Goal: Task Accomplishment & Management: Use online tool/utility

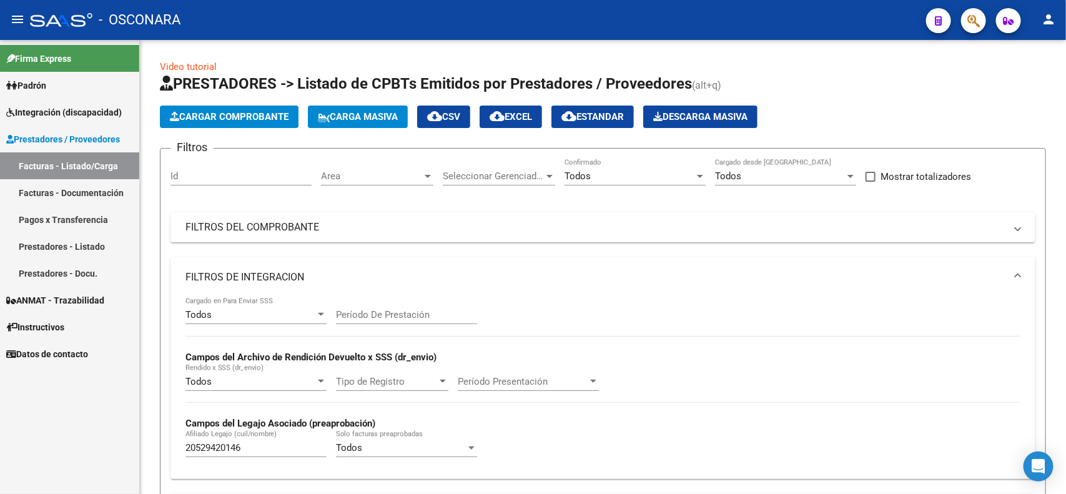
click at [129, 397] on div "Firma Express Padrón Análisis Afiliado Integración (discapacidad) Estado Presen…" at bounding box center [69, 267] width 139 height 454
click at [81, 108] on span "Integración (discapacidad)" at bounding box center [64, 113] width 116 height 14
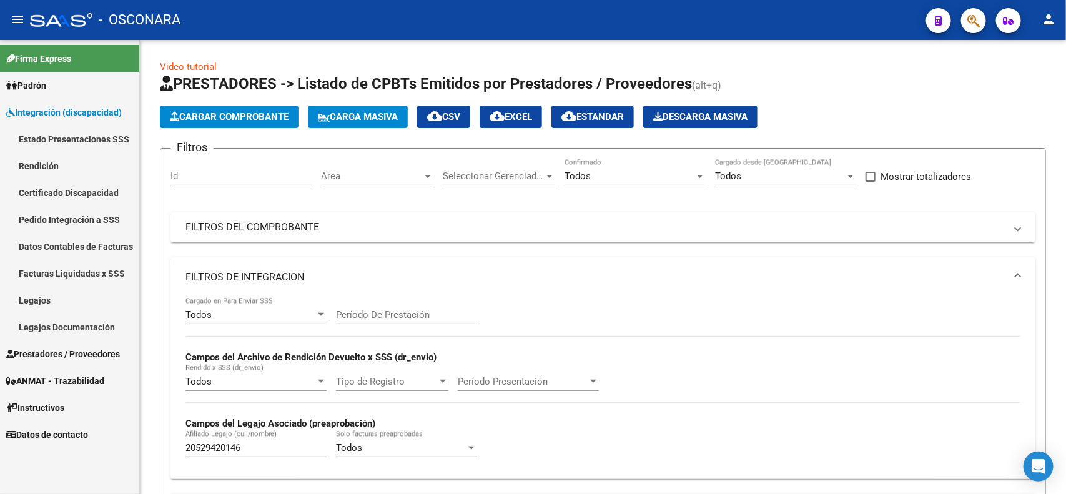
click at [64, 159] on link "Rendición" at bounding box center [69, 165] width 139 height 27
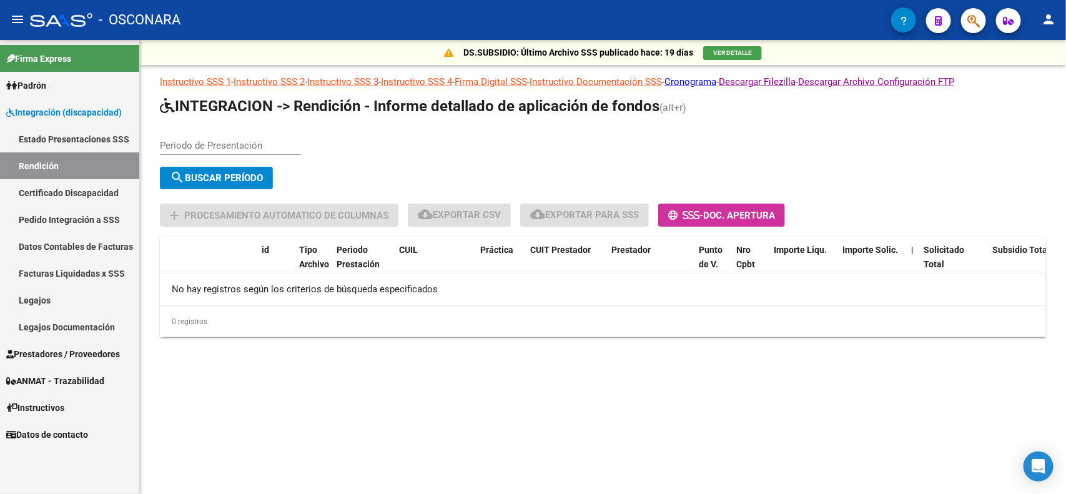
click at [222, 132] on div "Periodo de Presentación" at bounding box center [230, 141] width 141 height 27
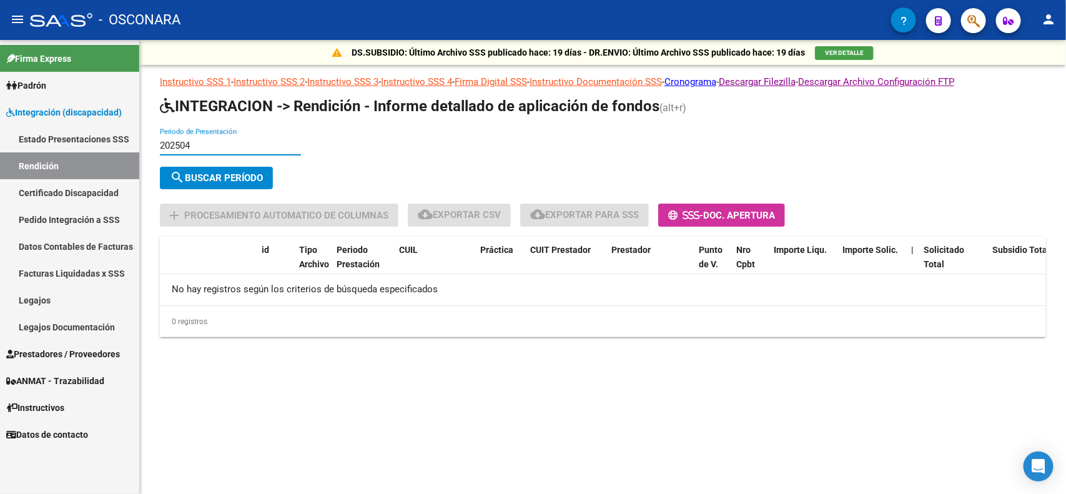
type input "202504"
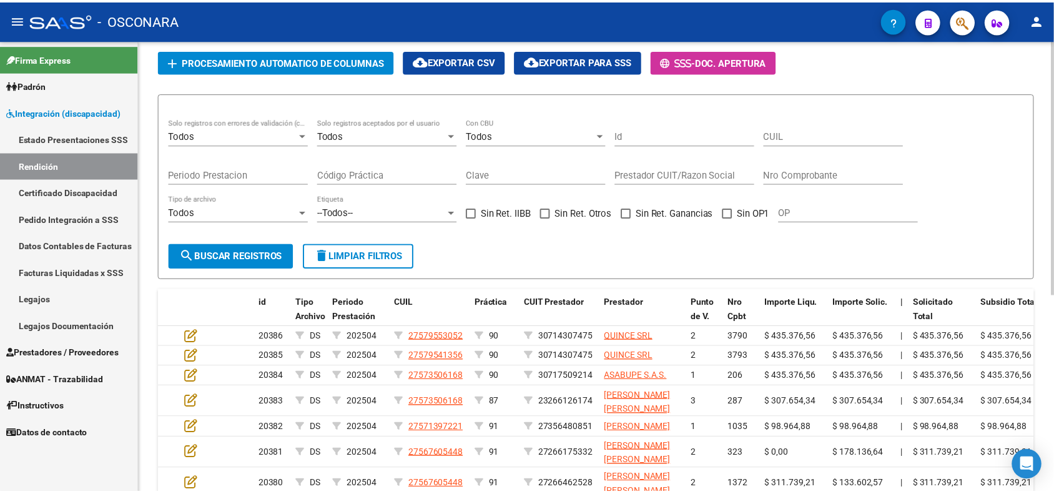
scroll to position [234, 0]
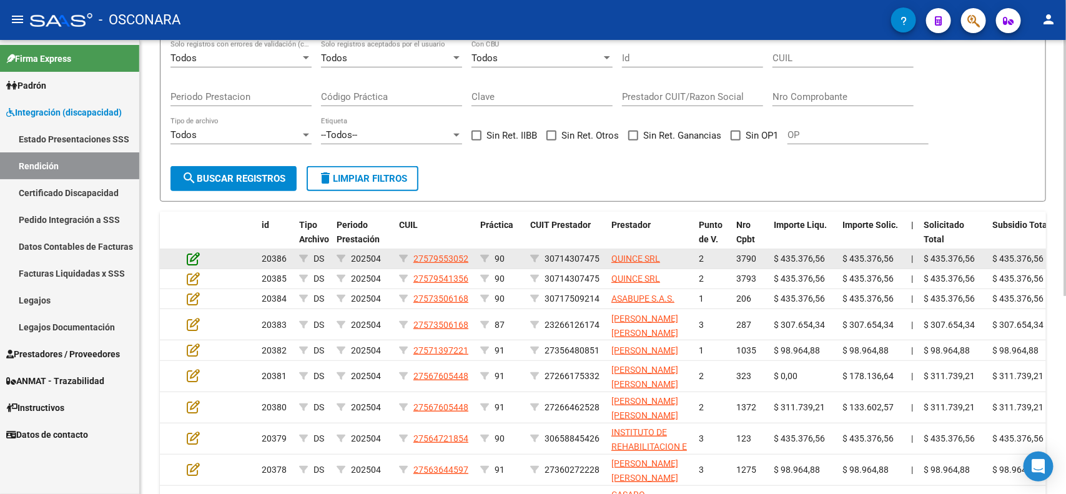
click at [198, 254] on icon at bounding box center [193, 259] width 13 height 14
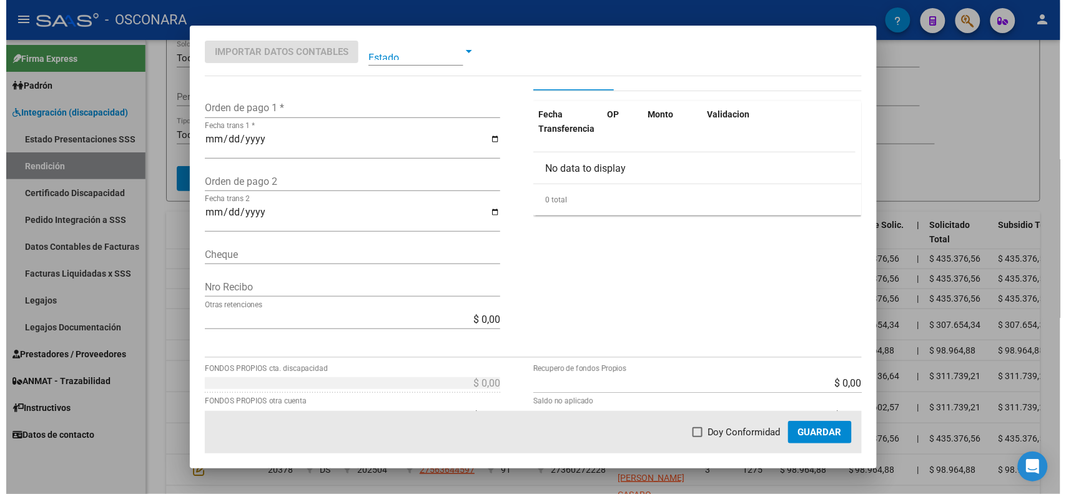
scroll to position [0, 0]
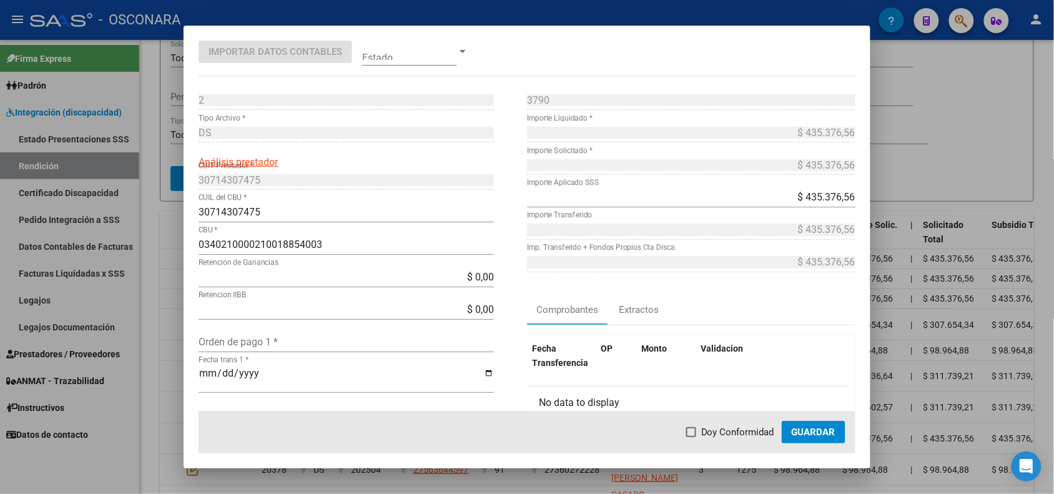
click at [926, 153] on div at bounding box center [527, 247] width 1054 height 494
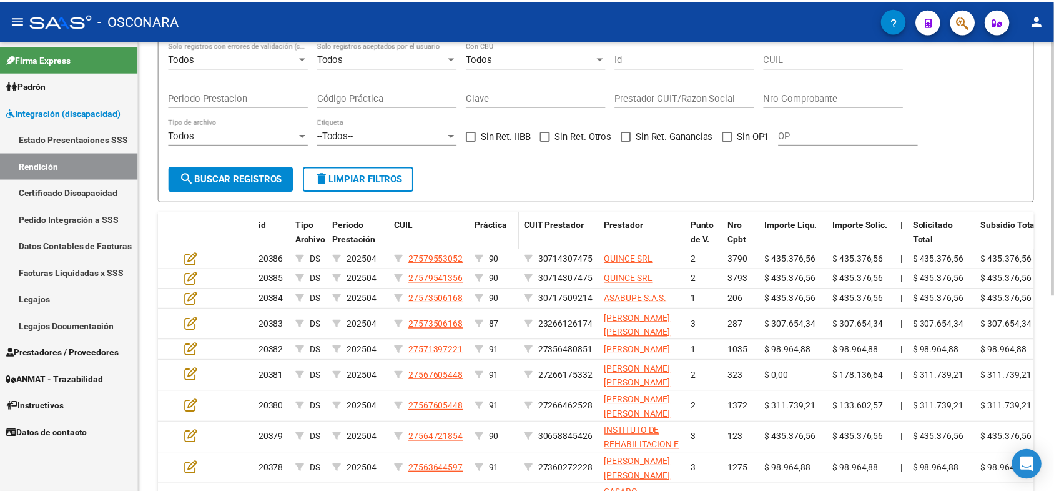
scroll to position [156, 0]
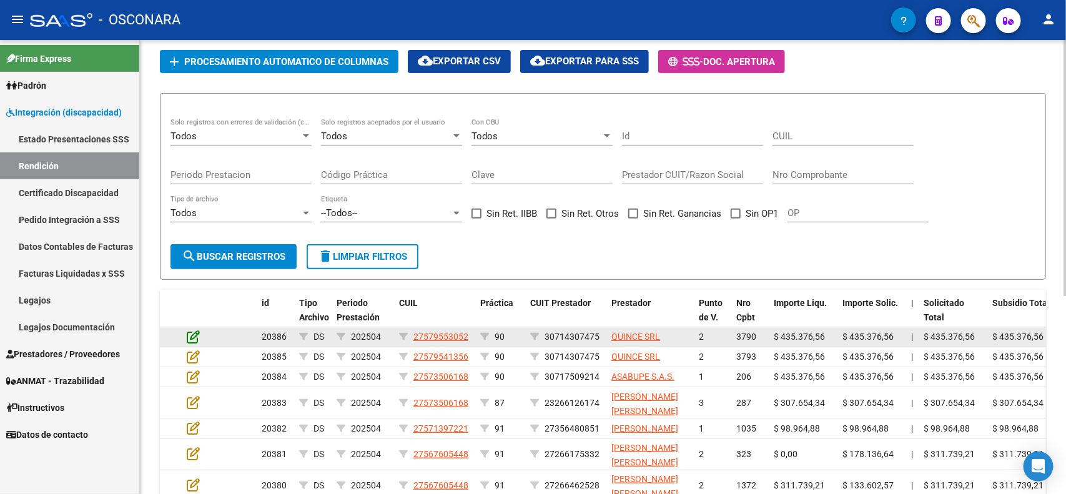
click at [195, 336] on icon at bounding box center [193, 337] width 13 height 14
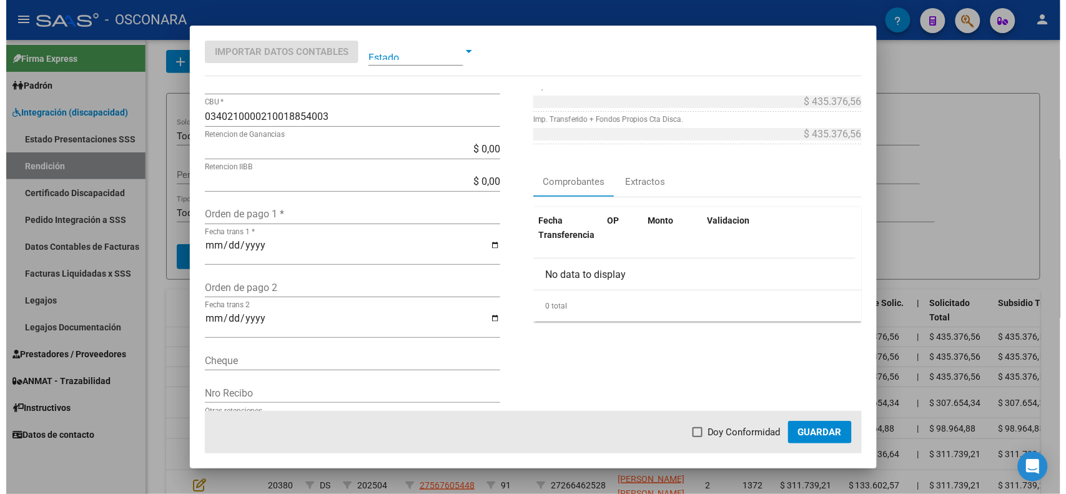
scroll to position [0, 0]
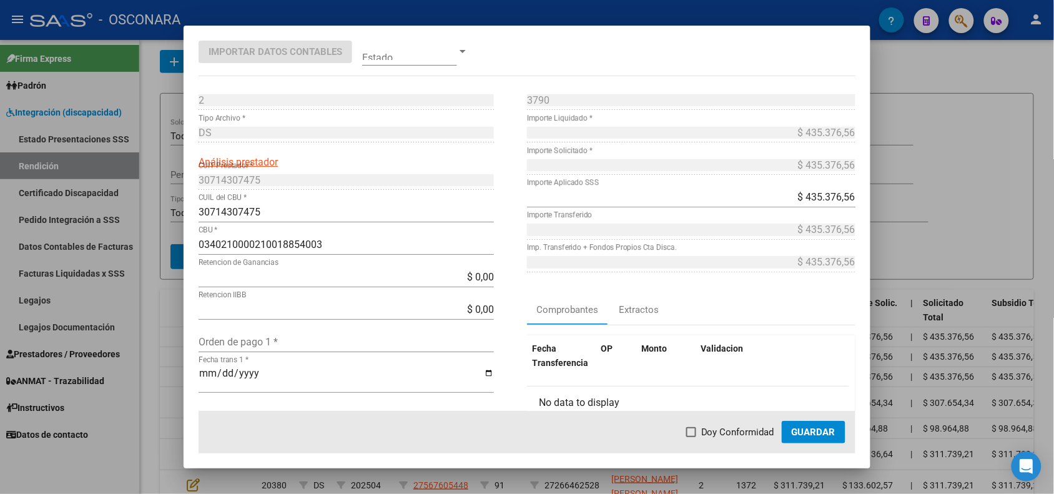
click at [1011, 129] on div at bounding box center [527, 247] width 1054 height 494
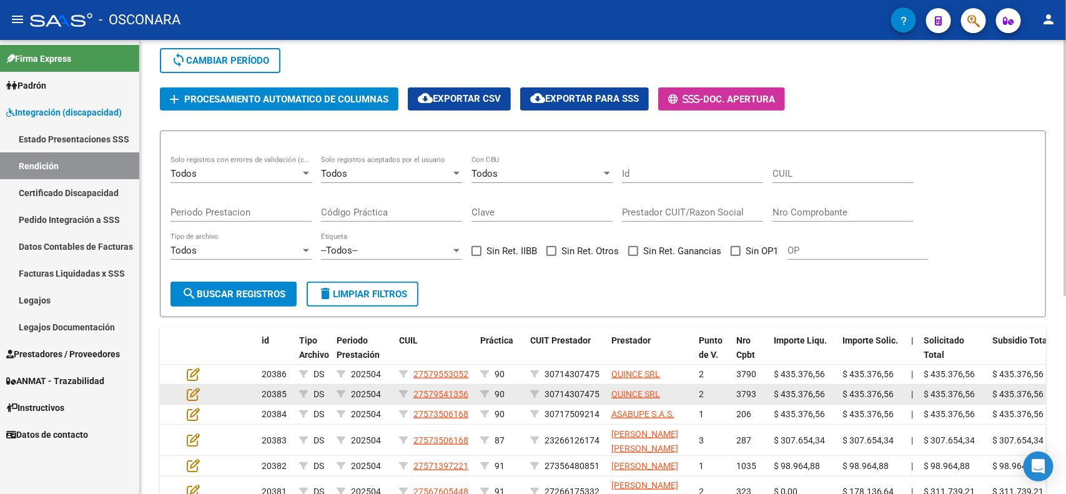
scroll to position [78, 0]
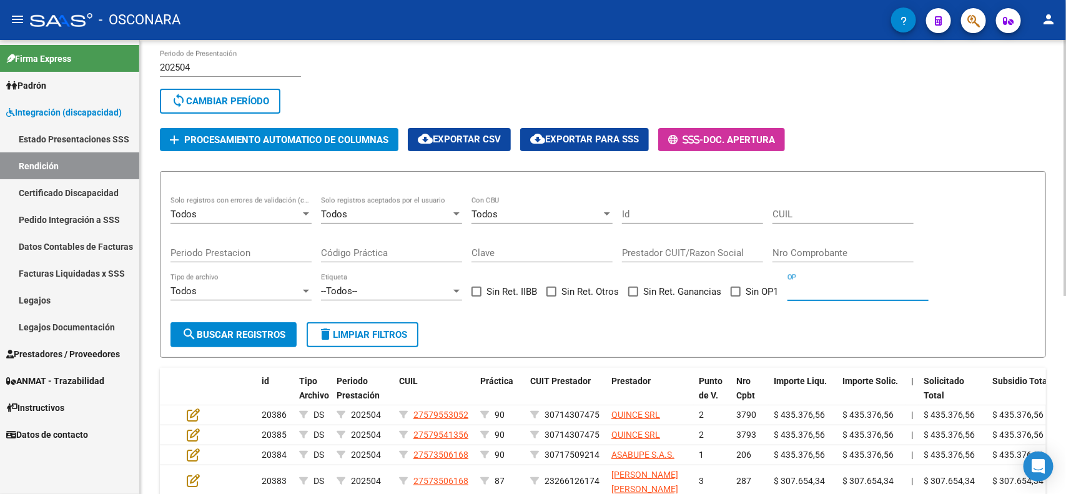
click at [824, 287] on input "OP" at bounding box center [858, 290] width 141 height 11
paste input "100088"
type input "100088"
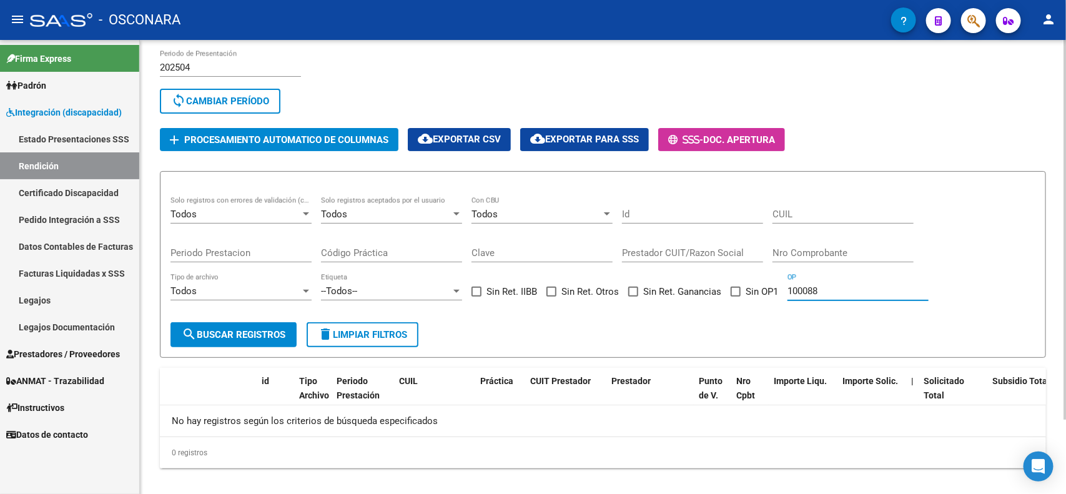
click at [881, 289] on input "100088" at bounding box center [858, 290] width 141 height 11
click at [853, 329] on form "Todos Solo registros con errores de validación (control 623 instructivo de rend…" at bounding box center [603, 264] width 886 height 187
click at [257, 340] on button "search Buscar registros" at bounding box center [234, 334] width 126 height 25
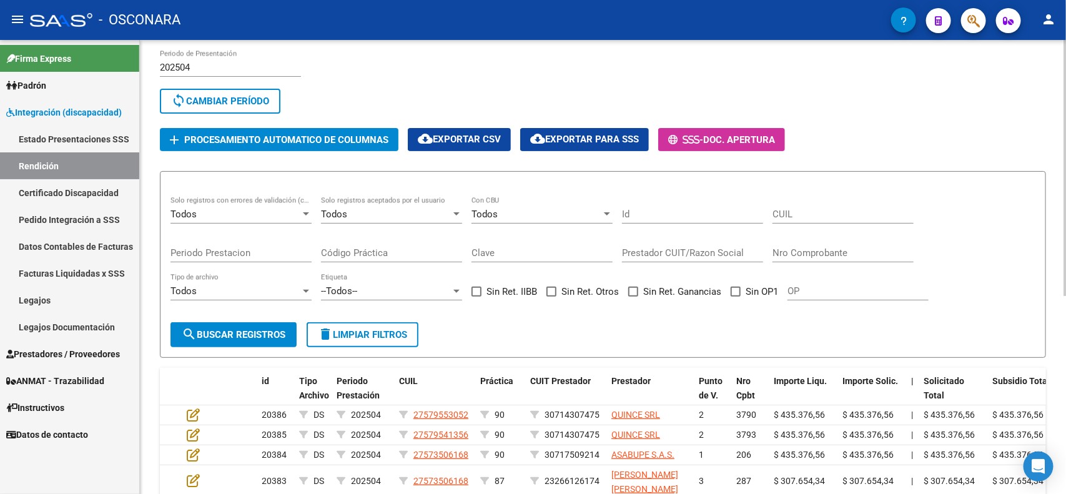
scroll to position [156, 0]
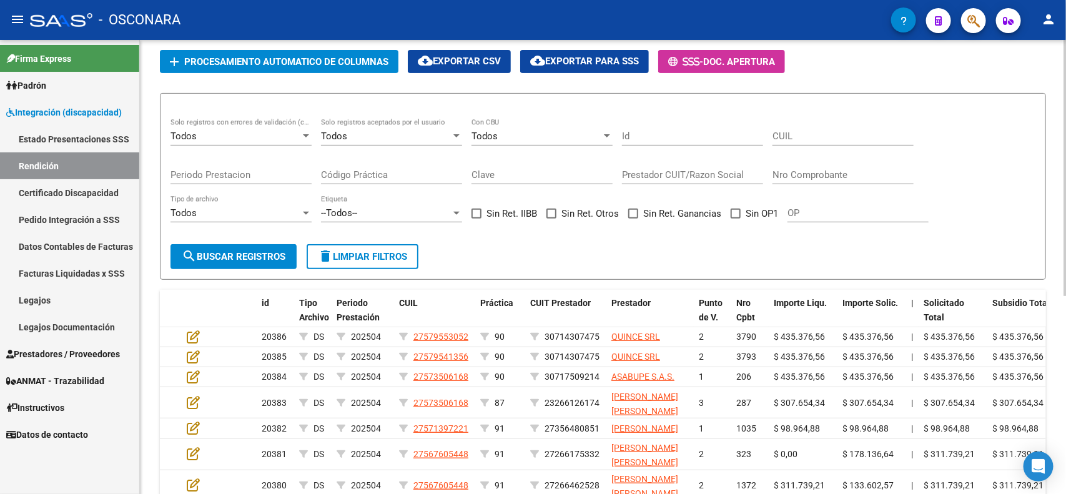
click at [695, 164] on div "Prestador CUIT/Razon Social" at bounding box center [692, 170] width 141 height 27
paste input "ABERASTAIN [PERSON_NAME]"
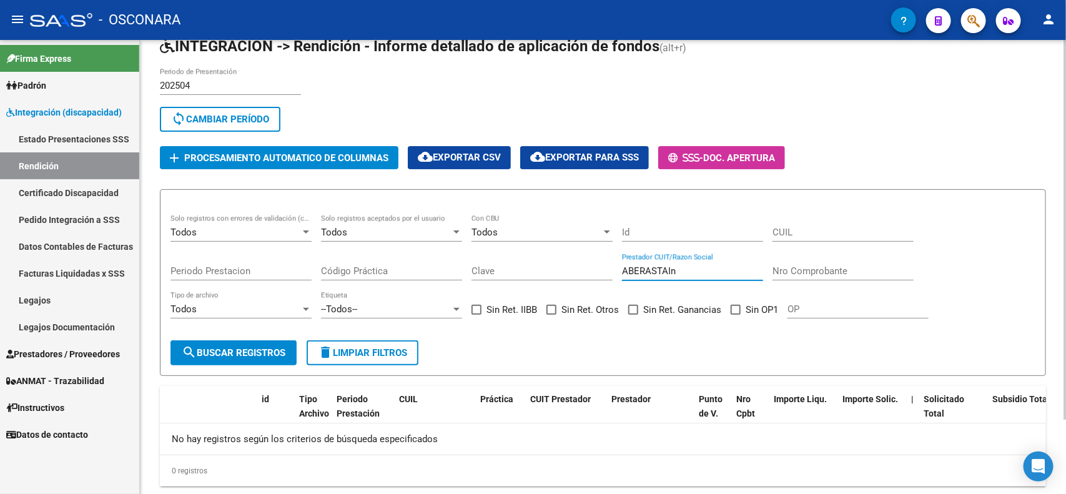
scroll to position [88, 0]
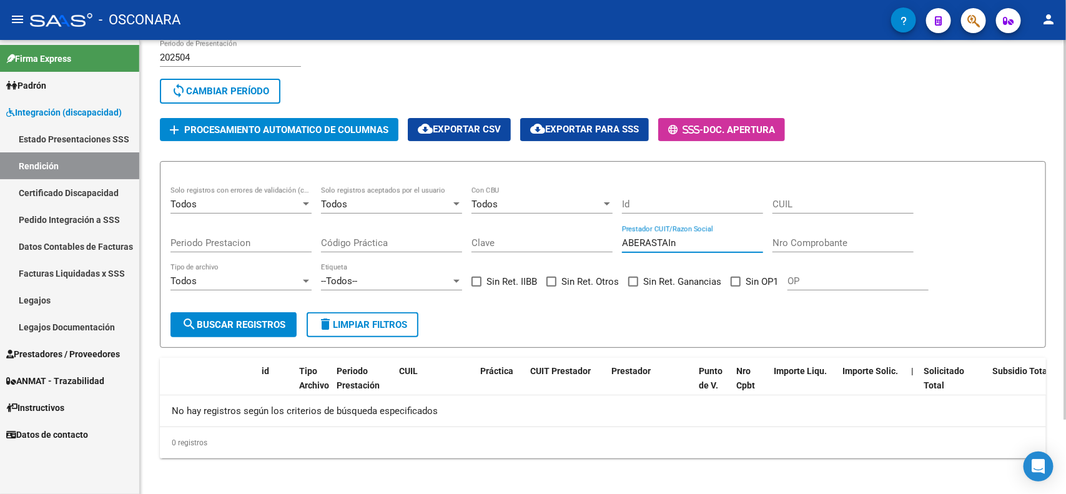
type input "ABERASTAIn"
click at [540, 203] on div "Todos" at bounding box center [537, 204] width 130 height 11
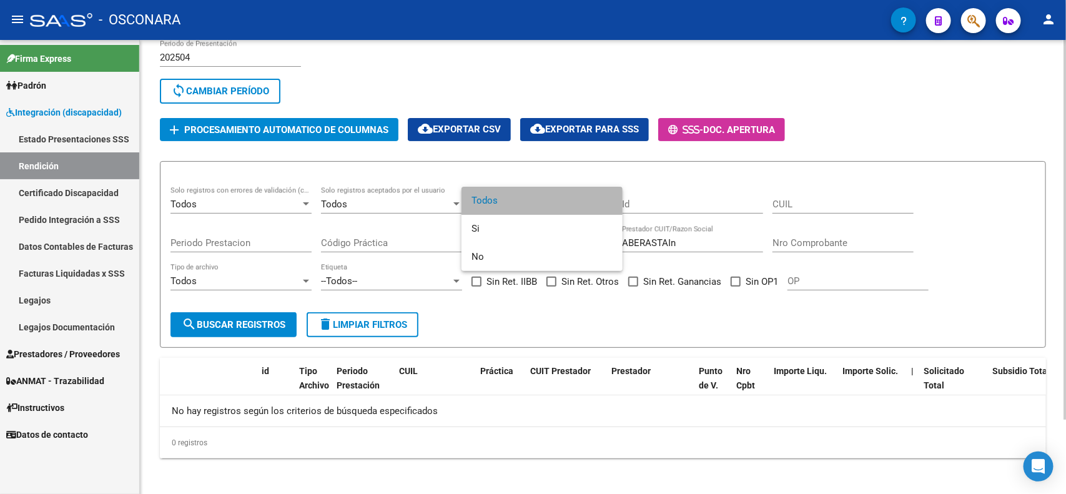
click at [540, 203] on span "Todos" at bounding box center [542, 201] width 141 height 28
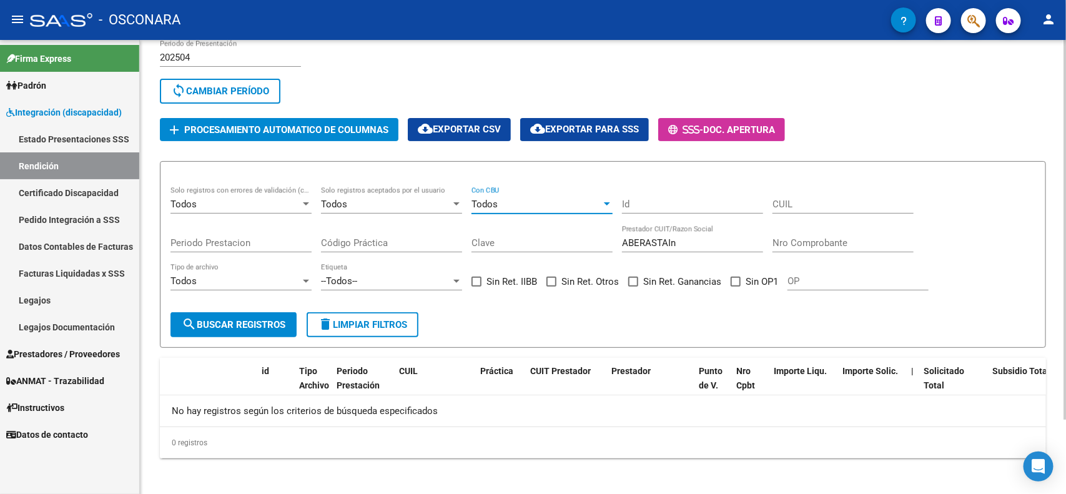
click at [359, 204] on div "Todos" at bounding box center [386, 204] width 130 height 11
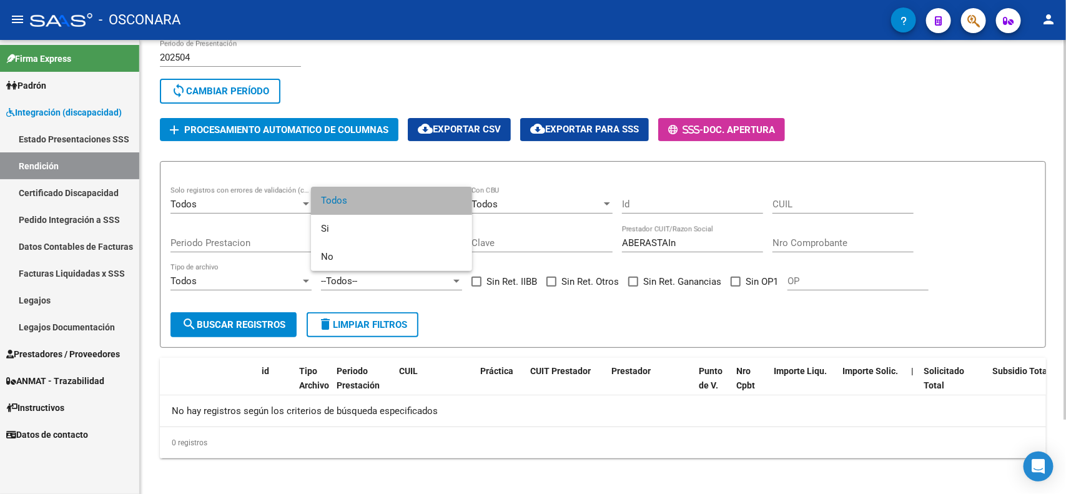
click at [359, 204] on span "Todos" at bounding box center [391, 201] width 141 height 28
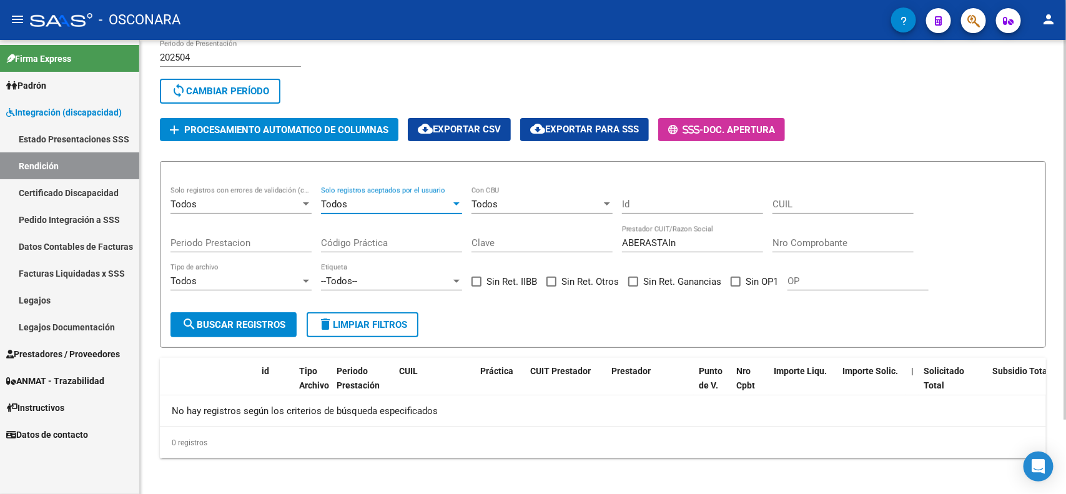
click at [237, 201] on div "Todos" at bounding box center [236, 204] width 130 height 11
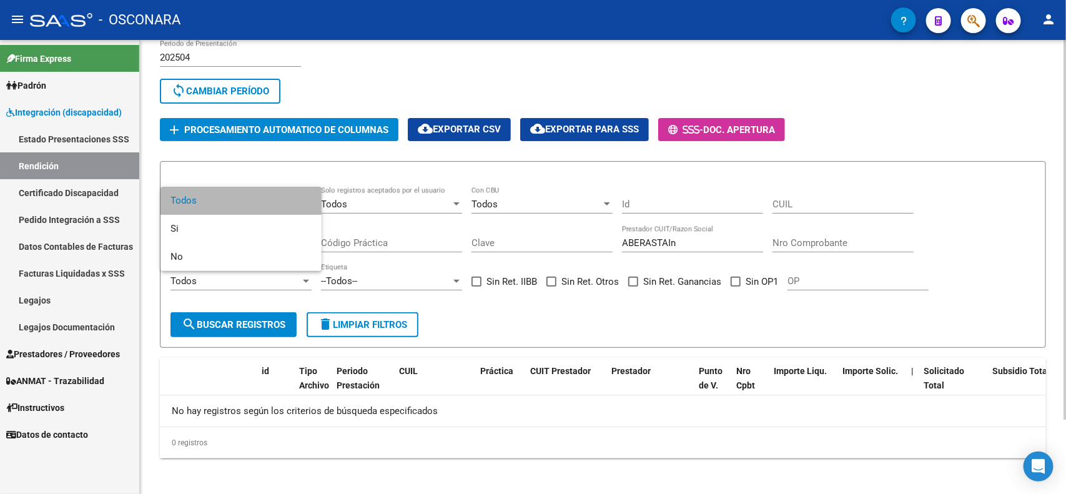
click at [237, 201] on span "Todos" at bounding box center [241, 201] width 141 height 28
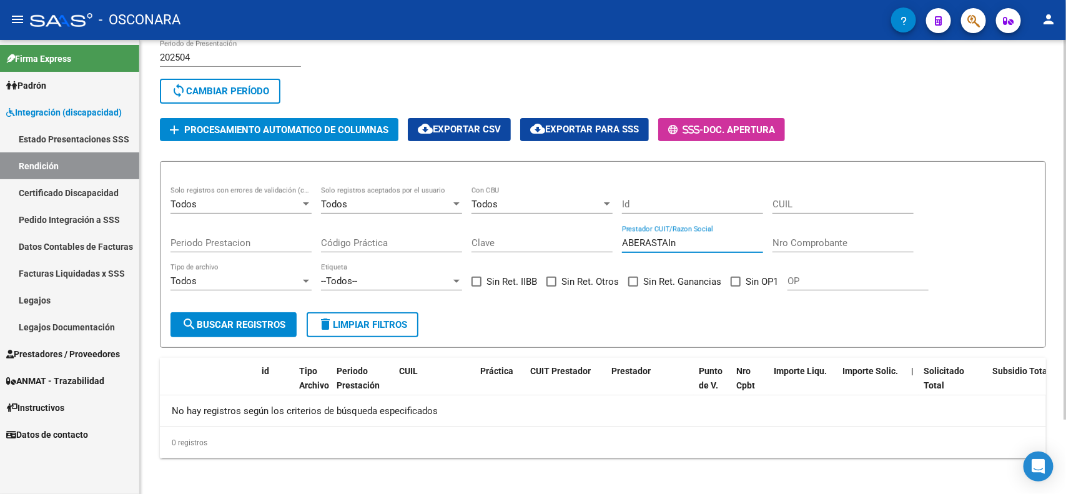
click at [653, 238] on input "ABERASTAIn" at bounding box center [692, 242] width 141 height 11
click at [641, 332] on form "Todos Solo registros con errores de validación (control 623 instructivo de rend…" at bounding box center [603, 254] width 886 height 187
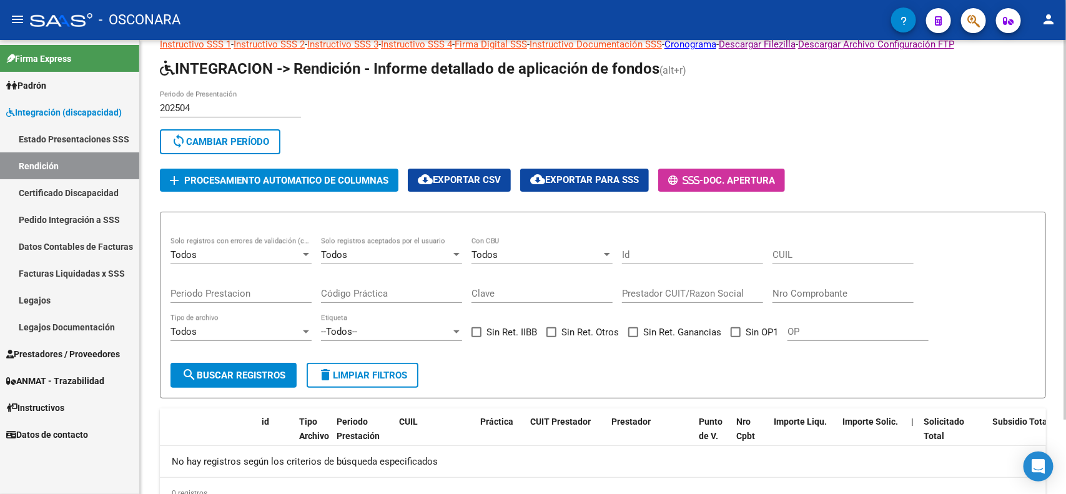
scroll to position [10, 0]
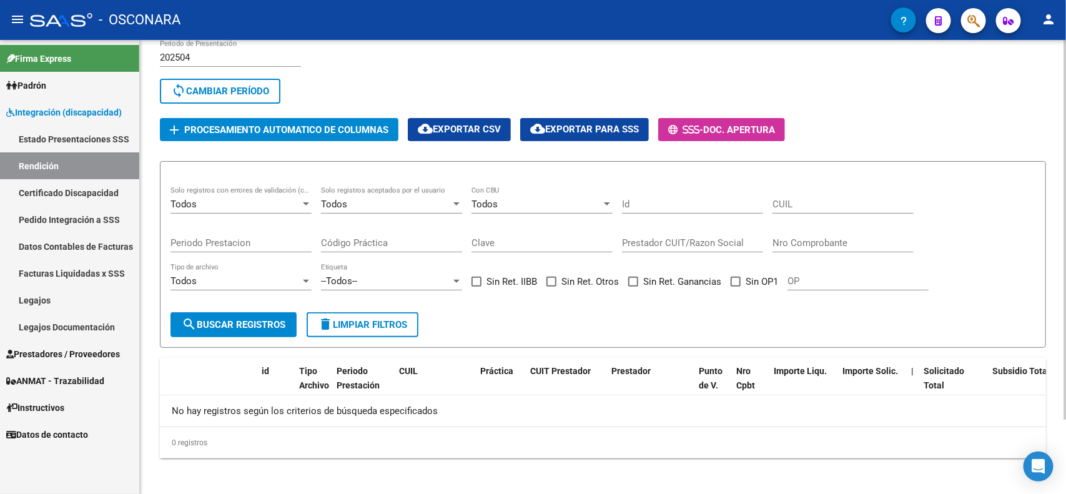
click at [362, 328] on button "delete Limpiar filtros" at bounding box center [363, 324] width 112 height 25
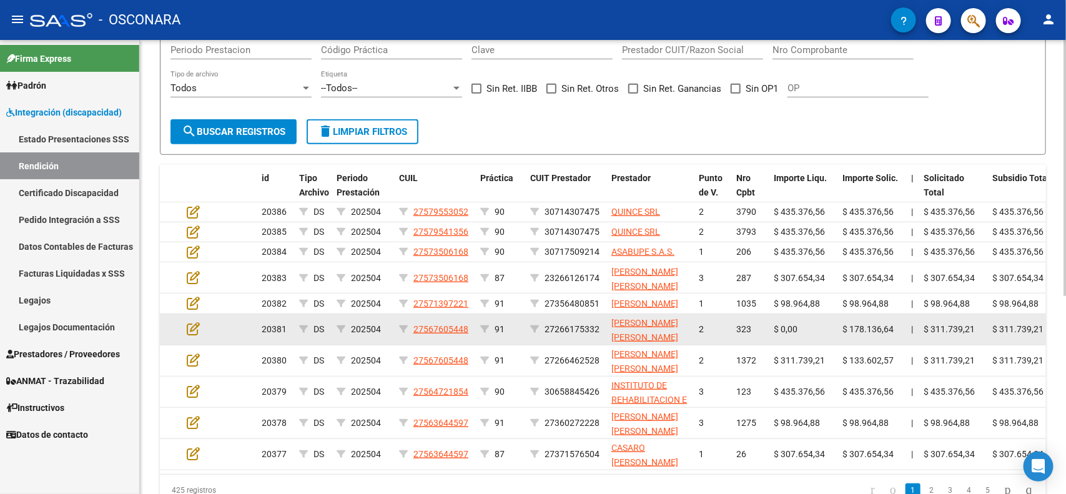
scroll to position [244, 0]
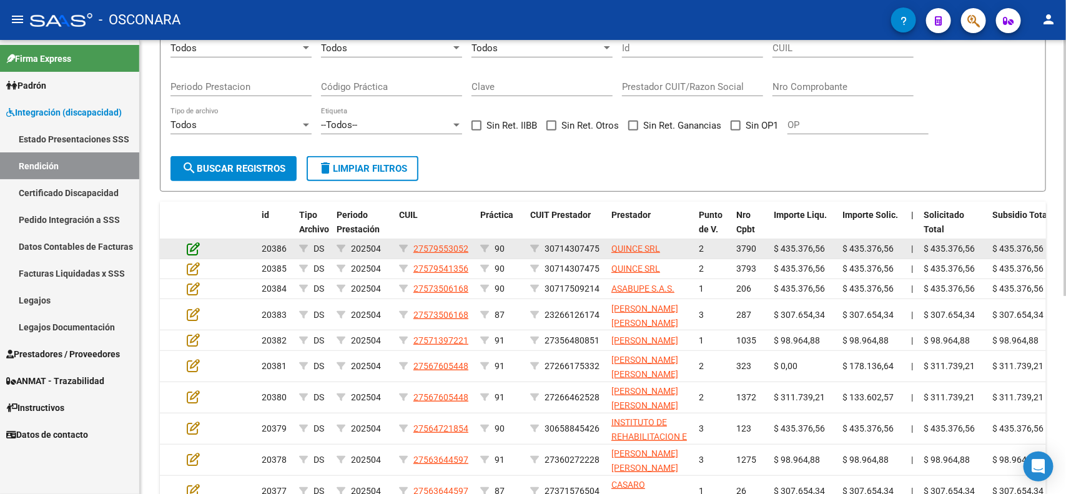
click at [194, 242] on icon at bounding box center [193, 249] width 13 height 14
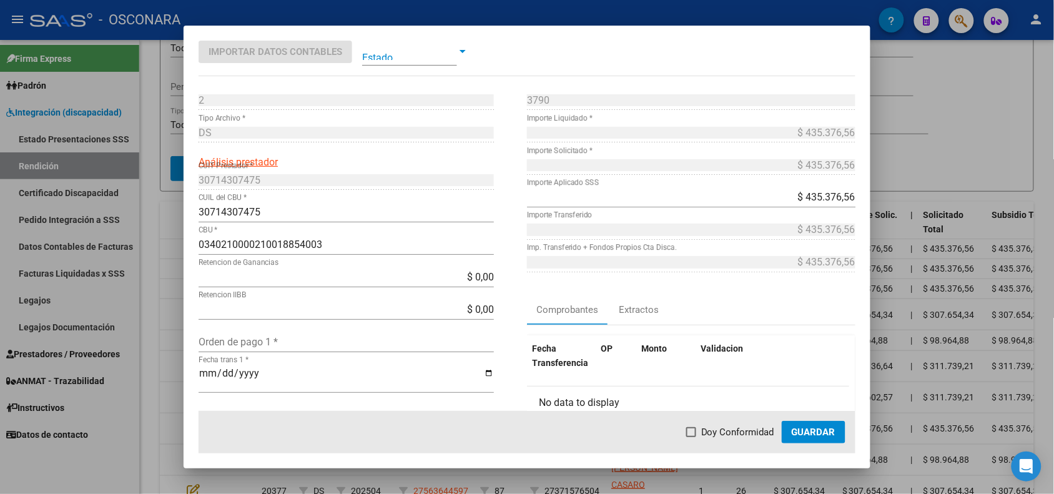
click at [920, 117] on div at bounding box center [527, 247] width 1054 height 494
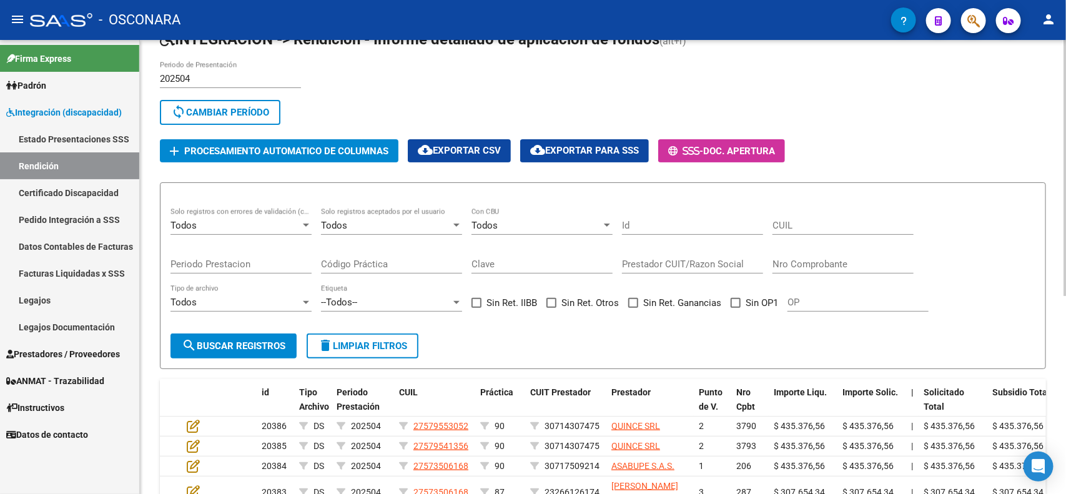
scroll to position [88, 0]
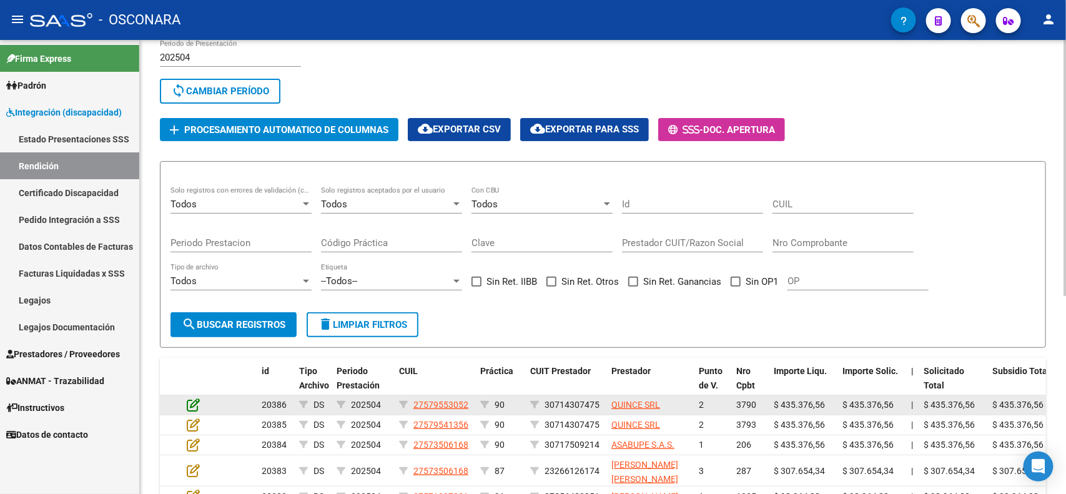
click at [190, 398] on icon at bounding box center [193, 405] width 13 height 14
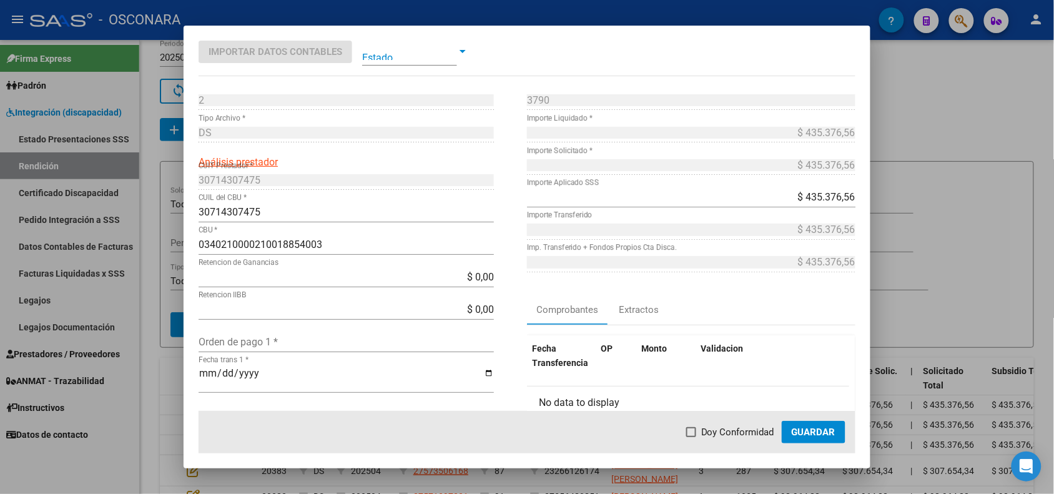
click at [160, 361] on div at bounding box center [527, 247] width 1054 height 494
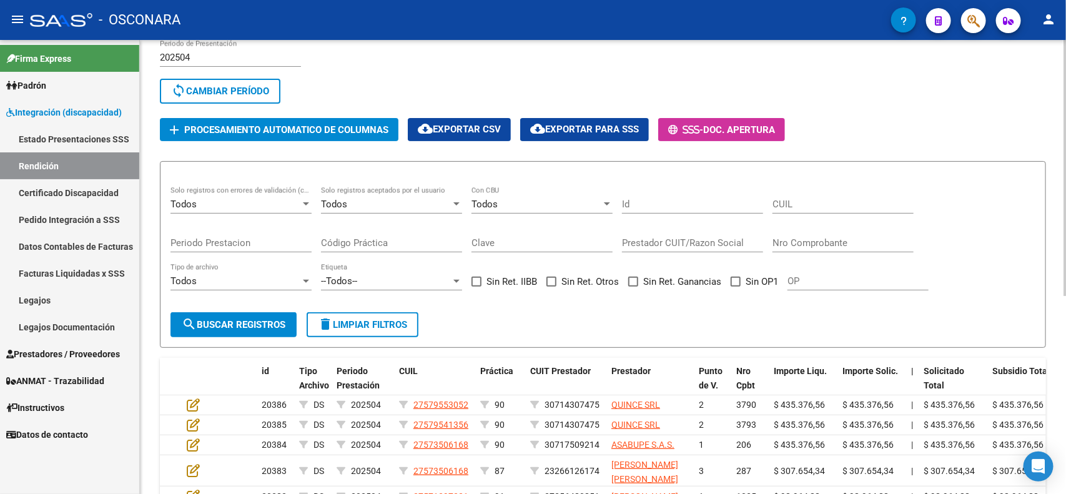
scroll to position [10, 0]
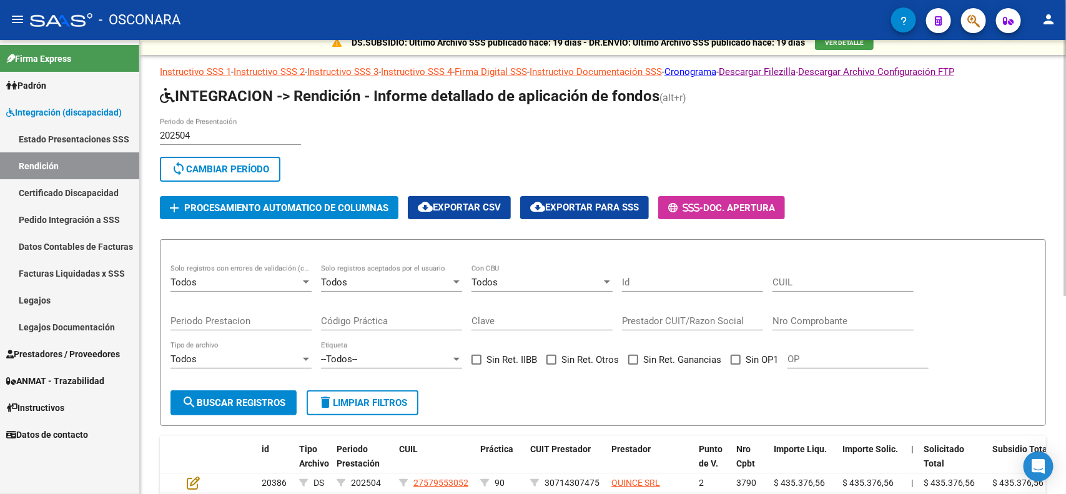
click at [210, 349] on div "Todos Tipo de archivo" at bounding box center [241, 355] width 141 height 27
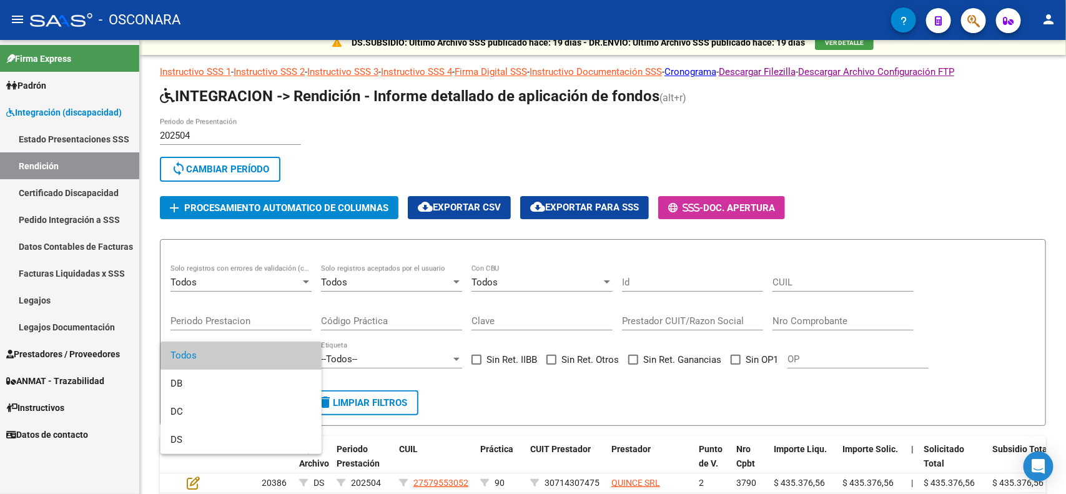
click at [154, 327] on div at bounding box center [533, 247] width 1066 height 494
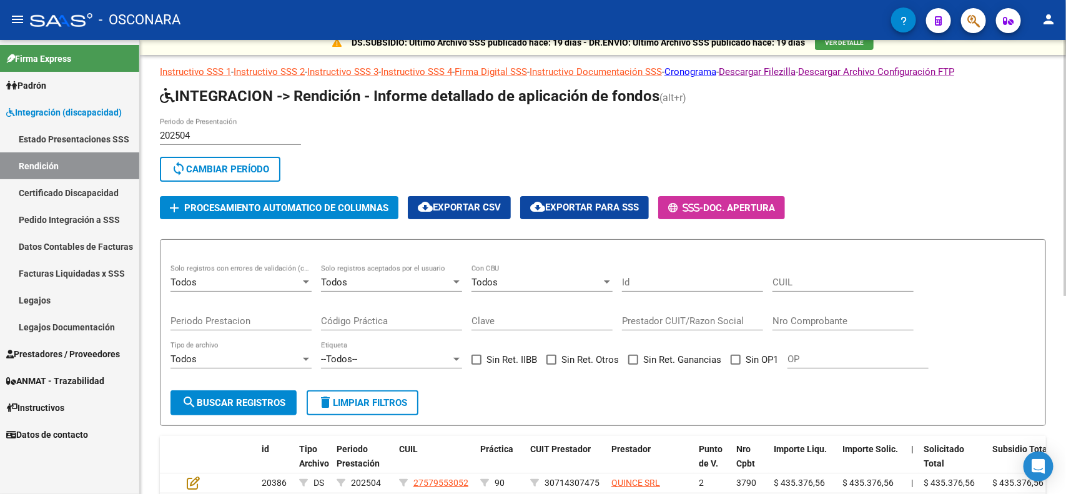
click at [204, 277] on div "Todos" at bounding box center [236, 282] width 130 height 11
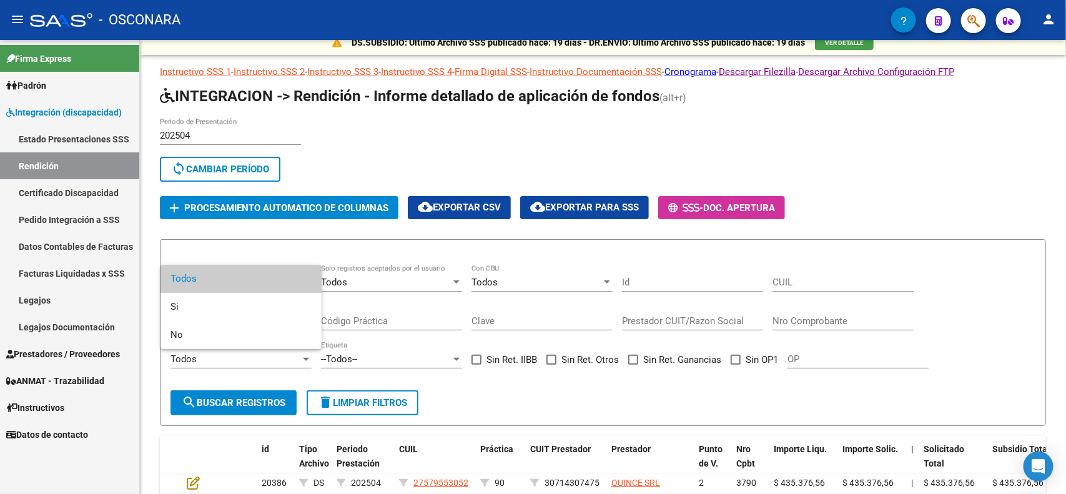
click at [467, 248] on div at bounding box center [533, 247] width 1066 height 494
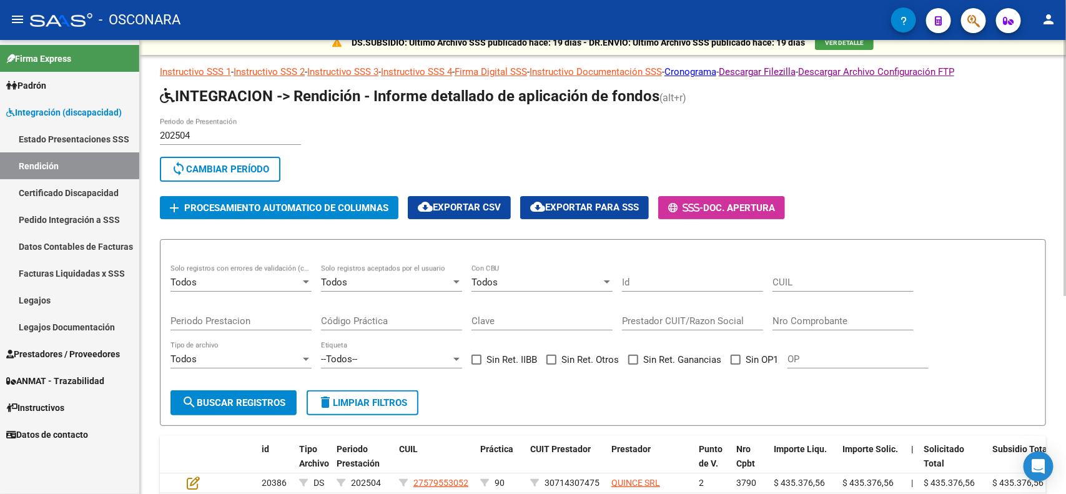
click at [536, 397] on form "Todos Solo registros con errores de validación (control 623 instructivo de rend…" at bounding box center [603, 332] width 886 height 187
click at [557, 393] on form "Todos Solo registros con errores de validación (control 623 instructivo de rend…" at bounding box center [603, 332] width 886 height 187
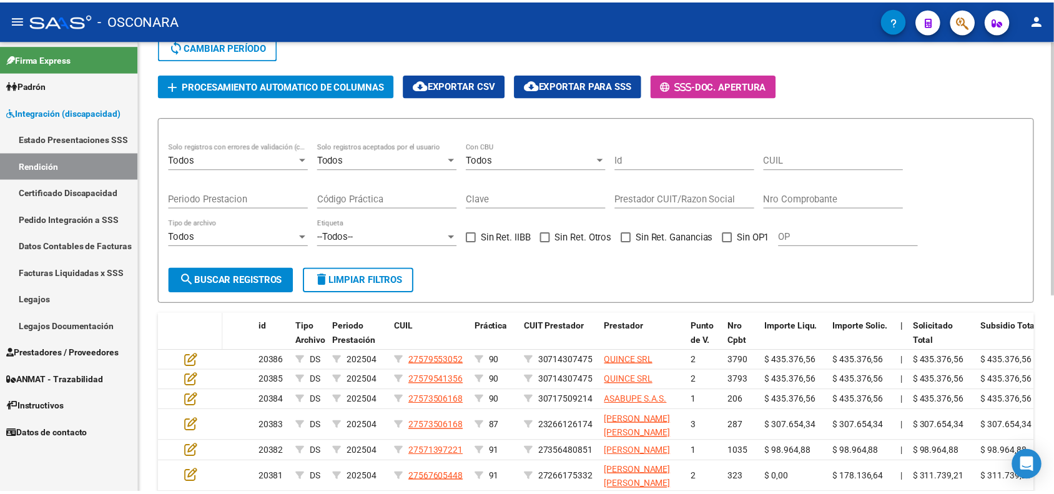
scroll to position [166, 0]
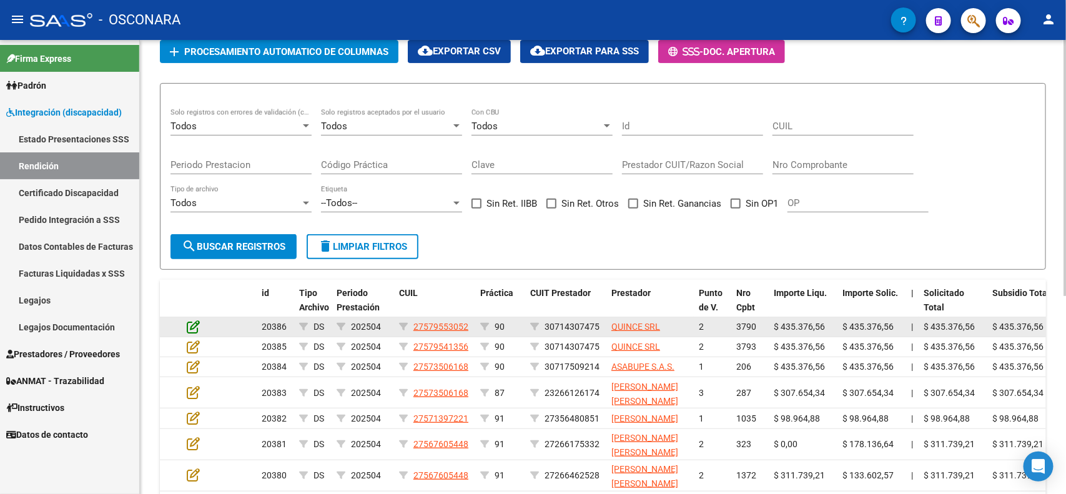
click at [194, 323] on icon at bounding box center [193, 327] width 13 height 14
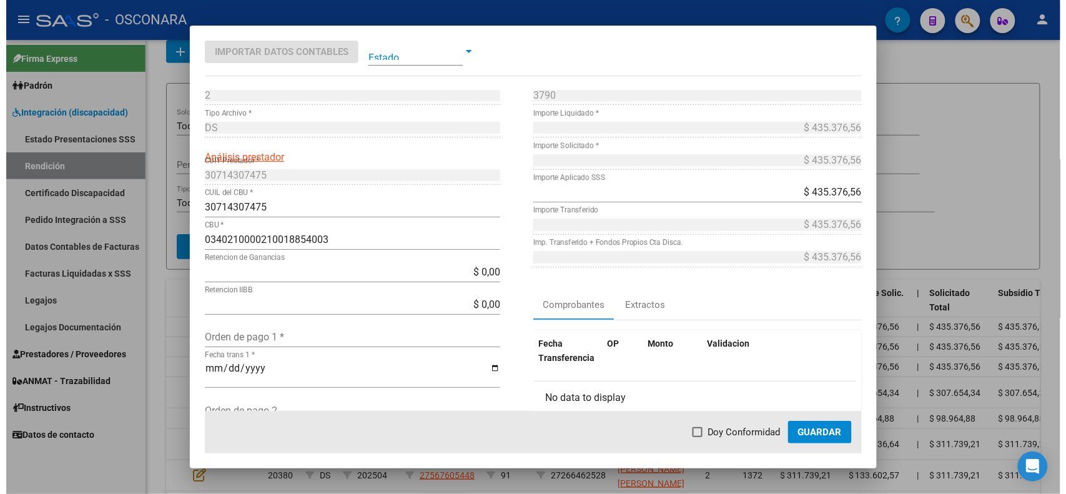
scroll to position [0, 0]
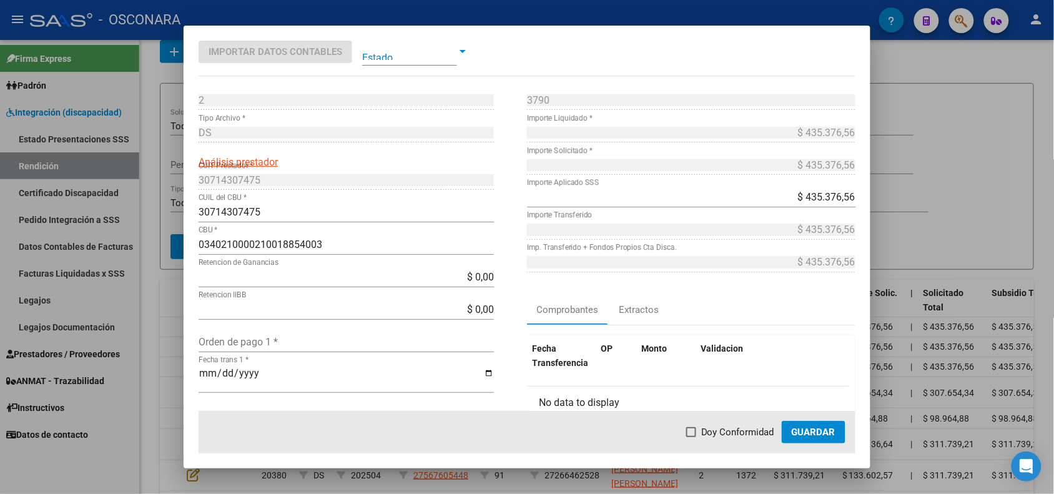
click at [410, 55] on span at bounding box center [409, 51] width 95 height 28
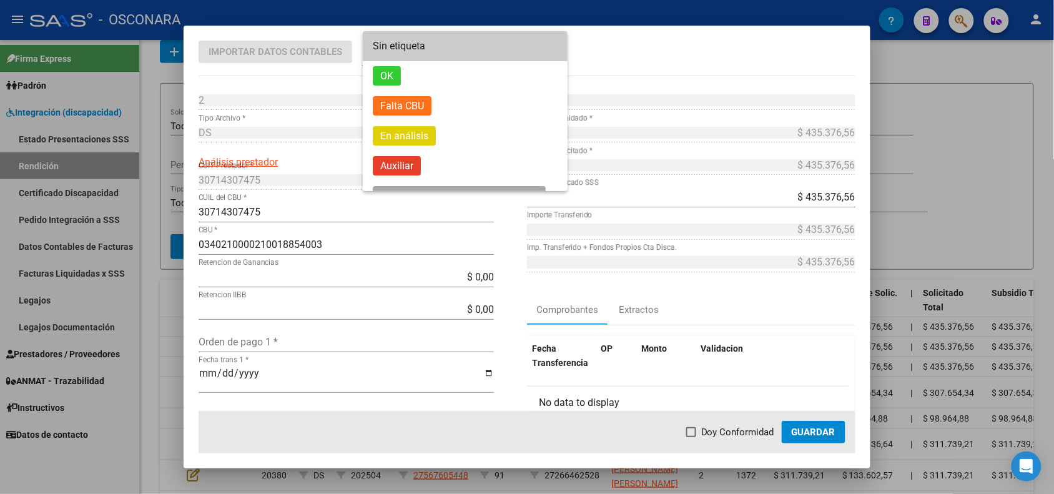
click at [962, 148] on div at bounding box center [527, 247] width 1054 height 494
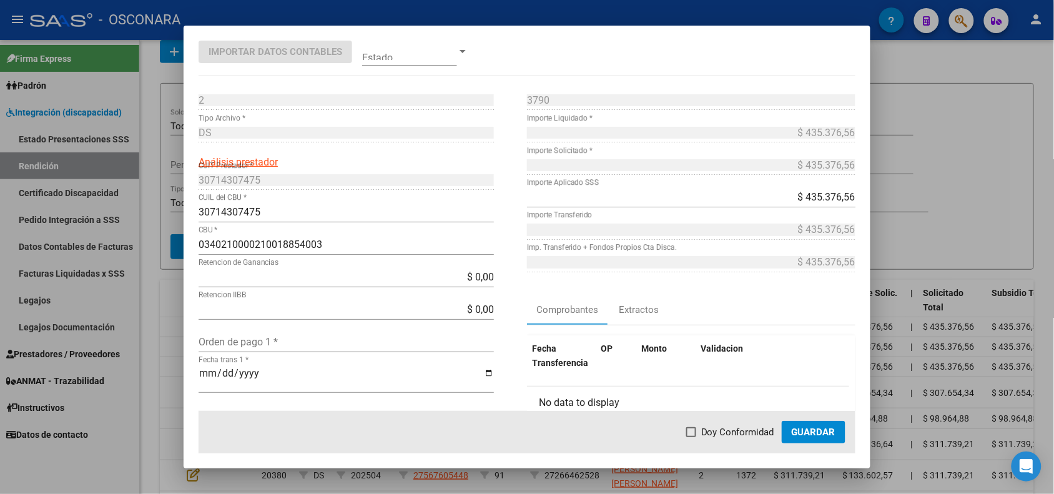
click at [952, 208] on div at bounding box center [527, 247] width 1054 height 494
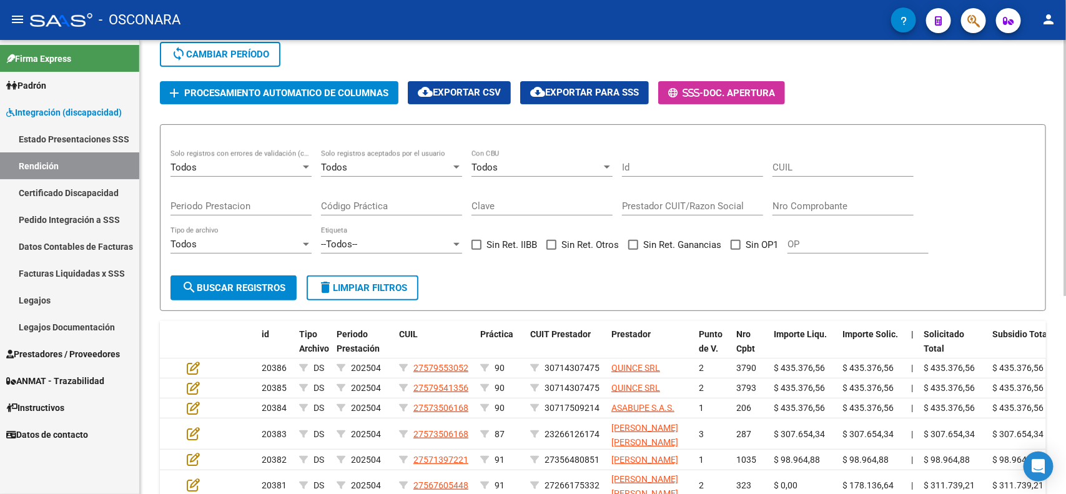
scroll to position [88, 0]
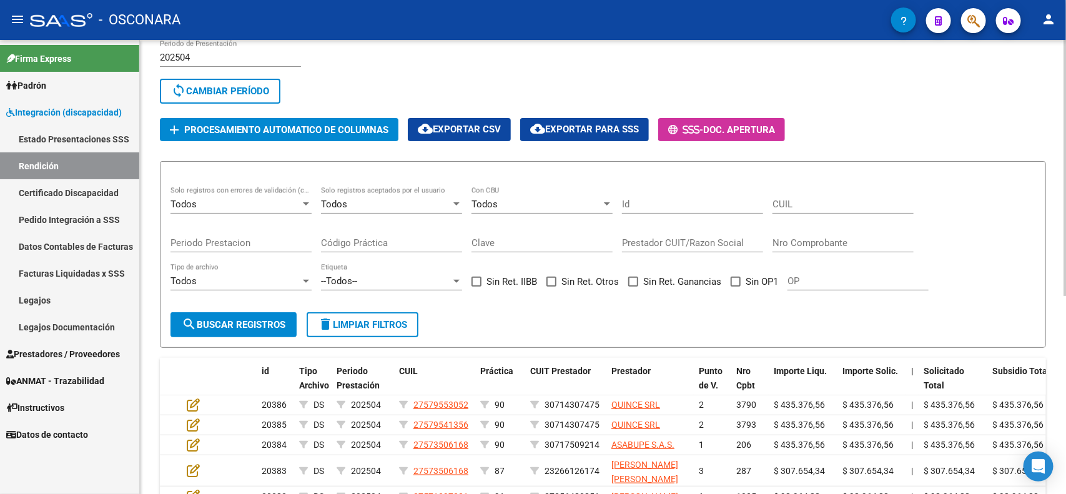
click at [487, 328] on form "Todos Solo registros con errores de validación (control 623 instructivo de rend…" at bounding box center [603, 254] width 886 height 187
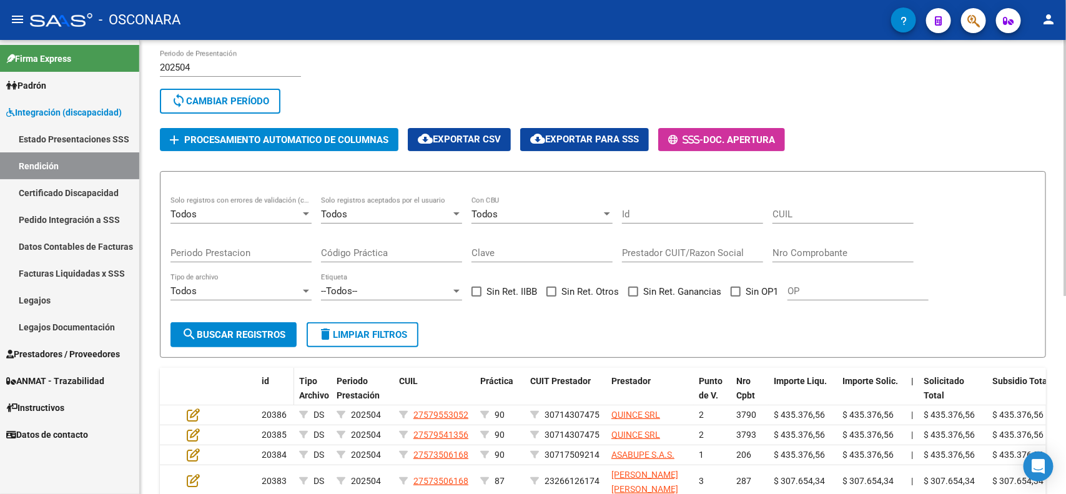
scroll to position [156, 0]
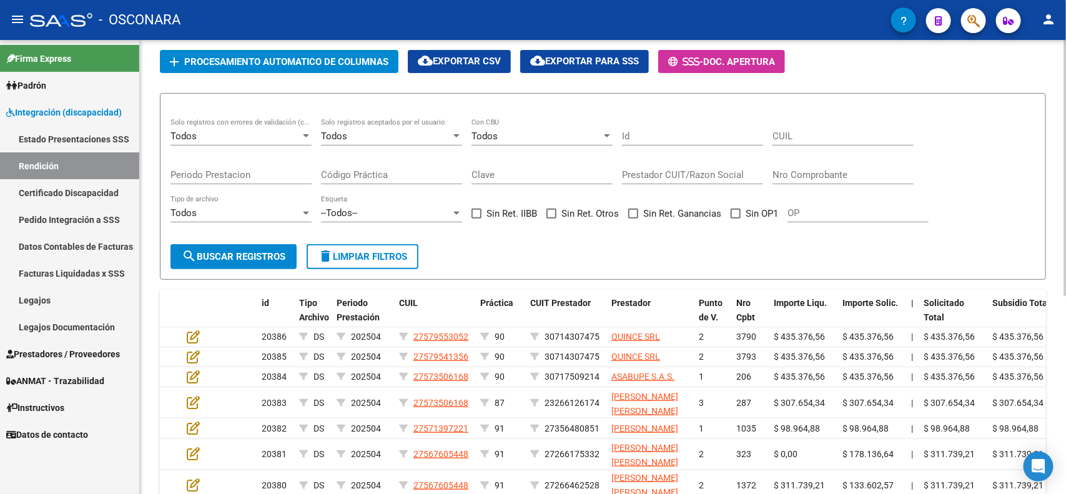
click at [541, 136] on div "Todos" at bounding box center [537, 136] width 130 height 11
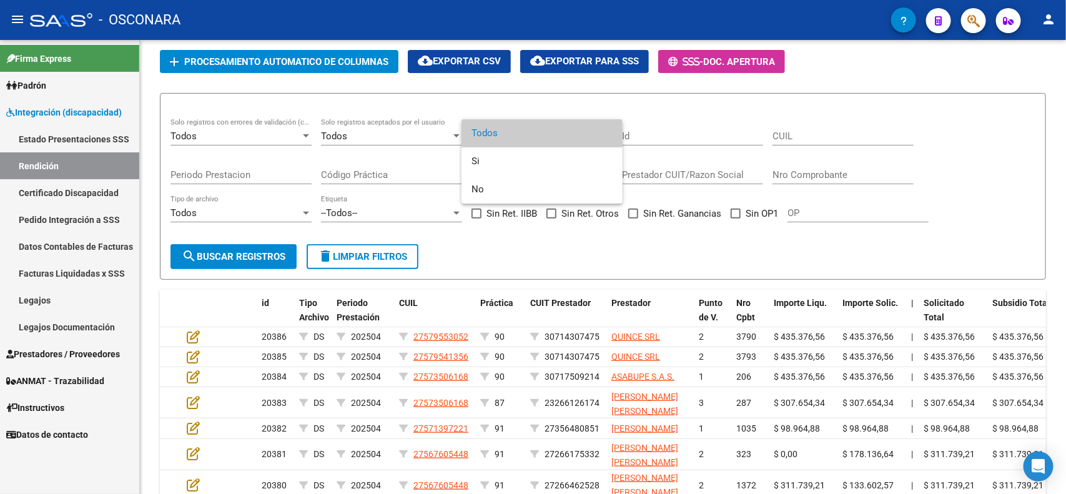
click at [357, 129] on div at bounding box center [533, 247] width 1066 height 494
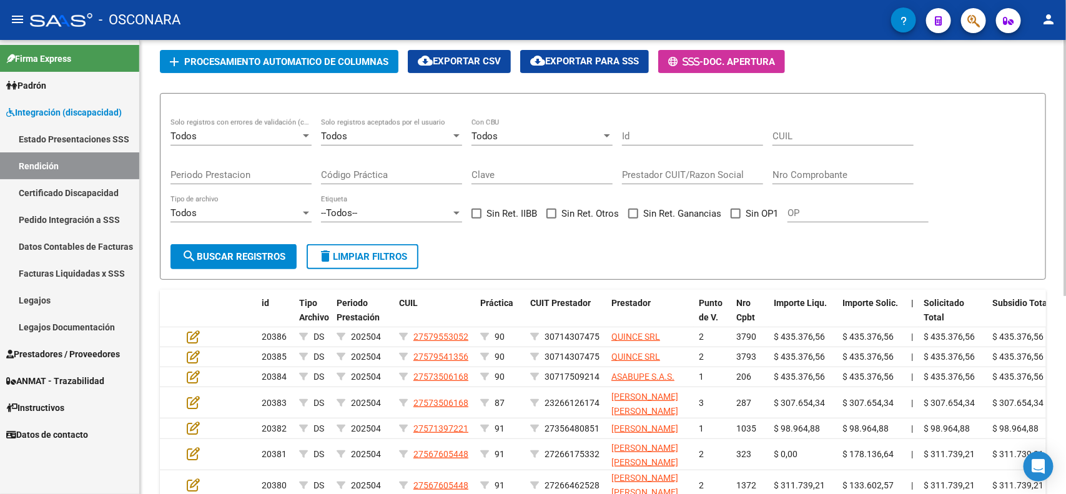
click at [360, 133] on div "Todos" at bounding box center [386, 136] width 130 height 11
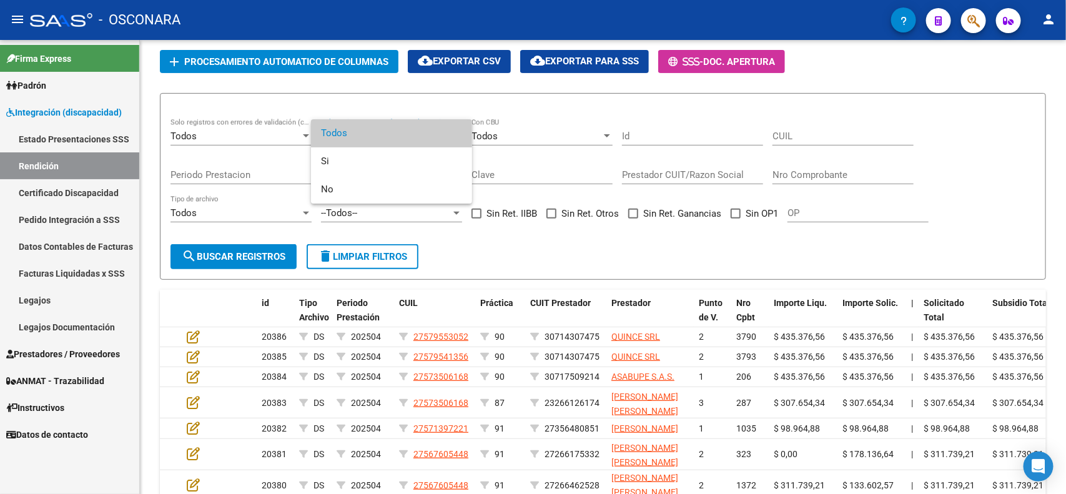
click at [215, 130] on div at bounding box center [533, 247] width 1066 height 494
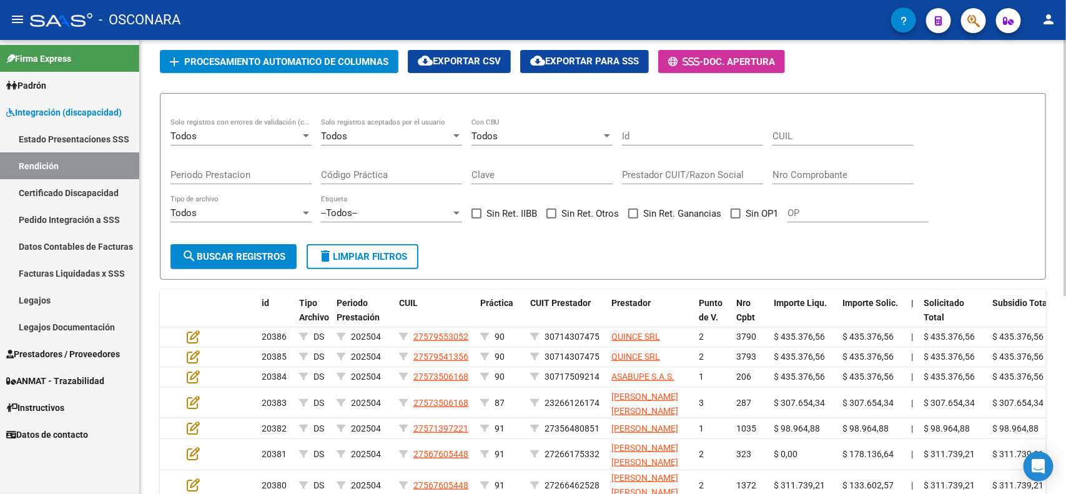
click at [219, 134] on div "Todos" at bounding box center [236, 136] width 130 height 11
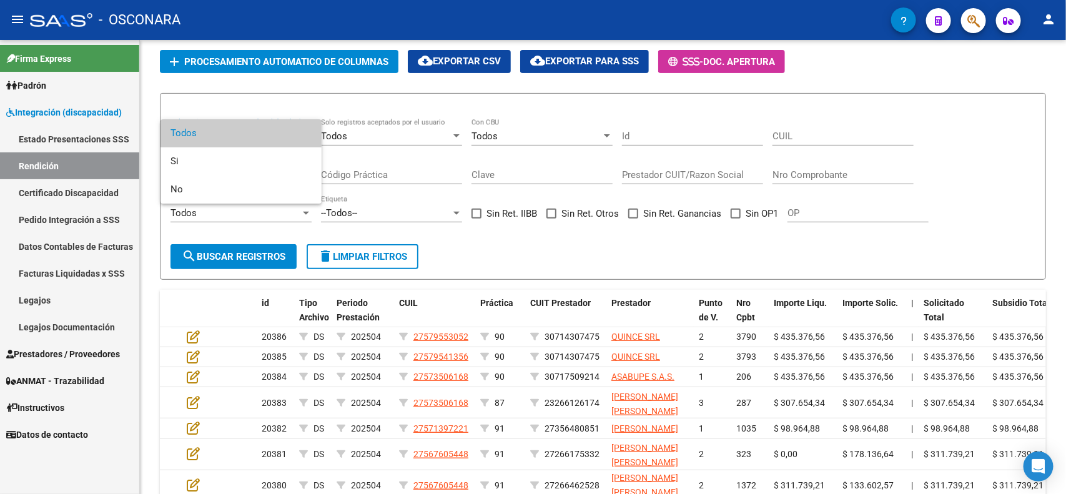
click at [348, 114] on div at bounding box center [533, 247] width 1066 height 494
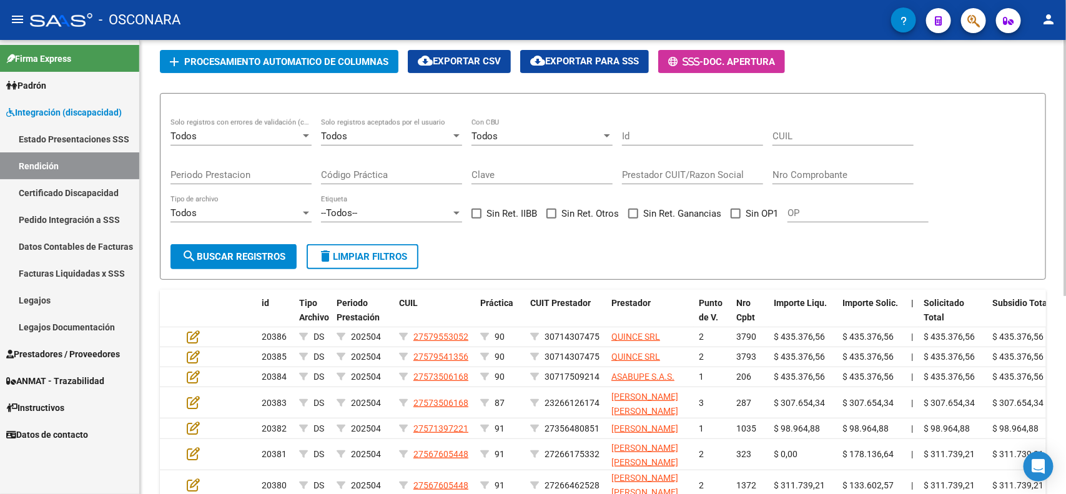
scroll to position [78, 0]
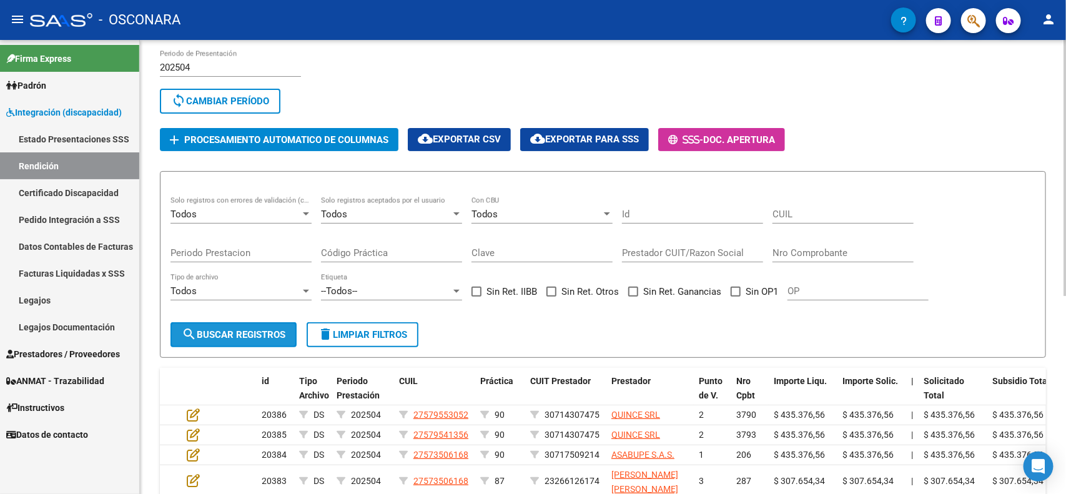
click at [242, 329] on span "search Buscar registros" at bounding box center [234, 334] width 104 height 11
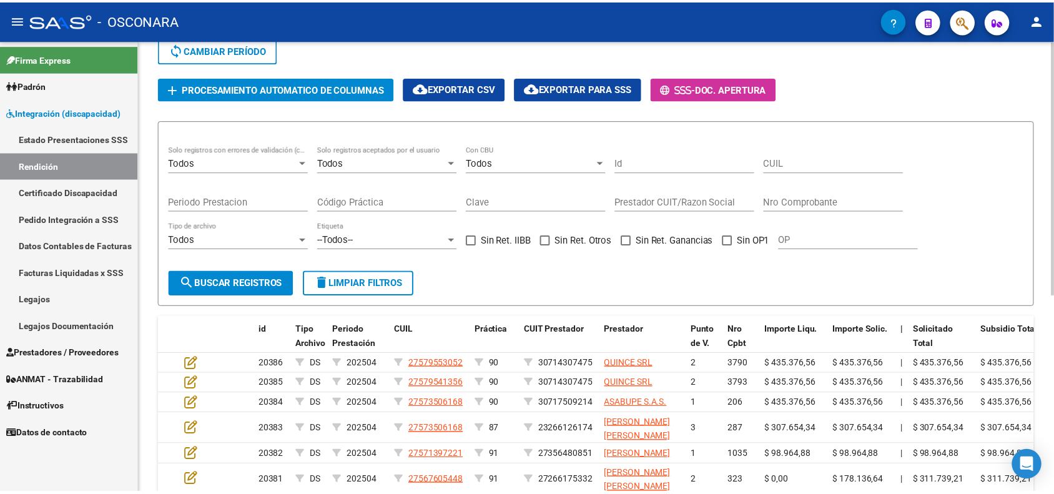
scroll to position [156, 0]
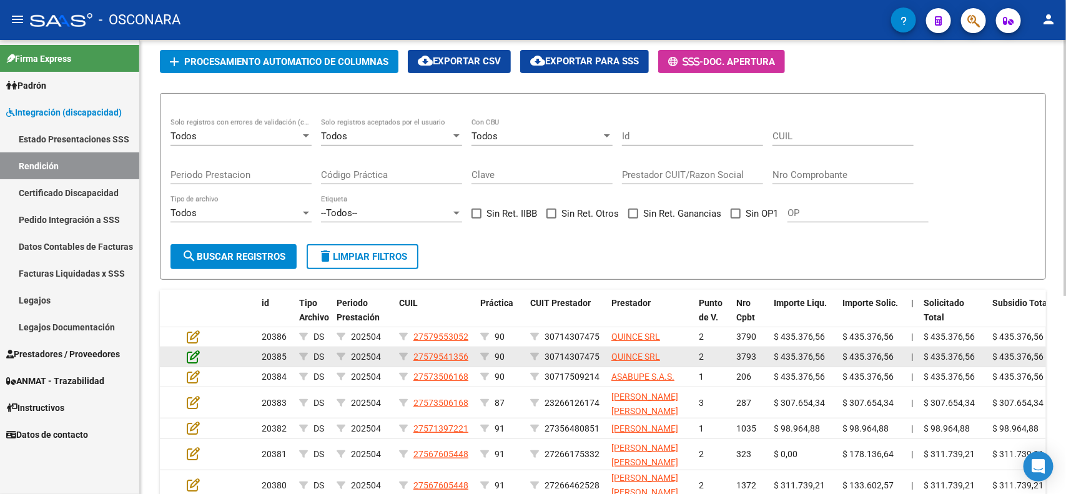
click at [187, 352] on icon at bounding box center [193, 357] width 13 height 14
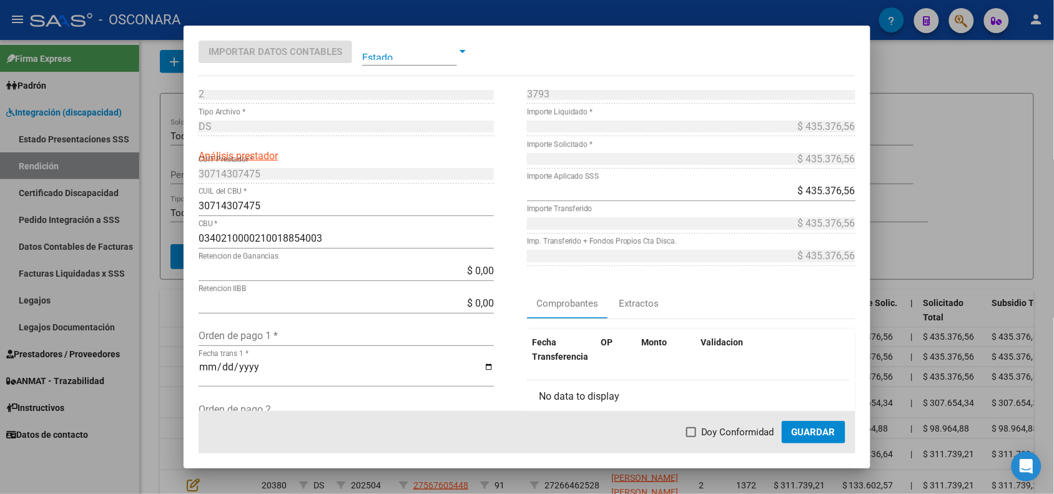
scroll to position [0, 0]
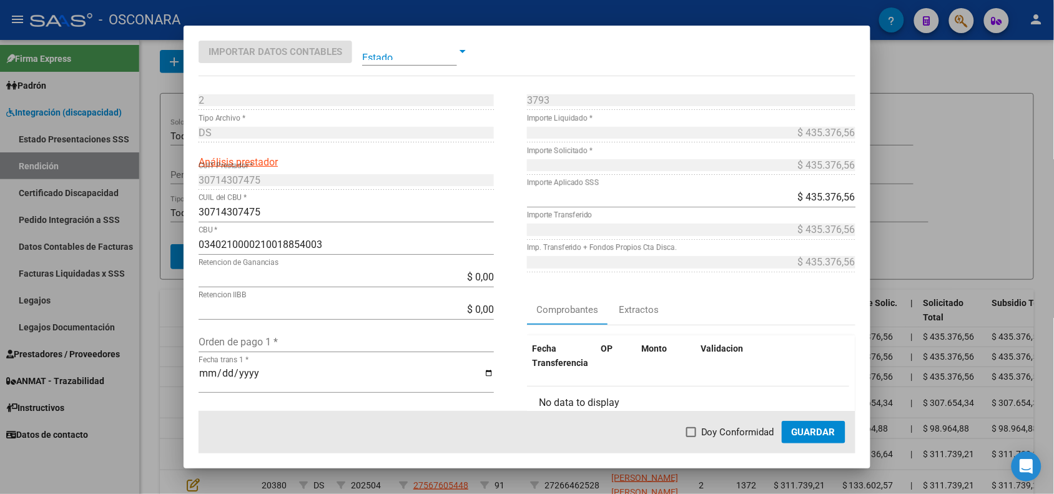
click at [164, 329] on div at bounding box center [527, 247] width 1054 height 494
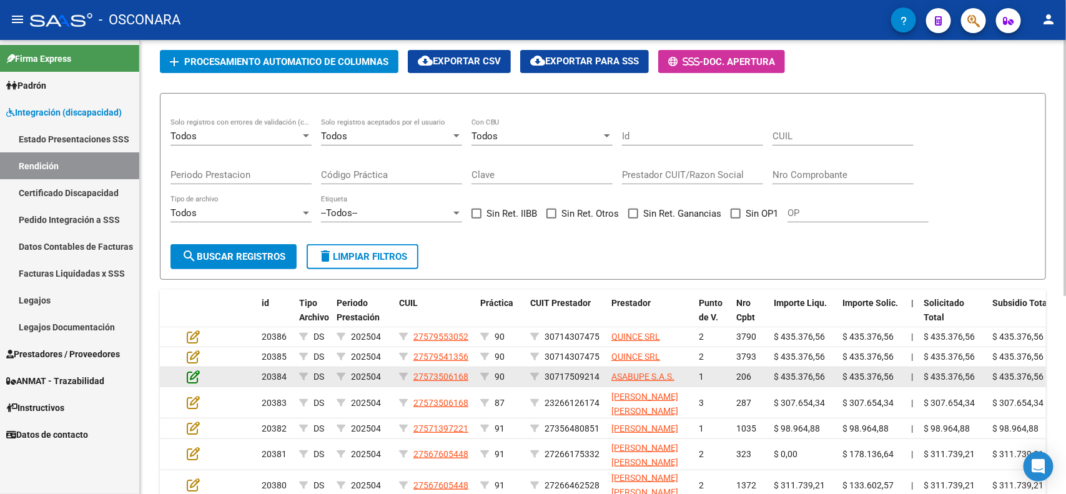
click at [190, 373] on icon at bounding box center [193, 377] width 13 height 14
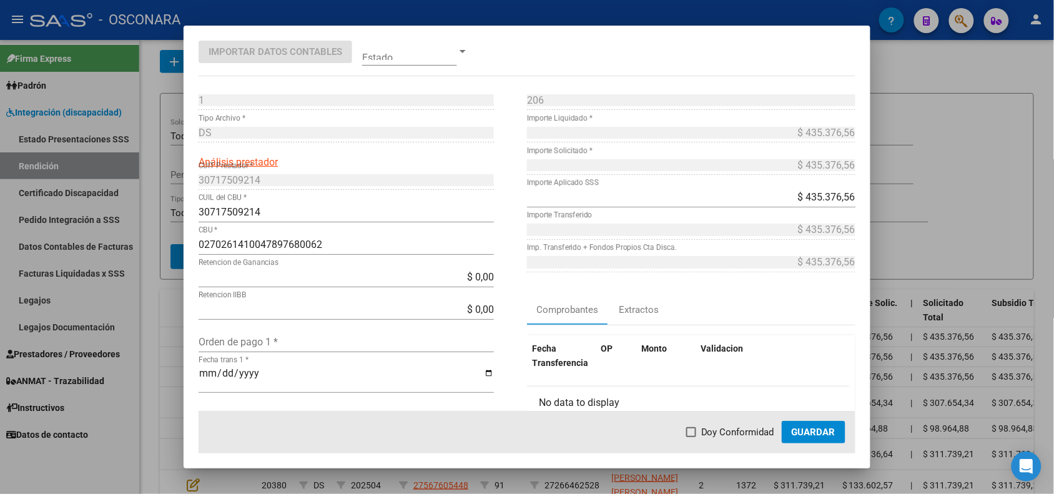
click at [162, 355] on div at bounding box center [527, 247] width 1054 height 494
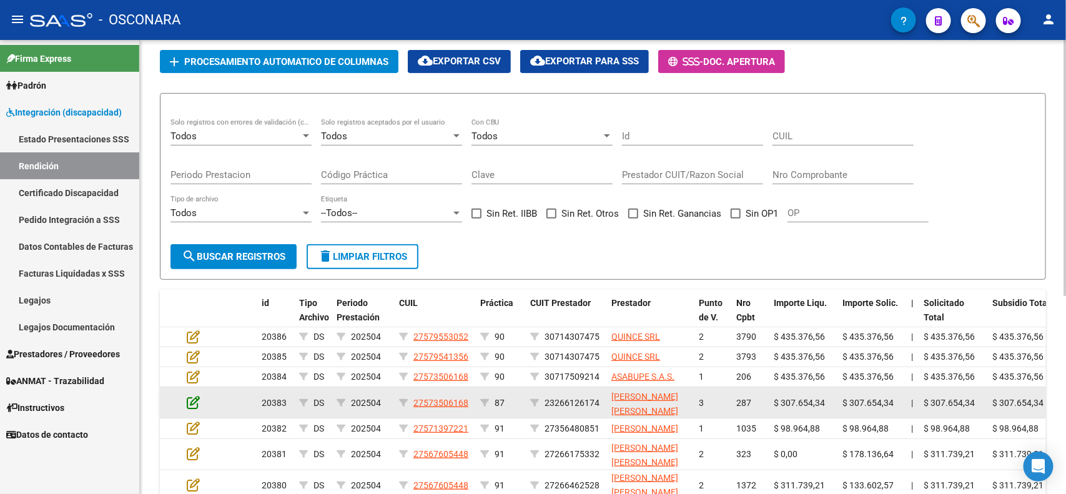
click at [191, 395] on icon at bounding box center [193, 402] width 13 height 14
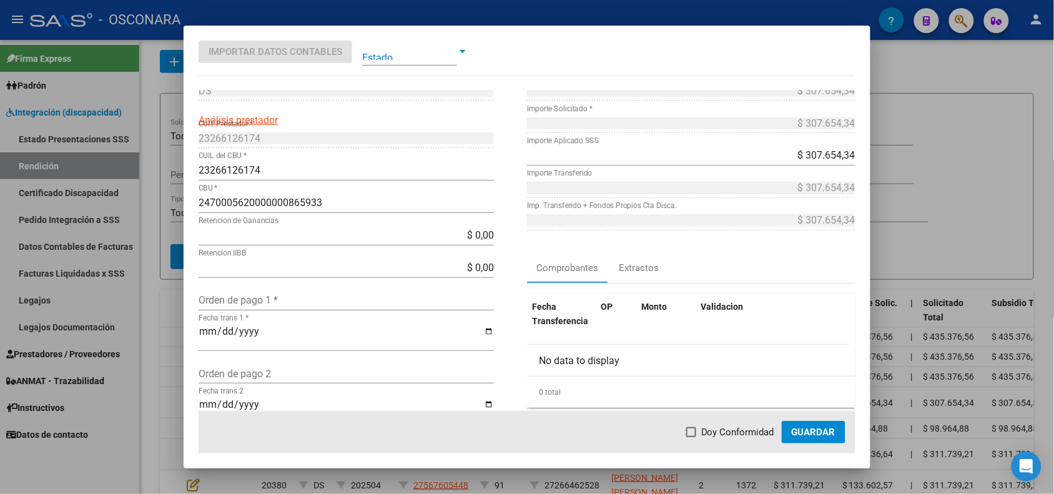
scroll to position [78, 0]
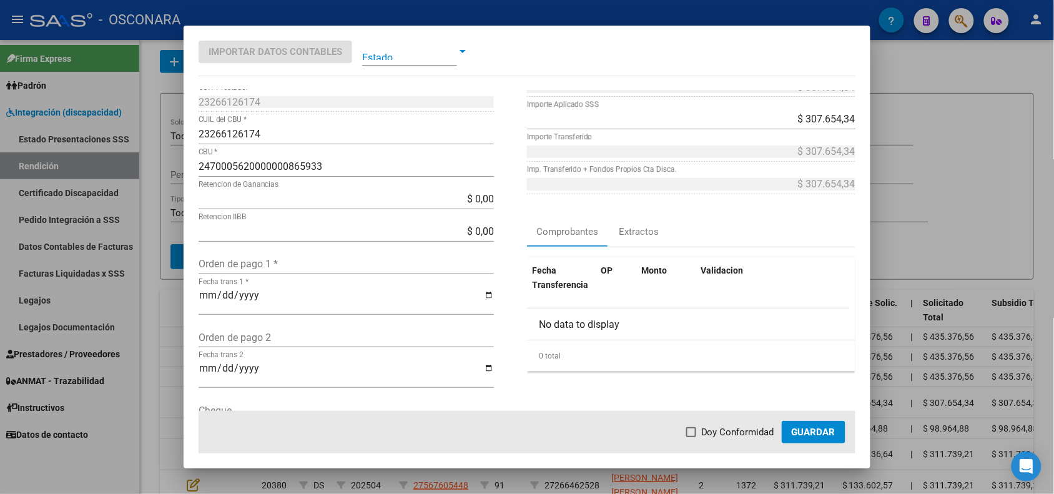
click at [142, 352] on div at bounding box center [527, 247] width 1054 height 494
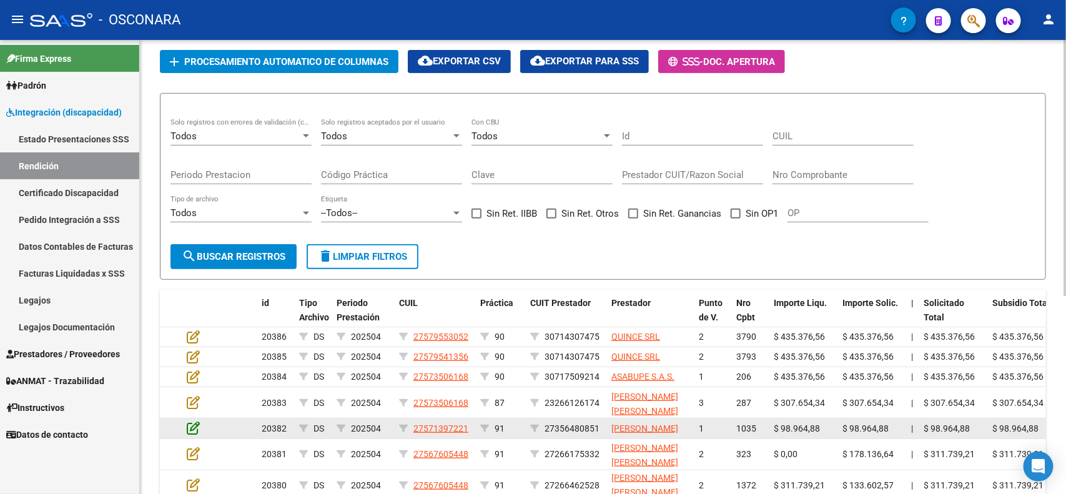
click at [190, 432] on icon at bounding box center [193, 428] width 13 height 14
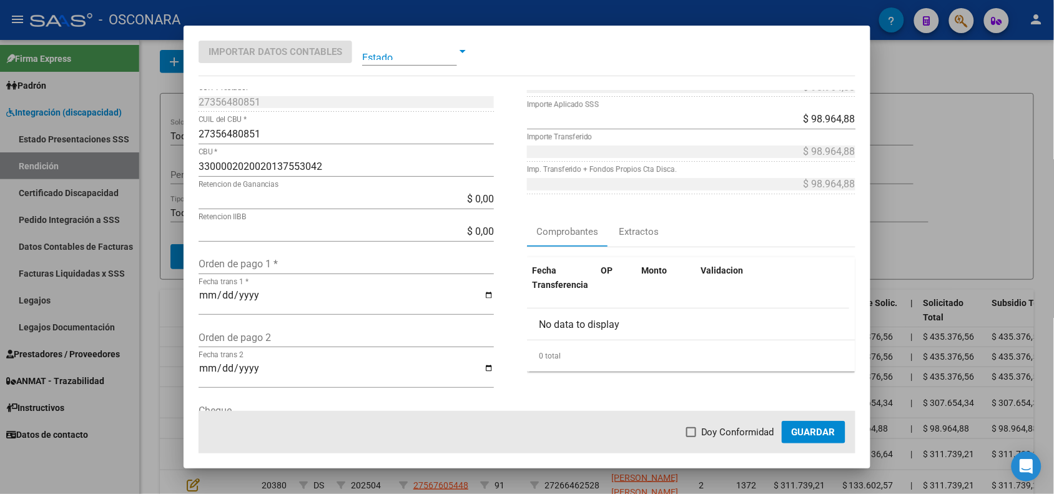
click at [161, 344] on div at bounding box center [527, 247] width 1054 height 494
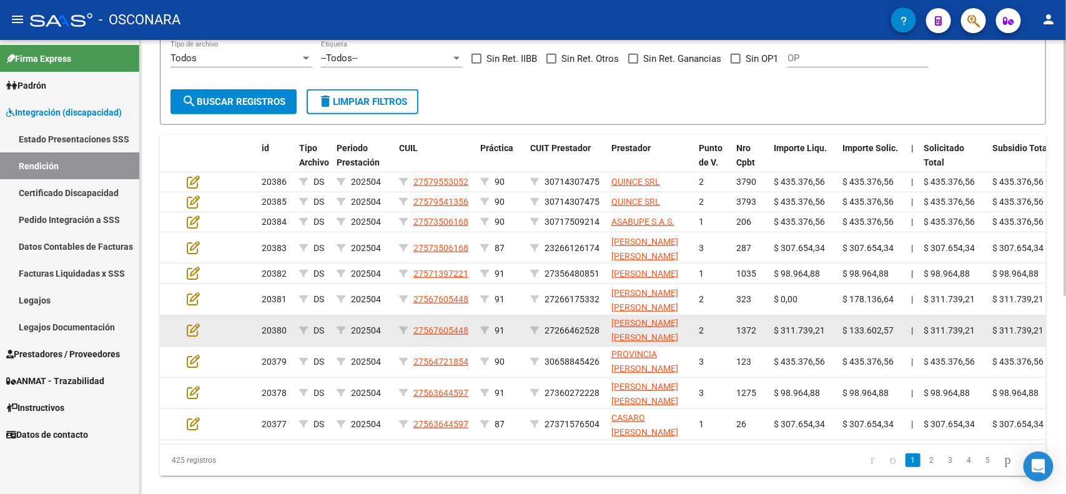
scroll to position [312, 0]
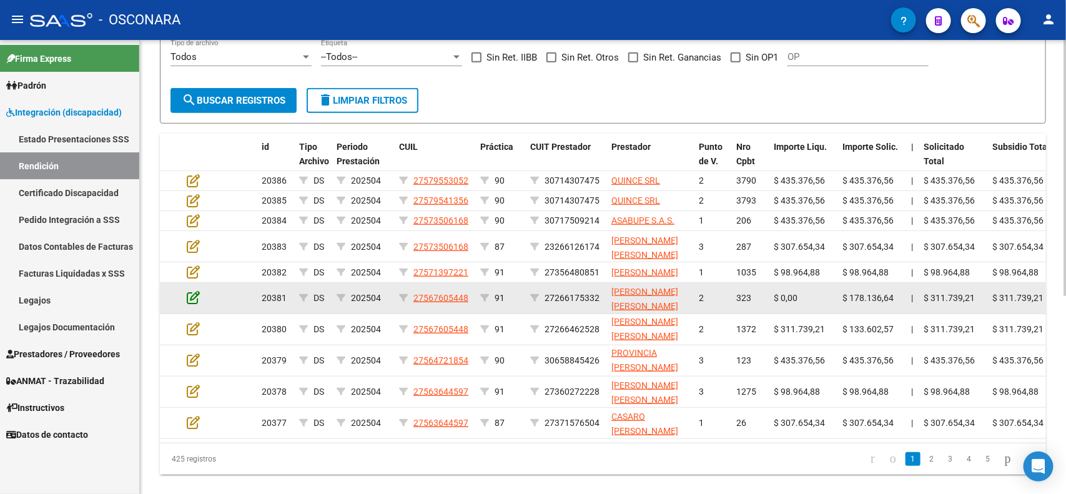
click at [199, 303] on icon at bounding box center [193, 297] width 13 height 14
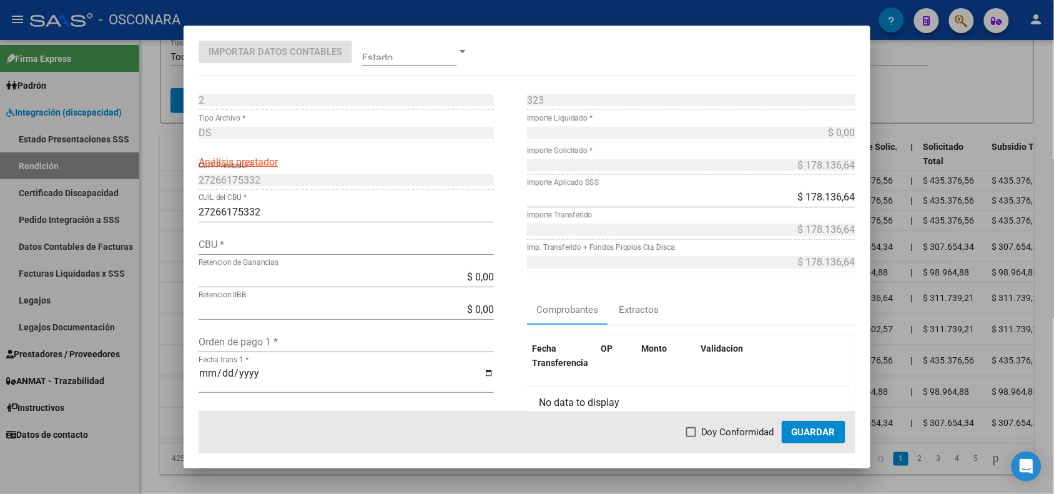
click at [154, 317] on div at bounding box center [527, 247] width 1054 height 494
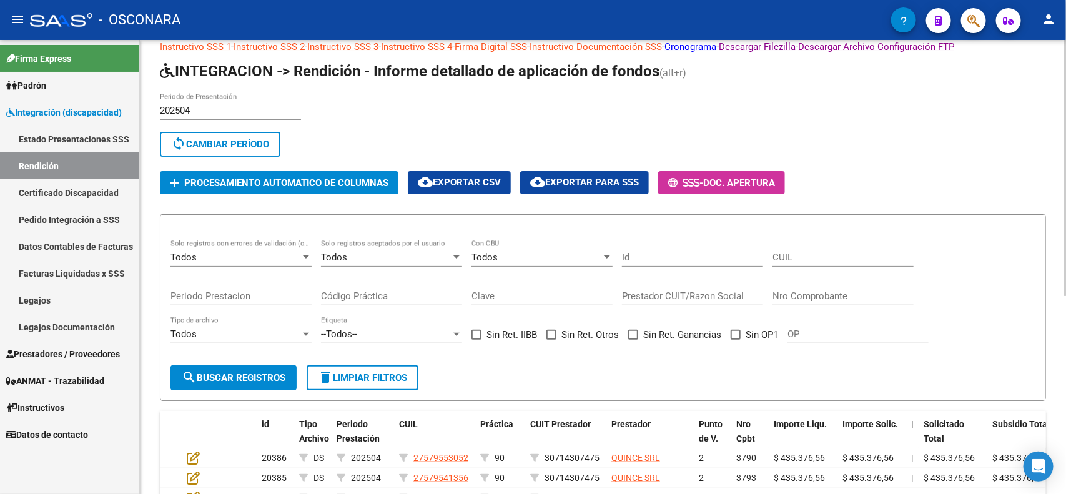
scroll to position [0, 0]
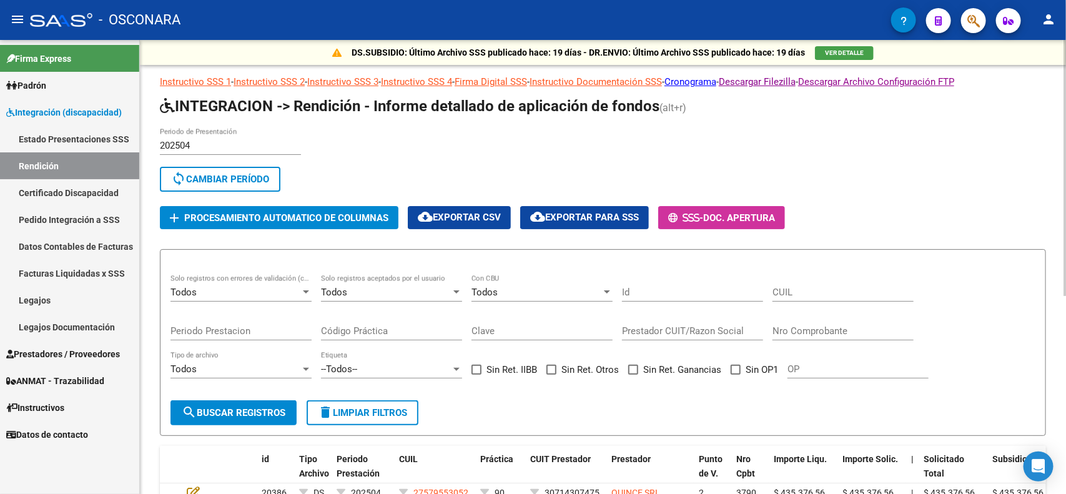
click at [429, 148] on div "202504 Periodo de Presentación search Buscar Período sync Cambiar Período" at bounding box center [564, 162] width 809 height 69
click at [254, 330] on input "Periodo Prestacion" at bounding box center [241, 330] width 141 height 11
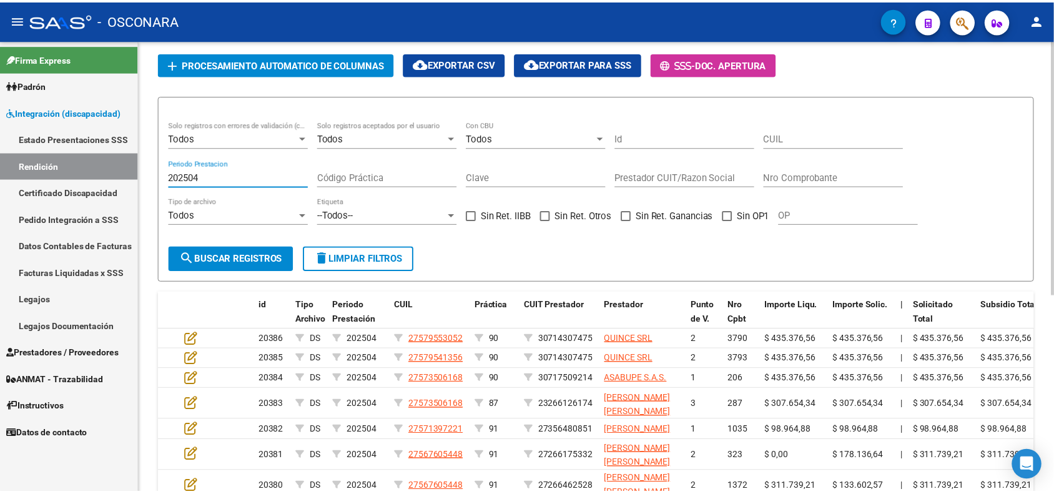
scroll to position [156, 0]
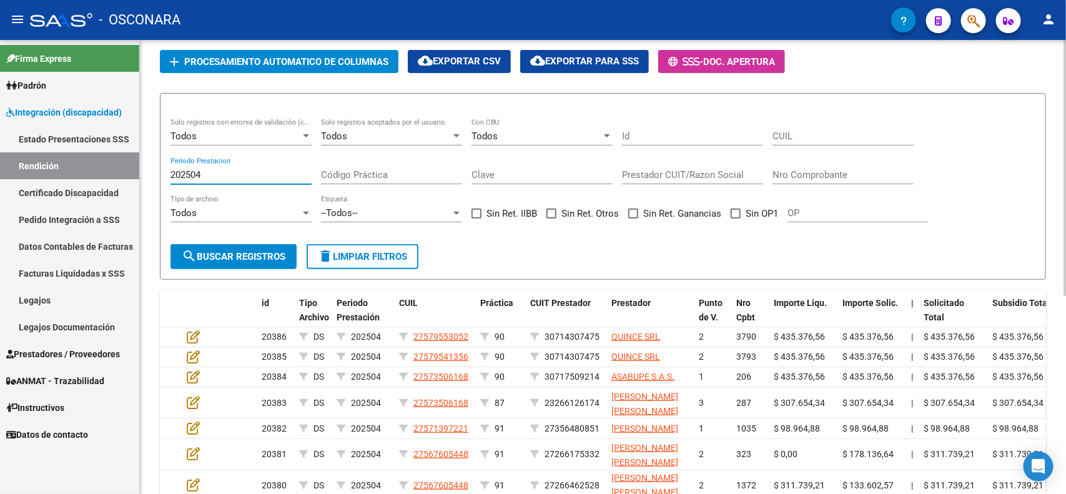
click at [234, 252] on span "search Buscar registros" at bounding box center [234, 256] width 104 height 11
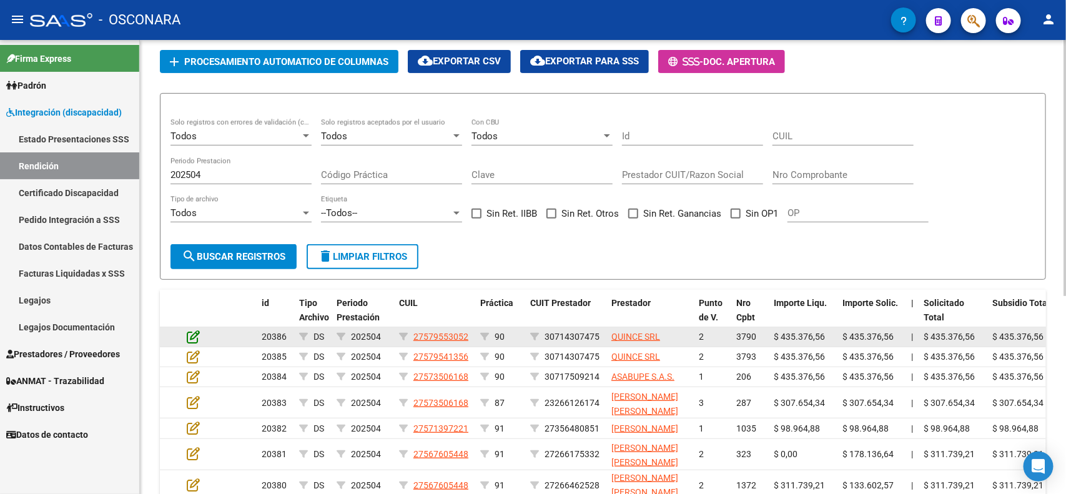
click at [189, 335] on icon at bounding box center [193, 337] width 13 height 14
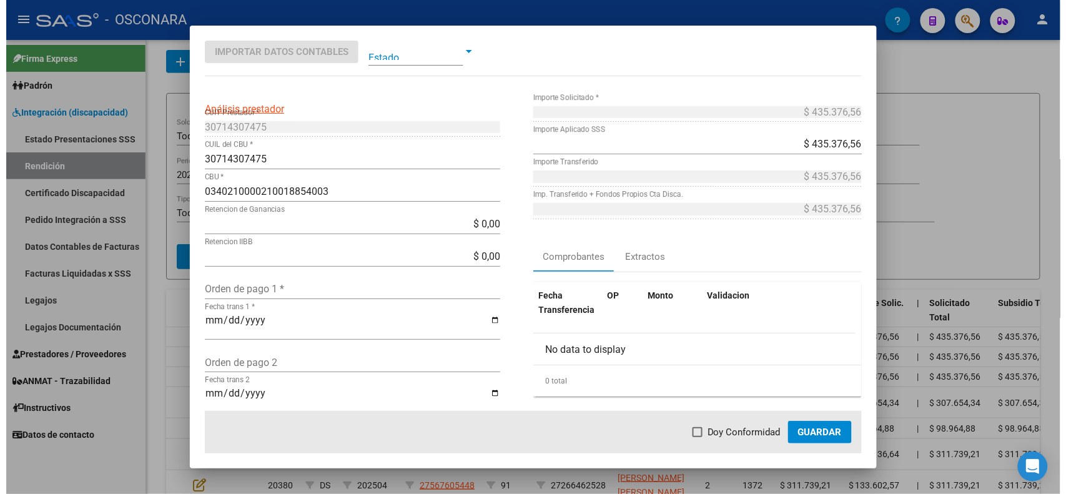
scroll to position [78, 0]
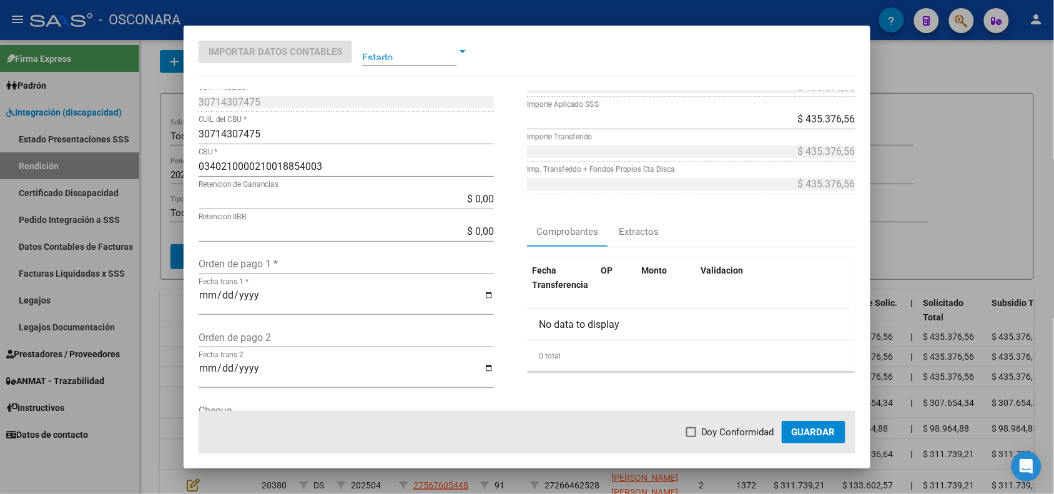
click at [166, 352] on div at bounding box center [527, 247] width 1054 height 494
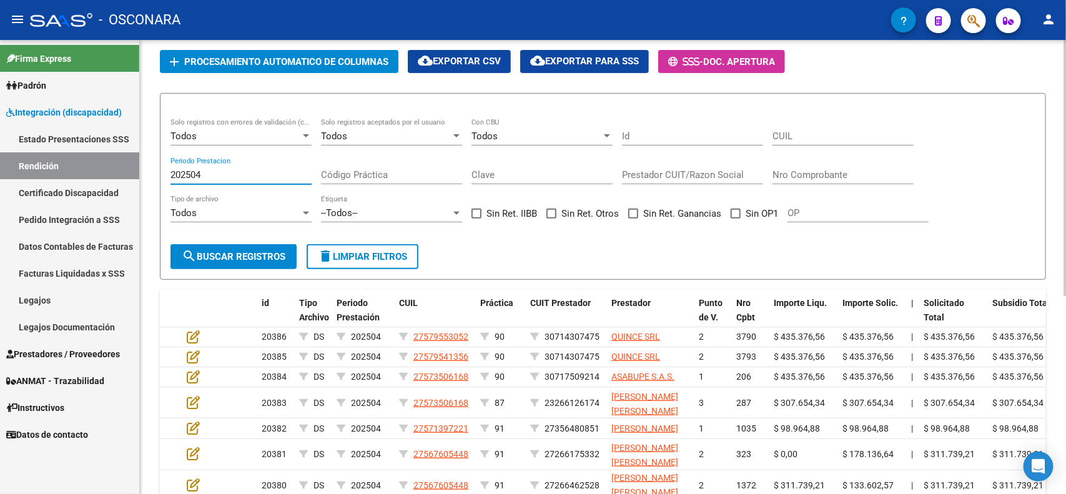
click at [247, 169] on input "202504" at bounding box center [241, 174] width 141 height 11
type input "2"
click at [238, 244] on button "search Buscar registros" at bounding box center [234, 256] width 126 height 25
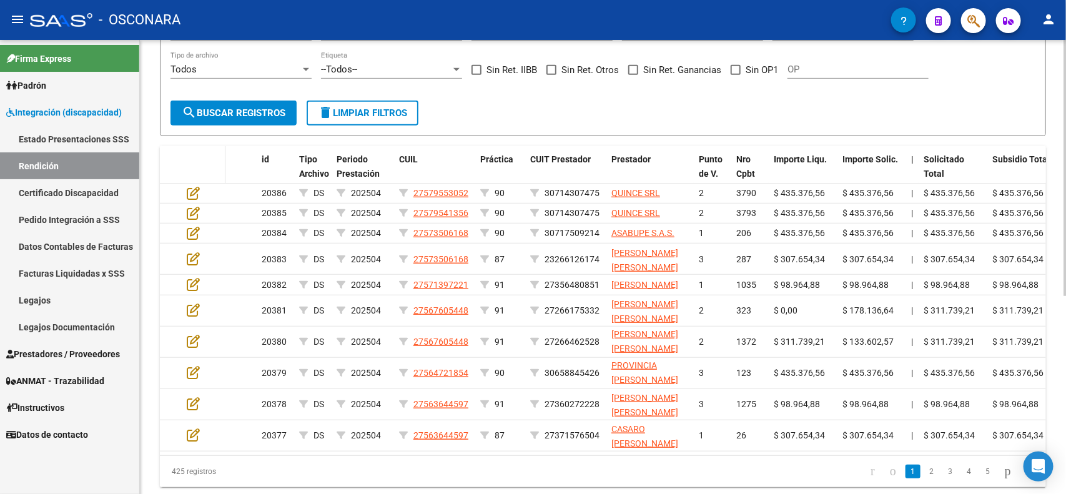
scroll to position [312, 0]
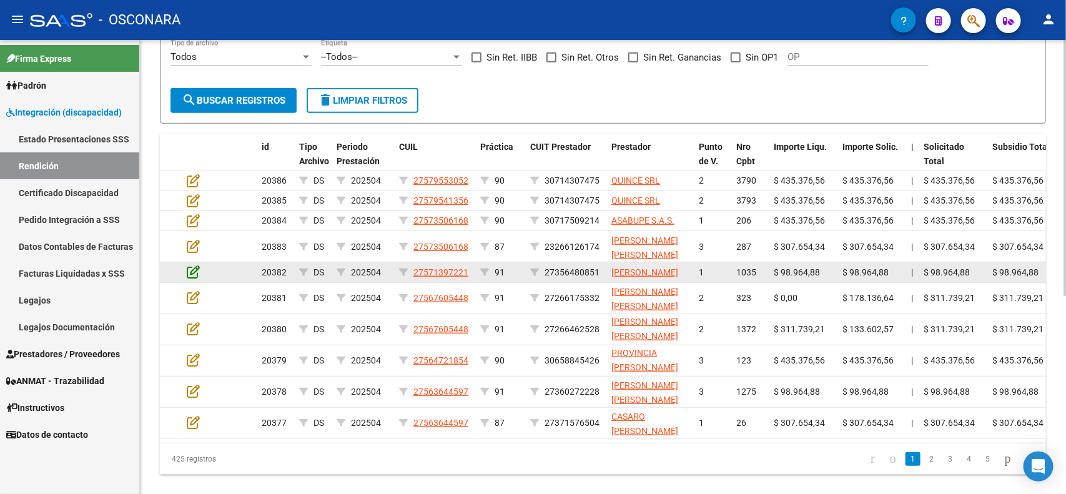
click at [195, 273] on icon at bounding box center [193, 272] width 13 height 14
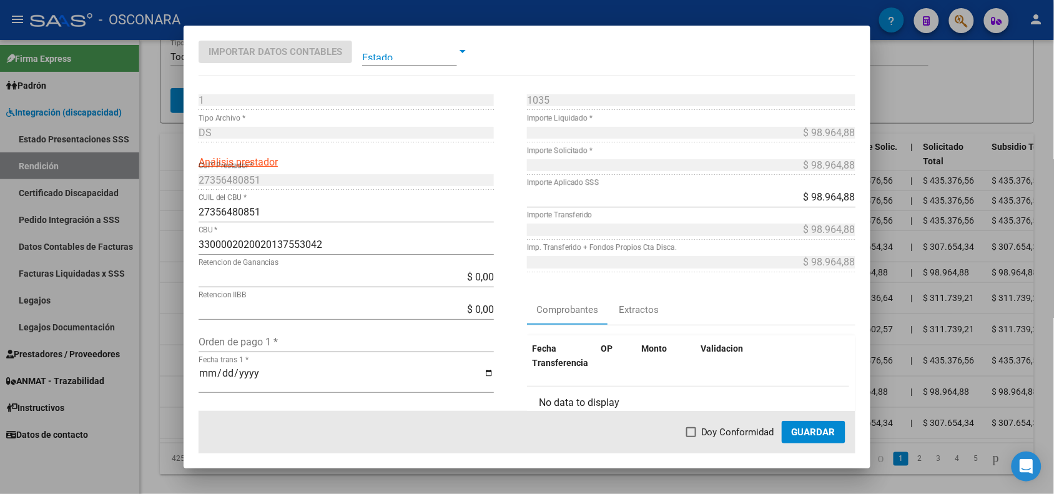
click at [159, 322] on div at bounding box center [527, 247] width 1054 height 494
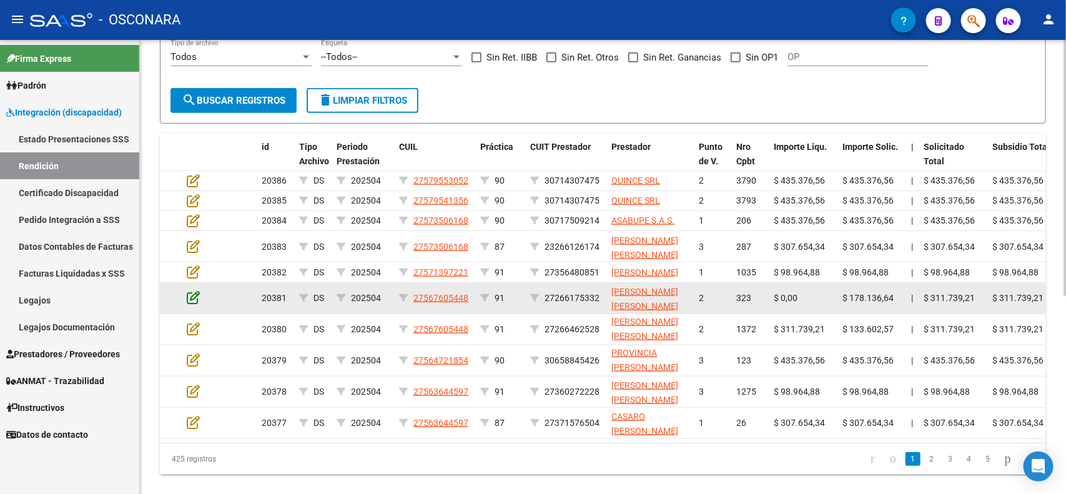
click at [190, 304] on icon at bounding box center [193, 297] width 13 height 14
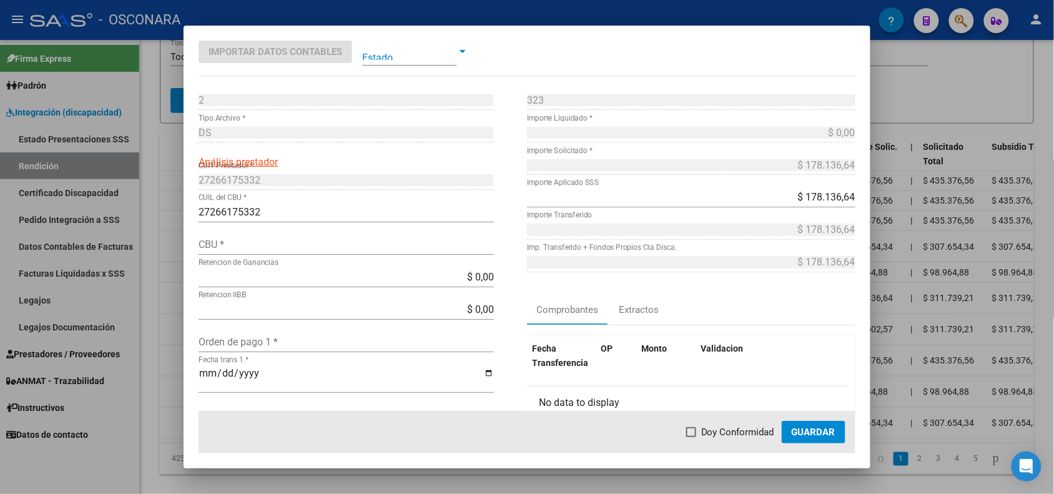
click at [169, 338] on div at bounding box center [527, 247] width 1054 height 494
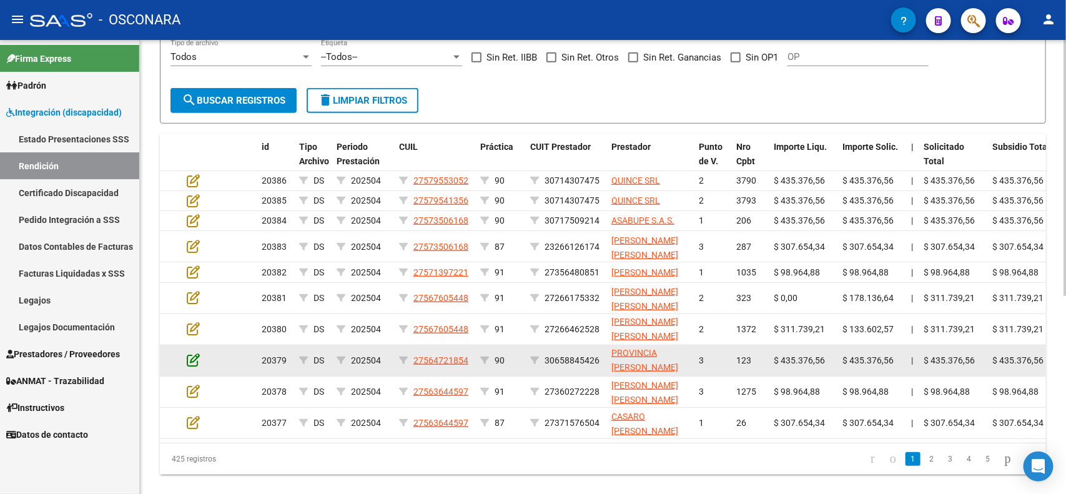
click at [192, 361] on icon at bounding box center [193, 360] width 13 height 14
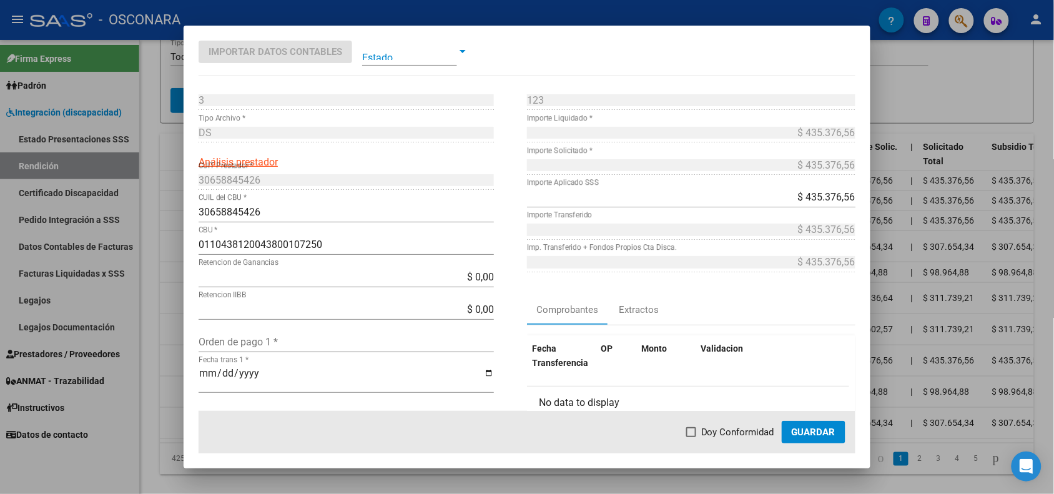
click at [179, 370] on div at bounding box center [527, 247] width 1054 height 494
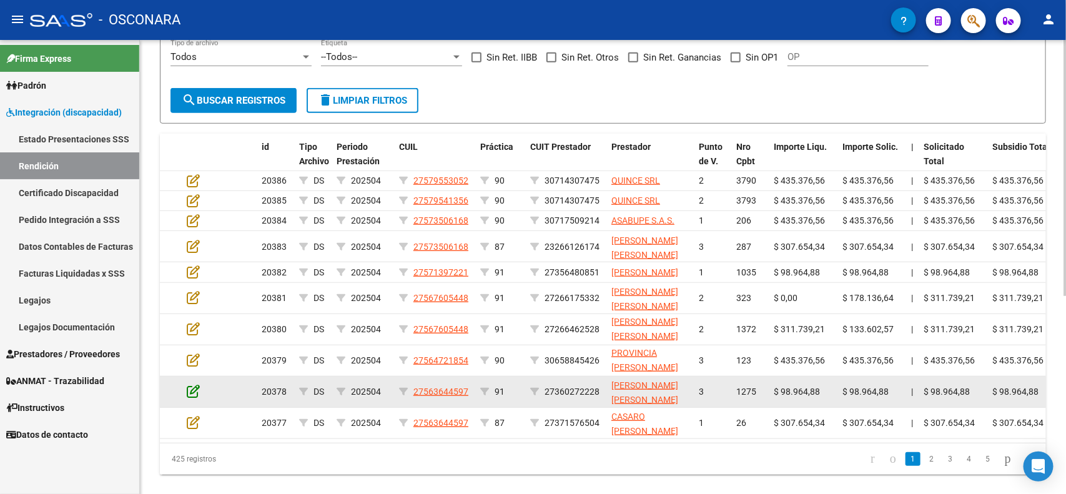
click at [194, 397] on icon at bounding box center [193, 391] width 13 height 14
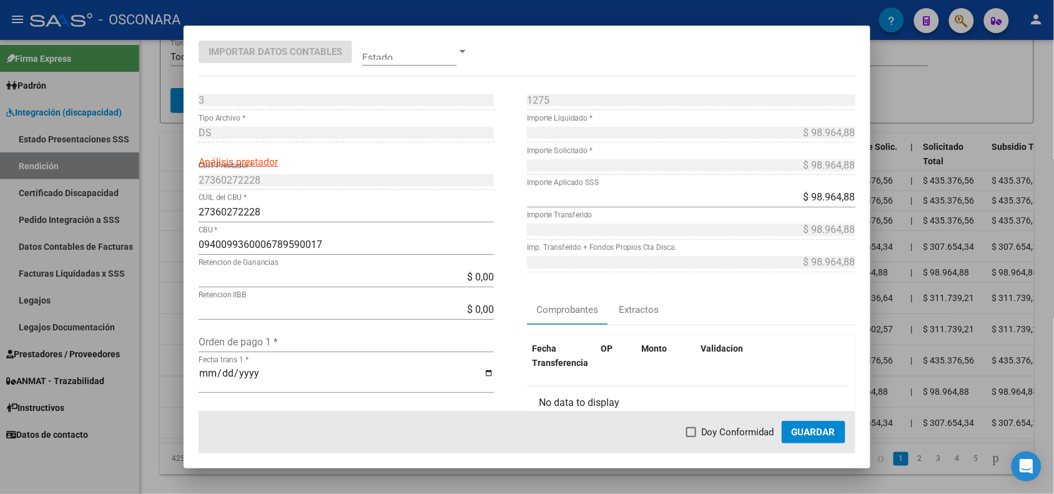
click at [167, 391] on div at bounding box center [527, 247] width 1054 height 494
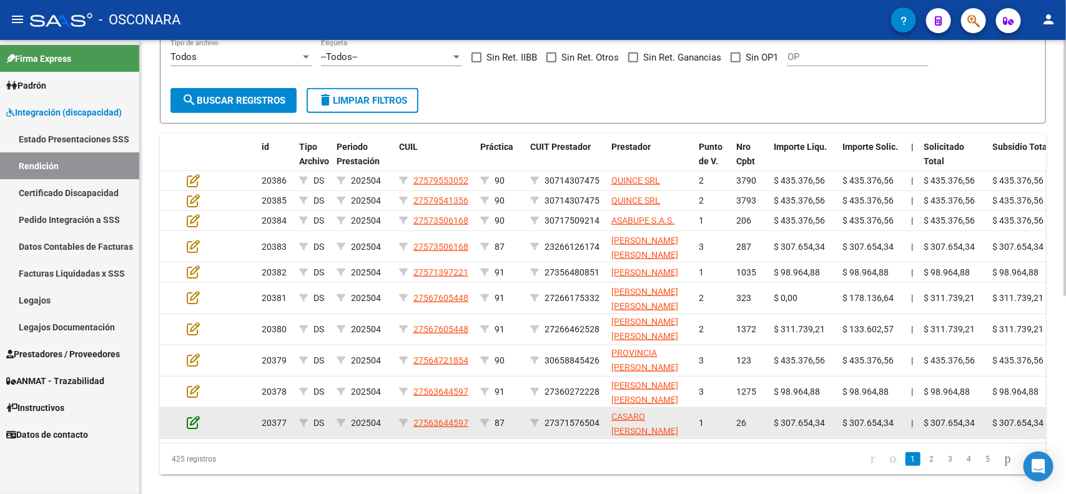
click at [189, 429] on icon at bounding box center [193, 422] width 13 height 14
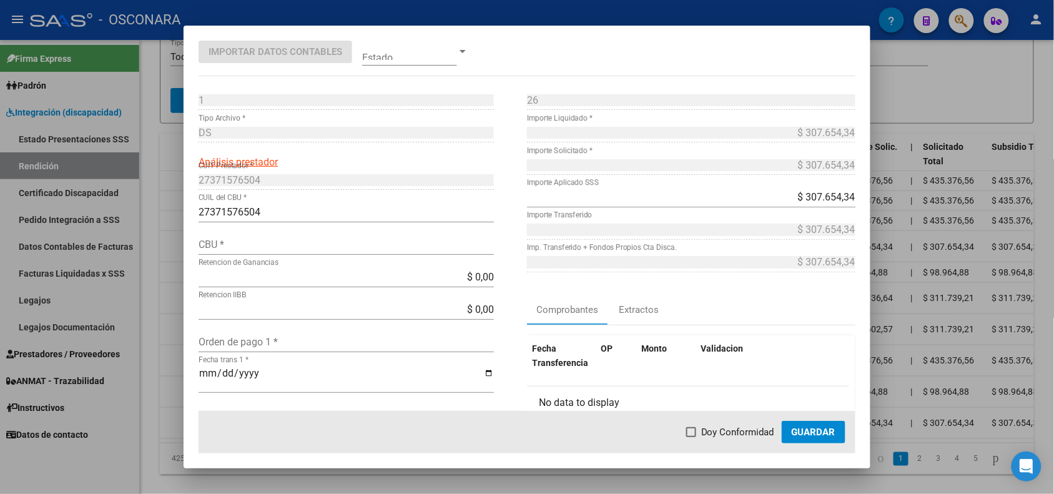
click at [167, 406] on div at bounding box center [527, 247] width 1054 height 494
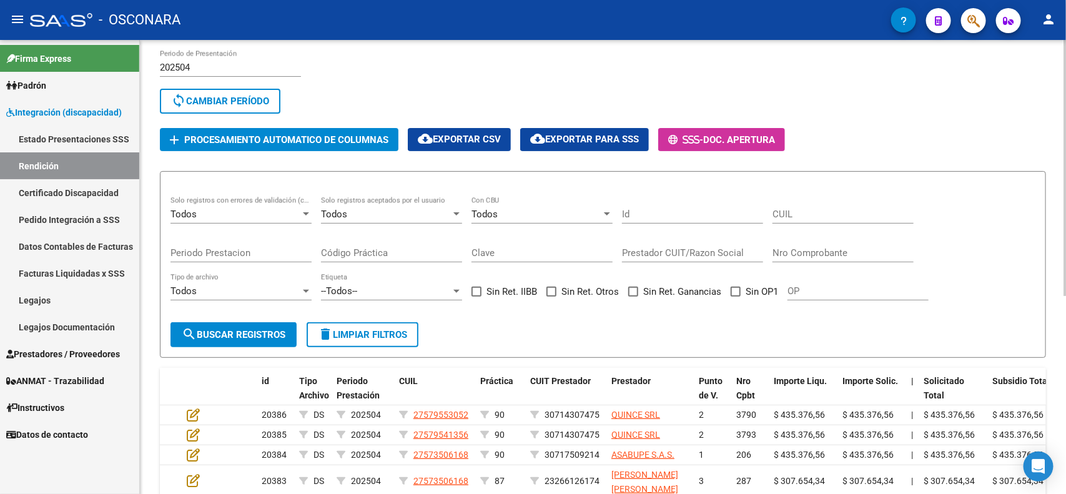
scroll to position [0, 0]
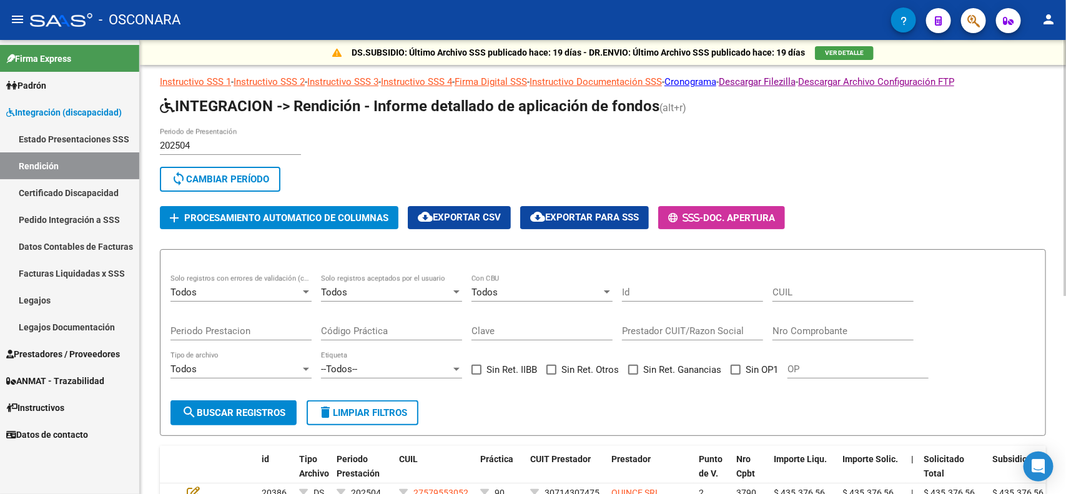
click at [150, 435] on div "DS.SUBSIDIO: Último Archivo SSS publicado hace: 19 días - DR.ENVIO: Último Arch…" at bounding box center [603, 433] width 926 height 787
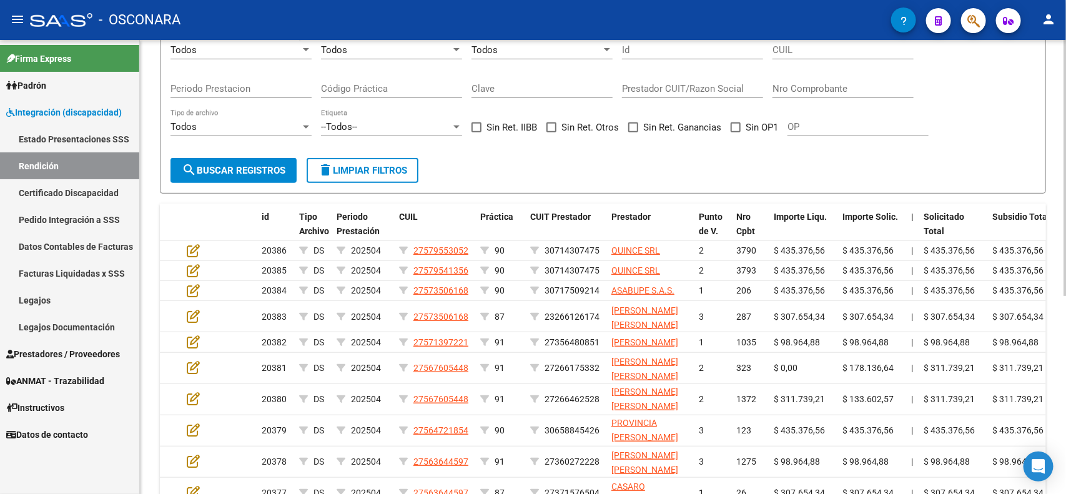
scroll to position [312, 0]
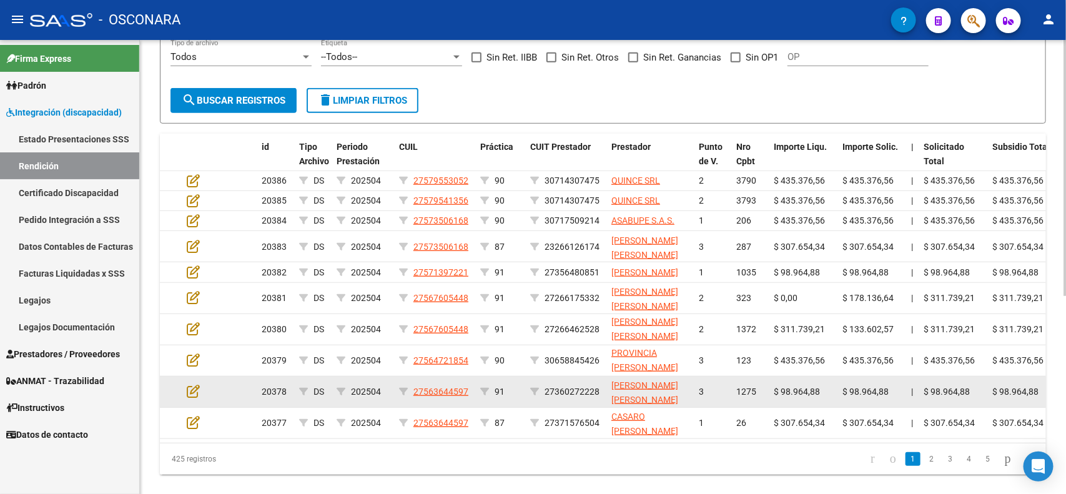
click at [164, 400] on datatable-body-cell at bounding box center [171, 392] width 22 height 31
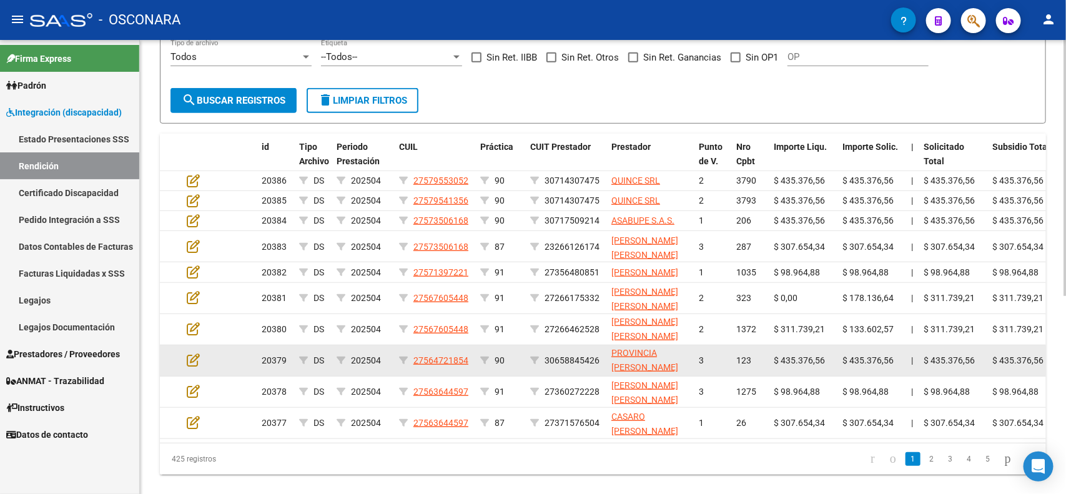
click at [194, 376] on datatable-body-cell at bounding box center [204, 360] width 44 height 31
click at [197, 367] on icon at bounding box center [193, 360] width 13 height 14
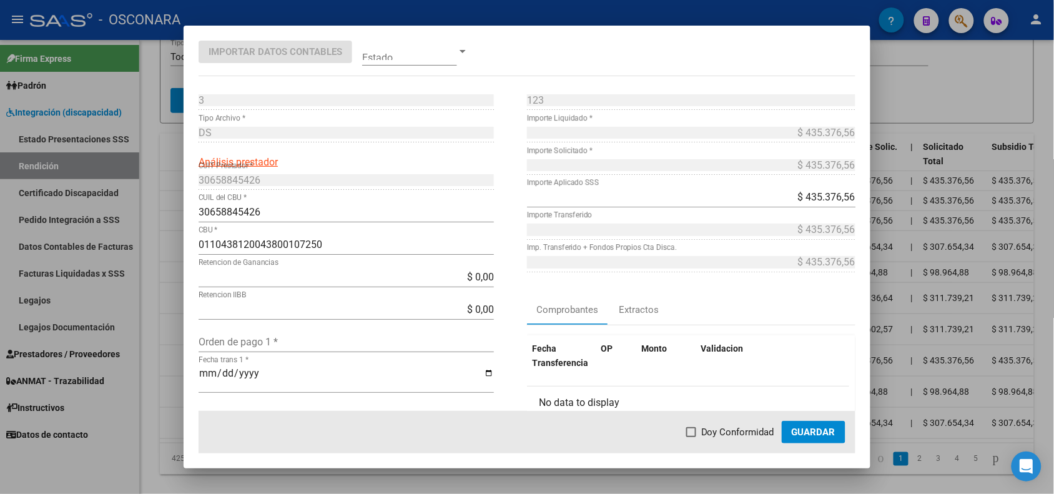
click at [164, 377] on div at bounding box center [527, 247] width 1054 height 494
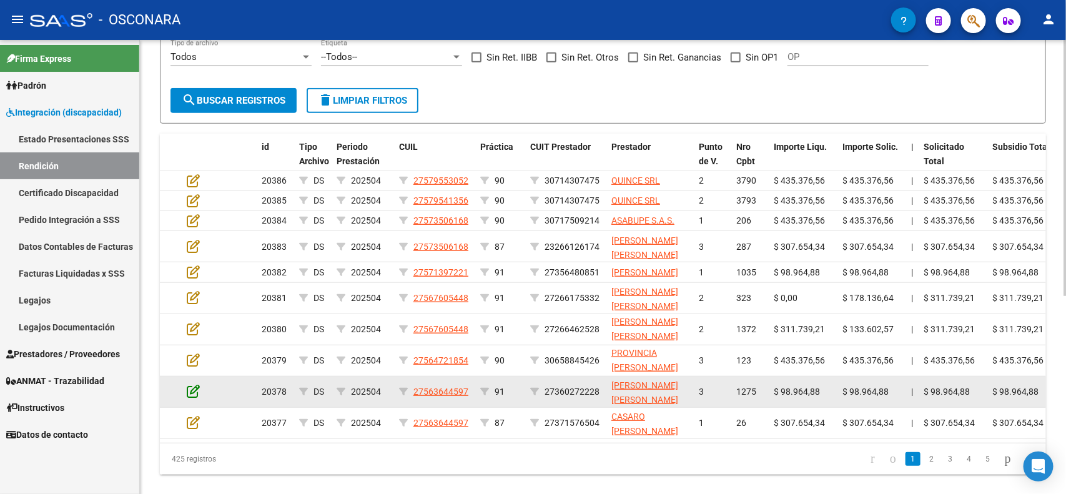
click at [191, 398] on icon at bounding box center [193, 391] width 13 height 14
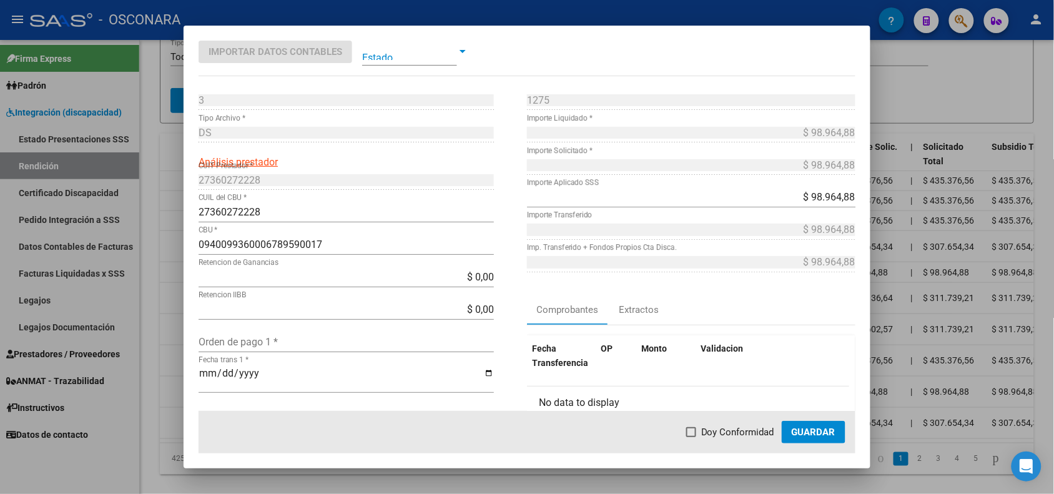
click at [173, 398] on div at bounding box center [527, 247] width 1054 height 494
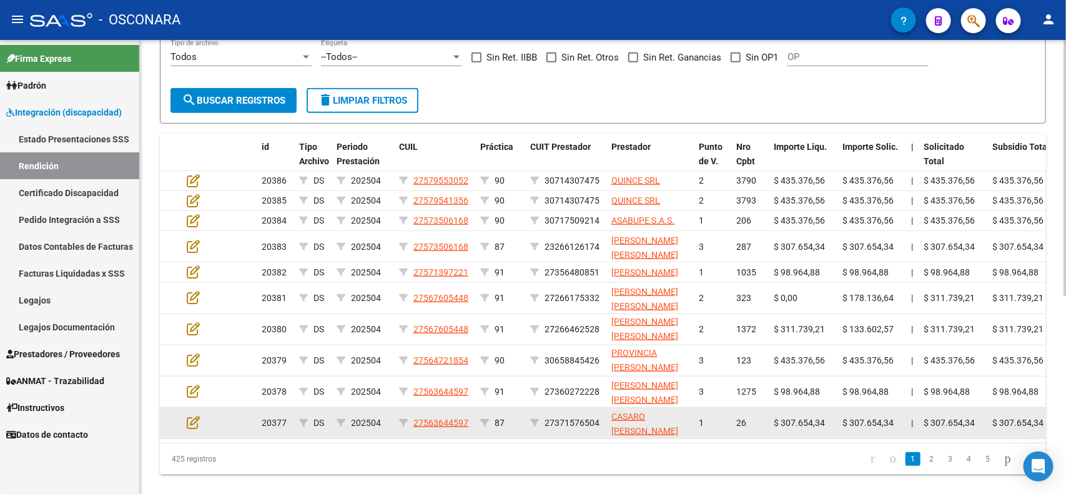
click at [184, 428] on datatable-body-cell at bounding box center [204, 423] width 44 height 31
click at [195, 429] on icon at bounding box center [193, 422] width 13 height 14
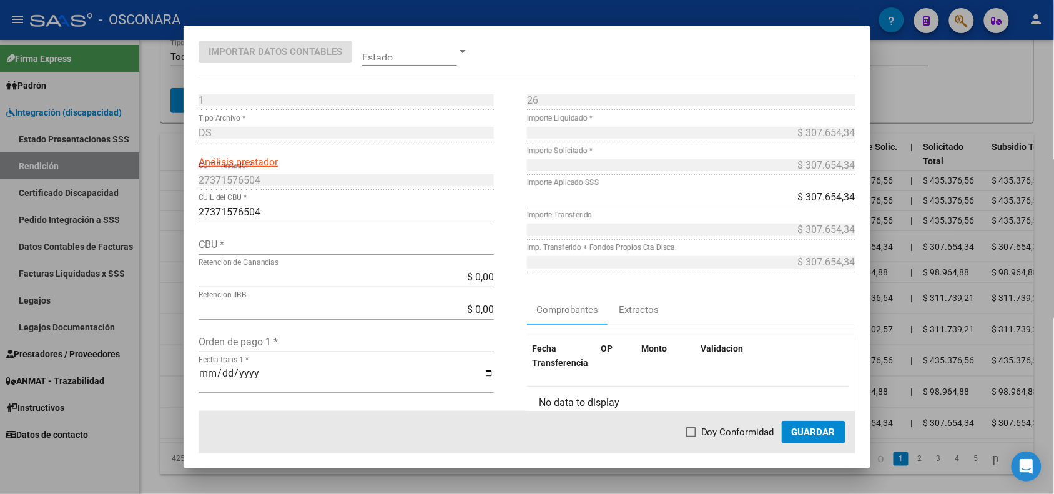
click at [166, 428] on div at bounding box center [527, 247] width 1054 height 494
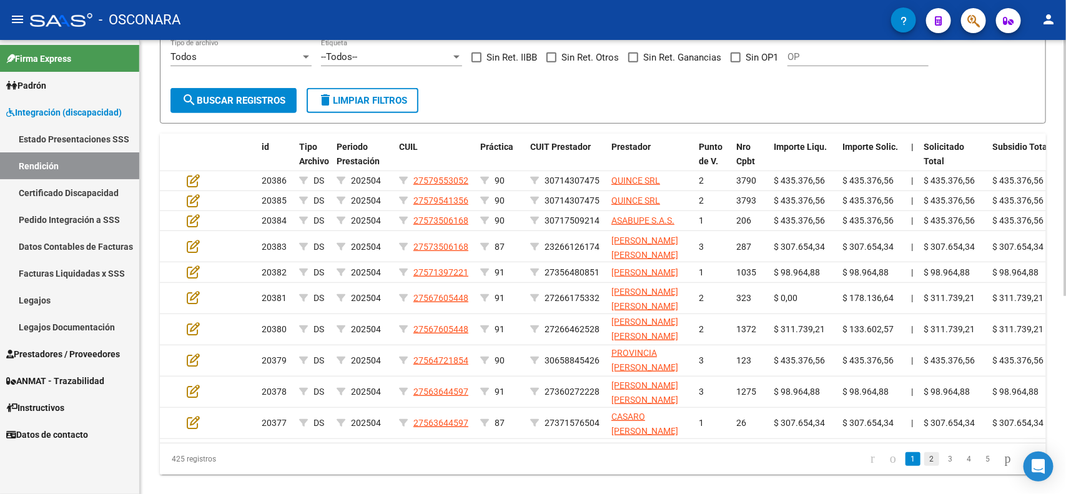
click at [924, 466] on link "2" at bounding box center [931, 459] width 15 height 14
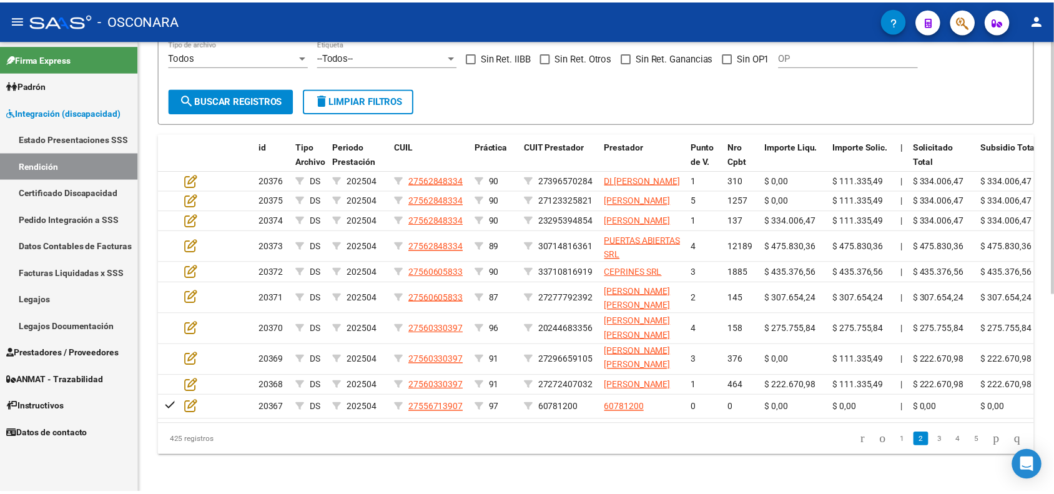
scroll to position [1, 0]
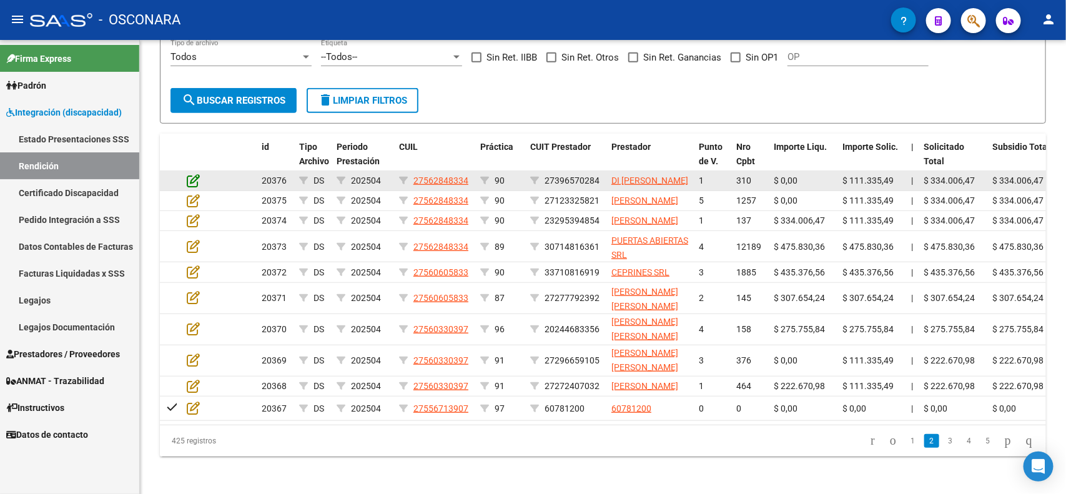
click at [194, 182] on icon at bounding box center [193, 181] width 13 height 14
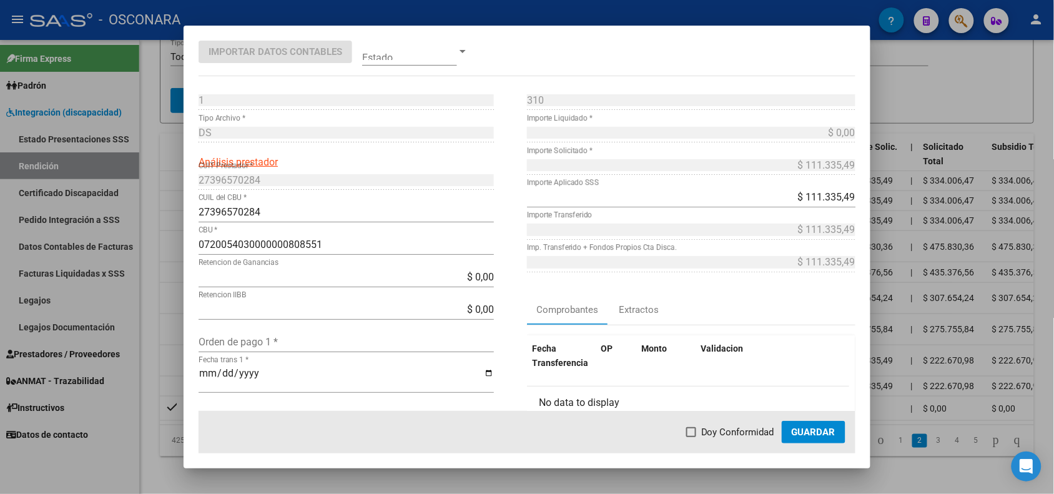
click at [159, 195] on div at bounding box center [527, 247] width 1054 height 494
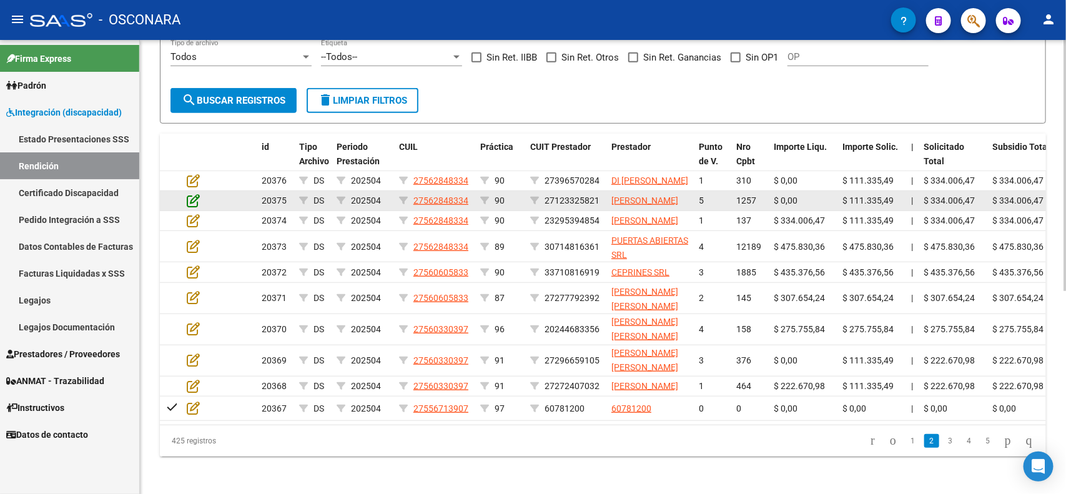
click at [189, 207] on icon at bounding box center [193, 201] width 13 height 14
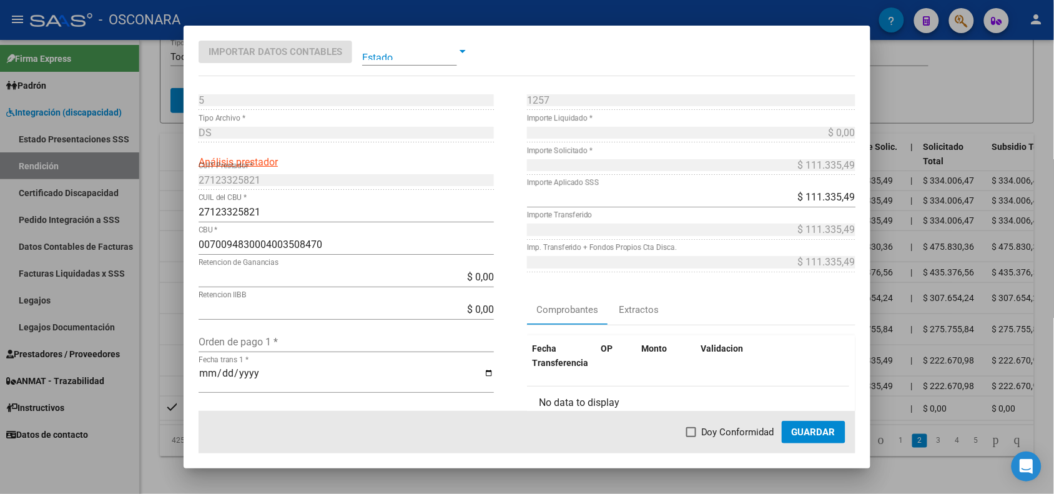
click at [169, 245] on div at bounding box center [527, 247] width 1054 height 494
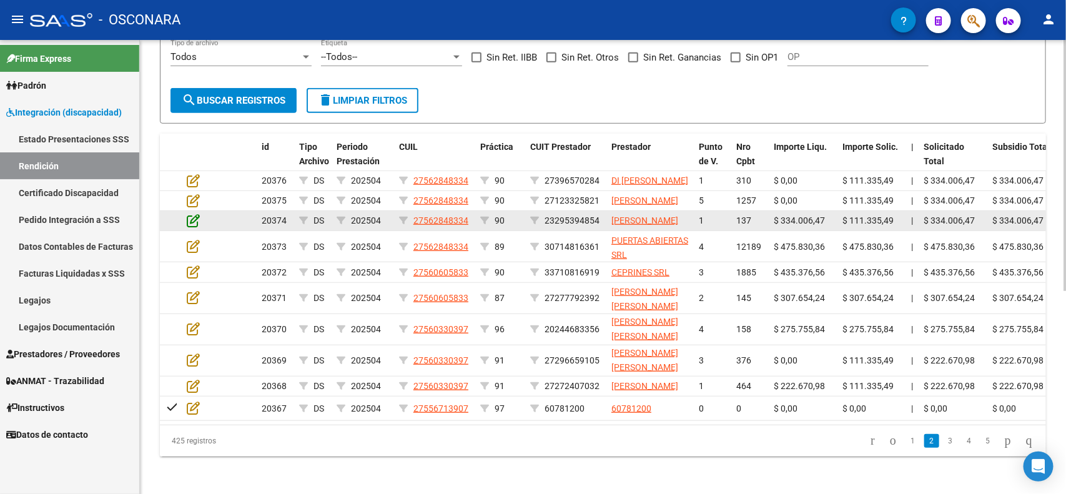
click at [192, 227] on icon at bounding box center [193, 221] width 13 height 14
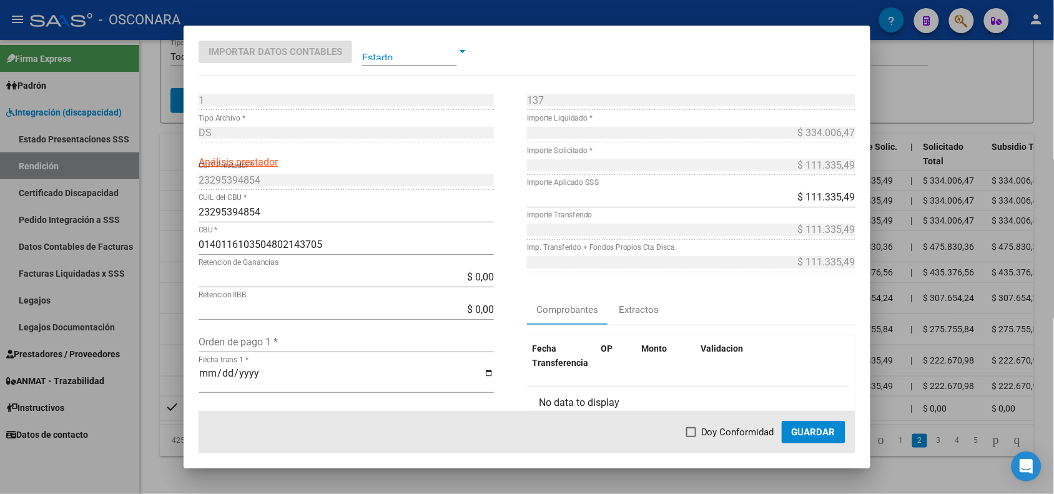
click at [169, 267] on div at bounding box center [527, 247] width 1054 height 494
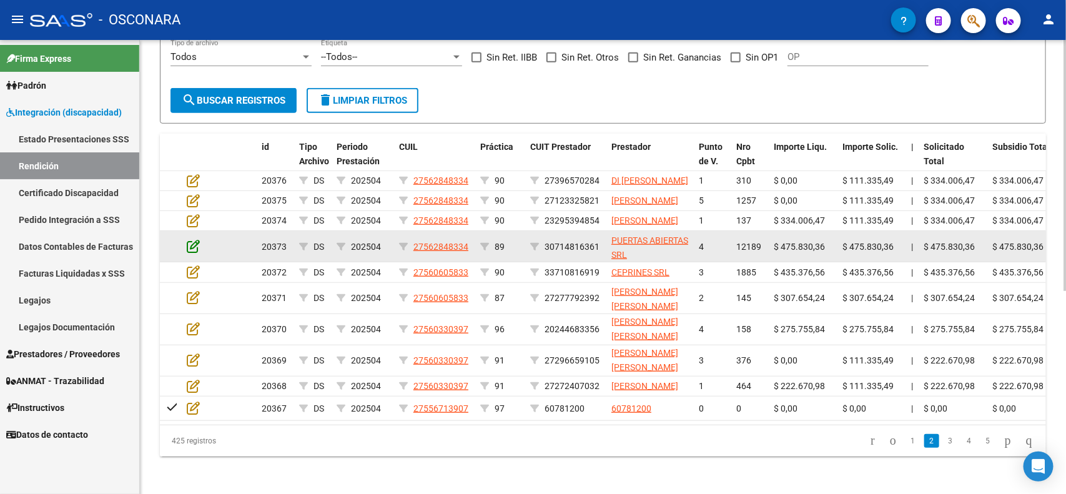
click at [187, 253] on icon at bounding box center [193, 246] width 13 height 14
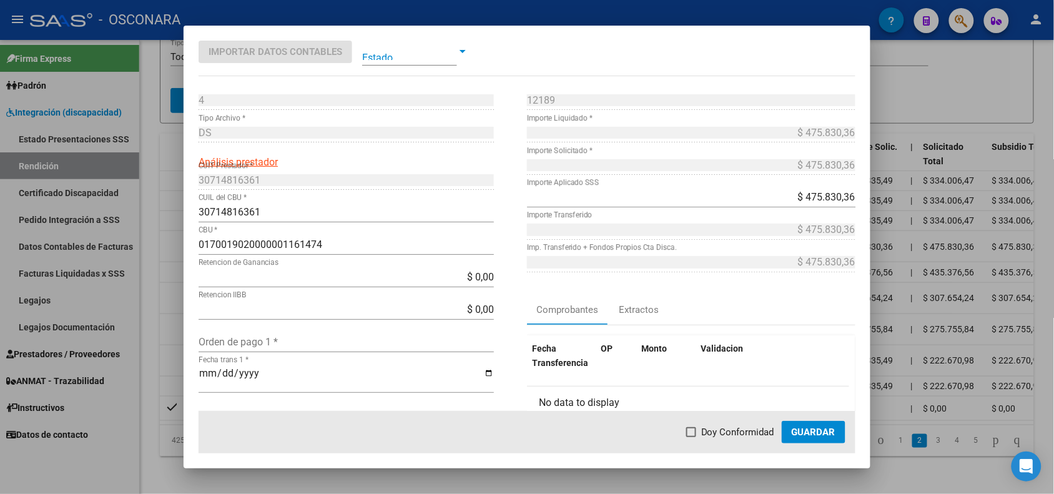
click at [179, 287] on div at bounding box center [527, 247] width 1054 height 494
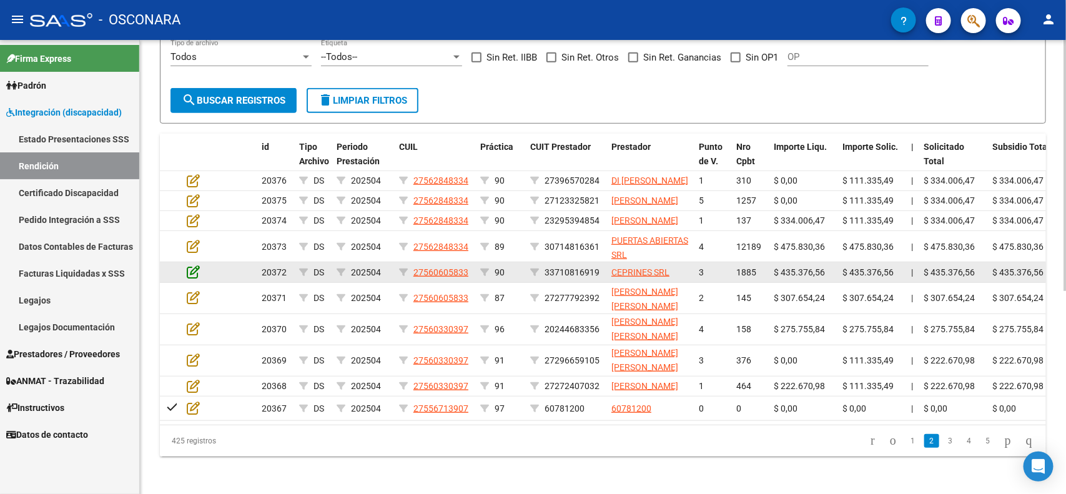
click at [189, 279] on icon at bounding box center [193, 272] width 13 height 14
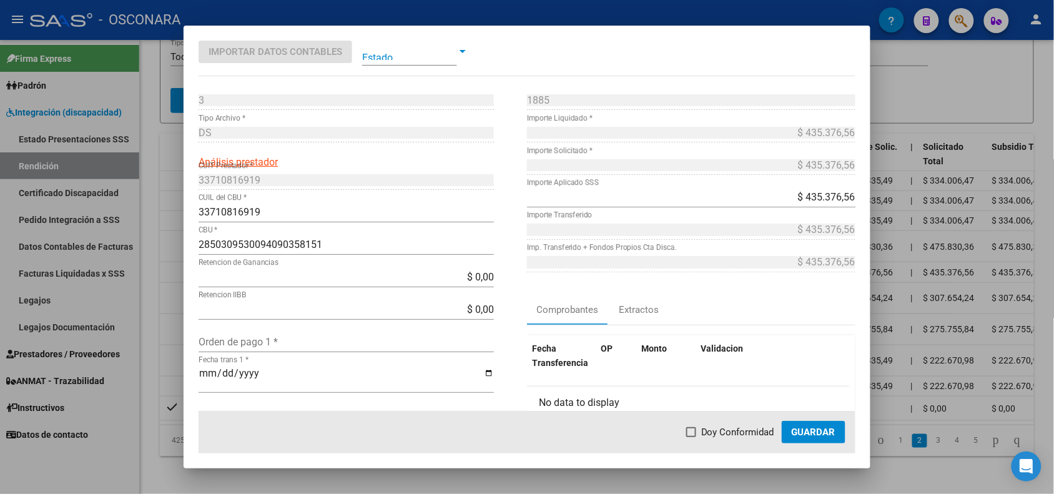
click at [174, 309] on div at bounding box center [527, 247] width 1054 height 494
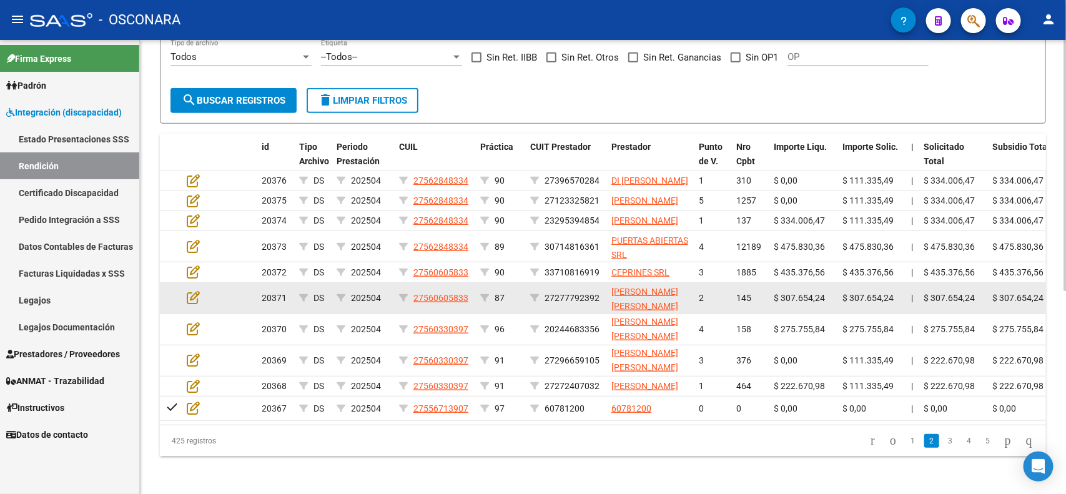
click at [185, 314] on datatable-body-cell at bounding box center [204, 298] width 44 height 31
click at [192, 304] on icon at bounding box center [193, 297] width 13 height 14
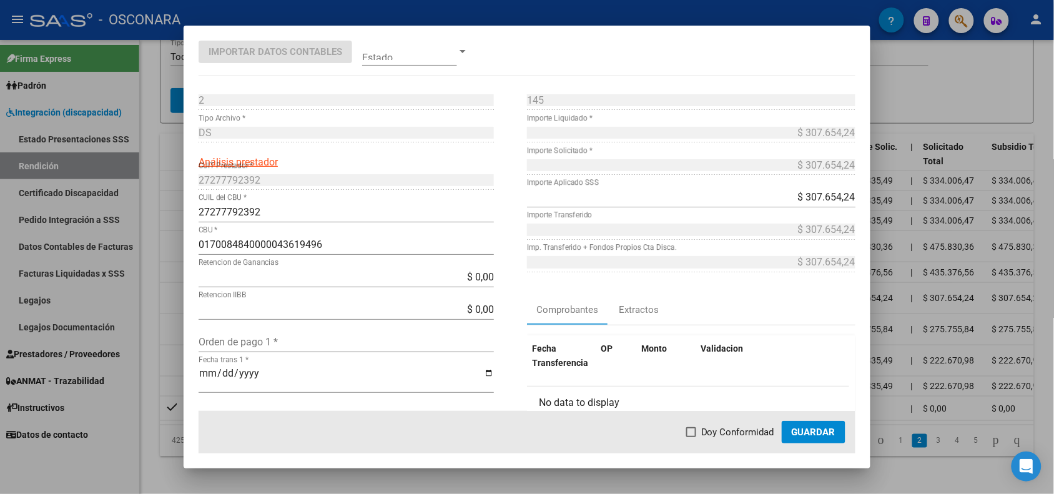
click at [173, 334] on div at bounding box center [527, 247] width 1054 height 494
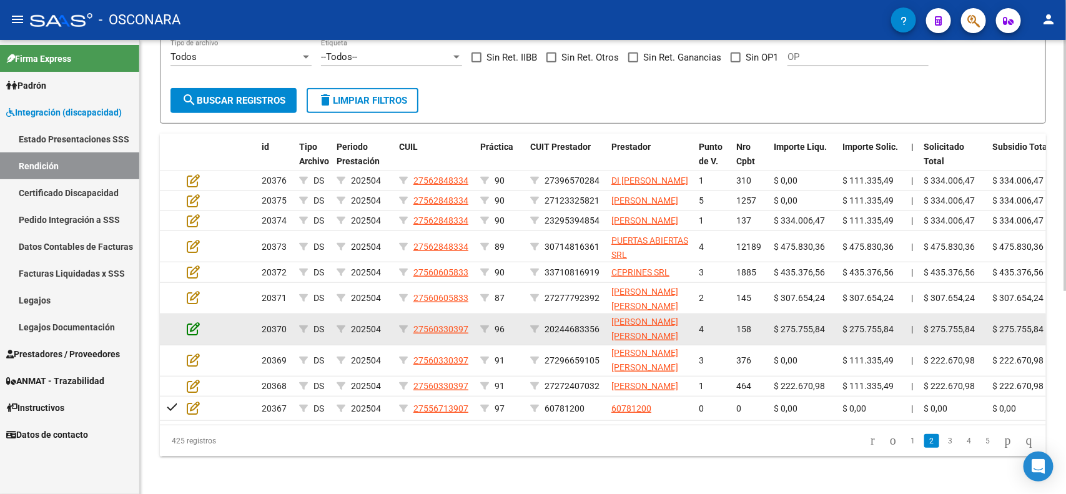
click at [197, 335] on icon at bounding box center [193, 329] width 13 height 14
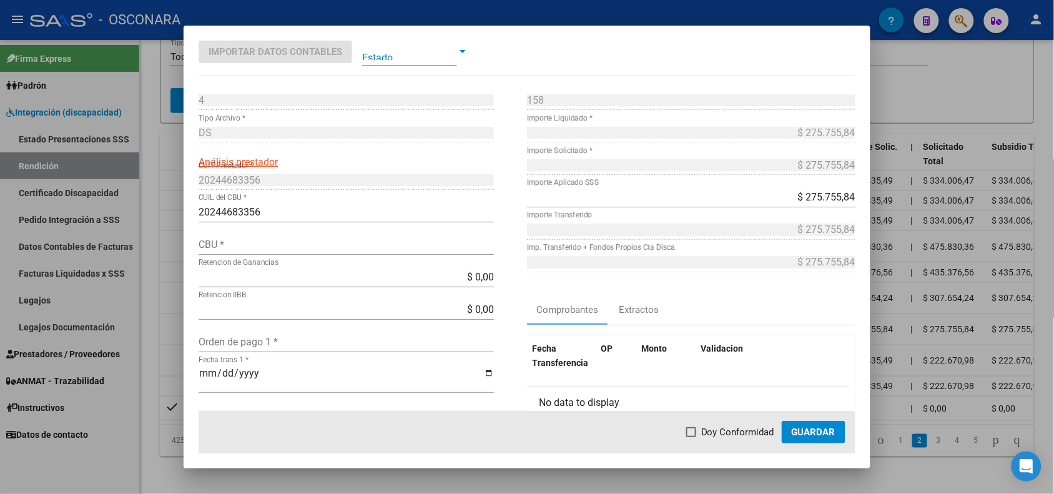
click at [170, 356] on div at bounding box center [527, 247] width 1054 height 494
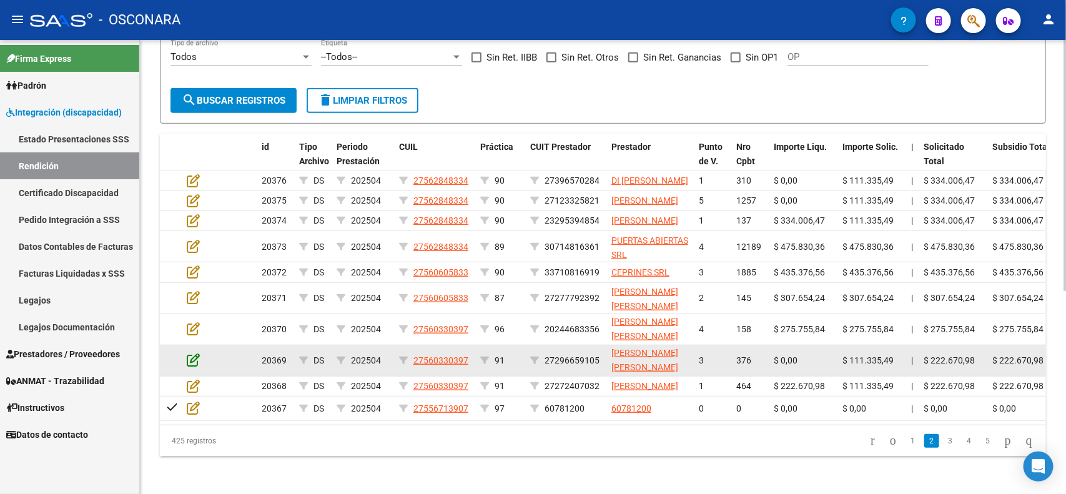
click at [189, 367] on icon at bounding box center [193, 360] width 13 height 14
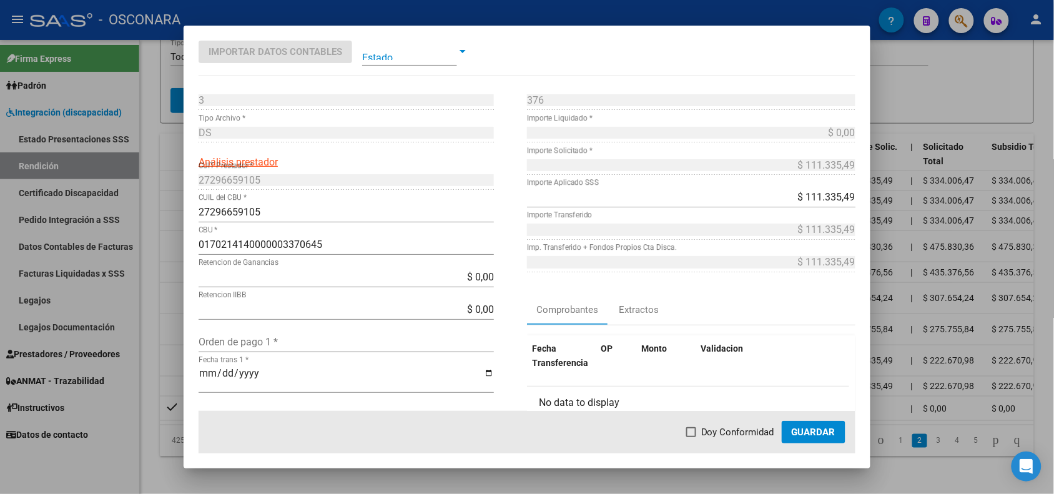
click at [171, 375] on div at bounding box center [527, 247] width 1054 height 494
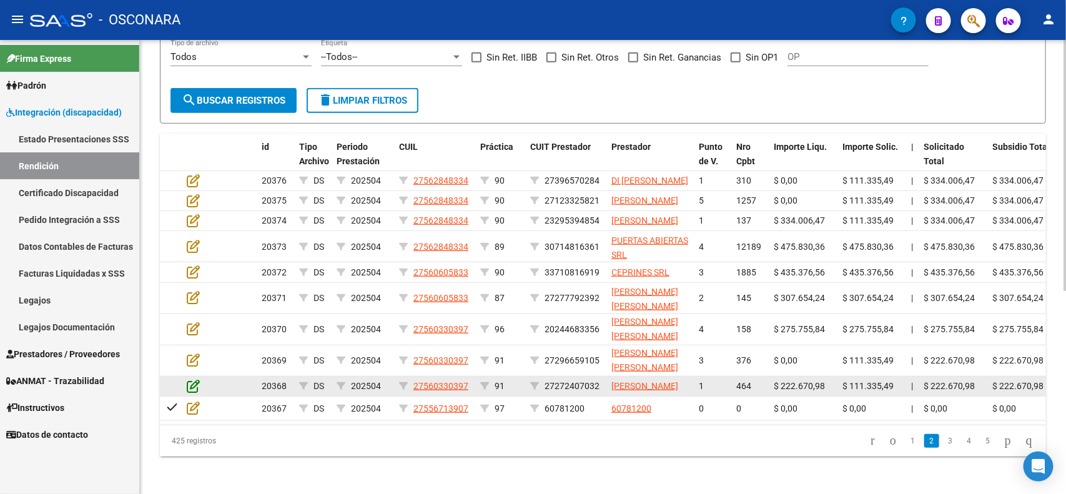
click at [195, 393] on icon at bounding box center [193, 386] width 13 height 14
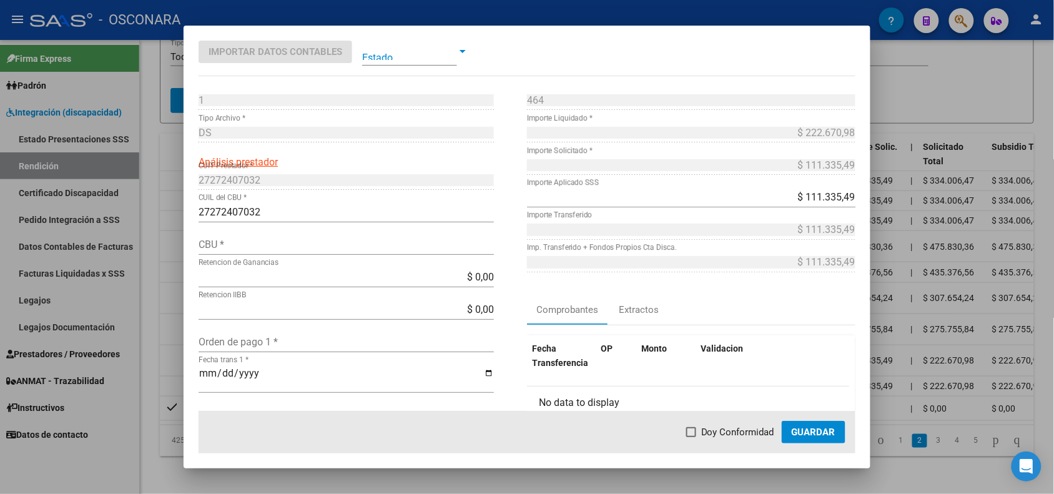
click at [174, 391] on div at bounding box center [527, 247] width 1054 height 494
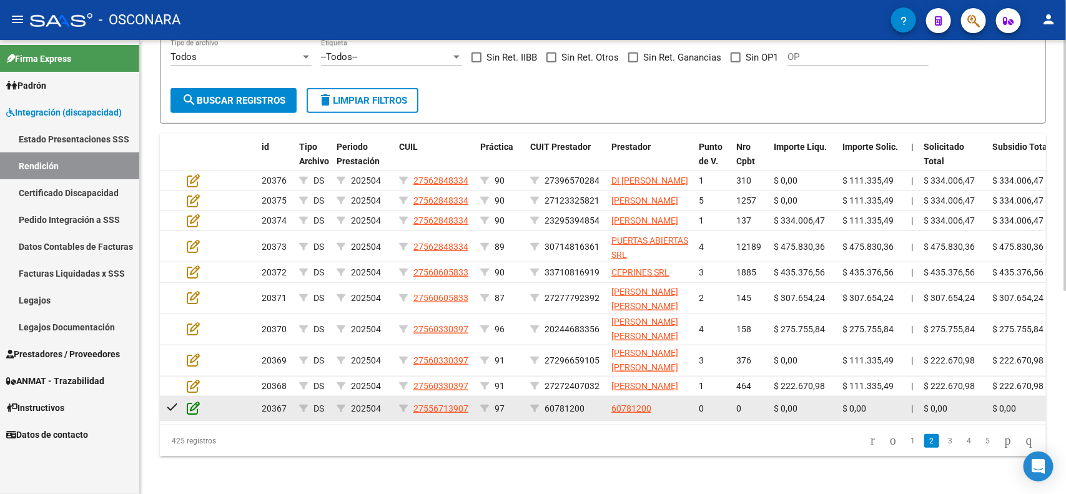
click at [189, 415] on icon at bounding box center [193, 408] width 13 height 14
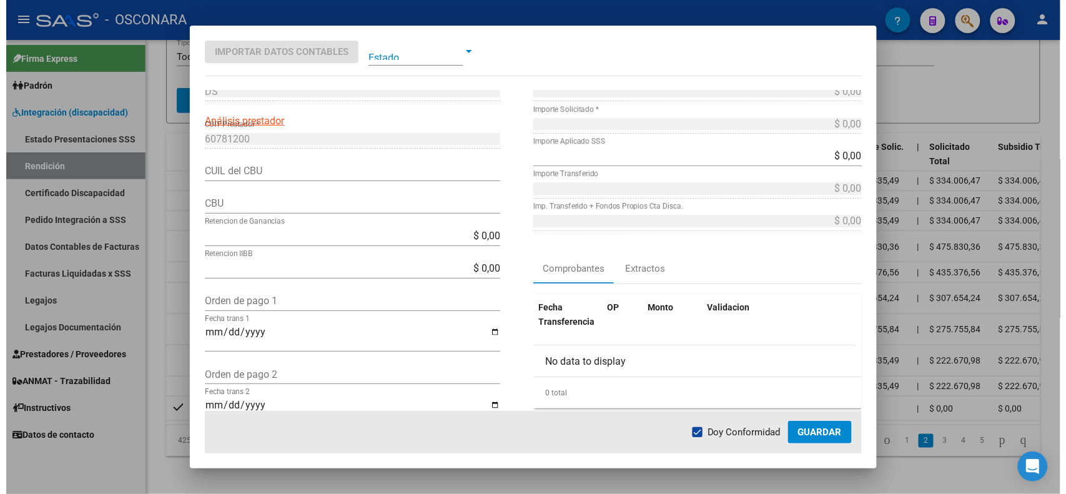
scroll to position [78, 0]
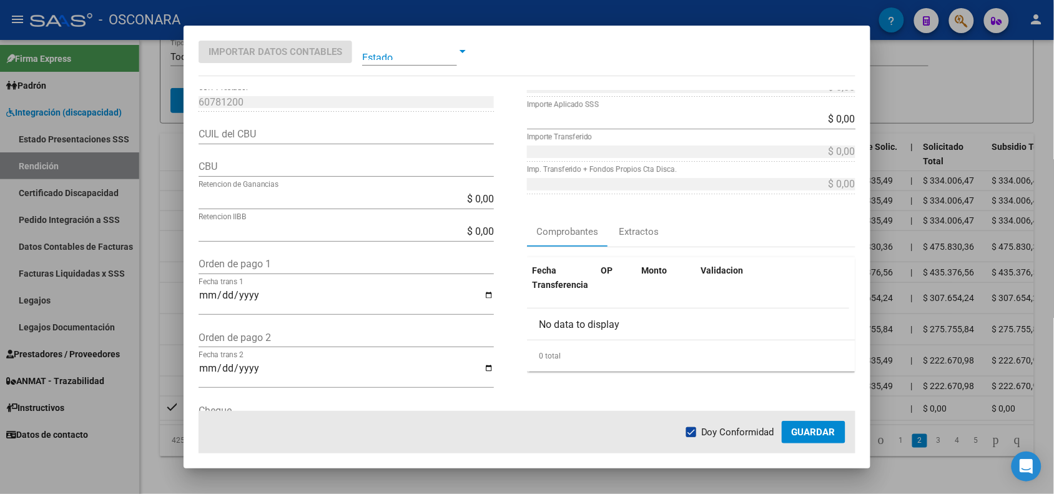
click at [170, 294] on div at bounding box center [527, 247] width 1054 height 494
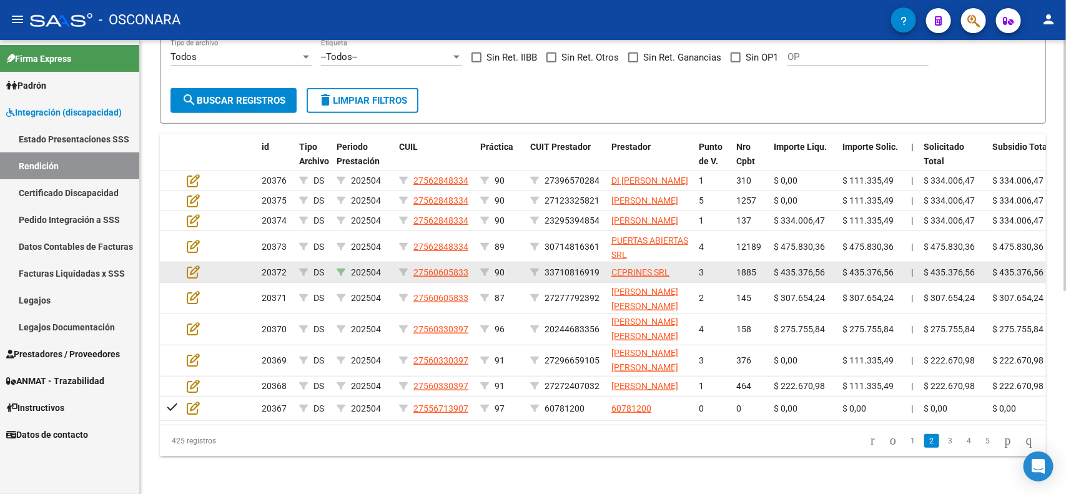
scroll to position [367, 0]
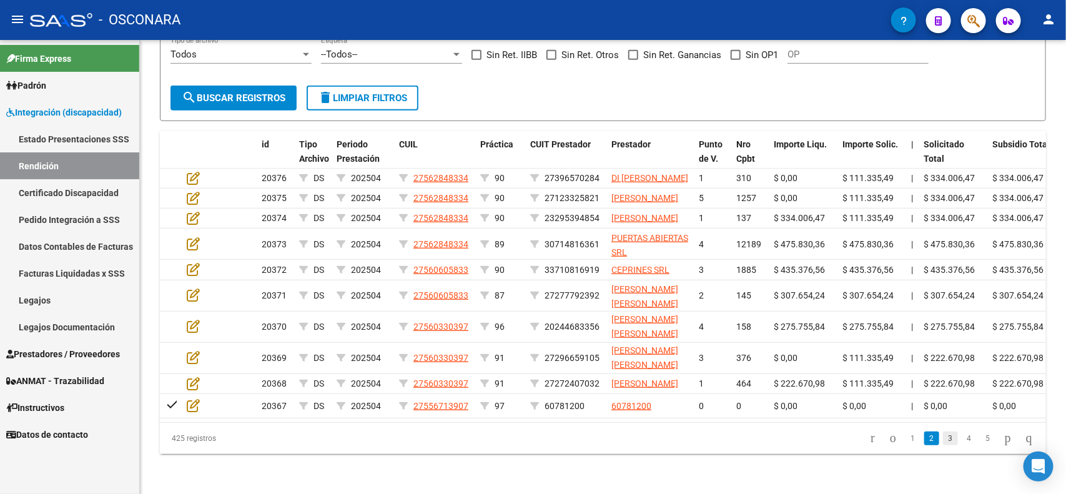
click at [943, 438] on link "3" at bounding box center [950, 439] width 15 height 14
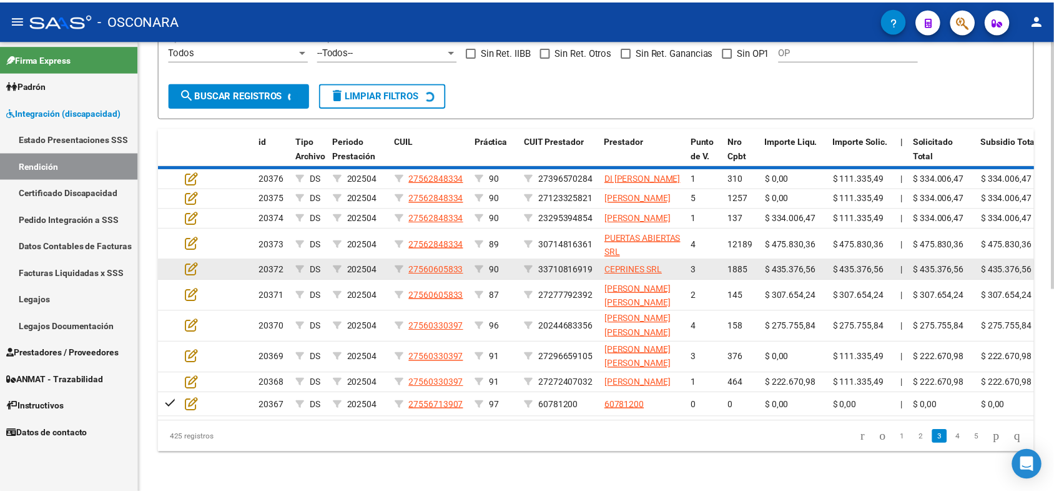
scroll to position [0, 0]
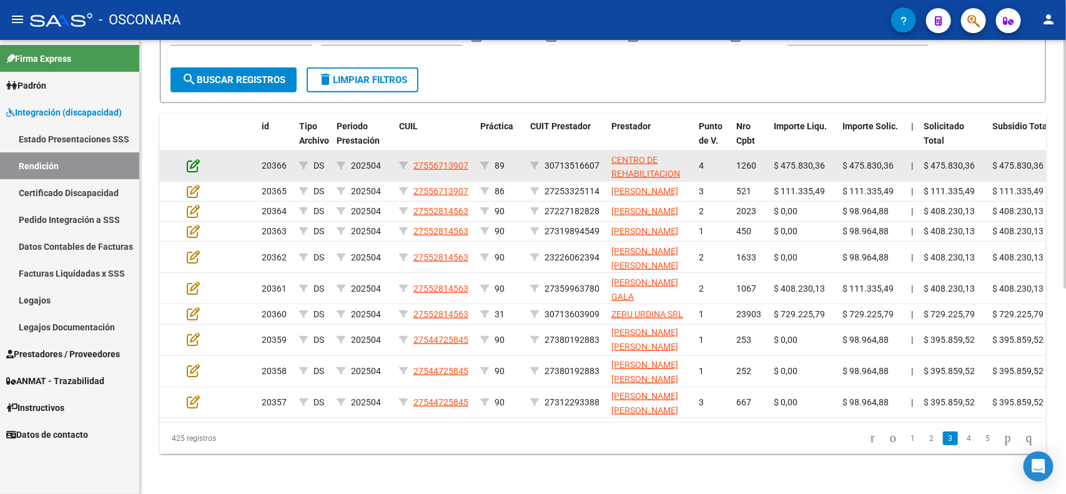
click at [189, 159] on icon at bounding box center [193, 166] width 13 height 14
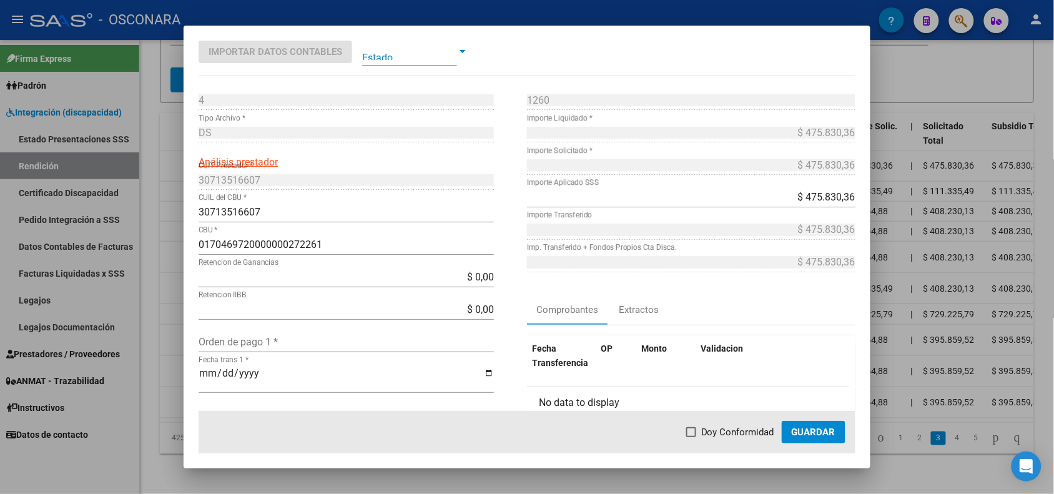
click at [167, 287] on div at bounding box center [527, 247] width 1054 height 494
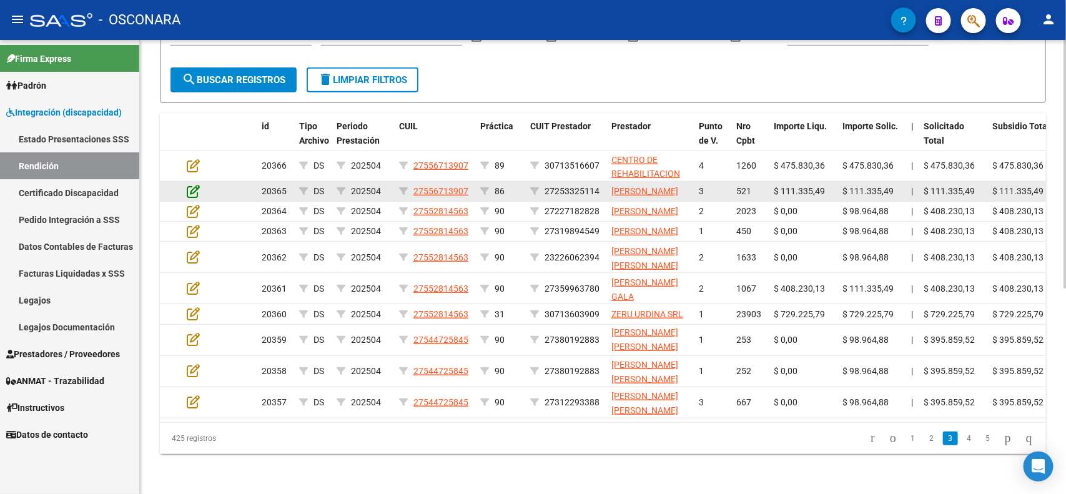
click at [188, 184] on icon at bounding box center [193, 191] width 13 height 14
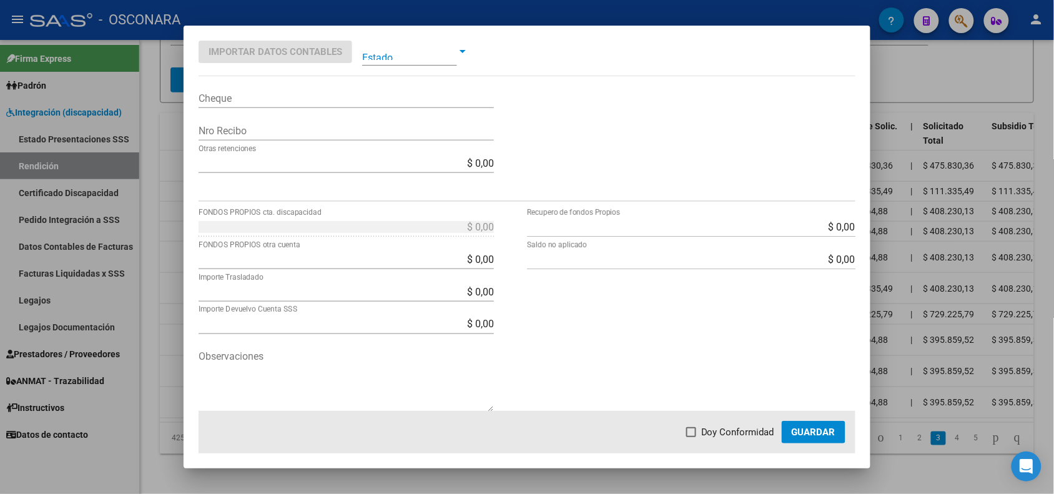
scroll to position [406, 0]
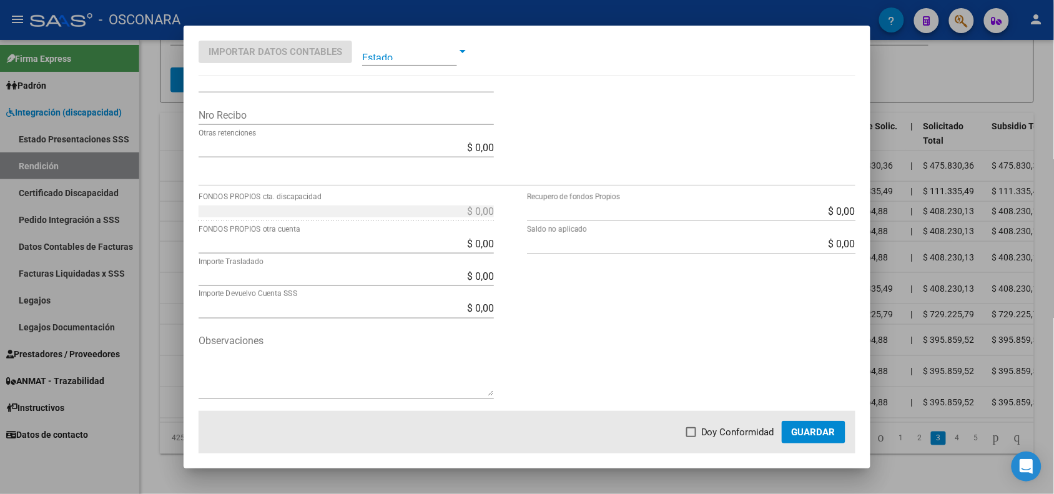
click at [158, 317] on div at bounding box center [527, 247] width 1054 height 494
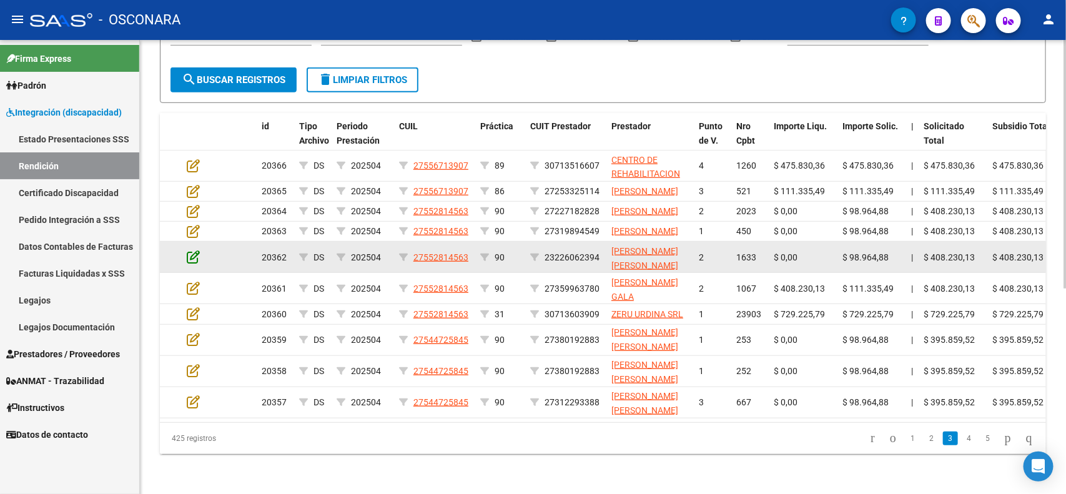
click at [192, 251] on icon at bounding box center [193, 257] width 13 height 14
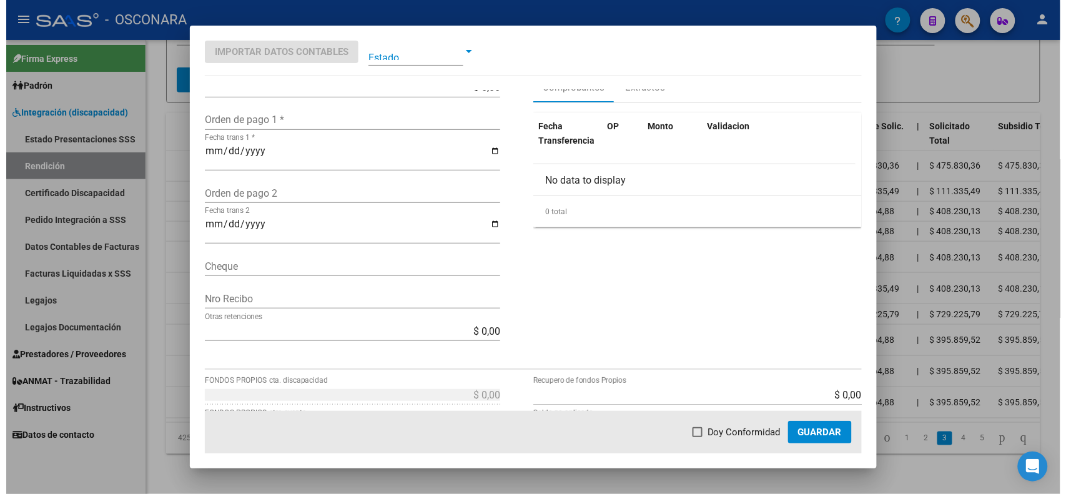
scroll to position [234, 0]
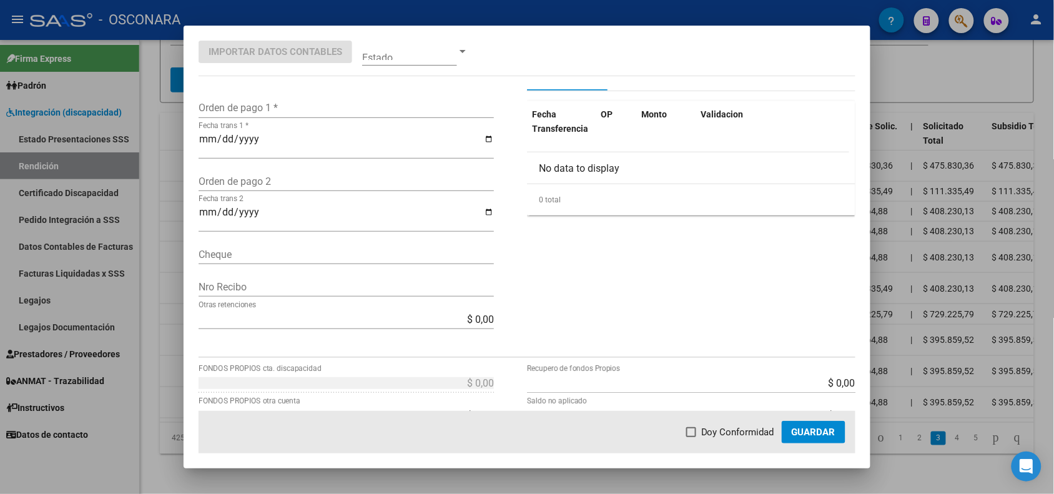
click at [157, 338] on div at bounding box center [527, 247] width 1054 height 494
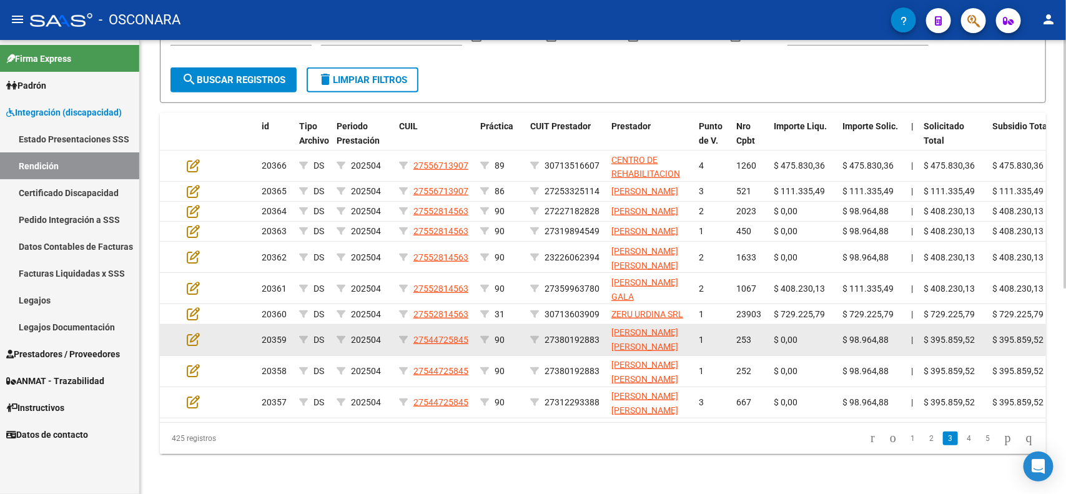
click at [194, 339] on app-edit-rendicion at bounding box center [193, 339] width 13 height 14
click at [194, 334] on icon at bounding box center [193, 339] width 13 height 14
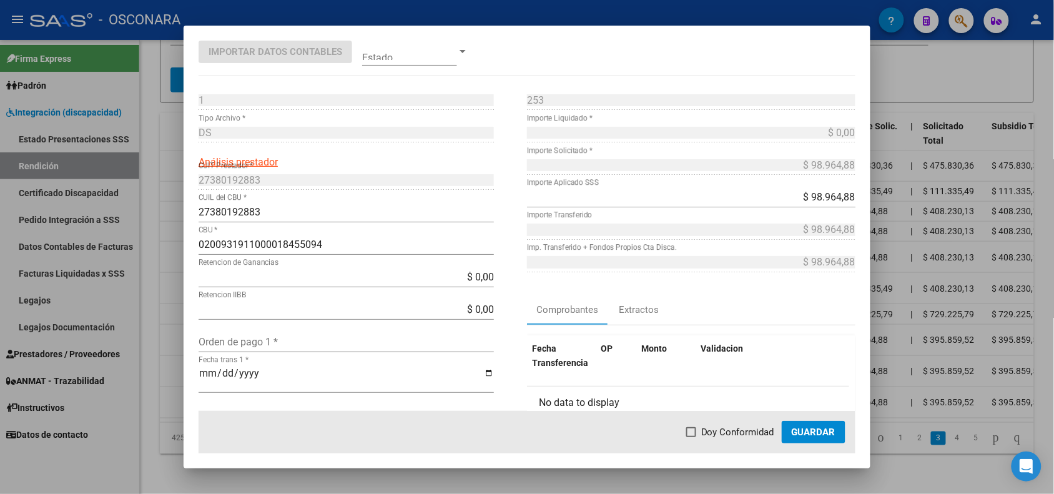
click at [180, 337] on div at bounding box center [527, 247] width 1054 height 494
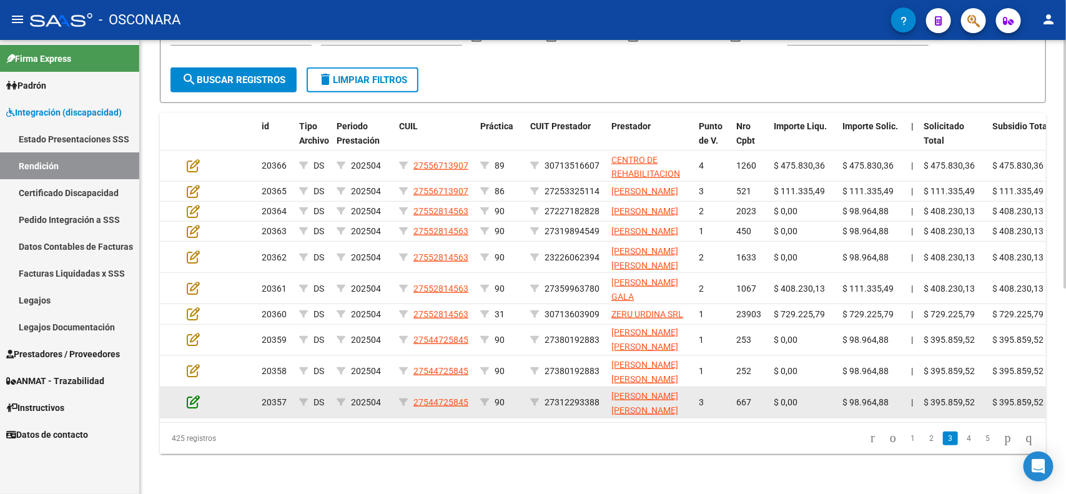
click at [194, 395] on icon at bounding box center [193, 402] width 13 height 14
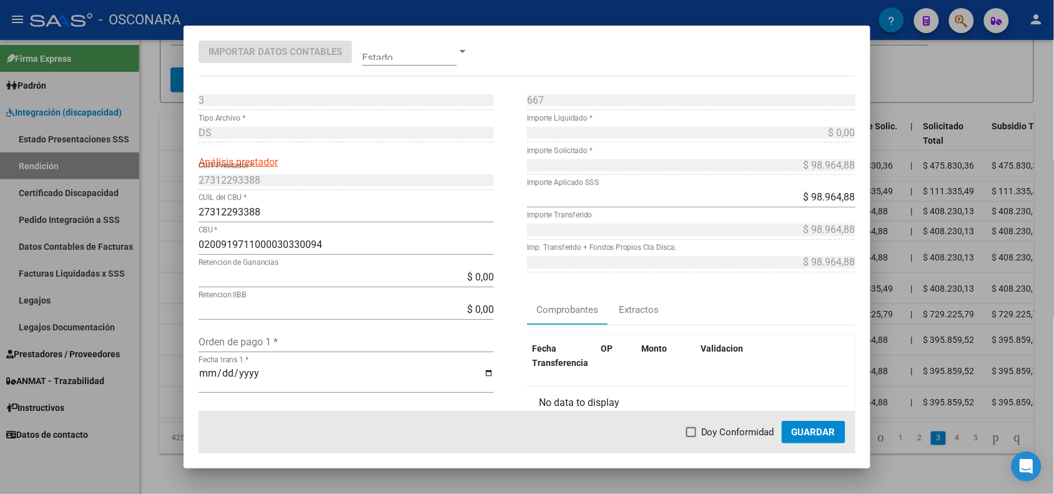
click at [162, 354] on div at bounding box center [527, 247] width 1054 height 494
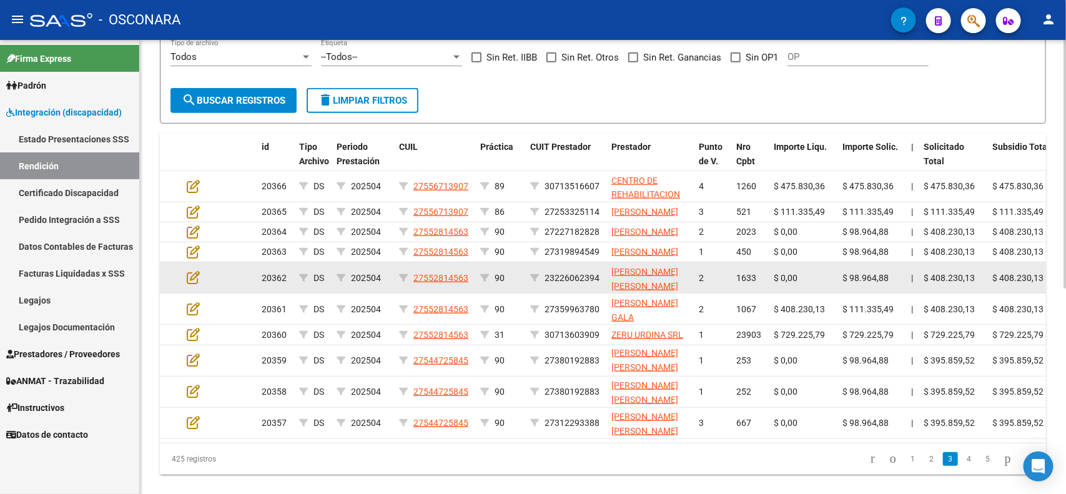
scroll to position [373, 0]
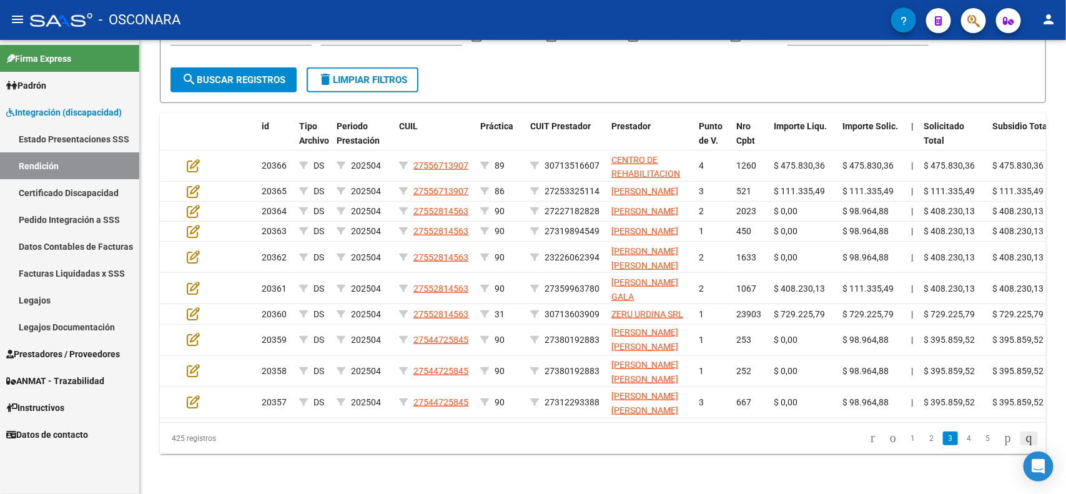
click at [1024, 438] on icon "go to last page" at bounding box center [1029, 437] width 10 height 15
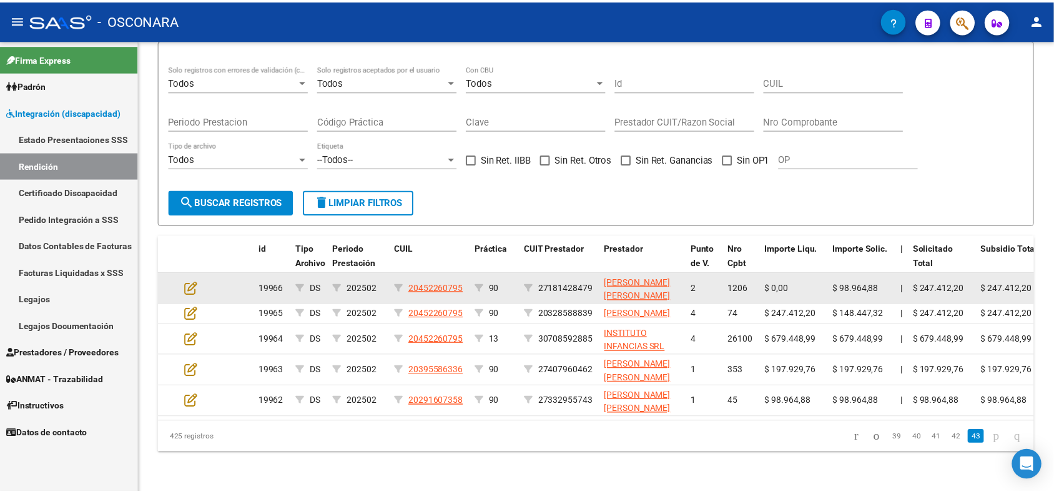
scroll to position [229, 0]
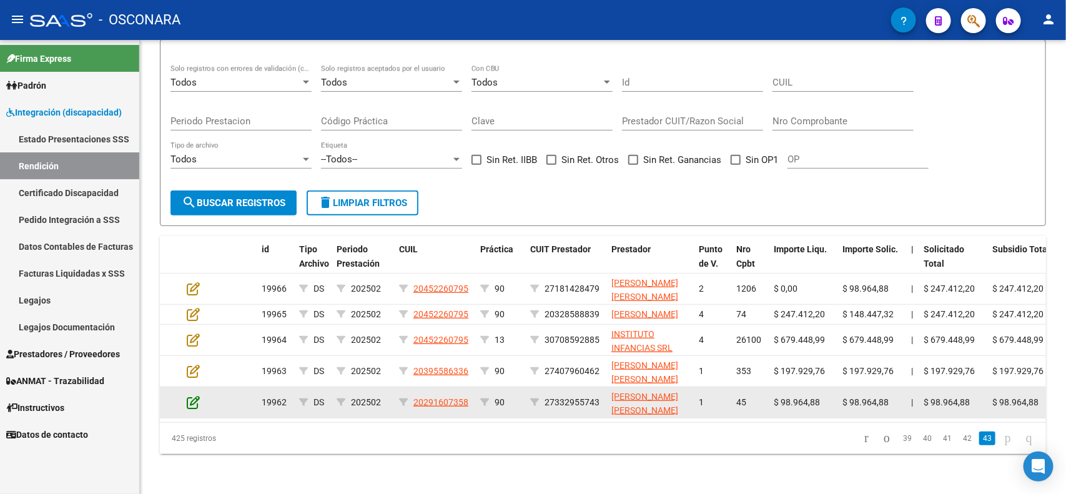
click at [195, 395] on icon at bounding box center [193, 402] width 13 height 14
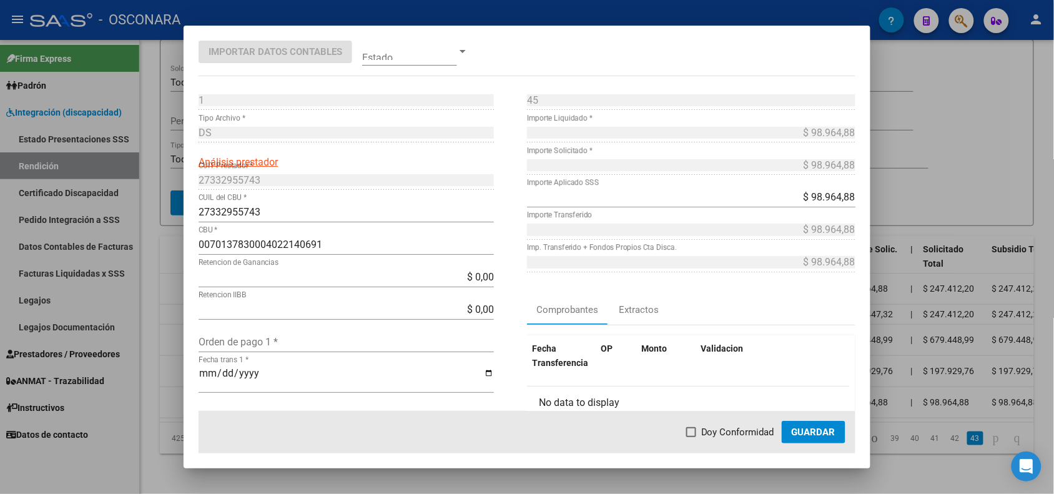
click at [160, 341] on div at bounding box center [527, 247] width 1054 height 494
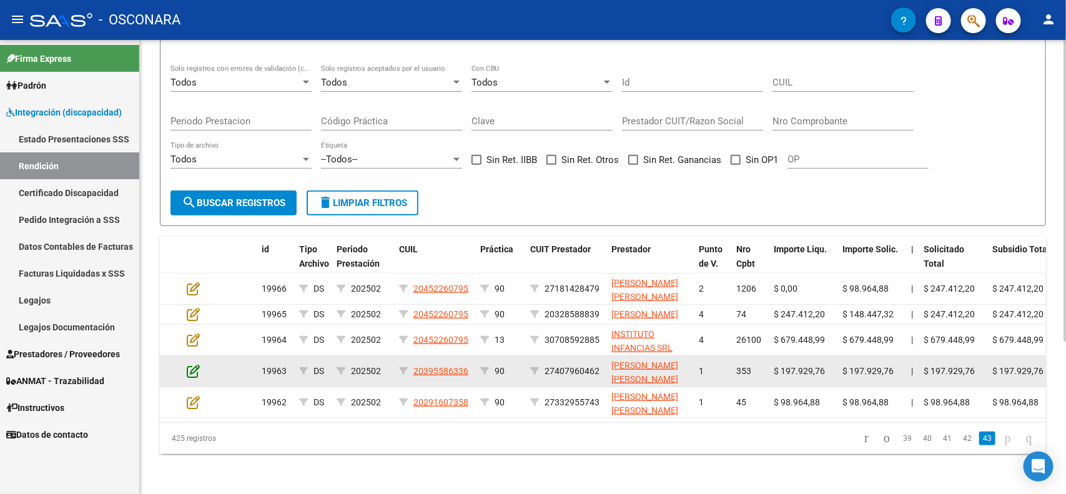
click at [194, 364] on icon at bounding box center [193, 371] width 13 height 14
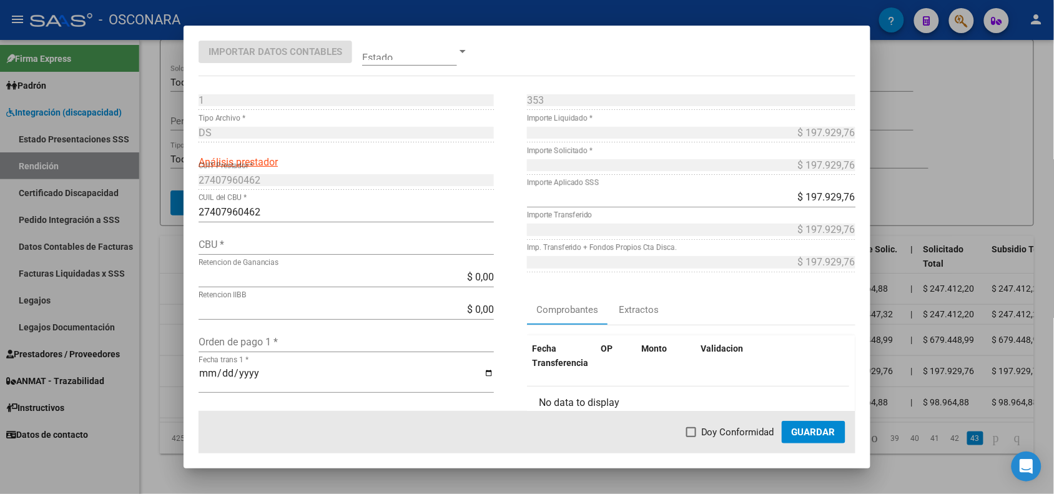
click at [176, 356] on div at bounding box center [527, 247] width 1054 height 494
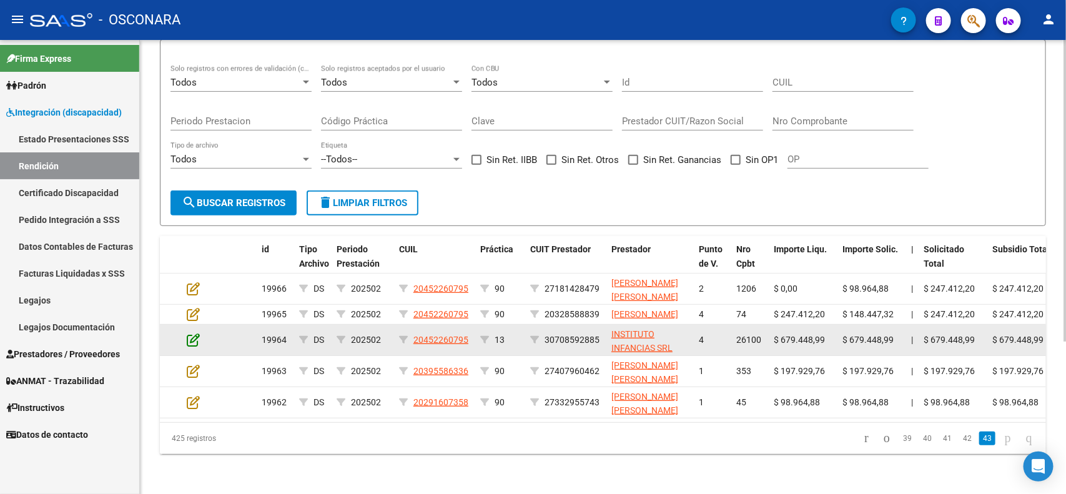
click at [191, 333] on icon at bounding box center [193, 340] width 13 height 14
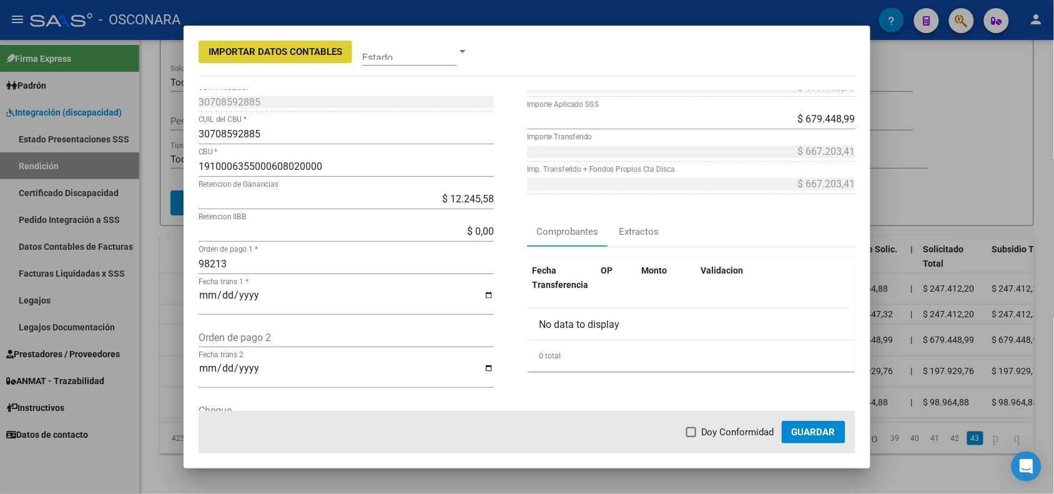
scroll to position [0, 0]
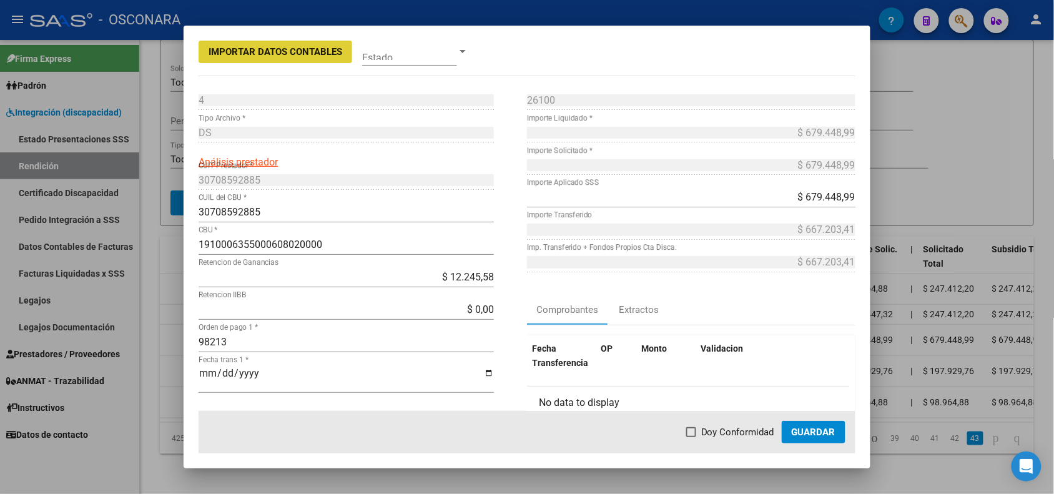
click at [405, 63] on span at bounding box center [409, 51] width 95 height 28
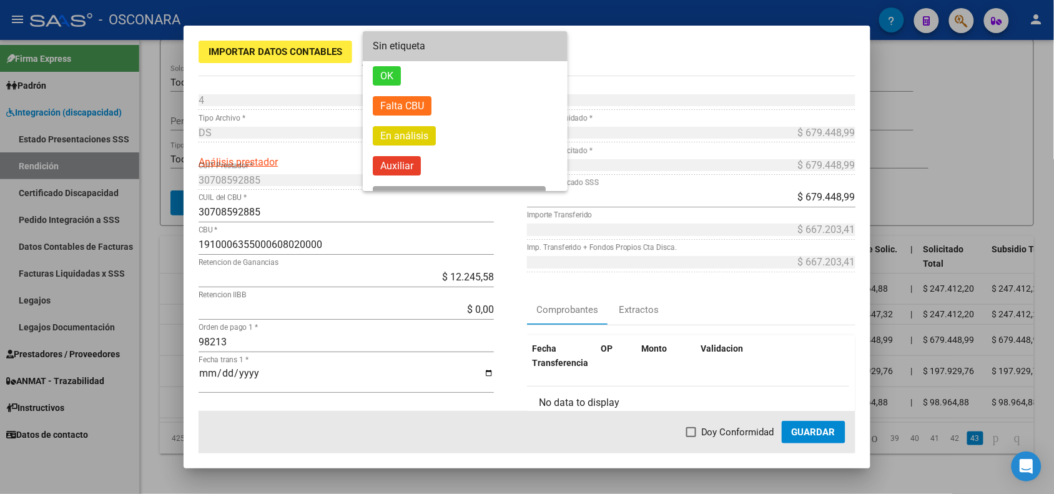
click at [404, 48] on span "Sin etiqueta" at bounding box center [399, 46] width 52 height 12
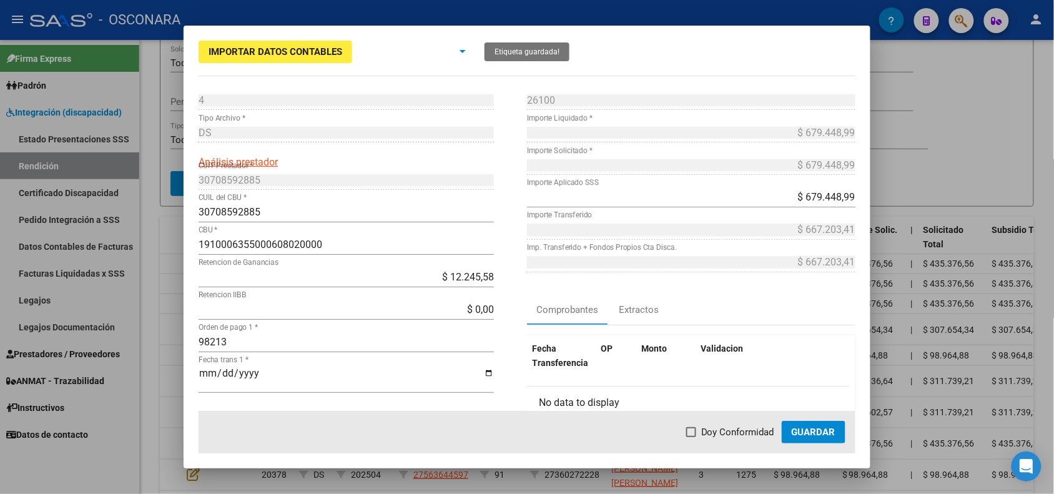
click at [437, 57] on span "Sin etiqueta" at bounding box center [403, 52] width 67 height 19
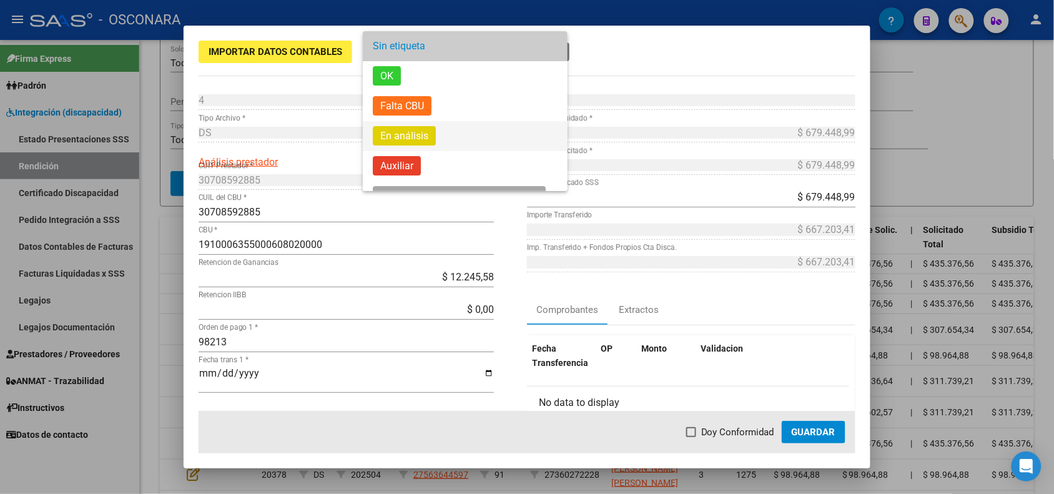
click at [404, 138] on span "En análisis" at bounding box center [404, 135] width 63 height 19
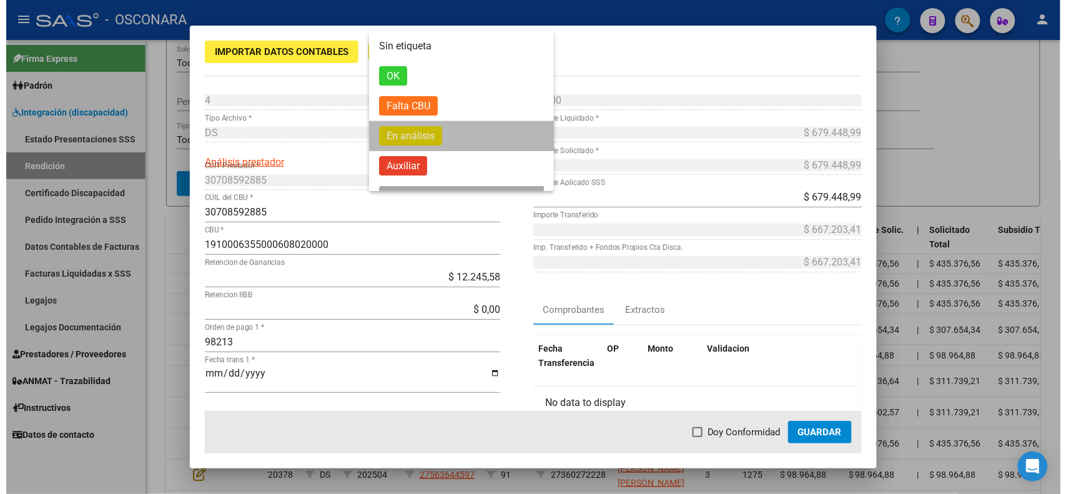
scroll to position [4, 0]
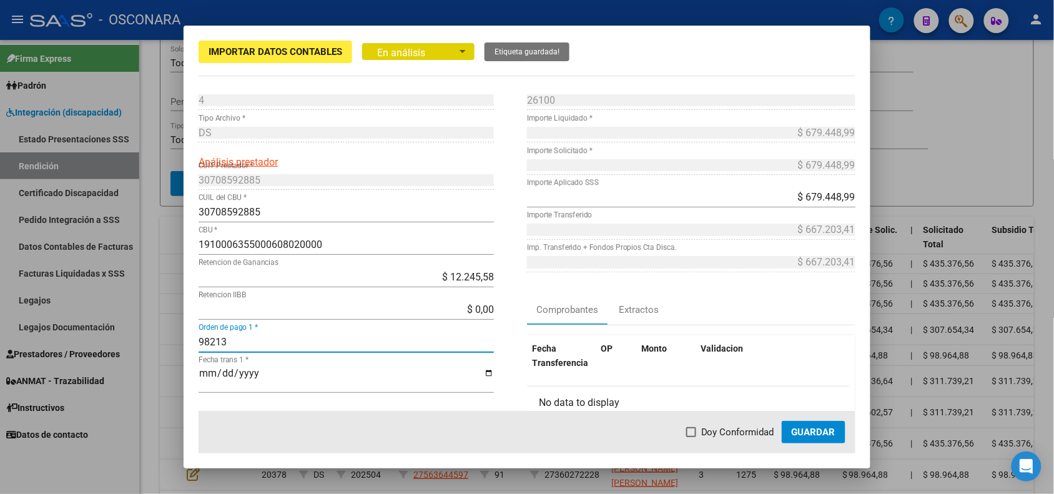
click at [228, 339] on input "98213" at bounding box center [346, 342] width 295 height 12
click at [202, 369] on input "Fecha trans 1 *" at bounding box center [346, 378] width 295 height 21
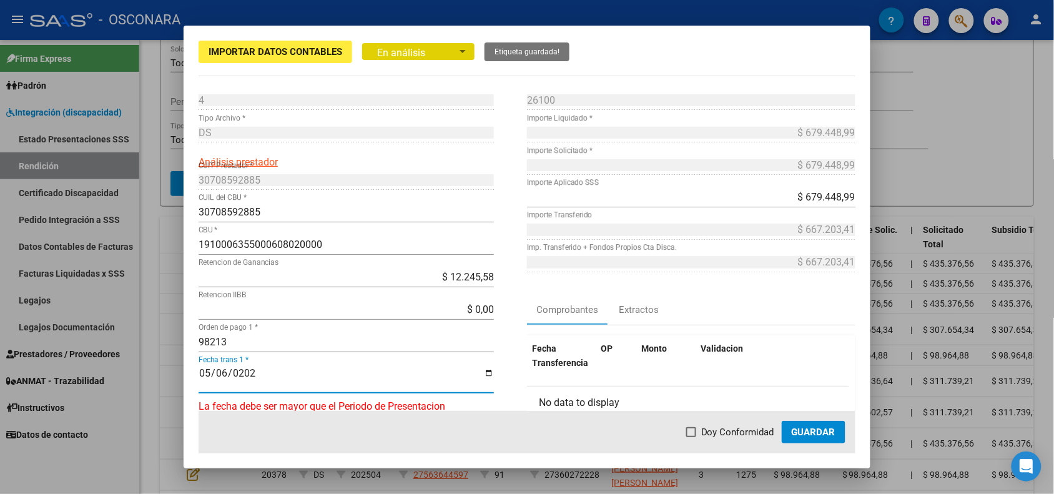
type input "2025-05-06"
click at [816, 432] on span "Guardar" at bounding box center [814, 432] width 44 height 11
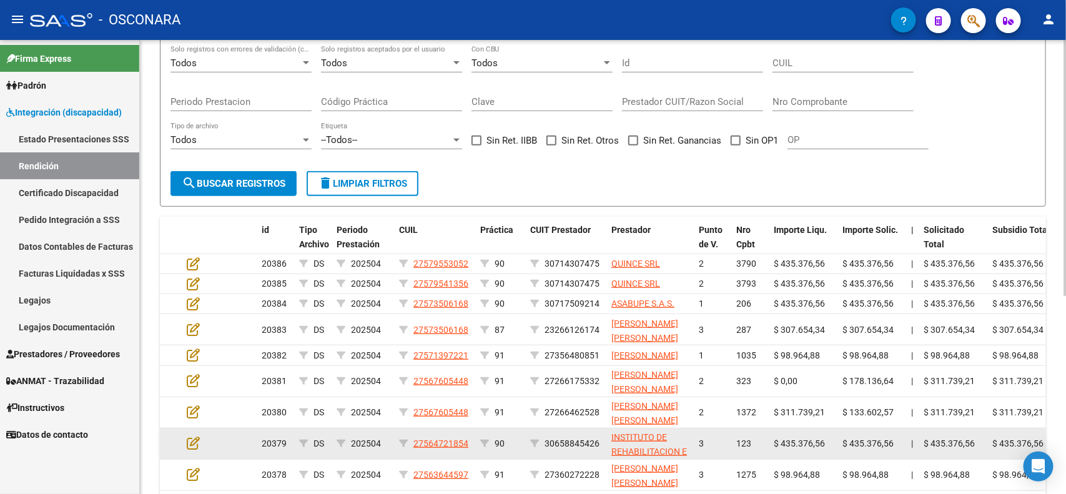
scroll to position [351, 0]
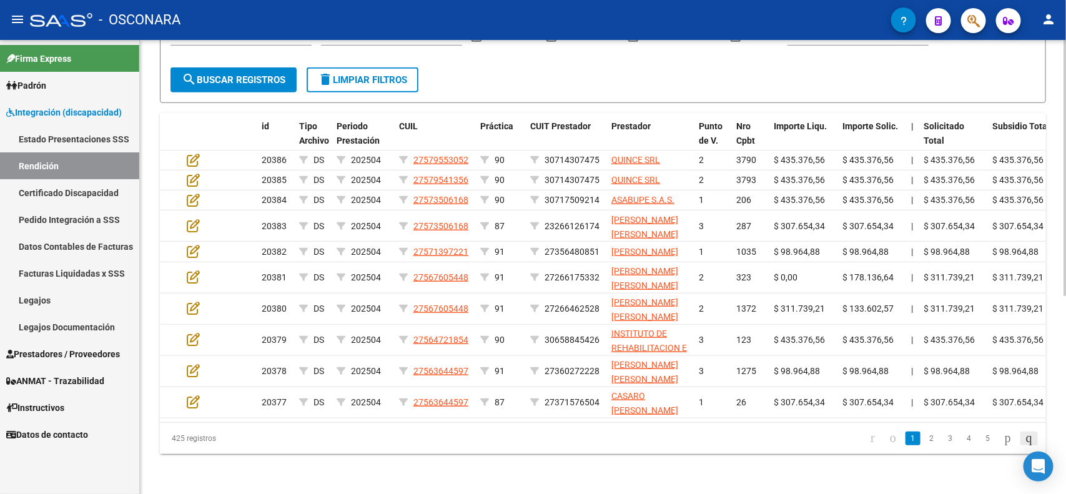
click at [1026, 429] on li at bounding box center [1029, 438] width 21 height 21
click at [1026, 435] on icon "go to last page" at bounding box center [1029, 437] width 10 height 15
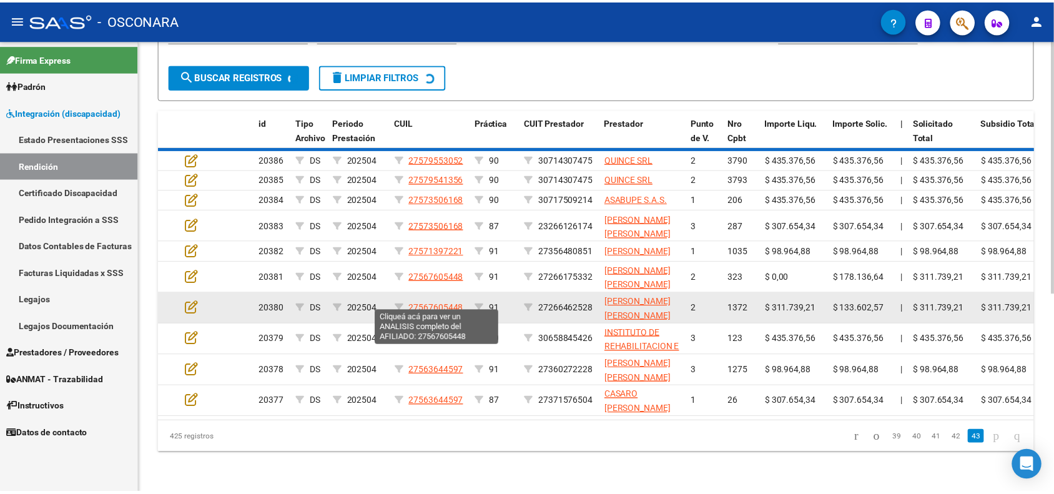
scroll to position [229, 0]
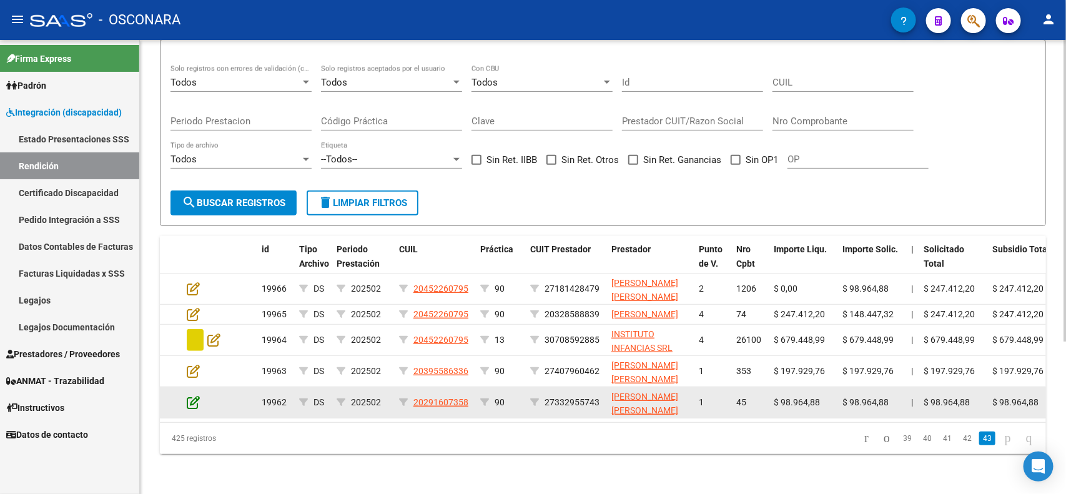
click at [191, 395] on icon at bounding box center [193, 402] width 13 height 14
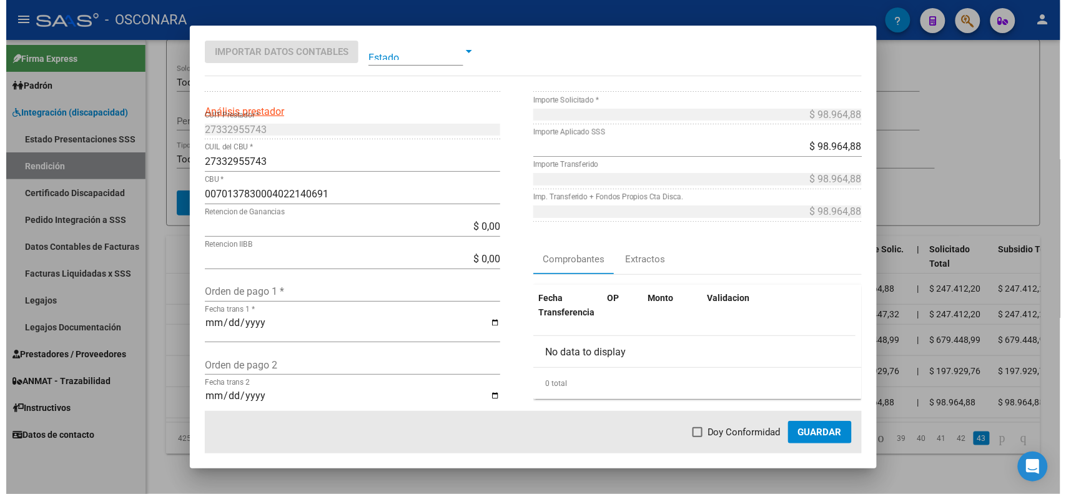
scroll to position [78, 0]
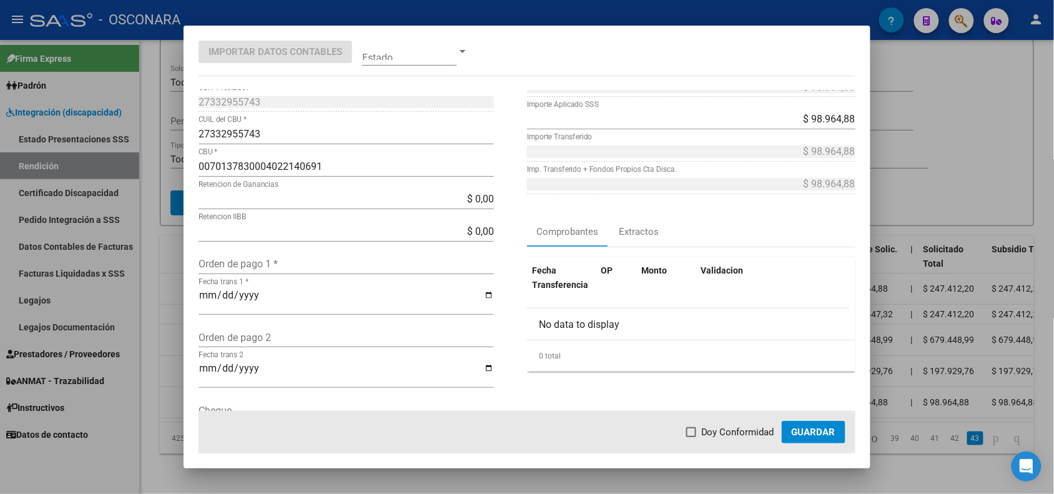
click at [144, 334] on div at bounding box center [527, 247] width 1054 height 494
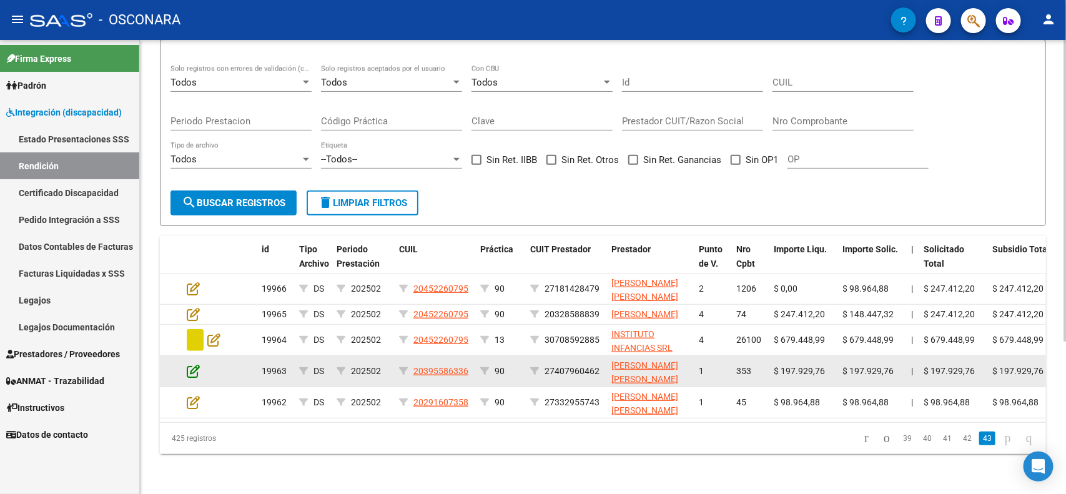
click at [190, 364] on icon at bounding box center [193, 371] width 13 height 14
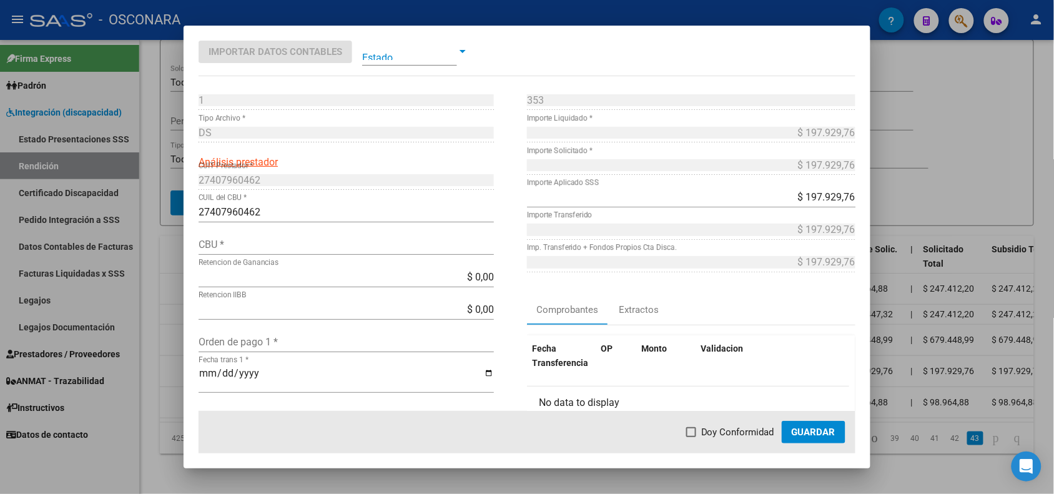
click at [155, 328] on div at bounding box center [527, 247] width 1054 height 494
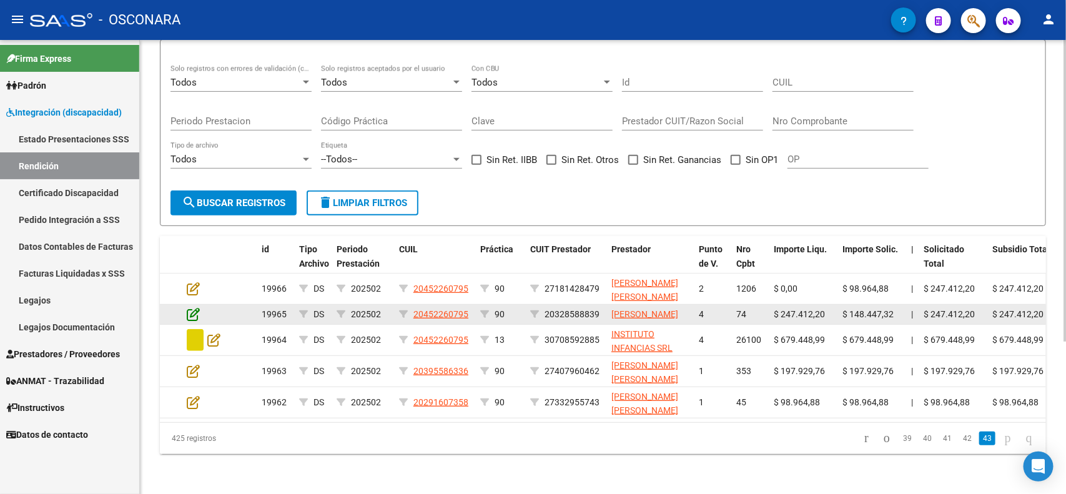
click at [191, 307] on icon at bounding box center [193, 314] width 13 height 14
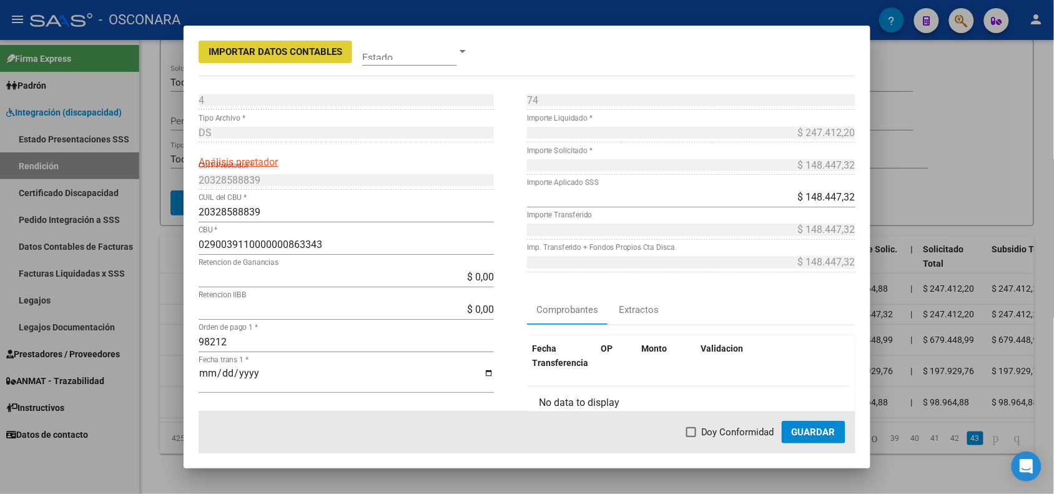
click at [241, 345] on input "98212" at bounding box center [346, 342] width 295 height 12
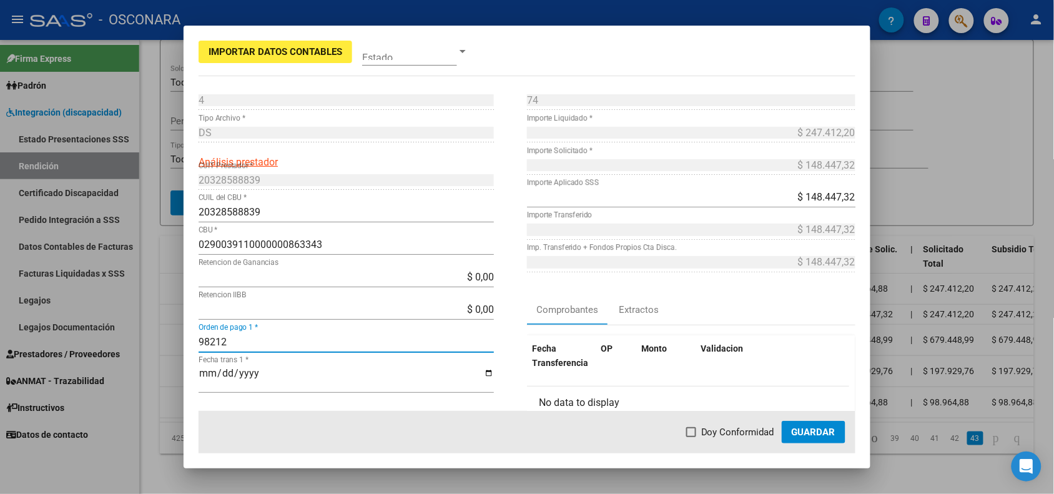
click at [241, 345] on input "98212" at bounding box center [346, 342] width 295 height 12
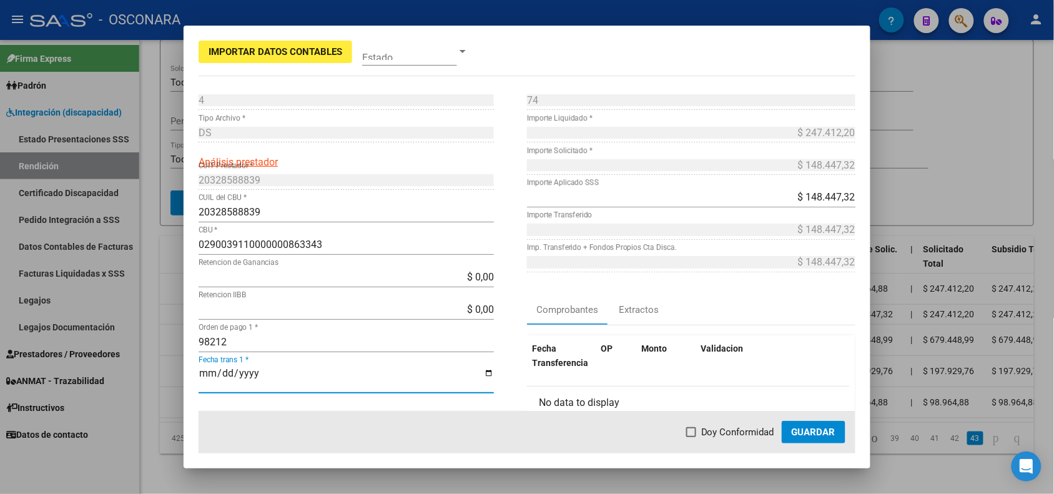
click at [205, 373] on input "Fecha trans 1 *" at bounding box center [346, 378] width 295 height 21
type input "2025-05-06"
click at [695, 435] on span at bounding box center [691, 432] width 10 height 10
click at [691, 437] on input "Doy Conformidad" at bounding box center [691, 437] width 1 height 1
checkbox input "true"
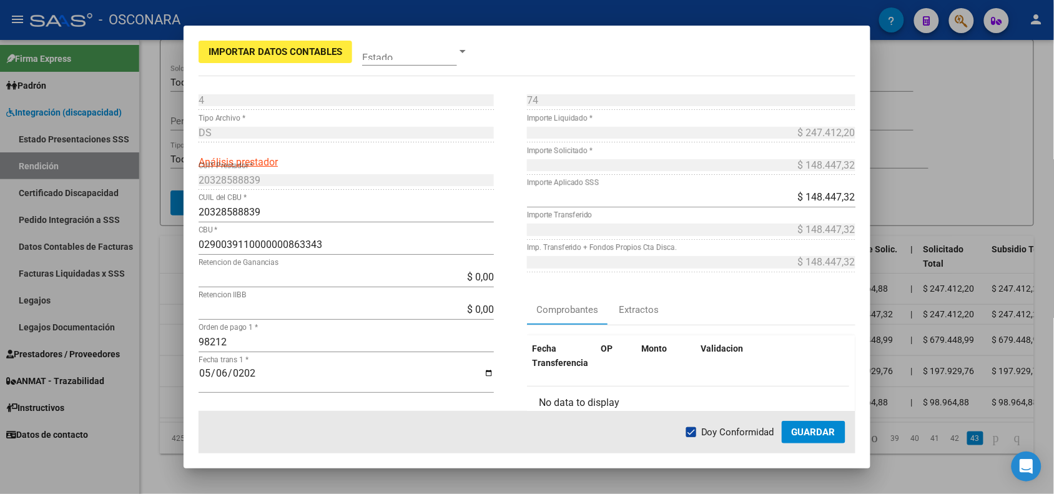
click at [808, 432] on span "Guardar" at bounding box center [814, 432] width 44 height 11
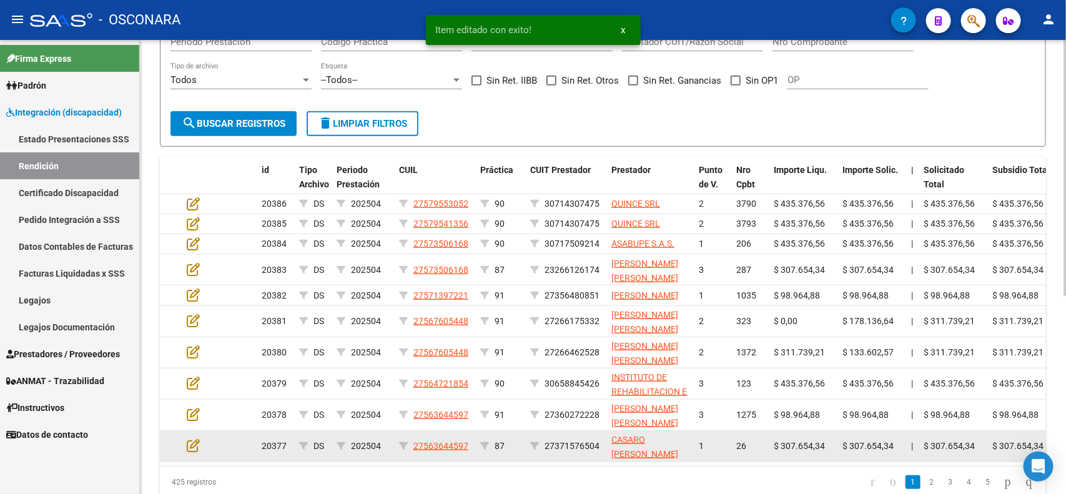
scroll to position [351, 0]
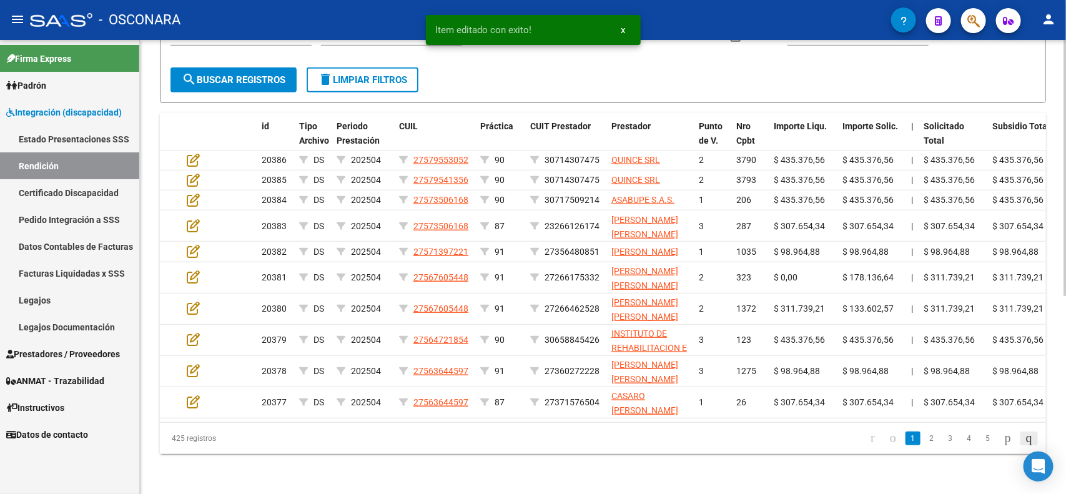
click at [1034, 435] on link "go to last page" at bounding box center [1029, 439] width 17 height 14
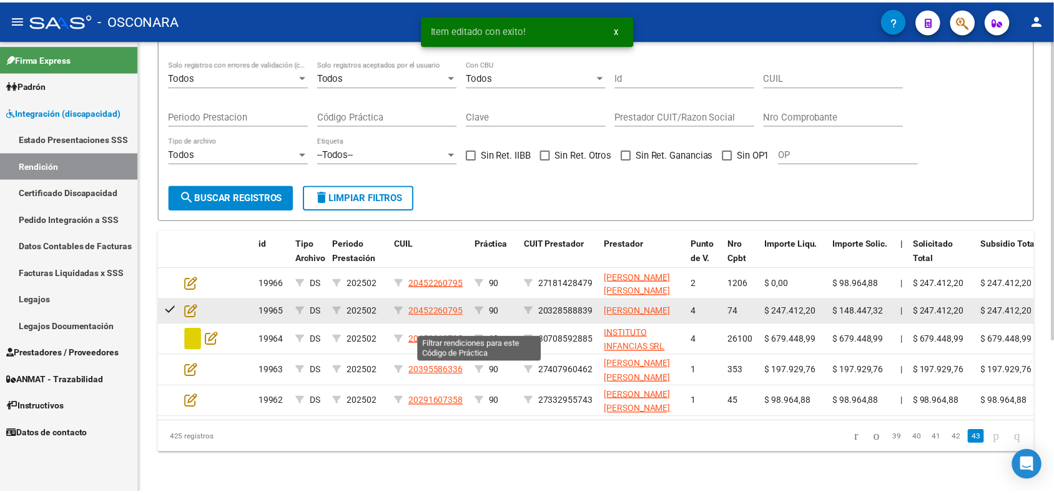
scroll to position [229, 0]
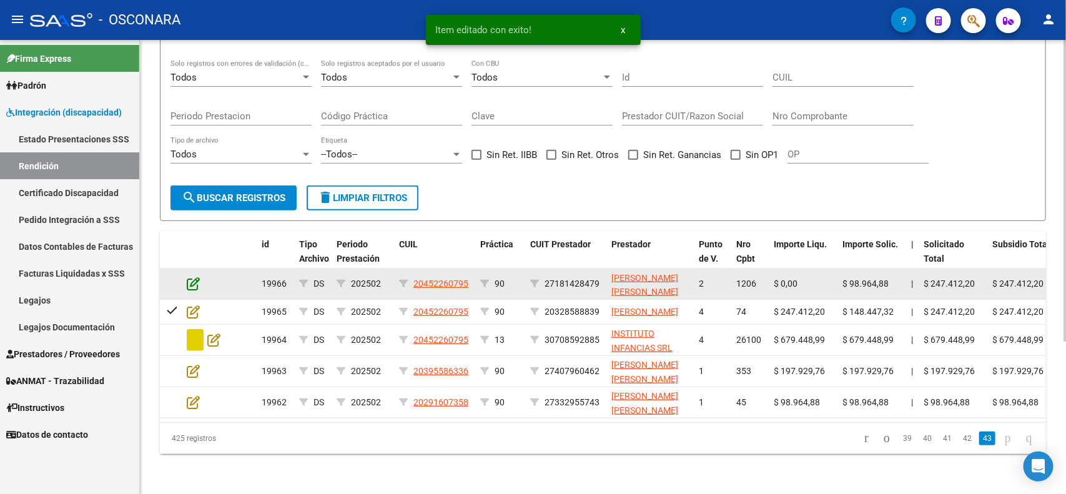
click at [192, 277] on icon at bounding box center [193, 284] width 13 height 14
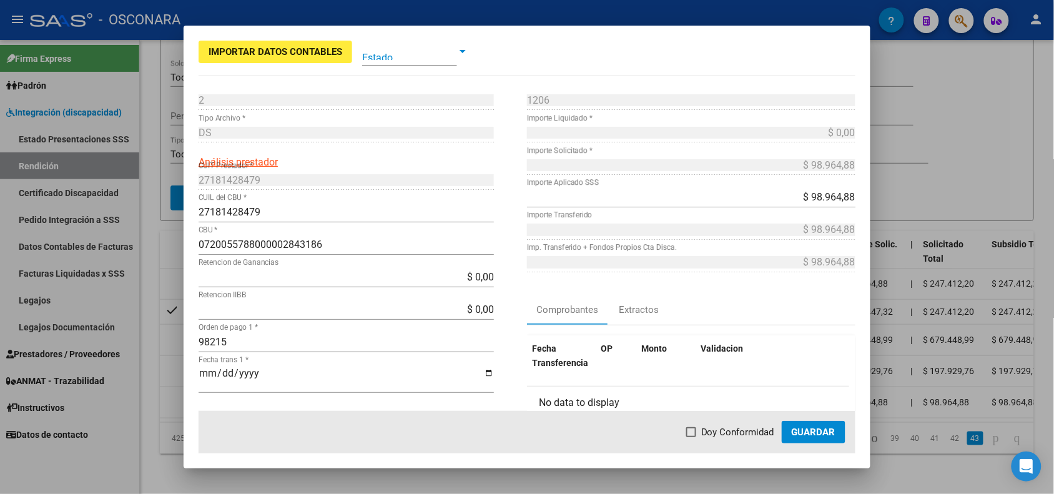
click at [264, 342] on input "98215" at bounding box center [346, 342] width 295 height 12
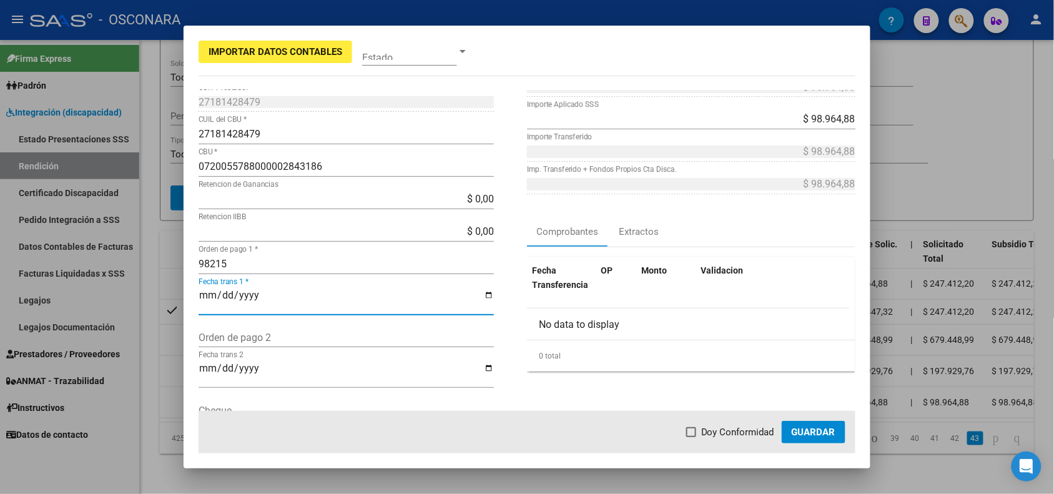
click at [208, 292] on input "Fecha trans 1 *" at bounding box center [346, 300] width 295 height 21
type input "2025-05-06"
click at [694, 436] on span at bounding box center [691, 432] width 10 height 10
click at [691, 437] on input "Doy Conformidad" at bounding box center [691, 437] width 1 height 1
checkbox input "true"
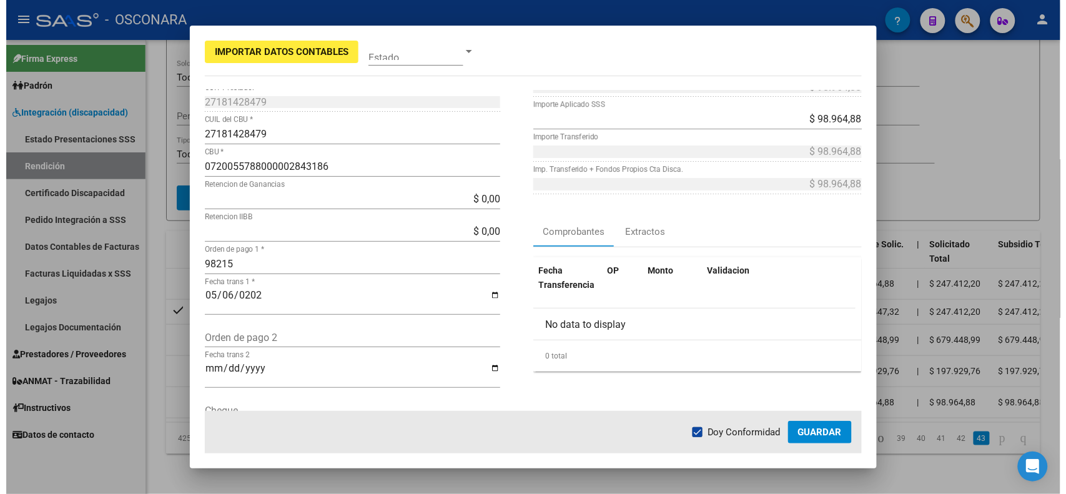
scroll to position [0, 0]
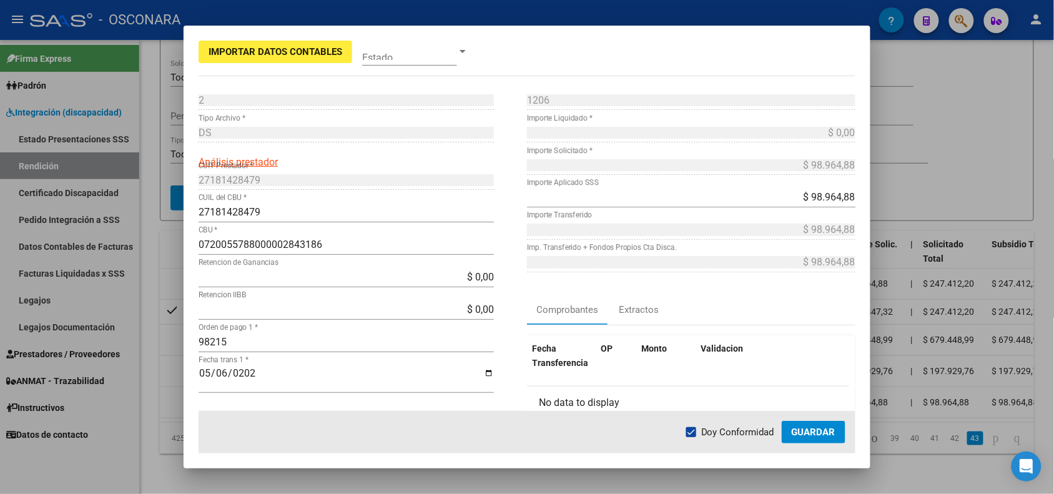
click at [799, 423] on button "Guardar" at bounding box center [814, 432] width 64 height 22
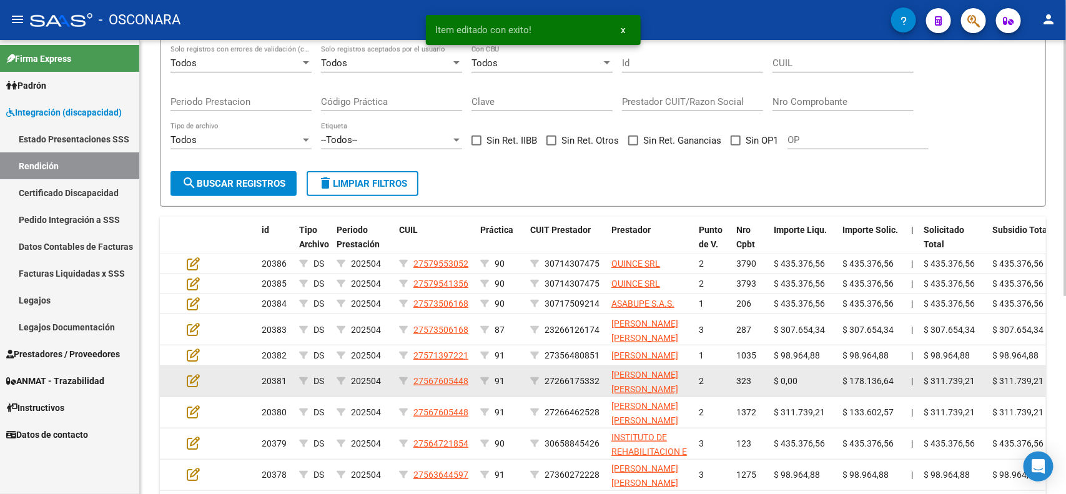
scroll to position [351, 0]
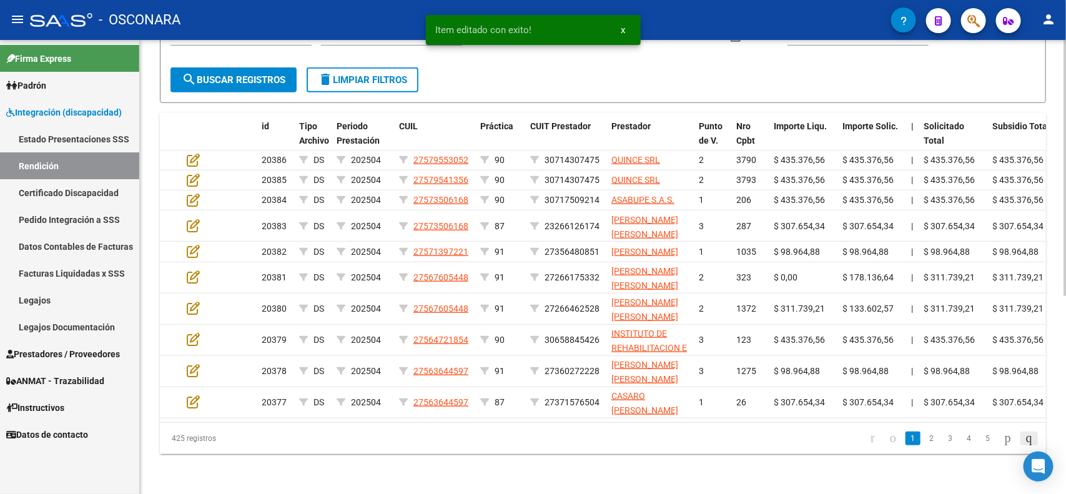
click at [1026, 436] on icon "go to last page" at bounding box center [1029, 437] width 10 height 15
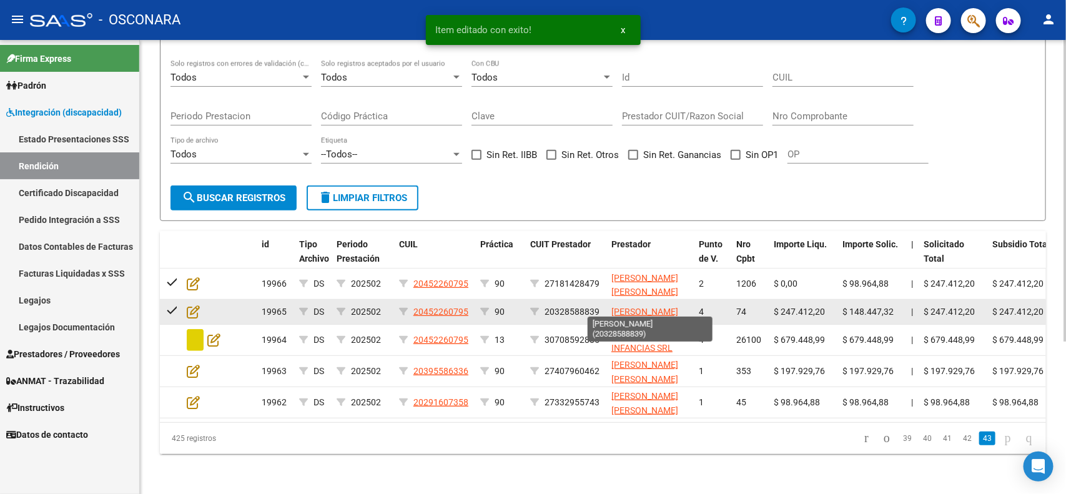
scroll to position [229, 0]
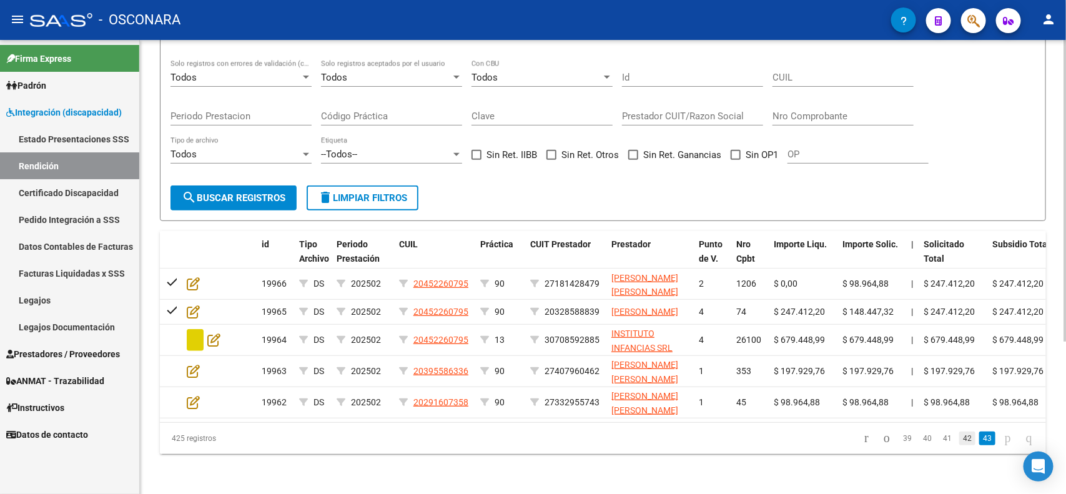
click at [959, 438] on link "42" at bounding box center [967, 439] width 16 height 14
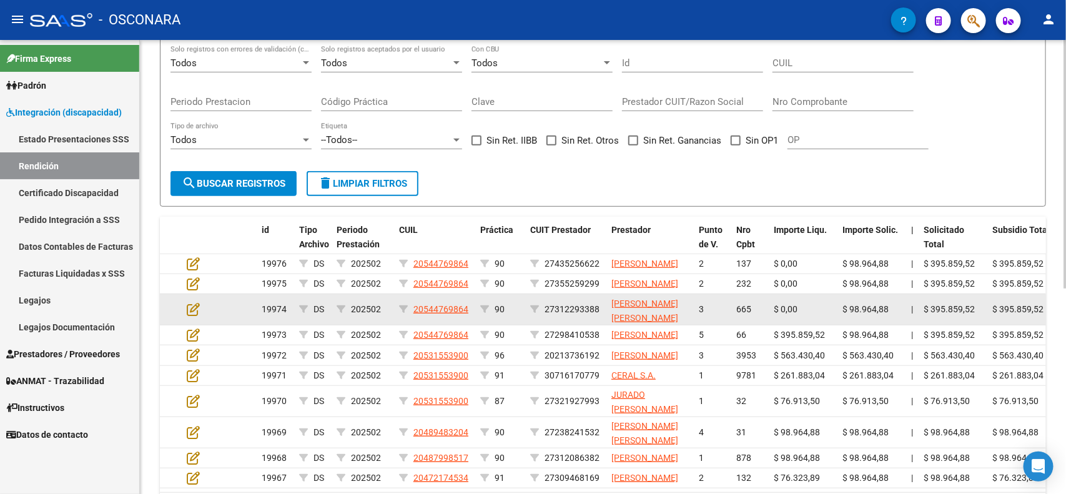
scroll to position [373, 0]
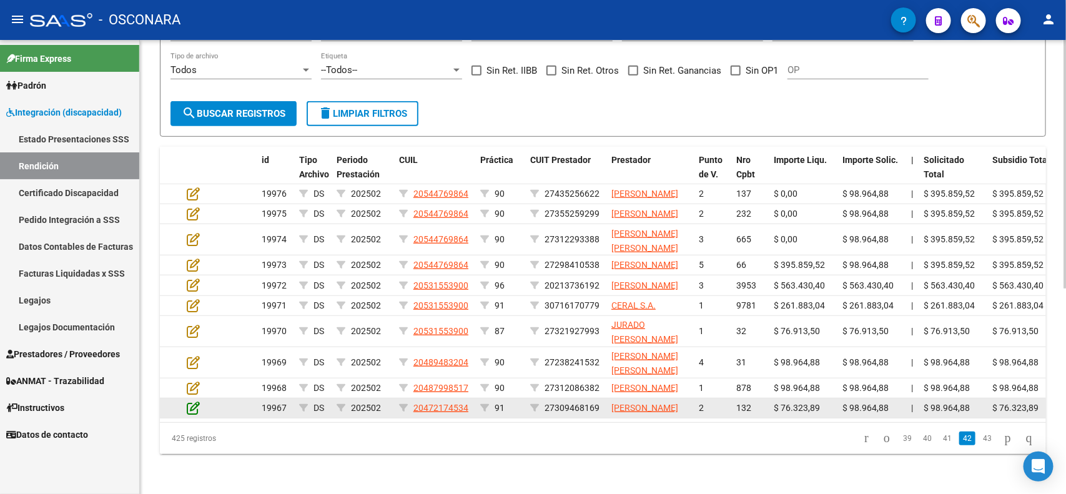
click at [192, 401] on icon at bounding box center [193, 408] width 13 height 14
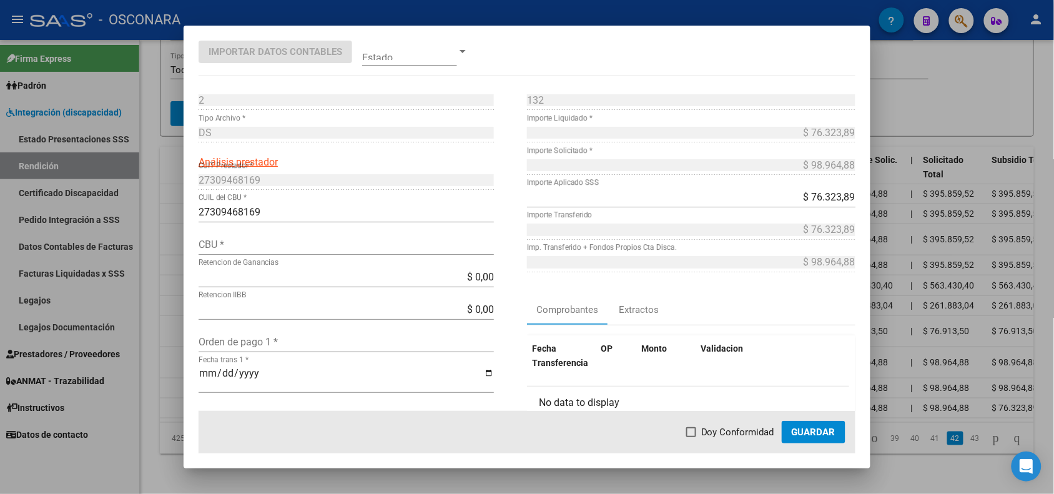
click at [155, 344] on div at bounding box center [527, 247] width 1054 height 494
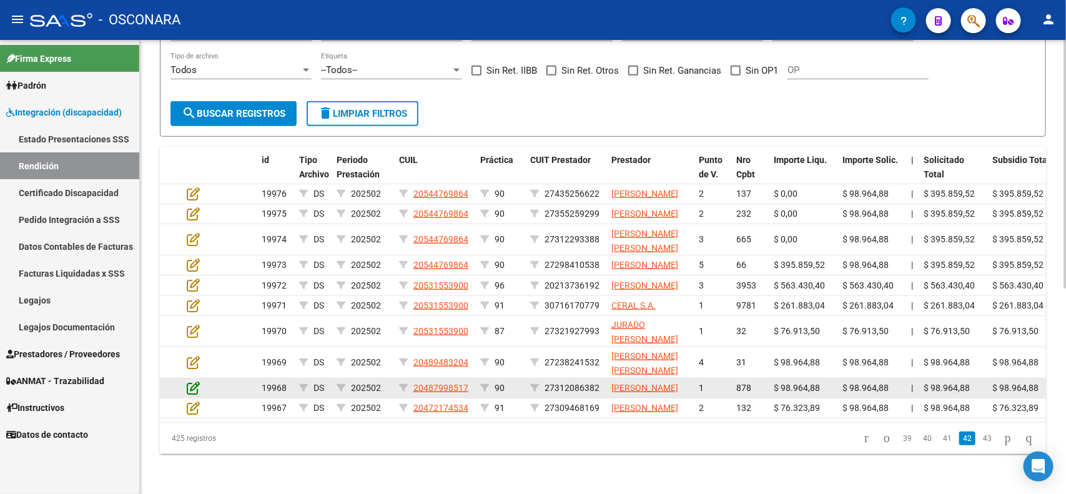
click at [194, 381] on icon at bounding box center [193, 388] width 13 height 14
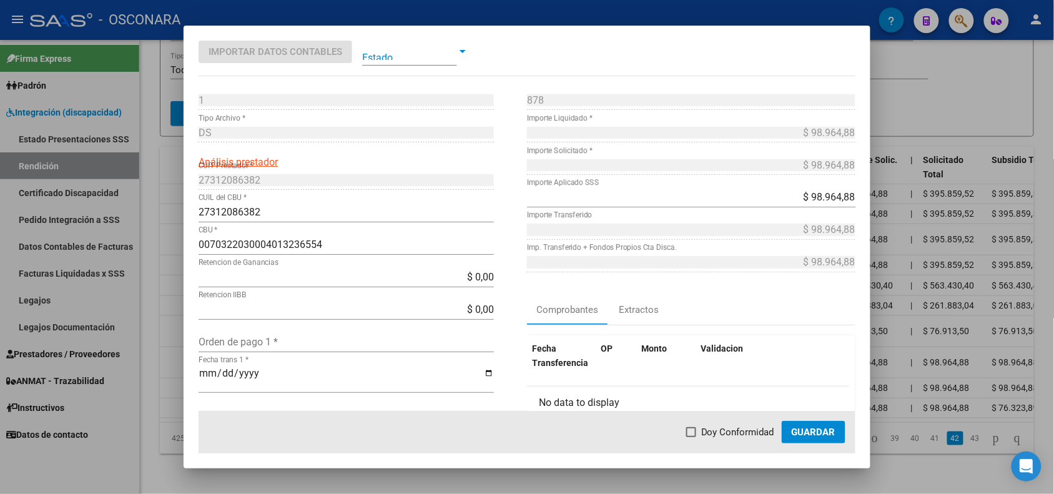
click at [156, 345] on div at bounding box center [527, 247] width 1054 height 494
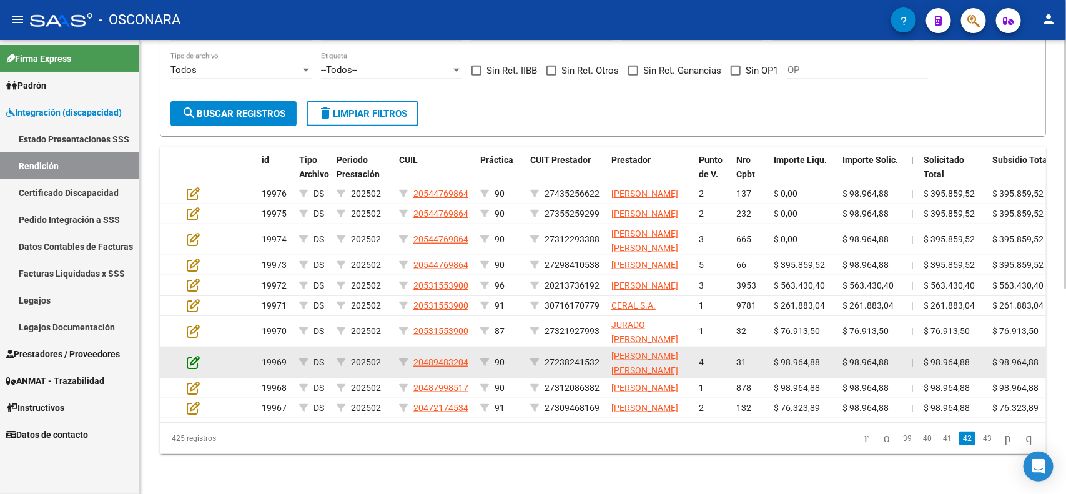
click at [192, 355] on icon at bounding box center [193, 362] width 13 height 14
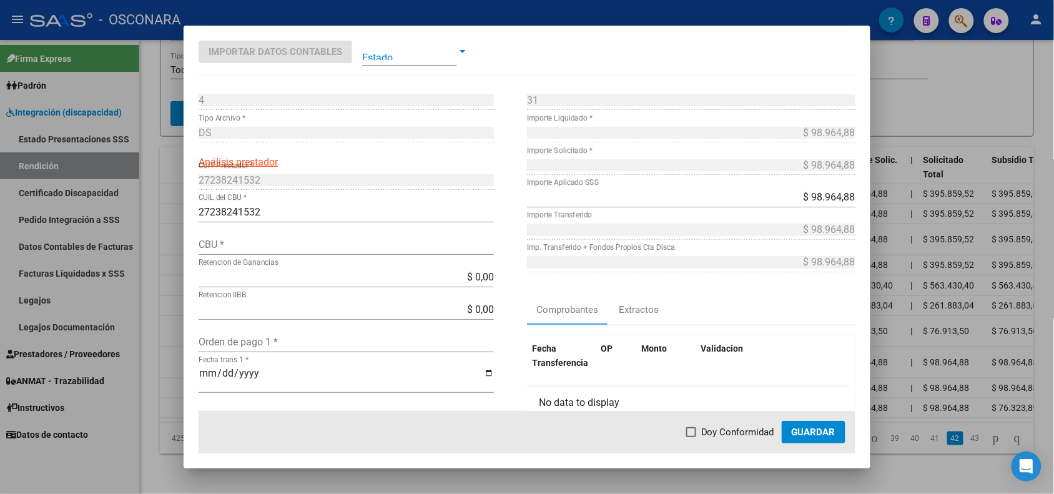
click at [172, 338] on div at bounding box center [527, 247] width 1054 height 494
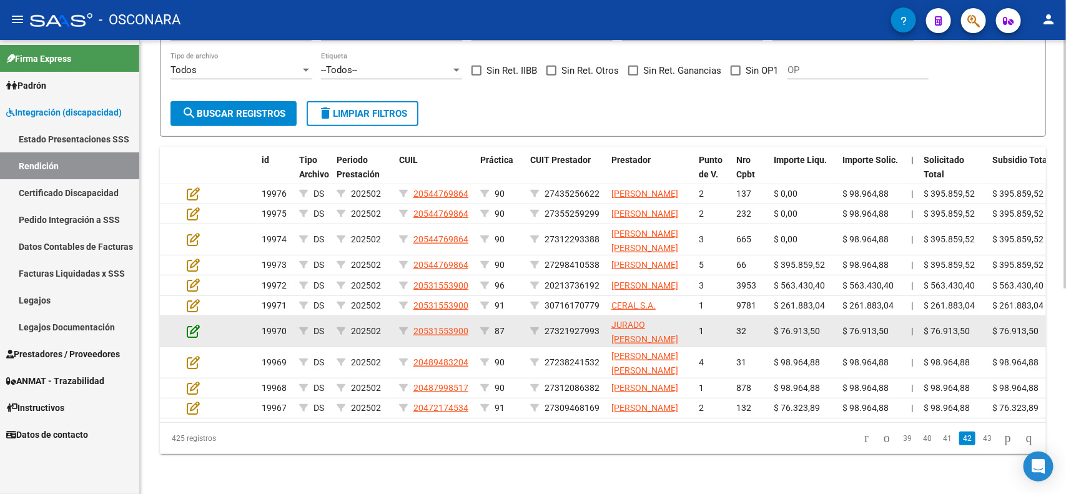
click at [195, 324] on icon at bounding box center [193, 331] width 13 height 14
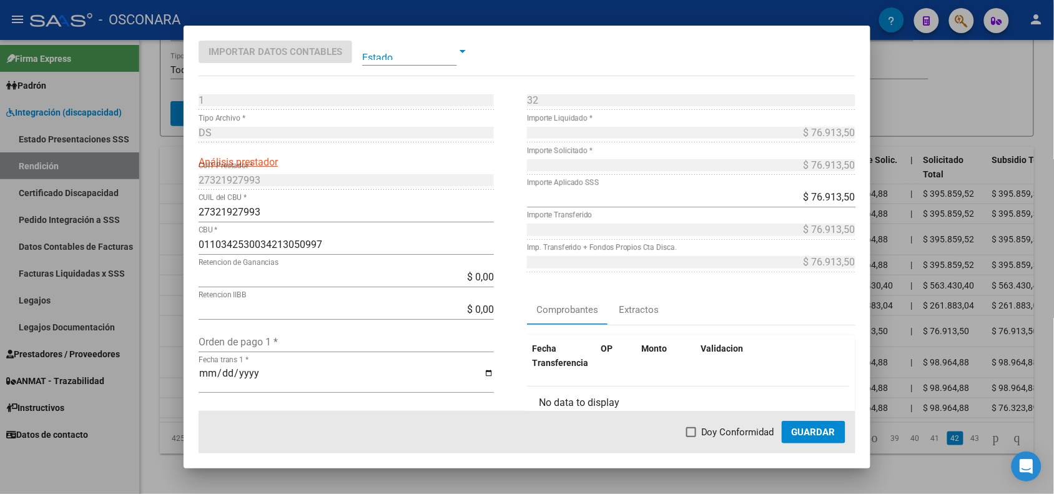
click at [161, 306] on div at bounding box center [527, 247] width 1054 height 494
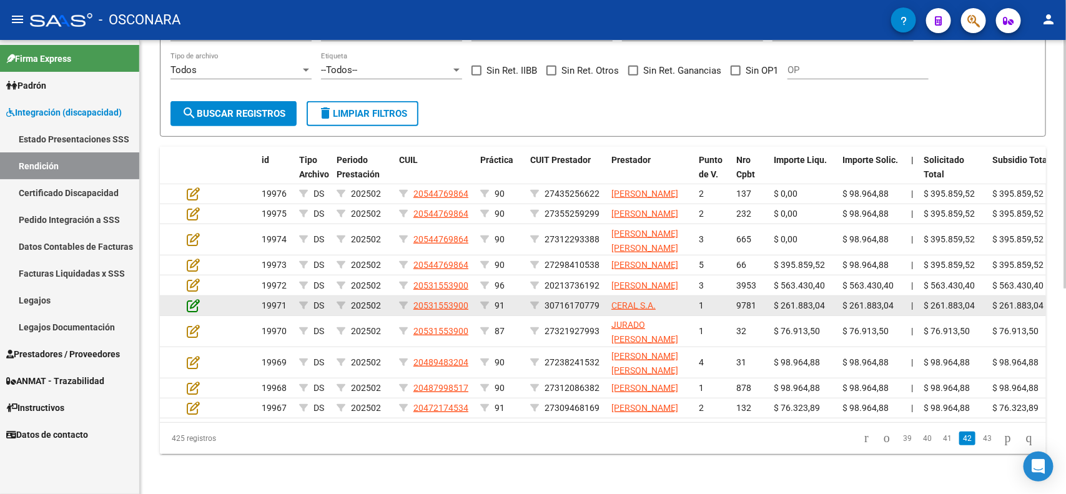
click at [187, 299] on icon at bounding box center [193, 306] width 13 height 14
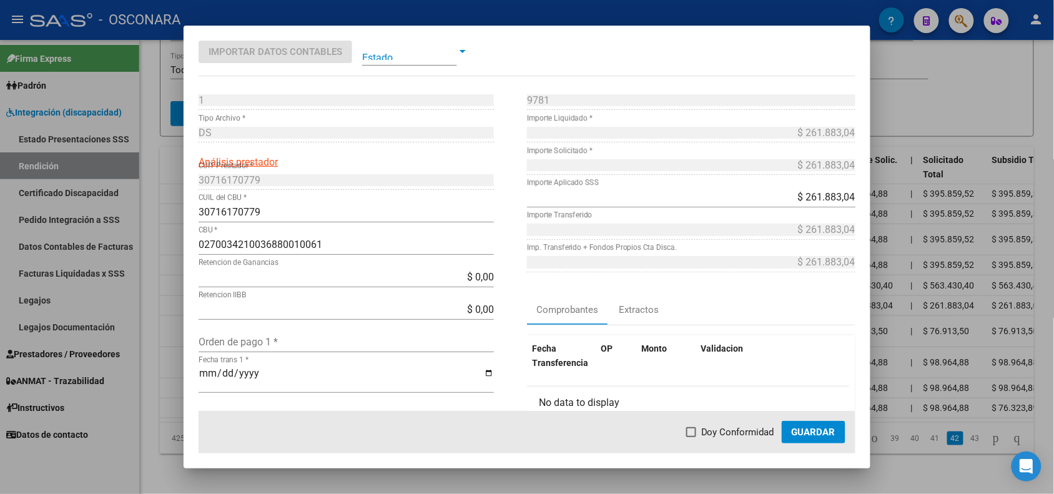
click at [167, 279] on div at bounding box center [527, 247] width 1054 height 494
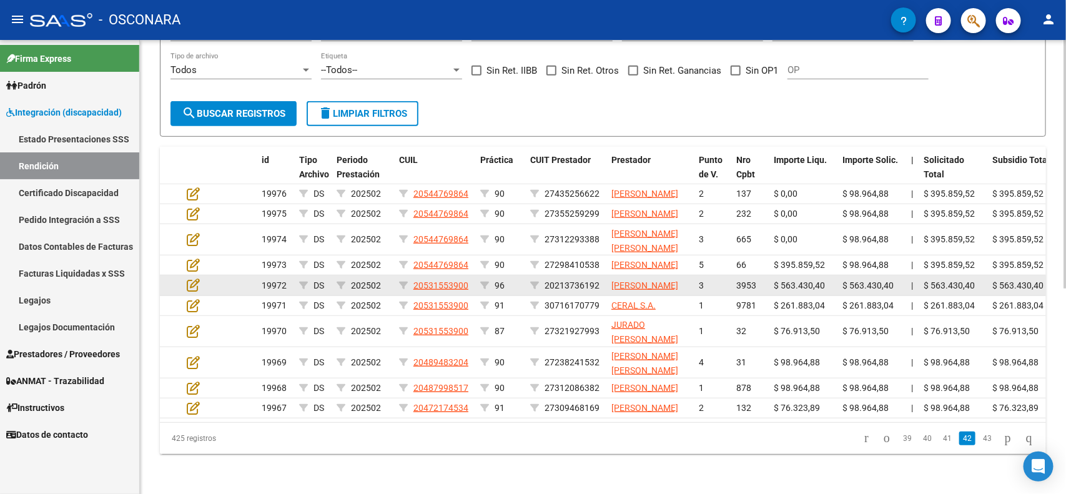
click at [187, 278] on app-edit-rendicion at bounding box center [193, 285] width 13 height 14
click at [191, 278] on icon at bounding box center [193, 285] width 13 height 14
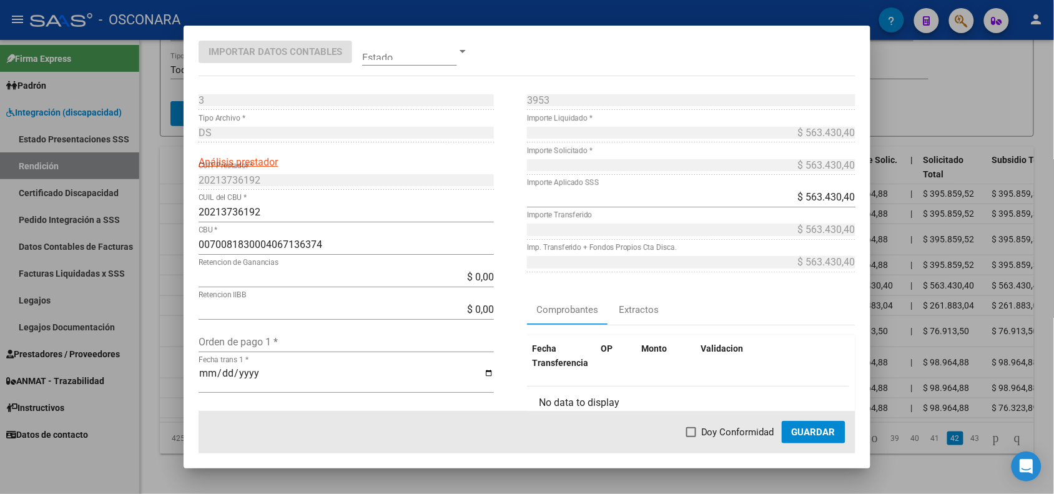
click at [169, 257] on div at bounding box center [527, 247] width 1054 height 494
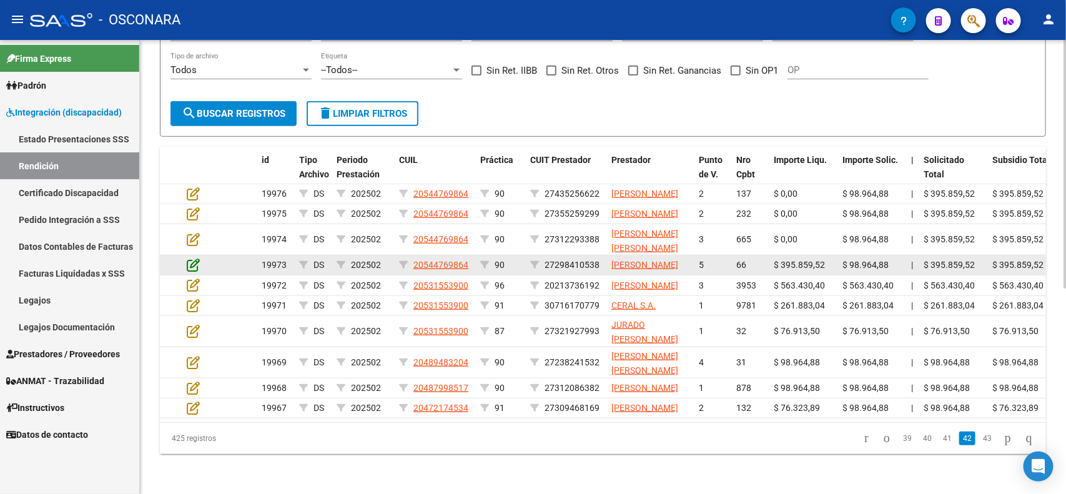
click at [192, 258] on icon at bounding box center [193, 265] width 13 height 14
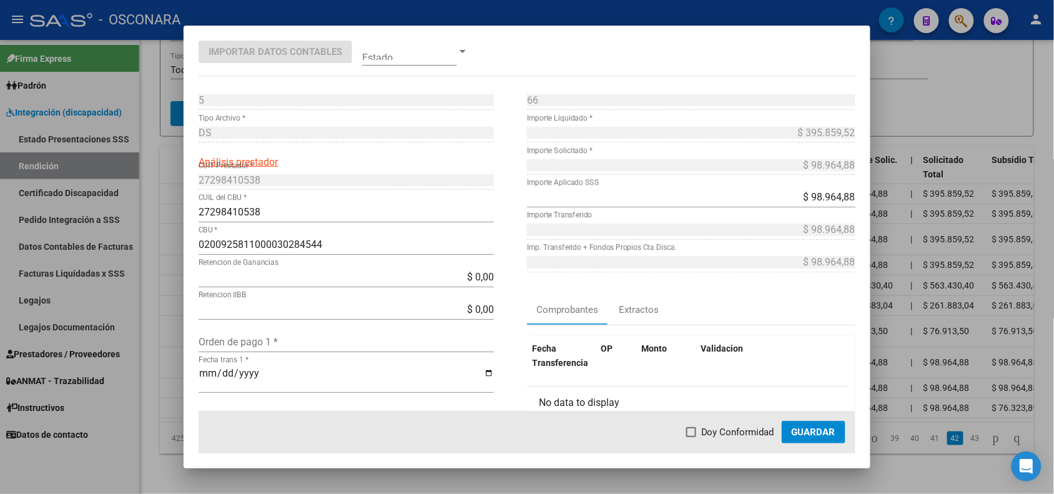
click at [157, 204] on div at bounding box center [527, 247] width 1054 height 494
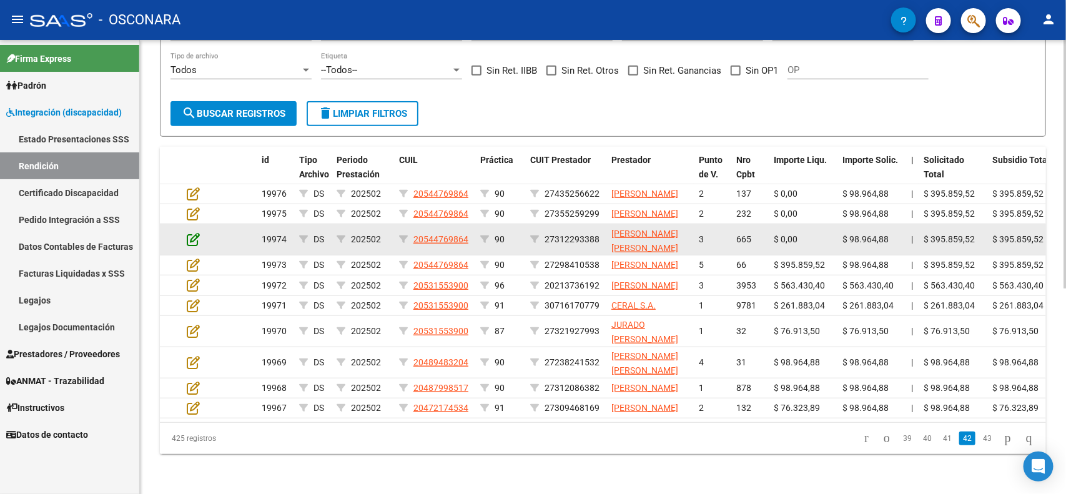
click at [192, 232] on icon at bounding box center [193, 239] width 13 height 14
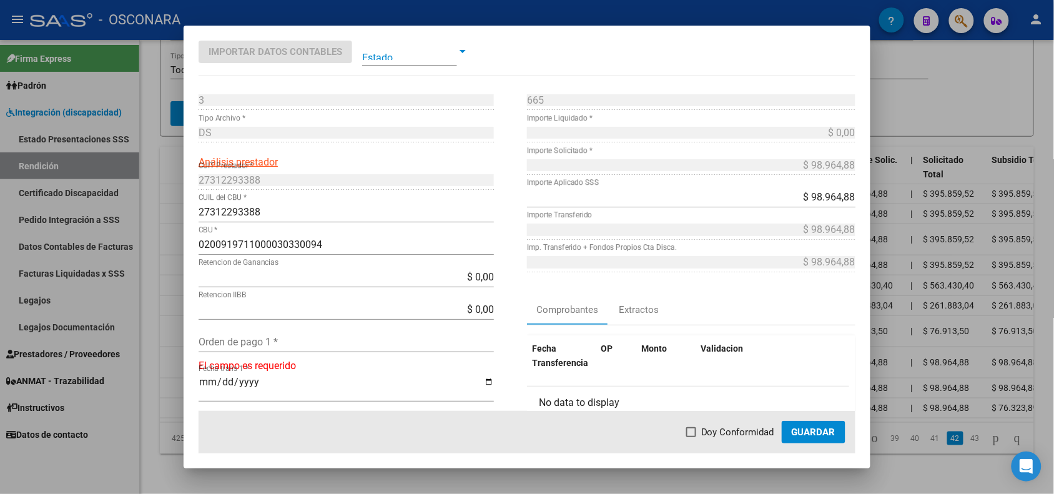
click at [169, 190] on div at bounding box center [527, 247] width 1054 height 494
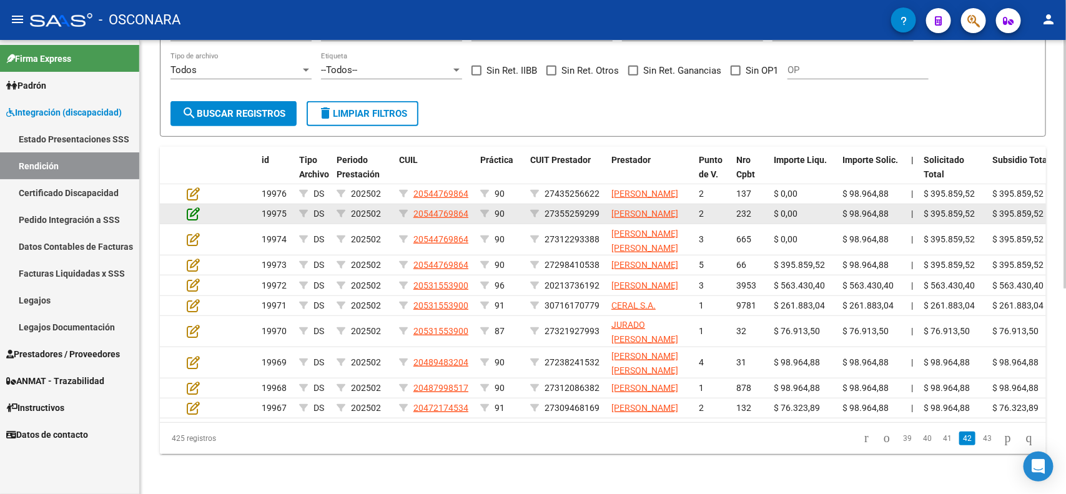
click at [191, 207] on icon at bounding box center [193, 214] width 13 height 14
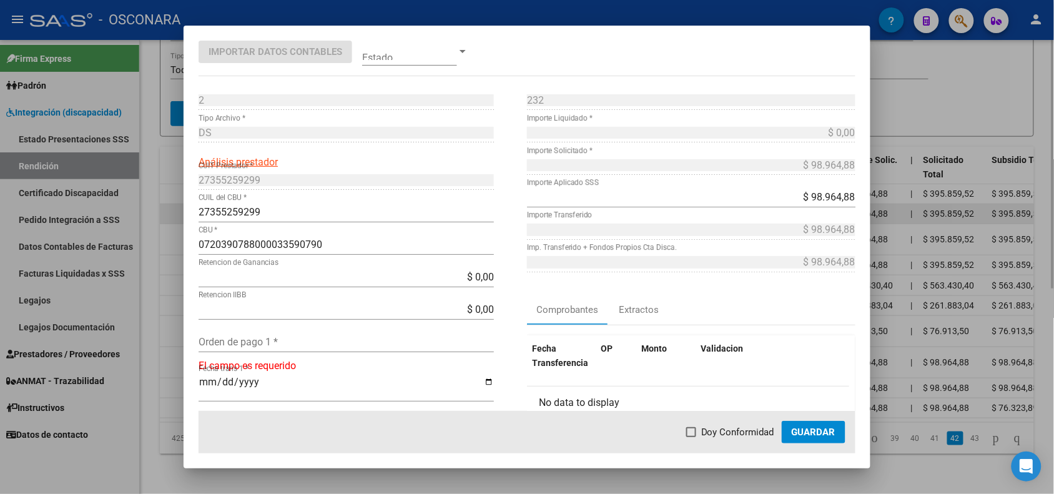
click at [191, 154] on mat-dialog-content "2 Punto de Venta * DS Tipo Archivo * Análisis prestador 27355259299 CUIT Presta…" at bounding box center [527, 250] width 687 height 321
click at [156, 164] on div at bounding box center [527, 247] width 1054 height 494
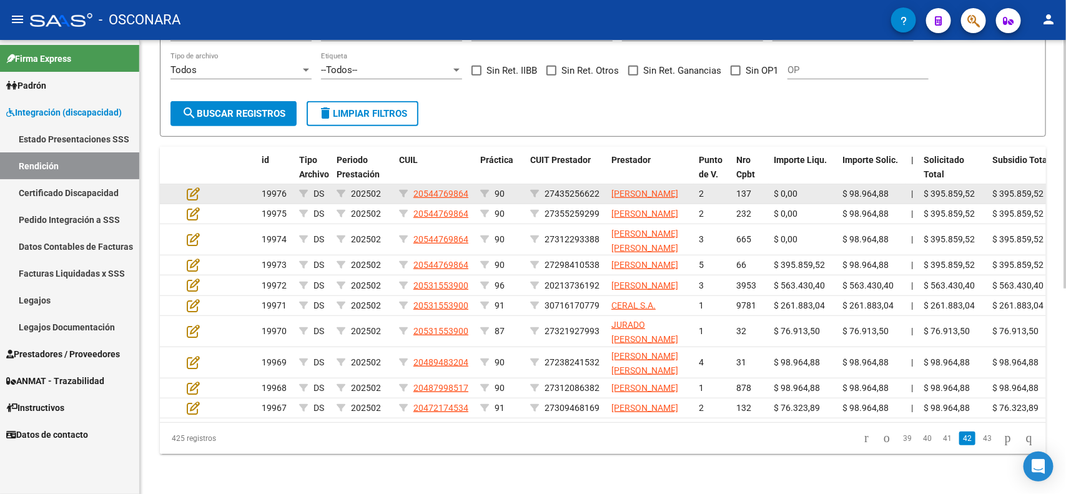
click at [194, 187] on app-edit-rendicion at bounding box center [193, 194] width 13 height 14
click at [194, 187] on icon at bounding box center [193, 194] width 13 height 14
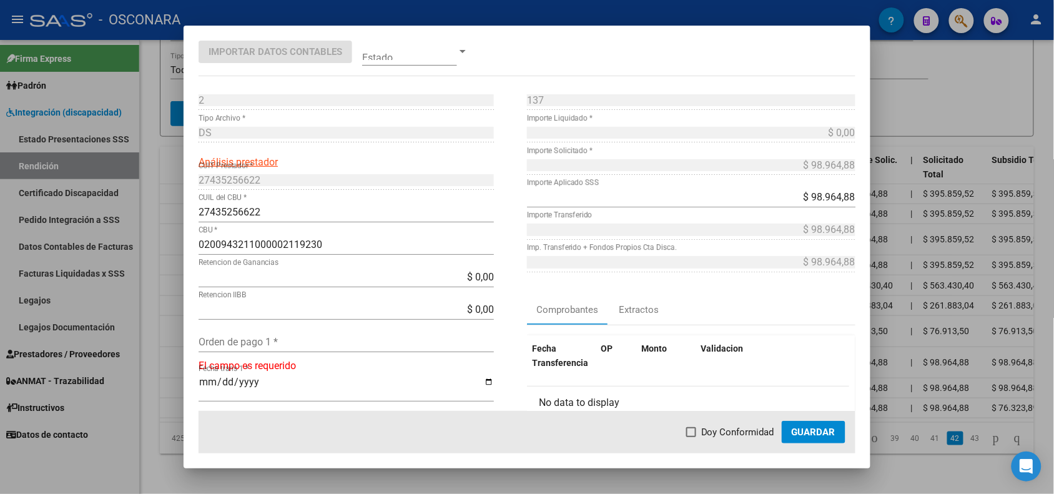
click at [164, 179] on div at bounding box center [527, 247] width 1054 height 494
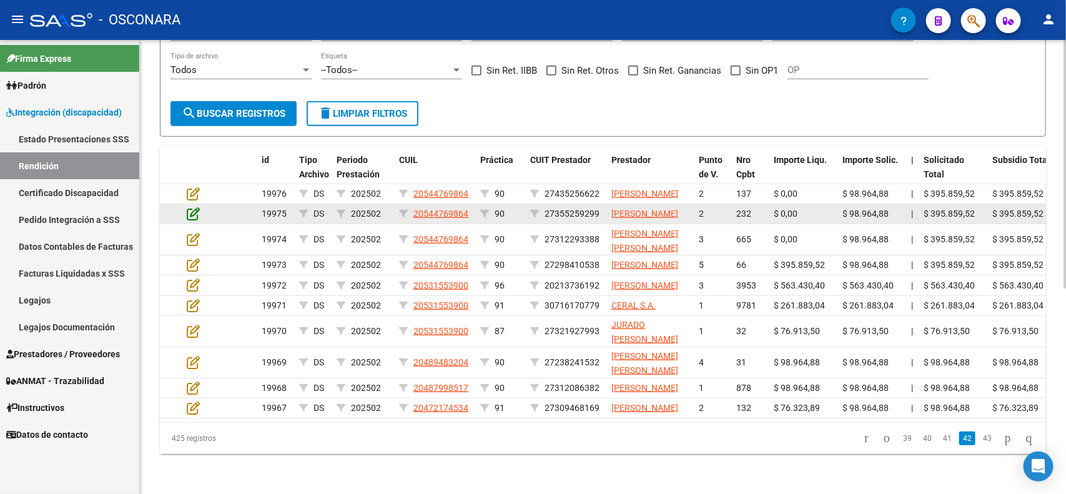
click at [195, 207] on icon at bounding box center [193, 214] width 13 height 14
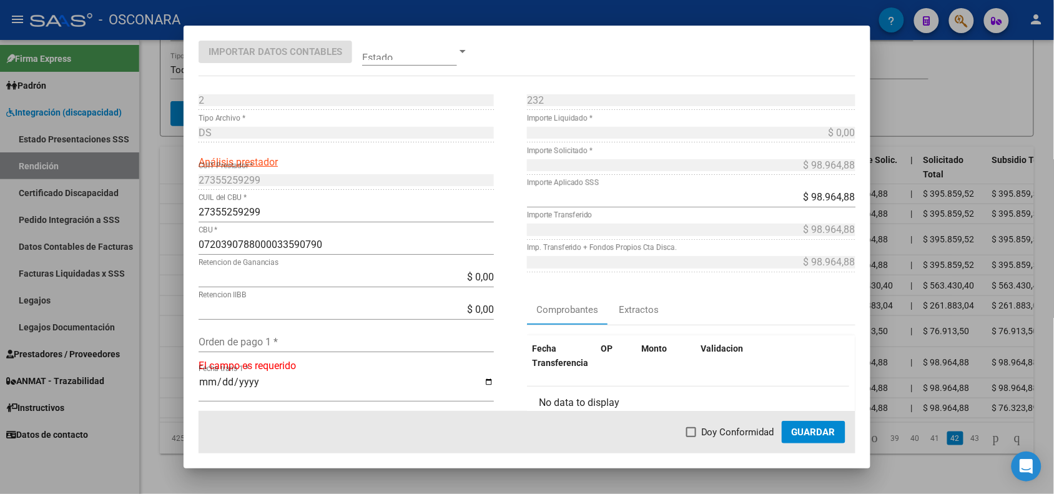
click at [157, 204] on div at bounding box center [527, 247] width 1054 height 494
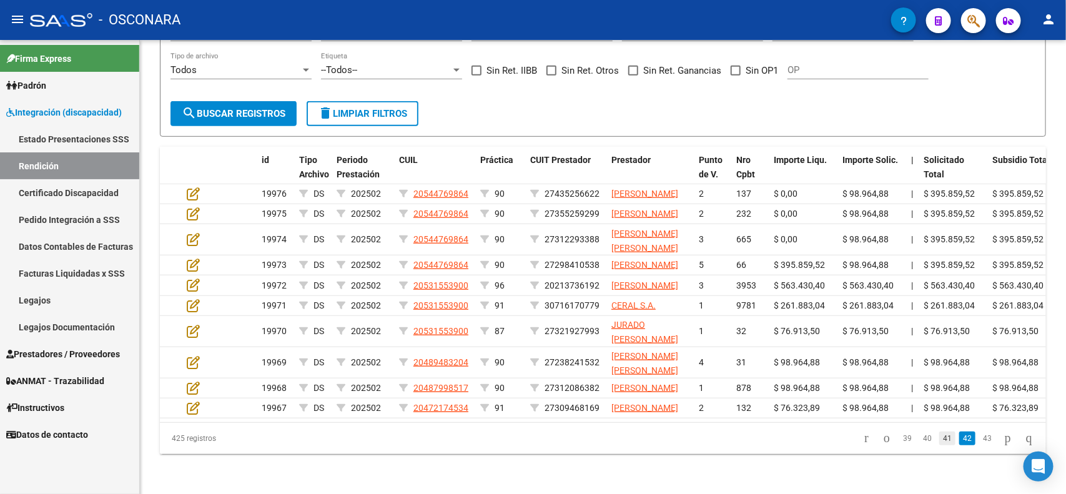
click at [942, 438] on link "41" at bounding box center [947, 439] width 16 height 14
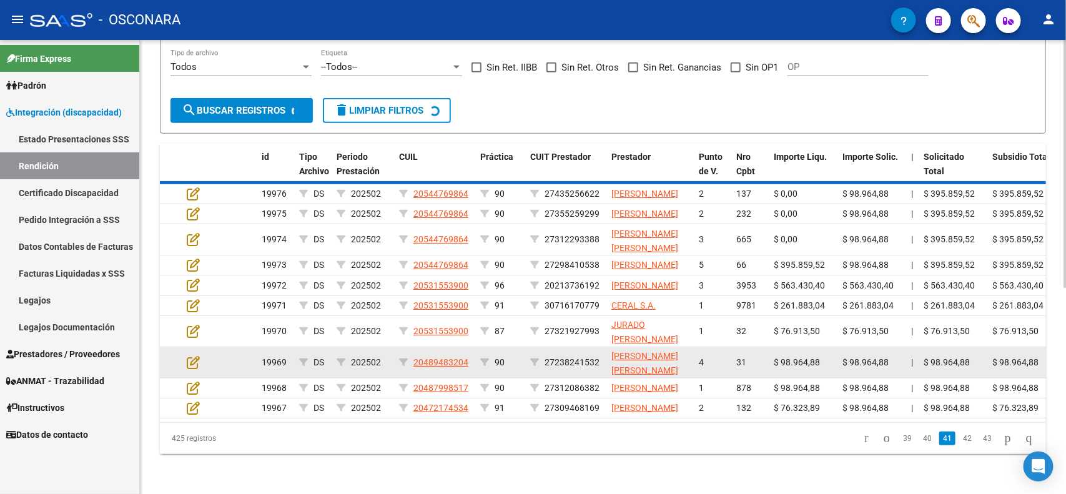
scroll to position [375, 0]
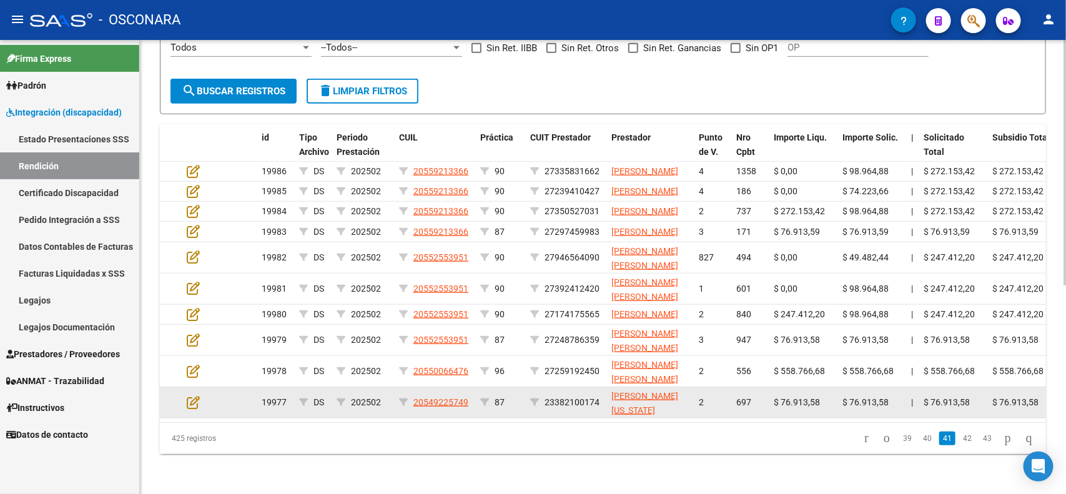
click at [184, 405] on datatable-body-cell at bounding box center [204, 402] width 44 height 31
click at [195, 398] on icon at bounding box center [193, 402] width 13 height 14
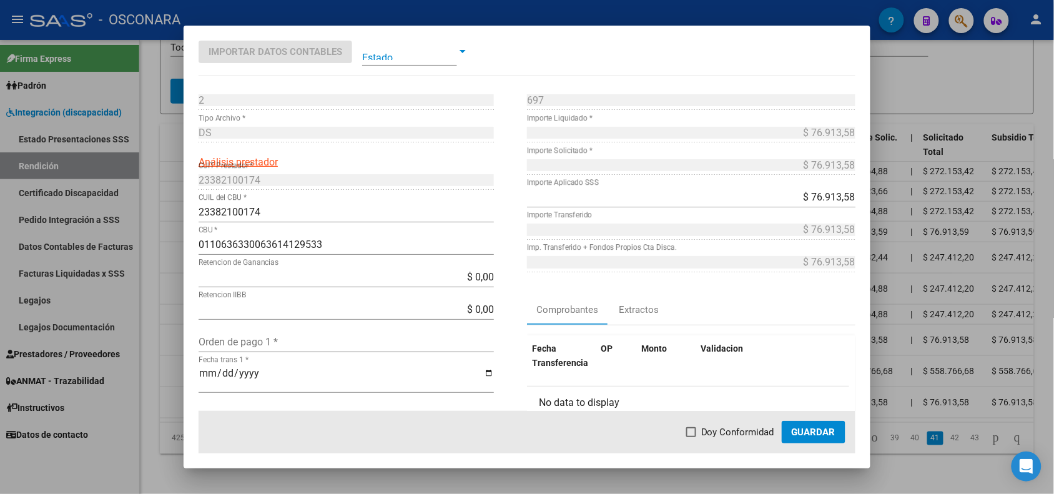
click at [177, 391] on div at bounding box center [527, 247] width 1054 height 494
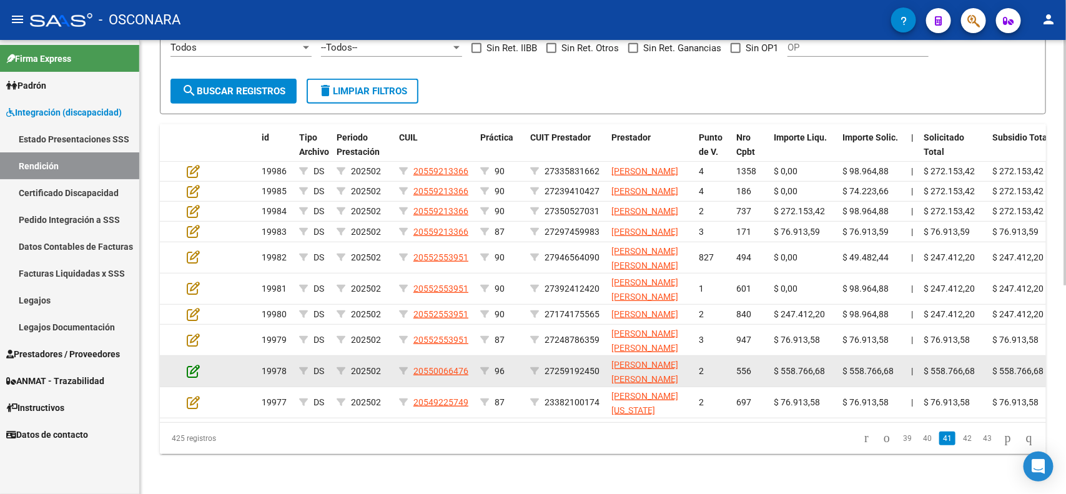
click at [191, 367] on icon at bounding box center [193, 371] width 13 height 14
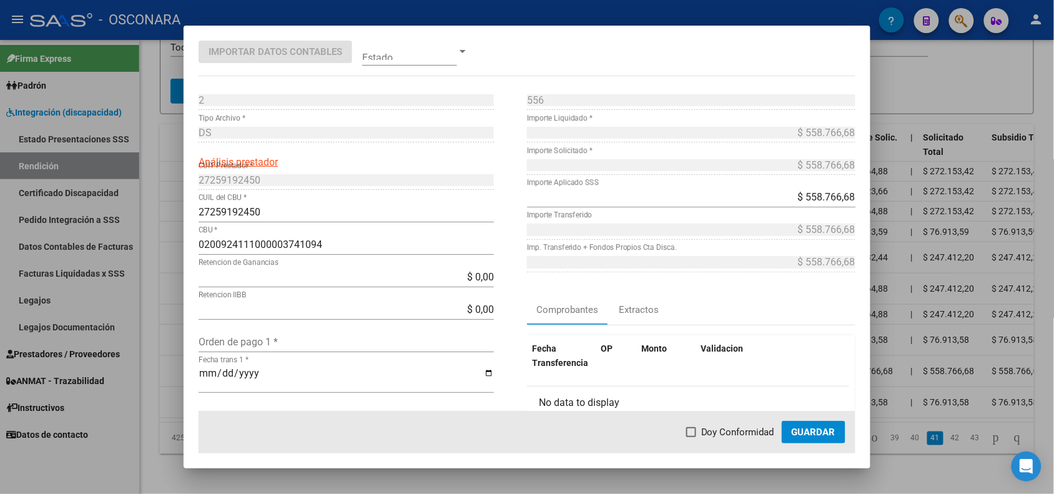
click at [172, 366] on div at bounding box center [527, 247] width 1054 height 494
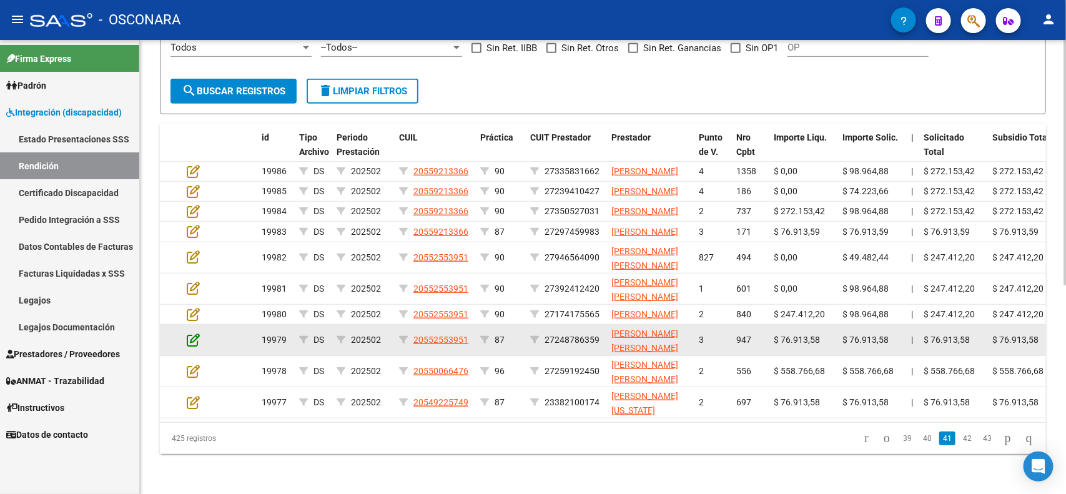
click at [187, 337] on icon at bounding box center [193, 340] width 13 height 14
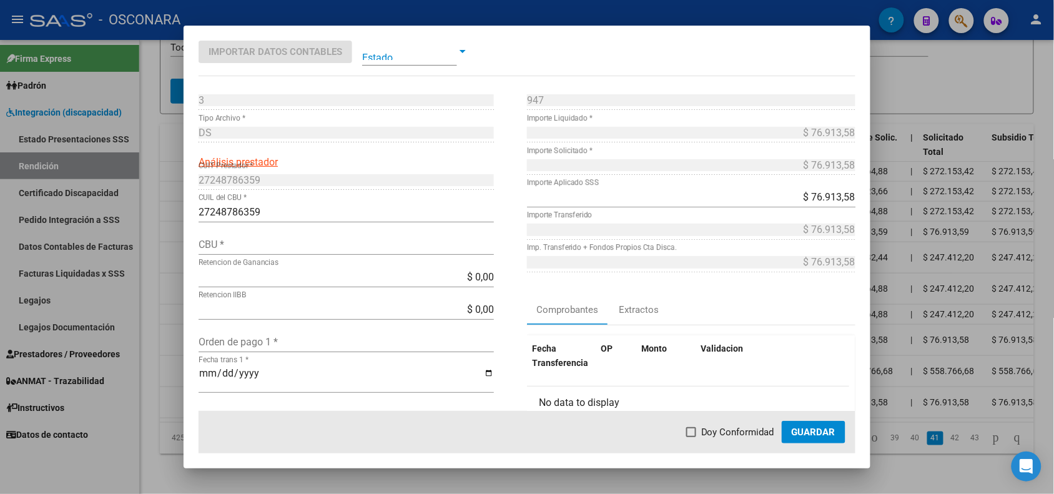
click at [174, 338] on div at bounding box center [527, 247] width 1054 height 494
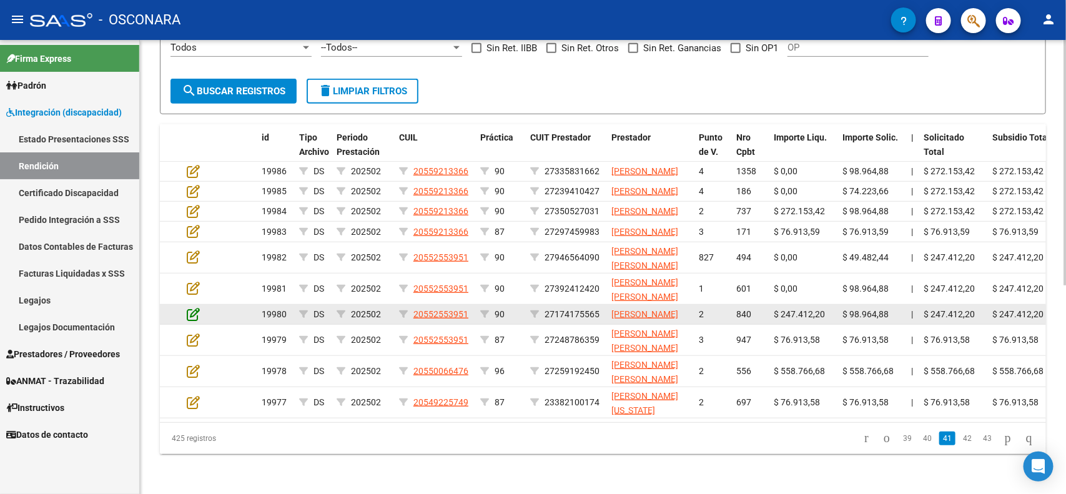
click at [190, 308] on icon at bounding box center [193, 314] width 13 height 14
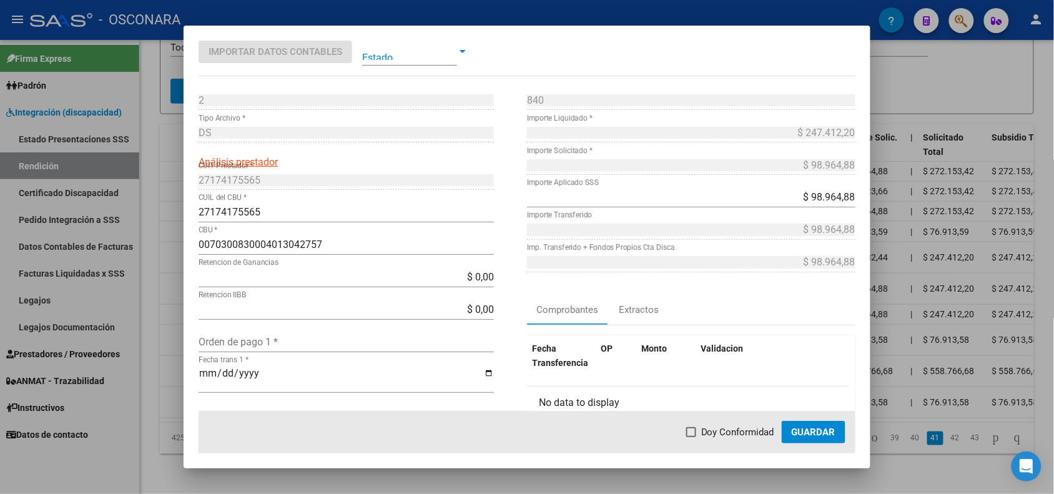
click at [161, 304] on div at bounding box center [527, 247] width 1054 height 494
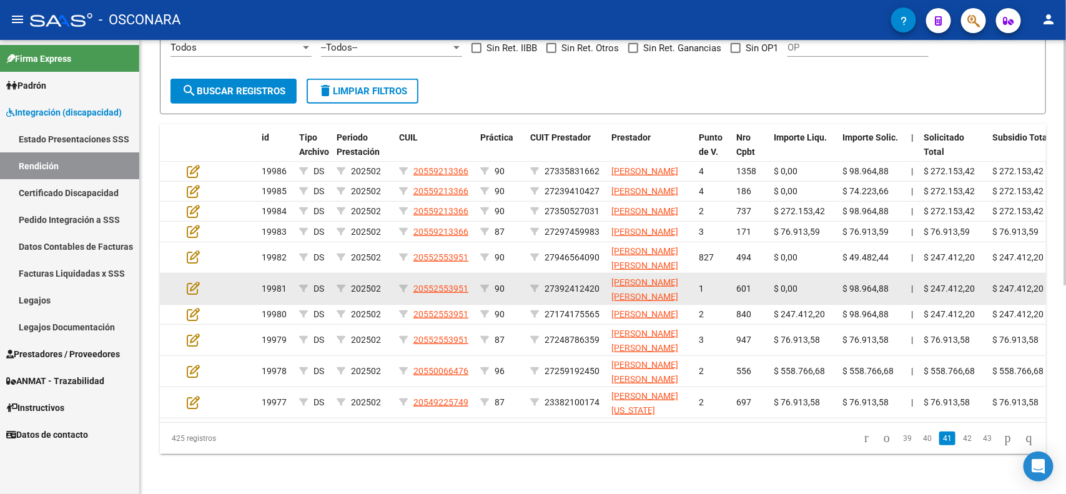
click at [190, 283] on datatable-body-cell at bounding box center [204, 289] width 44 height 31
click at [192, 281] on icon at bounding box center [193, 288] width 13 height 14
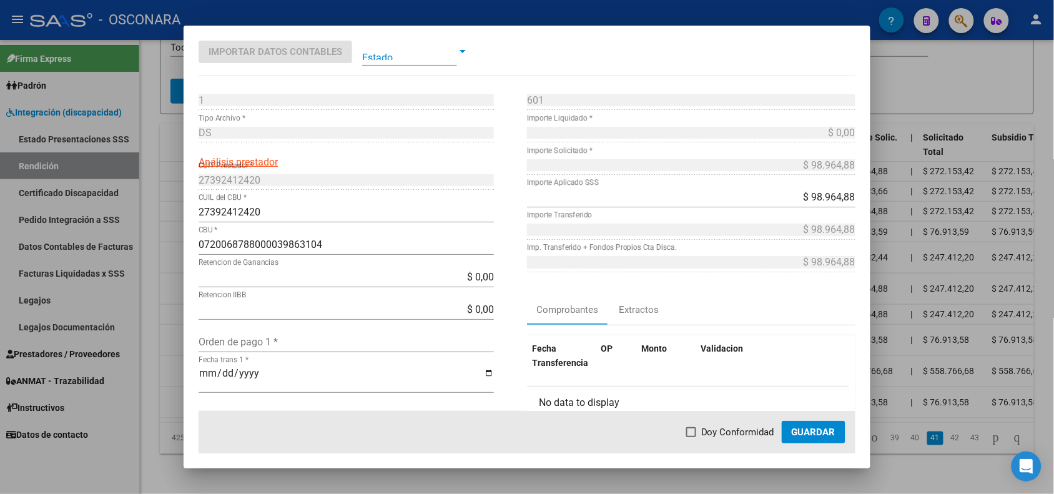
click at [179, 273] on div at bounding box center [527, 247] width 1054 height 494
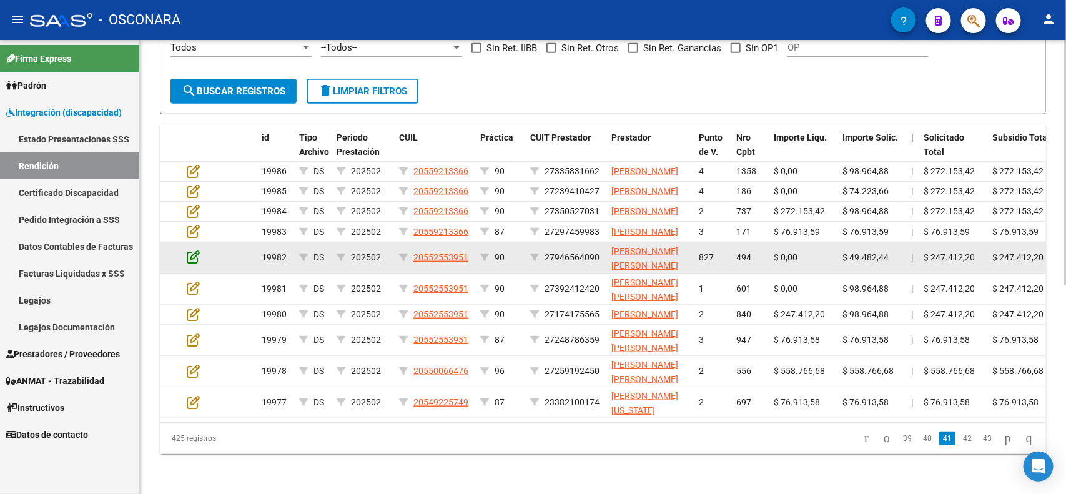
click at [191, 250] on icon at bounding box center [193, 257] width 13 height 14
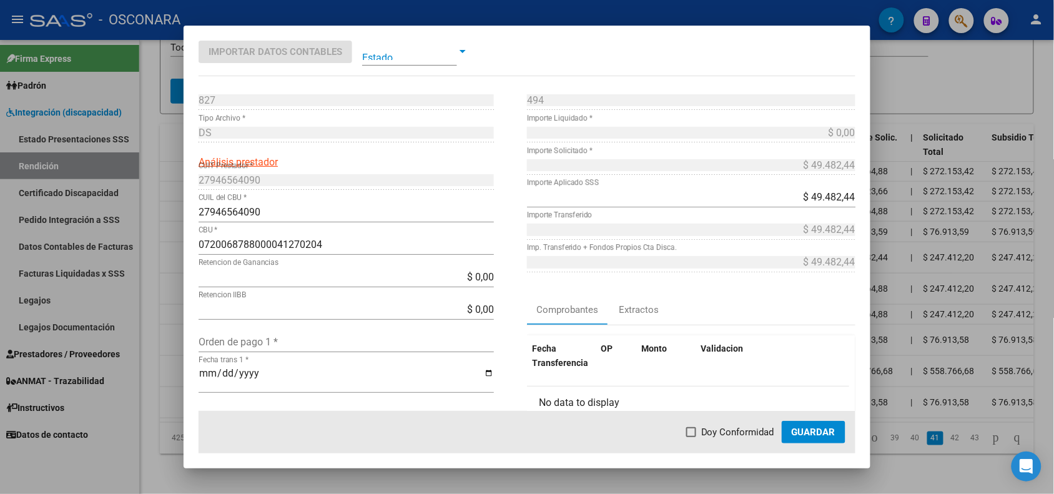
click at [178, 238] on div at bounding box center [527, 247] width 1054 height 494
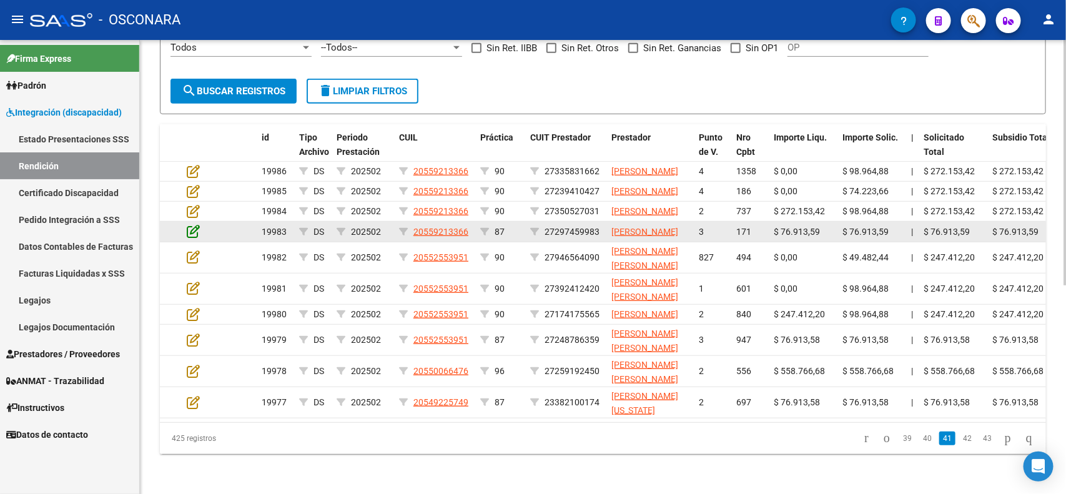
click at [188, 224] on icon at bounding box center [193, 231] width 13 height 14
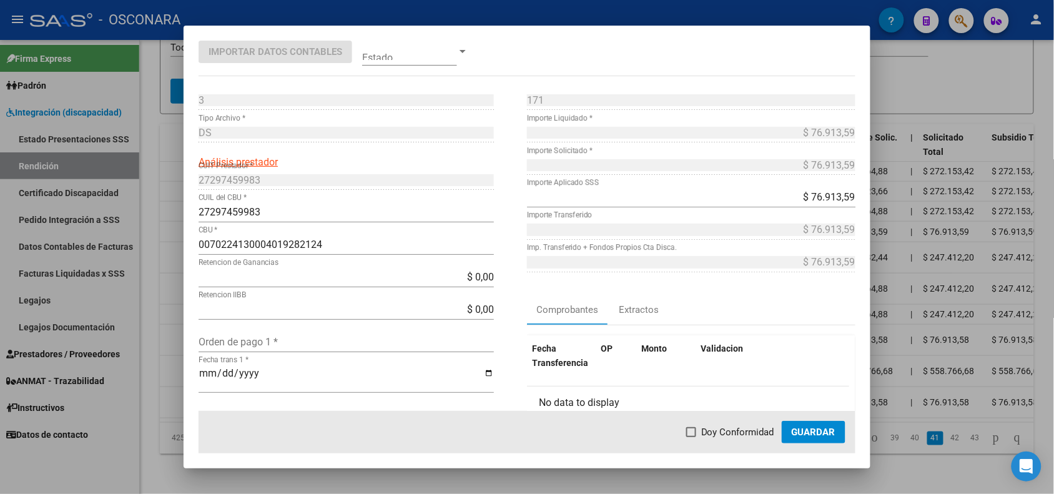
click at [172, 224] on div at bounding box center [527, 247] width 1054 height 494
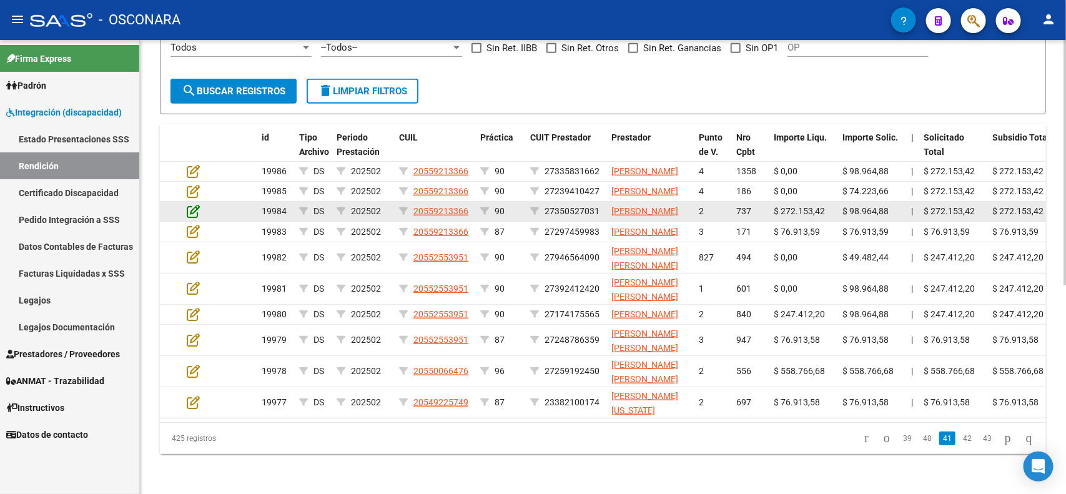
click at [192, 204] on icon at bounding box center [193, 211] width 13 height 14
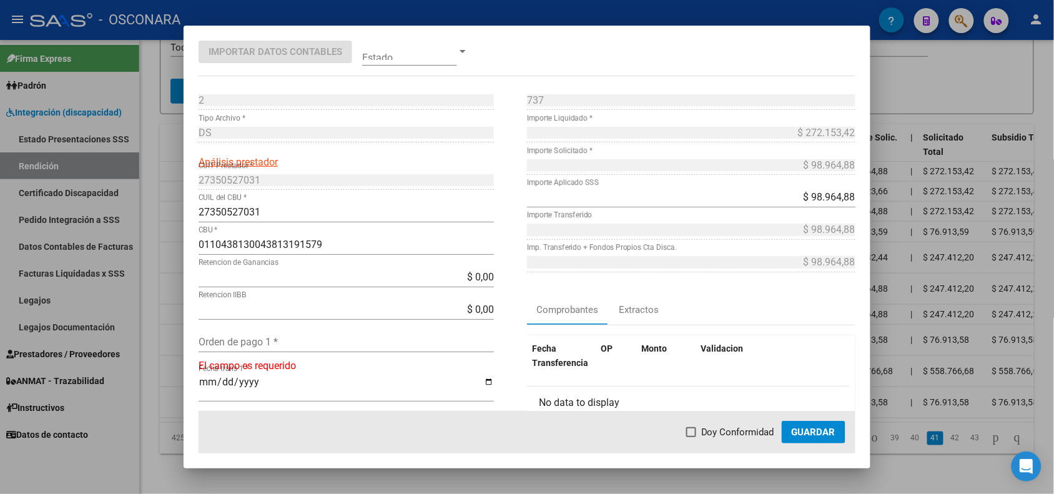
click at [175, 197] on div at bounding box center [527, 247] width 1054 height 494
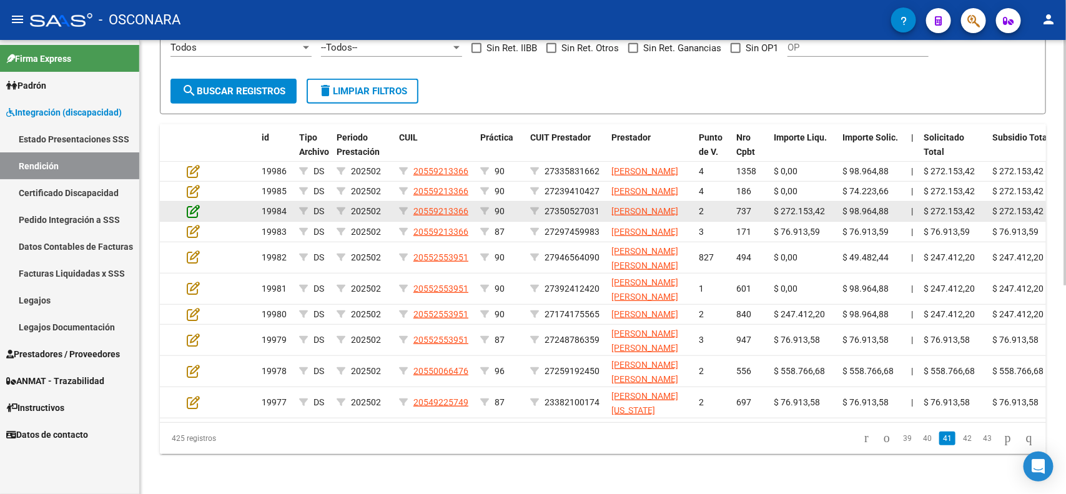
click at [191, 204] on icon at bounding box center [193, 211] width 13 height 14
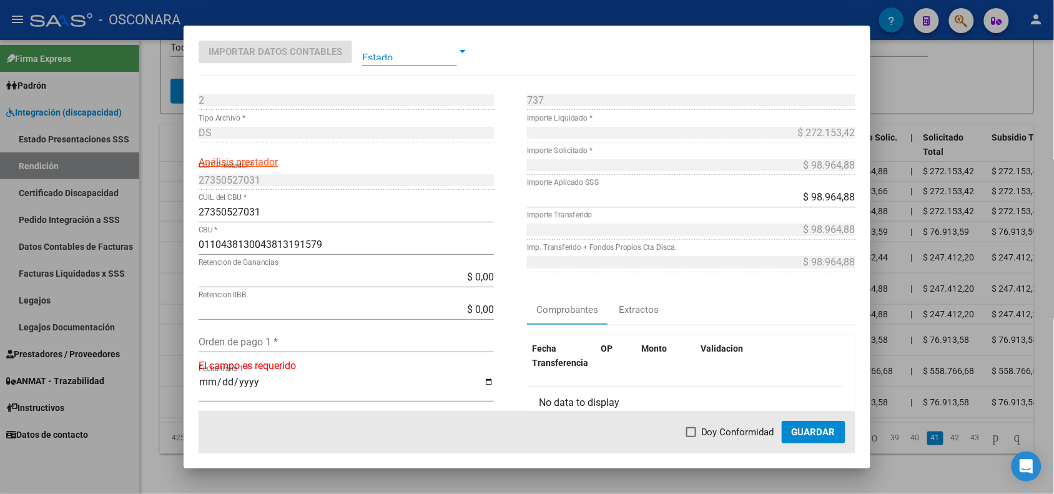
click at [176, 189] on div at bounding box center [527, 247] width 1054 height 494
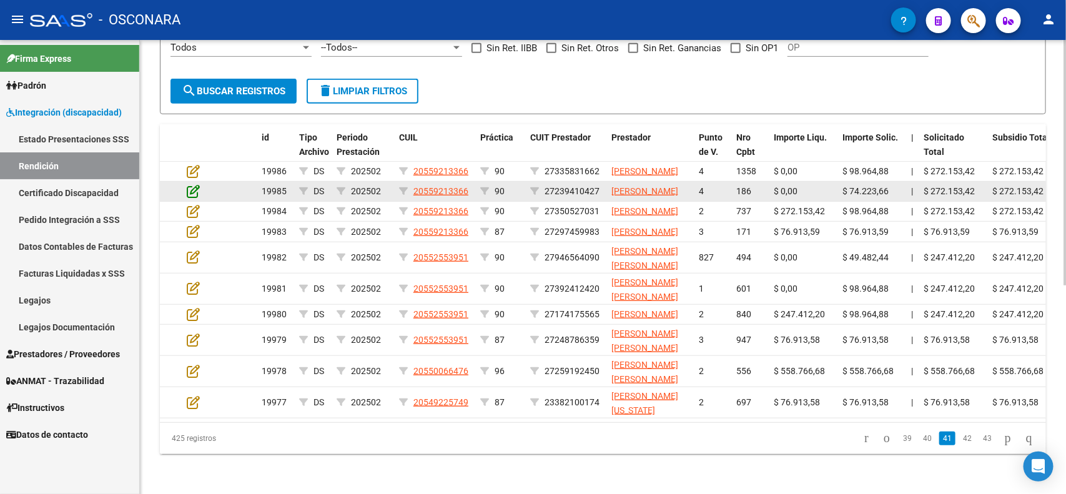
click at [192, 184] on icon at bounding box center [193, 191] width 13 height 14
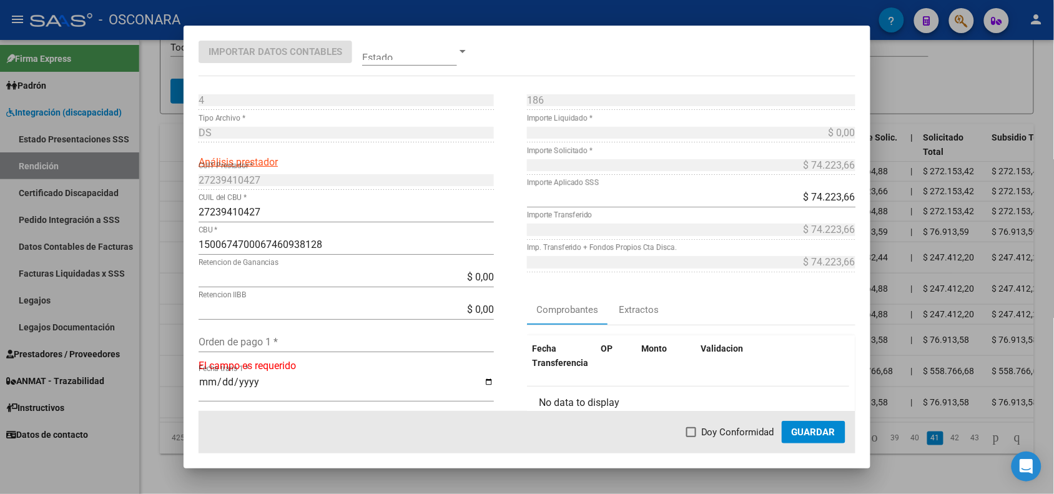
click at [174, 163] on div at bounding box center [527, 247] width 1054 height 494
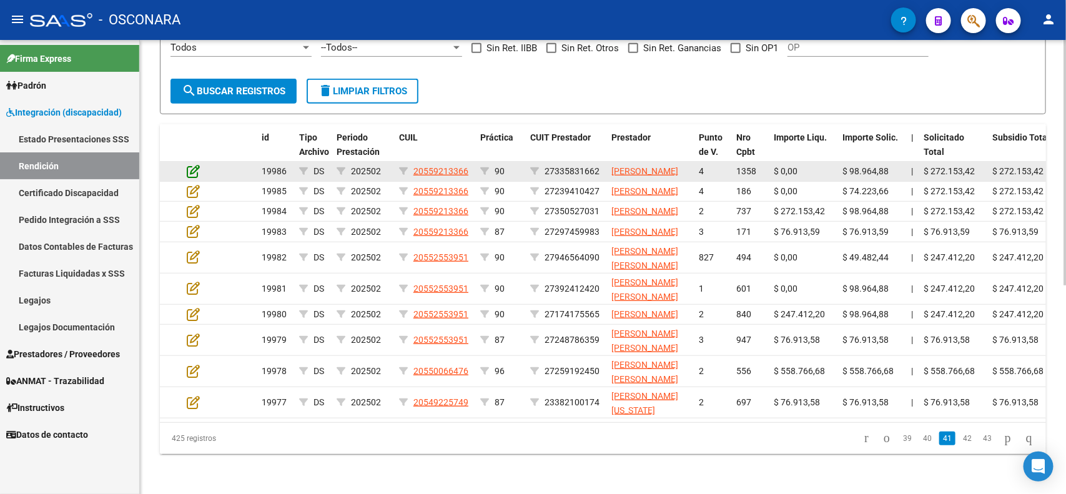
click at [187, 164] on icon at bounding box center [193, 171] width 13 height 14
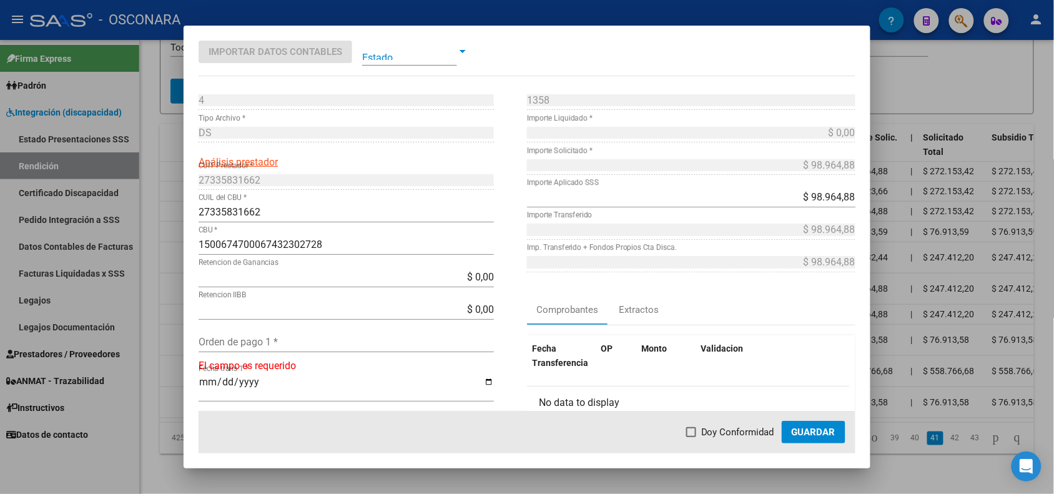
click at [171, 190] on div at bounding box center [527, 247] width 1054 height 494
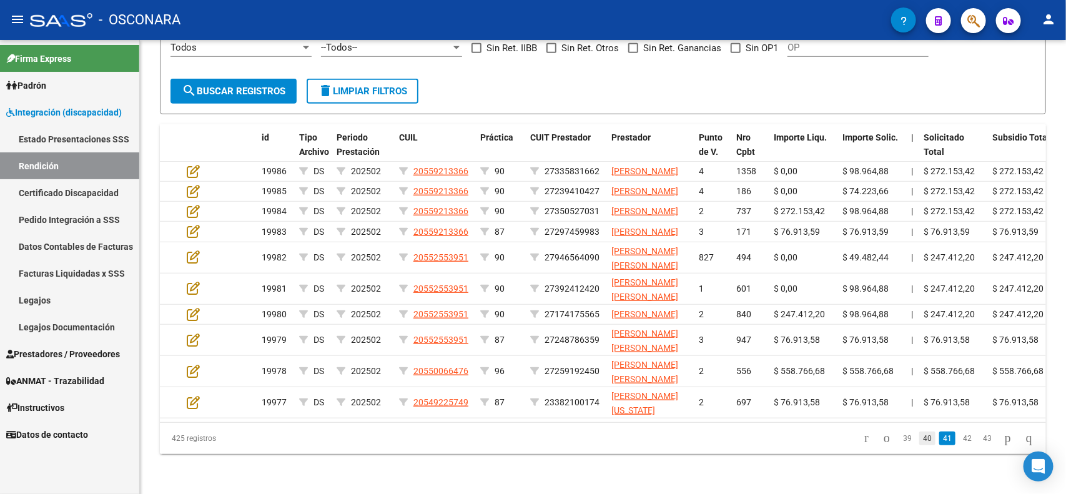
click at [919, 445] on link "40" at bounding box center [927, 439] width 16 height 14
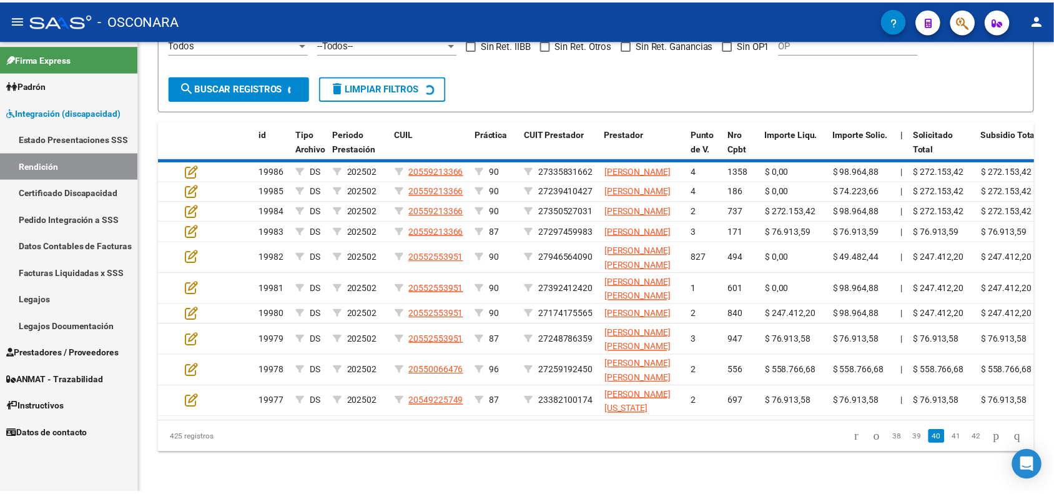
scroll to position [375, 0]
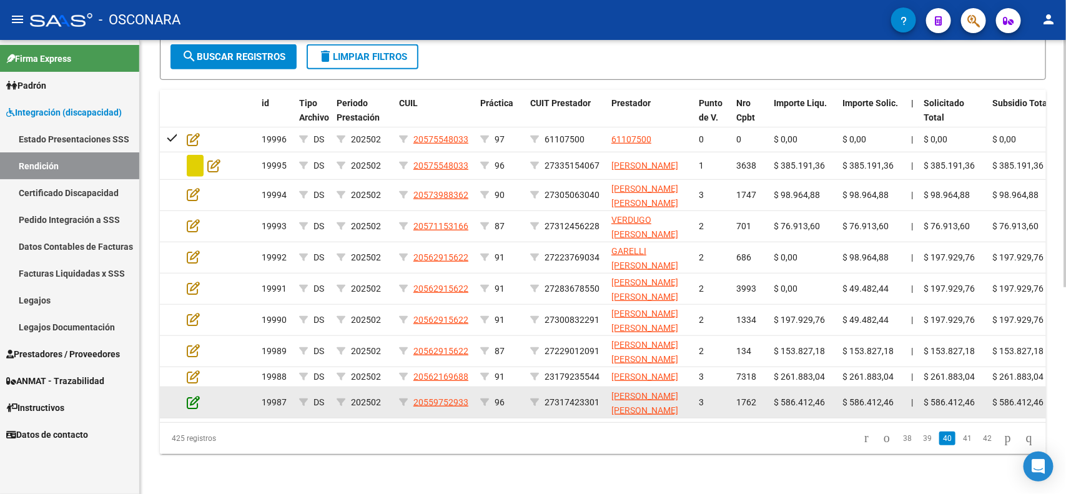
click at [189, 395] on icon at bounding box center [193, 402] width 13 height 14
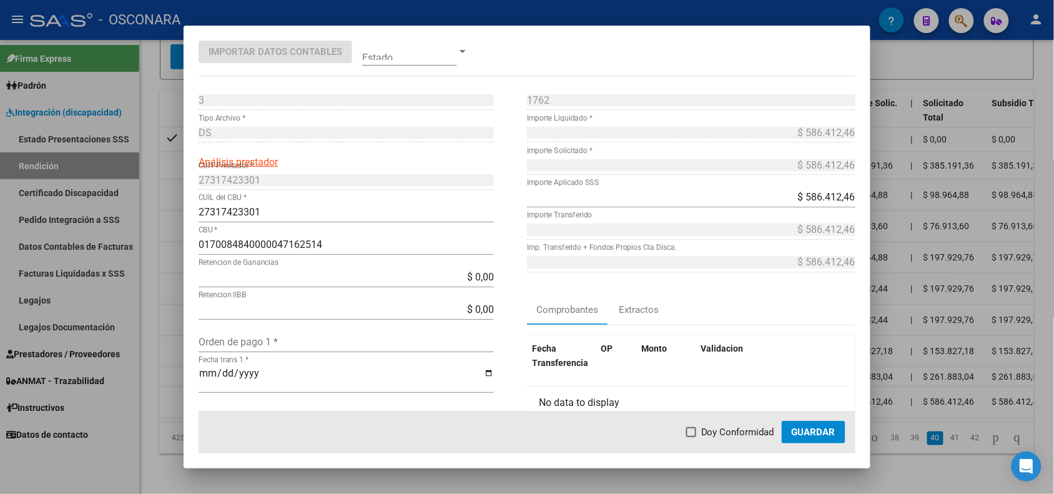
click at [155, 385] on div at bounding box center [527, 247] width 1054 height 494
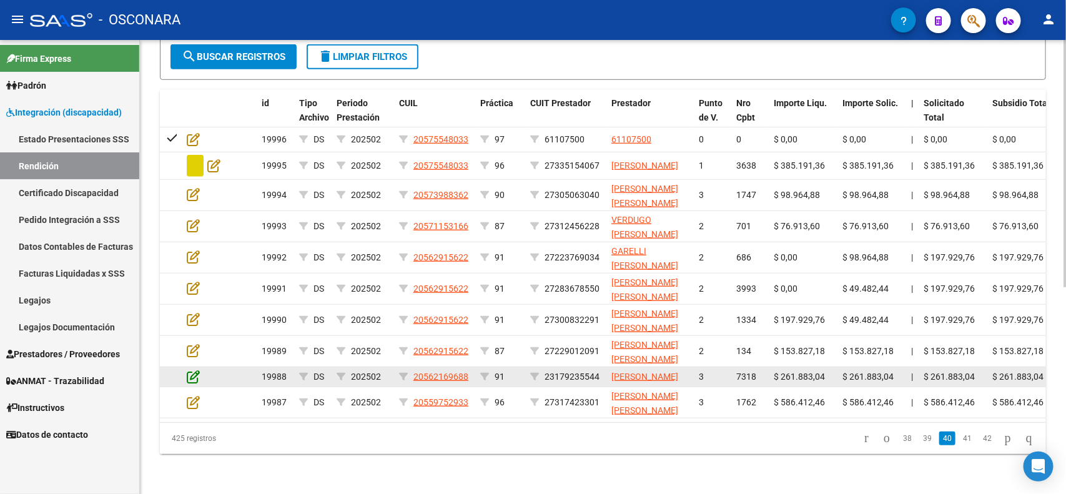
click at [189, 370] on icon at bounding box center [193, 377] width 13 height 14
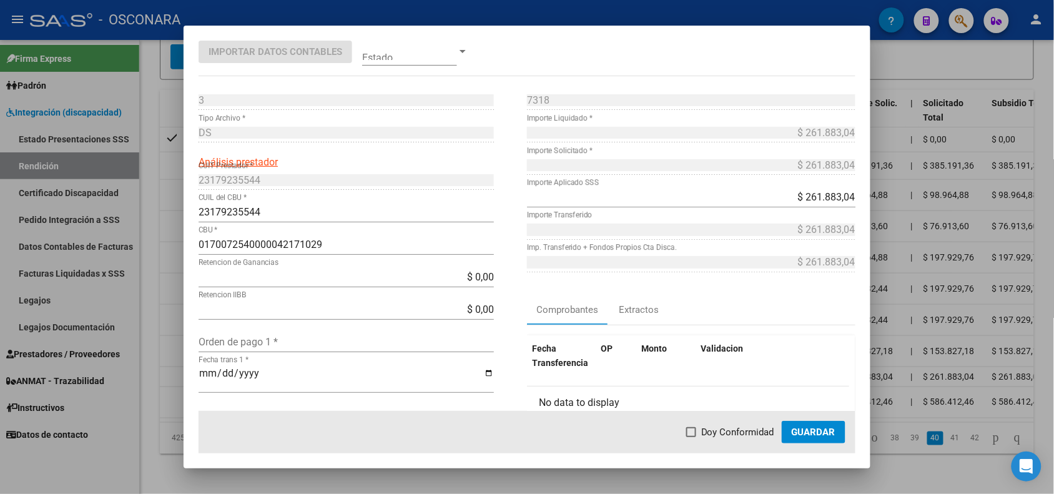
click at [175, 364] on div at bounding box center [527, 247] width 1054 height 494
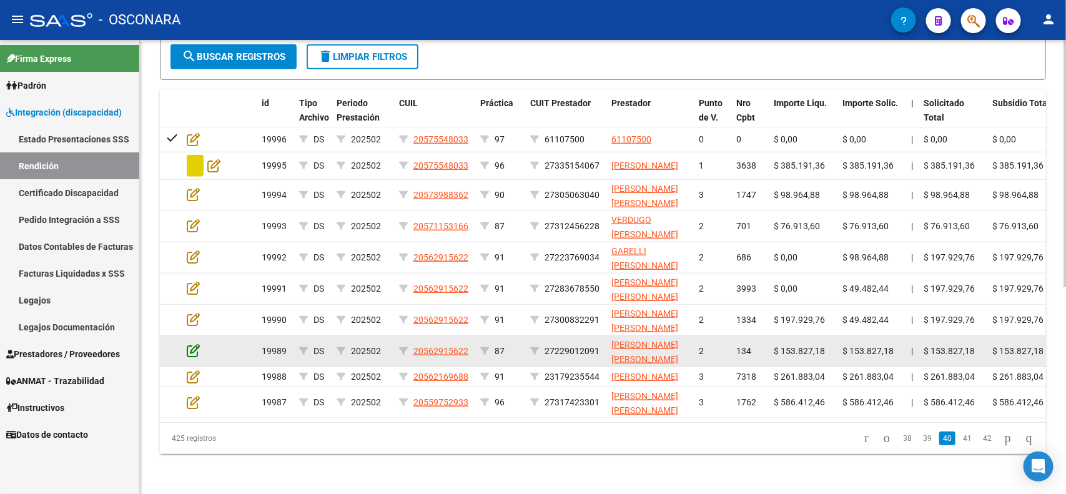
click at [199, 344] on icon at bounding box center [193, 351] width 13 height 14
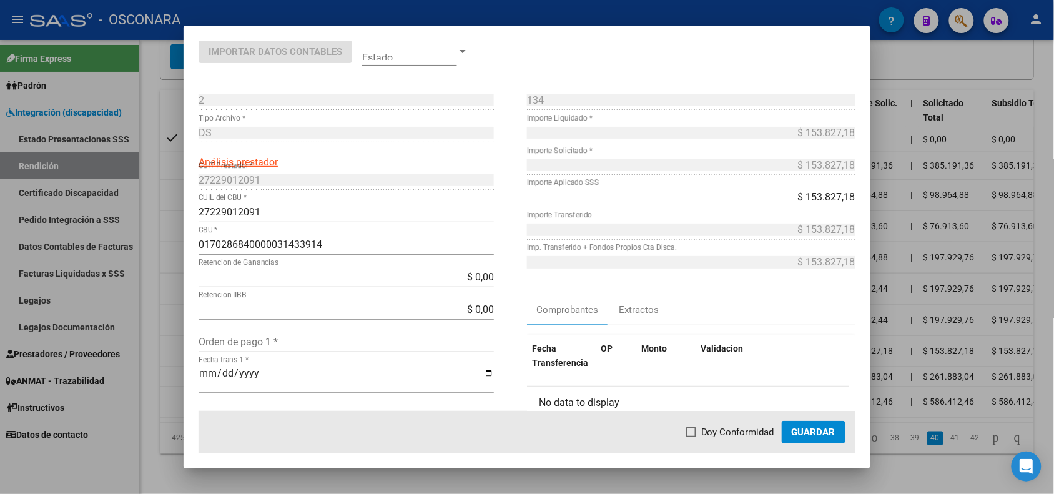
click at [166, 301] on div at bounding box center [527, 247] width 1054 height 494
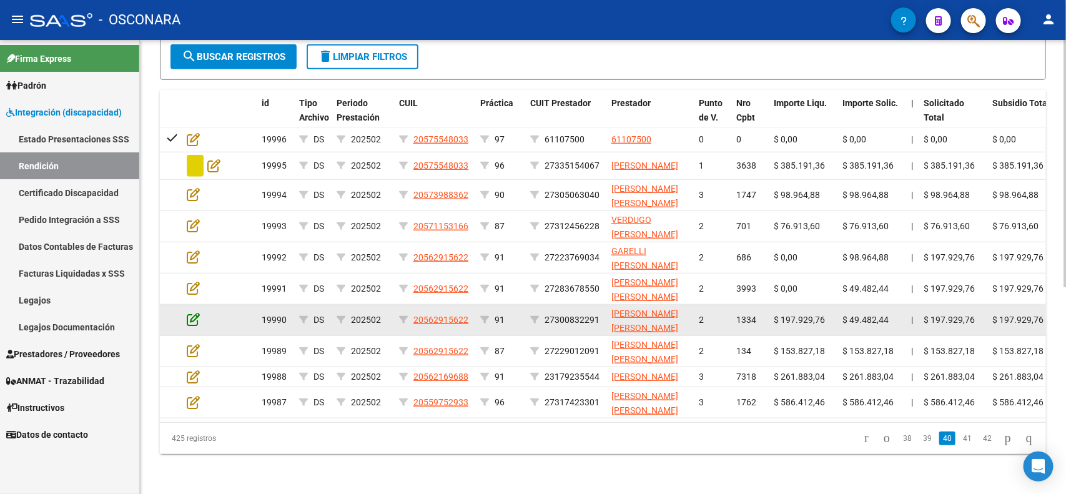
click at [194, 312] on icon at bounding box center [193, 319] width 13 height 14
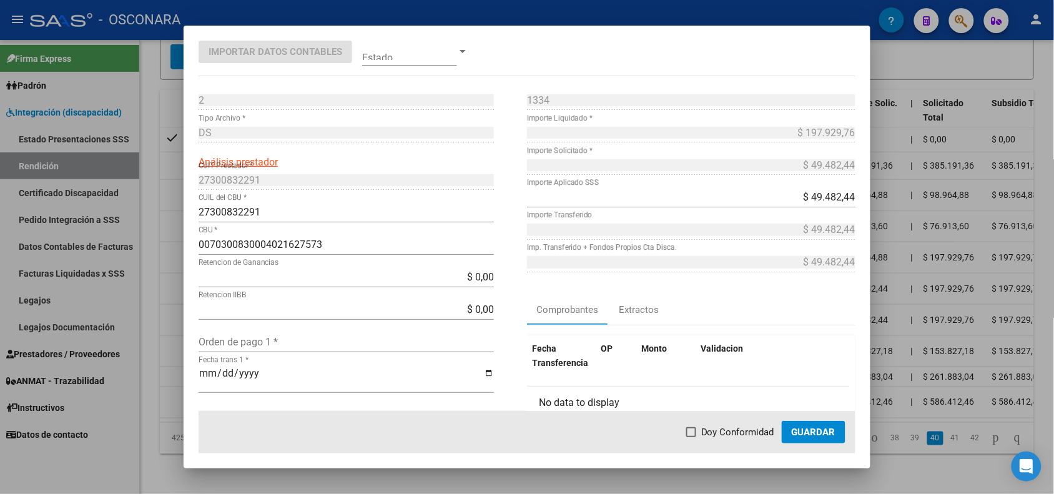
click at [172, 300] on div at bounding box center [527, 247] width 1054 height 494
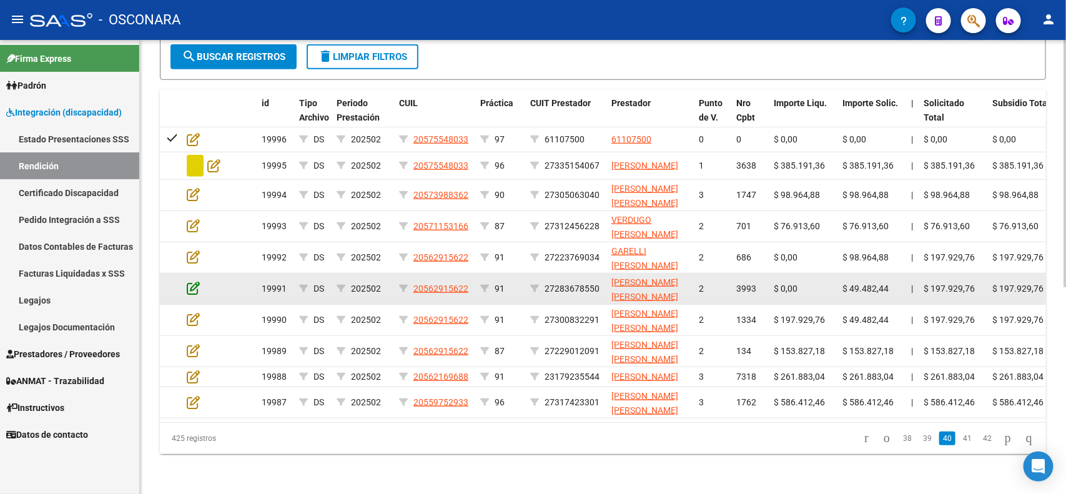
click at [195, 281] on icon at bounding box center [193, 288] width 13 height 14
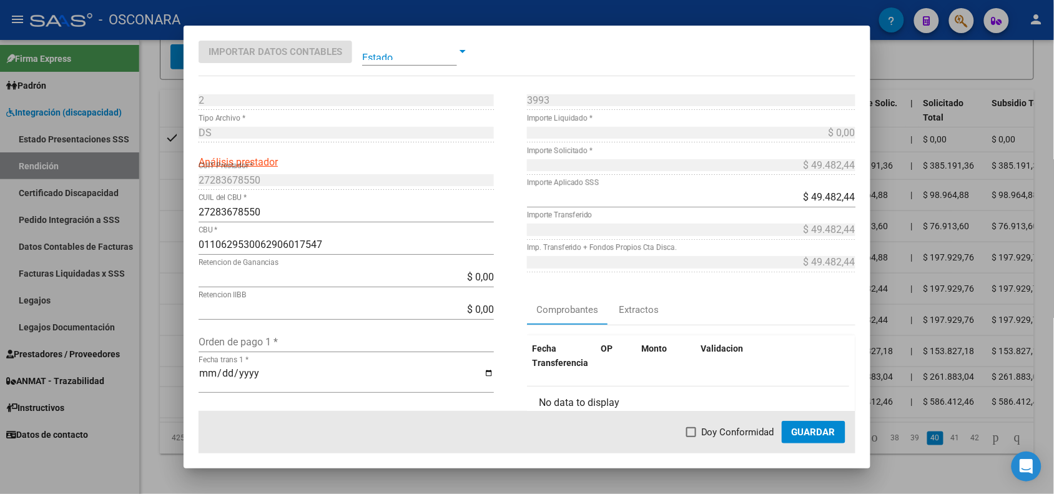
click at [176, 275] on div at bounding box center [527, 247] width 1054 height 494
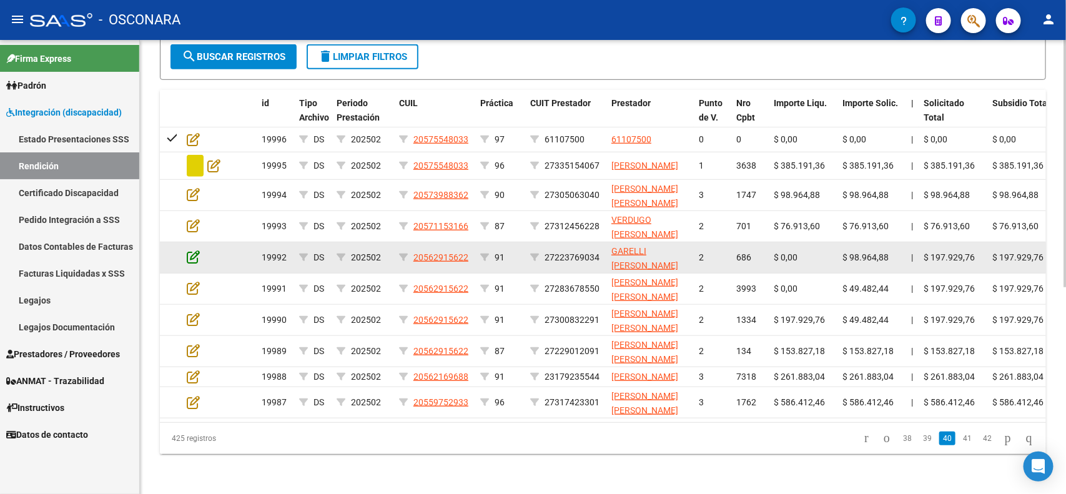
click at [189, 250] on icon at bounding box center [193, 257] width 13 height 14
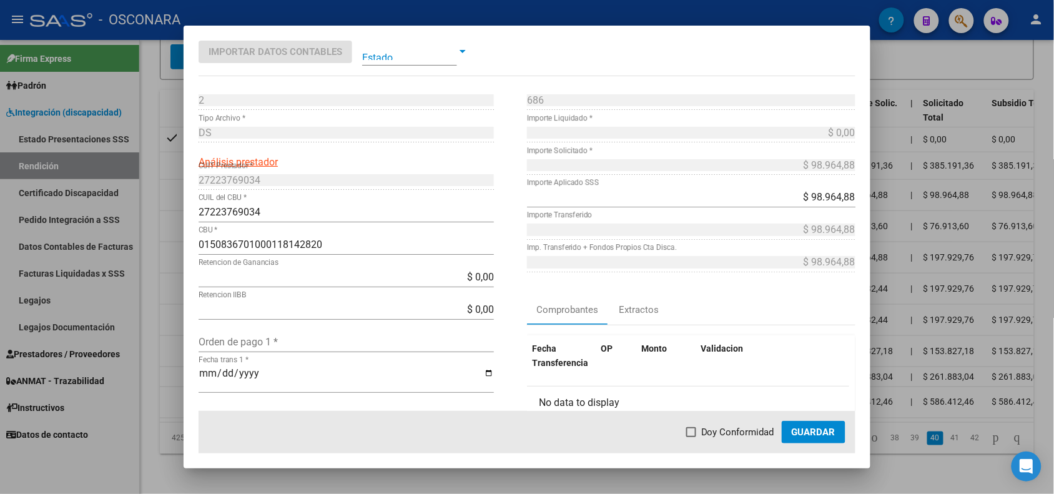
click at [178, 244] on div at bounding box center [527, 247] width 1054 height 494
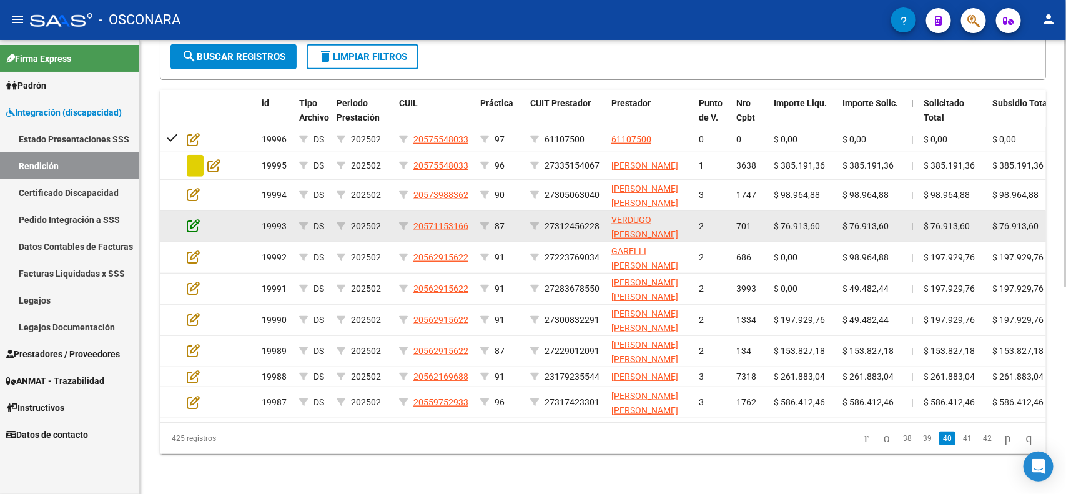
click at [192, 219] on icon at bounding box center [193, 226] width 13 height 14
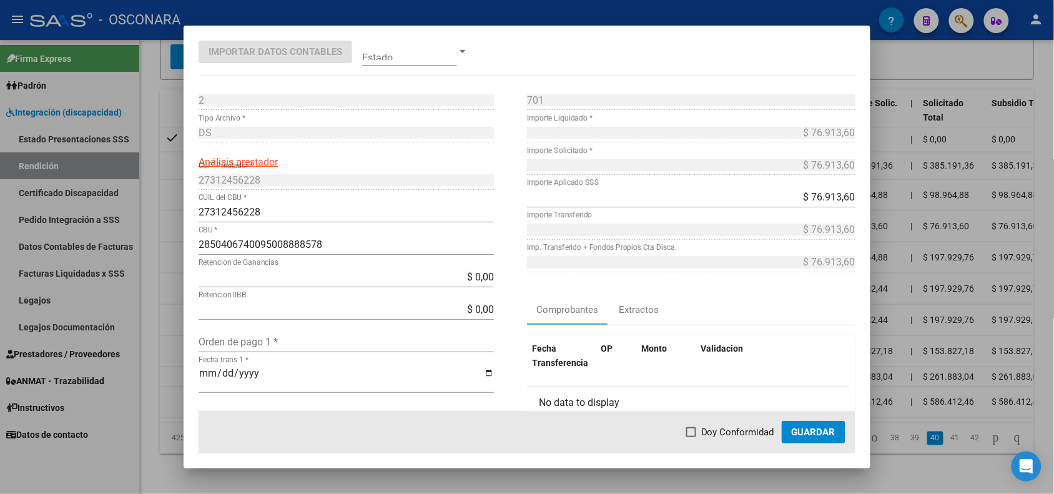
click at [177, 217] on div at bounding box center [527, 247] width 1054 height 494
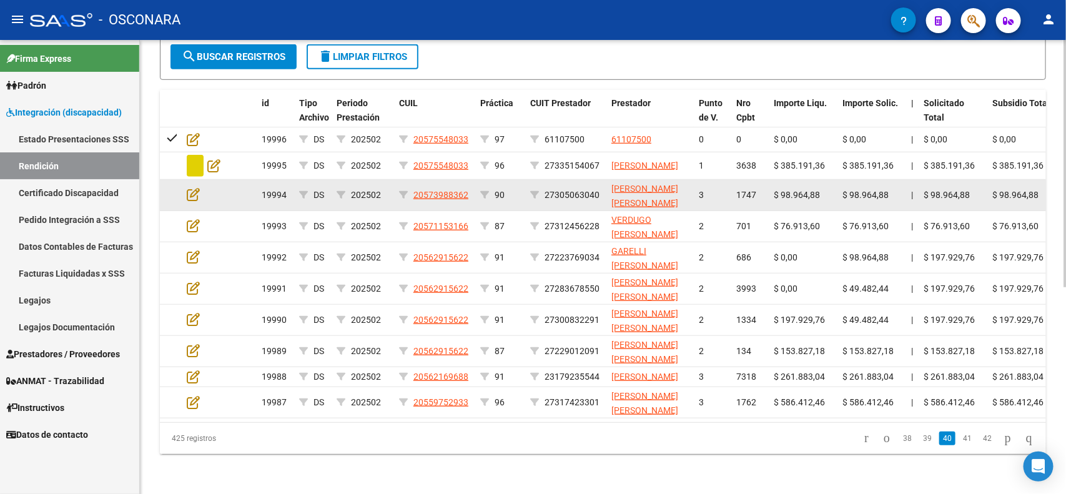
click at [189, 182] on datatable-body-cell at bounding box center [204, 195] width 44 height 31
click at [194, 187] on icon at bounding box center [193, 194] width 13 height 14
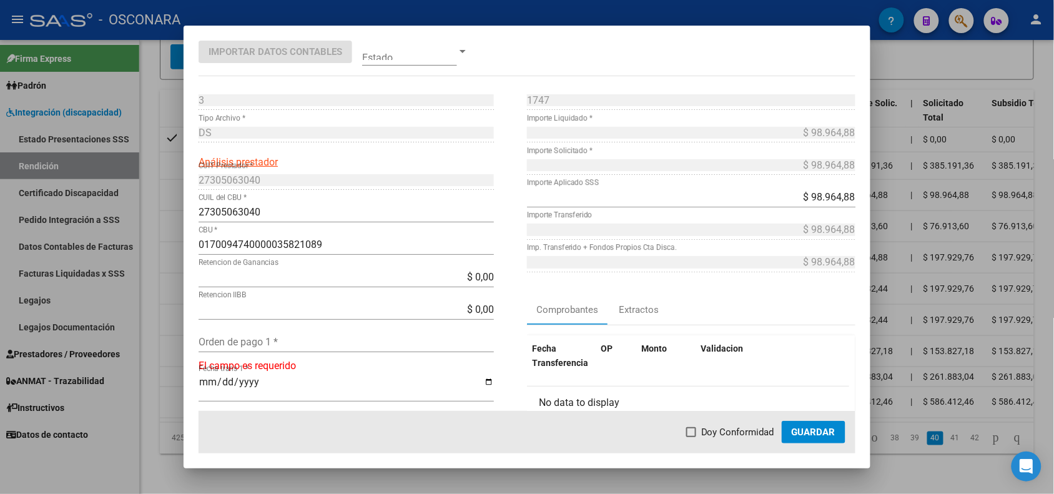
click at [176, 208] on div at bounding box center [527, 247] width 1054 height 494
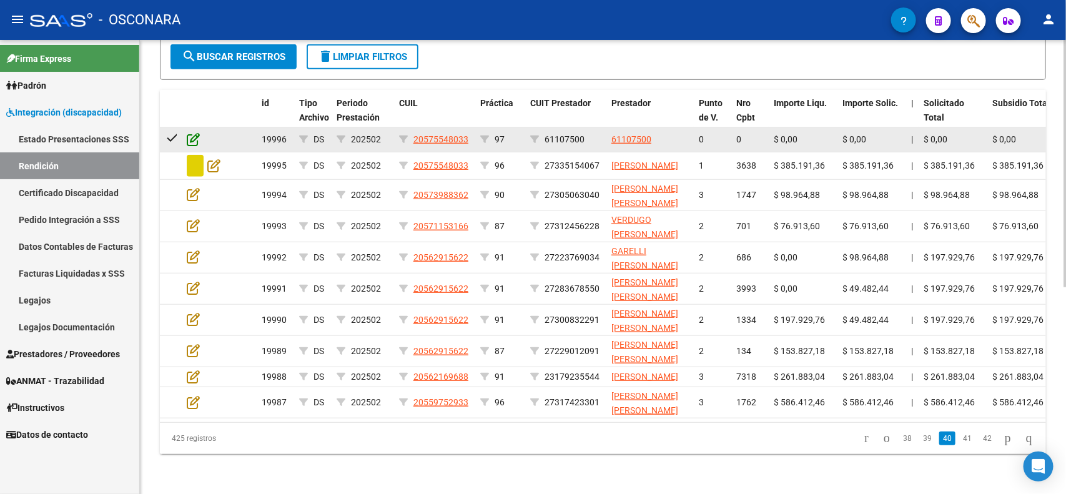
click at [197, 132] on icon at bounding box center [193, 139] width 13 height 14
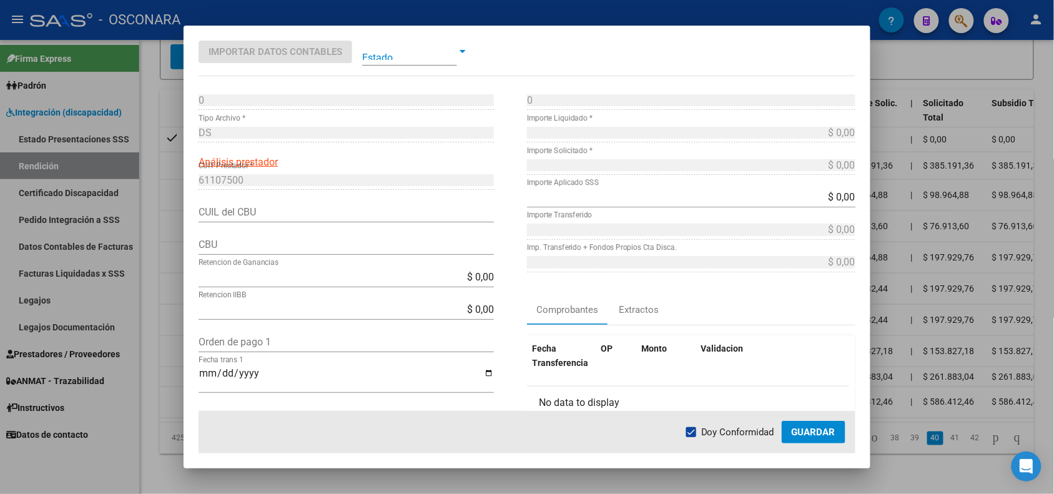
click at [167, 301] on div at bounding box center [527, 247] width 1054 height 494
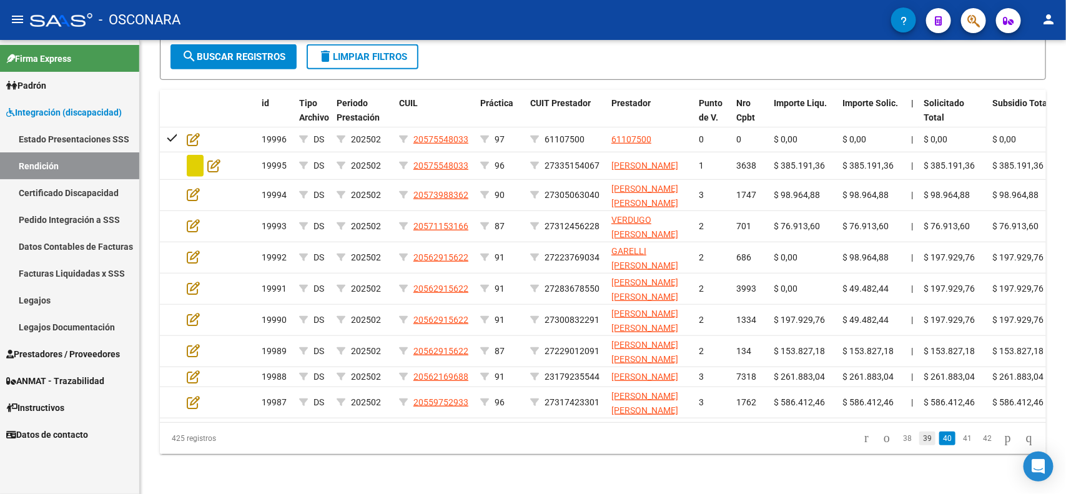
click at [919, 442] on link "39" at bounding box center [927, 439] width 16 height 14
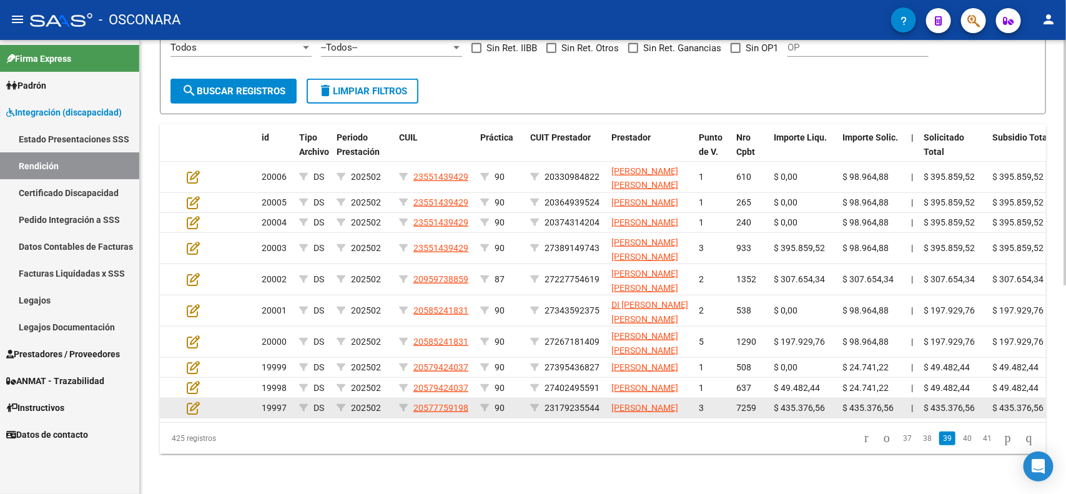
click at [197, 407] on app-edit-rendicion at bounding box center [193, 408] width 13 height 14
click at [195, 402] on icon at bounding box center [193, 408] width 13 height 14
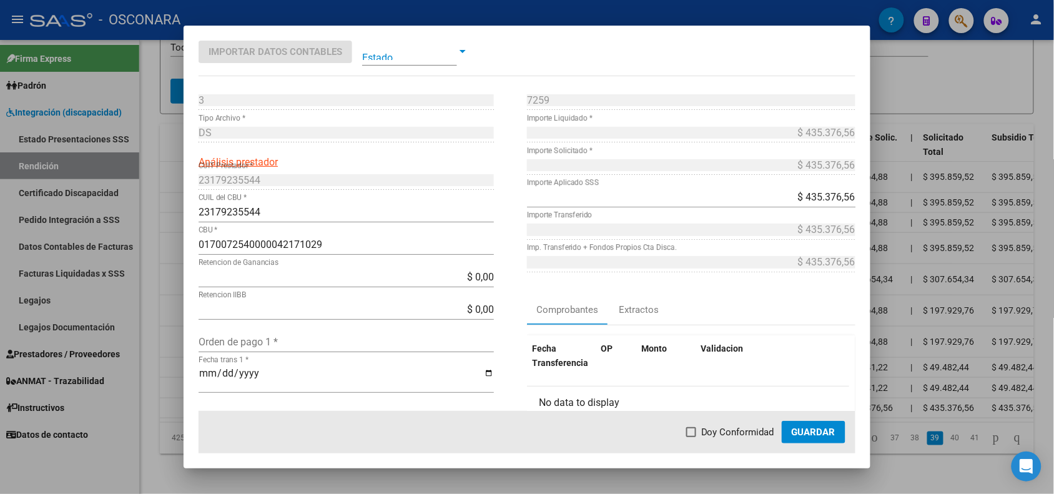
click at [172, 392] on div at bounding box center [527, 247] width 1054 height 494
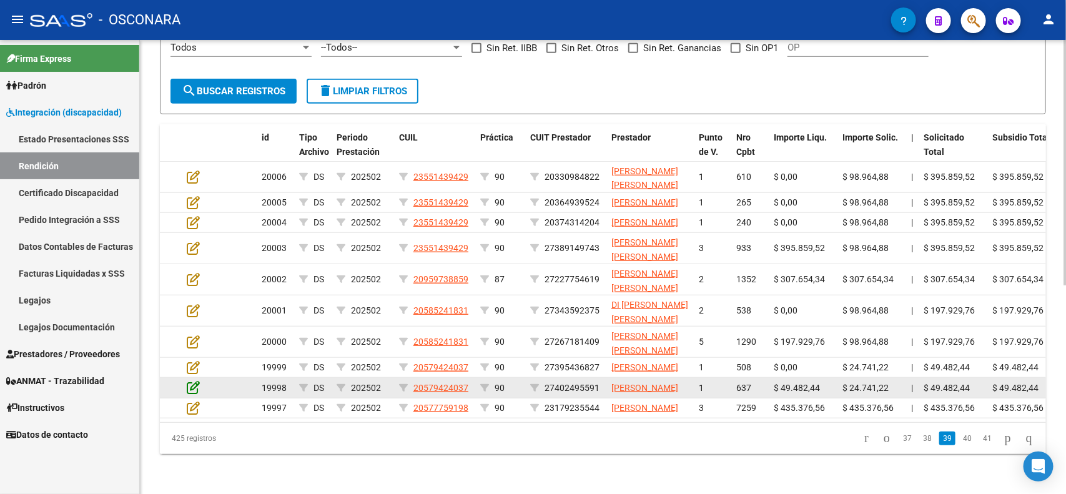
click at [189, 380] on icon at bounding box center [193, 387] width 13 height 14
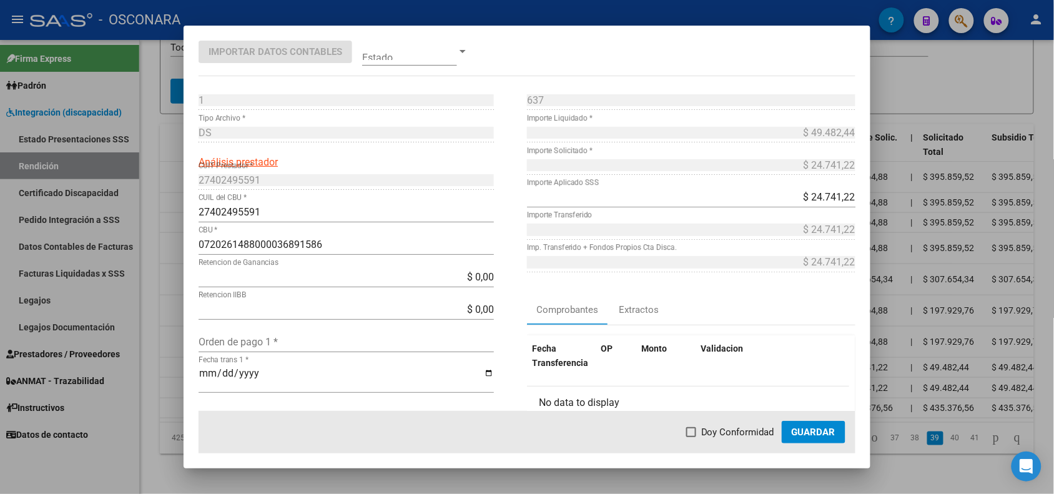
click at [167, 363] on div at bounding box center [527, 247] width 1054 height 494
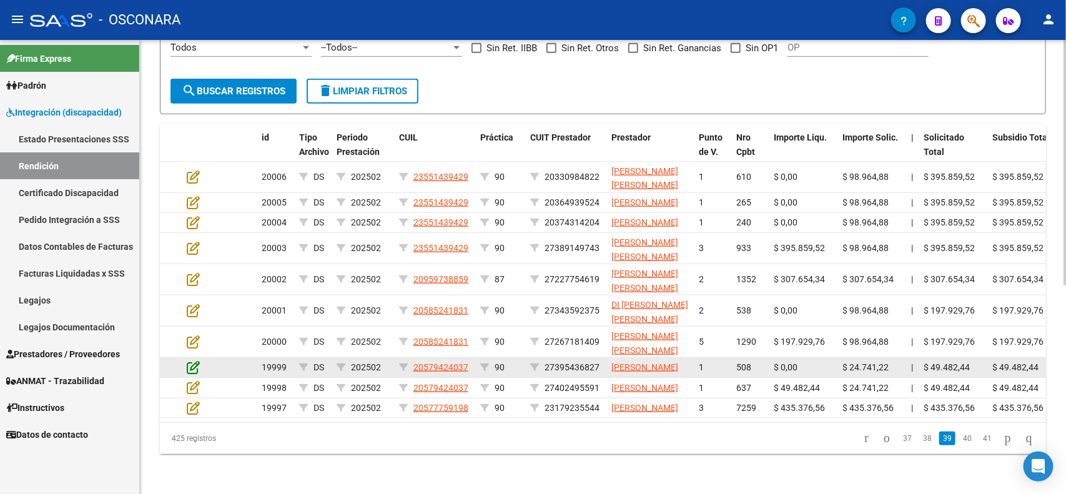
click at [194, 360] on icon at bounding box center [193, 367] width 13 height 14
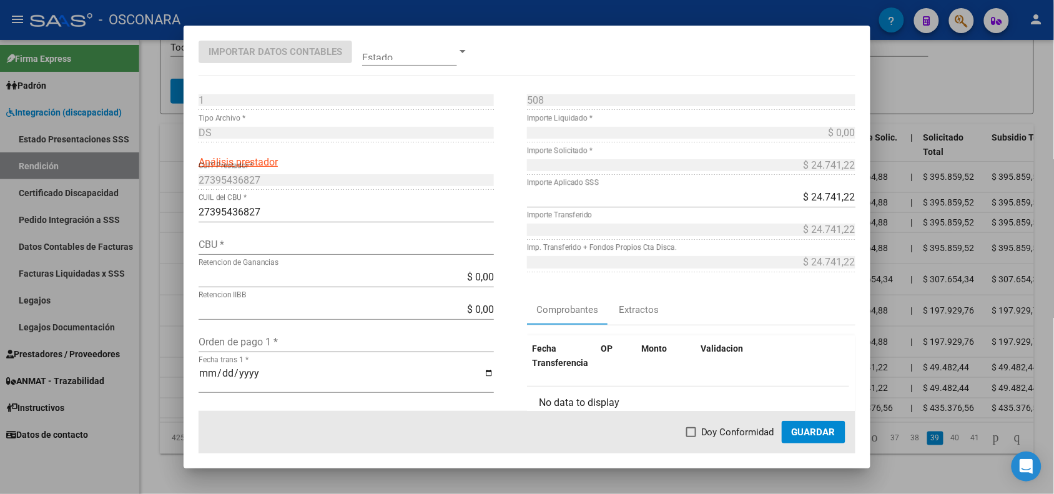
click at [174, 332] on div at bounding box center [527, 247] width 1054 height 494
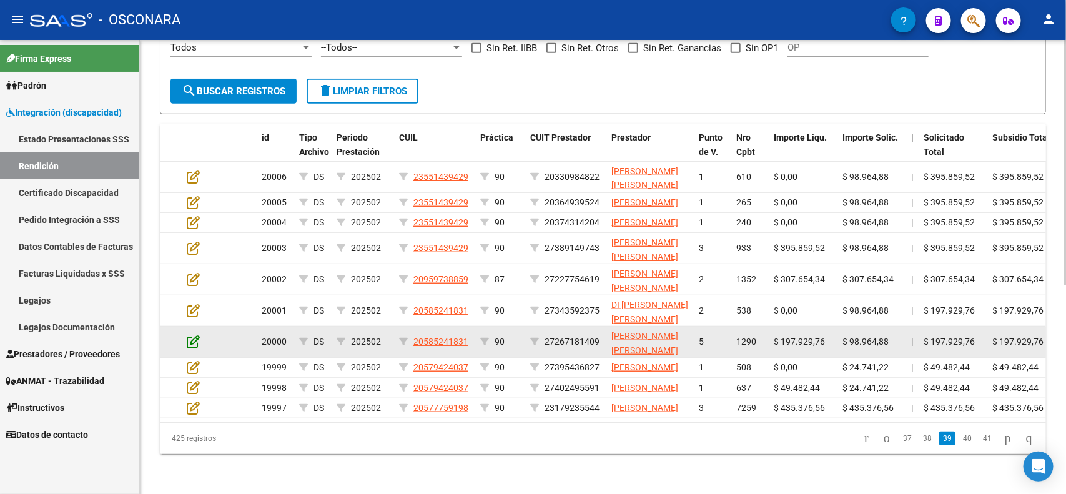
click at [188, 335] on icon at bounding box center [193, 342] width 13 height 14
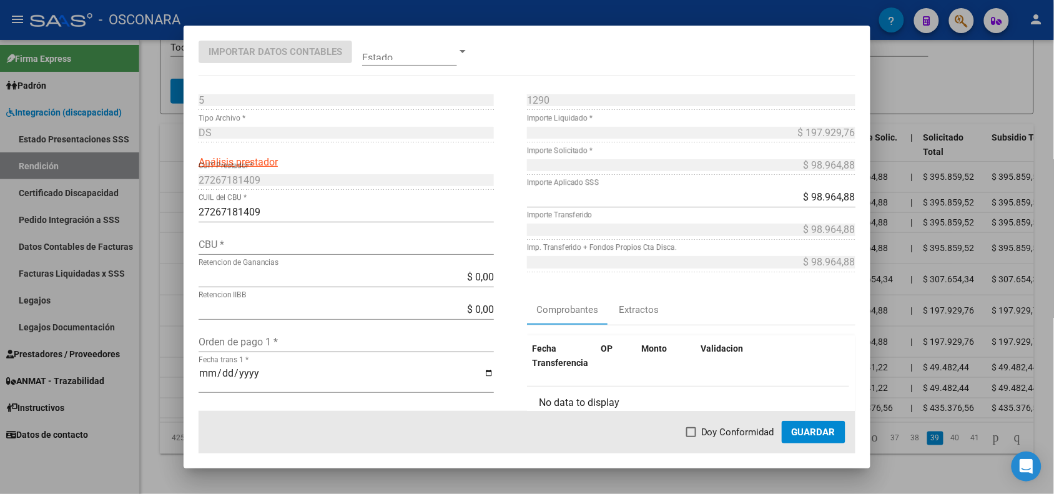
click at [177, 305] on div at bounding box center [527, 247] width 1054 height 494
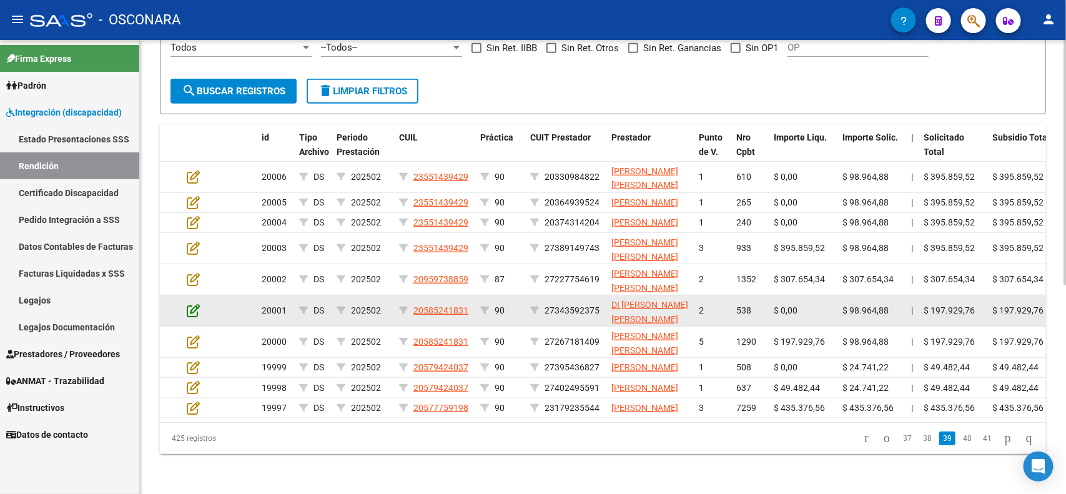
click at [187, 304] on icon at bounding box center [193, 311] width 13 height 14
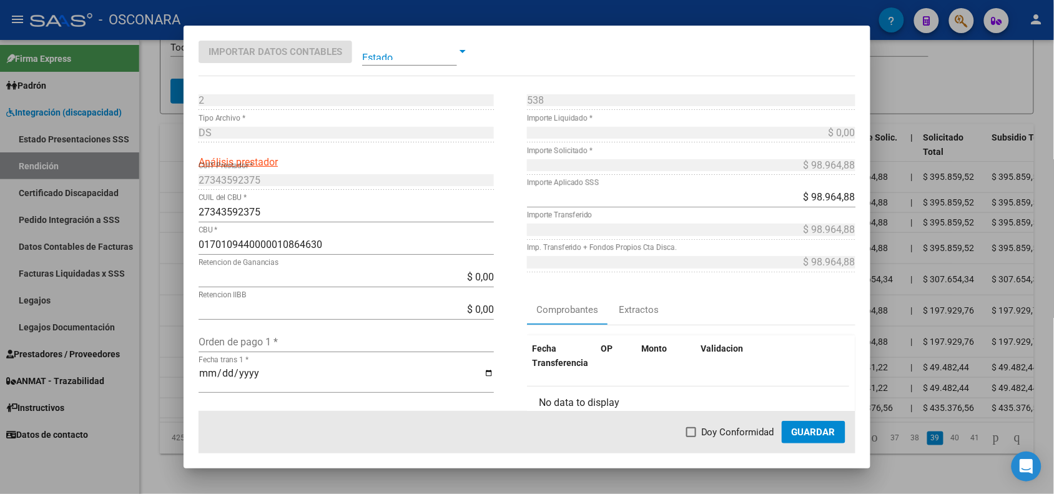
click at [172, 264] on div at bounding box center [527, 247] width 1054 height 494
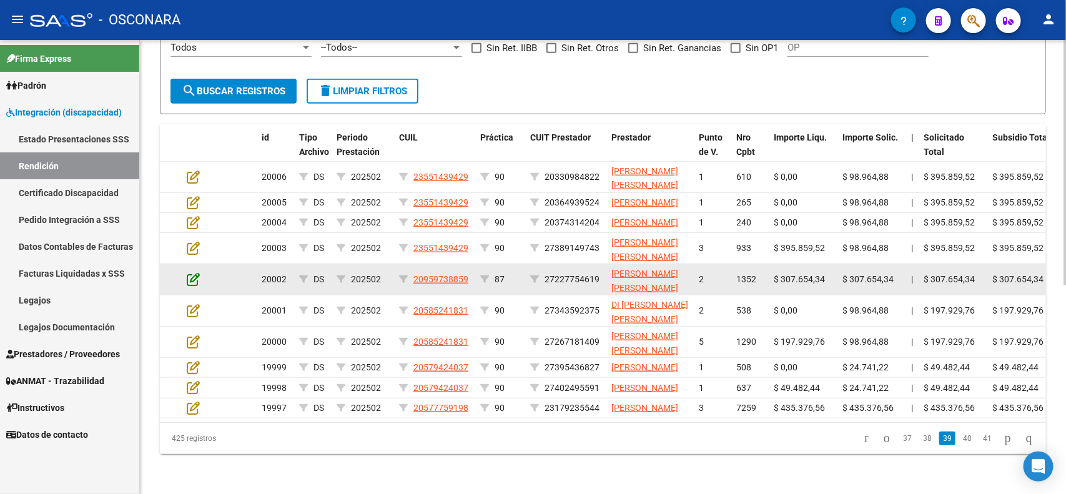
click at [192, 272] on icon at bounding box center [193, 279] width 13 height 14
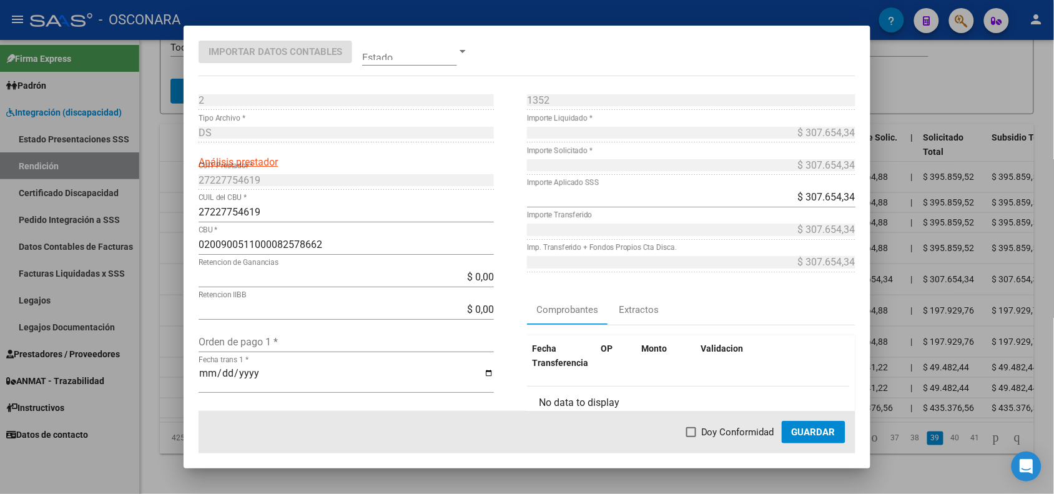
click at [173, 247] on div at bounding box center [527, 247] width 1054 height 494
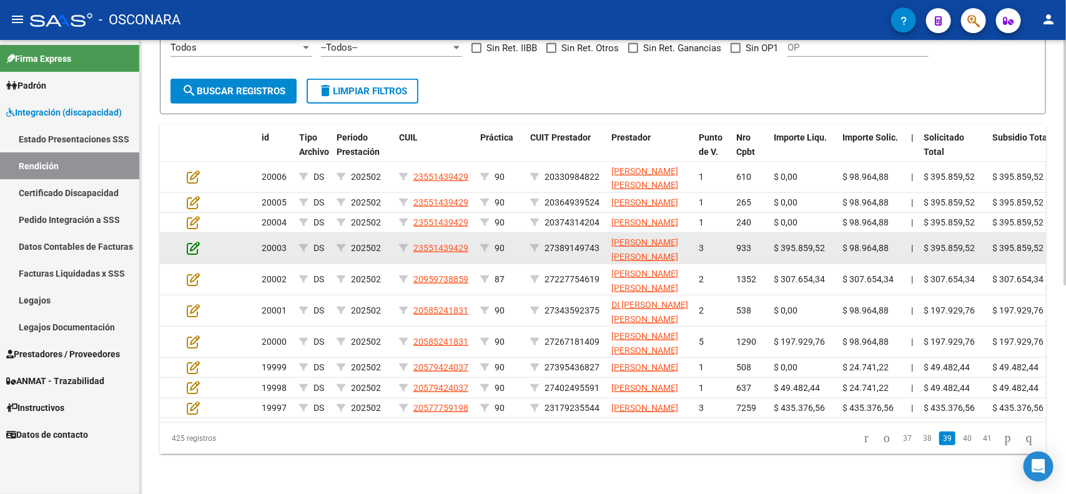
click at [195, 241] on icon at bounding box center [193, 248] width 13 height 14
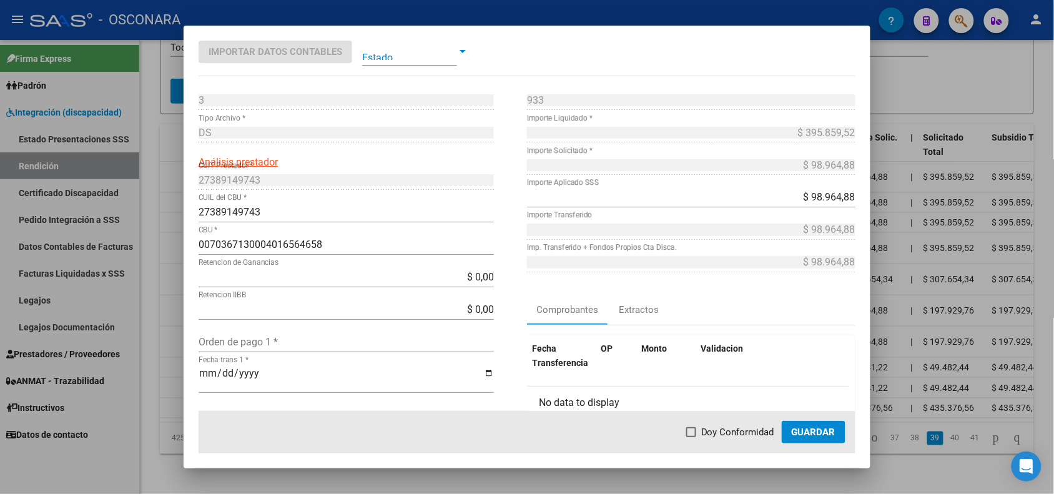
click at [173, 212] on div at bounding box center [527, 247] width 1054 height 494
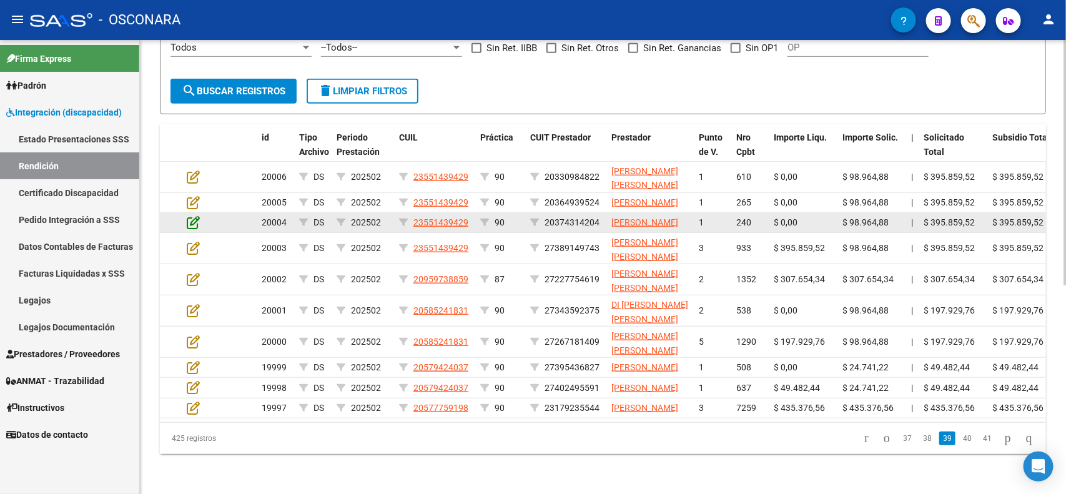
click at [195, 215] on icon at bounding box center [193, 222] width 13 height 14
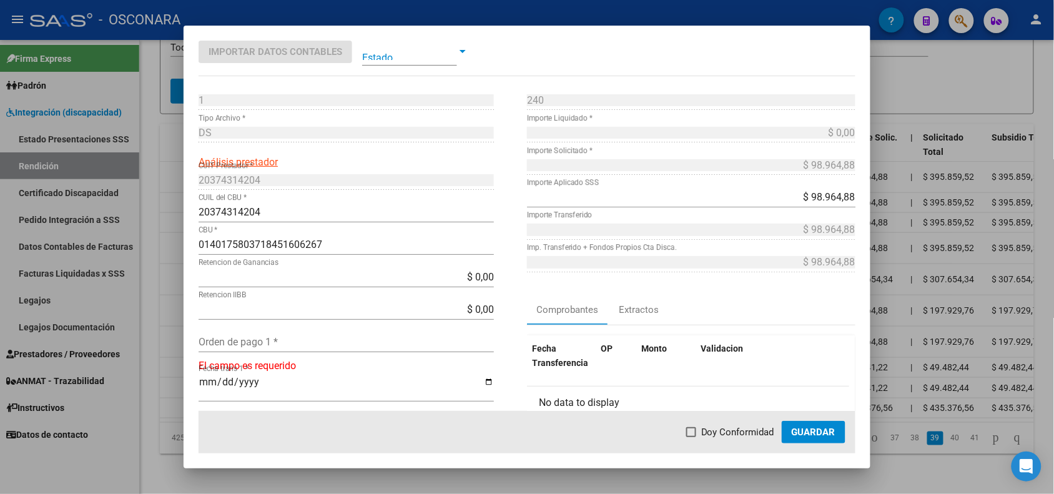
click at [166, 190] on div at bounding box center [527, 247] width 1054 height 494
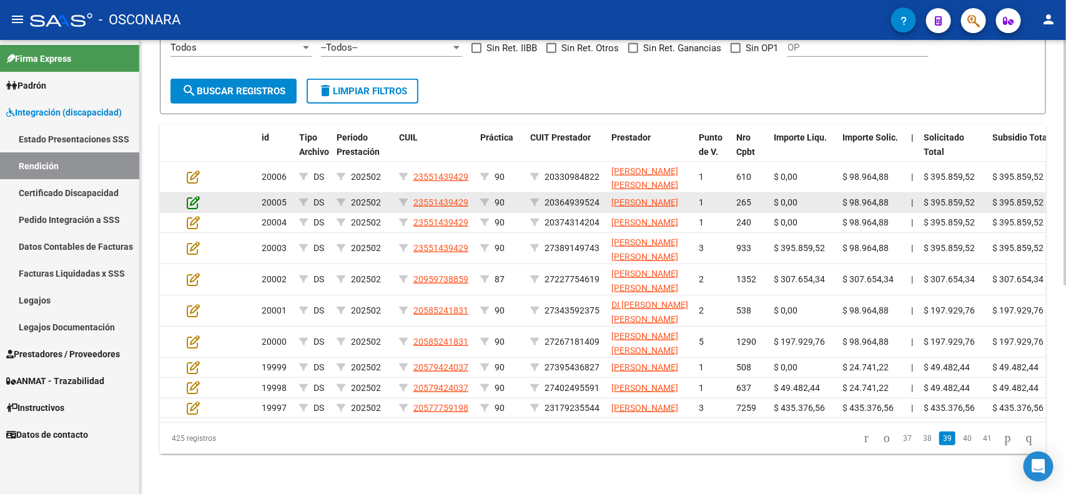
click at [188, 195] on icon at bounding box center [193, 202] width 13 height 14
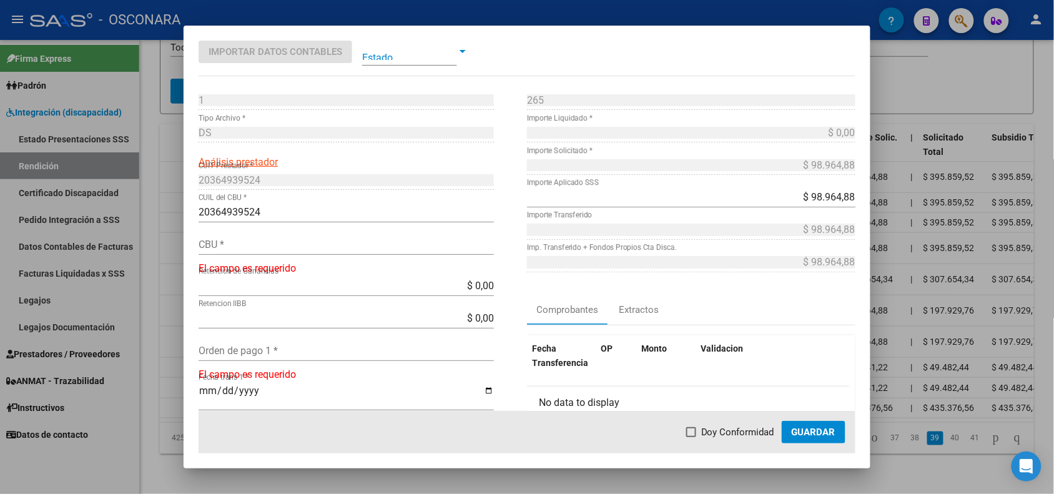
click at [174, 181] on div at bounding box center [527, 247] width 1054 height 494
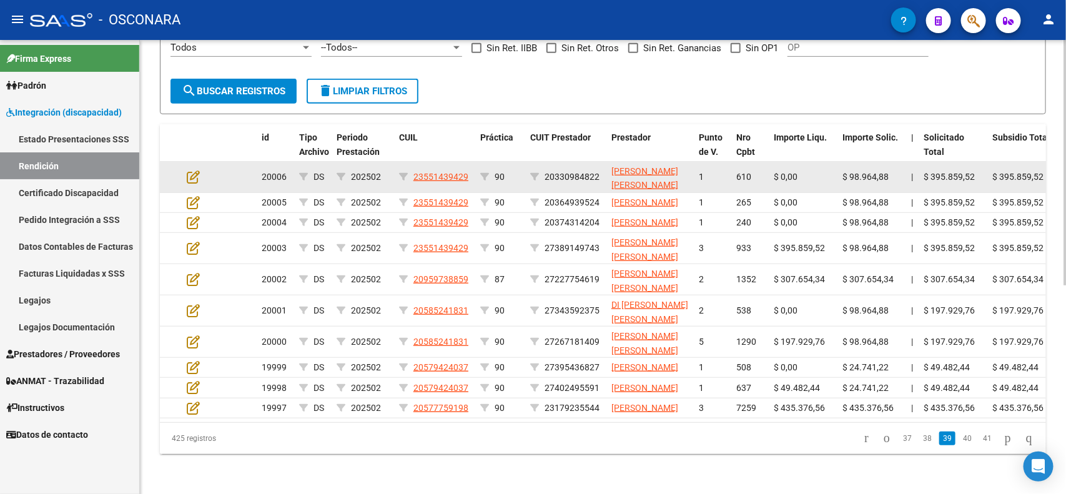
click at [192, 170] on app-edit-rendicion at bounding box center [193, 177] width 13 height 14
click at [194, 170] on icon at bounding box center [193, 177] width 13 height 14
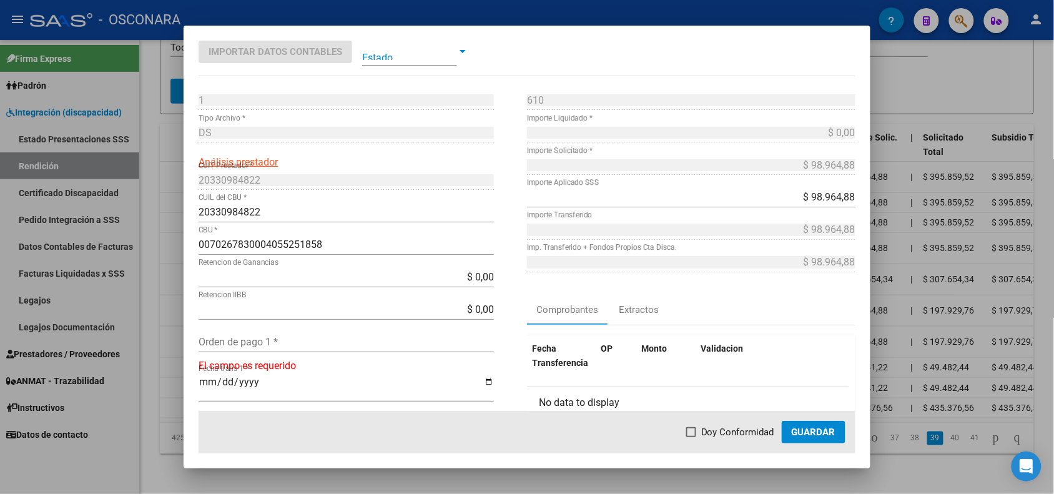
click at [166, 200] on div at bounding box center [527, 247] width 1054 height 494
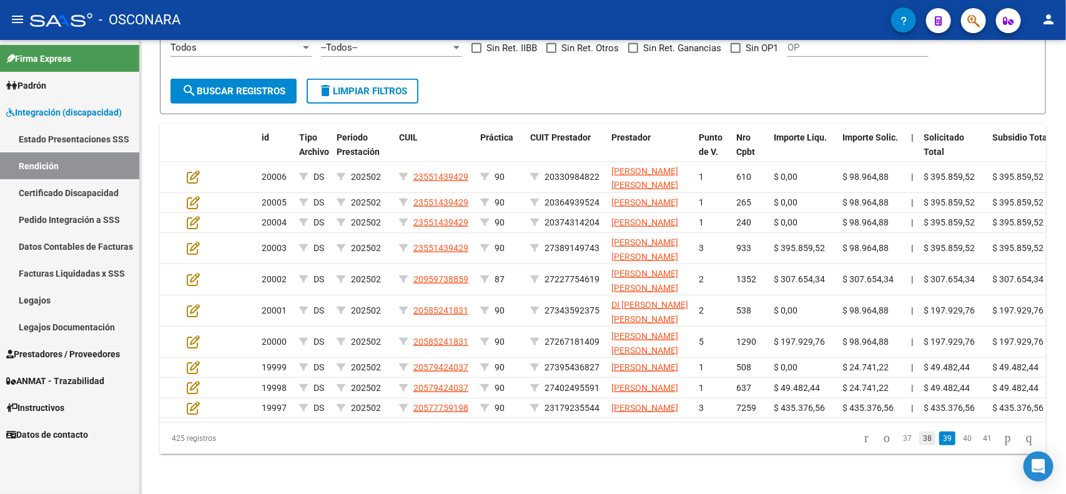
click at [919, 445] on link "38" at bounding box center [927, 439] width 16 height 14
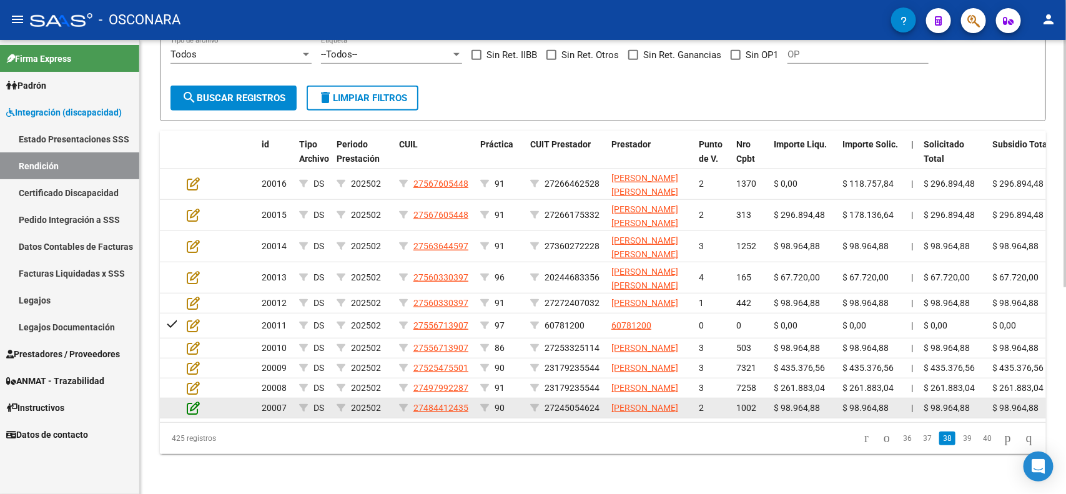
click at [195, 401] on icon at bounding box center [193, 408] width 13 height 14
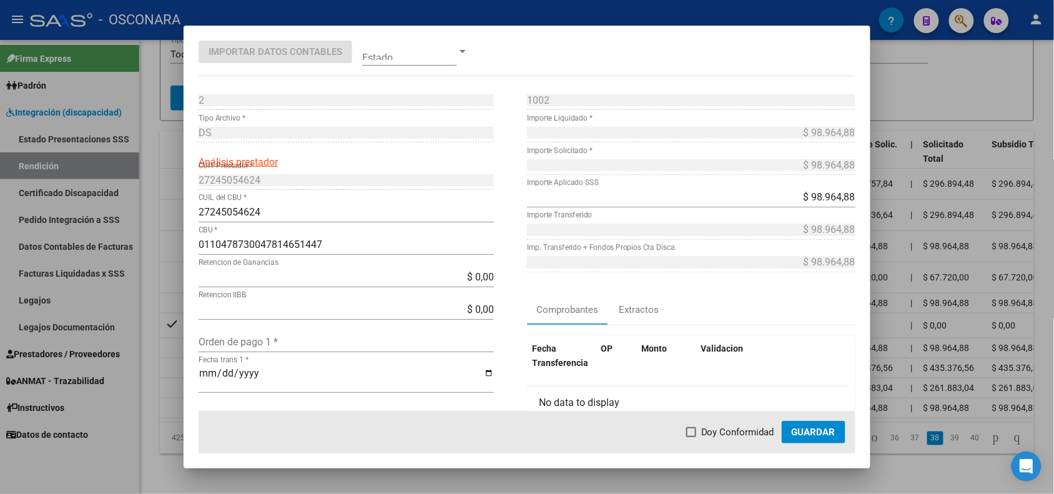
click at [175, 377] on div at bounding box center [527, 247] width 1054 height 494
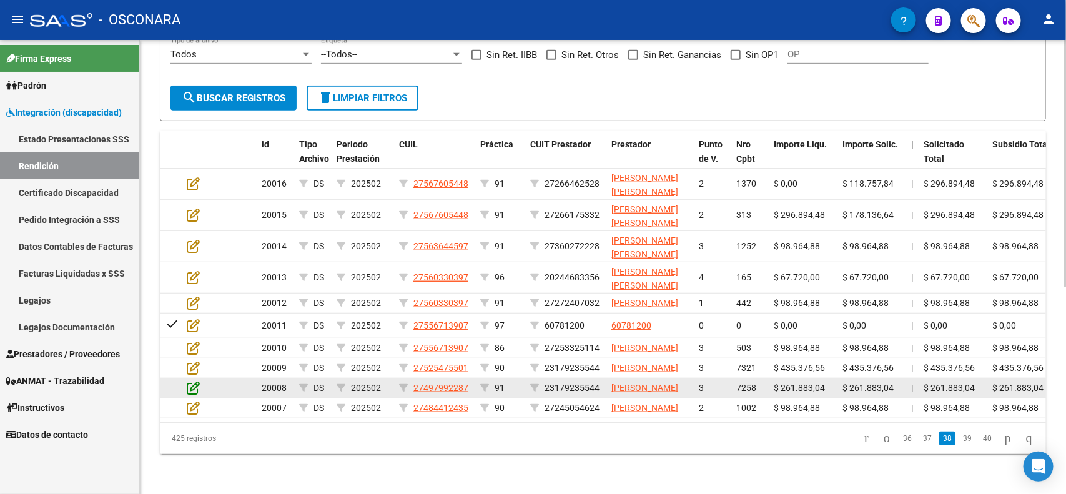
click at [194, 381] on icon at bounding box center [193, 388] width 13 height 14
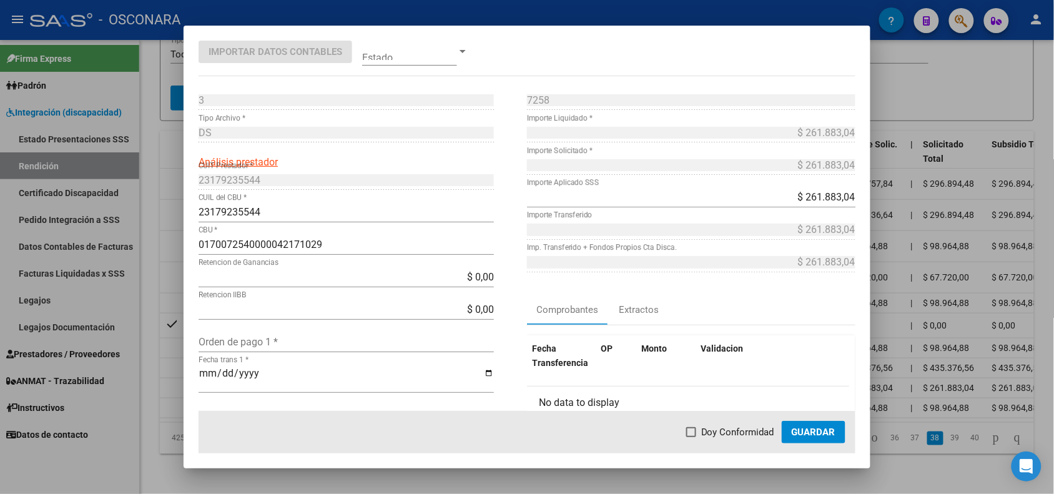
click at [161, 353] on div at bounding box center [527, 247] width 1054 height 494
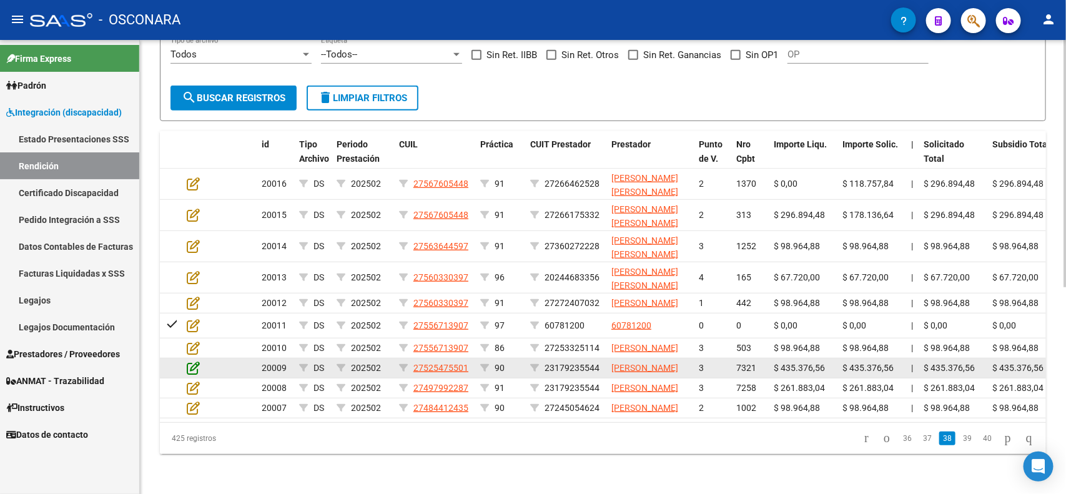
click at [187, 361] on icon at bounding box center [193, 368] width 13 height 14
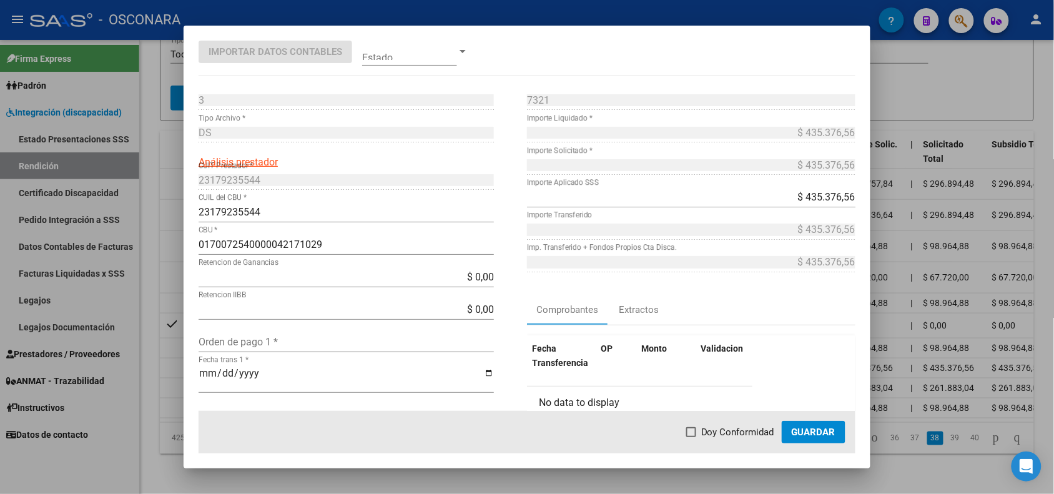
click at [175, 328] on div at bounding box center [527, 247] width 1054 height 494
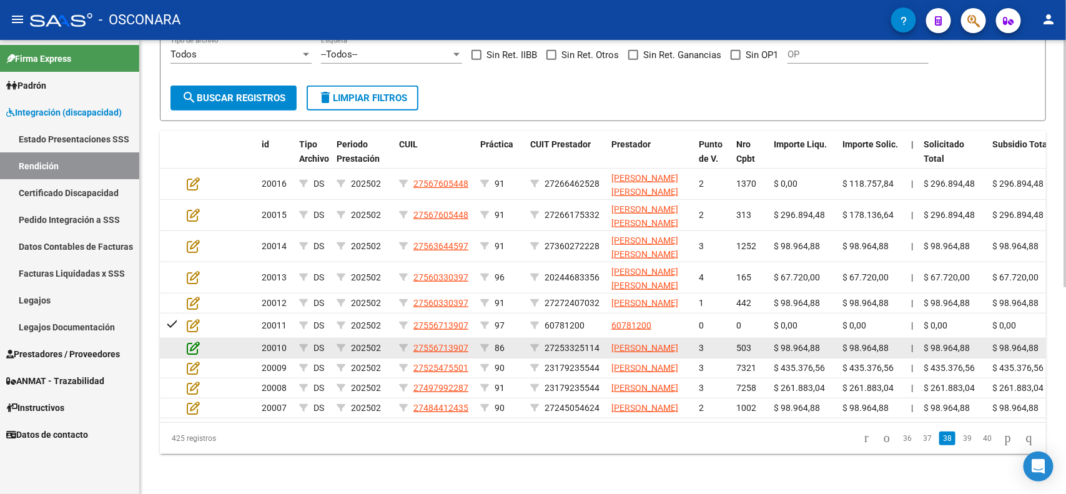
click at [191, 341] on icon at bounding box center [193, 348] width 13 height 14
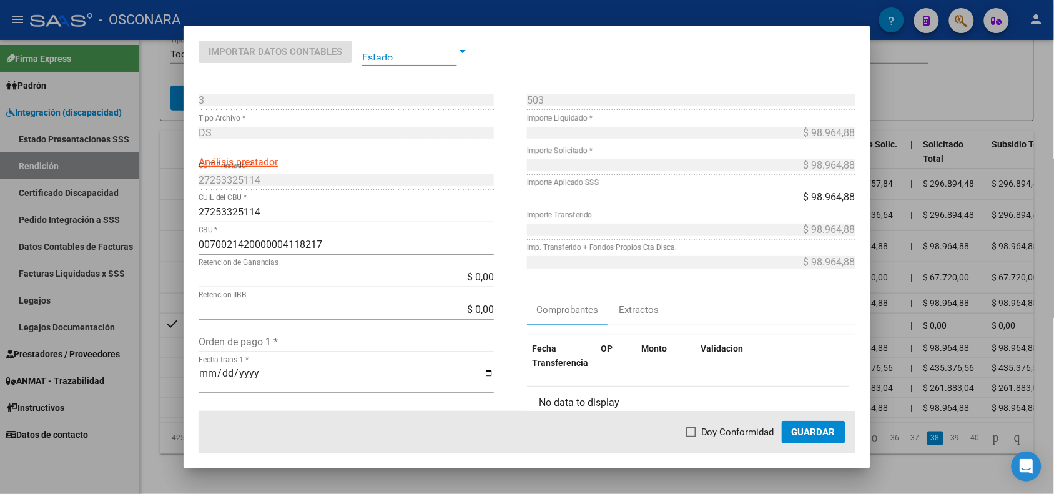
click at [169, 307] on div at bounding box center [527, 247] width 1054 height 494
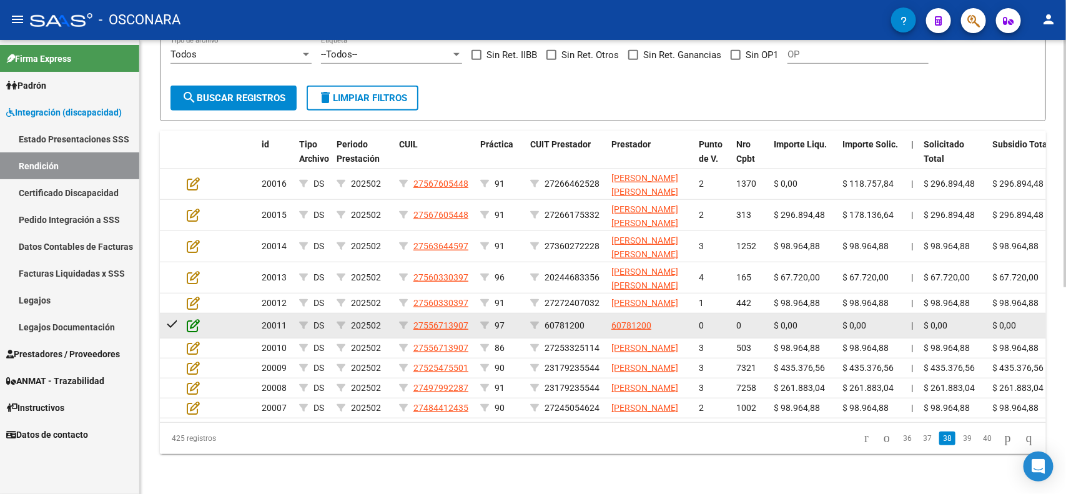
click at [189, 319] on icon at bounding box center [193, 326] width 13 height 14
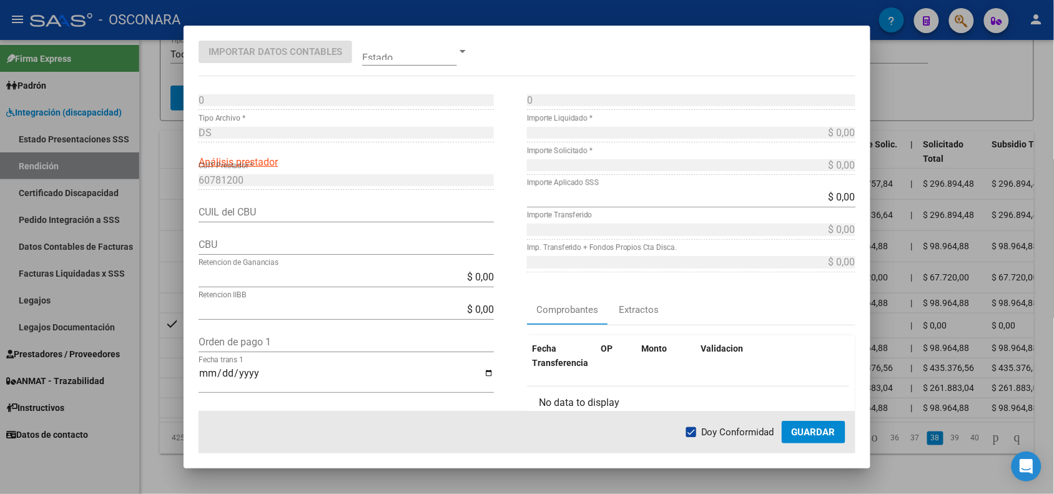
click at [161, 299] on div at bounding box center [527, 247] width 1054 height 494
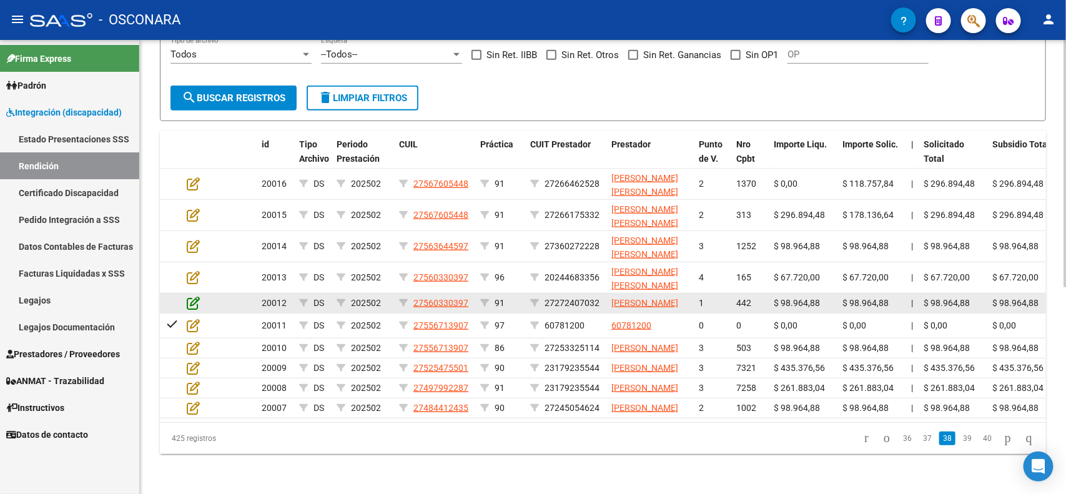
click at [189, 296] on icon at bounding box center [193, 303] width 13 height 14
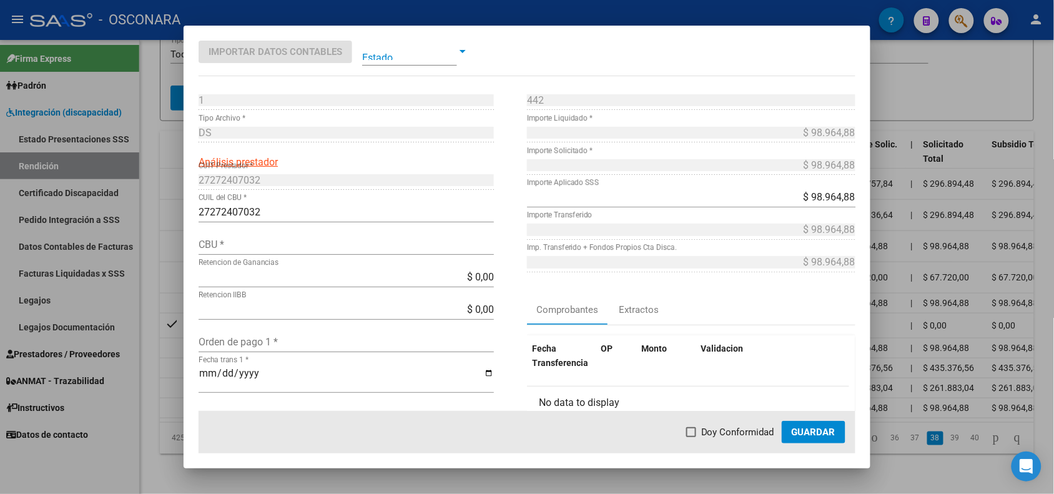
click at [170, 242] on div at bounding box center [527, 247] width 1054 height 494
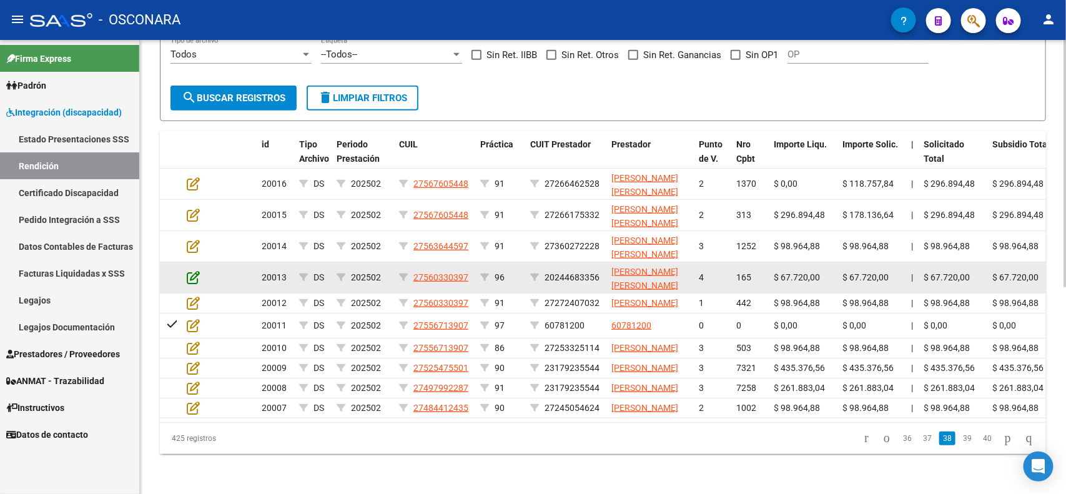
click at [195, 270] on icon at bounding box center [193, 277] width 13 height 14
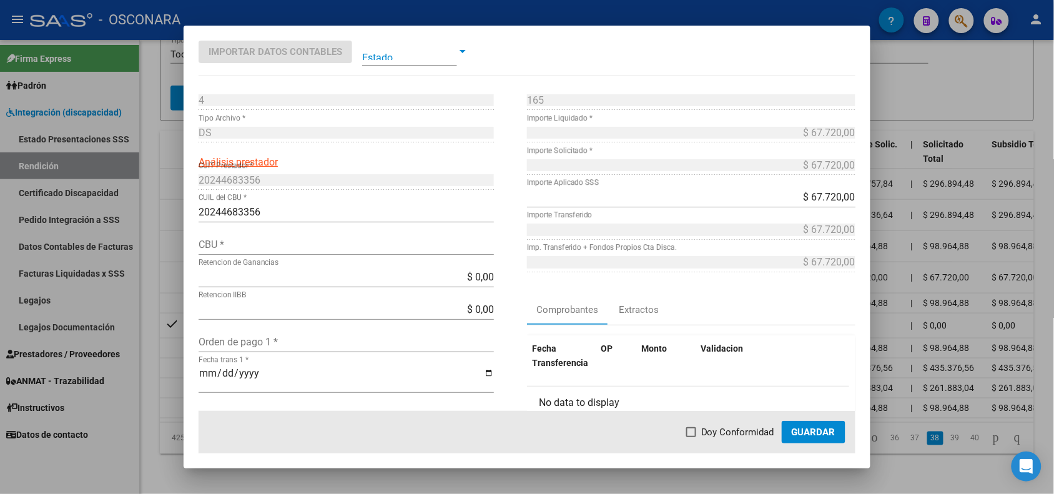
click at [167, 217] on div at bounding box center [527, 247] width 1054 height 494
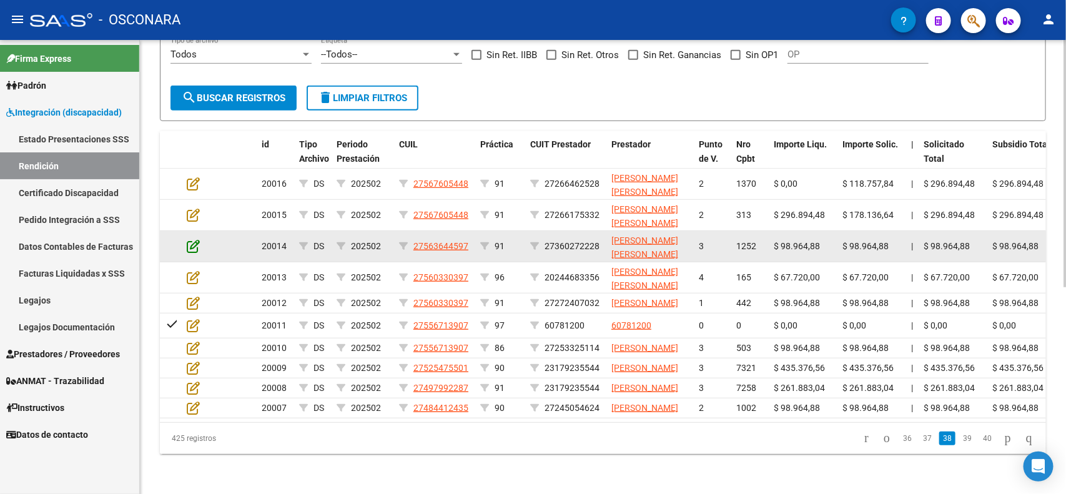
click at [192, 239] on icon at bounding box center [193, 246] width 13 height 14
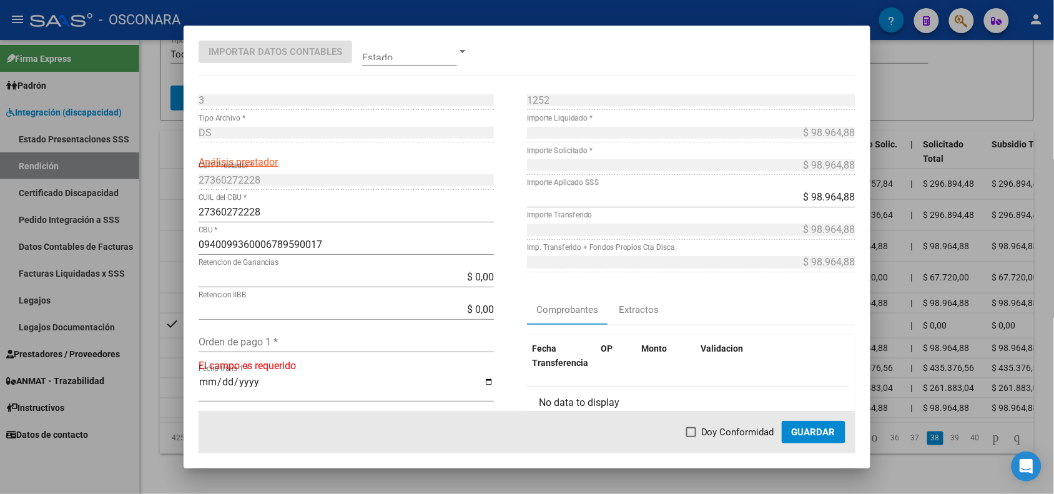
click at [170, 195] on div at bounding box center [527, 247] width 1054 height 494
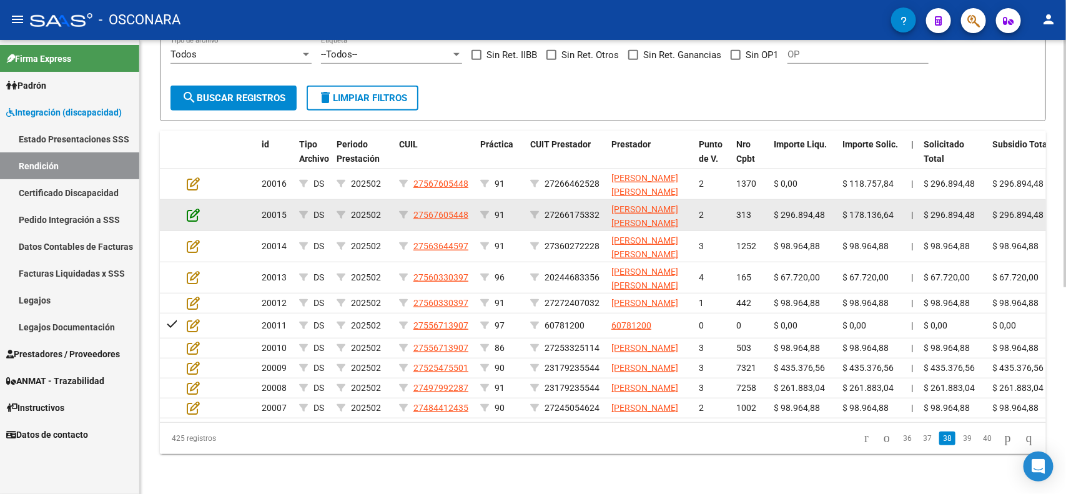
click at [194, 208] on icon at bounding box center [193, 215] width 13 height 14
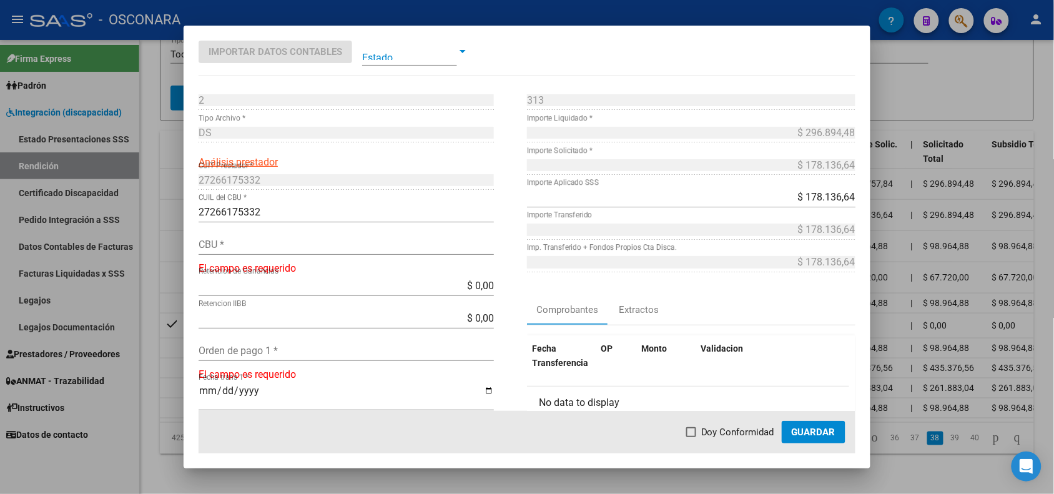
click at [169, 167] on div at bounding box center [527, 247] width 1054 height 494
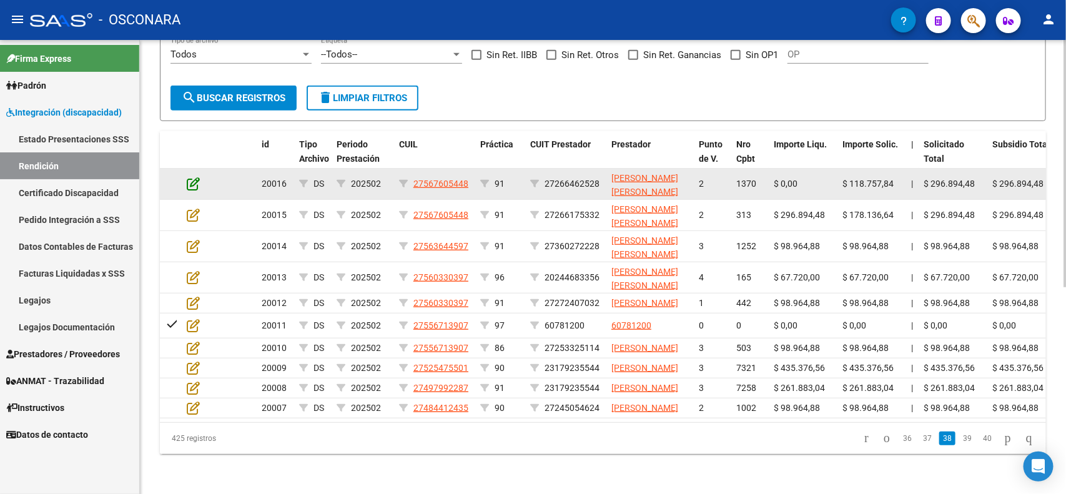
click at [194, 177] on icon at bounding box center [193, 184] width 13 height 14
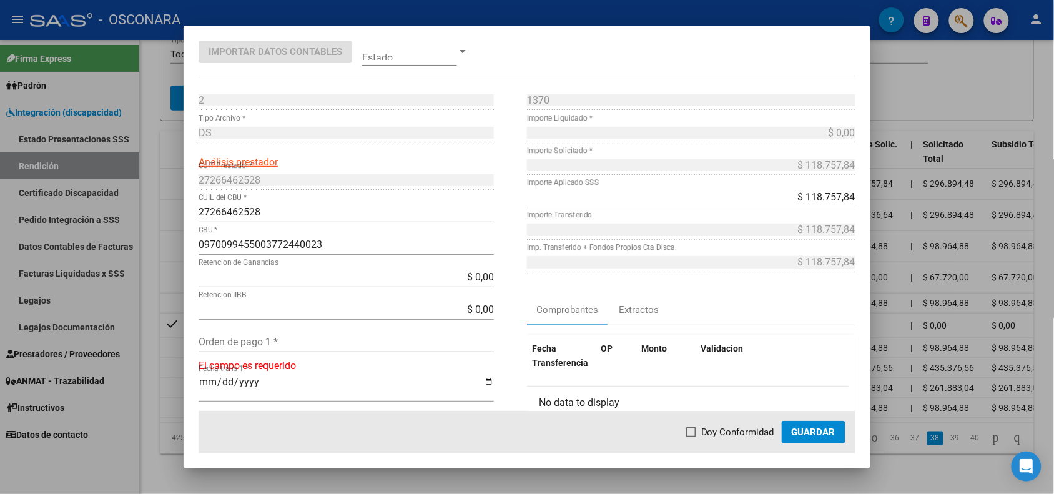
click at [161, 256] on div at bounding box center [527, 247] width 1054 height 494
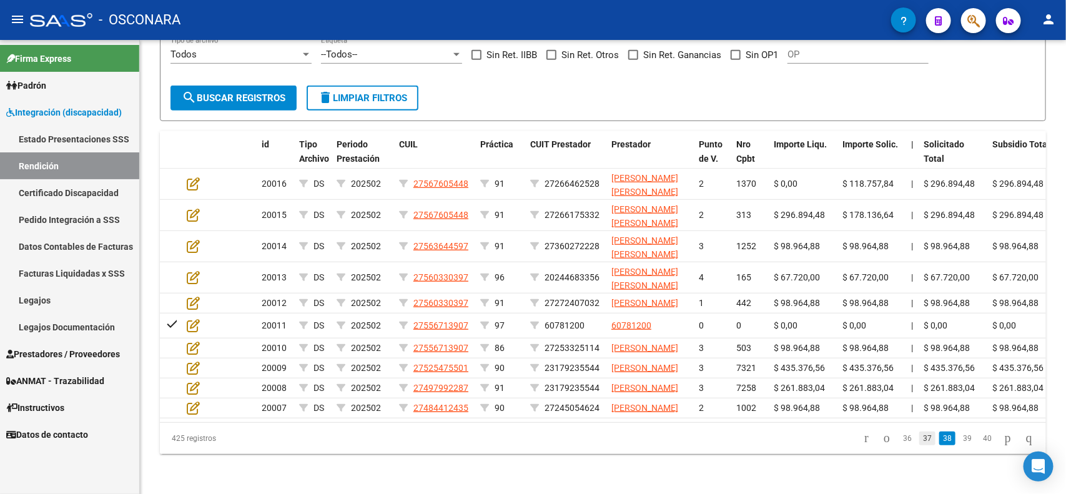
click at [919, 439] on link "37" at bounding box center [927, 439] width 16 height 14
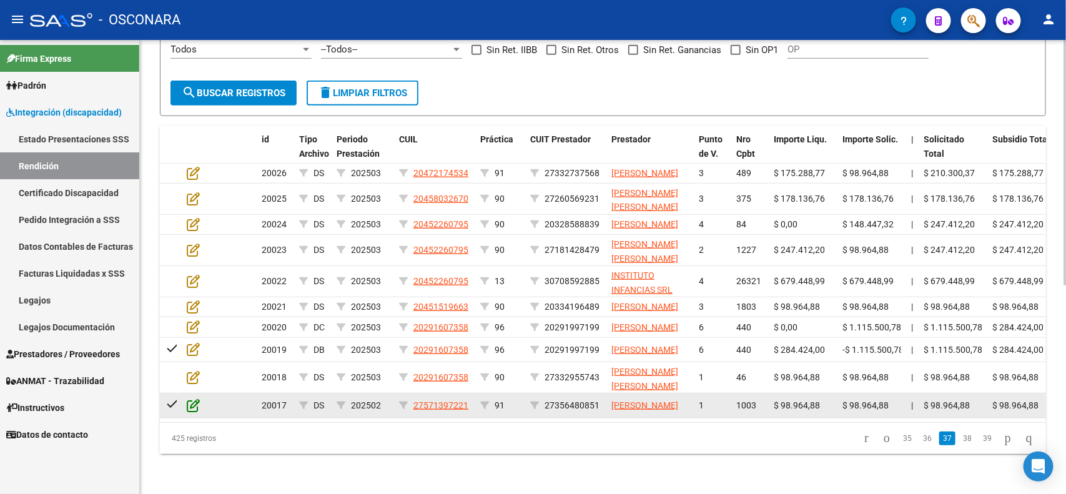
click at [194, 398] on icon at bounding box center [193, 405] width 13 height 14
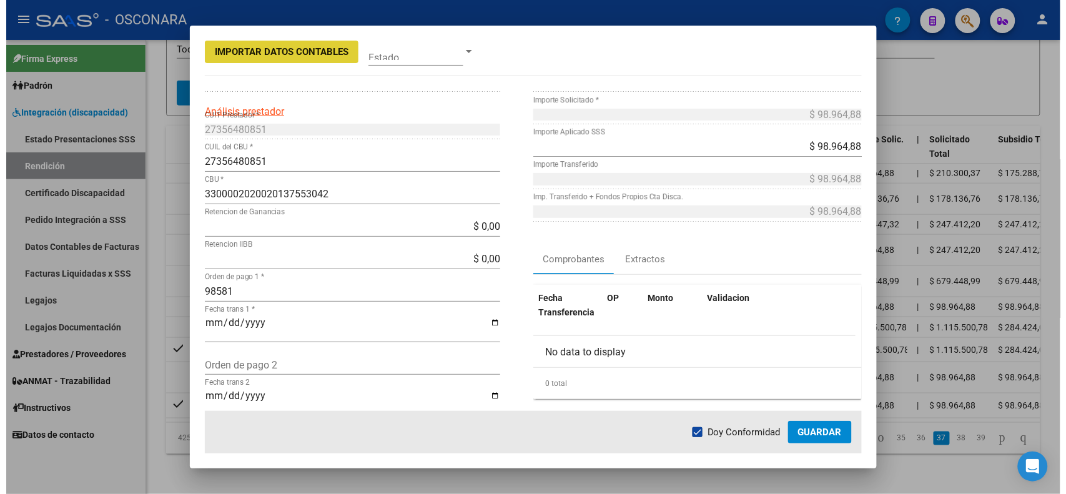
scroll to position [78, 0]
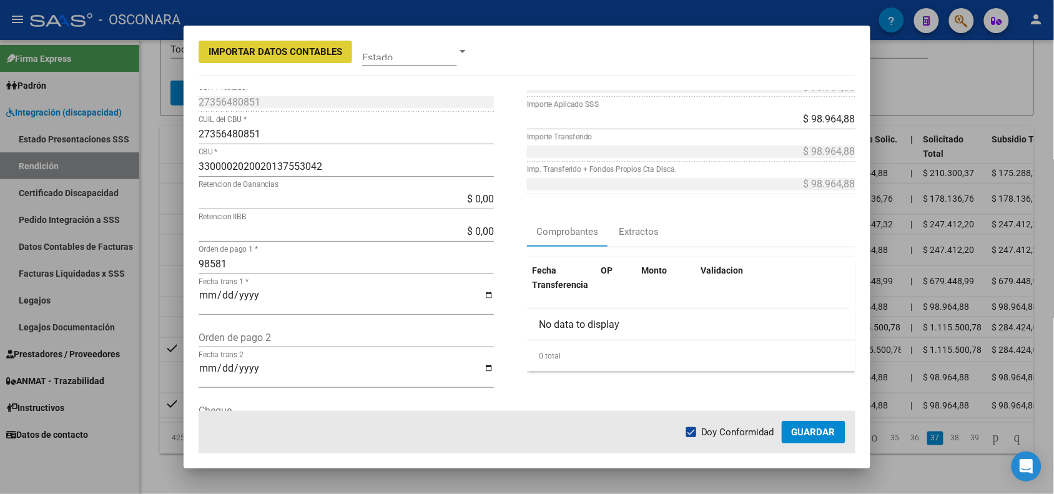
click at [155, 390] on div at bounding box center [527, 247] width 1054 height 494
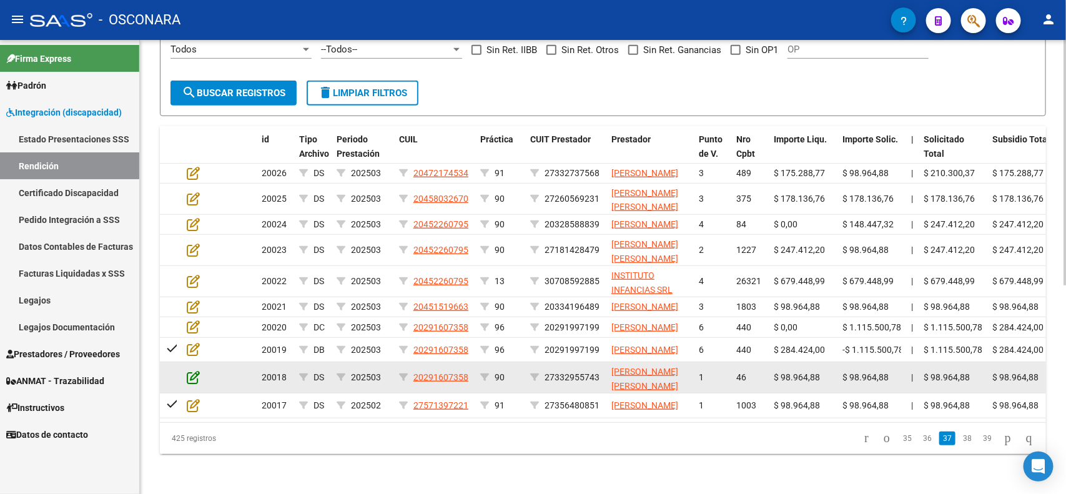
click at [192, 370] on icon at bounding box center [193, 377] width 13 height 14
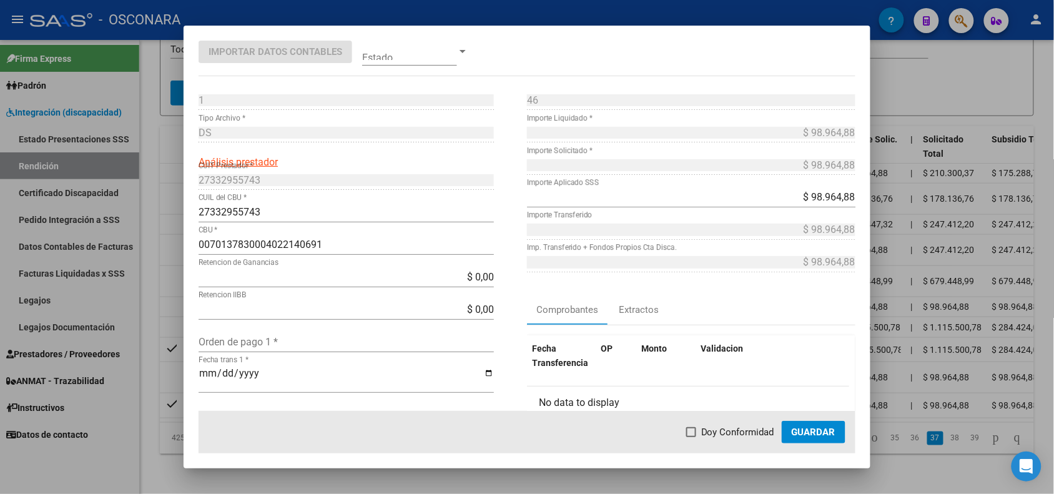
click at [158, 360] on div at bounding box center [527, 247] width 1054 height 494
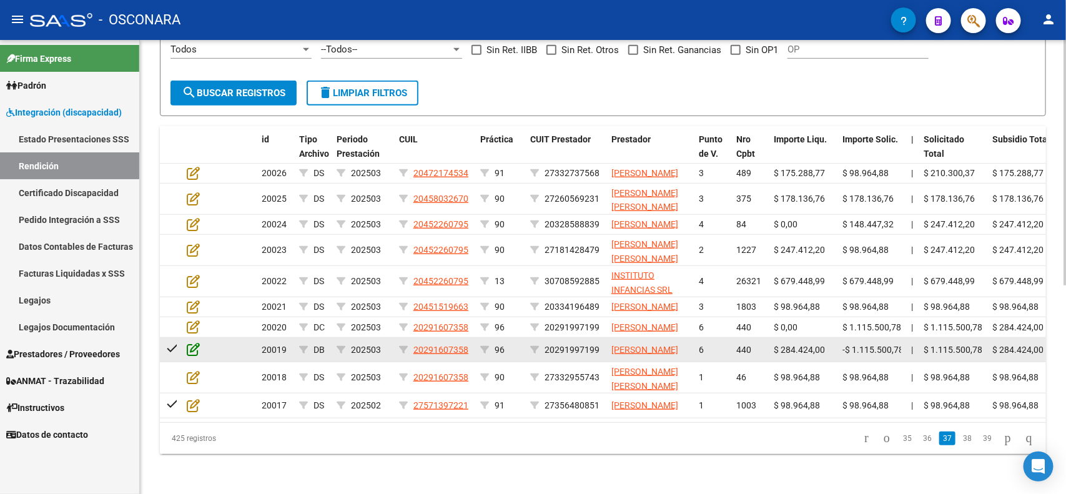
click at [198, 342] on icon at bounding box center [193, 349] width 13 height 14
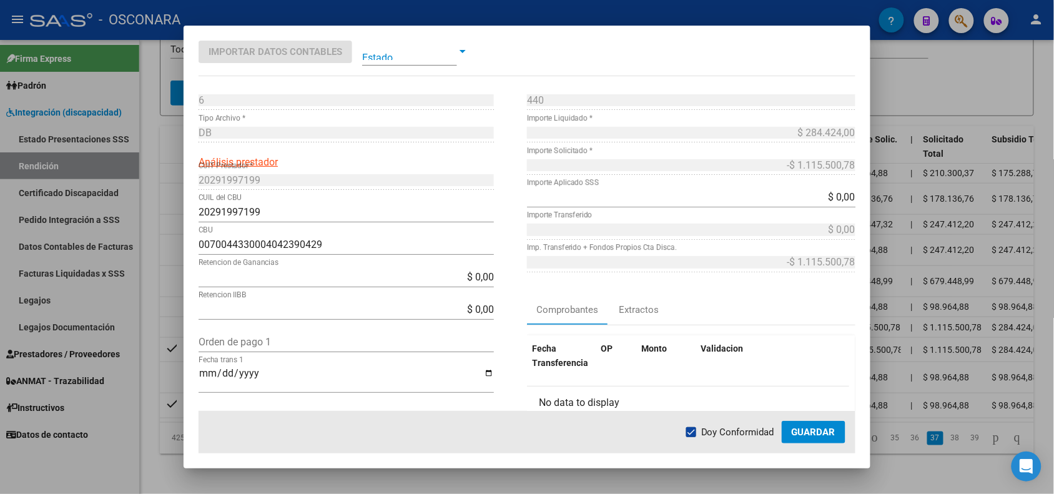
click at [151, 347] on div at bounding box center [527, 247] width 1054 height 494
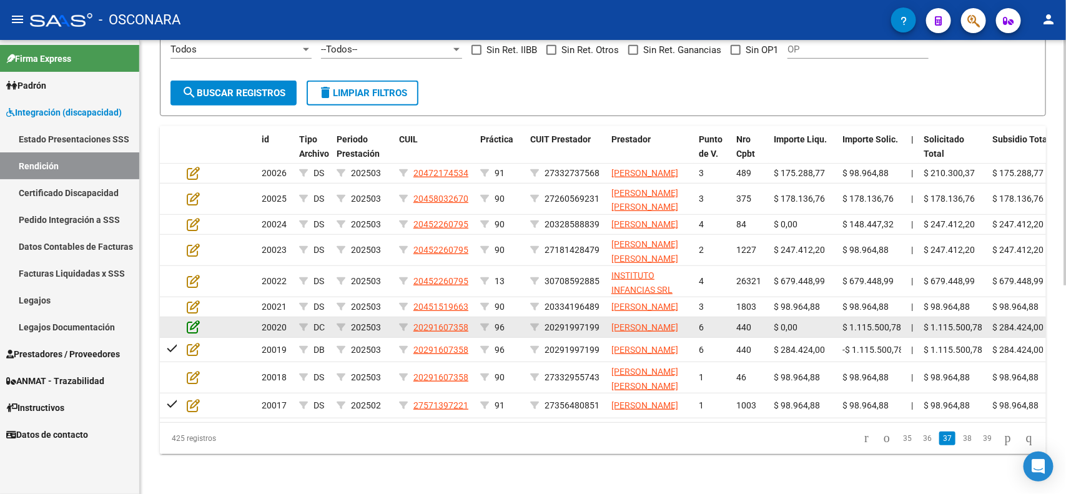
click at [189, 320] on icon at bounding box center [193, 327] width 13 height 14
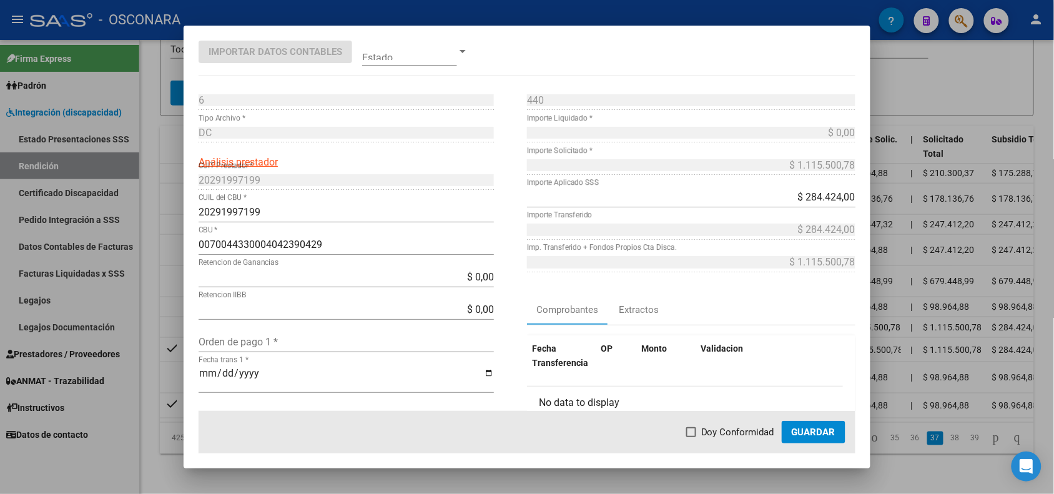
click at [139, 258] on div at bounding box center [527, 247] width 1054 height 494
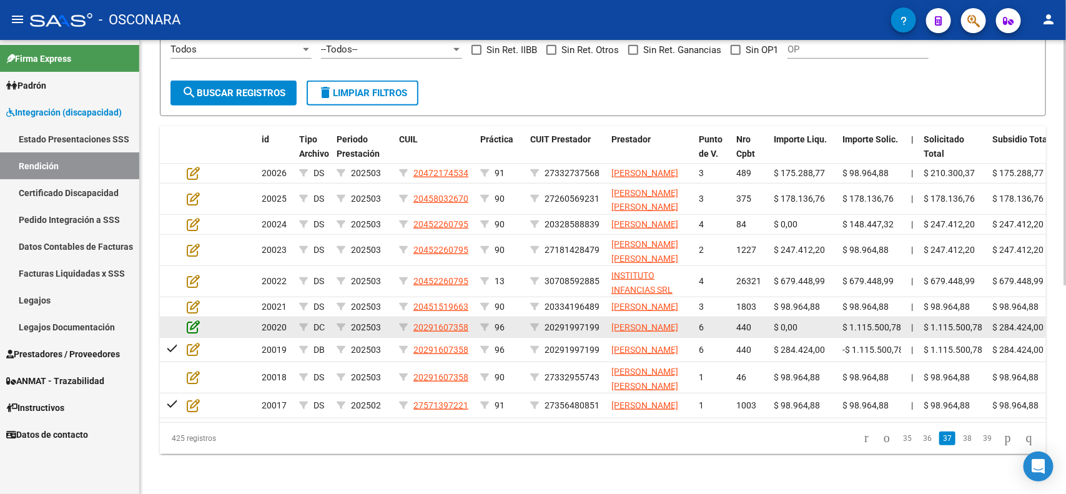
click at [195, 320] on icon at bounding box center [193, 327] width 13 height 14
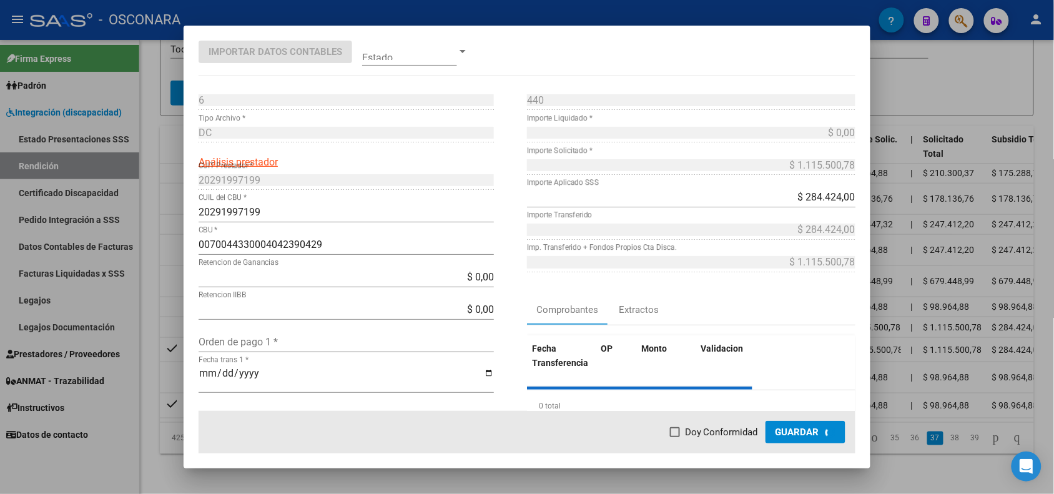
click at [163, 308] on div at bounding box center [527, 247] width 1054 height 494
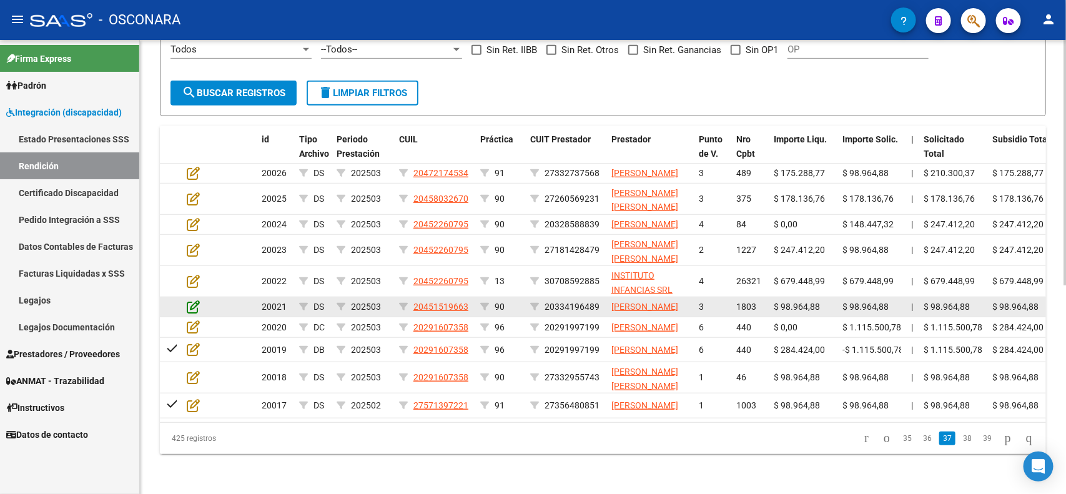
click at [187, 300] on icon at bounding box center [193, 307] width 13 height 14
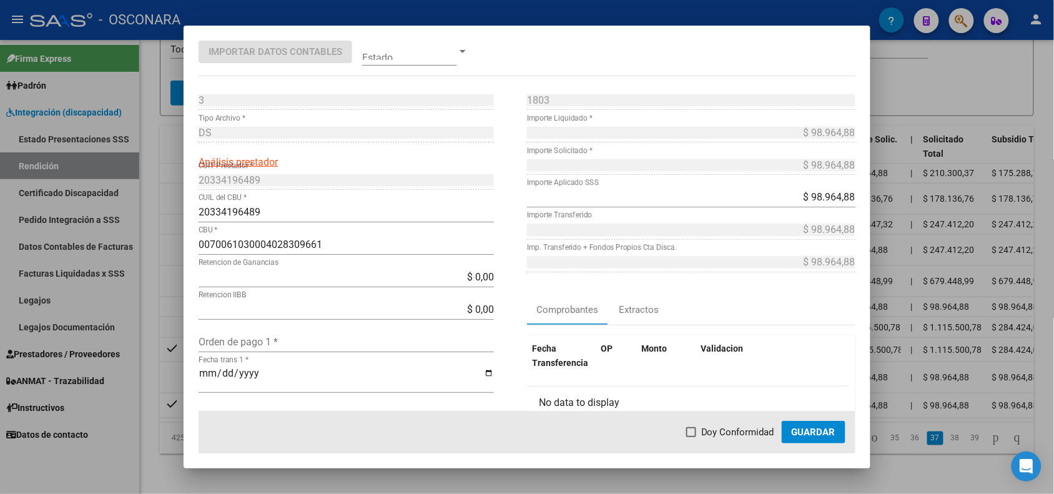
click at [174, 269] on div at bounding box center [527, 247] width 1054 height 494
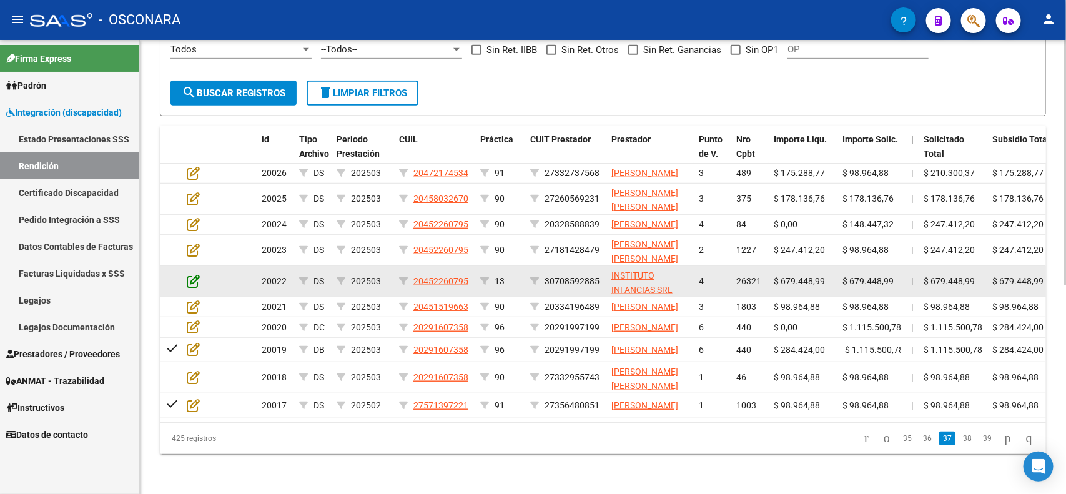
click at [187, 274] on icon at bounding box center [193, 281] width 13 height 14
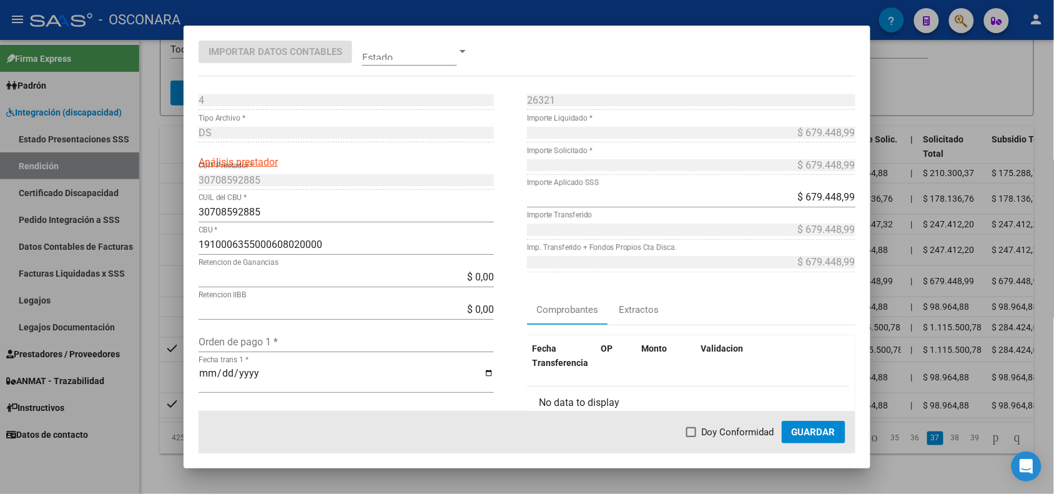
click at [172, 244] on div at bounding box center [527, 247] width 1054 height 494
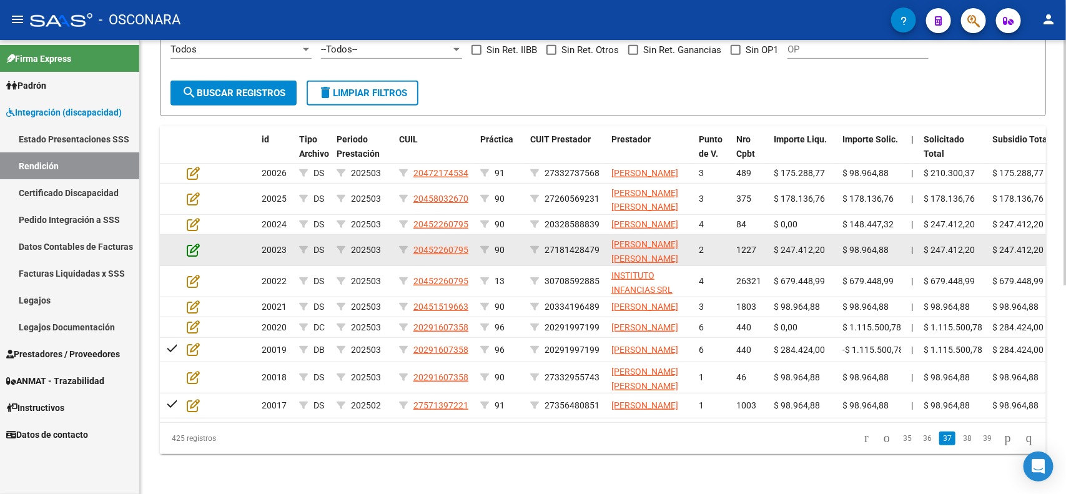
click at [199, 243] on icon at bounding box center [193, 250] width 13 height 14
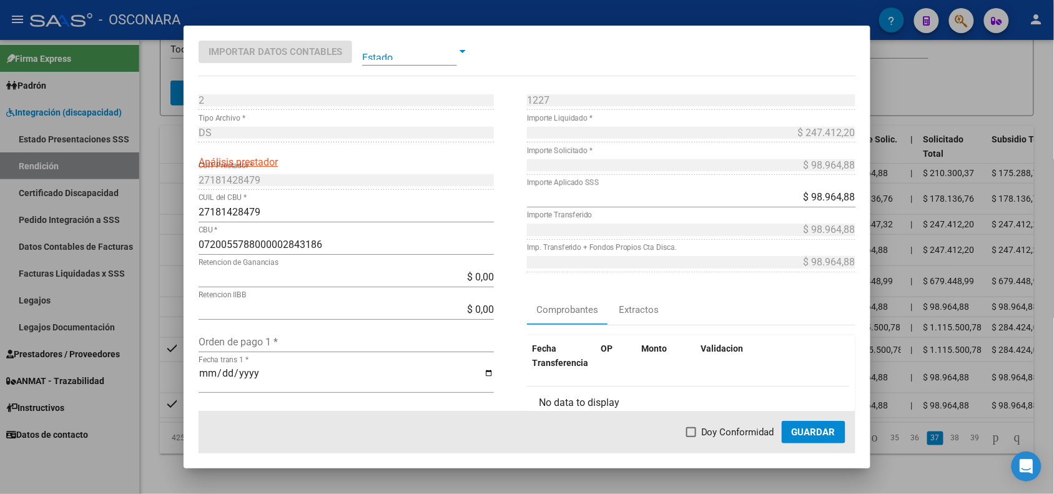
click at [164, 217] on div at bounding box center [527, 247] width 1054 height 494
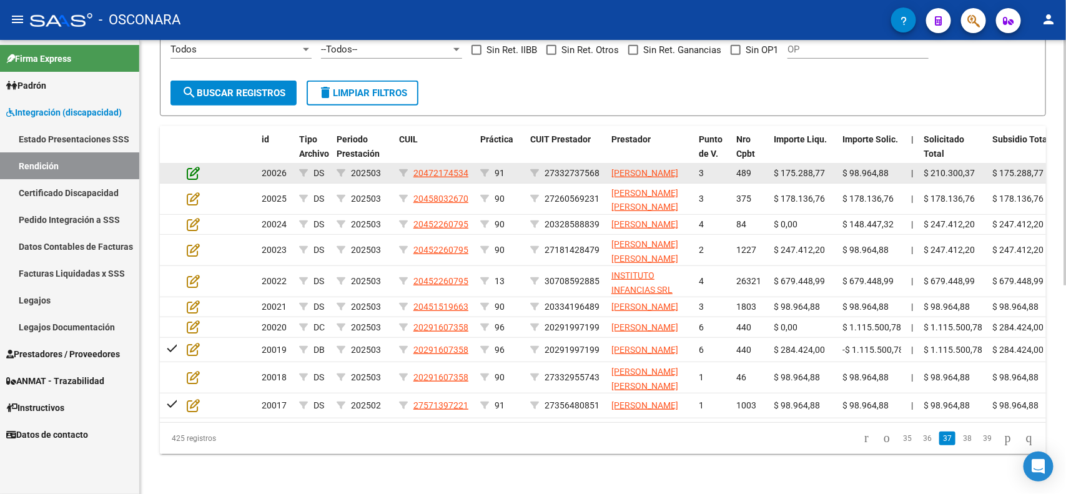
click at [191, 166] on icon at bounding box center [193, 173] width 13 height 14
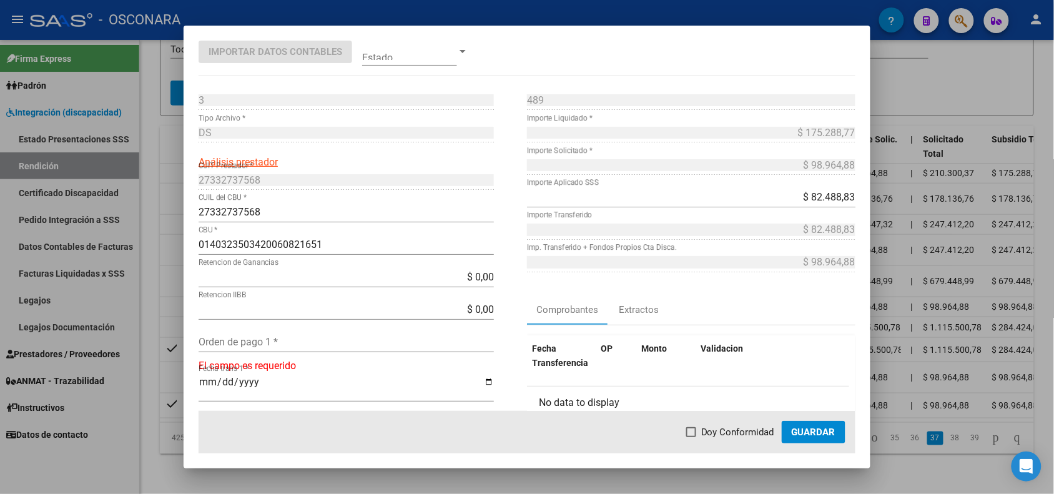
click at [156, 170] on div at bounding box center [527, 247] width 1054 height 494
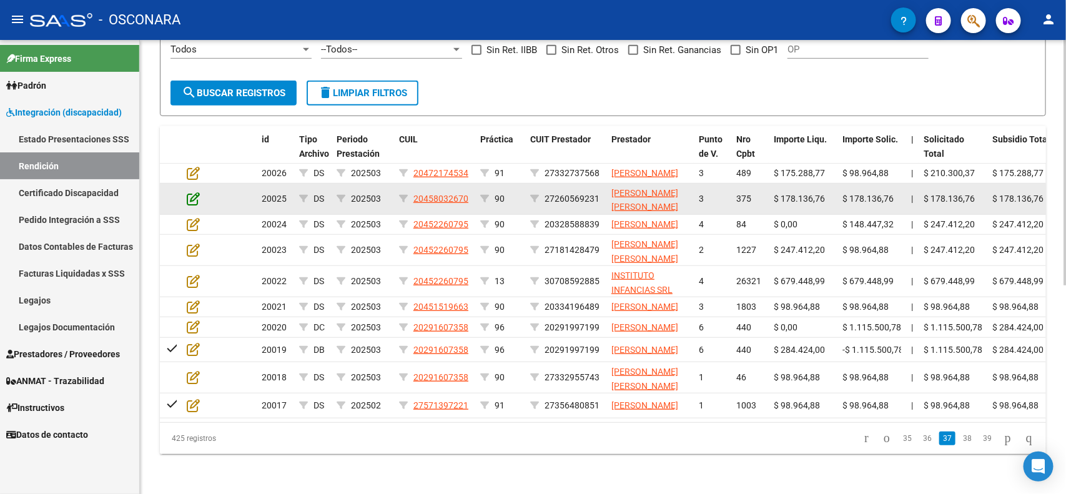
click at [190, 192] on icon at bounding box center [193, 199] width 13 height 14
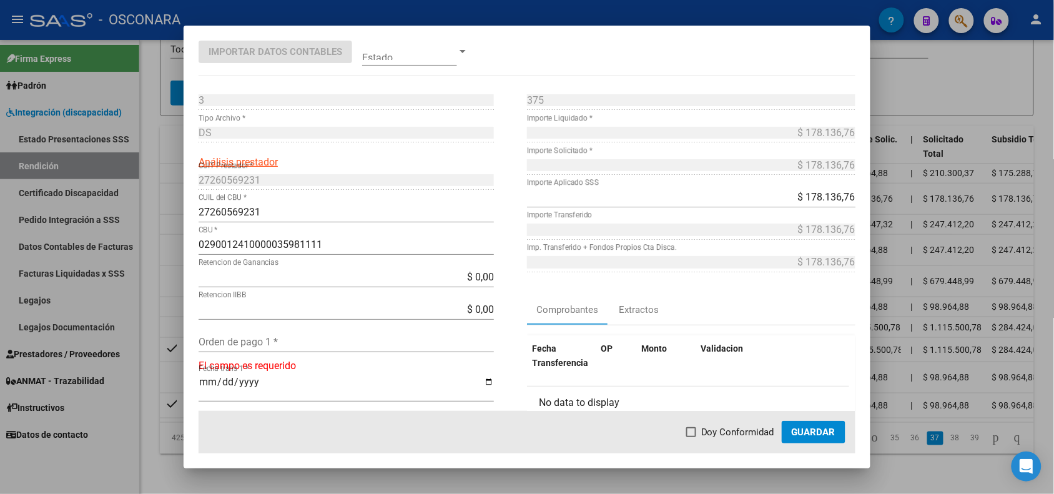
click at [177, 184] on div at bounding box center [527, 247] width 1054 height 494
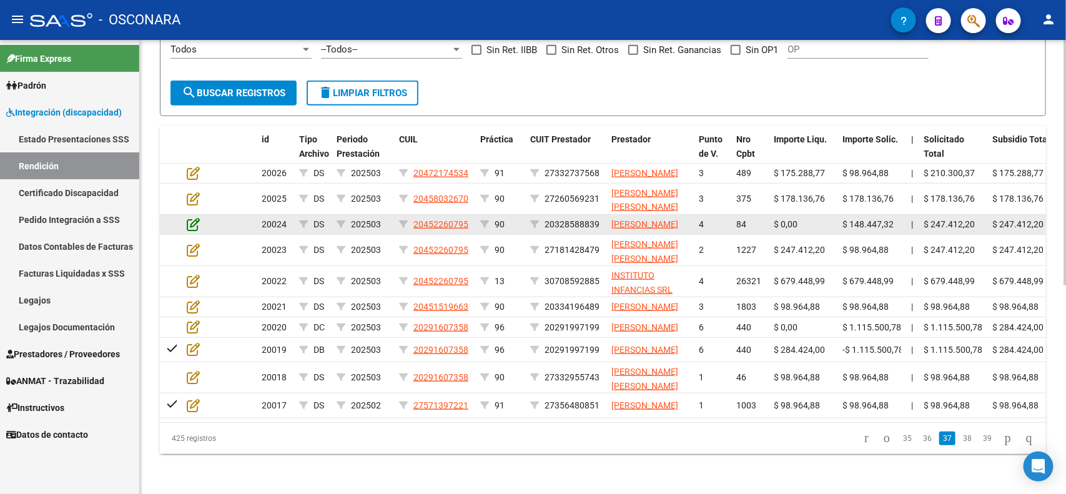
click at [192, 217] on icon at bounding box center [193, 224] width 13 height 14
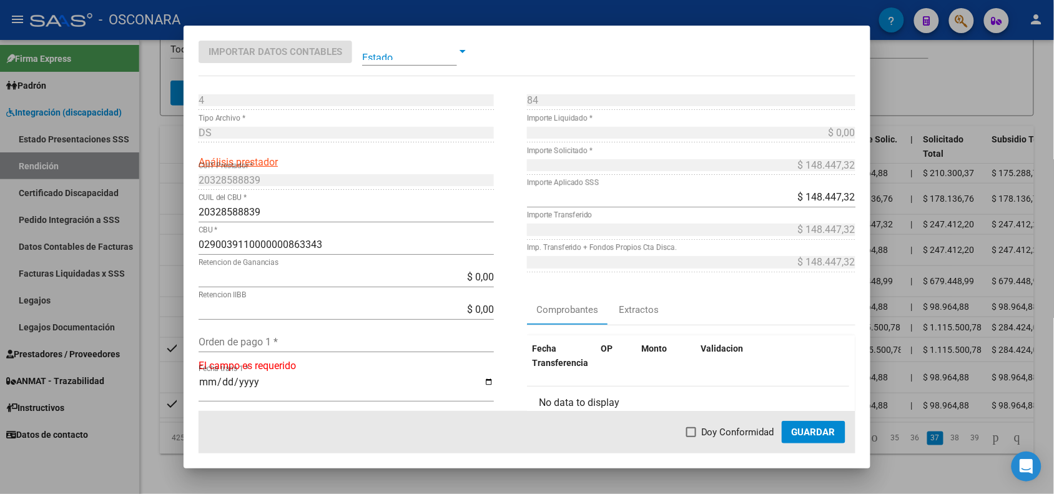
click at [177, 219] on div at bounding box center [527, 247] width 1054 height 494
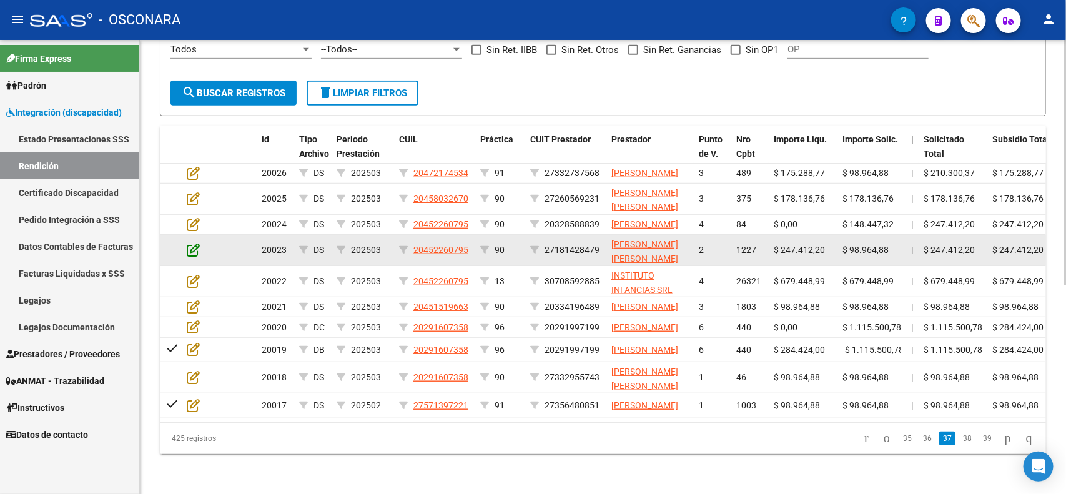
click at [191, 243] on icon at bounding box center [193, 250] width 13 height 14
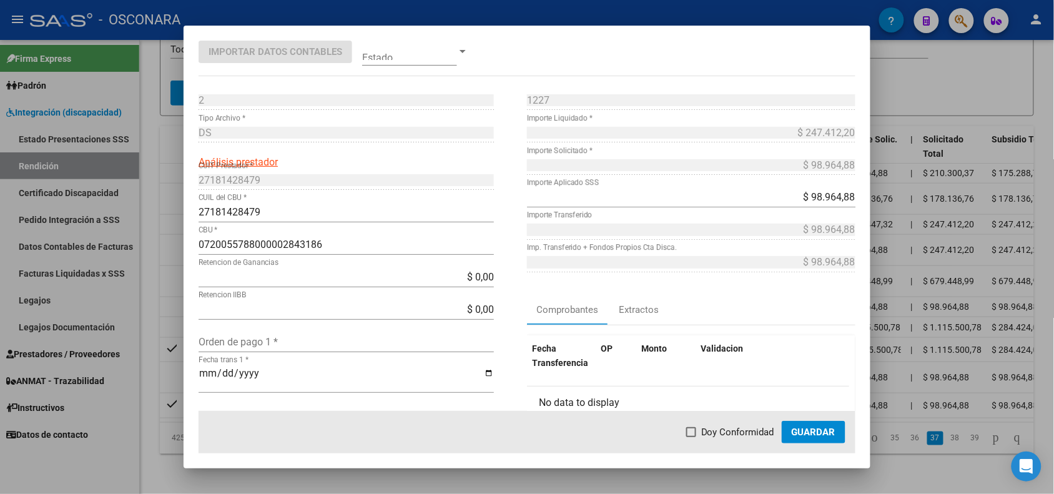
click at [176, 231] on div at bounding box center [527, 247] width 1054 height 494
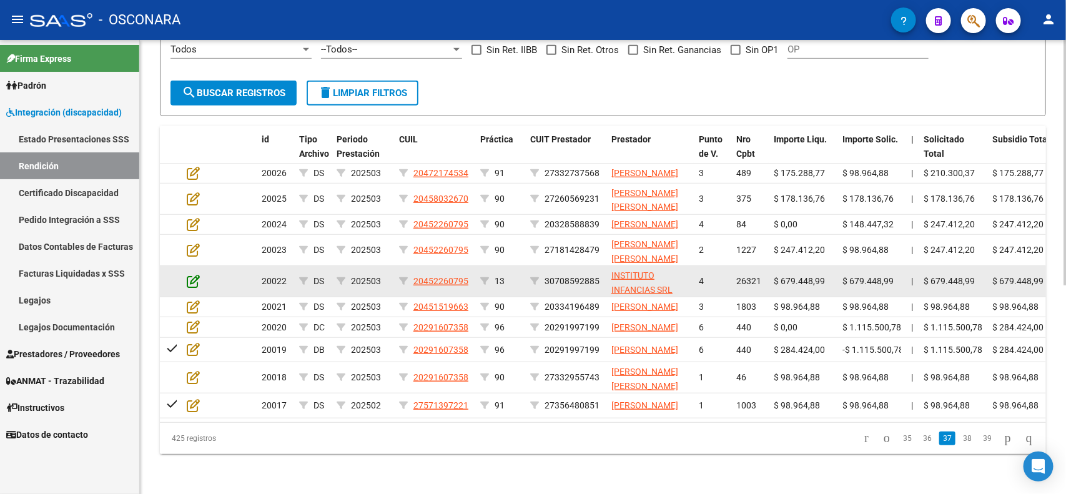
click at [189, 274] on icon at bounding box center [193, 281] width 13 height 14
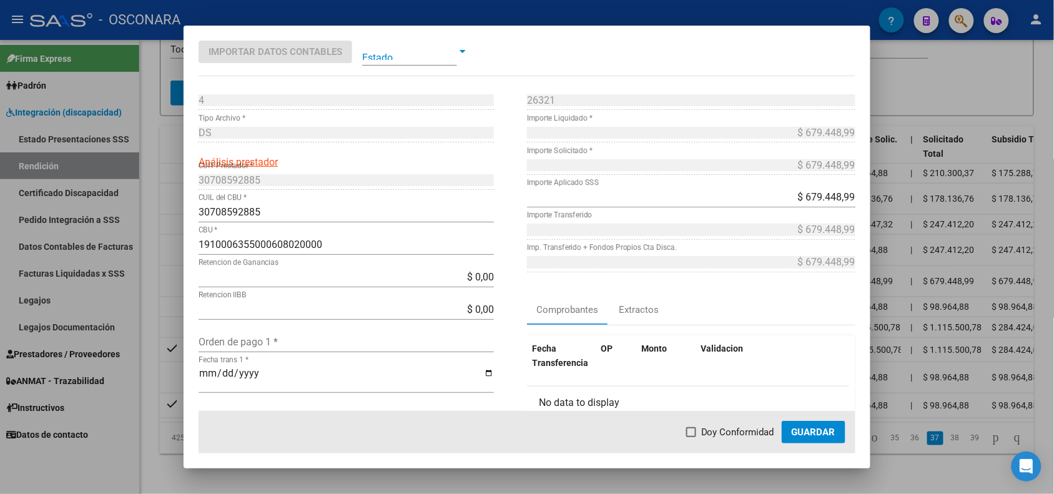
click at [174, 260] on div at bounding box center [527, 247] width 1054 height 494
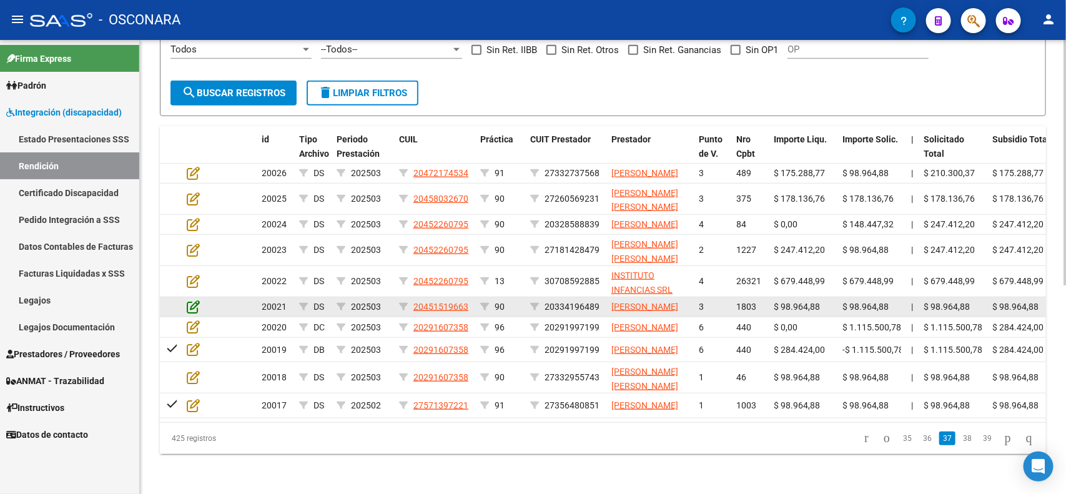
click at [191, 300] on icon at bounding box center [193, 307] width 13 height 14
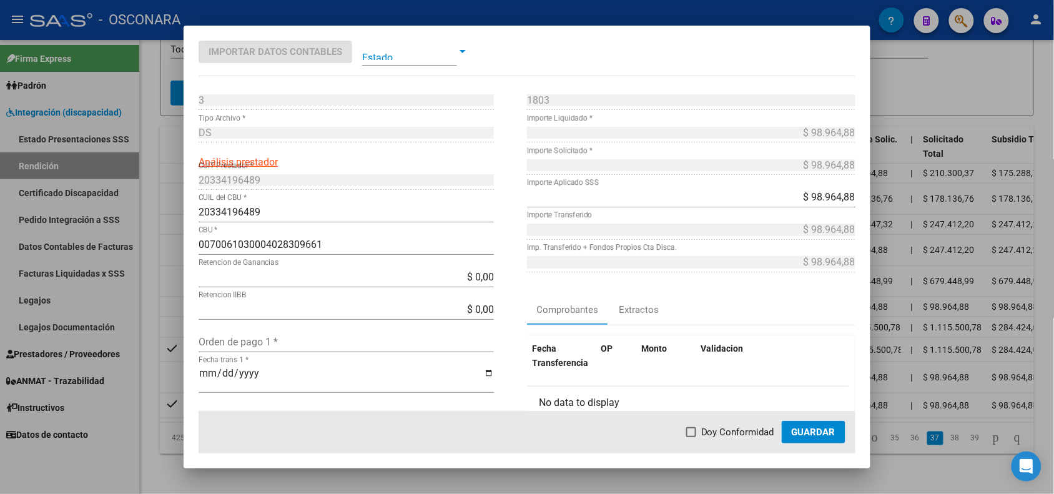
click at [169, 287] on div at bounding box center [527, 247] width 1054 height 494
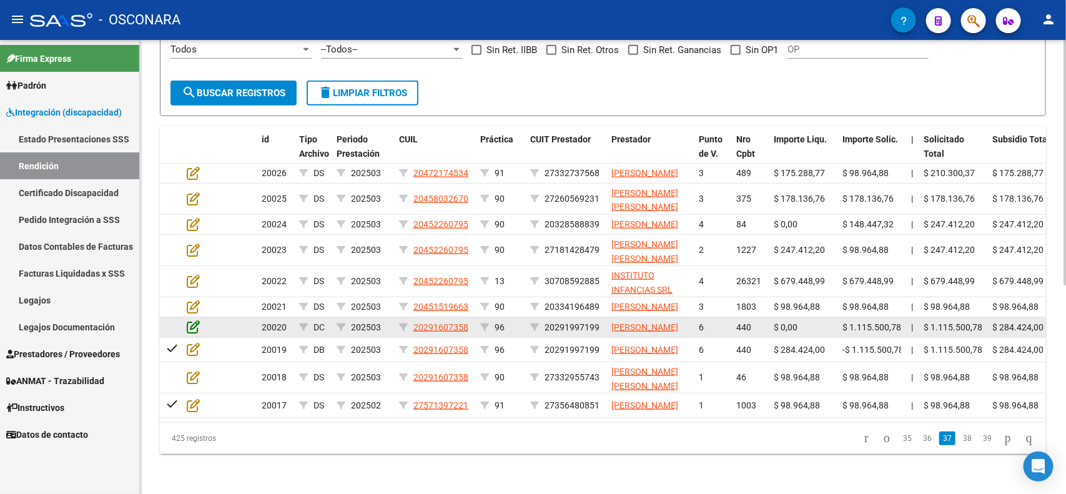
click at [190, 320] on icon at bounding box center [193, 327] width 13 height 14
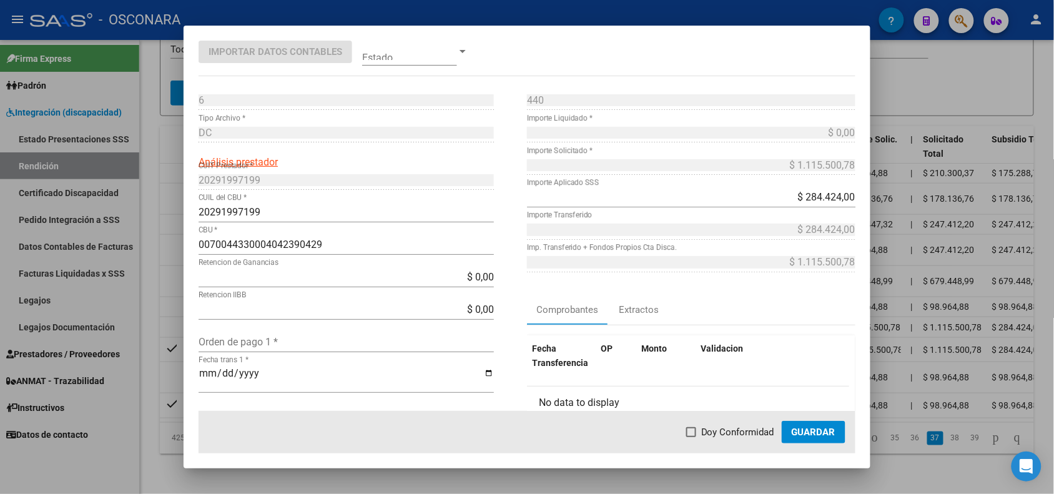
click at [171, 310] on div at bounding box center [527, 247] width 1054 height 494
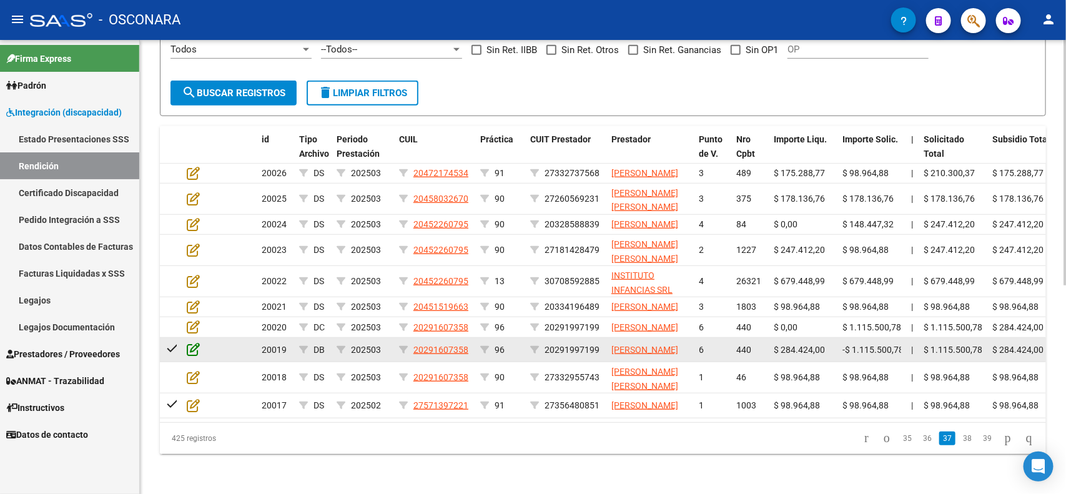
click at [189, 342] on icon at bounding box center [193, 349] width 13 height 14
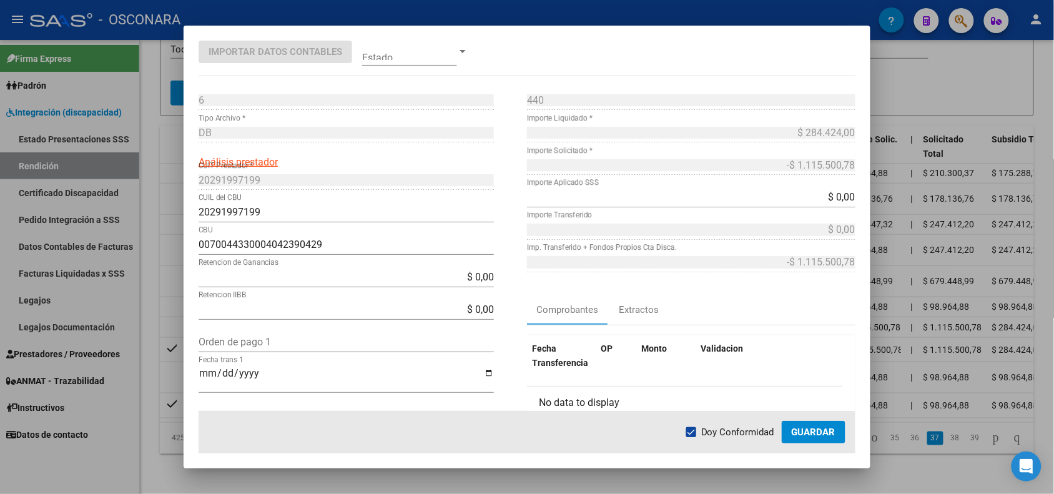
click at [167, 312] on div at bounding box center [527, 247] width 1054 height 494
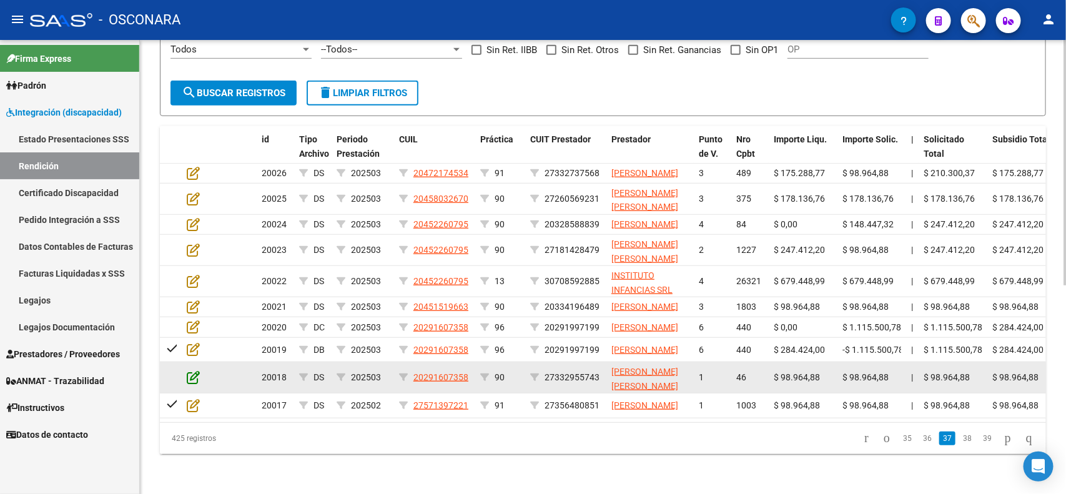
click at [188, 370] on icon at bounding box center [193, 377] width 13 height 14
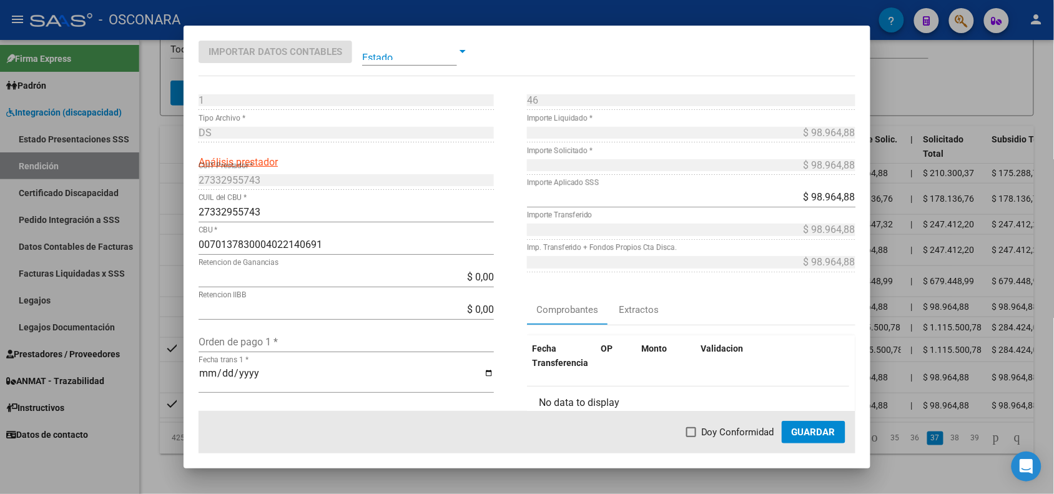
click at [178, 367] on div at bounding box center [527, 247] width 1054 height 494
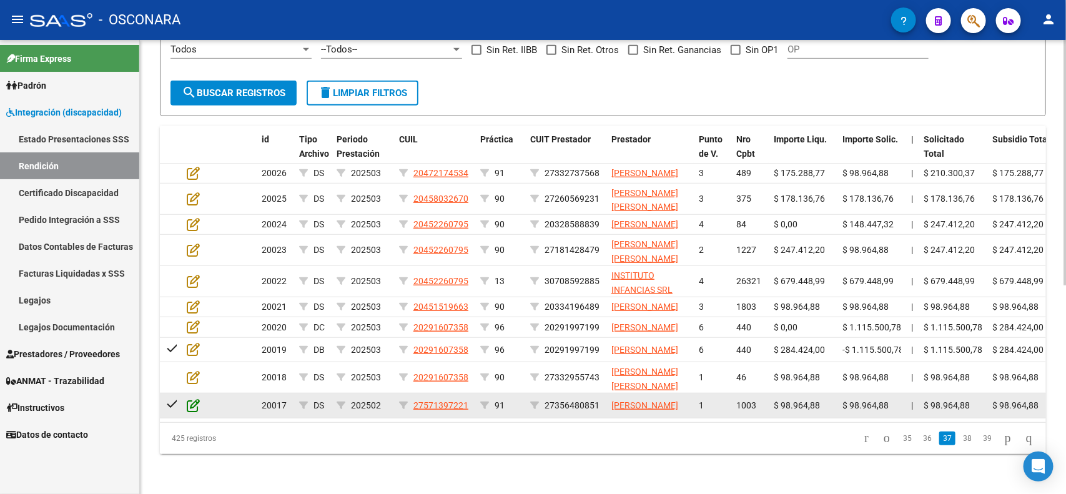
click at [191, 398] on icon at bounding box center [193, 405] width 13 height 14
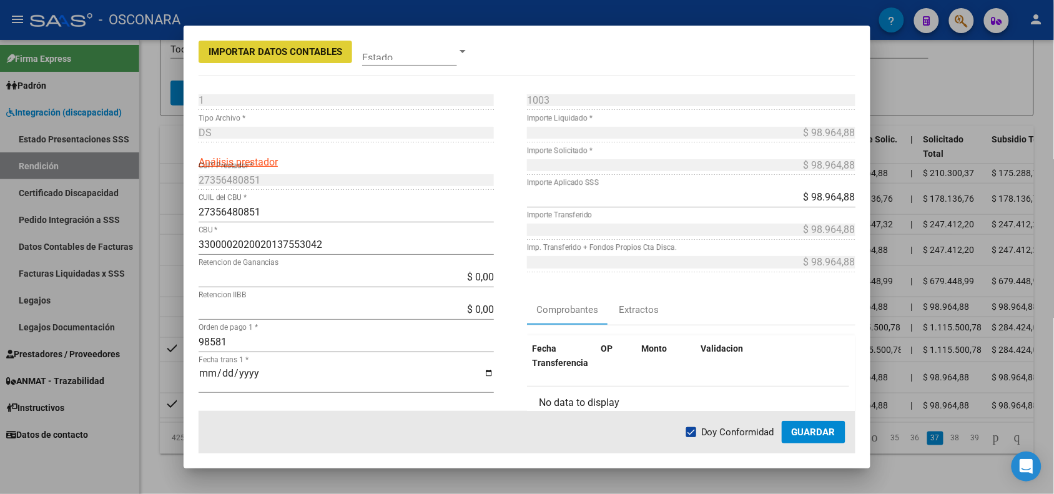
click at [167, 375] on div at bounding box center [527, 247] width 1054 height 494
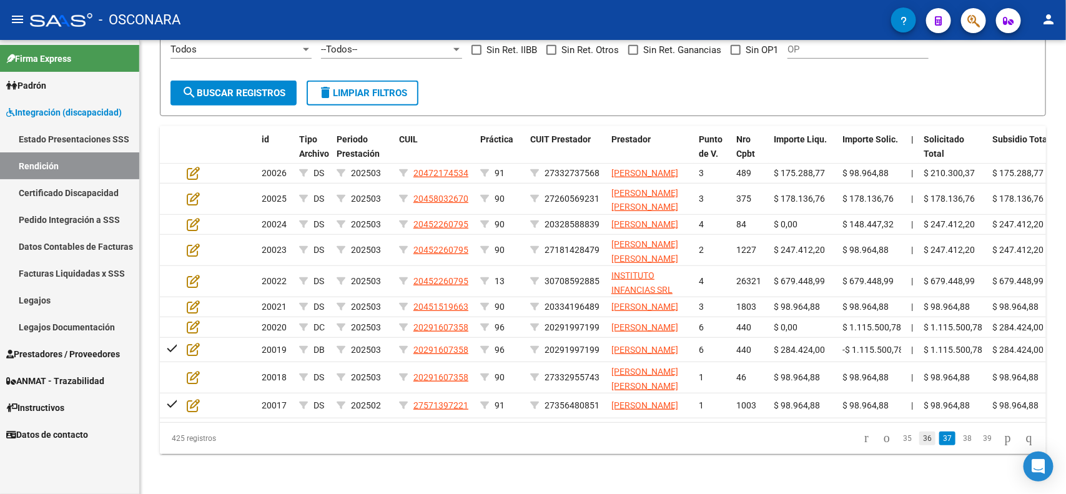
click at [919, 445] on link "36" at bounding box center [927, 439] width 16 height 14
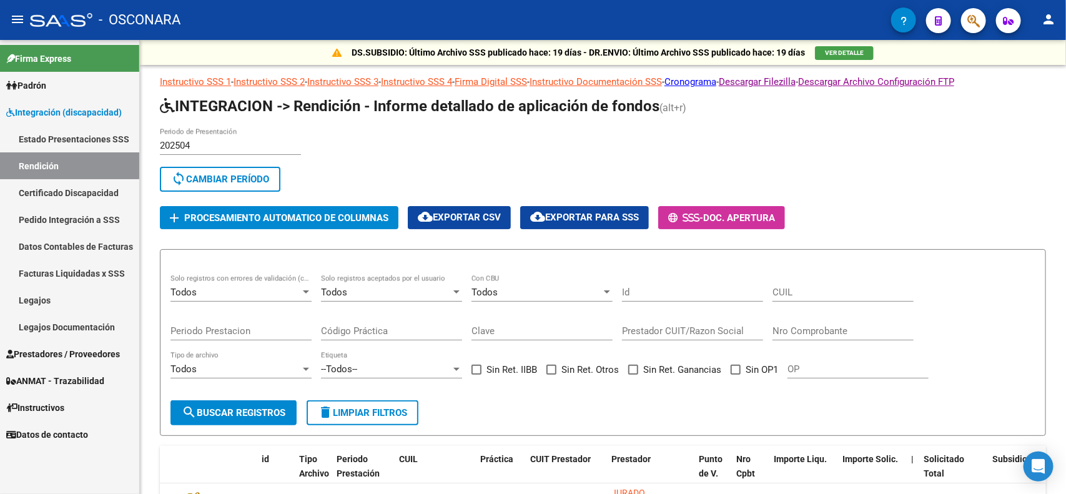
scroll to position [375, 0]
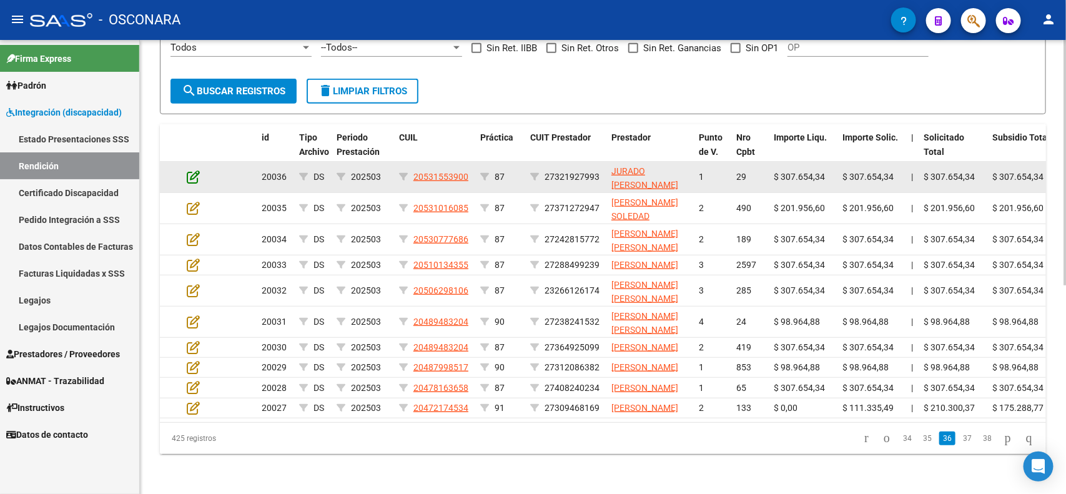
click at [195, 170] on icon at bounding box center [193, 177] width 13 height 14
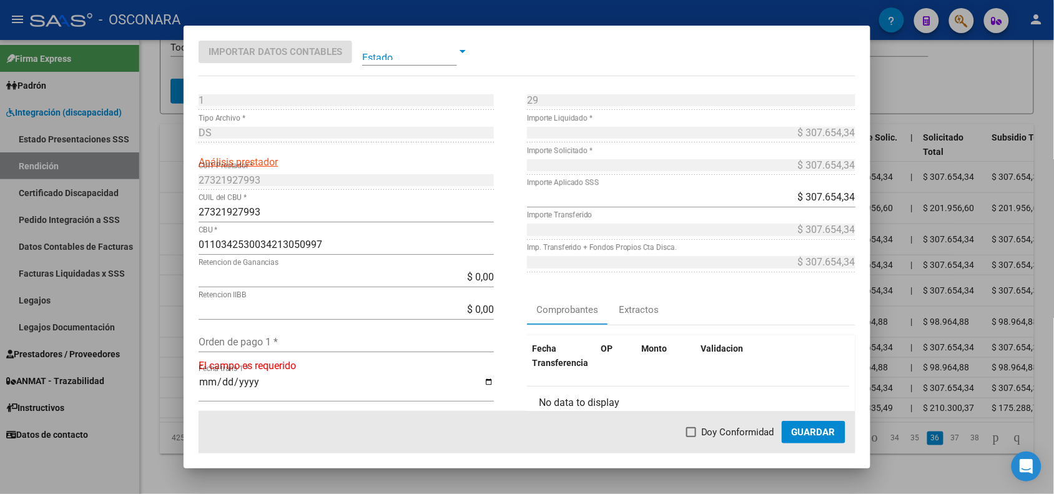
click at [169, 152] on div at bounding box center [527, 247] width 1054 height 494
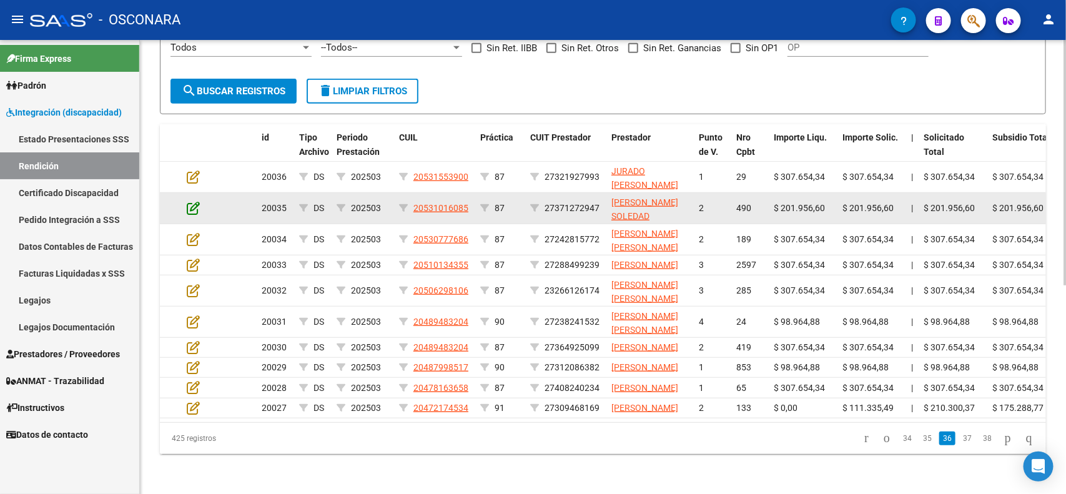
click at [189, 201] on icon at bounding box center [193, 208] width 13 height 14
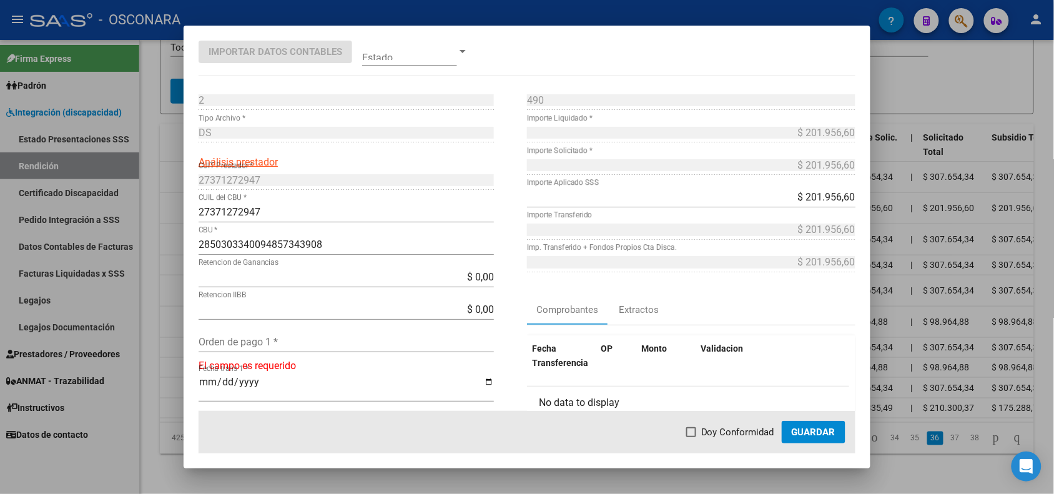
click at [176, 164] on div at bounding box center [527, 247] width 1054 height 494
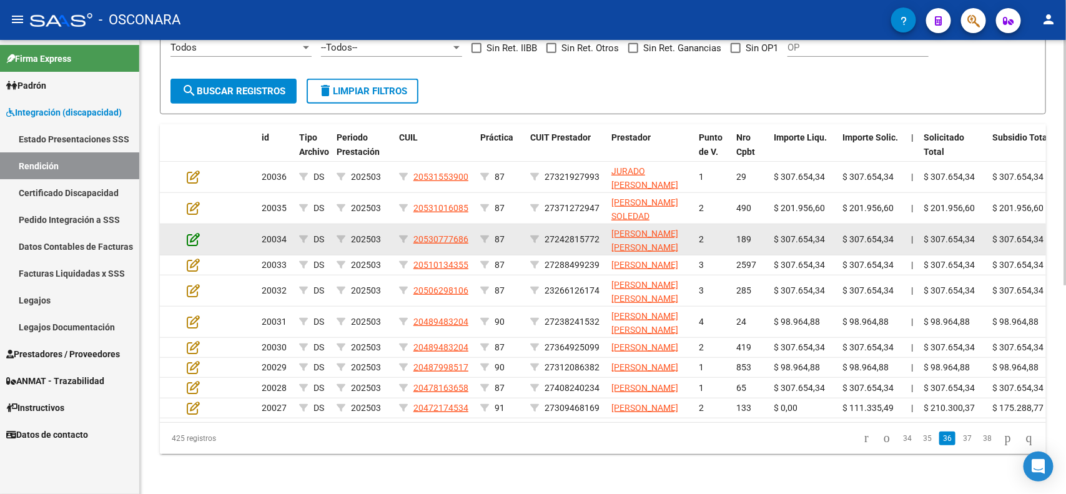
click at [192, 232] on icon at bounding box center [193, 239] width 13 height 14
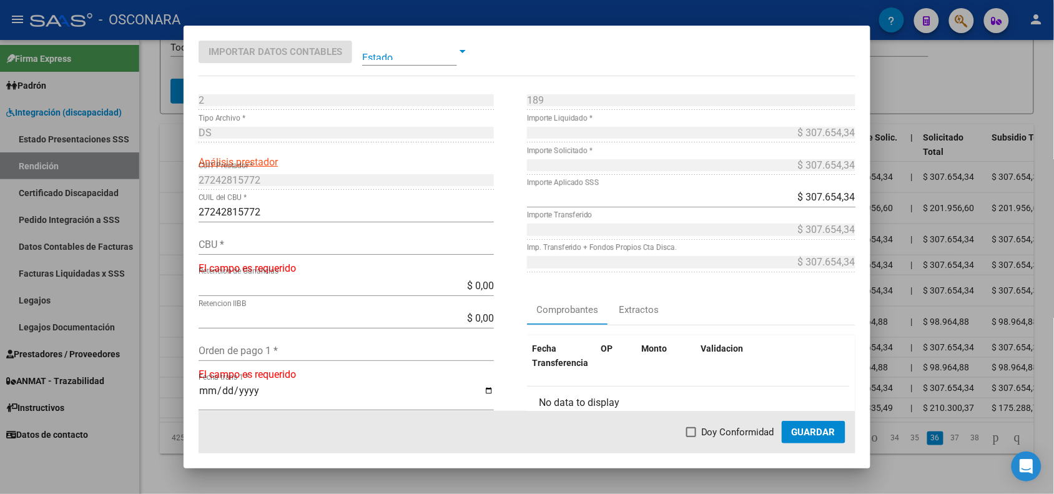
click at [175, 192] on div at bounding box center [527, 247] width 1054 height 494
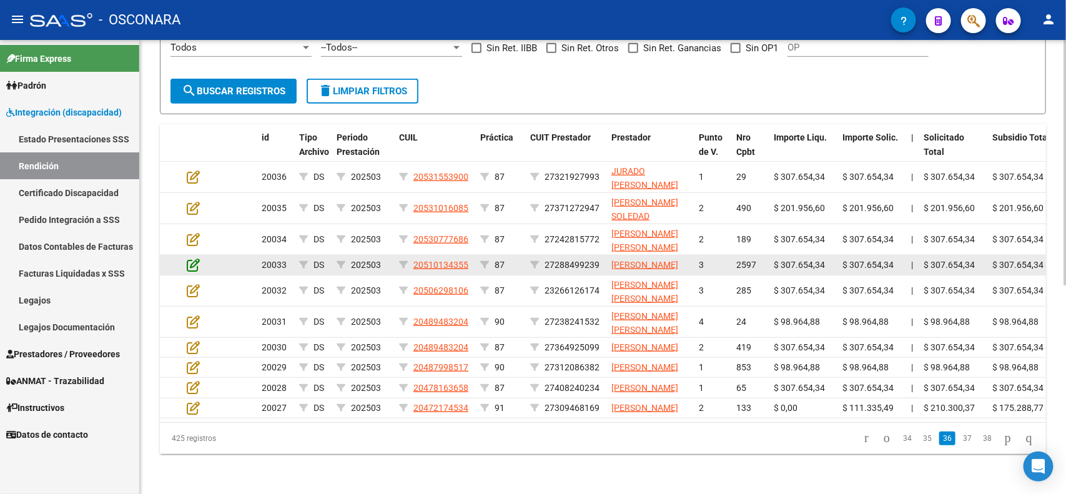
click at [187, 258] on icon at bounding box center [193, 265] width 13 height 14
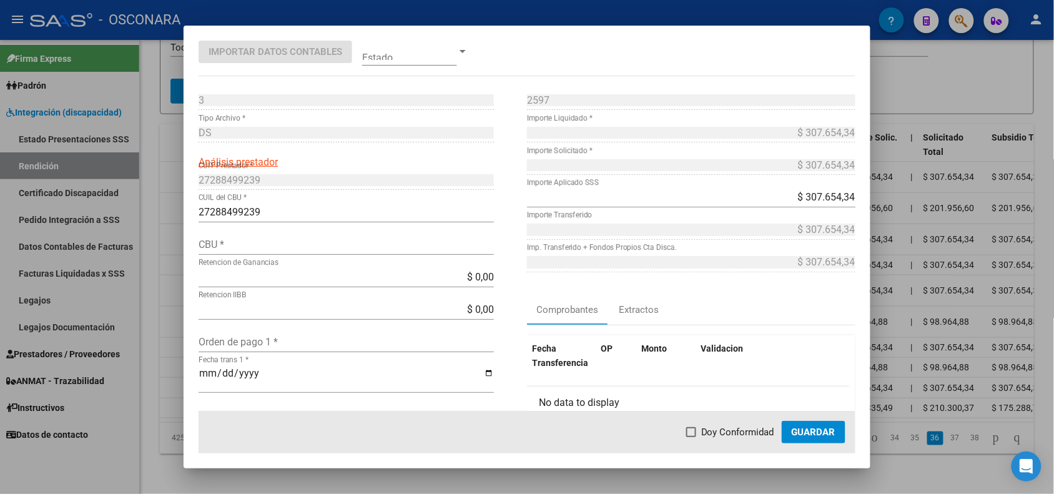
click at [172, 222] on div at bounding box center [527, 247] width 1054 height 494
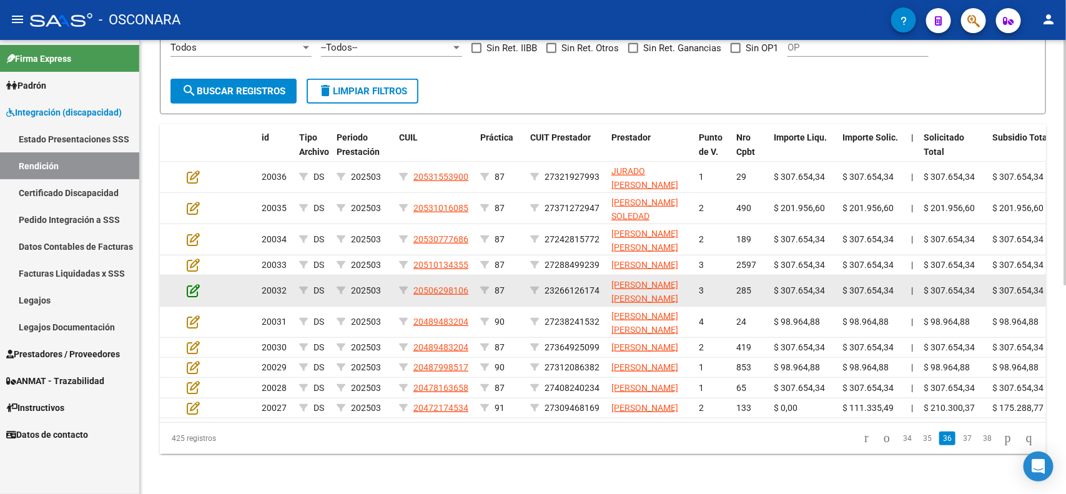
click at [188, 284] on icon at bounding box center [193, 291] width 13 height 14
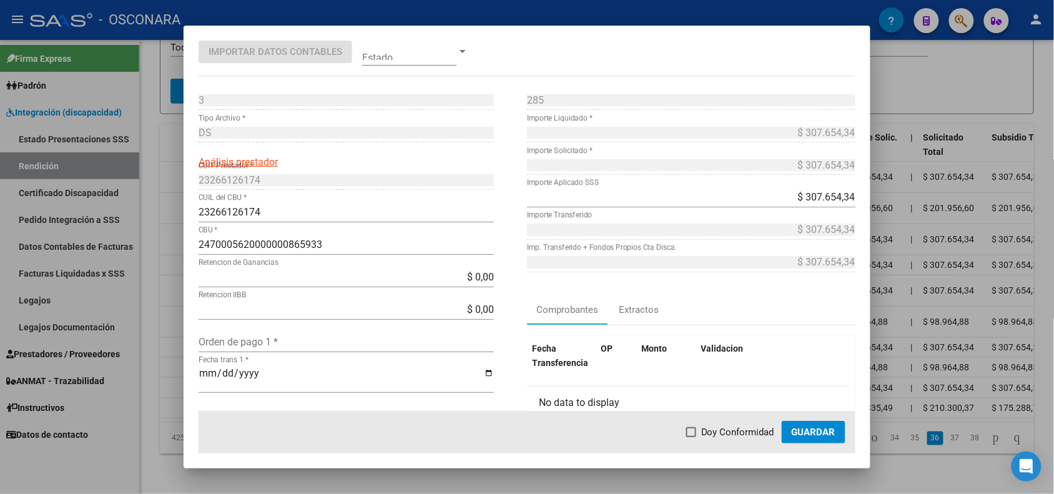
click at [176, 255] on div at bounding box center [527, 247] width 1054 height 494
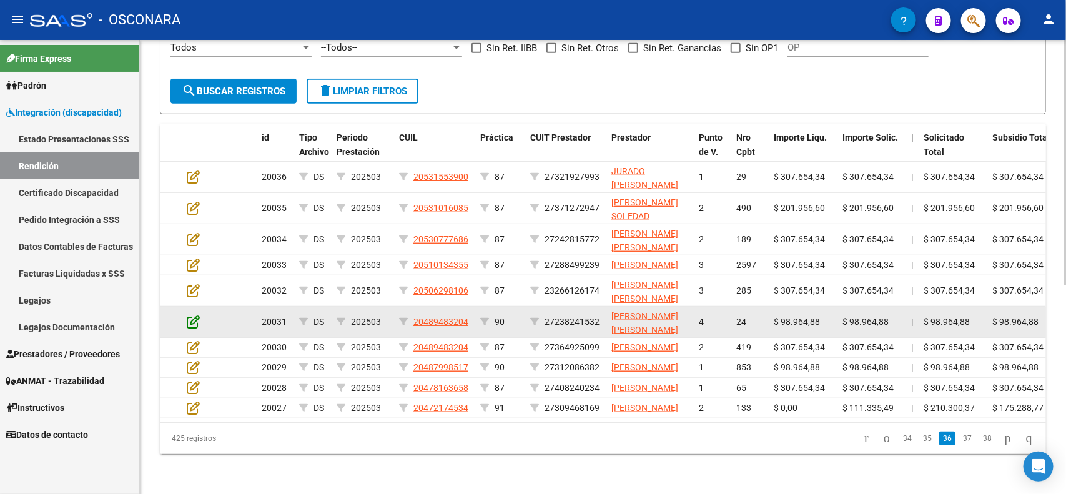
click at [191, 315] on icon at bounding box center [193, 322] width 13 height 14
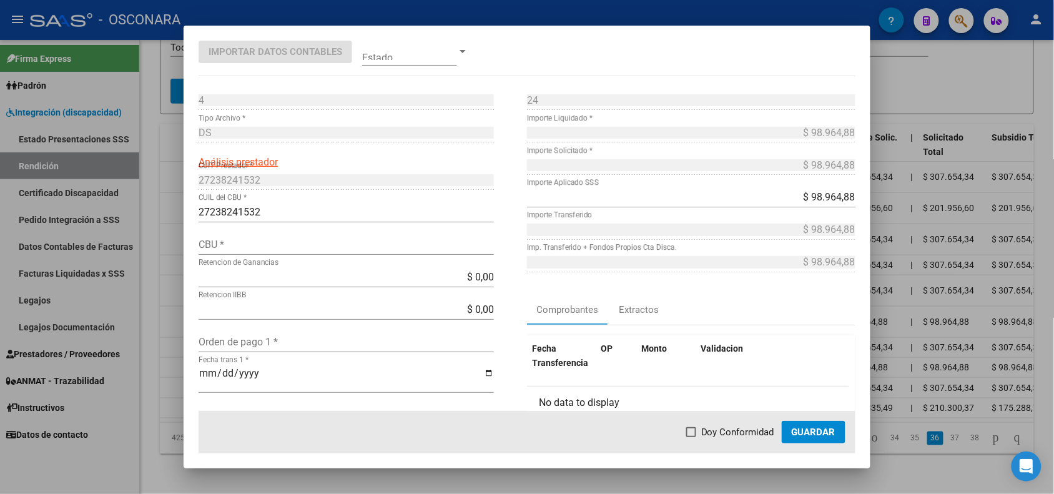
click at [176, 285] on div at bounding box center [527, 247] width 1054 height 494
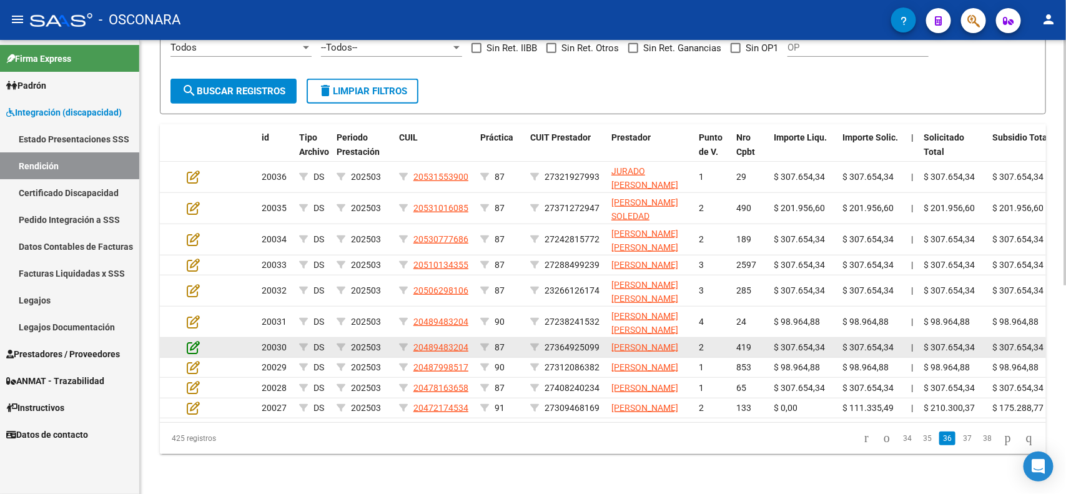
click at [194, 340] on icon at bounding box center [193, 347] width 13 height 14
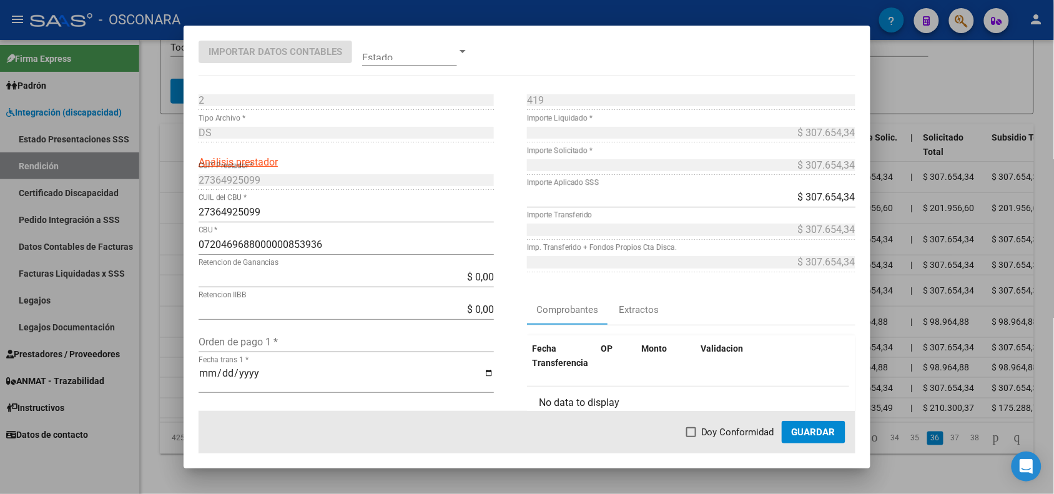
click at [176, 314] on div at bounding box center [527, 247] width 1054 height 494
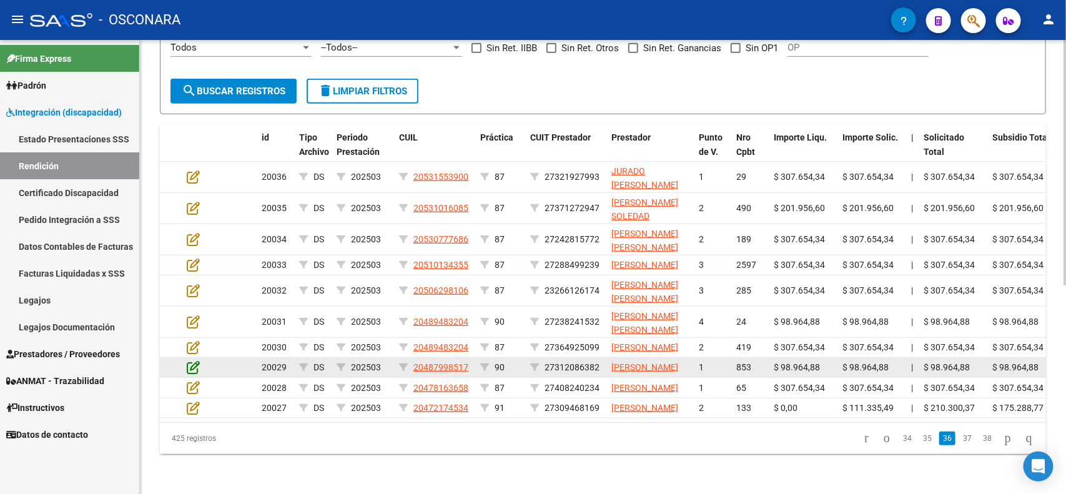
click at [195, 360] on icon at bounding box center [193, 367] width 13 height 14
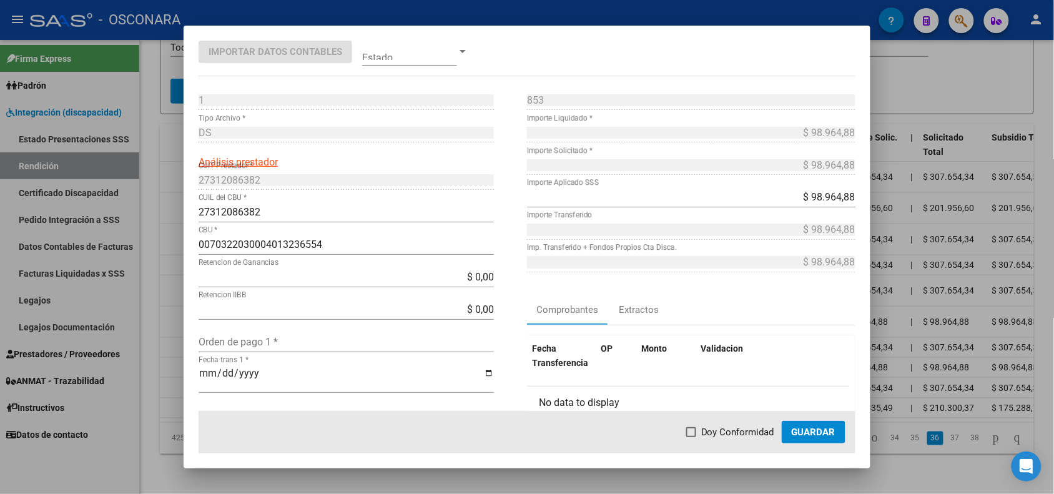
click at [177, 340] on div at bounding box center [527, 247] width 1054 height 494
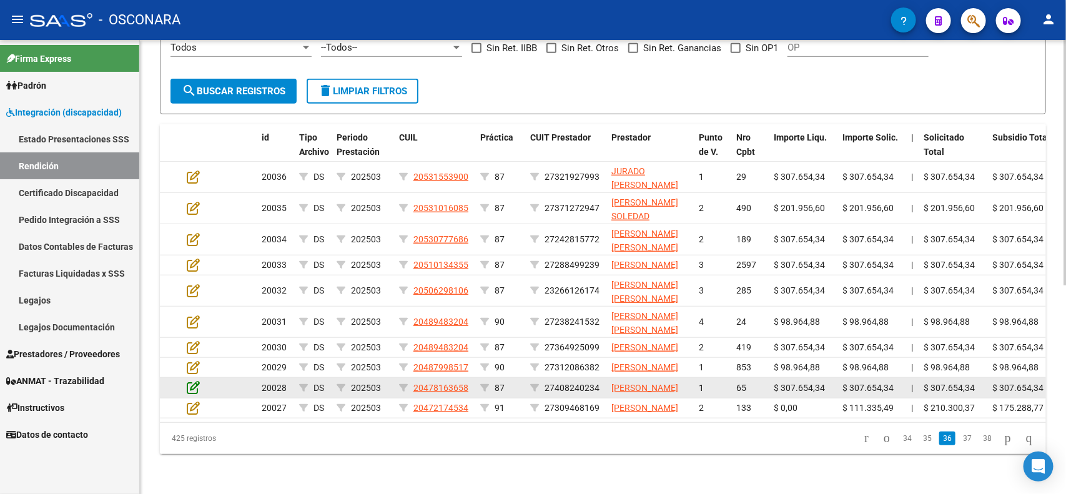
click at [189, 380] on icon at bounding box center [193, 387] width 13 height 14
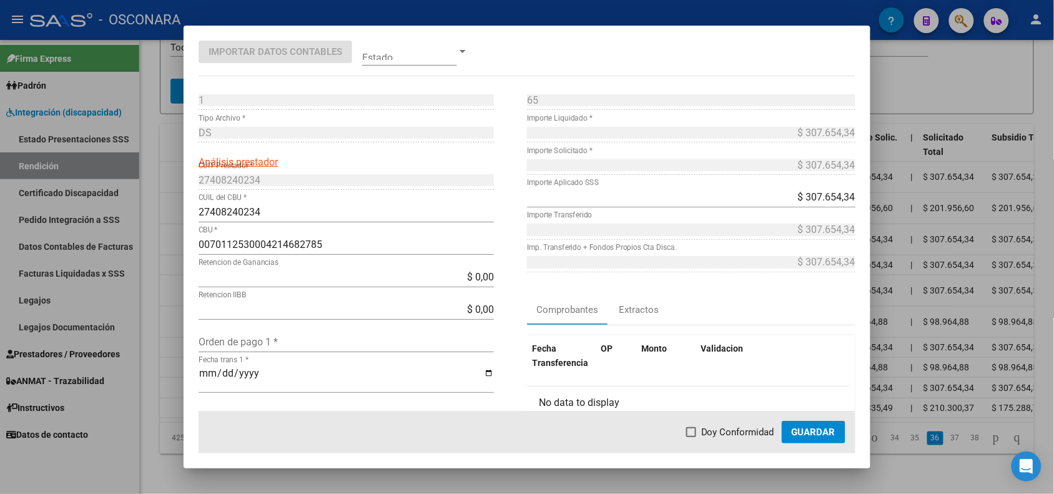
click at [173, 367] on div at bounding box center [527, 247] width 1054 height 494
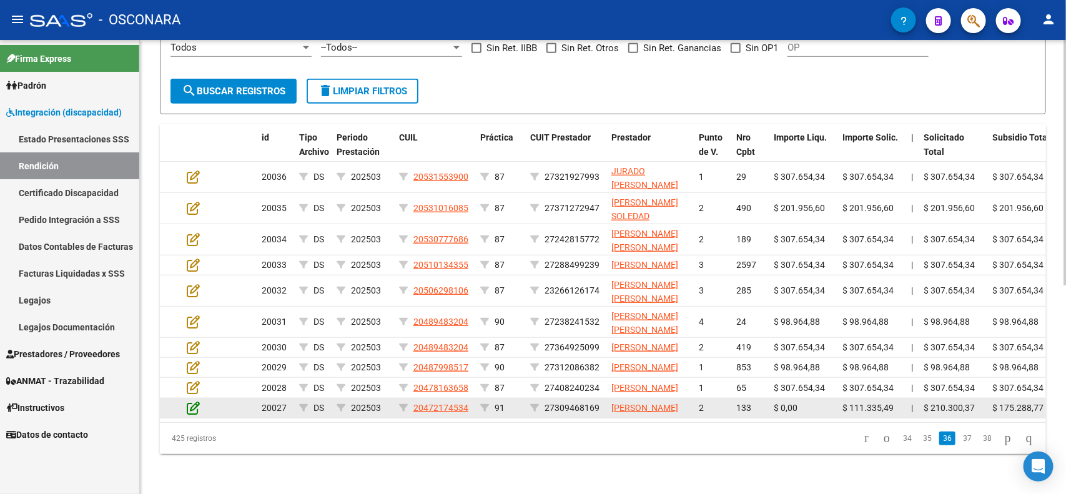
click at [197, 401] on icon at bounding box center [193, 408] width 13 height 14
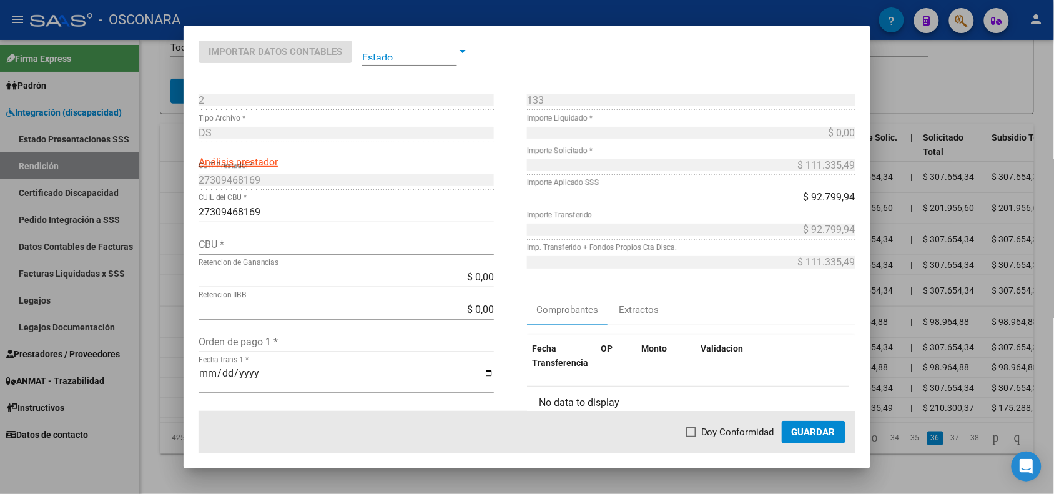
click at [179, 377] on div at bounding box center [527, 247] width 1054 height 494
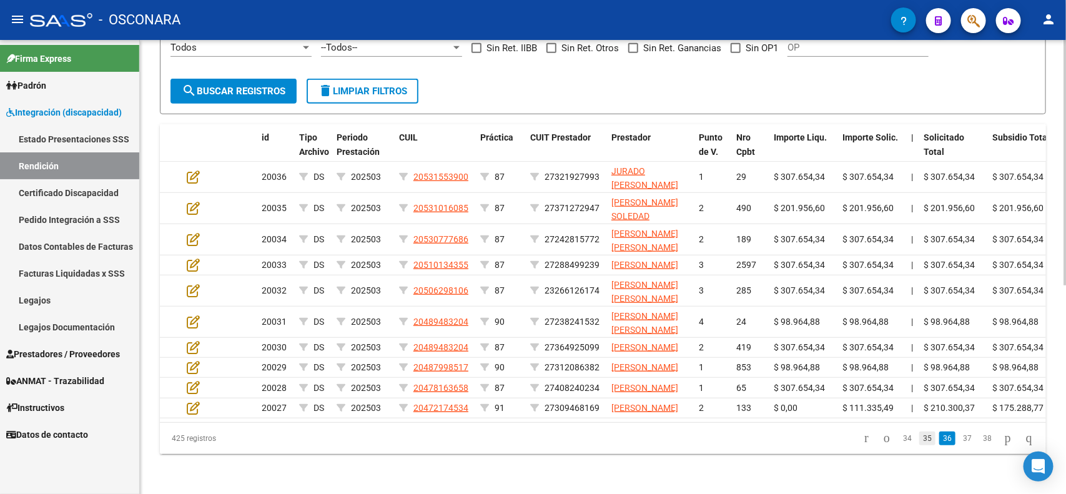
click at [919, 445] on link "35" at bounding box center [927, 439] width 16 height 14
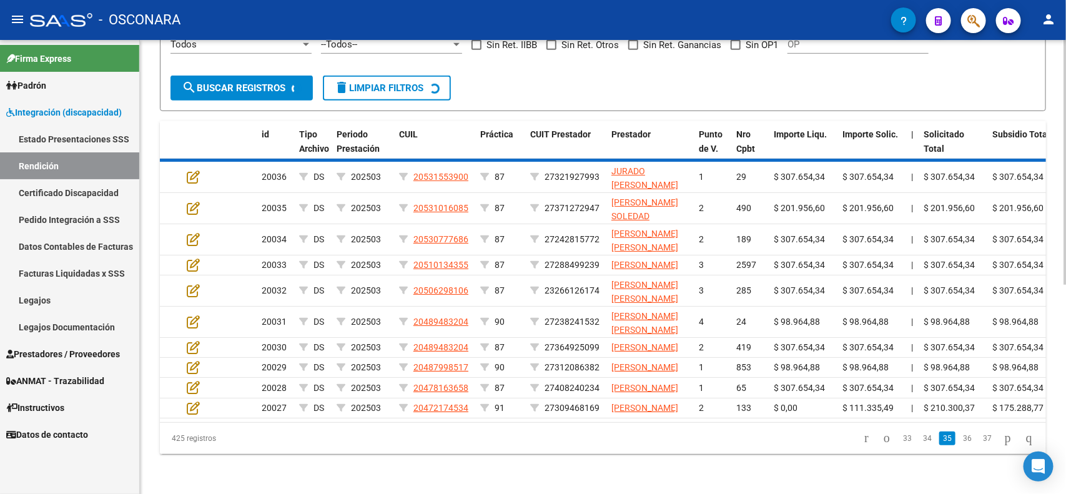
scroll to position [373, 0]
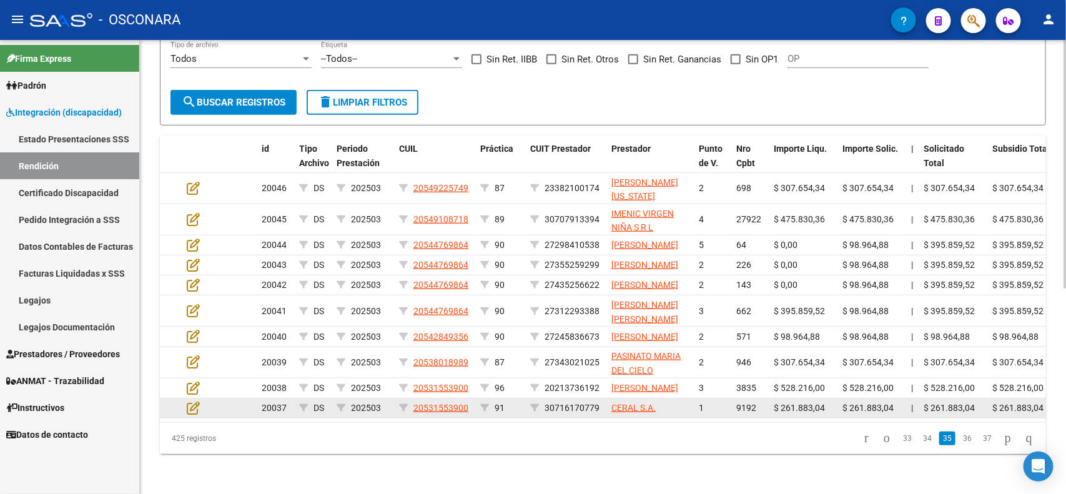
click at [194, 404] on datatable-body-cell at bounding box center [204, 407] width 44 height 19
click at [192, 402] on icon at bounding box center [193, 408] width 13 height 14
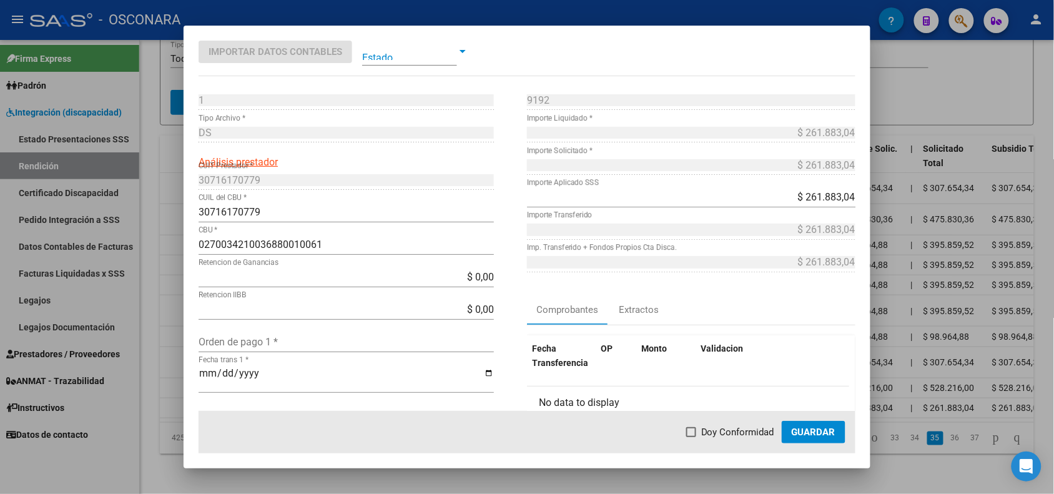
click at [170, 391] on div at bounding box center [527, 247] width 1054 height 494
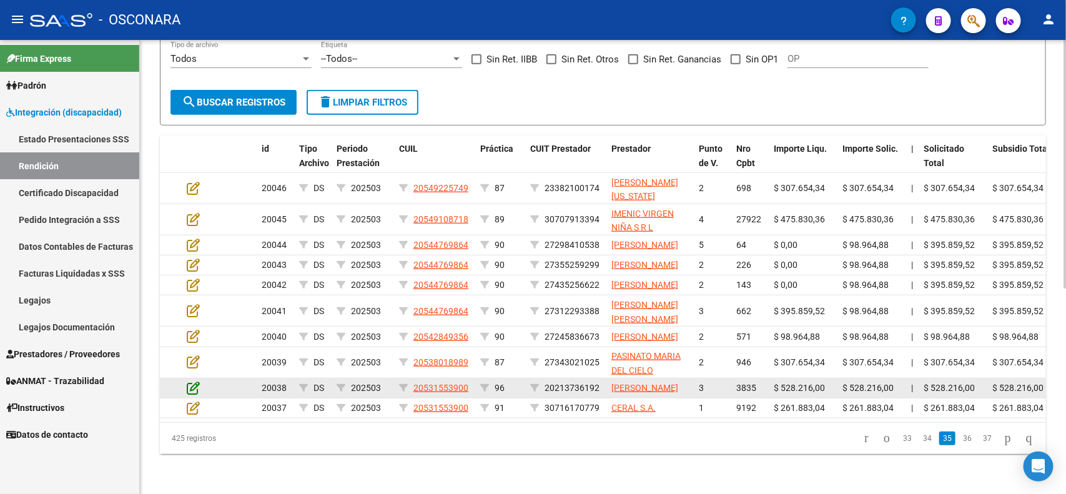
click at [194, 381] on icon at bounding box center [193, 388] width 13 height 14
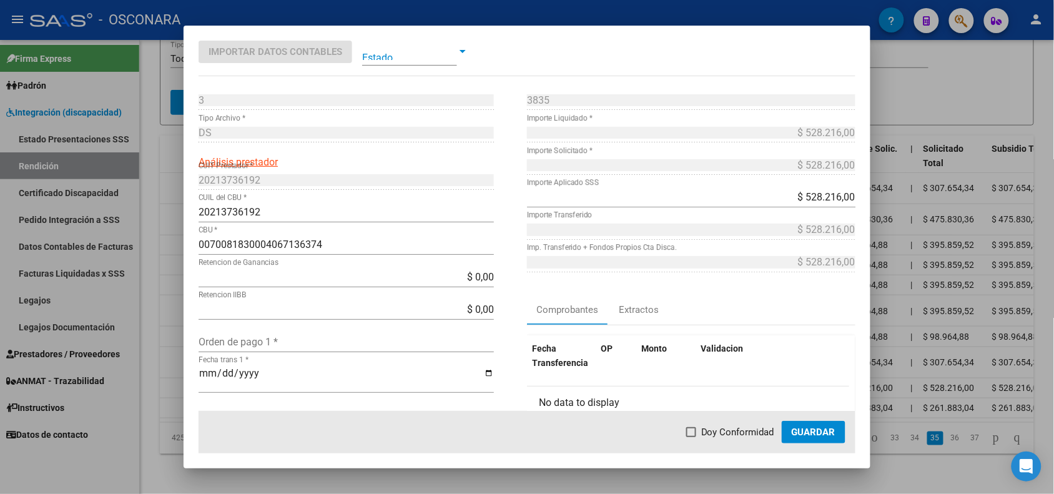
click at [164, 366] on div at bounding box center [527, 247] width 1054 height 494
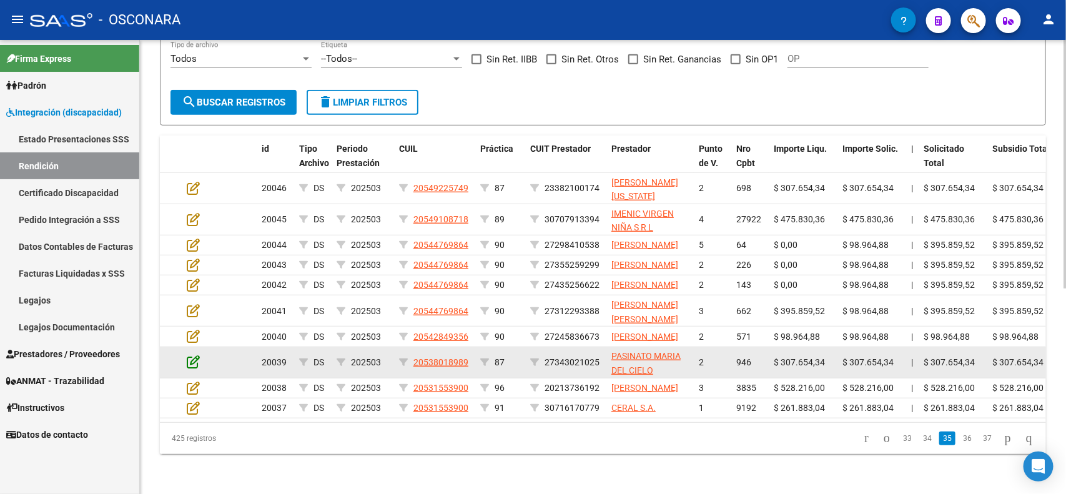
click at [192, 355] on icon at bounding box center [193, 362] width 13 height 14
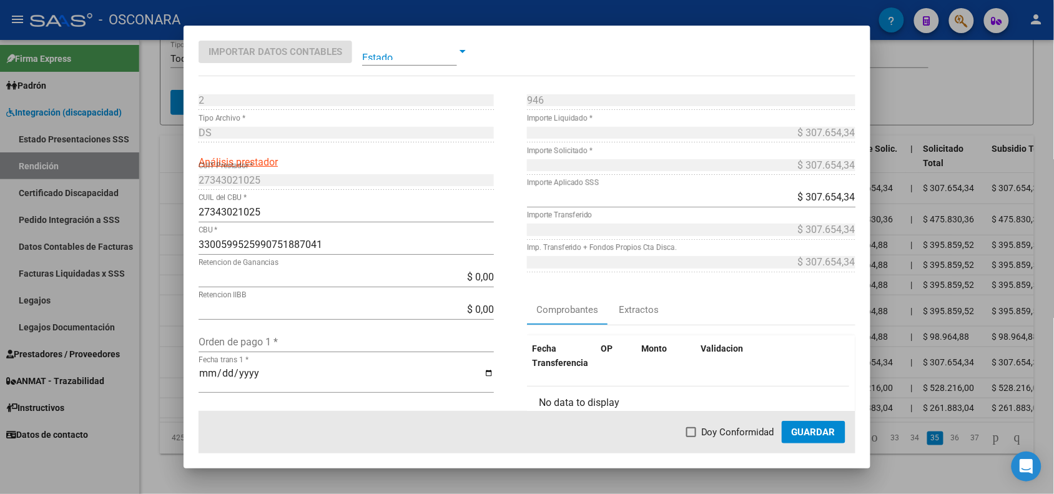
click at [171, 342] on div at bounding box center [527, 247] width 1054 height 494
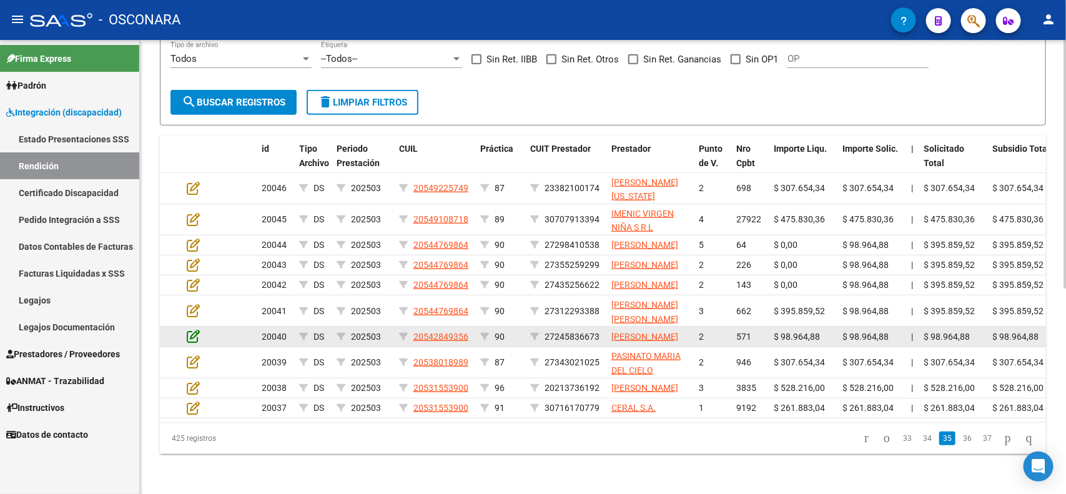
click at [189, 329] on icon at bounding box center [193, 336] width 13 height 14
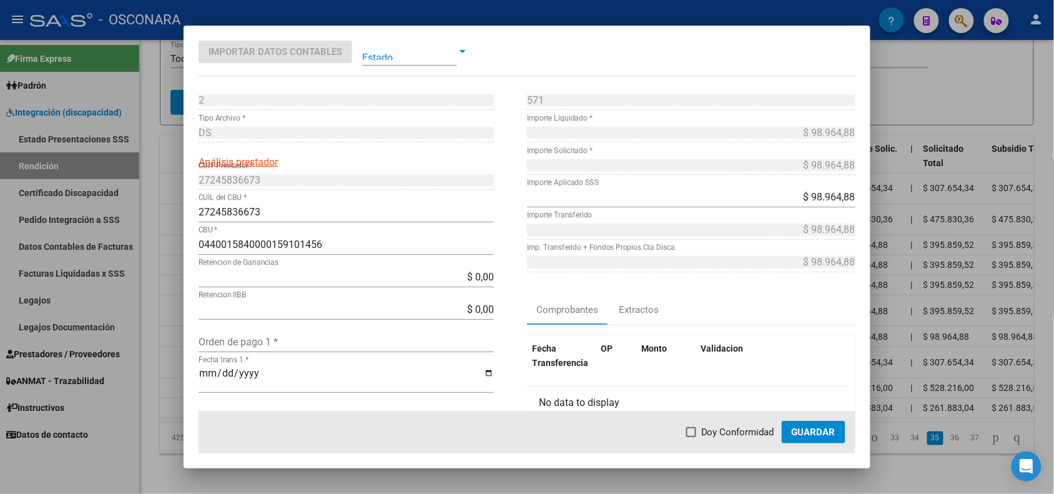
click at [172, 313] on div at bounding box center [527, 247] width 1054 height 494
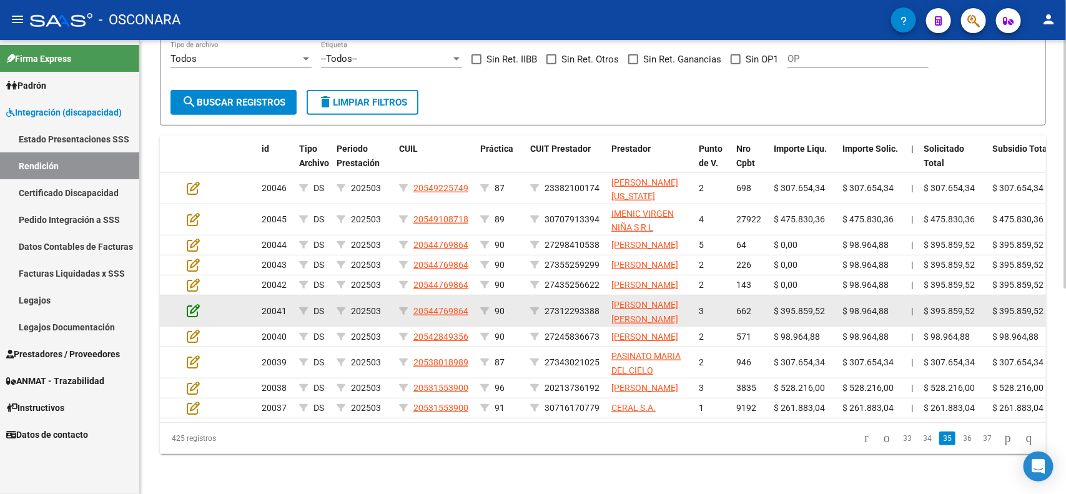
click at [190, 304] on icon at bounding box center [193, 311] width 13 height 14
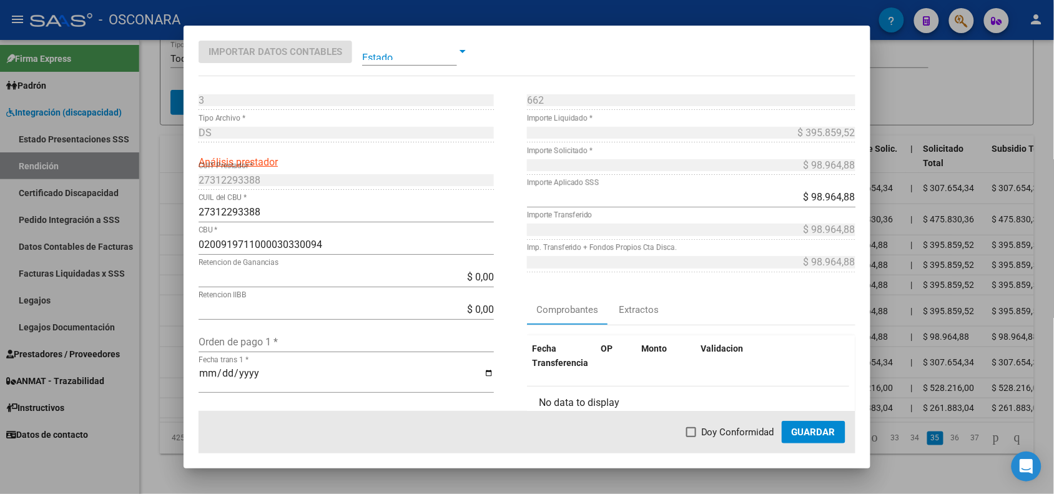
click at [161, 292] on div at bounding box center [527, 247] width 1054 height 494
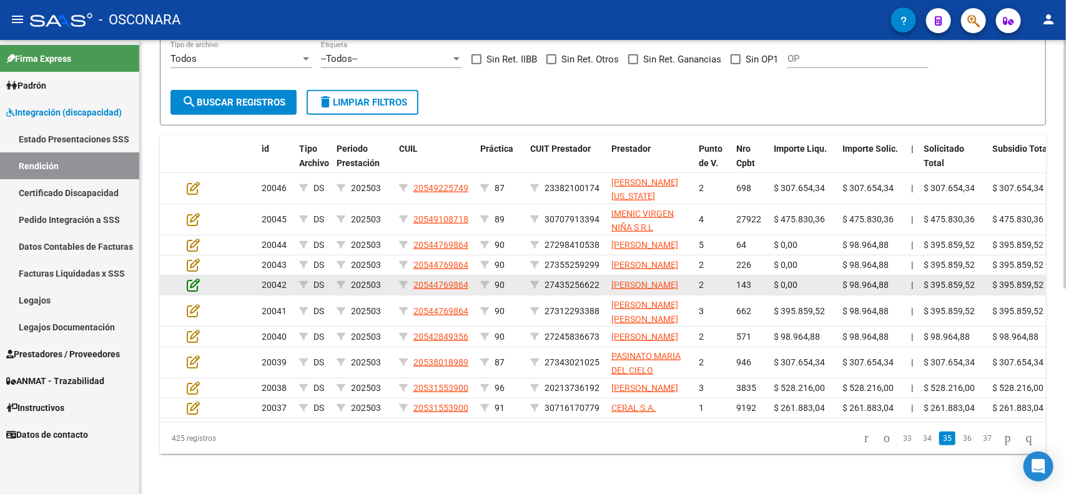
click at [192, 278] on icon at bounding box center [193, 285] width 13 height 14
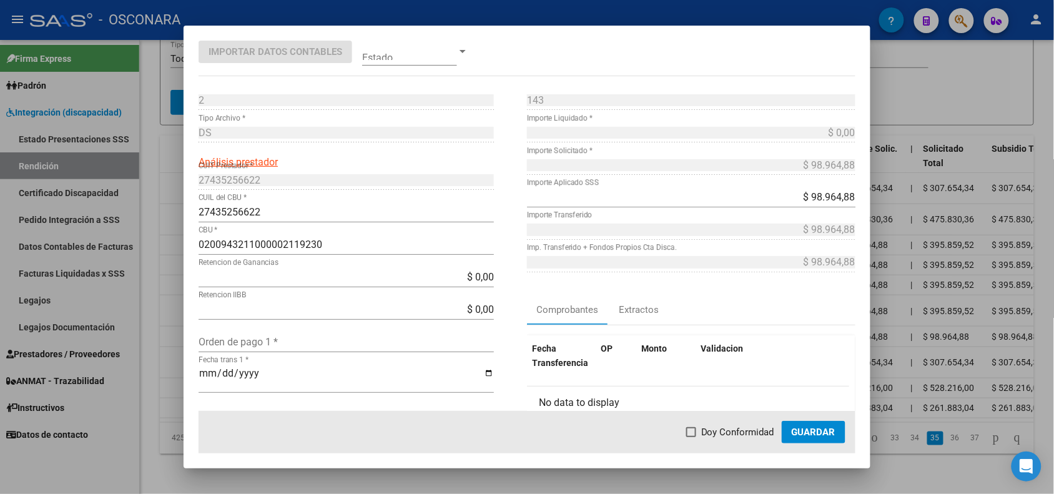
click at [177, 252] on div at bounding box center [527, 247] width 1054 height 494
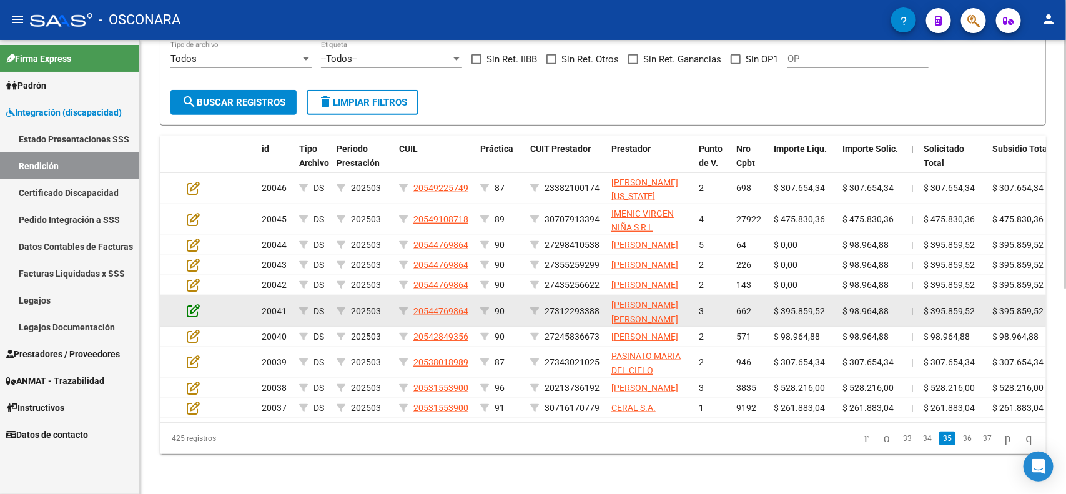
click at [190, 304] on icon at bounding box center [193, 311] width 13 height 14
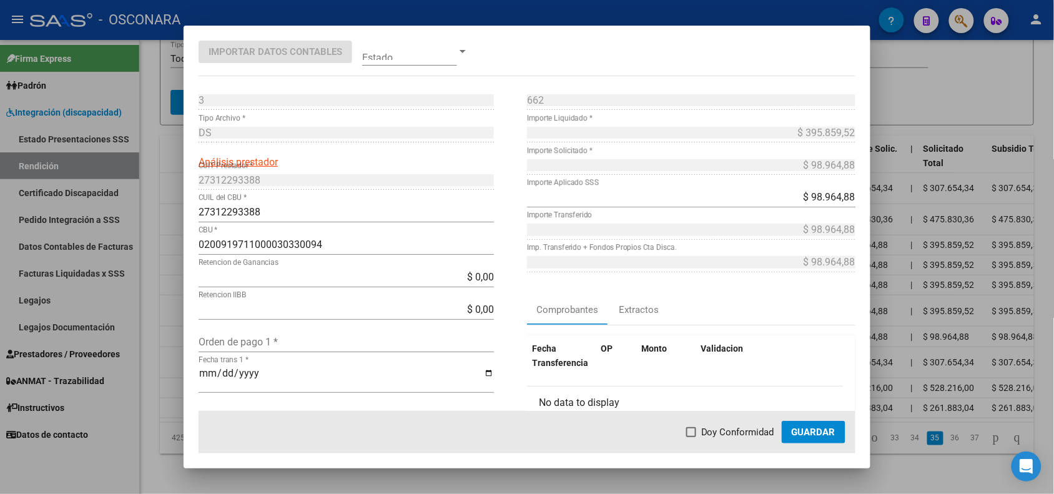
click at [169, 280] on div at bounding box center [527, 247] width 1054 height 494
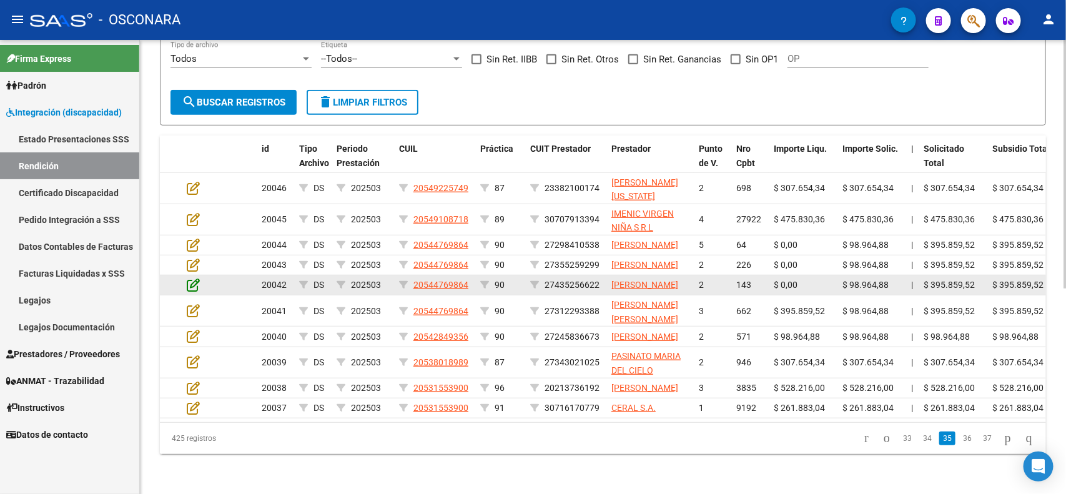
click at [191, 278] on icon at bounding box center [193, 285] width 13 height 14
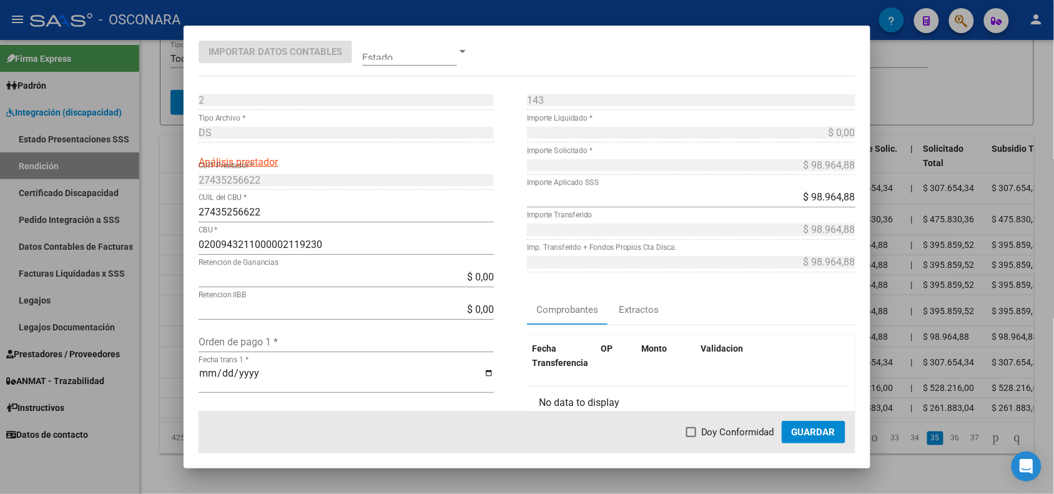
click at [172, 256] on div at bounding box center [527, 247] width 1054 height 494
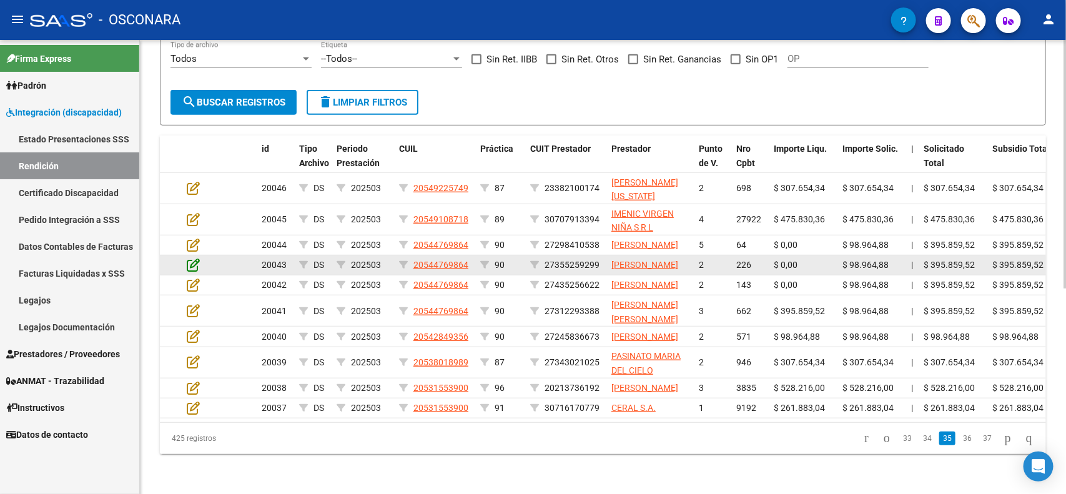
click at [192, 258] on icon at bounding box center [193, 265] width 13 height 14
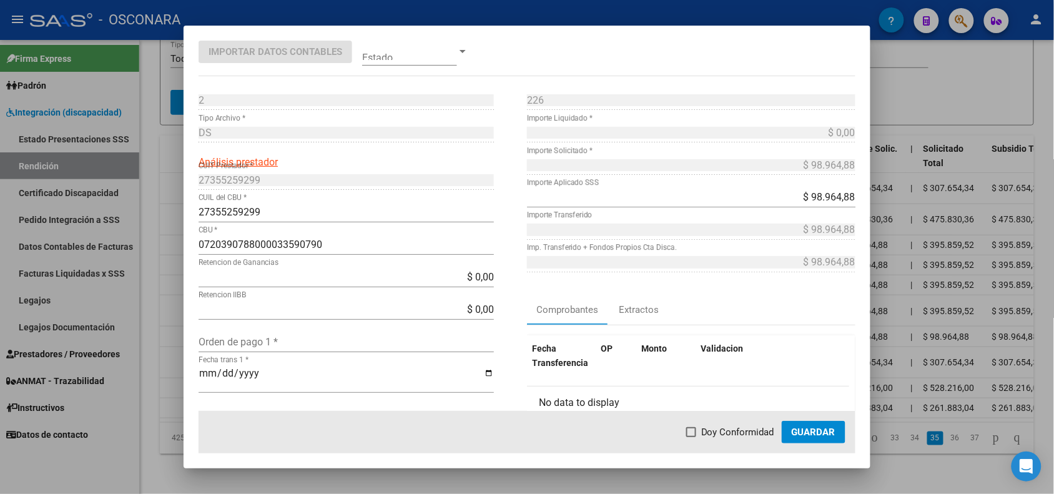
click at [169, 227] on div at bounding box center [527, 247] width 1054 height 494
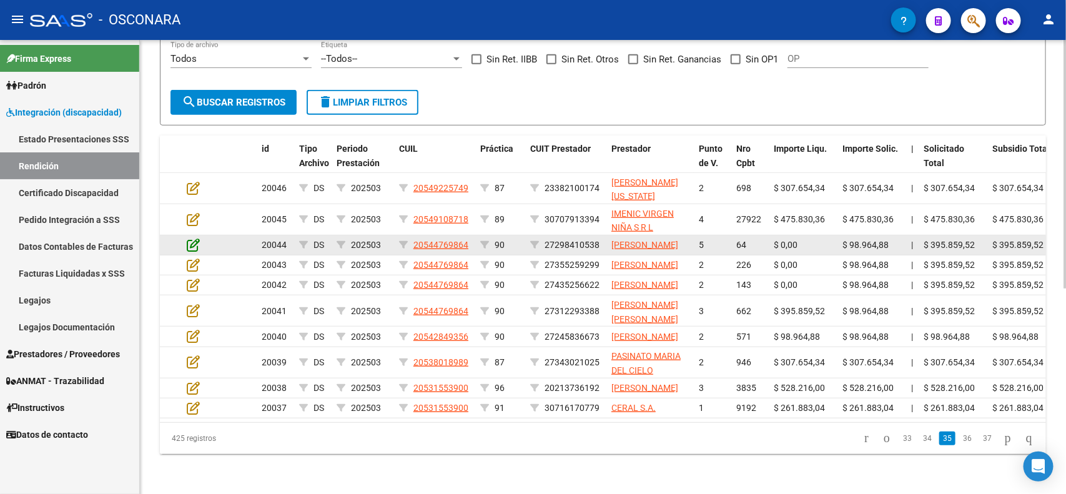
click at [197, 238] on icon at bounding box center [193, 245] width 13 height 14
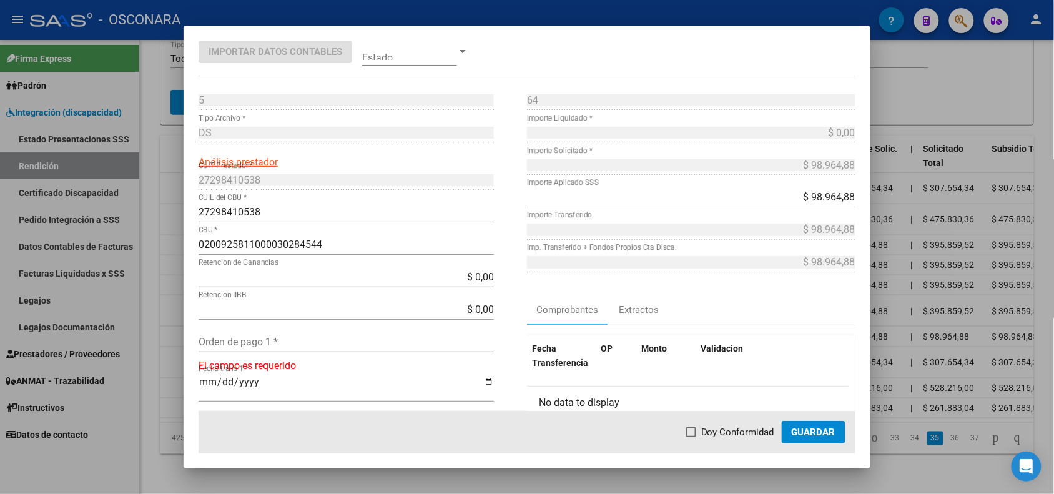
click at [169, 199] on div at bounding box center [527, 247] width 1054 height 494
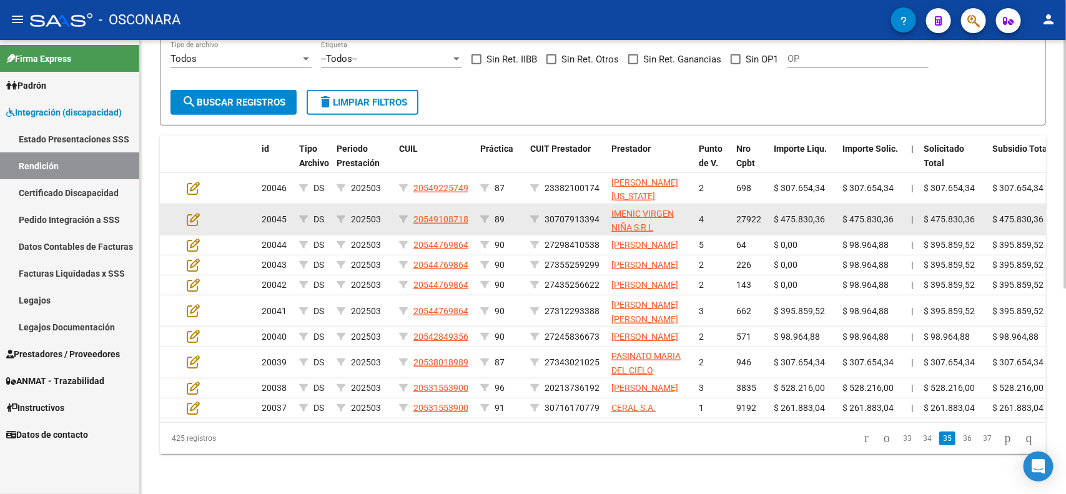
click at [191, 212] on app-edit-rendicion at bounding box center [193, 219] width 13 height 14
click at [194, 212] on icon at bounding box center [193, 219] width 13 height 14
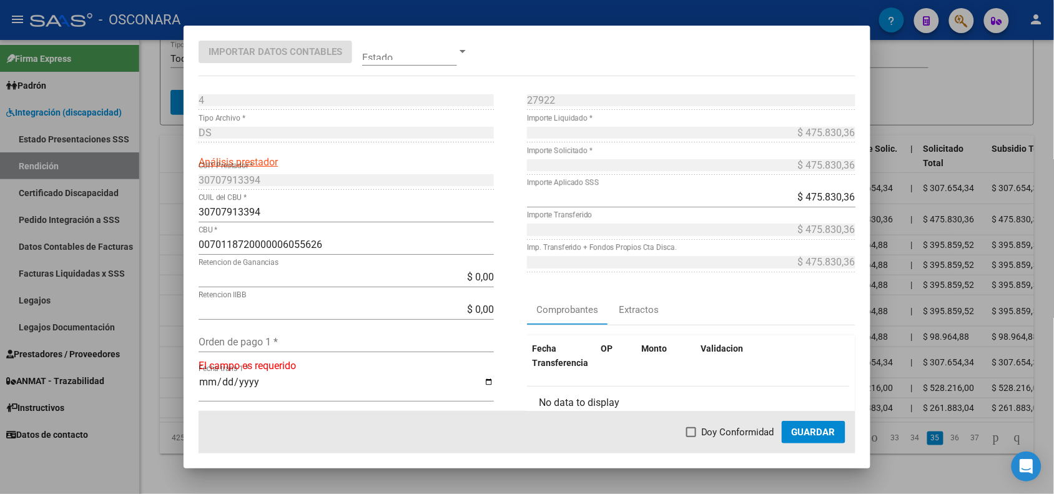
click at [169, 186] on div at bounding box center [527, 247] width 1054 height 494
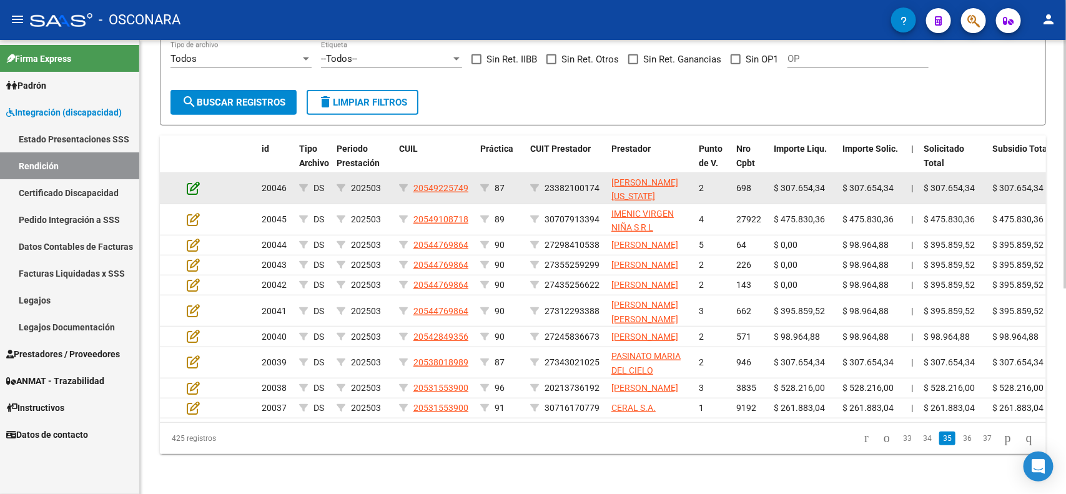
click at [189, 181] on icon at bounding box center [193, 188] width 13 height 14
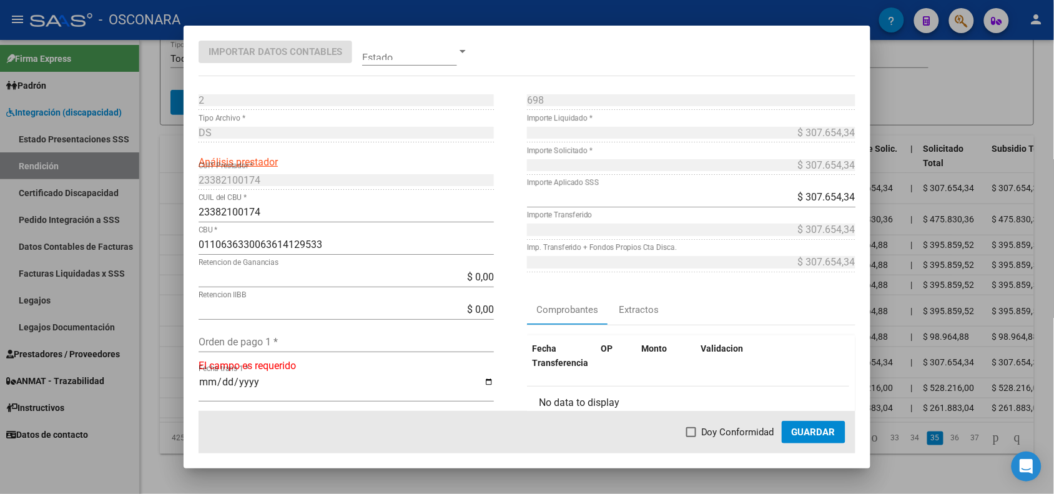
click at [169, 167] on div at bounding box center [527, 247] width 1054 height 494
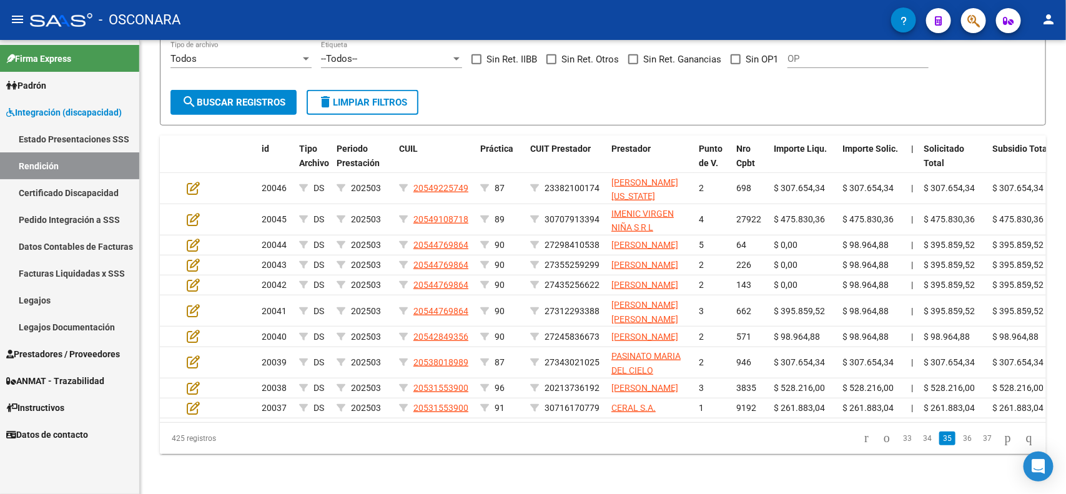
drag, startPoint x: 920, startPoint y: 433, endPoint x: 887, endPoint y: 430, distance: 33.2
click at [920, 433] on link "34" at bounding box center [927, 439] width 16 height 14
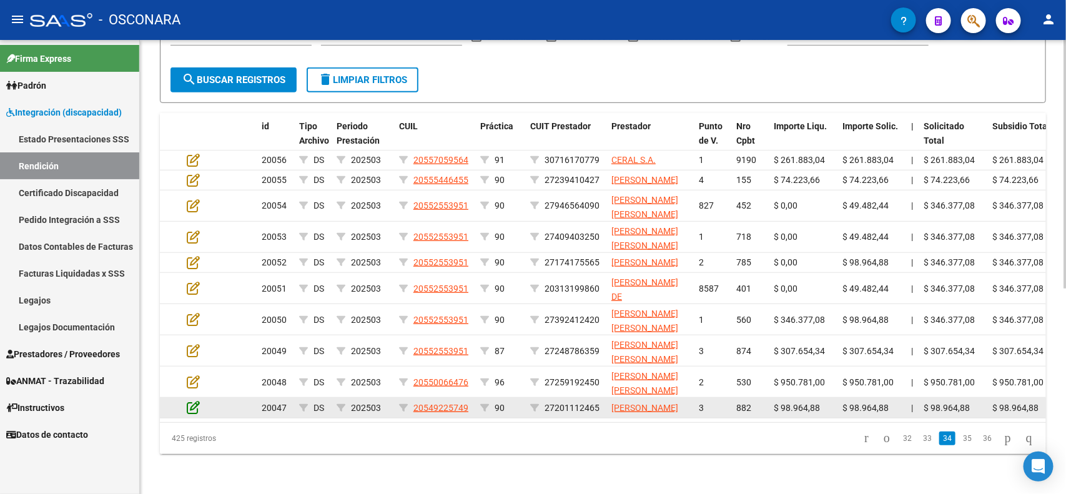
click at [192, 400] on icon at bounding box center [193, 407] width 13 height 14
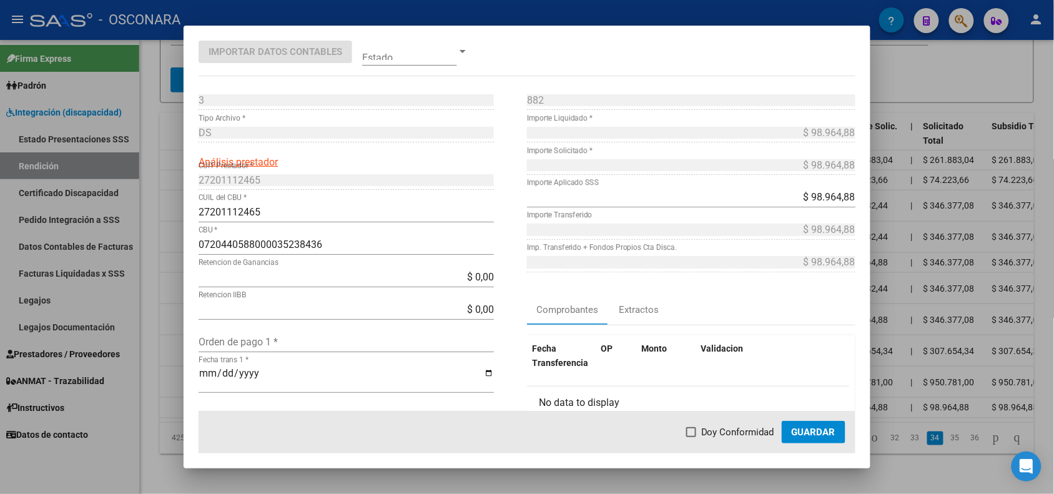
click at [164, 380] on div at bounding box center [527, 247] width 1054 height 494
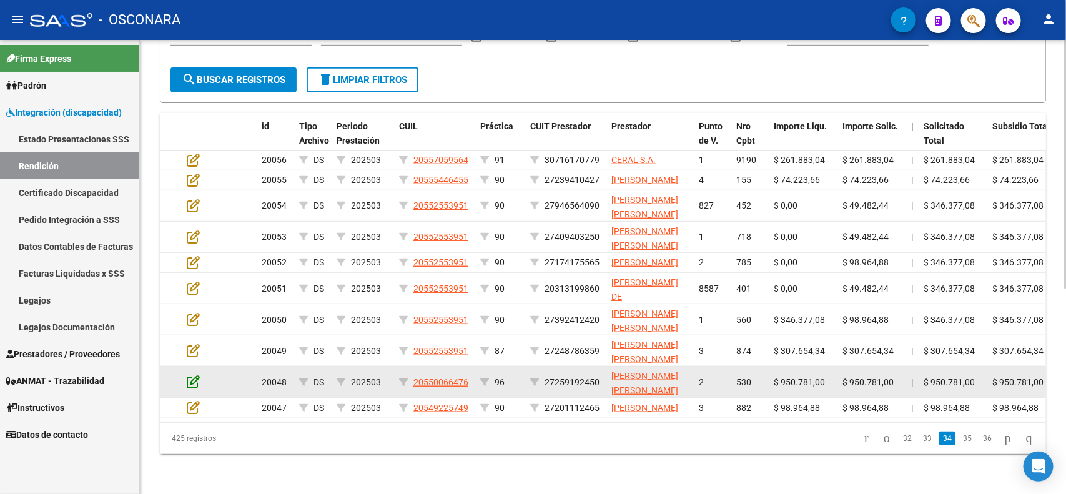
click at [189, 375] on icon at bounding box center [193, 382] width 13 height 14
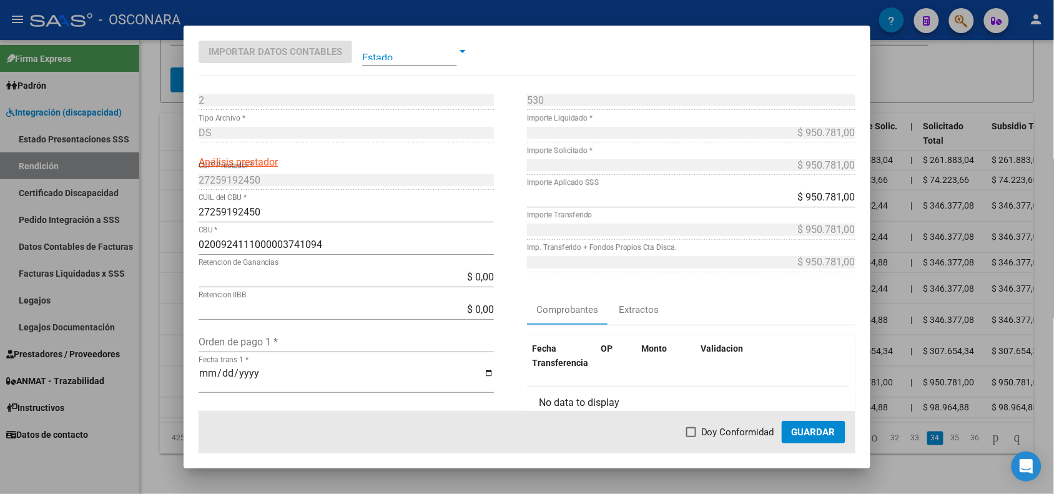
click at [175, 354] on div at bounding box center [527, 247] width 1054 height 494
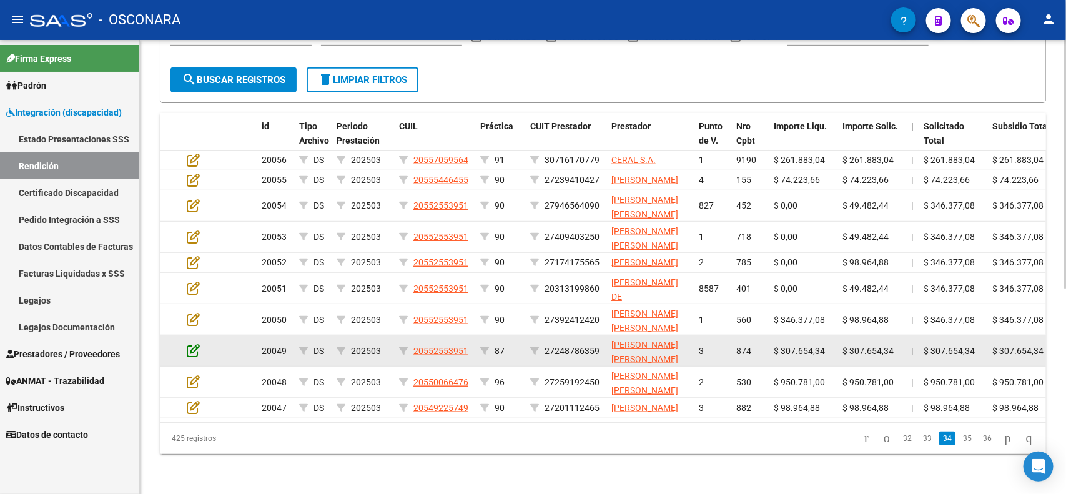
click at [192, 344] on icon at bounding box center [193, 351] width 13 height 14
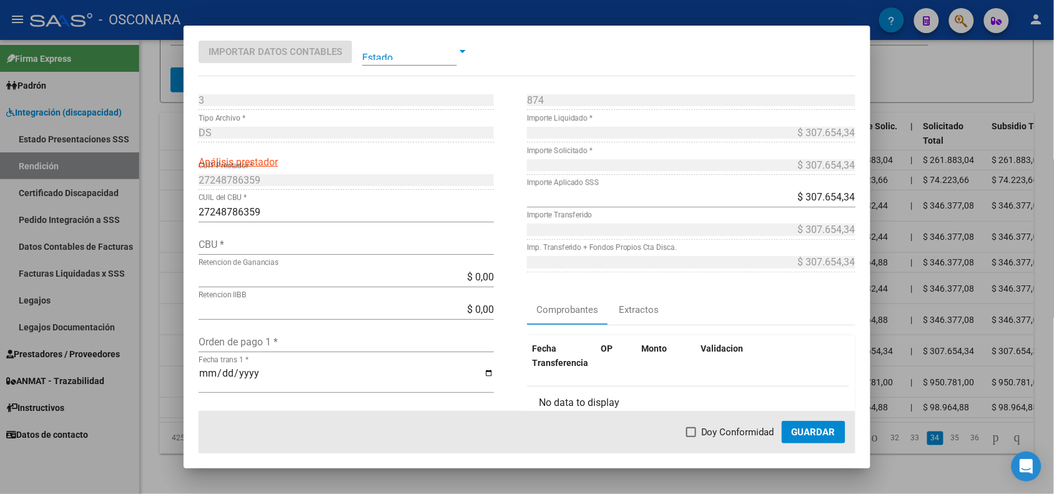
click at [172, 327] on div at bounding box center [527, 247] width 1054 height 494
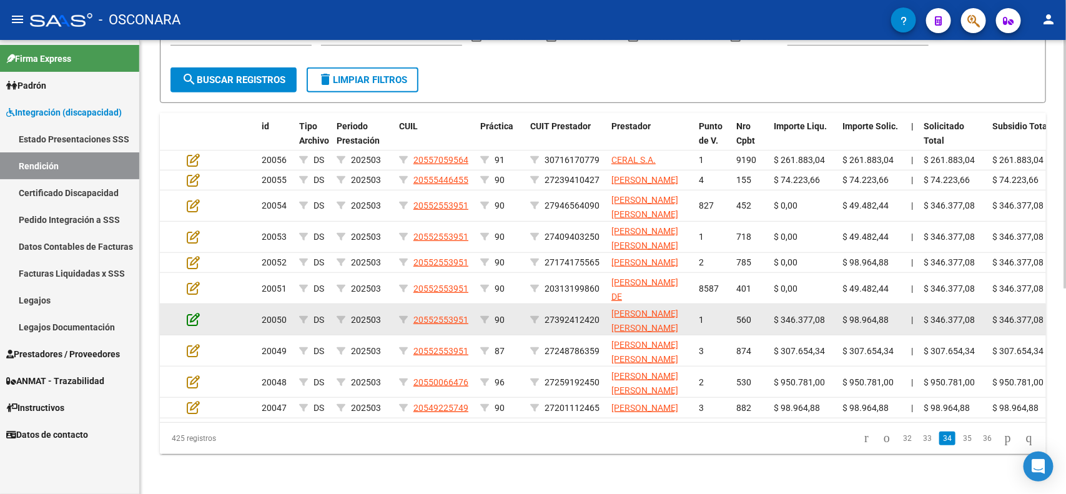
click at [192, 312] on icon at bounding box center [193, 319] width 13 height 14
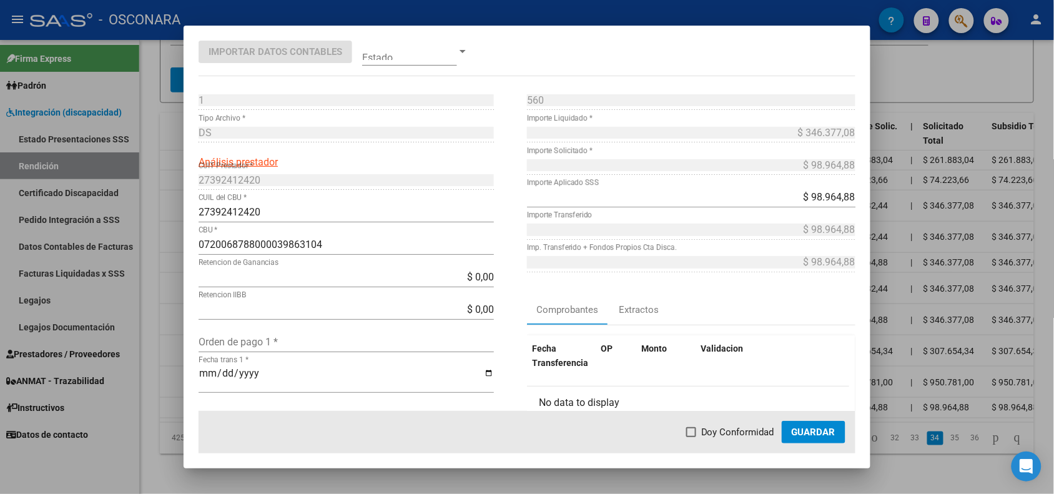
click at [178, 295] on div at bounding box center [527, 247] width 1054 height 494
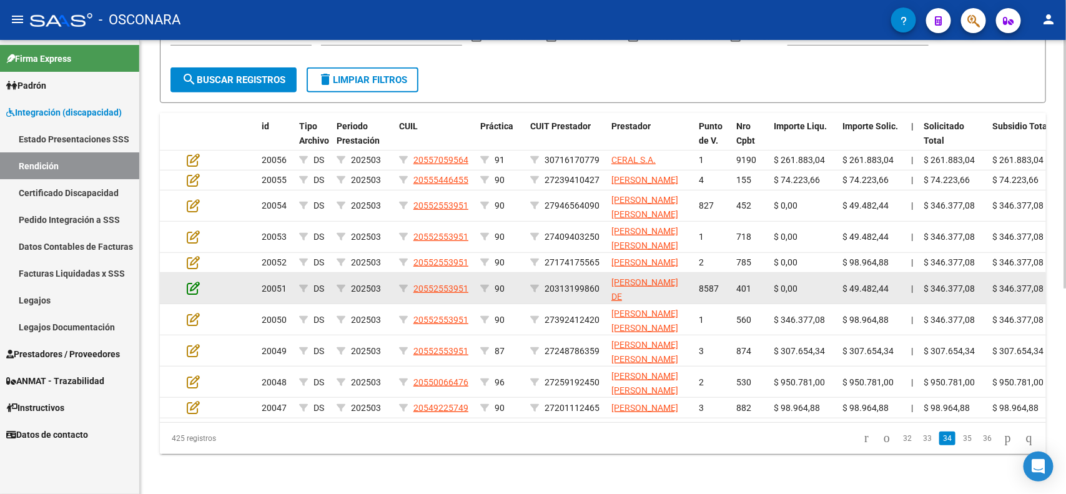
click at [190, 281] on icon at bounding box center [193, 288] width 13 height 14
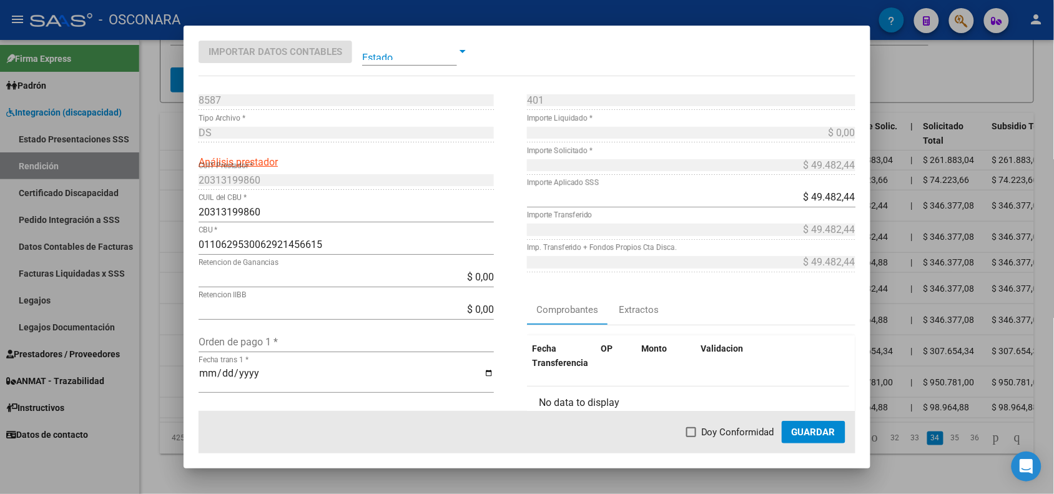
click at [164, 250] on div at bounding box center [527, 247] width 1054 height 494
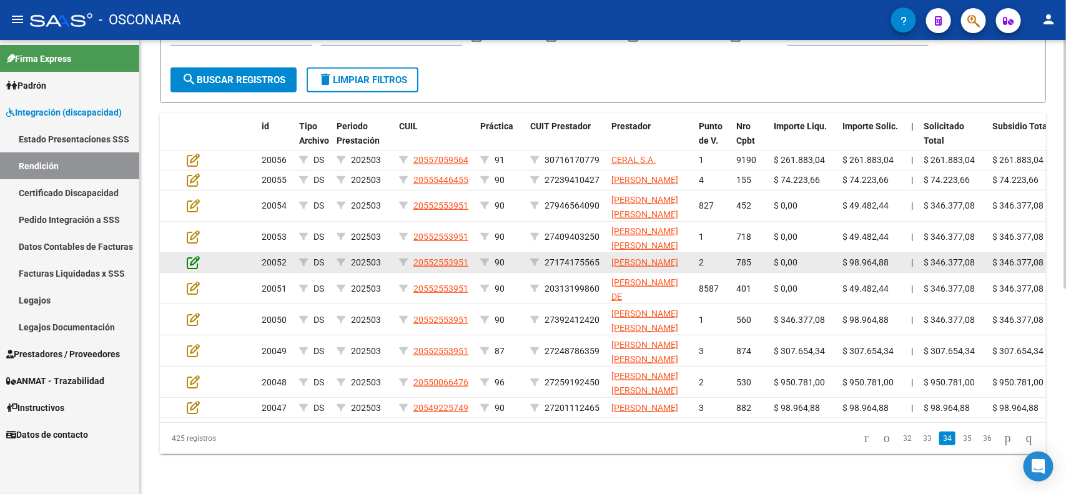
click at [198, 255] on icon at bounding box center [193, 262] width 13 height 14
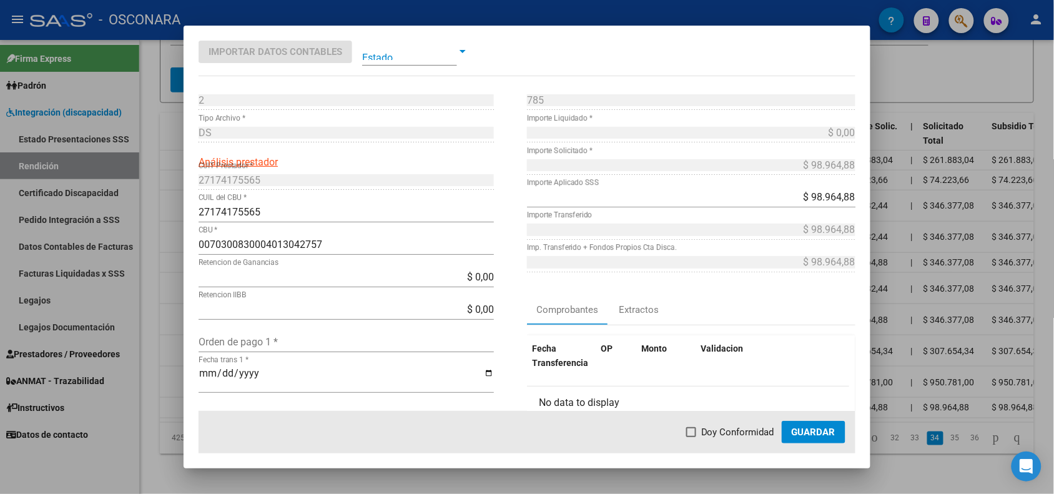
click at [171, 231] on div at bounding box center [527, 247] width 1054 height 494
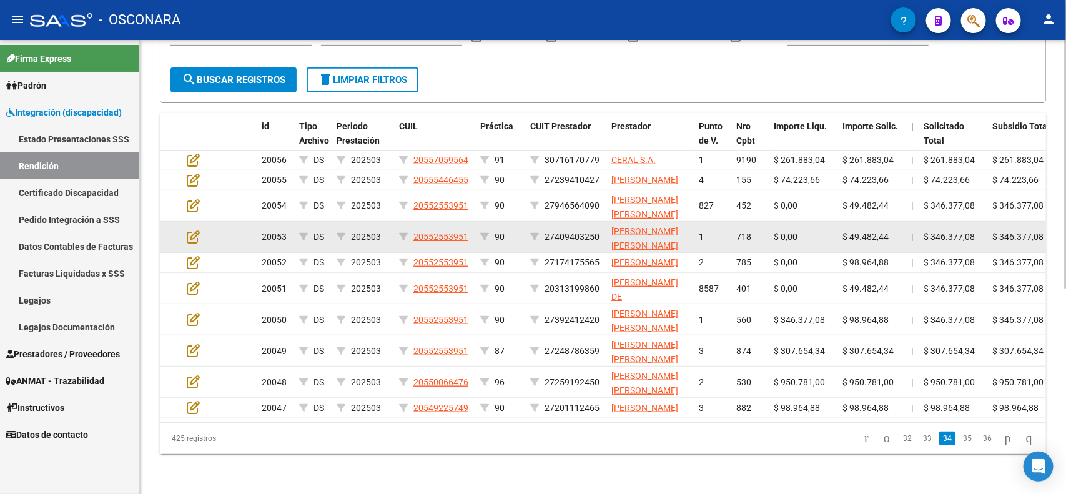
click at [192, 230] on app-edit-rendicion at bounding box center [193, 237] width 13 height 14
click at [192, 230] on icon at bounding box center [193, 237] width 13 height 14
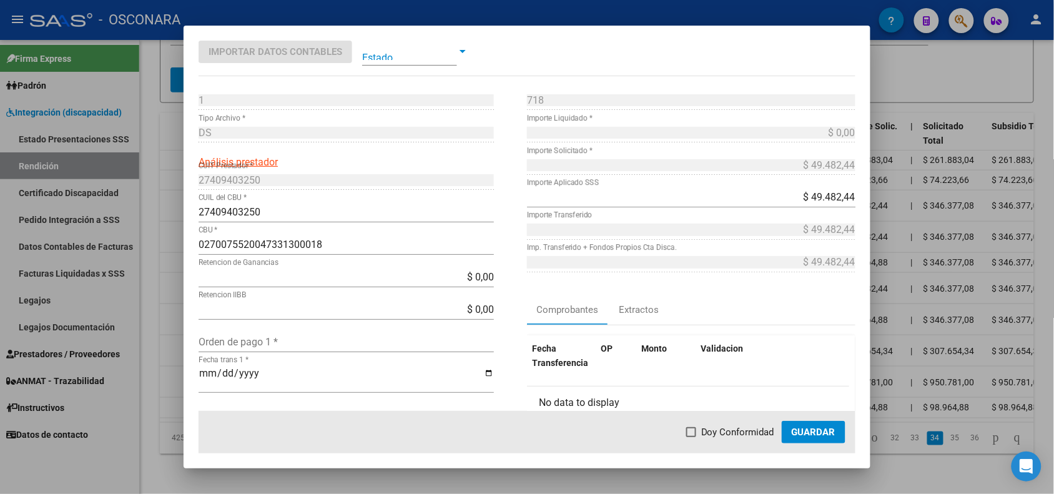
click at [166, 213] on div at bounding box center [527, 247] width 1054 height 494
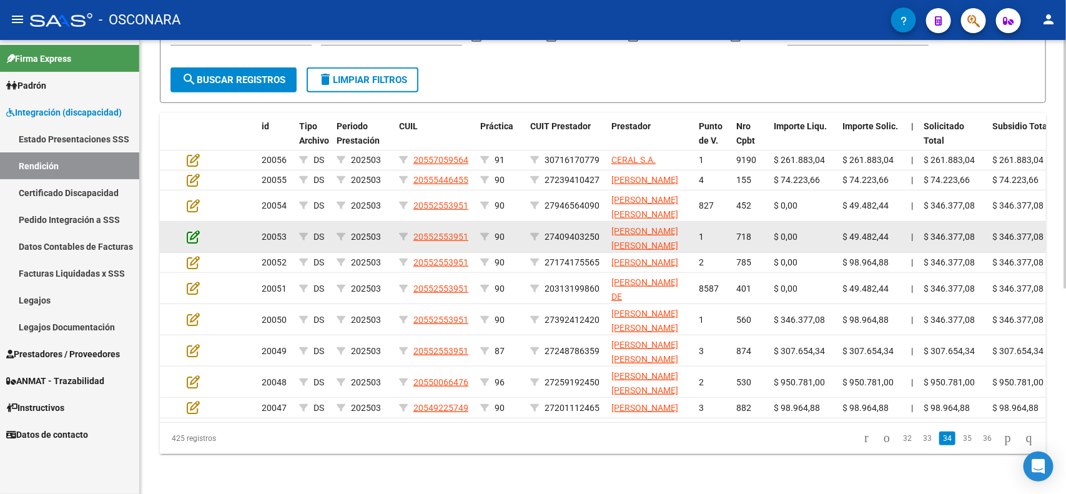
click at [192, 230] on icon at bounding box center [193, 237] width 13 height 14
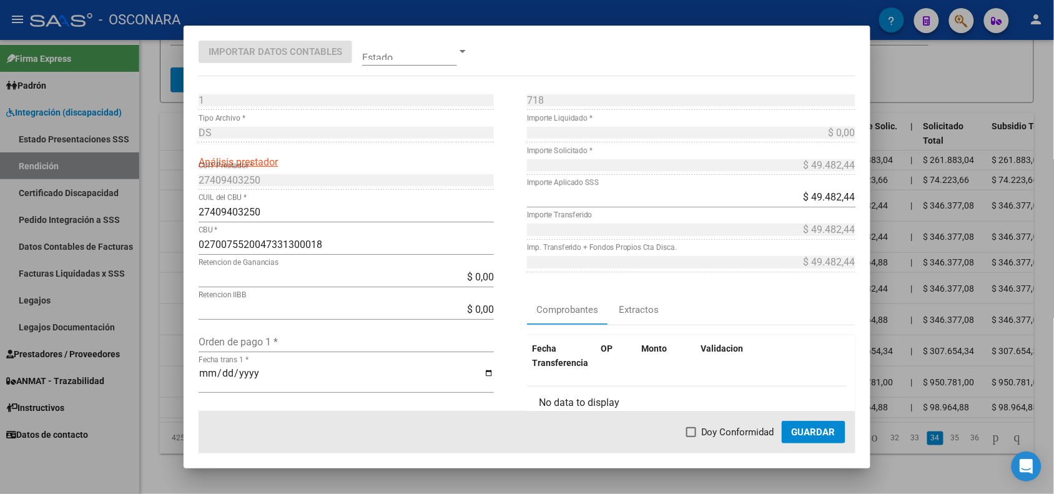
click at [167, 207] on div at bounding box center [527, 247] width 1054 height 494
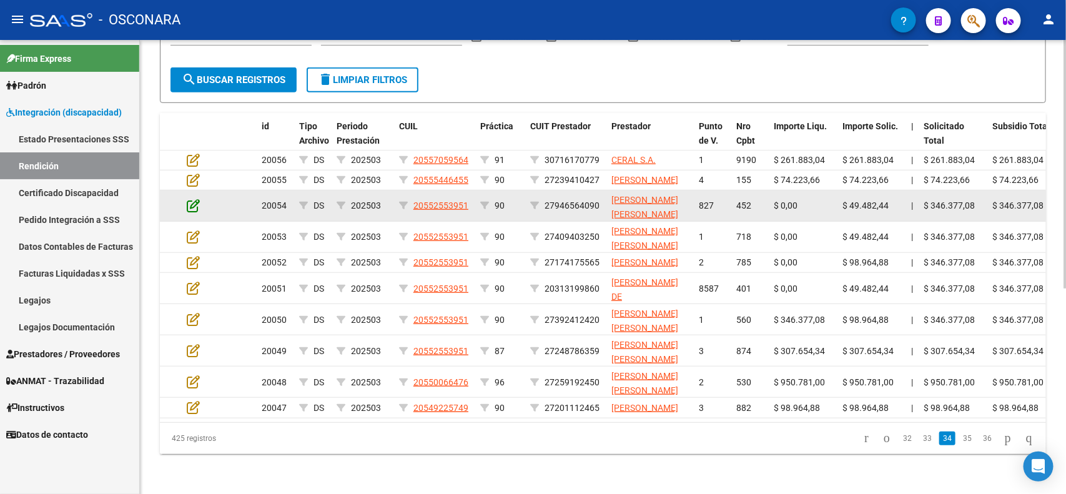
click at [190, 199] on icon at bounding box center [193, 206] width 13 height 14
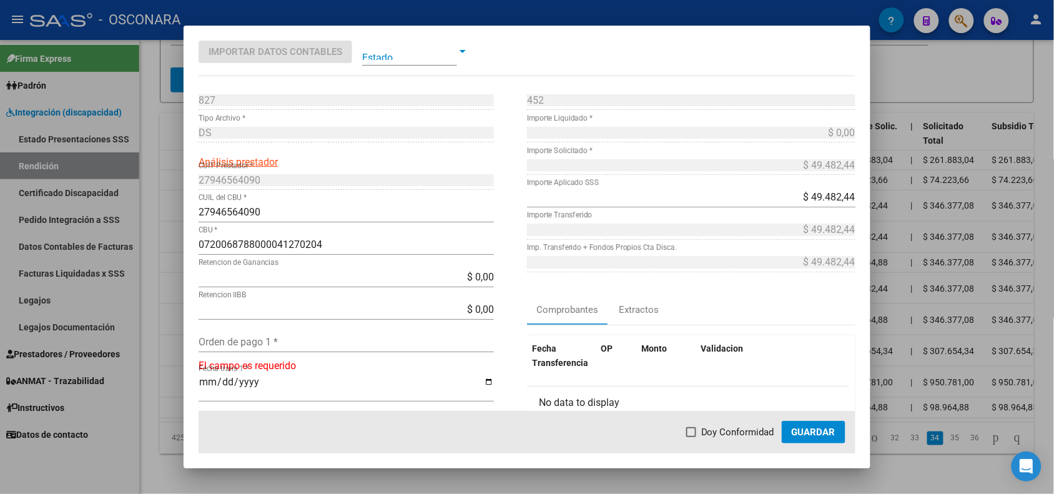
click at [169, 178] on div at bounding box center [527, 247] width 1054 height 494
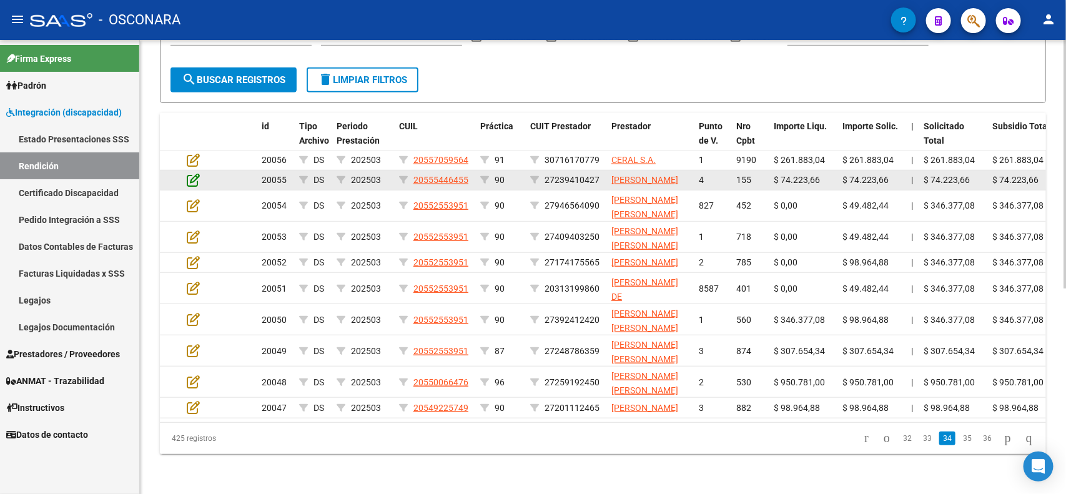
click at [192, 173] on icon at bounding box center [193, 180] width 13 height 14
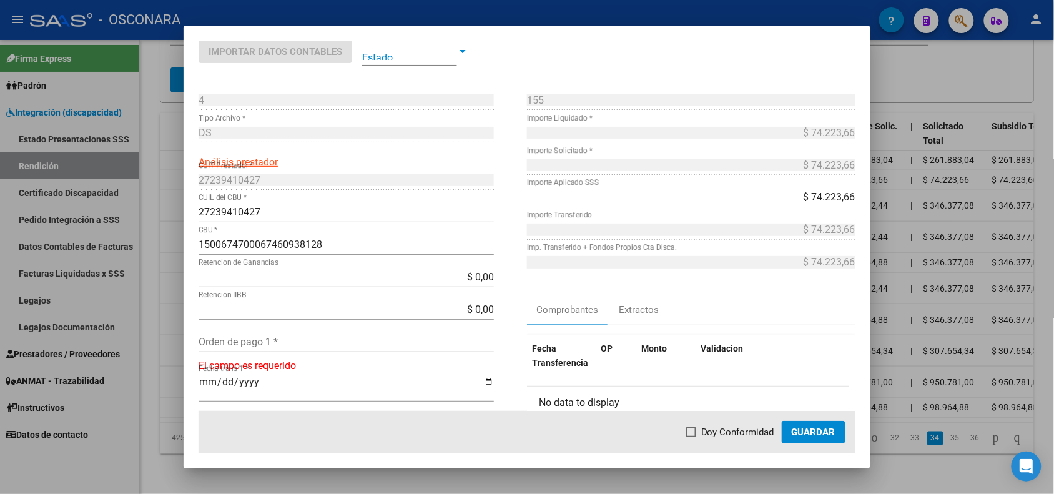
click at [171, 155] on div at bounding box center [527, 247] width 1054 height 494
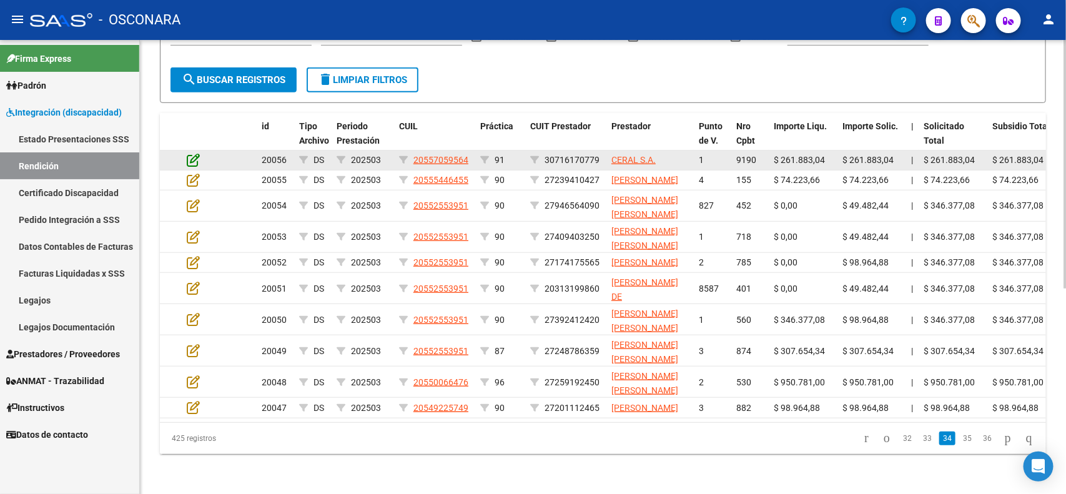
click at [194, 153] on icon at bounding box center [193, 160] width 13 height 14
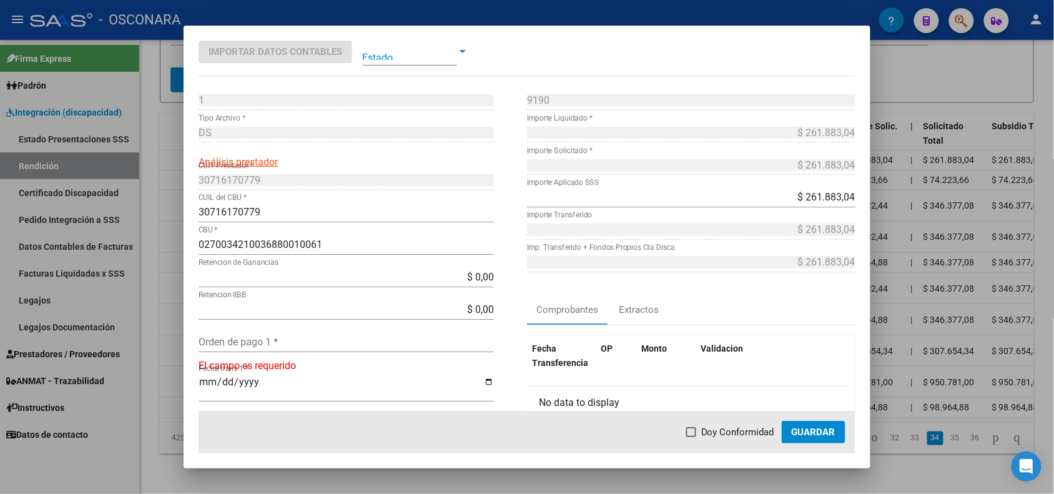
click at [159, 189] on div at bounding box center [527, 247] width 1054 height 494
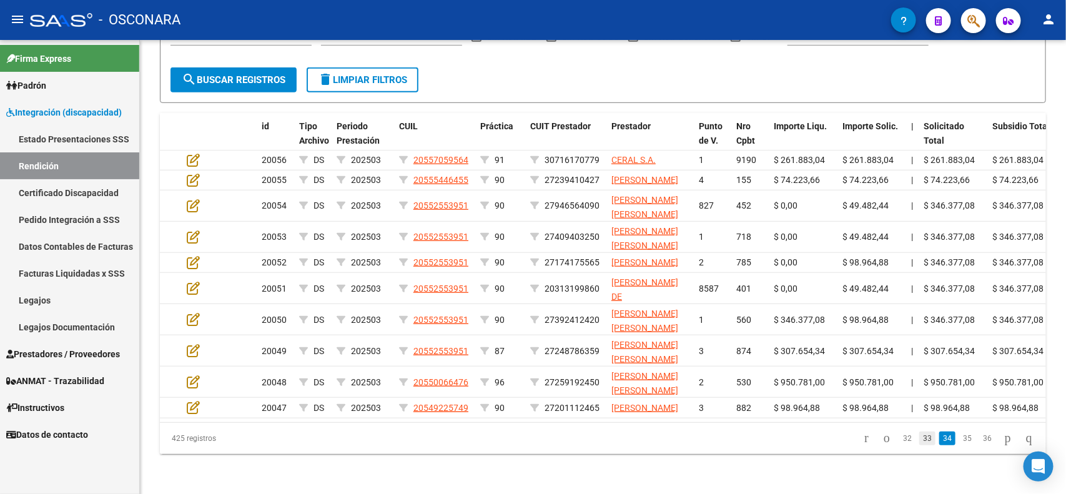
click at [919, 436] on link "33" at bounding box center [927, 439] width 16 height 14
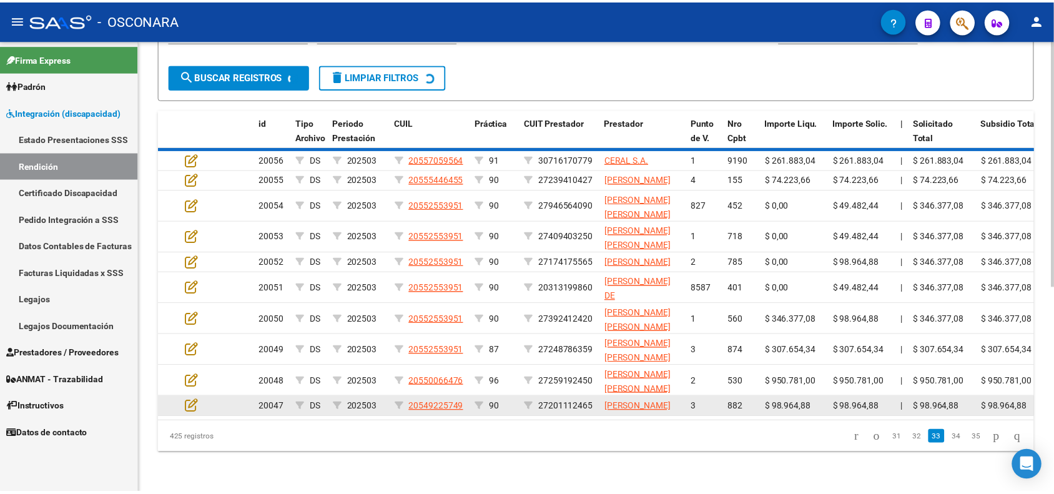
scroll to position [375, 0]
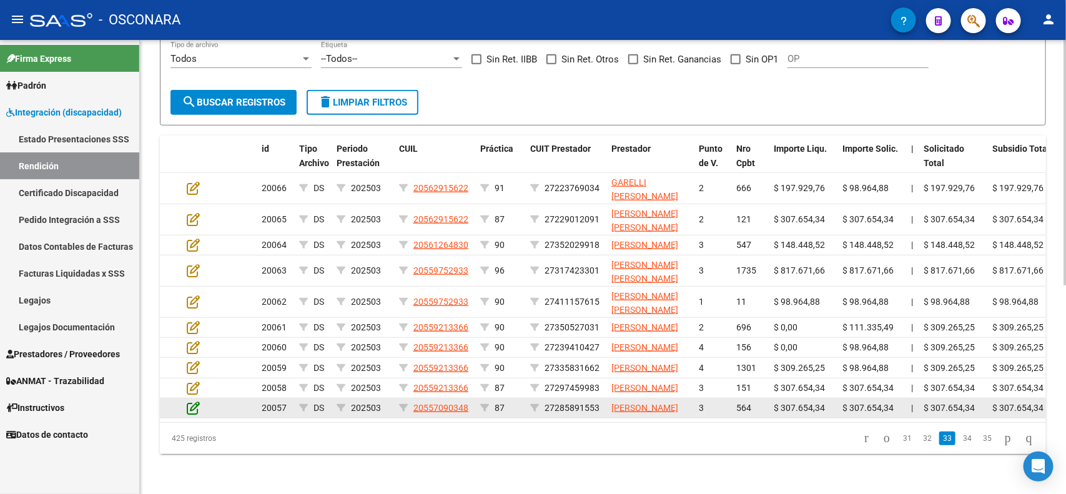
click at [192, 401] on icon at bounding box center [193, 408] width 13 height 14
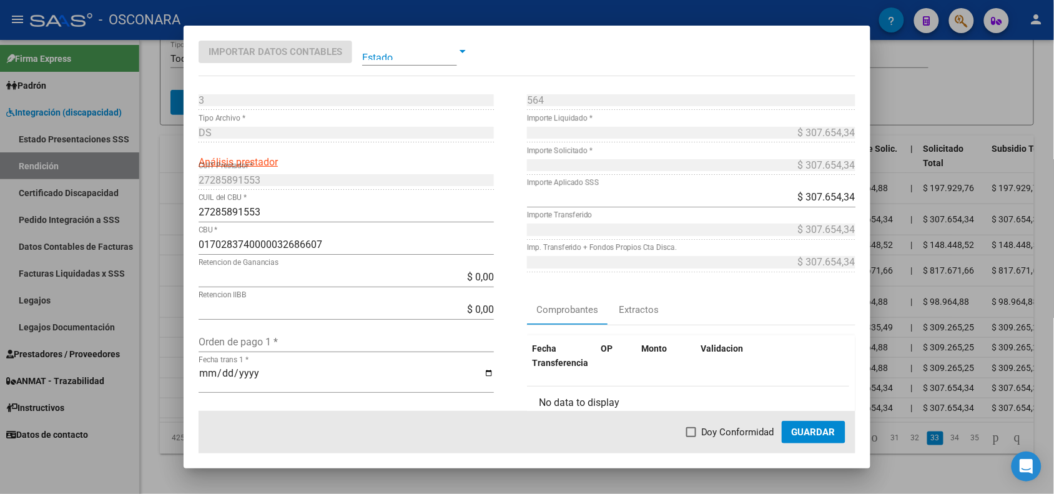
click at [167, 393] on div at bounding box center [527, 247] width 1054 height 494
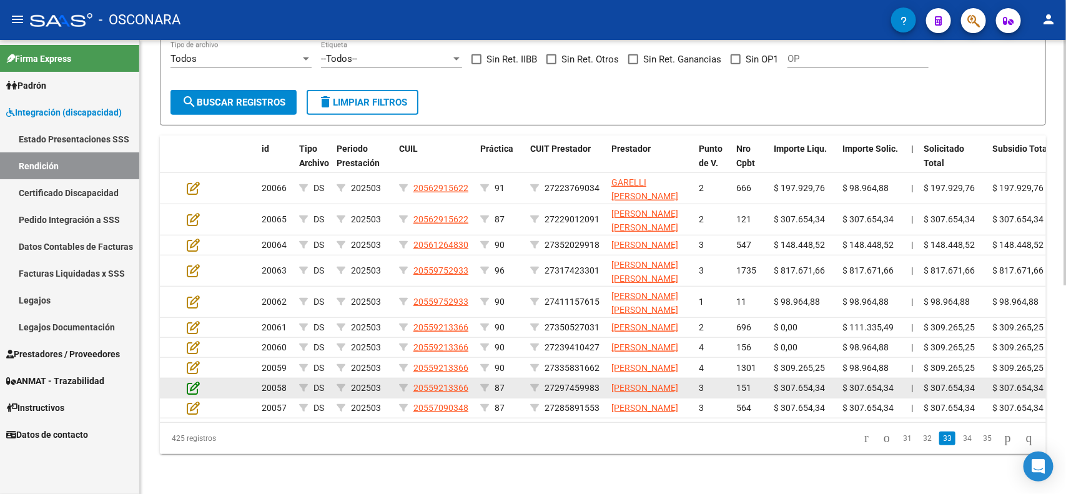
click at [187, 381] on icon at bounding box center [193, 388] width 13 height 14
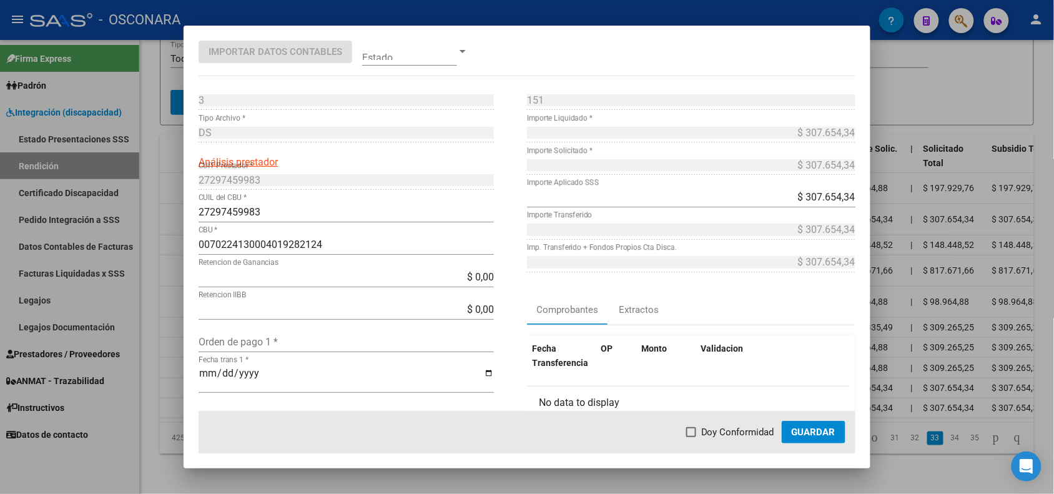
click at [172, 370] on div at bounding box center [527, 247] width 1054 height 494
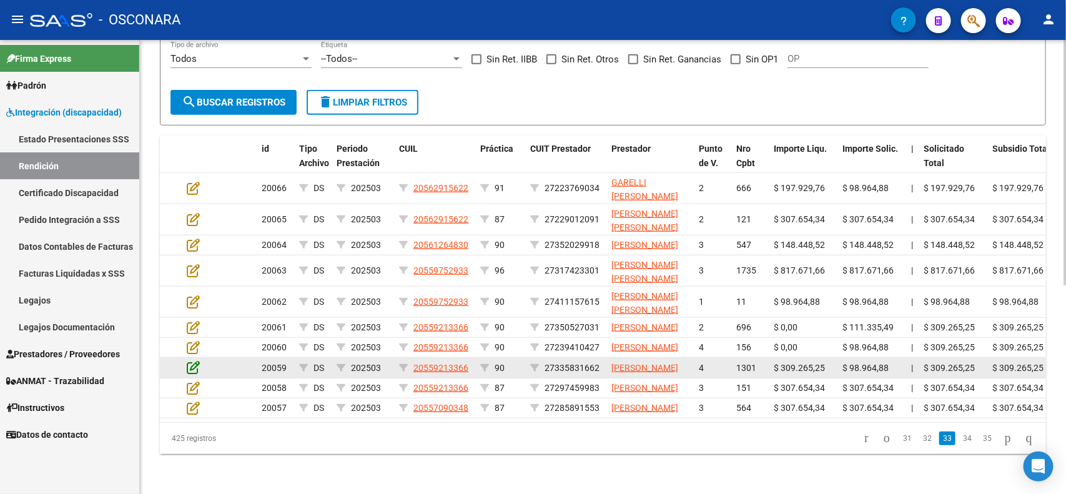
click at [189, 360] on icon at bounding box center [193, 367] width 13 height 14
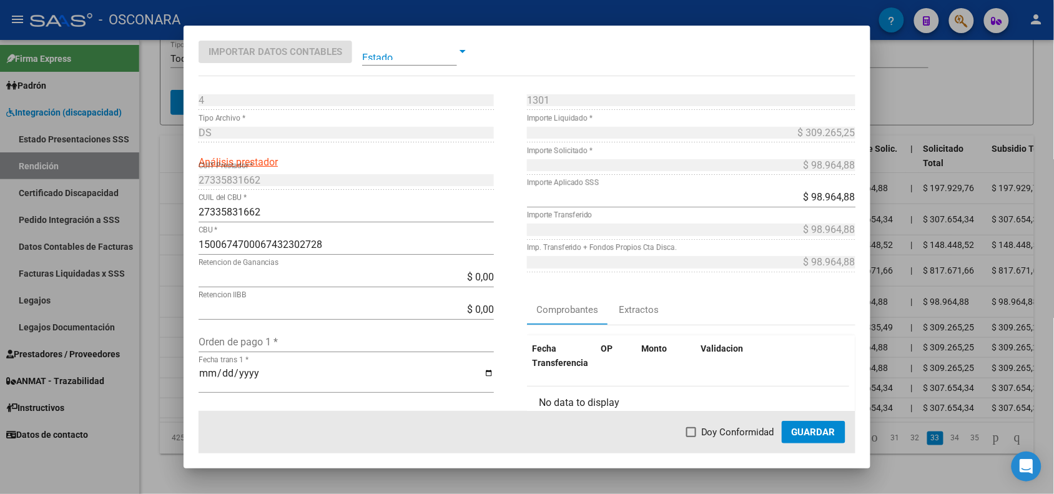
click at [172, 342] on div at bounding box center [527, 247] width 1054 height 494
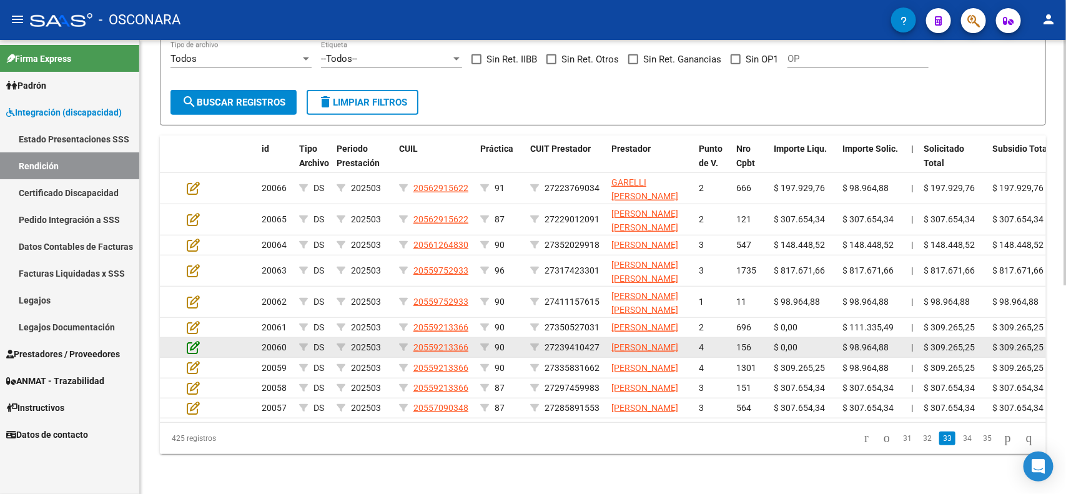
click at [197, 340] on icon at bounding box center [193, 347] width 13 height 14
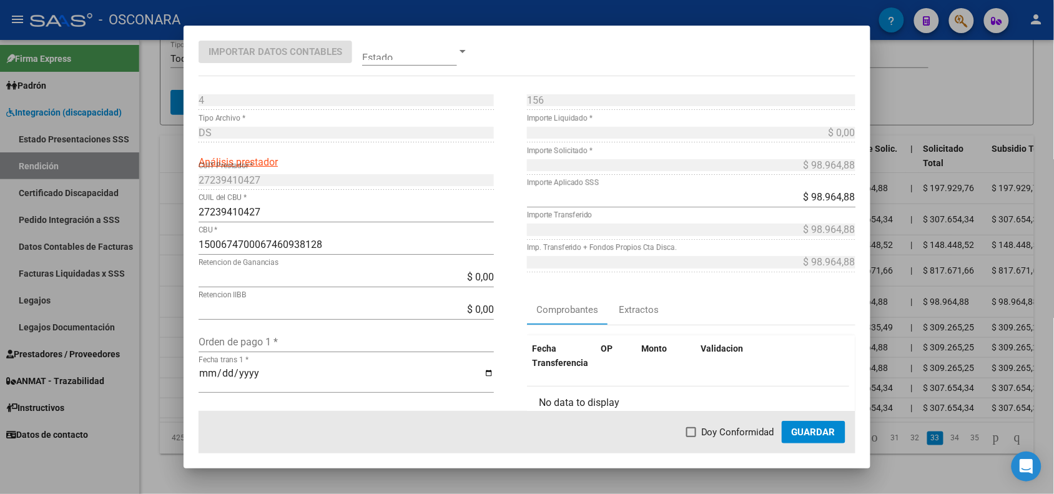
click at [174, 315] on div at bounding box center [527, 247] width 1054 height 494
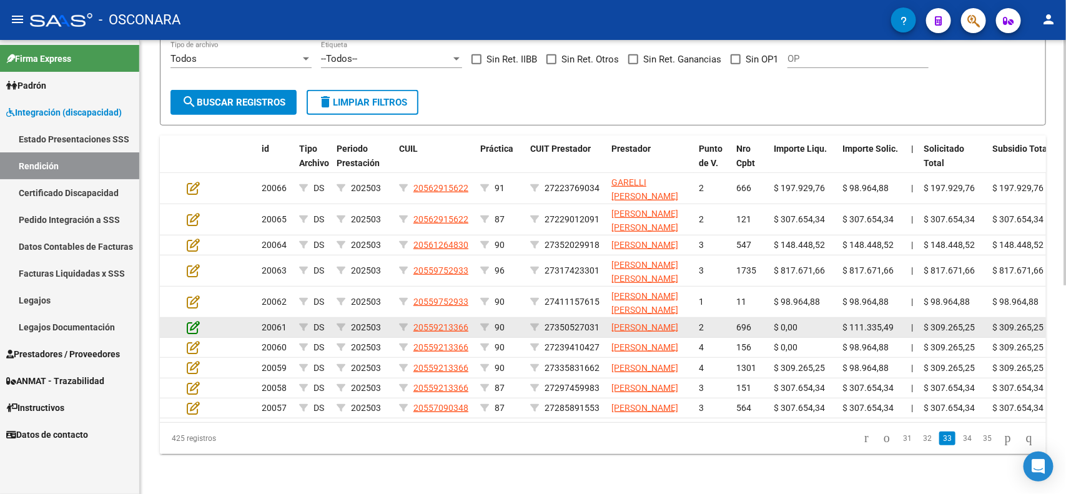
click at [194, 320] on icon at bounding box center [193, 327] width 13 height 14
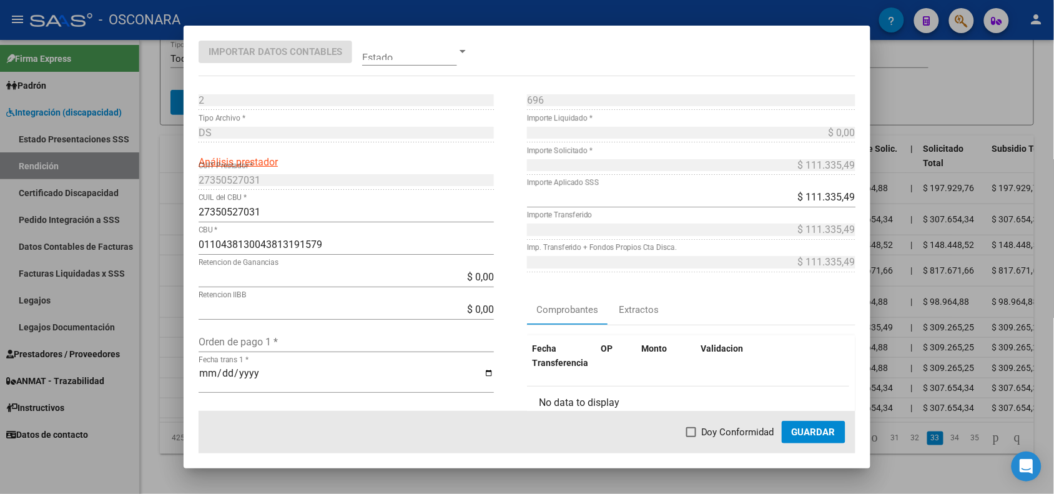
click at [170, 286] on div at bounding box center [527, 247] width 1054 height 494
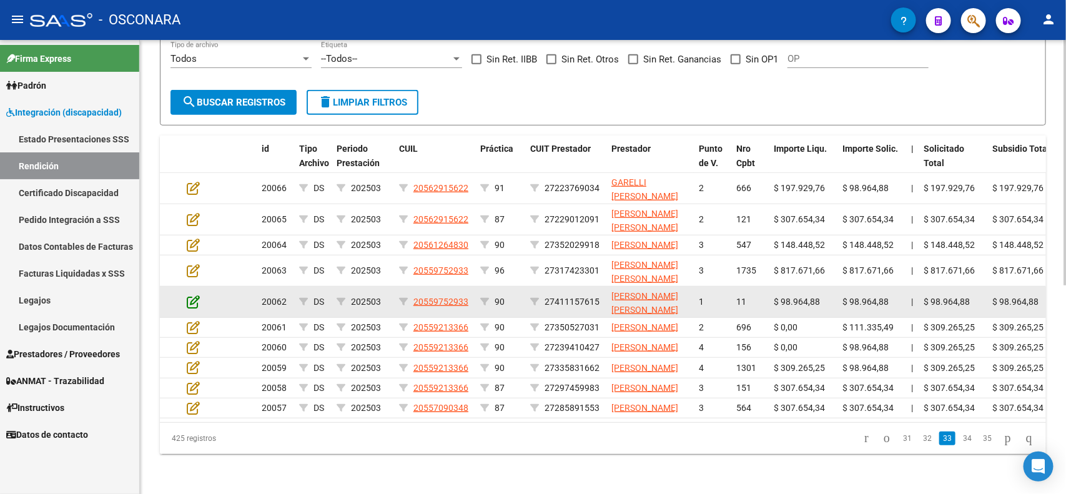
click at [194, 295] on icon at bounding box center [193, 302] width 13 height 14
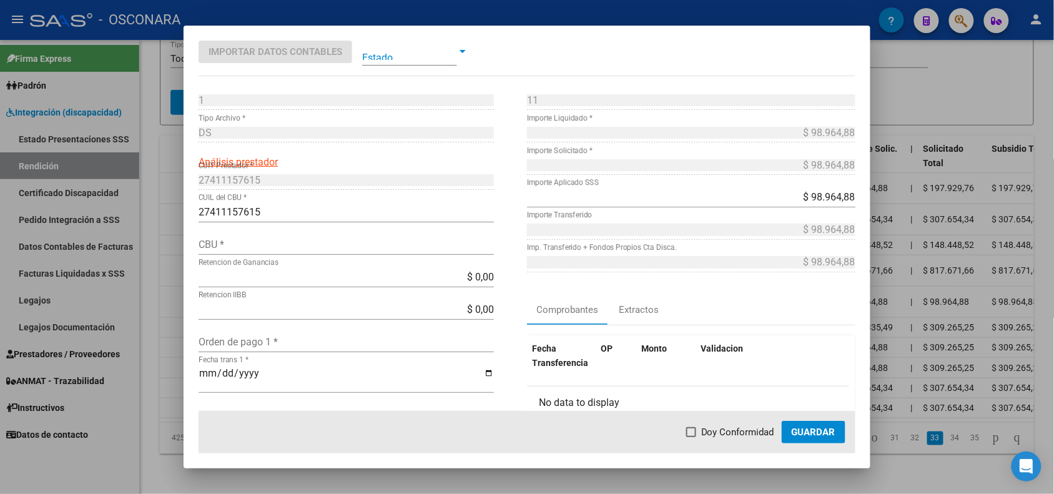
click at [175, 273] on div at bounding box center [527, 247] width 1054 height 494
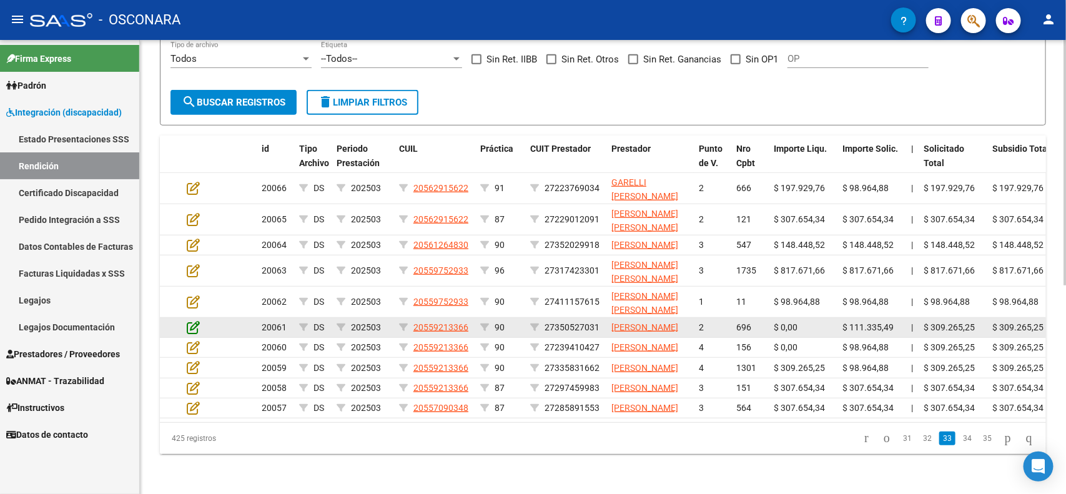
click at [194, 320] on icon at bounding box center [193, 327] width 13 height 14
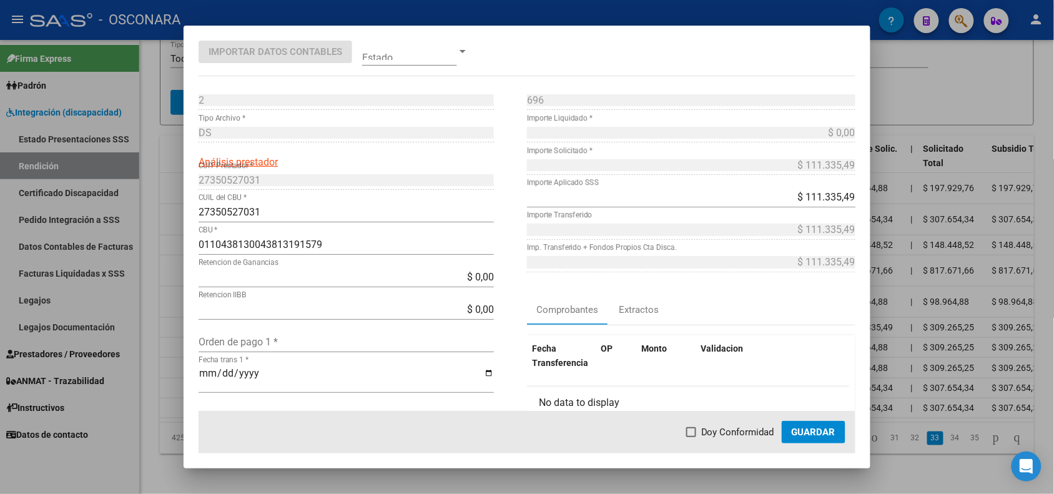
click at [170, 285] on div at bounding box center [527, 247] width 1054 height 494
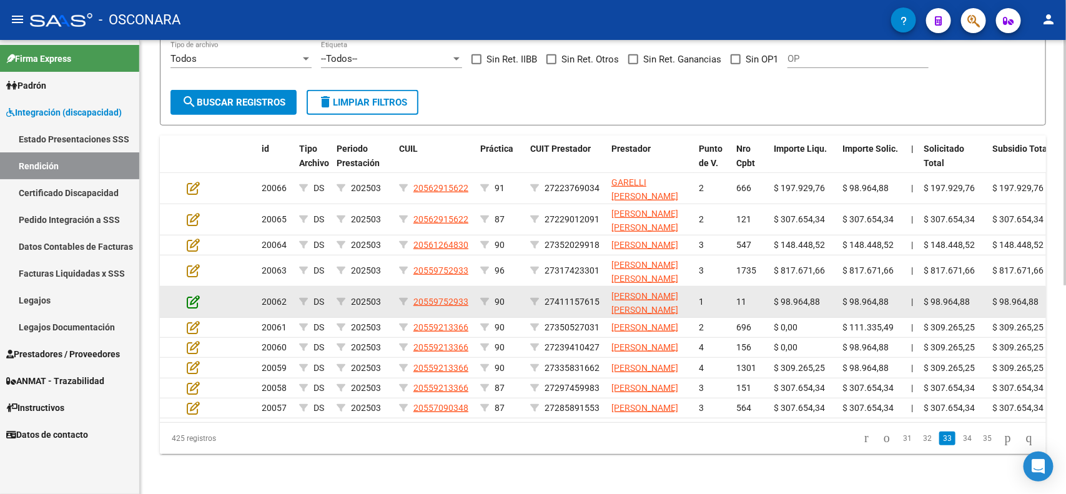
click at [194, 295] on icon at bounding box center [193, 302] width 13 height 14
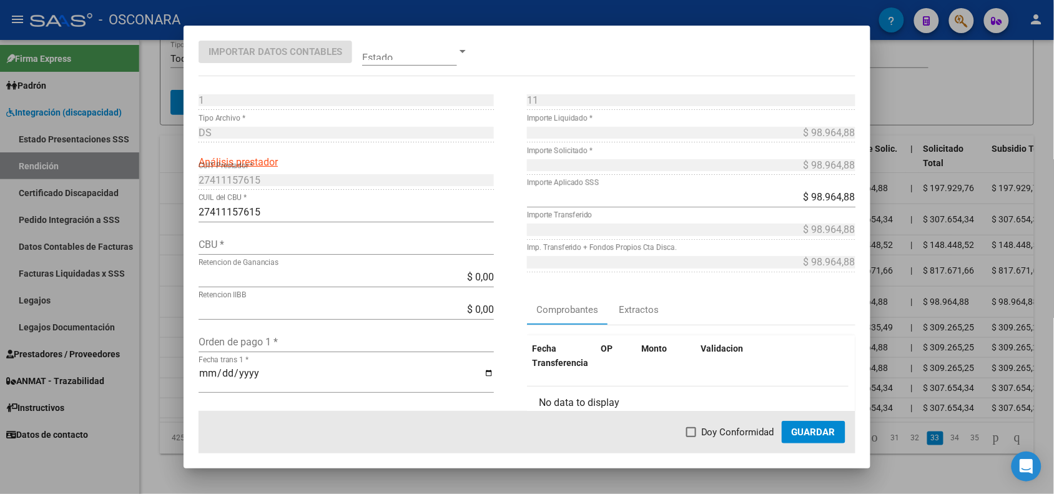
click at [171, 255] on div at bounding box center [527, 247] width 1054 height 494
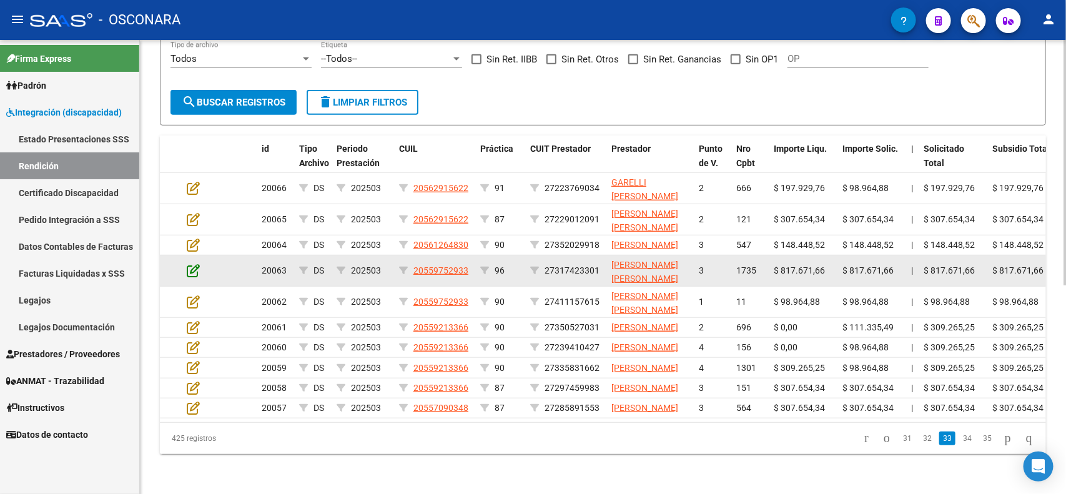
click at [194, 264] on icon at bounding box center [193, 271] width 13 height 14
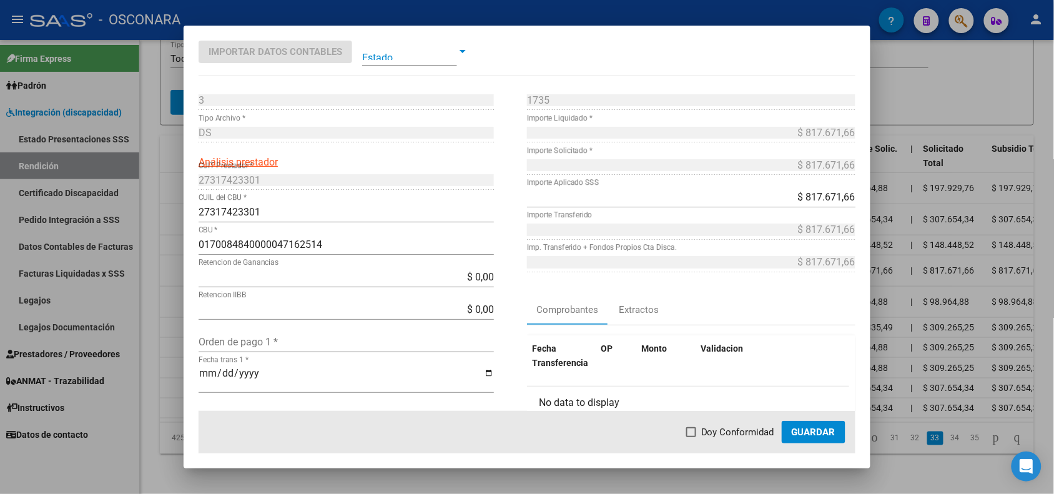
click at [169, 224] on div at bounding box center [527, 247] width 1054 height 494
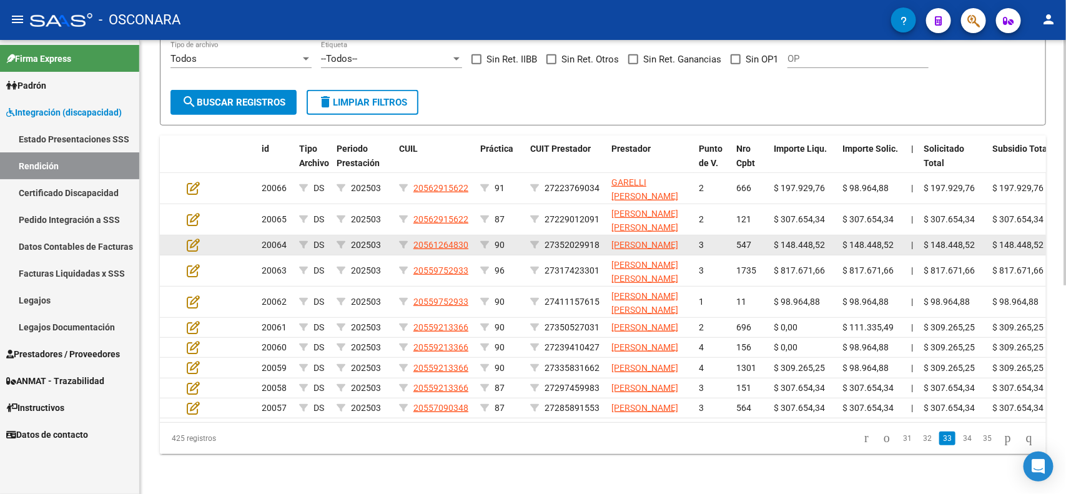
click at [192, 235] on datatable-body-cell at bounding box center [204, 244] width 44 height 19
click at [195, 238] on icon at bounding box center [193, 245] width 13 height 14
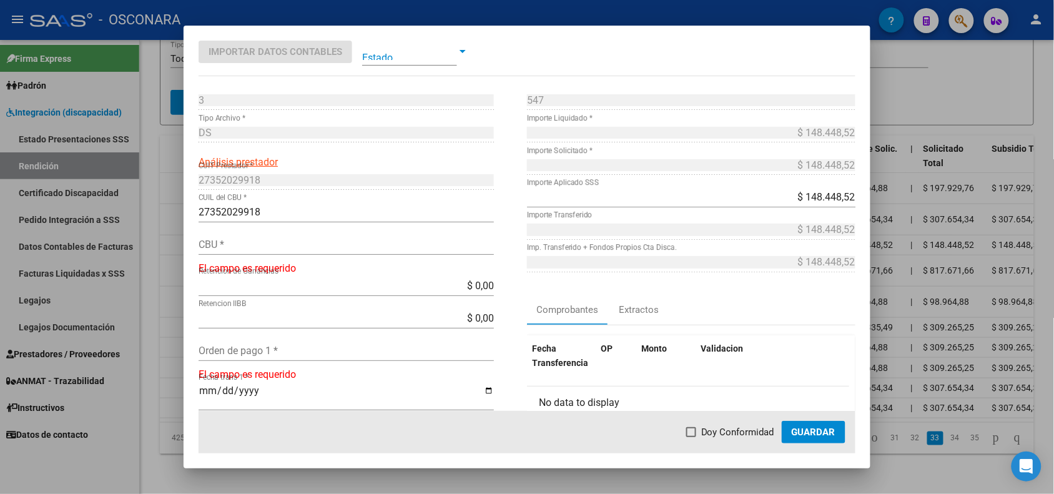
click at [166, 197] on div at bounding box center [527, 247] width 1054 height 494
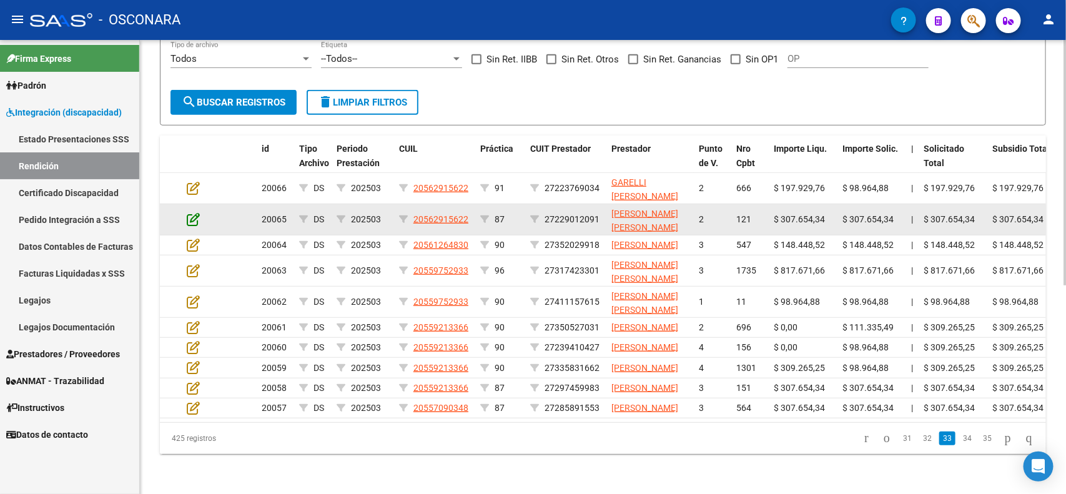
click at [194, 212] on icon at bounding box center [193, 219] width 13 height 14
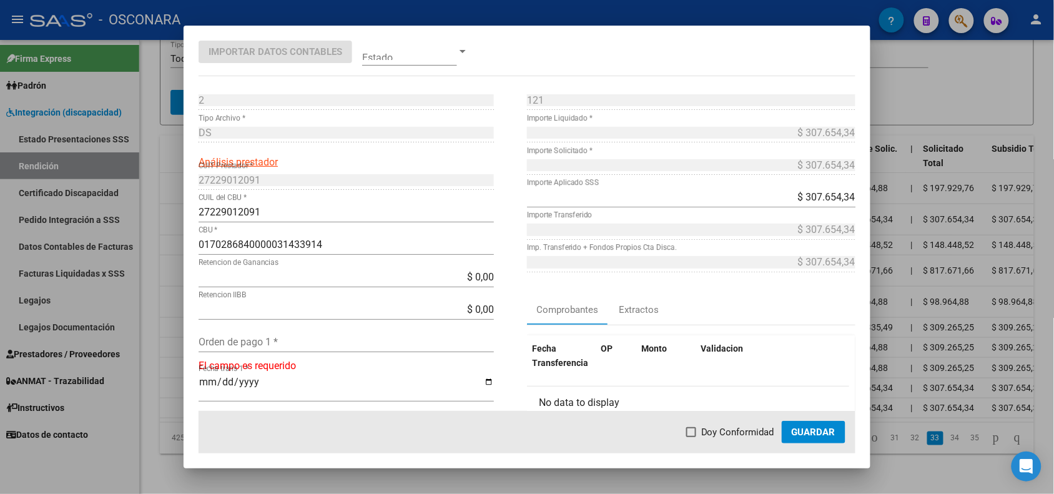
click at [184, 164] on mat-dialog-content "2 Punto de Venta * DS Tipo Archivo * Análisis prestador 27229012091 CUIT Presta…" at bounding box center [527, 250] width 687 height 321
click at [176, 153] on div at bounding box center [527, 247] width 1054 height 494
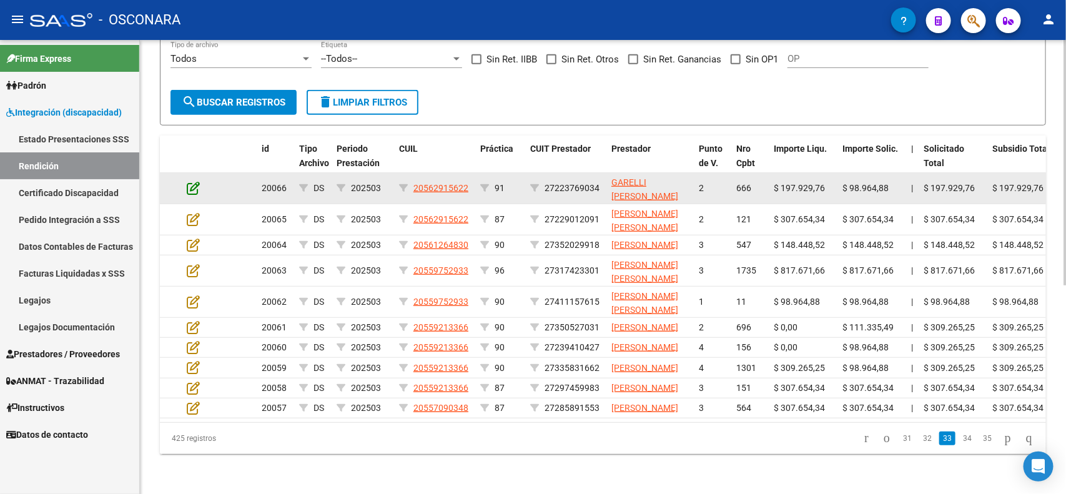
click at [194, 181] on icon at bounding box center [193, 188] width 13 height 14
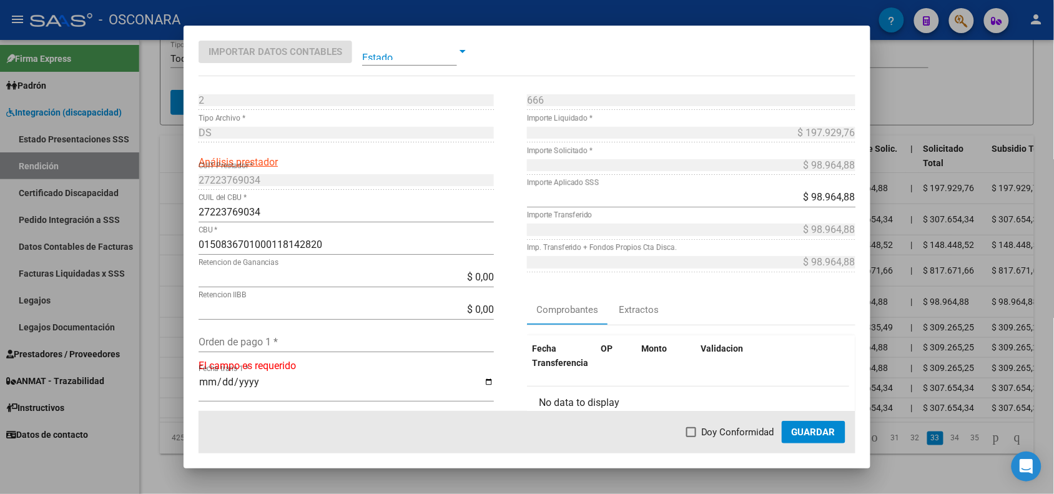
click at [167, 170] on div at bounding box center [527, 247] width 1054 height 494
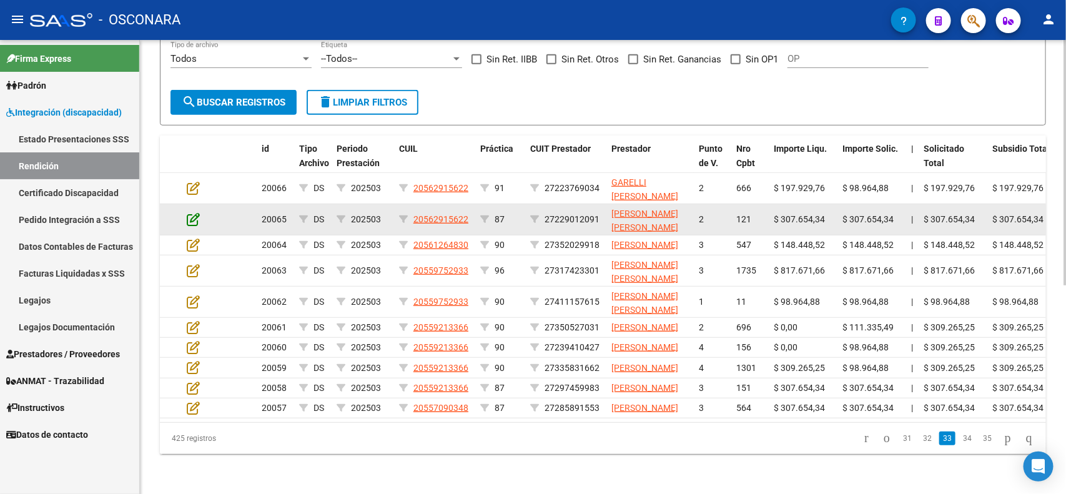
click at [194, 212] on icon at bounding box center [193, 219] width 13 height 14
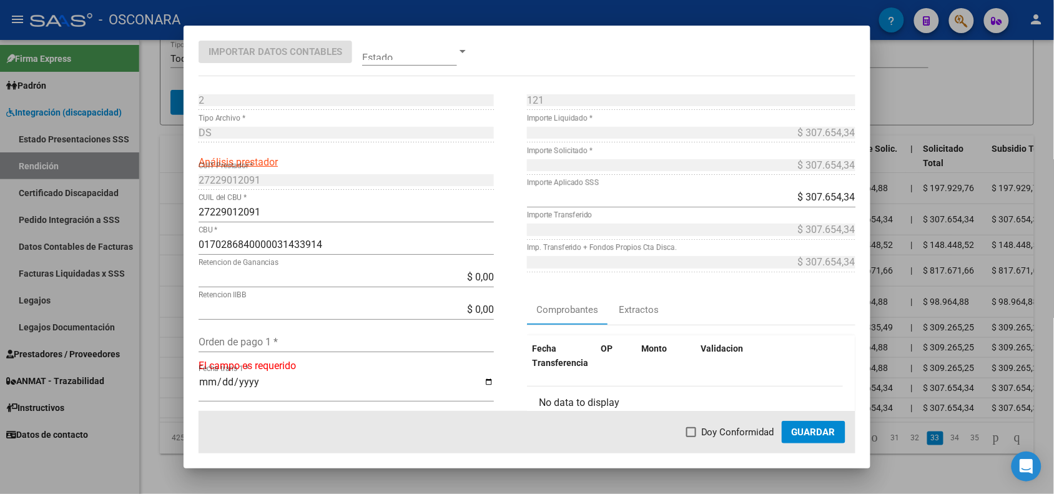
click at [163, 183] on div at bounding box center [527, 247] width 1054 height 494
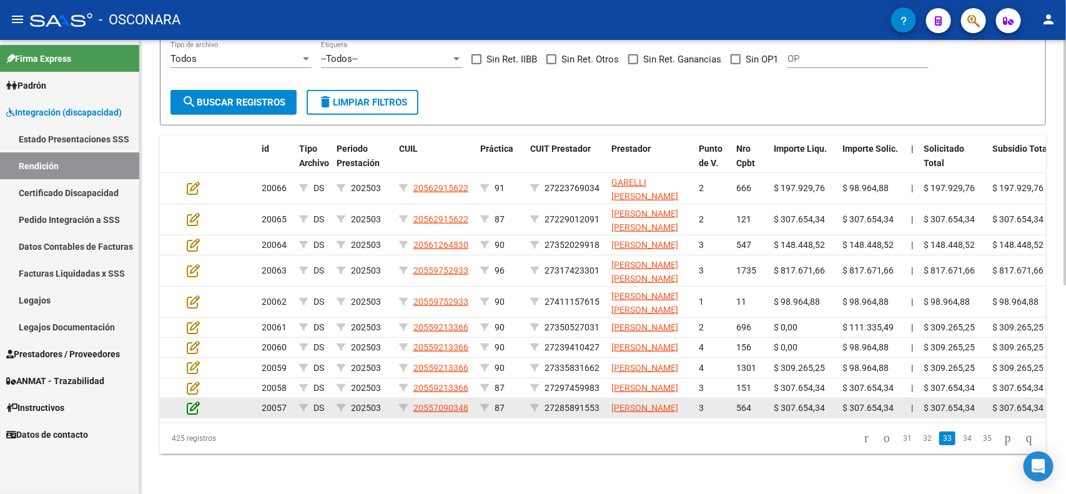
click at [197, 401] on icon at bounding box center [193, 408] width 13 height 14
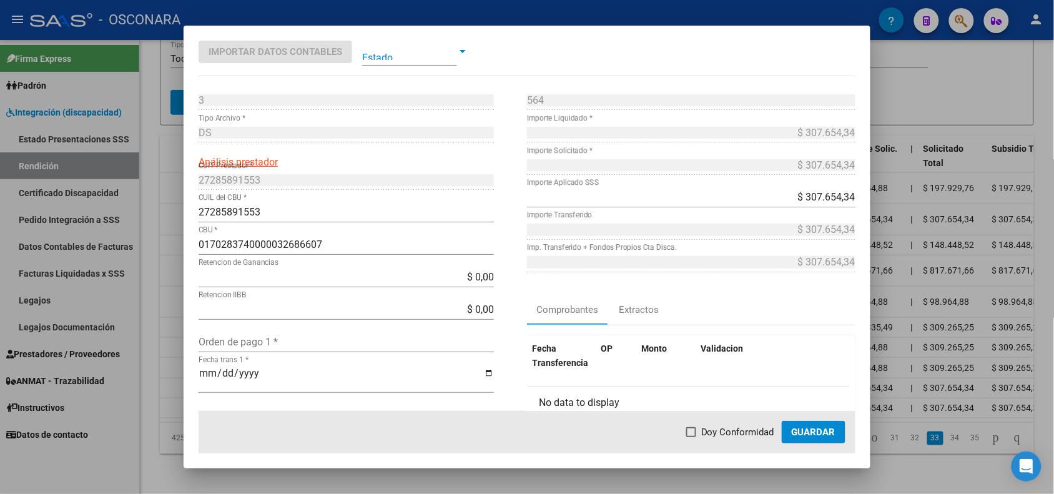
click at [148, 388] on div at bounding box center [527, 247] width 1054 height 494
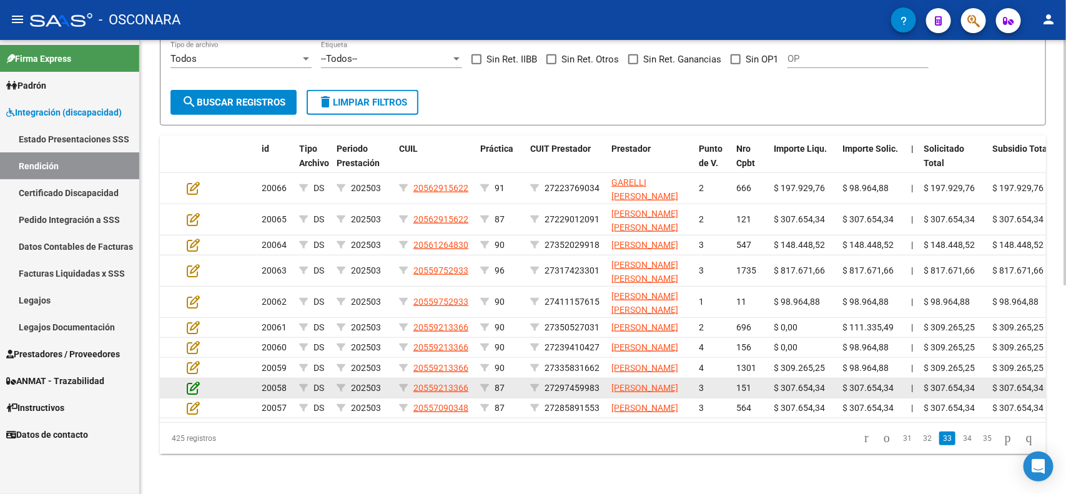
click at [192, 381] on icon at bounding box center [193, 388] width 13 height 14
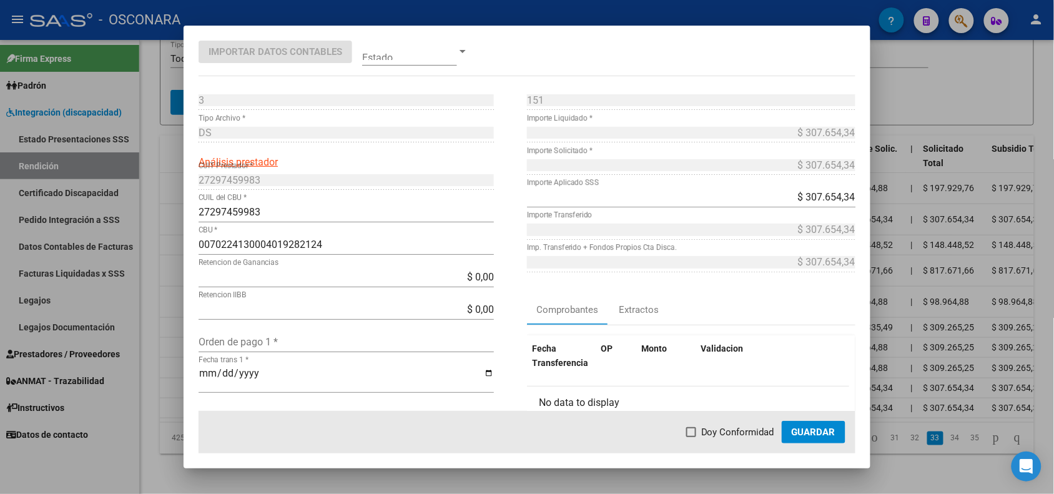
click at [157, 361] on div at bounding box center [527, 247] width 1054 height 494
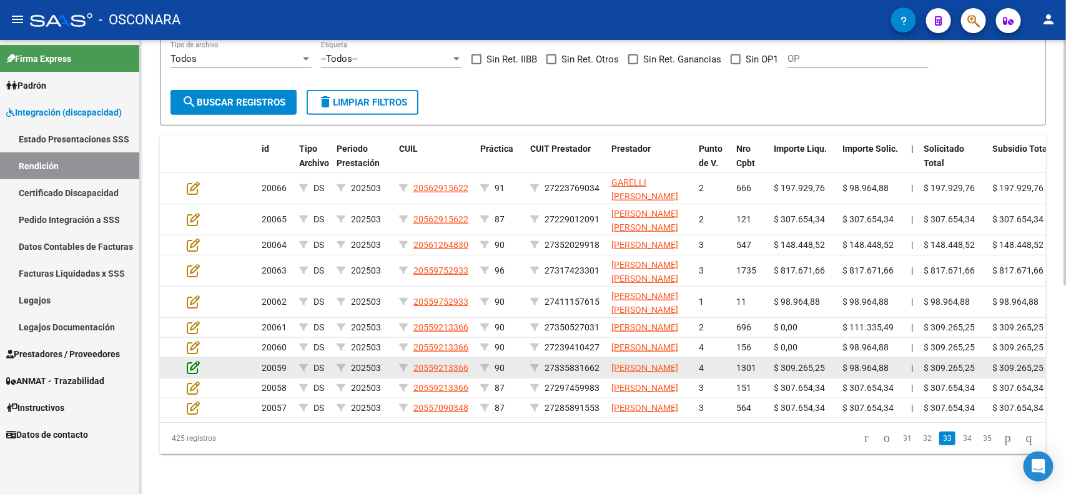
click at [190, 360] on icon at bounding box center [193, 367] width 13 height 14
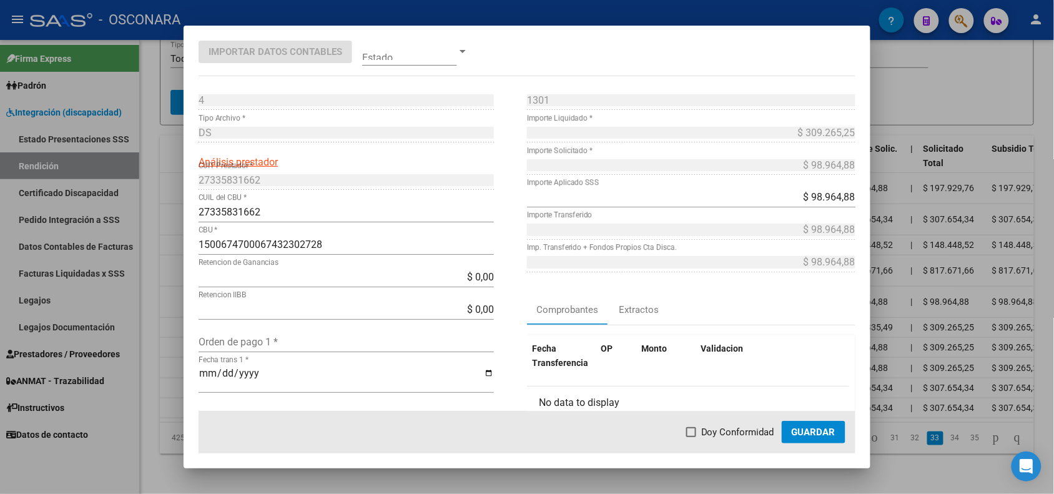
click at [170, 329] on div at bounding box center [527, 247] width 1054 height 494
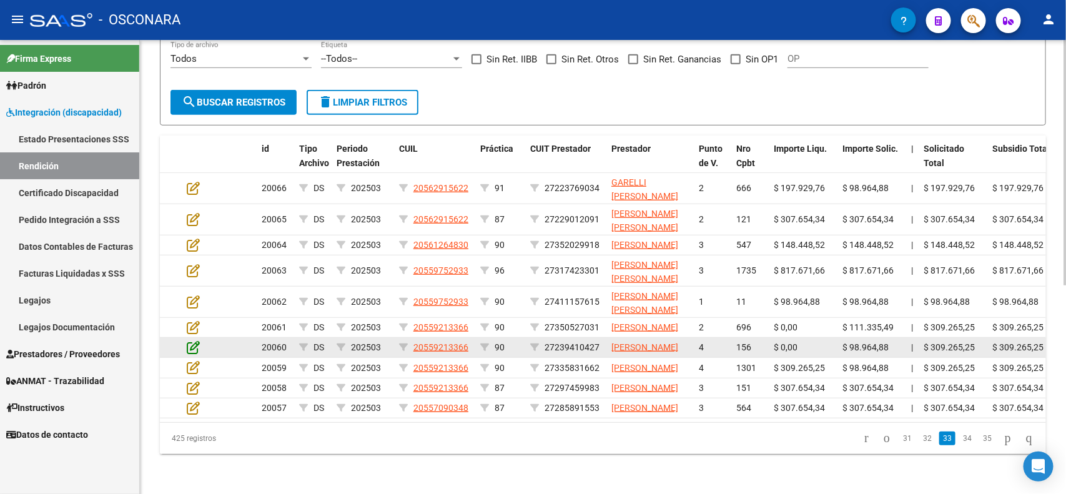
click at [188, 340] on icon at bounding box center [193, 347] width 13 height 14
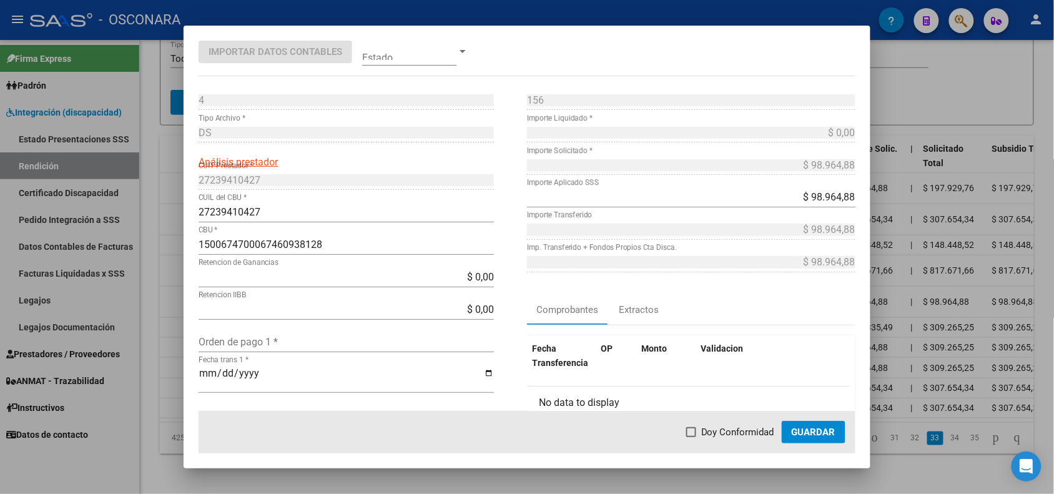
click at [178, 306] on div at bounding box center [527, 247] width 1054 height 494
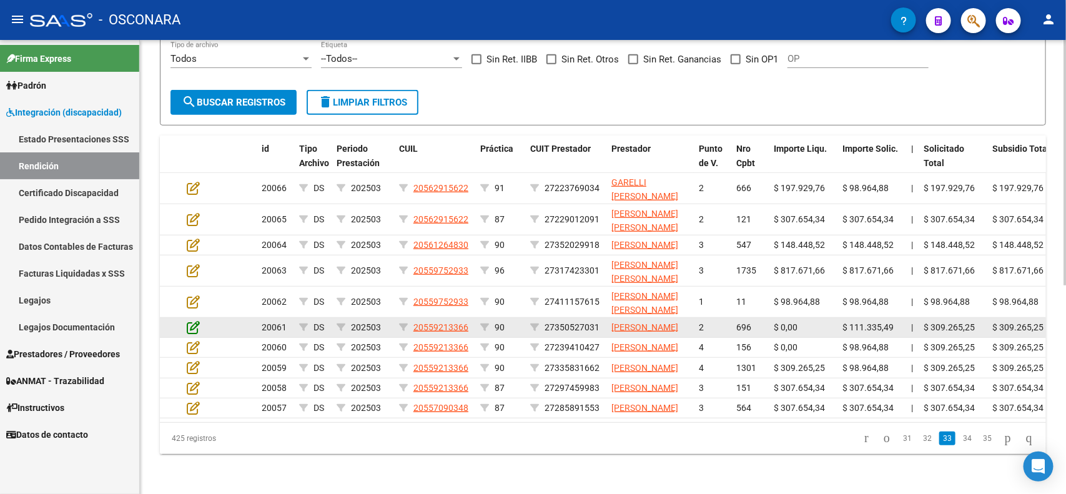
click at [194, 320] on icon at bounding box center [193, 327] width 13 height 14
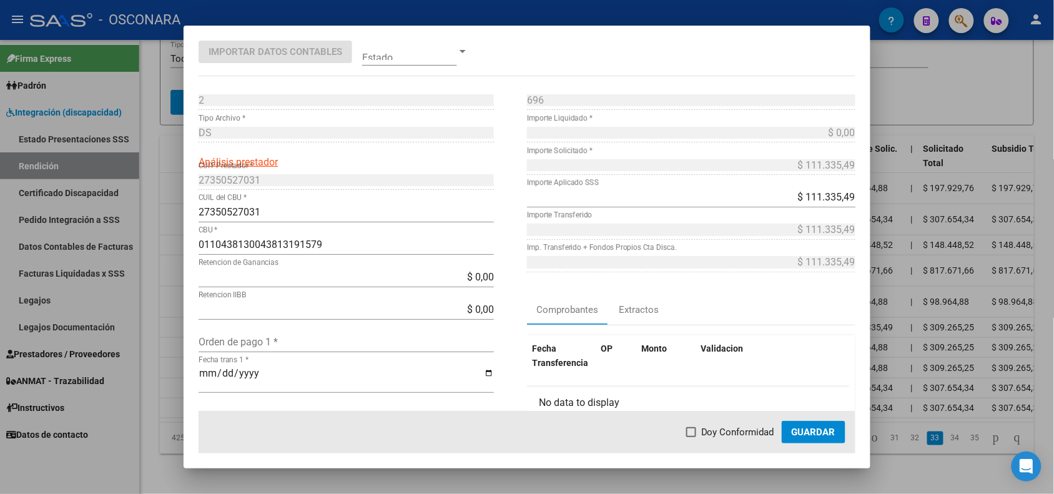
click at [176, 270] on div at bounding box center [527, 247] width 1054 height 494
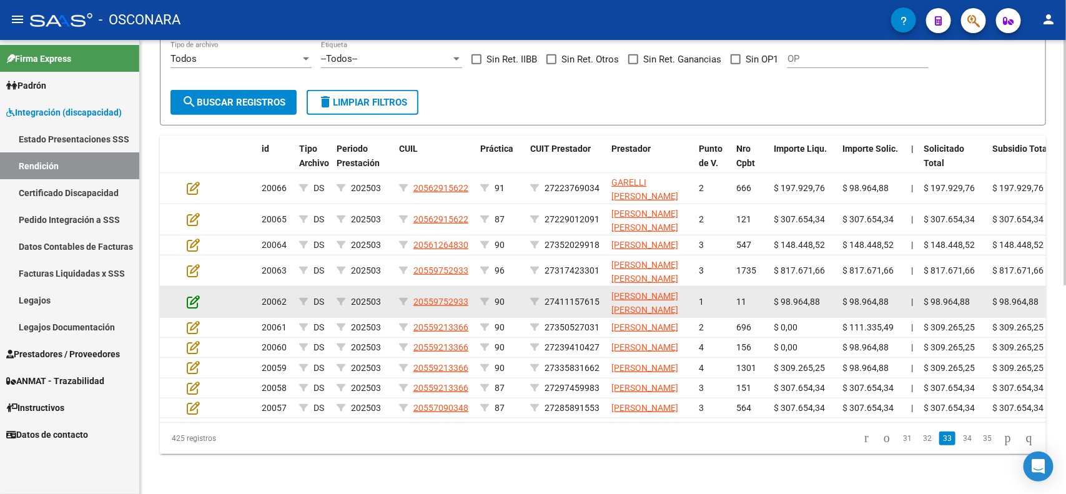
click at [194, 295] on icon at bounding box center [193, 302] width 13 height 14
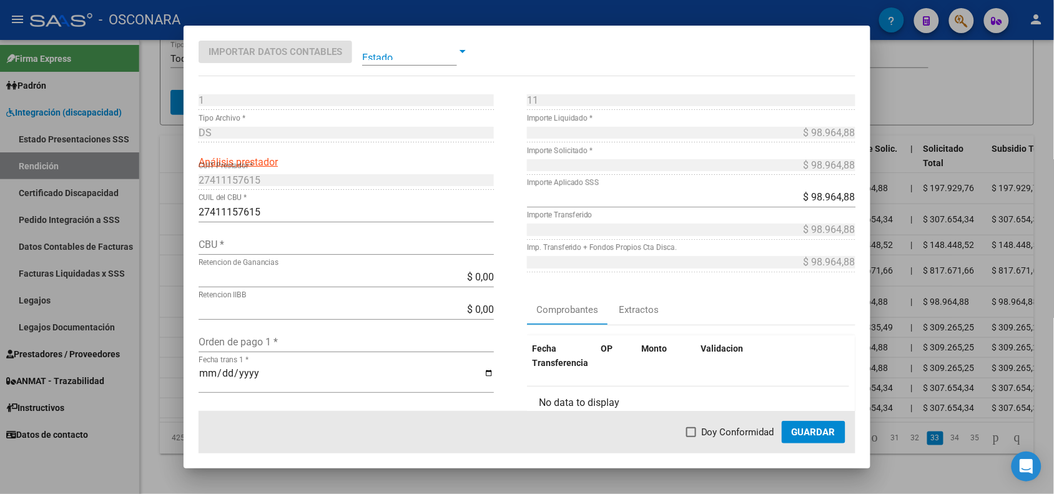
click at [161, 248] on div at bounding box center [527, 247] width 1054 height 494
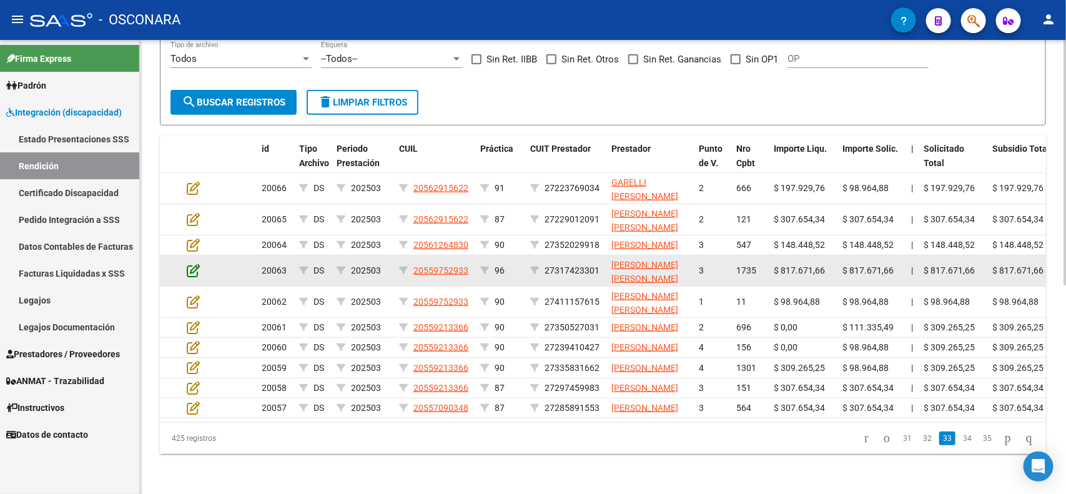
click at [191, 264] on icon at bounding box center [193, 271] width 13 height 14
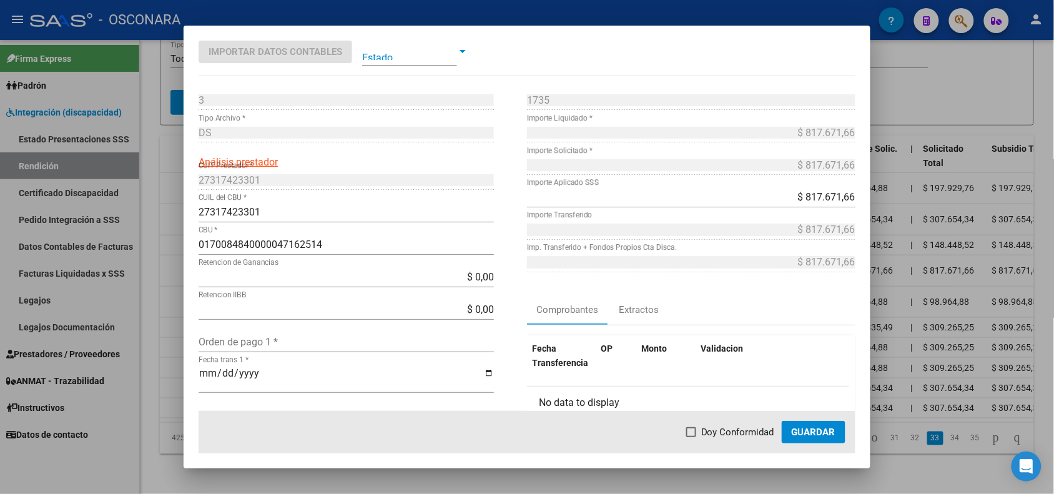
click at [172, 222] on div at bounding box center [527, 247] width 1054 height 494
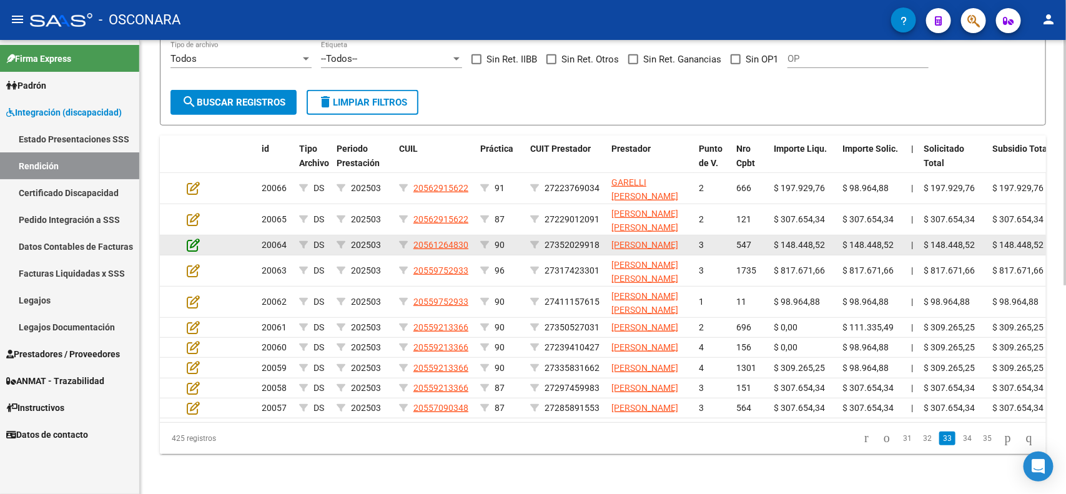
click at [194, 238] on icon at bounding box center [193, 245] width 13 height 14
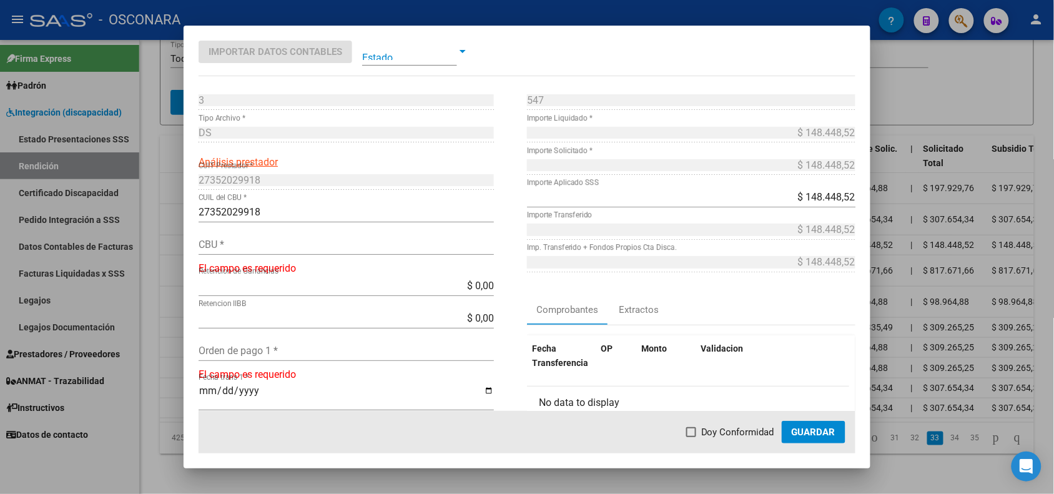
click at [160, 200] on div at bounding box center [527, 247] width 1054 height 494
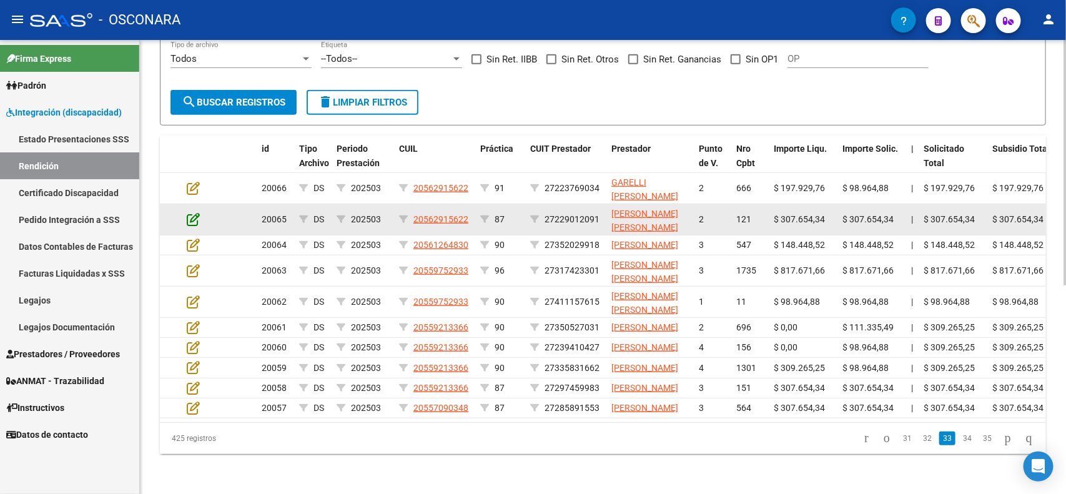
click at [192, 212] on icon at bounding box center [193, 219] width 13 height 14
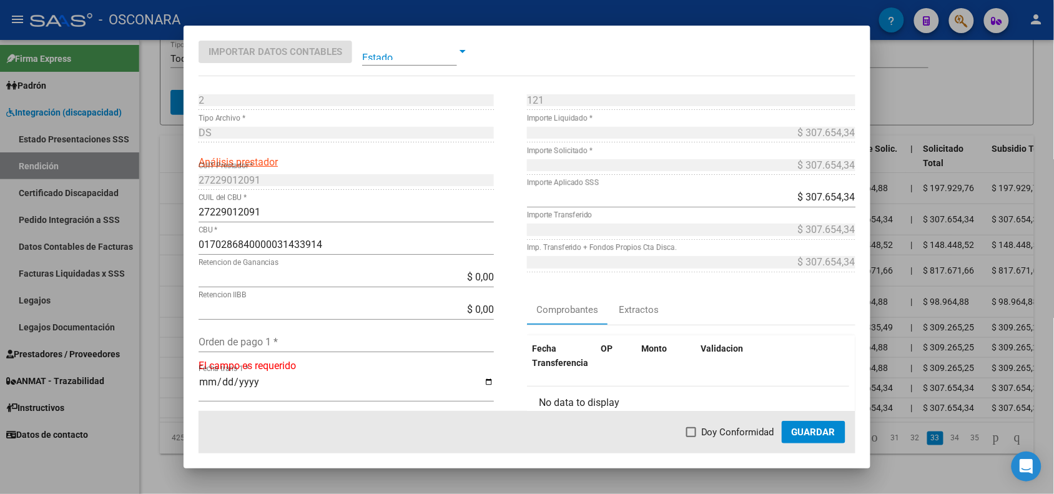
click at [172, 170] on div at bounding box center [527, 247] width 1054 height 494
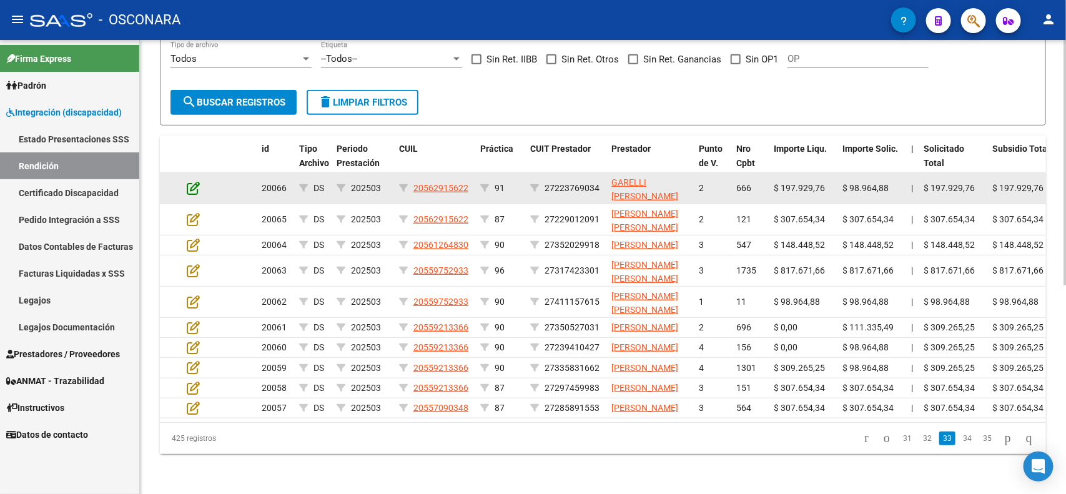
click at [199, 181] on icon at bounding box center [193, 188] width 13 height 14
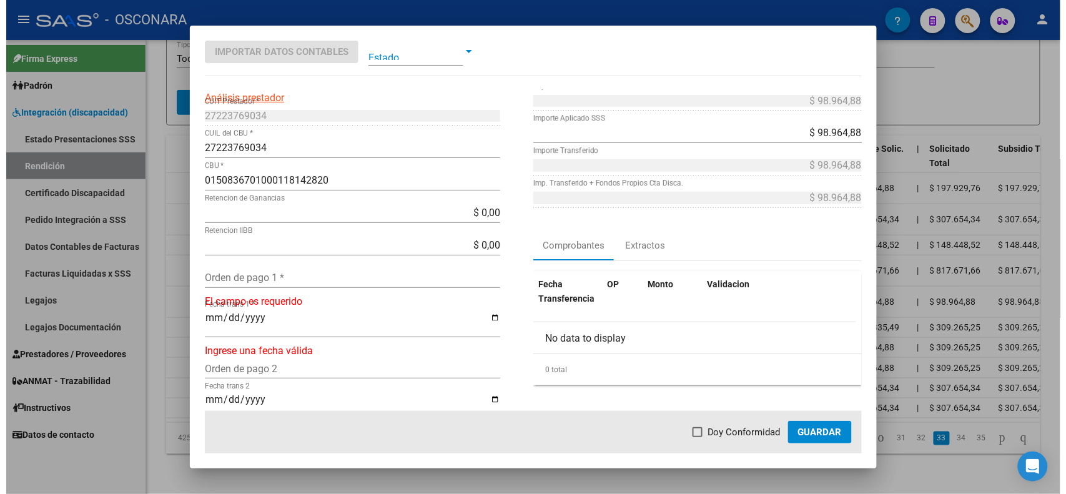
scroll to position [0, 0]
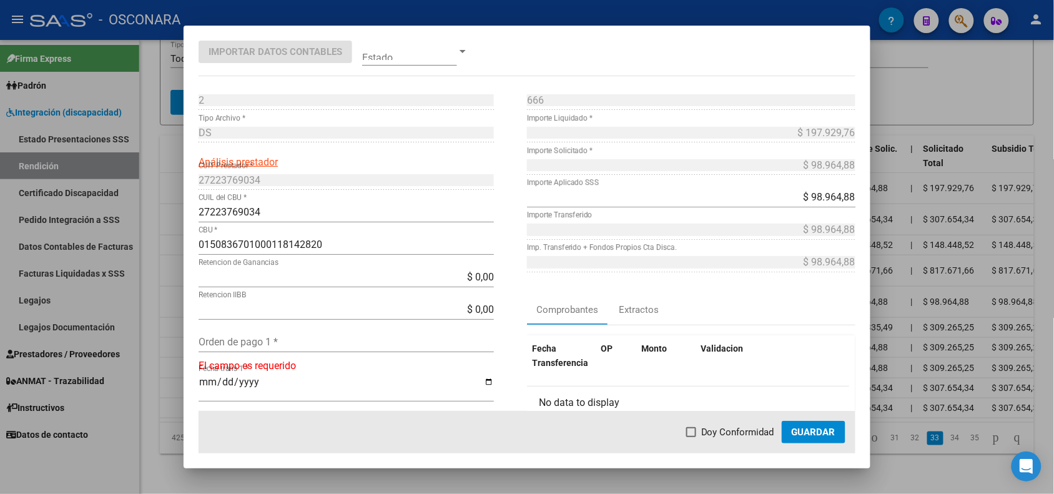
click at [169, 250] on div at bounding box center [527, 247] width 1054 height 494
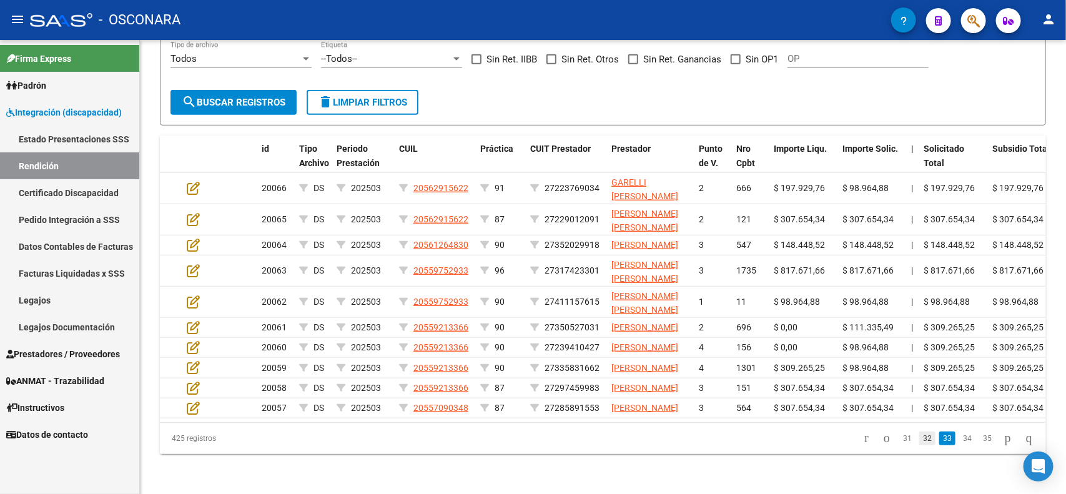
click at [922, 445] on link "32" at bounding box center [927, 439] width 16 height 14
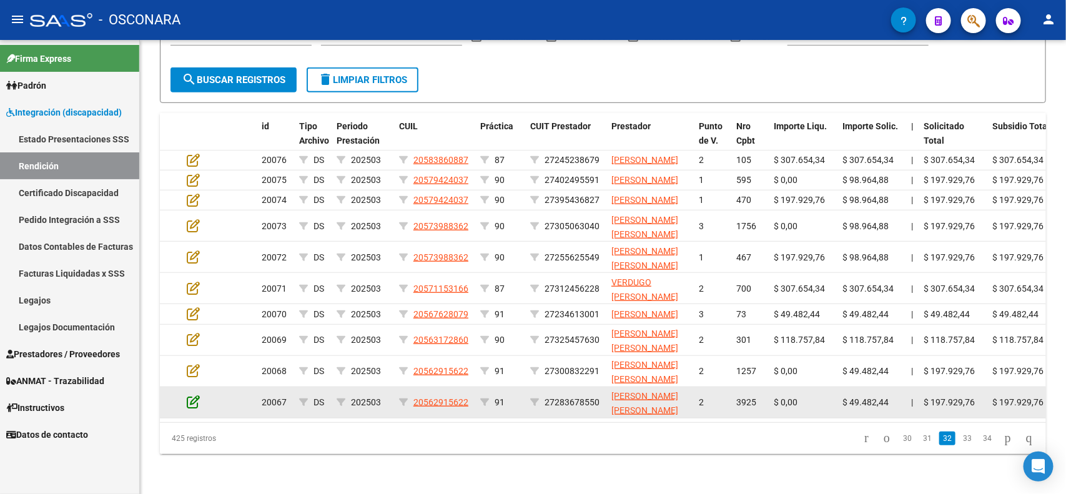
click at [195, 395] on icon at bounding box center [193, 402] width 13 height 14
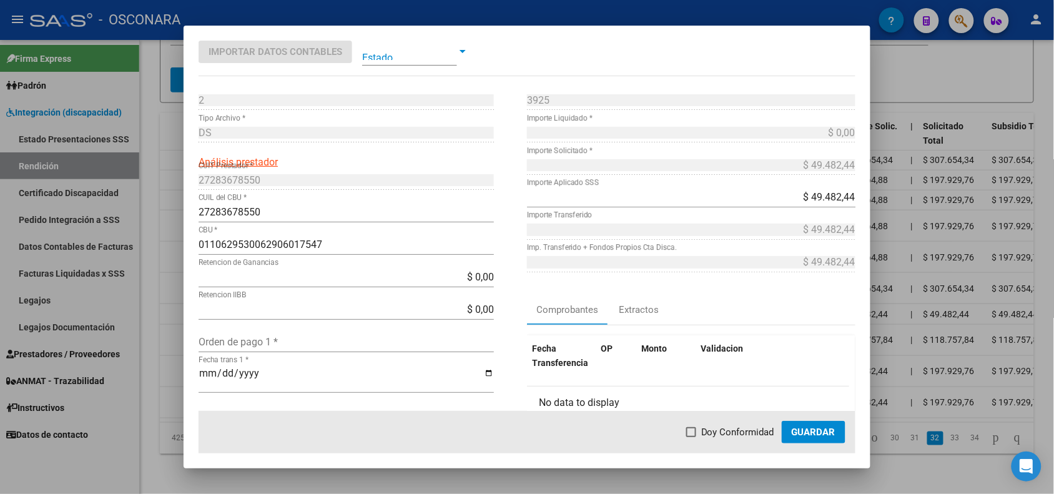
click at [157, 393] on div at bounding box center [527, 247] width 1054 height 494
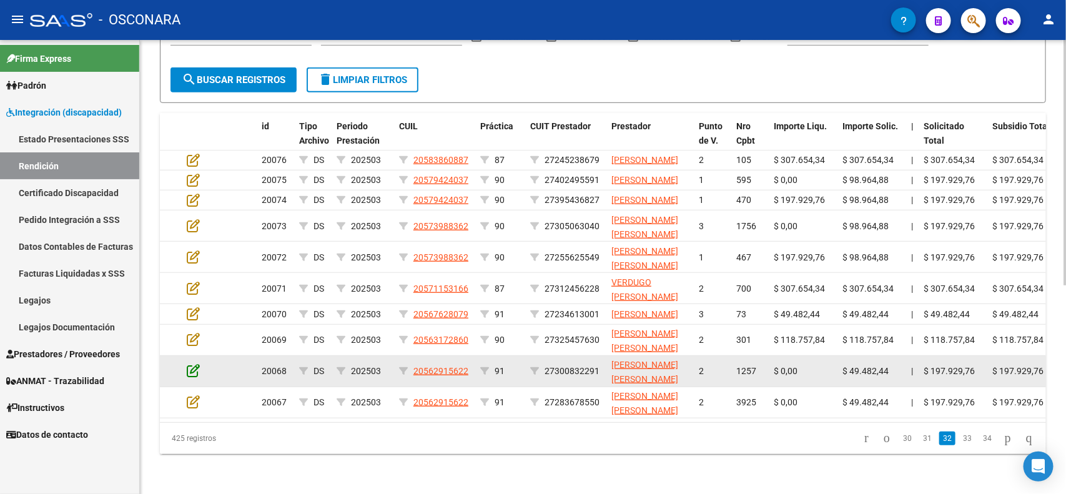
click at [187, 373] on icon at bounding box center [193, 371] width 13 height 14
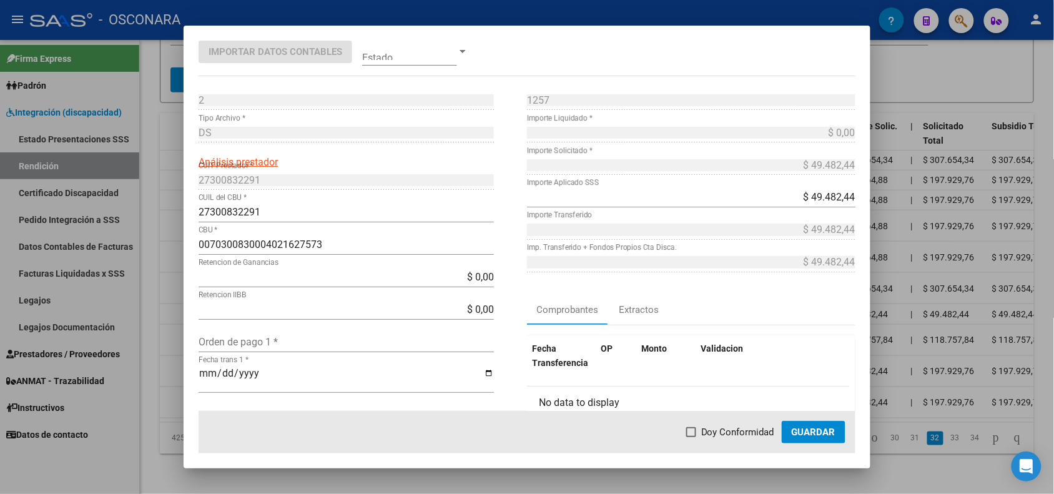
click at [167, 369] on div at bounding box center [527, 247] width 1054 height 494
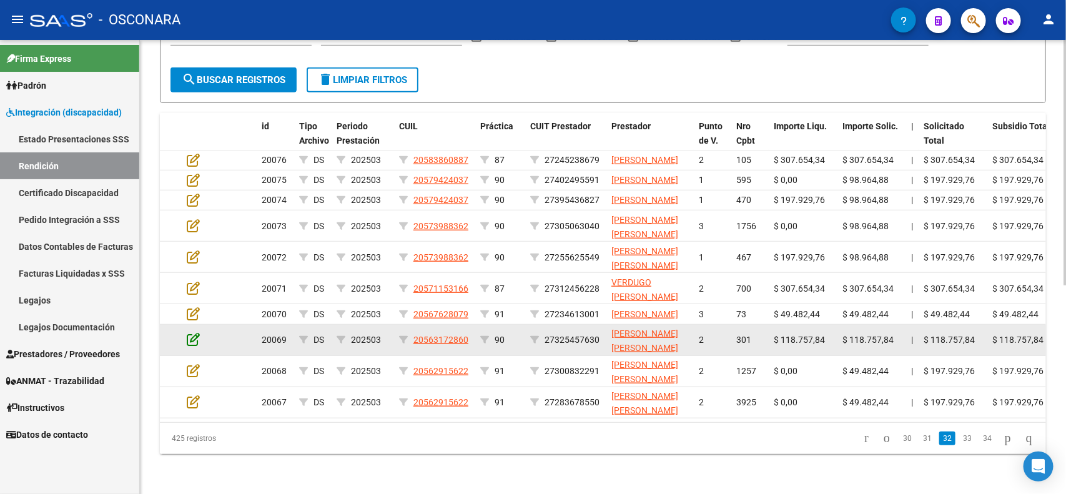
click at [189, 339] on icon at bounding box center [193, 339] width 13 height 14
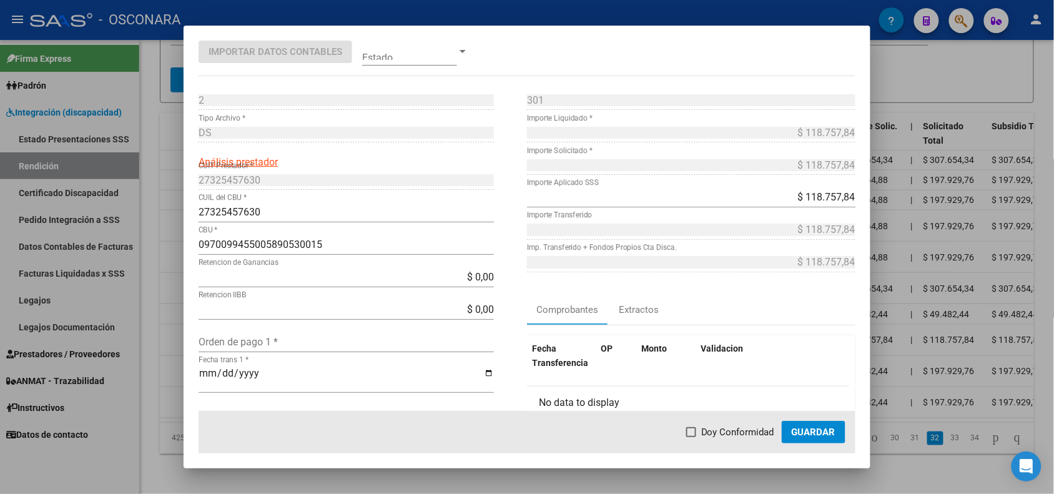
click at [175, 340] on div at bounding box center [527, 247] width 1054 height 494
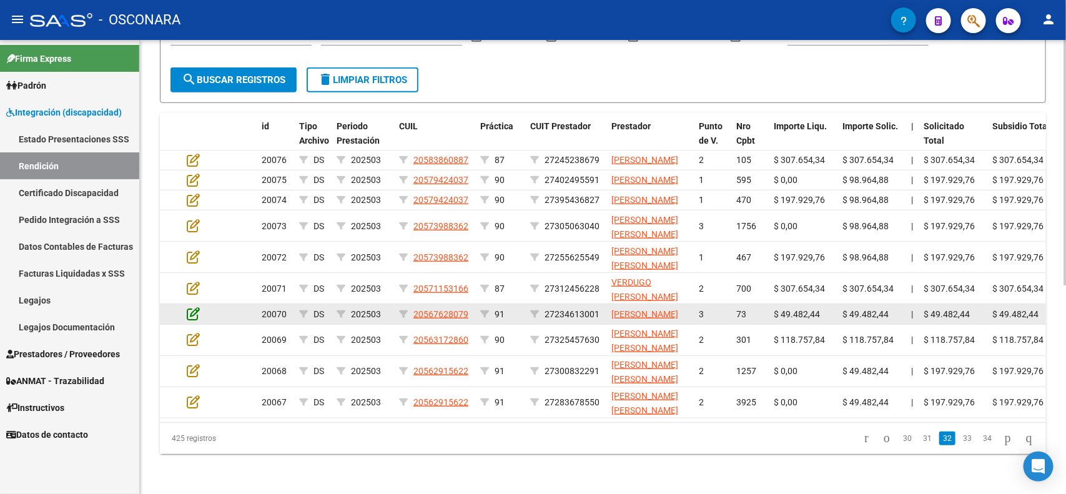
click at [192, 307] on icon at bounding box center [193, 314] width 13 height 14
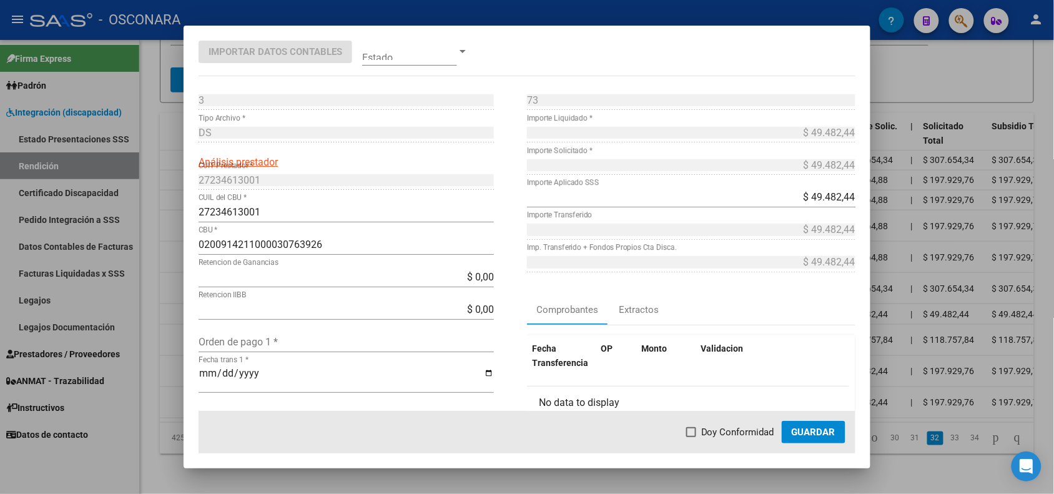
click at [175, 313] on div at bounding box center [527, 247] width 1054 height 494
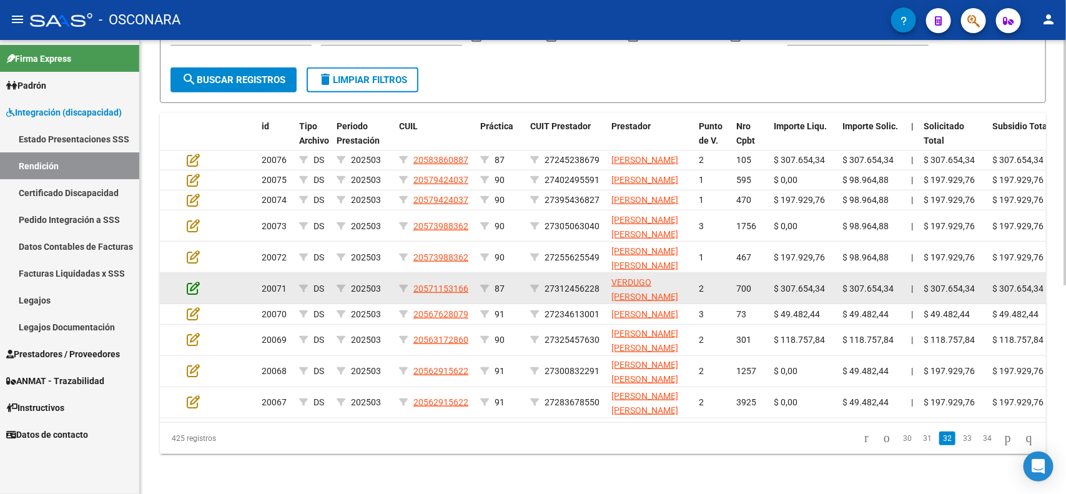
click at [197, 281] on icon at bounding box center [193, 288] width 13 height 14
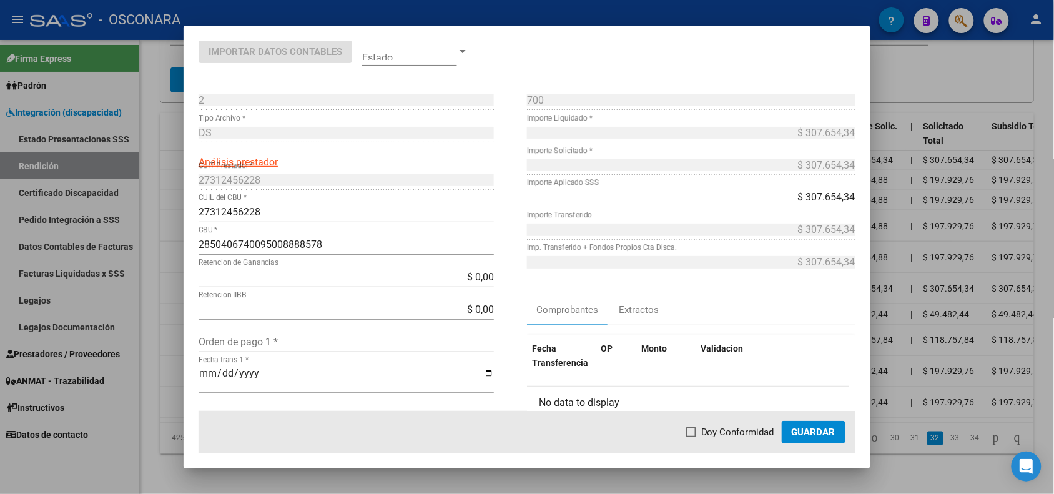
click at [172, 283] on div at bounding box center [527, 247] width 1054 height 494
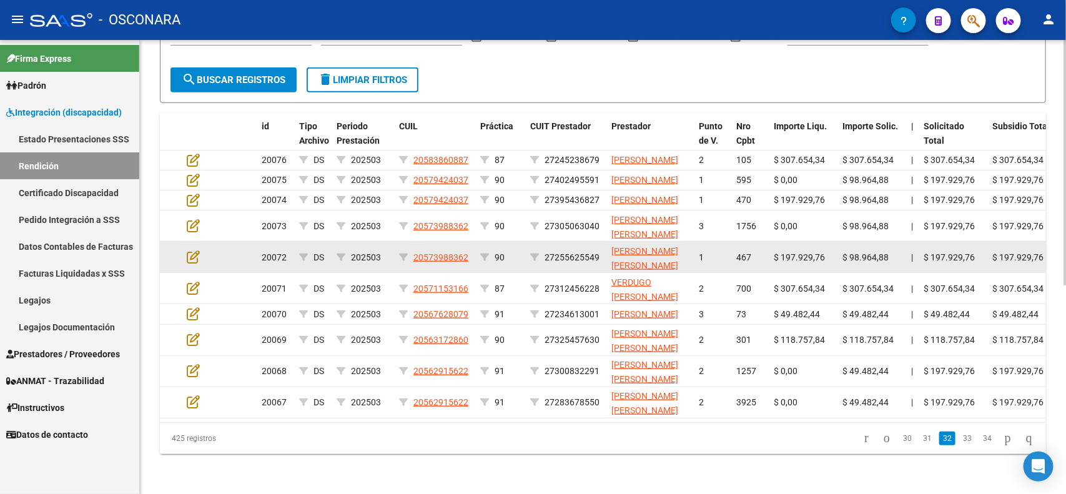
click at [194, 250] on app-edit-rendicion at bounding box center [193, 257] width 13 height 14
click at [194, 250] on icon at bounding box center [193, 257] width 13 height 14
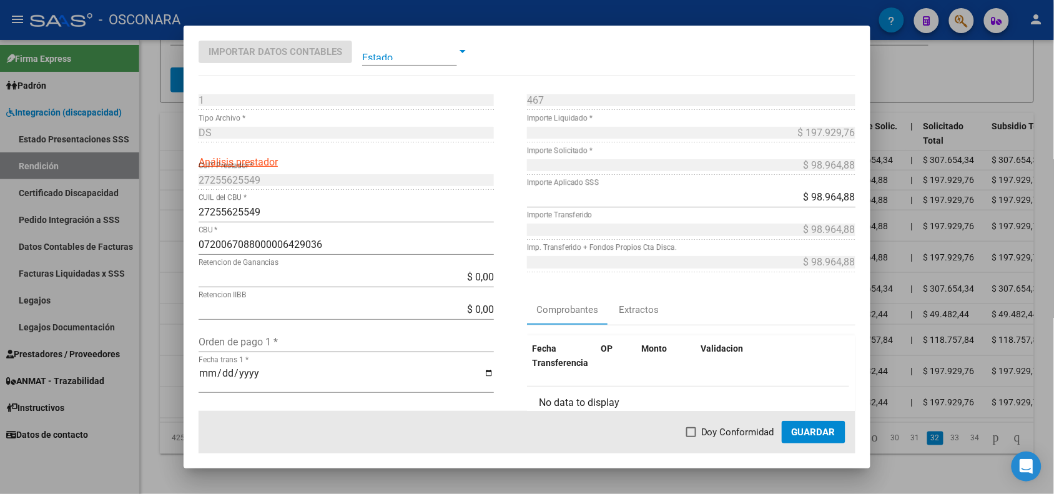
click at [166, 245] on div at bounding box center [527, 247] width 1054 height 494
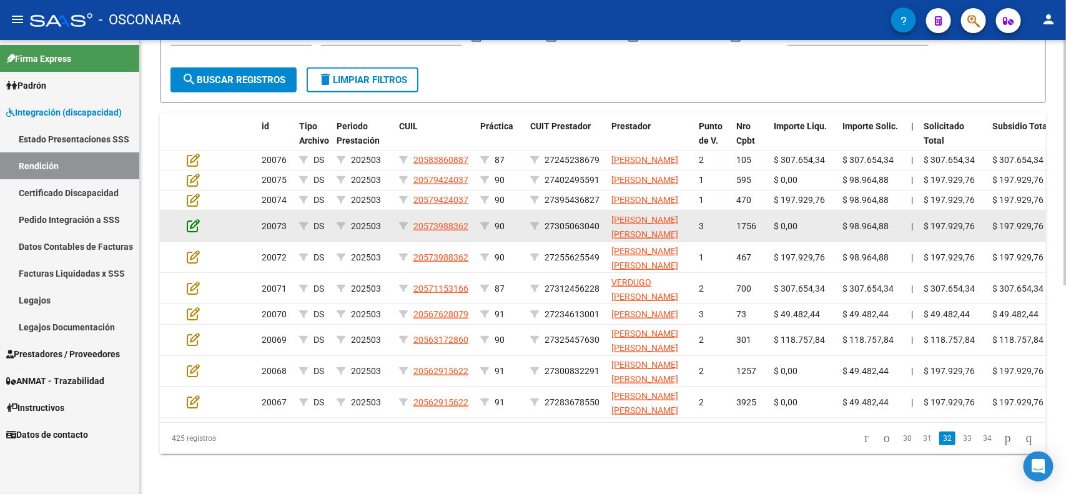
click at [194, 219] on icon at bounding box center [193, 226] width 13 height 14
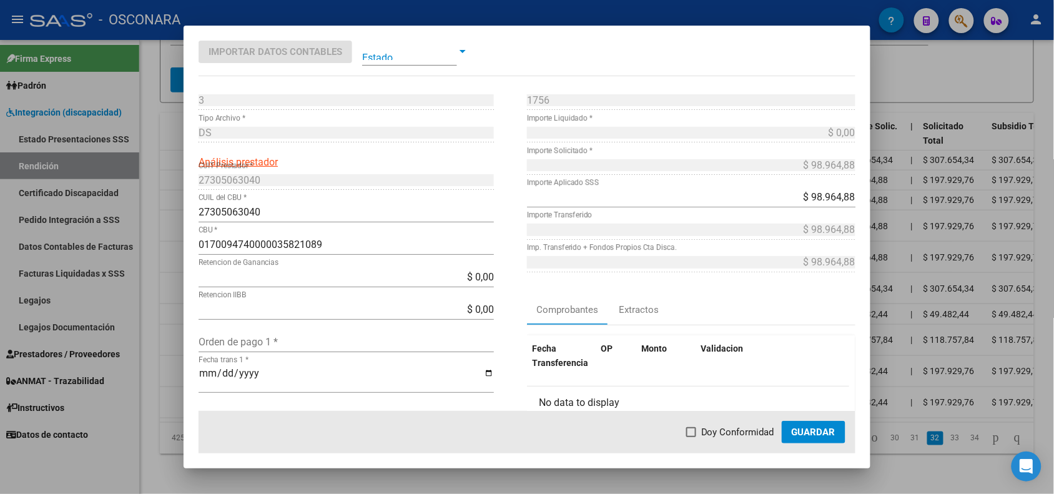
click at [177, 220] on div at bounding box center [527, 247] width 1054 height 494
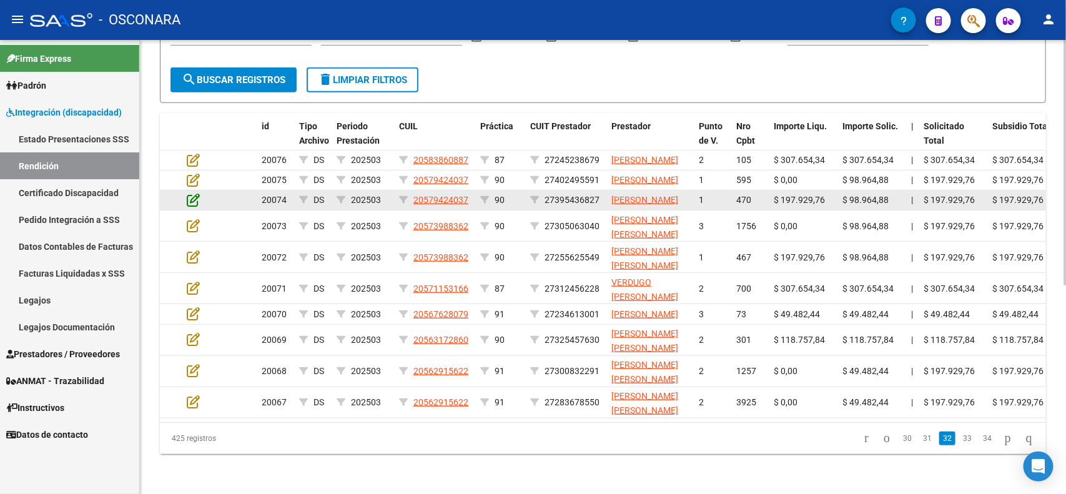
click at [198, 193] on icon at bounding box center [193, 200] width 13 height 14
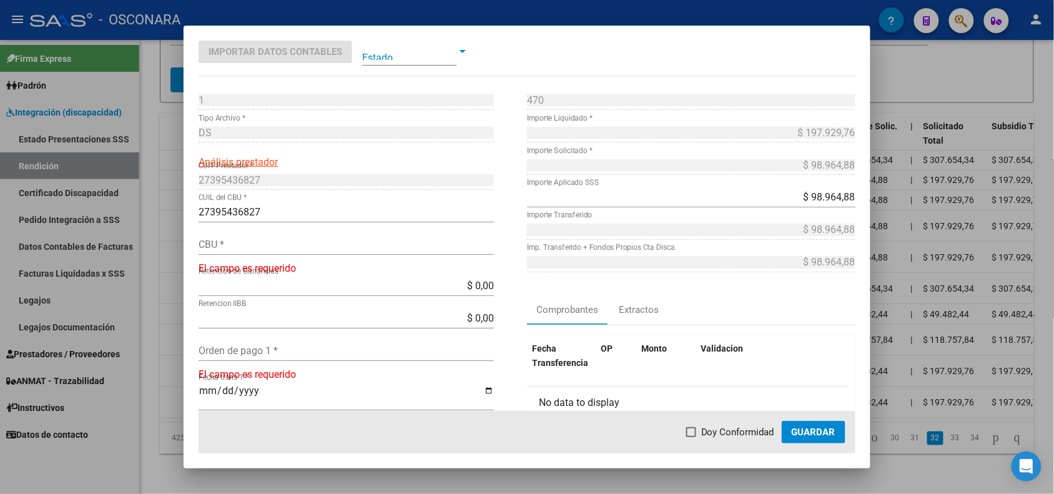
click at [173, 180] on div at bounding box center [527, 247] width 1054 height 494
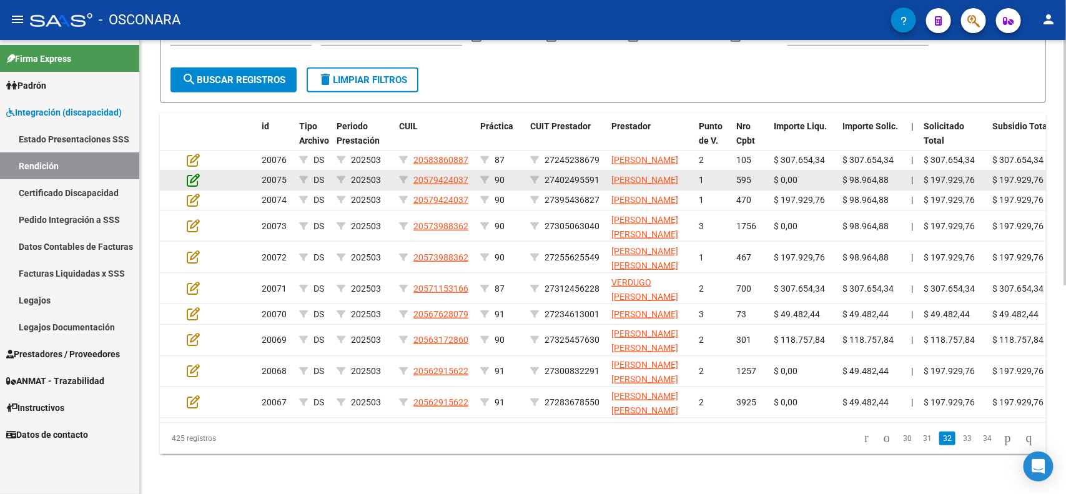
click at [194, 173] on icon at bounding box center [193, 180] width 13 height 14
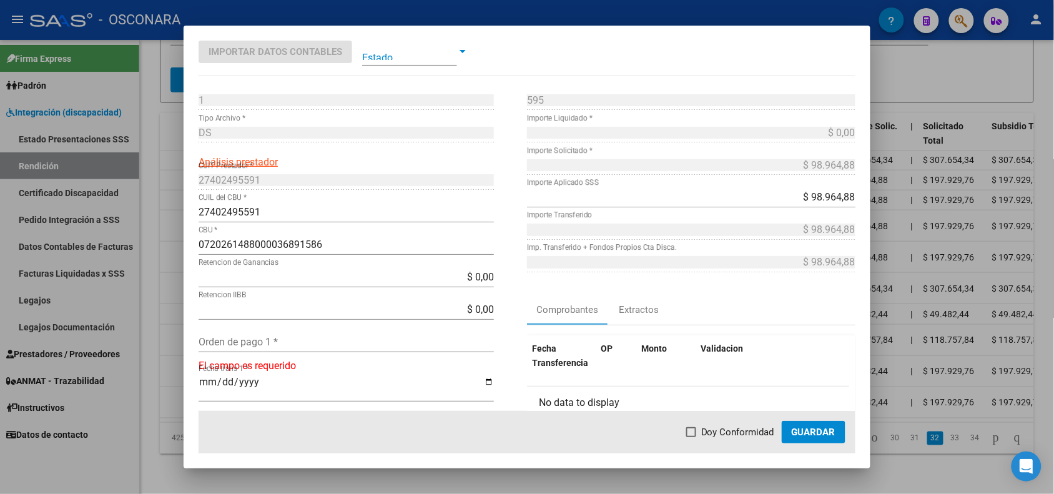
click at [161, 164] on div at bounding box center [527, 247] width 1054 height 494
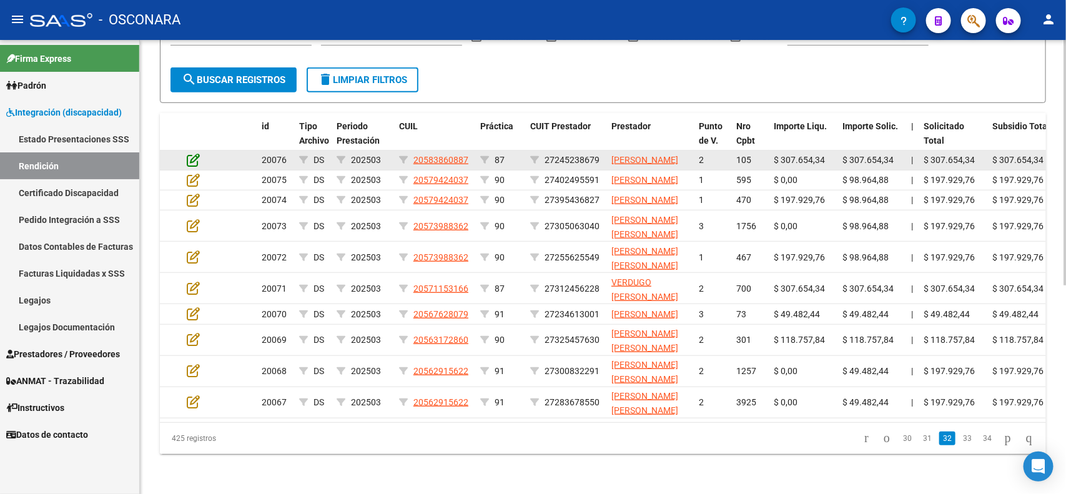
click at [191, 153] on icon at bounding box center [193, 160] width 13 height 14
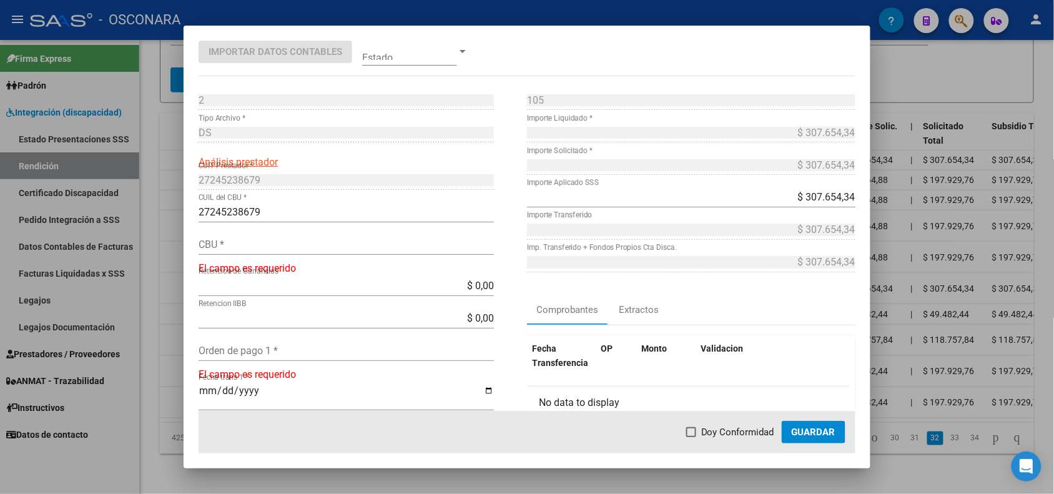
click at [174, 154] on div at bounding box center [527, 247] width 1054 height 494
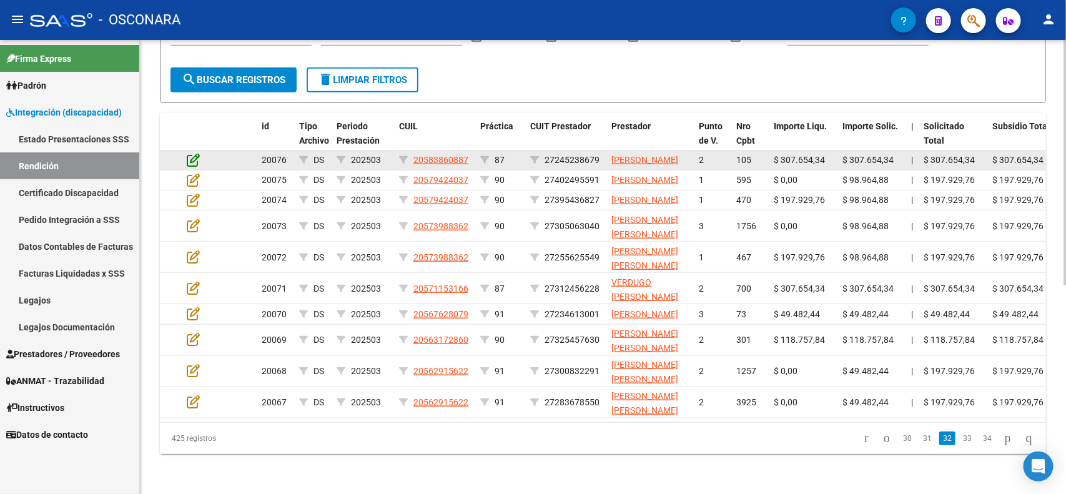
click at [191, 153] on icon at bounding box center [193, 160] width 13 height 14
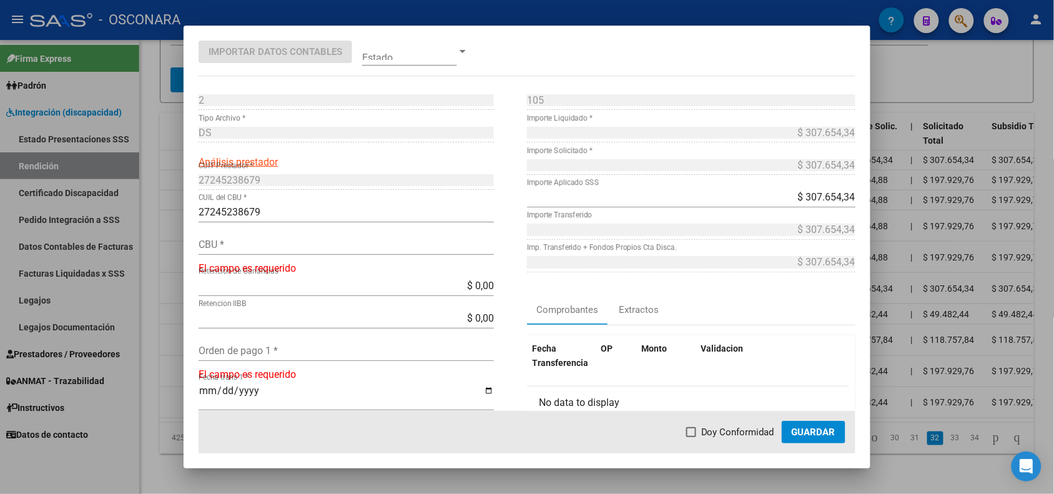
click at [172, 231] on div at bounding box center [527, 247] width 1054 height 494
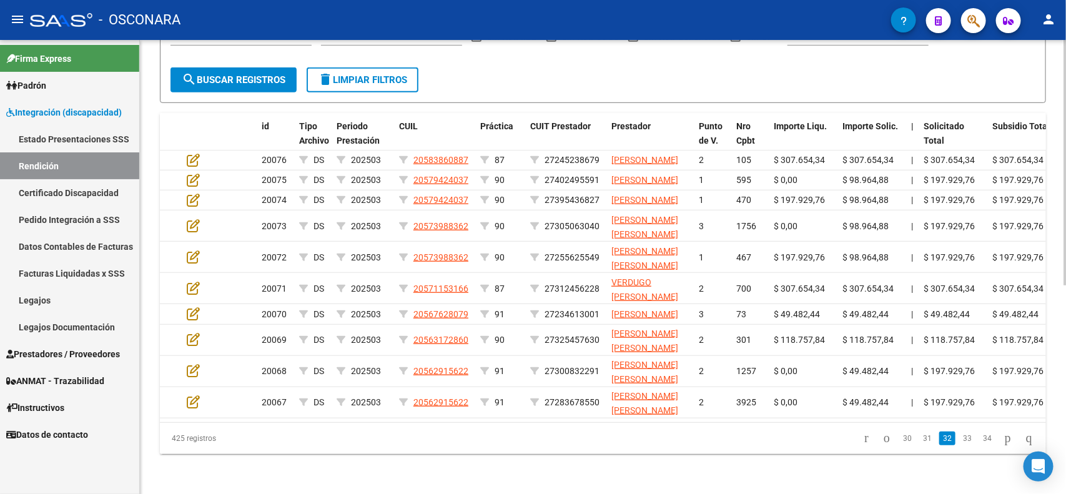
drag, startPoint x: 918, startPoint y: 442, endPoint x: 911, endPoint y: 443, distance: 7.7
click at [919, 442] on link "31" at bounding box center [927, 439] width 16 height 14
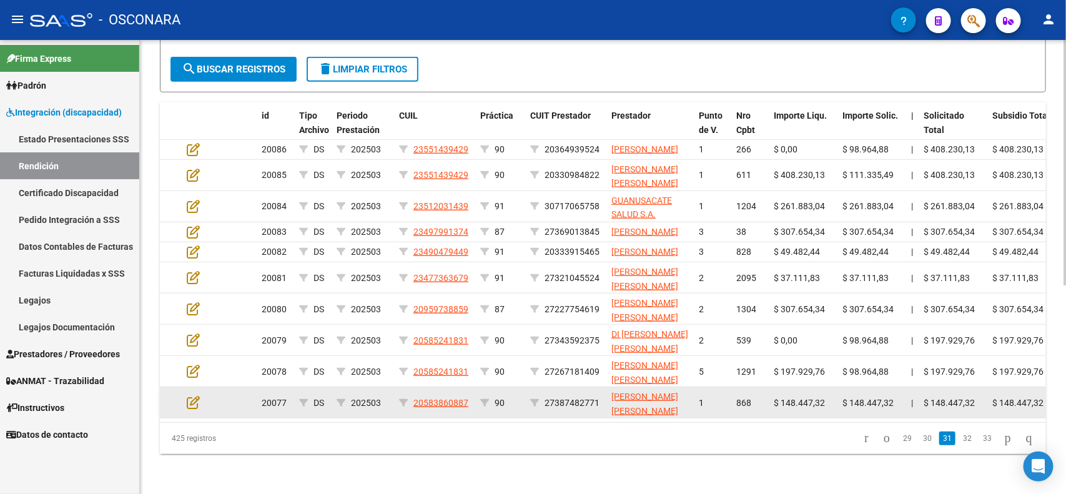
click at [200, 397] on div at bounding box center [204, 402] width 34 height 14
click at [195, 398] on icon at bounding box center [193, 402] width 13 height 14
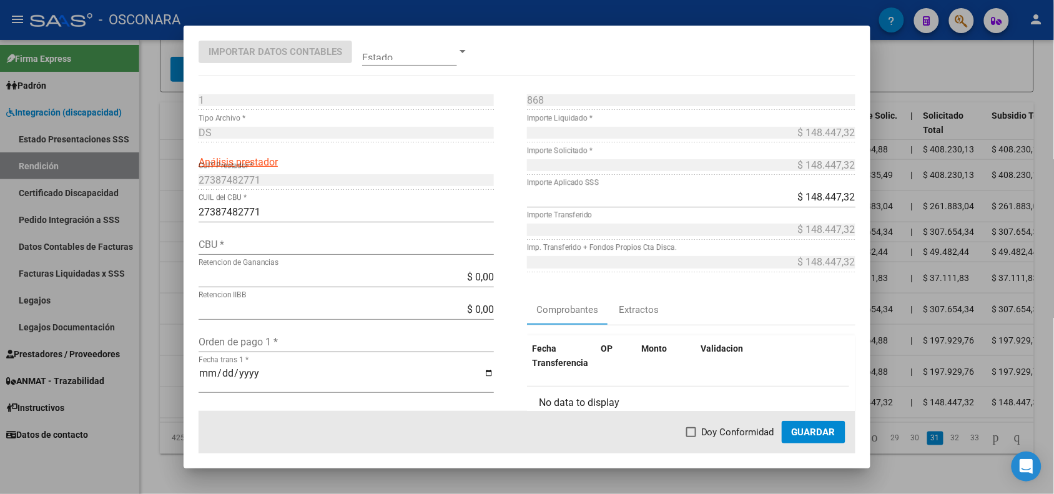
click at [166, 388] on div at bounding box center [527, 247] width 1054 height 494
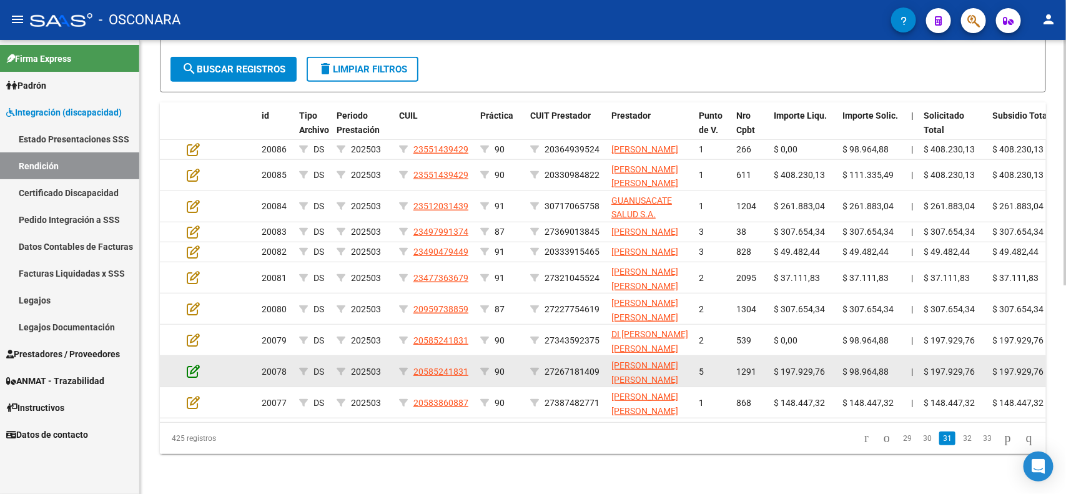
click at [189, 364] on icon at bounding box center [193, 371] width 13 height 14
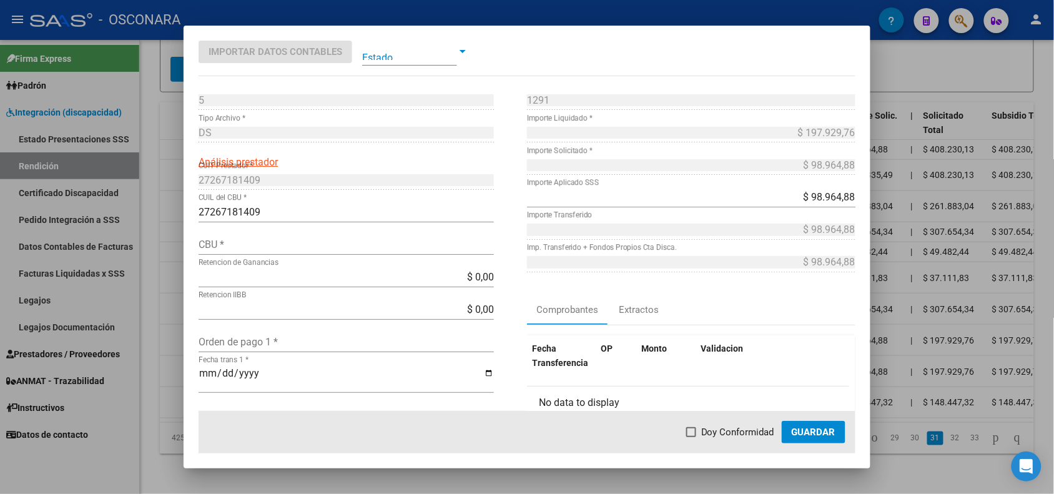
click at [175, 373] on div at bounding box center [527, 247] width 1054 height 494
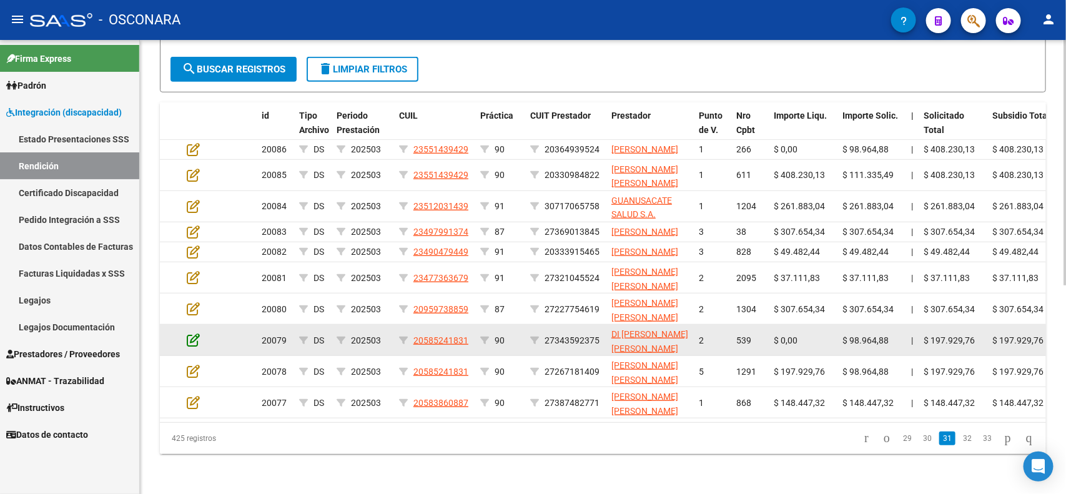
click at [189, 333] on icon at bounding box center [193, 340] width 13 height 14
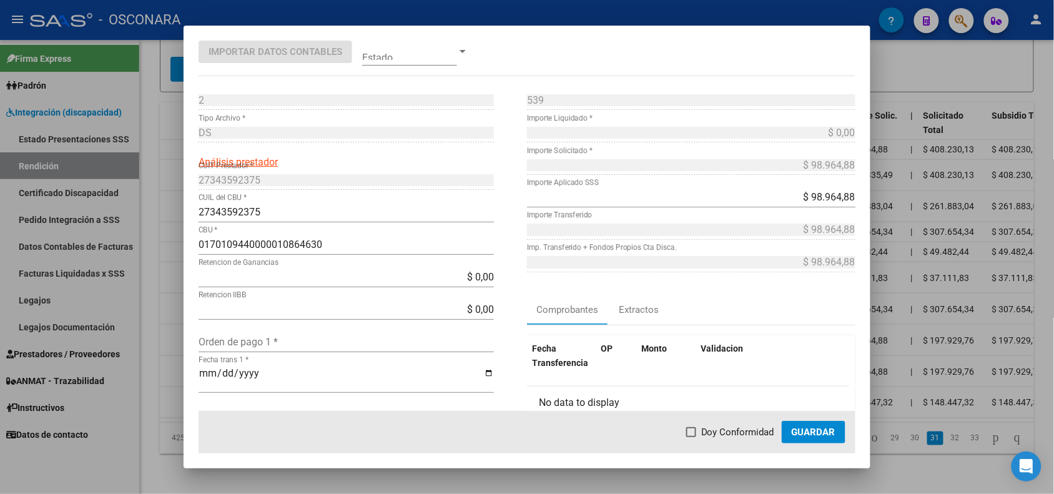
click at [175, 342] on div at bounding box center [527, 247] width 1054 height 494
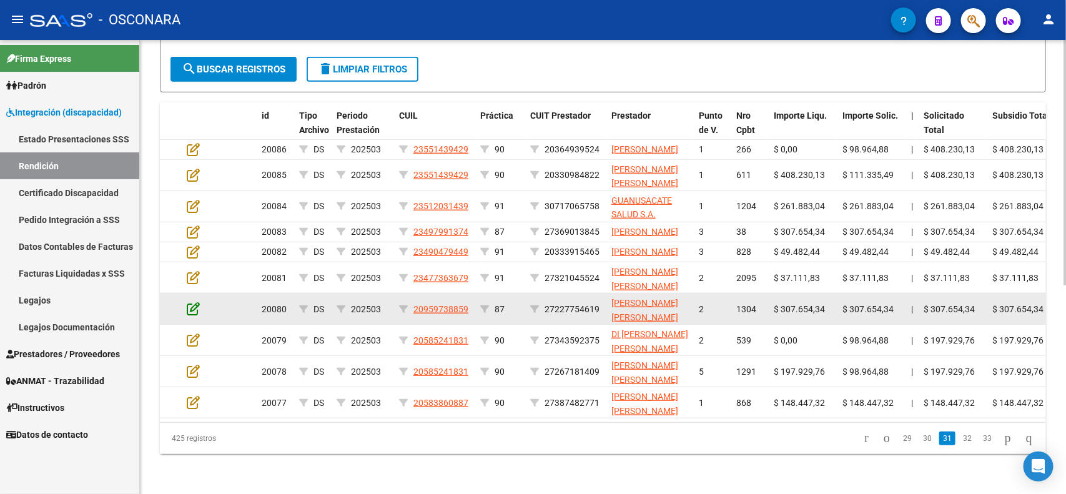
click at [191, 310] on icon at bounding box center [193, 309] width 13 height 14
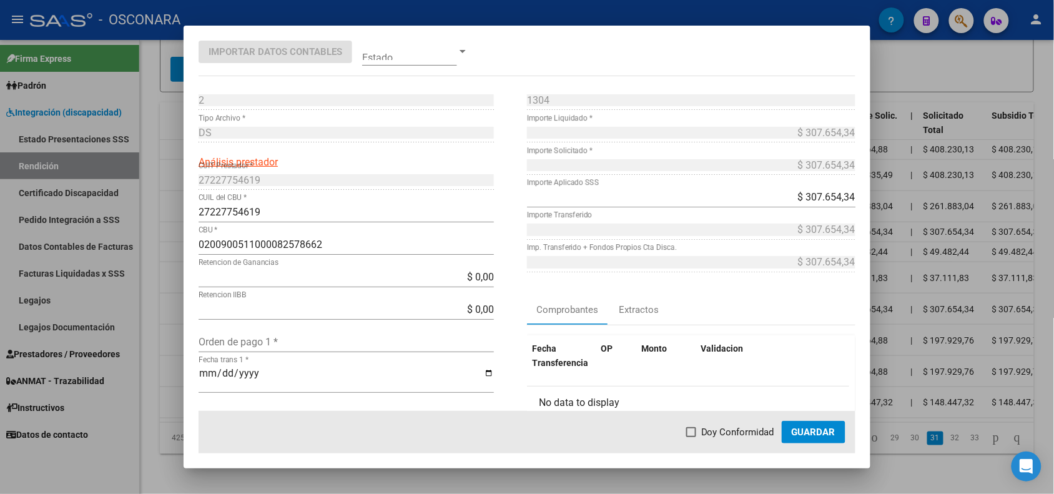
click at [170, 324] on div at bounding box center [527, 247] width 1054 height 494
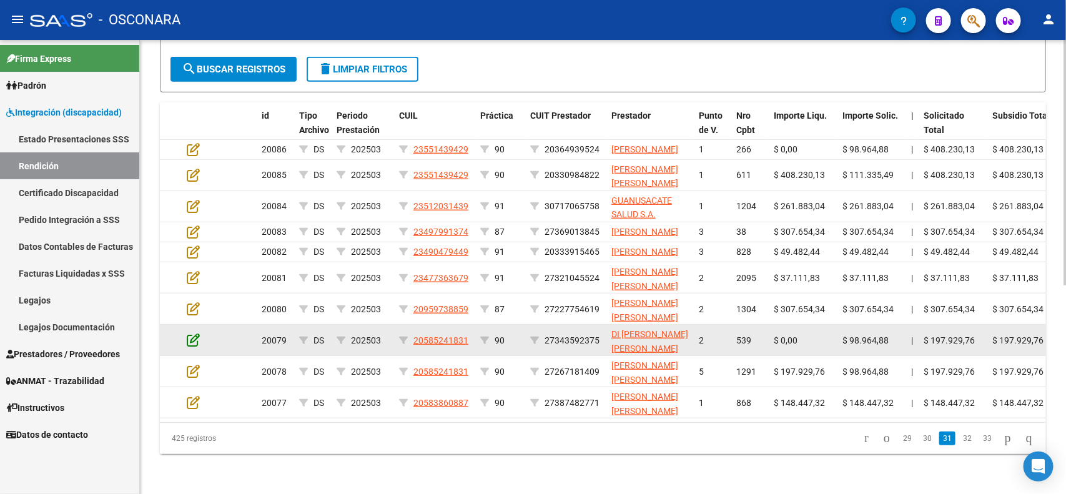
click at [197, 339] on icon at bounding box center [193, 340] width 13 height 14
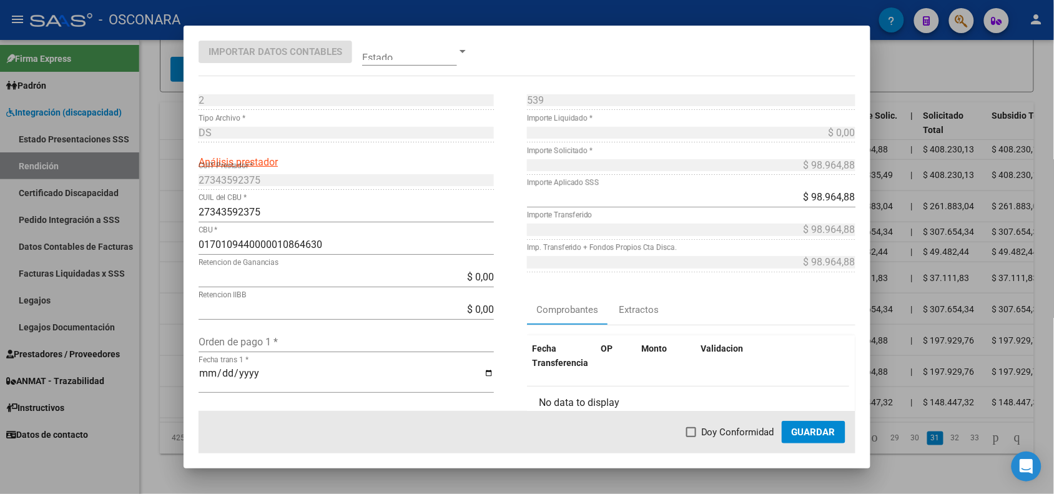
click at [172, 335] on div at bounding box center [527, 247] width 1054 height 494
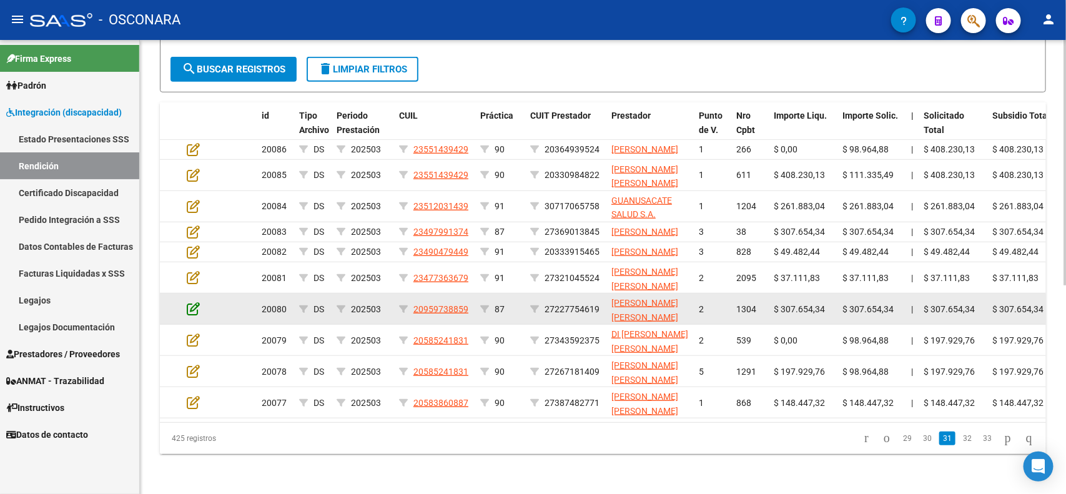
click at [189, 307] on icon at bounding box center [193, 309] width 13 height 14
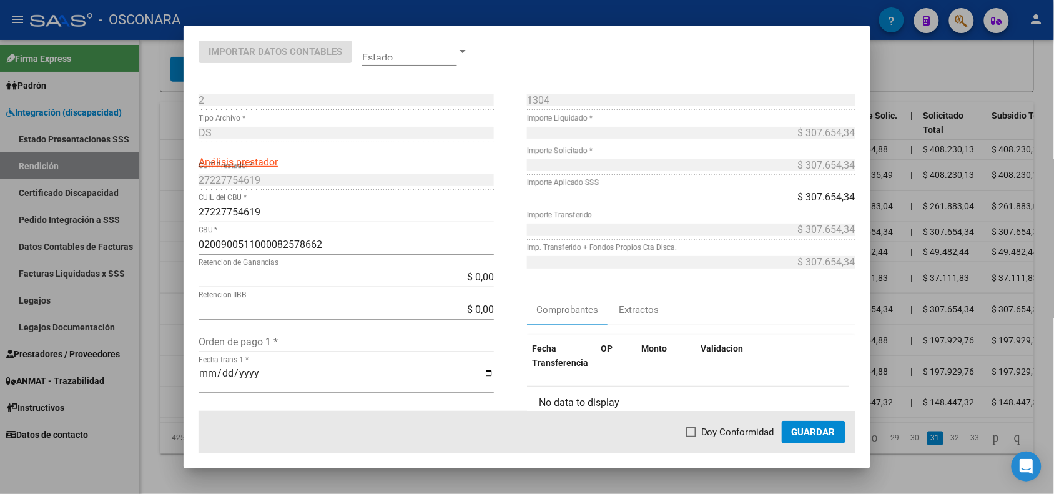
click at [173, 311] on div at bounding box center [527, 247] width 1054 height 494
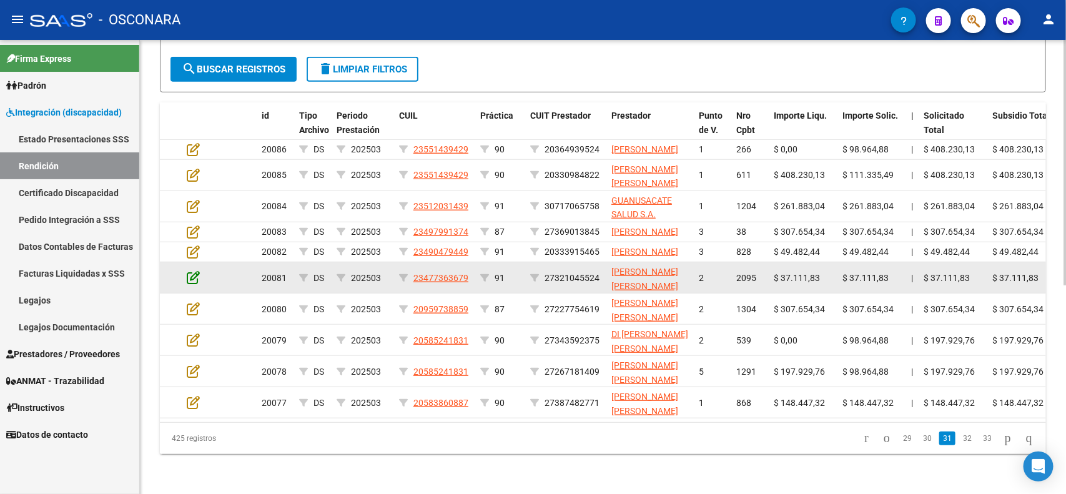
click at [191, 278] on icon at bounding box center [193, 277] width 13 height 14
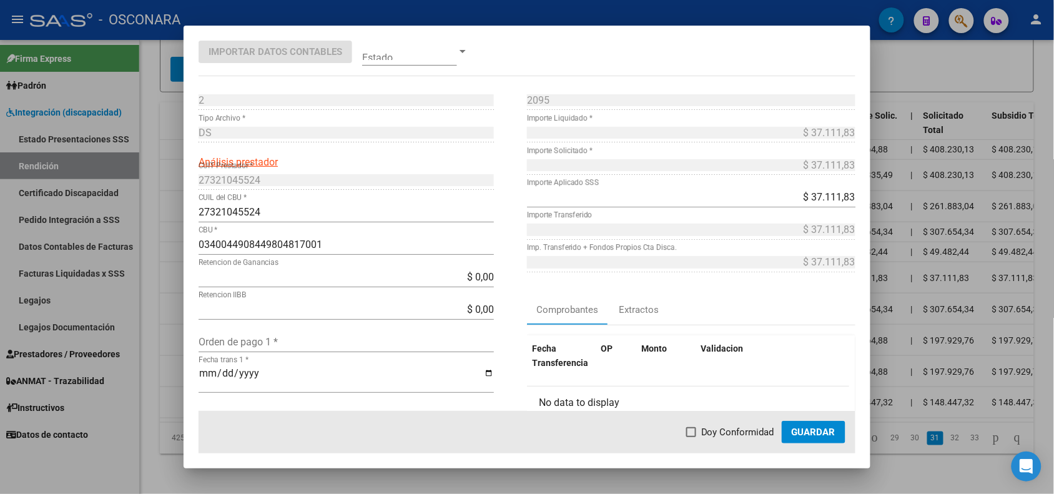
click at [163, 290] on div at bounding box center [527, 247] width 1054 height 494
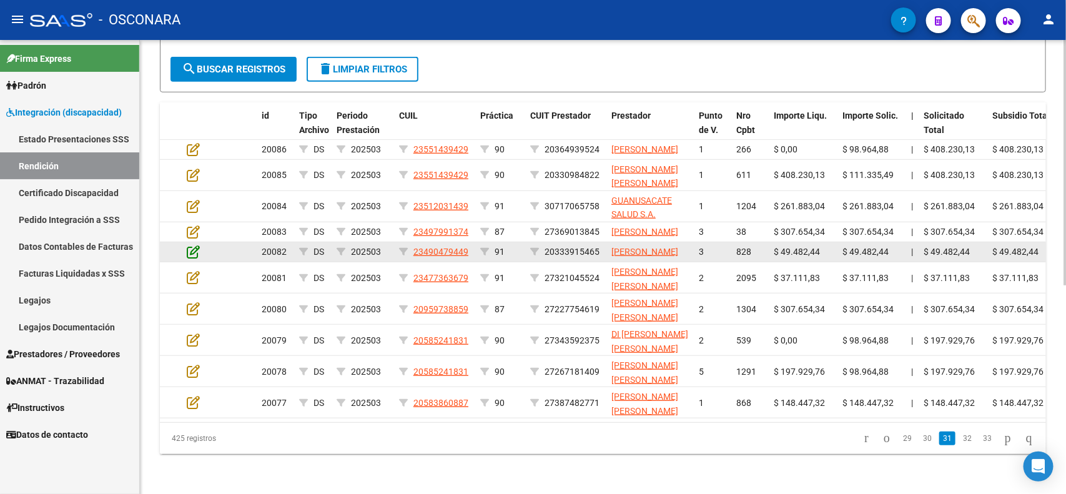
click at [194, 249] on icon at bounding box center [193, 252] width 13 height 14
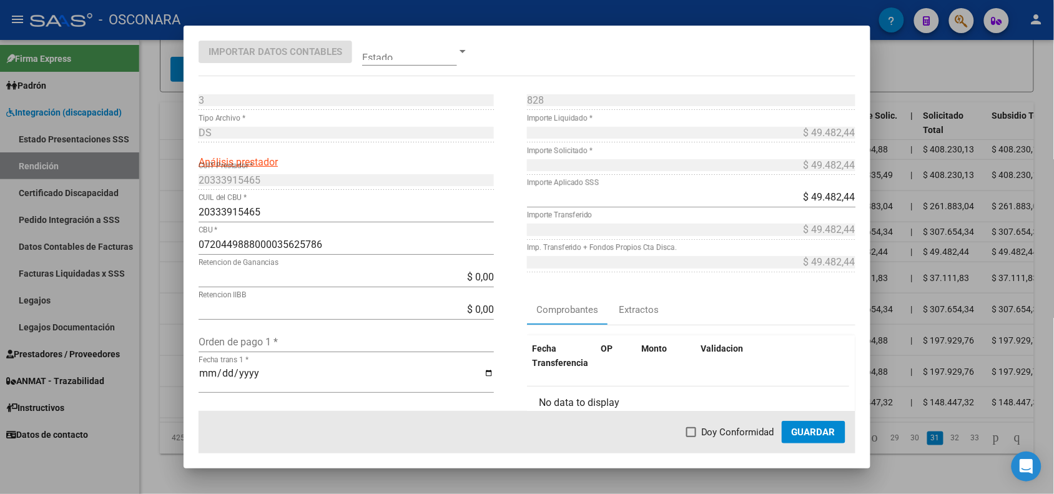
click at [167, 242] on div at bounding box center [527, 247] width 1054 height 494
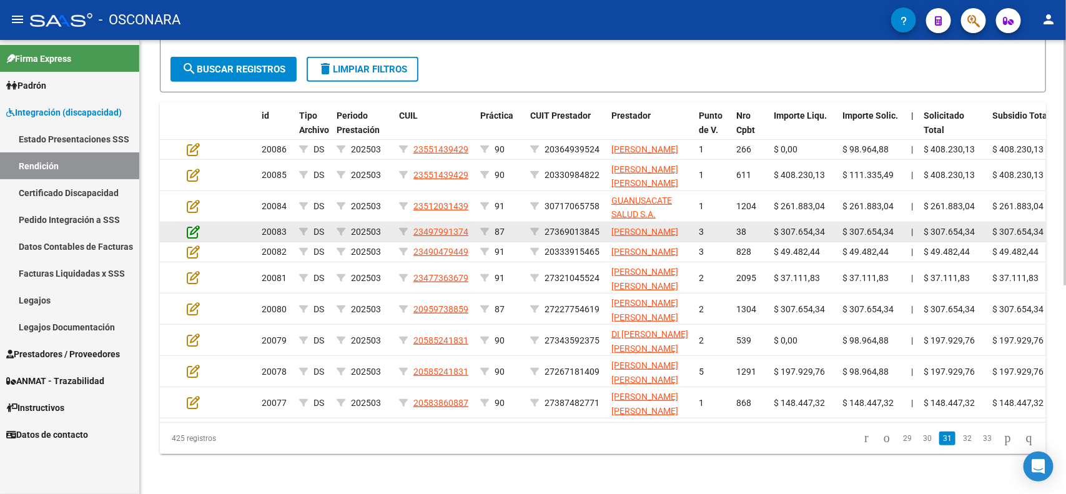
click at [187, 225] on icon at bounding box center [193, 232] width 13 height 14
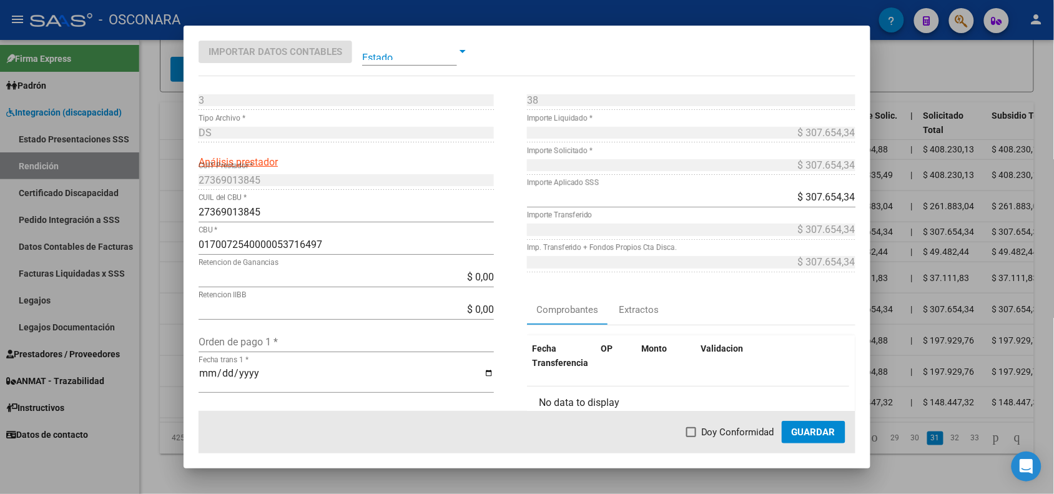
click at [172, 227] on div at bounding box center [527, 247] width 1054 height 494
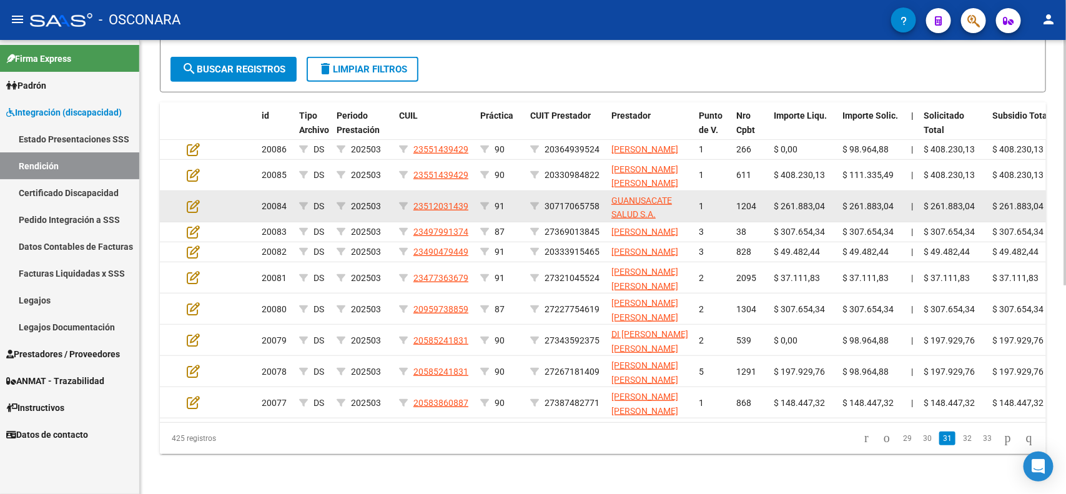
click at [189, 191] on datatable-body-cell at bounding box center [204, 206] width 44 height 31
click at [192, 199] on icon at bounding box center [193, 206] width 13 height 14
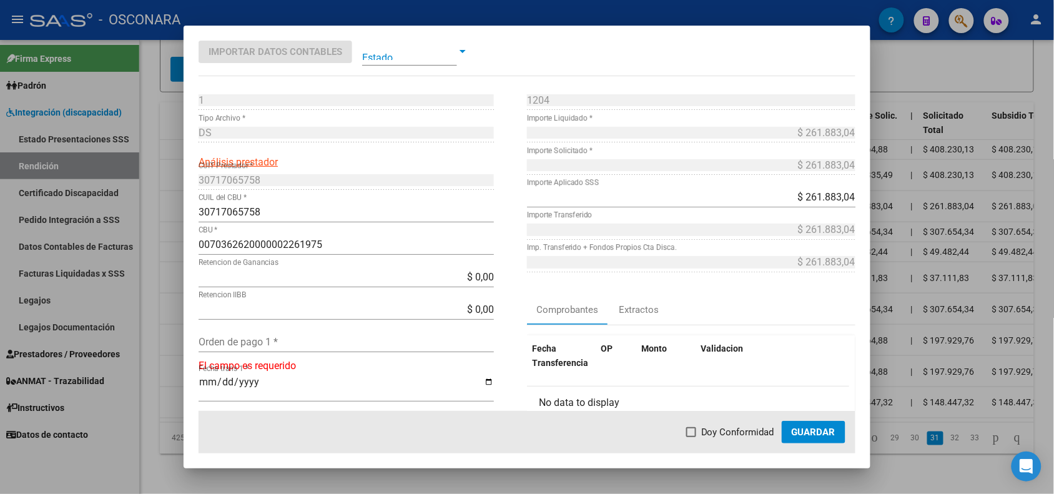
click at [176, 194] on div at bounding box center [527, 247] width 1054 height 494
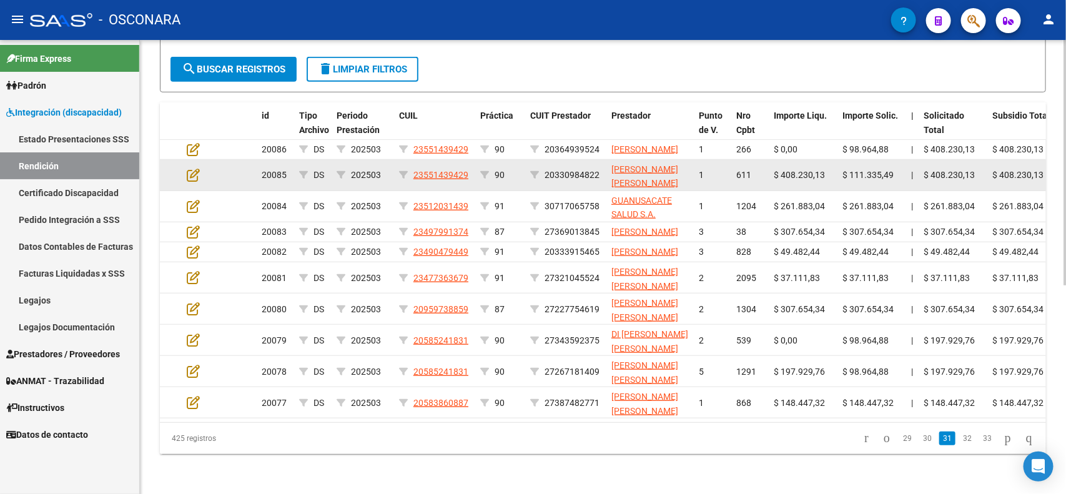
click at [192, 160] on datatable-body-cell at bounding box center [204, 175] width 44 height 31
click at [192, 168] on icon at bounding box center [193, 175] width 13 height 14
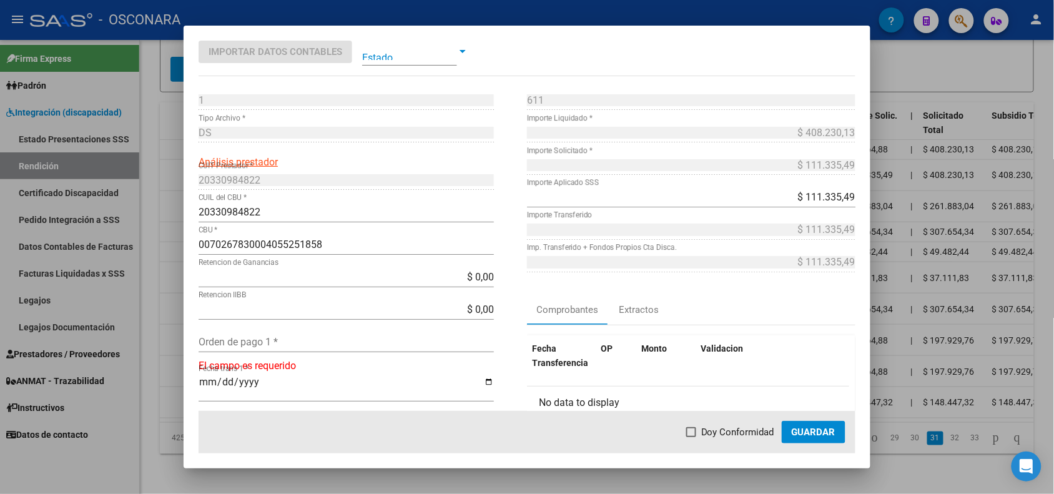
click at [174, 157] on div at bounding box center [527, 247] width 1054 height 494
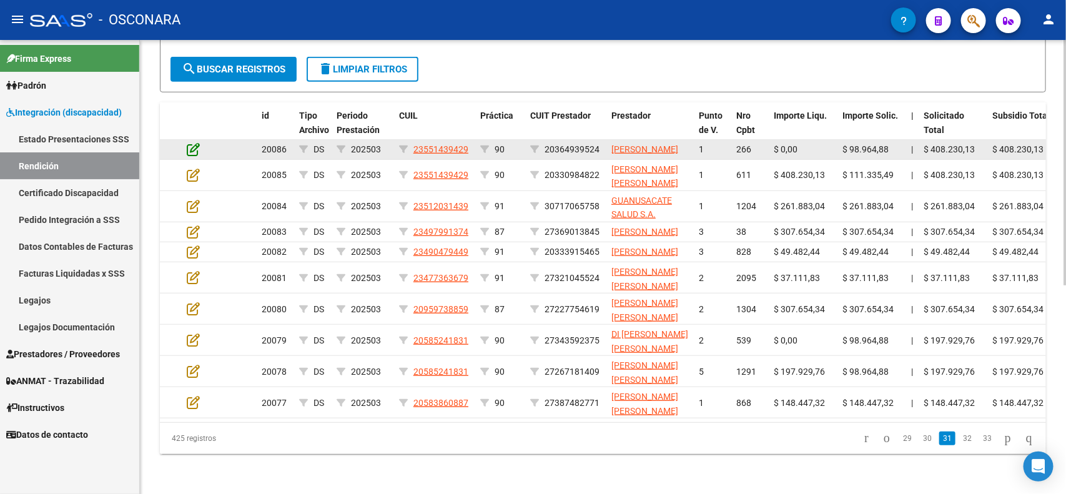
click at [192, 142] on icon at bounding box center [193, 149] width 13 height 14
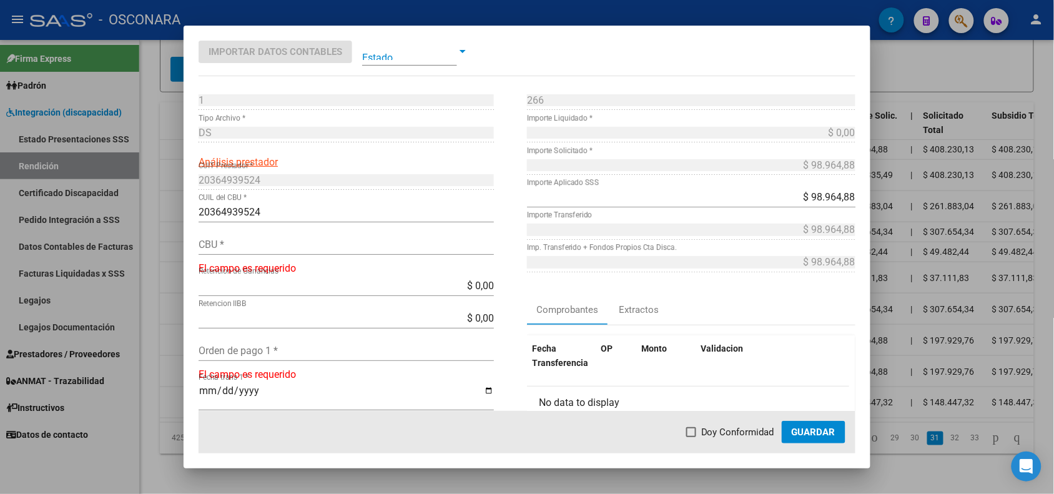
click at [178, 142] on div at bounding box center [527, 247] width 1054 height 494
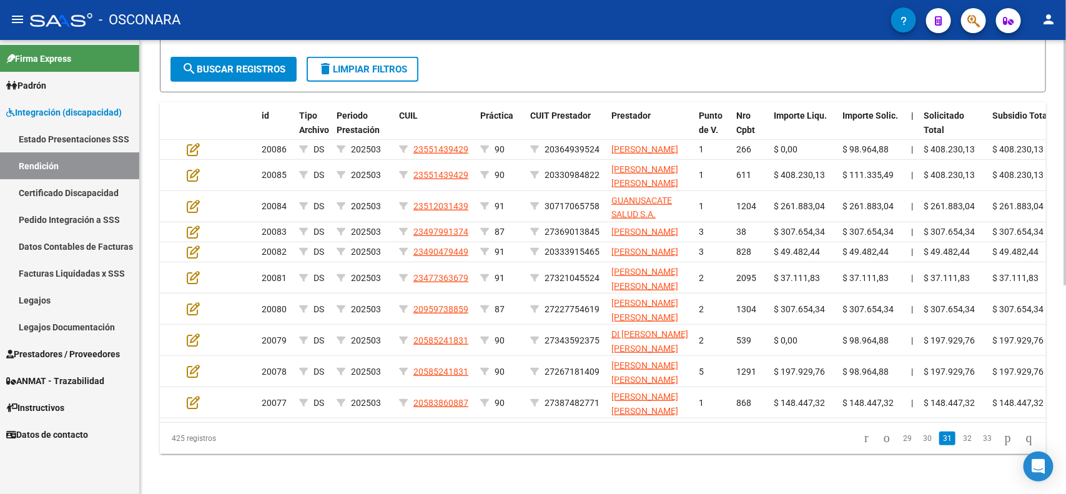
drag, startPoint x: 922, startPoint y: 445, endPoint x: 891, endPoint y: 442, distance: 30.7
click at [922, 445] on link "30" at bounding box center [927, 439] width 16 height 14
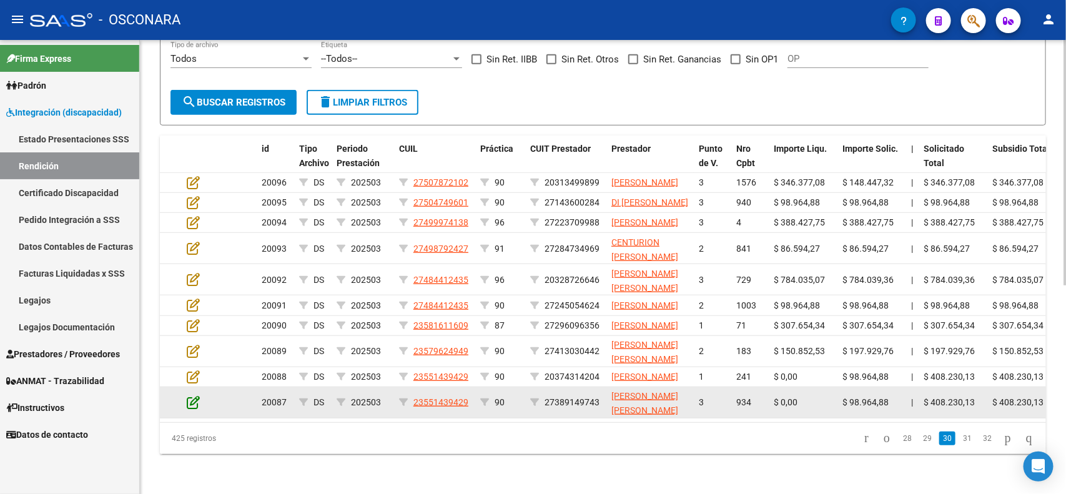
click at [197, 395] on icon at bounding box center [193, 402] width 13 height 14
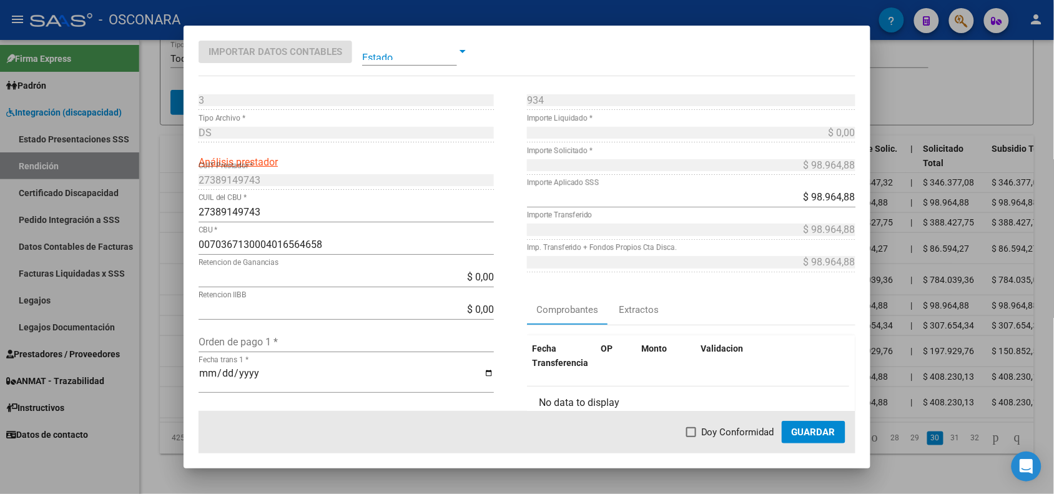
click at [169, 376] on div at bounding box center [527, 247] width 1054 height 494
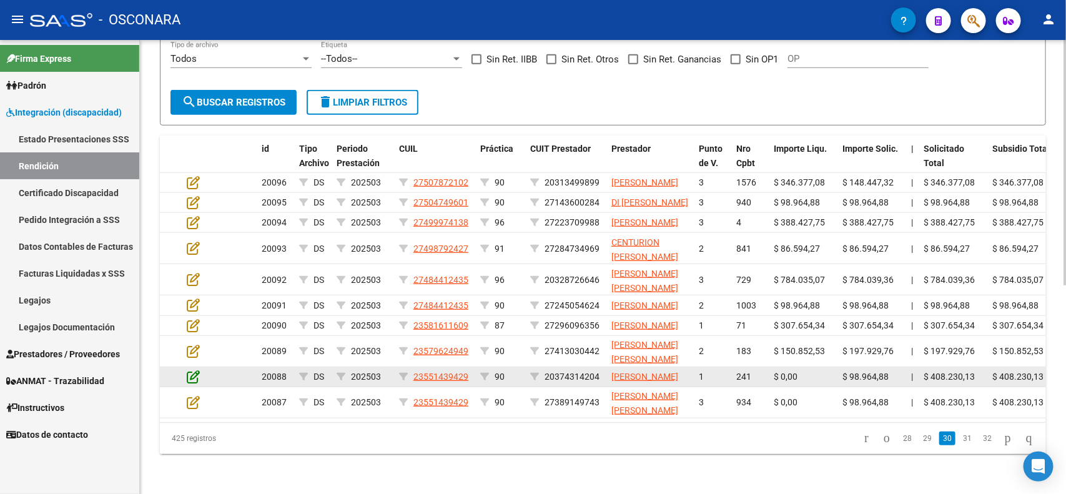
click at [192, 370] on icon at bounding box center [193, 377] width 13 height 14
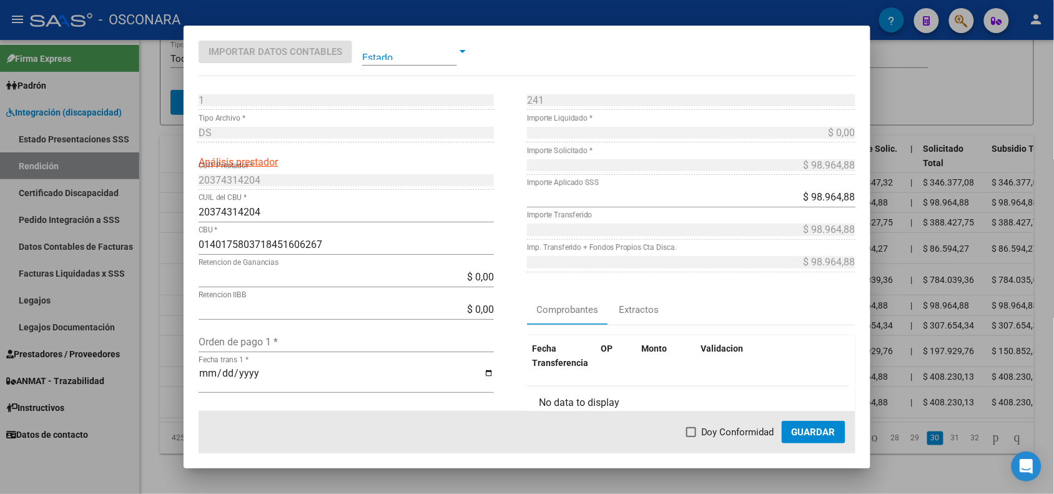
click at [171, 375] on div at bounding box center [527, 247] width 1054 height 494
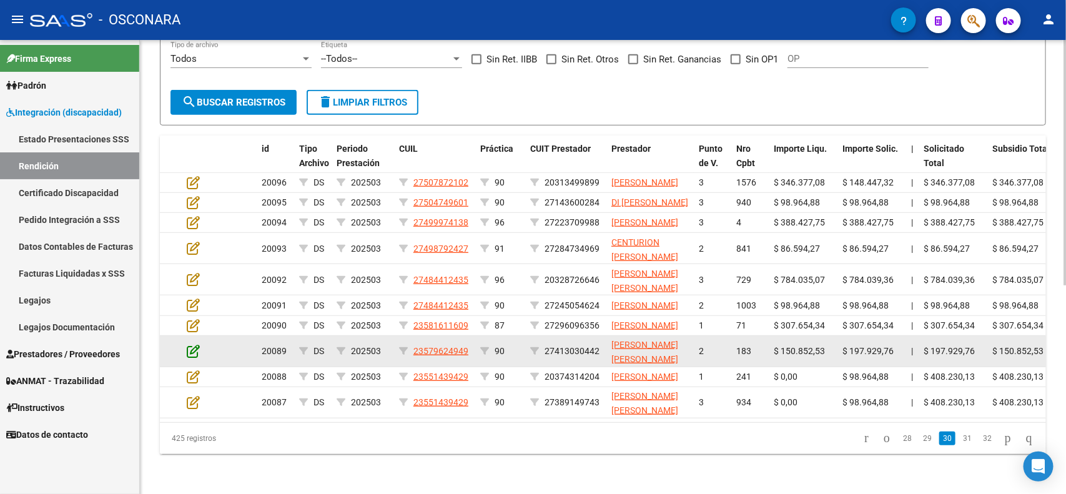
click at [189, 344] on icon at bounding box center [193, 351] width 13 height 14
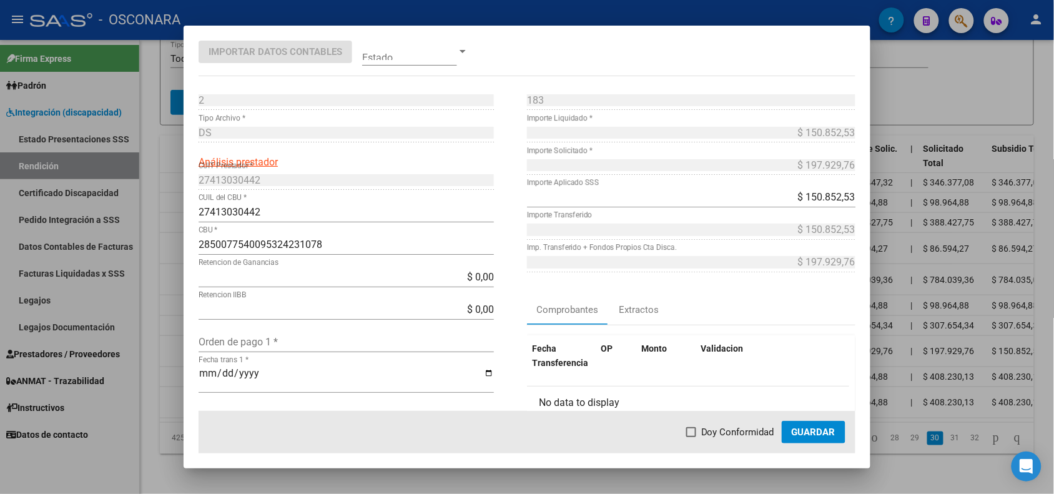
click at [169, 347] on div at bounding box center [527, 247] width 1054 height 494
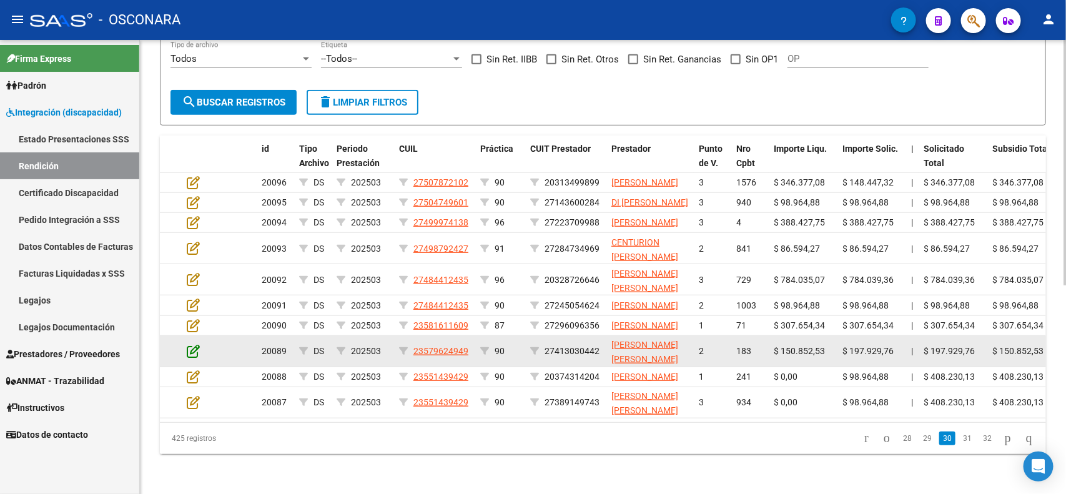
click at [194, 344] on icon at bounding box center [193, 351] width 13 height 14
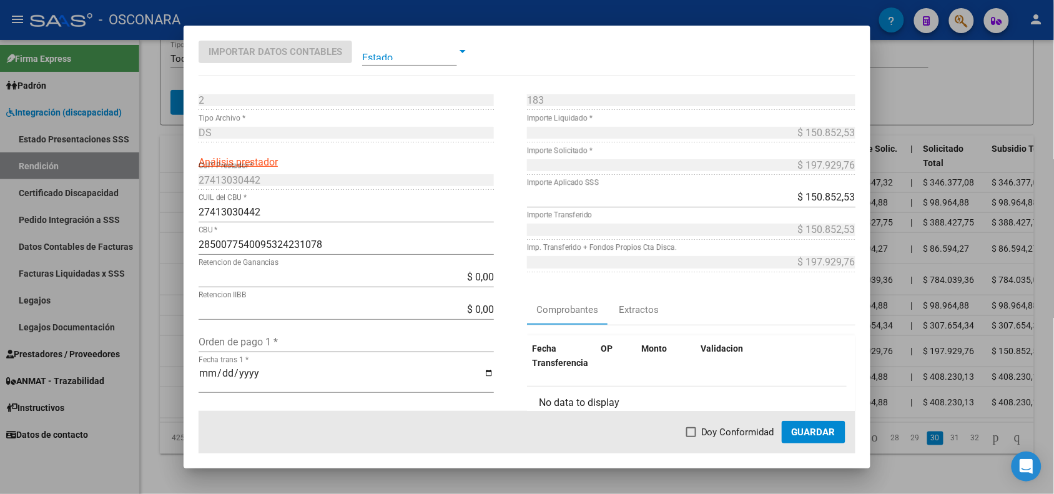
click at [176, 350] on div at bounding box center [527, 247] width 1054 height 494
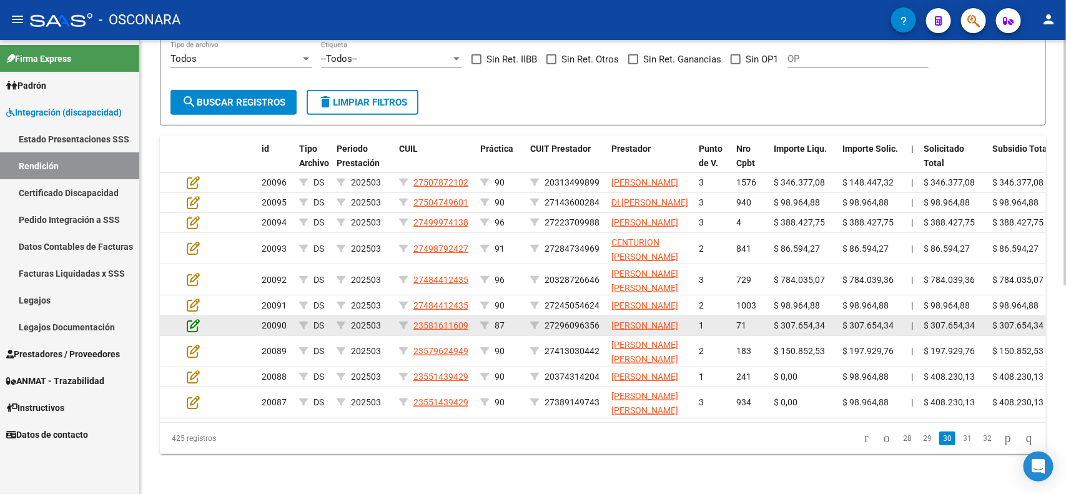
click at [191, 319] on icon at bounding box center [193, 326] width 13 height 14
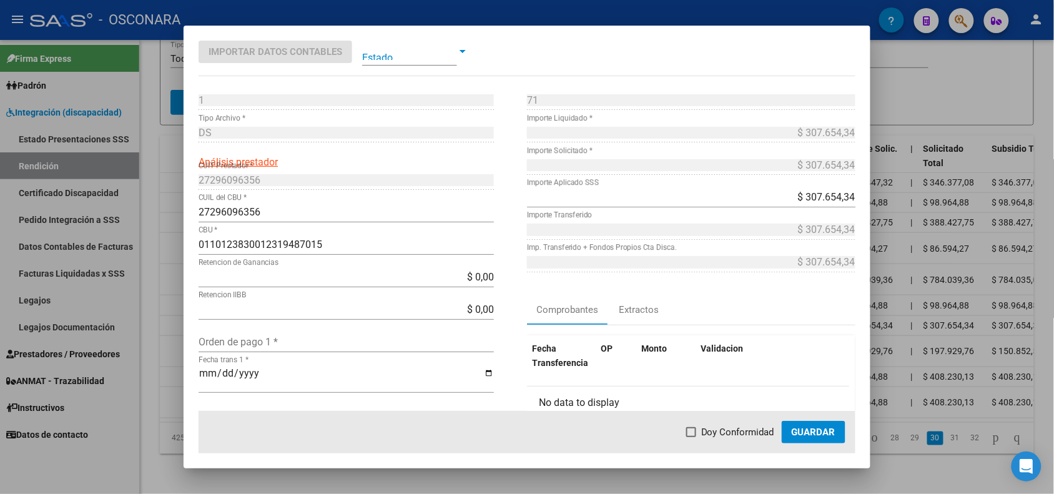
click at [167, 314] on div at bounding box center [527, 247] width 1054 height 494
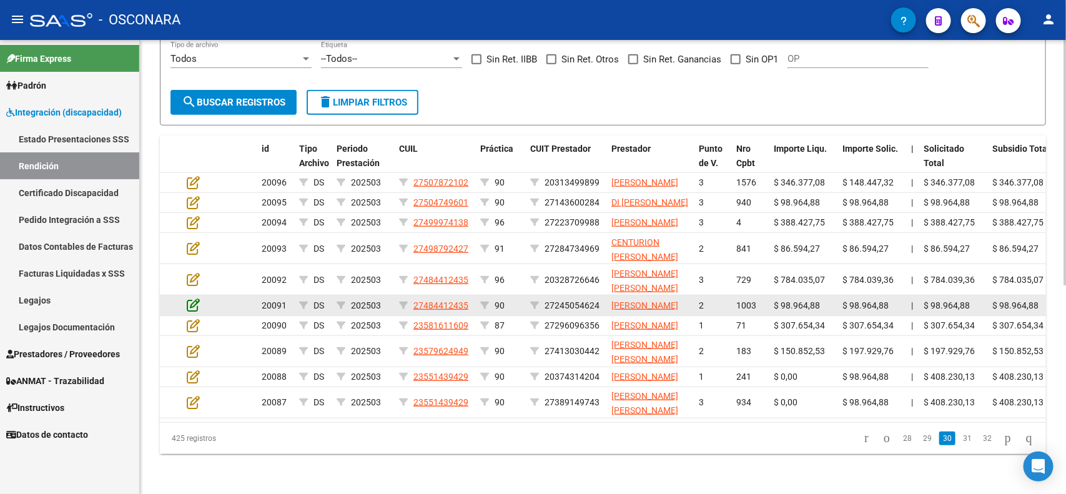
click at [189, 298] on icon at bounding box center [193, 305] width 13 height 14
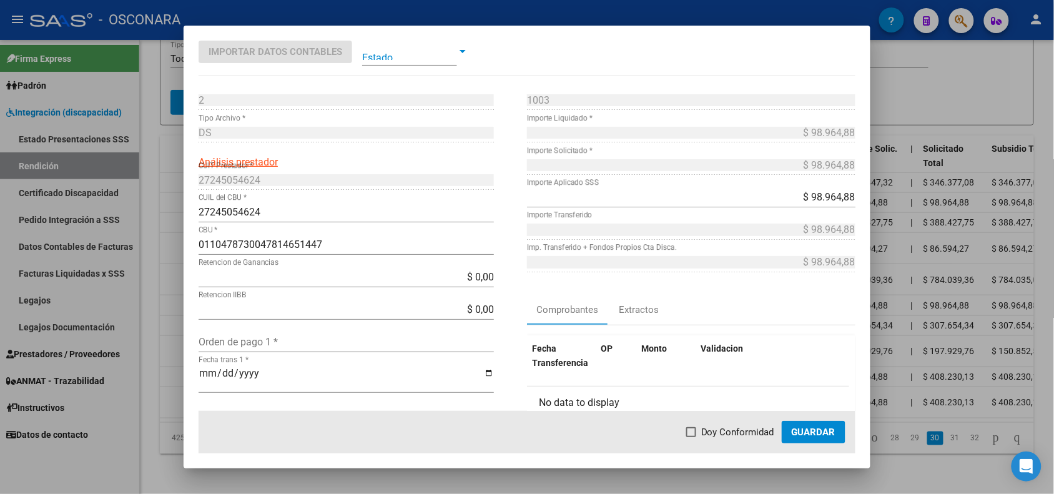
click at [176, 290] on div at bounding box center [527, 247] width 1054 height 494
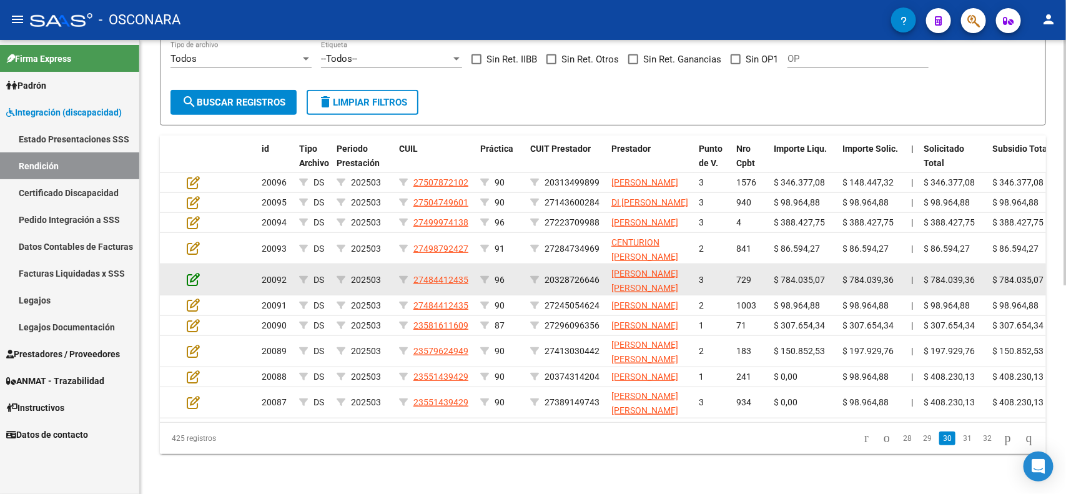
click at [192, 272] on icon at bounding box center [193, 279] width 13 height 14
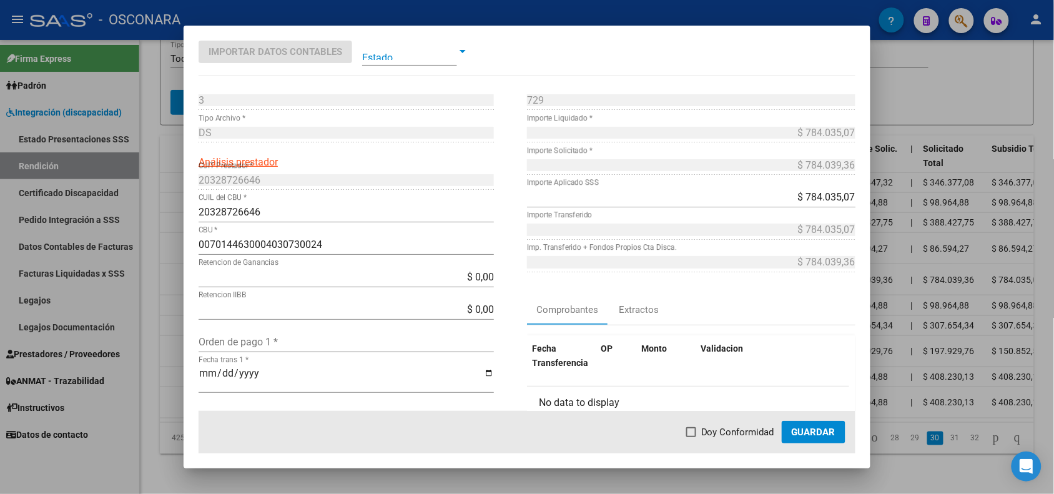
click at [164, 255] on div at bounding box center [527, 247] width 1054 height 494
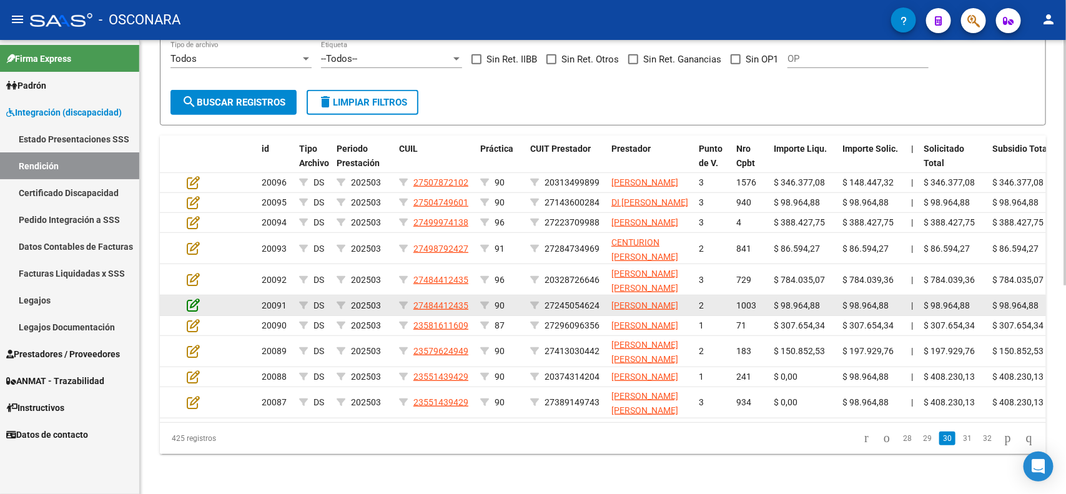
click at [194, 298] on icon at bounding box center [193, 305] width 13 height 14
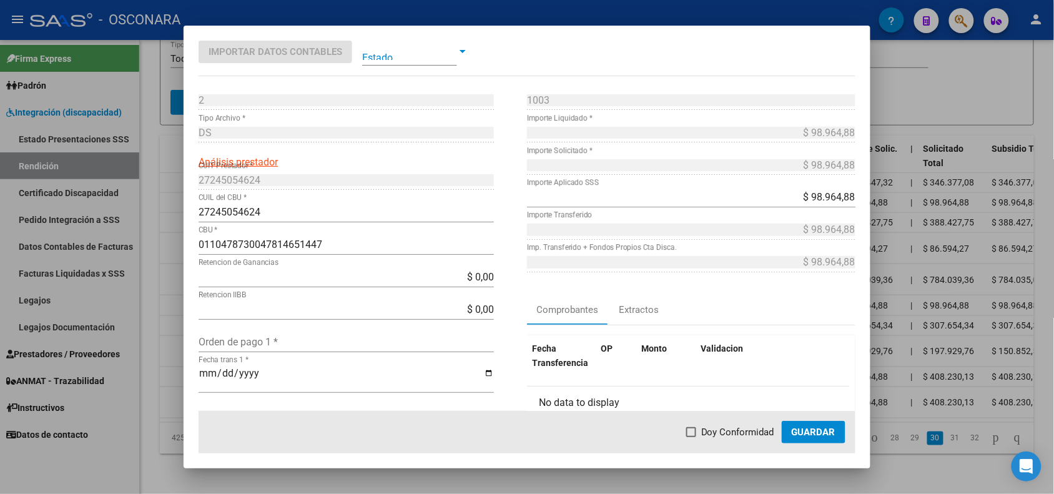
click at [172, 285] on div at bounding box center [527, 247] width 1054 height 494
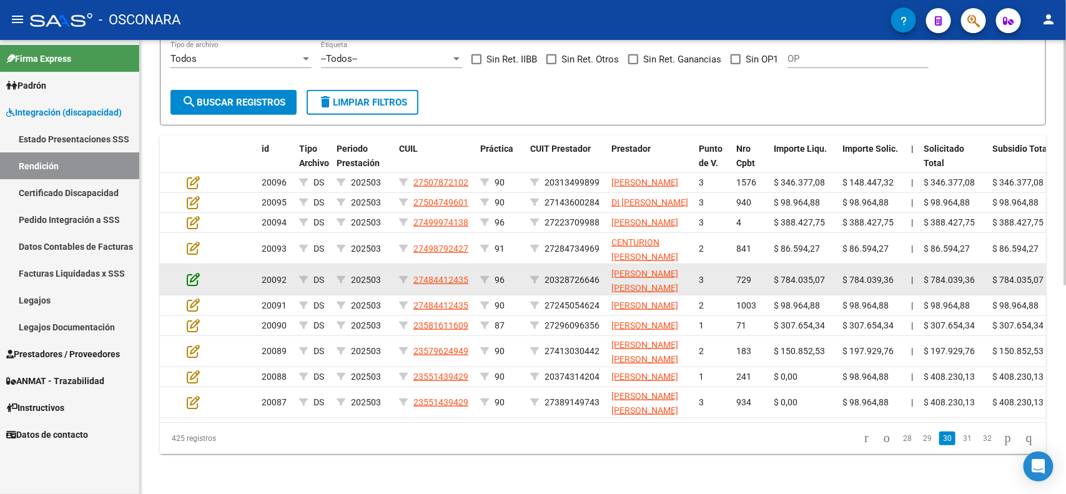
click at [194, 272] on icon at bounding box center [193, 279] width 13 height 14
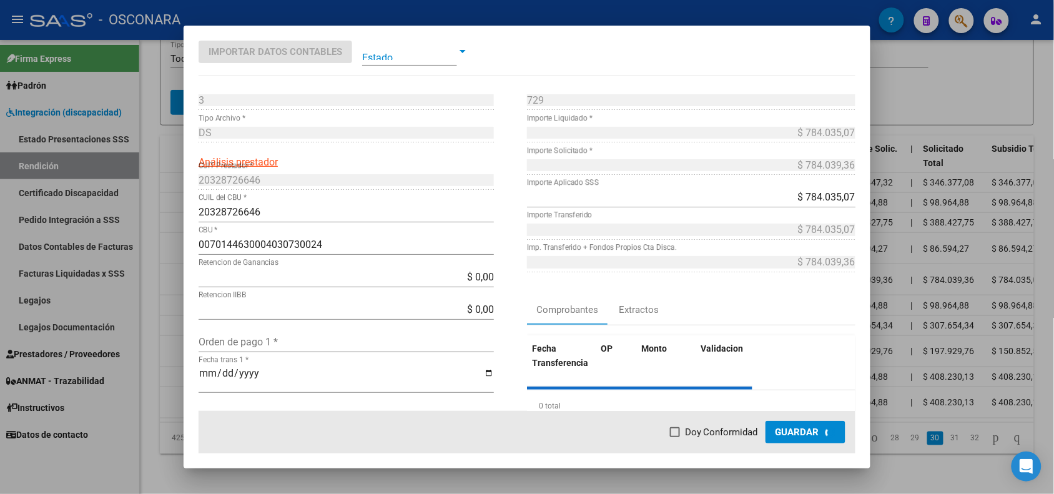
click at [172, 251] on div at bounding box center [527, 247] width 1054 height 494
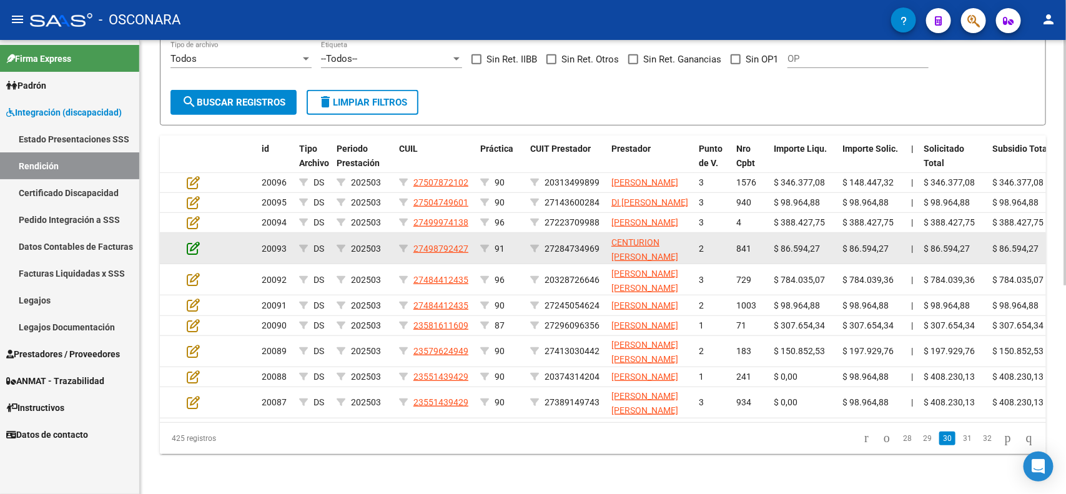
click at [192, 241] on icon at bounding box center [193, 248] width 13 height 14
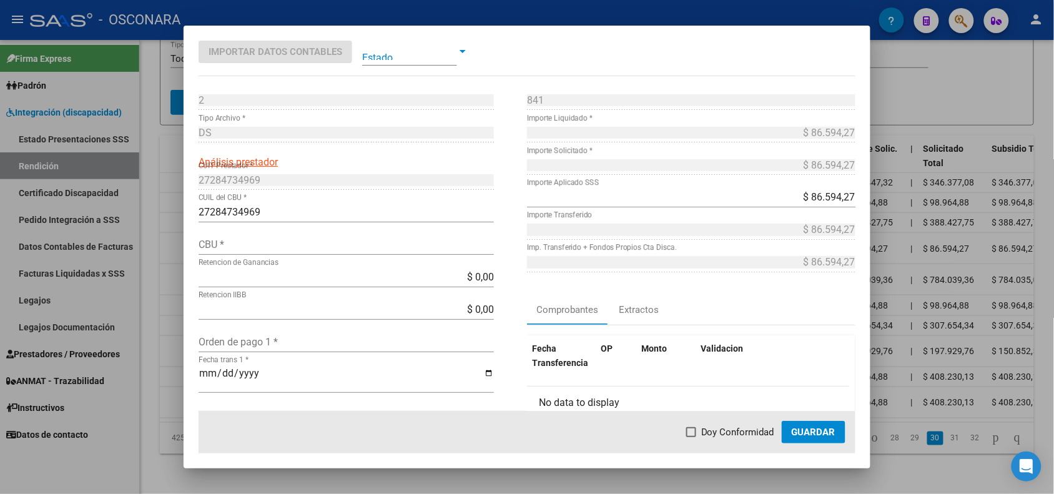
click at [171, 215] on div at bounding box center [527, 247] width 1054 height 494
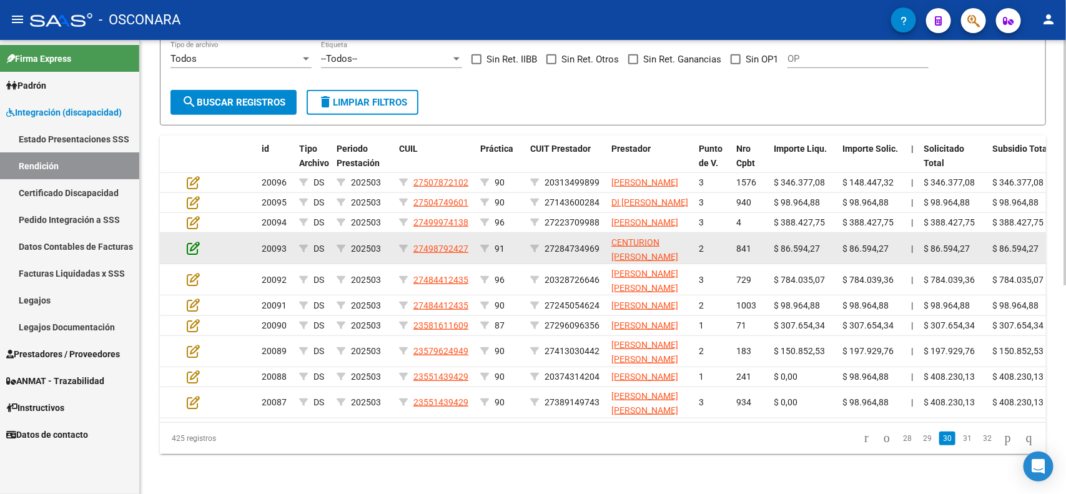
click at [197, 241] on icon at bounding box center [193, 248] width 13 height 14
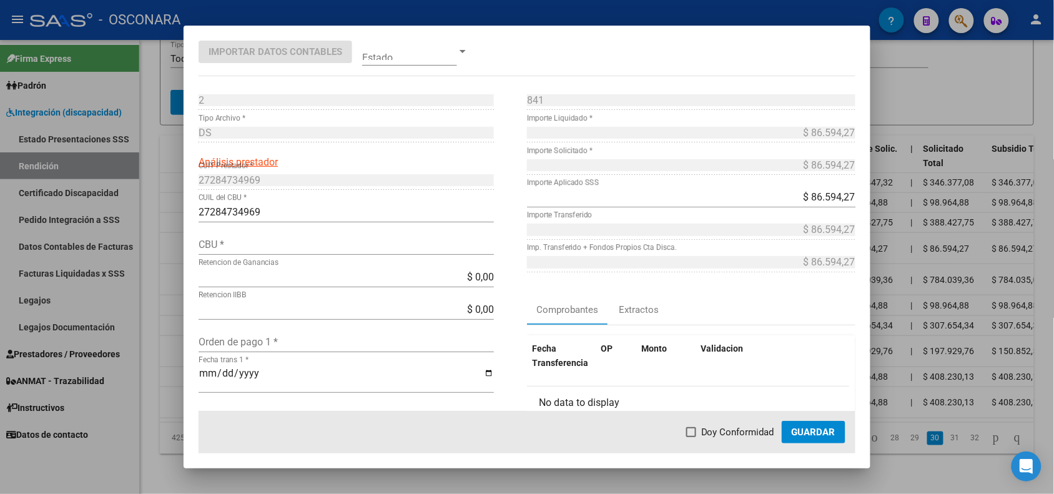
click at [169, 204] on div at bounding box center [527, 247] width 1054 height 494
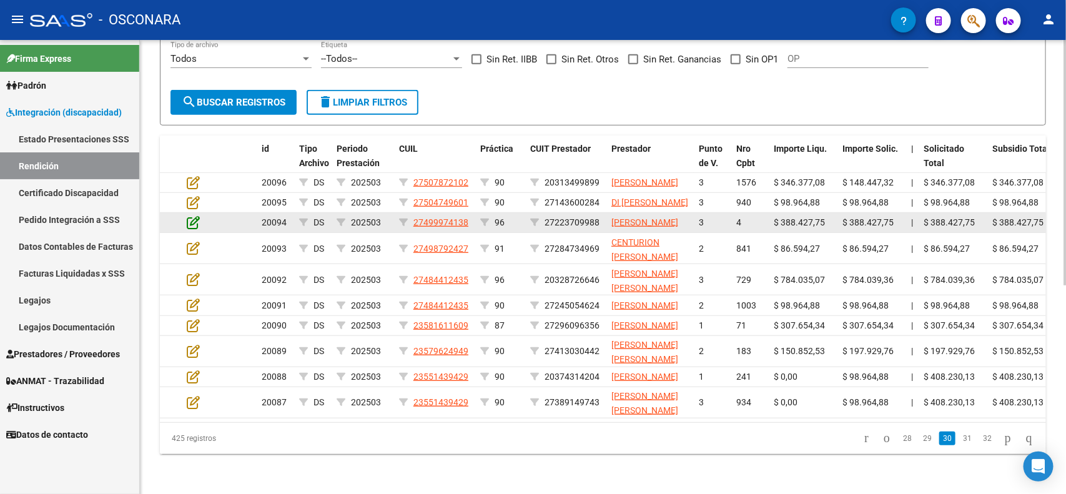
click at [191, 215] on icon at bounding box center [193, 222] width 13 height 14
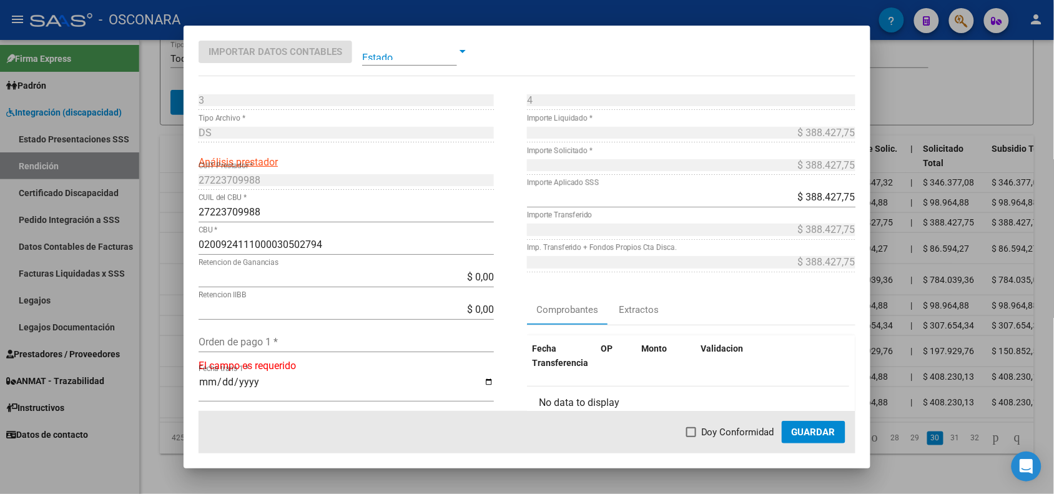
click at [175, 200] on div at bounding box center [527, 247] width 1054 height 494
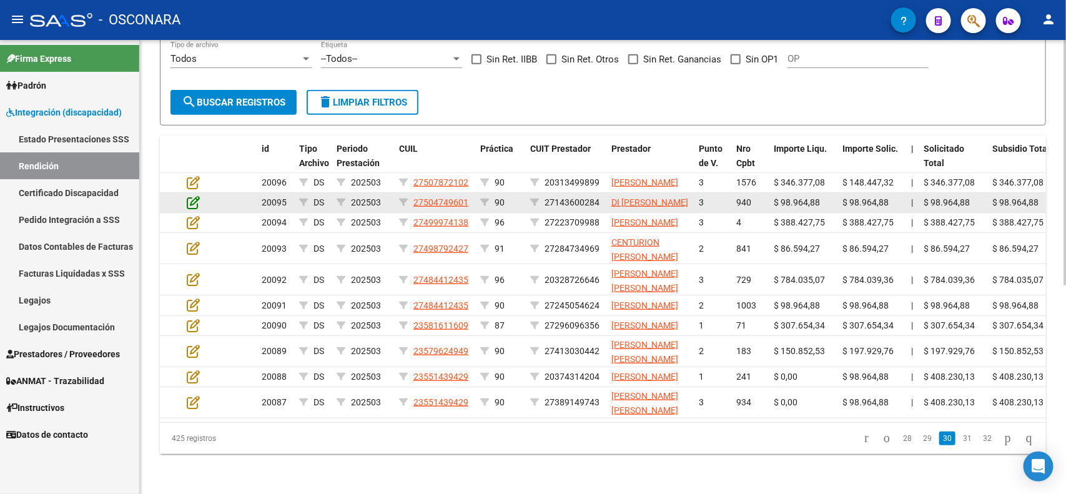
click at [195, 195] on icon at bounding box center [193, 202] width 13 height 14
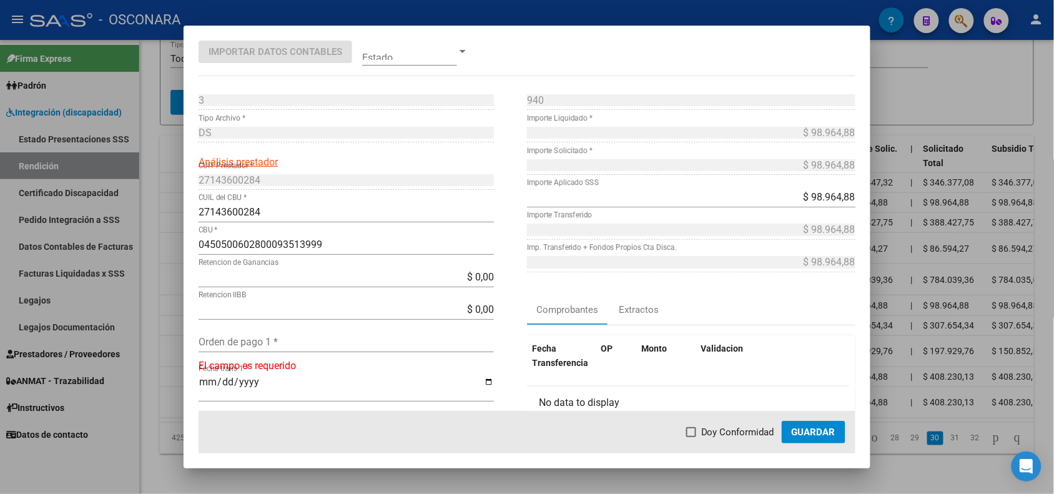
click at [173, 166] on div at bounding box center [527, 247] width 1054 height 494
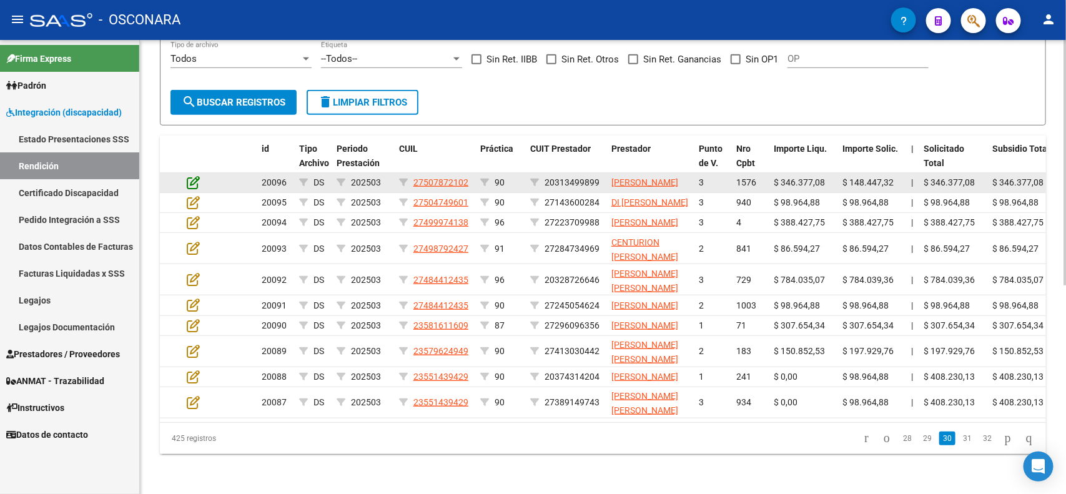
click at [191, 176] on icon at bounding box center [193, 183] width 13 height 14
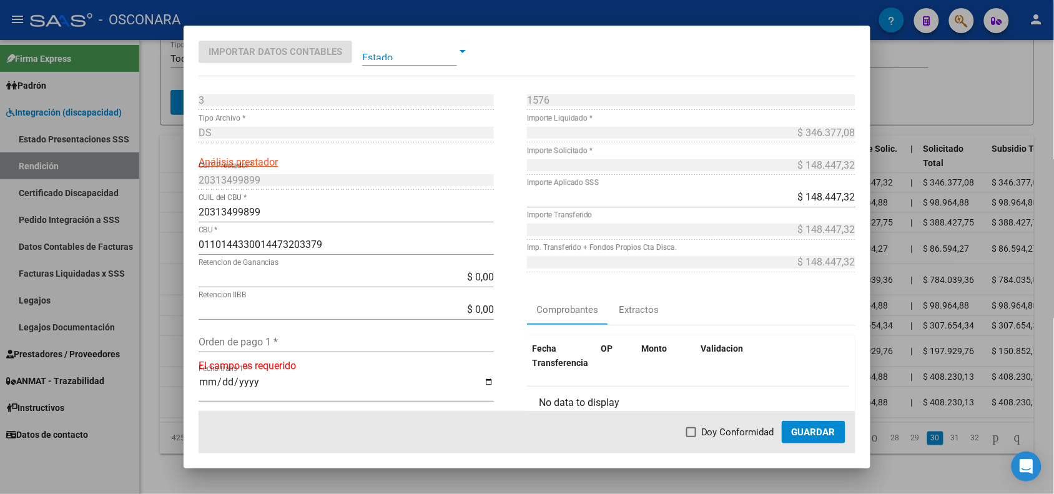
click at [172, 149] on div at bounding box center [527, 247] width 1054 height 494
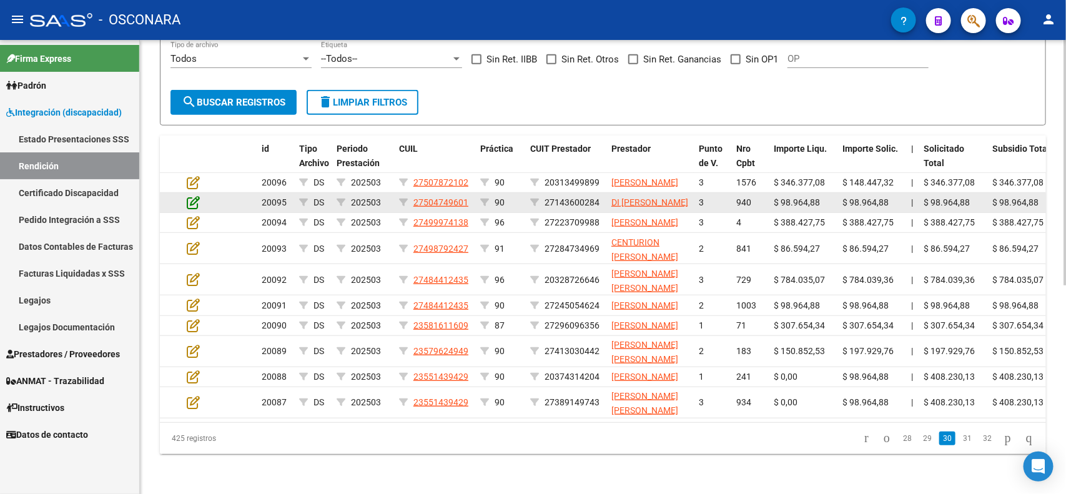
click at [194, 195] on icon at bounding box center [193, 202] width 13 height 14
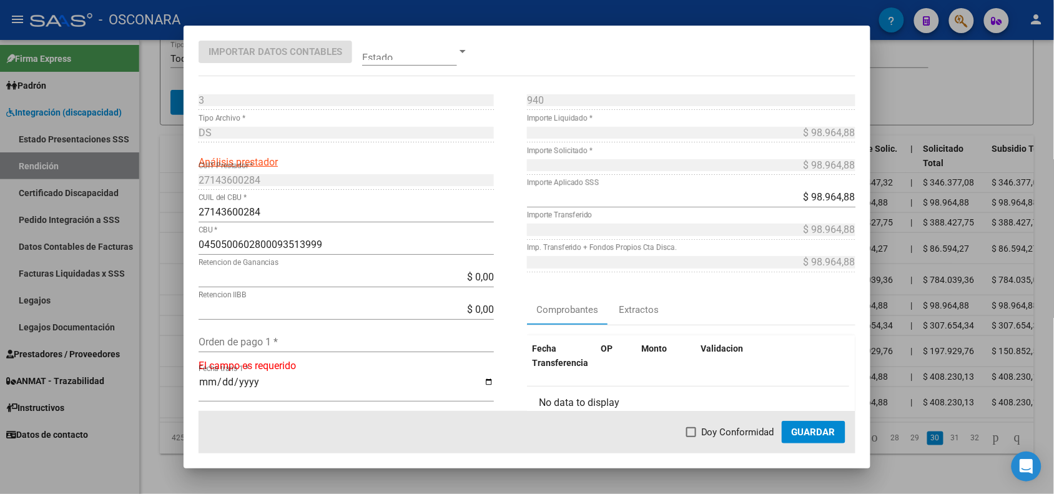
click at [175, 169] on div at bounding box center [527, 247] width 1054 height 494
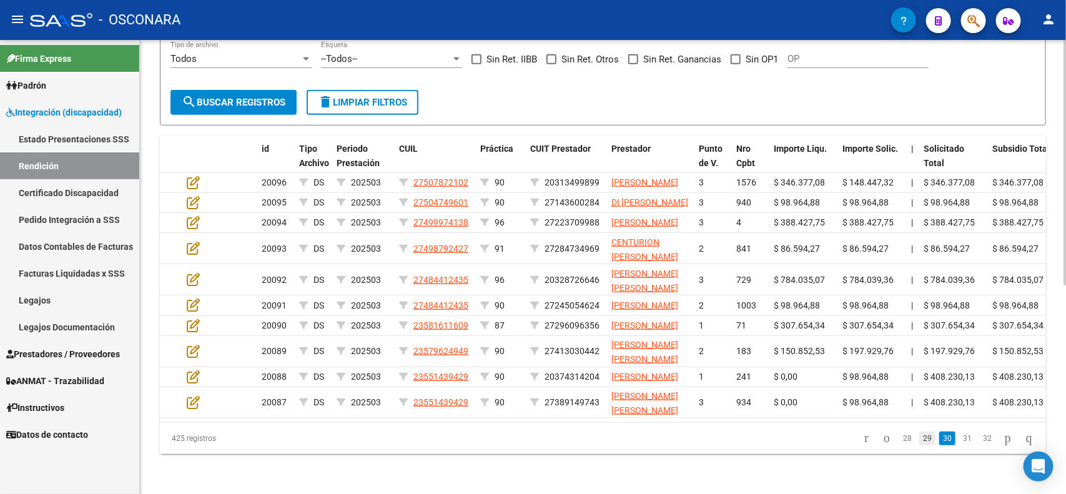
click at [919, 445] on link "29" at bounding box center [927, 439] width 16 height 14
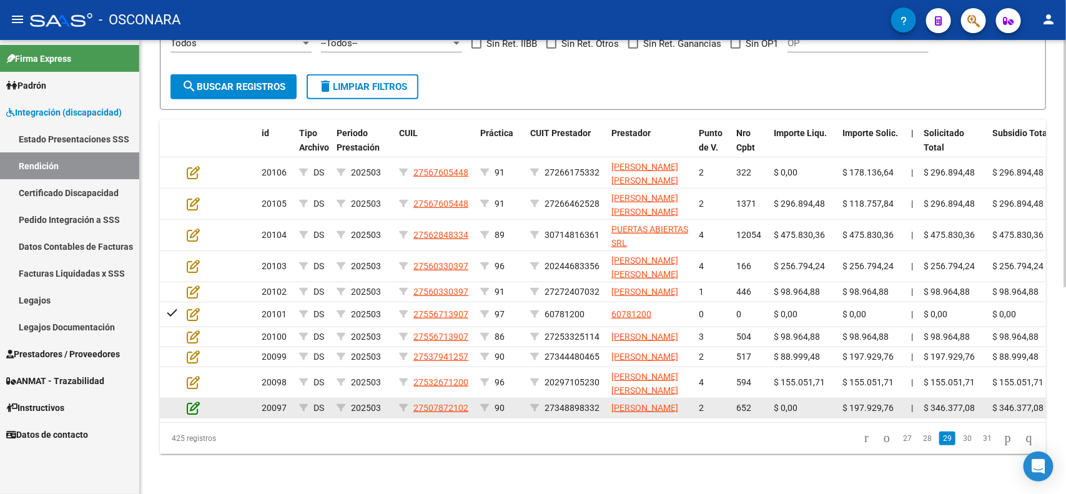
click at [191, 401] on icon at bounding box center [193, 408] width 13 height 14
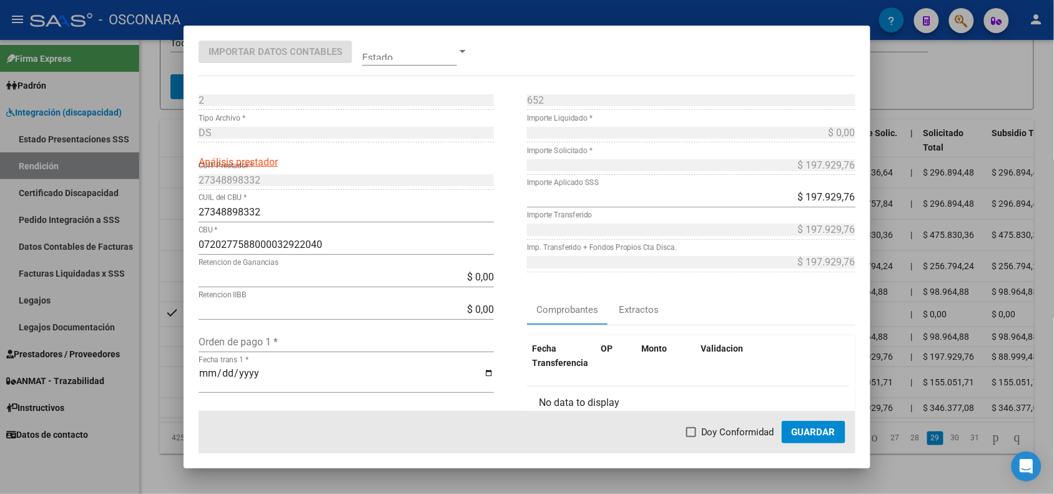
click at [179, 389] on div at bounding box center [527, 247] width 1054 height 494
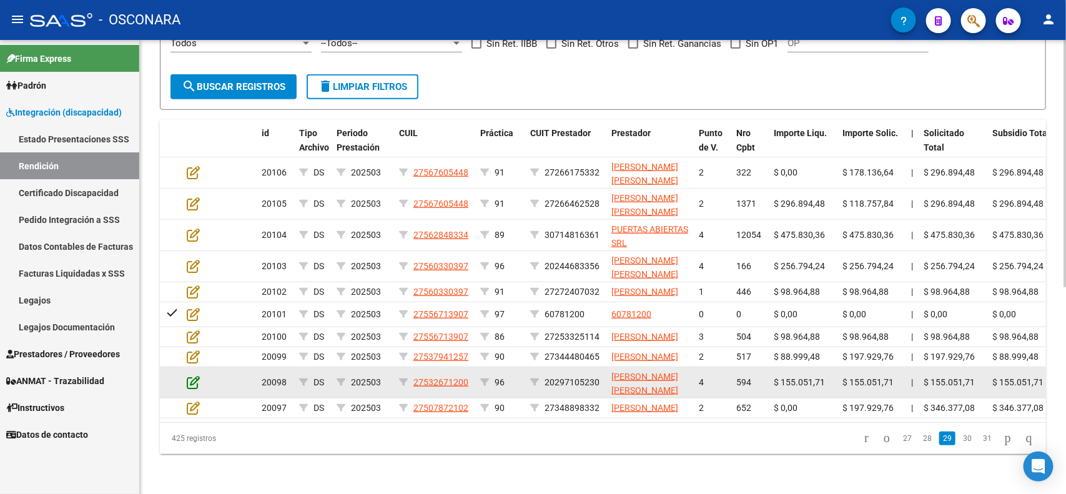
click at [197, 375] on icon at bounding box center [193, 382] width 13 height 14
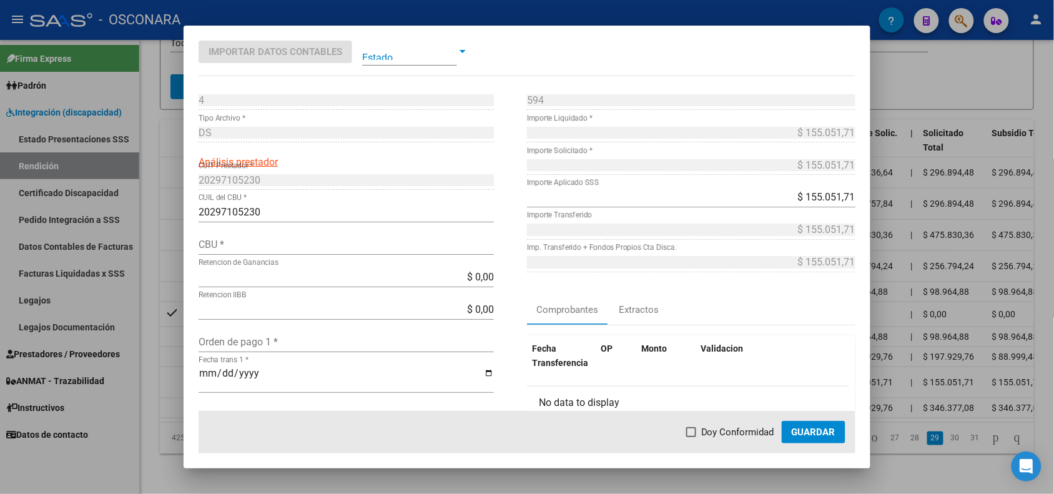
click at [167, 357] on div at bounding box center [527, 247] width 1054 height 494
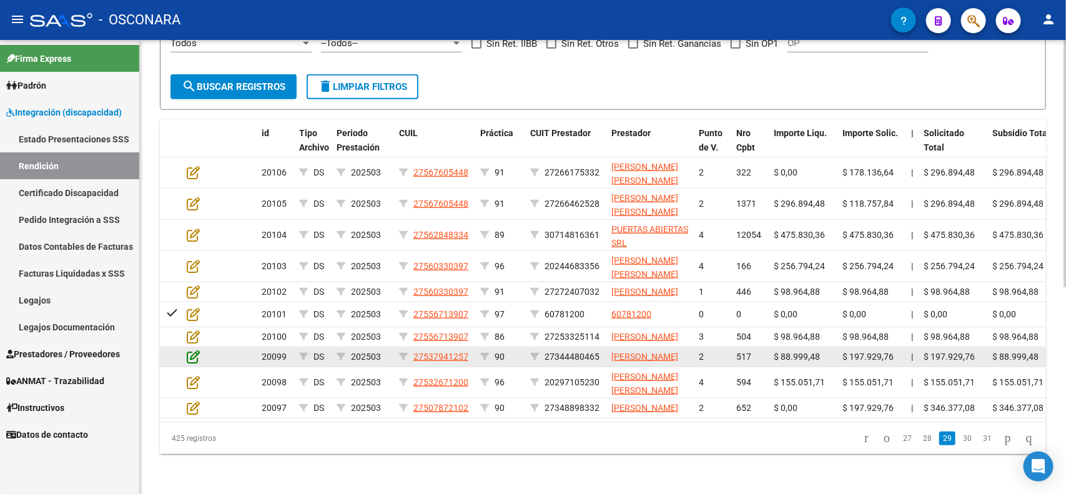
click at [191, 350] on icon at bounding box center [193, 357] width 13 height 14
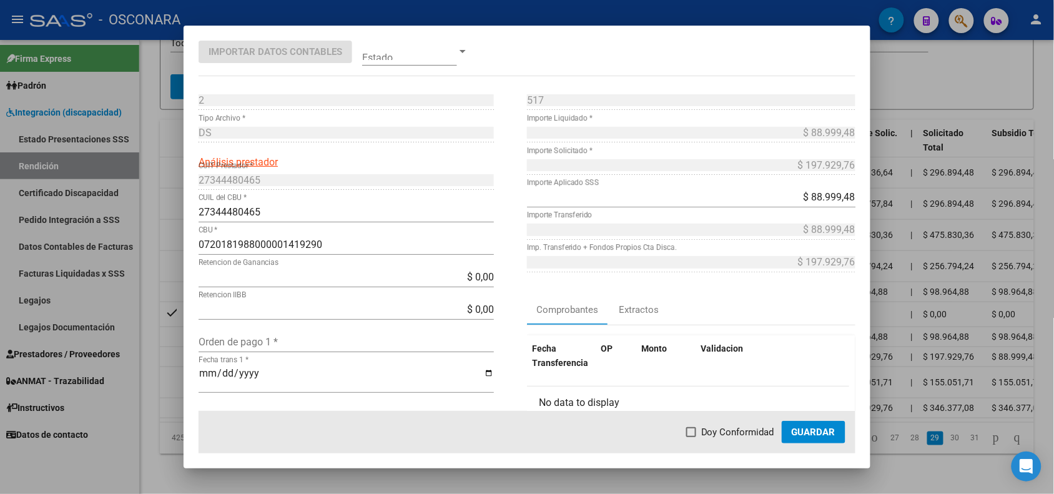
click at [174, 331] on div at bounding box center [527, 247] width 1054 height 494
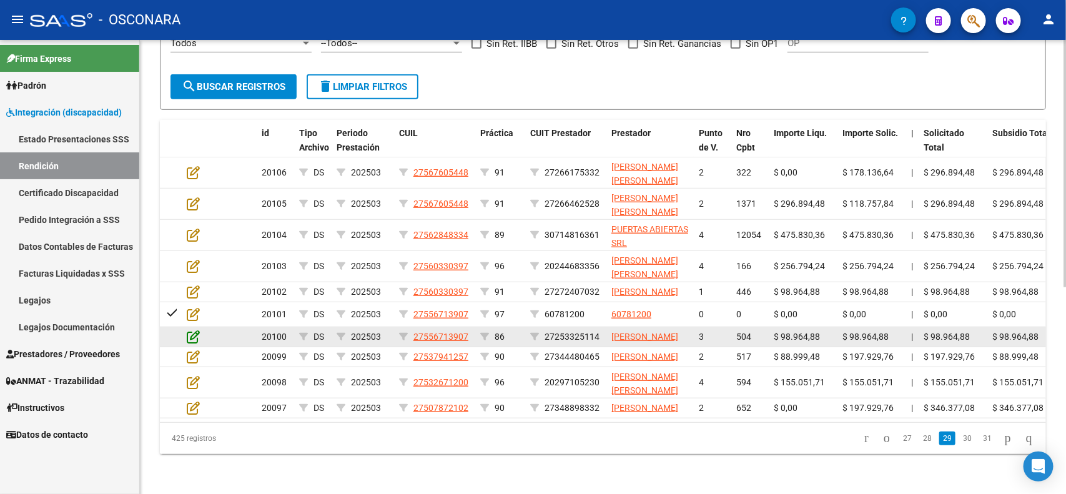
click at [189, 330] on icon at bounding box center [193, 337] width 13 height 14
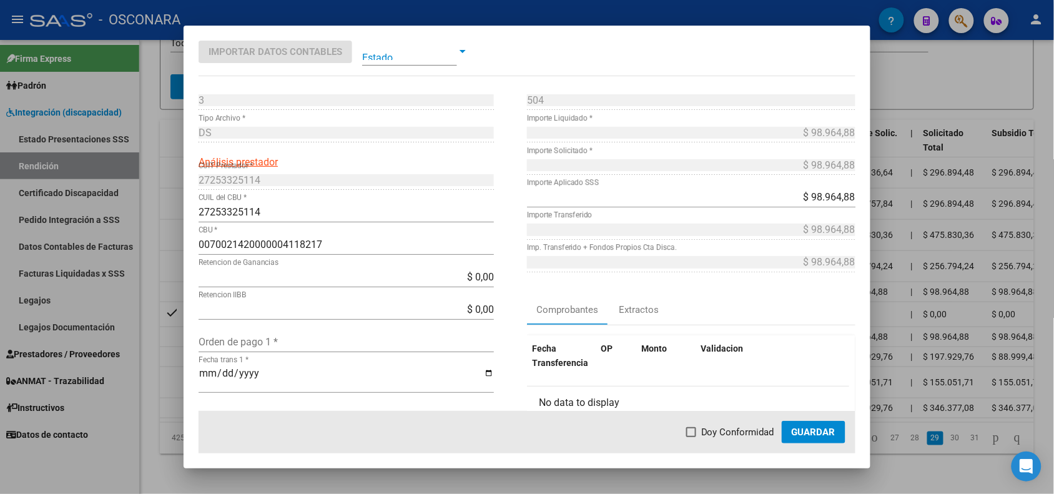
click at [173, 303] on div at bounding box center [527, 247] width 1054 height 494
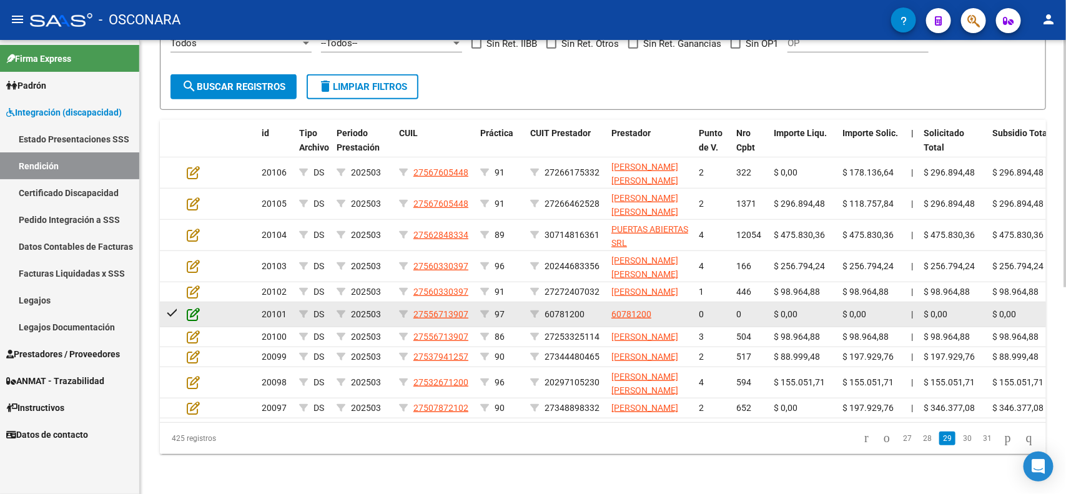
click at [187, 307] on icon at bounding box center [193, 314] width 13 height 14
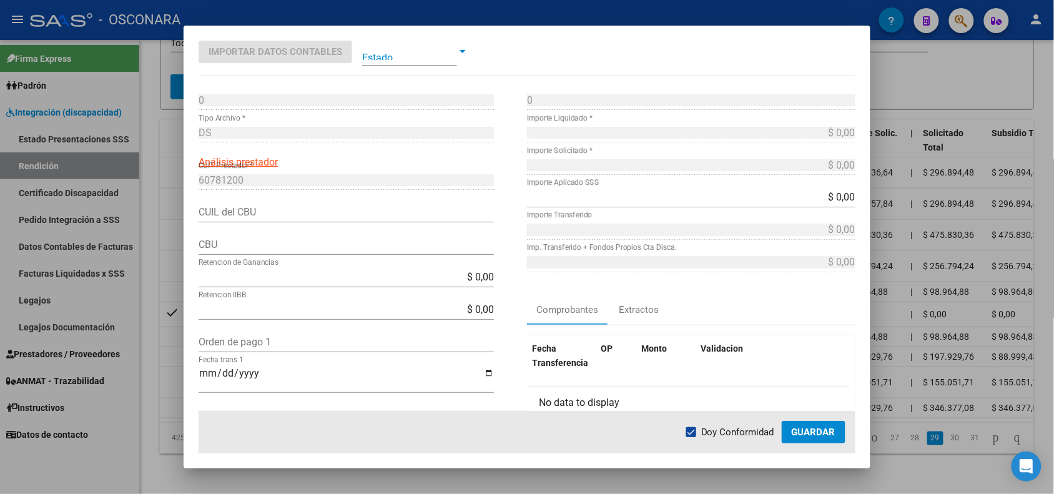
click at [172, 301] on div at bounding box center [527, 247] width 1054 height 494
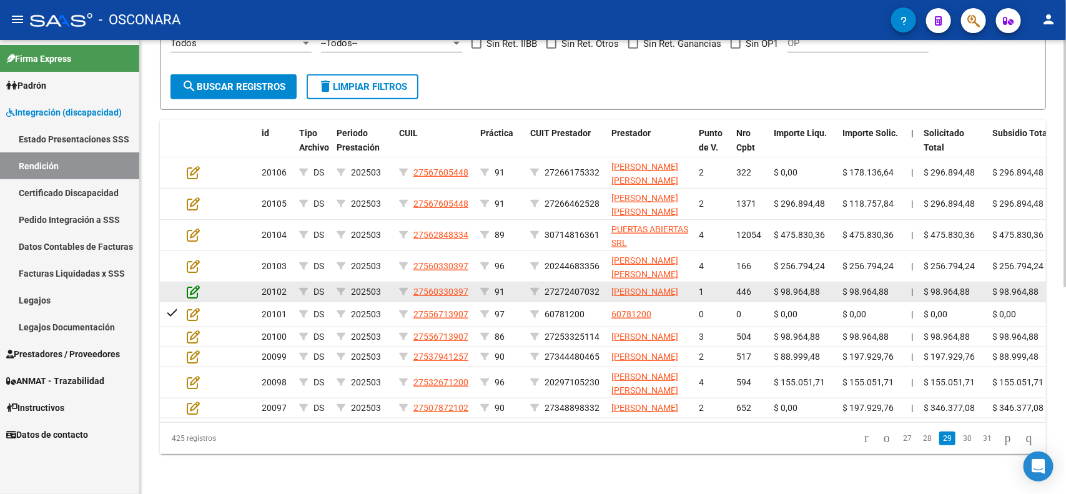
click at [192, 285] on icon at bounding box center [193, 292] width 13 height 14
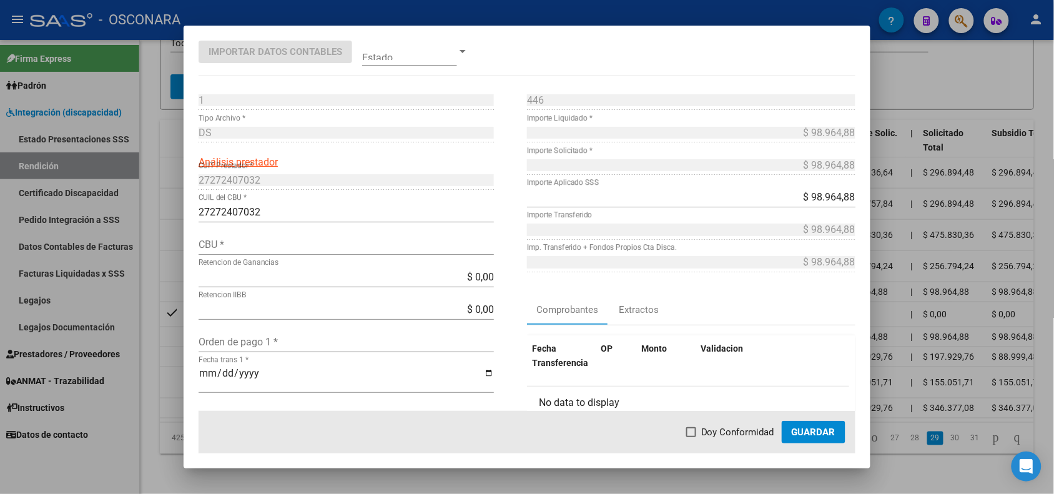
click at [171, 245] on div at bounding box center [527, 247] width 1054 height 494
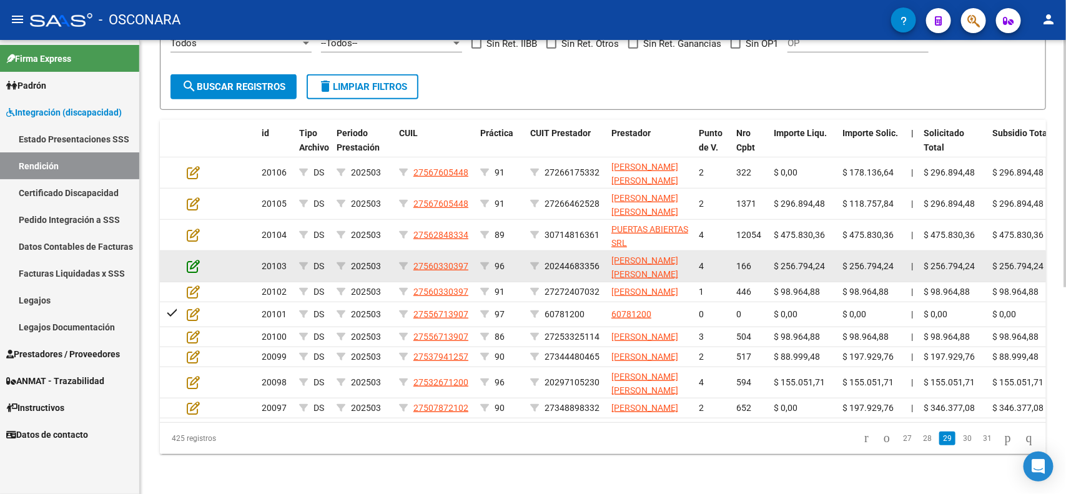
click at [190, 259] on icon at bounding box center [193, 266] width 13 height 14
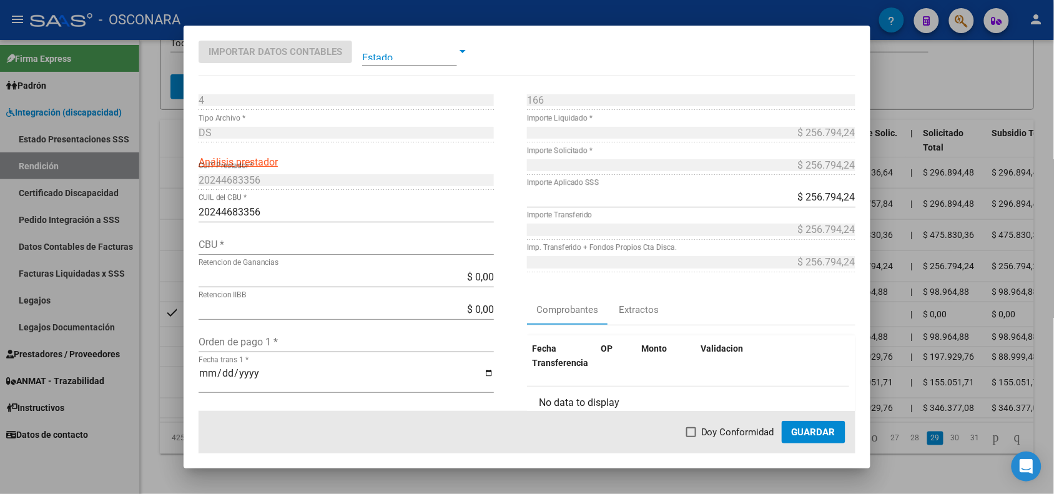
click at [172, 217] on div at bounding box center [527, 247] width 1054 height 494
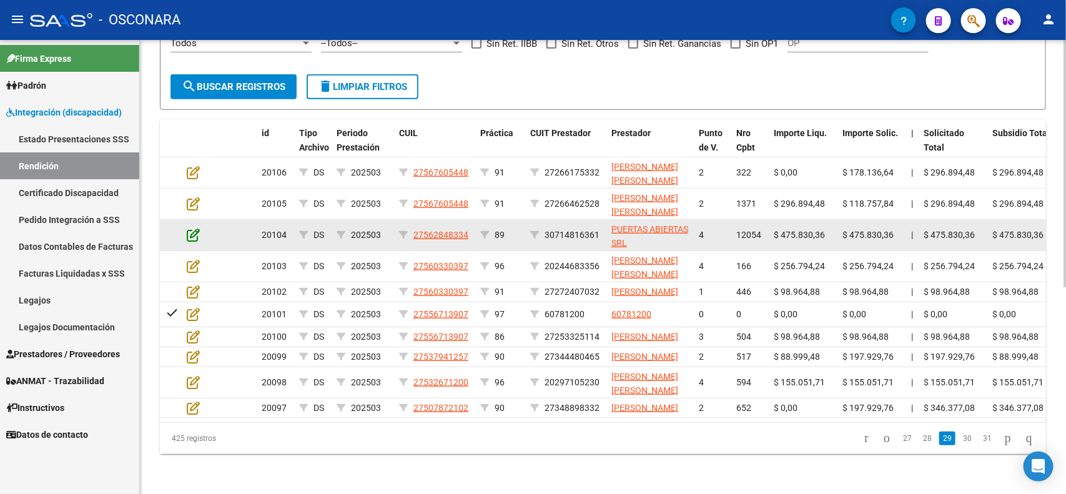
click at [194, 228] on icon at bounding box center [193, 235] width 13 height 14
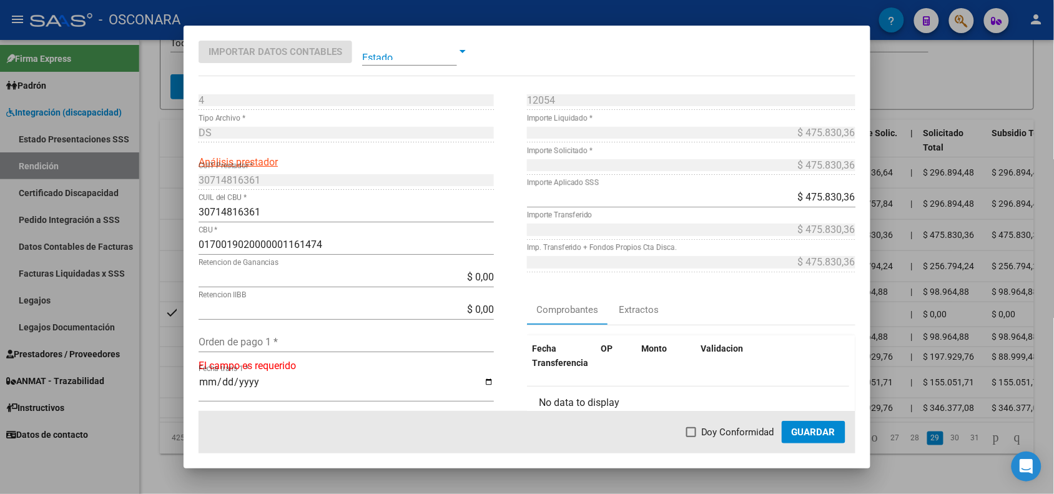
click at [176, 192] on div at bounding box center [527, 247] width 1054 height 494
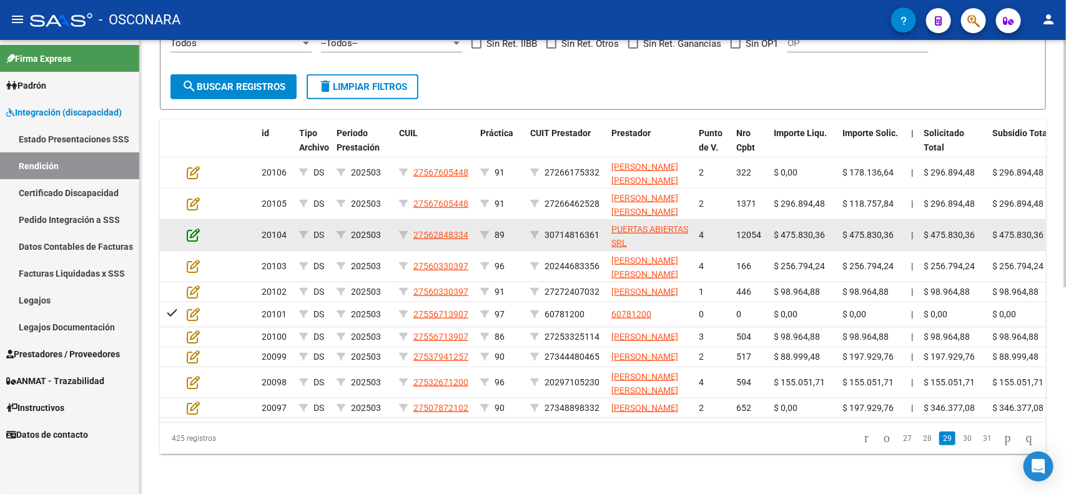
click at [191, 228] on icon at bounding box center [193, 235] width 13 height 14
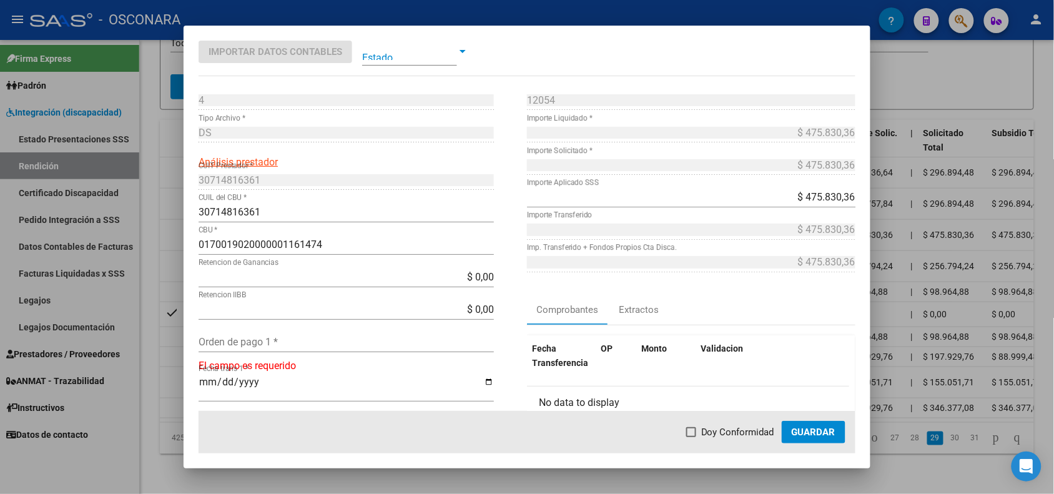
click at [171, 187] on div at bounding box center [527, 247] width 1054 height 494
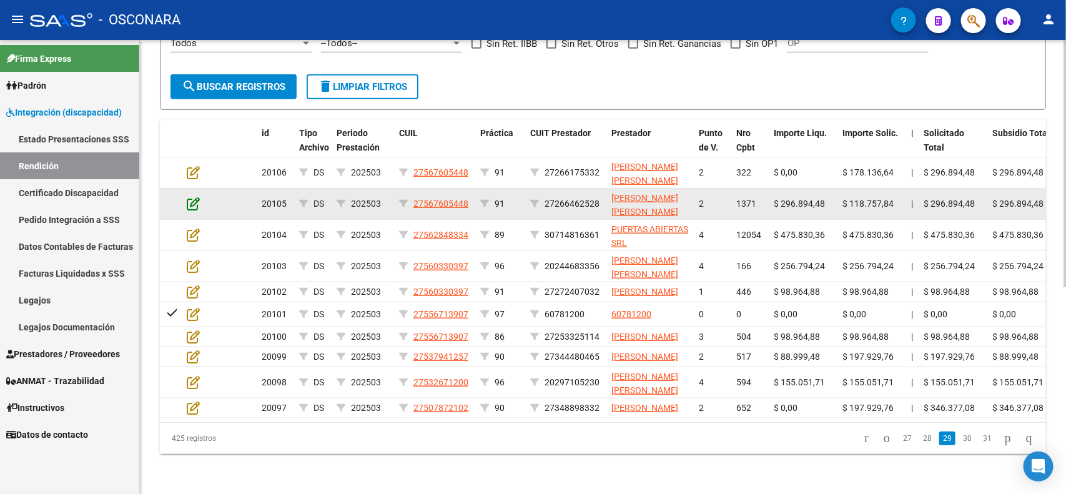
click at [197, 197] on icon at bounding box center [193, 204] width 13 height 14
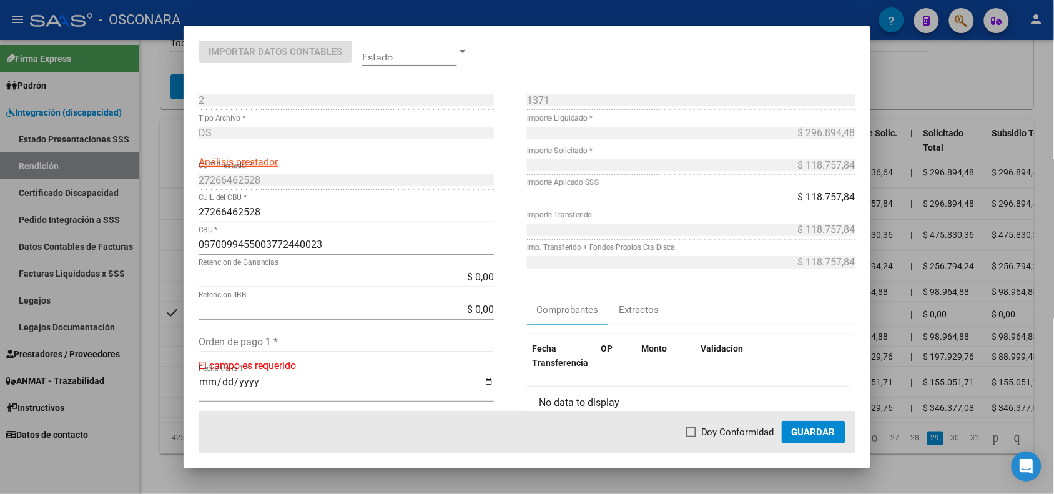
click at [169, 162] on div at bounding box center [527, 247] width 1054 height 494
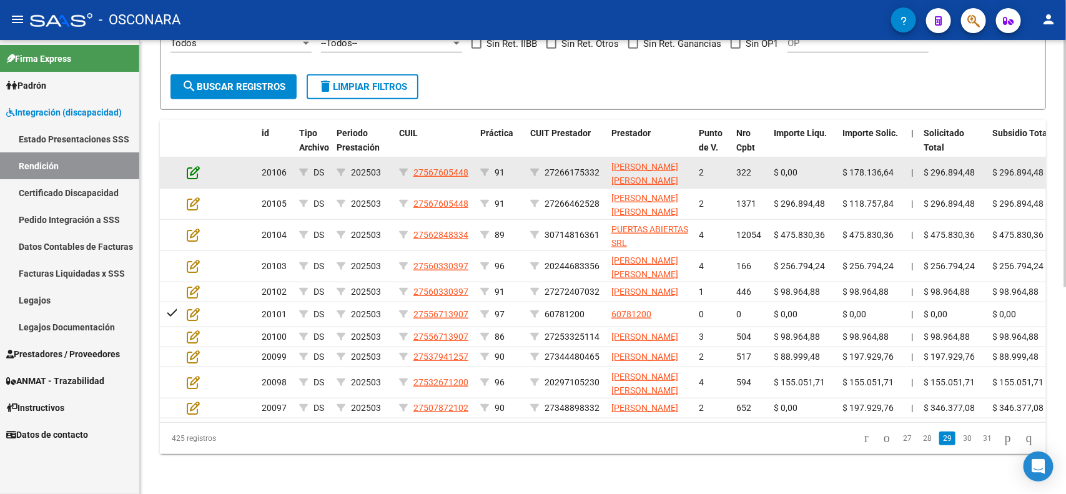
click at [190, 166] on icon at bounding box center [193, 173] width 13 height 14
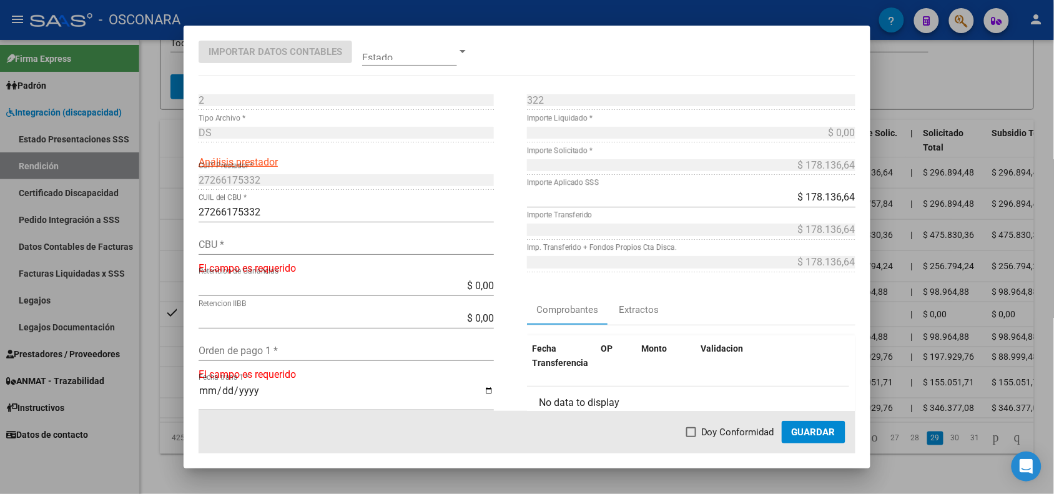
click at [173, 157] on div at bounding box center [527, 247] width 1054 height 494
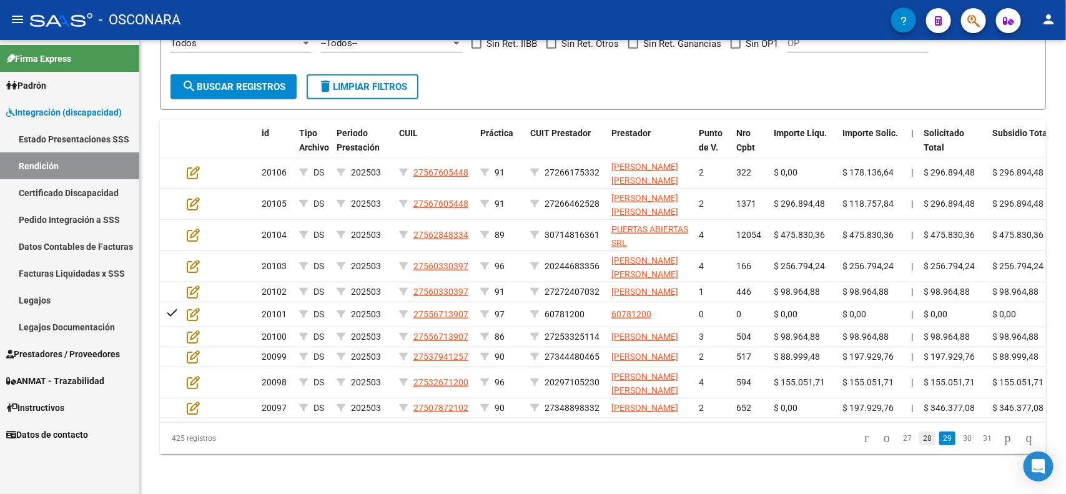
click at [919, 442] on link "28" at bounding box center [927, 439] width 16 height 14
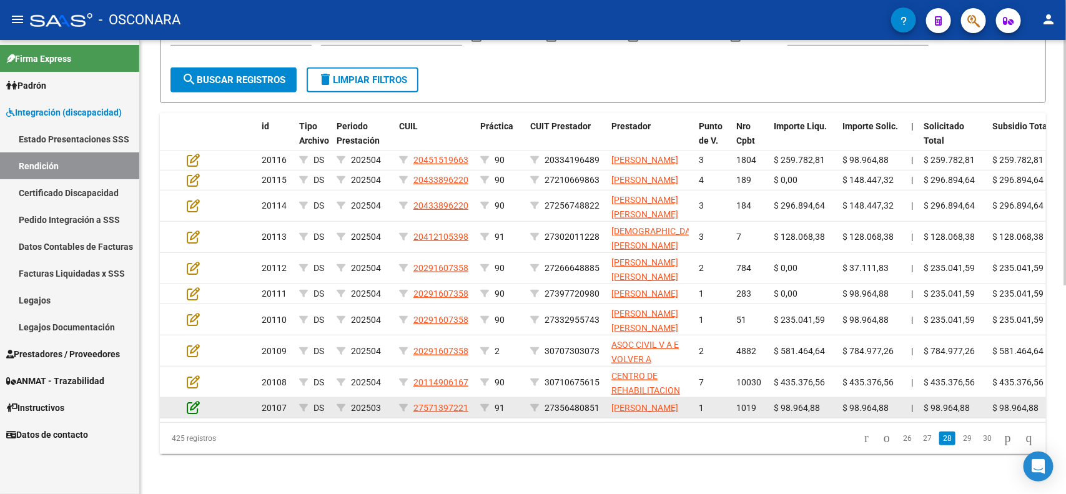
click at [194, 400] on icon at bounding box center [193, 407] width 13 height 14
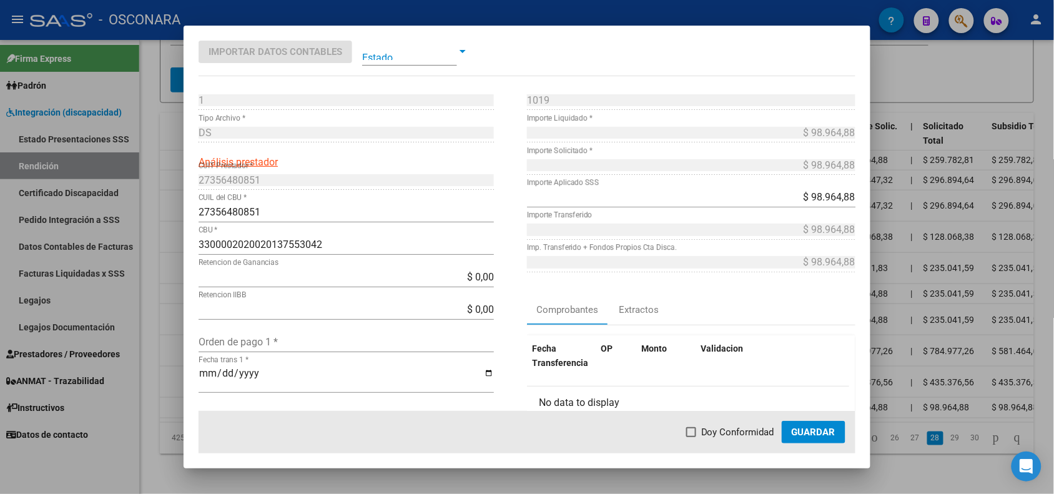
click at [158, 397] on div at bounding box center [527, 247] width 1054 height 494
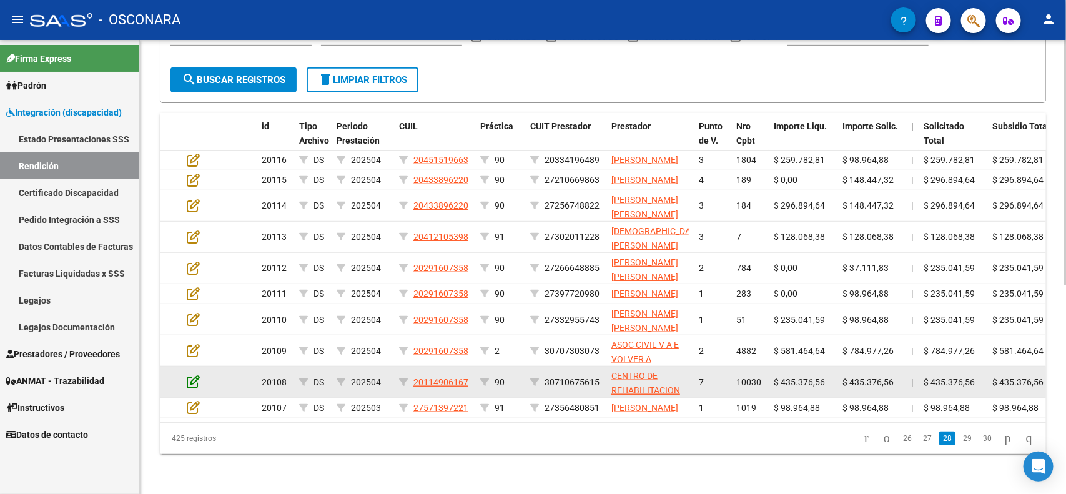
click at [197, 375] on icon at bounding box center [193, 382] width 13 height 14
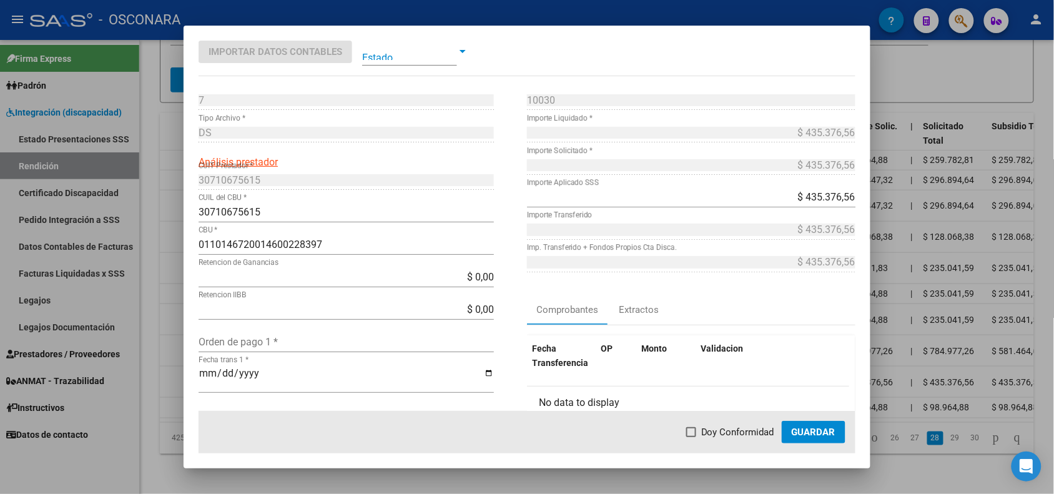
click at [175, 364] on div at bounding box center [527, 247] width 1054 height 494
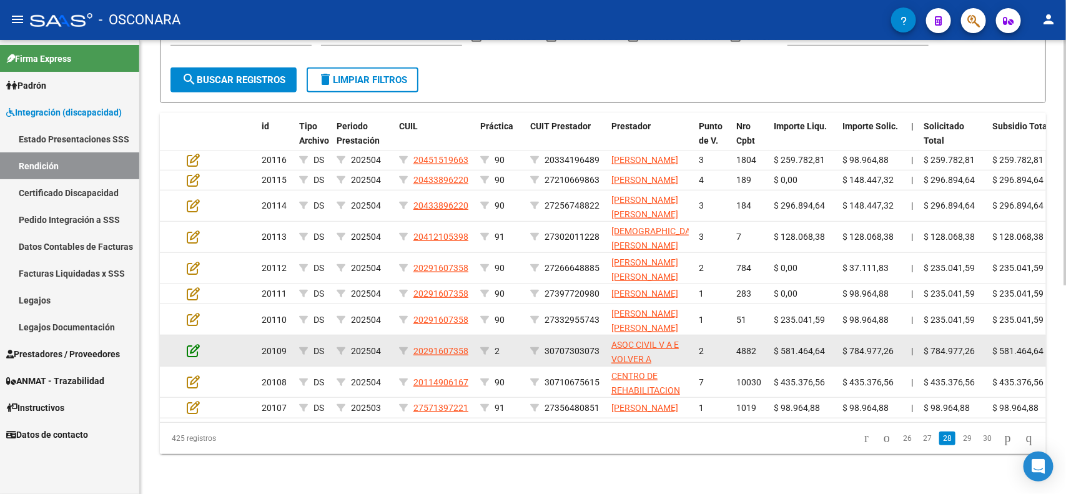
click at [197, 344] on icon at bounding box center [193, 351] width 13 height 14
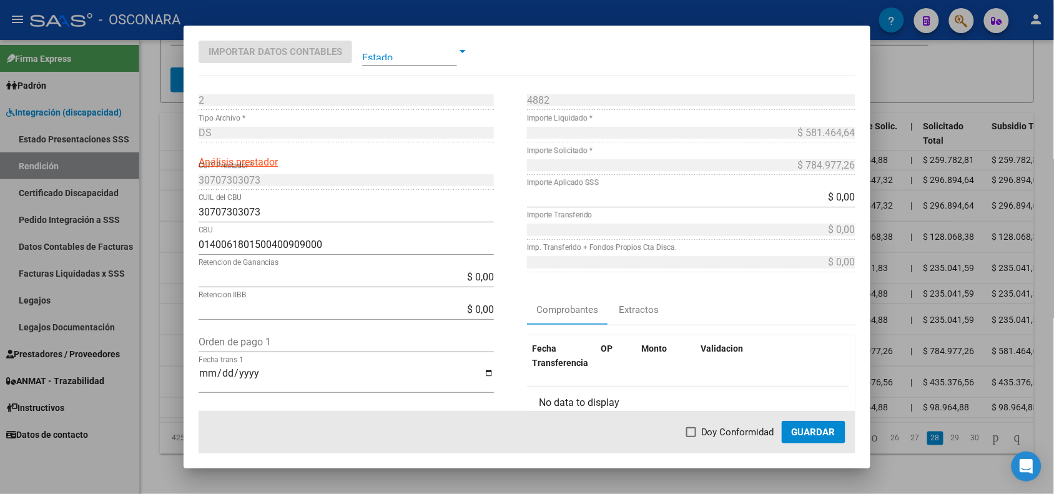
click at [175, 344] on div at bounding box center [527, 247] width 1054 height 494
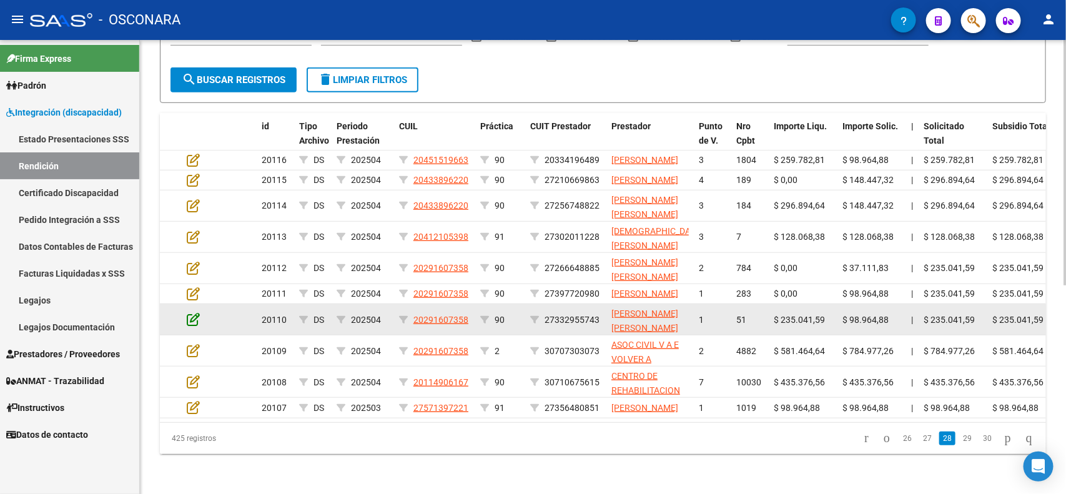
click at [190, 312] on icon at bounding box center [193, 319] width 13 height 14
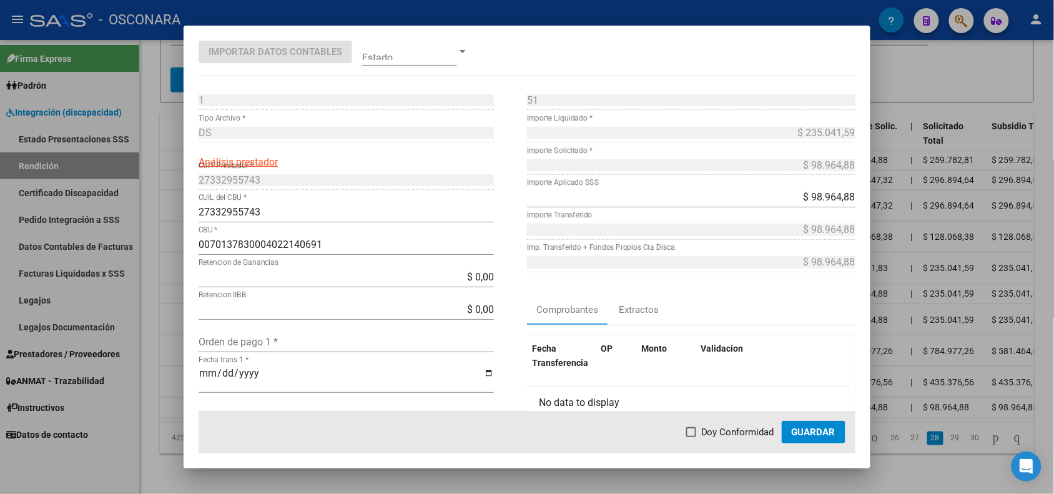
click at [176, 307] on div at bounding box center [527, 247] width 1054 height 494
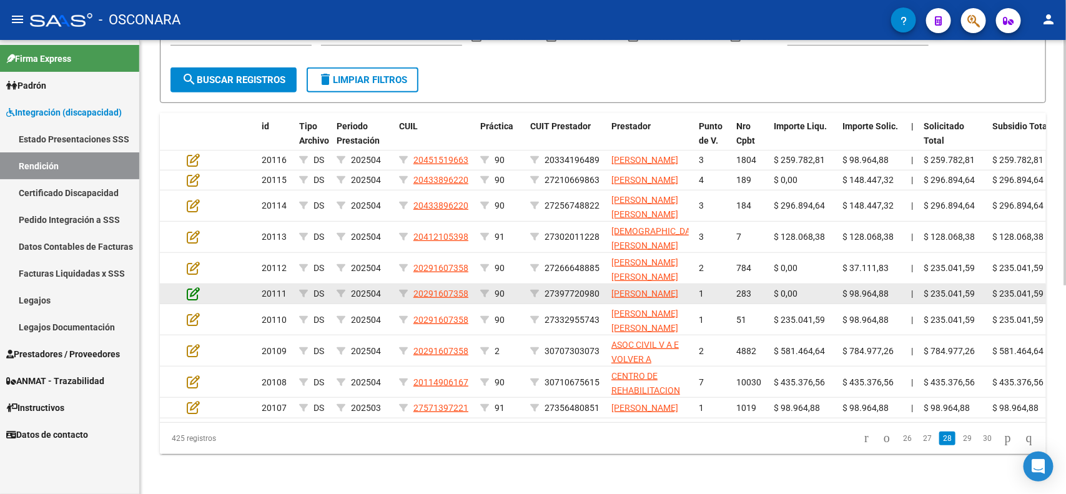
click at [190, 287] on icon at bounding box center [193, 294] width 13 height 14
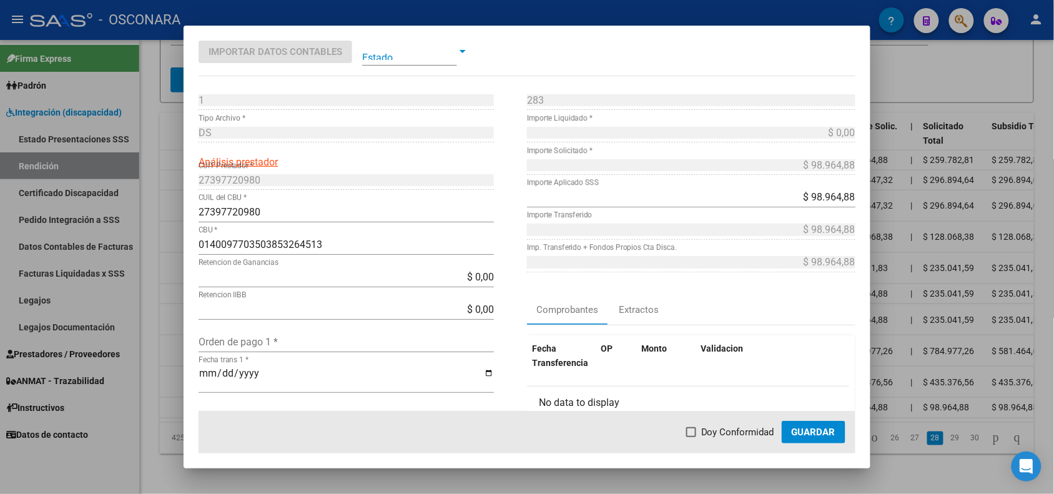
click at [151, 299] on div at bounding box center [527, 247] width 1054 height 494
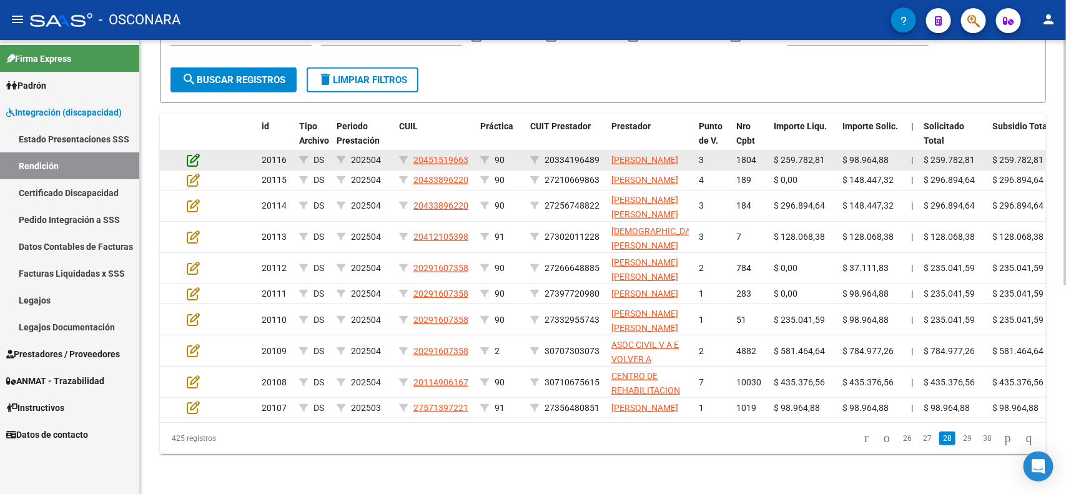
click at [194, 153] on icon at bounding box center [193, 160] width 13 height 14
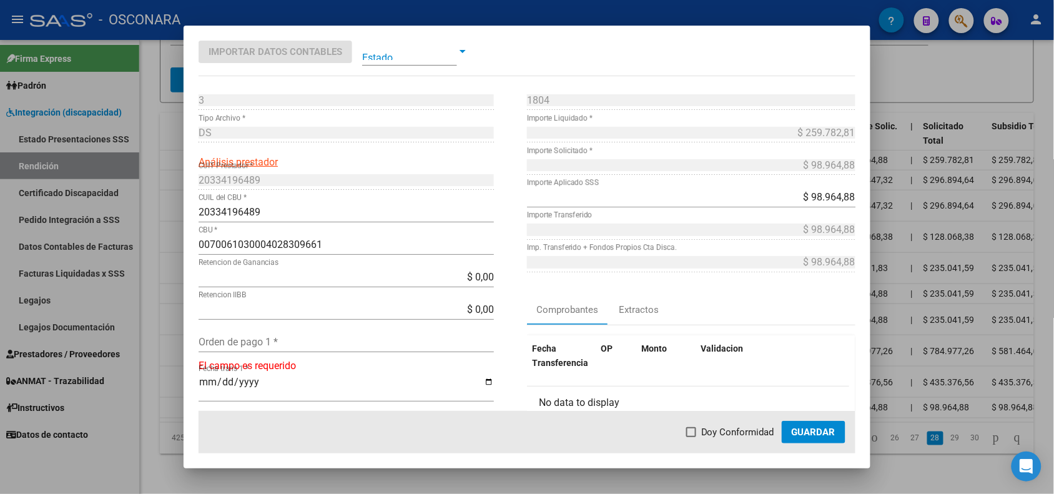
click at [174, 147] on div at bounding box center [527, 247] width 1054 height 494
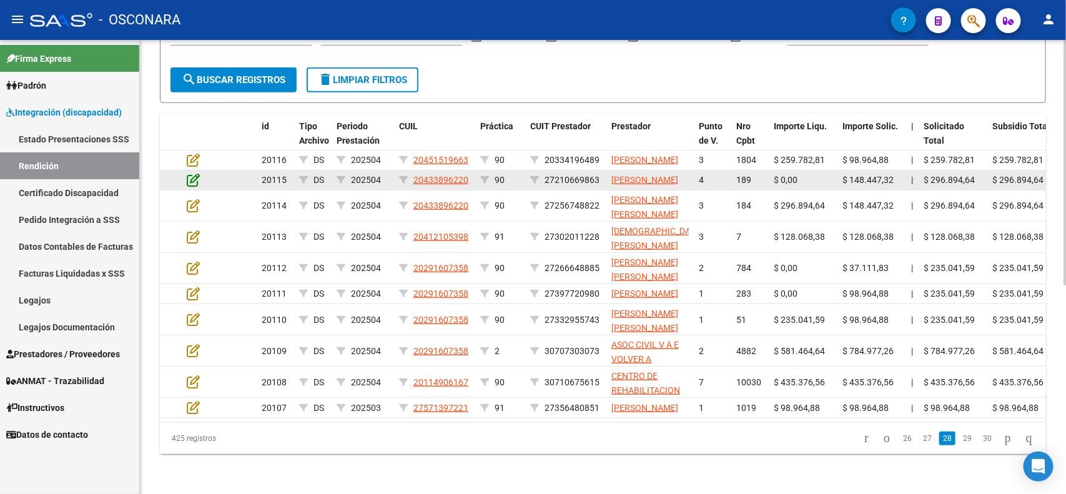
click at [195, 173] on icon at bounding box center [193, 180] width 13 height 14
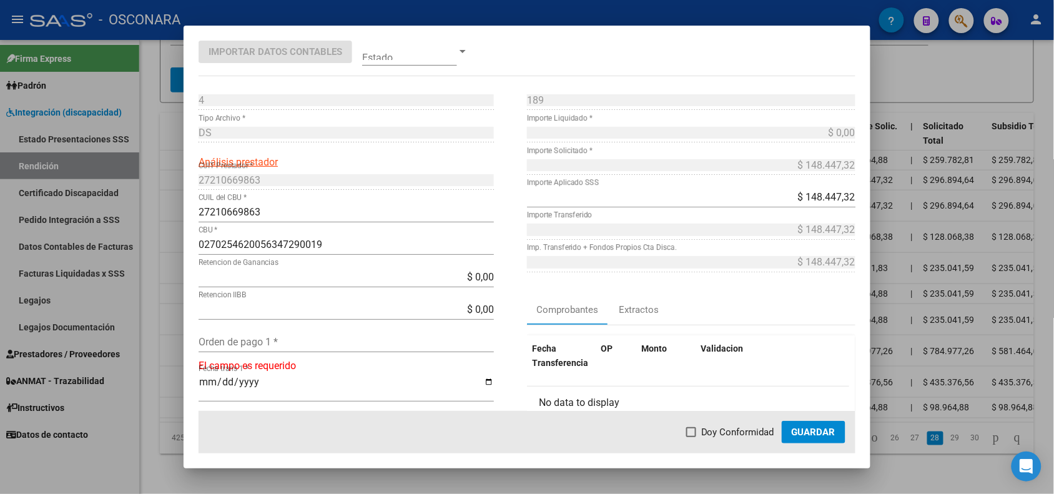
click at [170, 175] on div at bounding box center [527, 247] width 1054 height 494
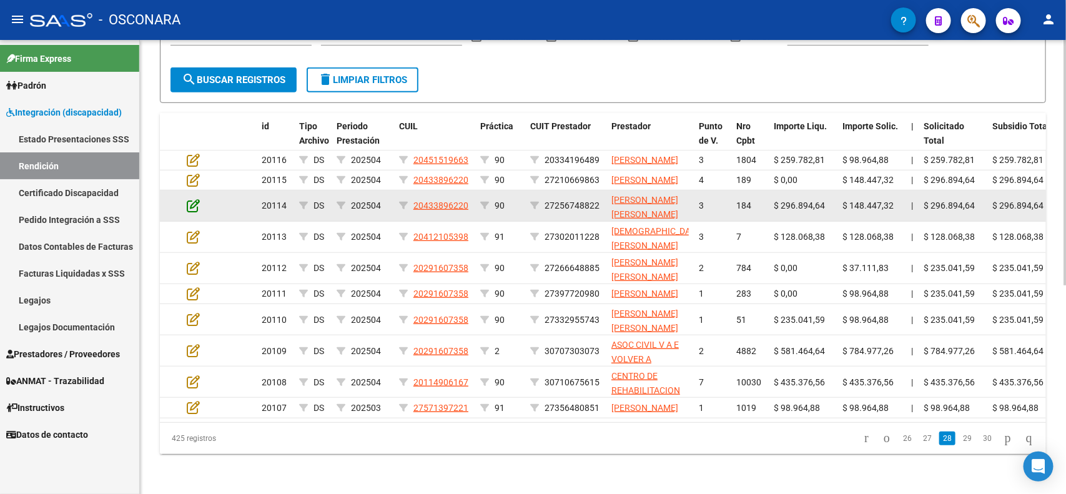
click at [189, 199] on icon at bounding box center [193, 206] width 13 height 14
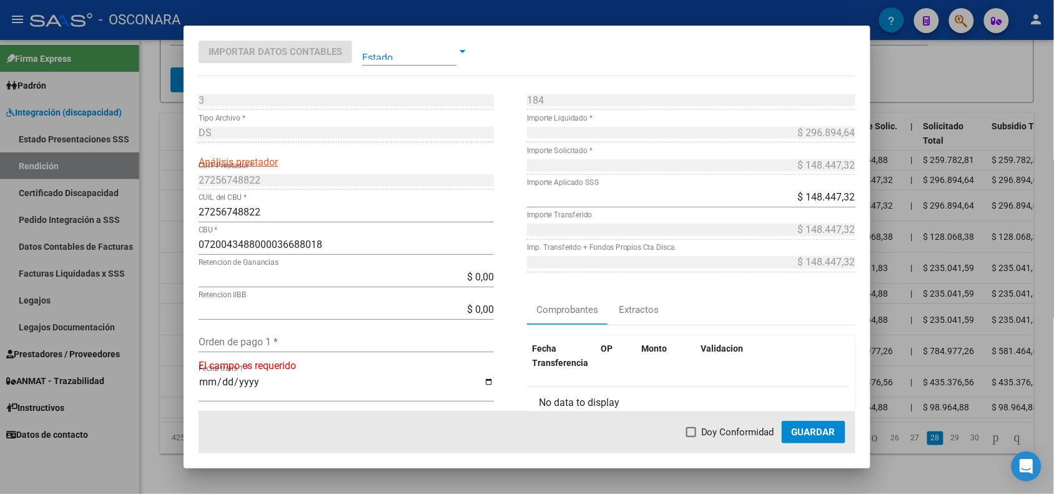
click at [175, 195] on div at bounding box center [527, 247] width 1054 height 494
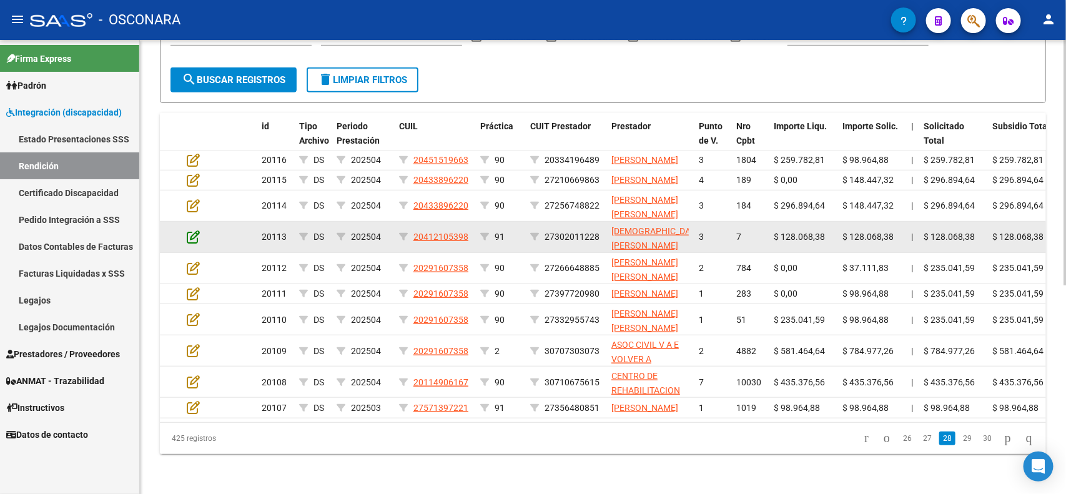
click at [188, 230] on icon at bounding box center [193, 237] width 13 height 14
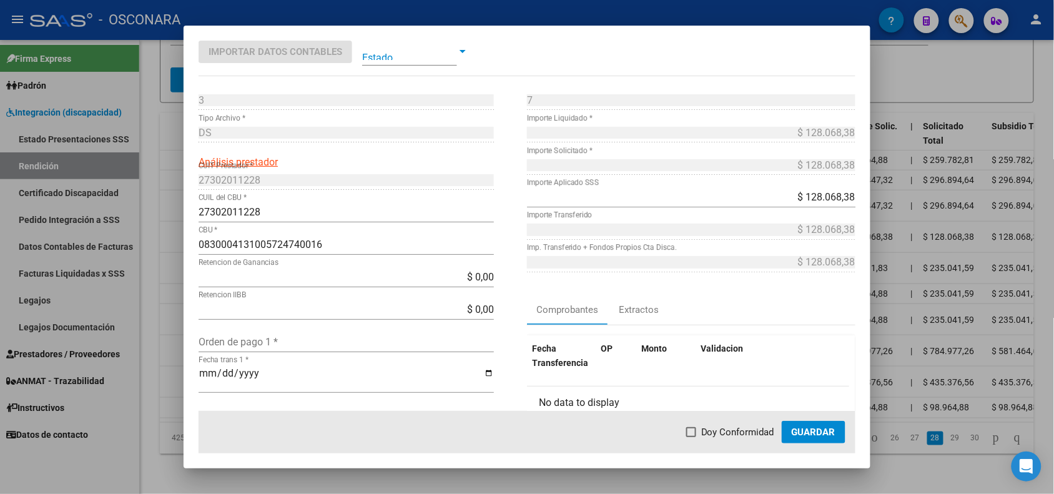
click at [172, 224] on div at bounding box center [527, 247] width 1054 height 494
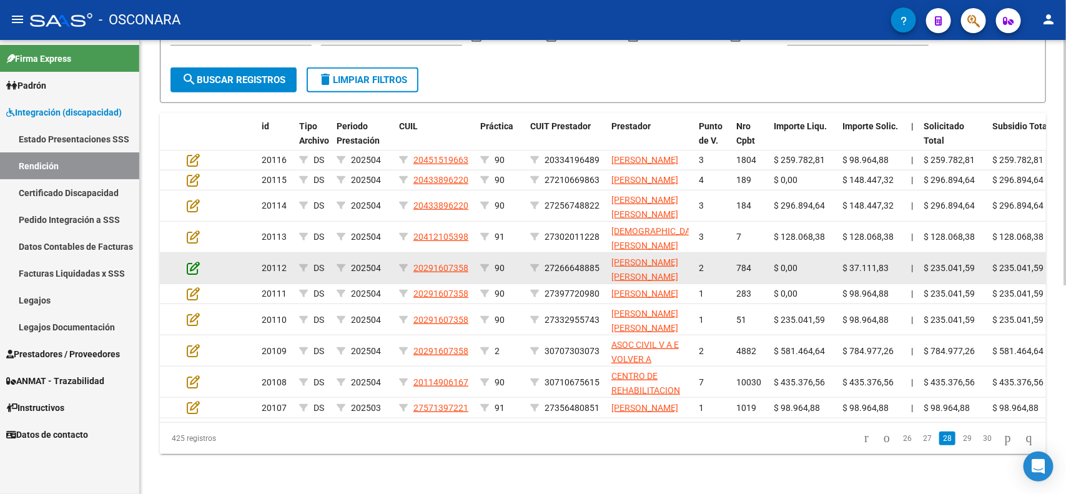
click at [187, 261] on icon at bounding box center [193, 268] width 13 height 14
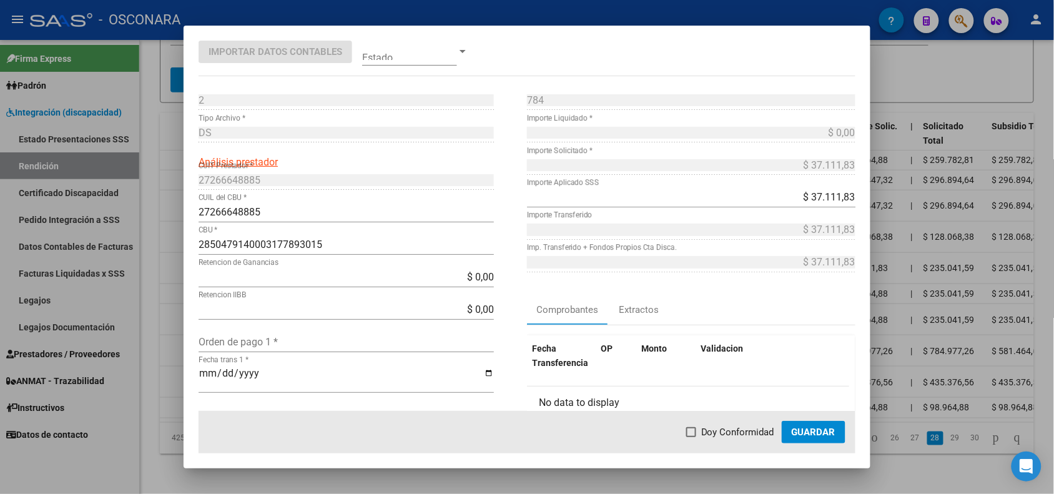
click at [177, 255] on div at bounding box center [527, 247] width 1054 height 494
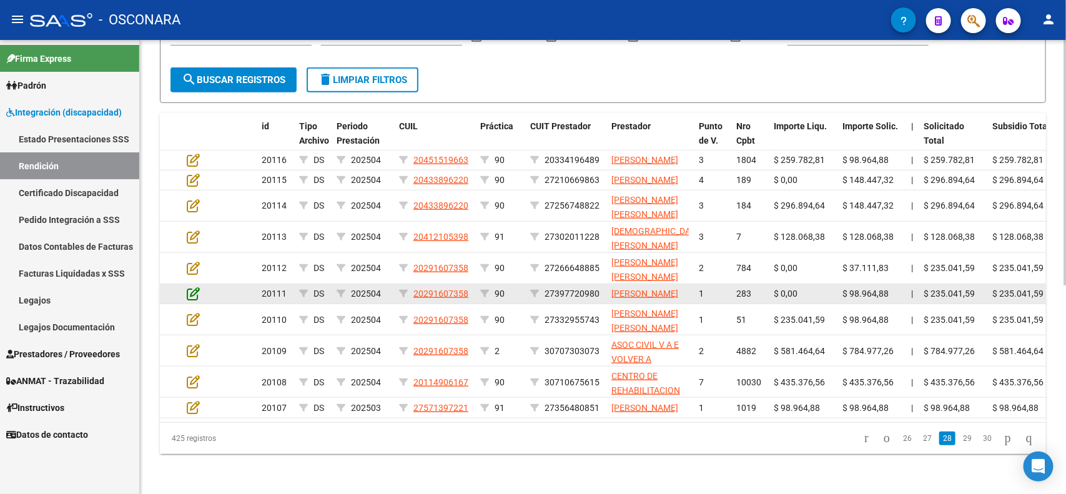
click at [191, 287] on icon at bounding box center [193, 294] width 13 height 14
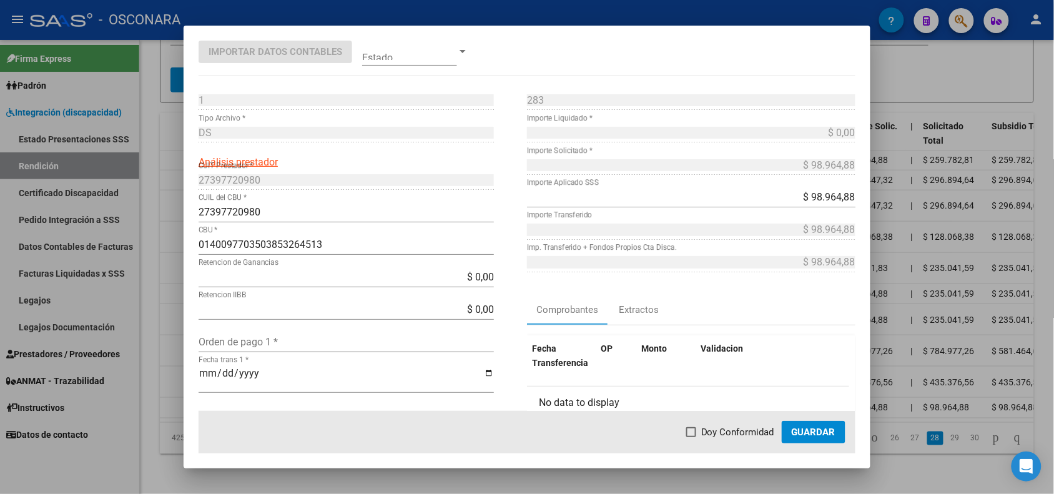
click at [169, 284] on div at bounding box center [527, 247] width 1054 height 494
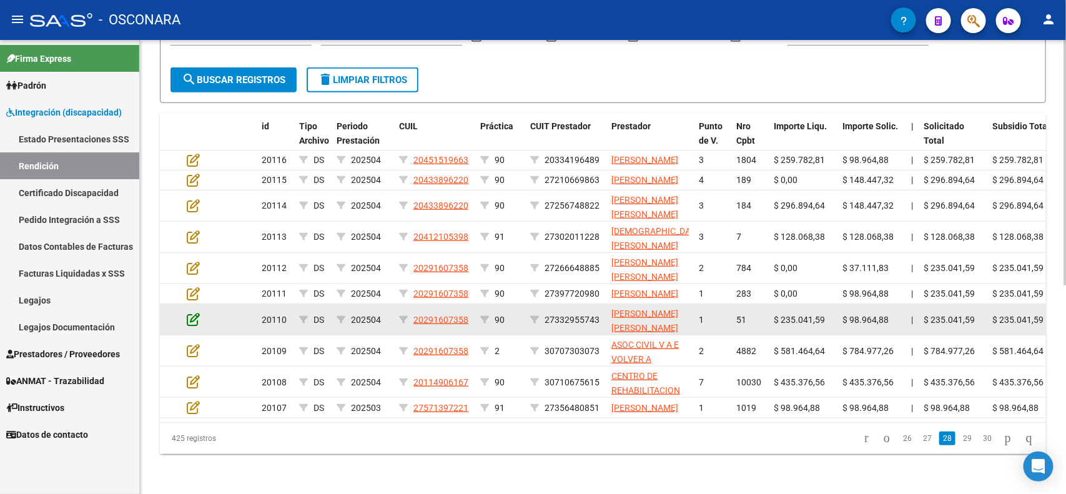
click at [194, 312] on icon at bounding box center [193, 319] width 13 height 14
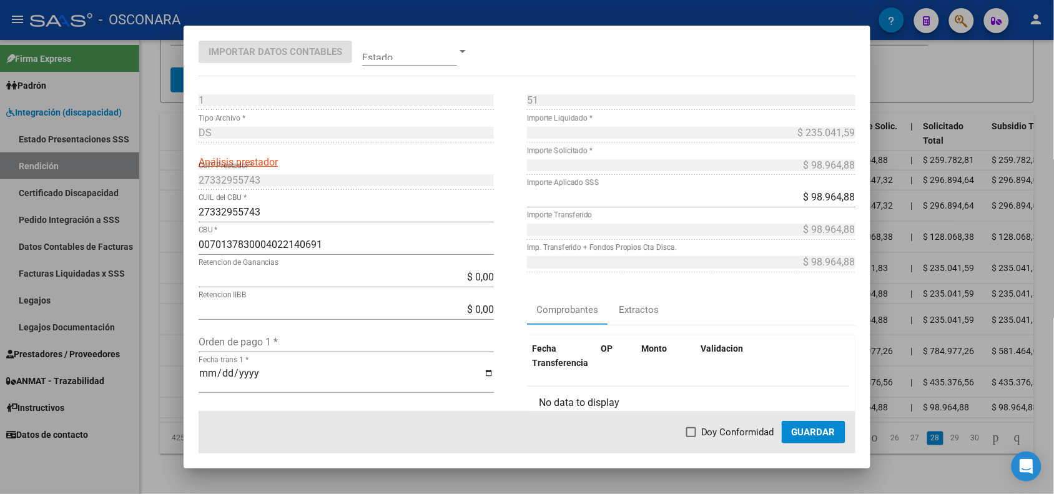
click at [170, 305] on div at bounding box center [527, 247] width 1054 height 494
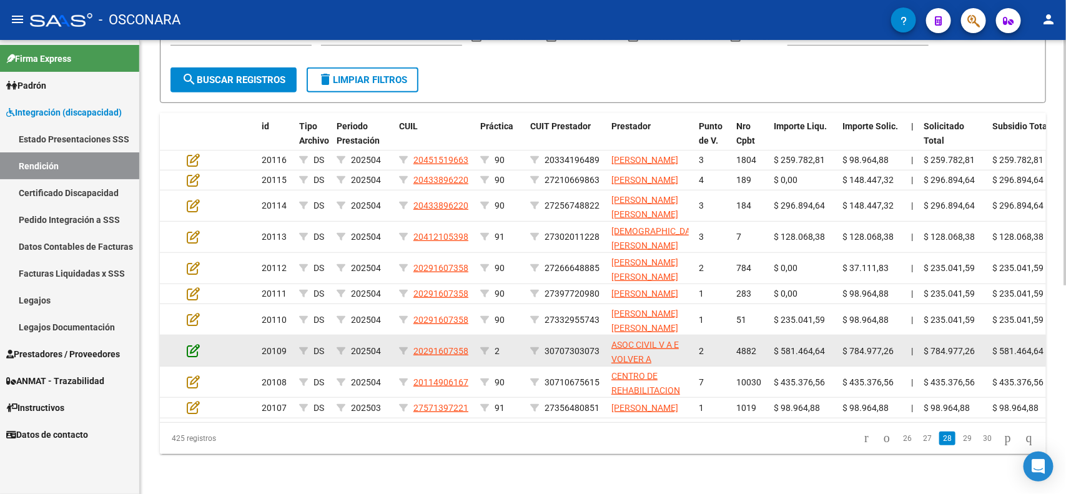
click at [192, 344] on icon at bounding box center [193, 351] width 13 height 14
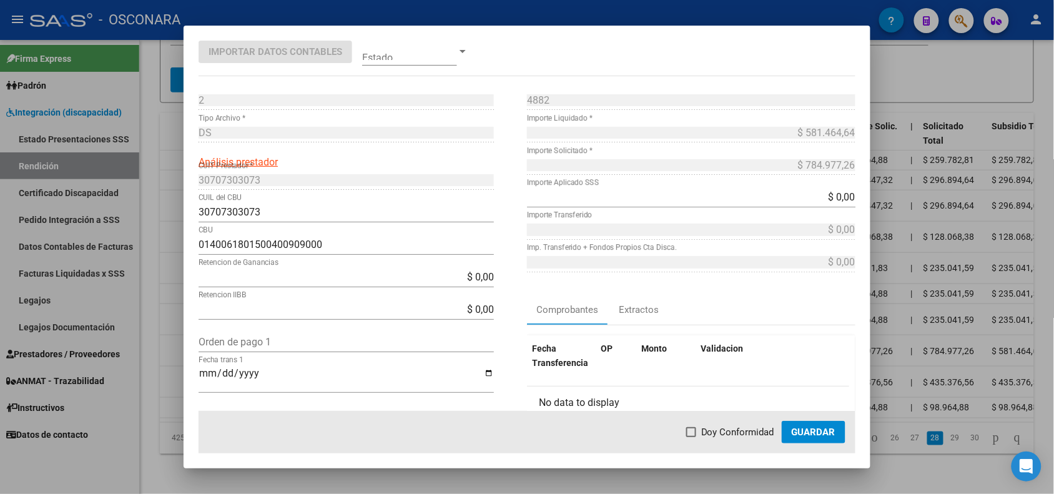
click at [176, 344] on div at bounding box center [527, 247] width 1054 height 494
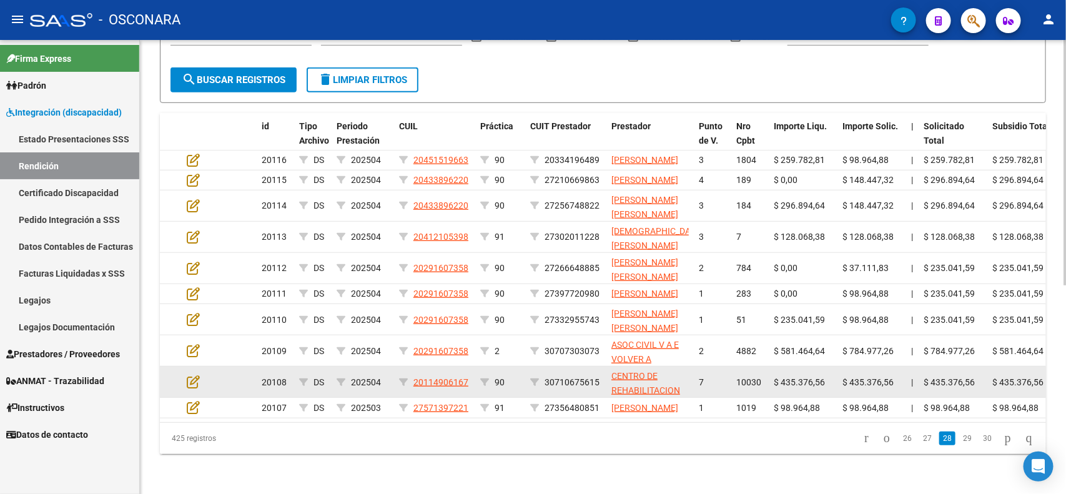
click at [185, 367] on datatable-body-cell at bounding box center [204, 382] width 44 height 31
click at [192, 375] on icon at bounding box center [193, 382] width 13 height 14
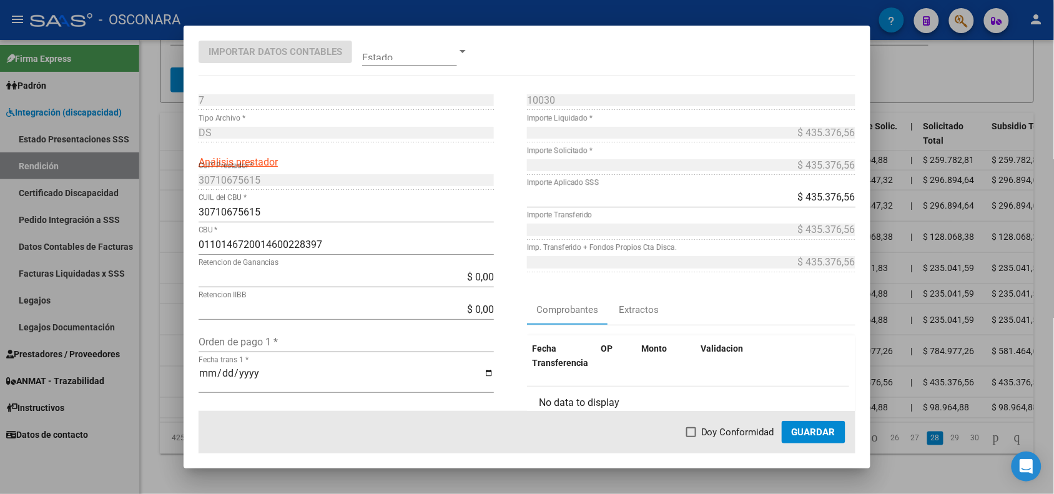
click at [170, 372] on div at bounding box center [527, 247] width 1054 height 494
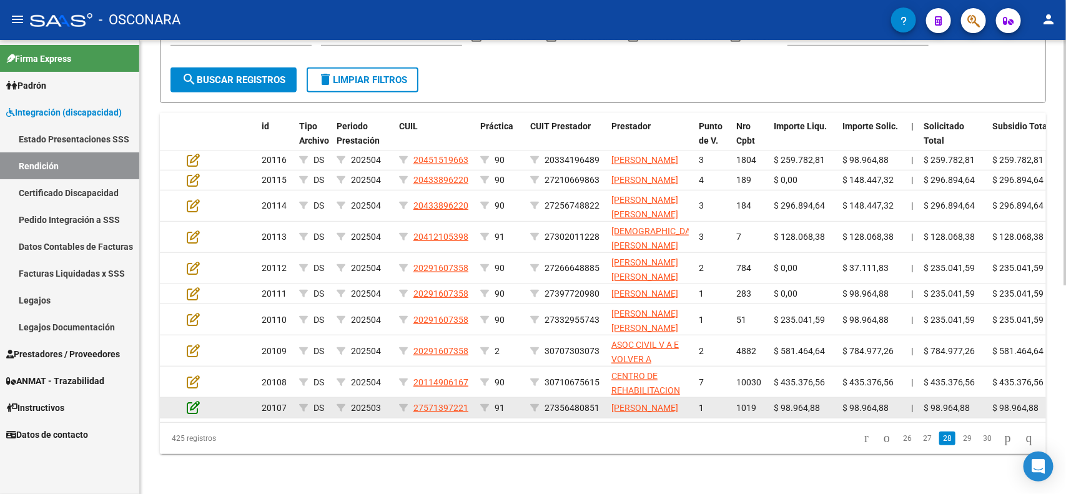
click at [192, 400] on icon at bounding box center [193, 407] width 13 height 14
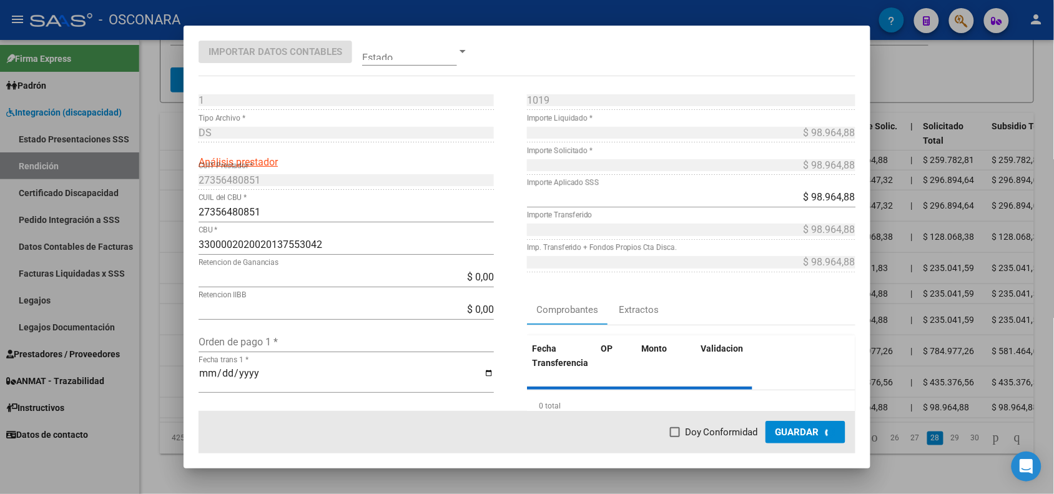
click at [167, 394] on div at bounding box center [527, 247] width 1054 height 494
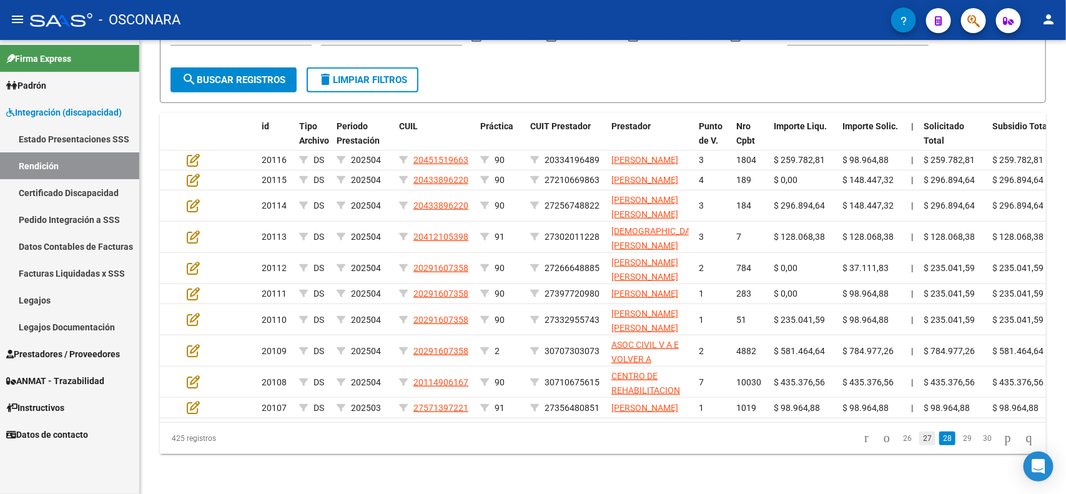
click at [919, 445] on link "27" at bounding box center [927, 439] width 16 height 14
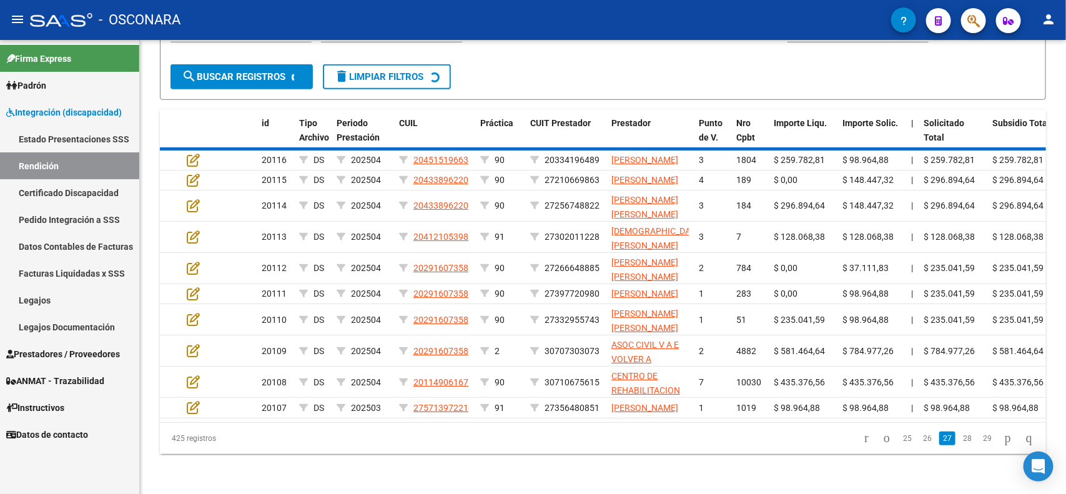
scroll to position [373, 0]
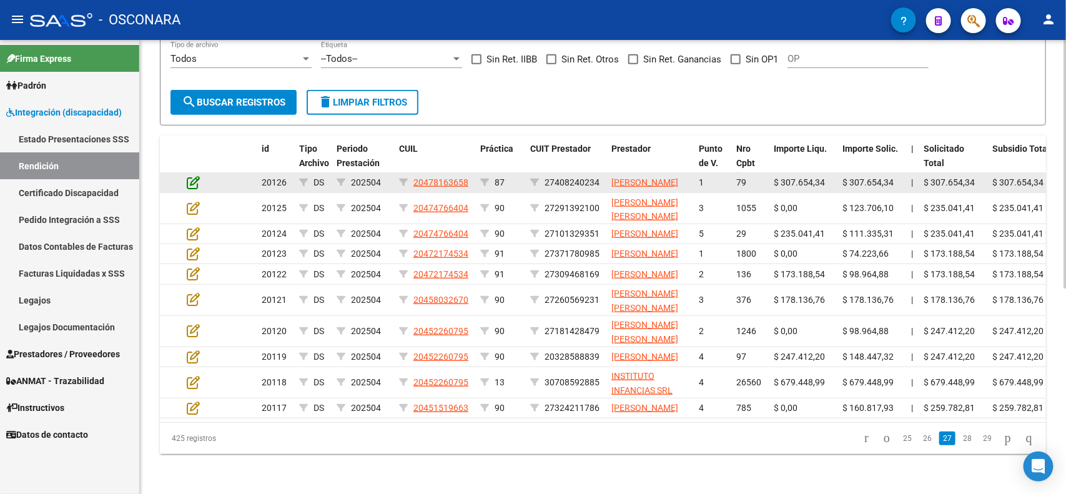
click at [190, 176] on icon at bounding box center [193, 183] width 13 height 14
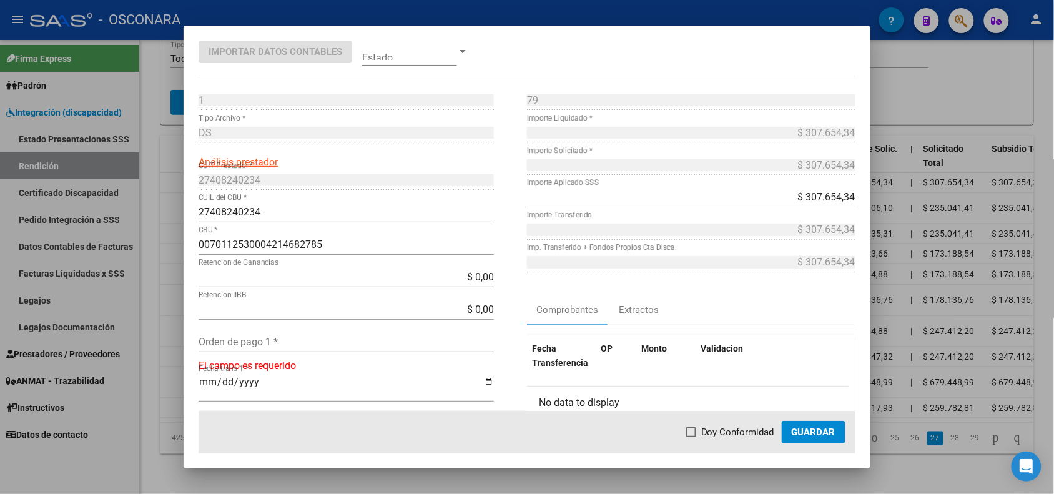
click at [173, 135] on div at bounding box center [527, 247] width 1054 height 494
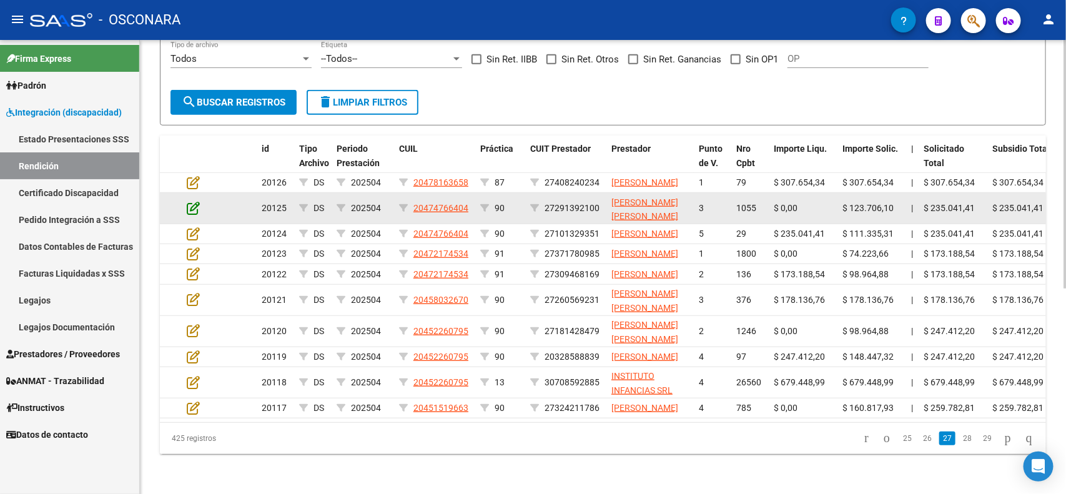
click at [192, 201] on icon at bounding box center [193, 208] width 13 height 14
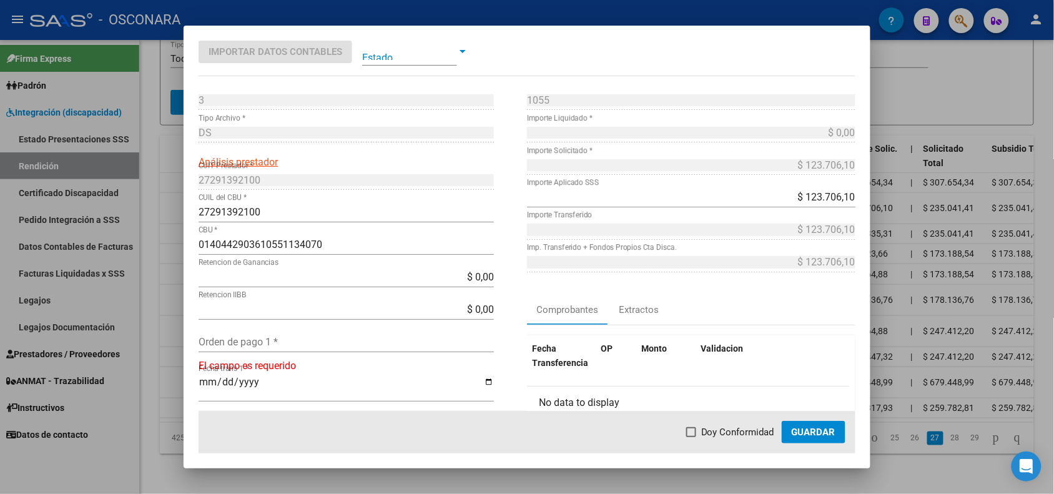
click at [177, 164] on div at bounding box center [527, 247] width 1054 height 494
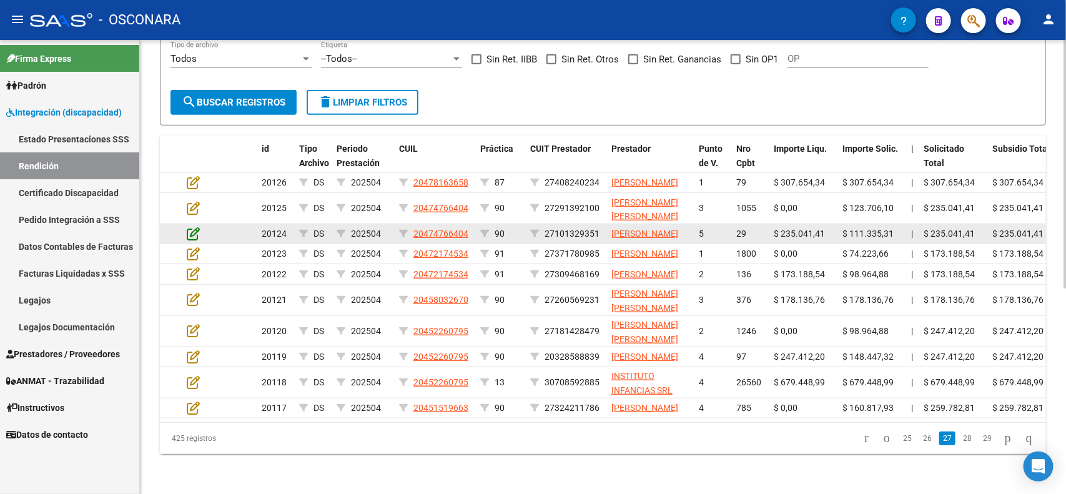
click at [192, 227] on icon at bounding box center [193, 234] width 13 height 14
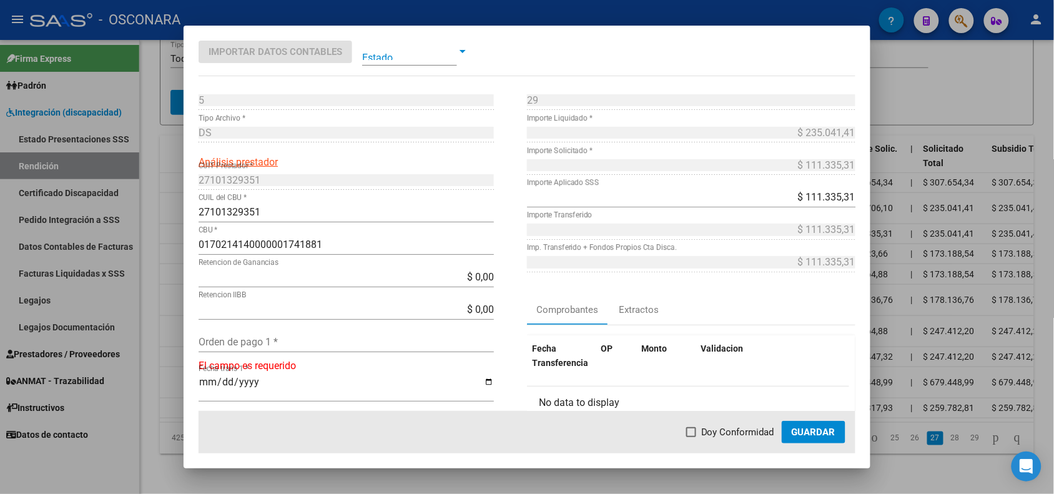
click at [170, 200] on div at bounding box center [527, 247] width 1054 height 494
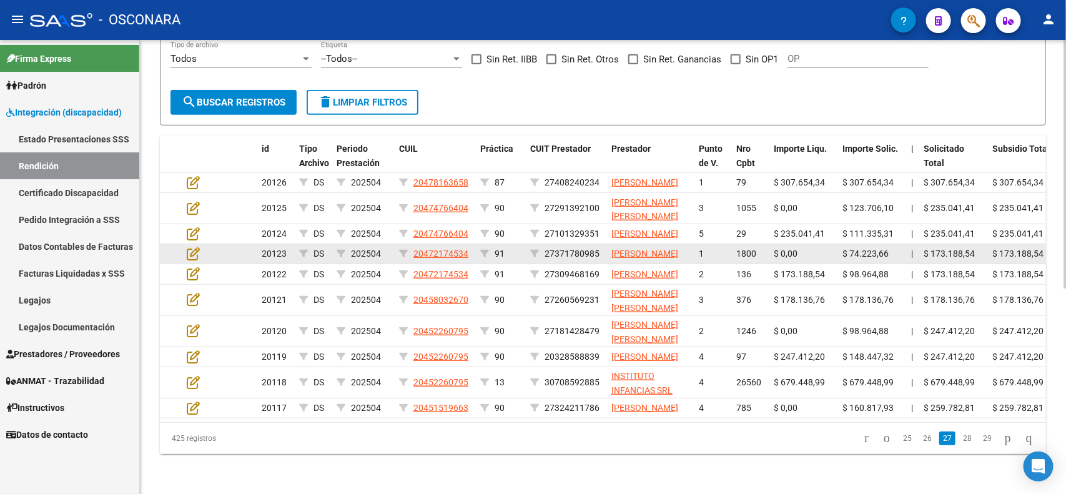
click at [195, 247] on app-edit-rendicion at bounding box center [193, 254] width 13 height 14
click at [200, 247] on div at bounding box center [204, 254] width 34 height 14
click at [197, 247] on icon at bounding box center [193, 254] width 13 height 14
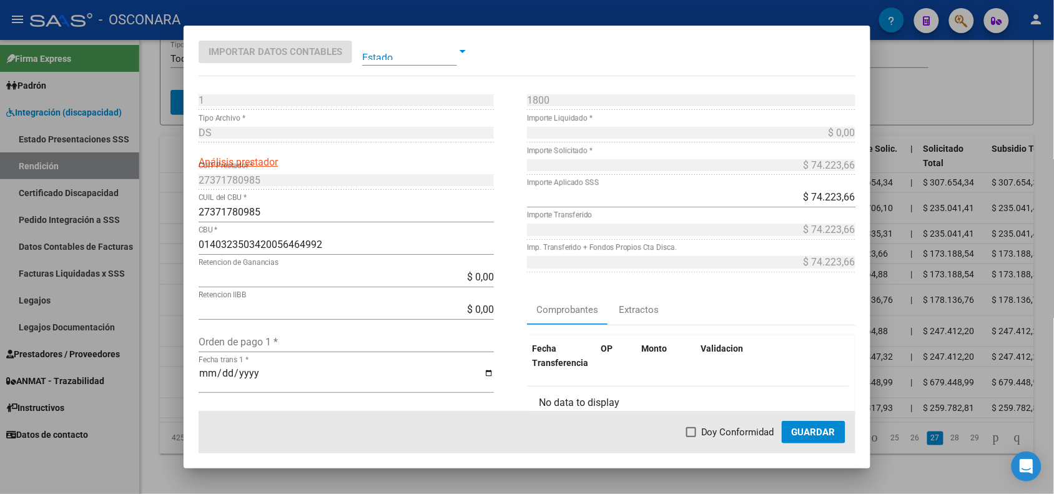
click at [171, 220] on div at bounding box center [527, 247] width 1054 height 494
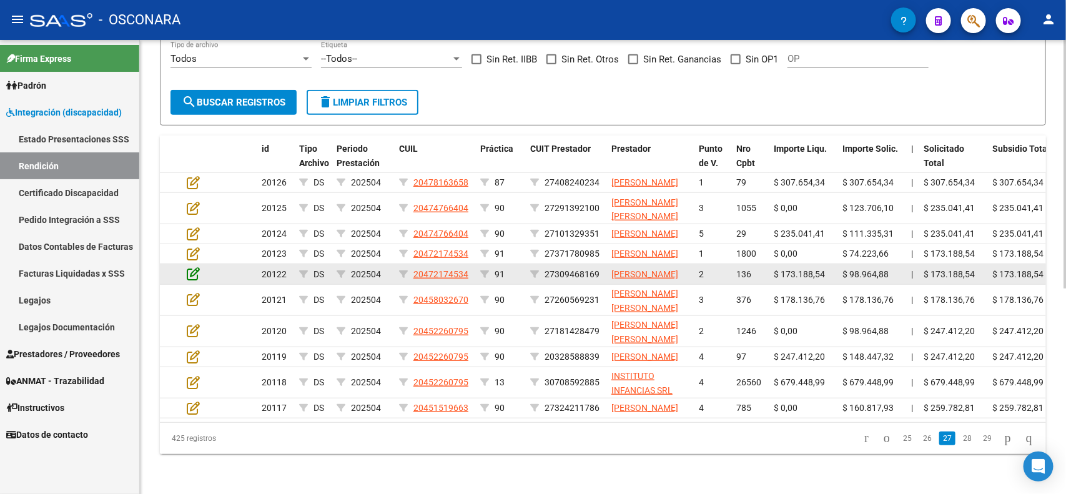
click at [187, 267] on icon at bounding box center [193, 274] width 13 height 14
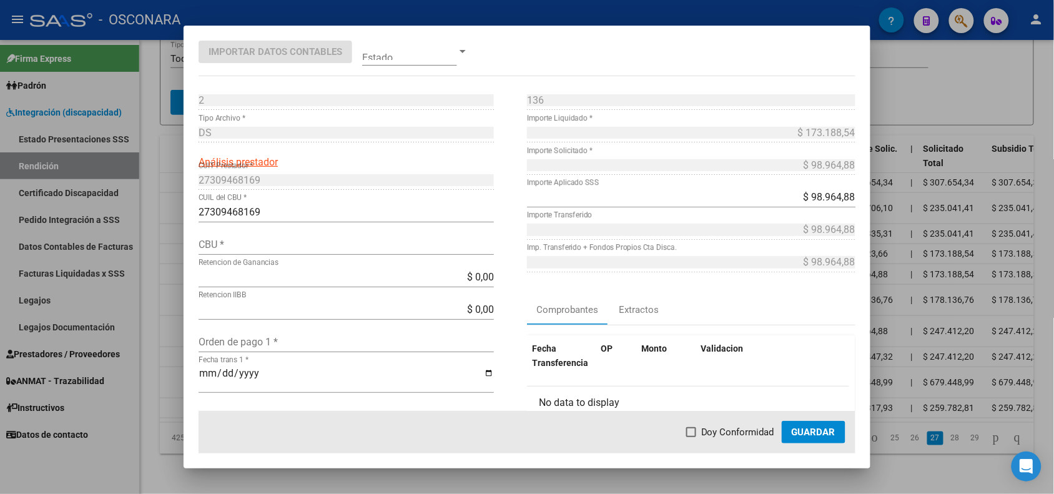
click at [174, 238] on div at bounding box center [527, 247] width 1054 height 494
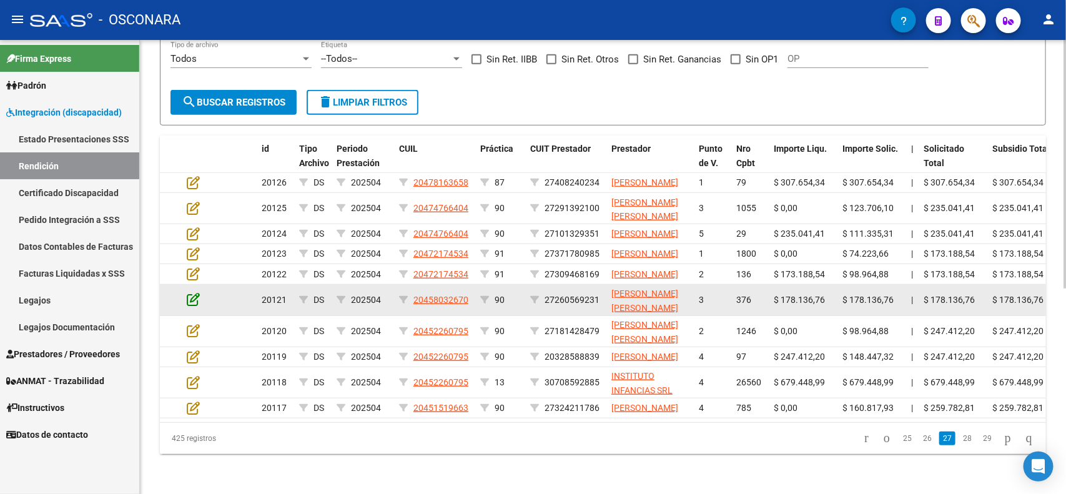
click at [189, 292] on icon at bounding box center [193, 299] width 13 height 14
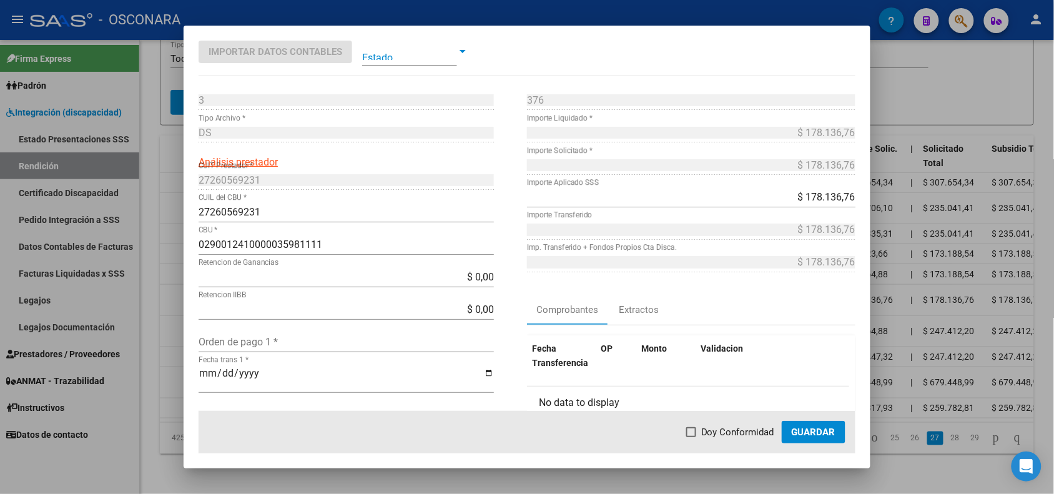
click at [167, 264] on div at bounding box center [527, 247] width 1054 height 494
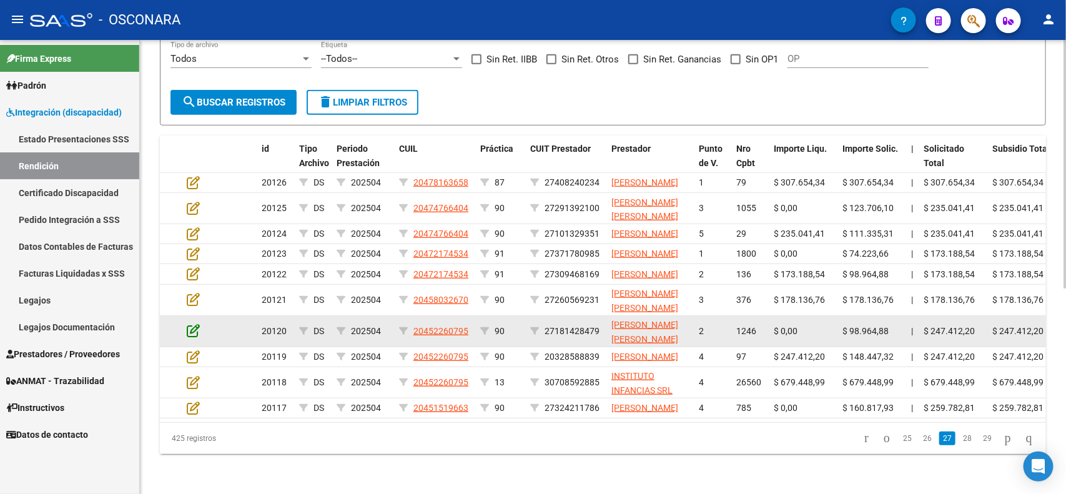
click at [188, 324] on icon at bounding box center [193, 331] width 13 height 14
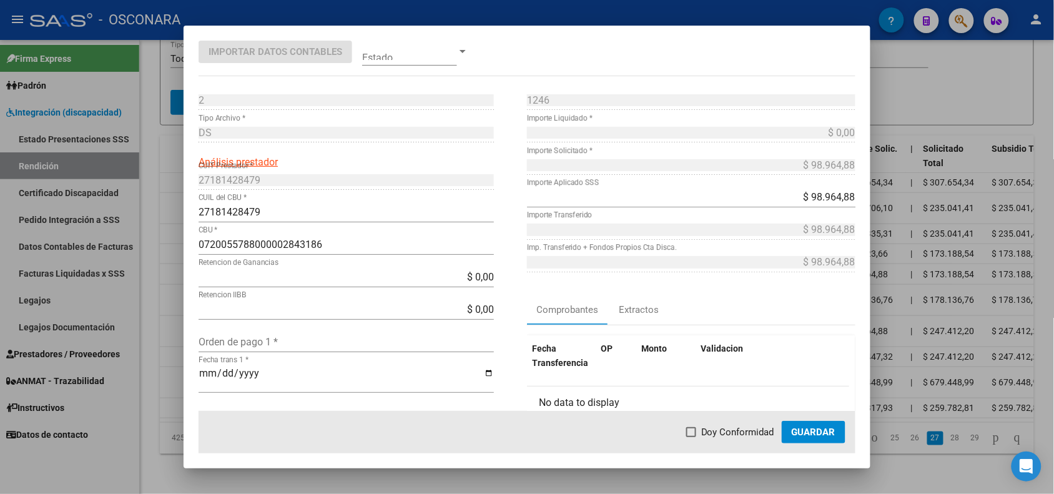
click at [178, 298] on div at bounding box center [527, 247] width 1054 height 494
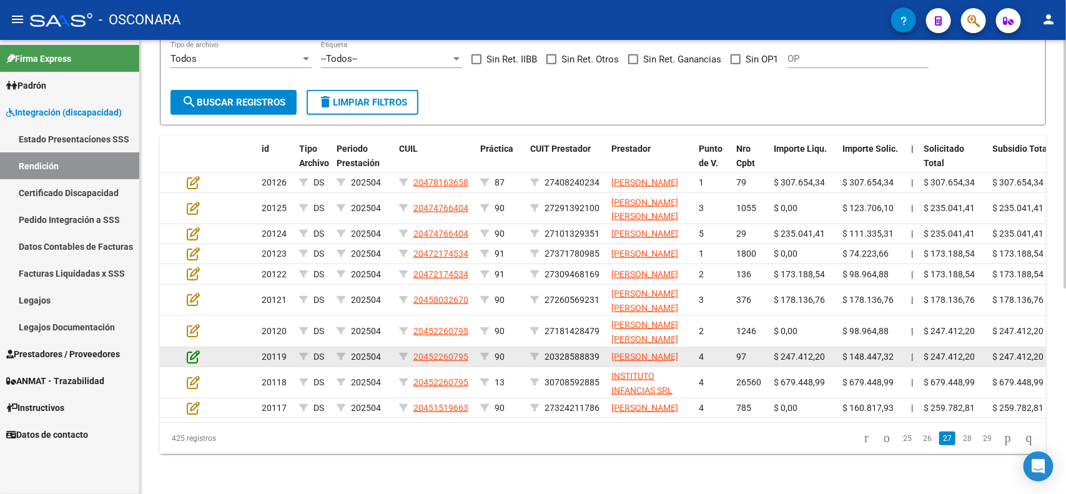
click at [197, 350] on icon at bounding box center [193, 357] width 13 height 14
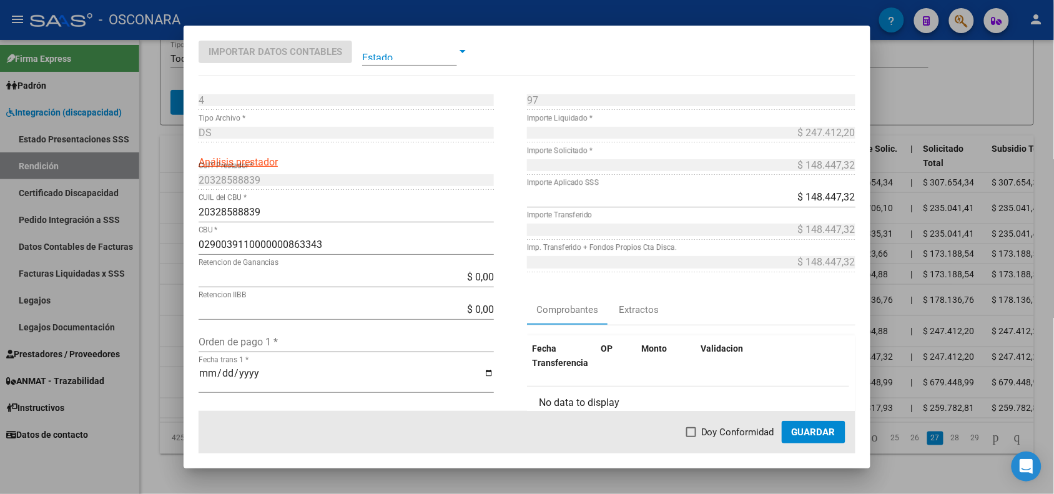
click at [176, 328] on div at bounding box center [527, 247] width 1054 height 494
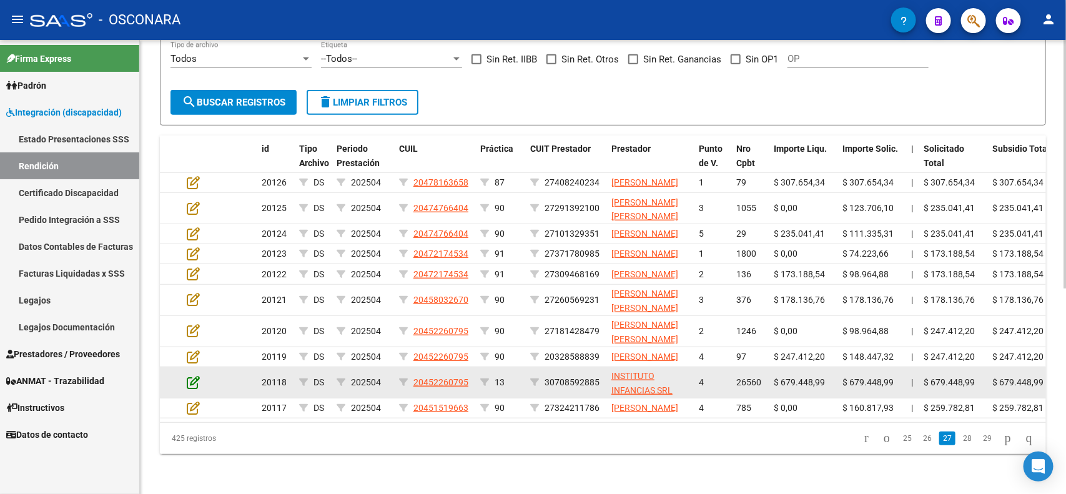
click at [194, 375] on icon at bounding box center [193, 382] width 13 height 14
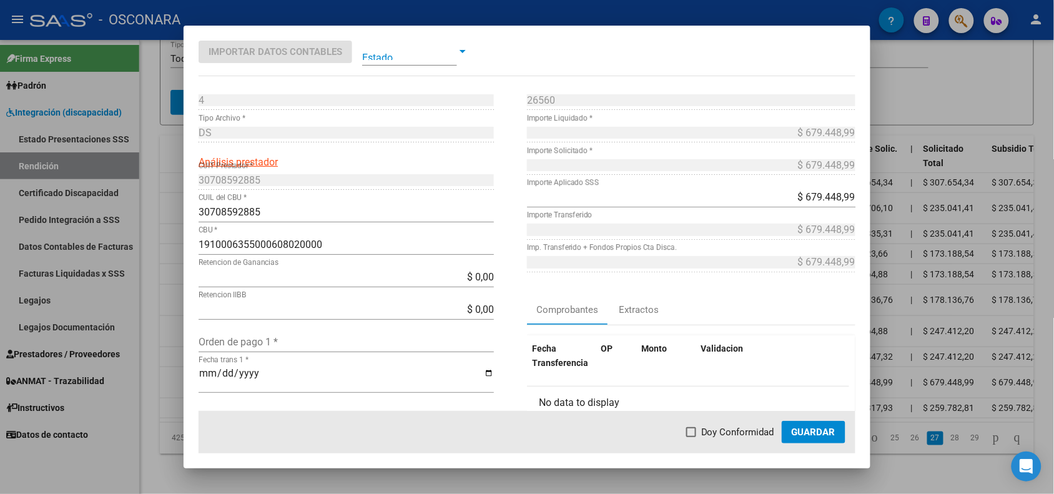
click at [176, 360] on div at bounding box center [527, 247] width 1054 height 494
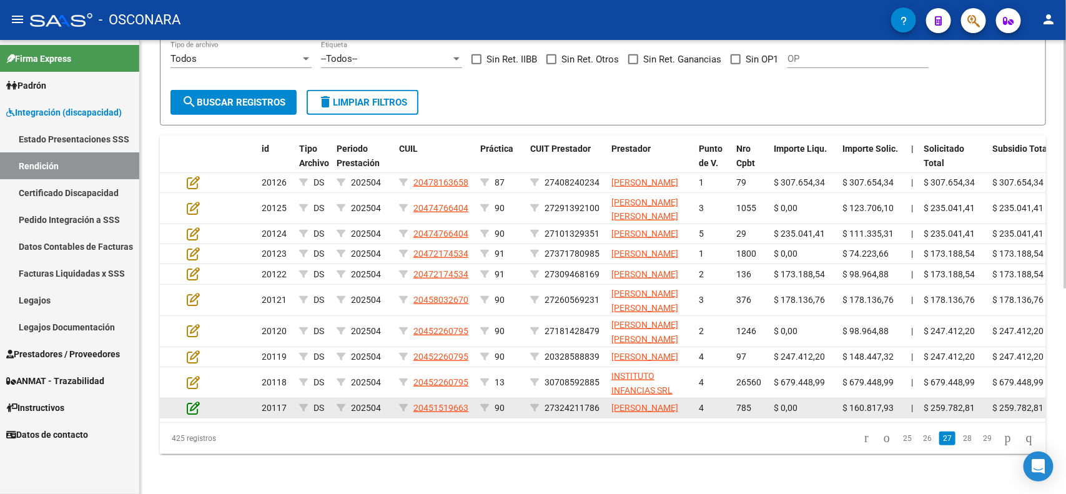
click at [192, 401] on icon at bounding box center [193, 408] width 13 height 14
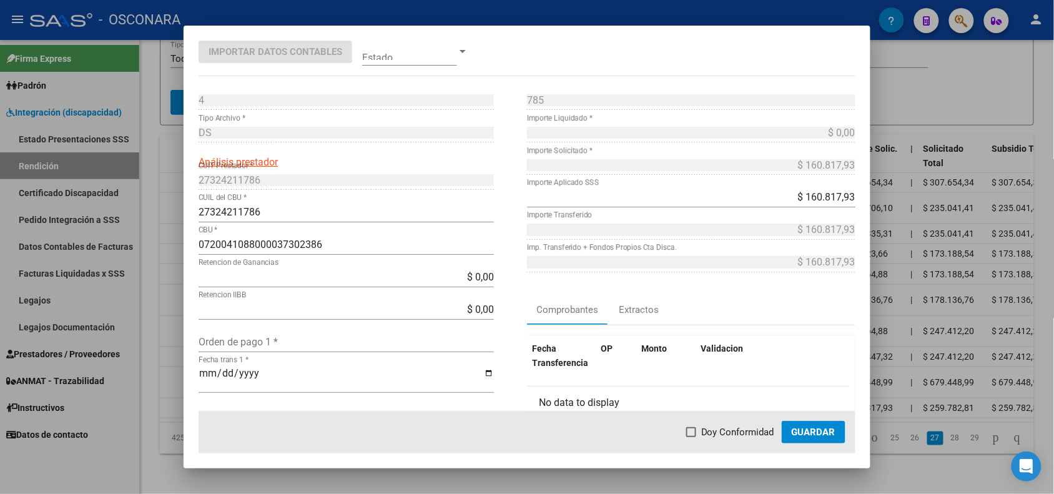
click at [170, 388] on div at bounding box center [527, 247] width 1054 height 494
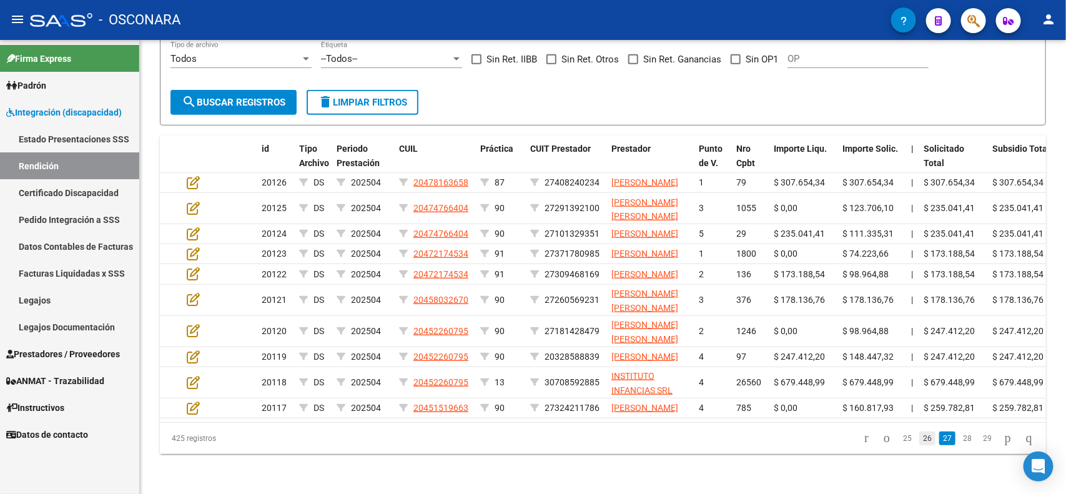
click at [921, 438] on link "26" at bounding box center [927, 439] width 16 height 14
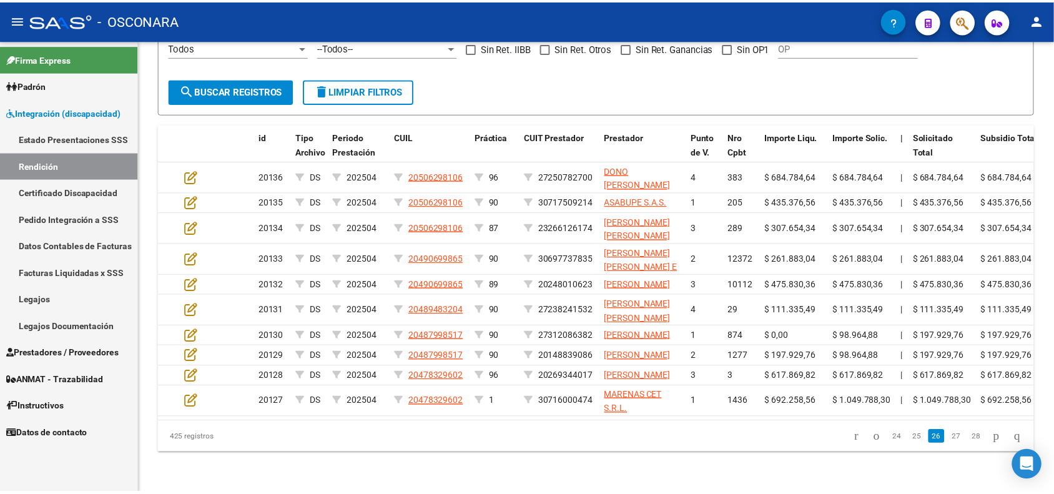
scroll to position [351, 0]
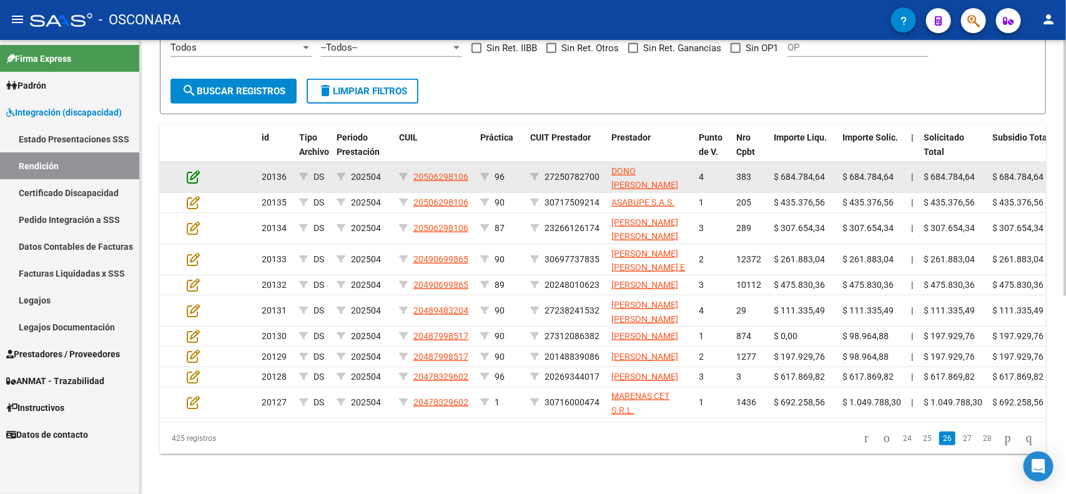
click at [192, 170] on icon at bounding box center [193, 177] width 13 height 14
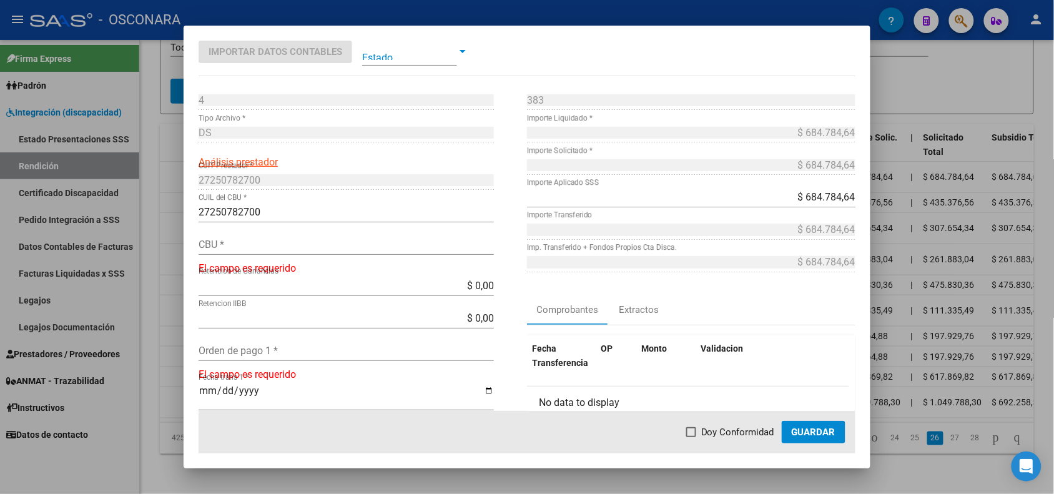
click at [172, 159] on div at bounding box center [527, 247] width 1054 height 494
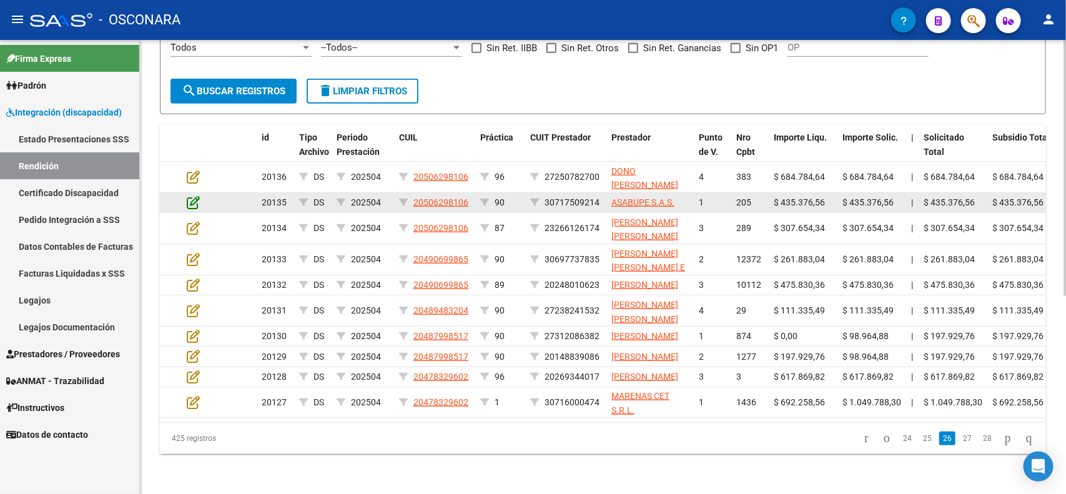
click at [197, 195] on icon at bounding box center [193, 202] width 13 height 14
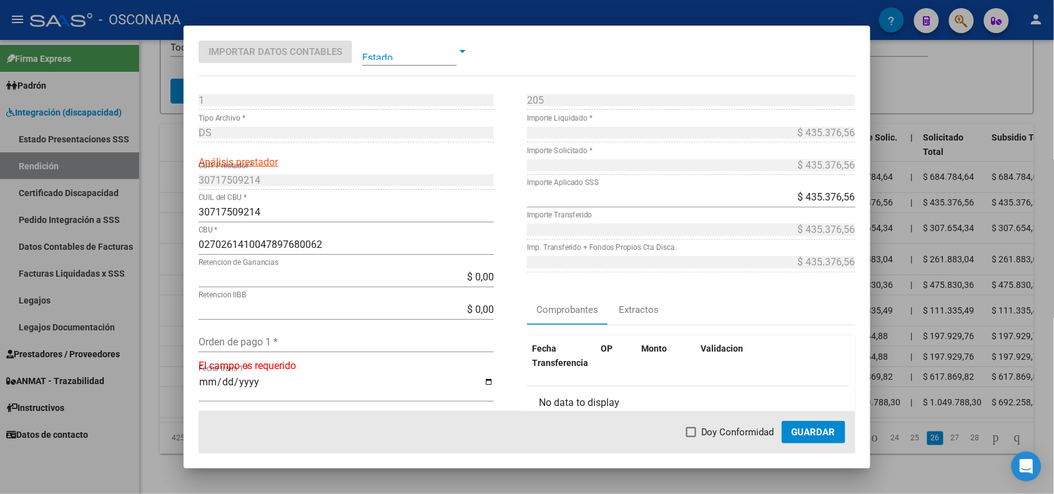
click at [173, 179] on div at bounding box center [527, 247] width 1054 height 494
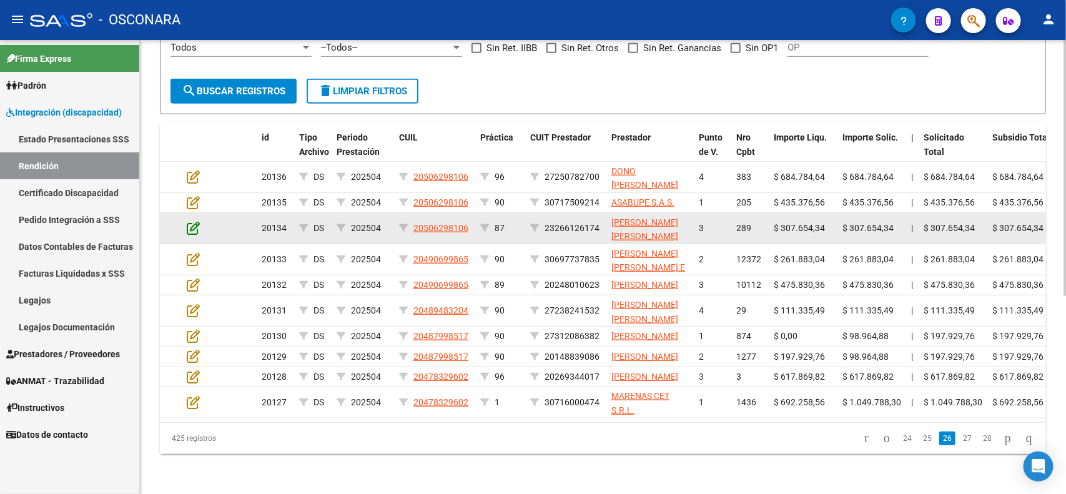
click at [188, 221] on icon at bounding box center [193, 228] width 13 height 14
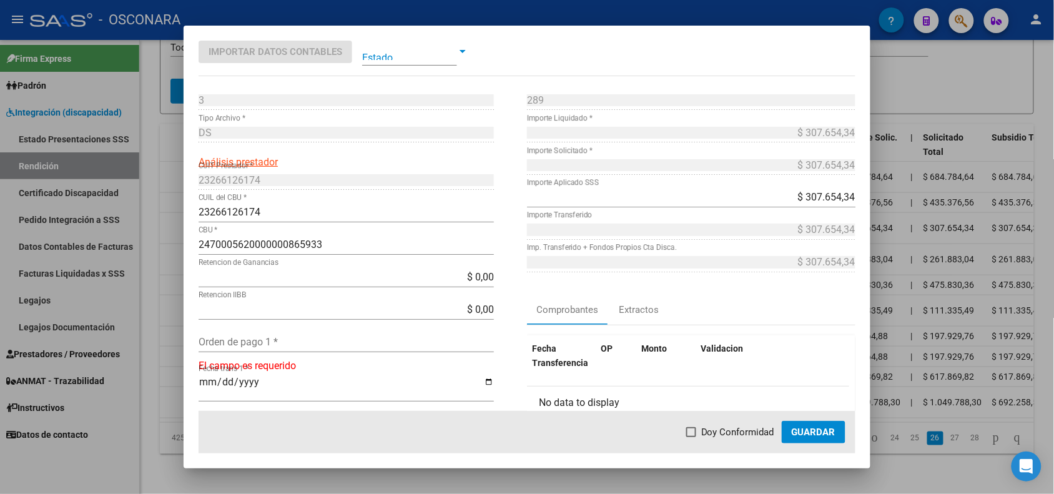
click at [171, 204] on div at bounding box center [527, 247] width 1054 height 494
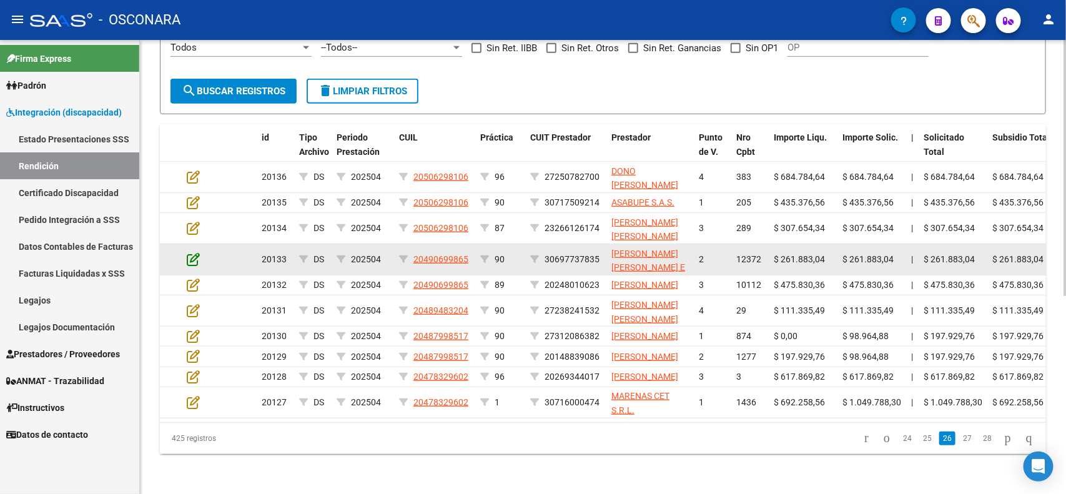
click at [190, 252] on icon at bounding box center [193, 259] width 13 height 14
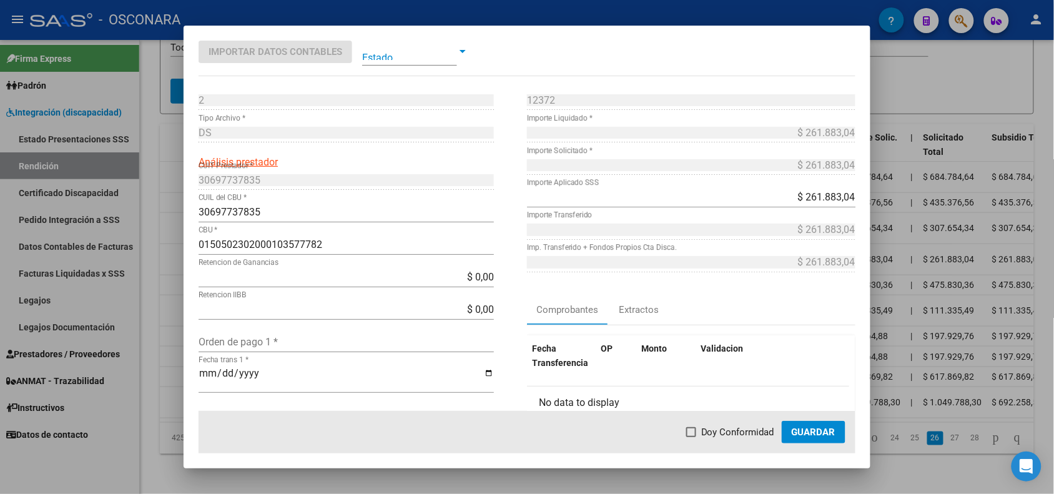
click at [173, 222] on div at bounding box center [527, 247] width 1054 height 494
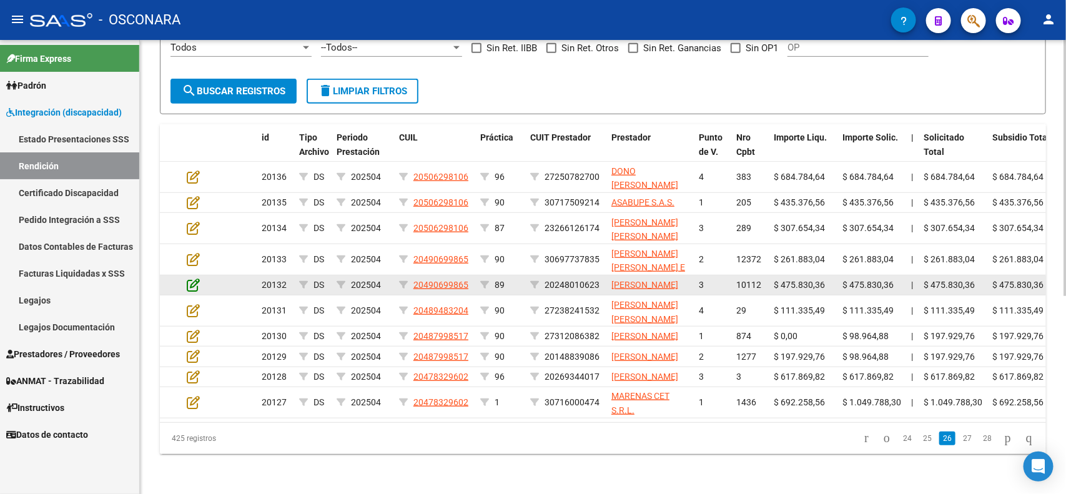
click at [192, 278] on icon at bounding box center [193, 285] width 13 height 14
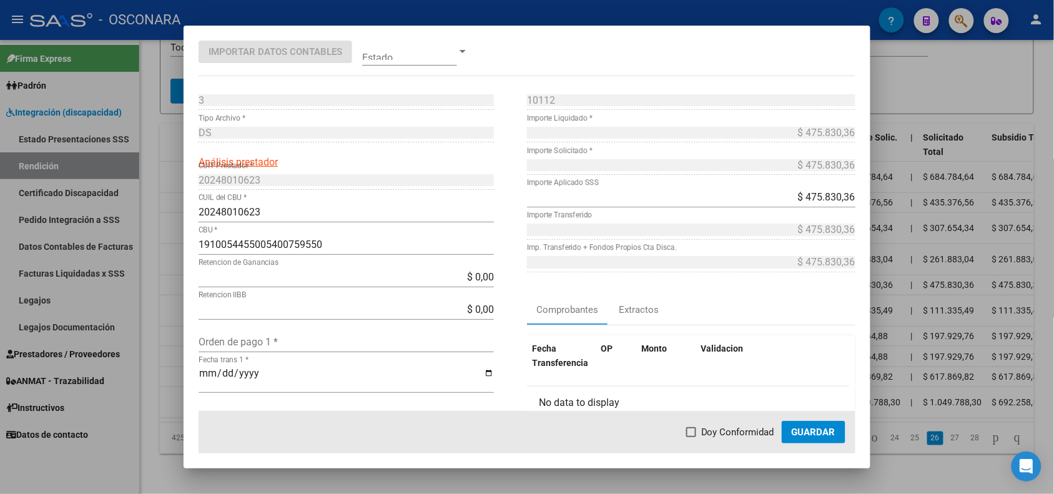
click at [170, 250] on div at bounding box center [527, 247] width 1054 height 494
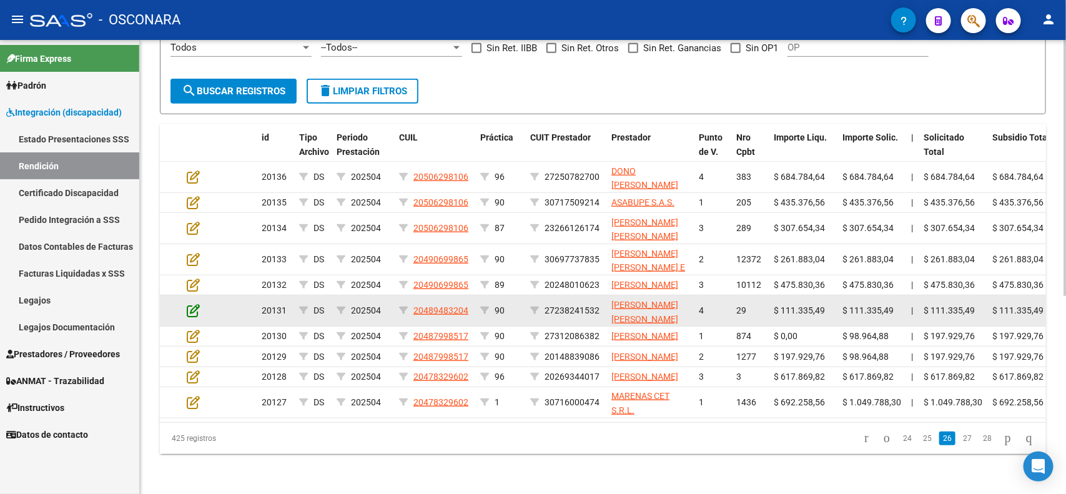
click at [192, 304] on icon at bounding box center [193, 311] width 13 height 14
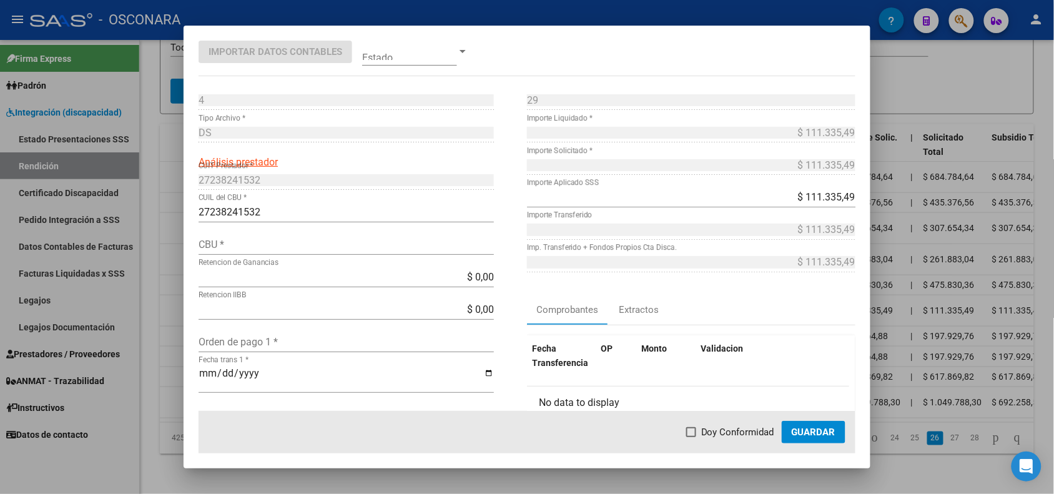
click at [174, 284] on div at bounding box center [527, 247] width 1054 height 494
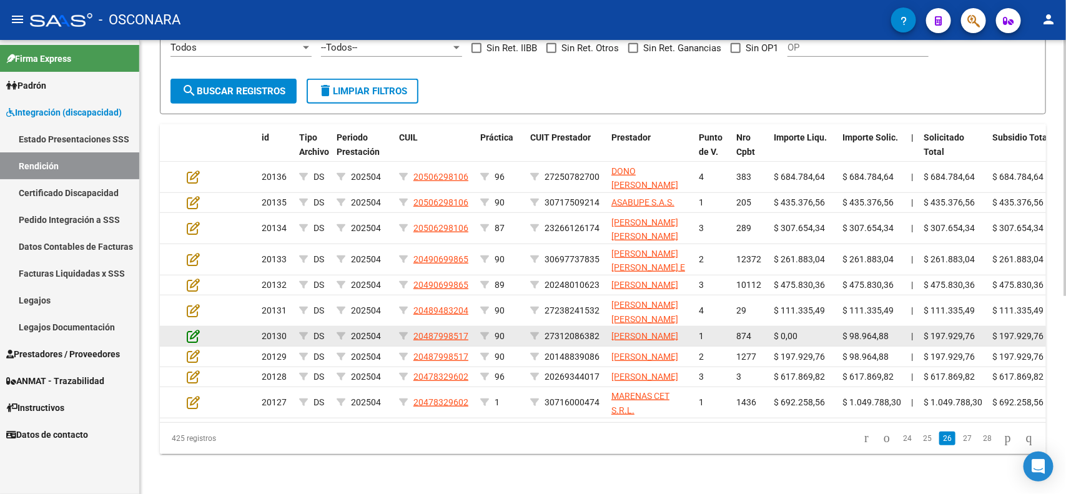
click at [190, 329] on icon at bounding box center [193, 336] width 13 height 14
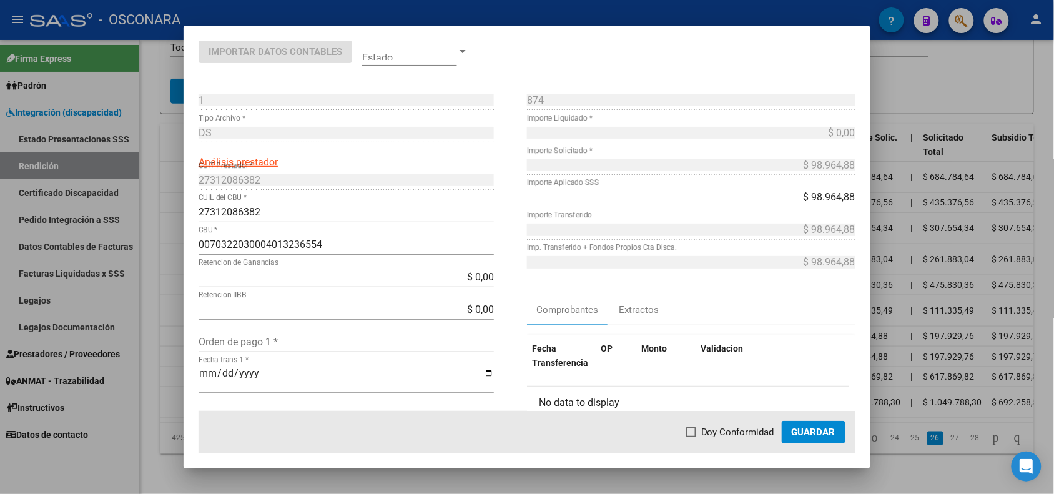
click at [172, 310] on div at bounding box center [527, 247] width 1054 height 494
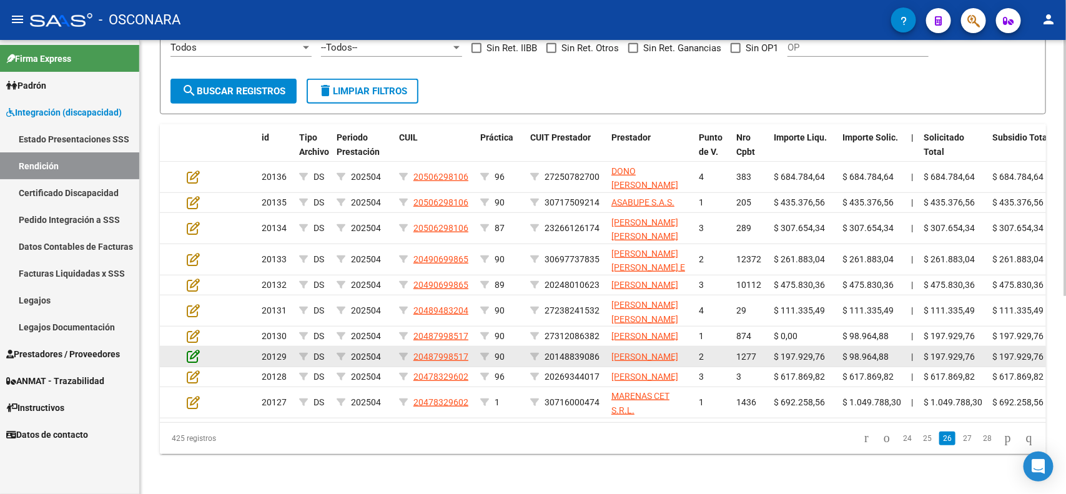
click at [192, 349] on icon at bounding box center [193, 356] width 13 height 14
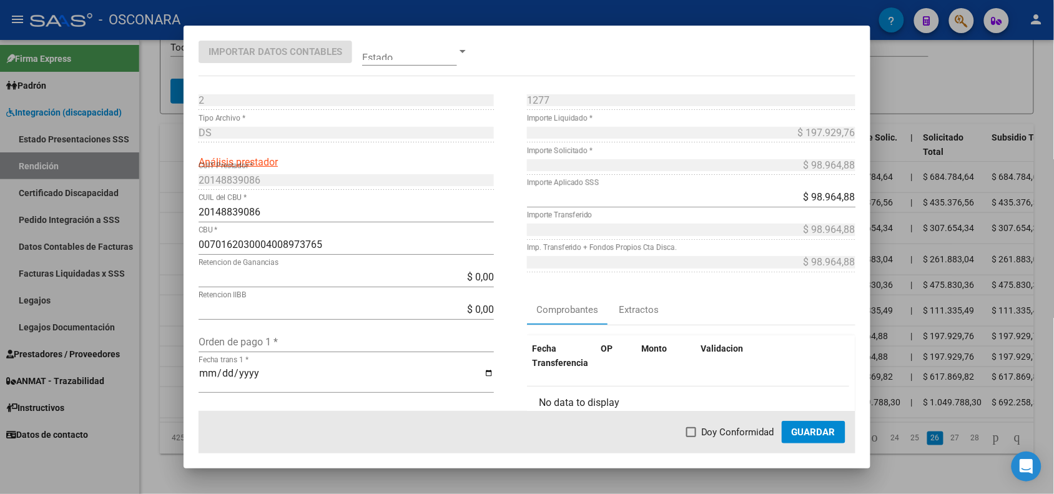
click at [176, 340] on div at bounding box center [527, 247] width 1054 height 494
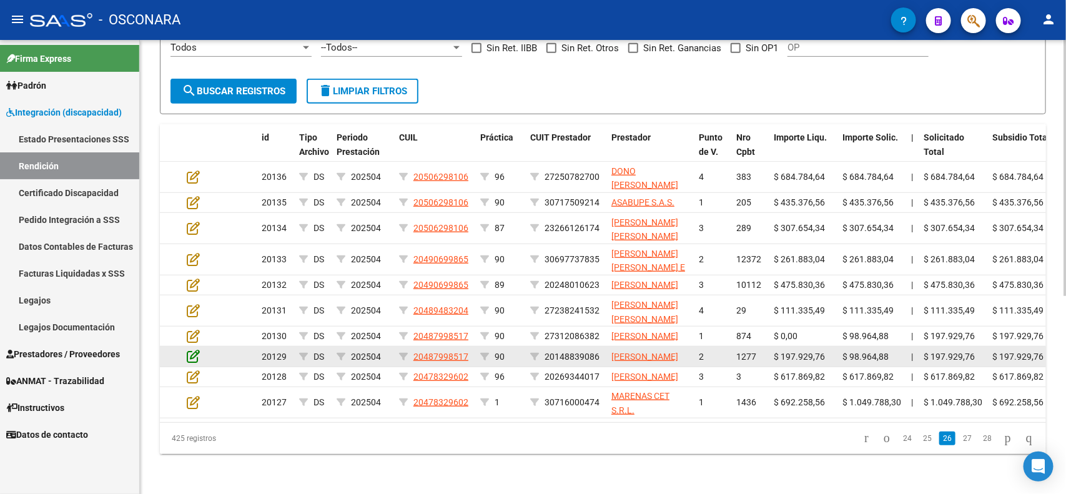
click at [192, 349] on icon at bounding box center [193, 356] width 13 height 14
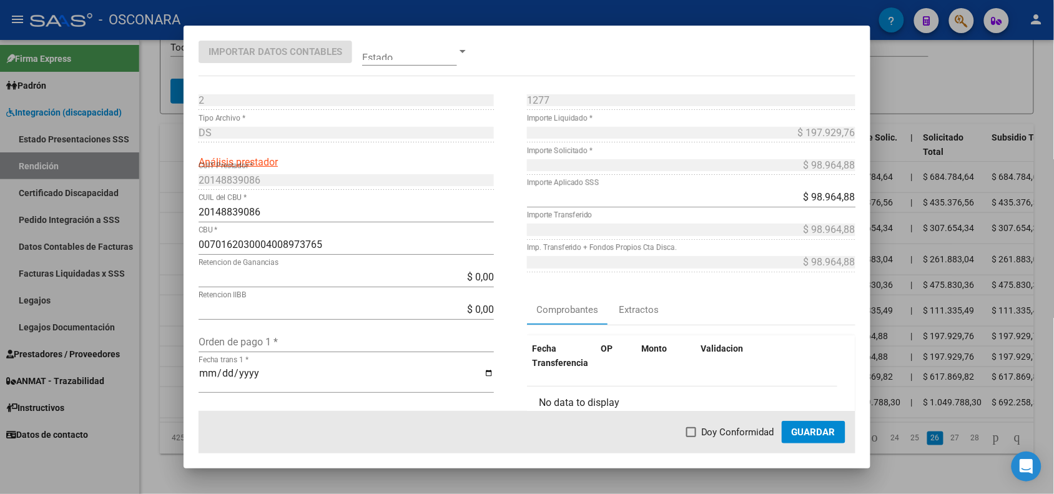
click at [163, 336] on div at bounding box center [527, 247] width 1054 height 494
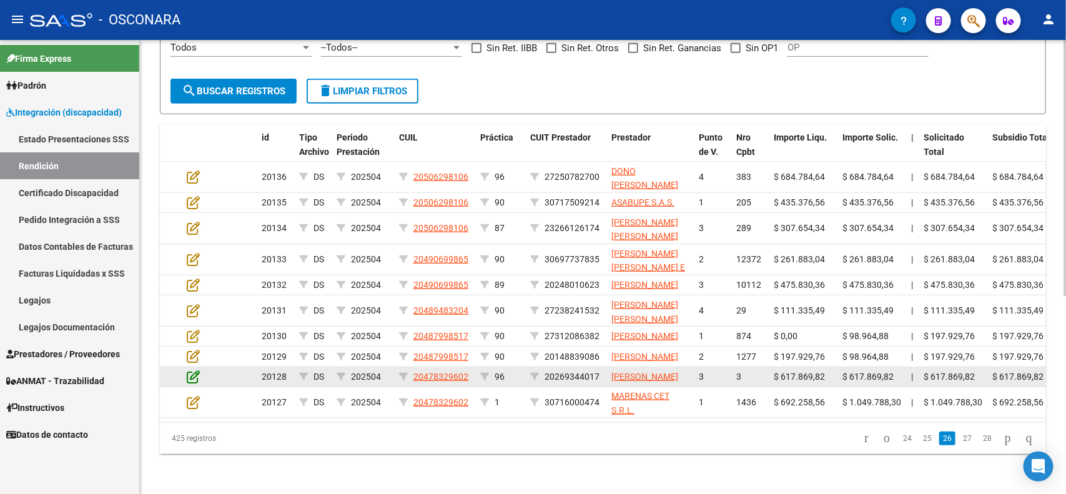
click at [189, 370] on icon at bounding box center [193, 377] width 13 height 14
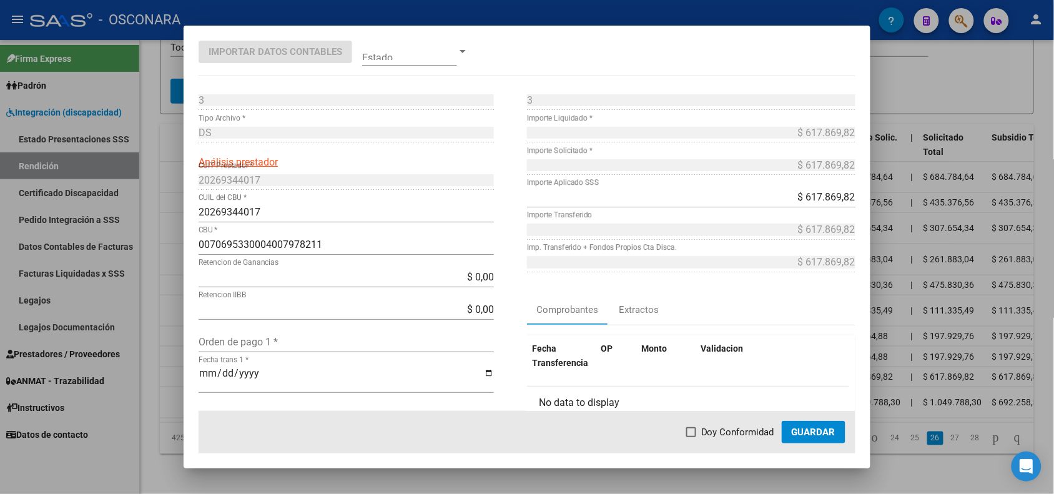
click at [172, 365] on div at bounding box center [527, 247] width 1054 height 494
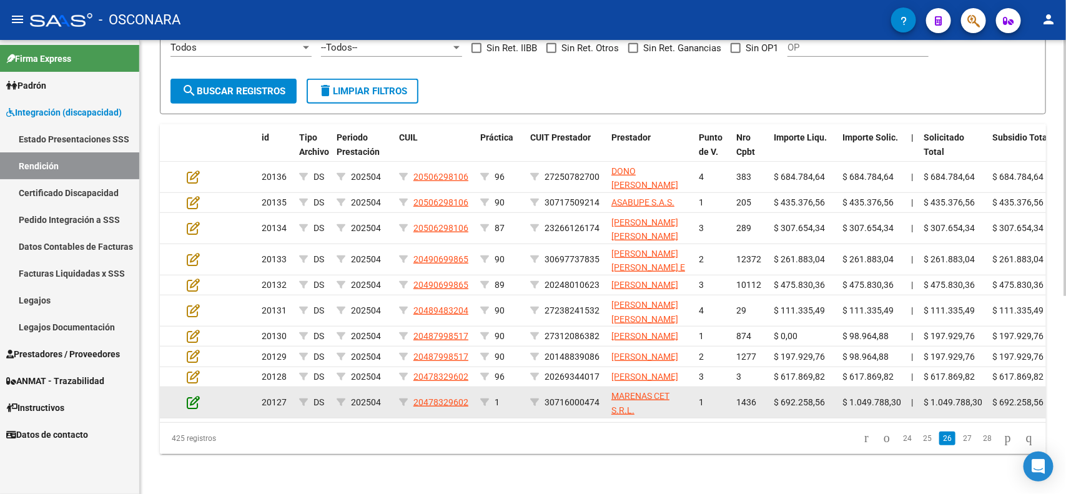
click at [190, 395] on icon at bounding box center [193, 402] width 13 height 14
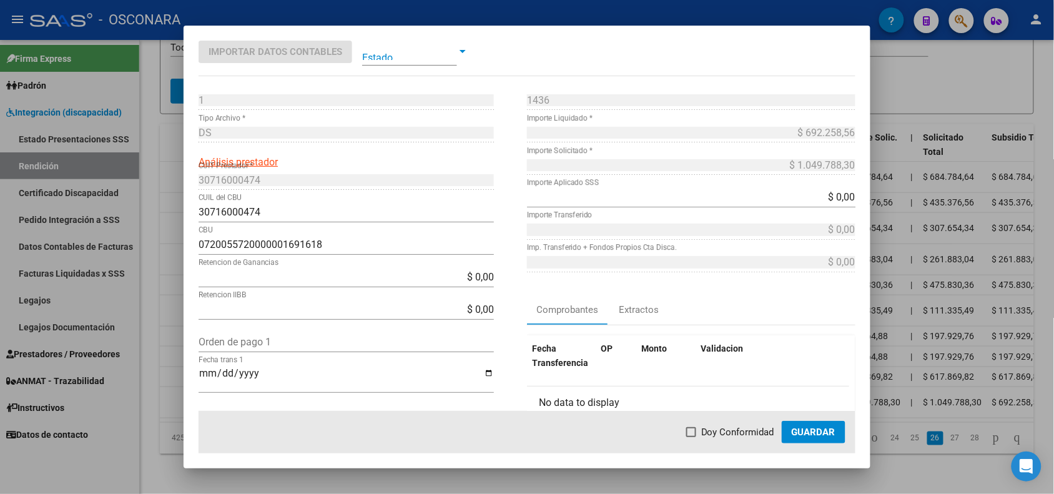
click at [169, 382] on div at bounding box center [527, 247] width 1054 height 494
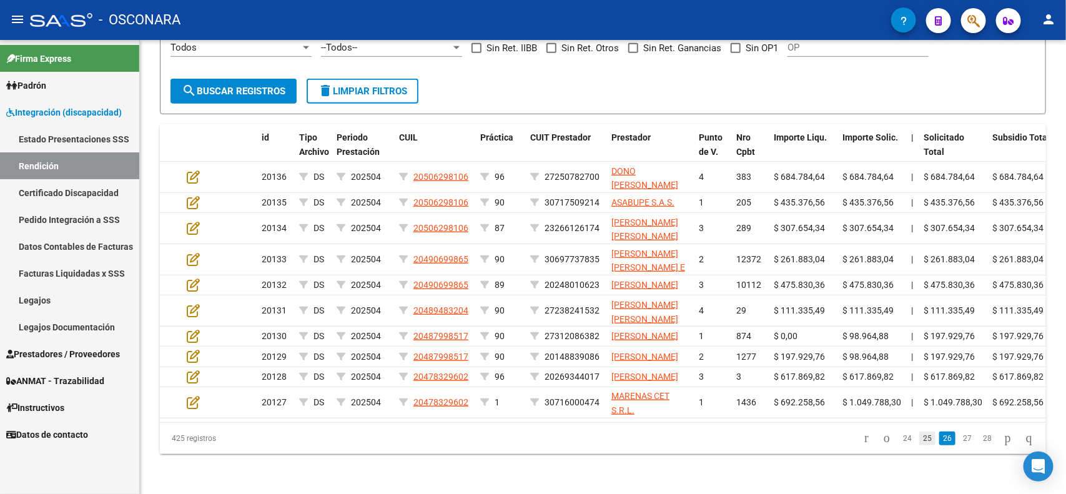
click at [920, 442] on link "25" at bounding box center [927, 439] width 16 height 14
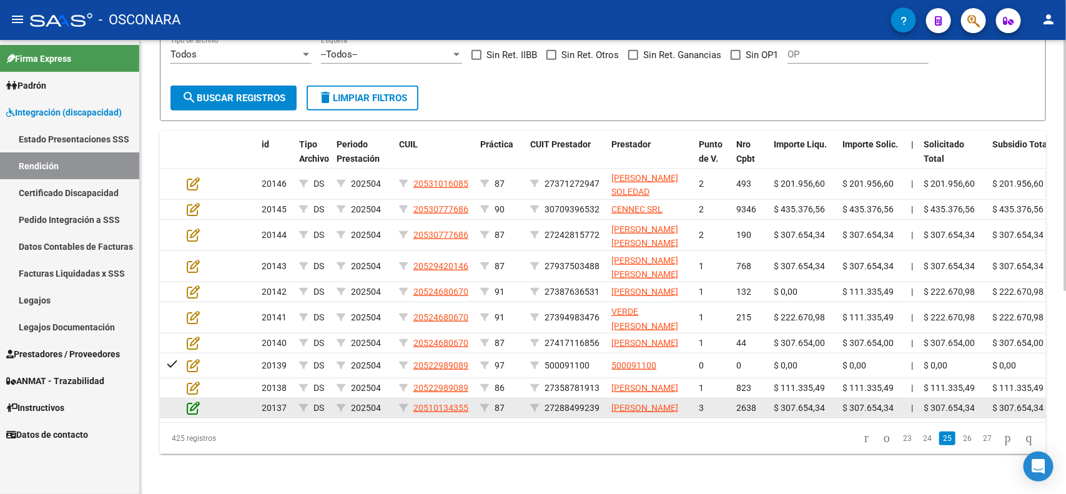
click at [195, 410] on icon at bounding box center [193, 408] width 13 height 14
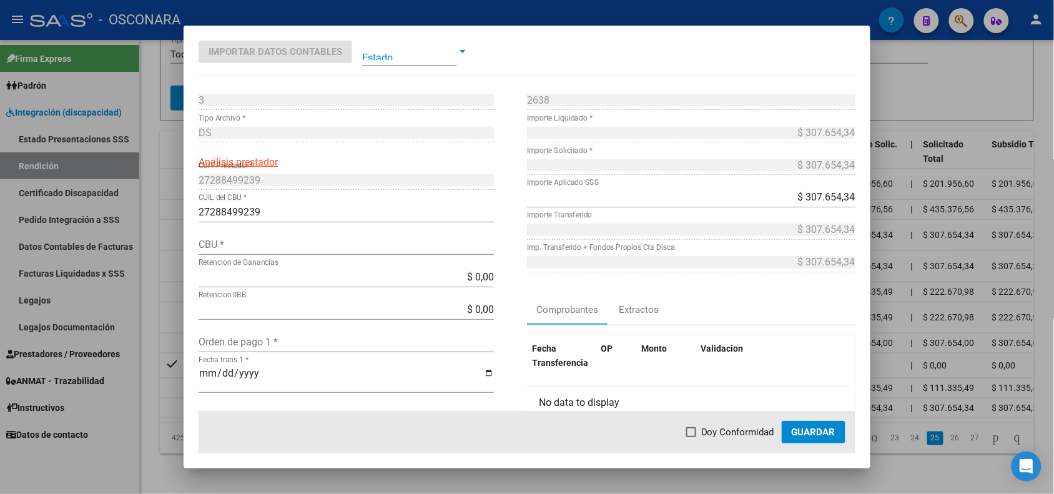
click at [162, 397] on div at bounding box center [527, 247] width 1054 height 494
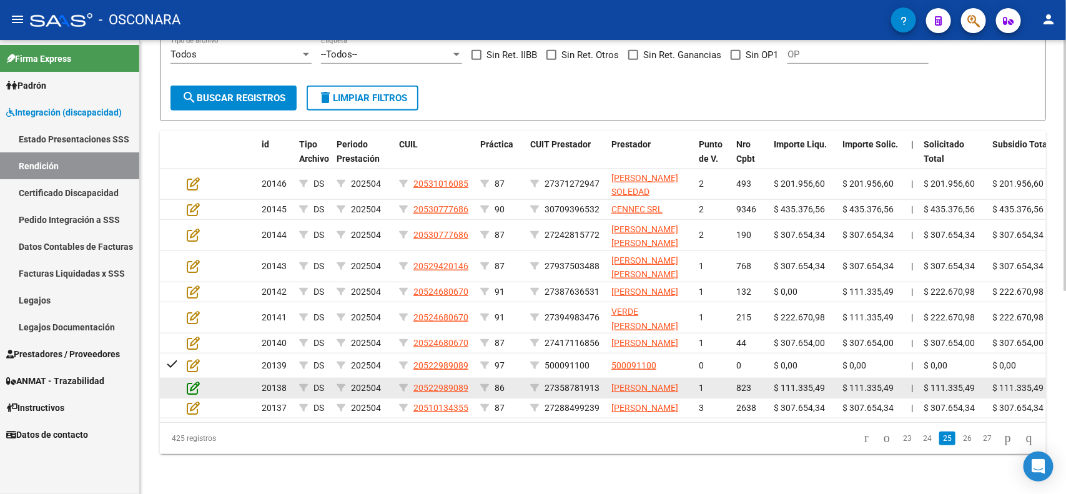
click at [192, 381] on icon at bounding box center [193, 388] width 13 height 14
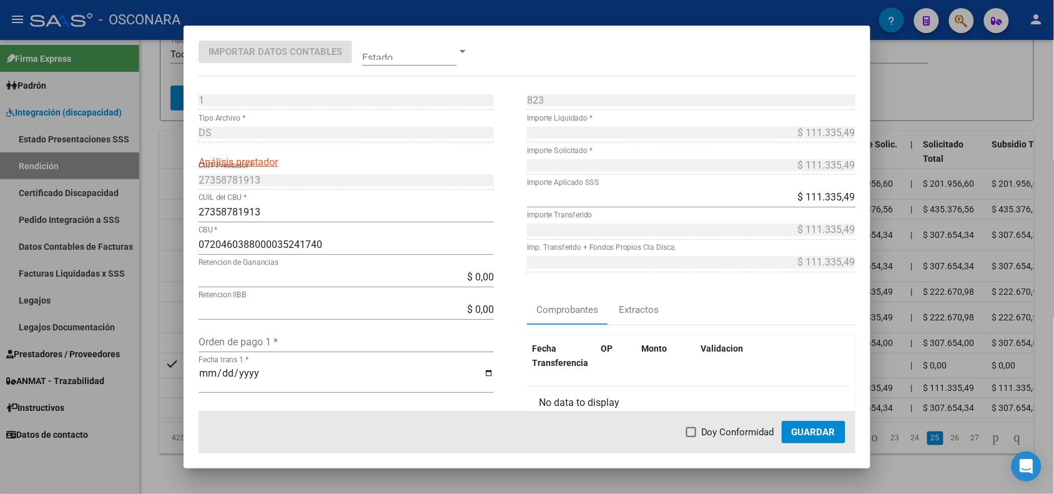
click at [167, 376] on div at bounding box center [527, 247] width 1054 height 494
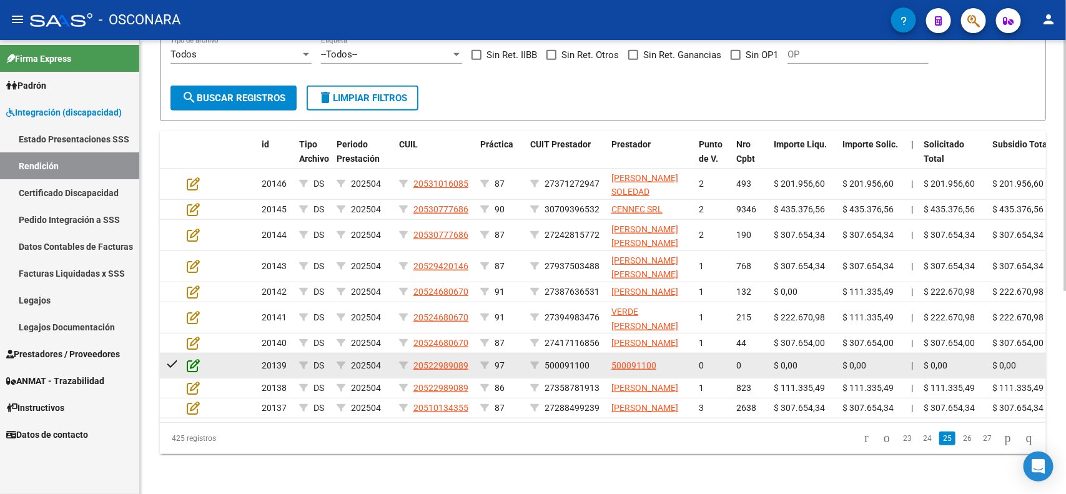
click at [188, 359] on icon at bounding box center [193, 366] width 13 height 14
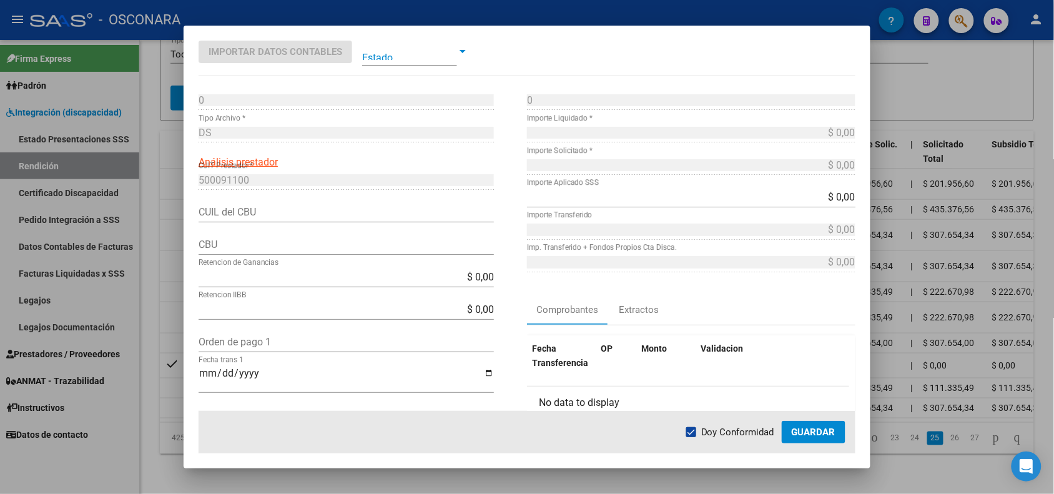
click at [170, 364] on div at bounding box center [527, 247] width 1054 height 494
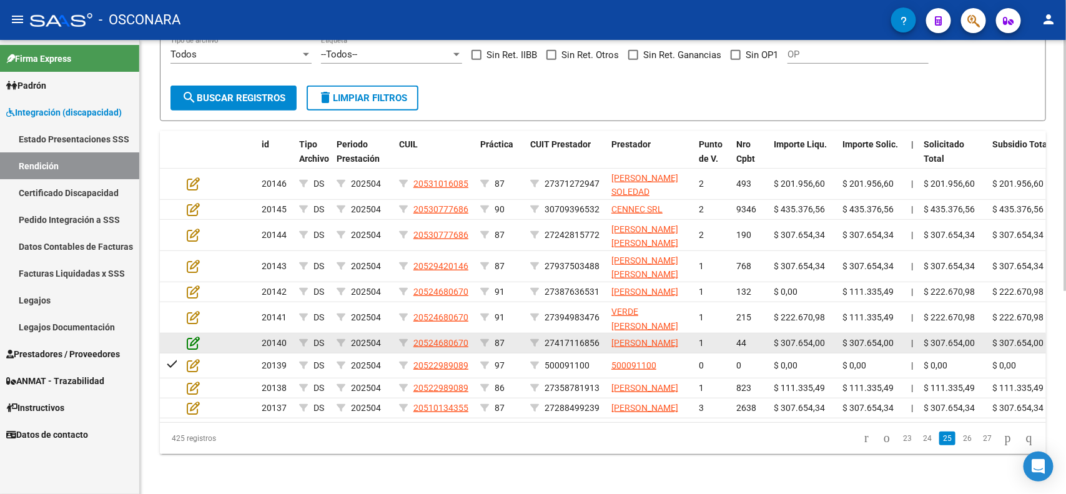
click at [194, 336] on icon at bounding box center [193, 343] width 13 height 14
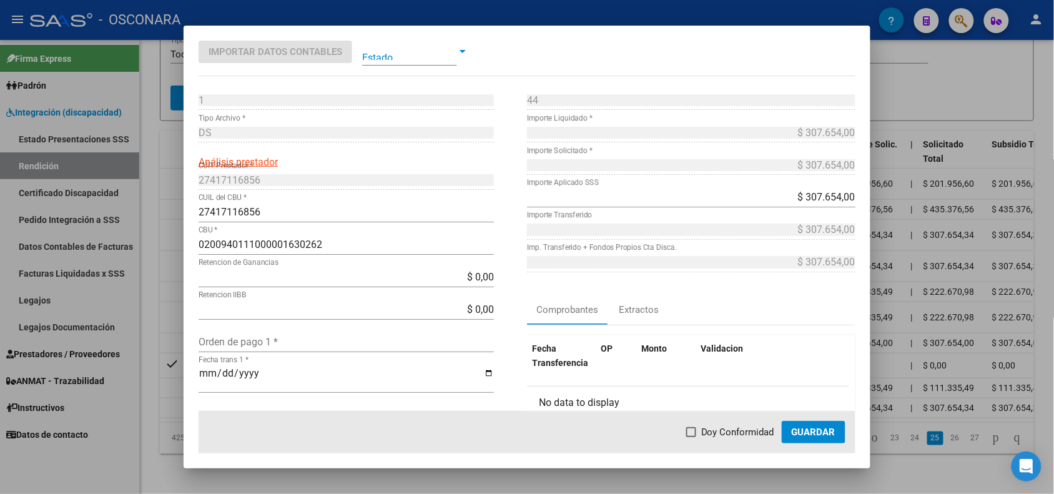
click at [167, 320] on div at bounding box center [527, 247] width 1054 height 494
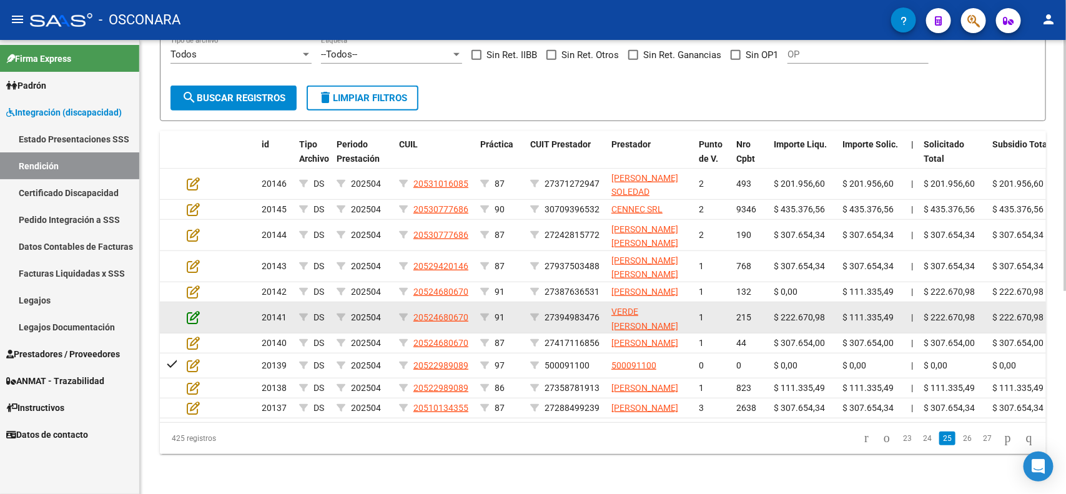
click at [187, 310] on icon at bounding box center [193, 317] width 13 height 14
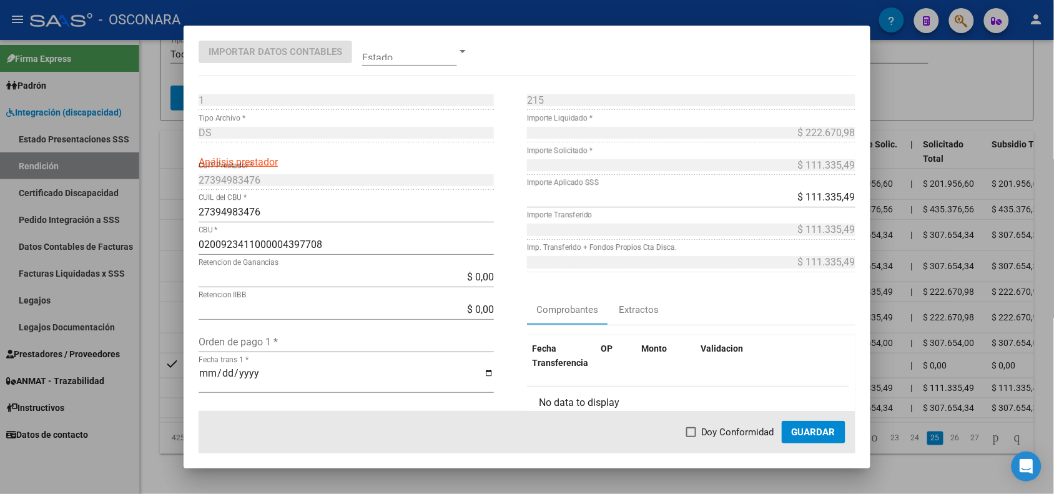
click at [172, 285] on div at bounding box center [527, 247] width 1054 height 494
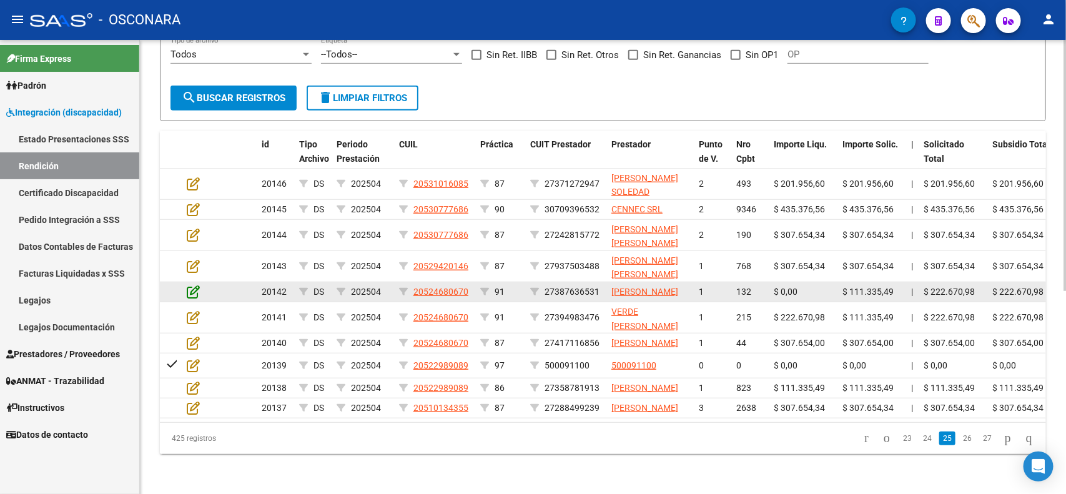
click at [197, 285] on icon at bounding box center [193, 292] width 13 height 14
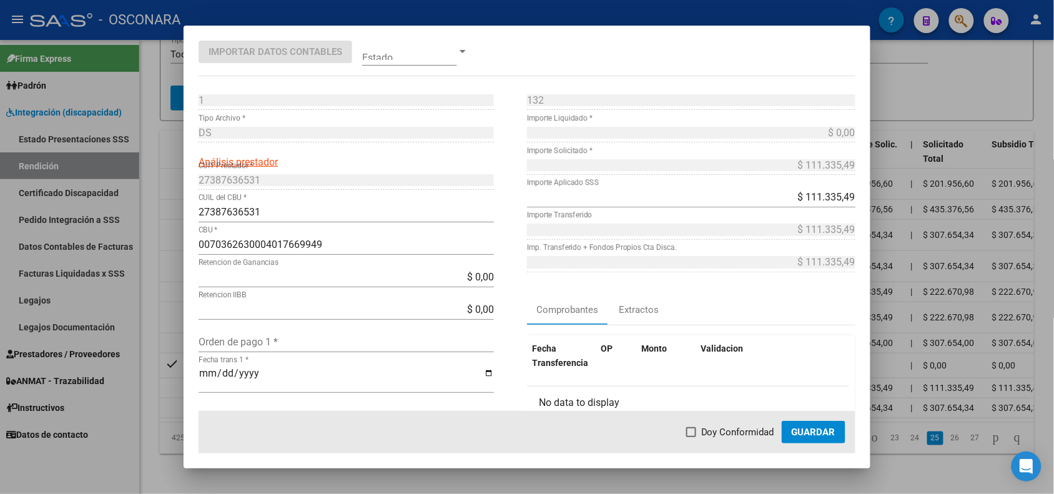
click at [172, 259] on div at bounding box center [527, 247] width 1054 height 494
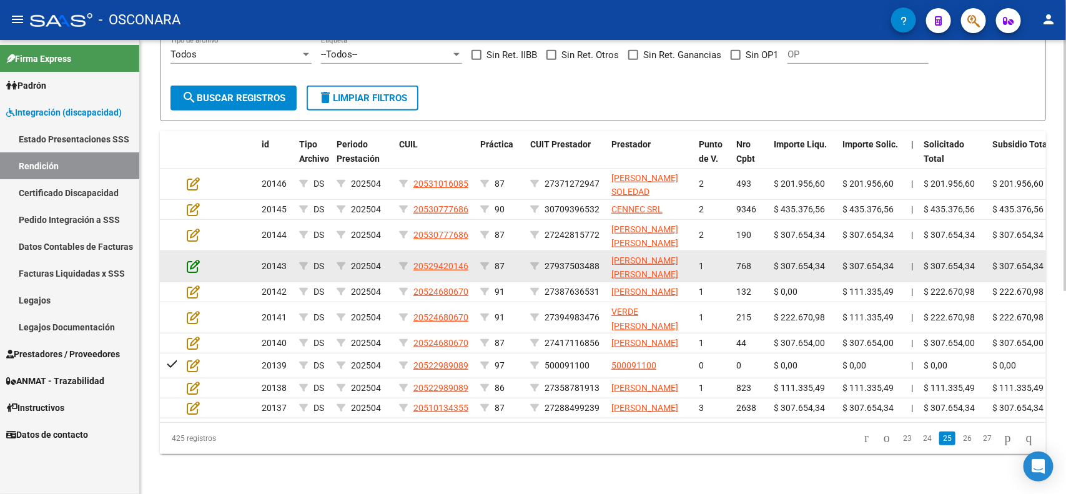
click at [194, 259] on icon at bounding box center [193, 266] width 13 height 14
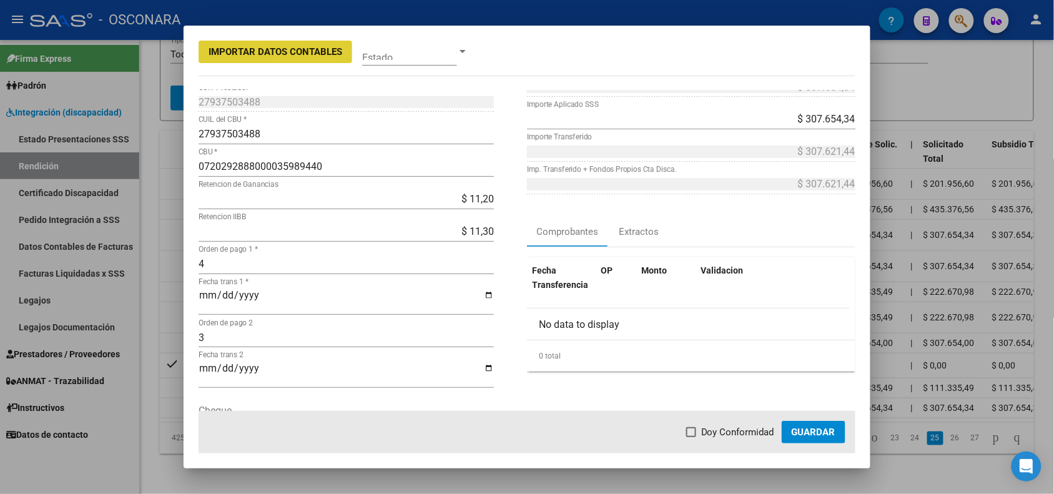
scroll to position [156, 0]
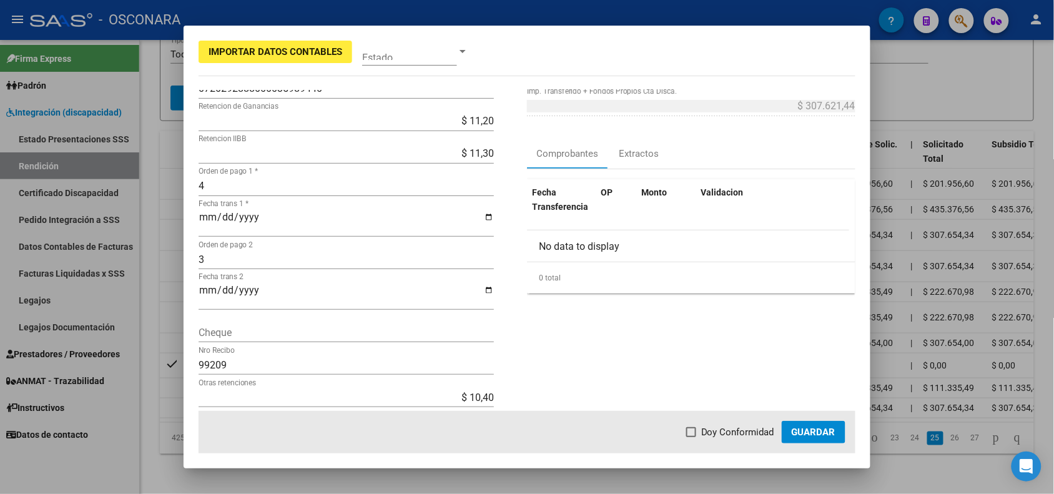
click at [263, 355] on div "99209 Nro Recibo" at bounding box center [346, 365] width 295 height 20
click at [241, 182] on input "4" at bounding box center [346, 186] width 295 height 12
click at [263, 361] on input "99209" at bounding box center [346, 365] width 295 height 12
click at [264, 361] on input "99209" at bounding box center [346, 365] width 295 height 12
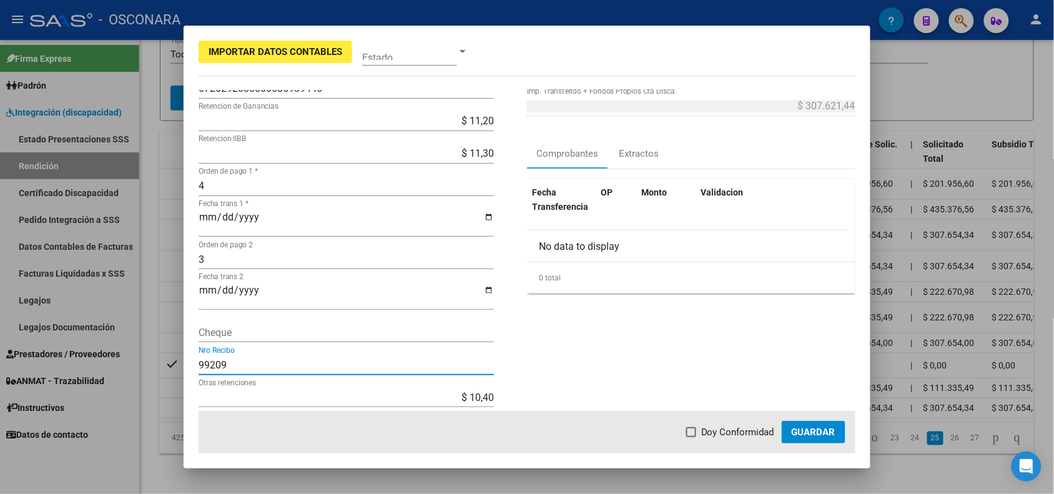
click at [264, 361] on input "99209" at bounding box center [346, 365] width 295 height 12
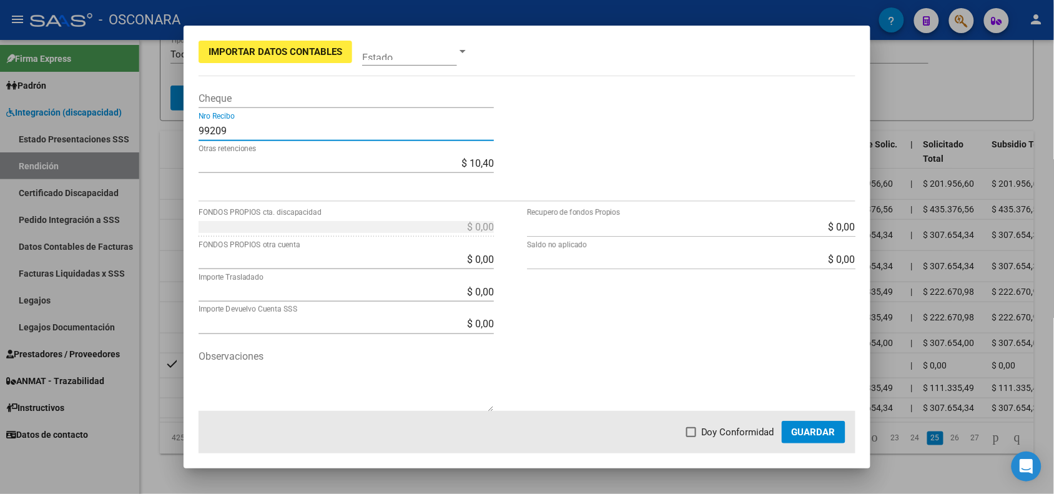
scroll to position [0, 0]
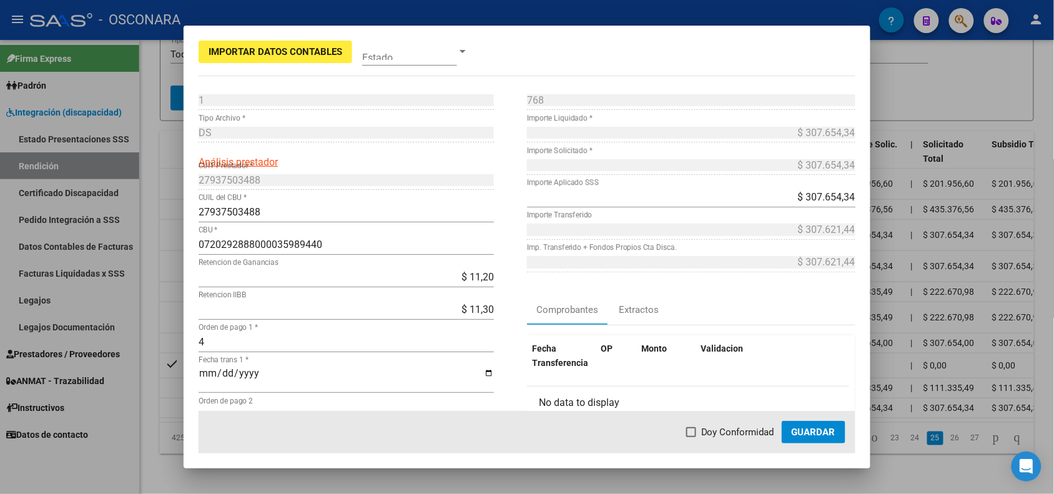
click at [429, 51] on span at bounding box center [409, 51] width 95 height 28
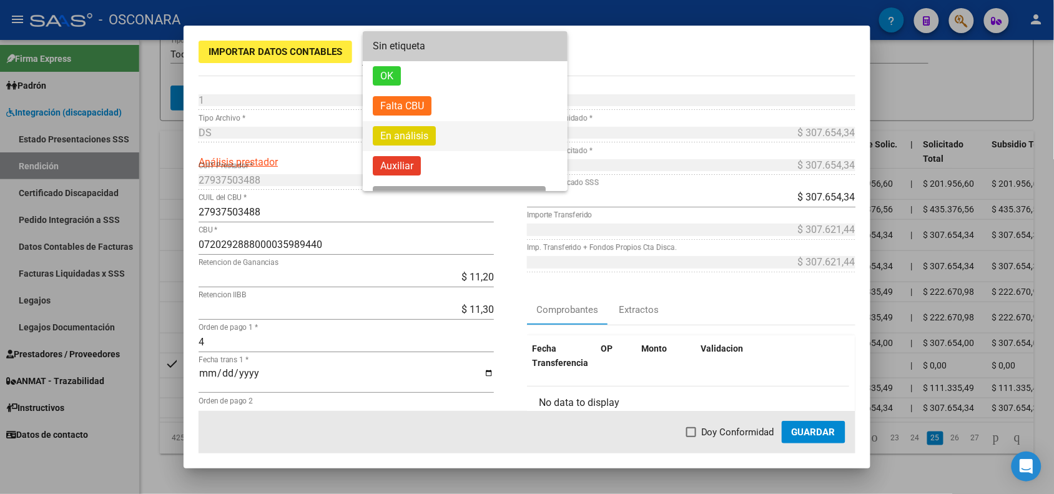
click at [410, 137] on span "En análisis" at bounding box center [404, 135] width 63 height 19
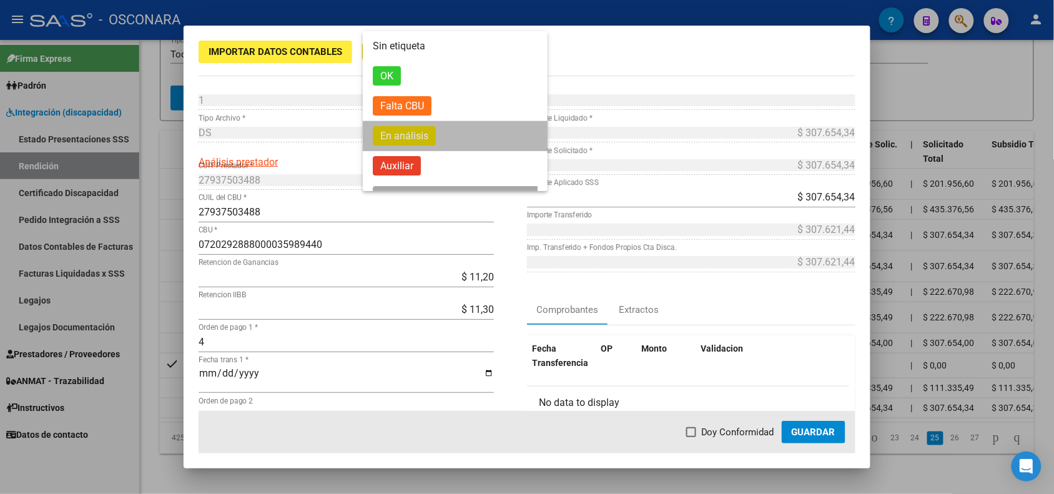
scroll to position [4, 0]
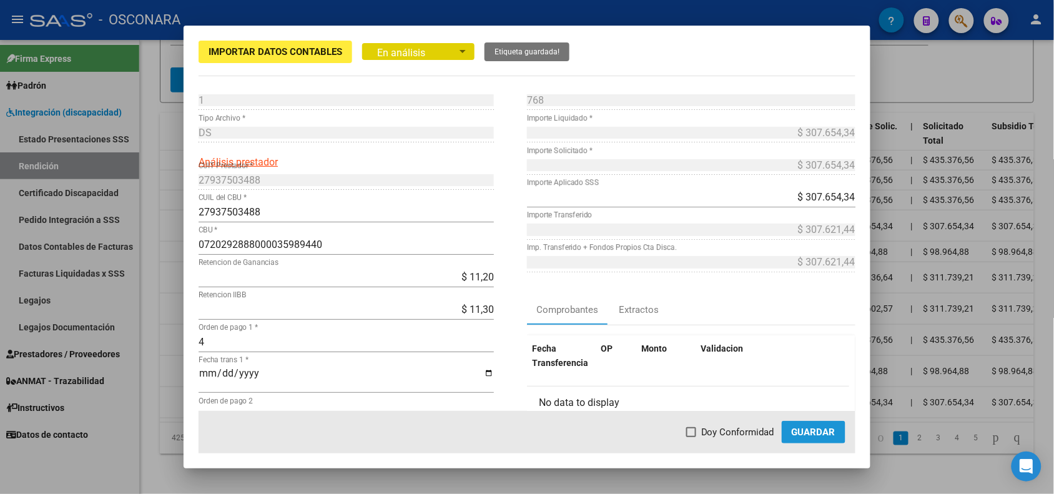
click at [820, 429] on span "Guardar" at bounding box center [814, 432] width 44 height 11
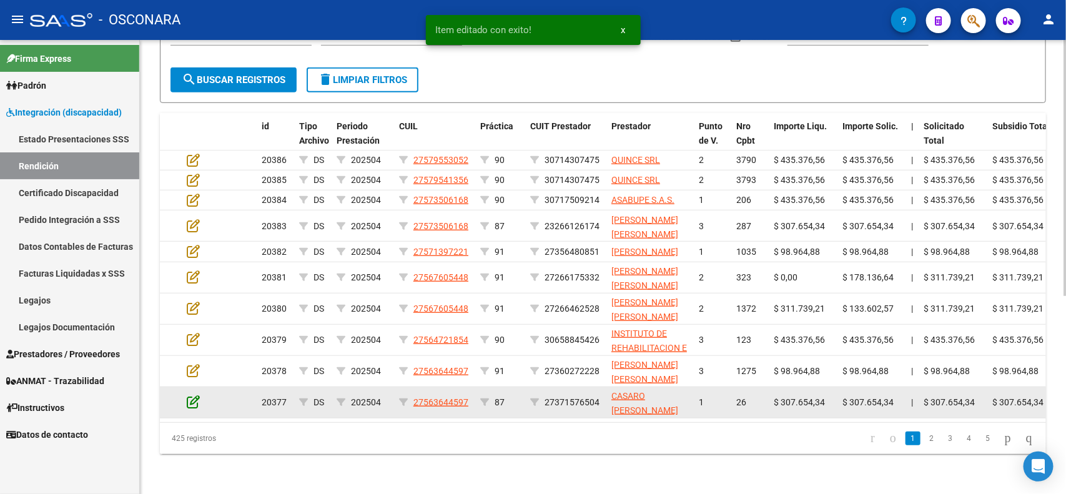
click at [191, 395] on icon at bounding box center [193, 402] width 13 height 14
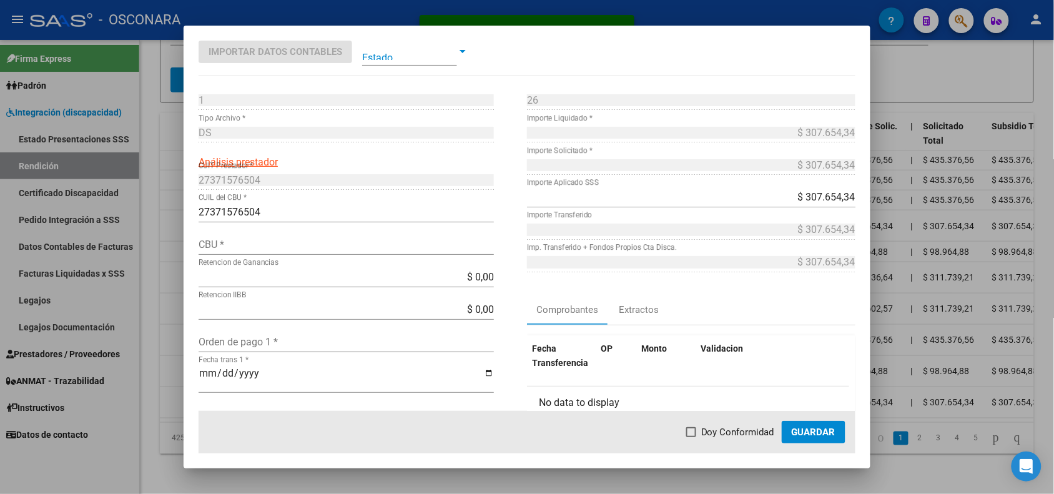
click at [167, 360] on div at bounding box center [527, 247] width 1054 height 494
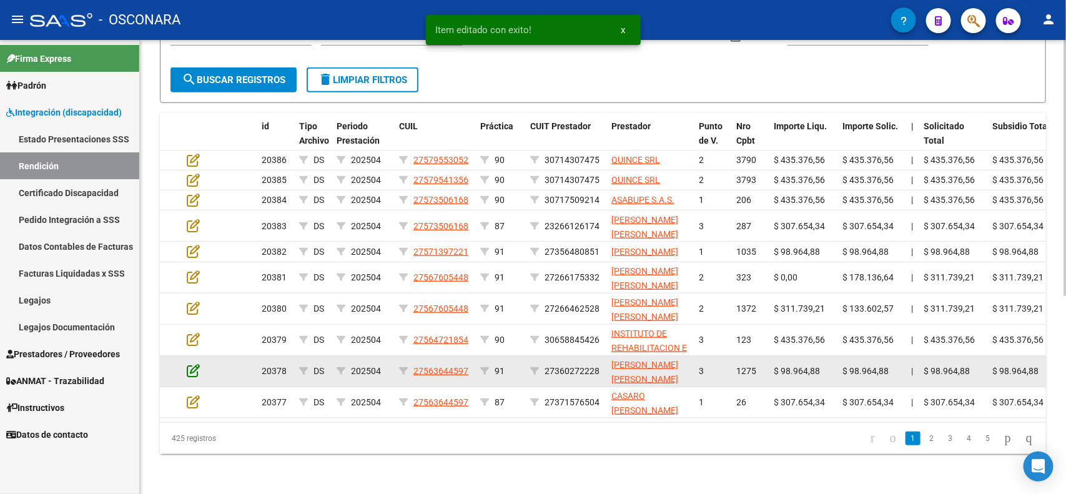
click at [189, 364] on icon at bounding box center [193, 371] width 13 height 14
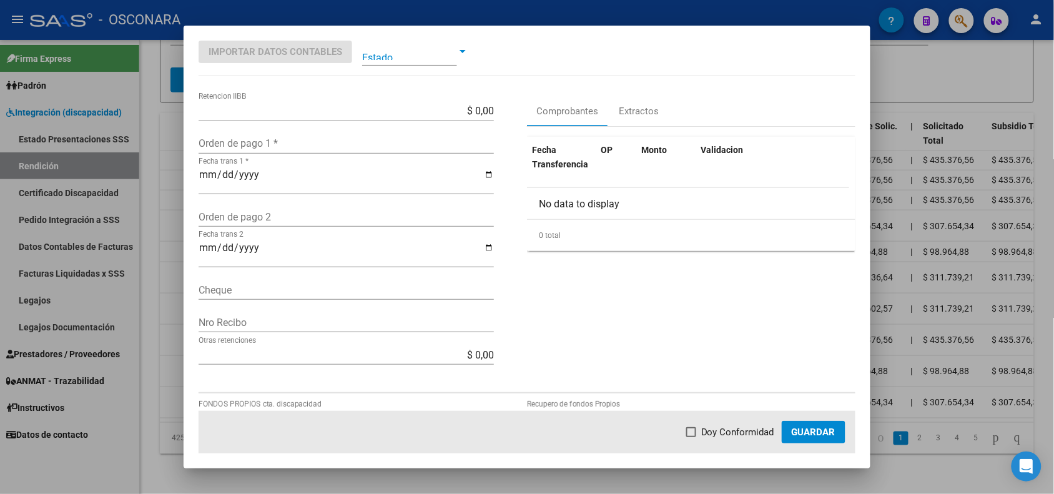
scroll to position [234, 0]
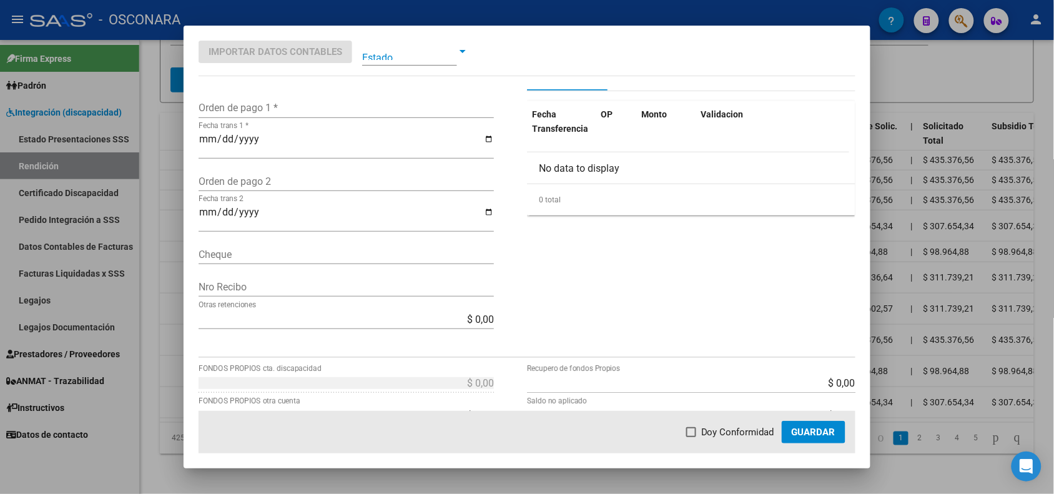
click at [142, 320] on div at bounding box center [527, 247] width 1054 height 494
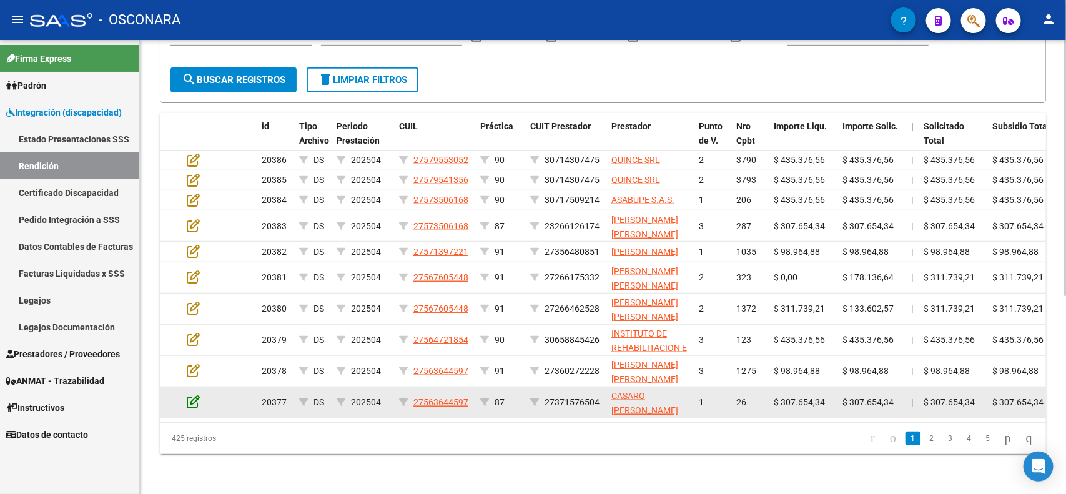
click at [197, 395] on icon at bounding box center [193, 402] width 13 height 14
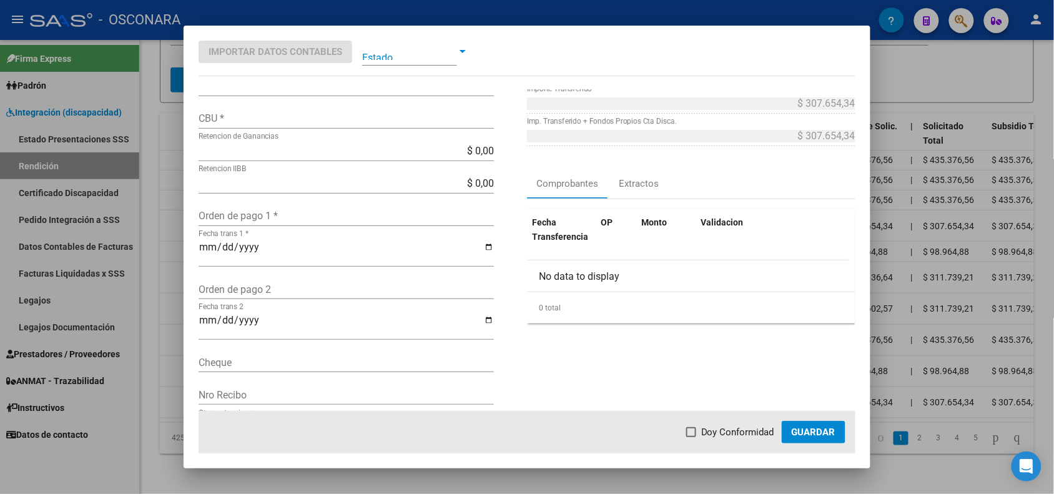
scroll to position [156, 0]
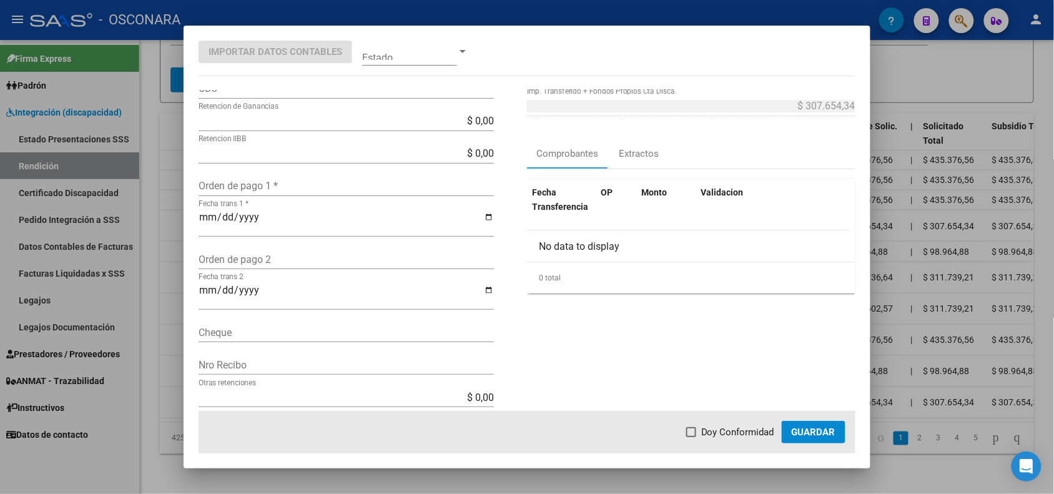
click at [138, 342] on div at bounding box center [527, 247] width 1054 height 494
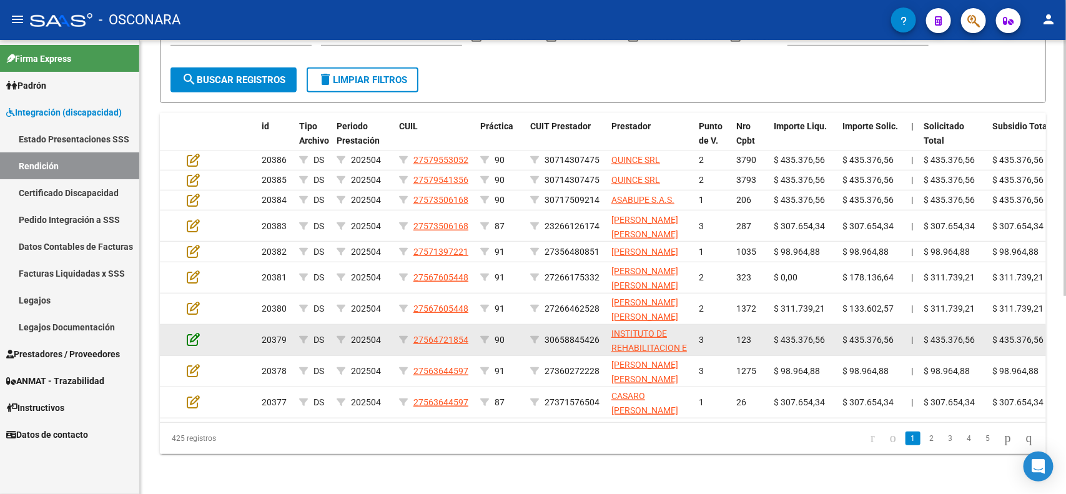
click at [191, 332] on icon at bounding box center [193, 339] width 13 height 14
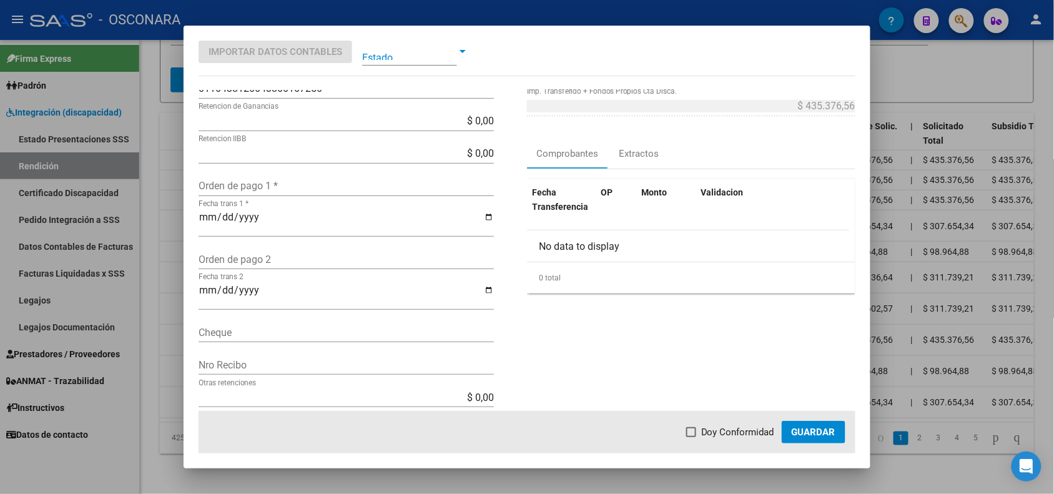
click at [161, 310] on div at bounding box center [527, 247] width 1054 height 494
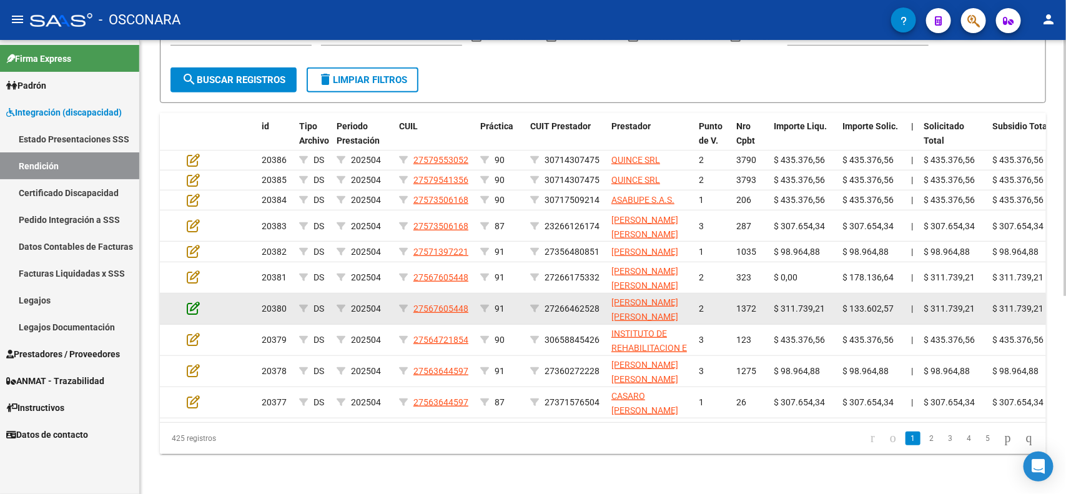
click at [192, 301] on icon at bounding box center [193, 308] width 13 height 14
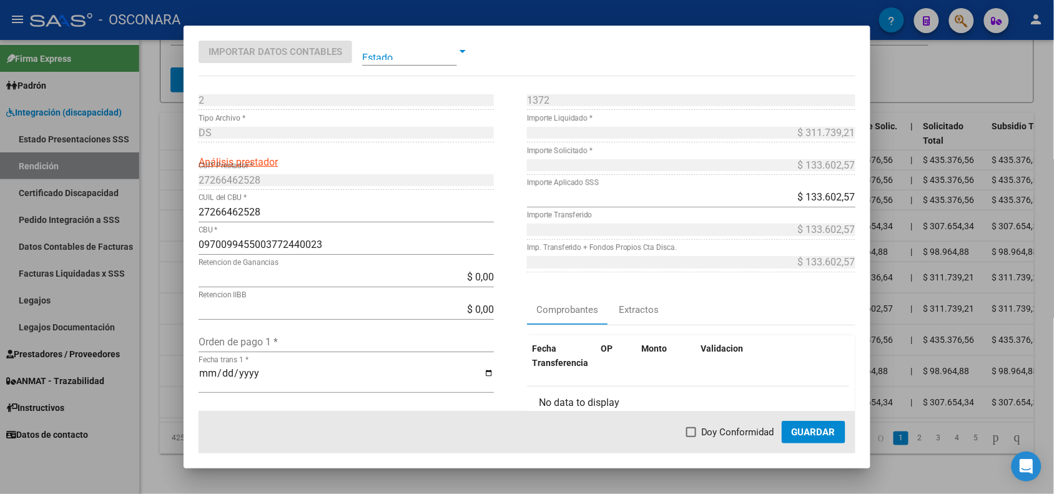
scroll to position [78, 0]
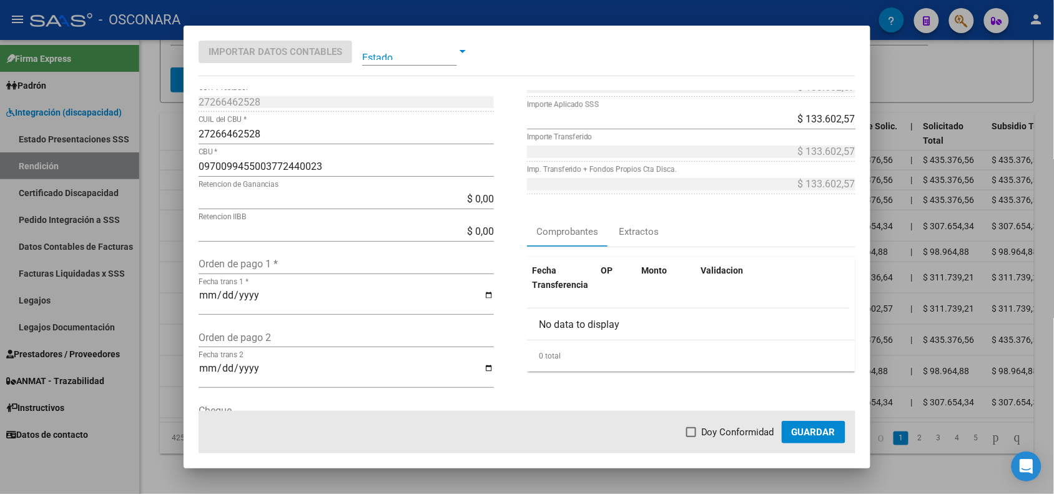
click at [175, 275] on div at bounding box center [527, 247] width 1054 height 494
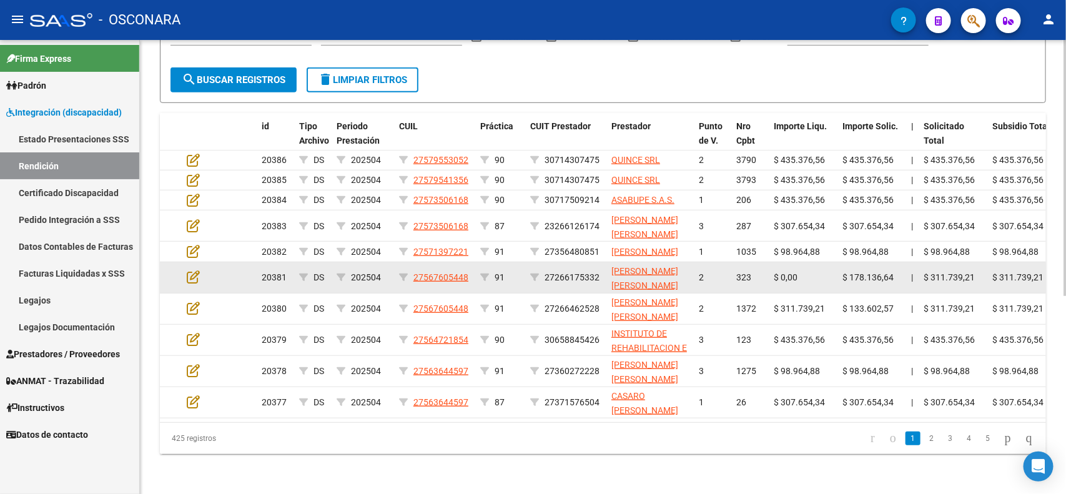
click at [200, 270] on div at bounding box center [204, 277] width 34 height 14
click at [191, 270] on icon at bounding box center [193, 277] width 13 height 14
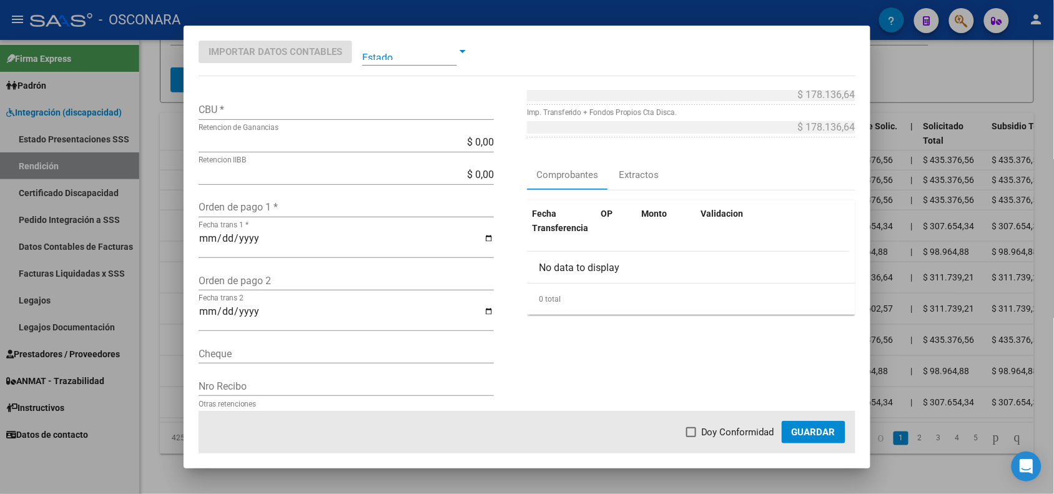
scroll to position [156, 0]
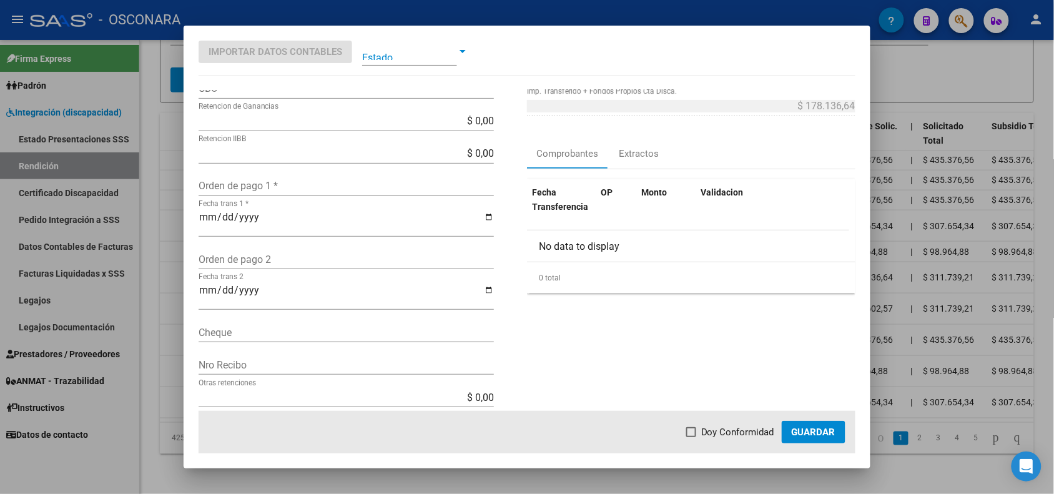
click at [161, 277] on div at bounding box center [527, 247] width 1054 height 494
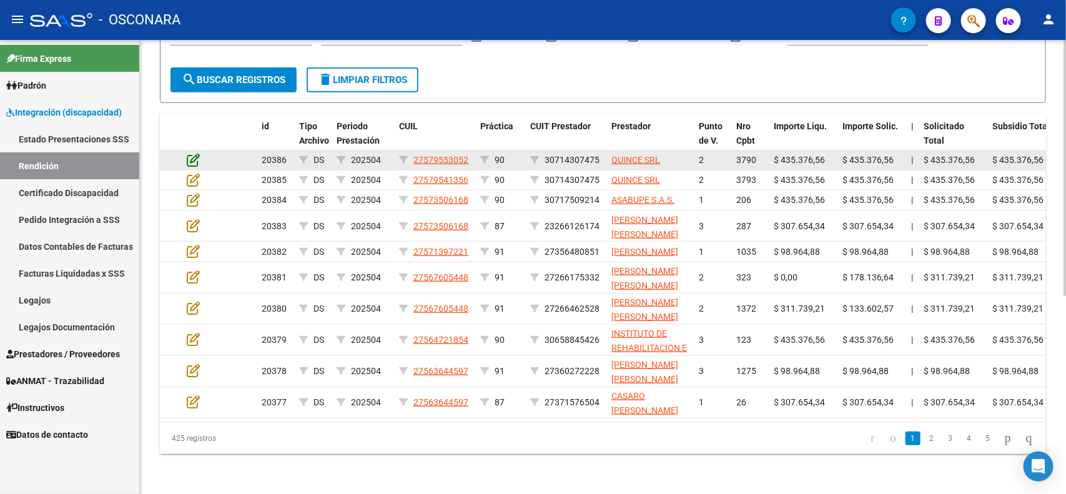
click at [190, 153] on icon at bounding box center [193, 160] width 13 height 14
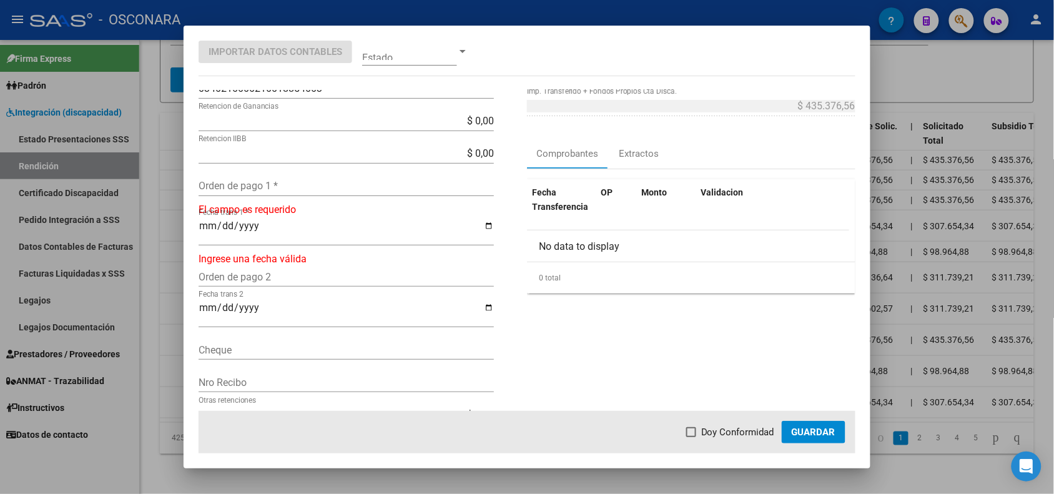
click at [170, 197] on div at bounding box center [527, 247] width 1054 height 494
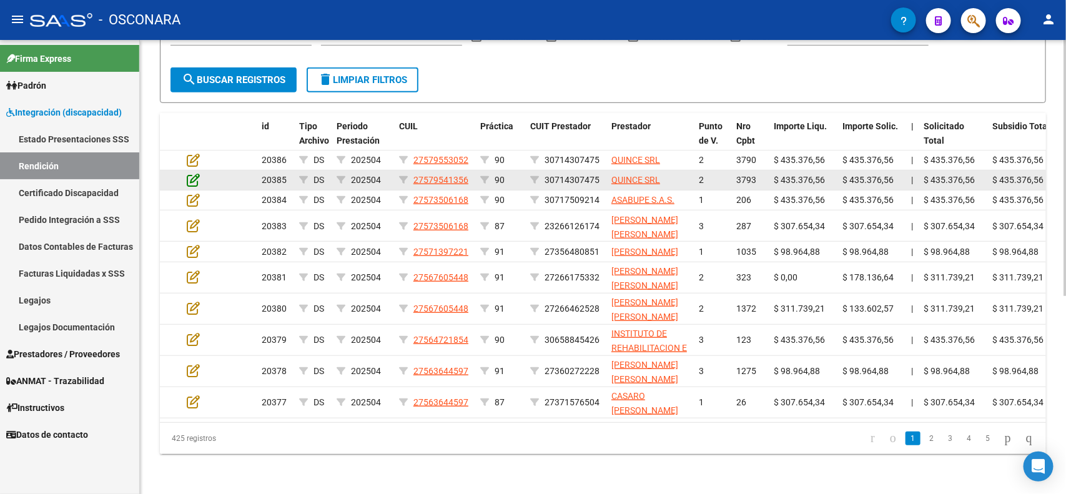
click at [189, 173] on icon at bounding box center [193, 180] width 13 height 14
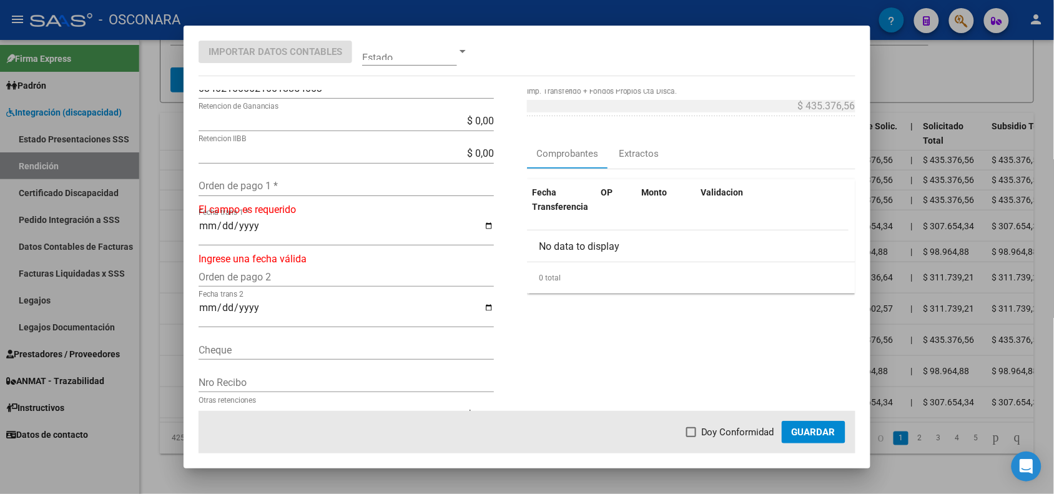
click at [175, 217] on div at bounding box center [527, 247] width 1054 height 494
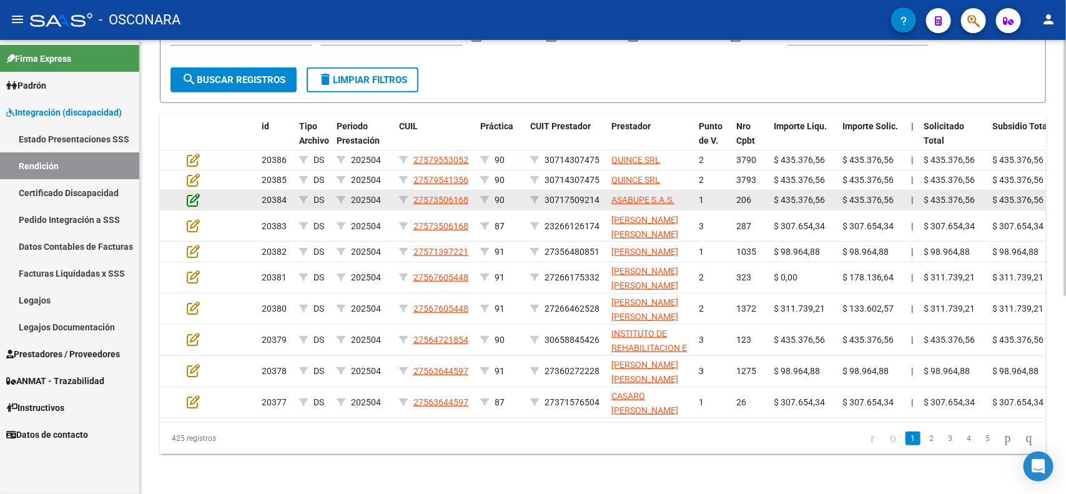
click at [195, 193] on icon at bounding box center [193, 200] width 13 height 14
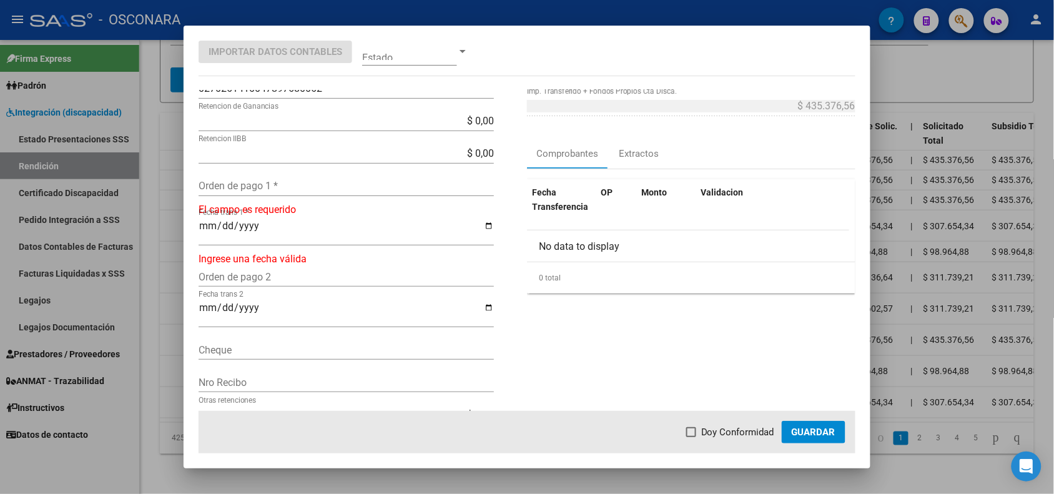
click at [161, 269] on div at bounding box center [527, 247] width 1054 height 494
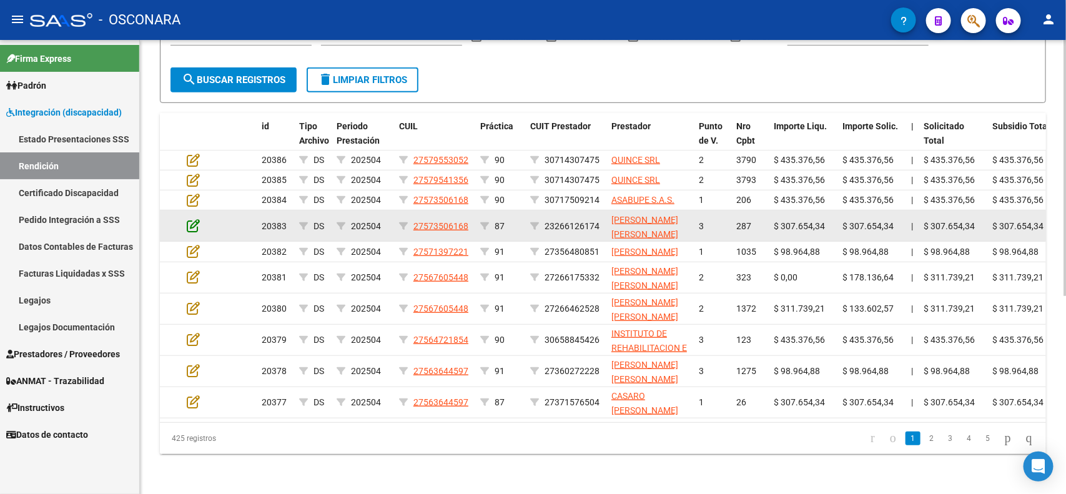
click at [189, 219] on icon at bounding box center [193, 226] width 13 height 14
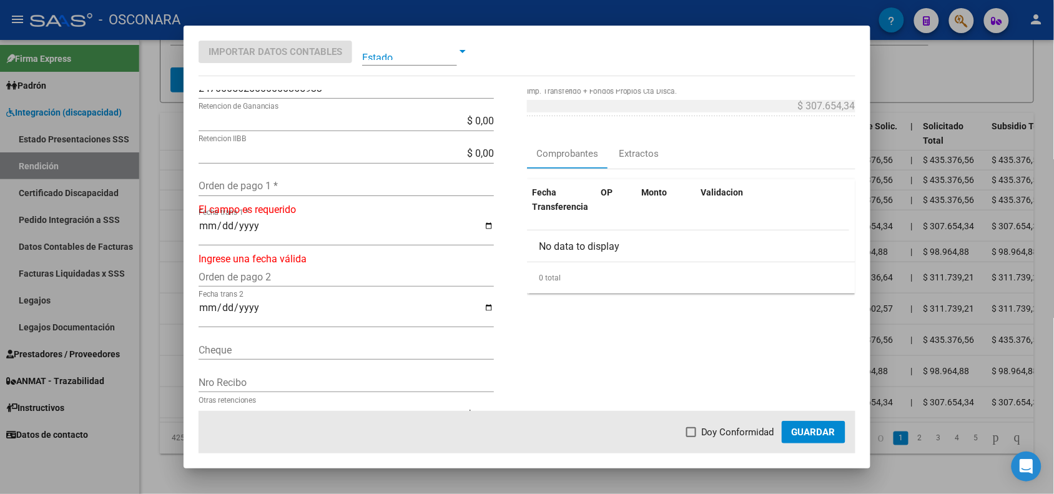
click at [180, 269] on div at bounding box center [527, 247] width 1054 height 494
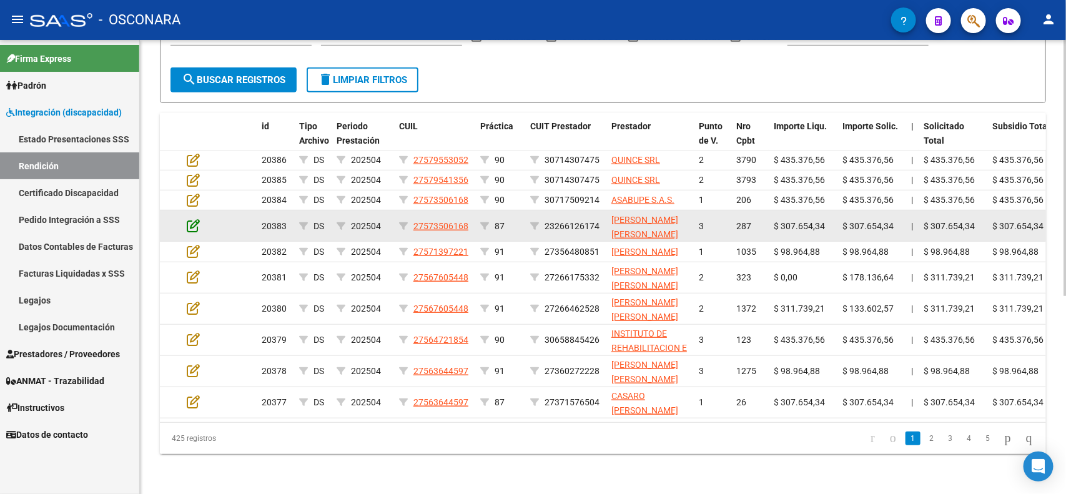
click at [189, 219] on icon at bounding box center [193, 226] width 13 height 14
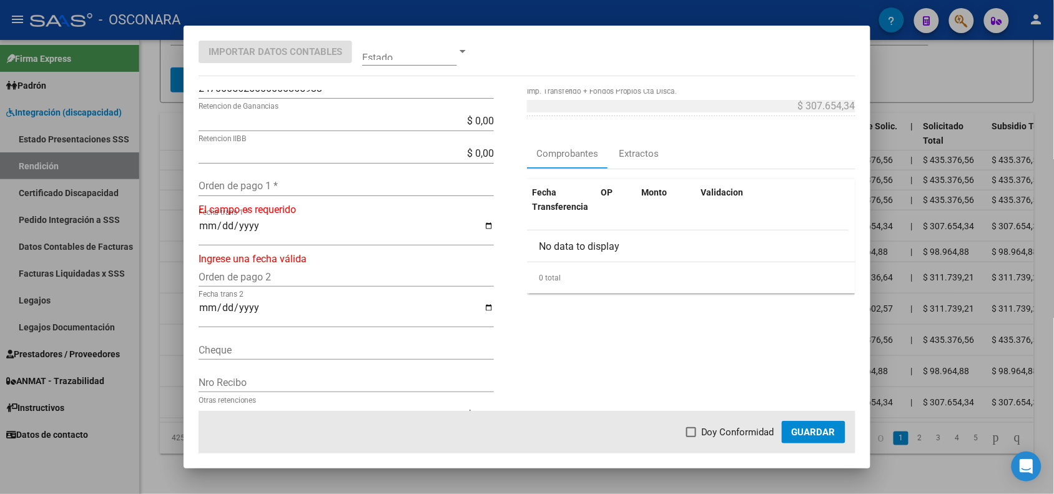
click at [157, 254] on div at bounding box center [527, 247] width 1054 height 494
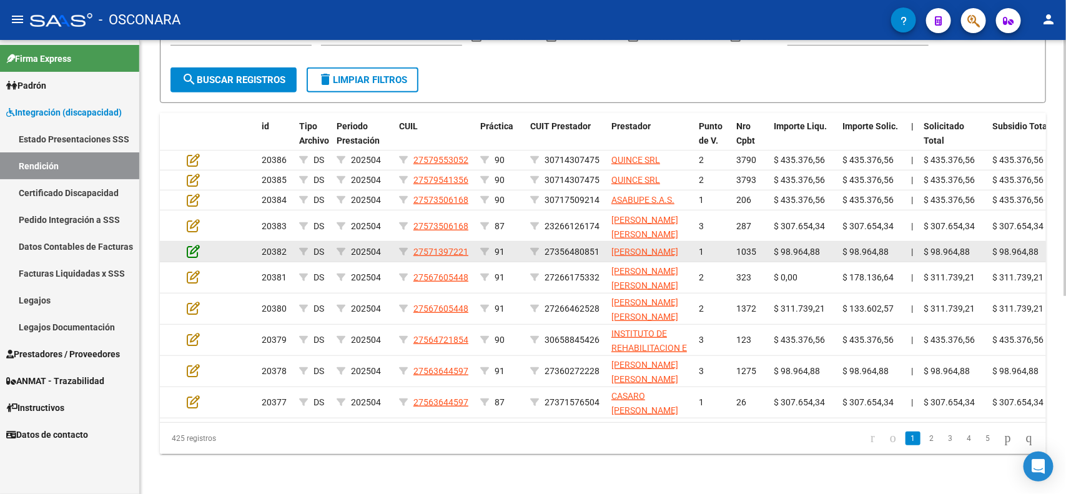
click at [194, 244] on icon at bounding box center [193, 251] width 13 height 14
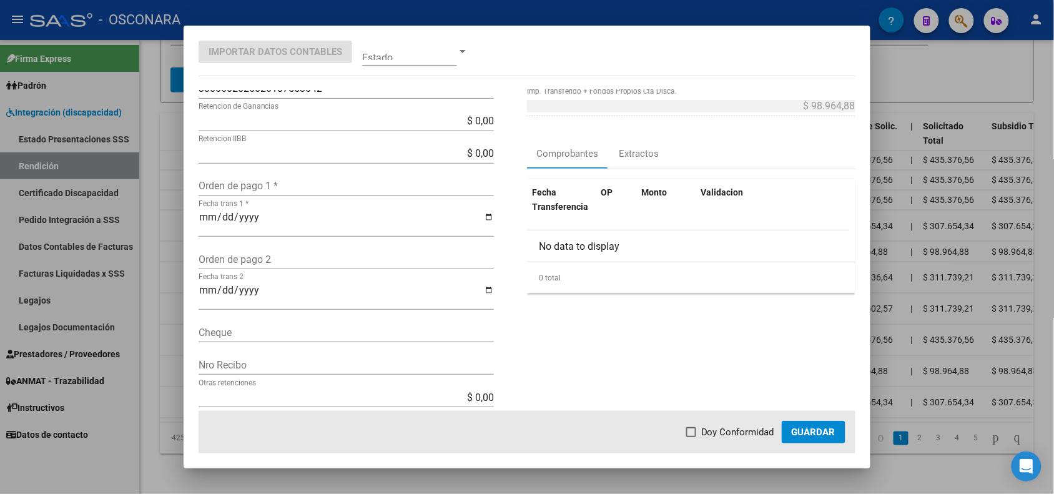
click at [173, 238] on div at bounding box center [527, 247] width 1054 height 494
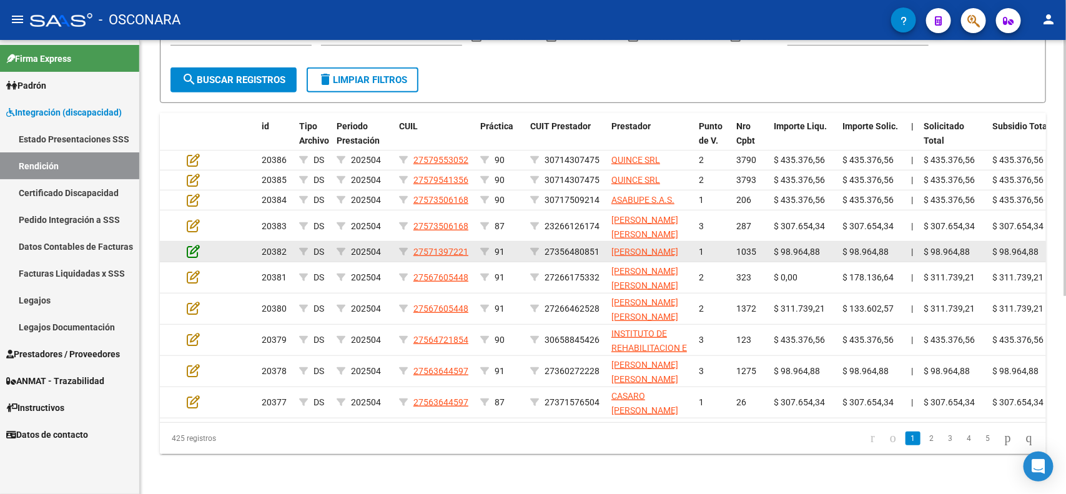
click at [194, 244] on icon at bounding box center [193, 251] width 13 height 14
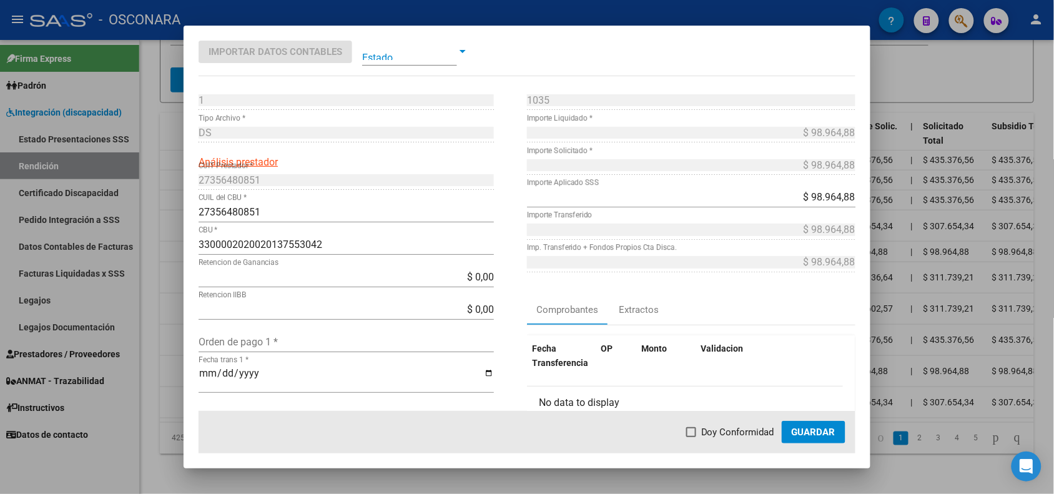
click at [174, 253] on div at bounding box center [527, 247] width 1054 height 494
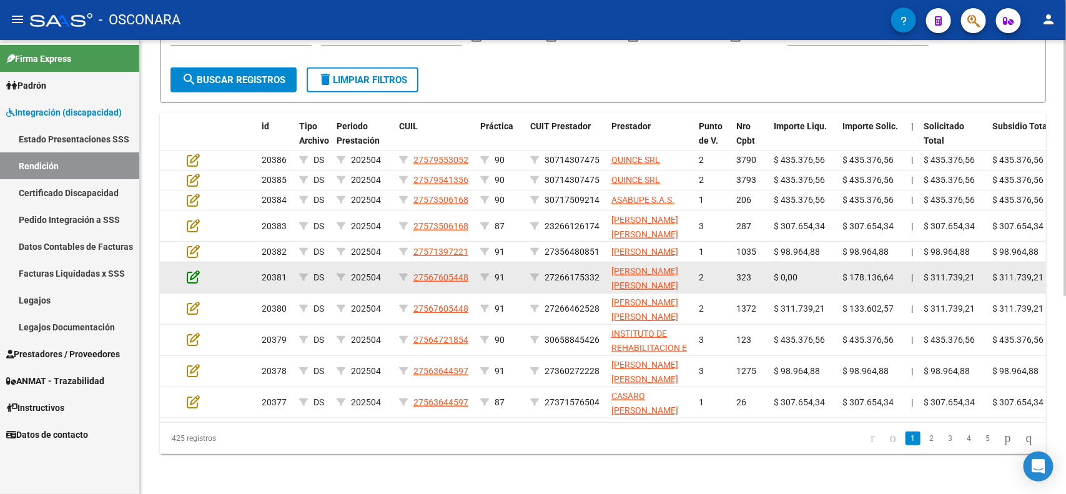
click at [194, 270] on icon at bounding box center [193, 277] width 13 height 14
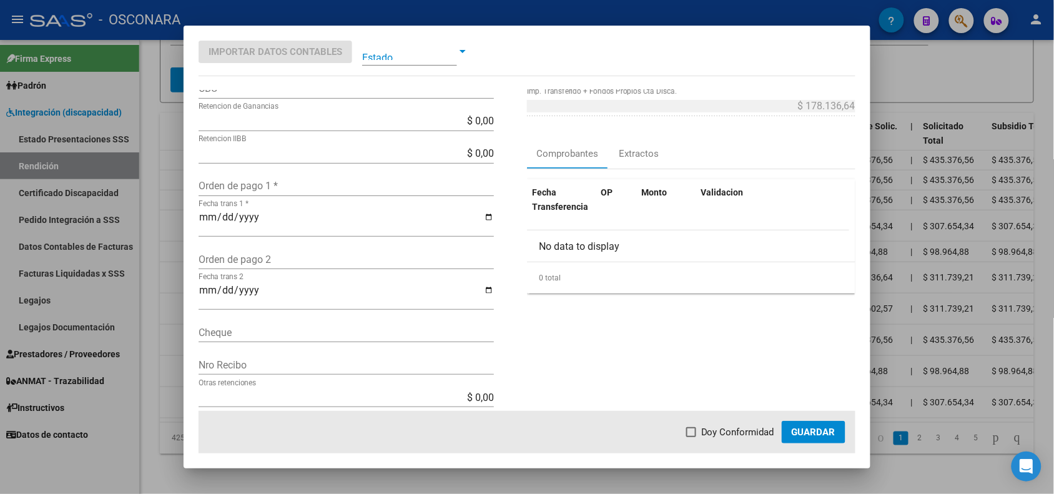
click at [156, 282] on div at bounding box center [527, 247] width 1054 height 494
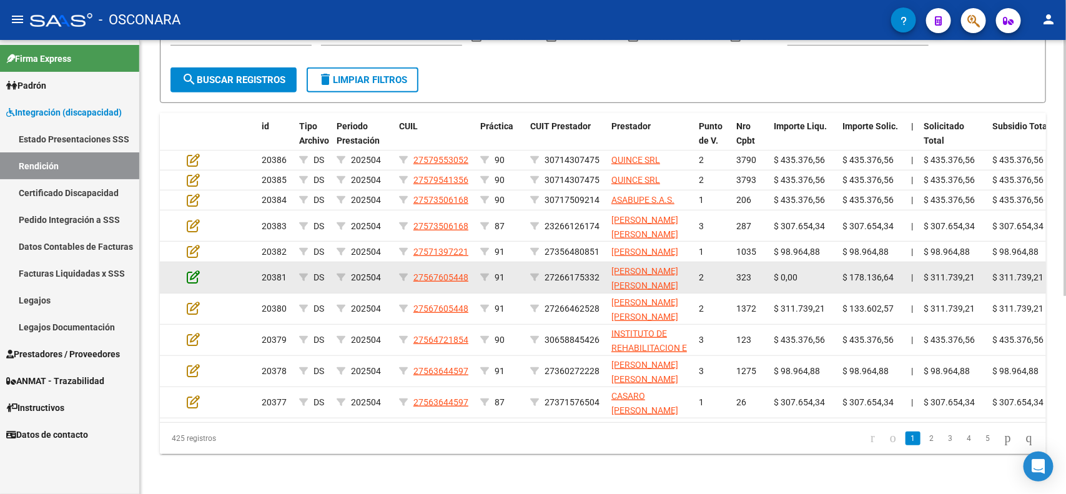
click at [189, 270] on icon at bounding box center [193, 277] width 13 height 14
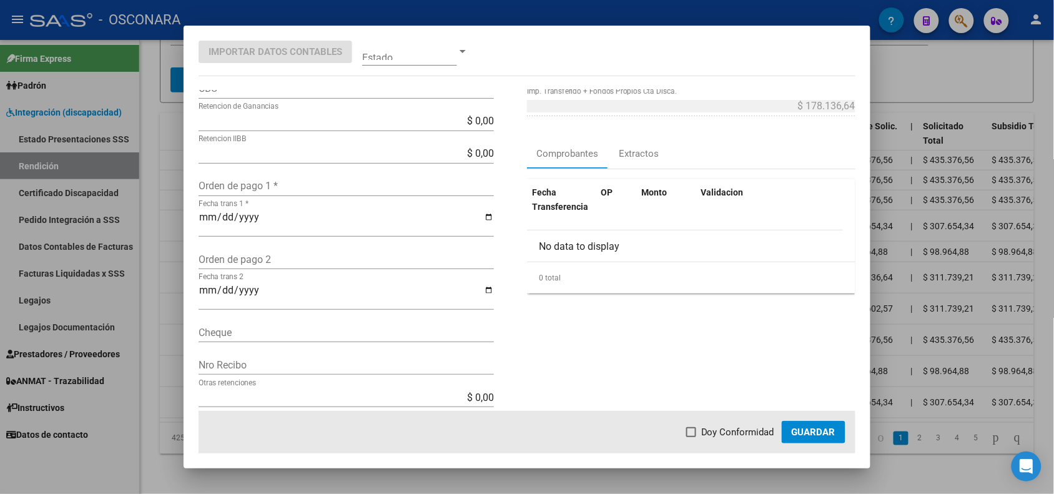
click at [158, 279] on div at bounding box center [527, 247] width 1054 height 494
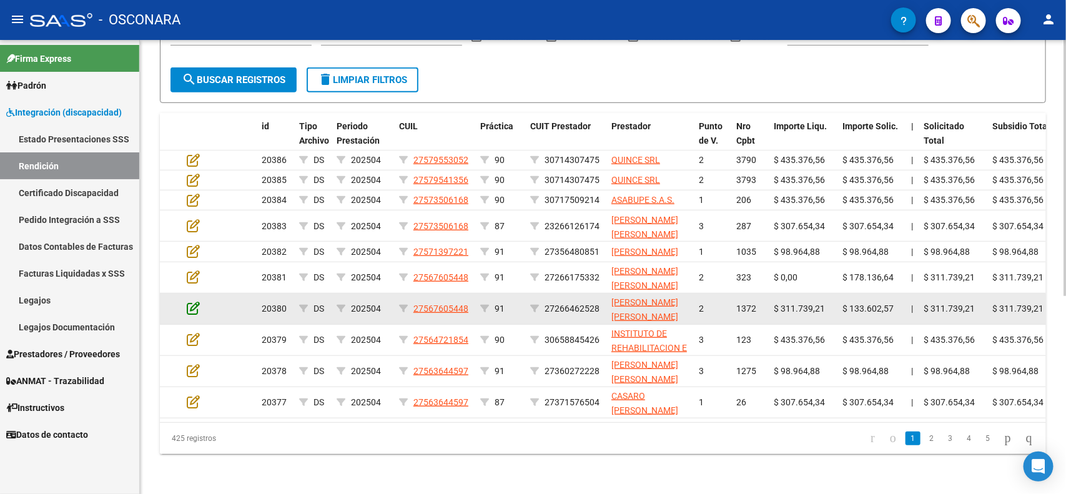
click at [191, 301] on icon at bounding box center [193, 308] width 13 height 14
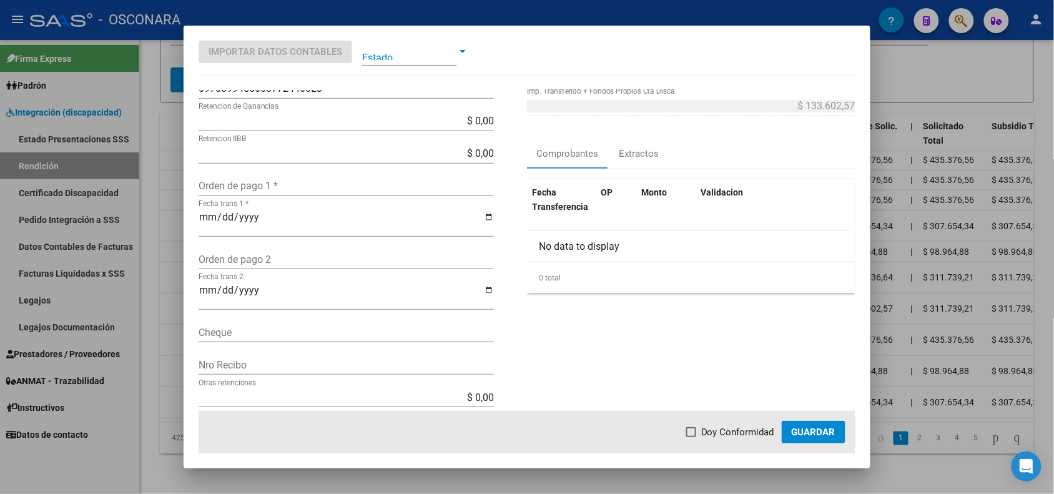
click at [166, 300] on div at bounding box center [527, 247] width 1054 height 494
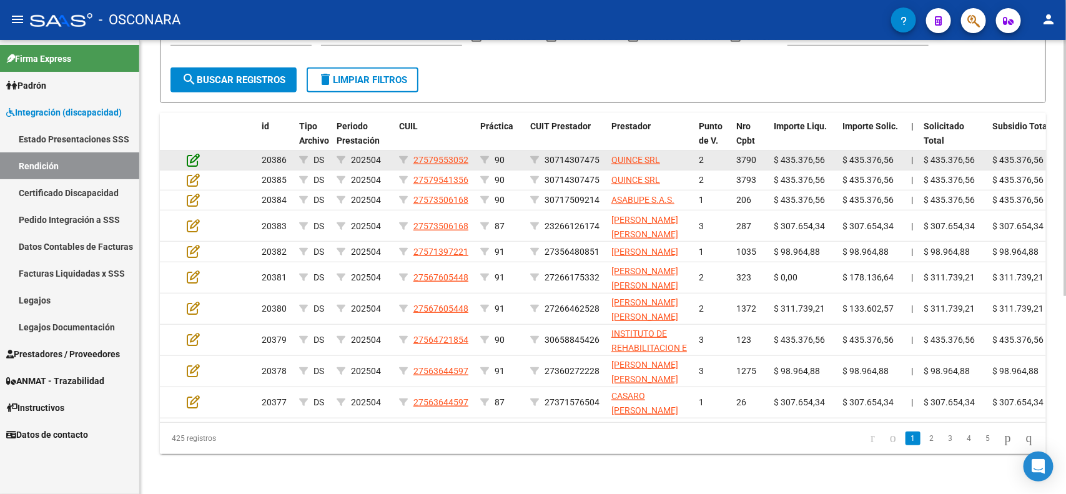
click at [194, 153] on icon at bounding box center [193, 160] width 13 height 14
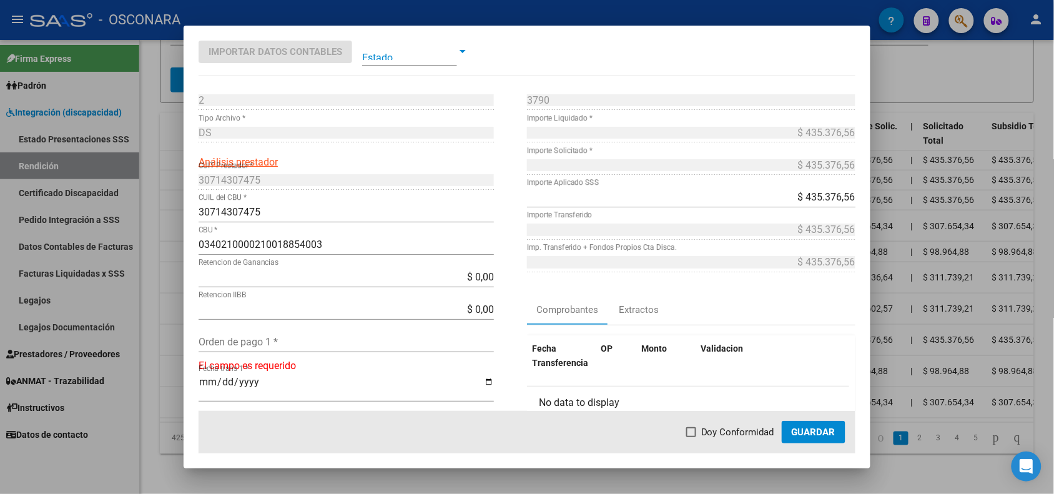
click at [159, 264] on div at bounding box center [527, 247] width 1054 height 494
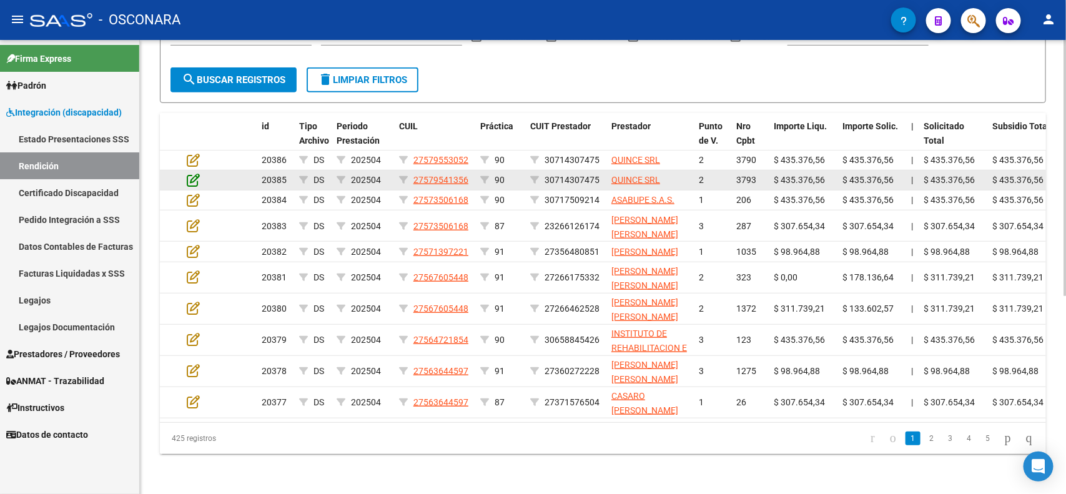
click at [195, 173] on icon at bounding box center [193, 180] width 13 height 14
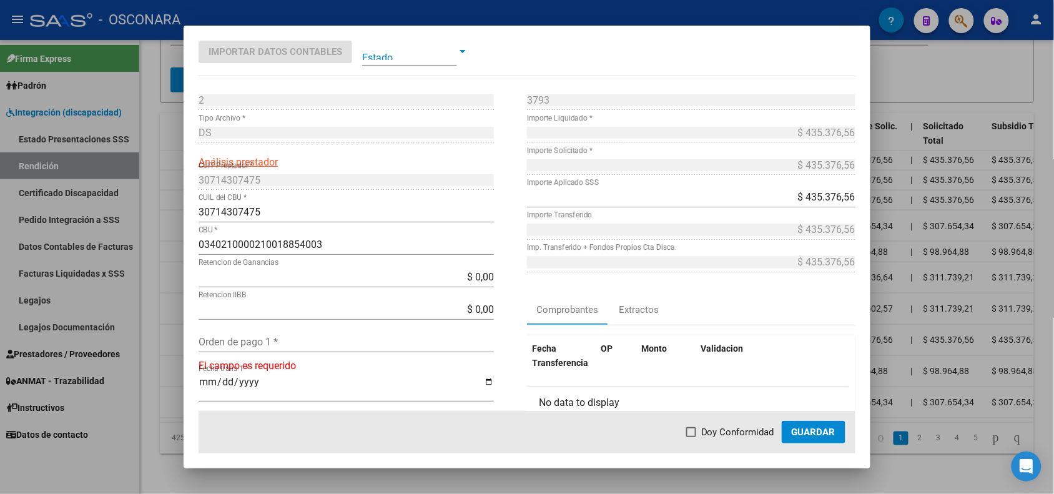
click at [172, 189] on div at bounding box center [527, 247] width 1054 height 494
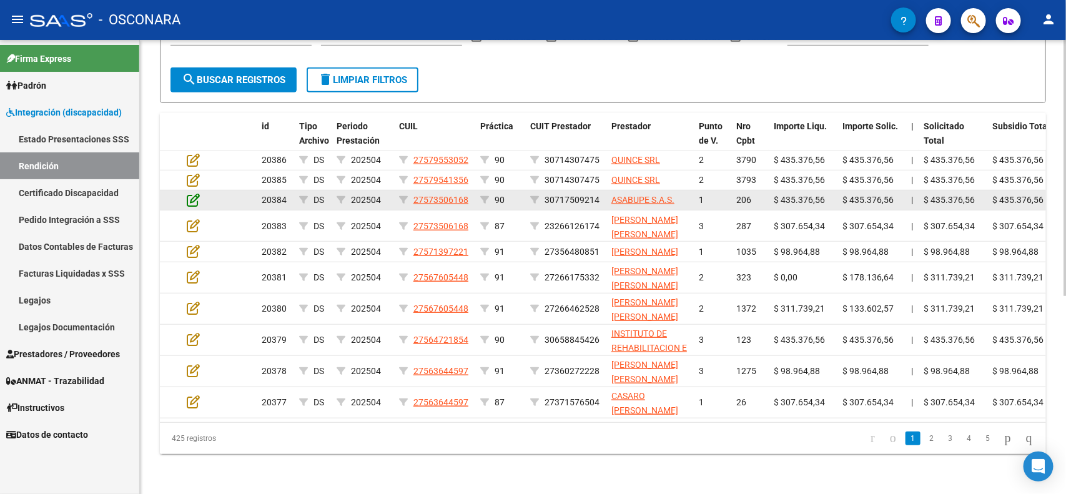
click at [195, 193] on icon at bounding box center [193, 200] width 13 height 14
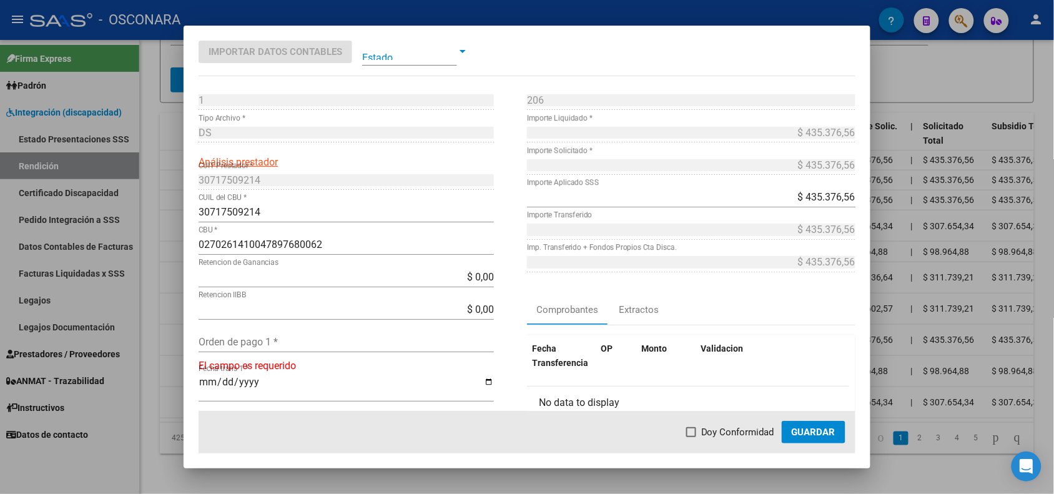
click at [172, 215] on div at bounding box center [527, 247] width 1054 height 494
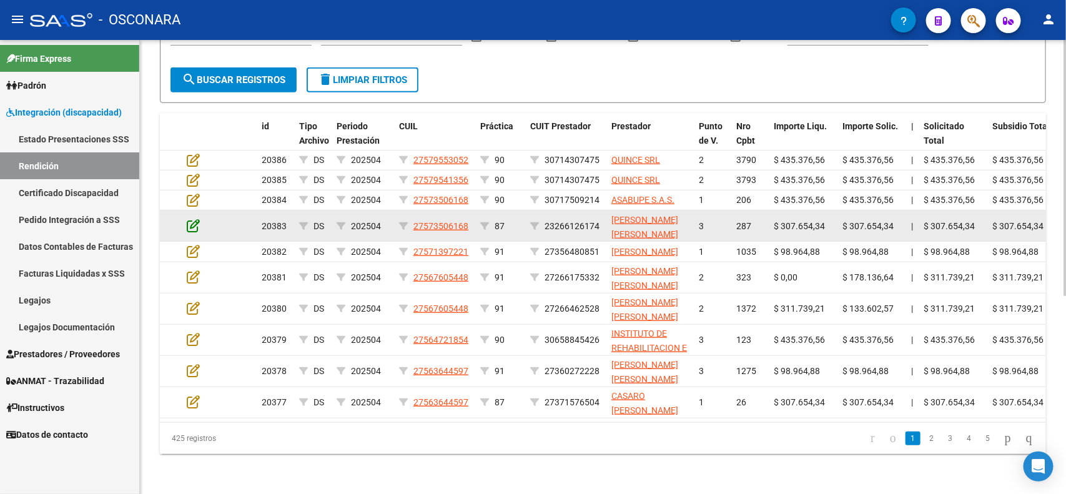
click at [194, 219] on icon at bounding box center [193, 226] width 13 height 14
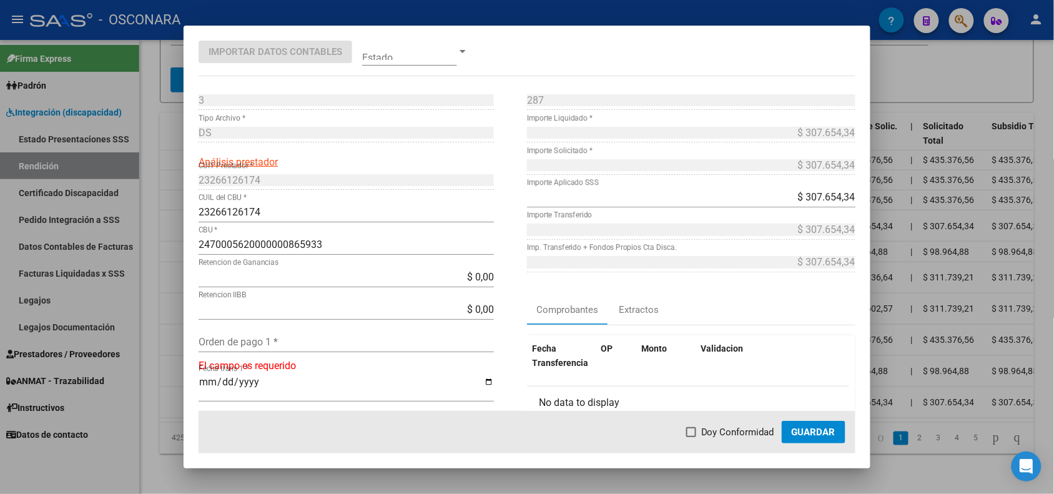
click at [178, 250] on div at bounding box center [527, 247] width 1054 height 494
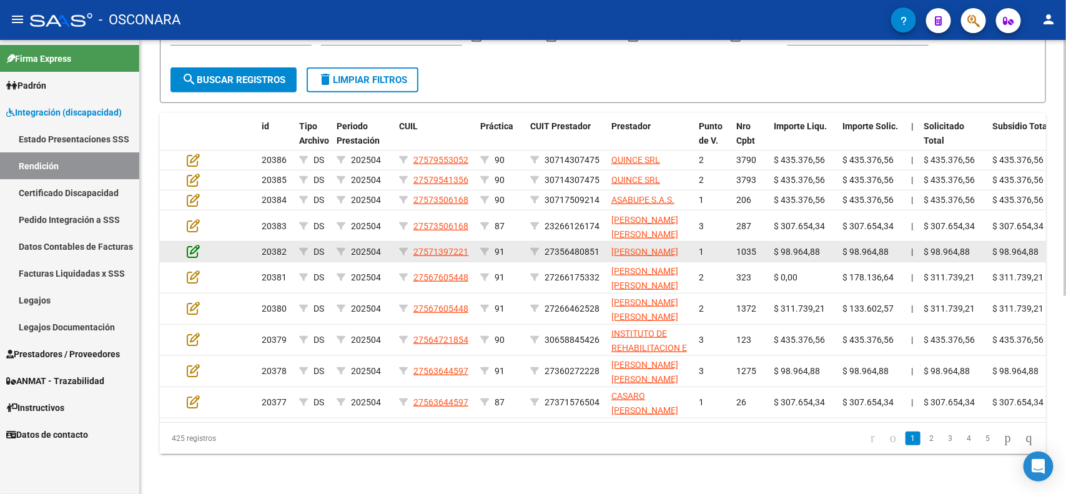
click at [189, 244] on icon at bounding box center [193, 251] width 13 height 14
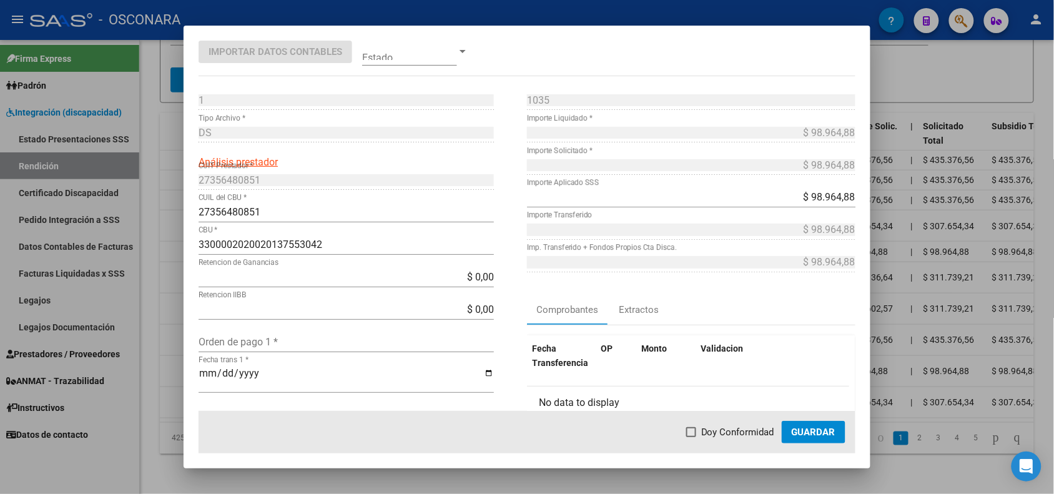
click at [174, 262] on div at bounding box center [527, 247] width 1054 height 494
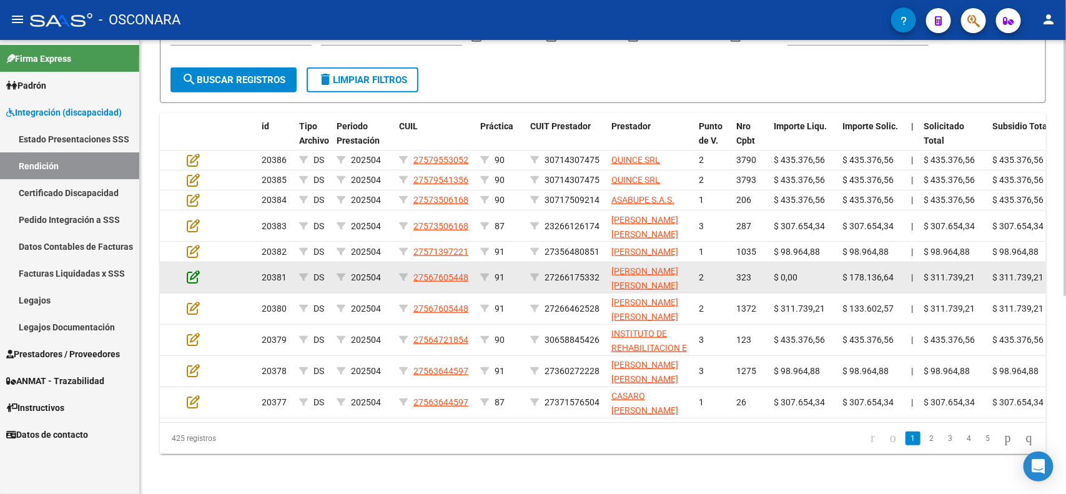
click at [189, 270] on icon at bounding box center [193, 277] width 13 height 14
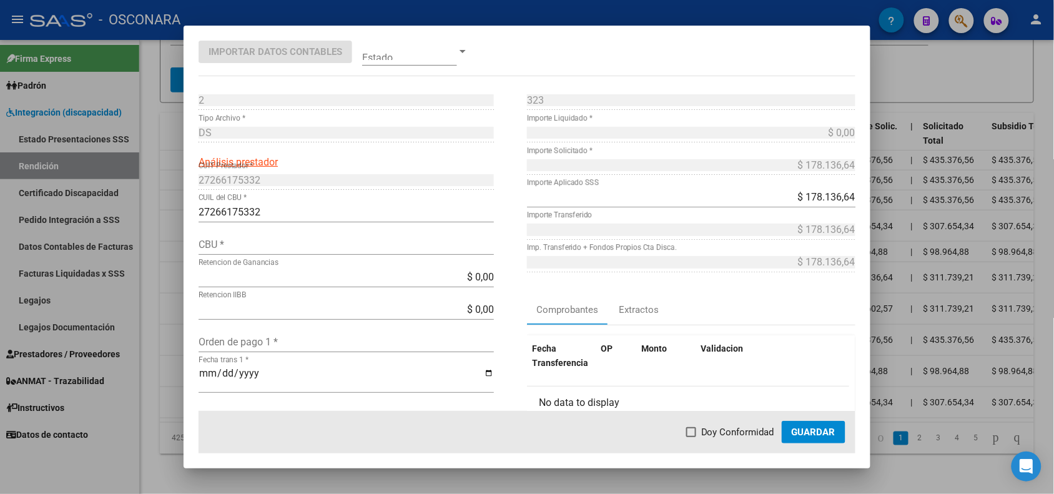
click at [175, 279] on div at bounding box center [527, 247] width 1054 height 494
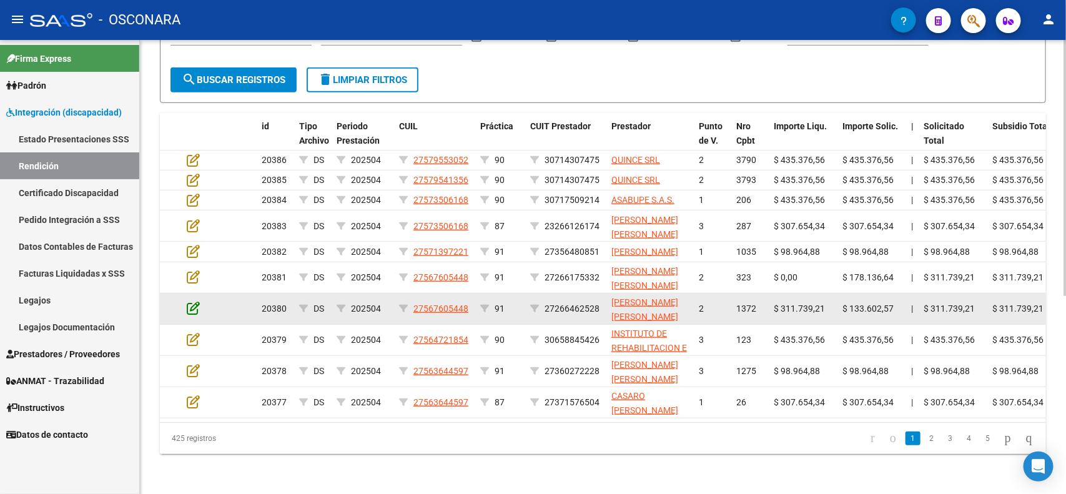
click at [188, 301] on icon at bounding box center [193, 308] width 13 height 14
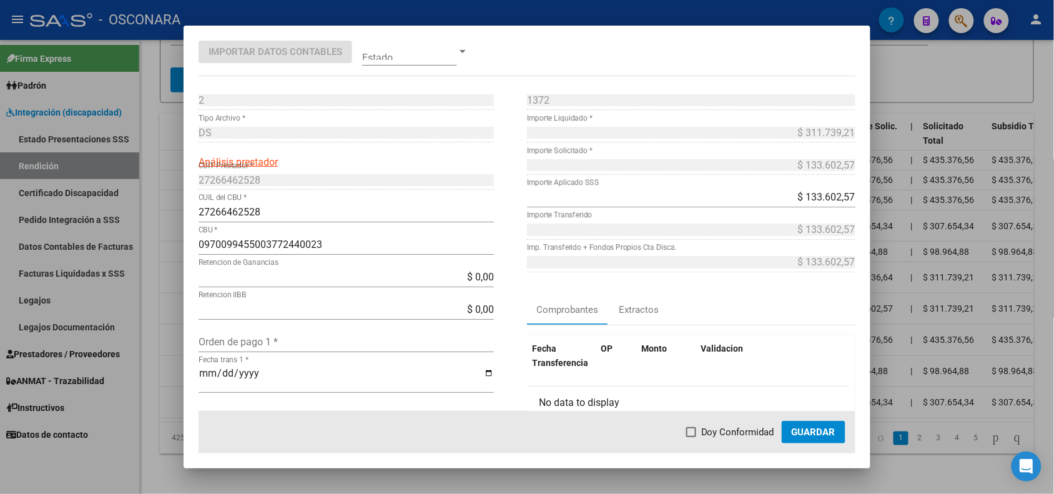
click at [176, 306] on div at bounding box center [527, 247] width 1054 height 494
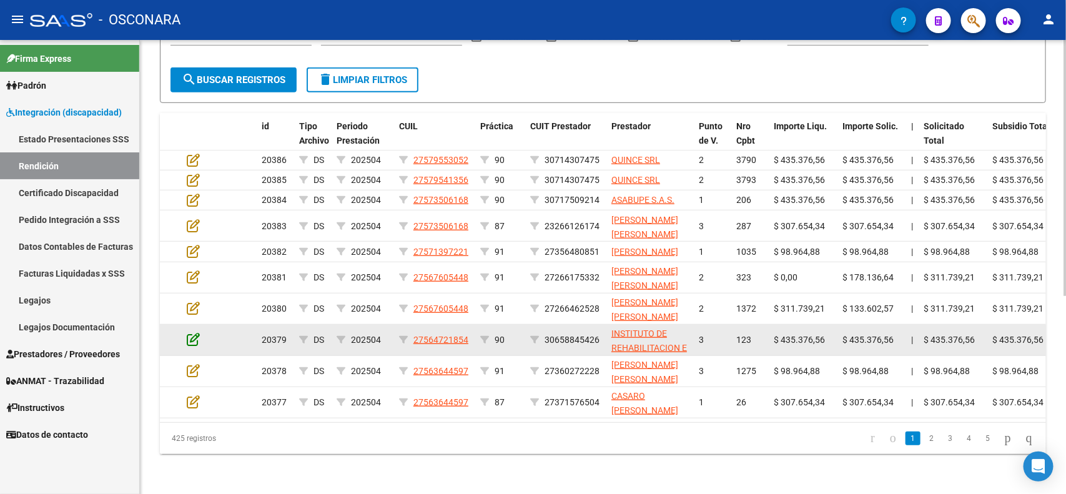
click at [190, 332] on icon at bounding box center [193, 339] width 13 height 14
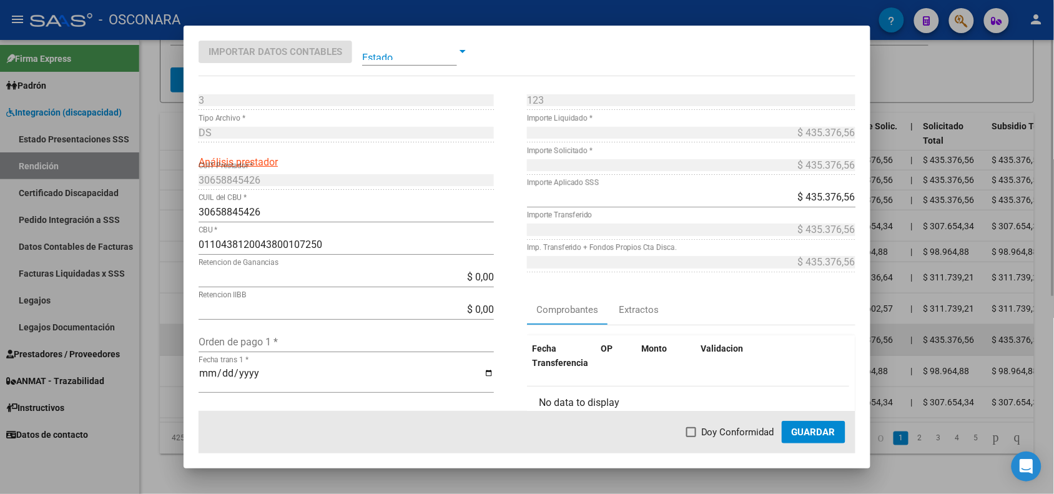
click at [178, 330] on div at bounding box center [527, 247] width 1054 height 494
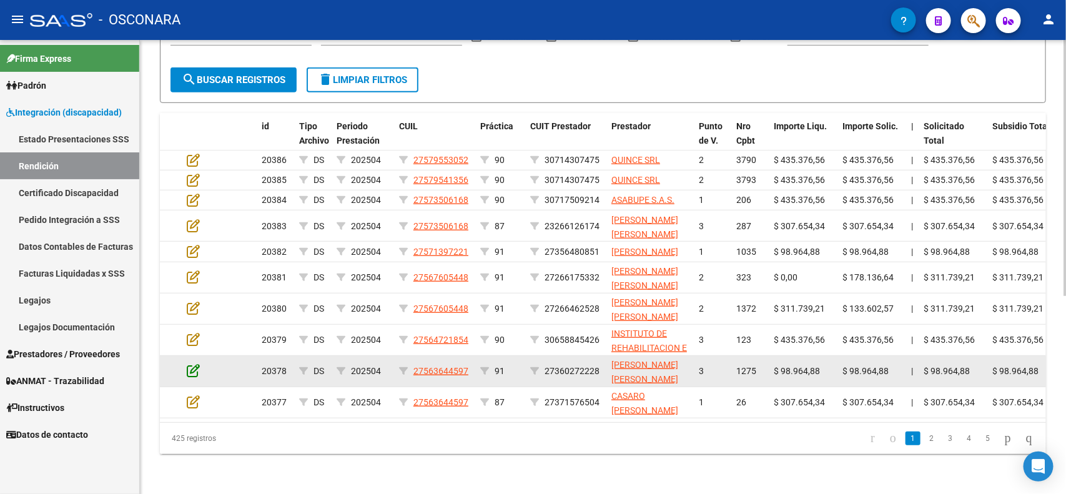
click at [190, 364] on icon at bounding box center [193, 371] width 13 height 14
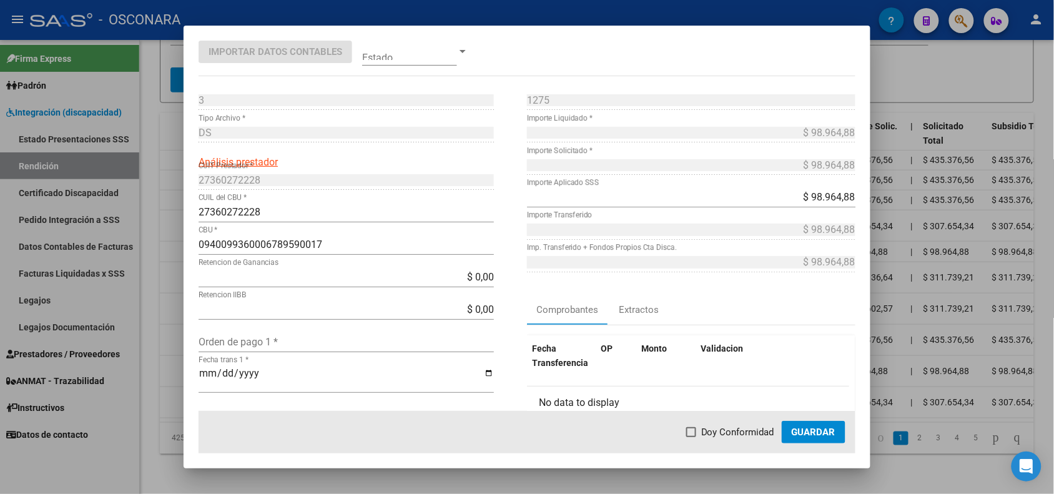
click at [179, 359] on div at bounding box center [527, 247] width 1054 height 494
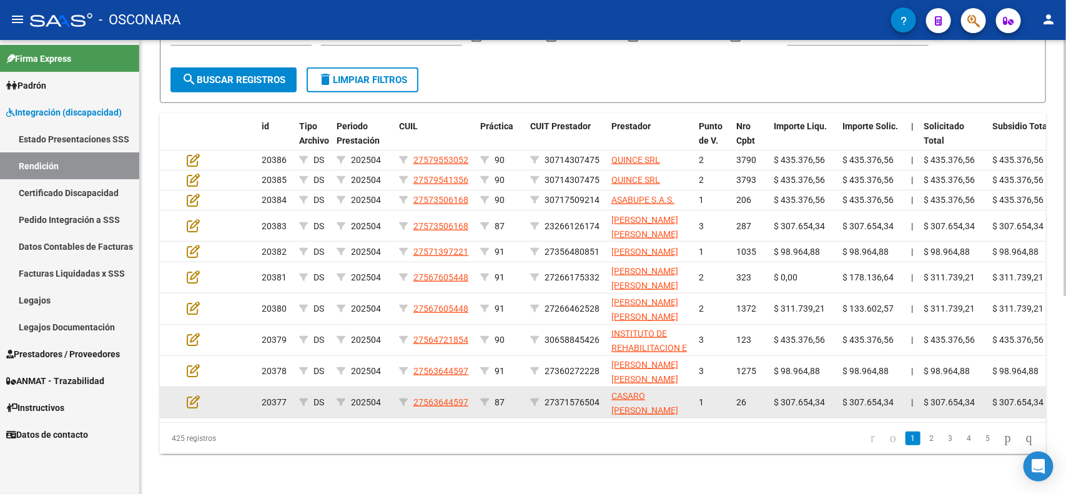
click at [191, 387] on datatable-body-cell at bounding box center [204, 402] width 44 height 31
click at [190, 395] on icon at bounding box center [193, 402] width 13 height 14
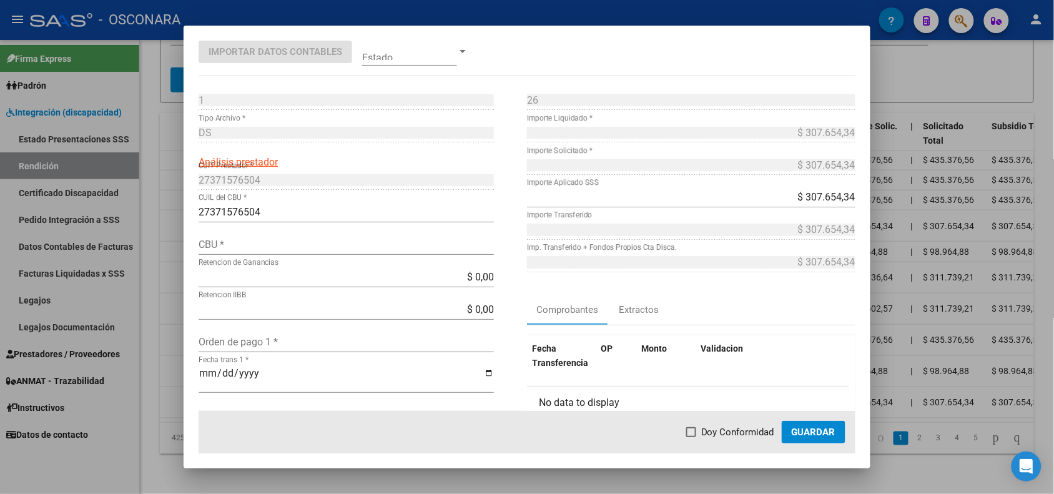
click at [174, 369] on div at bounding box center [527, 247] width 1054 height 494
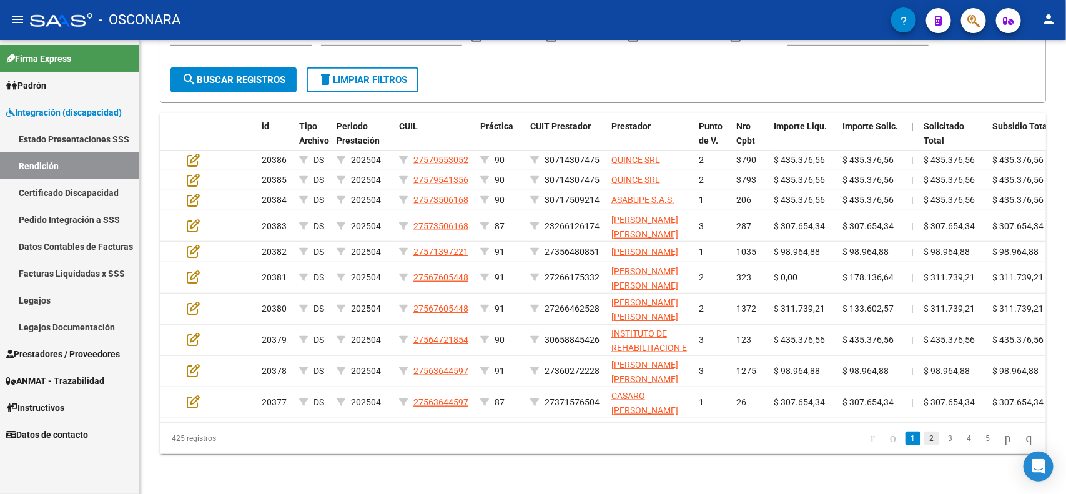
click at [924, 441] on link "2" at bounding box center [931, 439] width 15 height 14
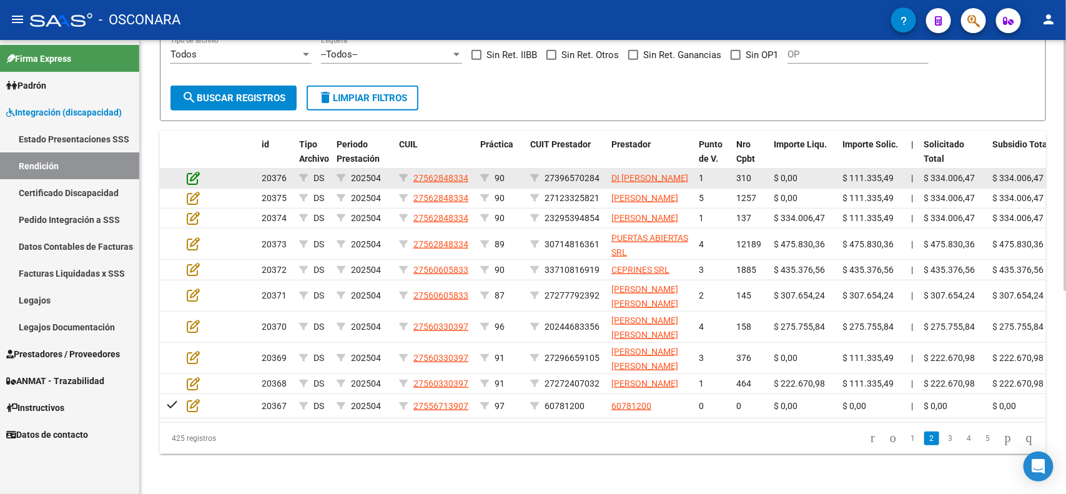
click at [197, 171] on icon at bounding box center [193, 178] width 13 height 14
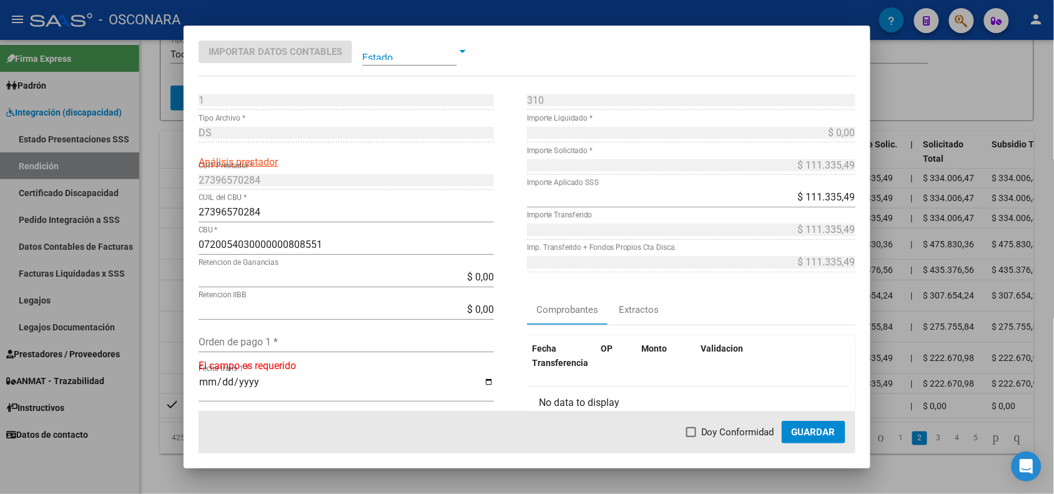
click at [161, 157] on div at bounding box center [527, 247] width 1054 height 494
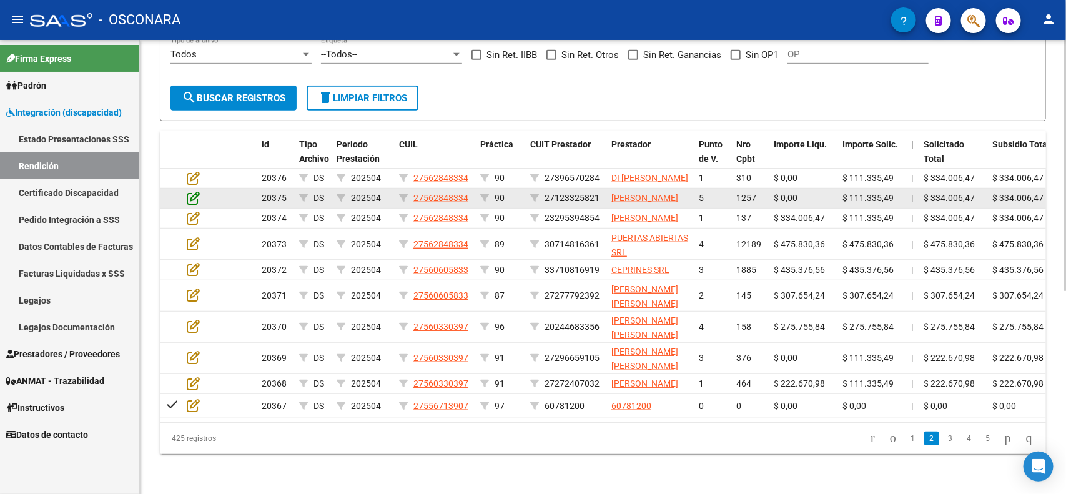
click at [194, 191] on icon at bounding box center [193, 198] width 13 height 14
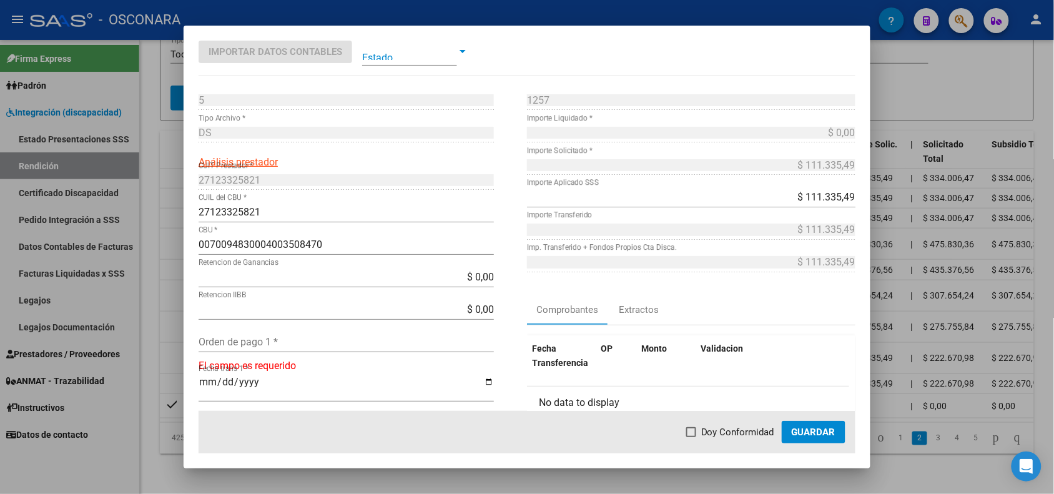
click at [166, 185] on div at bounding box center [527, 247] width 1054 height 494
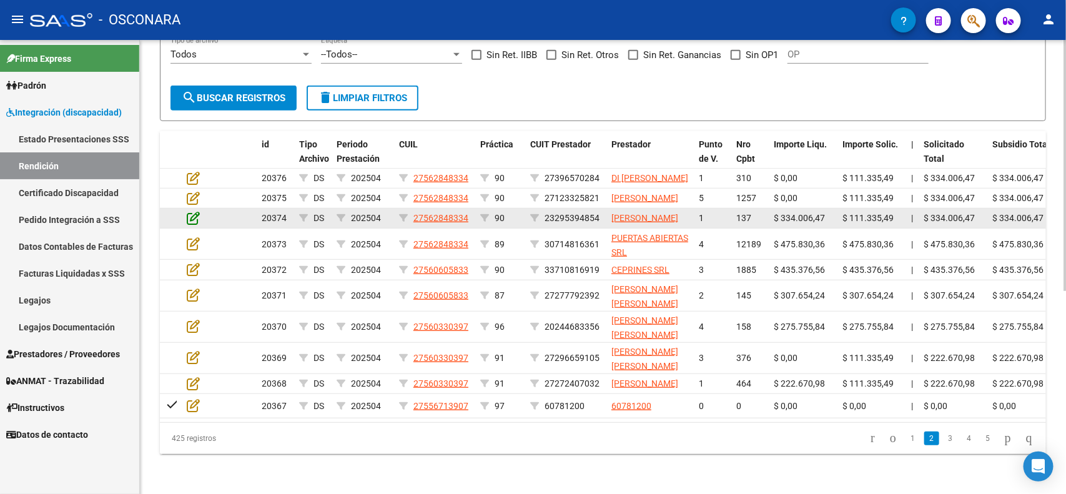
click at [195, 211] on icon at bounding box center [193, 218] width 13 height 14
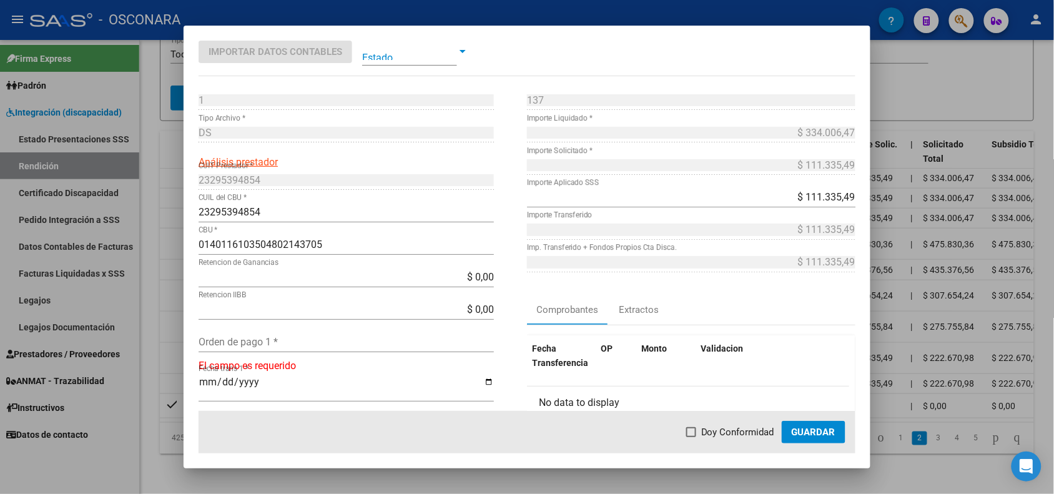
click at [166, 212] on div at bounding box center [527, 247] width 1054 height 494
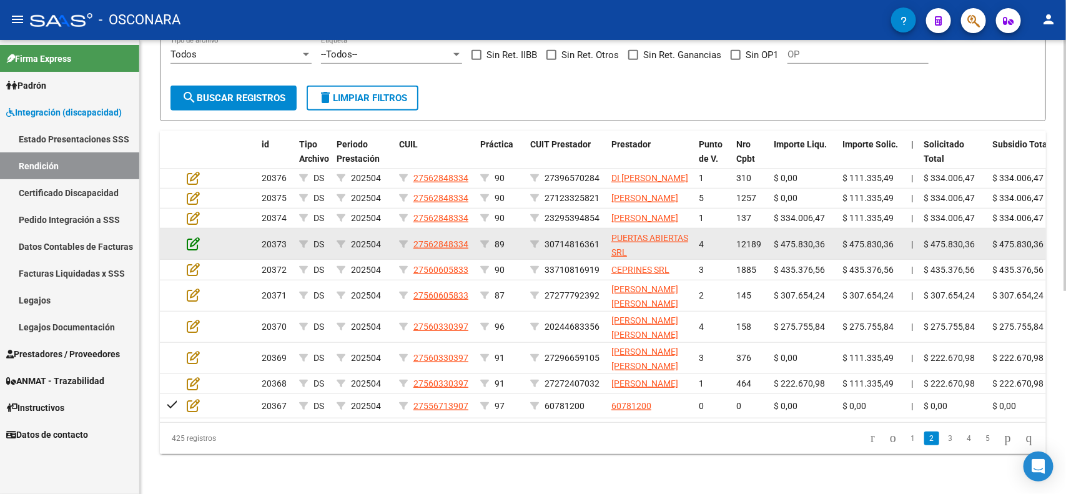
click at [189, 237] on icon at bounding box center [193, 244] width 13 height 14
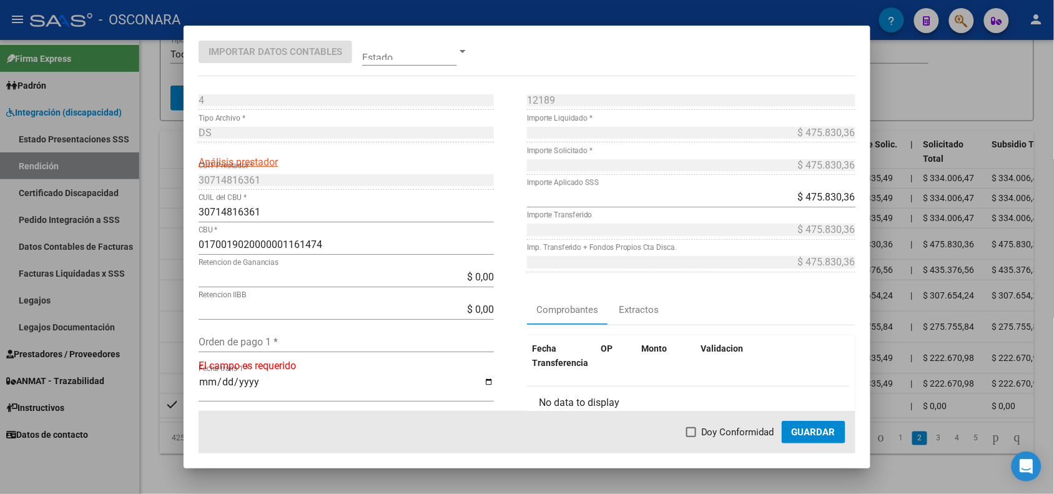
click at [170, 239] on div at bounding box center [527, 247] width 1054 height 494
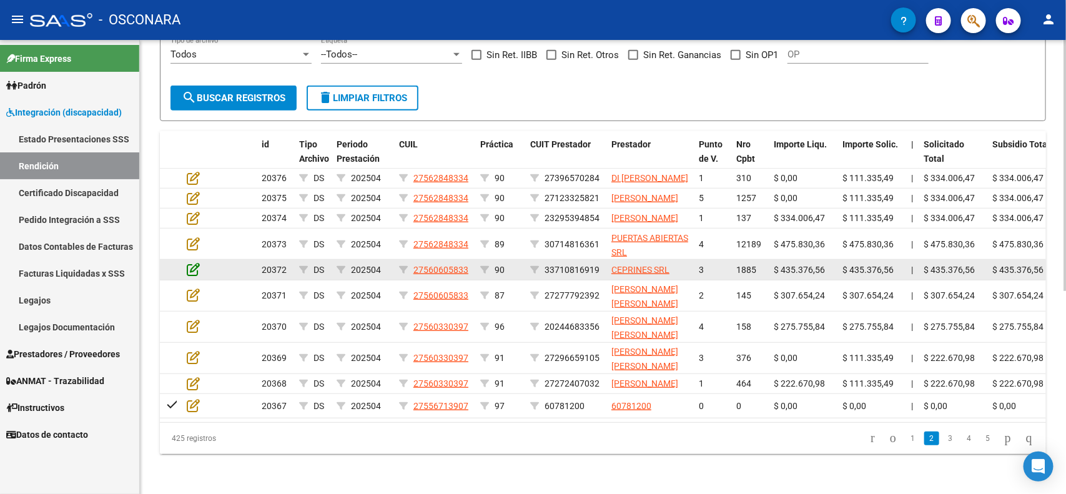
click at [195, 265] on icon at bounding box center [193, 269] width 13 height 14
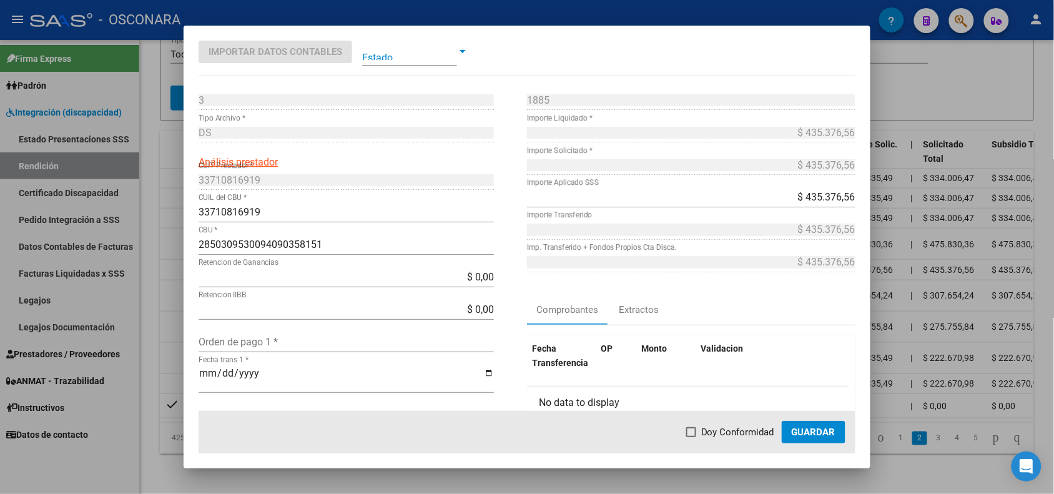
click at [175, 261] on div at bounding box center [527, 247] width 1054 height 494
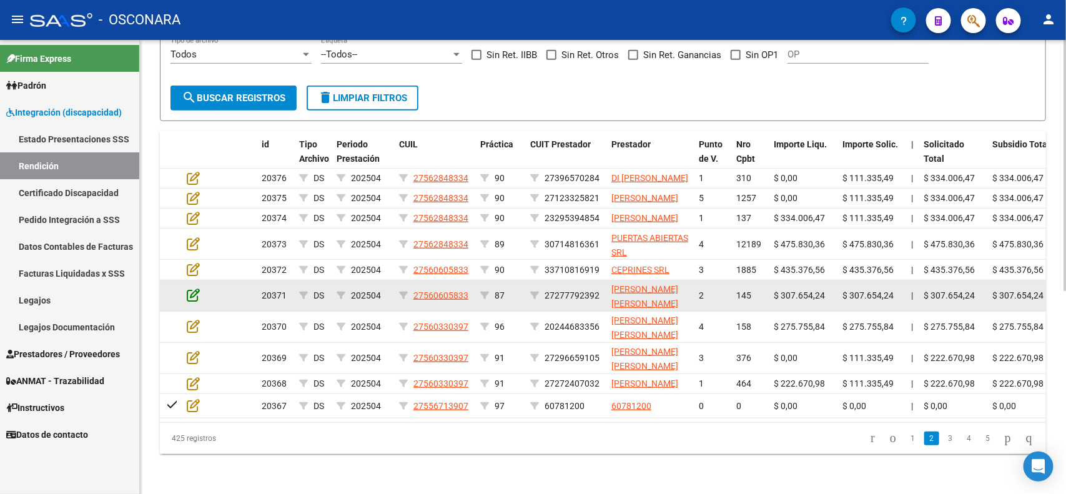
click at [197, 288] on icon at bounding box center [193, 295] width 13 height 14
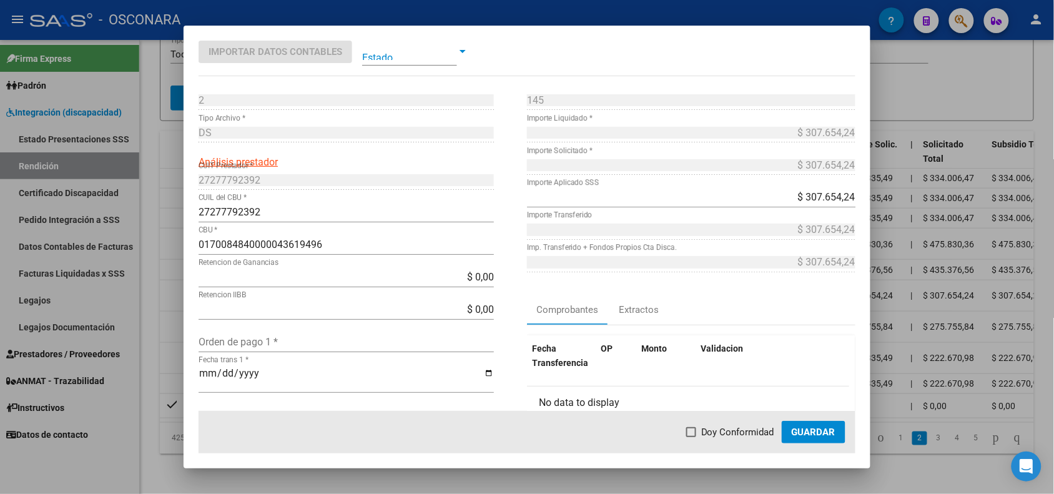
click at [166, 282] on div at bounding box center [527, 247] width 1054 height 494
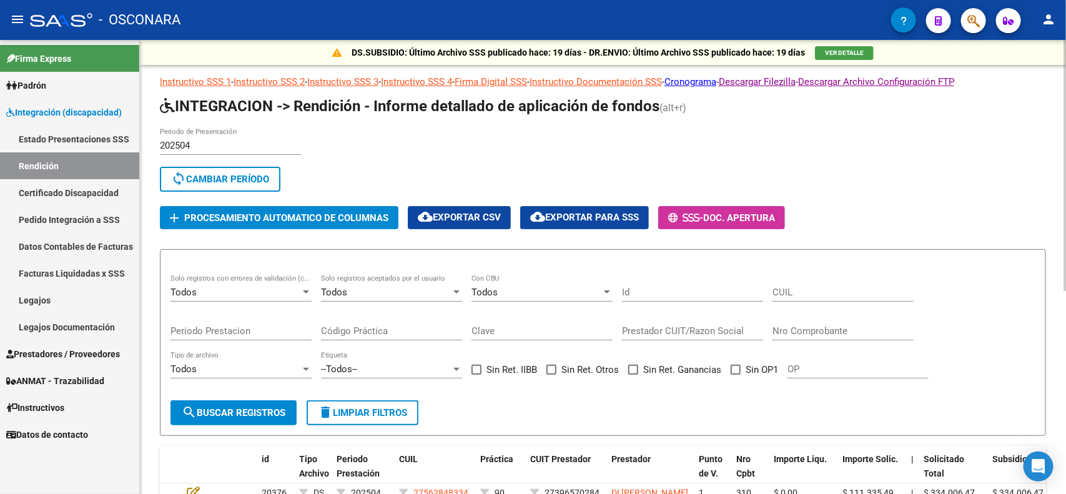
scroll to position [351, 0]
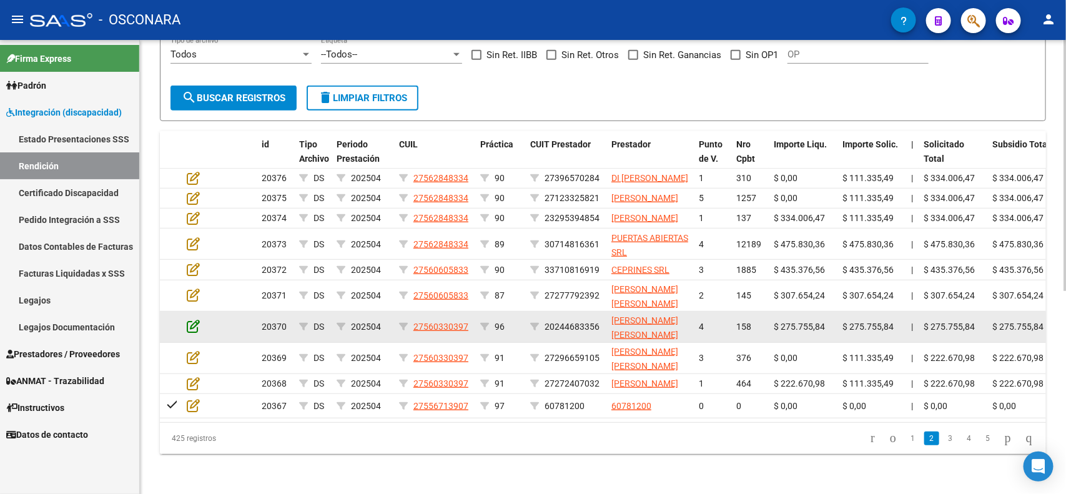
click at [192, 319] on icon at bounding box center [193, 326] width 13 height 14
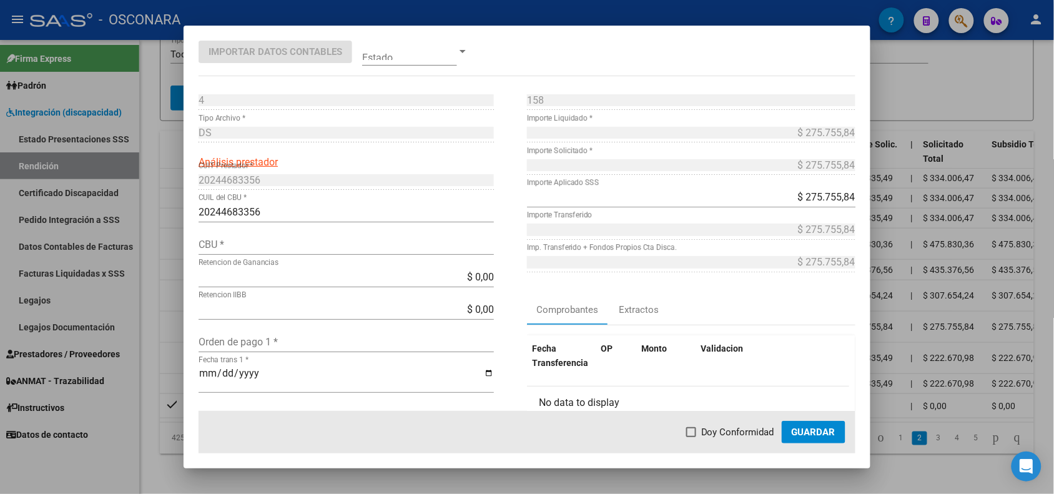
click at [178, 319] on div at bounding box center [527, 247] width 1054 height 494
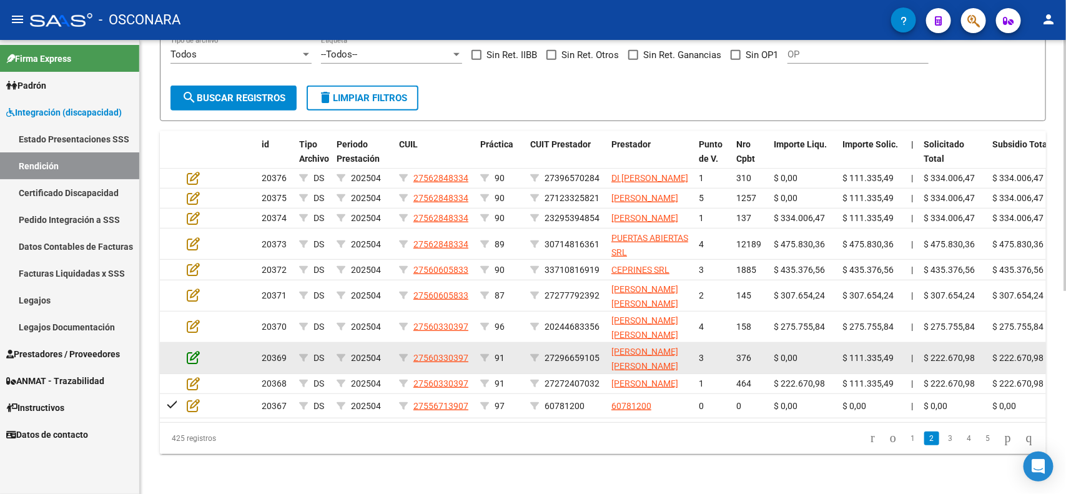
click at [192, 350] on icon at bounding box center [193, 357] width 13 height 14
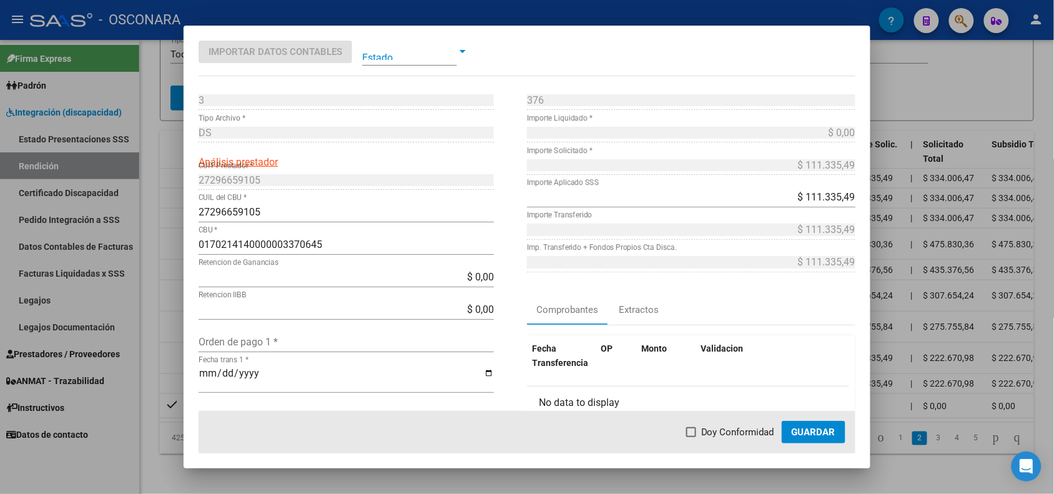
click at [172, 357] on div at bounding box center [527, 247] width 1054 height 494
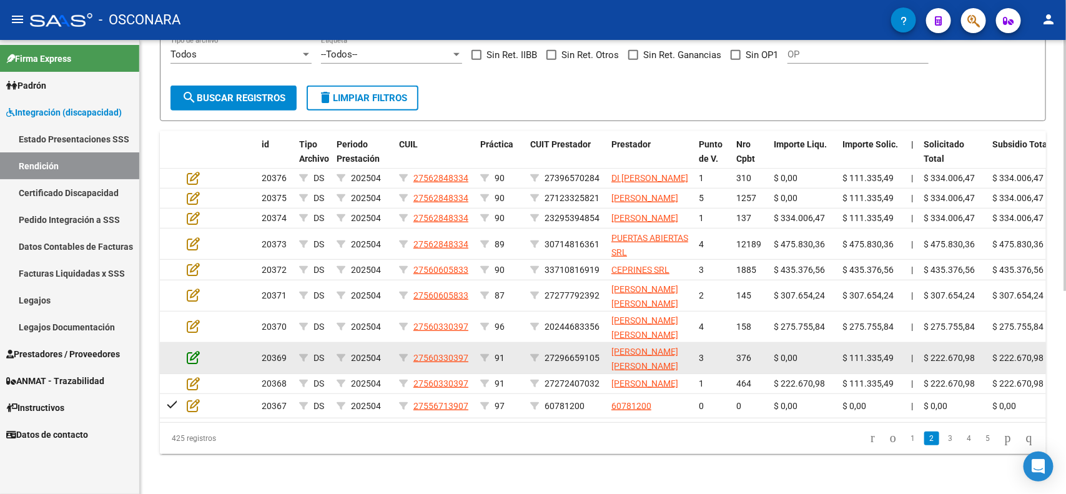
click at [195, 355] on icon at bounding box center [193, 357] width 13 height 14
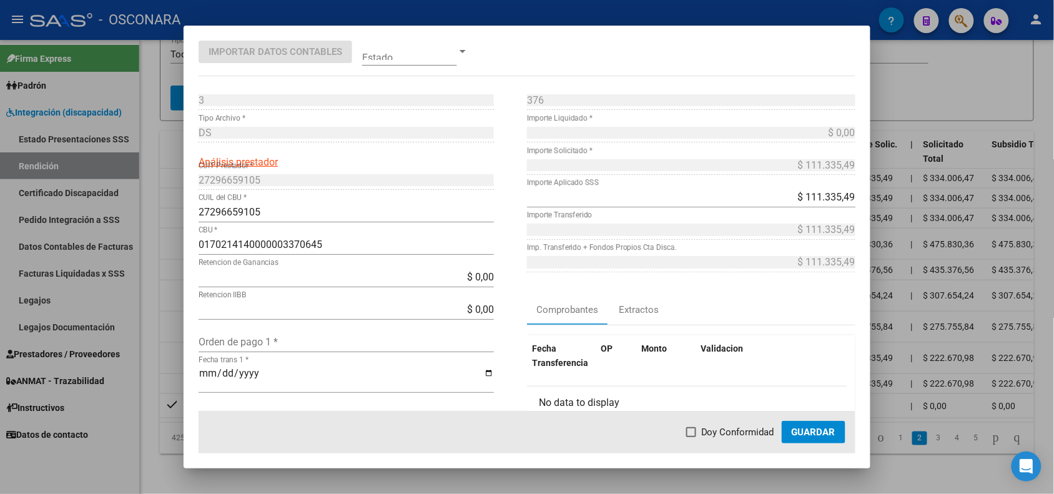
click at [169, 353] on div at bounding box center [527, 247] width 1054 height 494
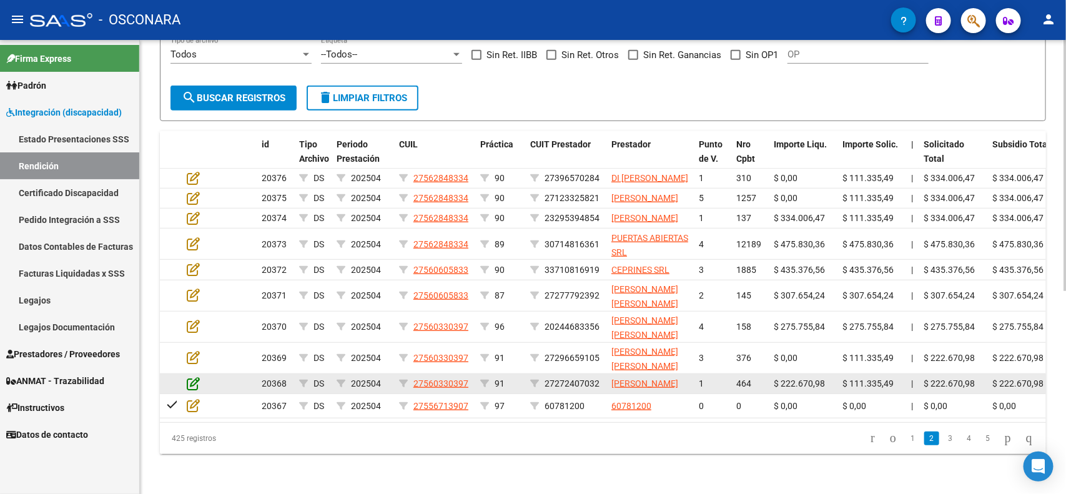
click at [192, 378] on icon at bounding box center [193, 384] width 13 height 14
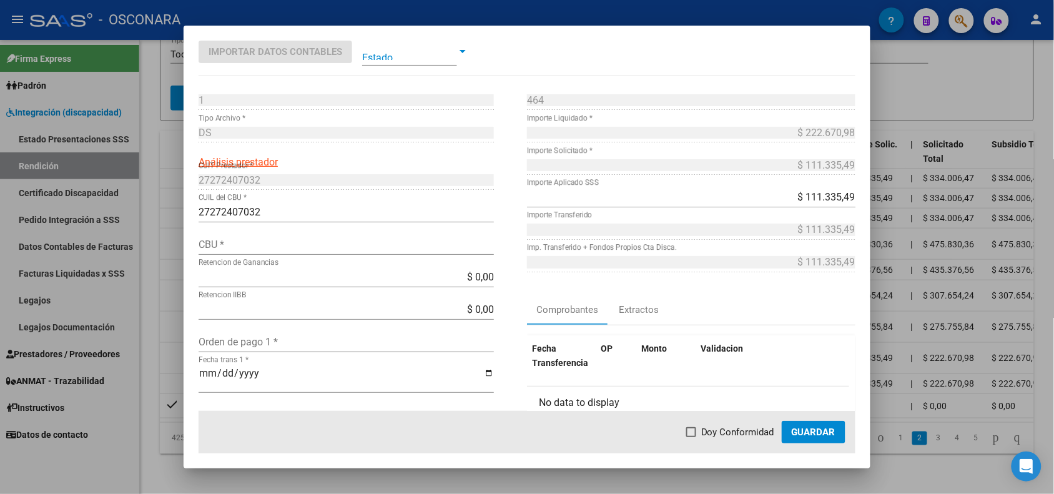
click at [176, 369] on div at bounding box center [527, 247] width 1054 height 494
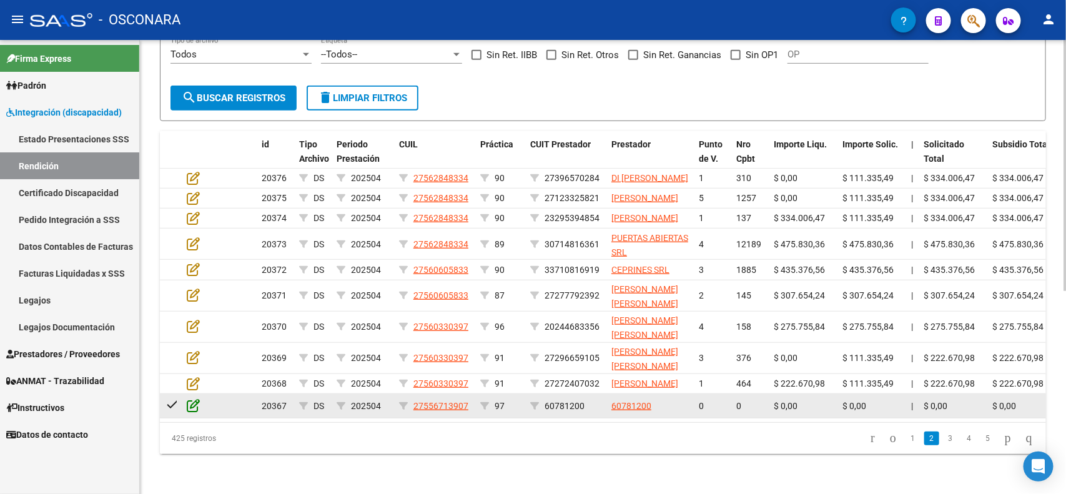
click at [192, 403] on icon at bounding box center [193, 405] width 13 height 14
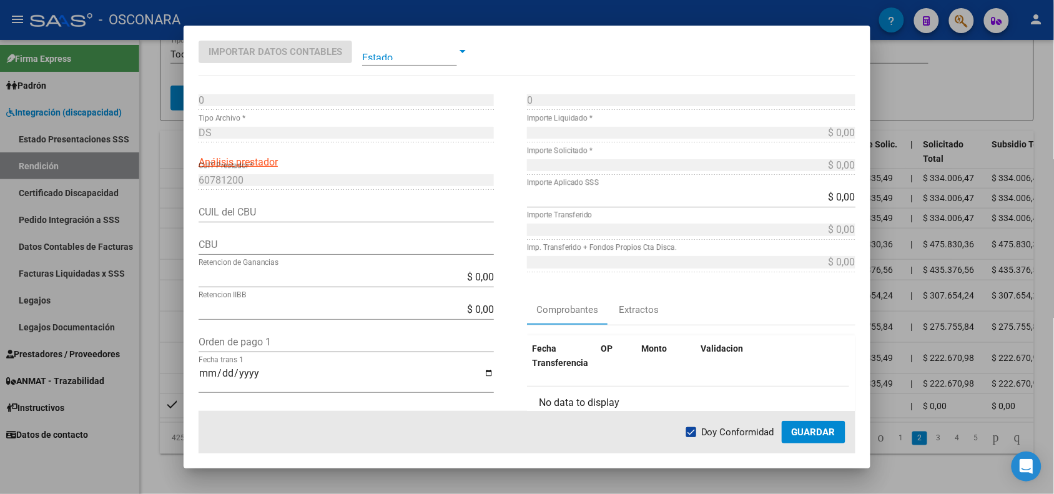
click at [175, 372] on div at bounding box center [527, 247] width 1054 height 494
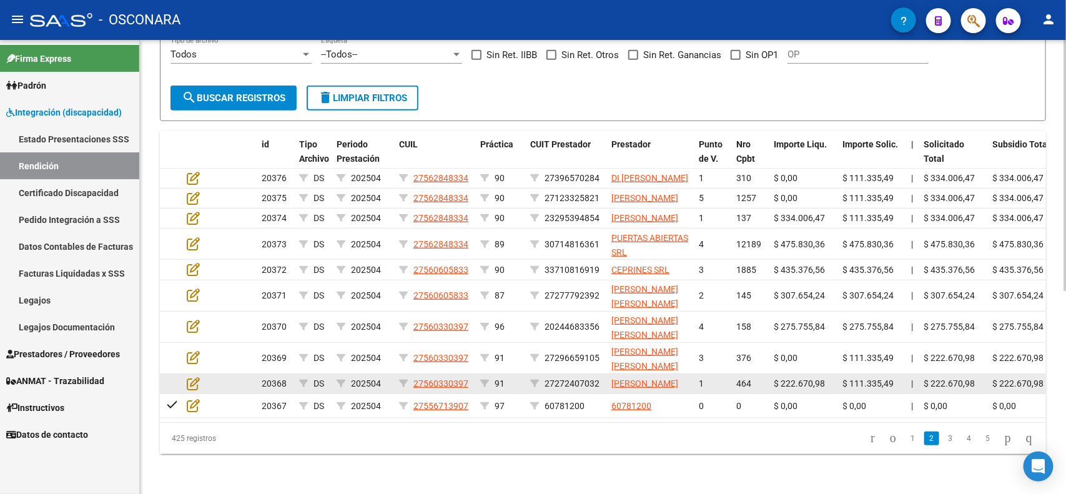
scroll to position [367, 0]
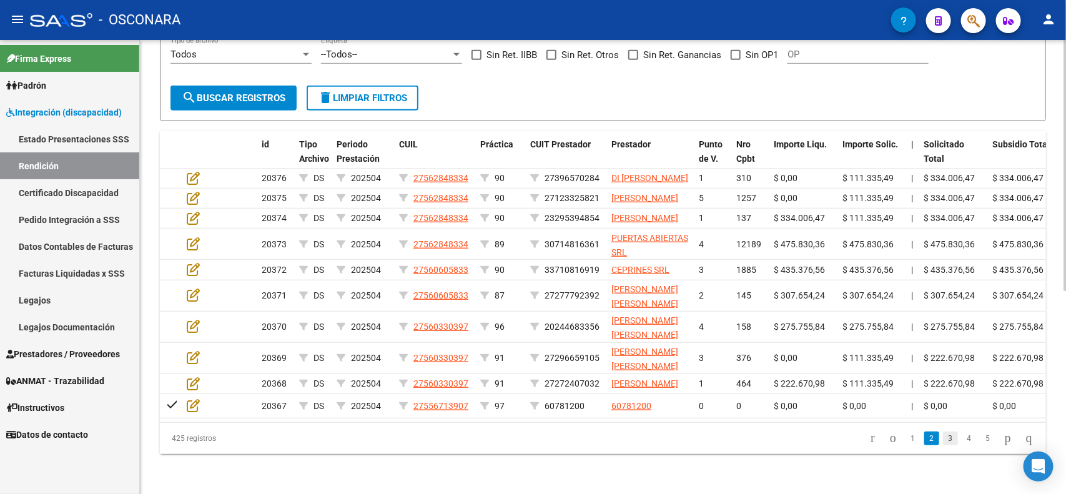
click at [943, 442] on link "3" at bounding box center [950, 439] width 15 height 14
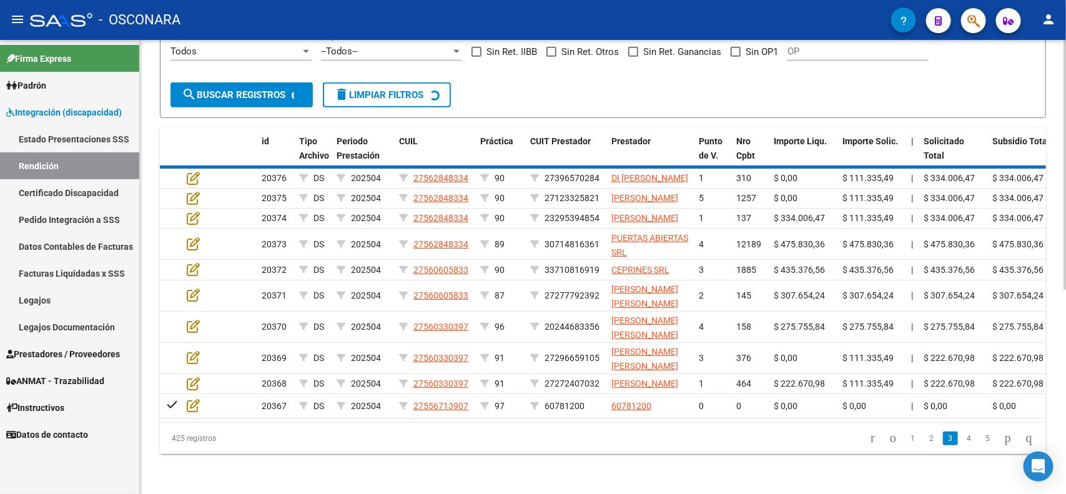
scroll to position [368, 0]
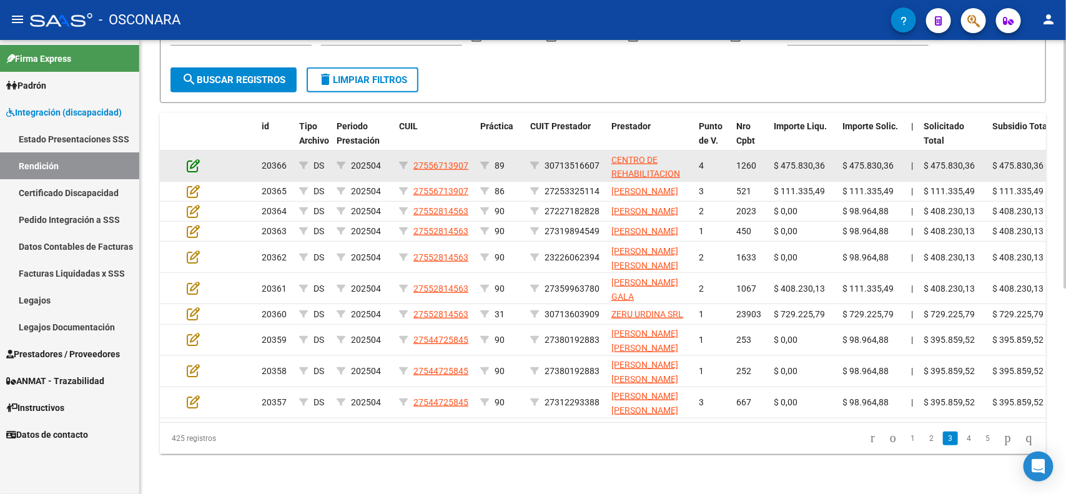
click at [194, 159] on icon at bounding box center [193, 166] width 13 height 14
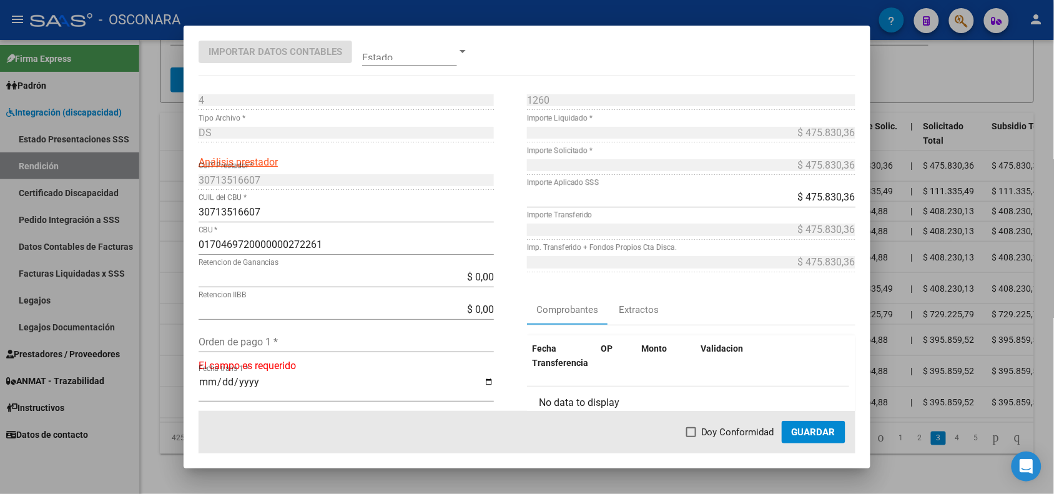
click at [173, 162] on div at bounding box center [527, 247] width 1054 height 494
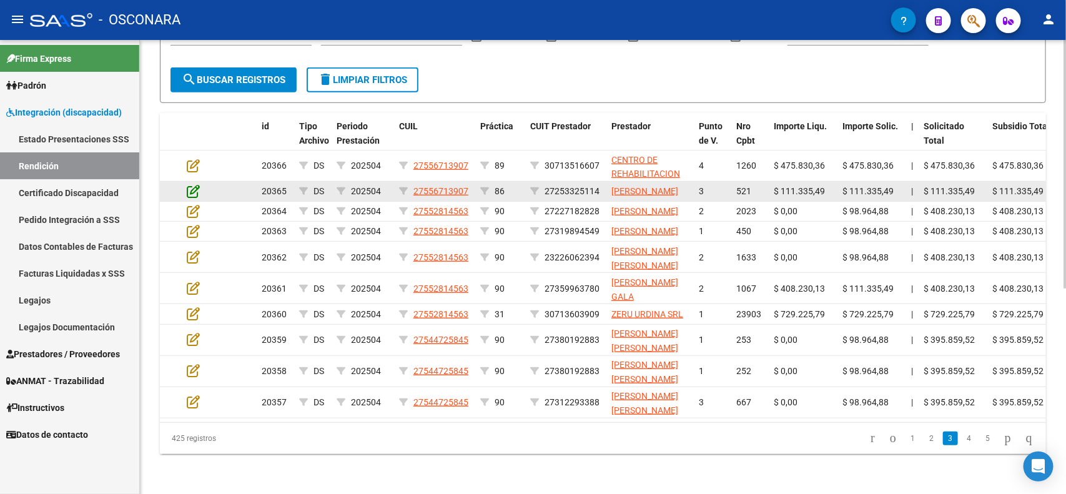
click at [192, 184] on icon at bounding box center [193, 191] width 13 height 14
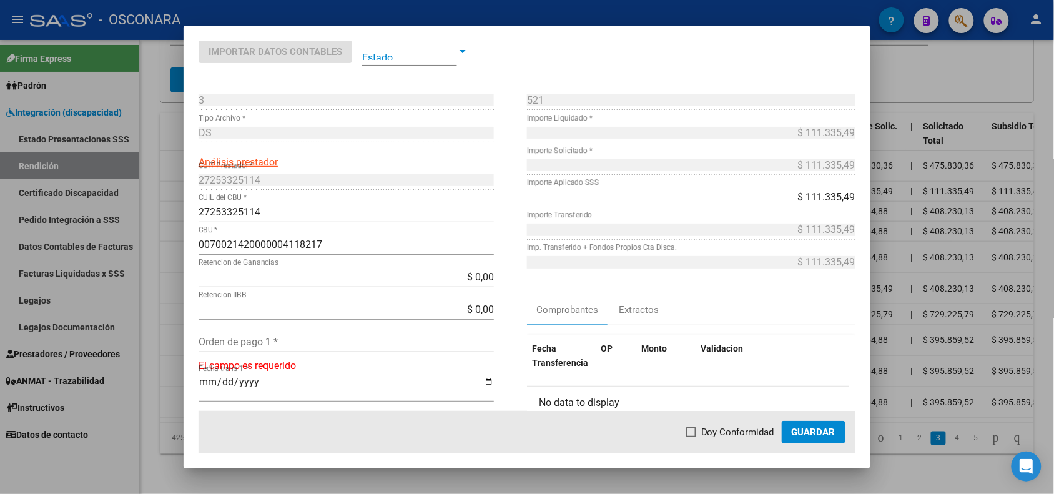
click at [172, 185] on div at bounding box center [527, 247] width 1054 height 494
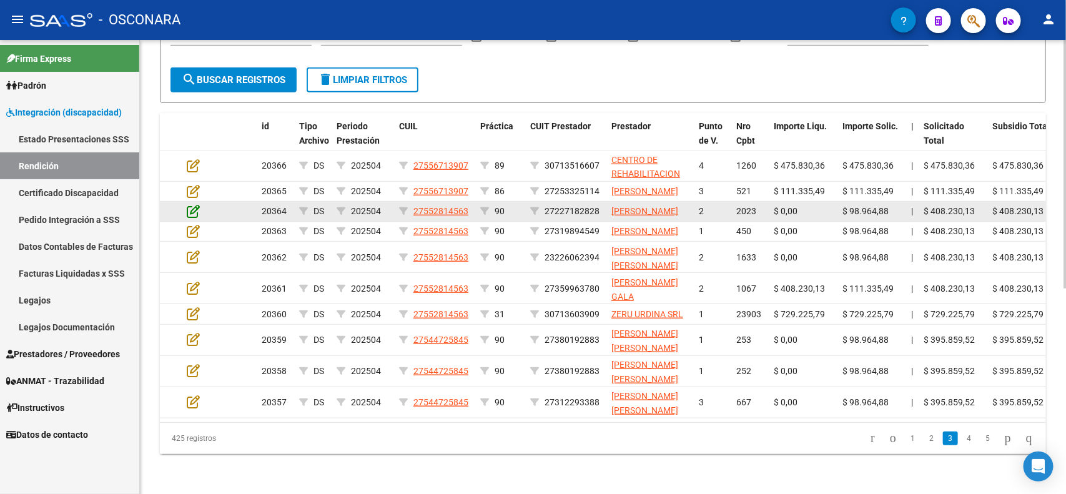
click at [190, 204] on icon at bounding box center [193, 211] width 13 height 14
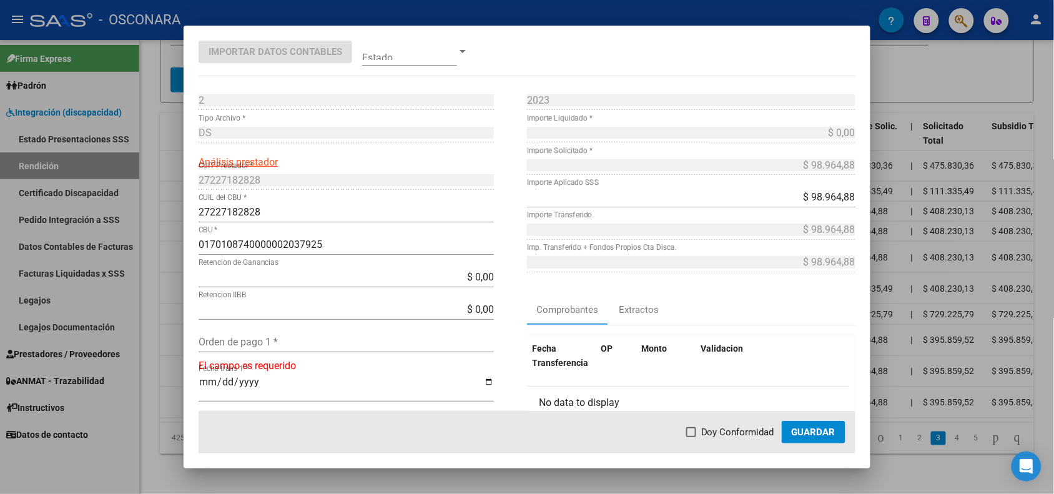
click at [172, 197] on div at bounding box center [527, 247] width 1054 height 494
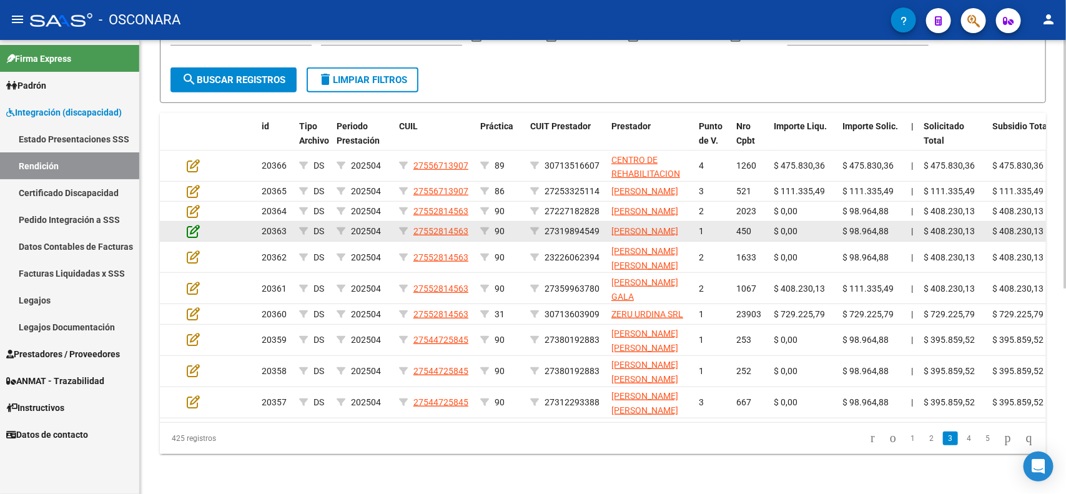
click at [187, 224] on icon at bounding box center [193, 231] width 13 height 14
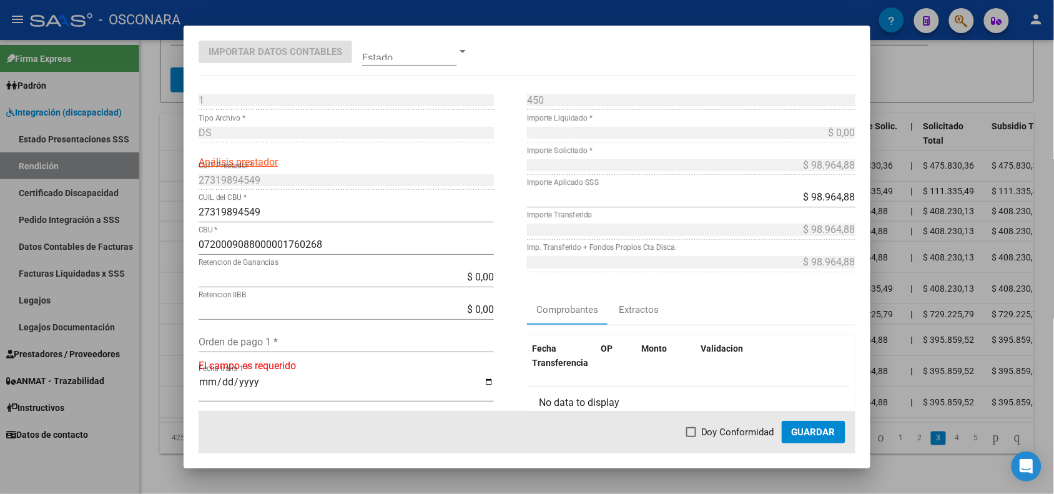
click at [176, 222] on div at bounding box center [527, 247] width 1054 height 494
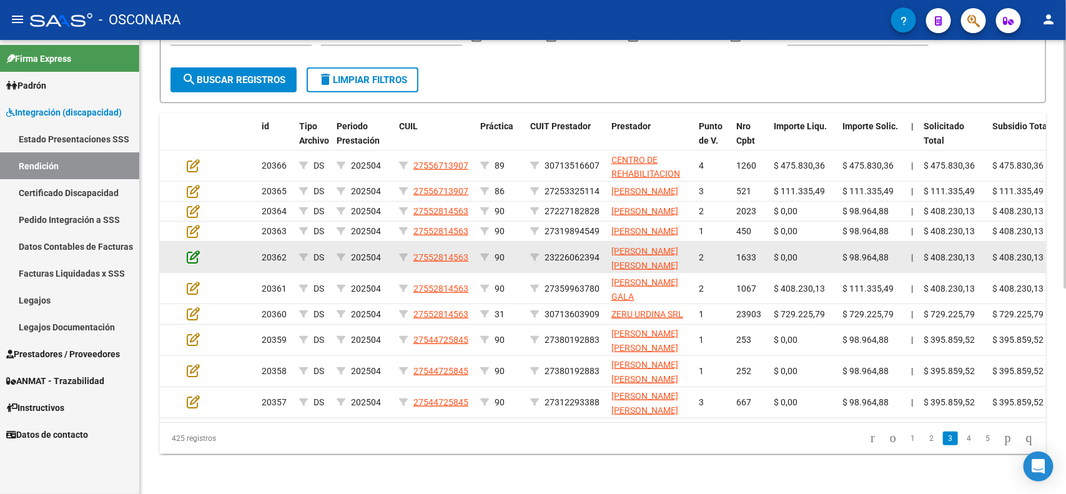
click at [194, 254] on icon at bounding box center [193, 257] width 13 height 14
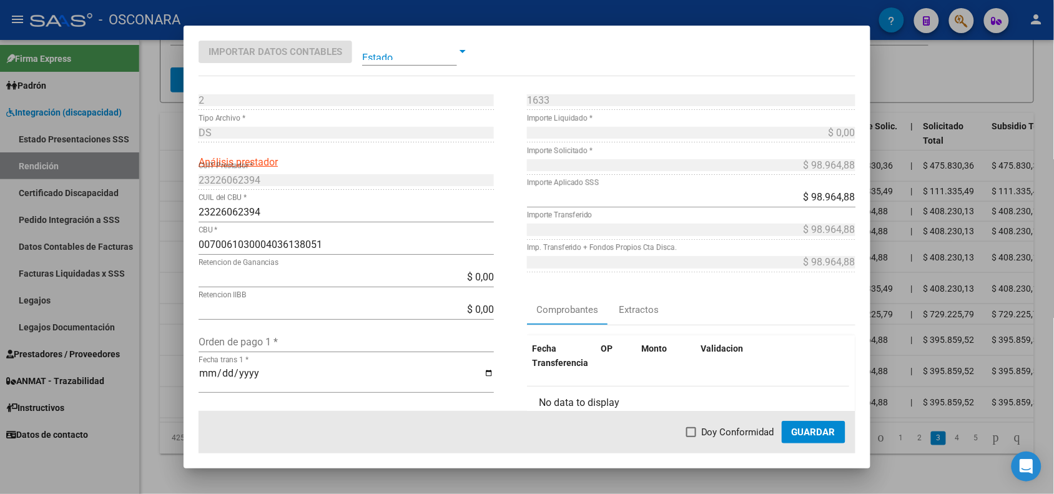
click at [172, 257] on div at bounding box center [527, 247] width 1054 height 494
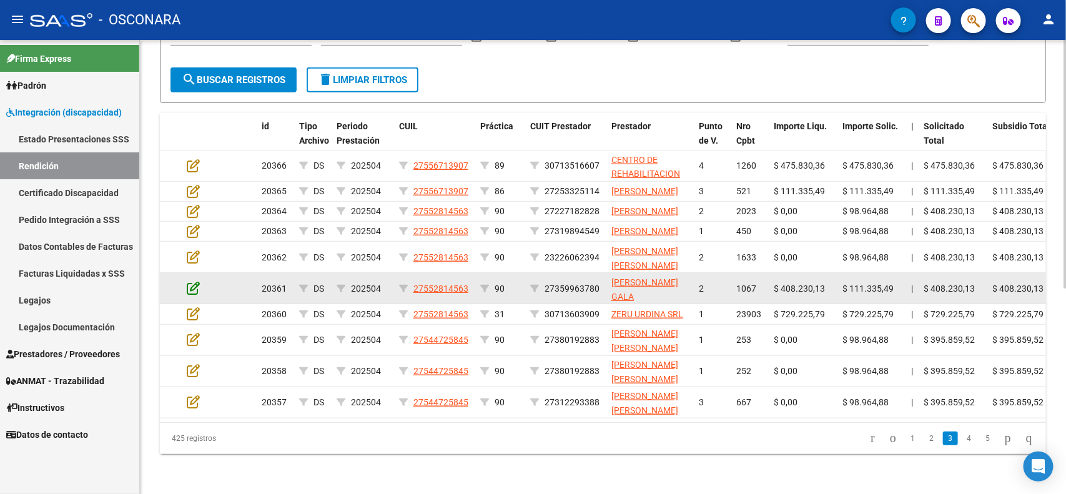
click at [189, 281] on icon at bounding box center [193, 288] width 13 height 14
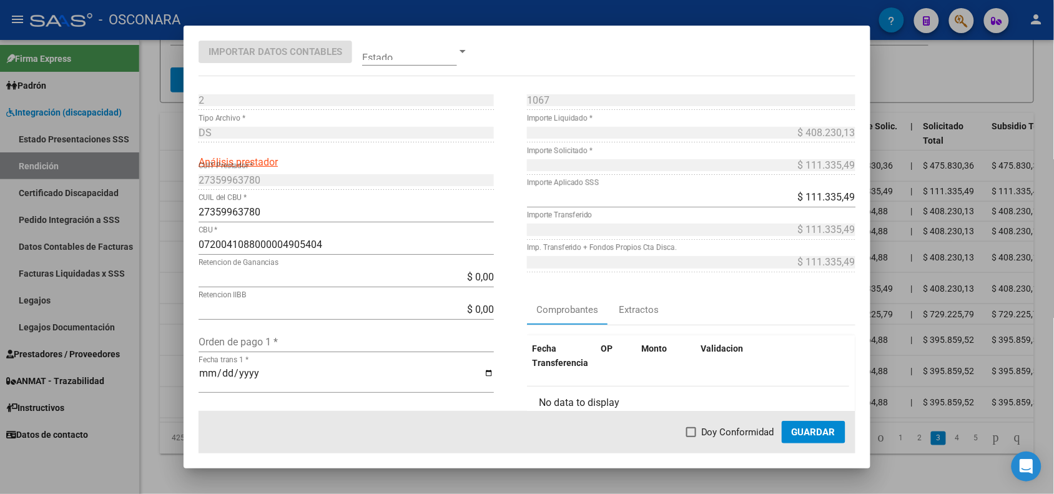
click at [178, 285] on div at bounding box center [527, 247] width 1054 height 494
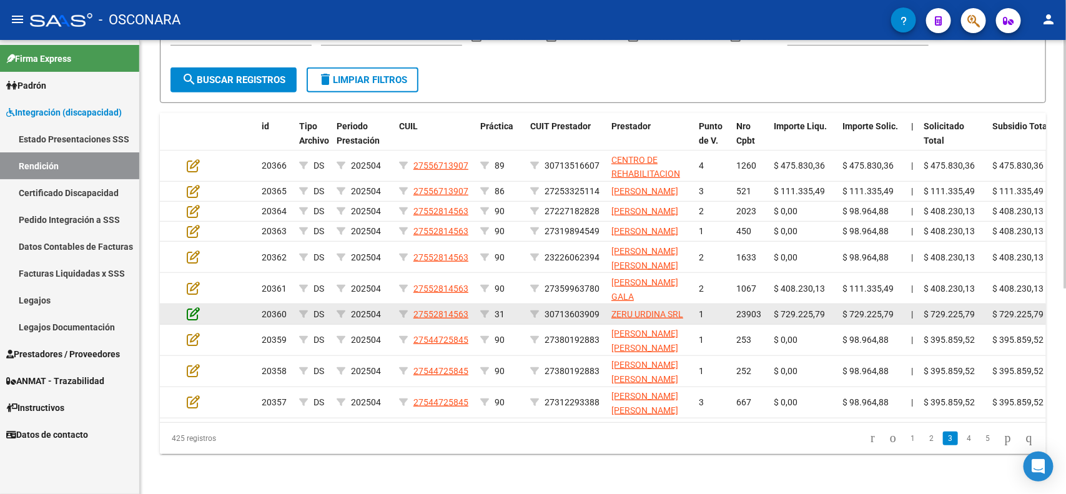
click at [192, 308] on icon at bounding box center [193, 314] width 13 height 14
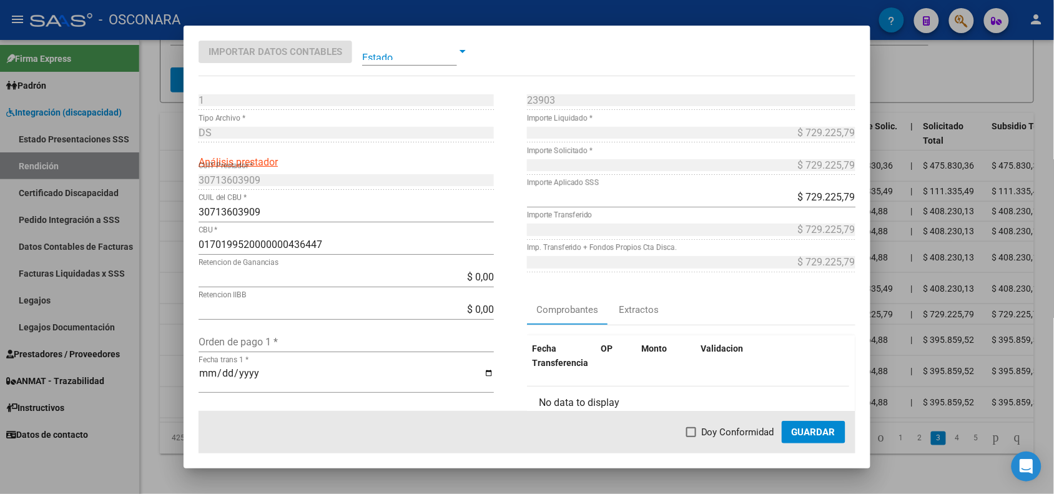
click at [157, 280] on div at bounding box center [527, 247] width 1054 height 494
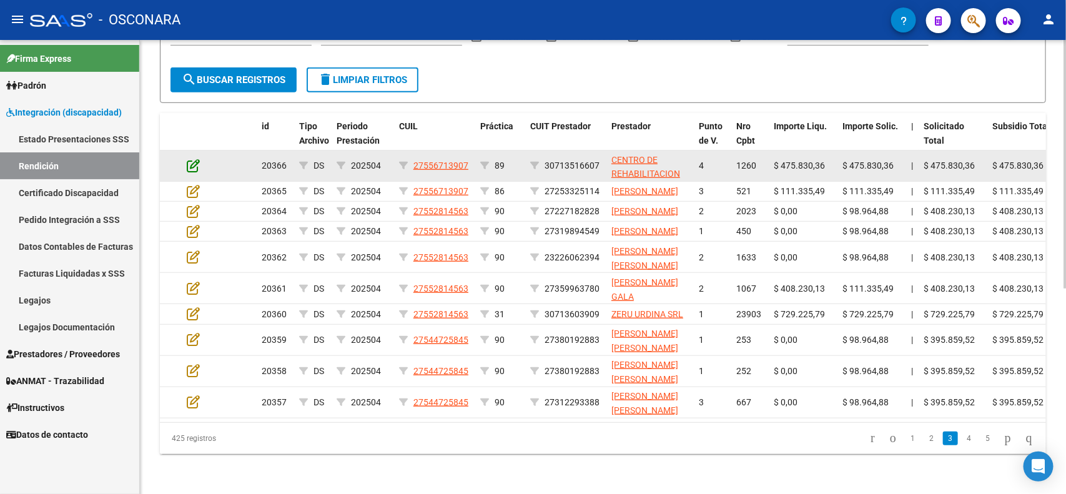
click at [194, 159] on icon at bounding box center [193, 166] width 13 height 14
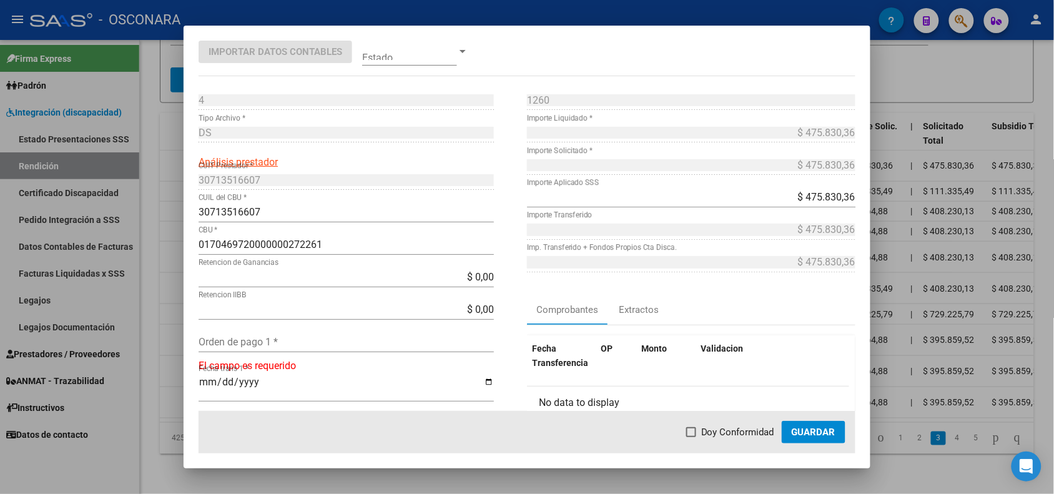
click at [169, 152] on div at bounding box center [527, 247] width 1054 height 494
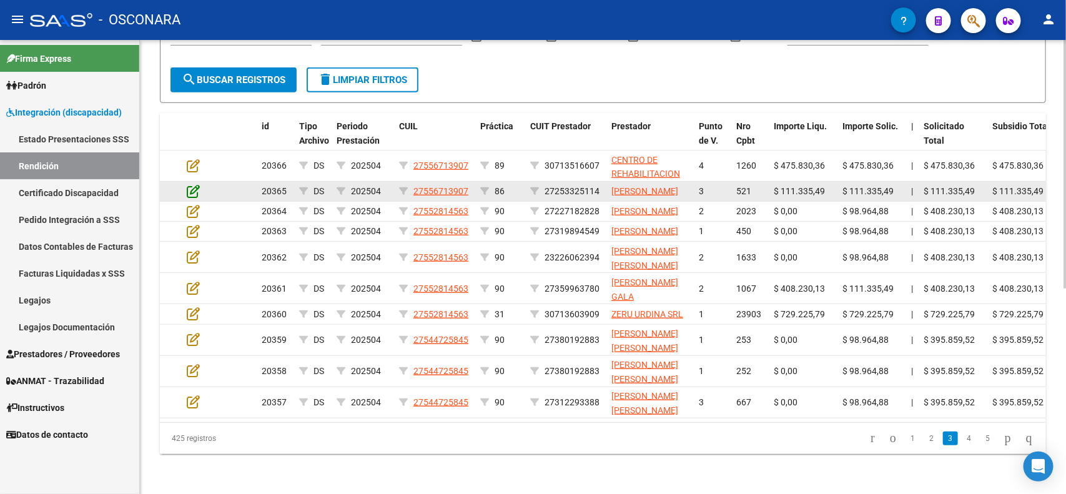
click at [189, 184] on icon at bounding box center [193, 191] width 13 height 14
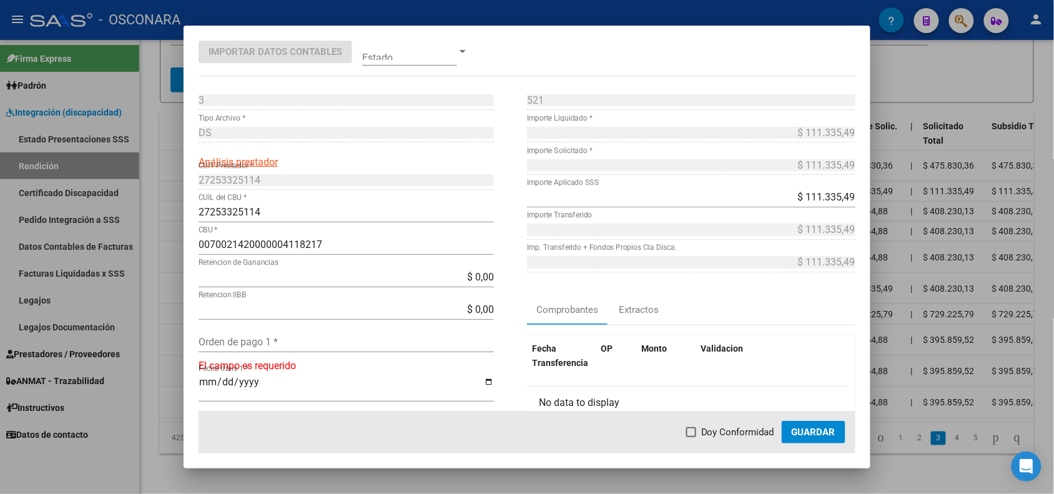
click at [169, 187] on div at bounding box center [527, 247] width 1054 height 494
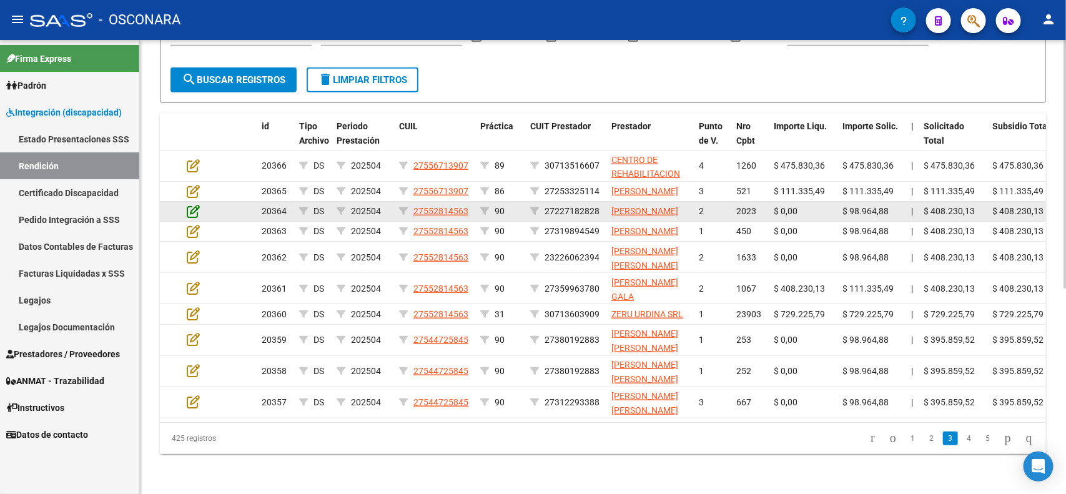
click at [187, 204] on icon at bounding box center [193, 211] width 13 height 14
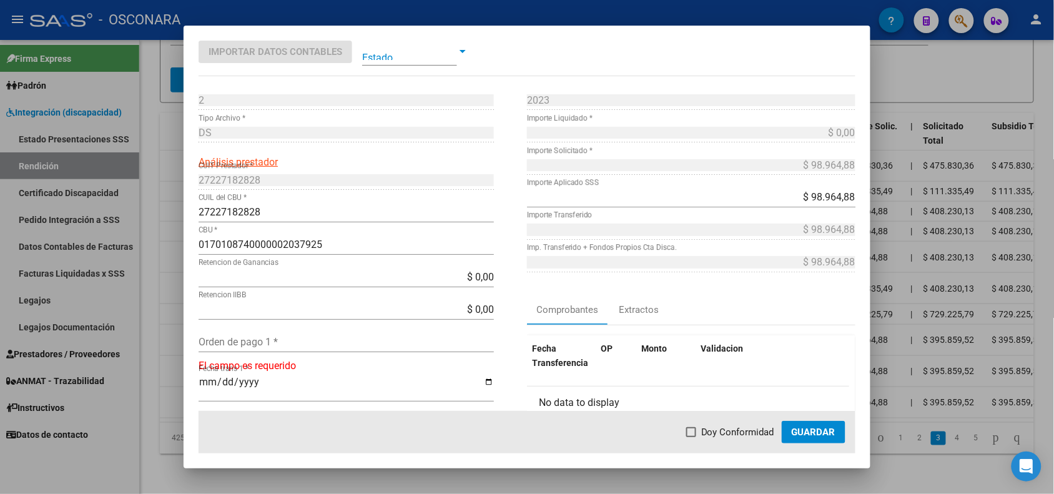
click at [172, 195] on div at bounding box center [527, 247] width 1054 height 494
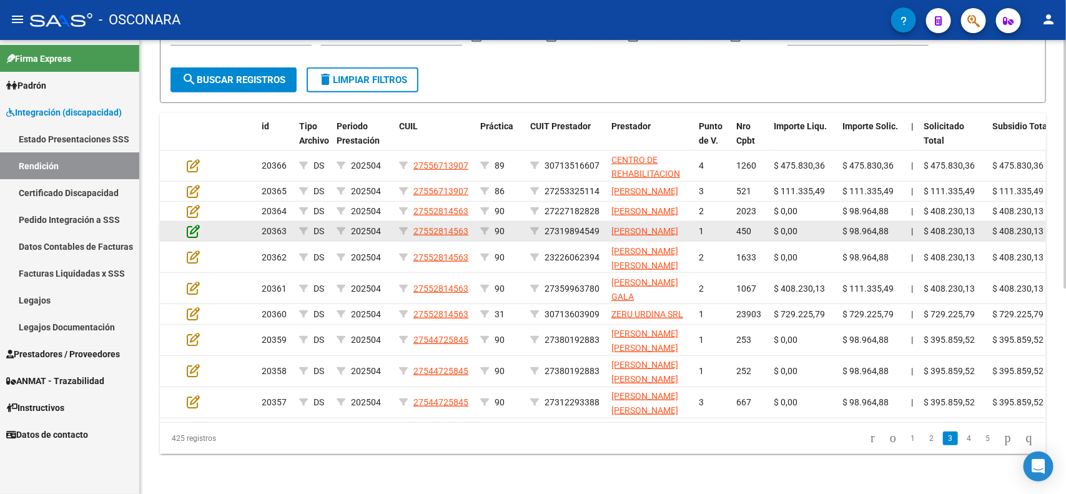
click at [192, 224] on icon at bounding box center [193, 231] width 13 height 14
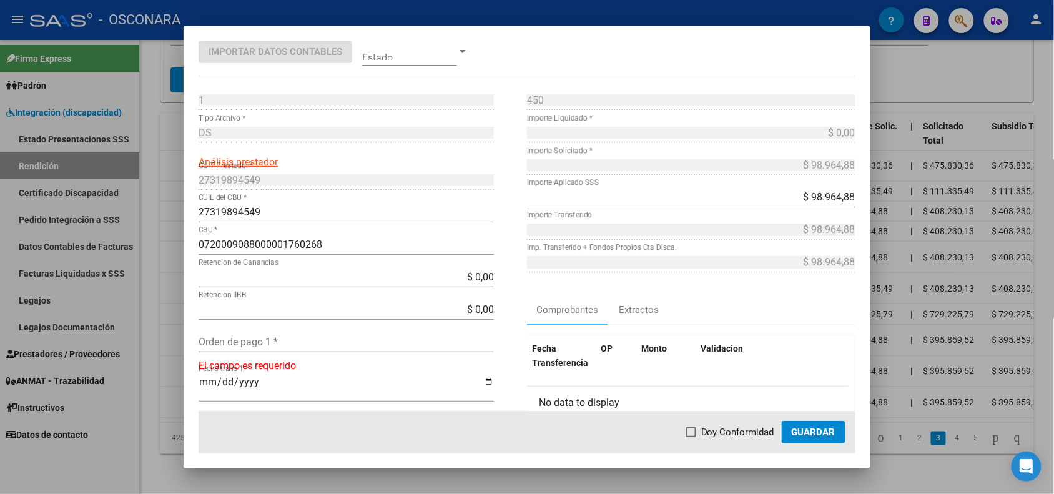
click at [172, 230] on div at bounding box center [527, 247] width 1054 height 494
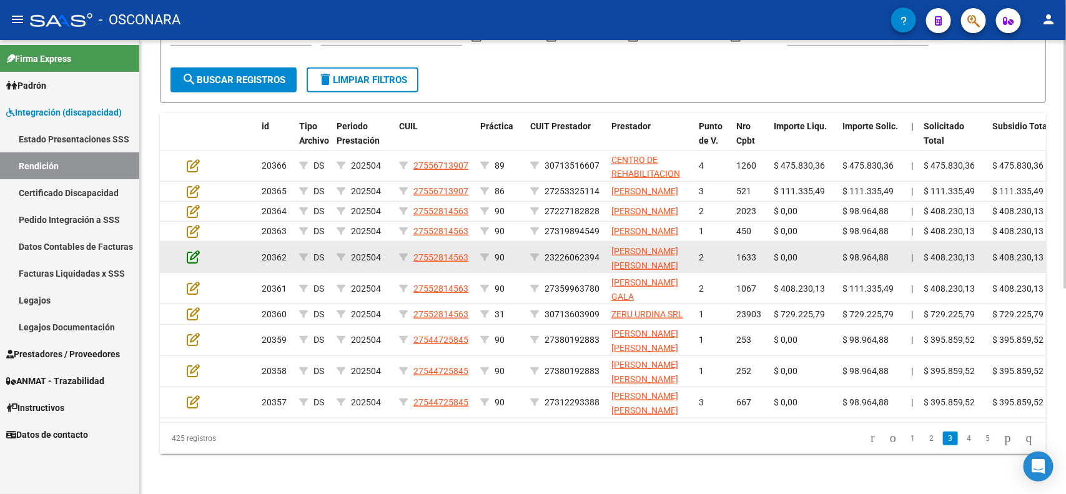
click at [194, 250] on icon at bounding box center [193, 257] width 13 height 14
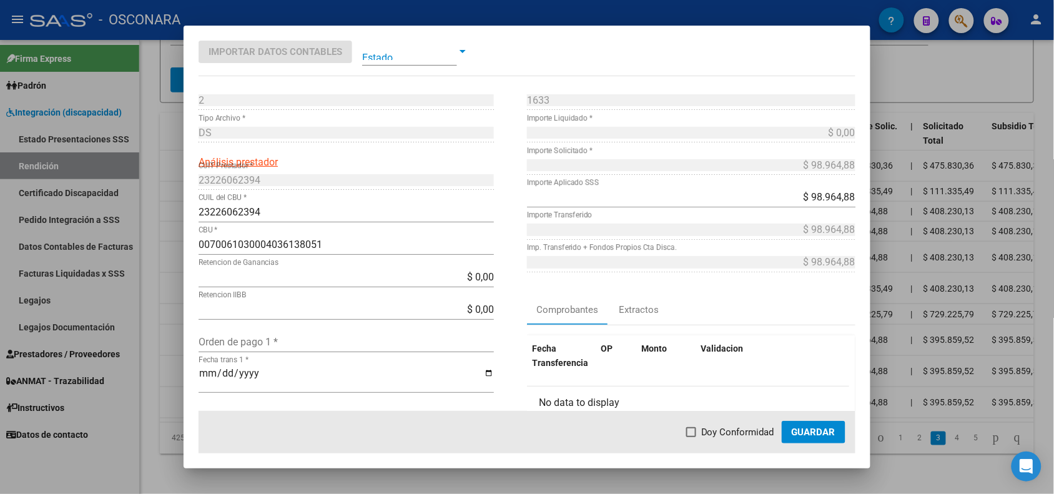
click at [176, 259] on div at bounding box center [527, 247] width 1054 height 494
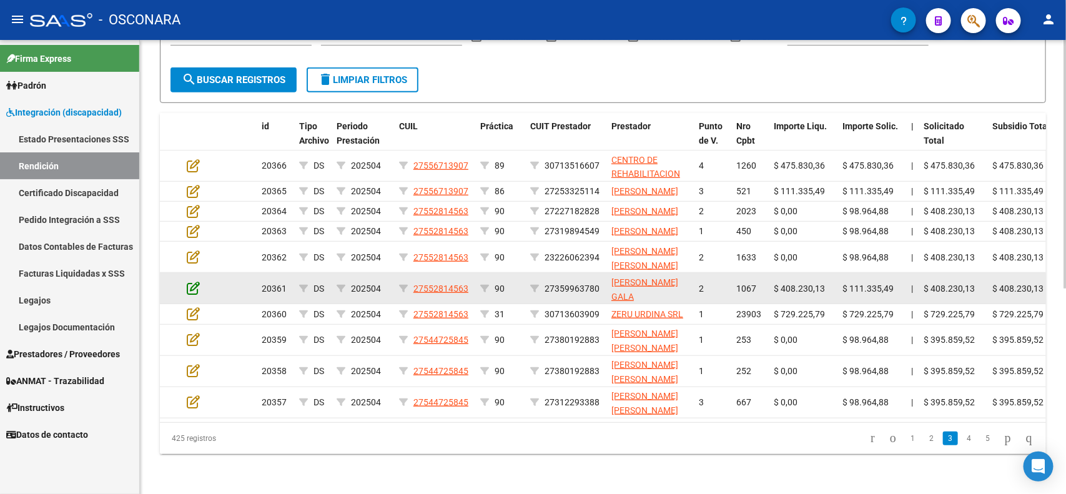
click at [191, 282] on icon at bounding box center [193, 288] width 13 height 14
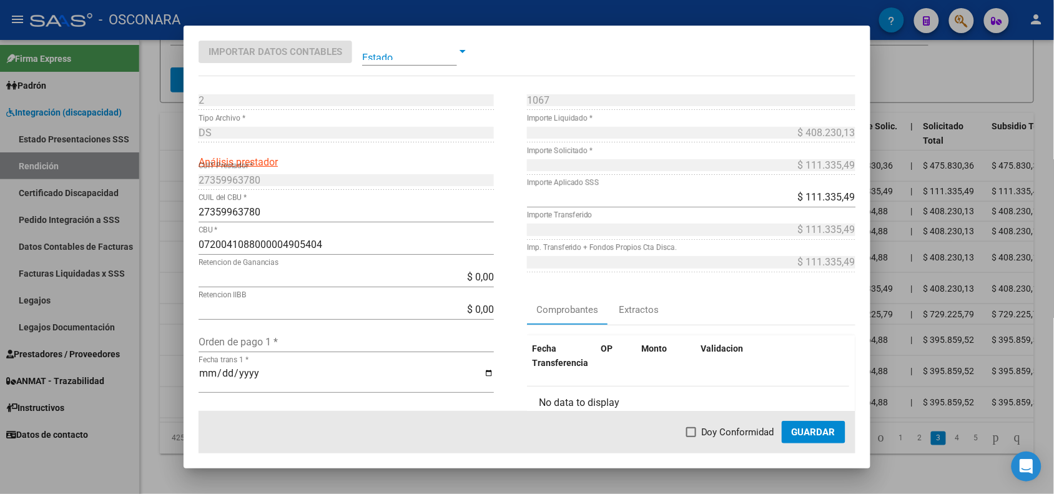
click at [176, 289] on div at bounding box center [527, 247] width 1054 height 494
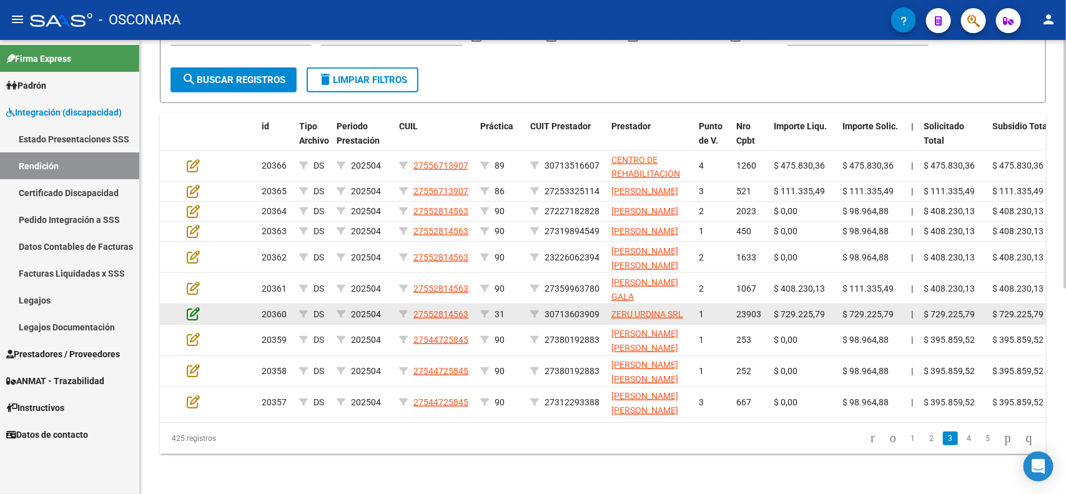
click at [188, 307] on icon at bounding box center [193, 314] width 13 height 14
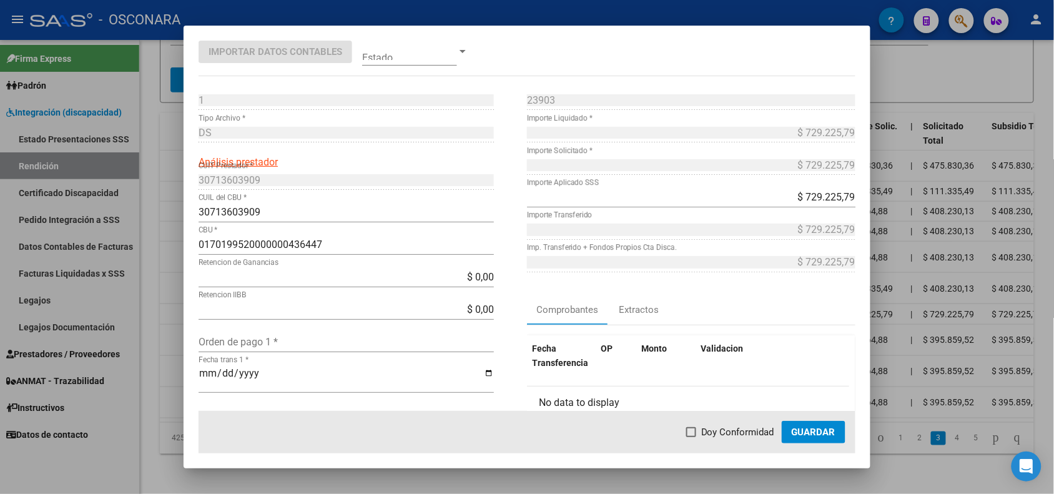
click at [169, 309] on div at bounding box center [527, 247] width 1054 height 494
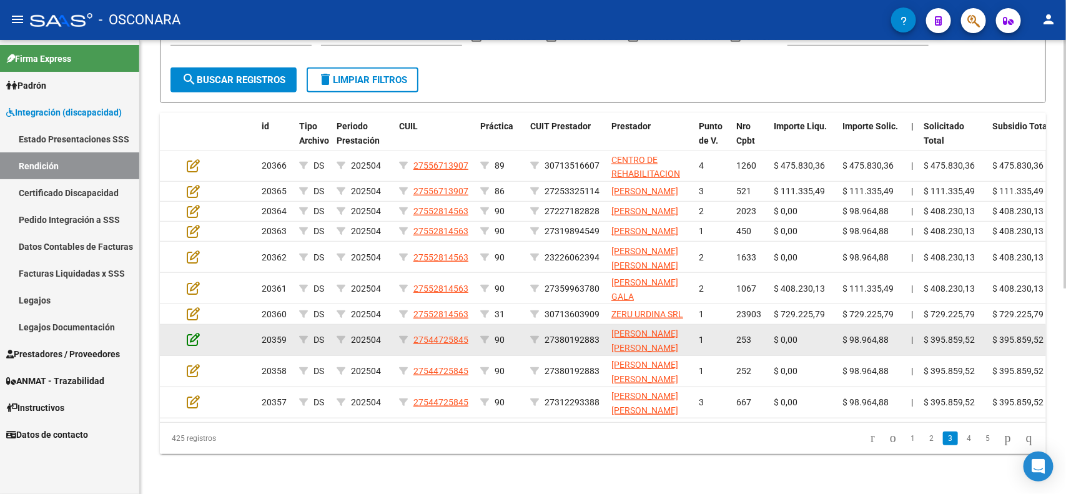
click at [192, 332] on icon at bounding box center [193, 339] width 13 height 14
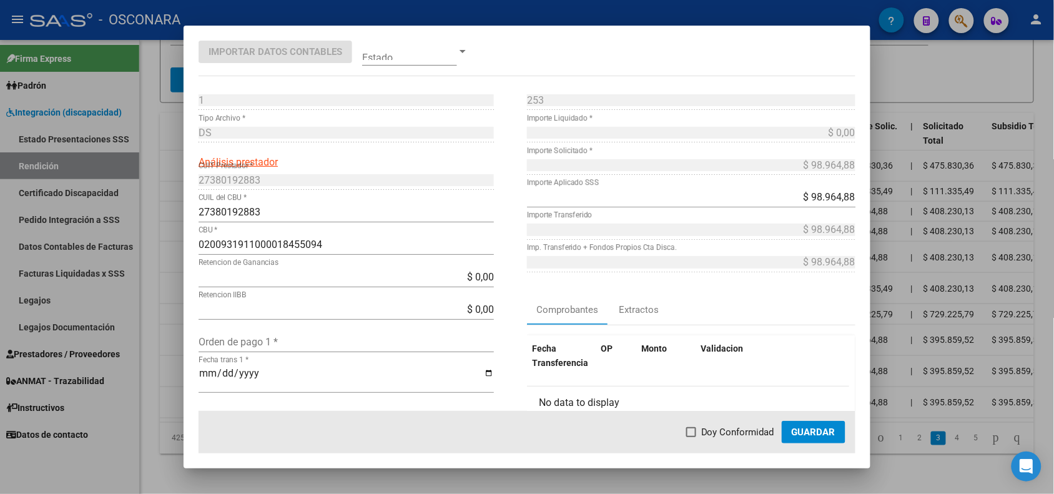
click at [173, 334] on div at bounding box center [527, 247] width 1054 height 494
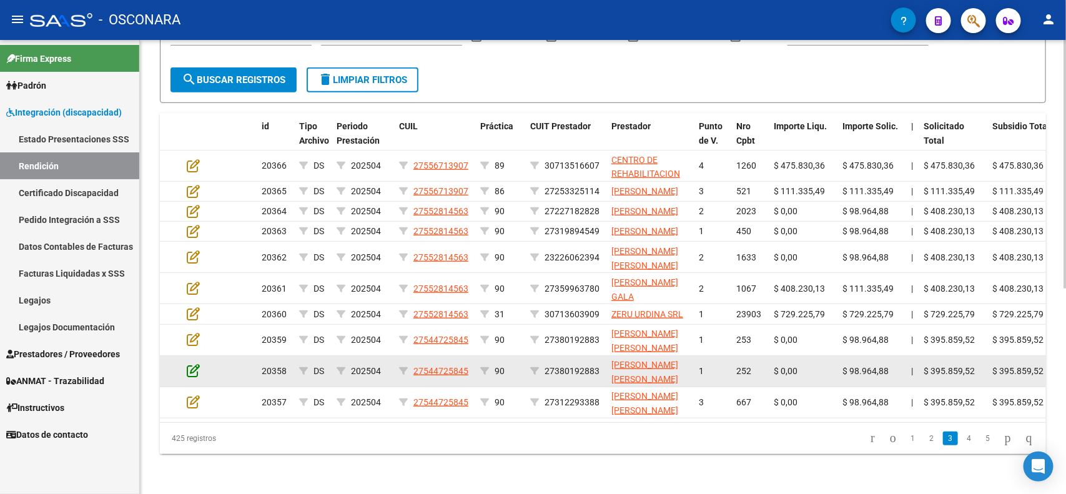
click at [192, 364] on icon at bounding box center [193, 371] width 13 height 14
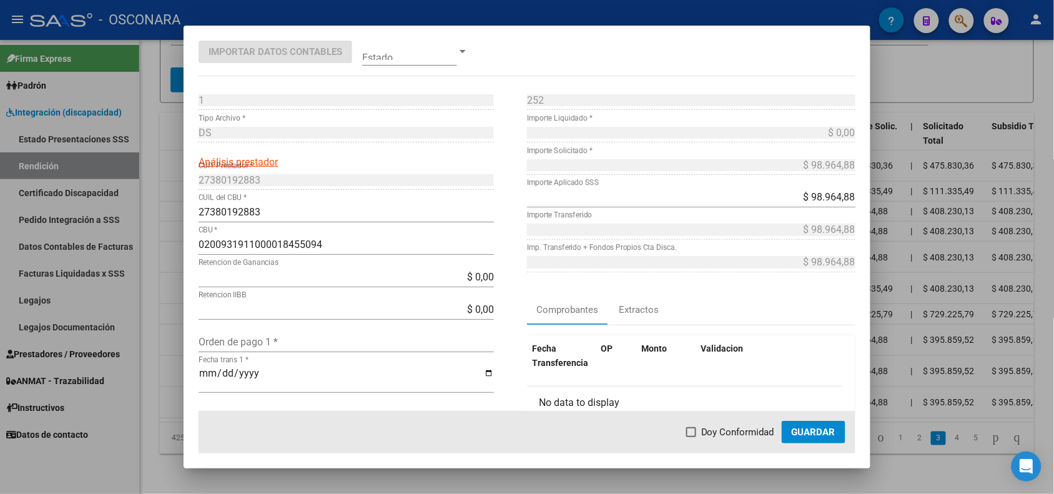
click at [167, 359] on div at bounding box center [527, 247] width 1054 height 494
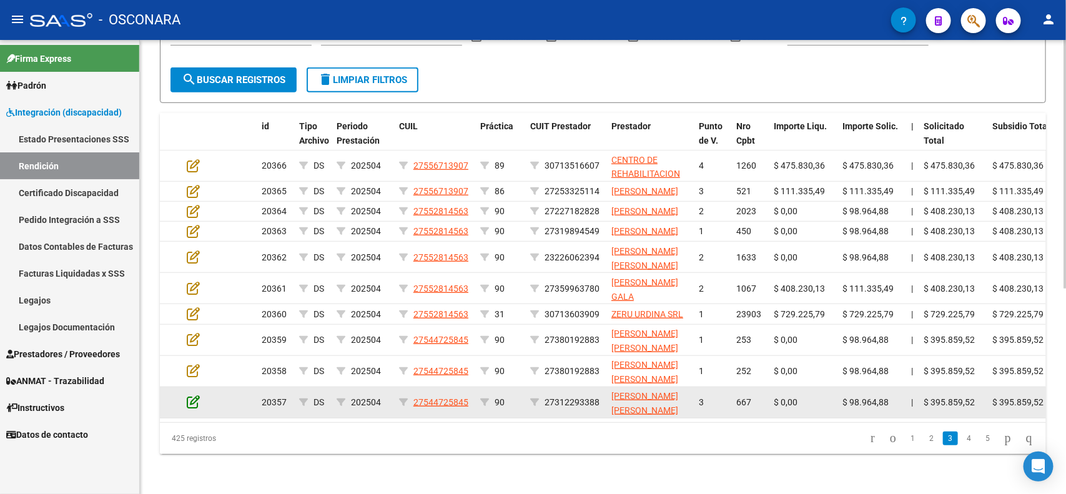
click at [189, 395] on icon at bounding box center [193, 402] width 13 height 14
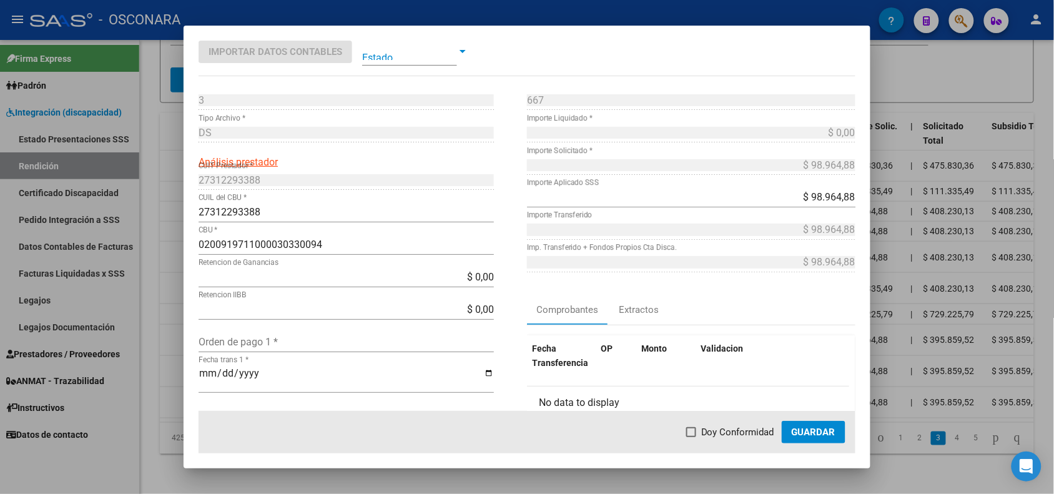
click at [170, 384] on div at bounding box center [527, 247] width 1054 height 494
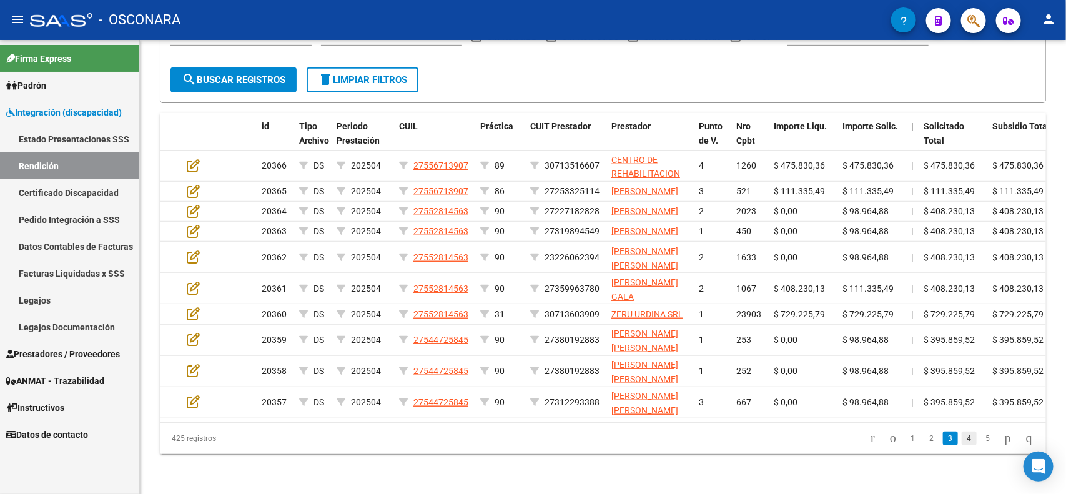
click at [962, 445] on link "4" at bounding box center [969, 439] width 15 height 14
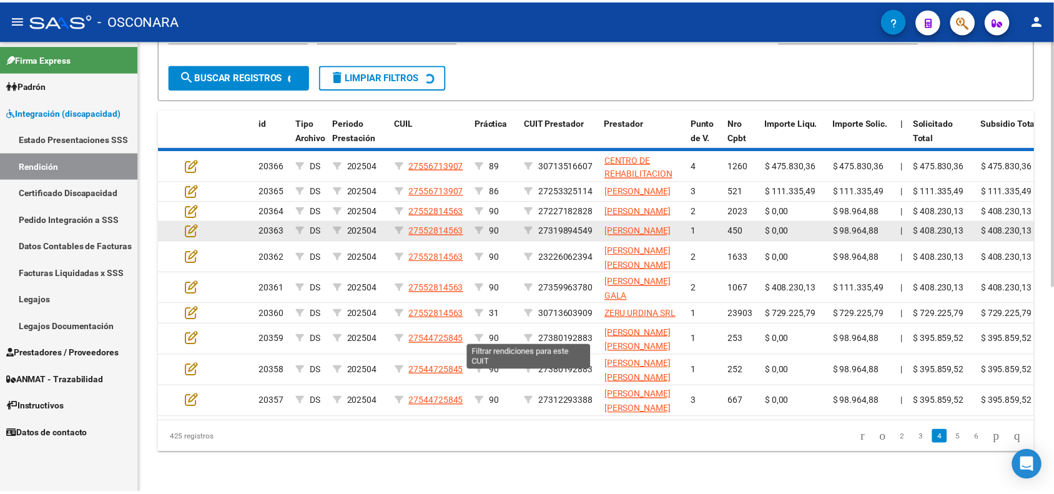
scroll to position [357, 0]
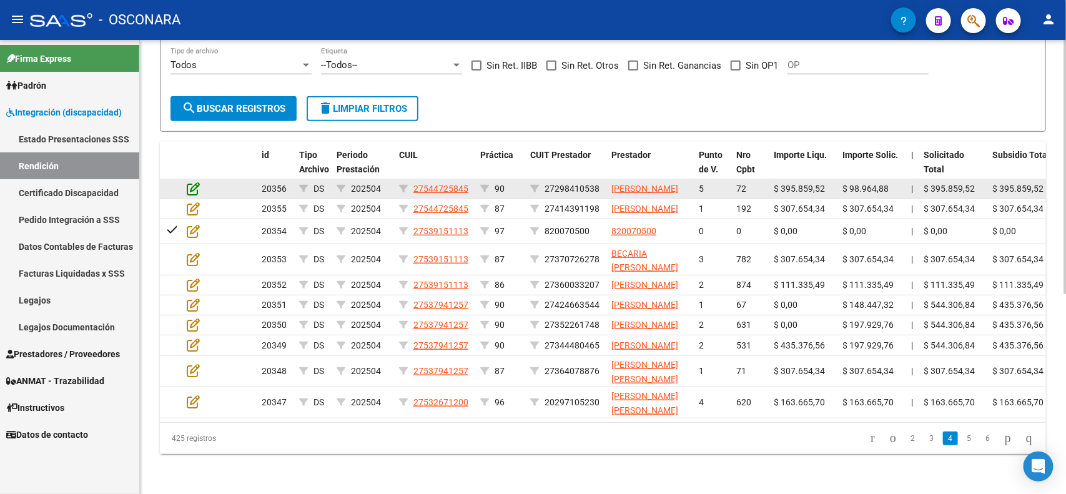
click at [194, 182] on icon at bounding box center [193, 189] width 13 height 14
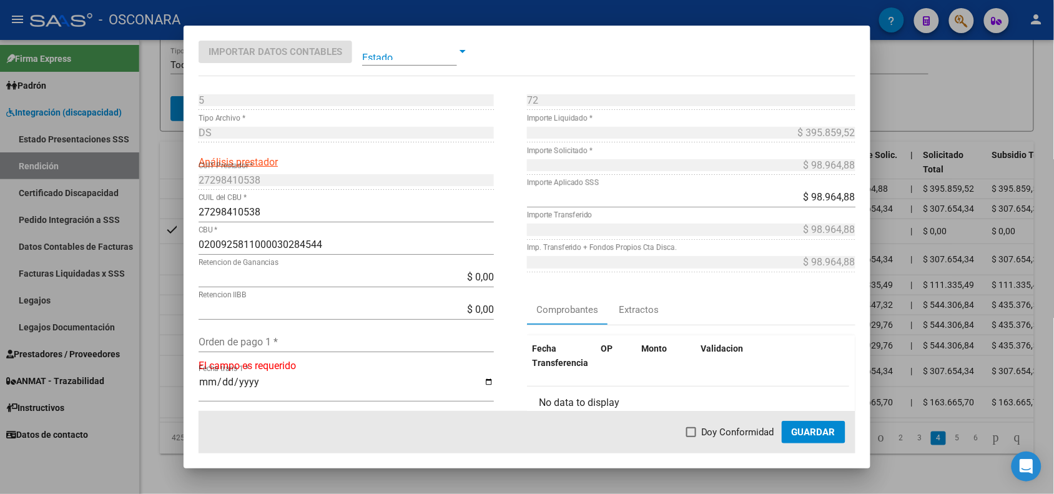
click at [166, 154] on div at bounding box center [527, 247] width 1054 height 494
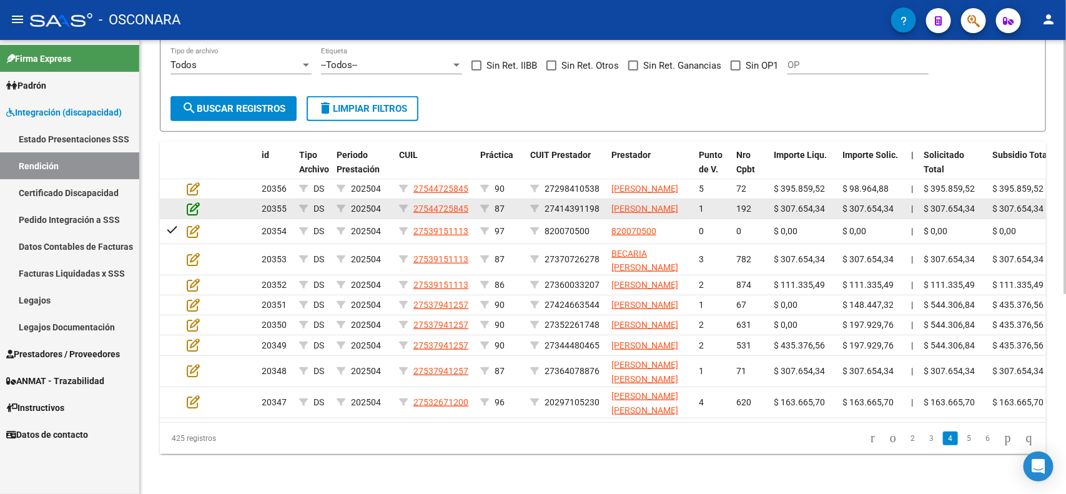
click at [191, 202] on icon at bounding box center [193, 209] width 13 height 14
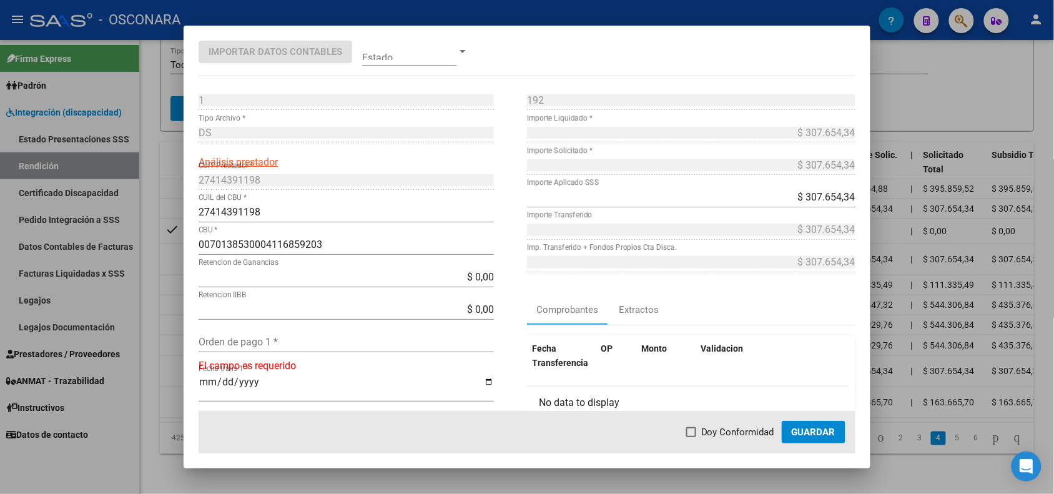
click at [172, 171] on div at bounding box center [527, 247] width 1054 height 494
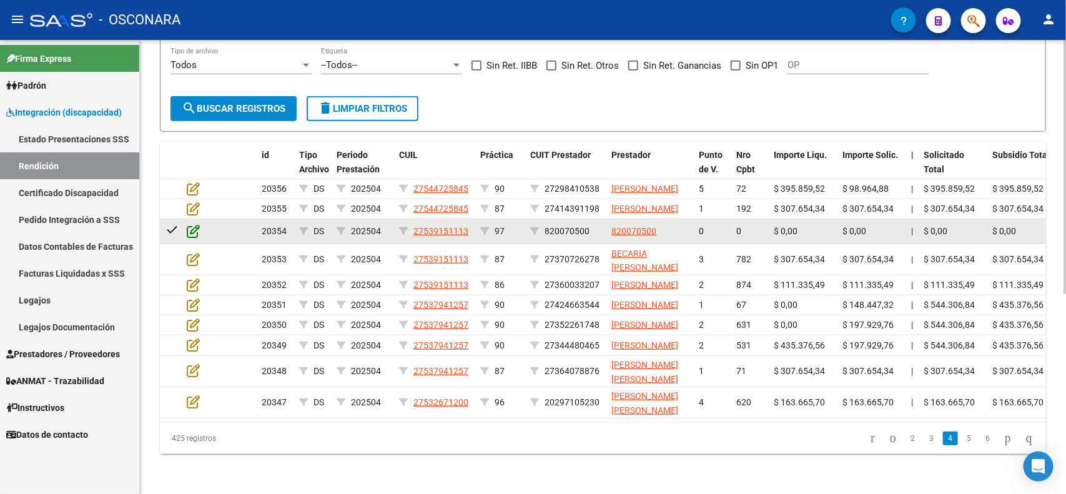
click at [195, 224] on icon at bounding box center [193, 231] width 13 height 14
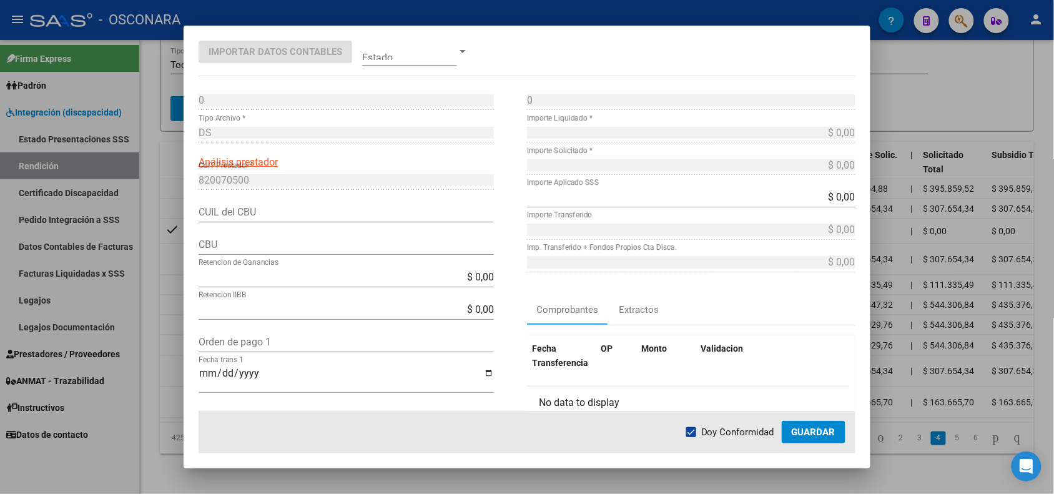
click at [170, 191] on div at bounding box center [527, 247] width 1054 height 494
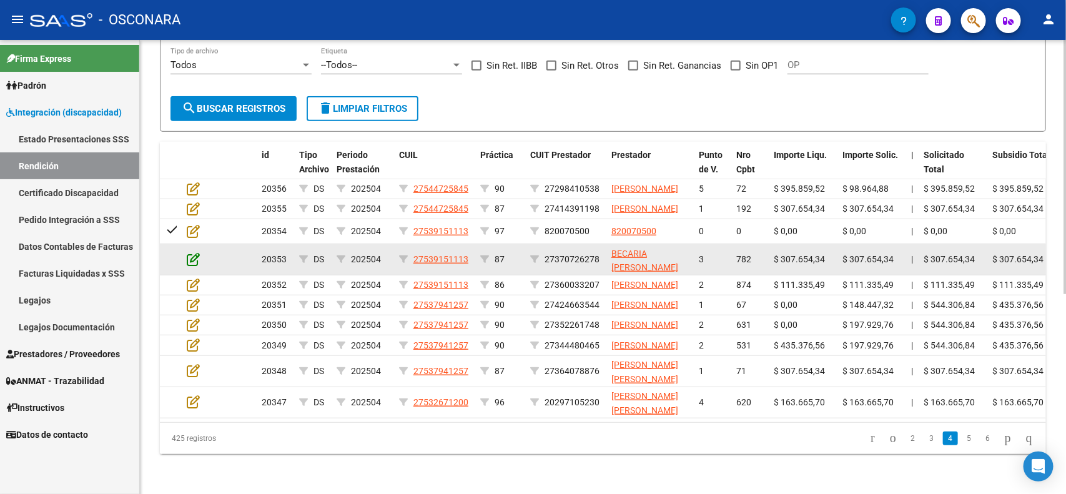
click at [191, 252] on icon at bounding box center [193, 259] width 13 height 14
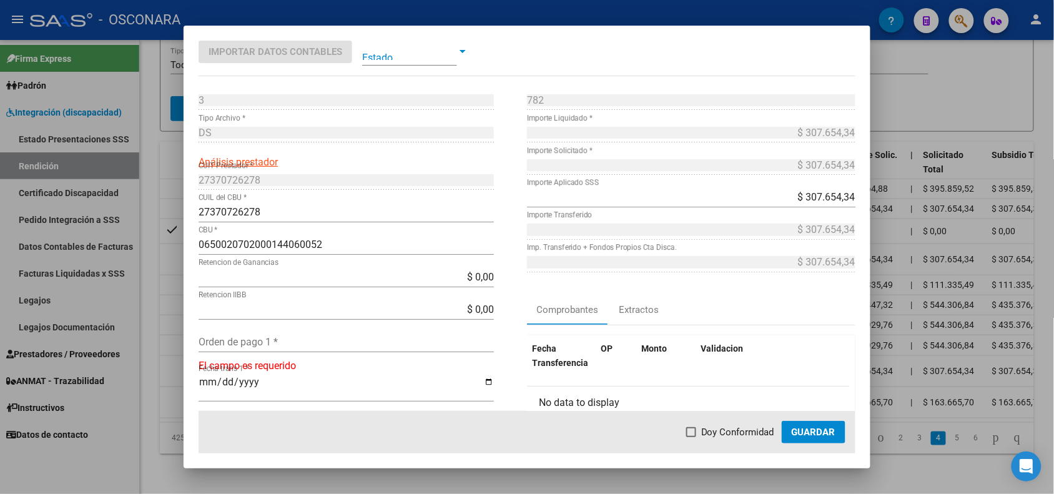
click at [172, 213] on div at bounding box center [527, 247] width 1054 height 494
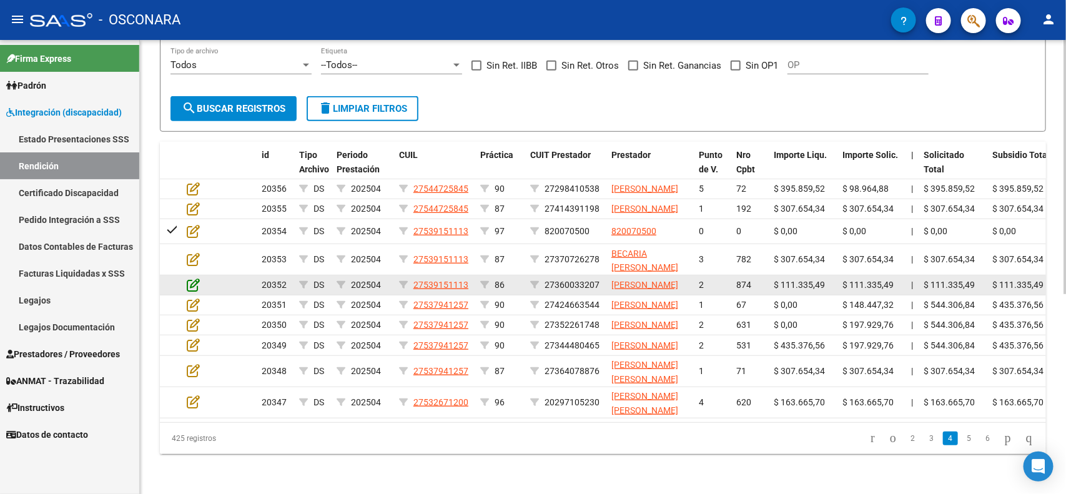
click at [190, 278] on icon at bounding box center [193, 285] width 13 height 14
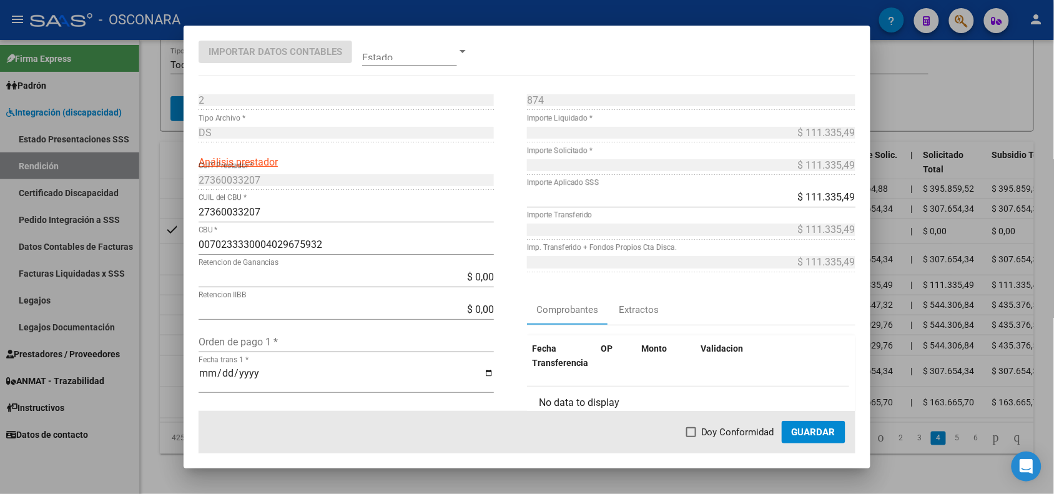
click at [177, 244] on div at bounding box center [527, 247] width 1054 height 494
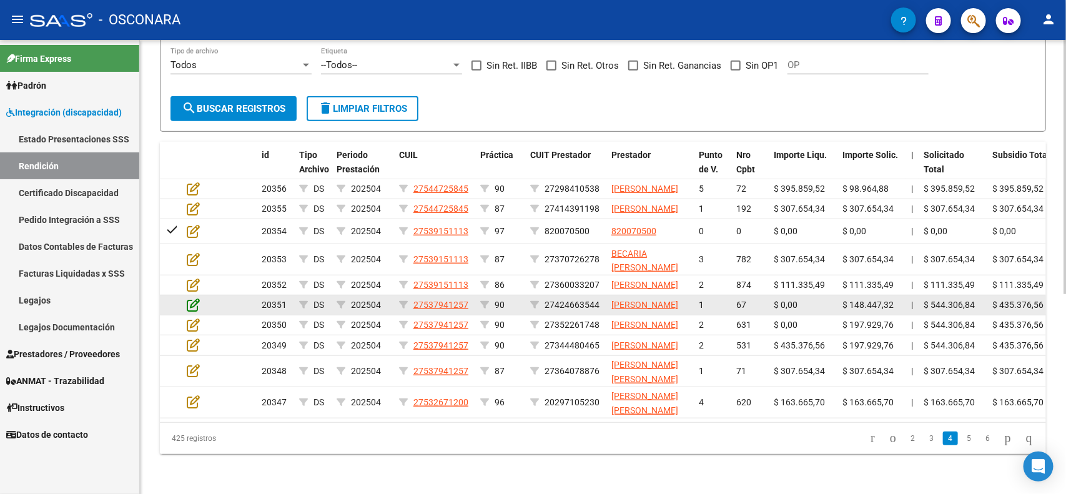
click at [190, 298] on icon at bounding box center [193, 305] width 13 height 14
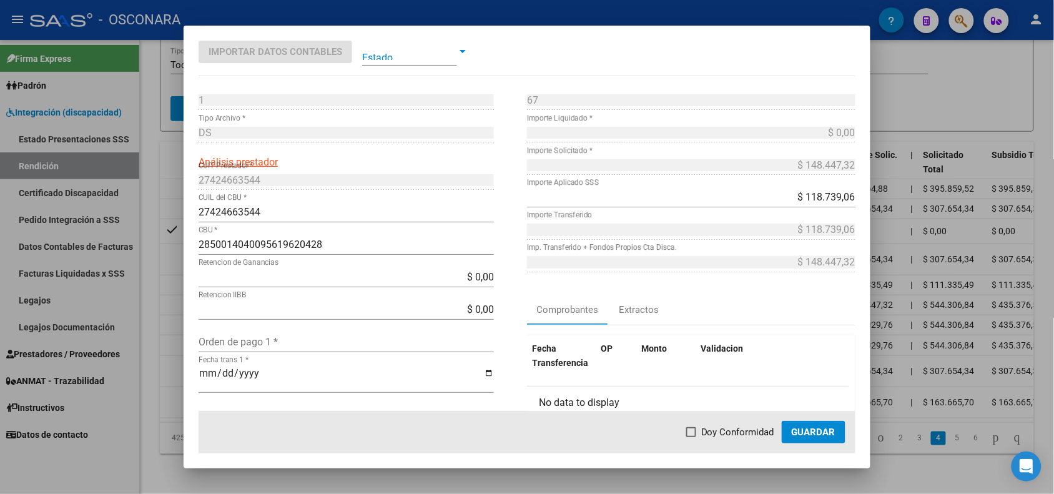
click at [179, 267] on div at bounding box center [527, 247] width 1054 height 494
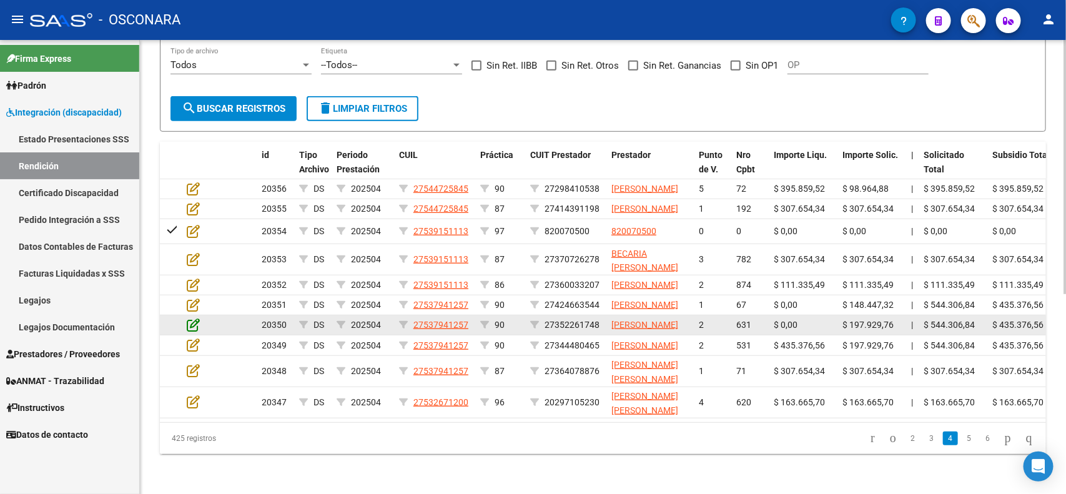
click at [190, 318] on icon at bounding box center [193, 325] width 13 height 14
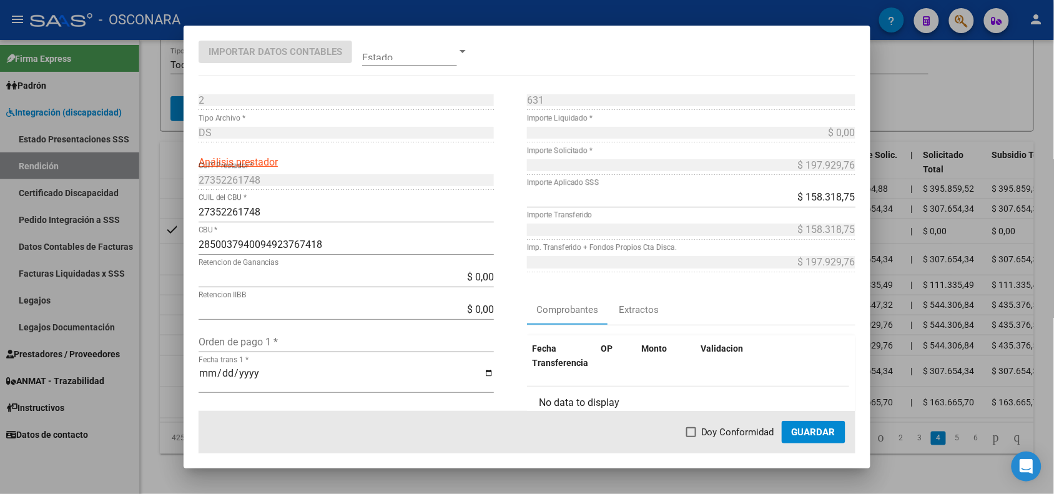
click at [177, 297] on div at bounding box center [527, 247] width 1054 height 494
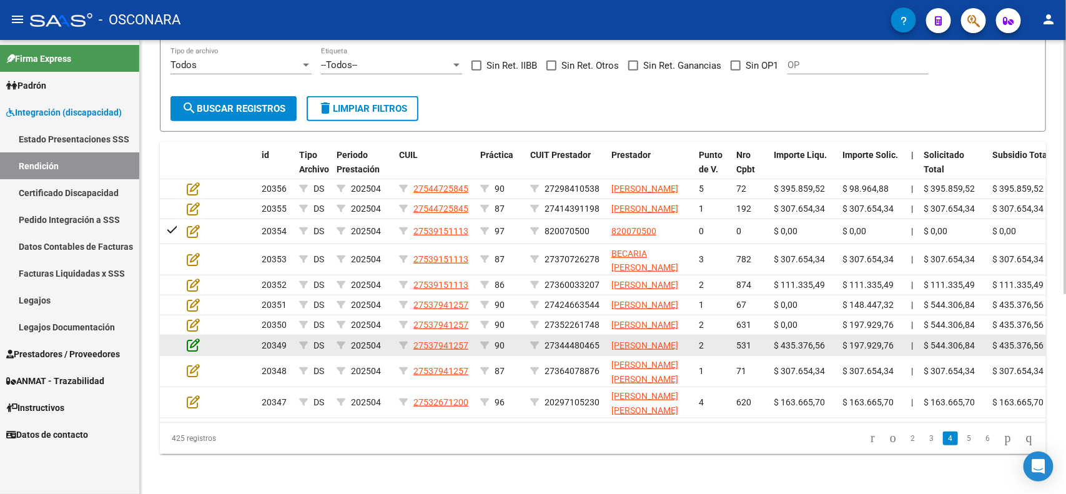
click at [192, 338] on icon at bounding box center [193, 345] width 13 height 14
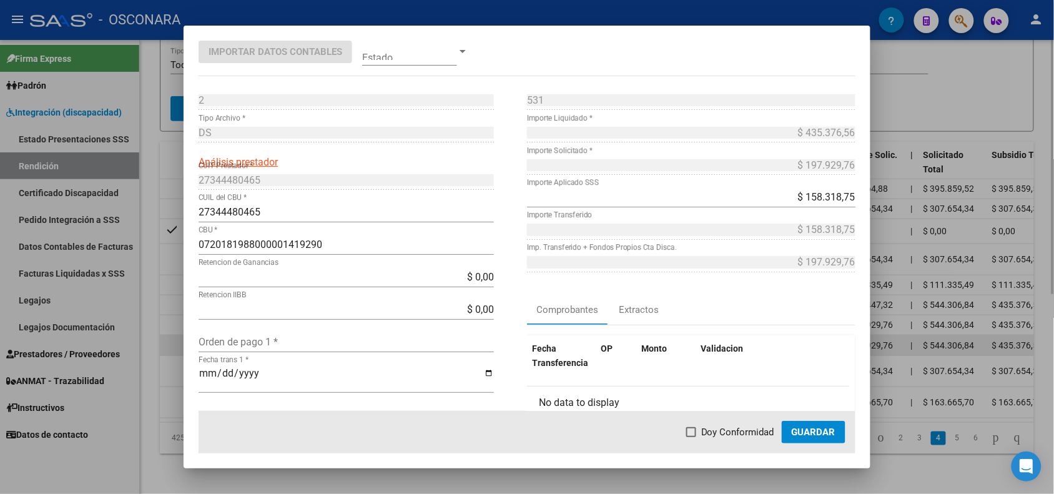
click at [173, 326] on div at bounding box center [527, 247] width 1054 height 494
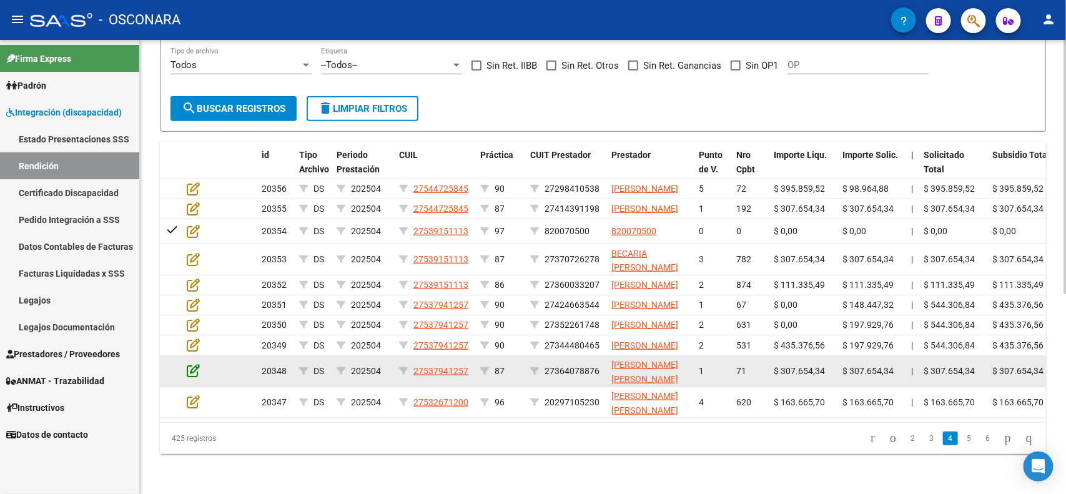
click at [195, 364] on icon at bounding box center [193, 371] width 13 height 14
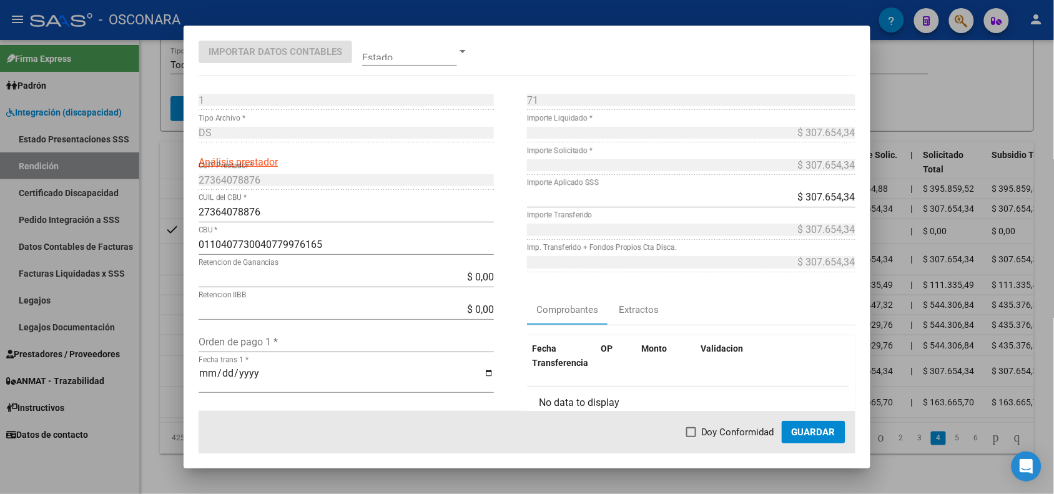
click at [172, 357] on div at bounding box center [527, 247] width 1054 height 494
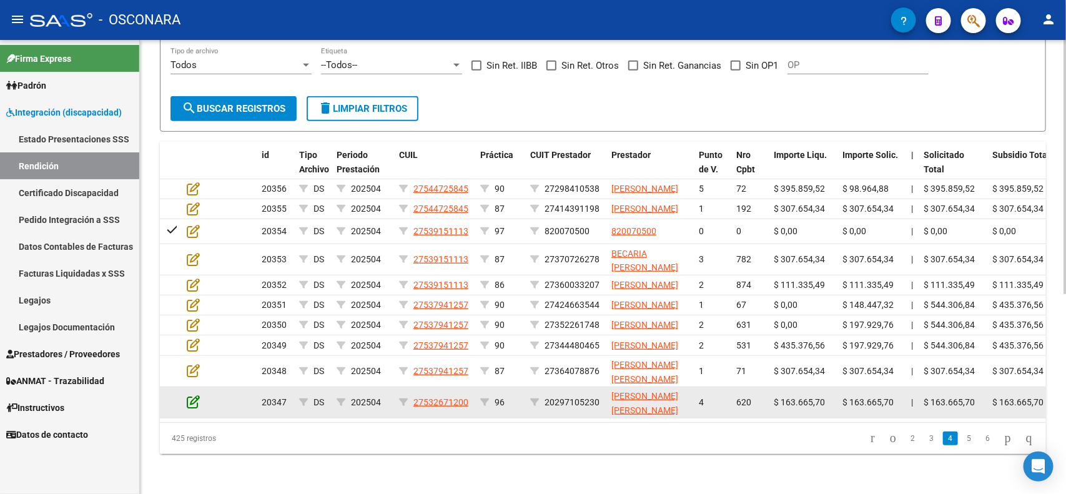
click at [189, 395] on icon at bounding box center [193, 402] width 13 height 14
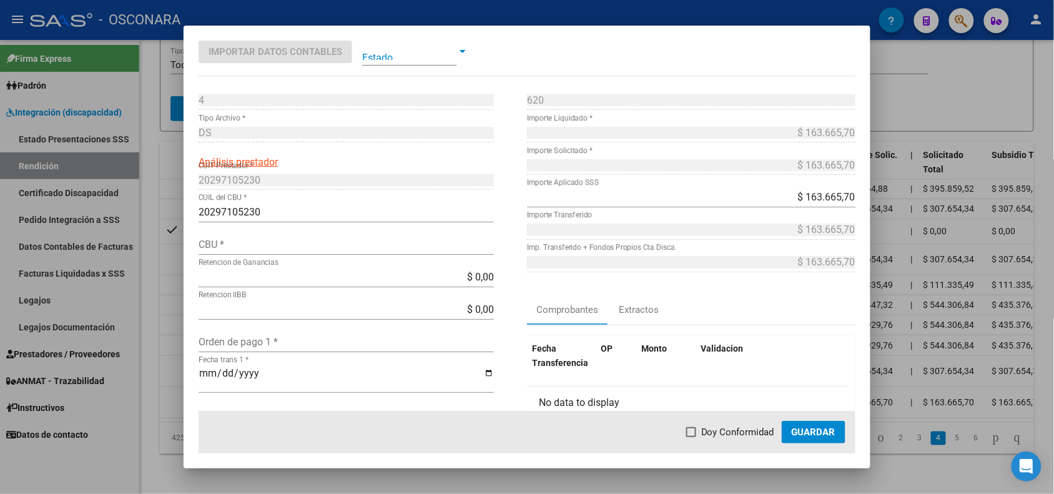
click at [161, 376] on div at bounding box center [527, 247] width 1054 height 494
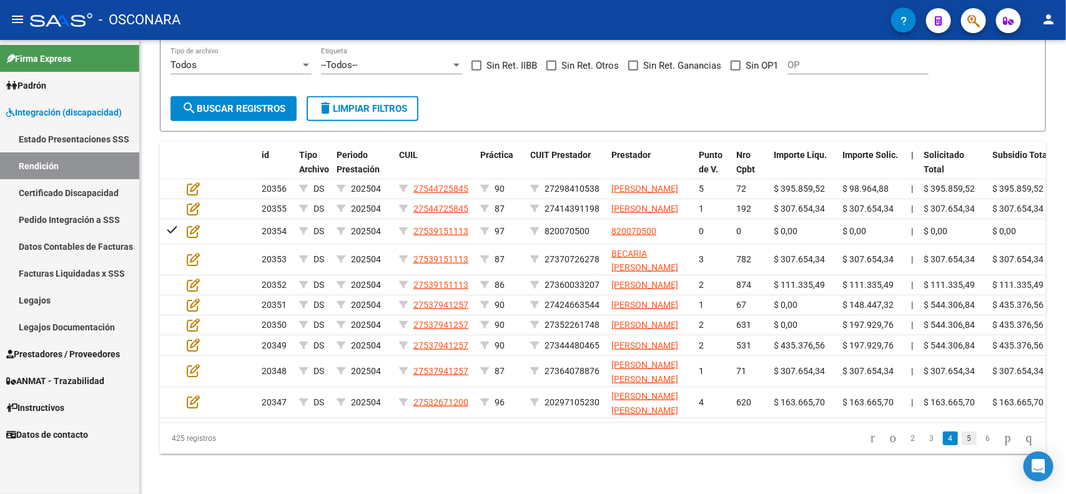
click at [962, 436] on link "5" at bounding box center [969, 439] width 15 height 14
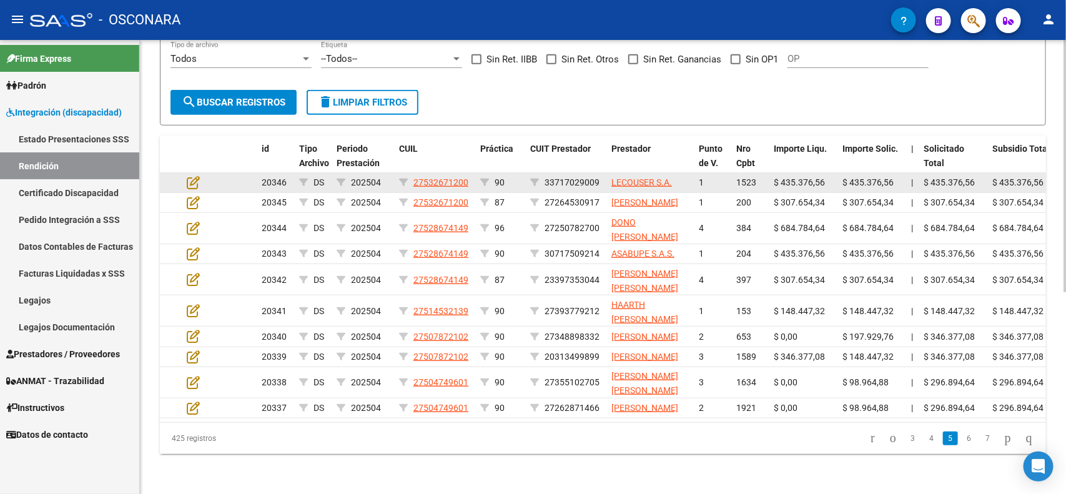
click at [197, 176] on app-edit-rendicion at bounding box center [193, 183] width 13 height 14
click at [195, 176] on icon at bounding box center [193, 183] width 13 height 14
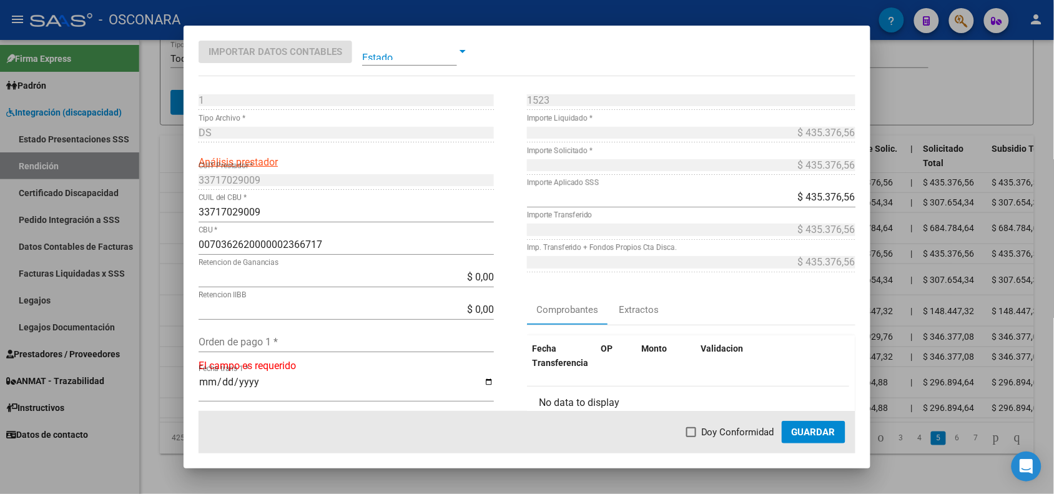
click at [172, 130] on div at bounding box center [527, 247] width 1054 height 494
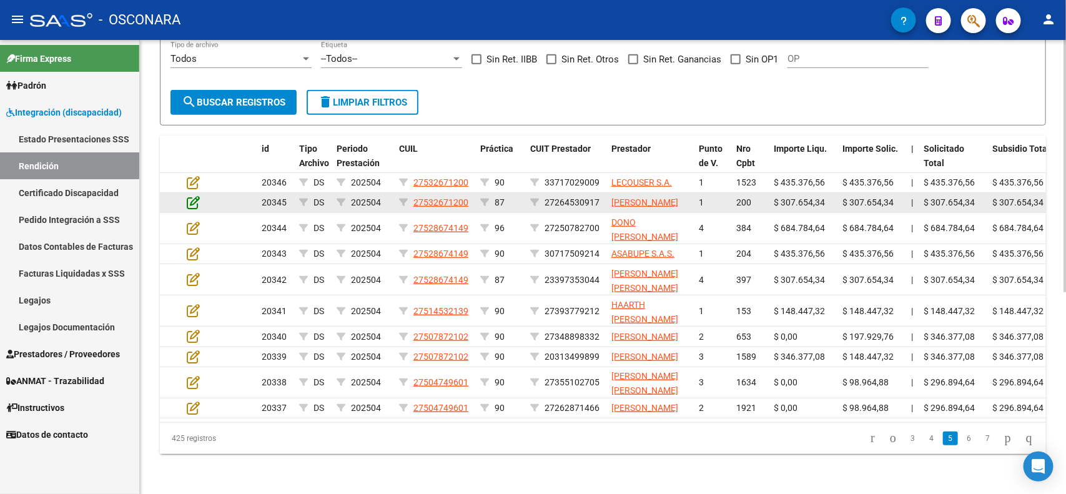
click at [187, 195] on icon at bounding box center [193, 202] width 13 height 14
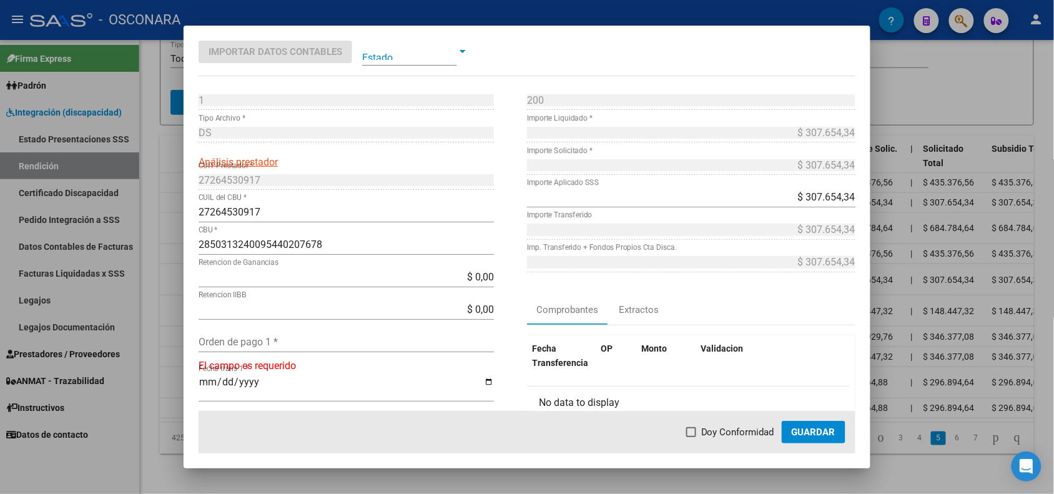
click at [179, 162] on div at bounding box center [527, 247] width 1054 height 494
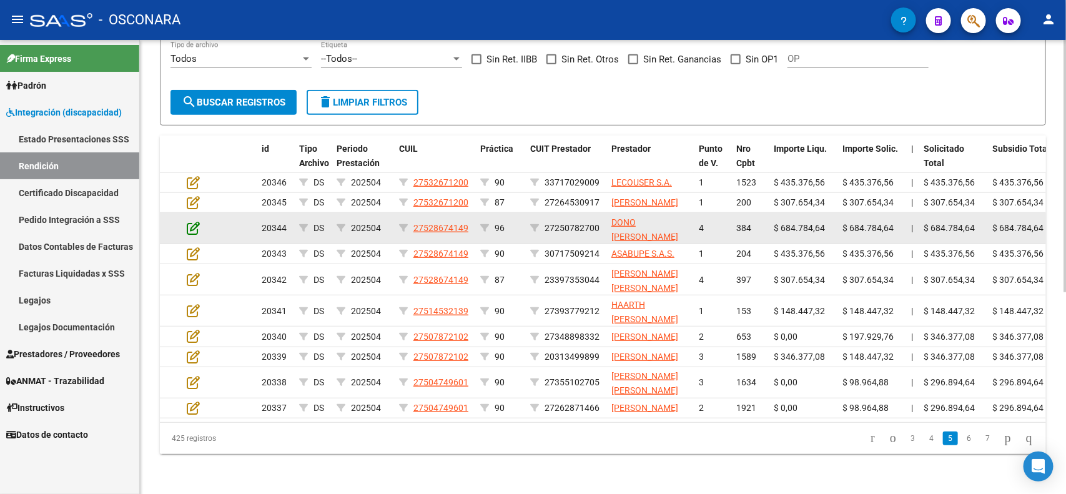
click at [191, 221] on icon at bounding box center [193, 228] width 13 height 14
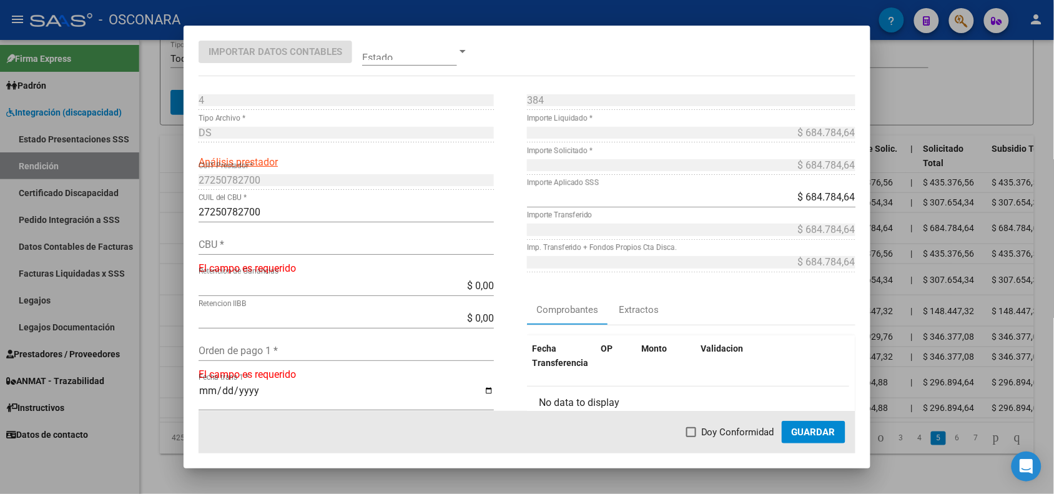
click at [182, 191] on div at bounding box center [527, 247] width 1054 height 494
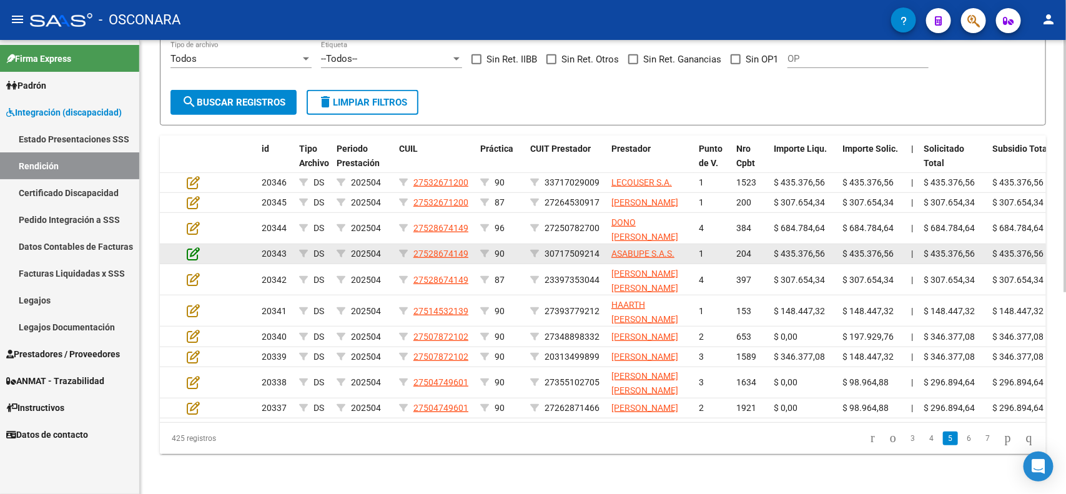
click at [188, 247] on icon at bounding box center [193, 254] width 13 height 14
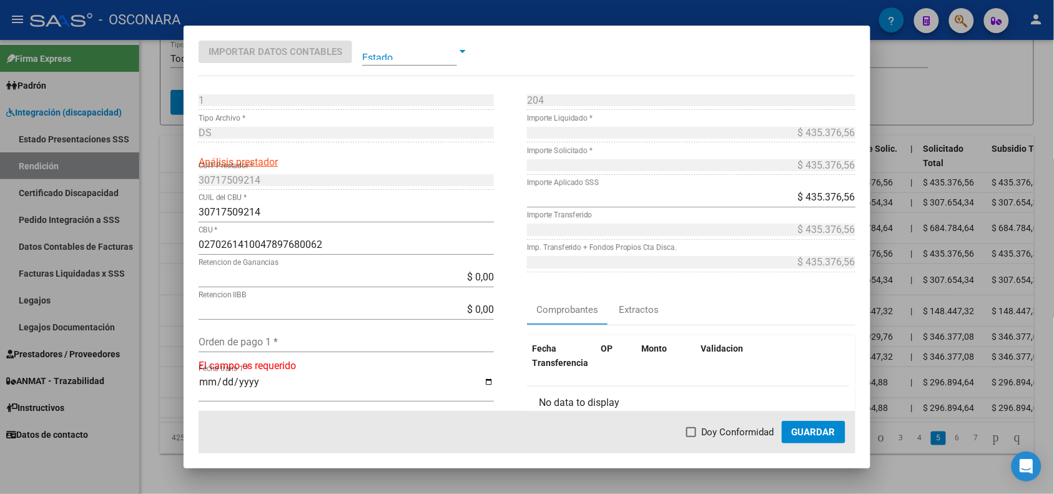
click at [177, 214] on div at bounding box center [527, 247] width 1054 height 494
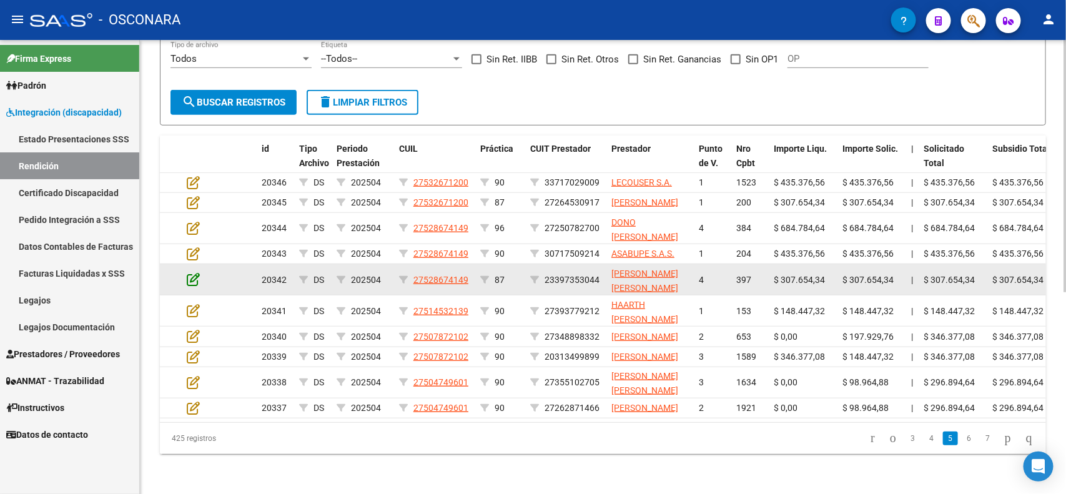
click at [191, 272] on icon at bounding box center [193, 279] width 13 height 14
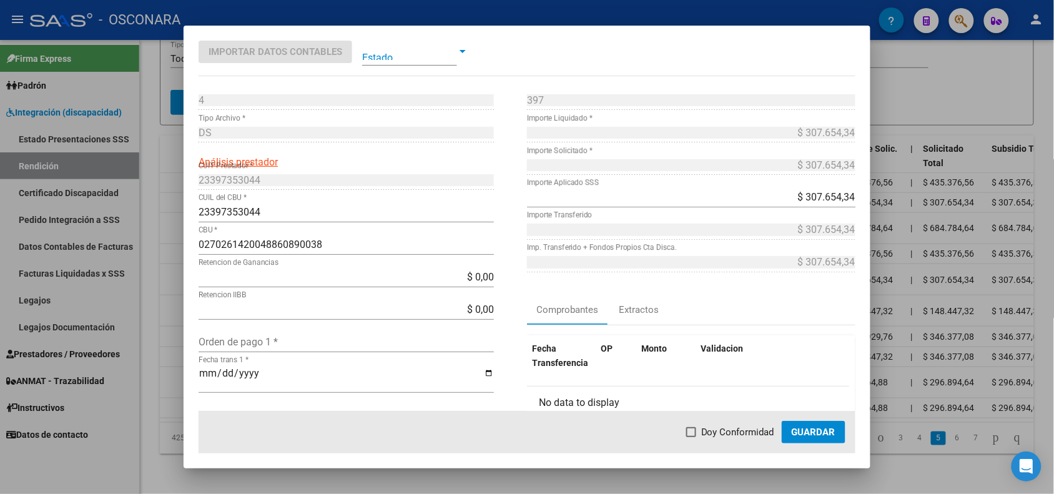
click at [175, 237] on div at bounding box center [527, 247] width 1054 height 494
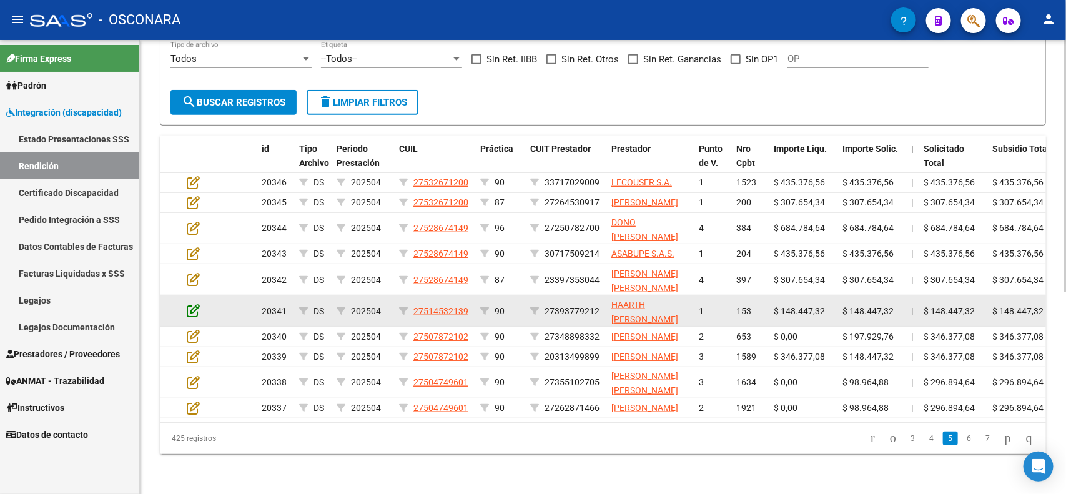
click at [195, 304] on icon at bounding box center [193, 311] width 13 height 14
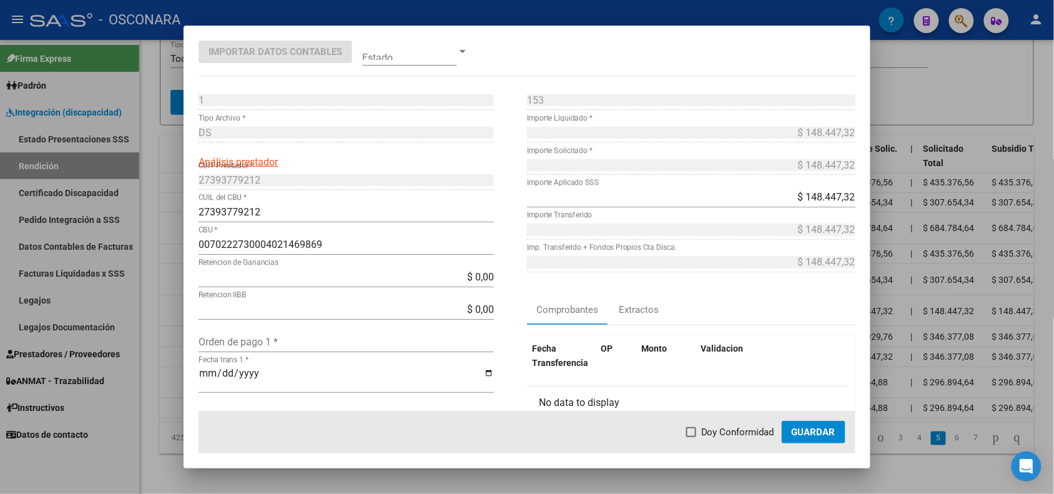
click at [180, 264] on div at bounding box center [527, 247] width 1054 height 494
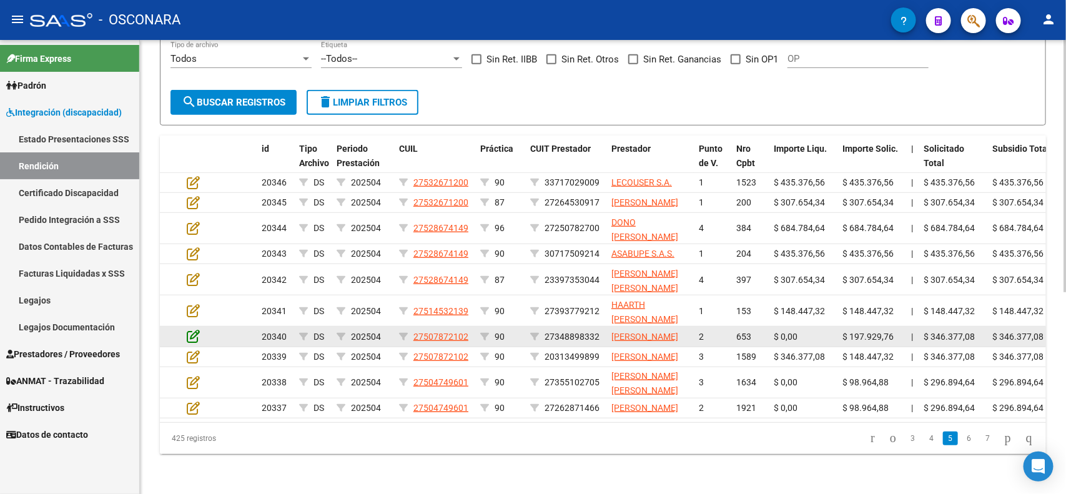
click at [189, 329] on icon at bounding box center [193, 336] width 13 height 14
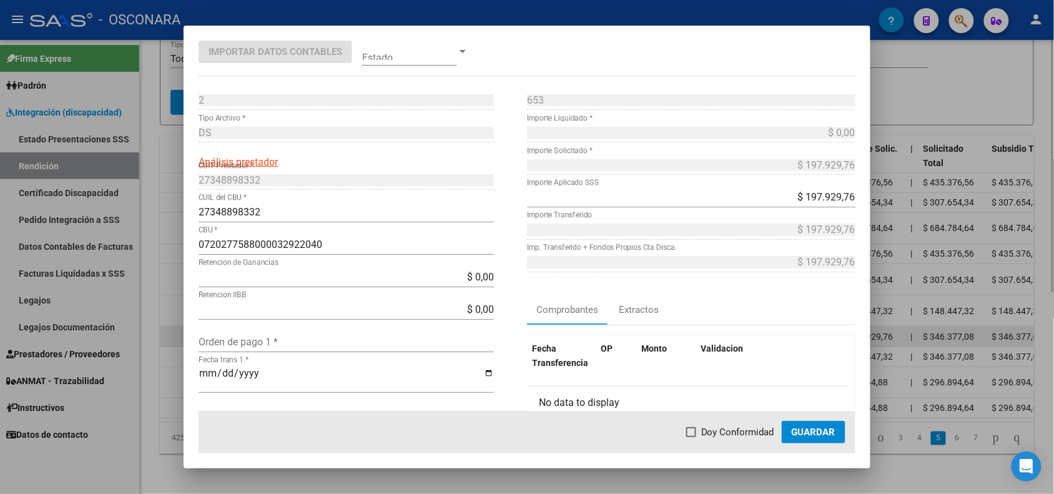
click at [172, 300] on div at bounding box center [527, 247] width 1054 height 494
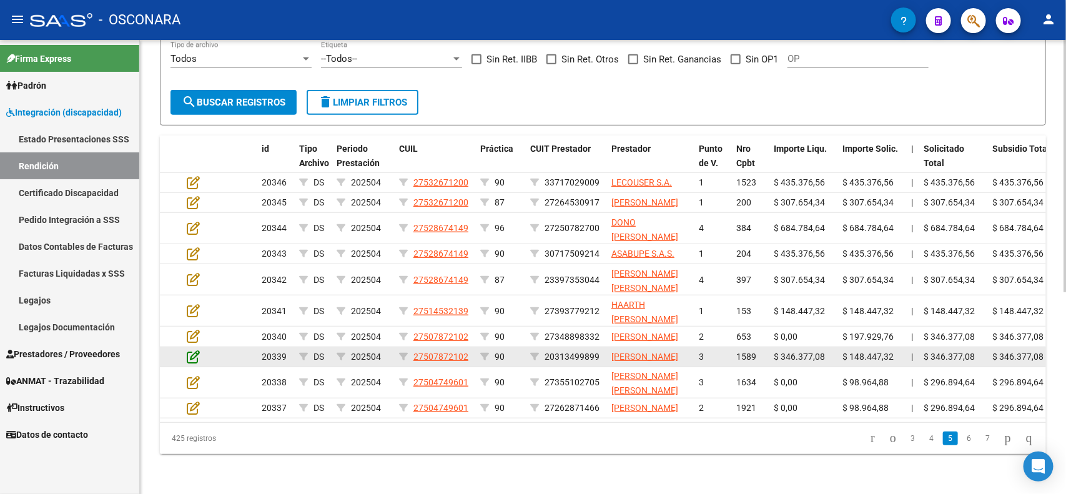
click at [192, 350] on icon at bounding box center [193, 357] width 13 height 14
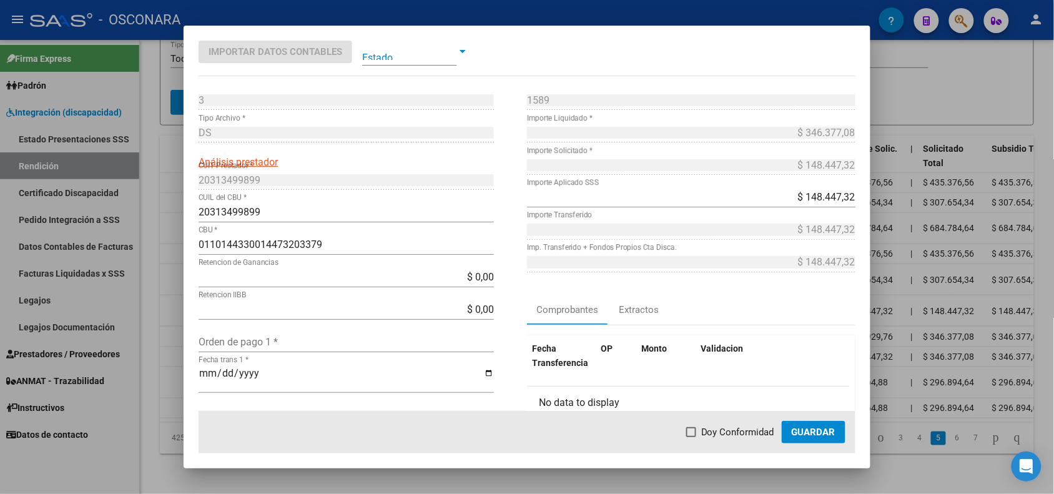
click at [179, 332] on div at bounding box center [527, 247] width 1054 height 494
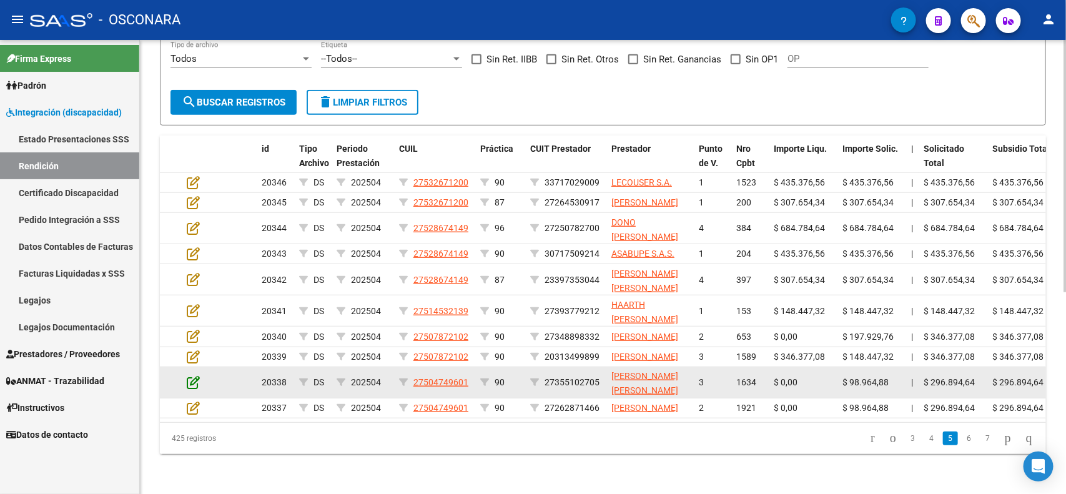
click at [188, 375] on icon at bounding box center [193, 382] width 13 height 14
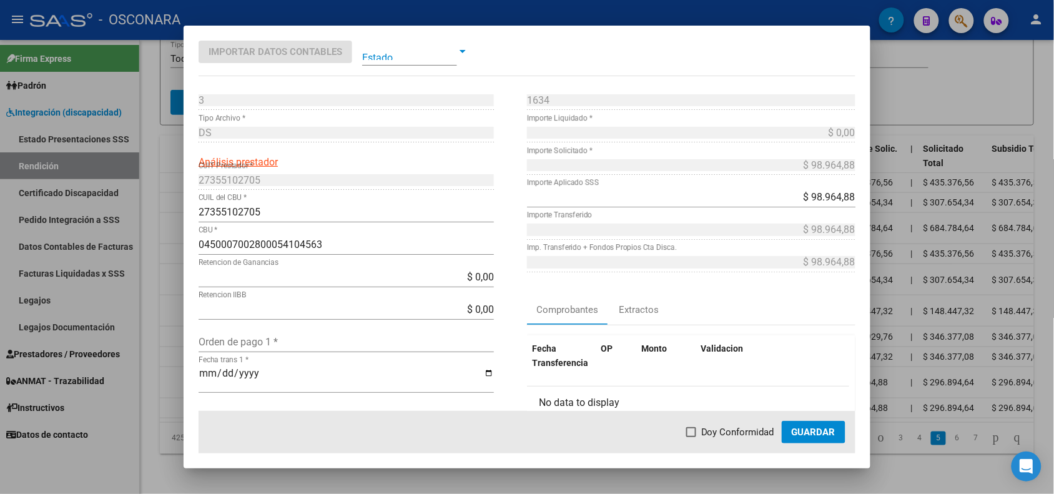
click at [167, 356] on div at bounding box center [527, 247] width 1054 height 494
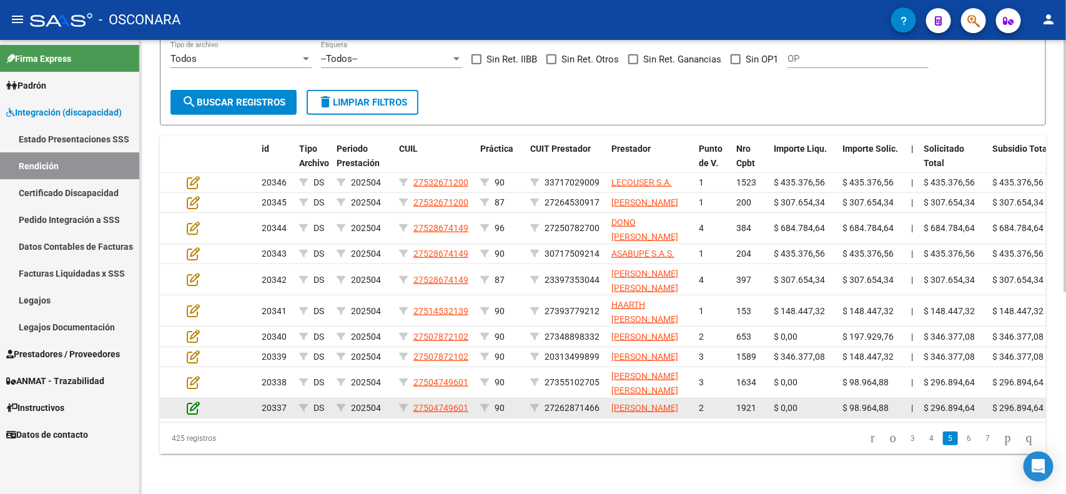
click at [197, 401] on icon at bounding box center [193, 408] width 13 height 14
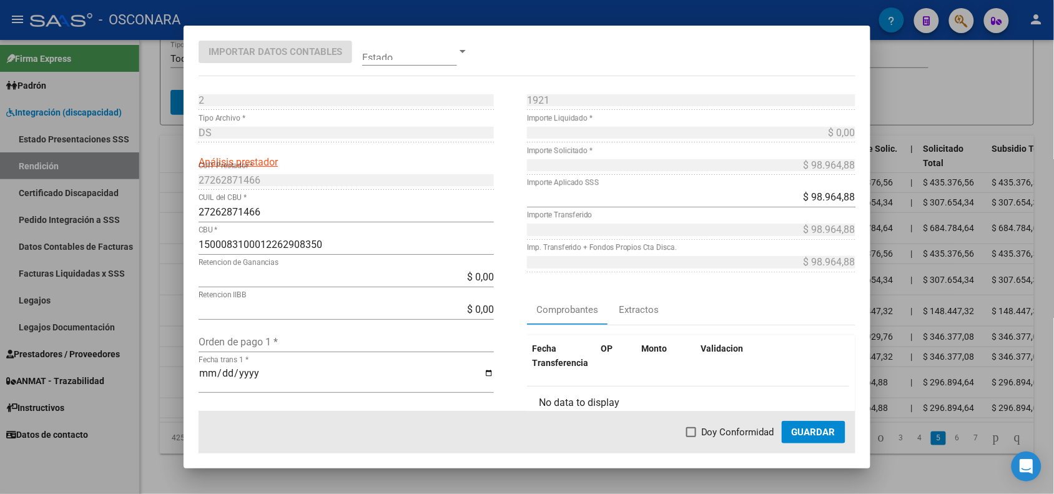
click at [164, 385] on div at bounding box center [527, 247] width 1054 height 494
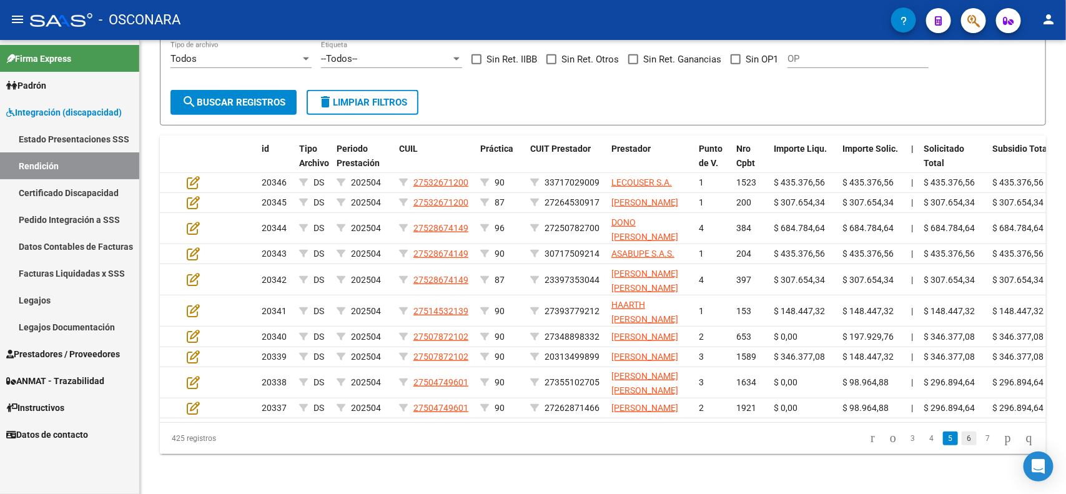
click at [962, 445] on link "6" at bounding box center [969, 439] width 15 height 14
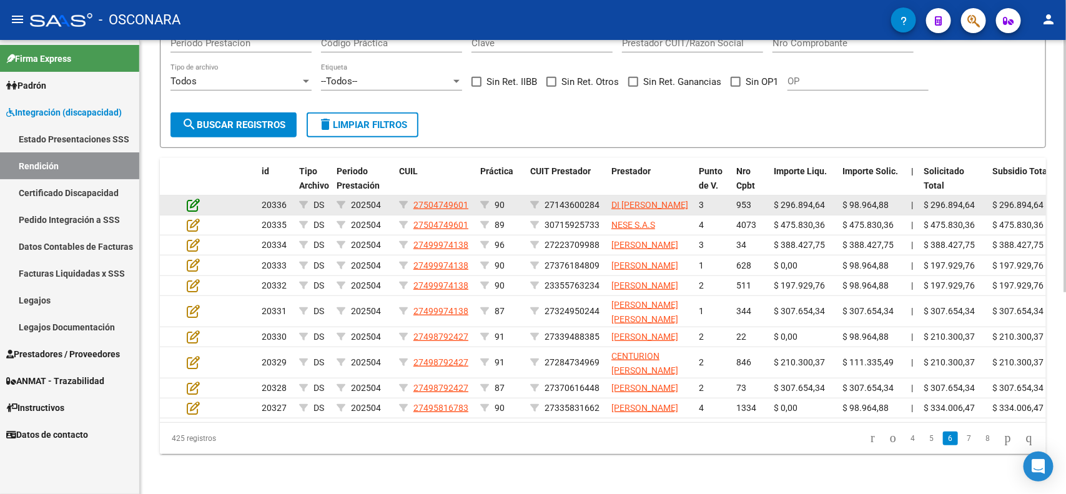
click at [189, 198] on icon at bounding box center [193, 205] width 13 height 14
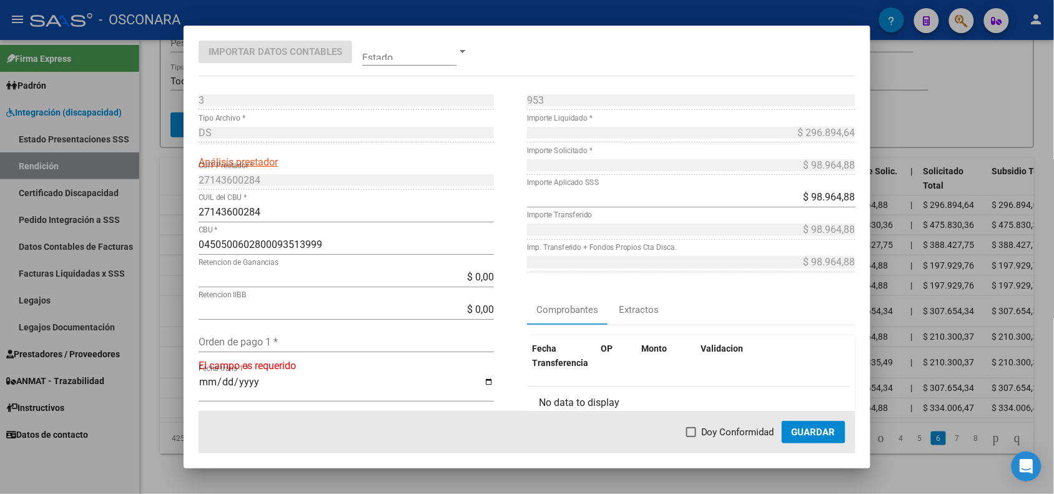
click at [169, 136] on div at bounding box center [527, 247] width 1054 height 494
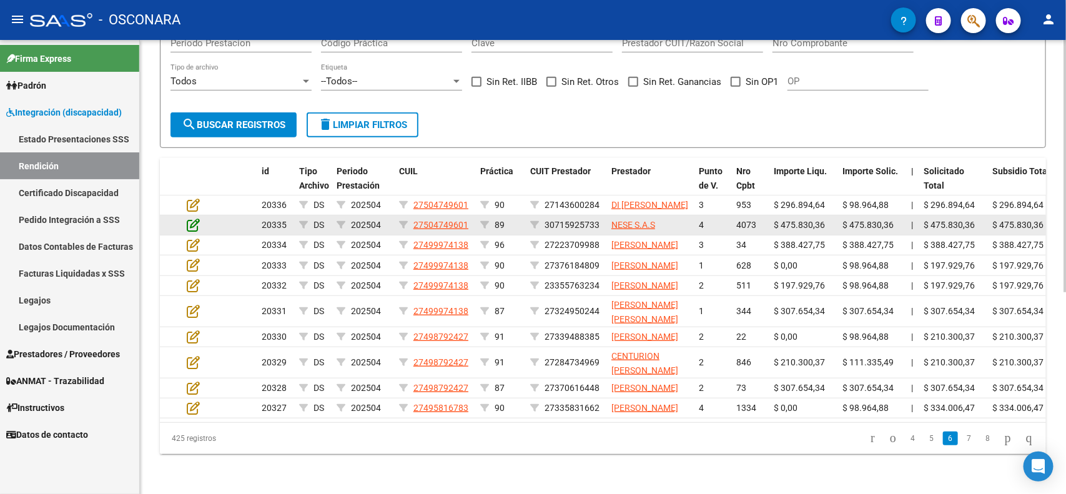
click at [195, 218] on icon at bounding box center [193, 225] width 13 height 14
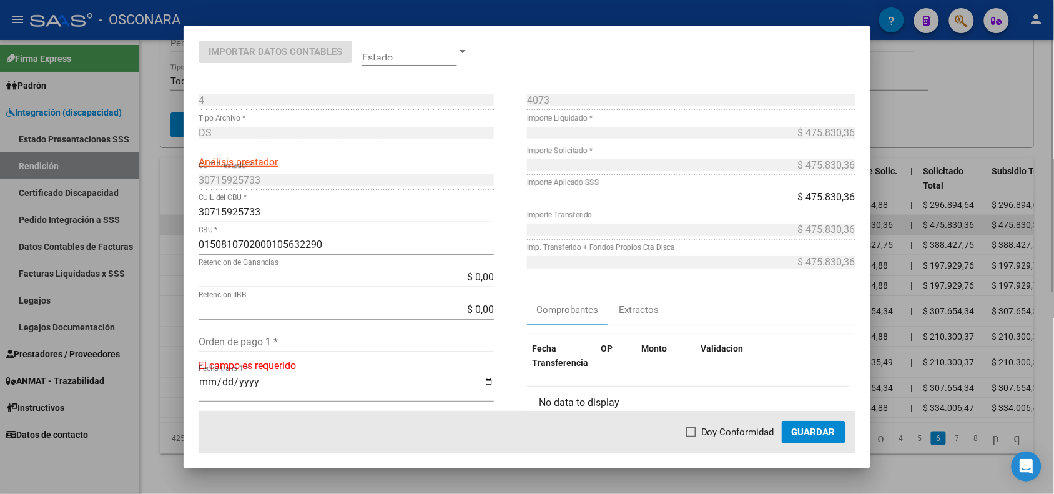
click at [173, 163] on div at bounding box center [527, 247] width 1054 height 494
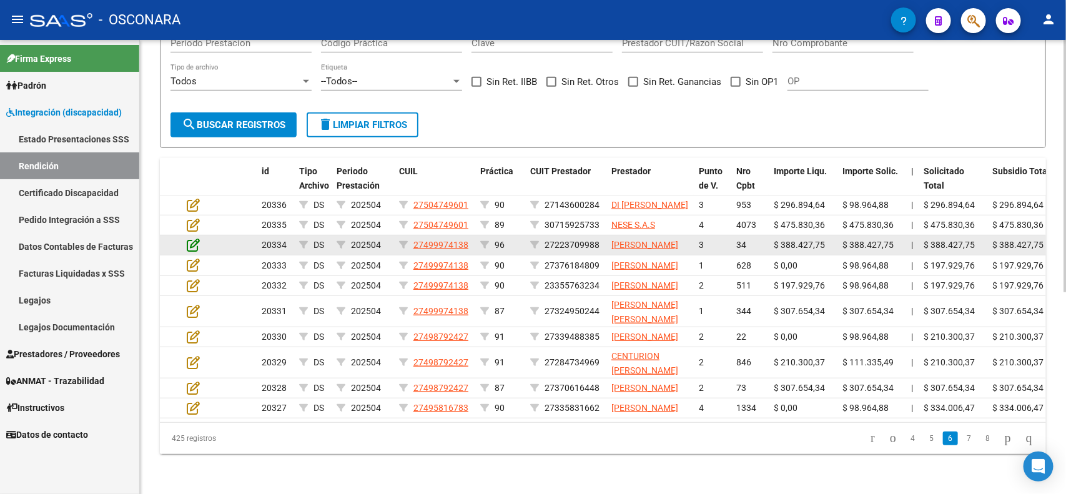
click at [192, 238] on icon at bounding box center [193, 245] width 13 height 14
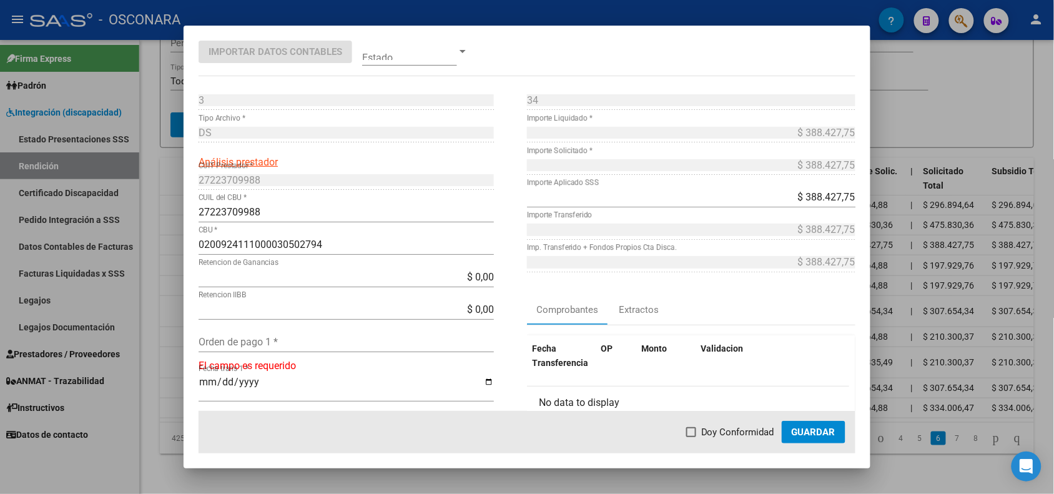
click at [177, 189] on div at bounding box center [527, 247] width 1054 height 494
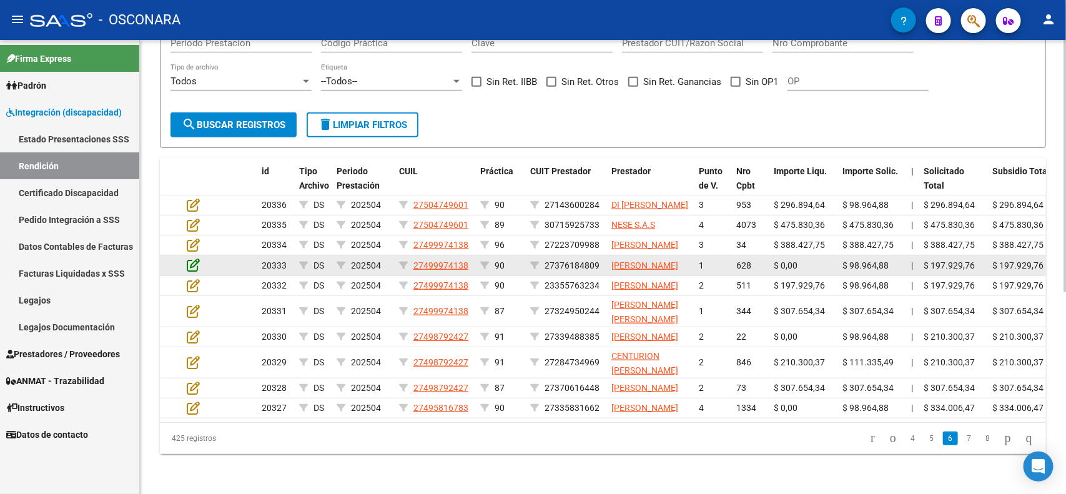
click at [189, 258] on icon at bounding box center [193, 265] width 13 height 14
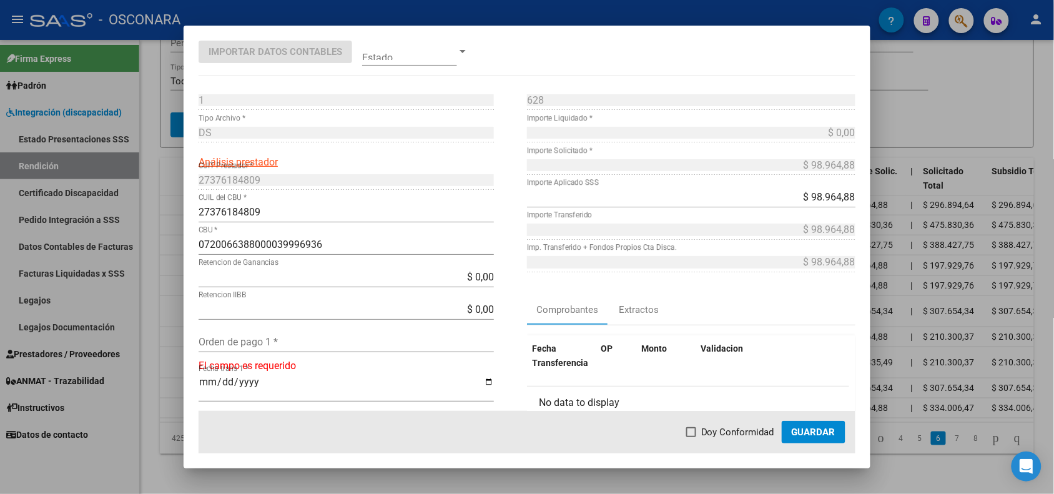
click at [167, 212] on div at bounding box center [527, 247] width 1054 height 494
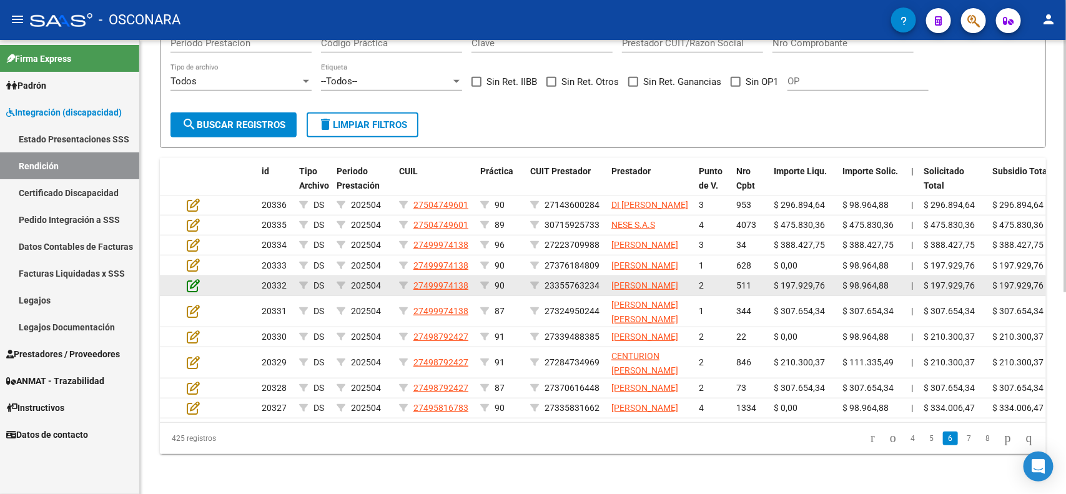
click at [194, 279] on icon at bounding box center [193, 286] width 13 height 14
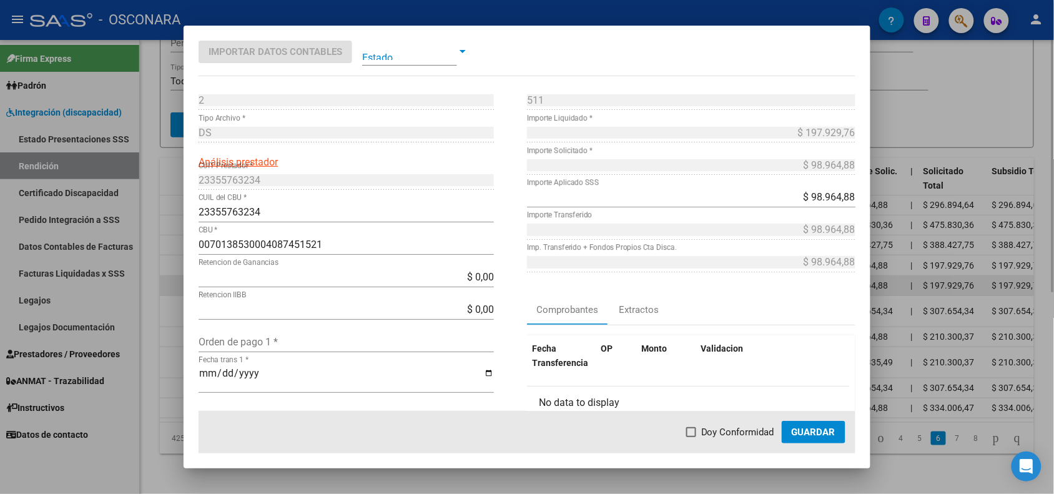
click at [178, 239] on div at bounding box center [527, 247] width 1054 height 494
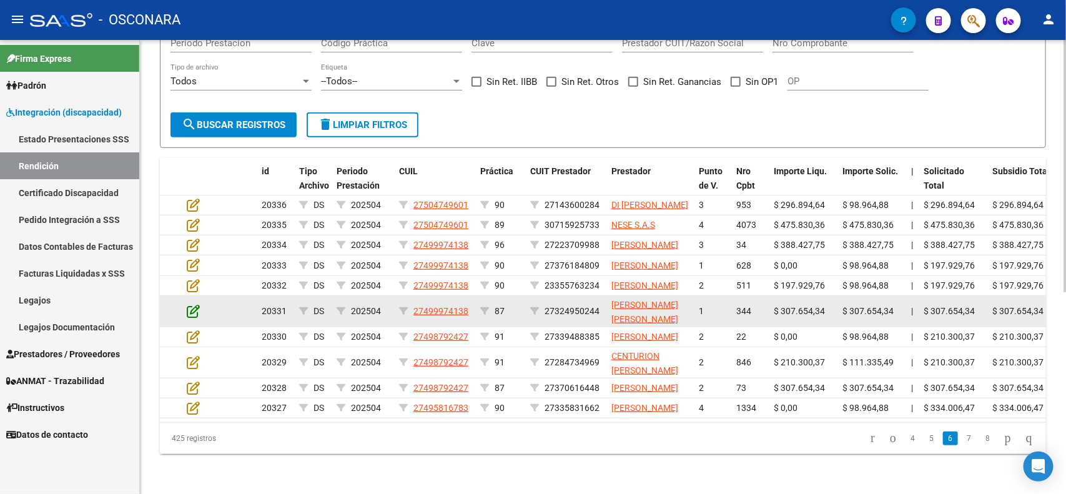
click at [192, 304] on icon at bounding box center [193, 311] width 13 height 14
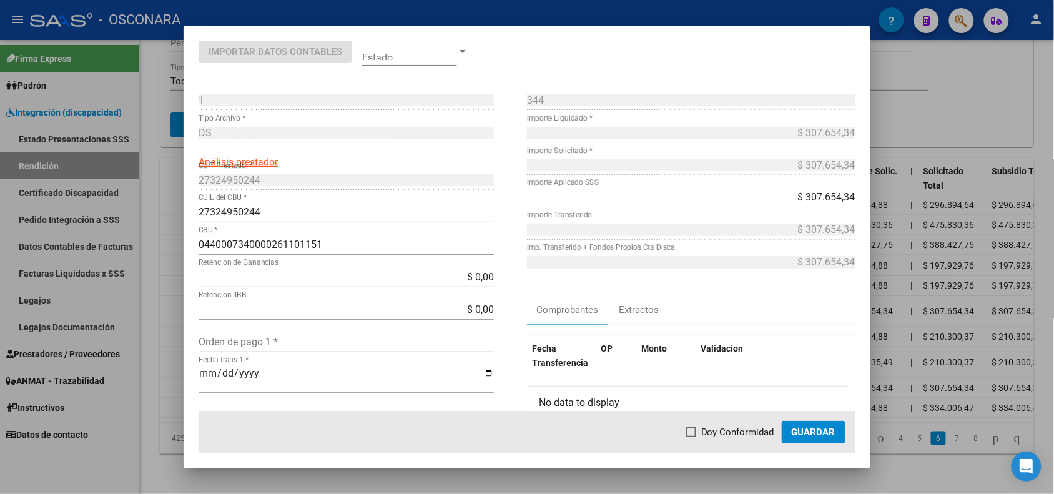
click at [171, 266] on div at bounding box center [527, 247] width 1054 height 494
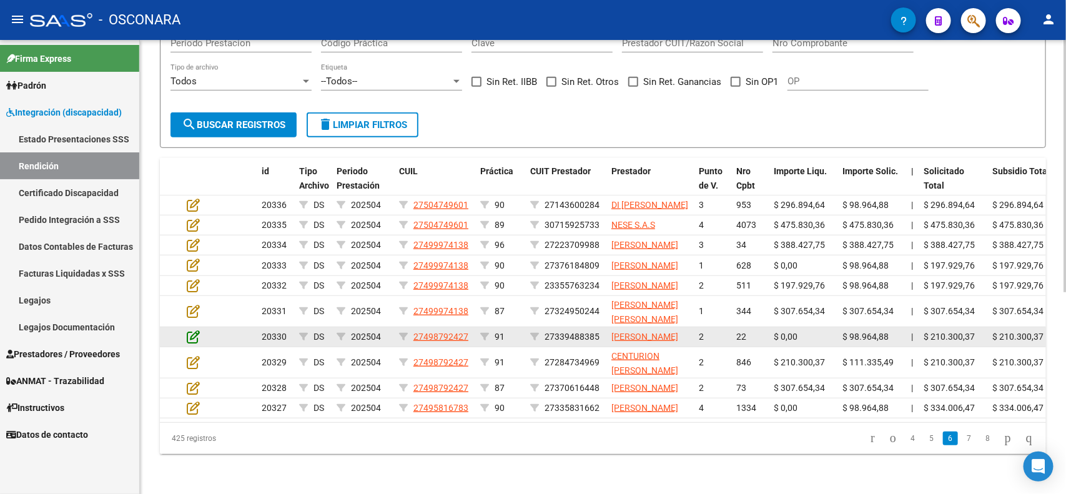
click at [194, 330] on icon at bounding box center [193, 337] width 13 height 14
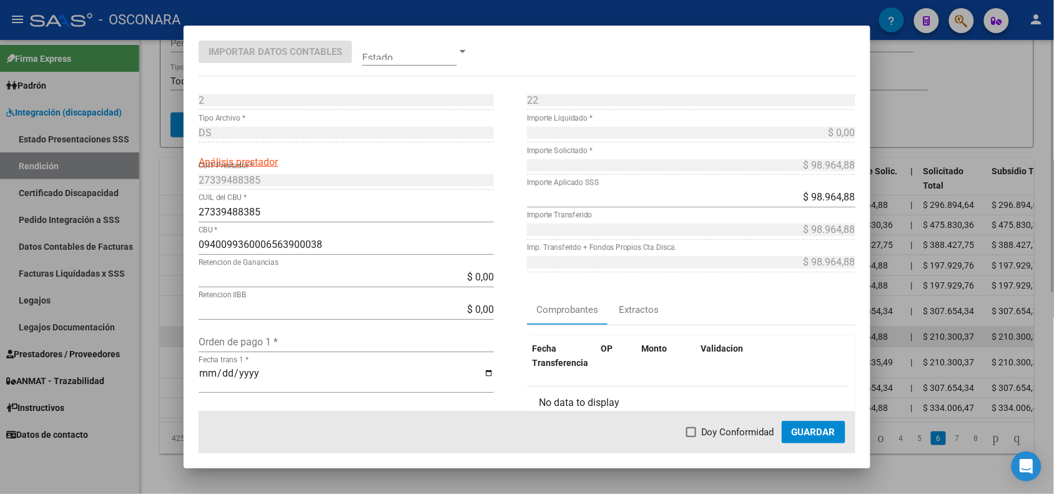
click at [173, 300] on div at bounding box center [527, 247] width 1054 height 494
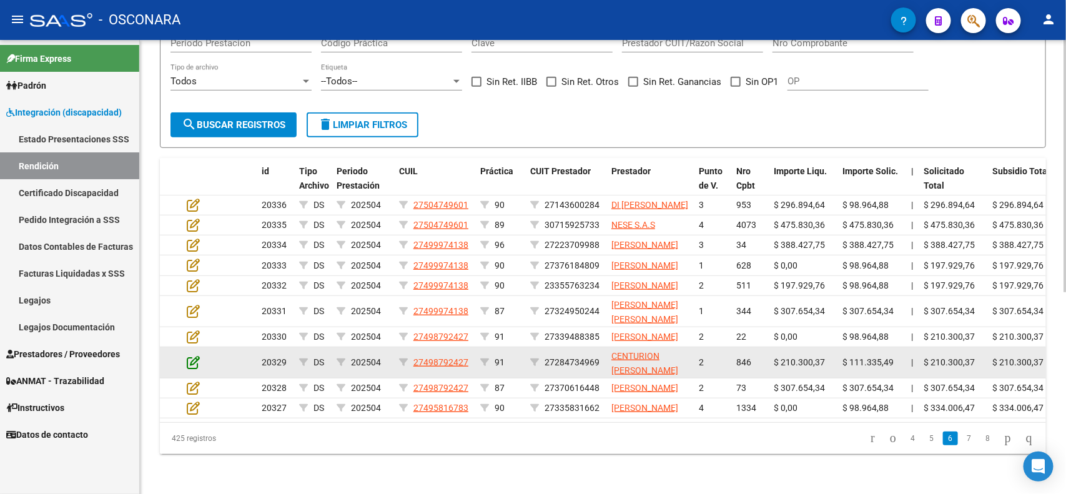
click at [192, 355] on icon at bounding box center [193, 362] width 13 height 14
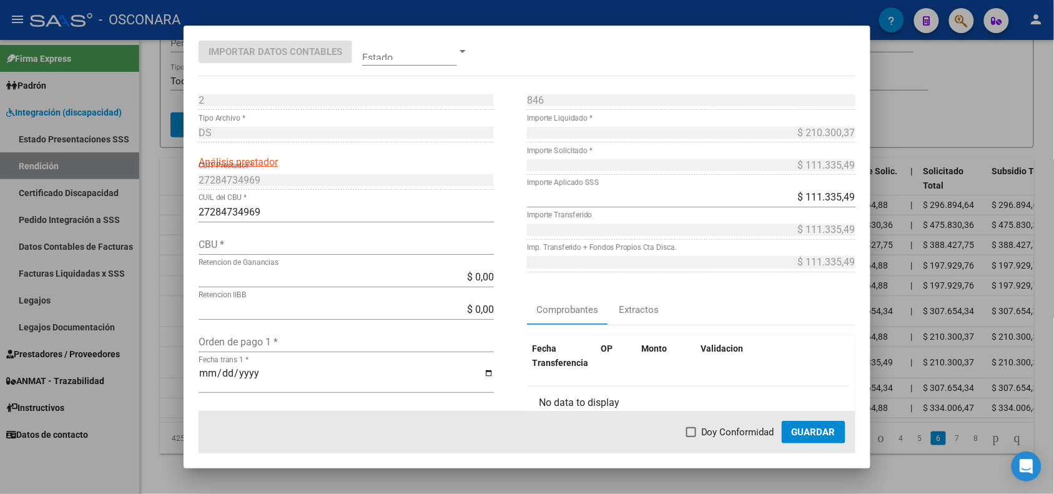
click at [176, 332] on div at bounding box center [527, 247] width 1054 height 494
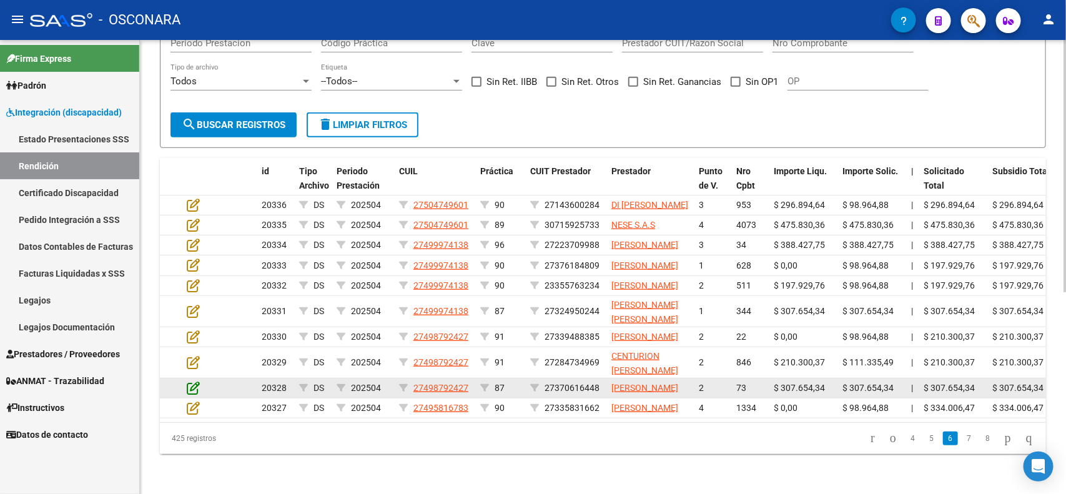
click at [194, 381] on icon at bounding box center [193, 388] width 13 height 14
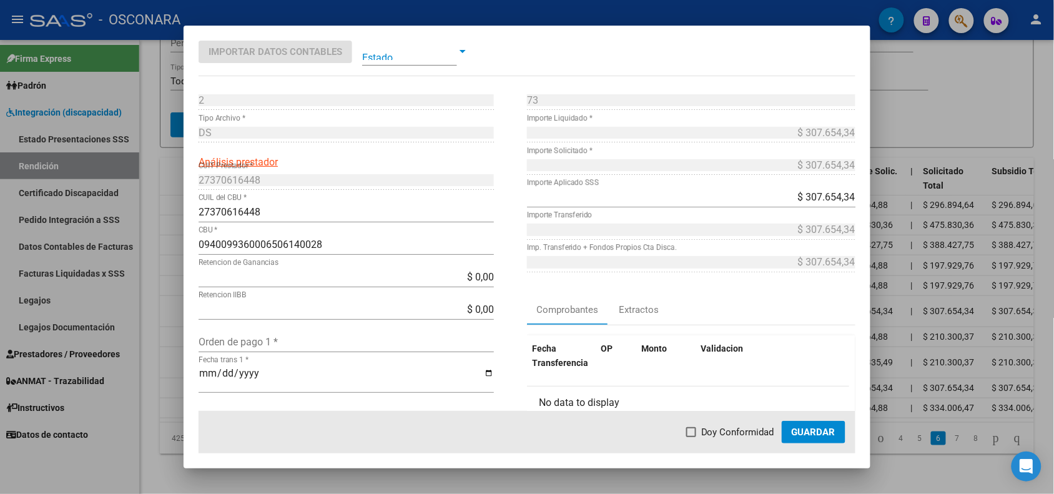
click at [176, 364] on div at bounding box center [527, 247] width 1054 height 494
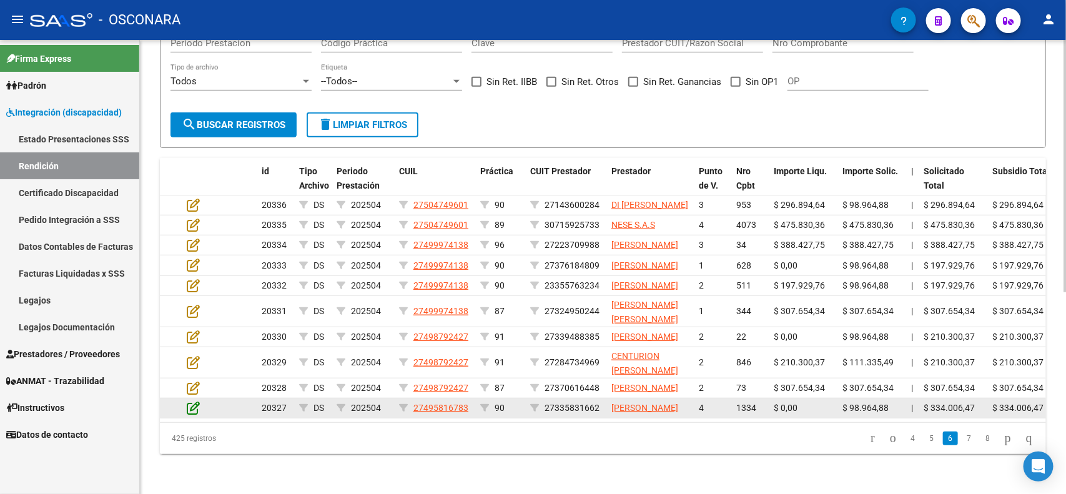
click at [189, 401] on icon at bounding box center [193, 408] width 13 height 14
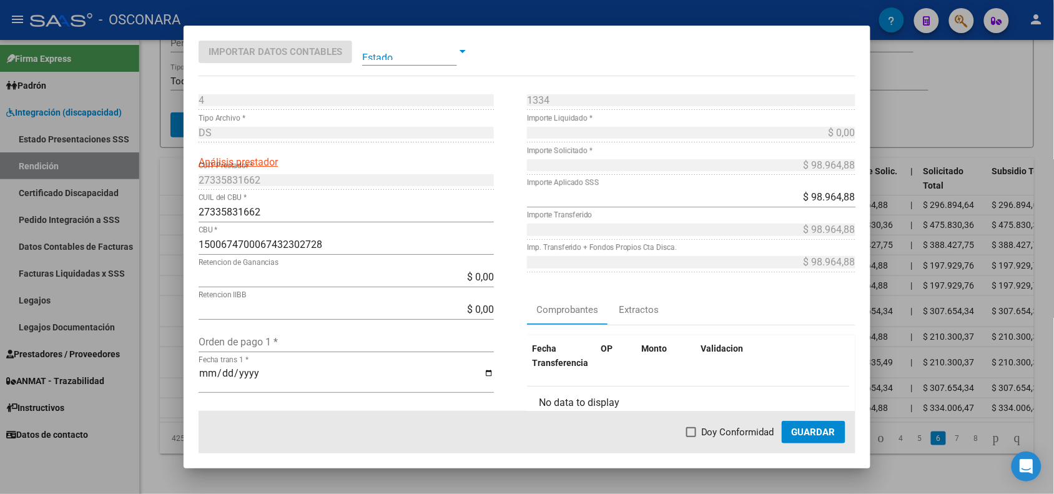
click at [171, 393] on div at bounding box center [527, 247] width 1054 height 494
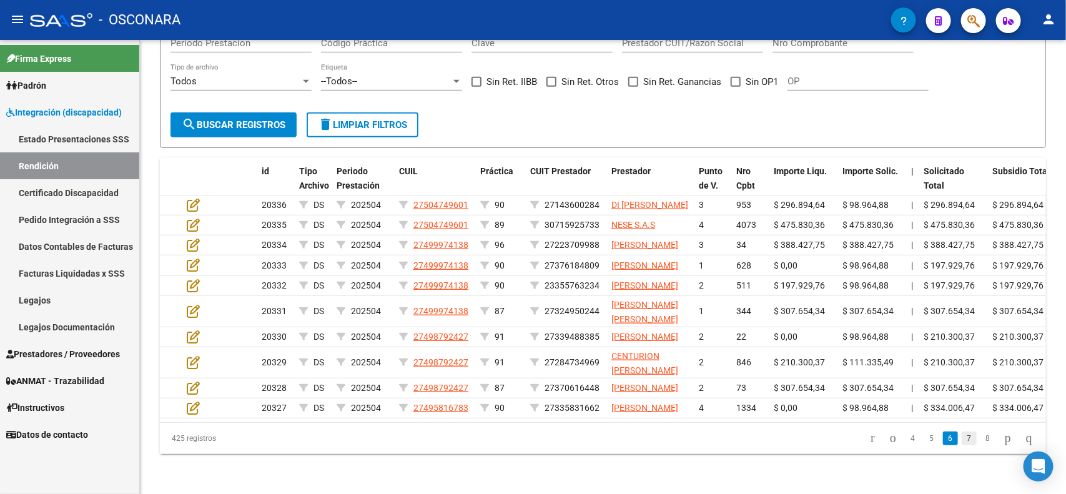
click at [962, 445] on link "7" at bounding box center [969, 439] width 15 height 14
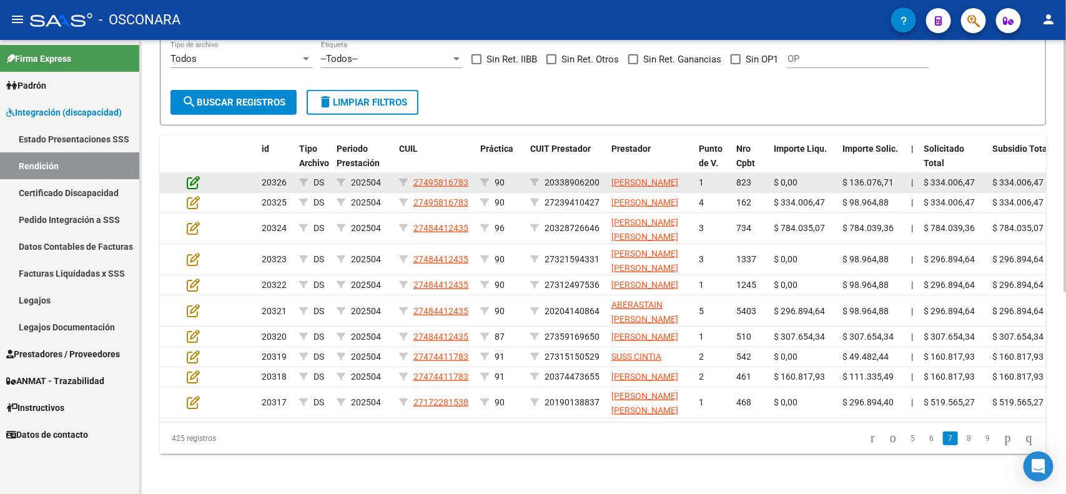
click at [197, 176] on icon at bounding box center [193, 183] width 13 height 14
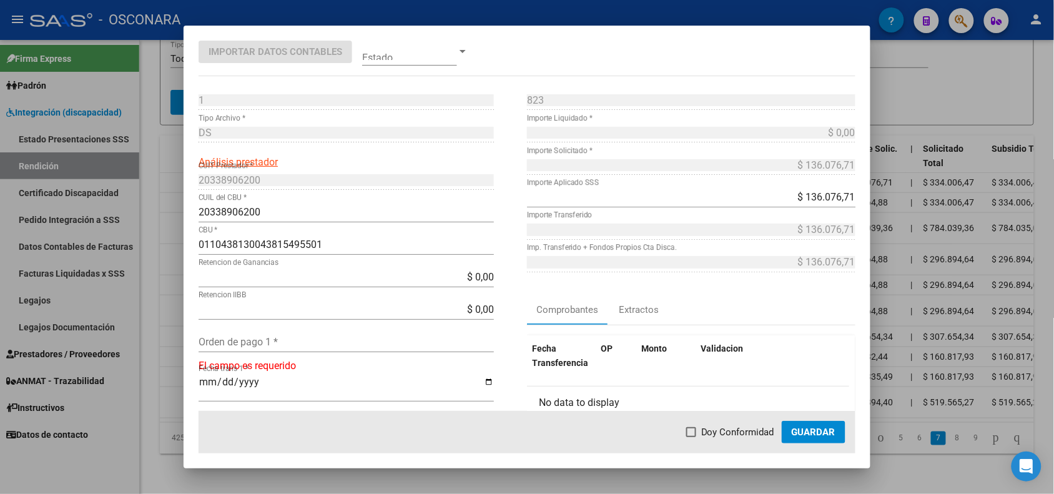
click at [158, 145] on div at bounding box center [527, 247] width 1054 height 494
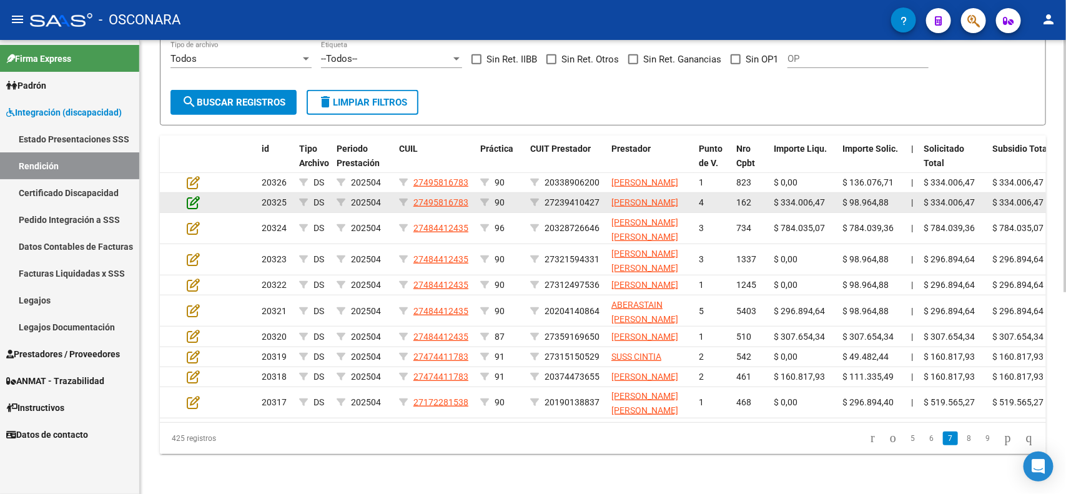
click at [187, 195] on icon at bounding box center [193, 202] width 13 height 14
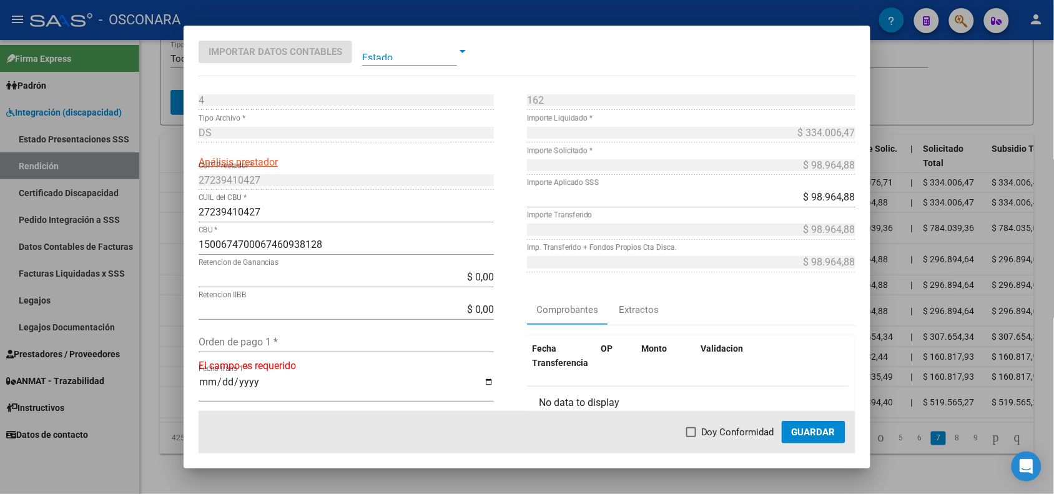
click at [169, 171] on div at bounding box center [527, 247] width 1054 height 494
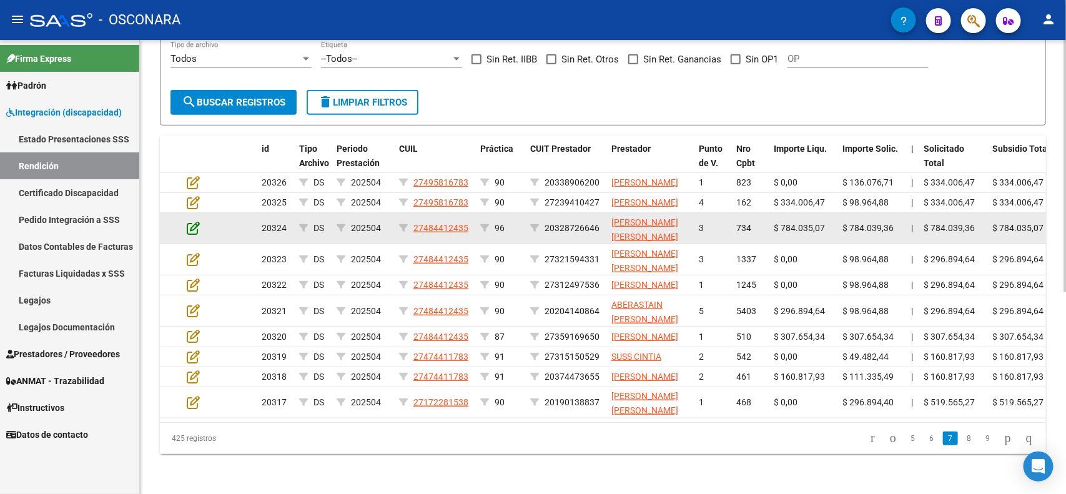
click at [191, 221] on icon at bounding box center [193, 228] width 13 height 14
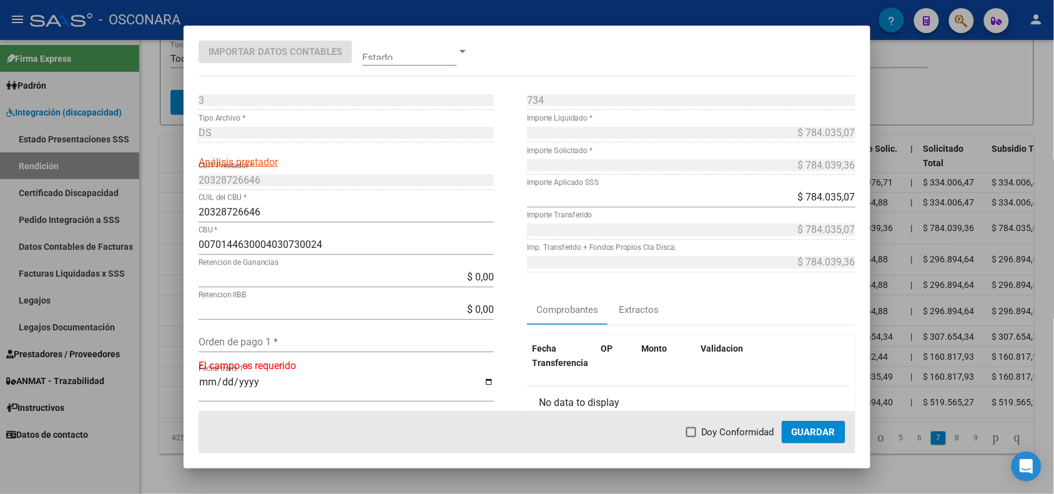
click at [178, 203] on div at bounding box center [527, 247] width 1054 height 494
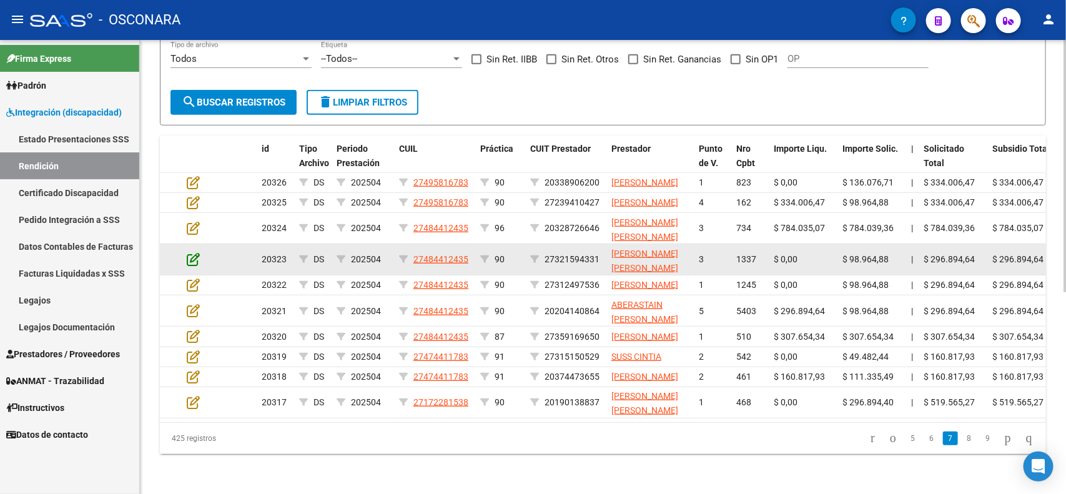
click at [189, 252] on icon at bounding box center [193, 259] width 13 height 14
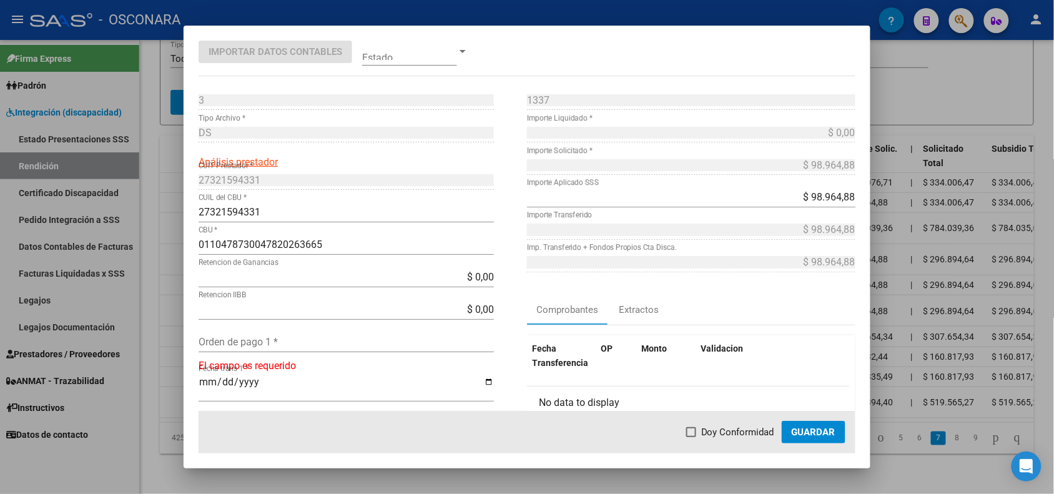
click at [170, 232] on div at bounding box center [527, 247] width 1054 height 494
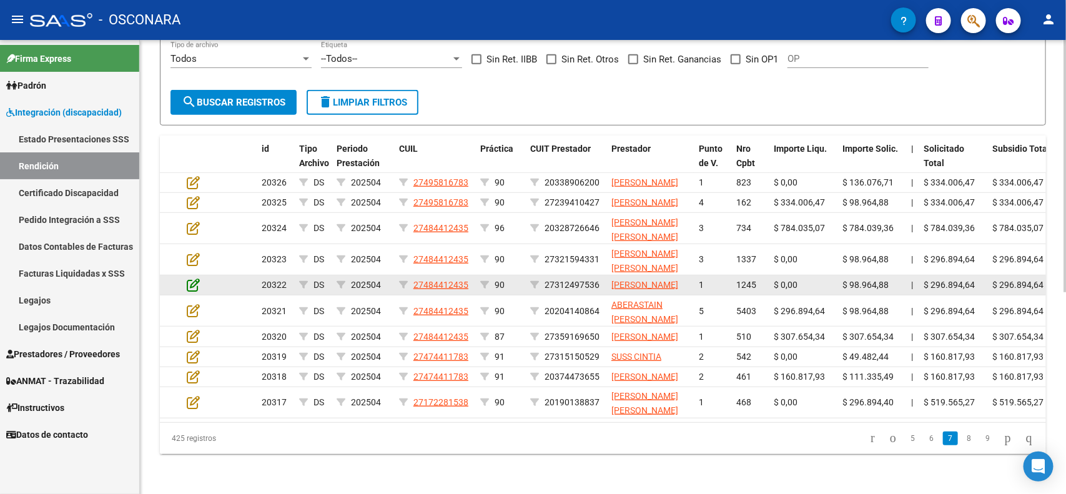
click at [195, 278] on icon at bounding box center [193, 285] width 13 height 14
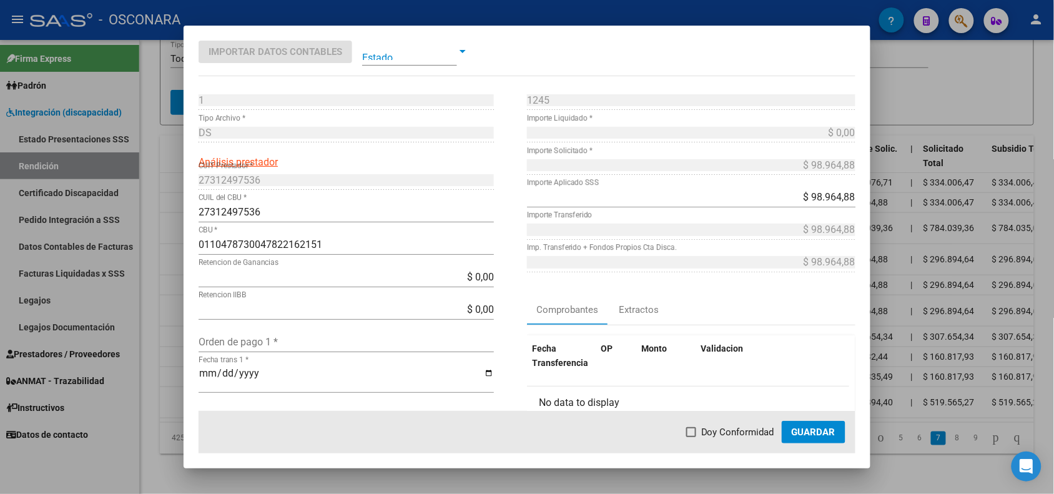
click at [169, 260] on div at bounding box center [527, 247] width 1054 height 494
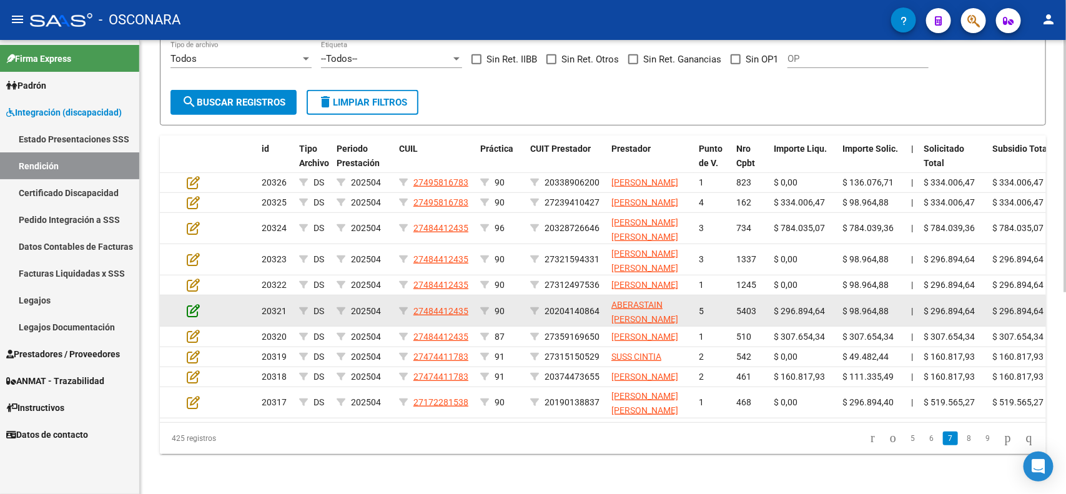
click at [192, 304] on icon at bounding box center [193, 311] width 13 height 14
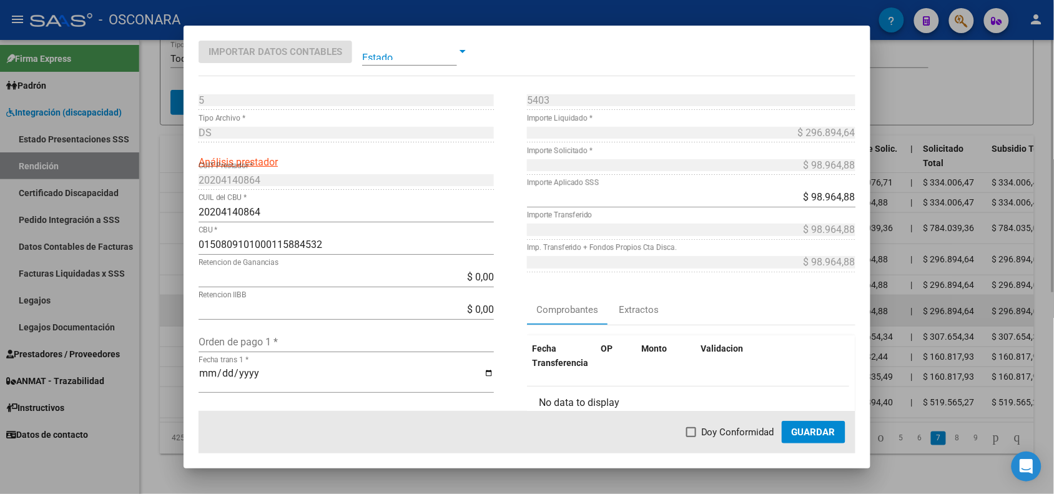
click at [174, 289] on div at bounding box center [527, 247] width 1054 height 494
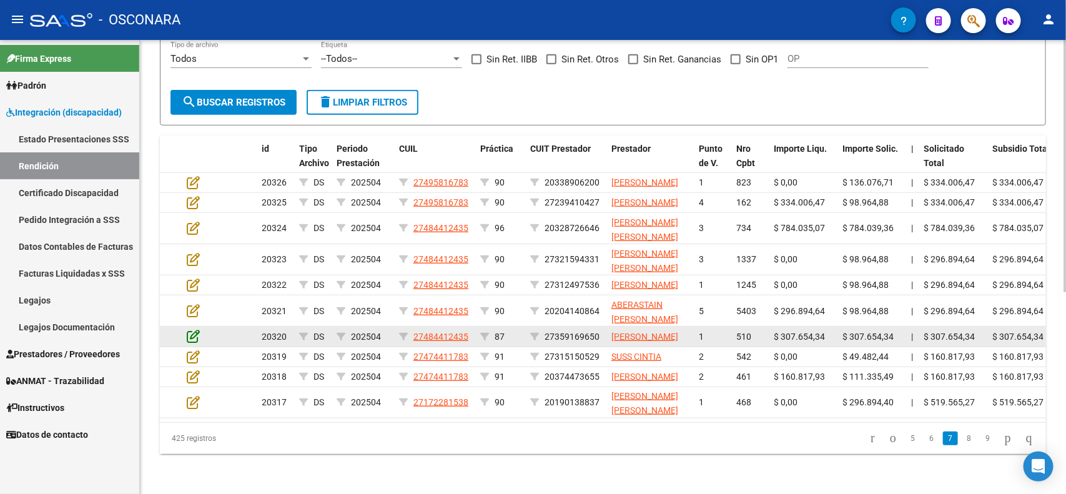
click at [188, 329] on icon at bounding box center [193, 336] width 13 height 14
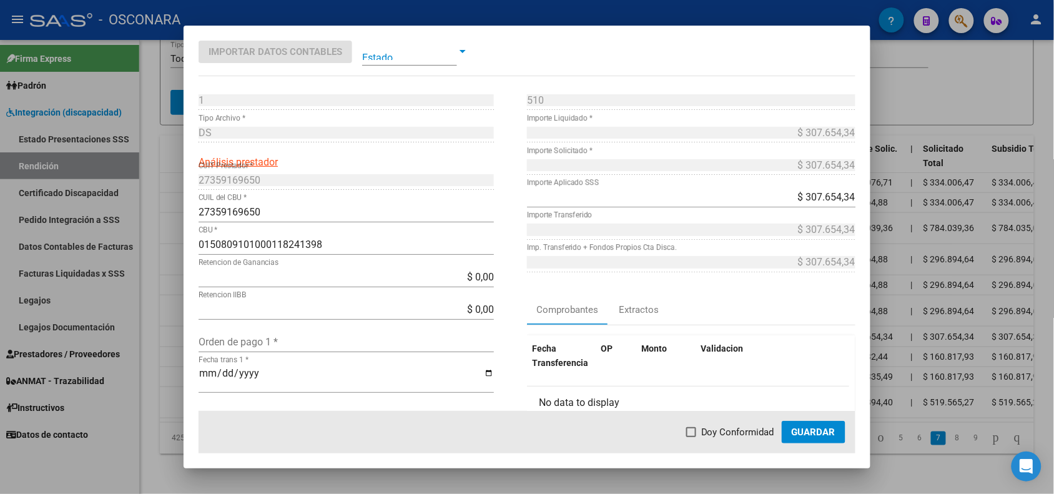
click at [179, 322] on div at bounding box center [527, 247] width 1054 height 494
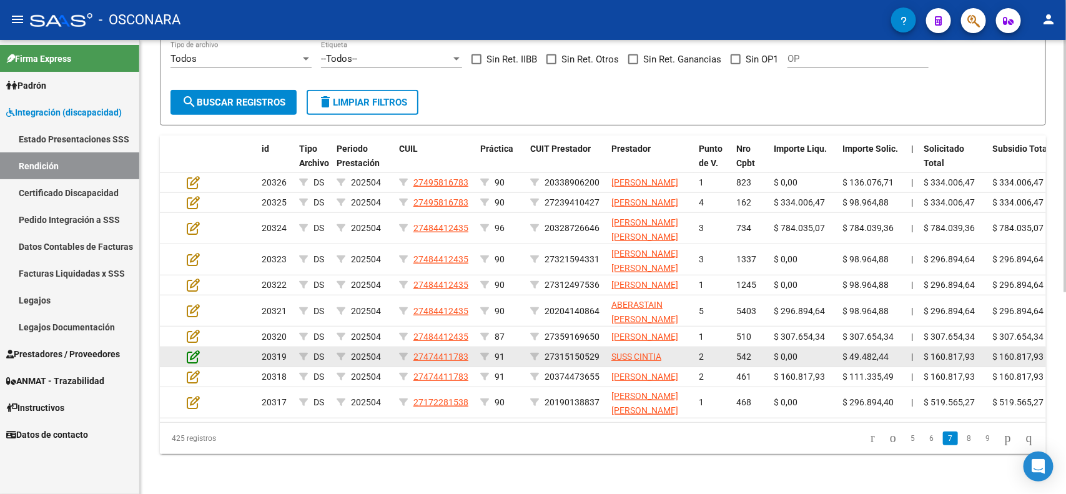
click at [195, 350] on icon at bounding box center [193, 357] width 13 height 14
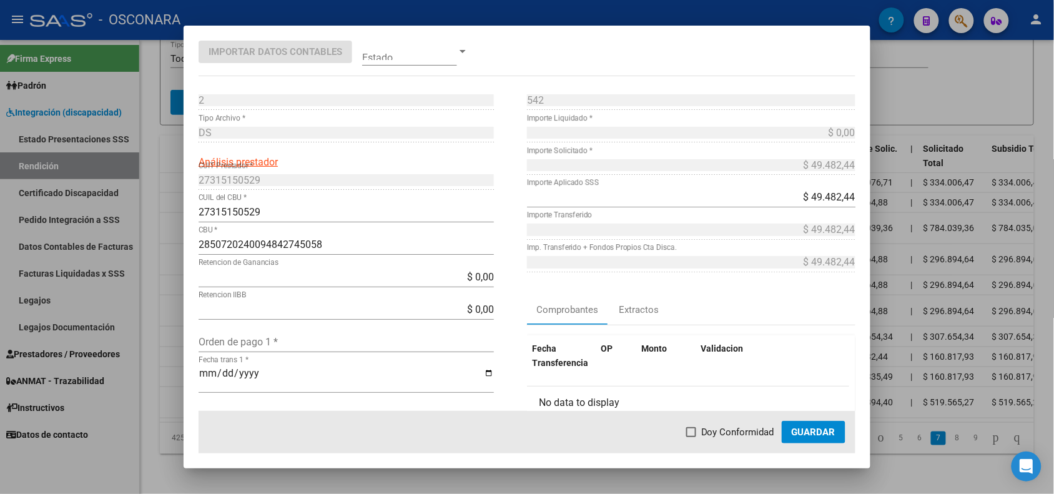
click at [176, 345] on div at bounding box center [527, 247] width 1054 height 494
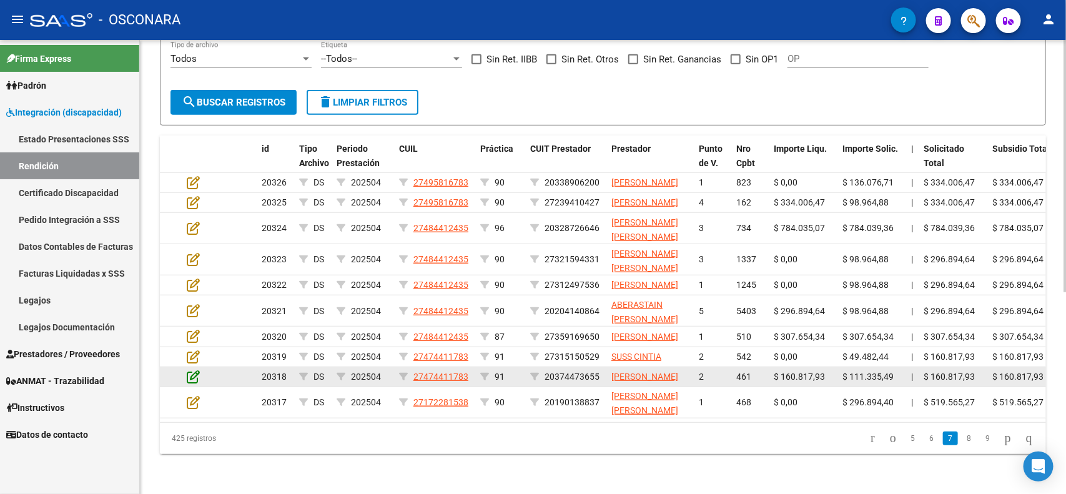
click at [189, 370] on icon at bounding box center [193, 377] width 13 height 14
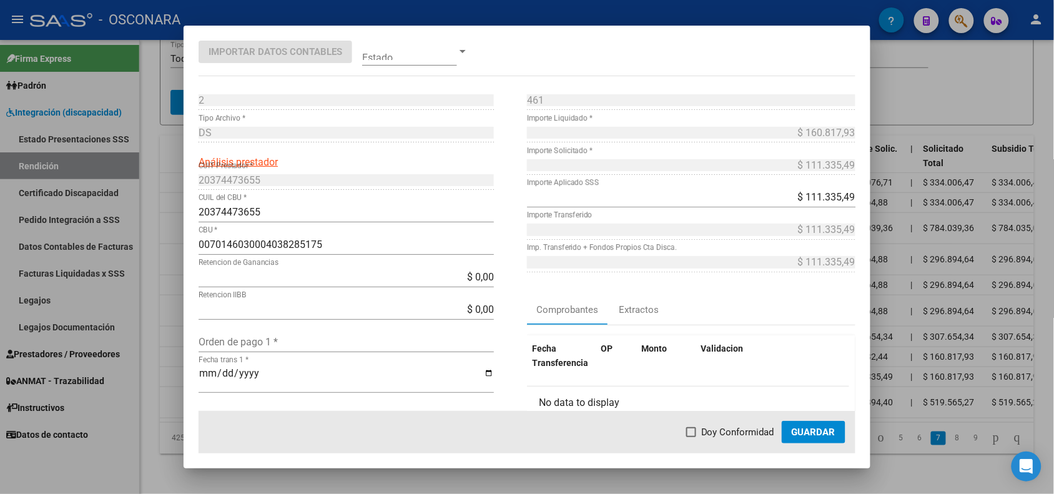
click at [176, 367] on div at bounding box center [527, 247] width 1054 height 494
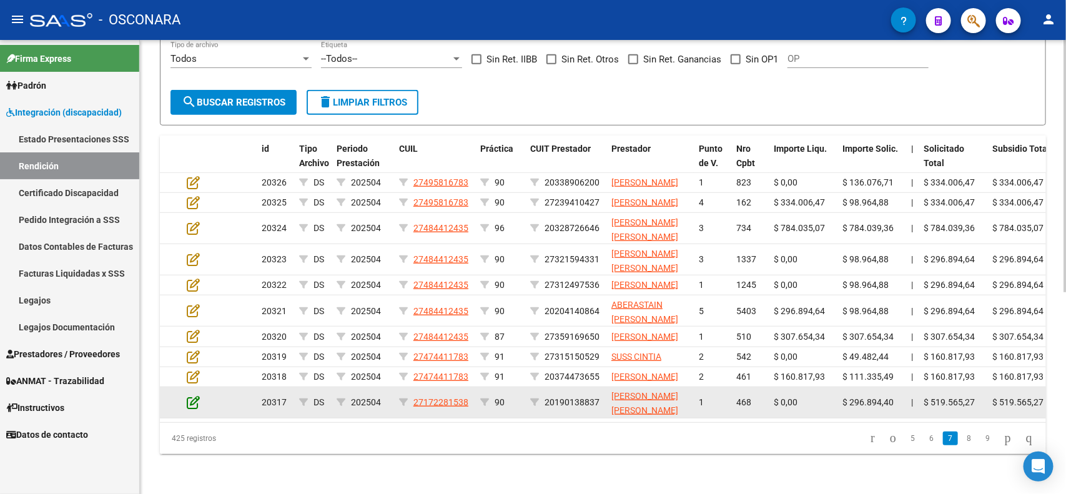
click at [187, 395] on icon at bounding box center [193, 402] width 13 height 14
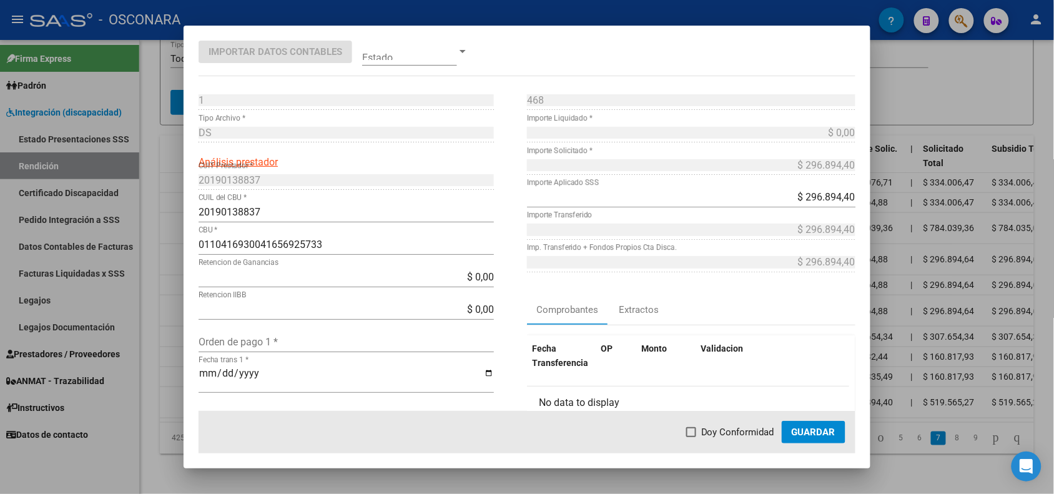
click at [175, 394] on div at bounding box center [527, 247] width 1054 height 494
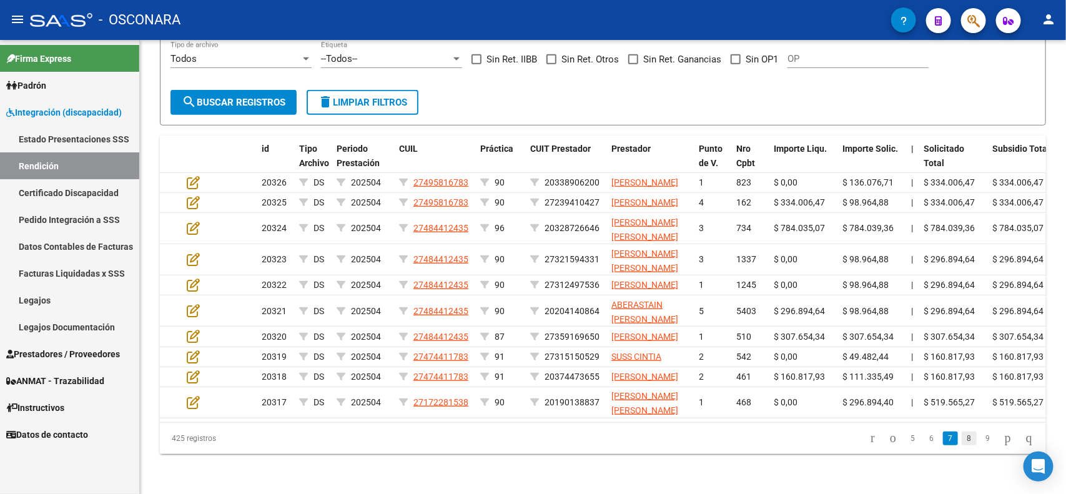
click at [962, 445] on link "8" at bounding box center [969, 439] width 15 height 14
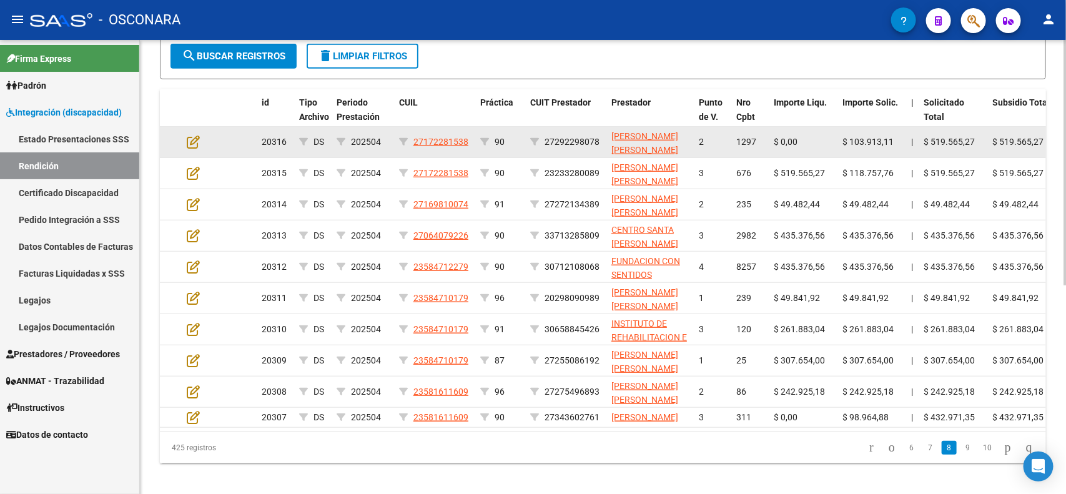
click at [186, 127] on datatable-body-cell at bounding box center [204, 142] width 44 height 31
click at [192, 135] on icon at bounding box center [193, 142] width 13 height 14
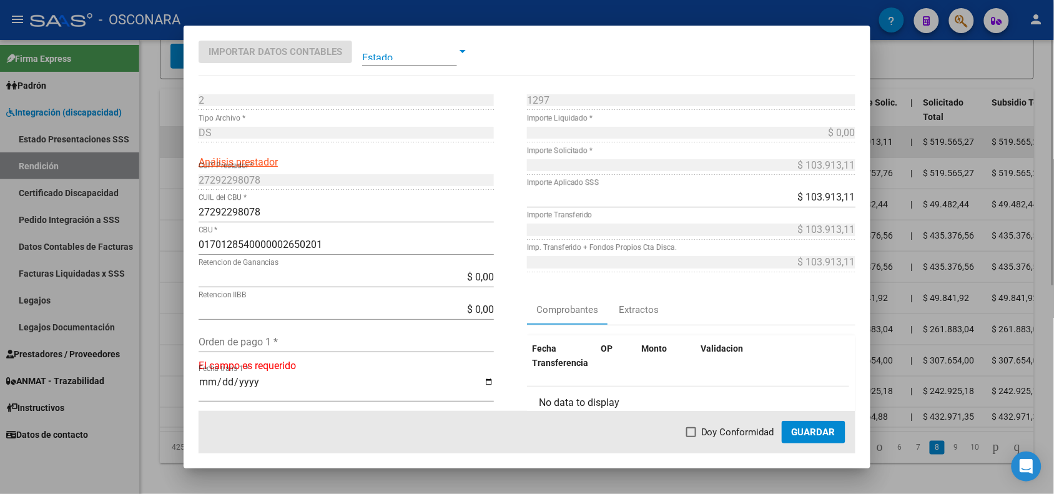
click at [173, 145] on div at bounding box center [527, 247] width 1054 height 494
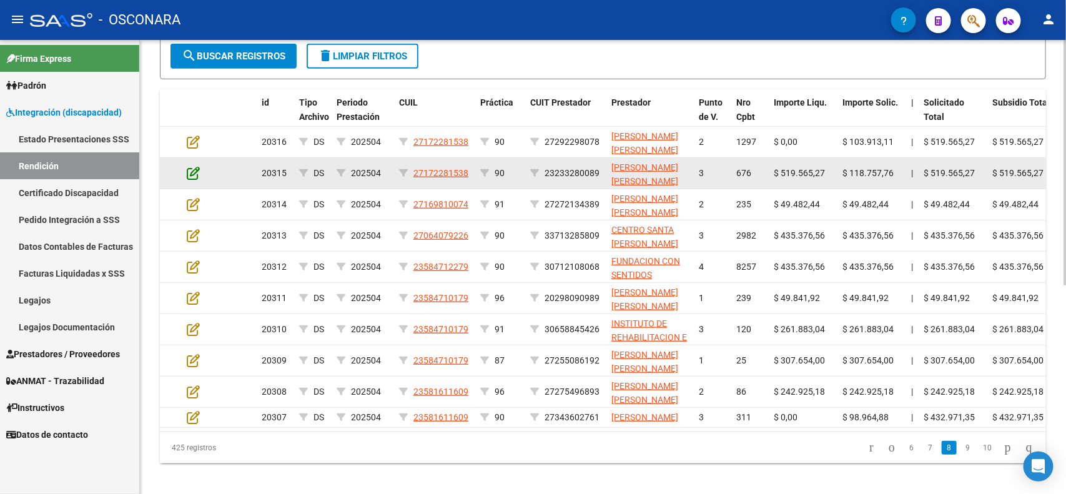
click at [190, 166] on icon at bounding box center [193, 173] width 13 height 14
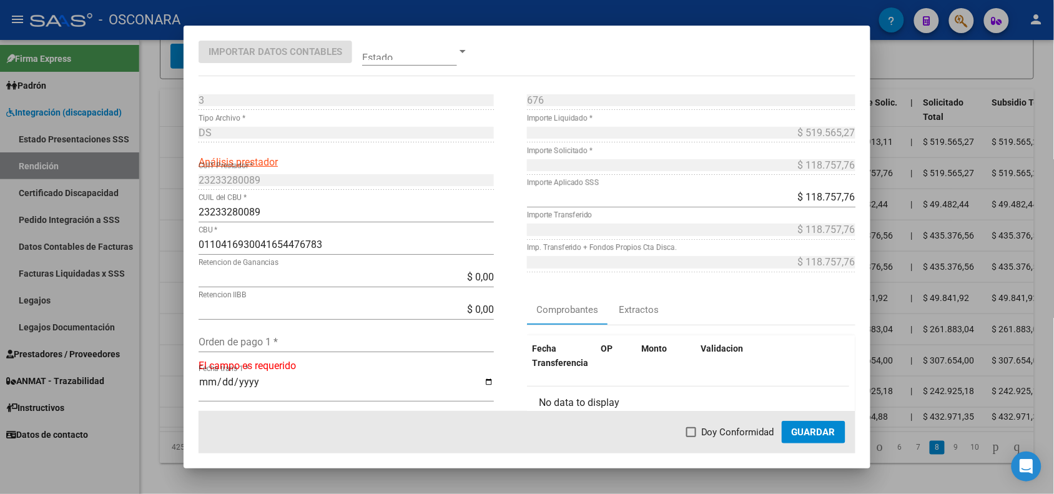
click at [176, 172] on div at bounding box center [527, 247] width 1054 height 494
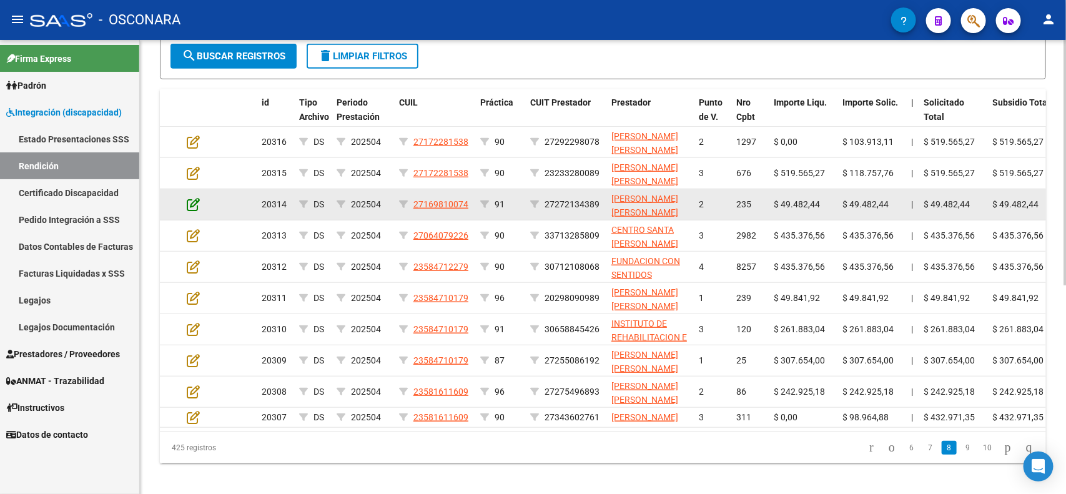
click at [195, 203] on icon at bounding box center [193, 204] width 13 height 14
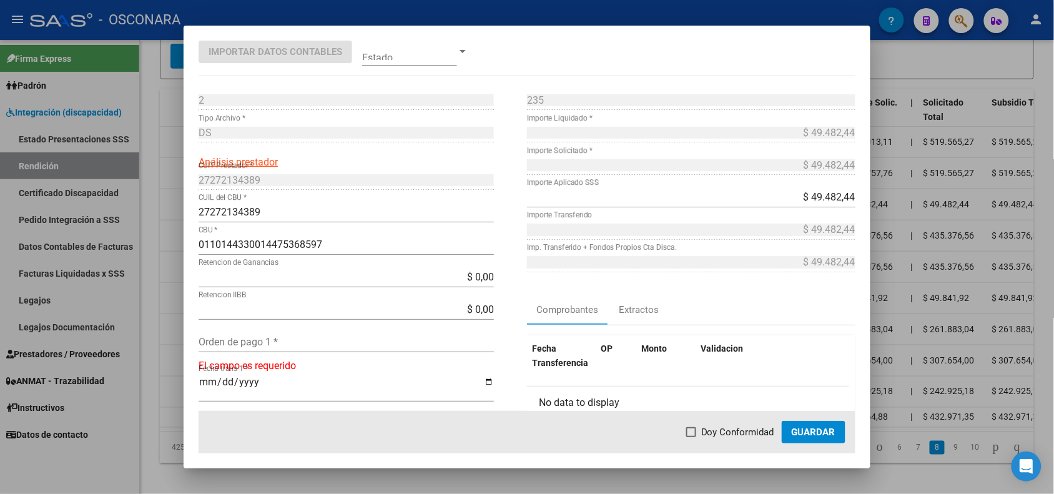
click at [180, 206] on div at bounding box center [527, 247] width 1054 height 494
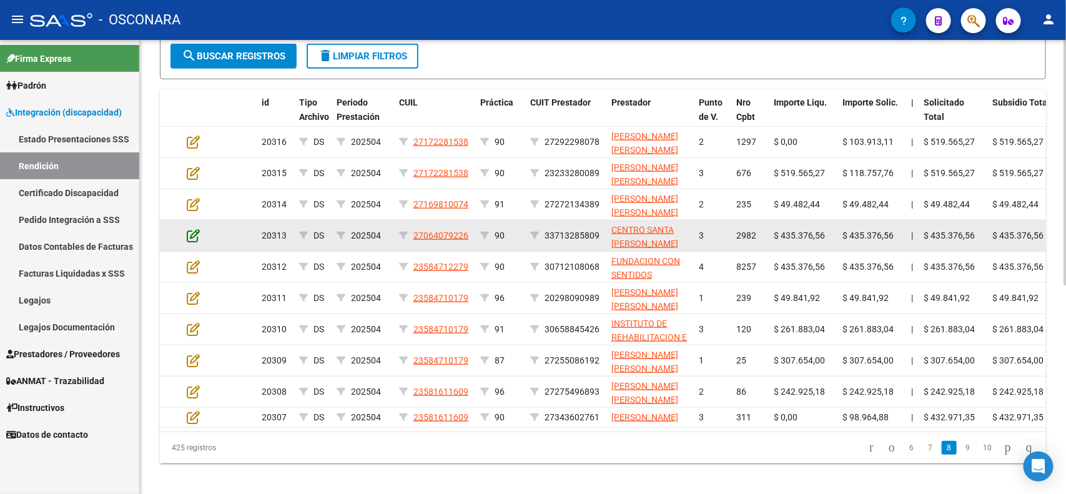
click at [190, 229] on icon at bounding box center [193, 236] width 13 height 14
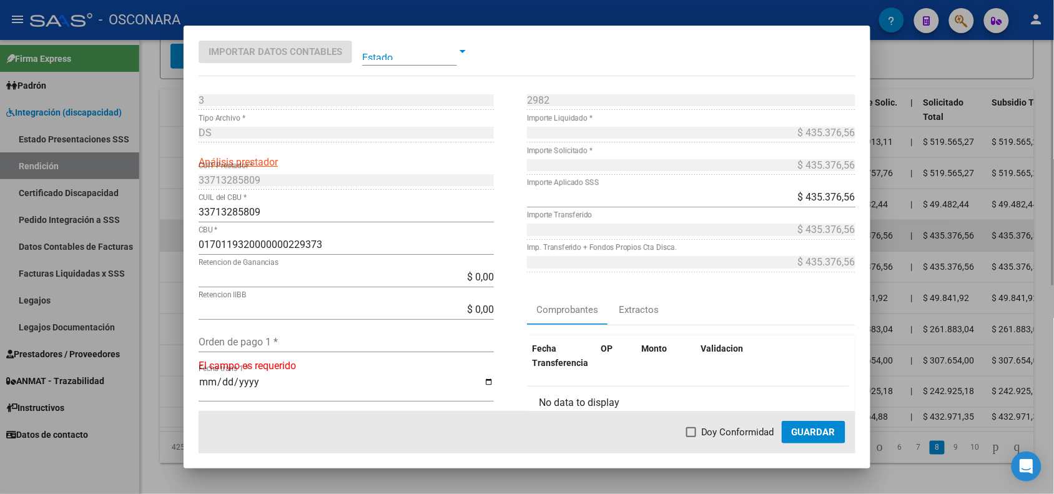
click at [177, 230] on div at bounding box center [527, 247] width 1054 height 494
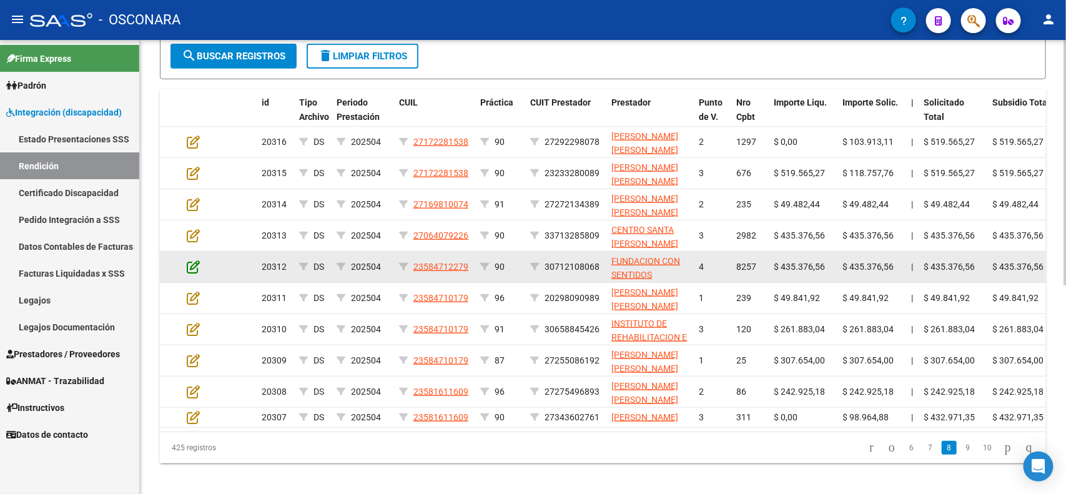
click at [190, 260] on icon at bounding box center [193, 267] width 13 height 14
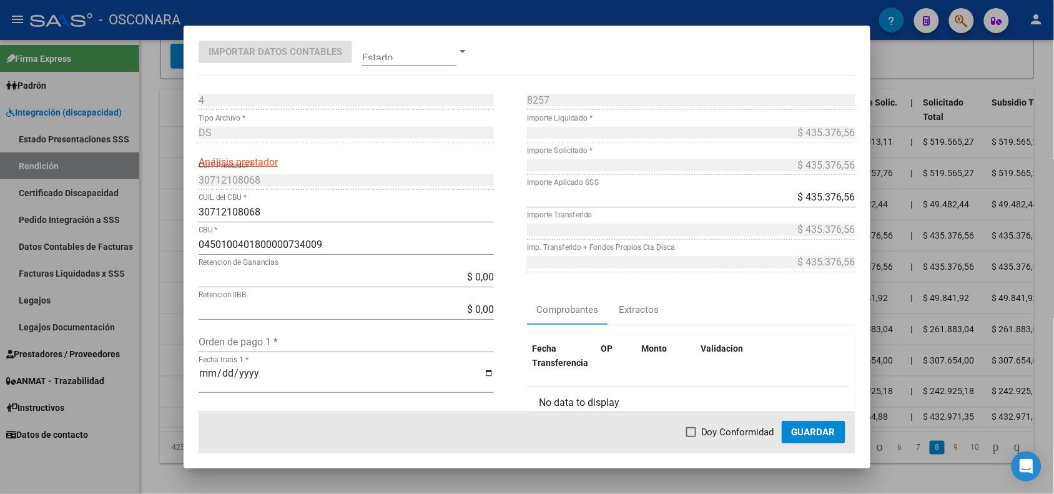
click at [172, 262] on div at bounding box center [527, 247] width 1054 height 494
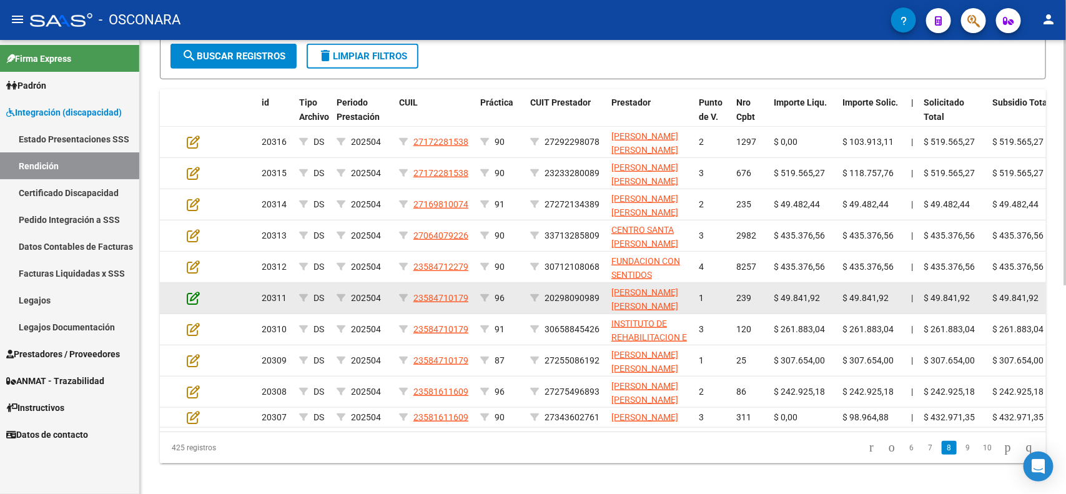
click at [194, 291] on icon at bounding box center [193, 298] width 13 height 14
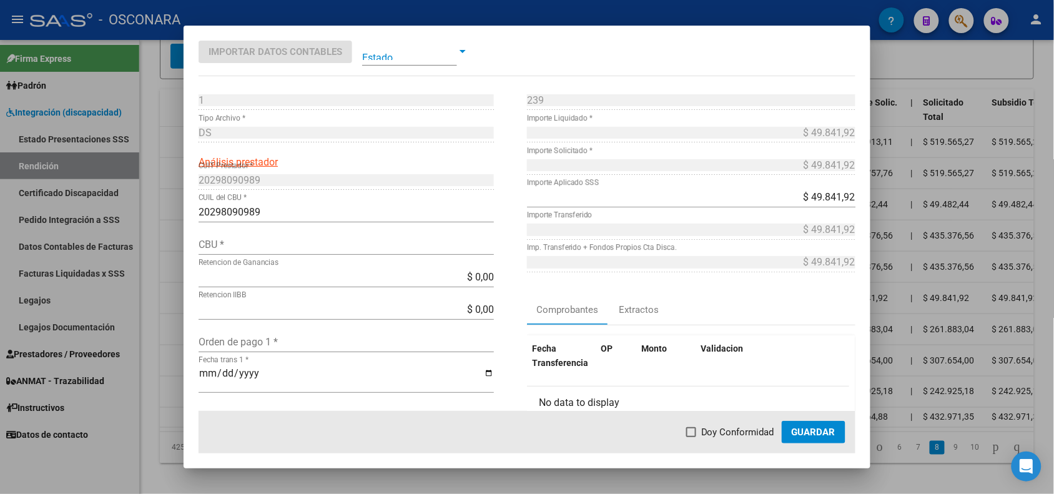
click at [169, 289] on div at bounding box center [527, 247] width 1054 height 494
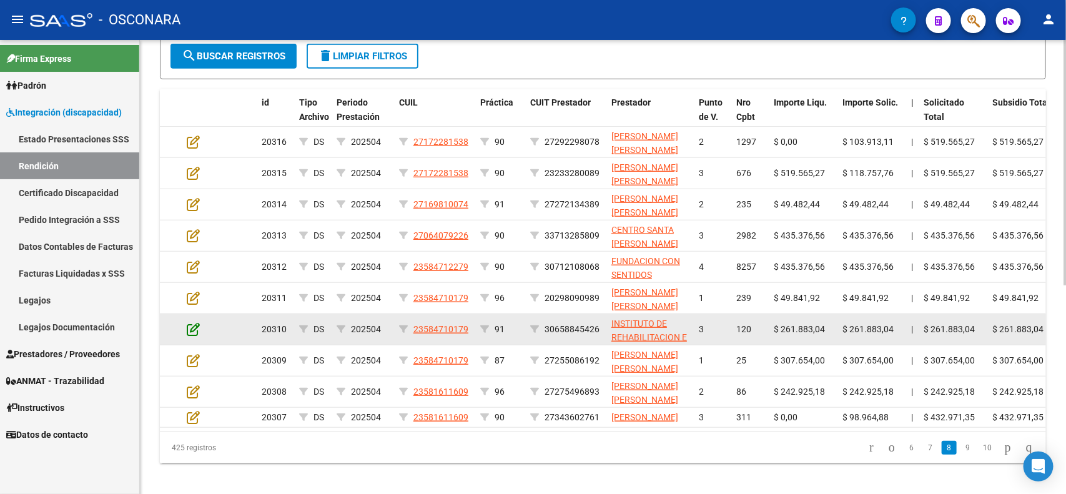
click at [194, 322] on icon at bounding box center [193, 329] width 13 height 14
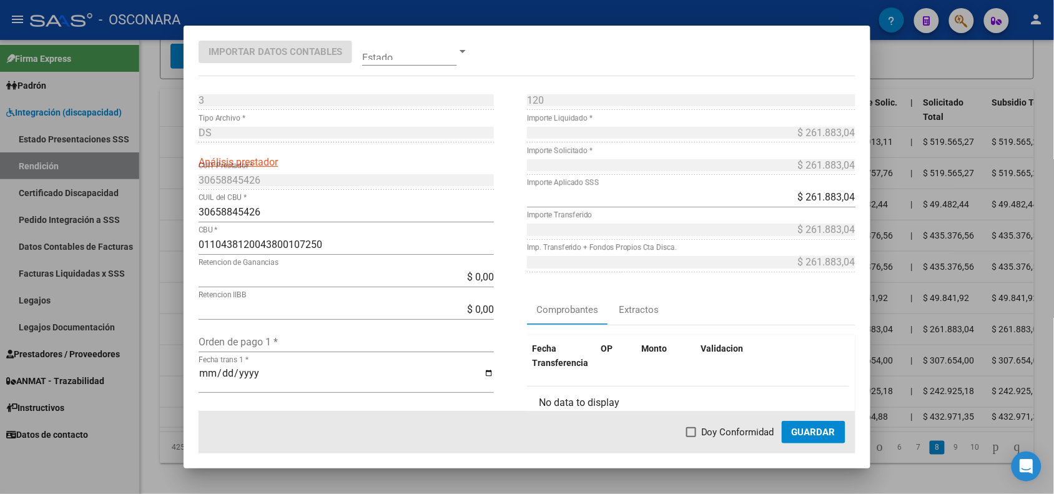
click at [174, 320] on div at bounding box center [527, 247] width 1054 height 494
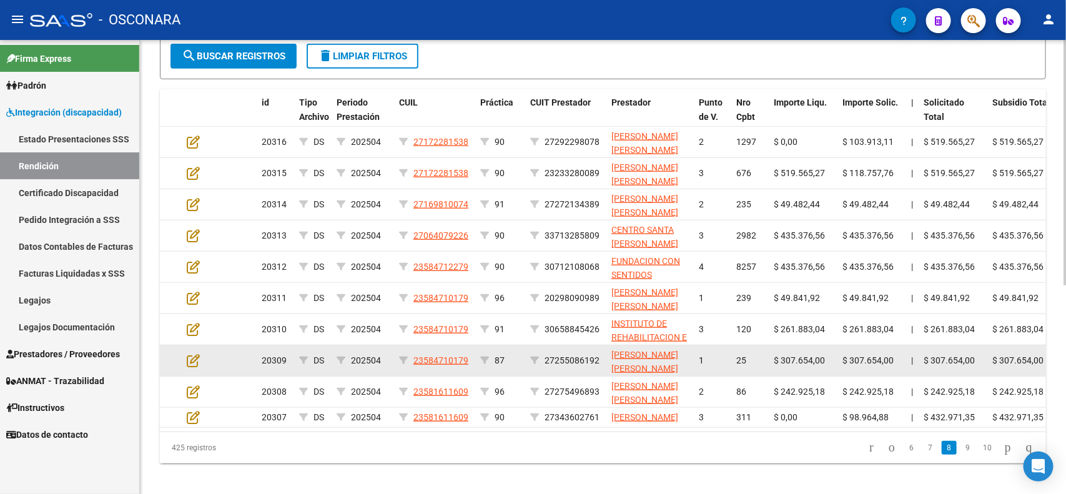
click at [200, 347] on datatable-body-cell at bounding box center [204, 360] width 44 height 31
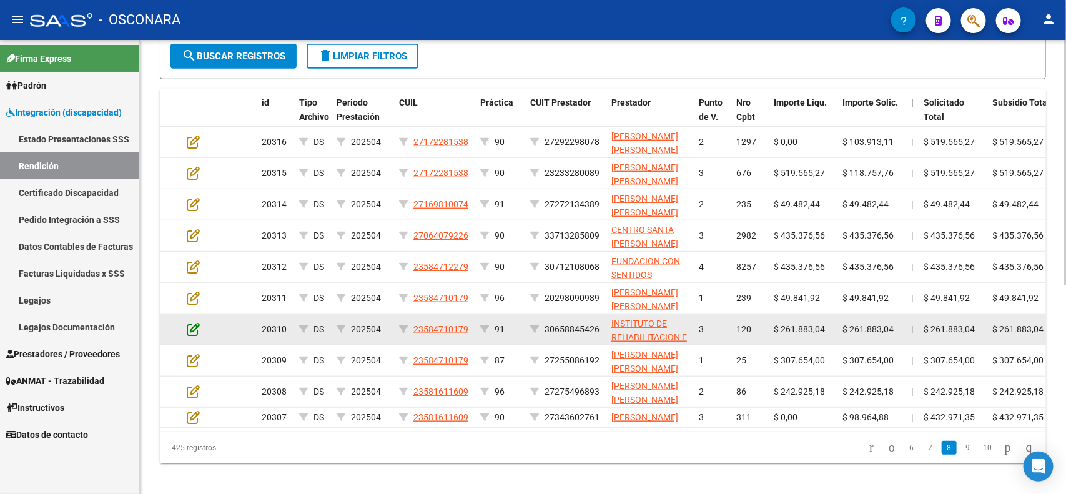
click at [197, 327] on icon at bounding box center [193, 329] width 13 height 14
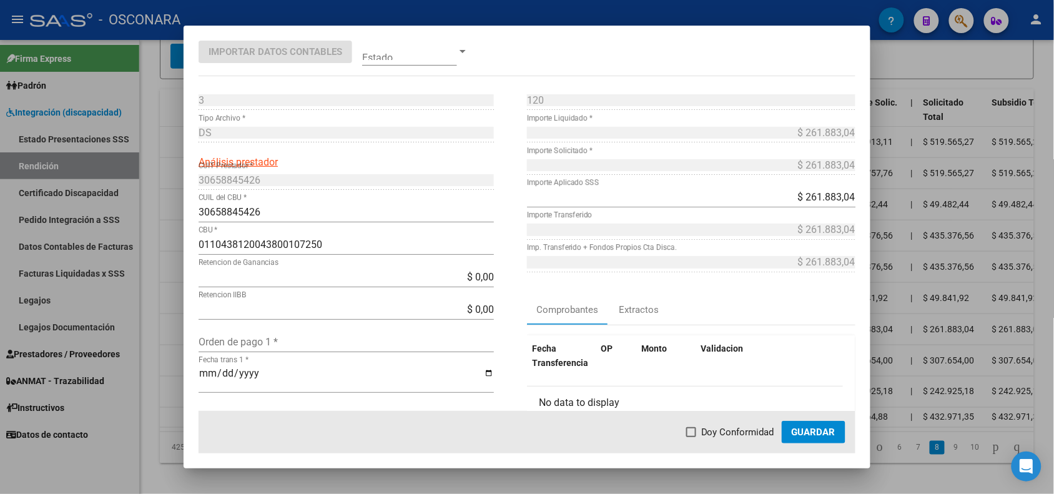
click at [174, 330] on div at bounding box center [527, 247] width 1054 height 494
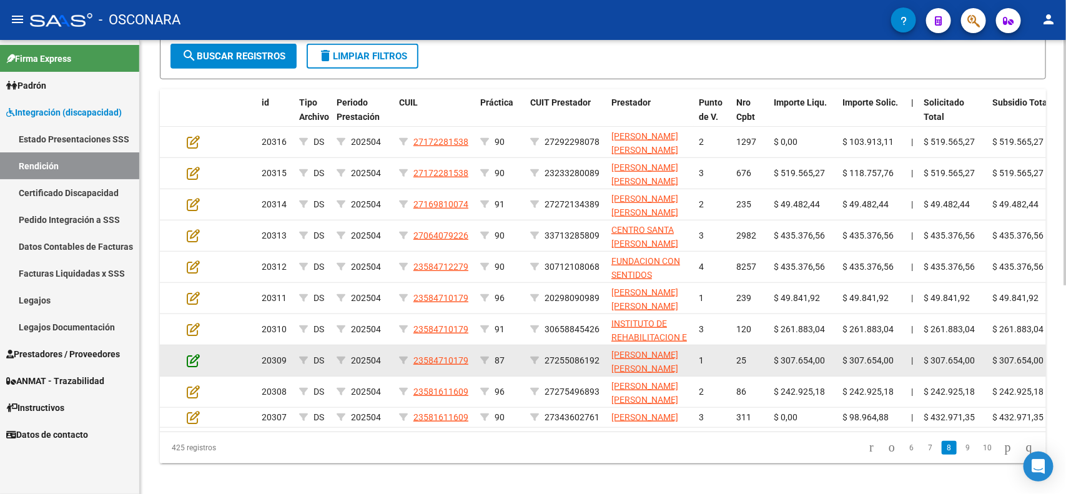
click at [197, 358] on icon at bounding box center [193, 361] width 13 height 14
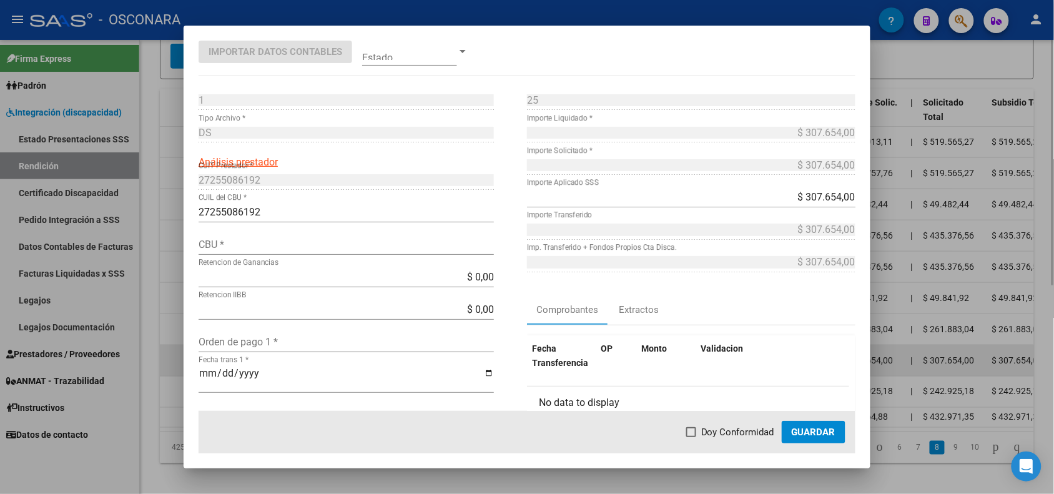
click at [172, 354] on div at bounding box center [527, 247] width 1054 height 494
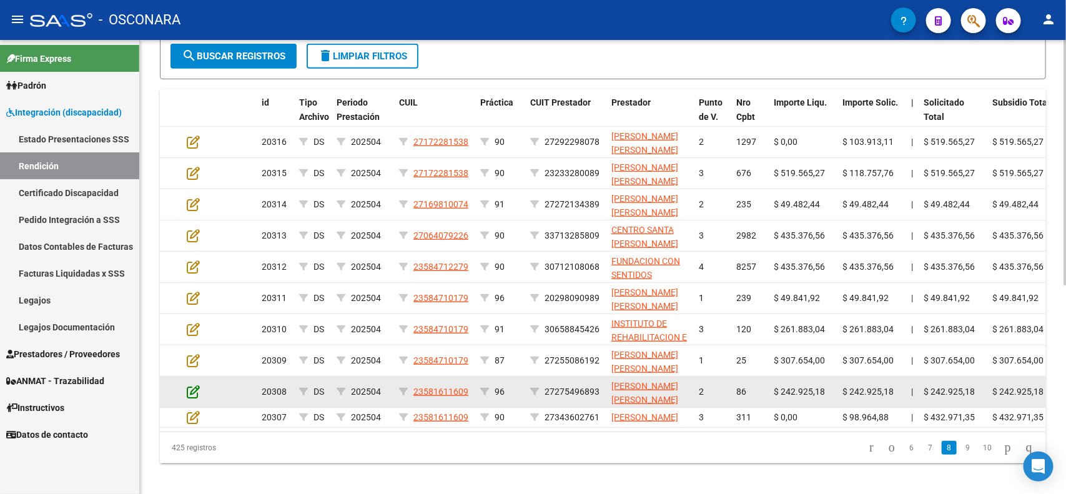
click at [190, 385] on icon at bounding box center [193, 392] width 13 height 14
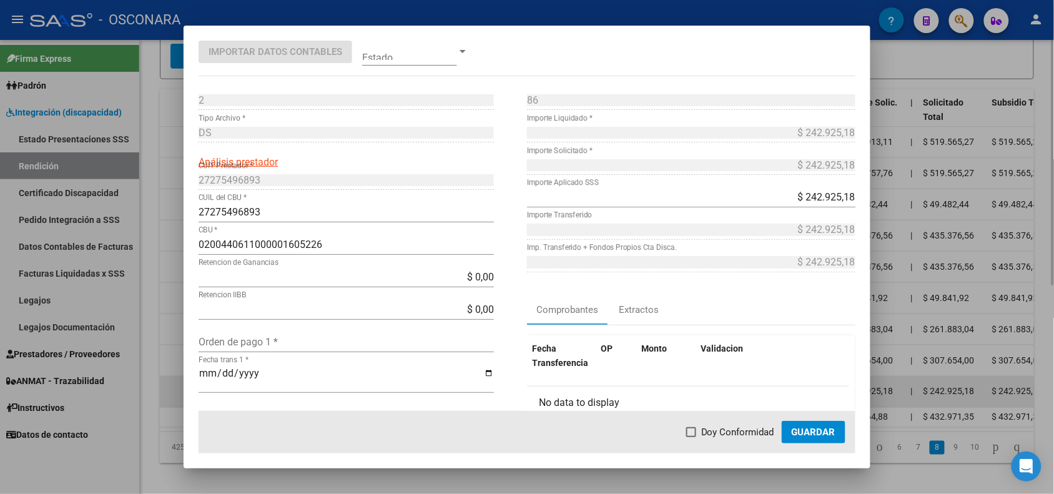
click at [177, 383] on div at bounding box center [527, 247] width 1054 height 494
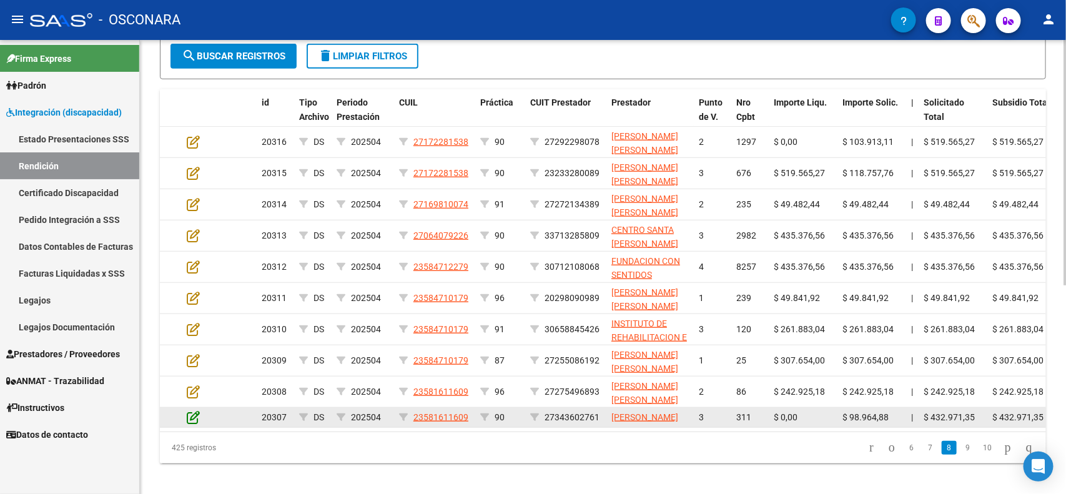
click at [191, 413] on icon at bounding box center [193, 417] width 13 height 14
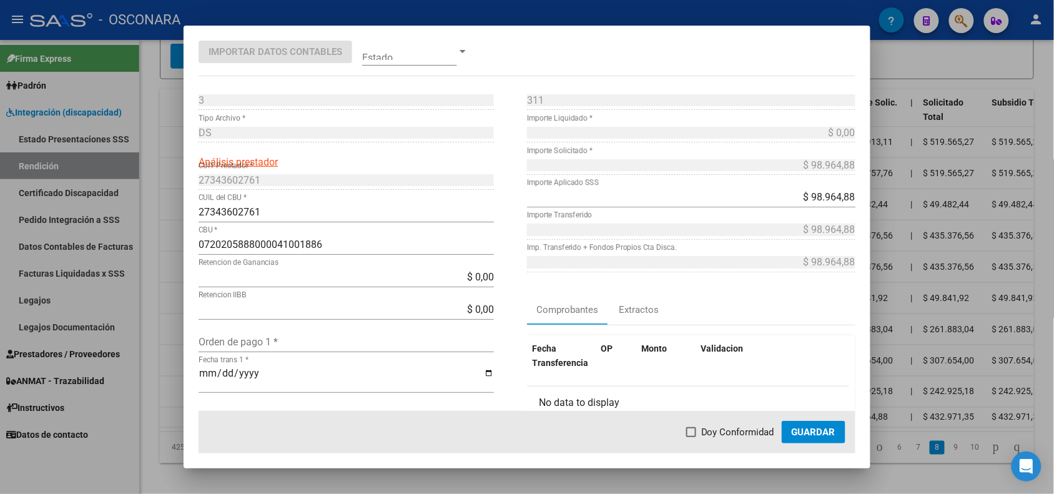
click at [176, 409] on div at bounding box center [527, 247] width 1054 height 494
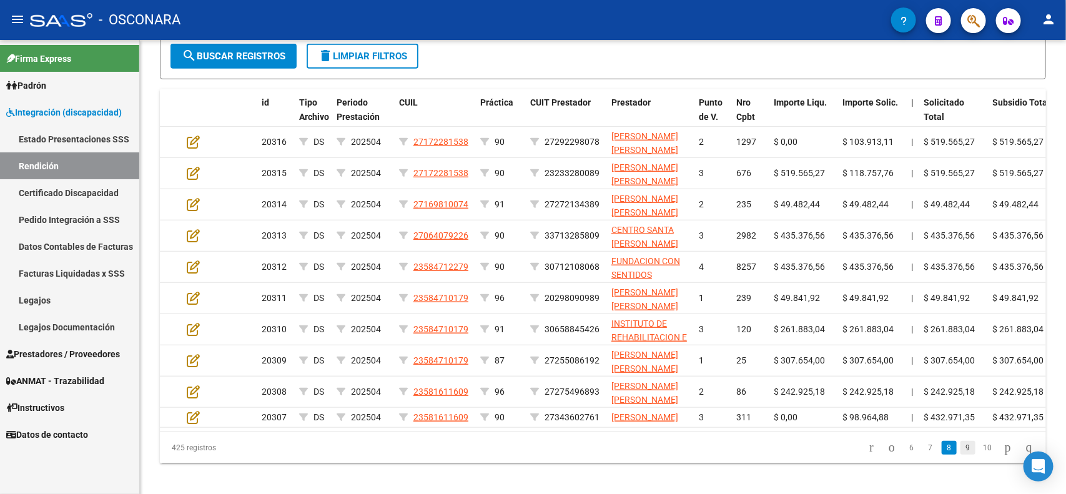
click at [961, 455] on link "9" at bounding box center [968, 448] width 15 height 14
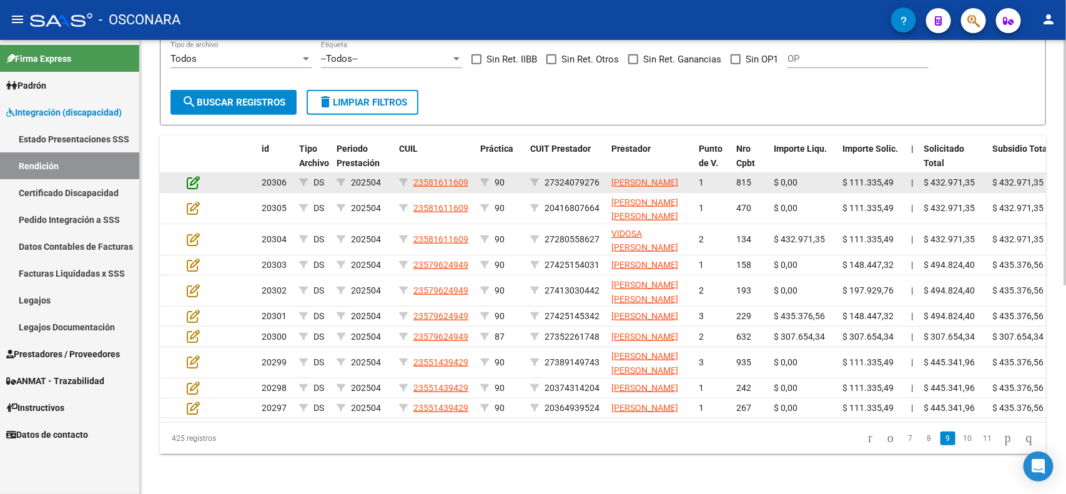
click at [195, 176] on icon at bounding box center [193, 183] width 13 height 14
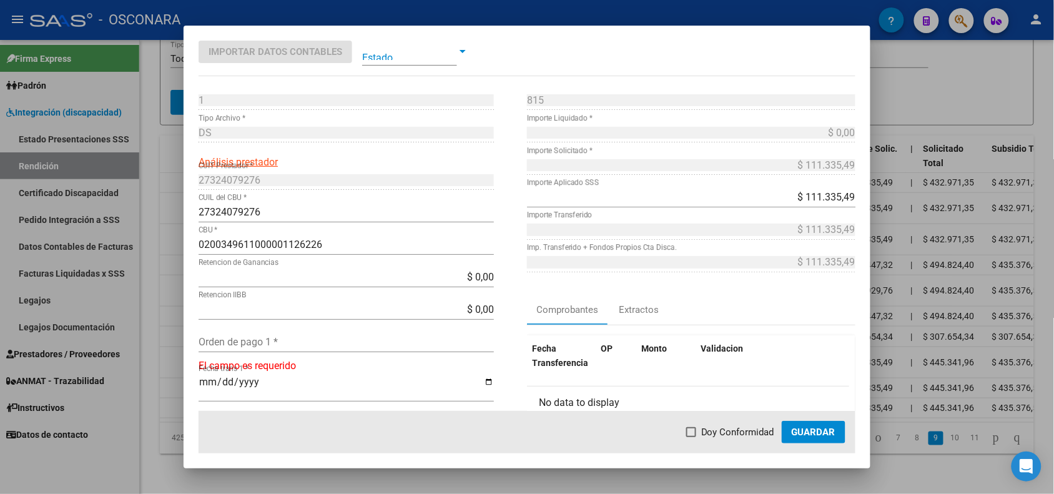
click at [162, 144] on div at bounding box center [527, 247] width 1054 height 494
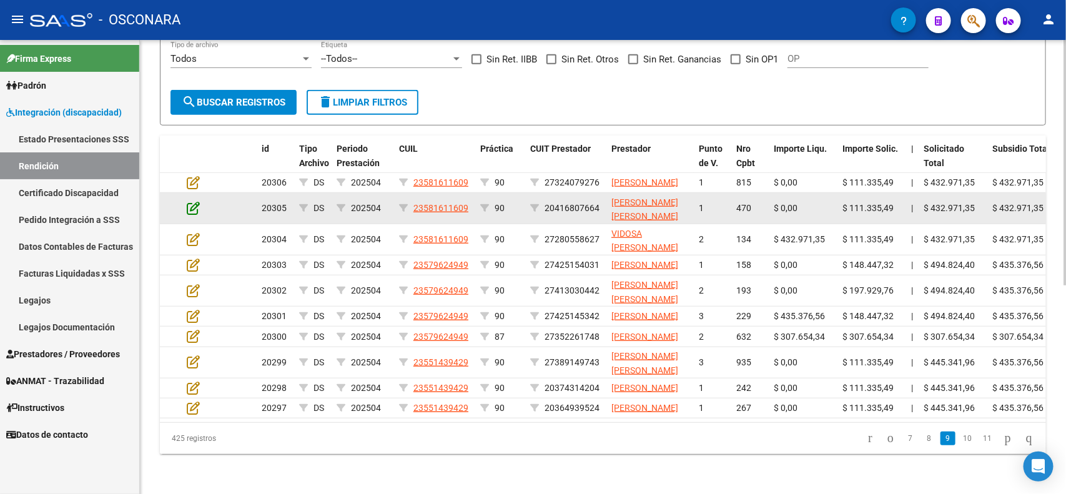
click at [188, 201] on icon at bounding box center [193, 208] width 13 height 14
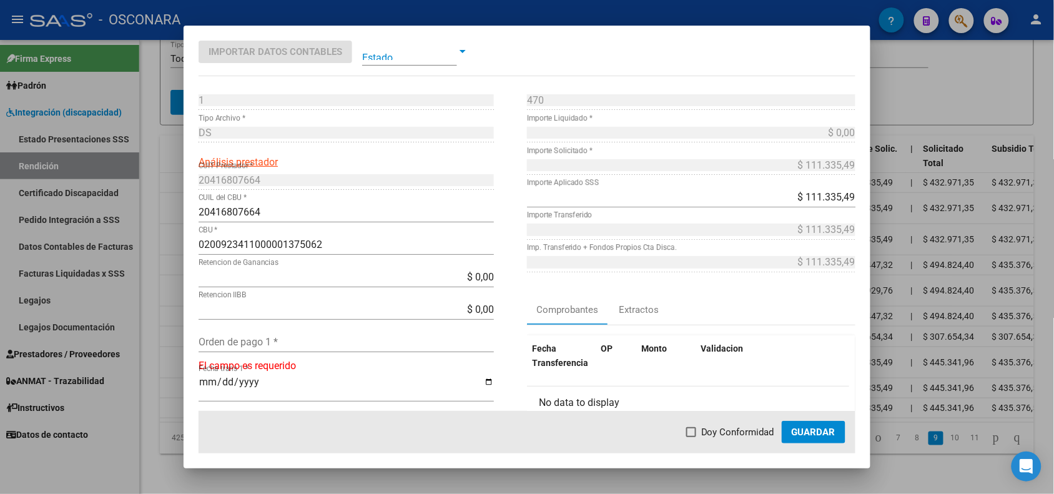
click at [172, 171] on div at bounding box center [527, 247] width 1054 height 494
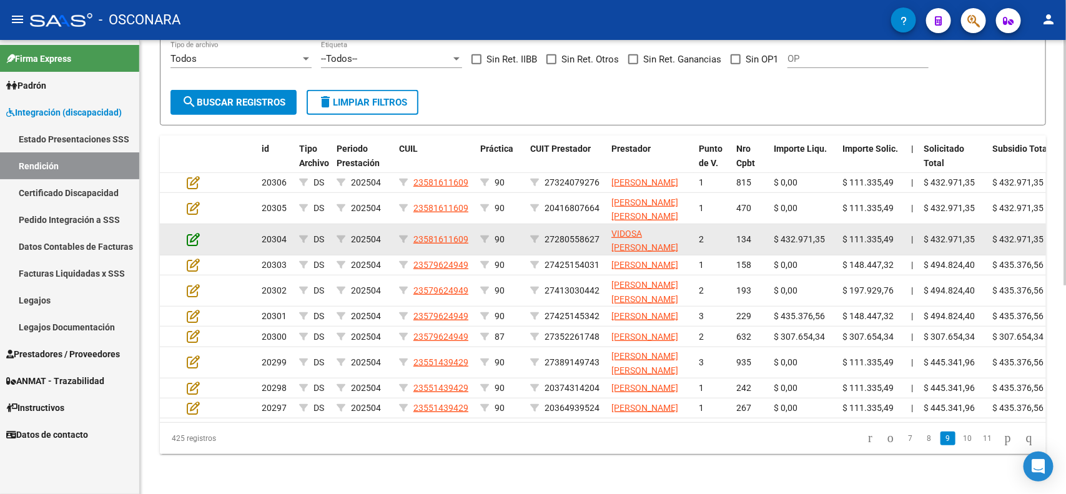
click at [187, 232] on icon at bounding box center [193, 239] width 13 height 14
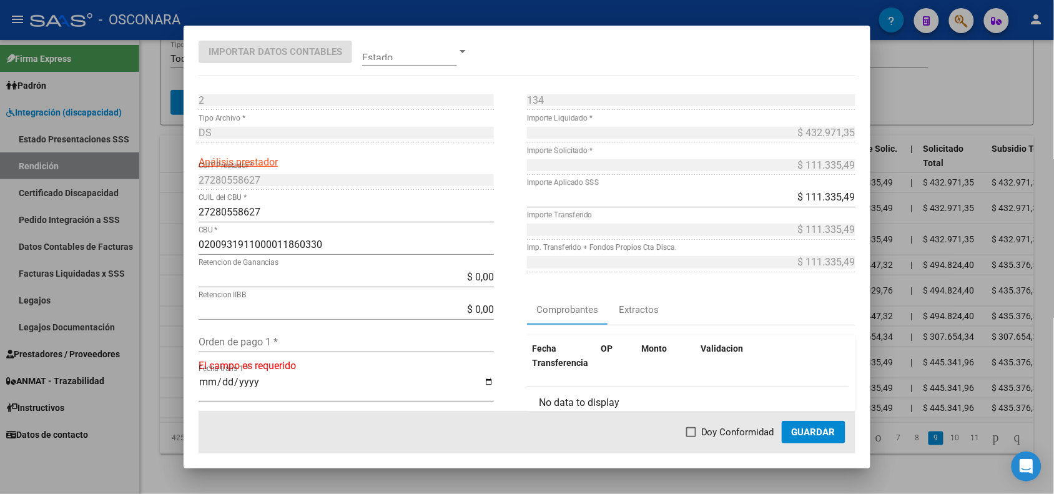
click at [169, 197] on div at bounding box center [527, 247] width 1054 height 494
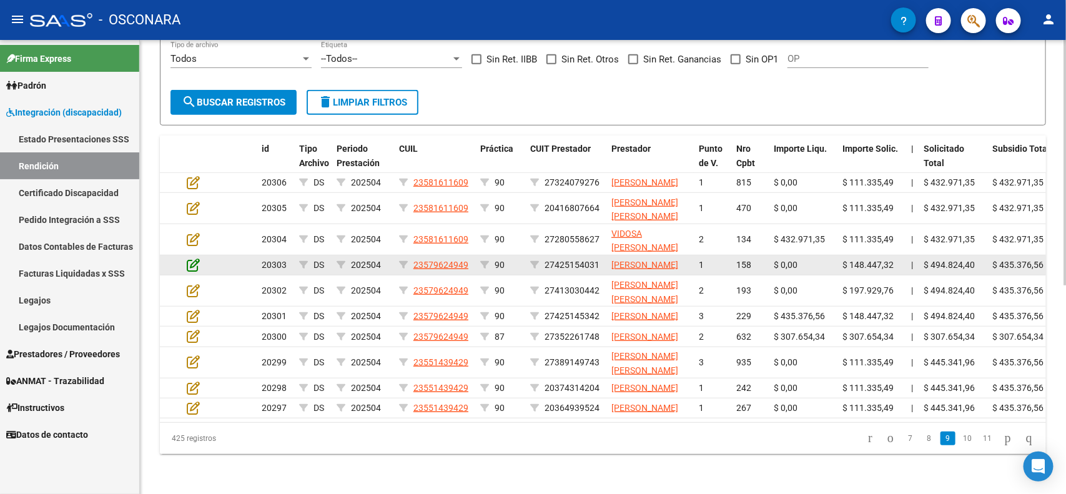
click at [187, 258] on icon at bounding box center [193, 265] width 13 height 14
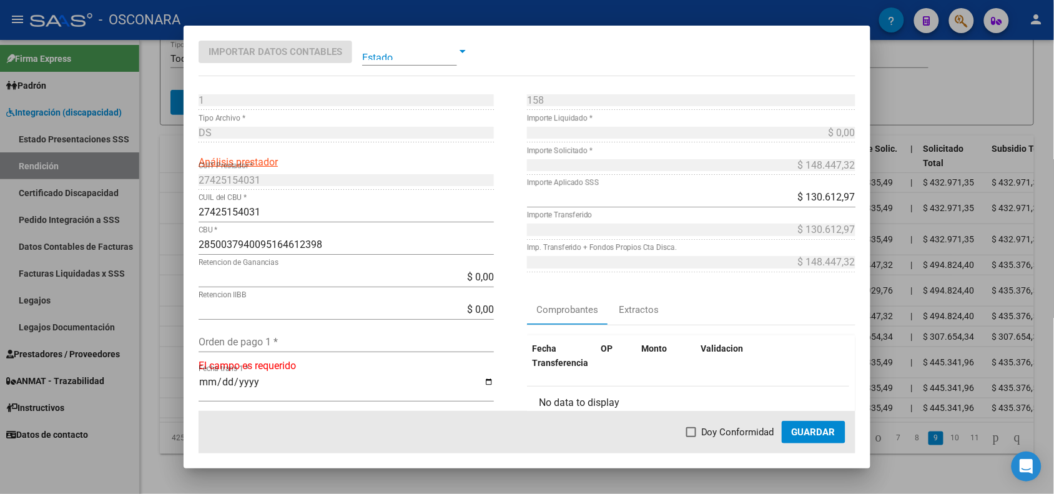
click at [173, 234] on div at bounding box center [527, 247] width 1054 height 494
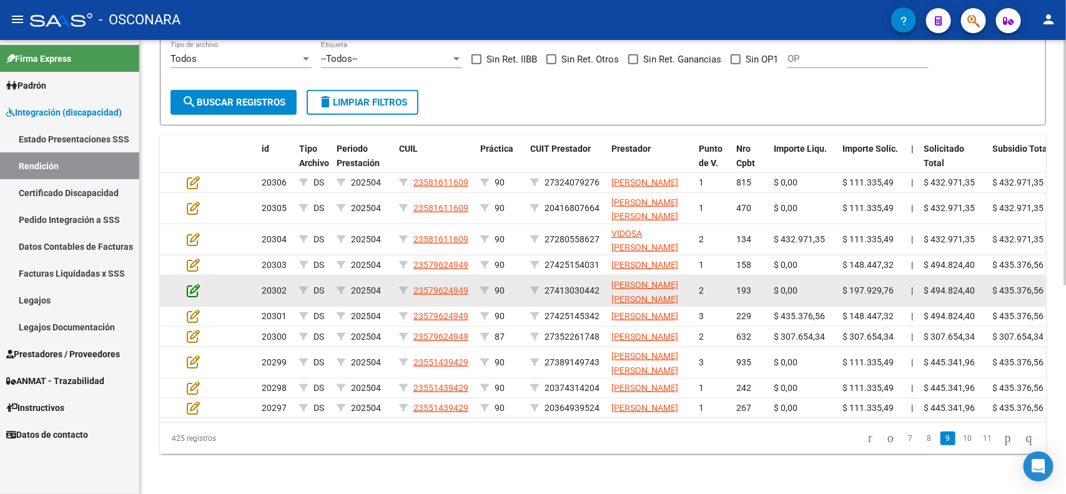
click at [197, 284] on icon at bounding box center [193, 291] width 13 height 14
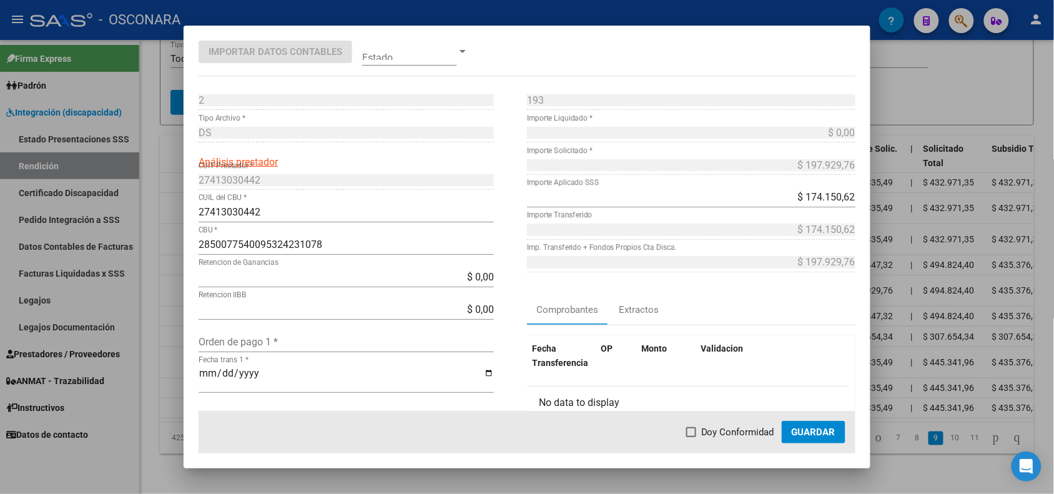
click at [185, 261] on mat-dialog-content "2 Punto de Venta * DS Tipo Archivo * Análisis prestador 27413030442 CUIT Presta…" at bounding box center [527, 250] width 687 height 321
click at [171, 261] on div at bounding box center [527, 247] width 1054 height 494
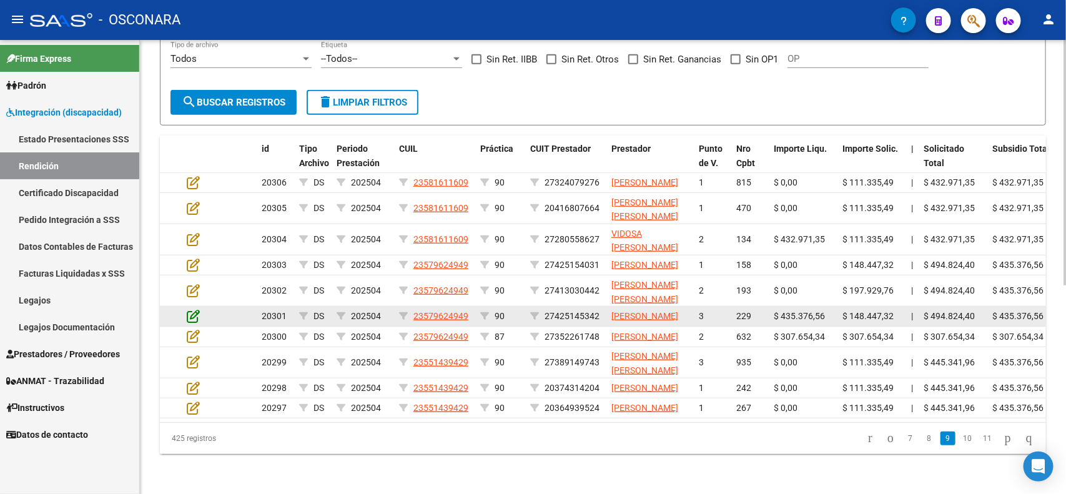
click at [192, 309] on icon at bounding box center [193, 316] width 13 height 14
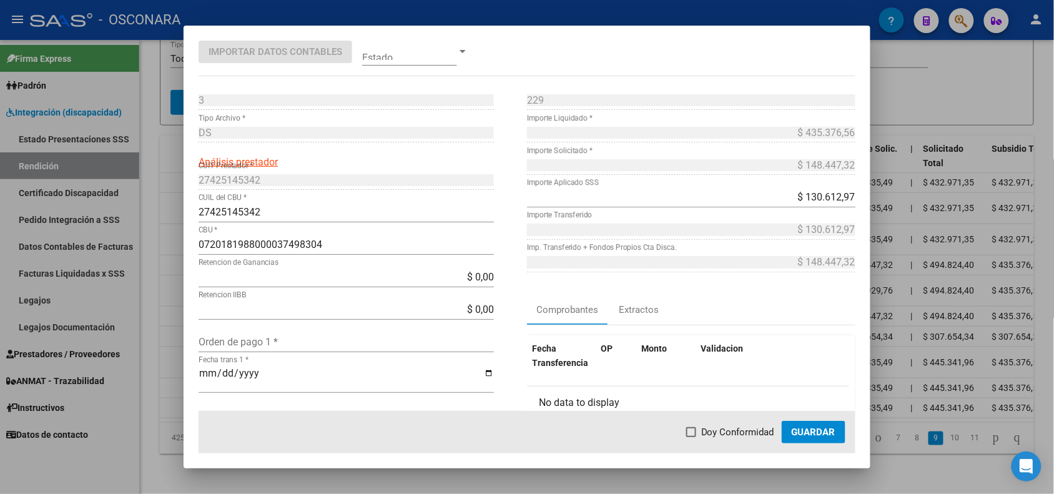
click at [176, 291] on div at bounding box center [527, 247] width 1054 height 494
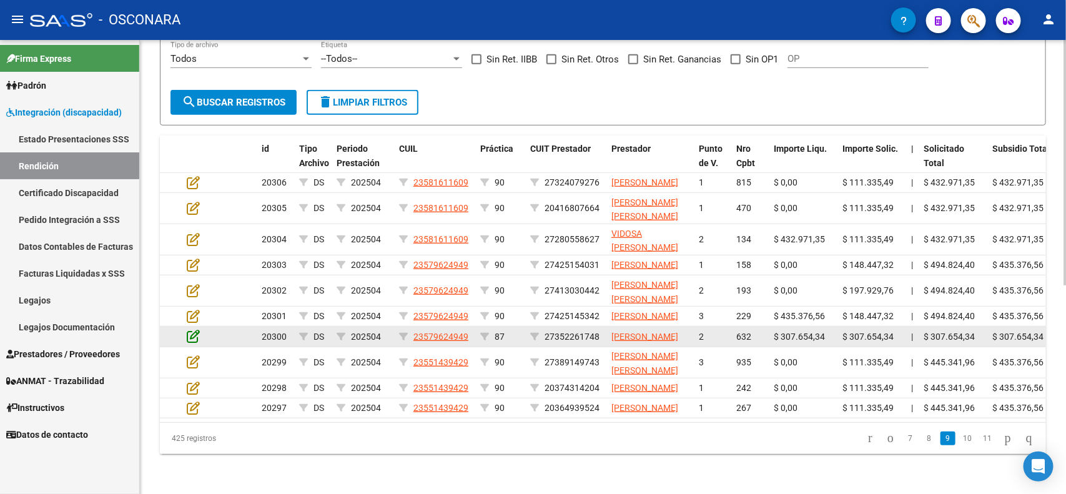
click at [195, 329] on icon at bounding box center [193, 336] width 13 height 14
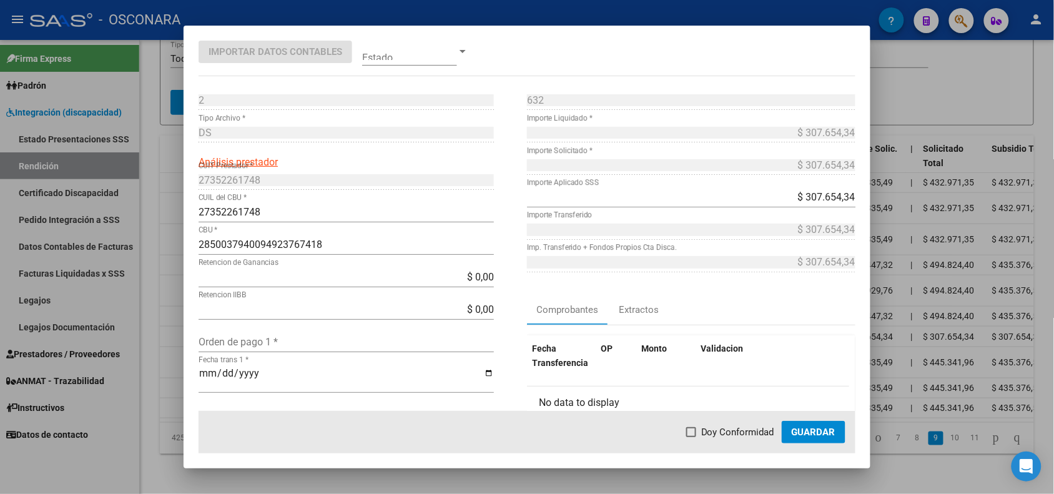
click at [175, 322] on div at bounding box center [527, 247] width 1054 height 494
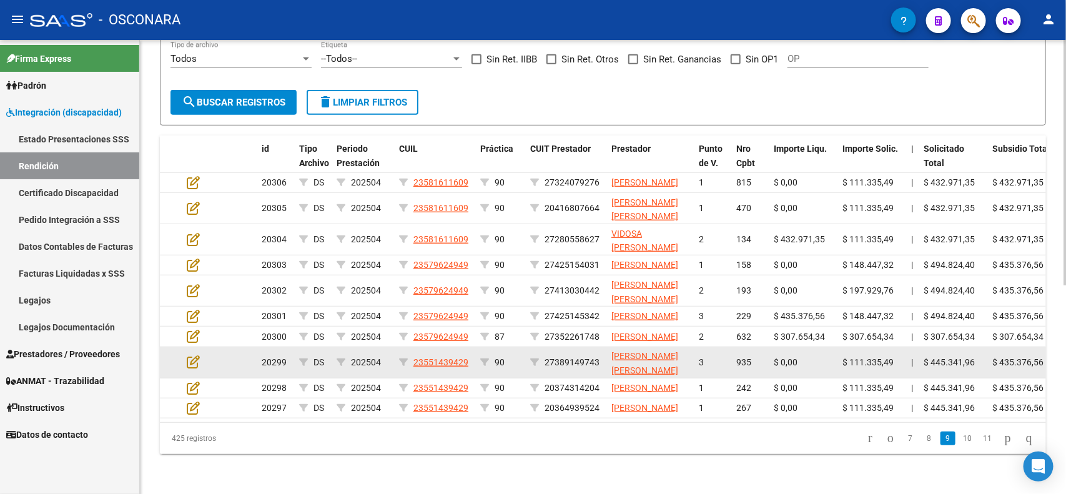
click at [200, 355] on div at bounding box center [204, 362] width 34 height 14
click at [192, 355] on icon at bounding box center [193, 362] width 13 height 14
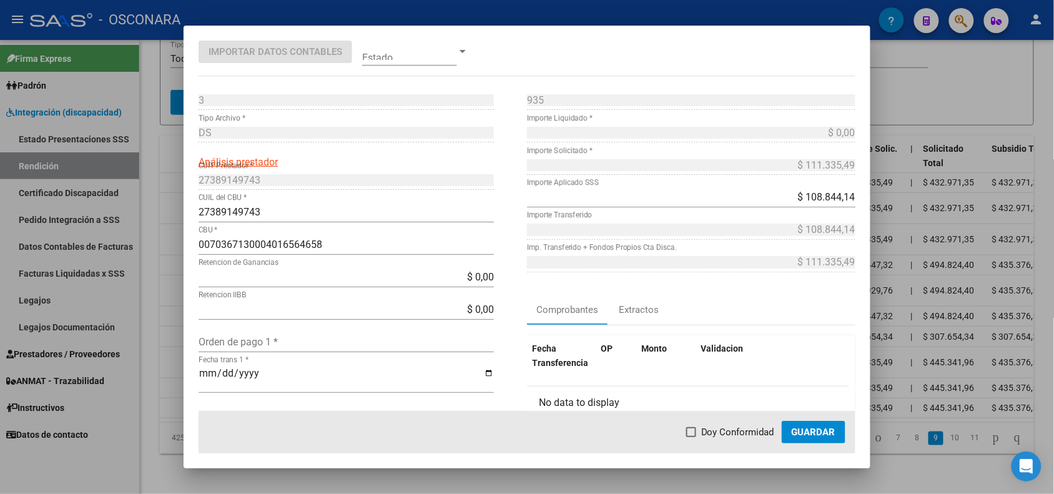
click at [172, 354] on div at bounding box center [527, 247] width 1054 height 494
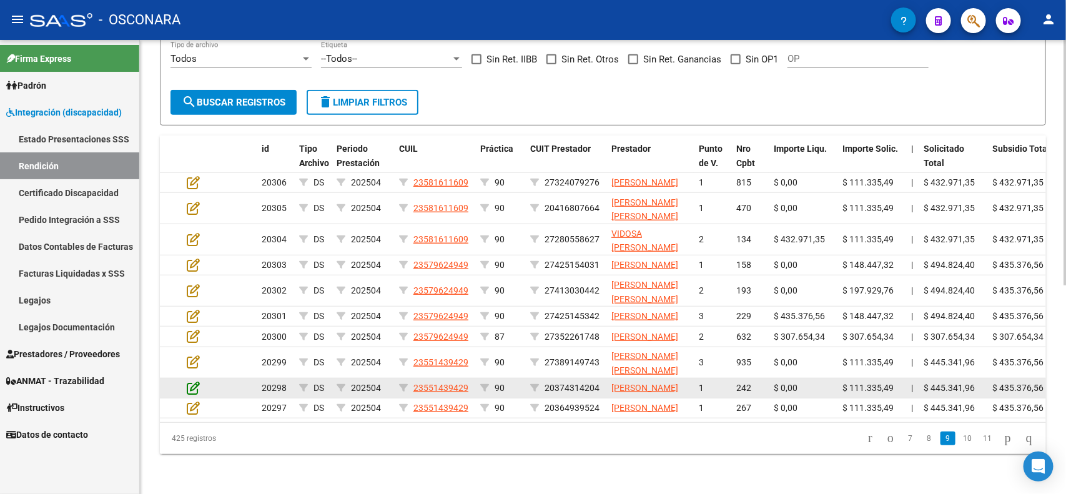
click at [189, 387] on icon at bounding box center [193, 388] width 13 height 14
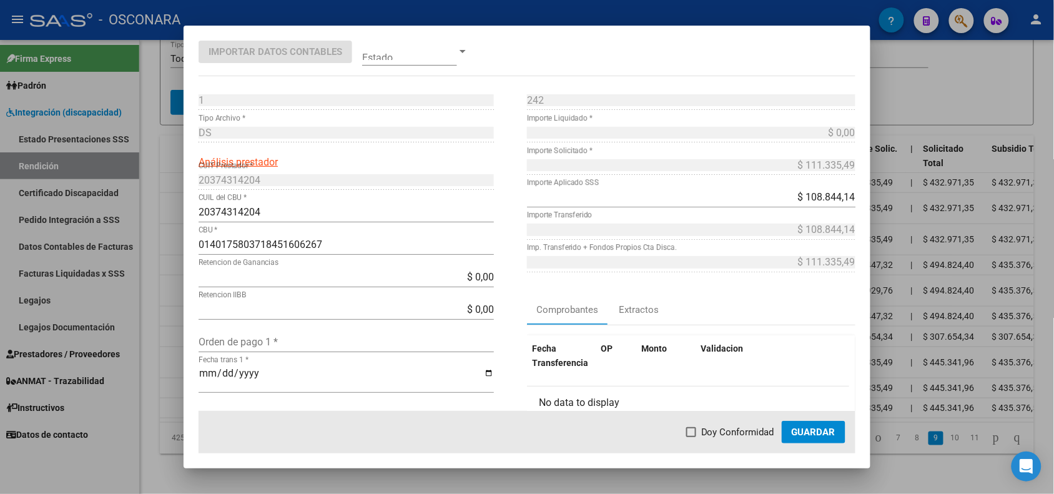
click at [172, 390] on div at bounding box center [527, 247] width 1054 height 494
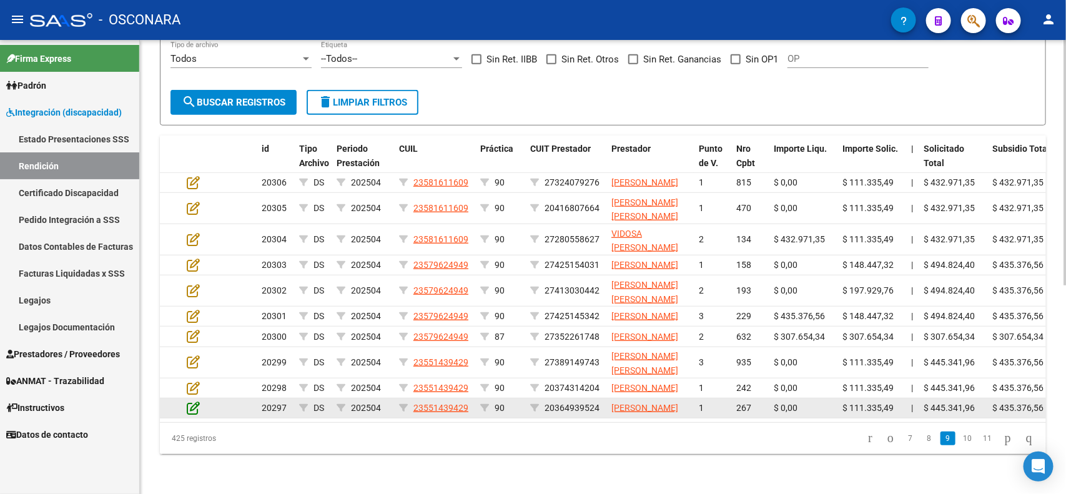
click at [197, 415] on icon at bounding box center [193, 408] width 13 height 14
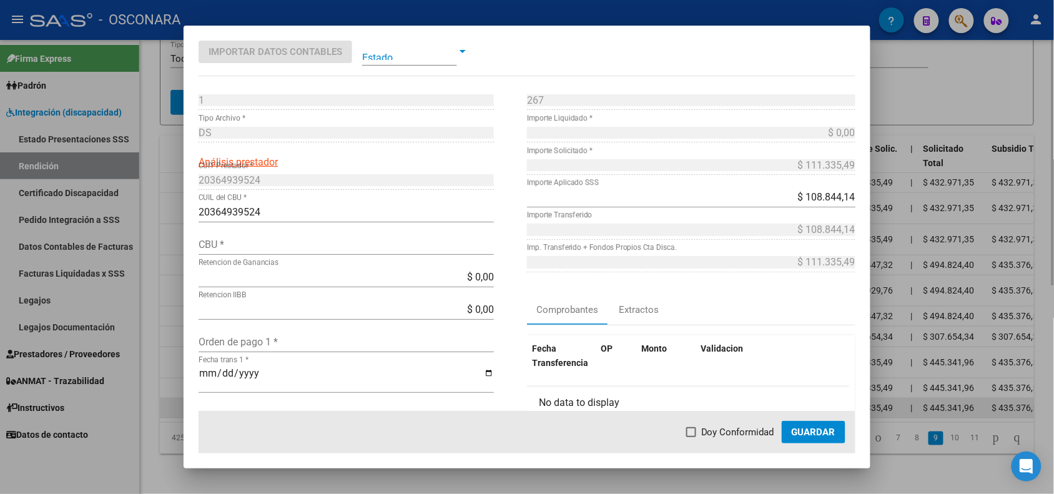
click at [173, 415] on div at bounding box center [527, 247] width 1054 height 494
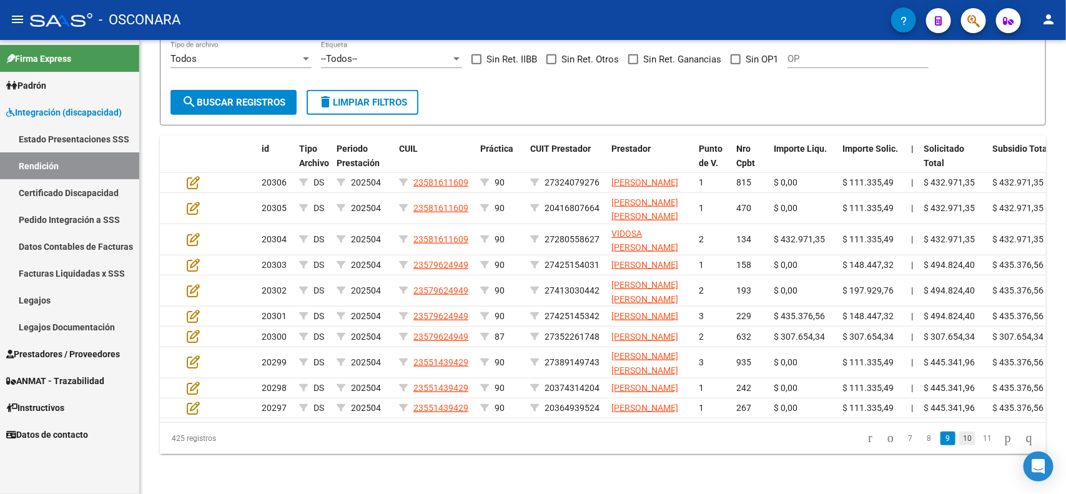
click at [959, 445] on link "10" at bounding box center [967, 439] width 16 height 14
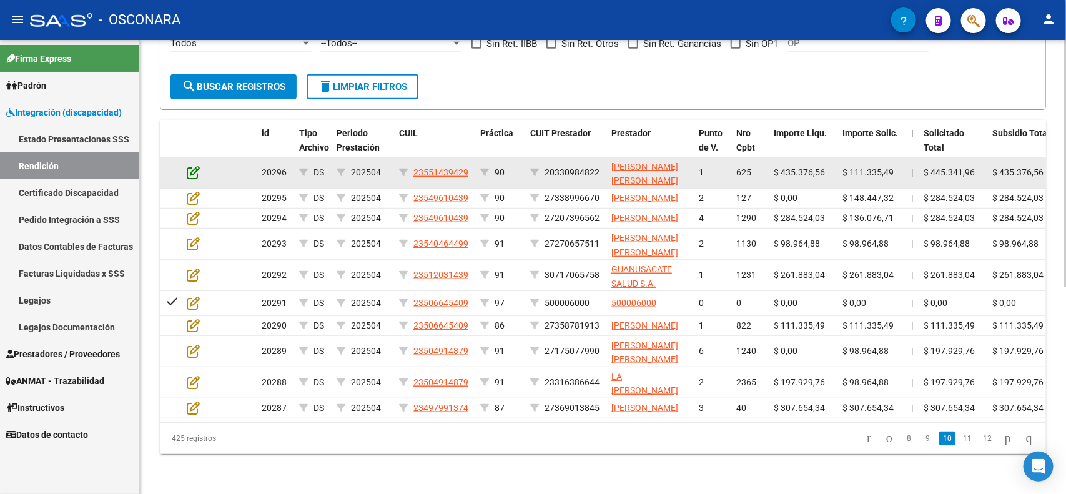
click at [192, 166] on icon at bounding box center [193, 173] width 13 height 14
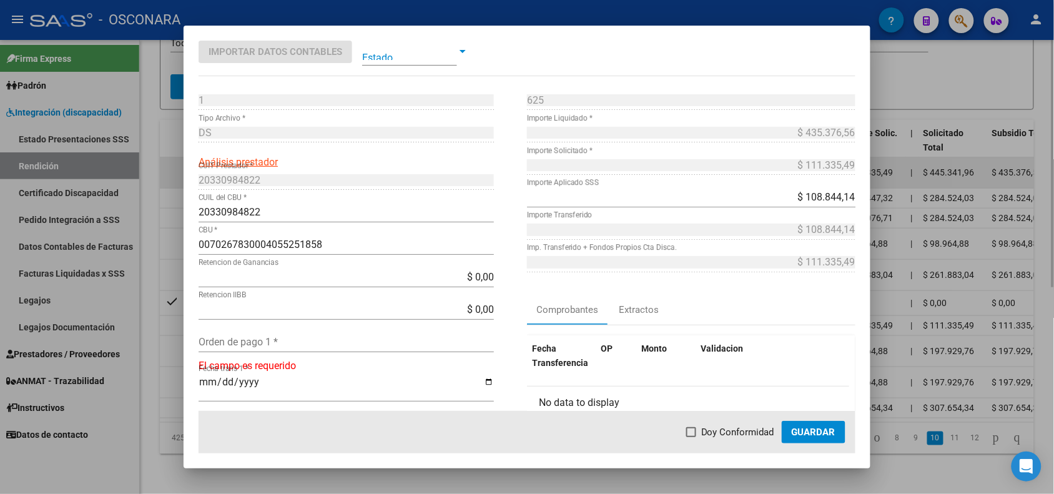
click at [173, 141] on div at bounding box center [527, 247] width 1054 height 494
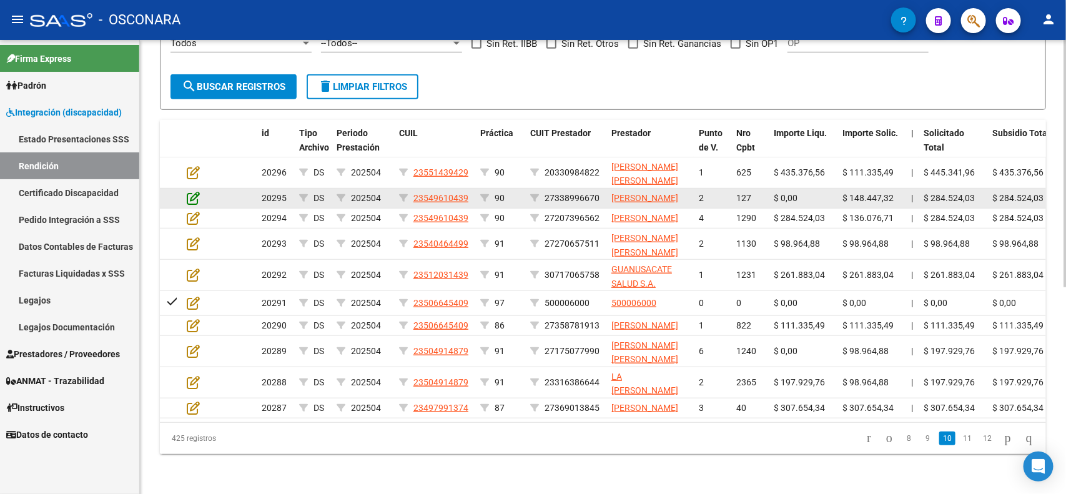
click at [189, 191] on icon at bounding box center [193, 198] width 13 height 14
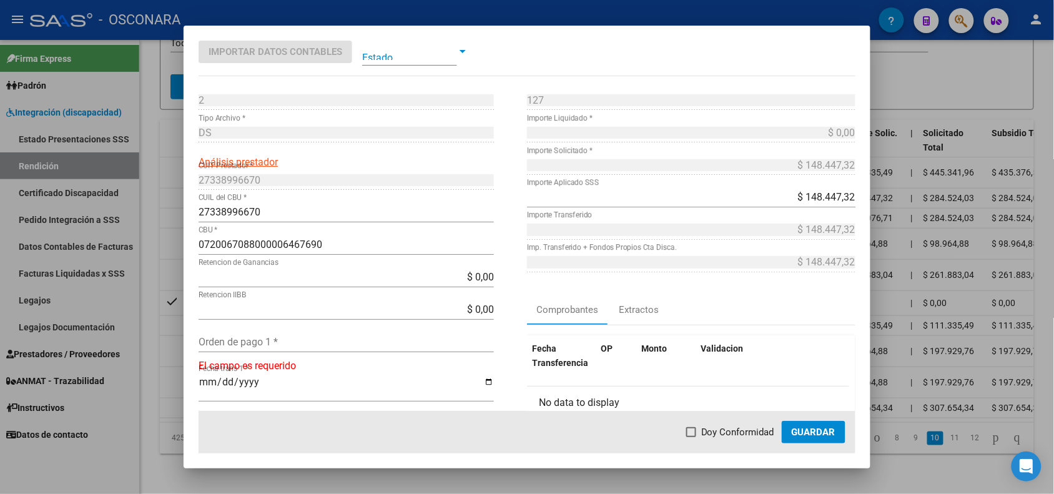
click at [171, 166] on div at bounding box center [527, 247] width 1054 height 494
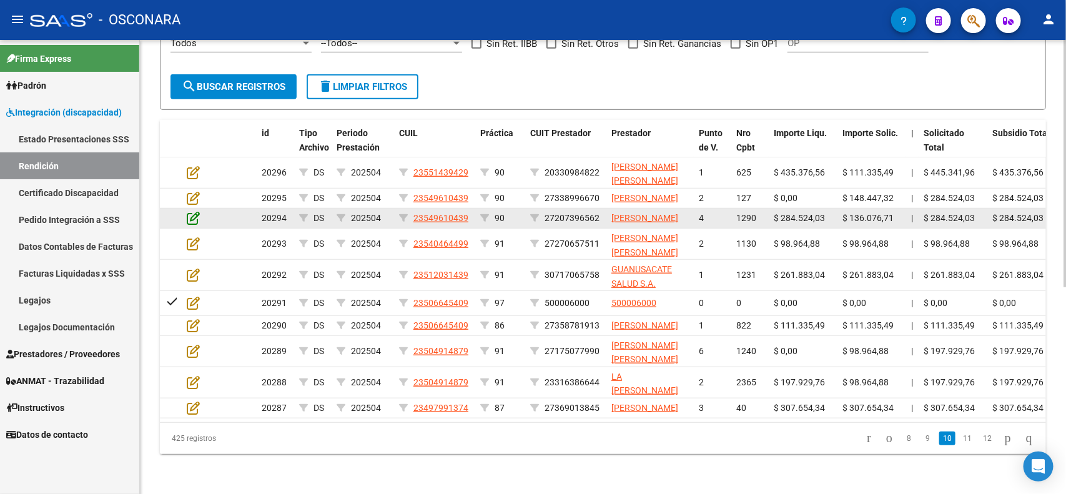
click at [188, 211] on icon at bounding box center [193, 218] width 13 height 14
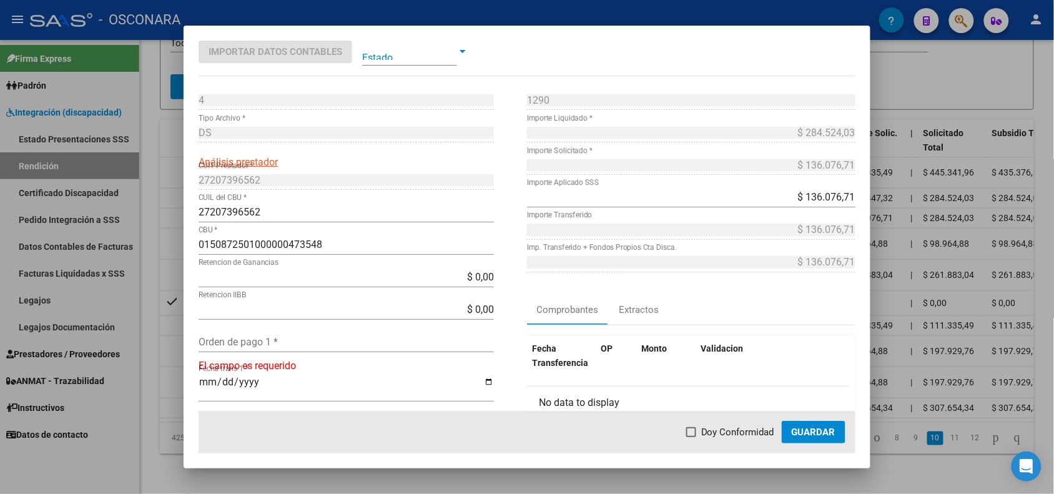
click at [167, 195] on div at bounding box center [527, 247] width 1054 height 494
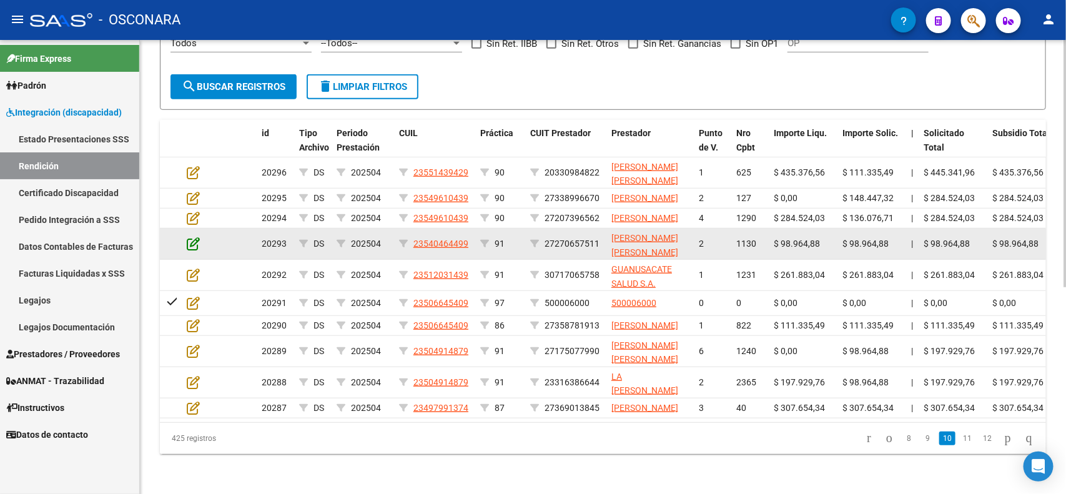
click at [197, 237] on icon at bounding box center [193, 244] width 13 height 14
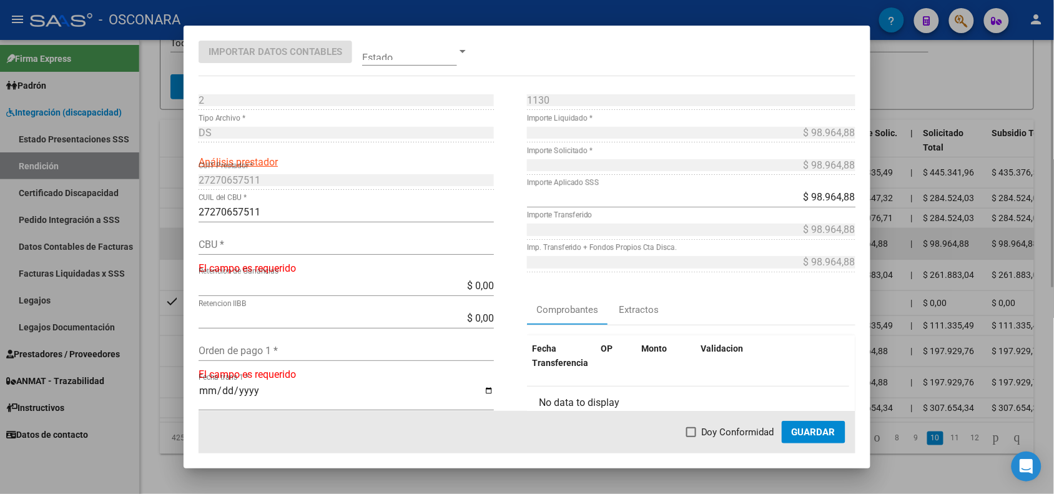
click at [162, 228] on div at bounding box center [527, 247] width 1054 height 494
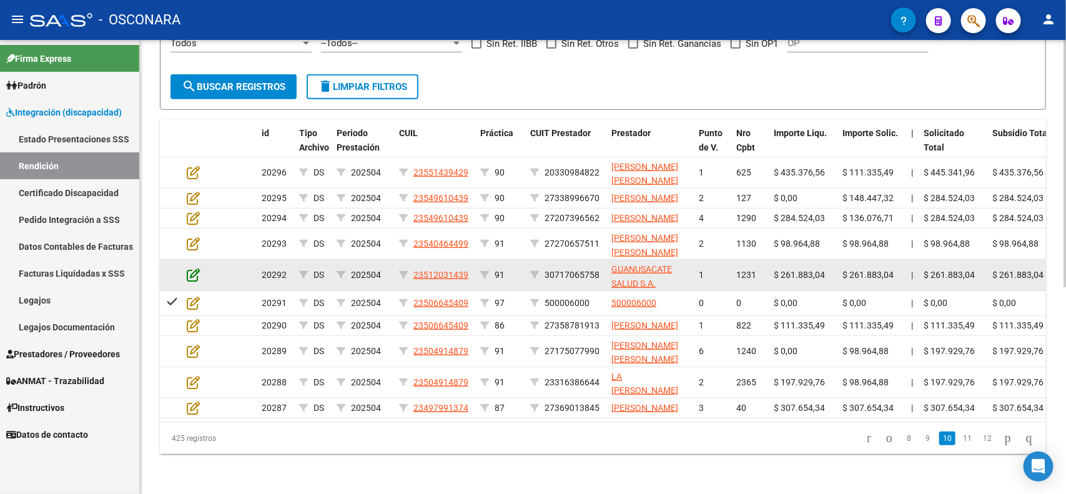
click at [197, 268] on icon at bounding box center [193, 275] width 13 height 14
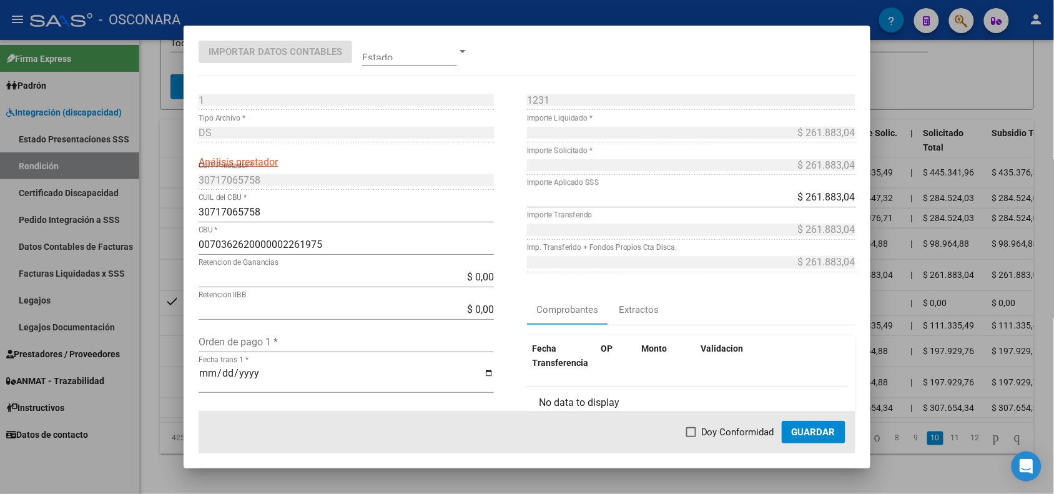
click at [175, 260] on div at bounding box center [527, 247] width 1054 height 494
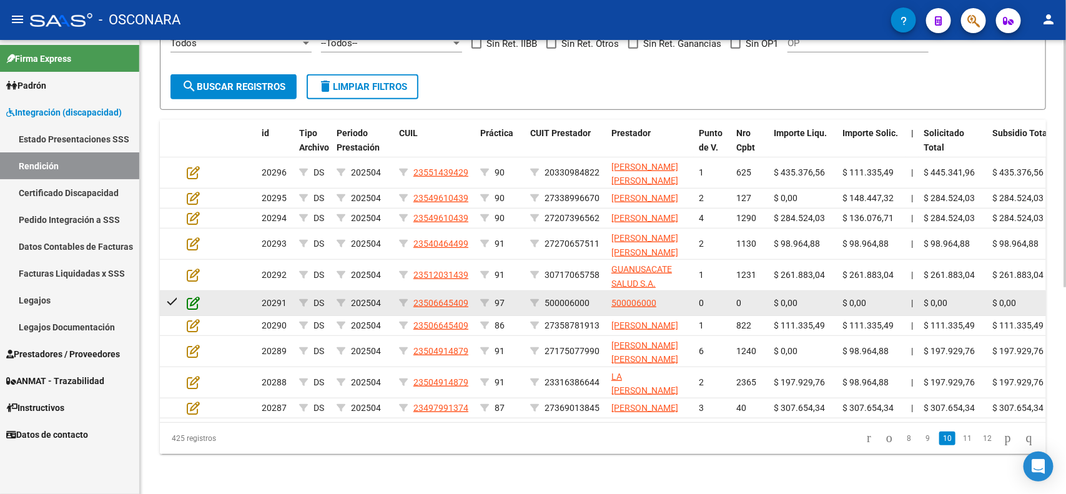
click at [188, 296] on icon at bounding box center [193, 303] width 13 height 14
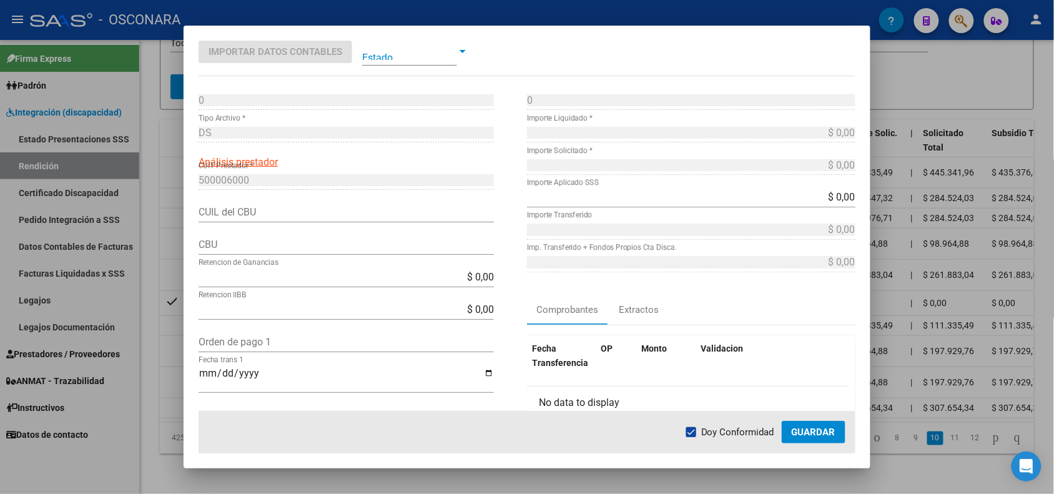
click at [172, 281] on div at bounding box center [527, 247] width 1054 height 494
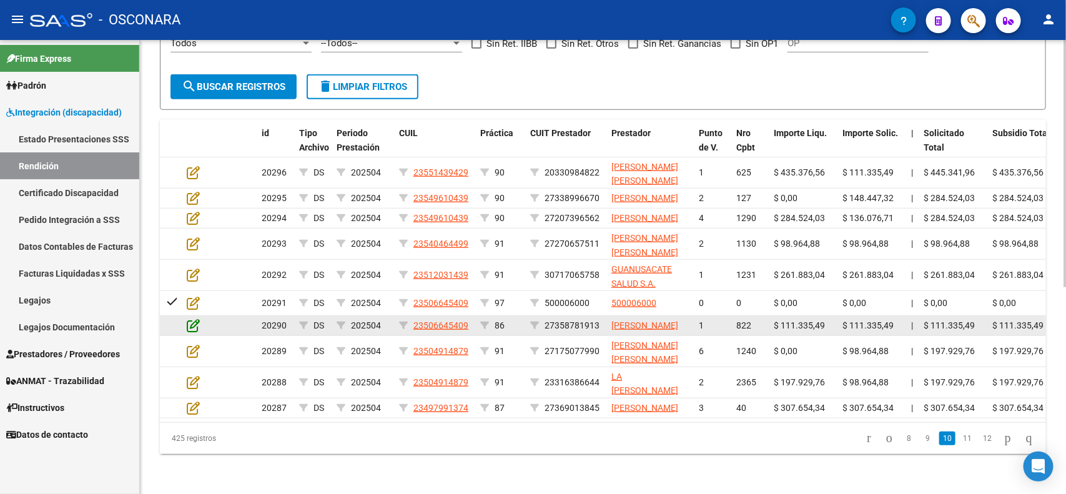
click at [188, 319] on icon at bounding box center [193, 326] width 13 height 14
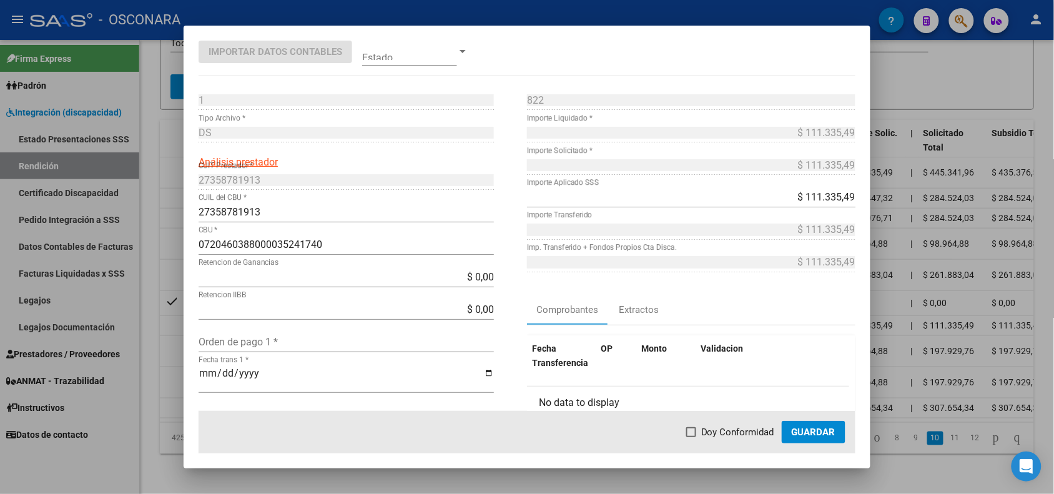
click at [176, 319] on div at bounding box center [527, 247] width 1054 height 494
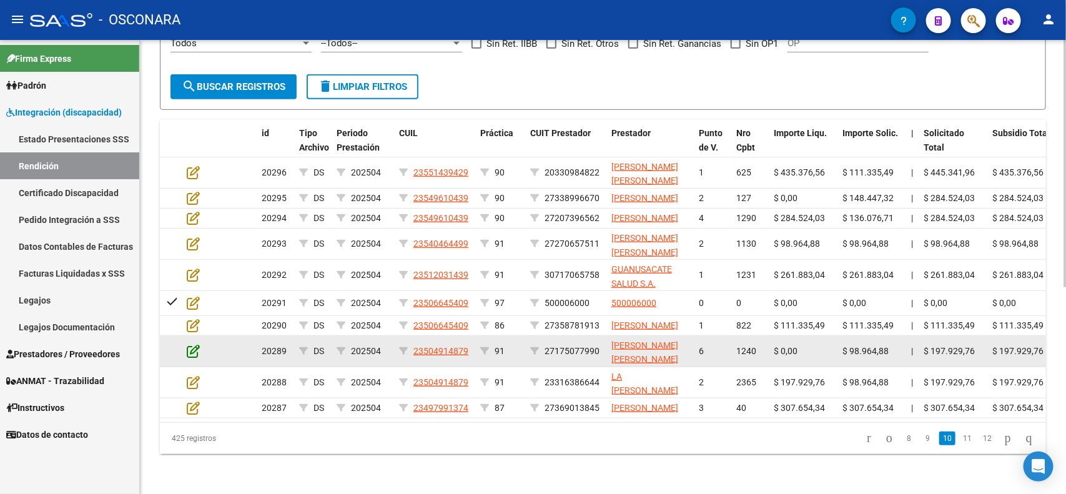
click at [190, 350] on icon at bounding box center [193, 351] width 13 height 14
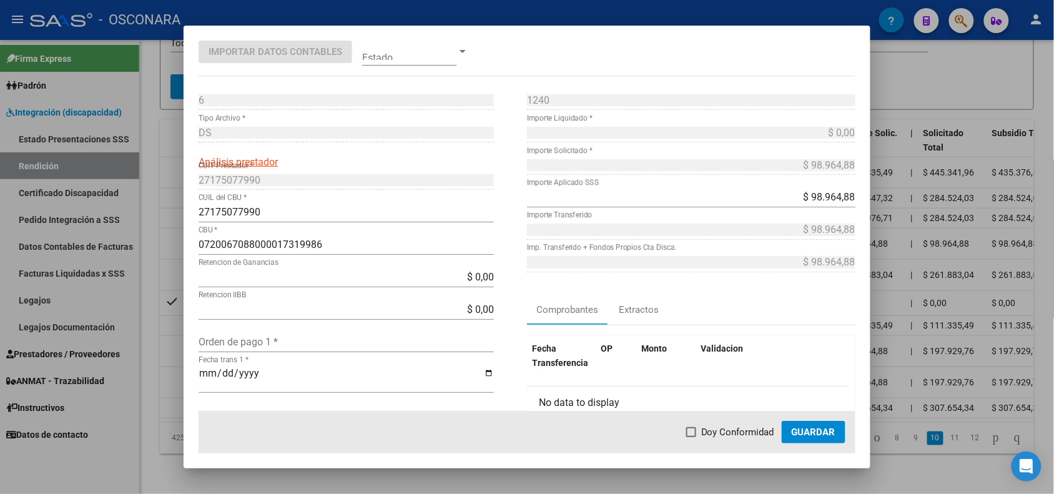
click at [175, 349] on div at bounding box center [527, 247] width 1054 height 494
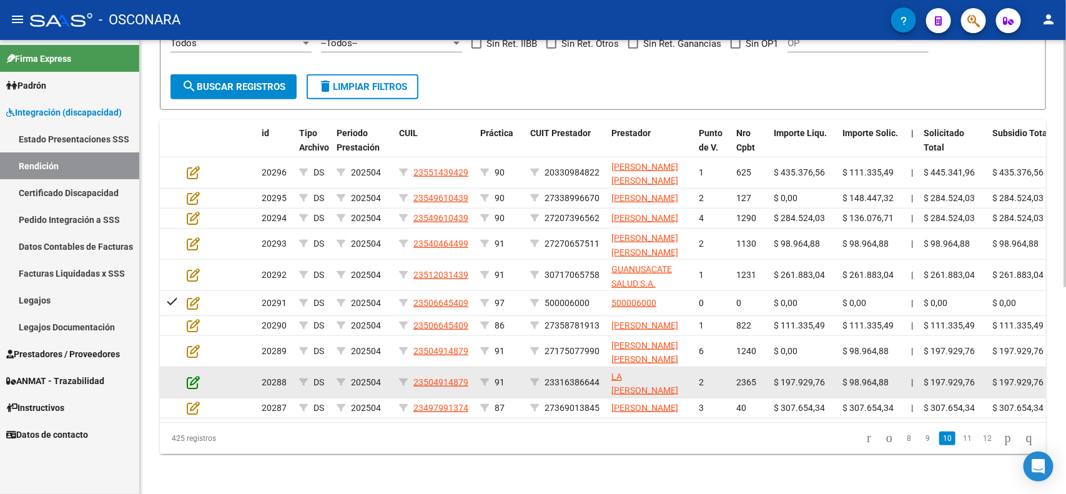
click at [187, 377] on icon at bounding box center [193, 382] width 13 height 14
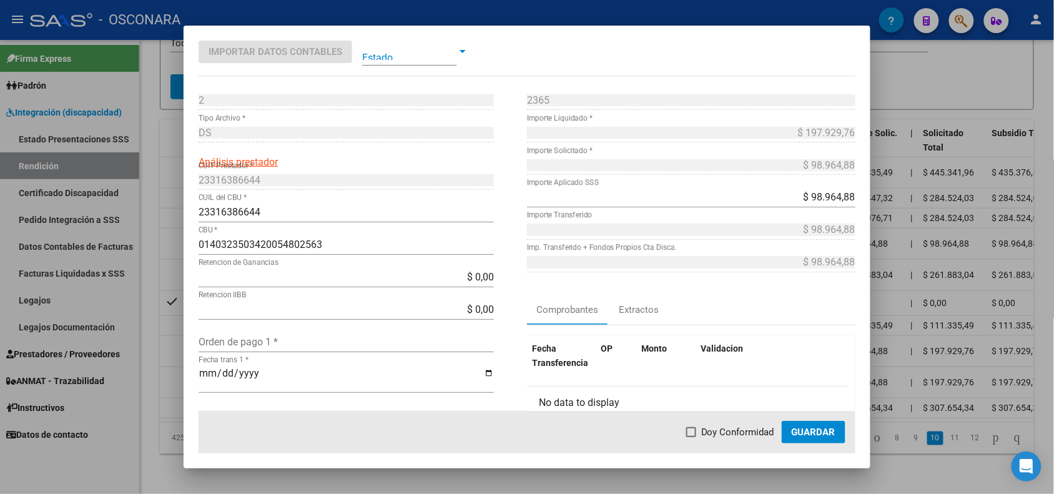
click at [176, 379] on div at bounding box center [527, 247] width 1054 height 494
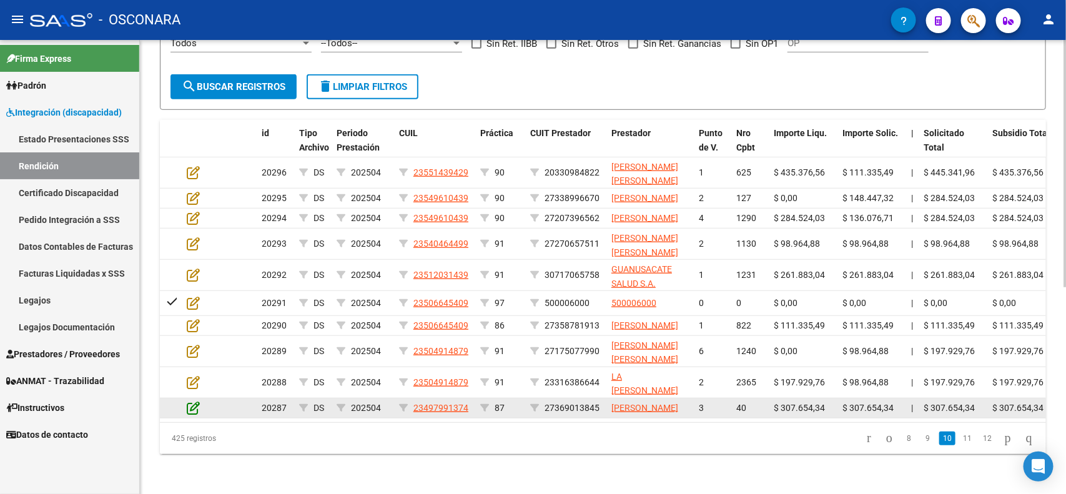
click at [192, 408] on icon at bounding box center [193, 408] width 13 height 14
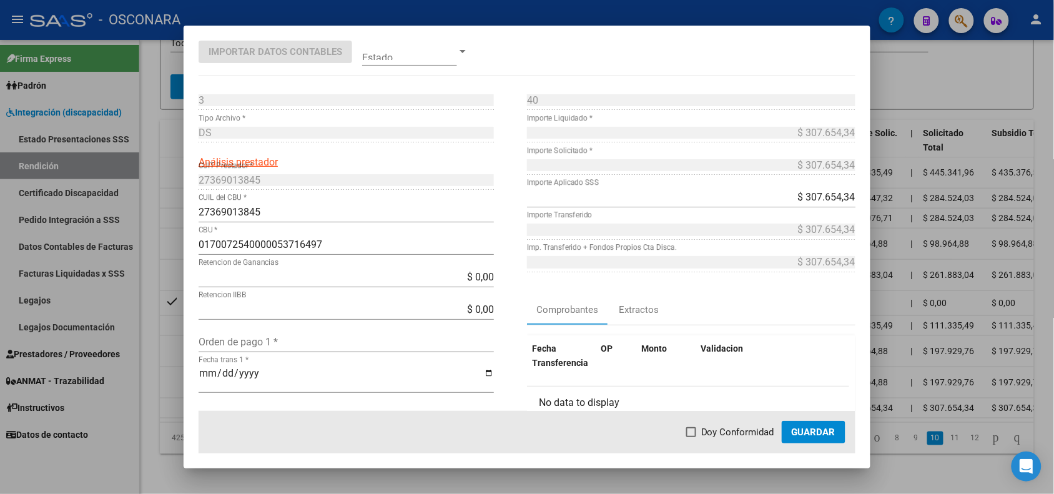
click at [170, 403] on div at bounding box center [527, 247] width 1054 height 494
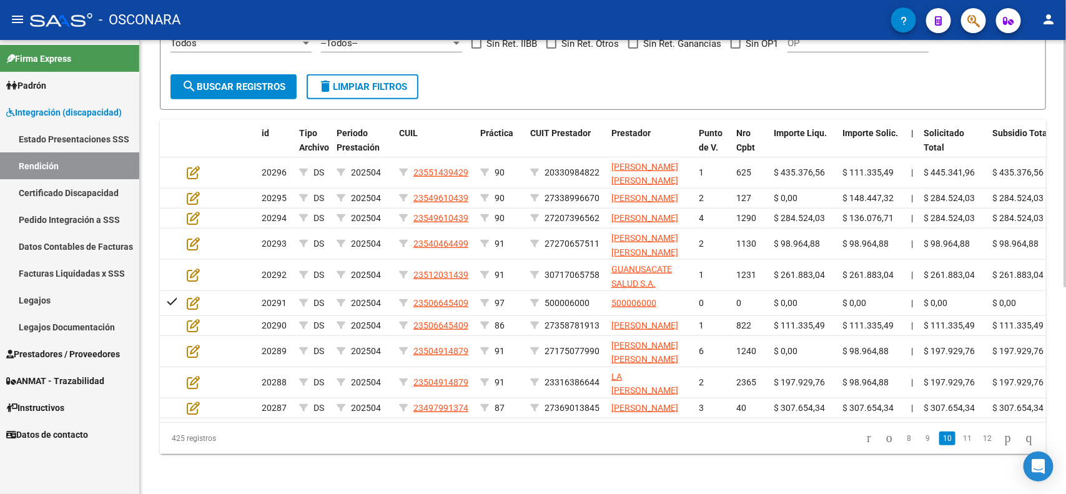
drag, startPoint x: 956, startPoint y: 463, endPoint x: 944, endPoint y: 462, distance: 12.5
click at [959, 445] on link "11" at bounding box center [967, 439] width 16 height 14
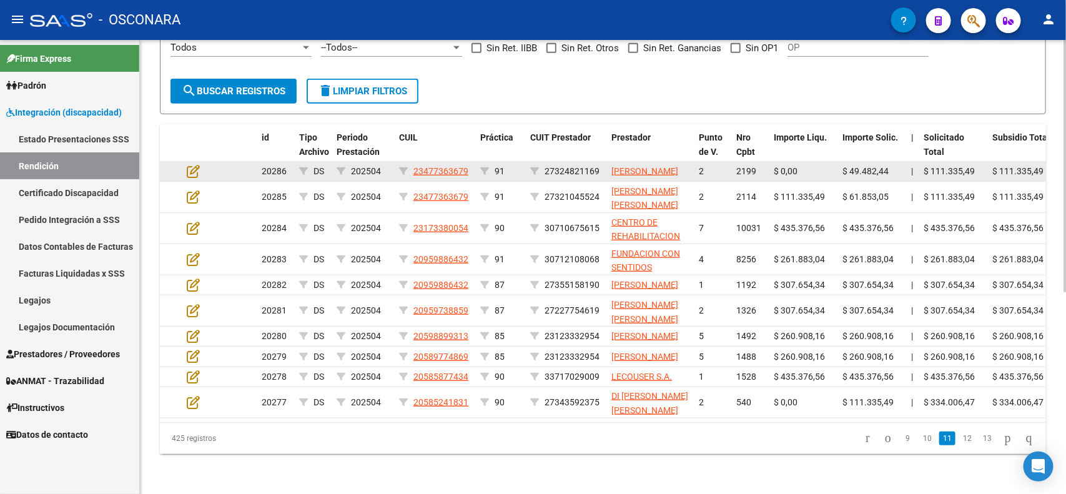
click at [182, 162] on datatable-body-cell at bounding box center [204, 171] width 44 height 19
click at [192, 164] on icon at bounding box center [193, 171] width 13 height 14
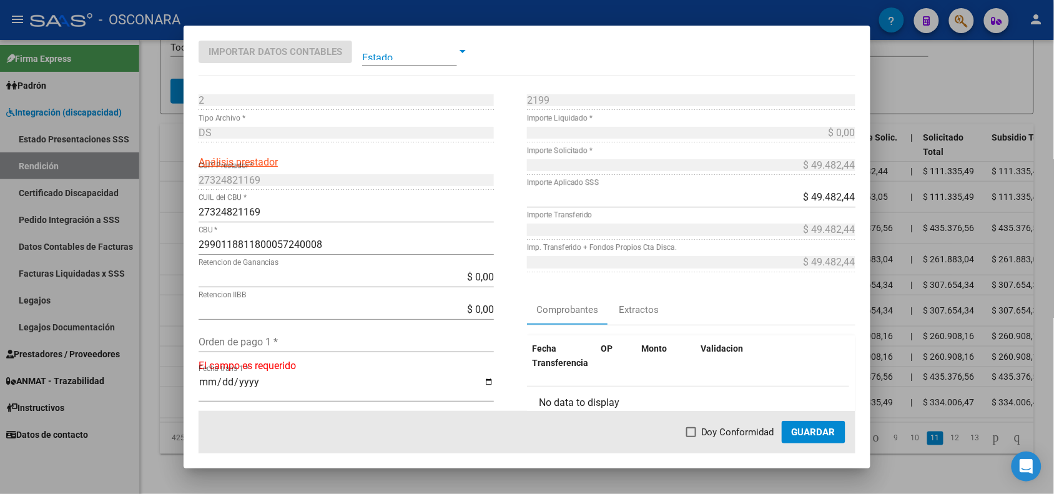
click at [167, 142] on div at bounding box center [527, 247] width 1054 height 494
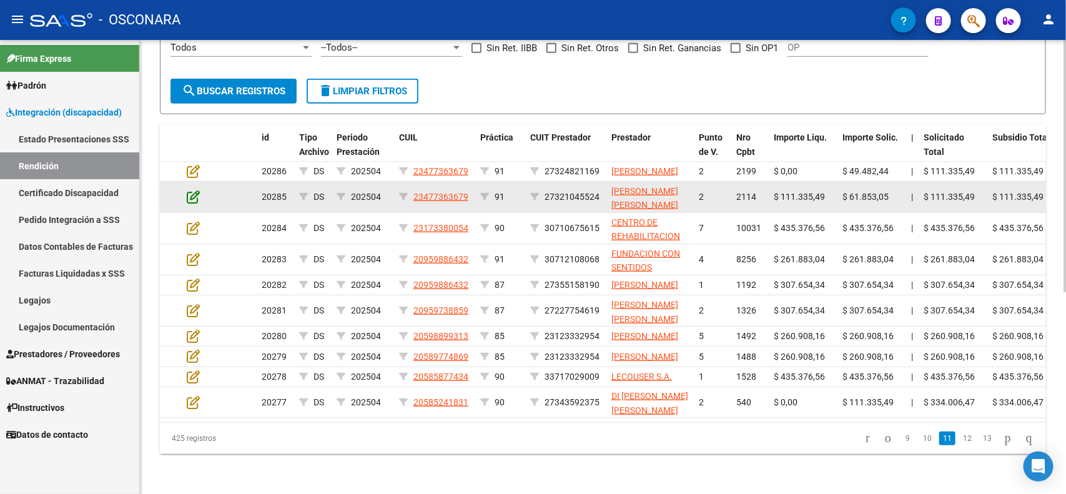
click at [191, 190] on icon at bounding box center [193, 197] width 13 height 14
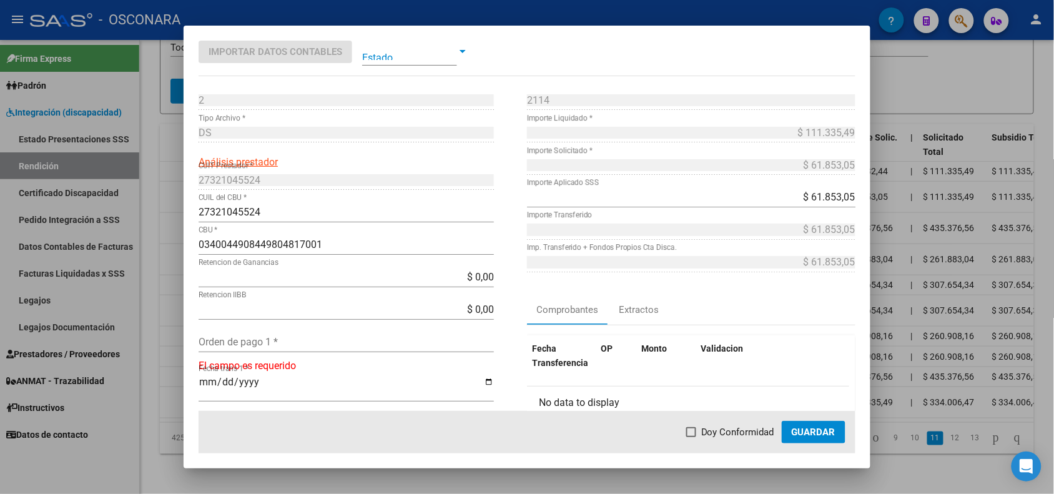
click at [177, 171] on div at bounding box center [527, 247] width 1054 height 494
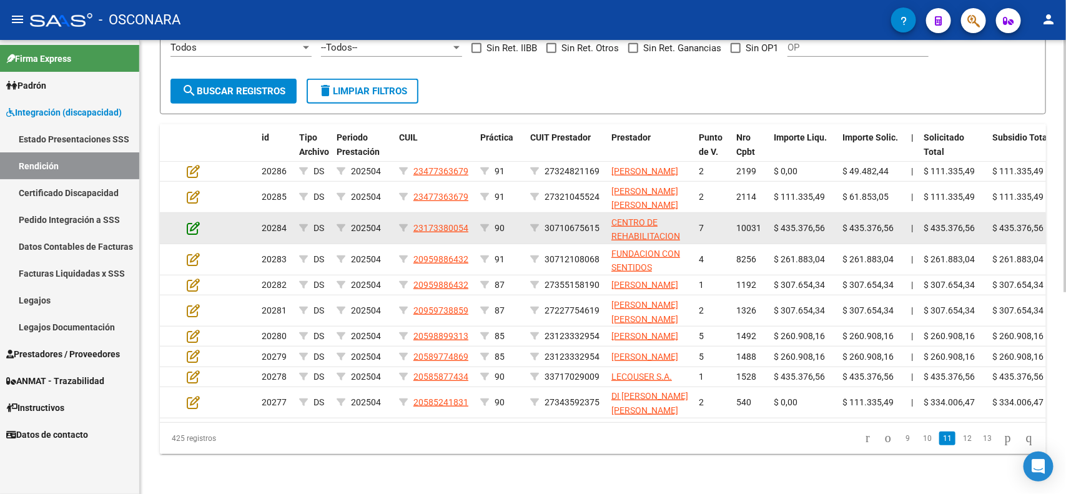
click at [189, 221] on icon at bounding box center [193, 228] width 13 height 14
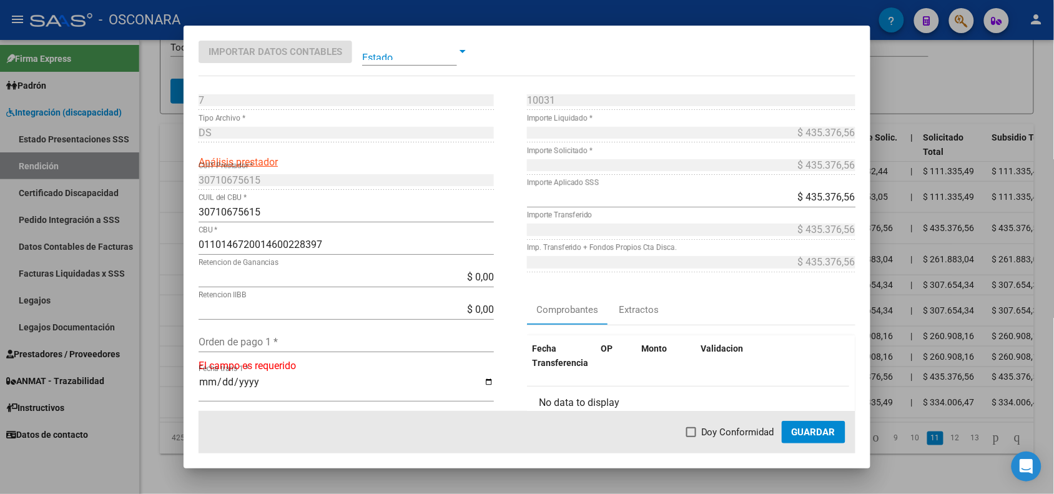
click at [178, 202] on div at bounding box center [527, 247] width 1054 height 494
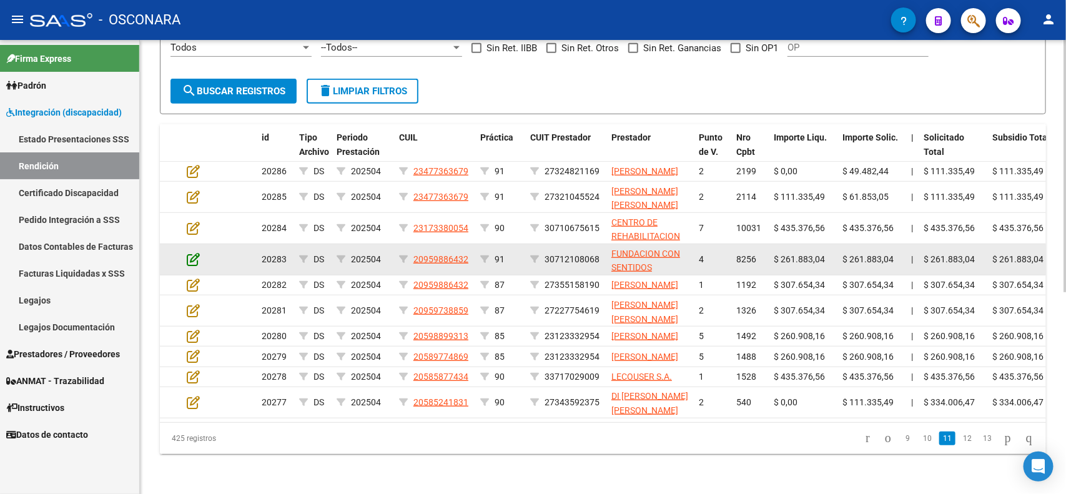
click at [188, 252] on icon at bounding box center [193, 259] width 13 height 14
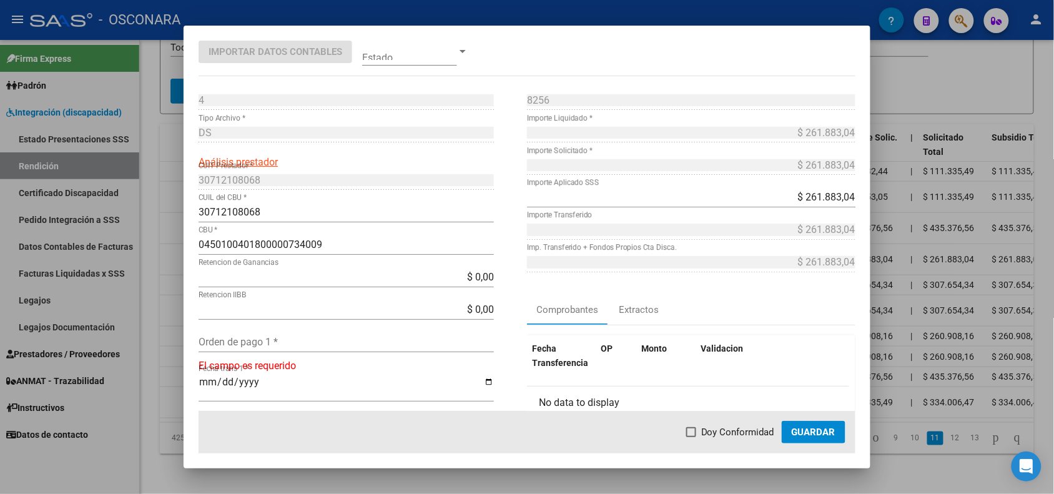
click at [175, 231] on div at bounding box center [527, 247] width 1054 height 494
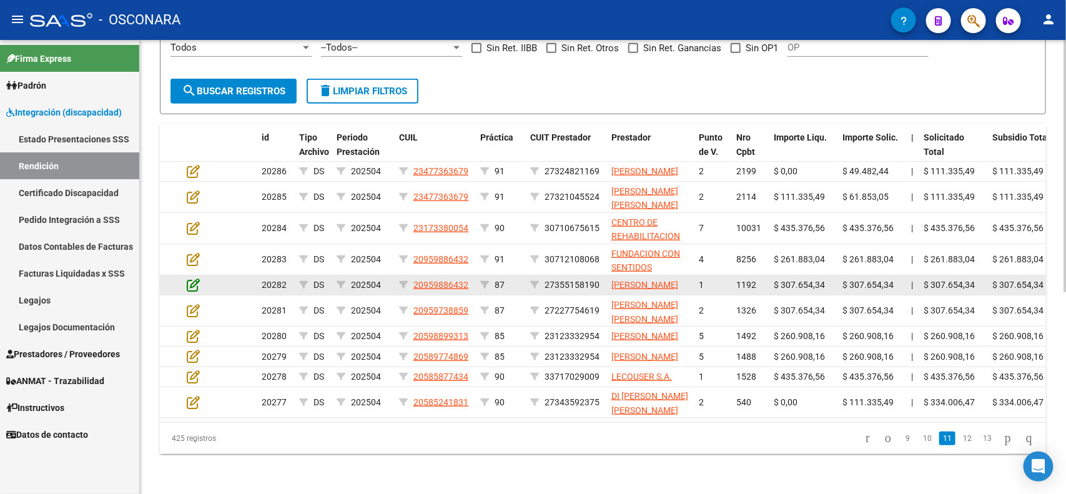
click at [194, 278] on icon at bounding box center [193, 285] width 13 height 14
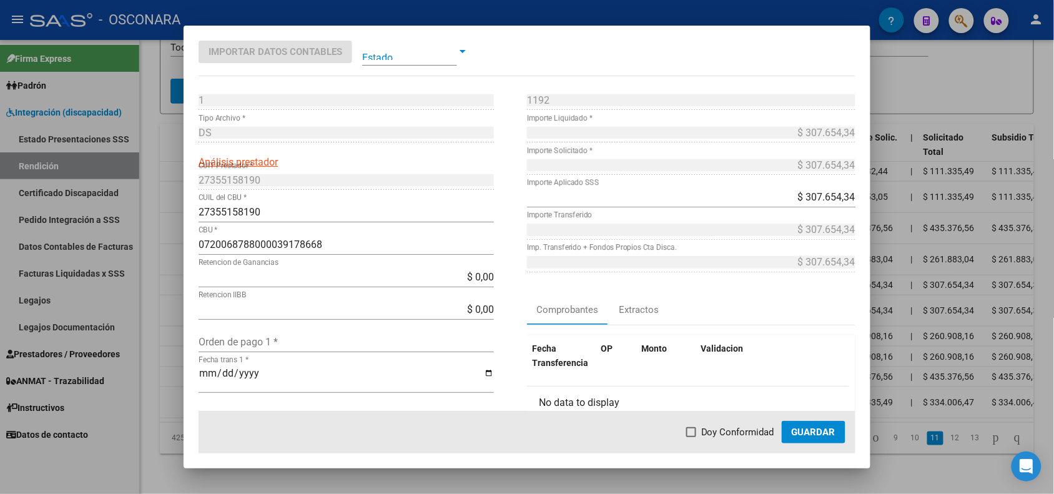
click at [174, 260] on div at bounding box center [527, 247] width 1054 height 494
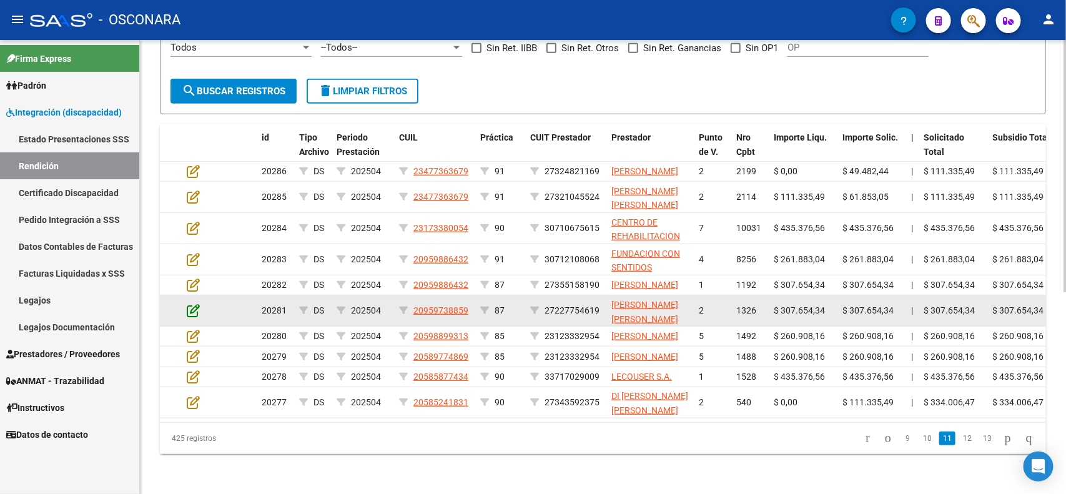
click at [190, 304] on icon at bounding box center [193, 311] width 13 height 14
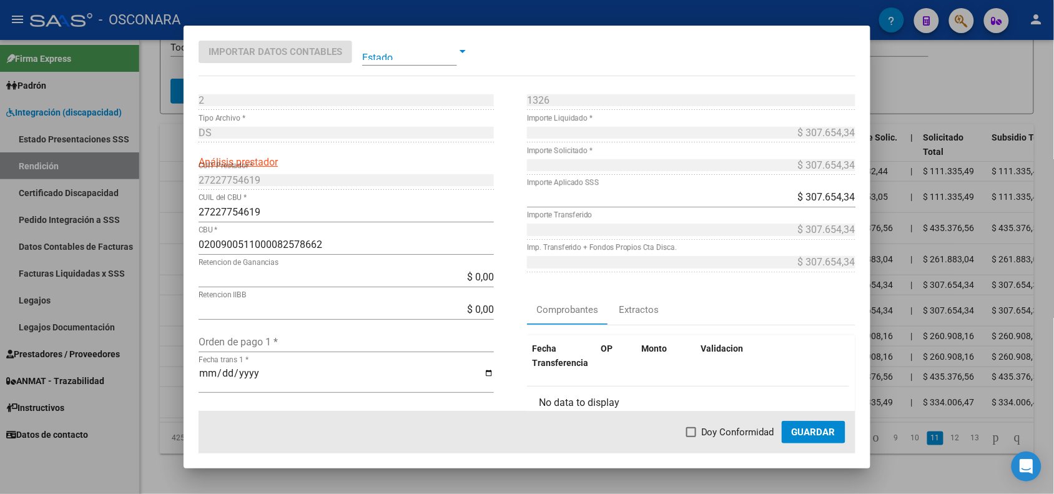
click at [173, 284] on div at bounding box center [527, 247] width 1054 height 494
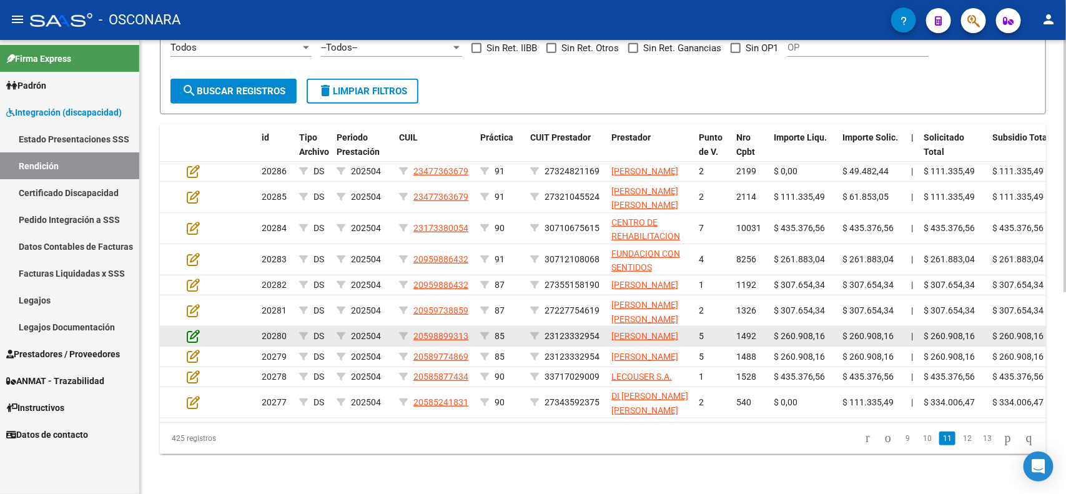
click at [192, 329] on icon at bounding box center [193, 336] width 13 height 14
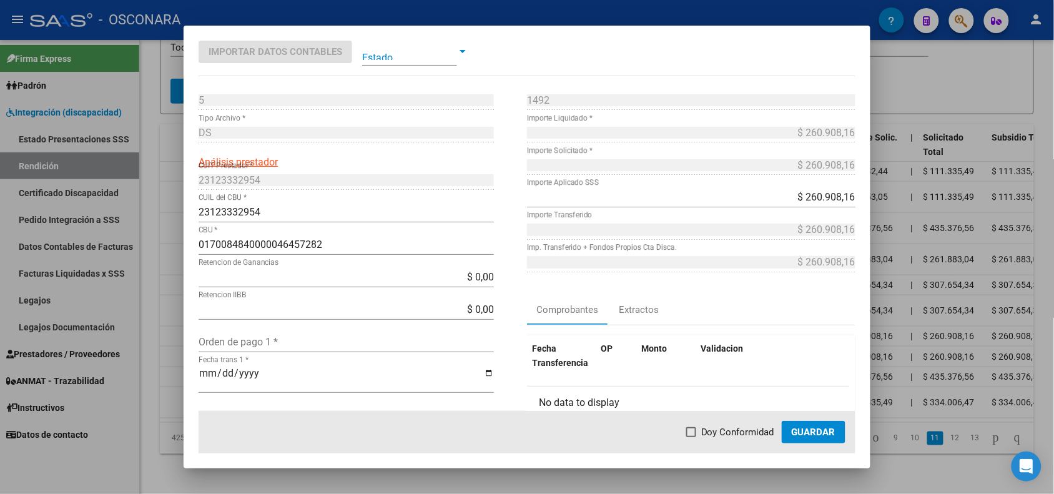
click at [174, 313] on div at bounding box center [527, 247] width 1054 height 494
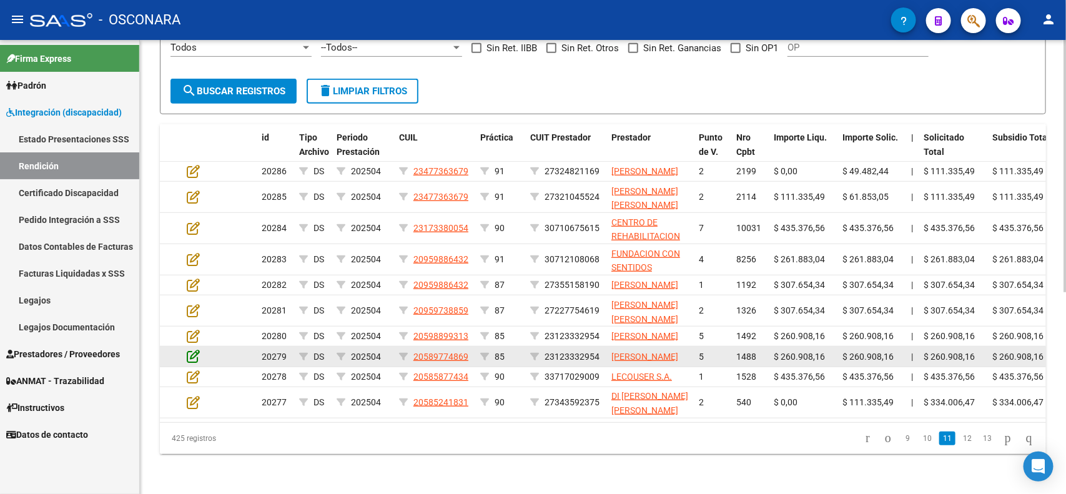
click at [190, 349] on icon at bounding box center [193, 356] width 13 height 14
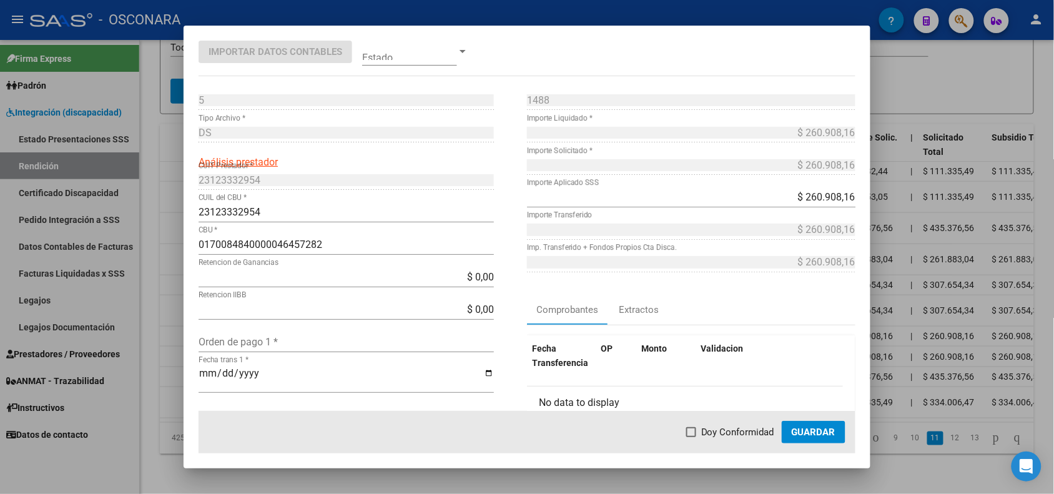
click at [176, 344] on div at bounding box center [527, 247] width 1054 height 494
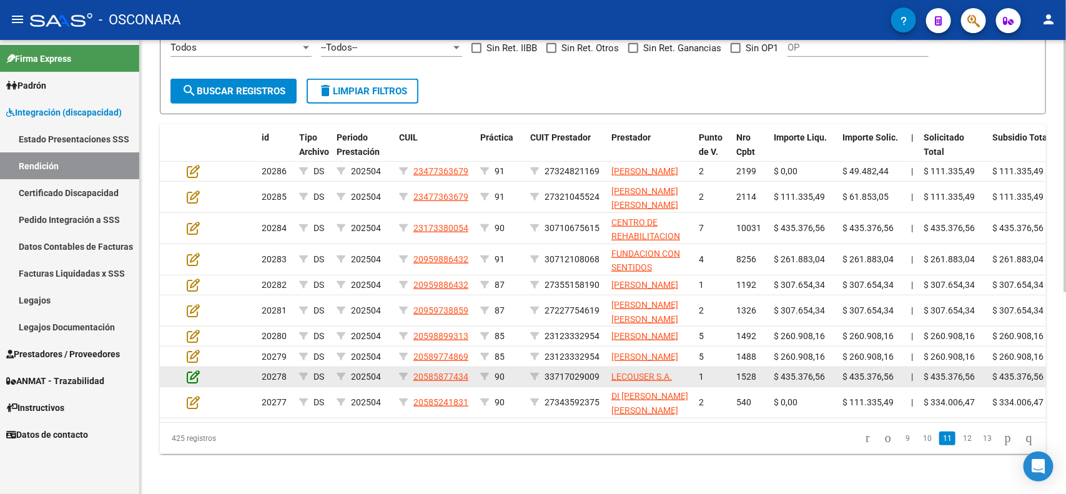
click at [195, 370] on icon at bounding box center [193, 377] width 13 height 14
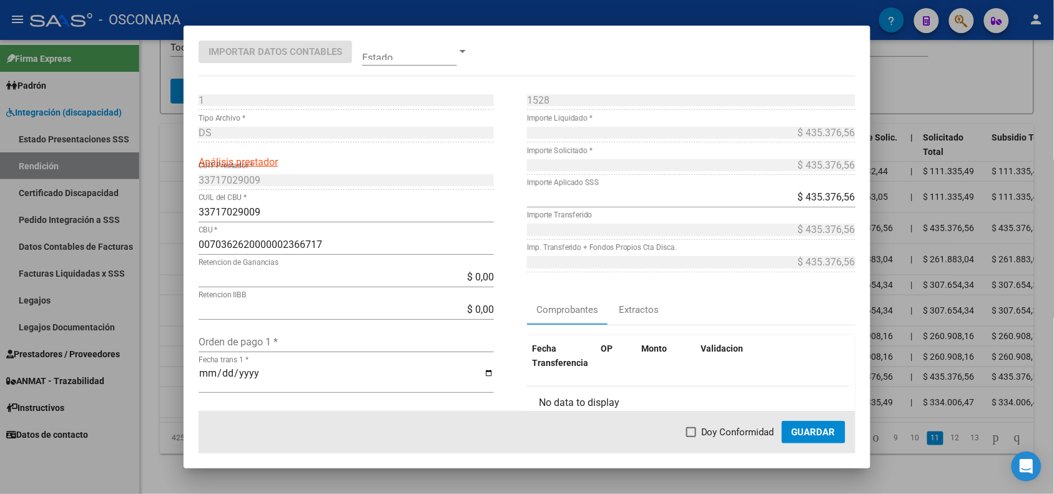
click at [170, 365] on div at bounding box center [527, 247] width 1054 height 494
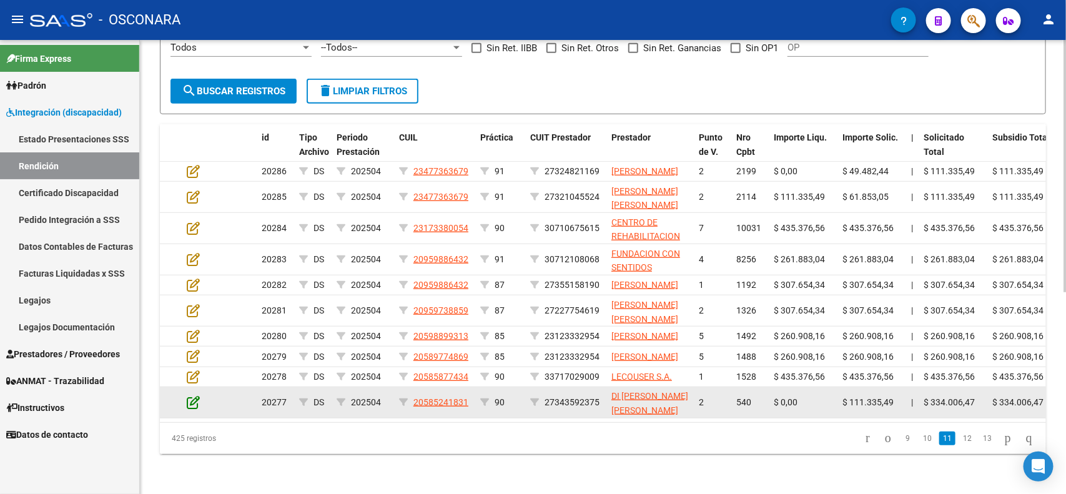
click at [187, 395] on icon at bounding box center [193, 402] width 13 height 14
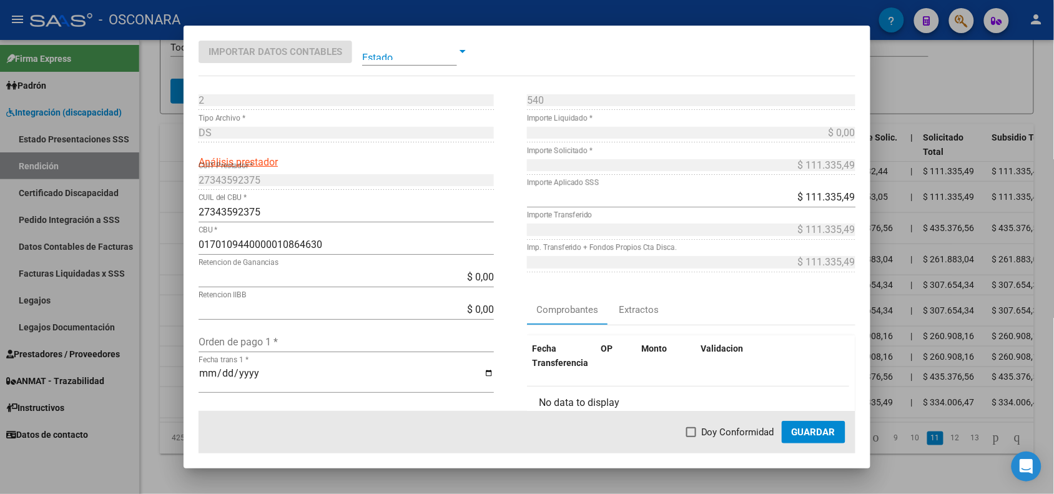
click at [162, 392] on div at bounding box center [527, 247] width 1054 height 494
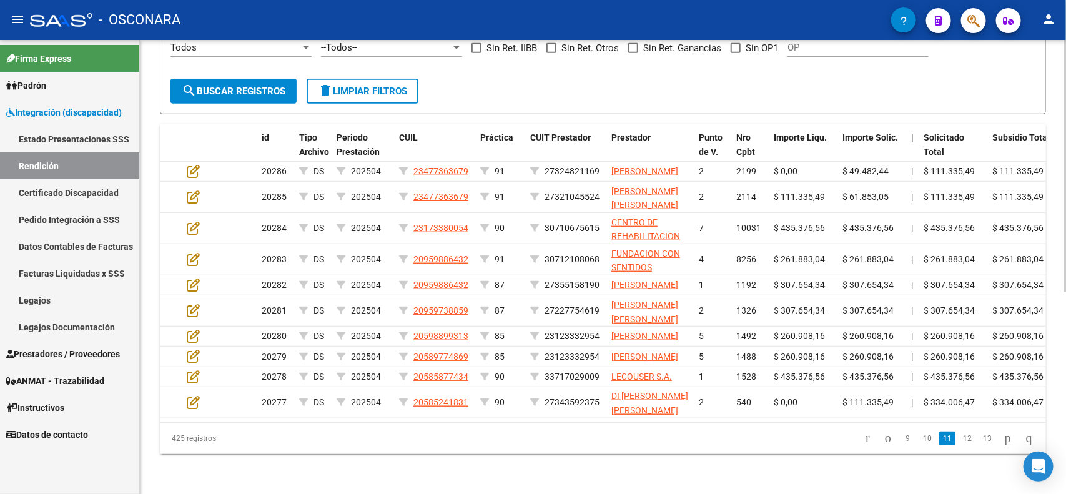
click at [959, 445] on link "12" at bounding box center [967, 439] width 16 height 14
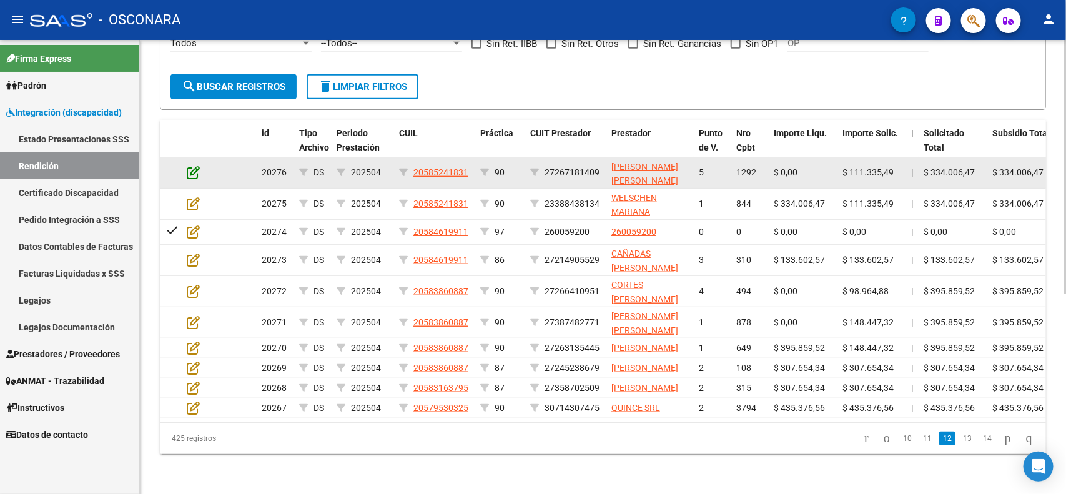
click at [189, 166] on icon at bounding box center [193, 173] width 13 height 14
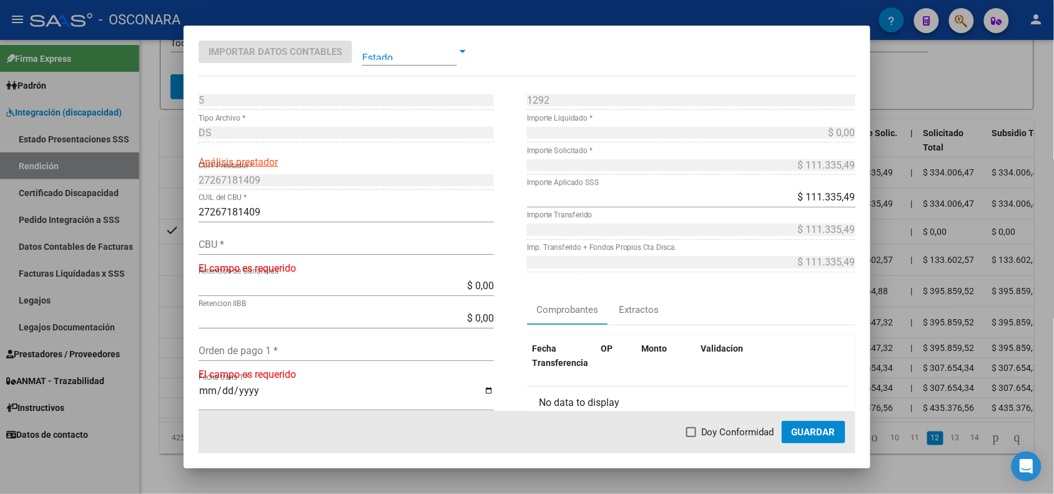
click at [161, 139] on div at bounding box center [527, 247] width 1054 height 494
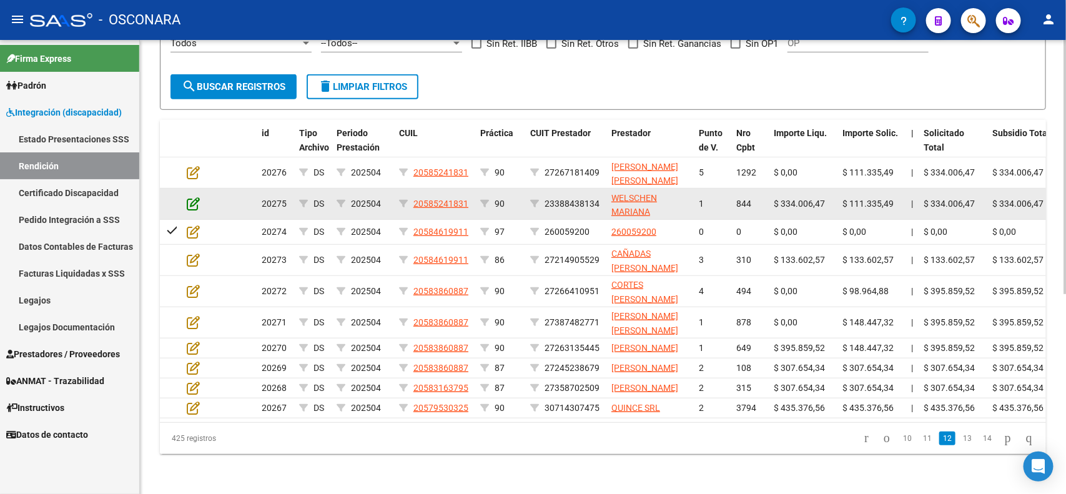
click at [192, 197] on icon at bounding box center [193, 204] width 13 height 14
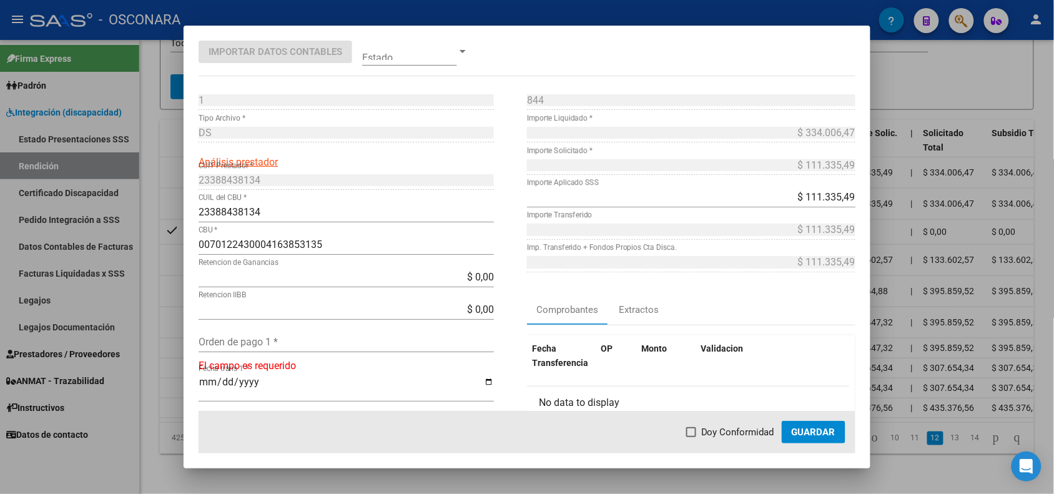
click at [173, 169] on div at bounding box center [527, 247] width 1054 height 494
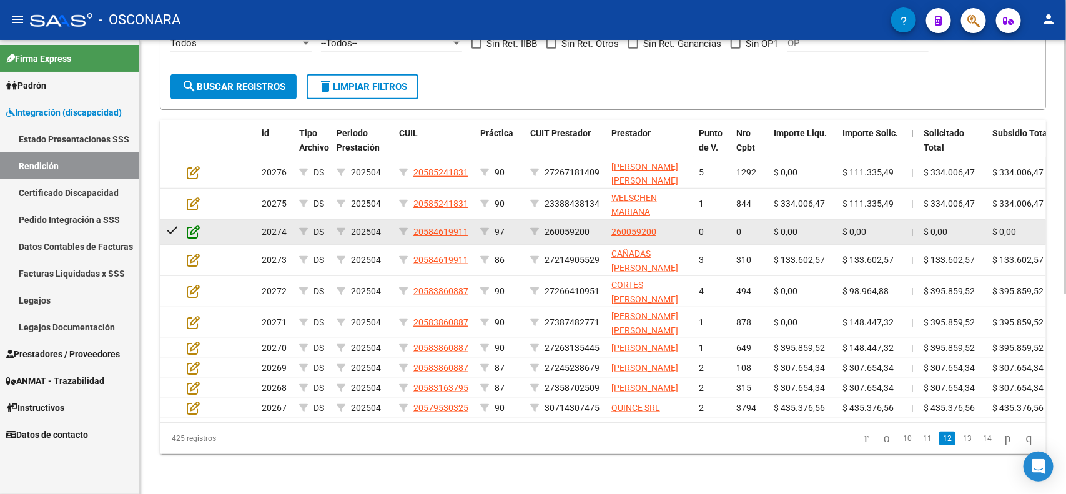
click at [187, 225] on icon at bounding box center [193, 232] width 13 height 14
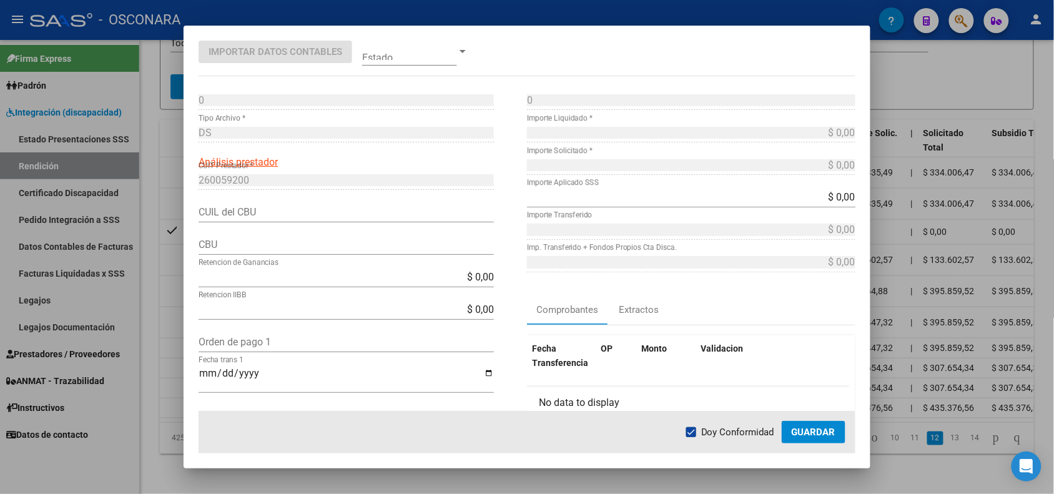
click at [177, 185] on div at bounding box center [527, 247] width 1054 height 494
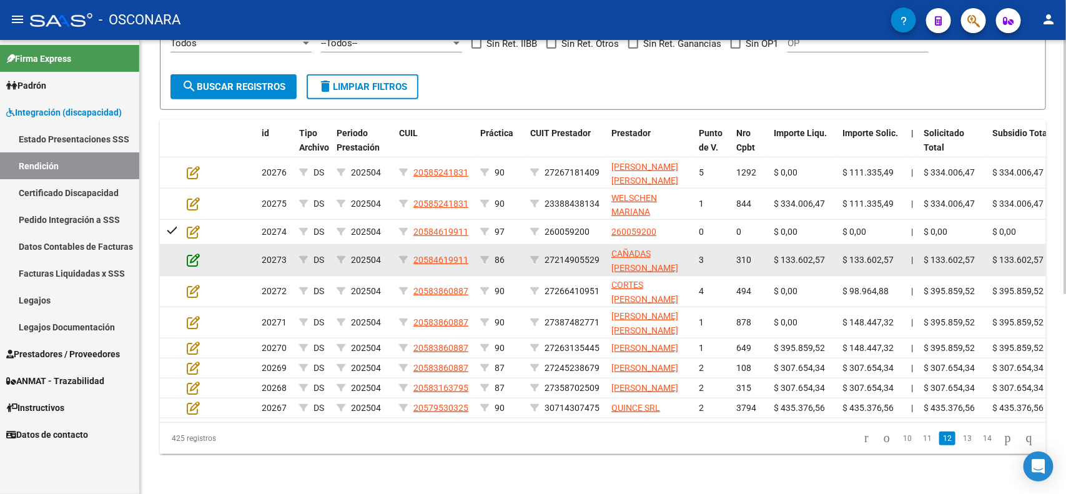
click at [192, 253] on icon at bounding box center [193, 260] width 13 height 14
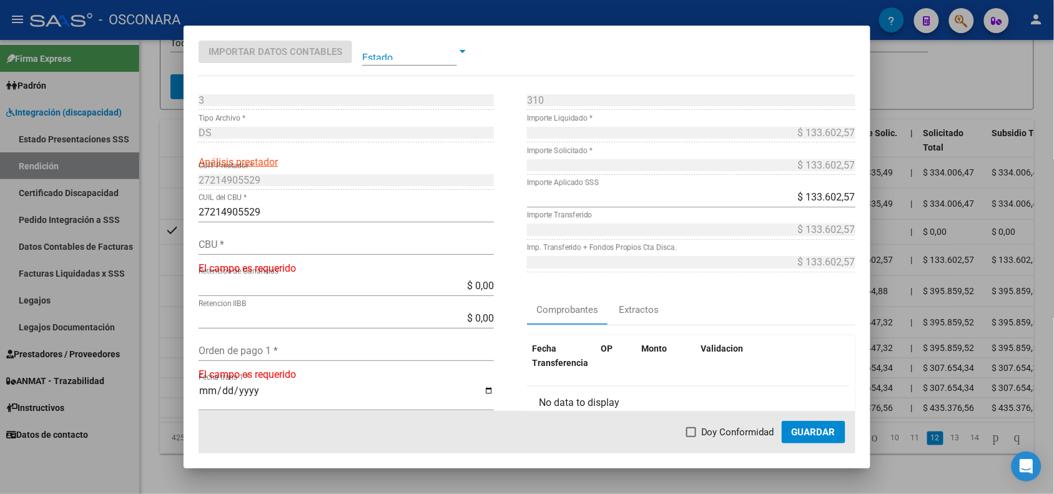
click at [176, 230] on div at bounding box center [527, 247] width 1054 height 494
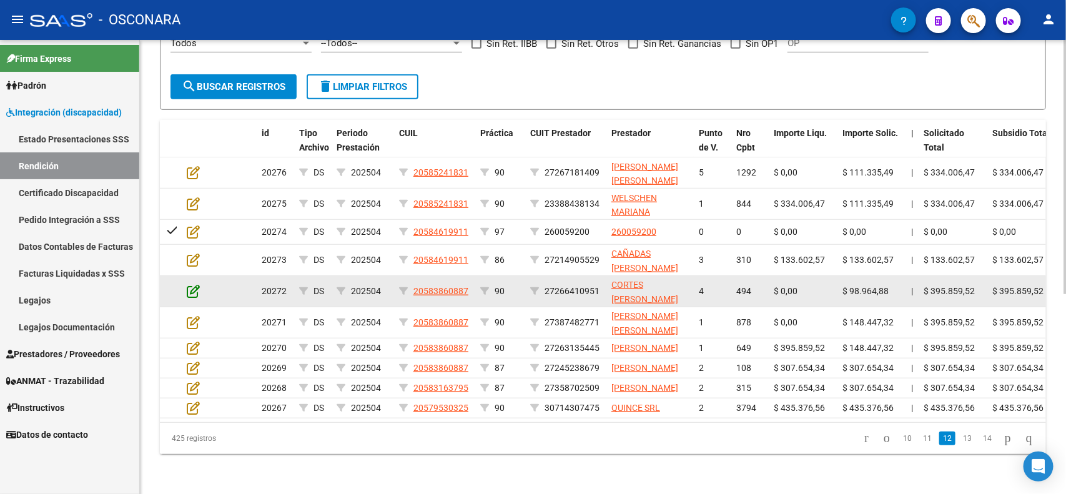
click at [190, 284] on icon at bounding box center [193, 291] width 13 height 14
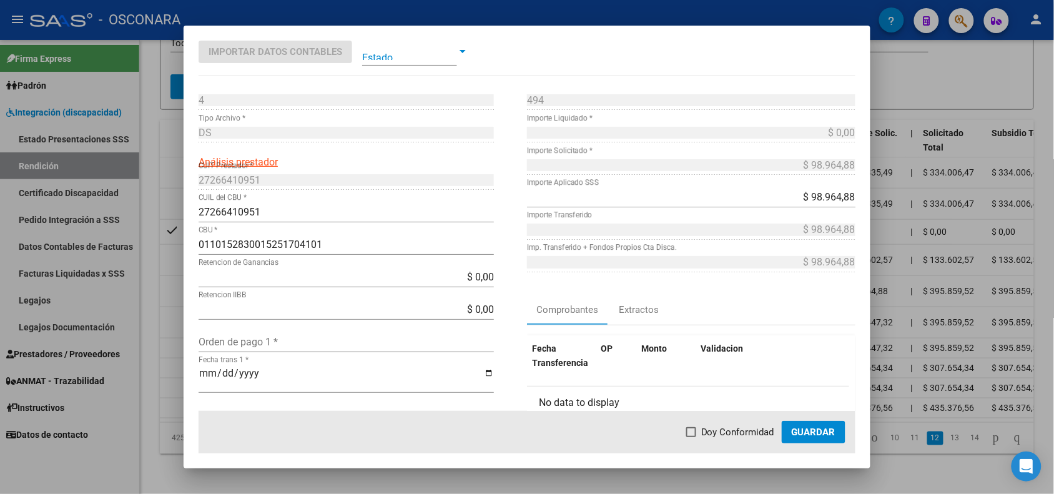
click at [178, 254] on div at bounding box center [527, 247] width 1054 height 494
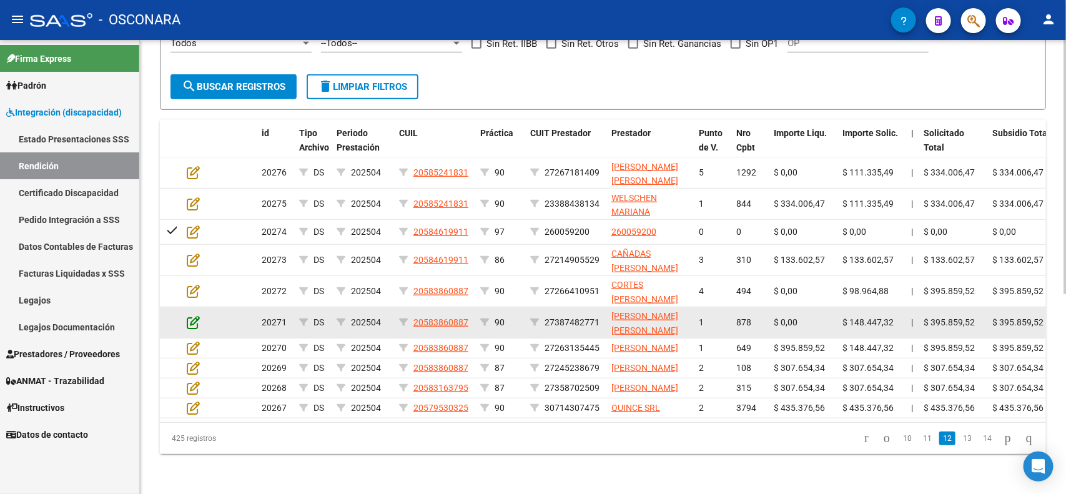
click at [191, 315] on icon at bounding box center [193, 322] width 13 height 14
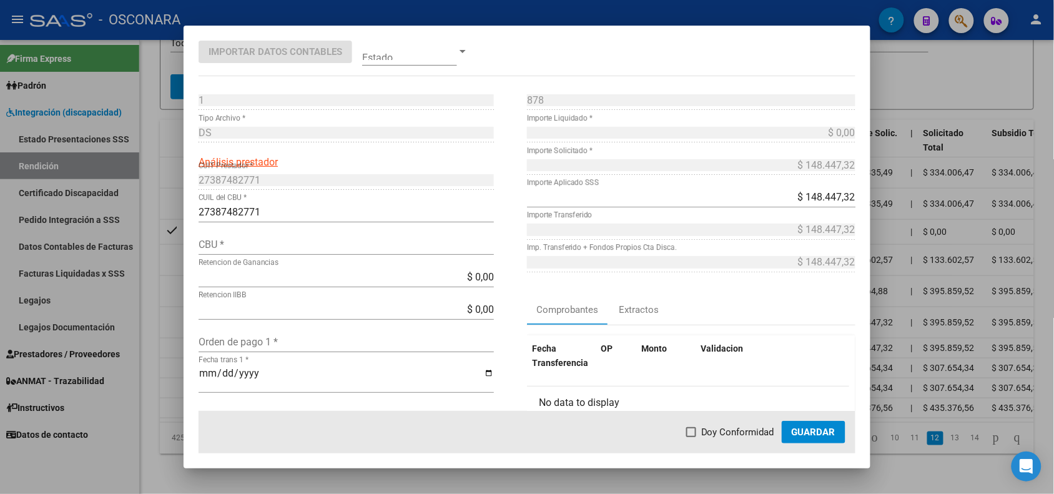
click at [169, 284] on div at bounding box center [527, 247] width 1054 height 494
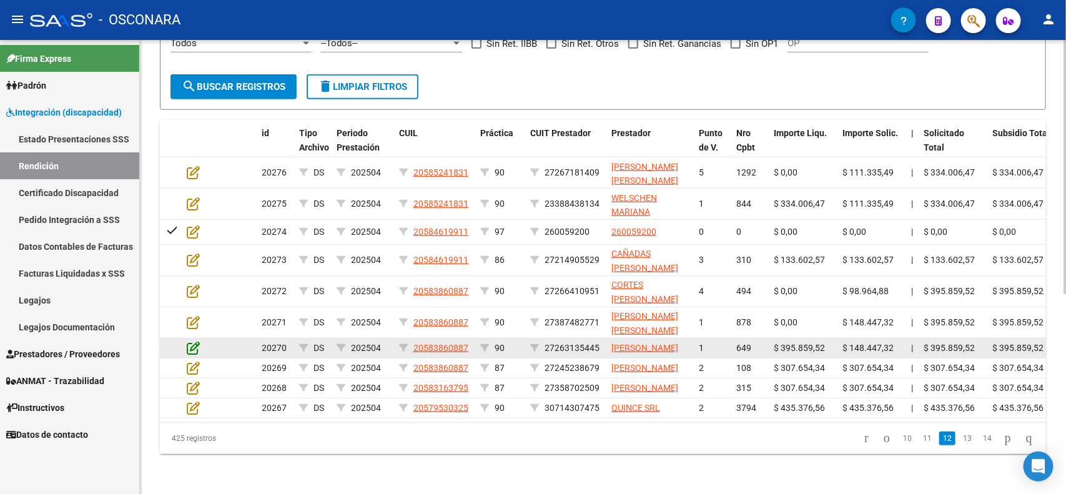
click at [194, 341] on icon at bounding box center [193, 348] width 13 height 14
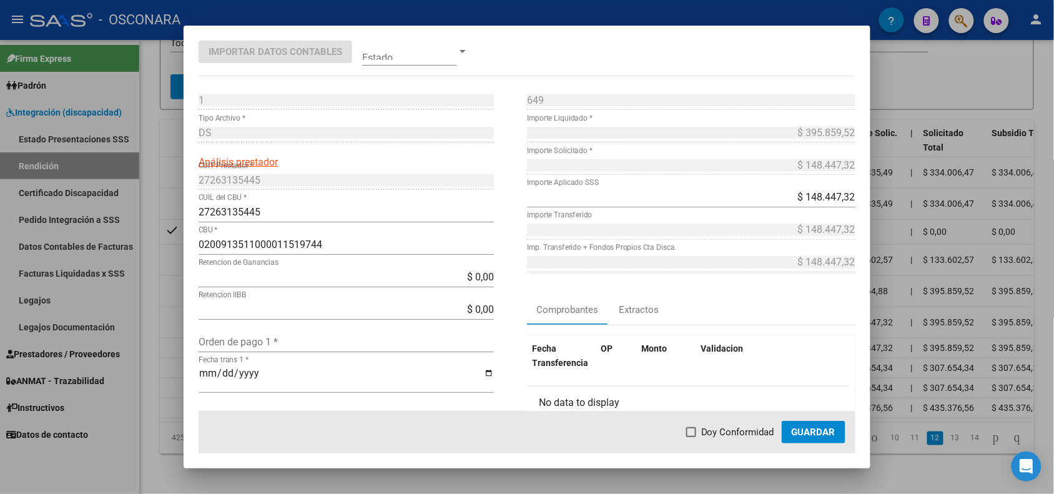
click at [171, 317] on div at bounding box center [527, 247] width 1054 height 494
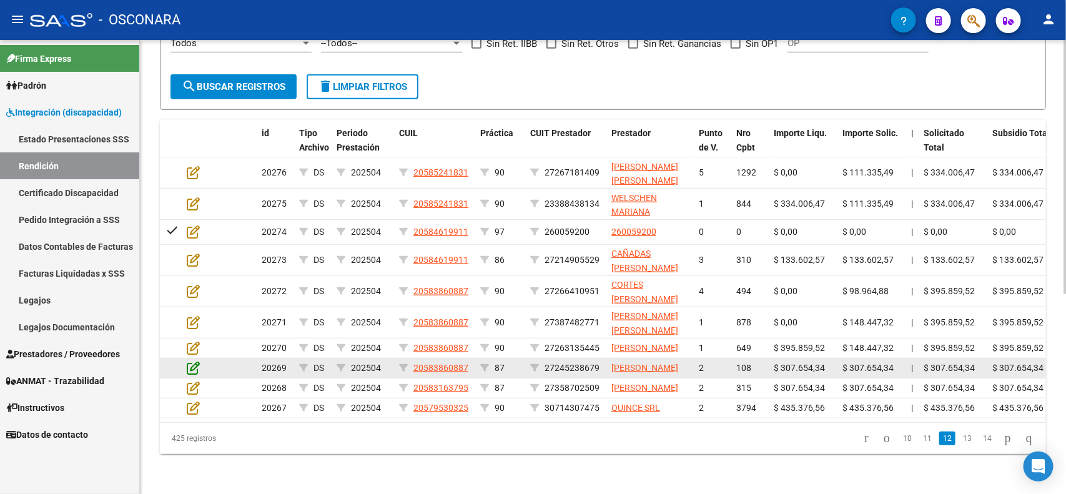
click at [187, 361] on icon at bounding box center [193, 368] width 13 height 14
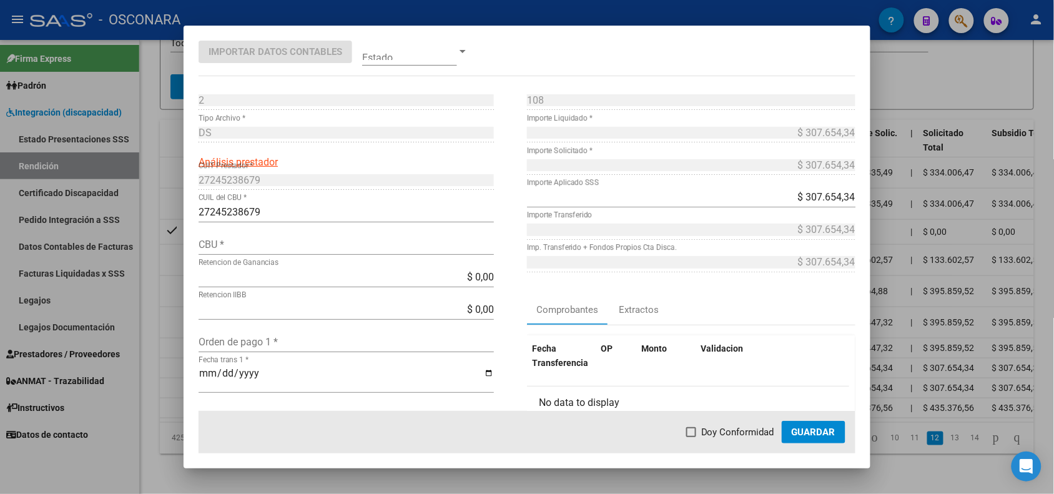
click at [175, 353] on div at bounding box center [527, 247] width 1054 height 494
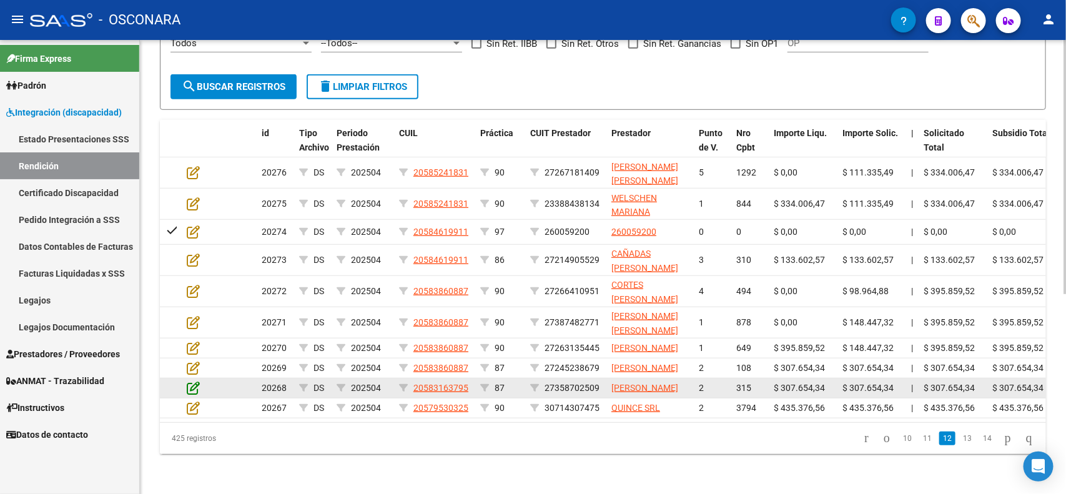
click at [192, 381] on icon at bounding box center [193, 388] width 13 height 14
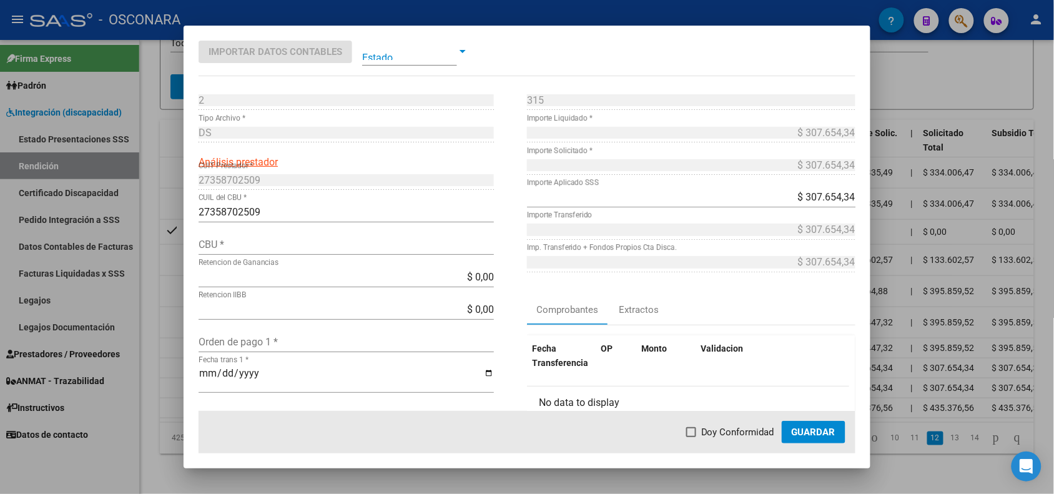
click at [169, 378] on div at bounding box center [527, 247] width 1054 height 494
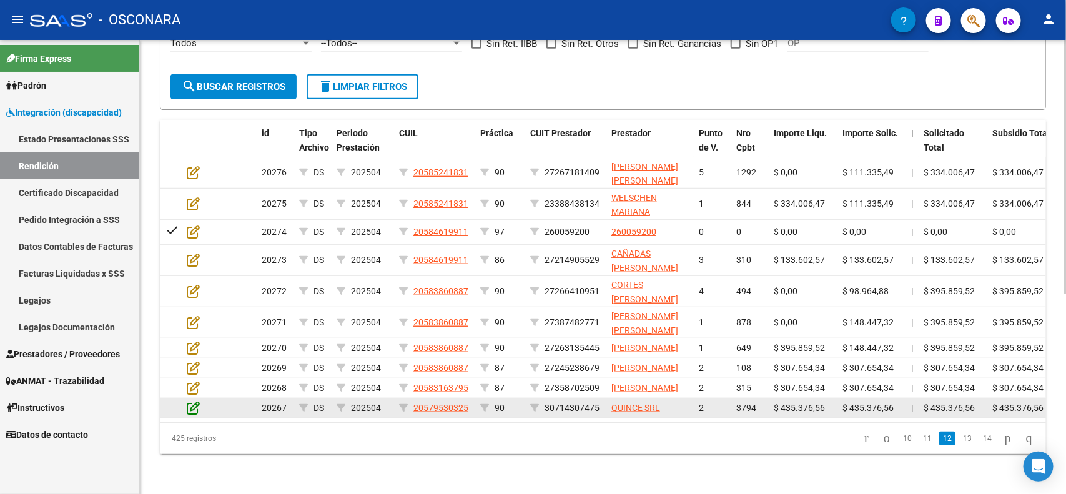
click at [194, 401] on icon at bounding box center [193, 408] width 13 height 14
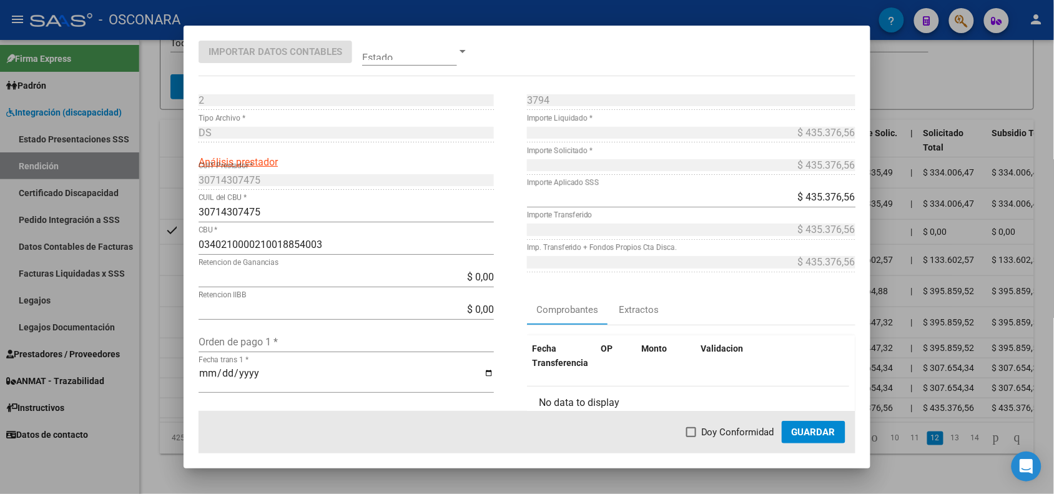
click at [167, 388] on div at bounding box center [527, 247] width 1054 height 494
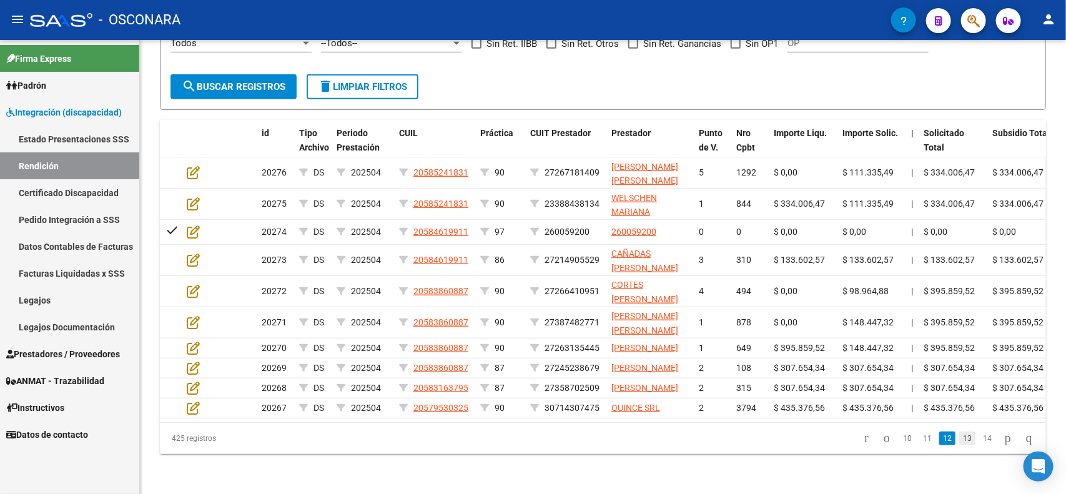
click at [959, 435] on link "13" at bounding box center [967, 439] width 16 height 14
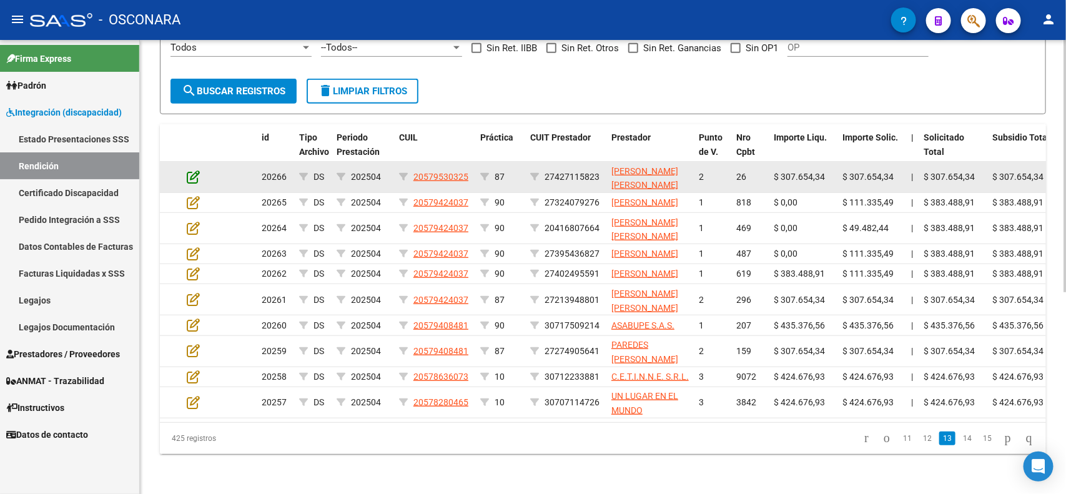
click at [189, 170] on icon at bounding box center [193, 177] width 13 height 14
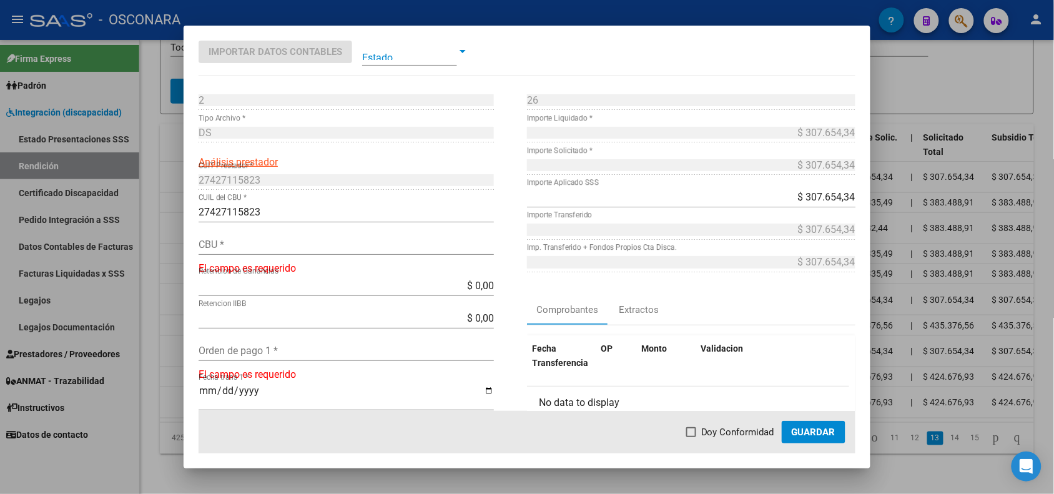
click at [166, 148] on div at bounding box center [527, 247] width 1054 height 494
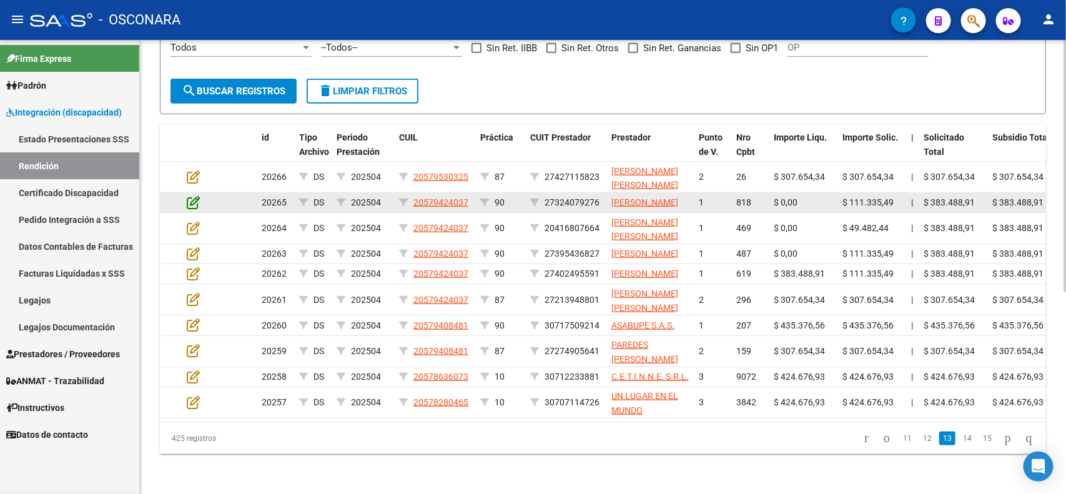
click at [191, 195] on icon at bounding box center [193, 202] width 13 height 14
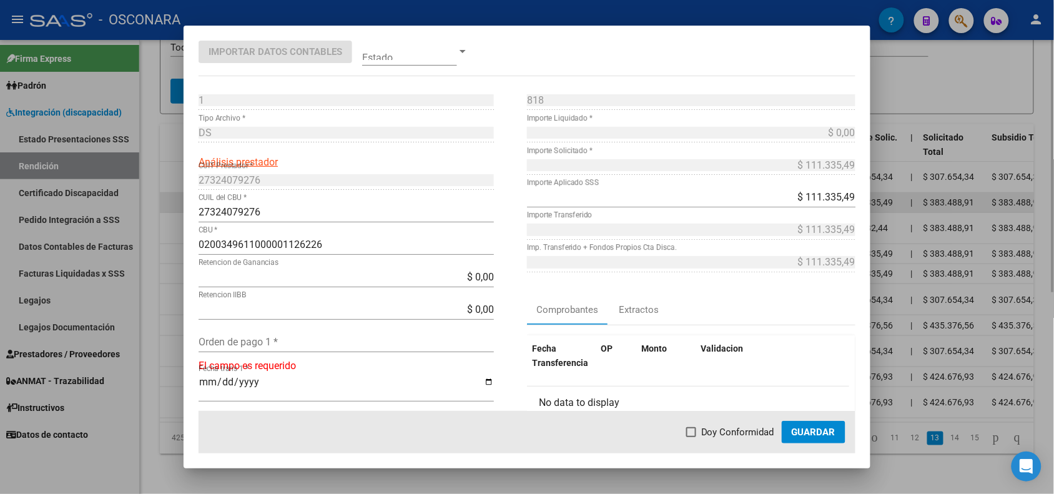
click at [176, 170] on div at bounding box center [527, 247] width 1054 height 494
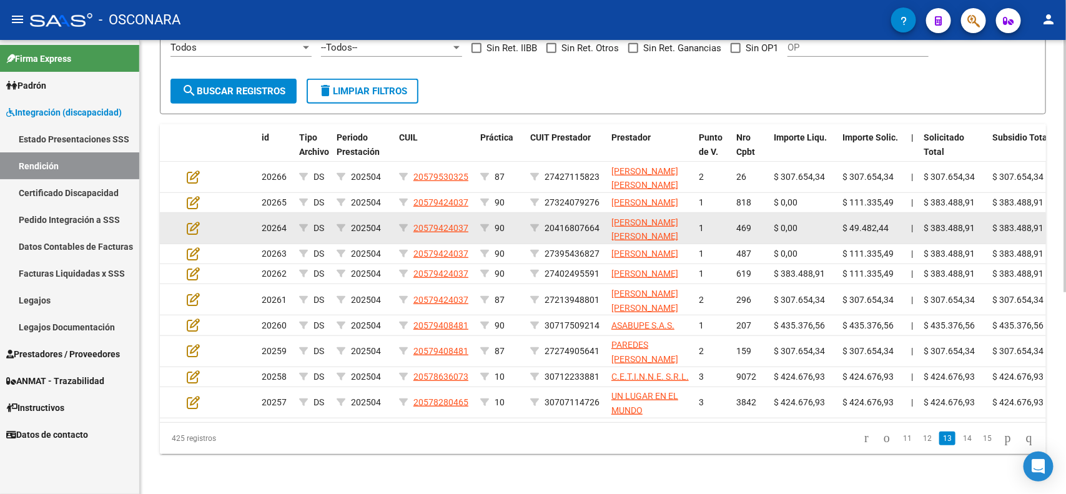
click at [185, 213] on datatable-body-cell at bounding box center [204, 228] width 44 height 31
click at [189, 221] on icon at bounding box center [193, 228] width 13 height 14
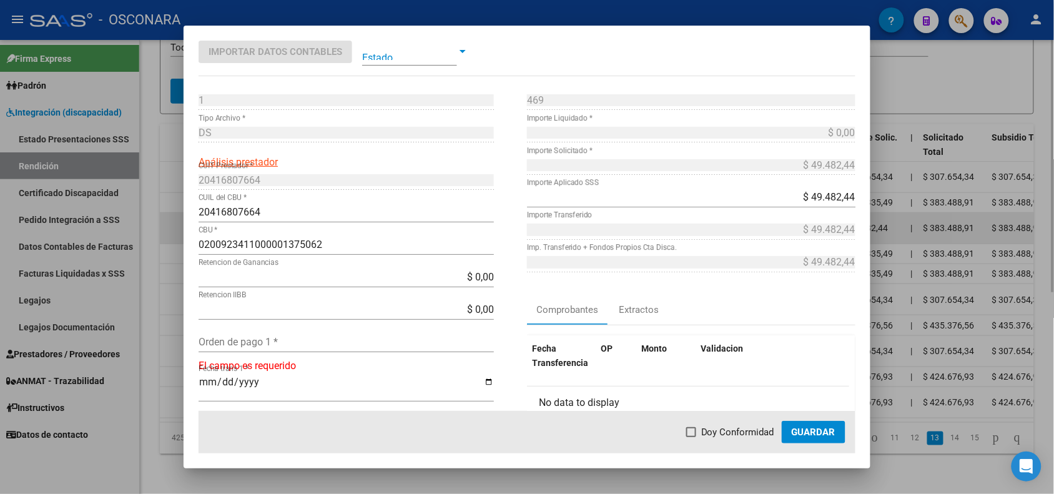
click at [175, 202] on div at bounding box center [527, 247] width 1054 height 494
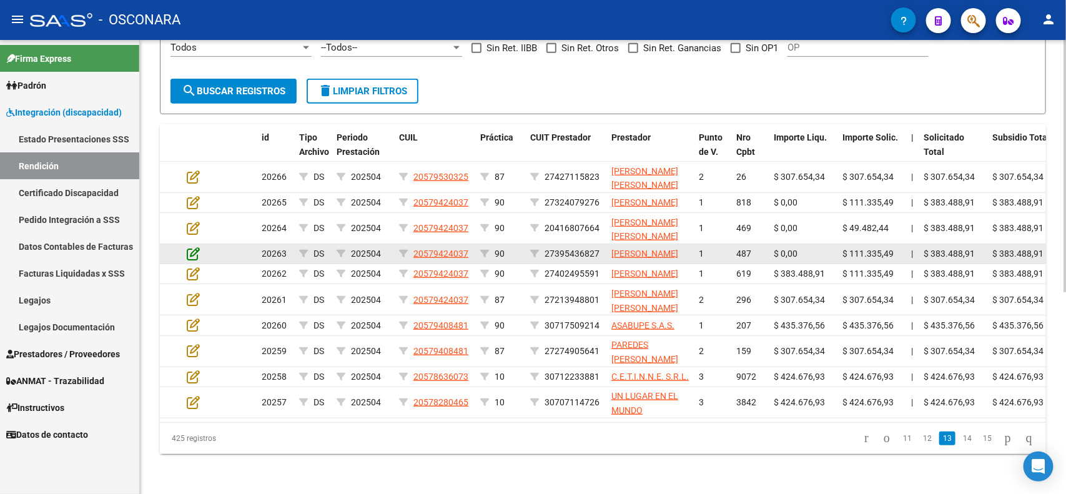
click at [192, 247] on icon at bounding box center [193, 254] width 13 height 14
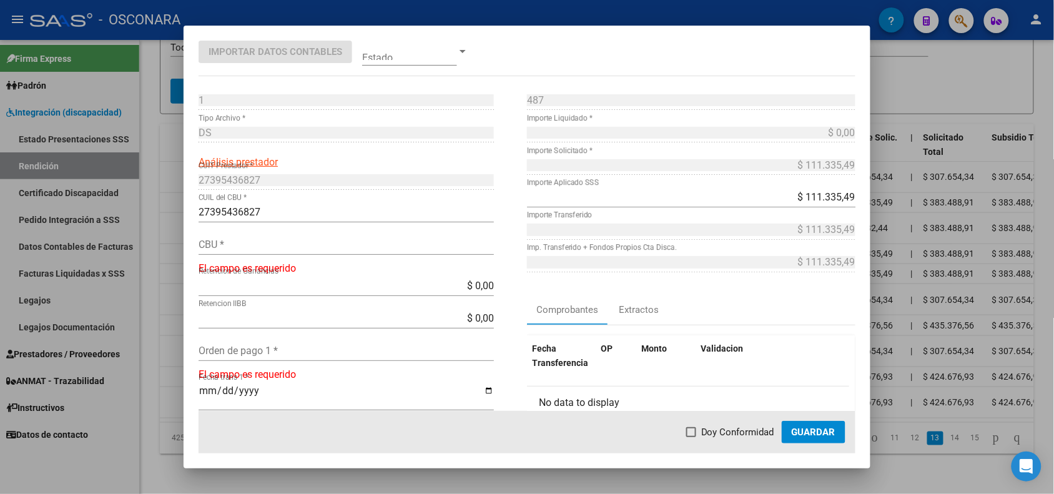
click at [169, 229] on div at bounding box center [527, 247] width 1054 height 494
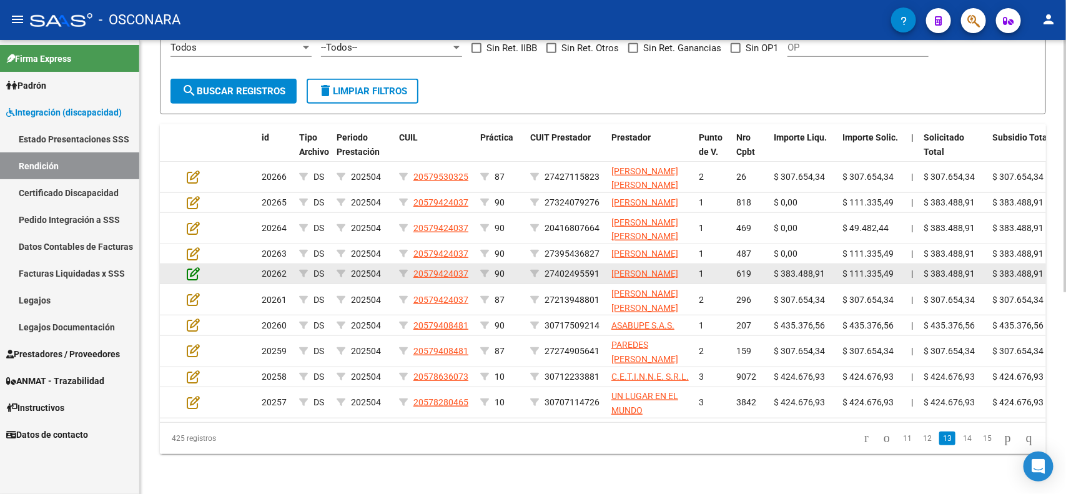
click at [194, 267] on icon at bounding box center [193, 274] width 13 height 14
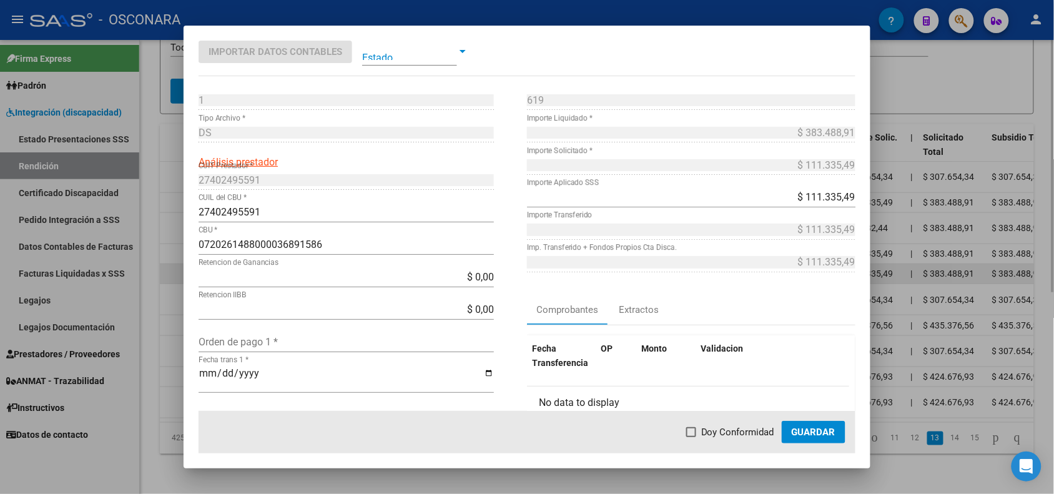
click at [175, 263] on div at bounding box center [527, 247] width 1054 height 494
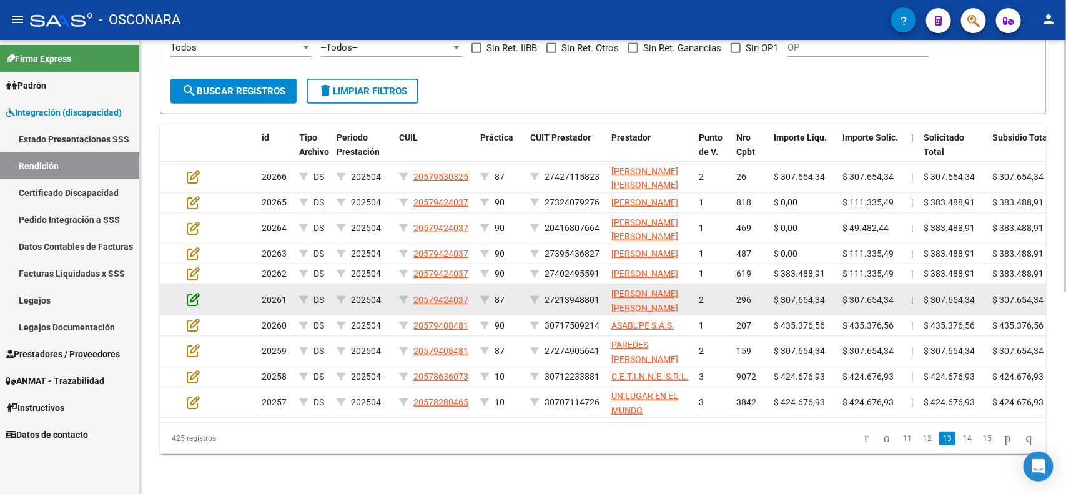
click at [190, 292] on icon at bounding box center [193, 299] width 13 height 14
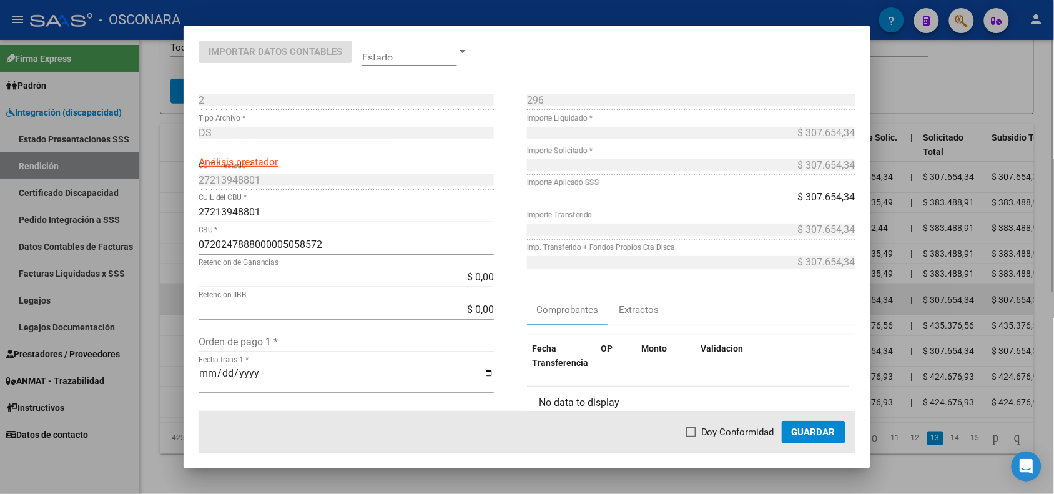
click at [175, 292] on div at bounding box center [527, 247] width 1054 height 494
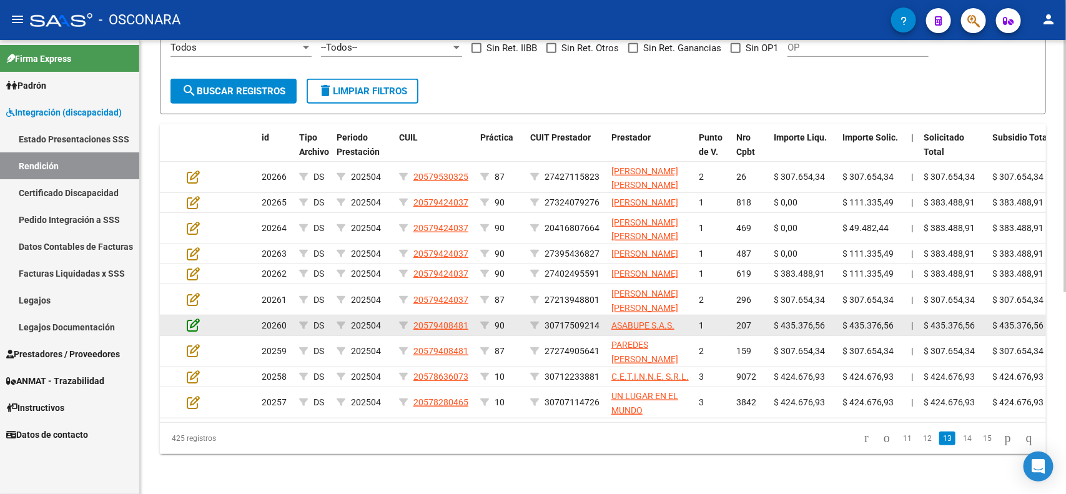
click at [190, 318] on icon at bounding box center [193, 325] width 13 height 14
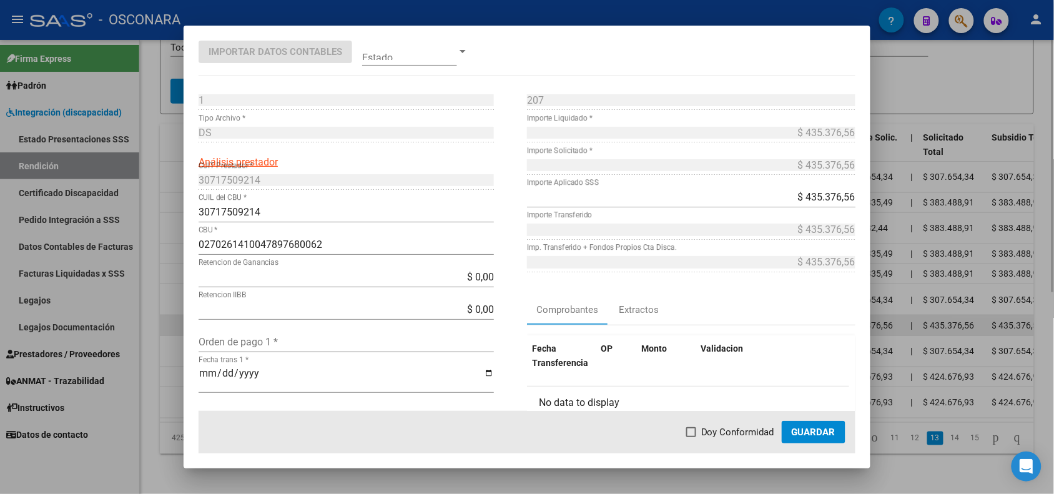
click at [178, 317] on div at bounding box center [527, 247] width 1054 height 494
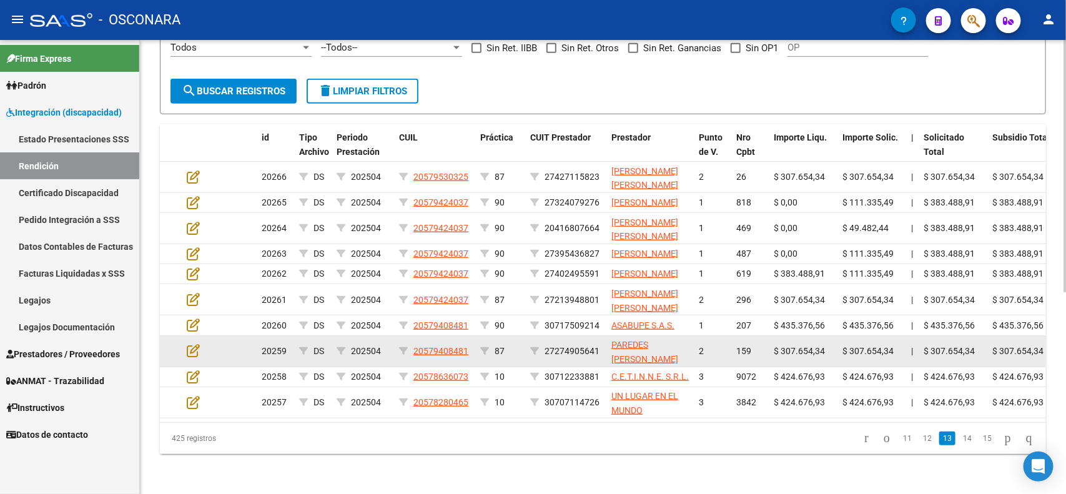
click at [189, 336] on datatable-body-cell at bounding box center [204, 351] width 44 height 31
drag, startPoint x: 188, startPoint y: 336, endPoint x: 189, endPoint y: 342, distance: 6.3
click at [188, 339] on datatable-body-cell at bounding box center [204, 351] width 44 height 31
click at [189, 344] on icon at bounding box center [193, 351] width 13 height 14
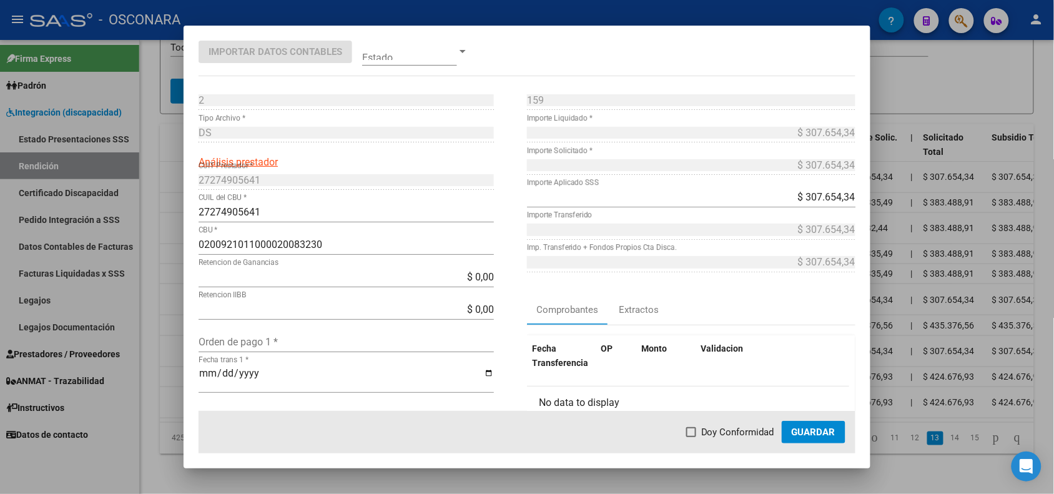
click at [176, 345] on div at bounding box center [527, 247] width 1054 height 494
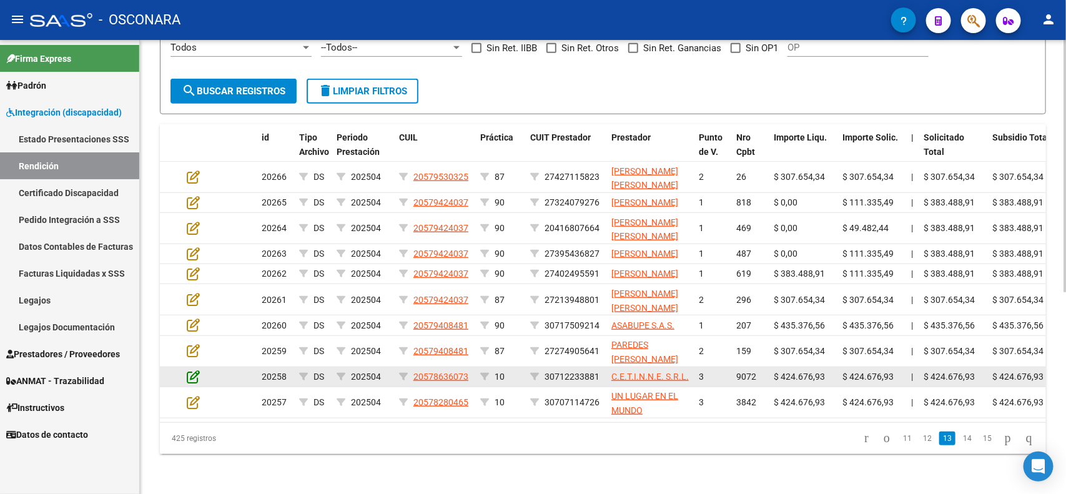
click at [189, 370] on icon at bounding box center [193, 377] width 13 height 14
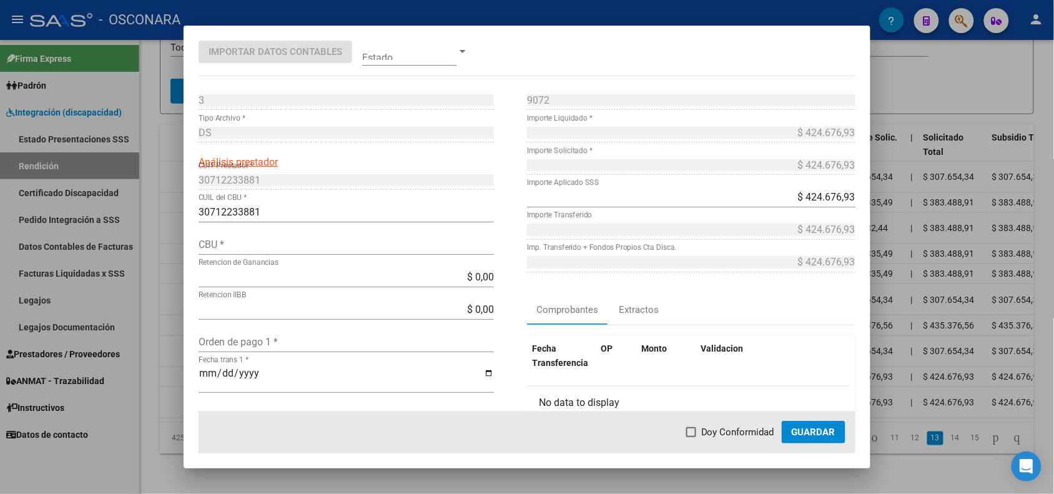
click at [176, 367] on div at bounding box center [527, 247] width 1054 height 494
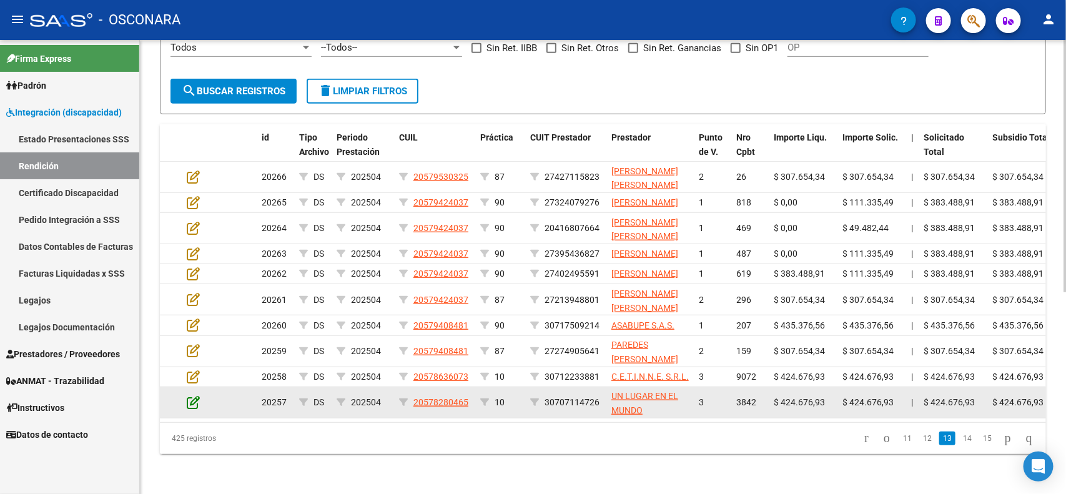
click at [191, 395] on icon at bounding box center [193, 402] width 13 height 14
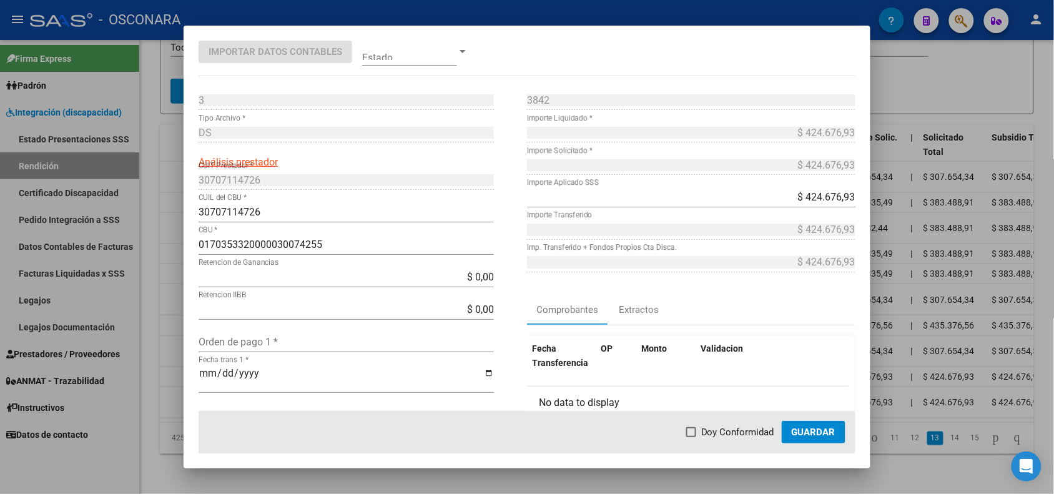
click at [172, 392] on div at bounding box center [527, 247] width 1054 height 494
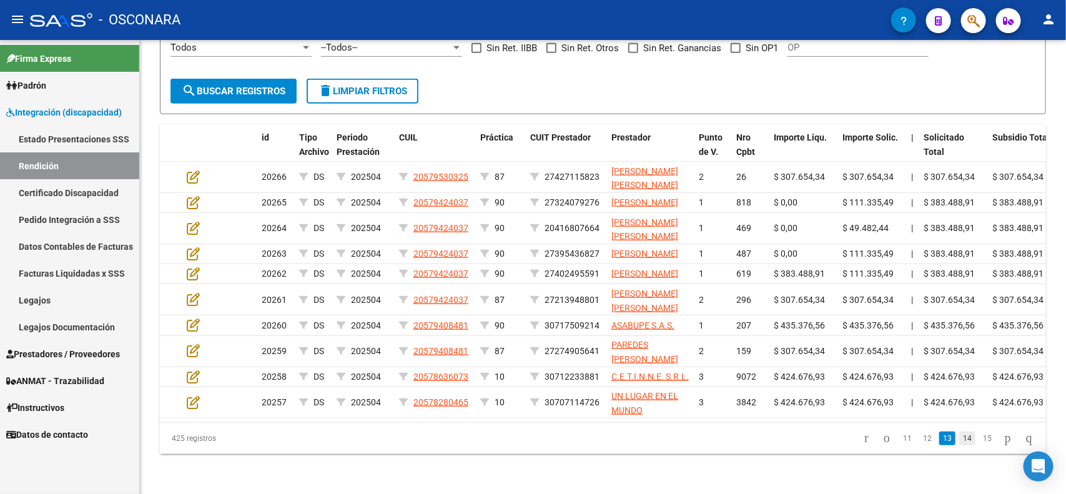
click at [959, 445] on link "14" at bounding box center [967, 439] width 16 height 14
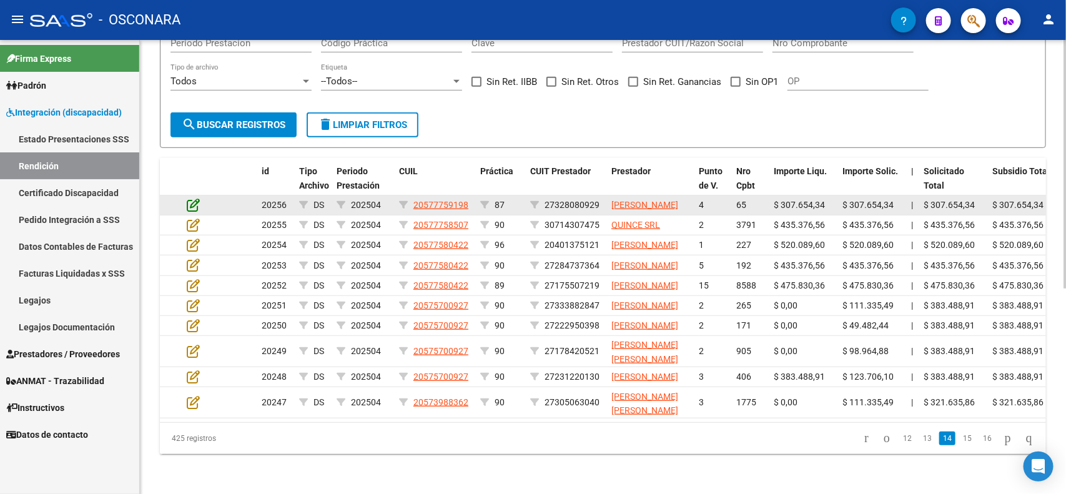
click at [192, 198] on icon at bounding box center [193, 205] width 13 height 14
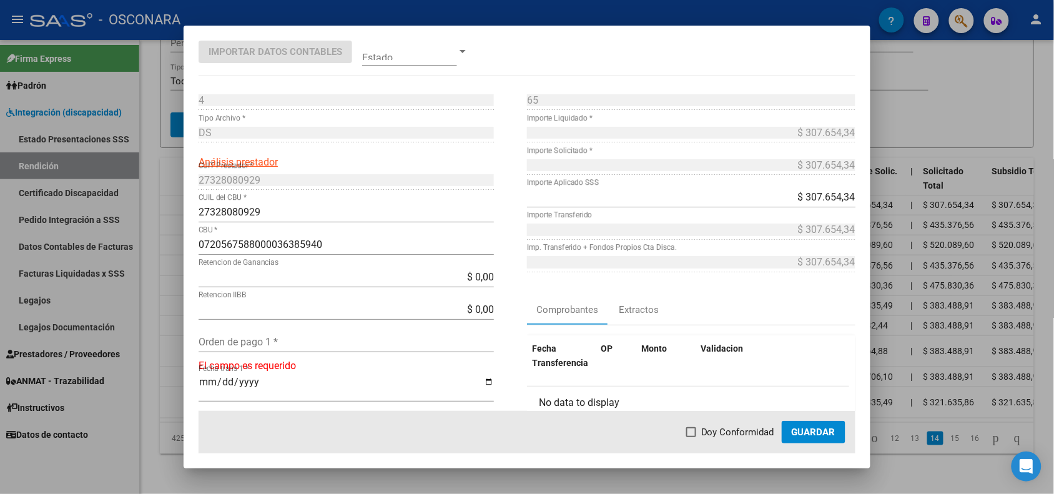
click at [169, 138] on div at bounding box center [527, 247] width 1054 height 494
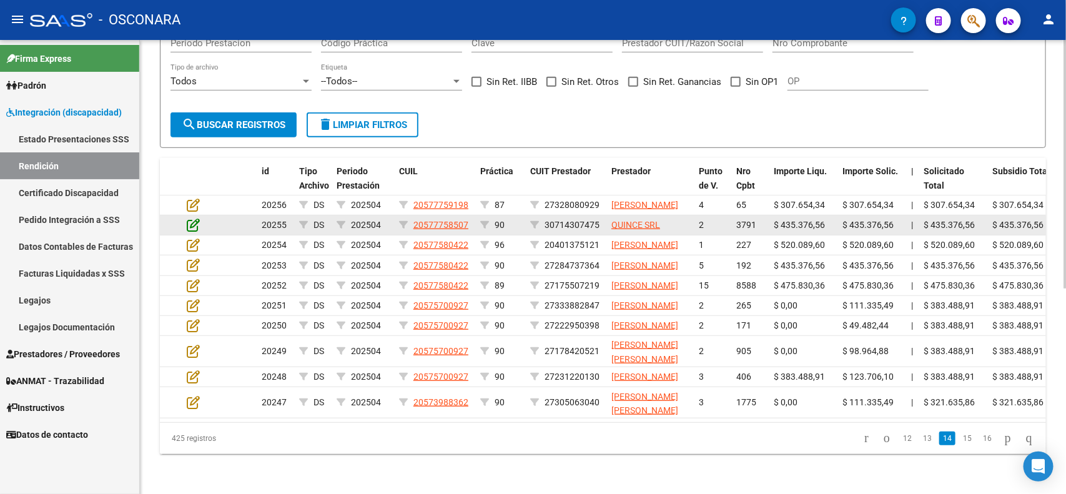
click at [195, 218] on icon at bounding box center [193, 225] width 13 height 14
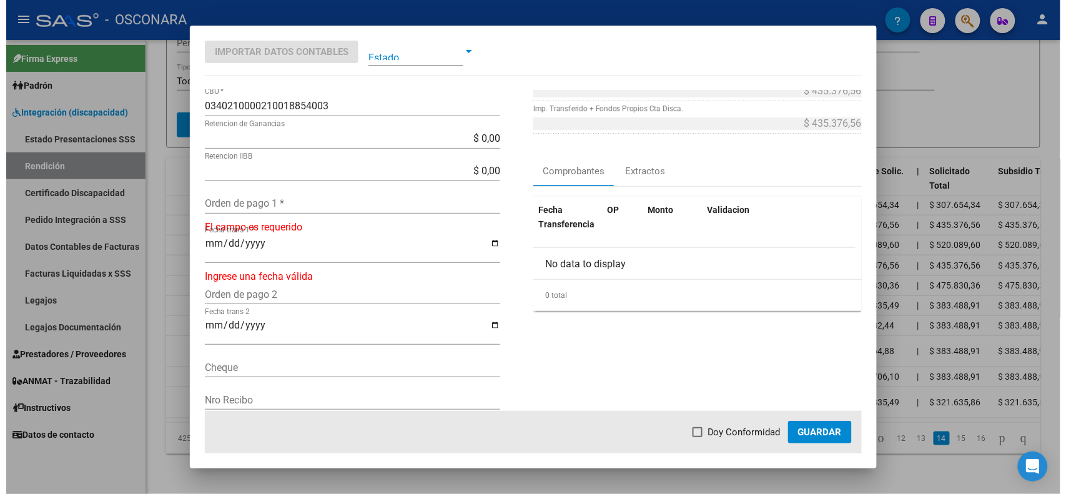
scroll to position [156, 0]
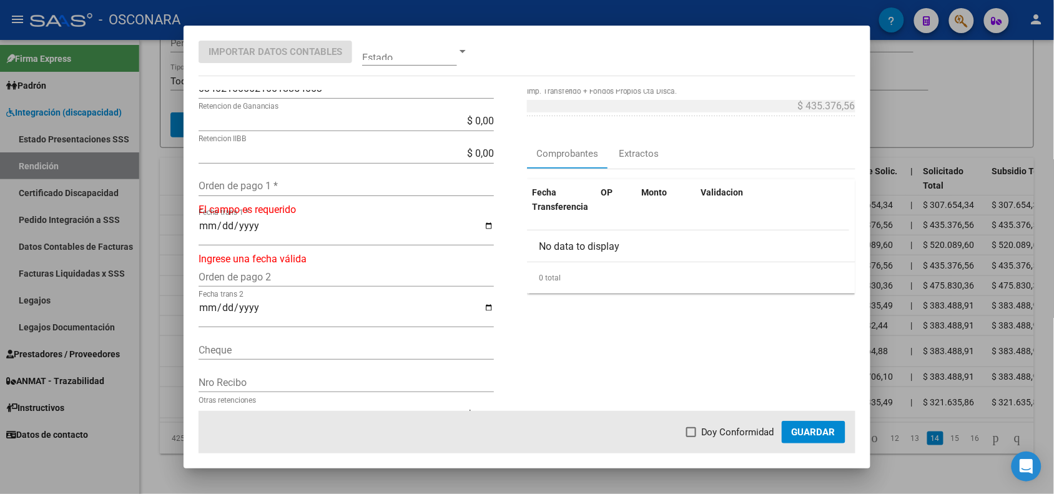
click at [158, 192] on div at bounding box center [527, 247] width 1054 height 494
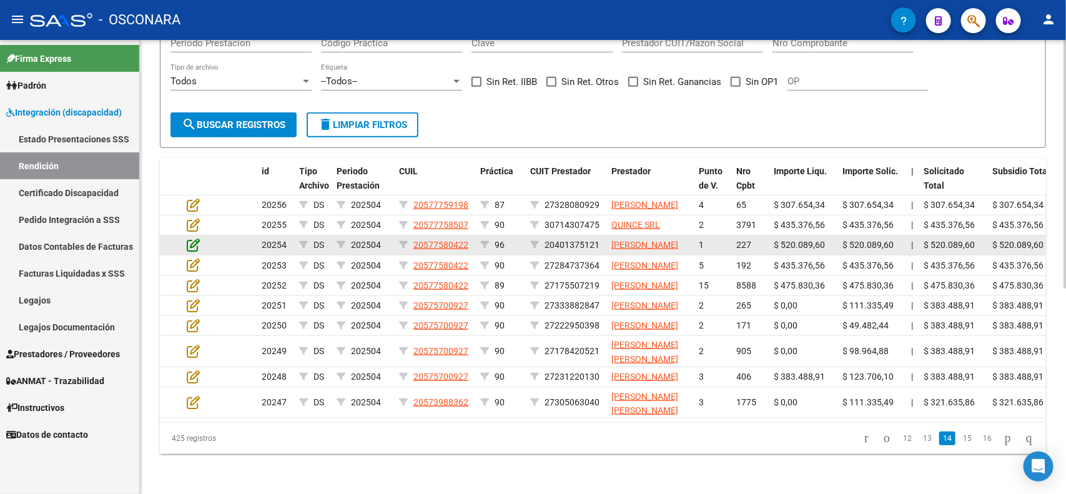
click at [194, 238] on icon at bounding box center [193, 245] width 13 height 14
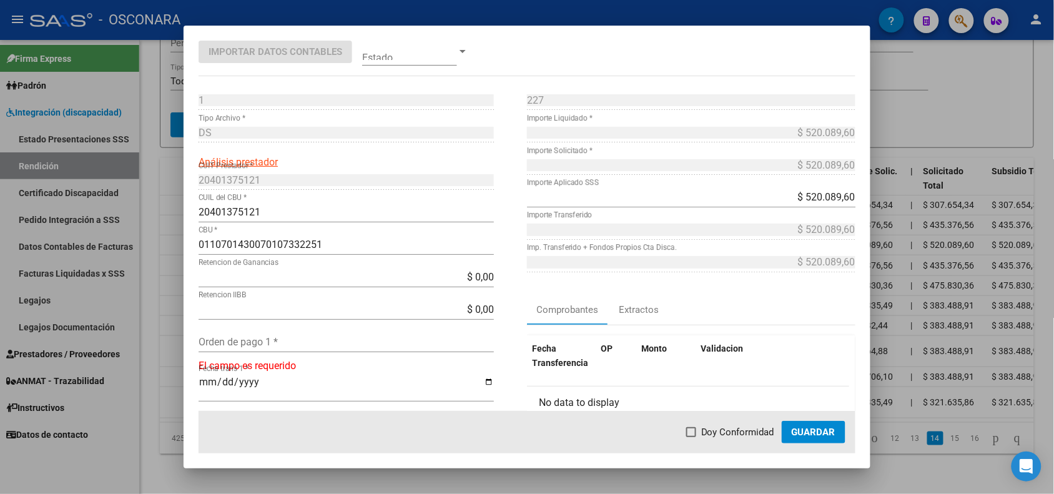
click at [176, 194] on div at bounding box center [527, 247] width 1054 height 494
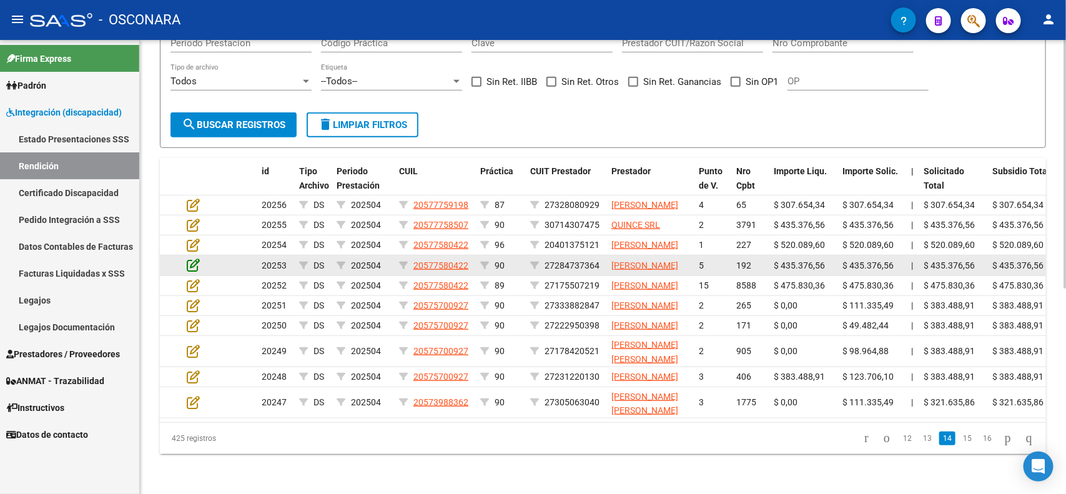
click at [189, 258] on icon at bounding box center [193, 265] width 13 height 14
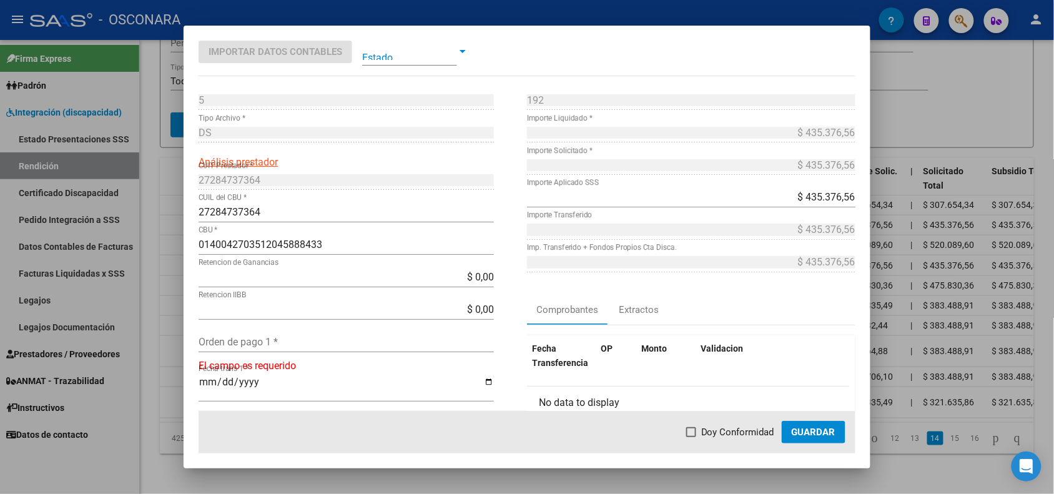
click at [174, 224] on div at bounding box center [527, 247] width 1054 height 494
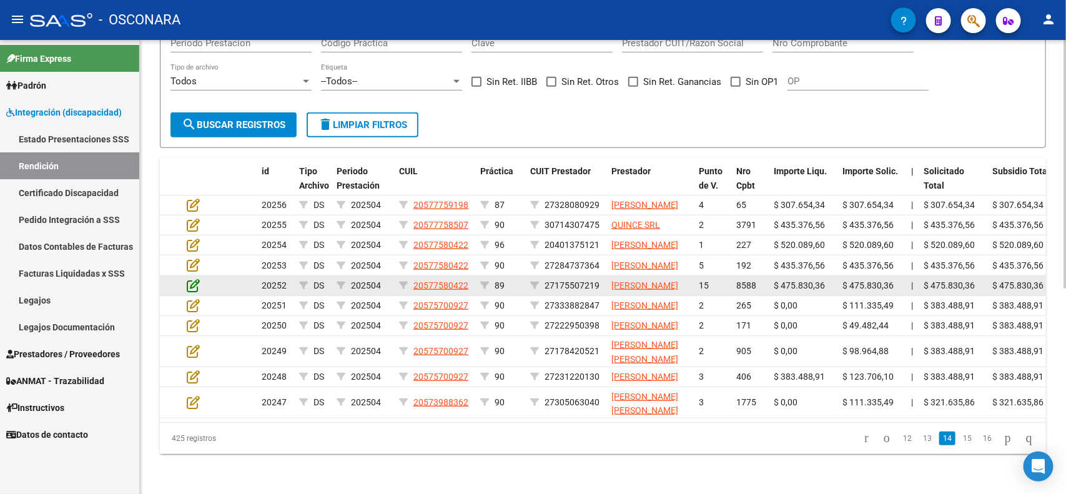
click at [189, 279] on icon at bounding box center [193, 286] width 13 height 14
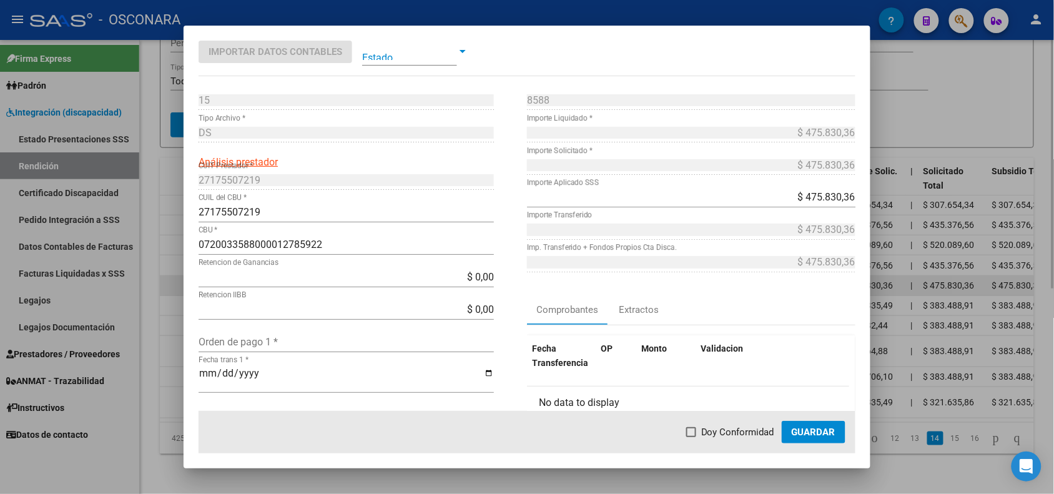
click at [175, 252] on div at bounding box center [527, 247] width 1054 height 494
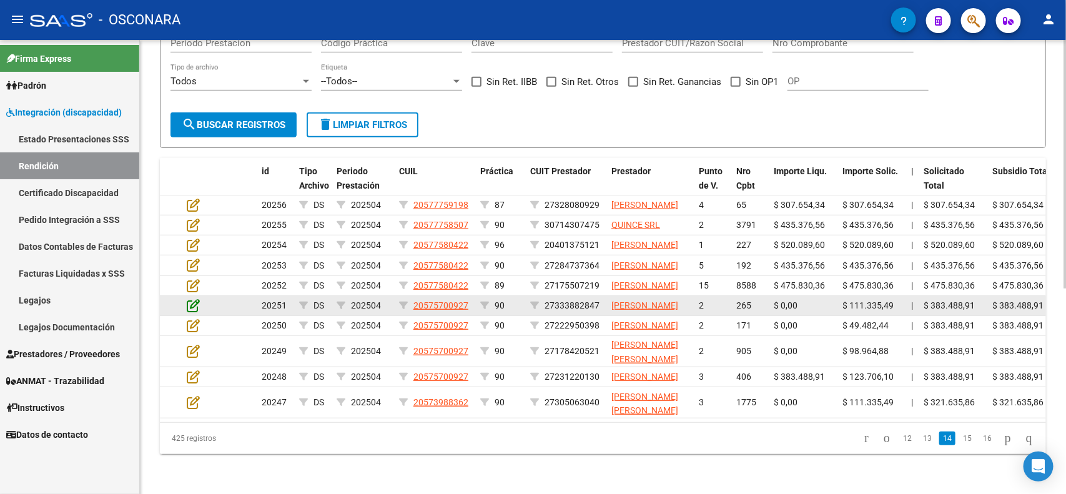
click at [191, 299] on icon at bounding box center [193, 306] width 13 height 14
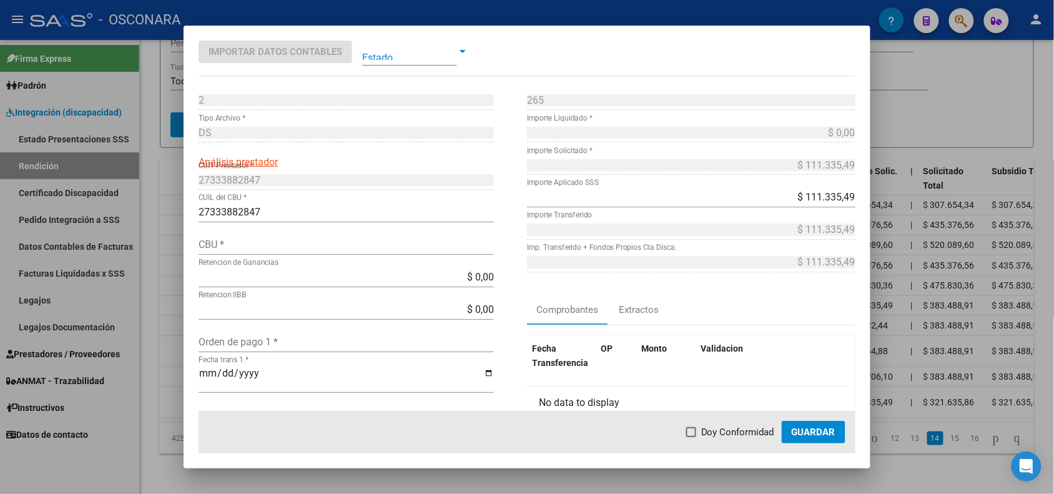
click at [172, 281] on div at bounding box center [527, 247] width 1054 height 494
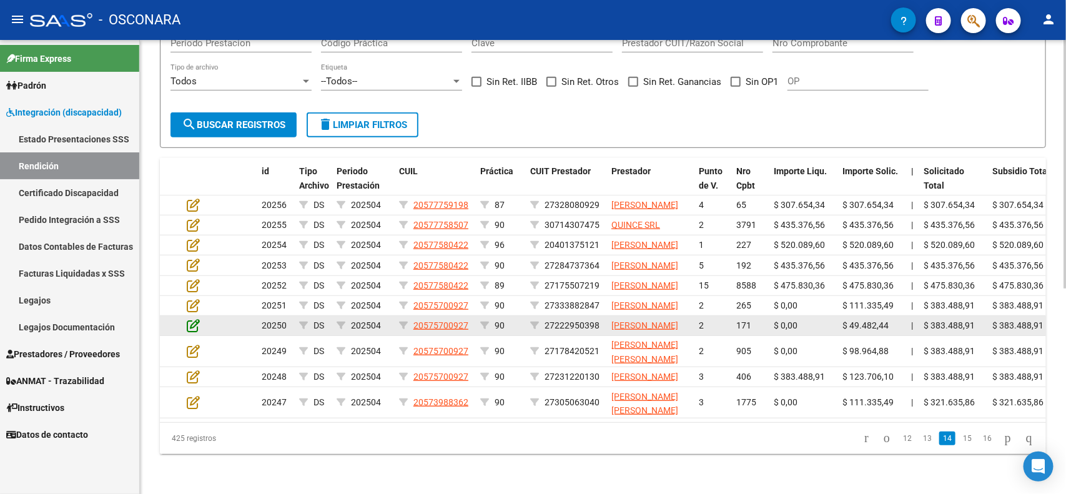
click at [188, 319] on icon at bounding box center [193, 326] width 13 height 14
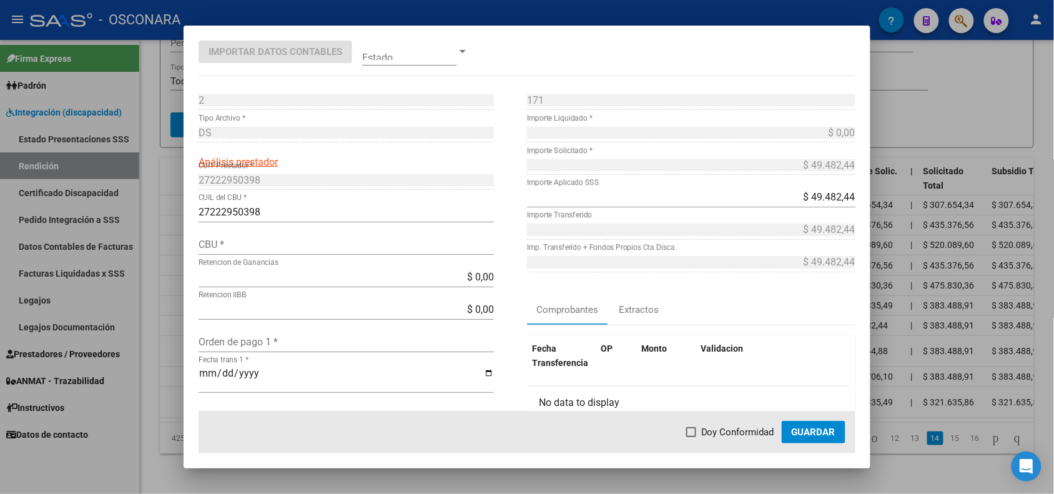
click at [172, 311] on div at bounding box center [527, 247] width 1054 height 494
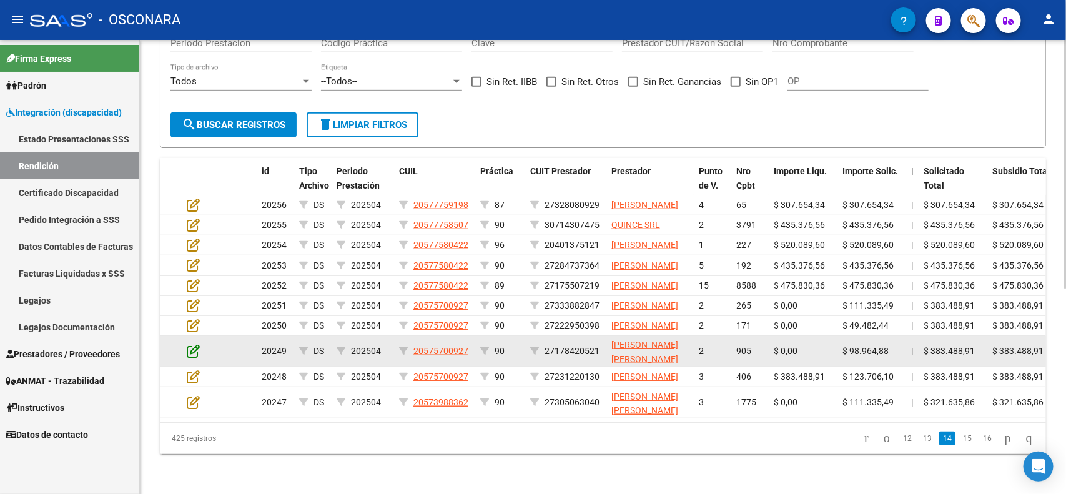
click at [189, 344] on icon at bounding box center [193, 351] width 13 height 14
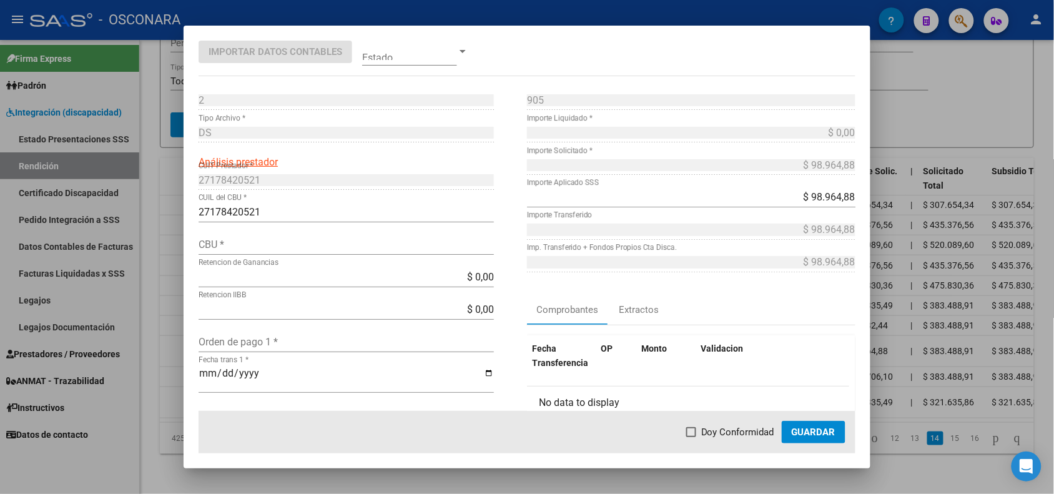
click at [179, 344] on div at bounding box center [527, 247] width 1054 height 494
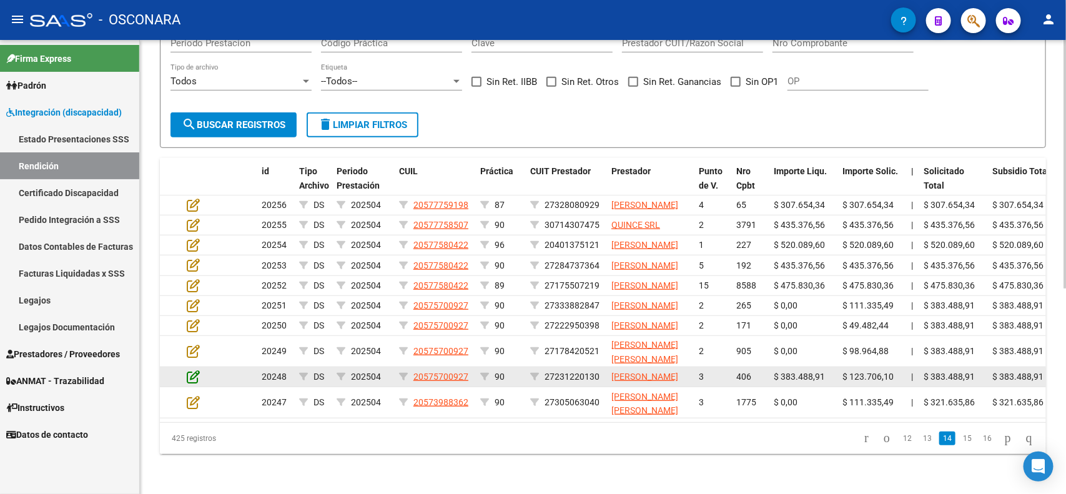
click at [192, 373] on icon at bounding box center [193, 377] width 13 height 14
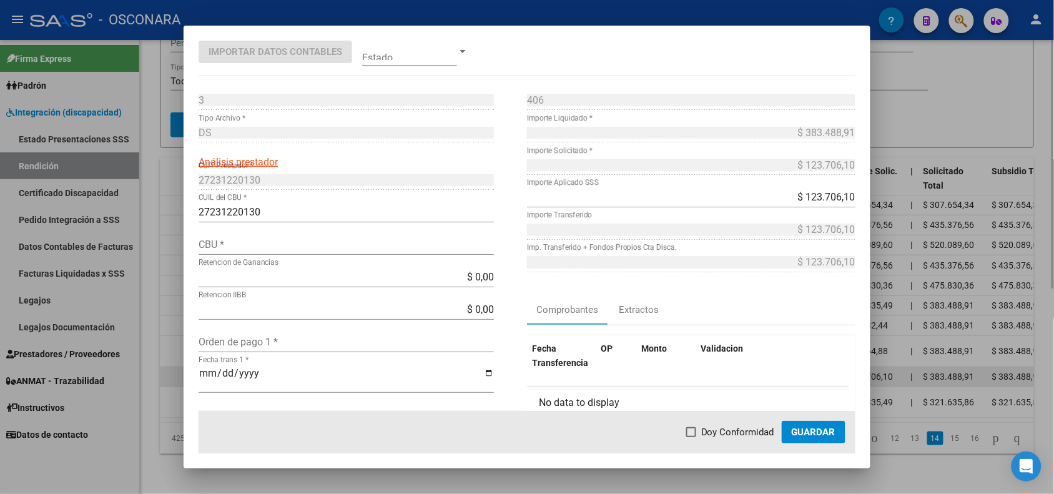
click at [179, 375] on div at bounding box center [527, 247] width 1054 height 494
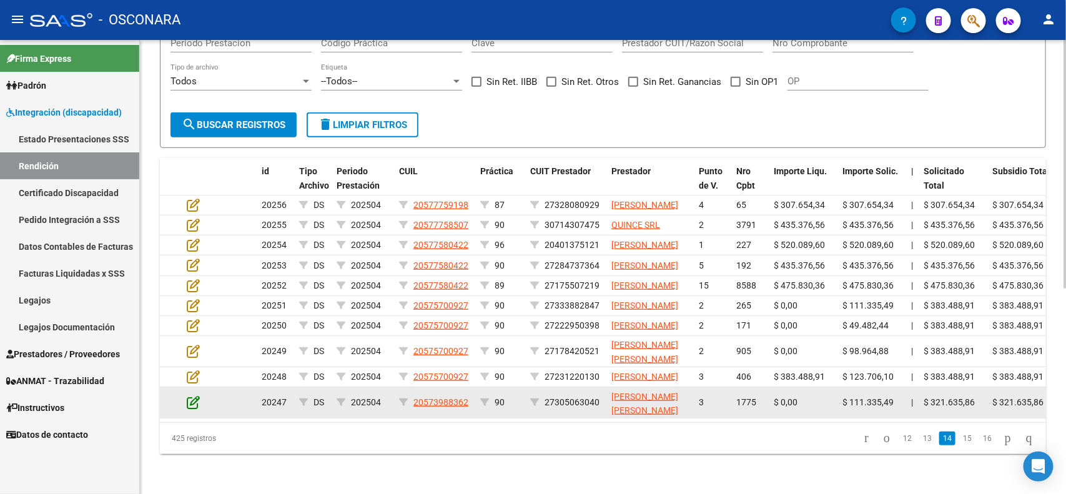
click at [194, 409] on icon at bounding box center [193, 402] width 13 height 14
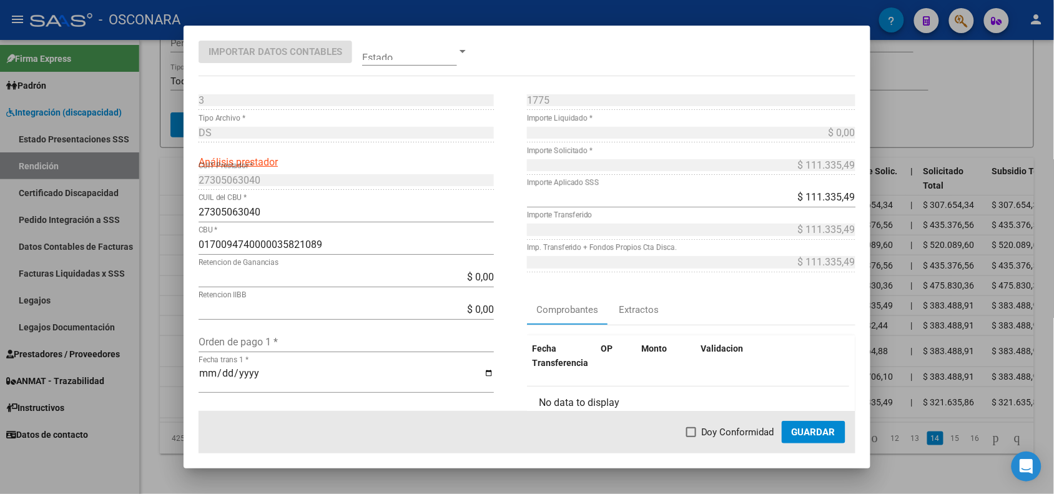
click at [169, 406] on div at bounding box center [527, 247] width 1054 height 494
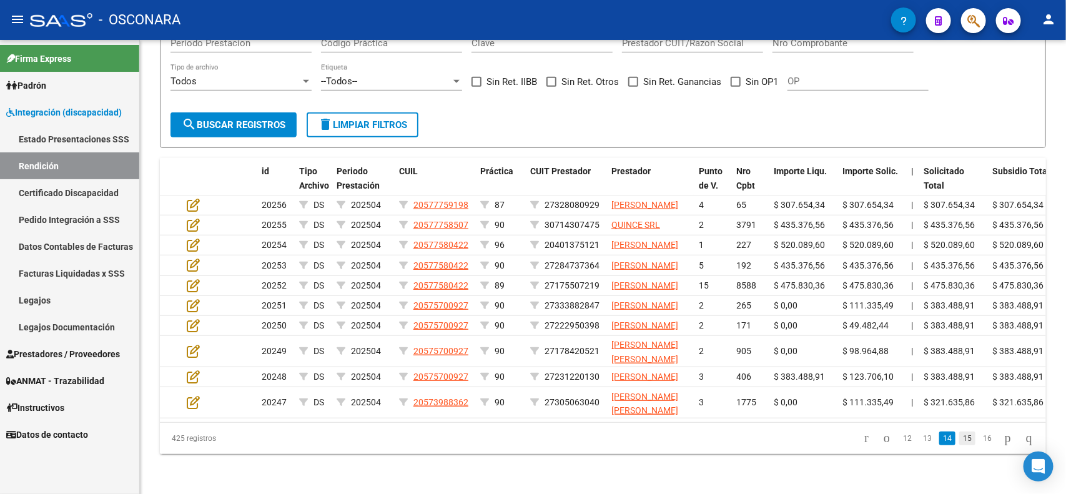
click at [959, 445] on link "15" at bounding box center [967, 439] width 16 height 14
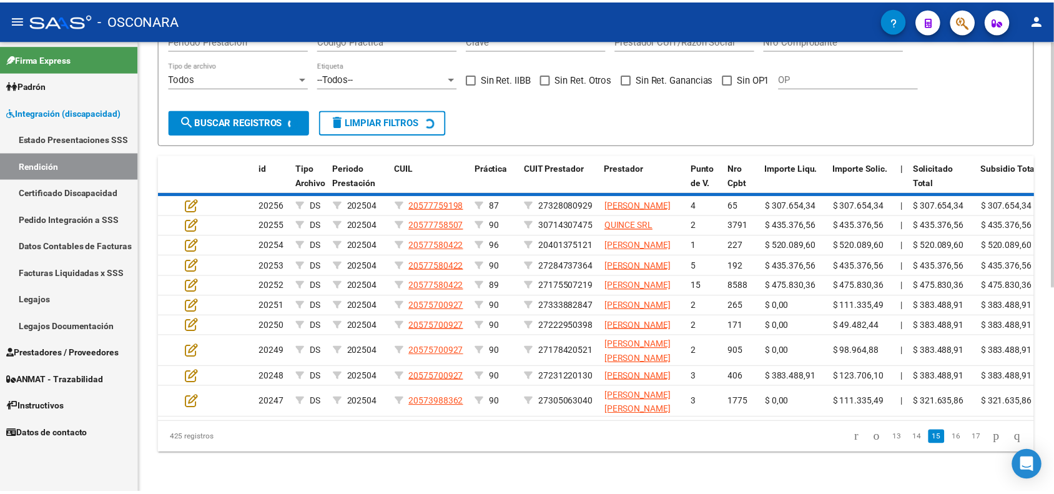
scroll to position [340, 0]
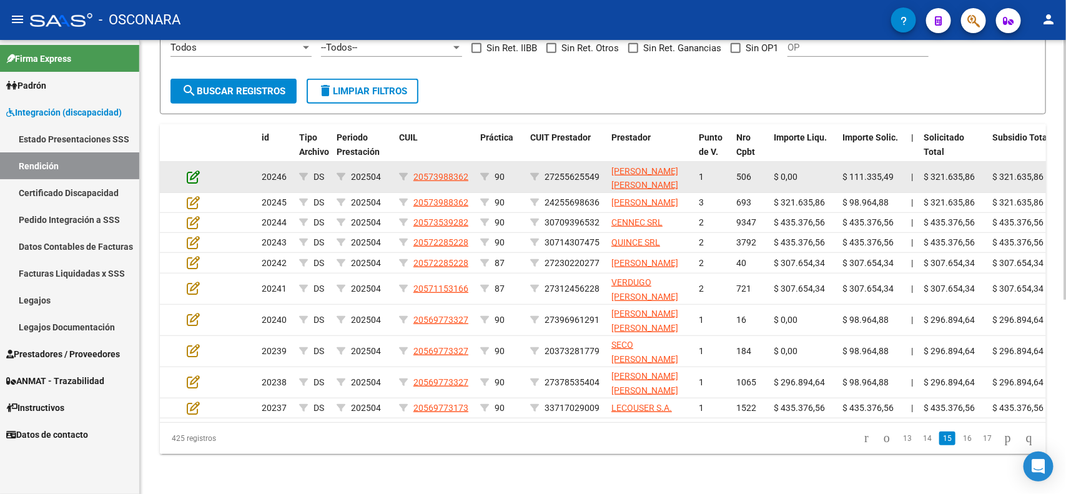
click at [188, 170] on icon at bounding box center [193, 177] width 13 height 14
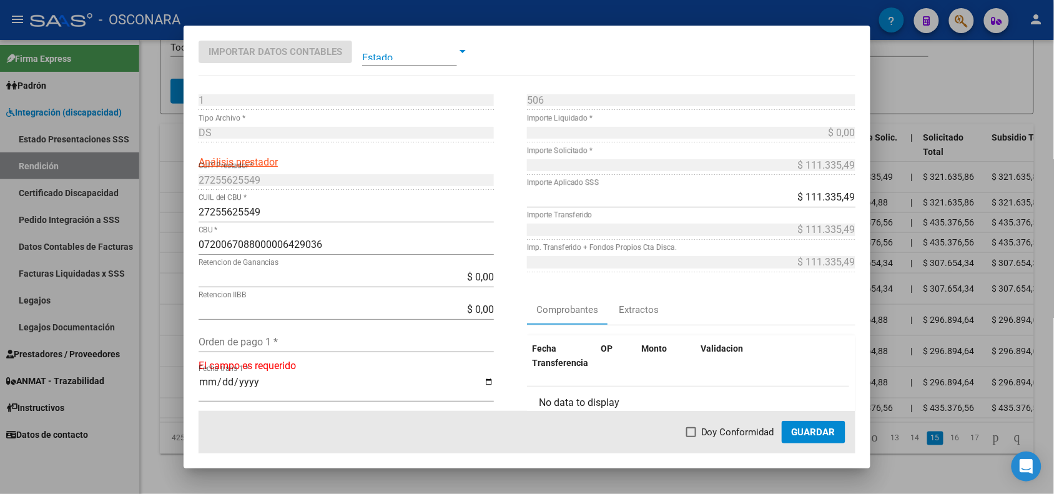
click at [164, 158] on div at bounding box center [527, 247] width 1054 height 494
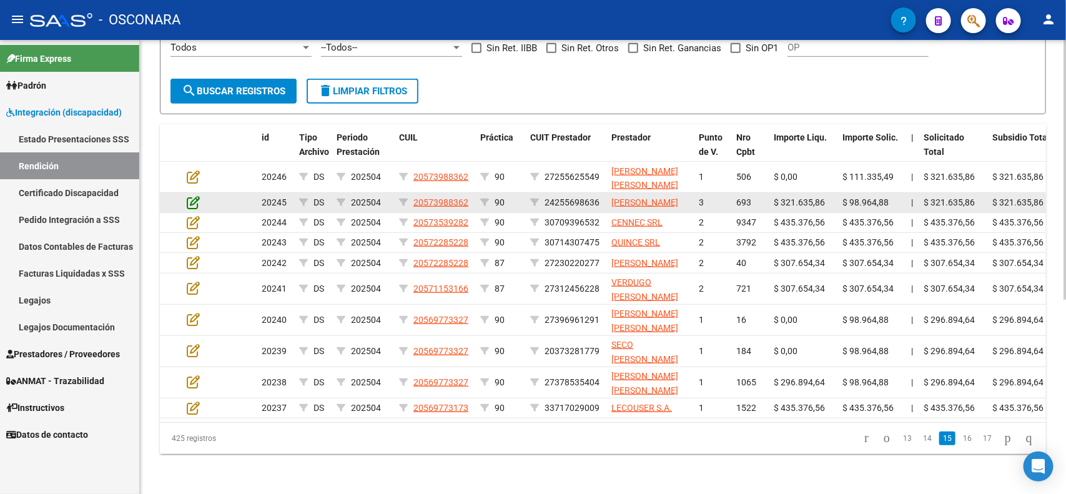
click at [189, 195] on icon at bounding box center [193, 202] width 13 height 14
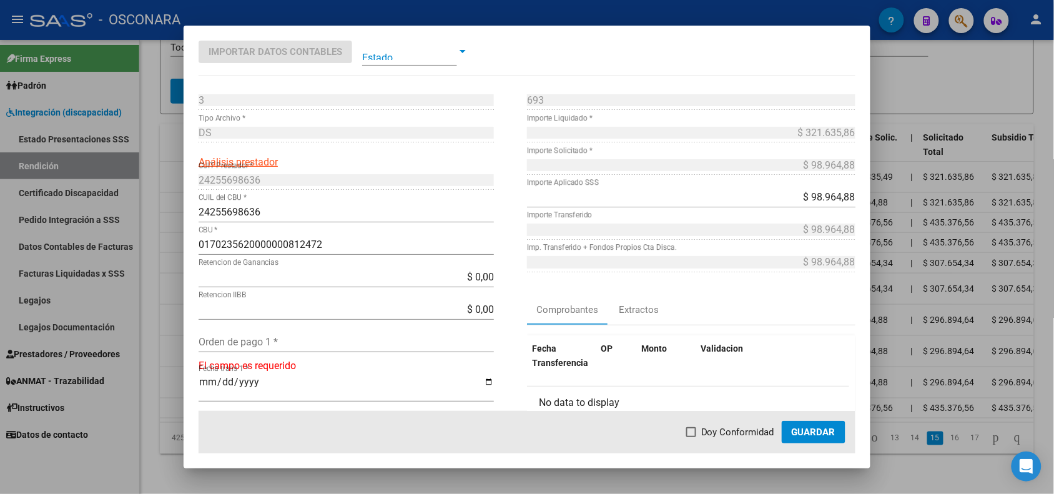
click at [177, 188] on div at bounding box center [527, 247] width 1054 height 494
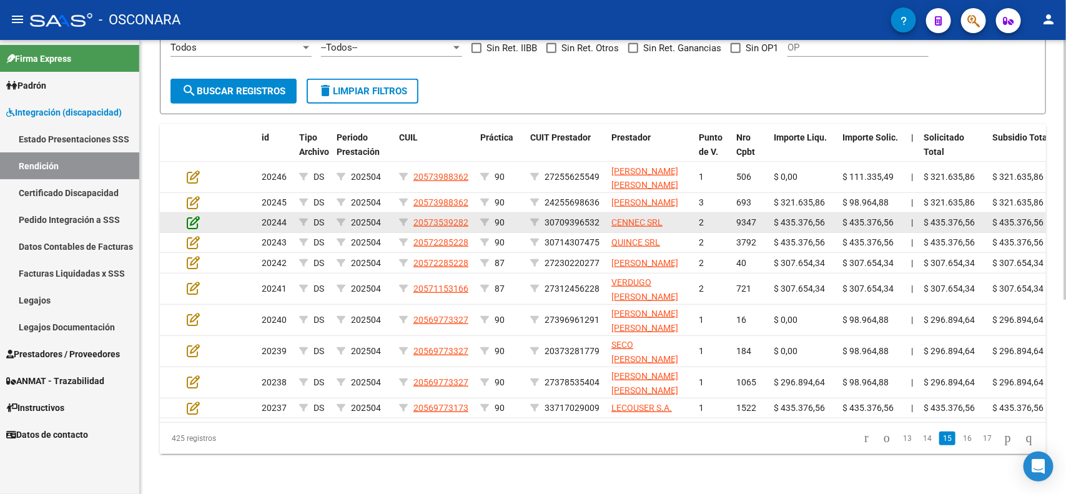
click at [190, 215] on icon at bounding box center [193, 222] width 13 height 14
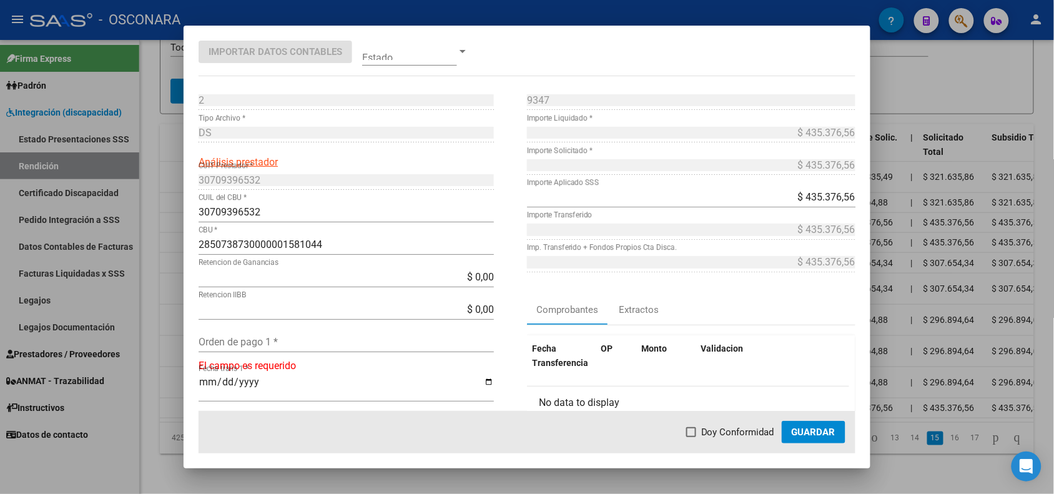
click at [177, 214] on div at bounding box center [527, 247] width 1054 height 494
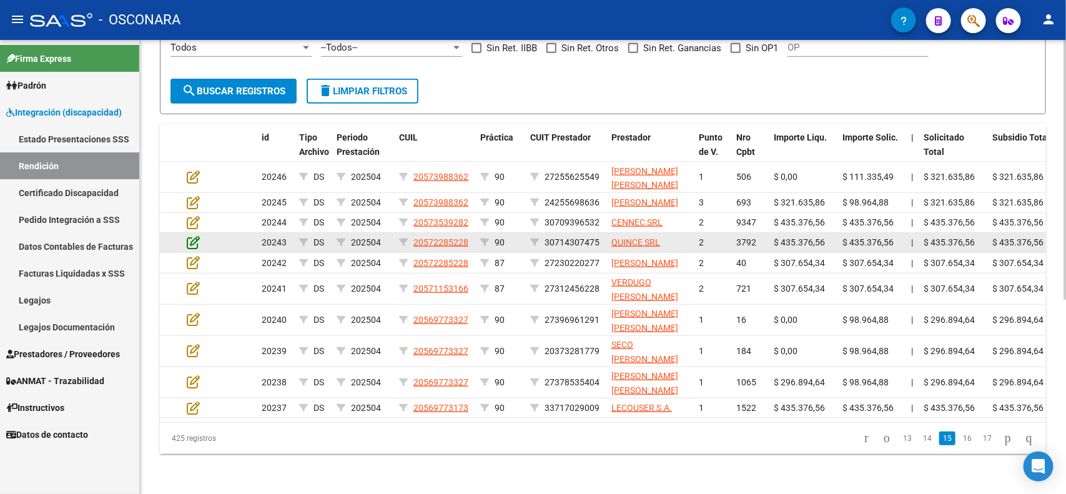
click at [189, 235] on icon at bounding box center [193, 242] width 13 height 14
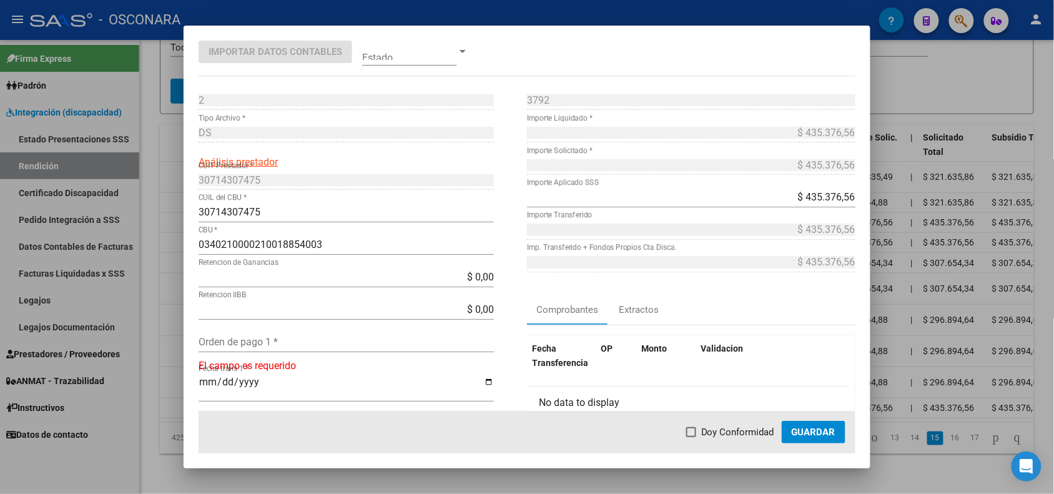
click at [175, 232] on div at bounding box center [527, 247] width 1054 height 494
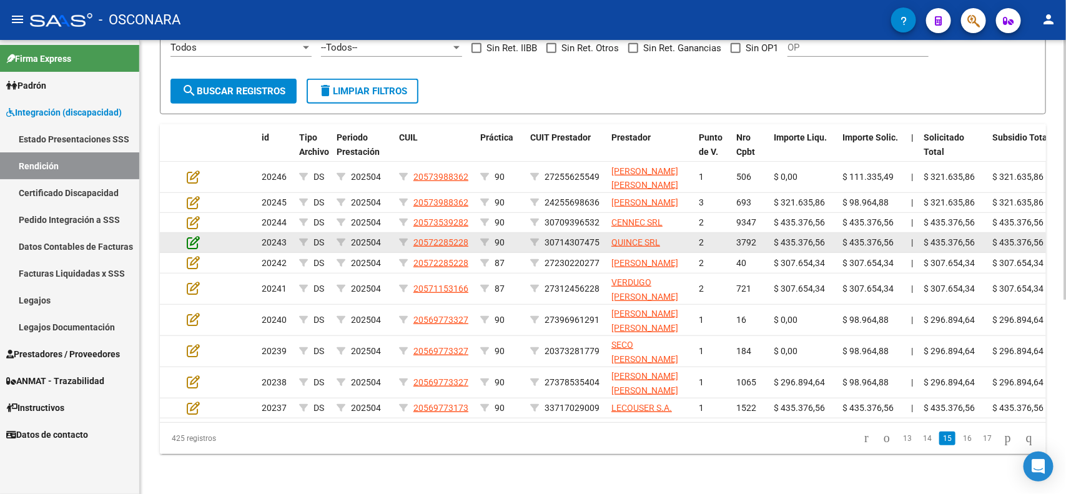
click at [194, 235] on icon at bounding box center [193, 242] width 13 height 14
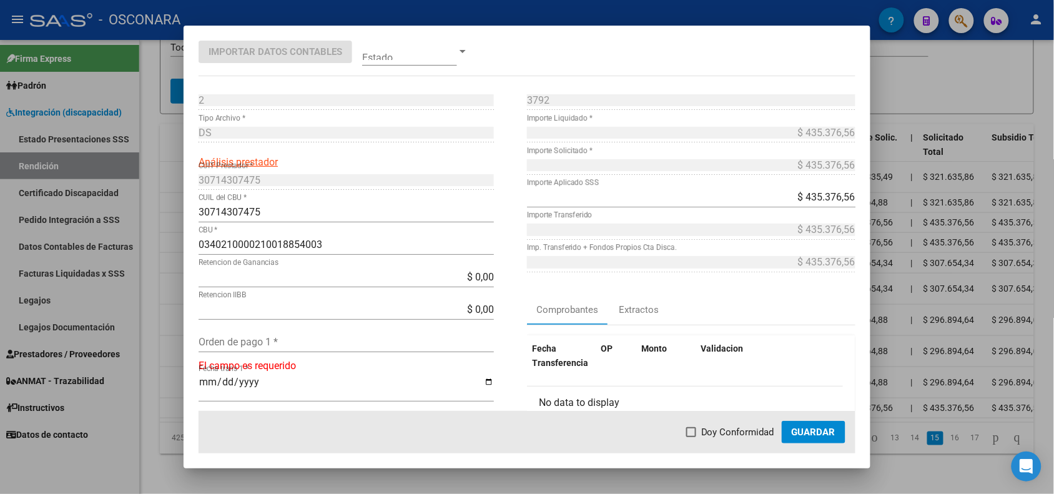
click at [171, 235] on div at bounding box center [527, 247] width 1054 height 494
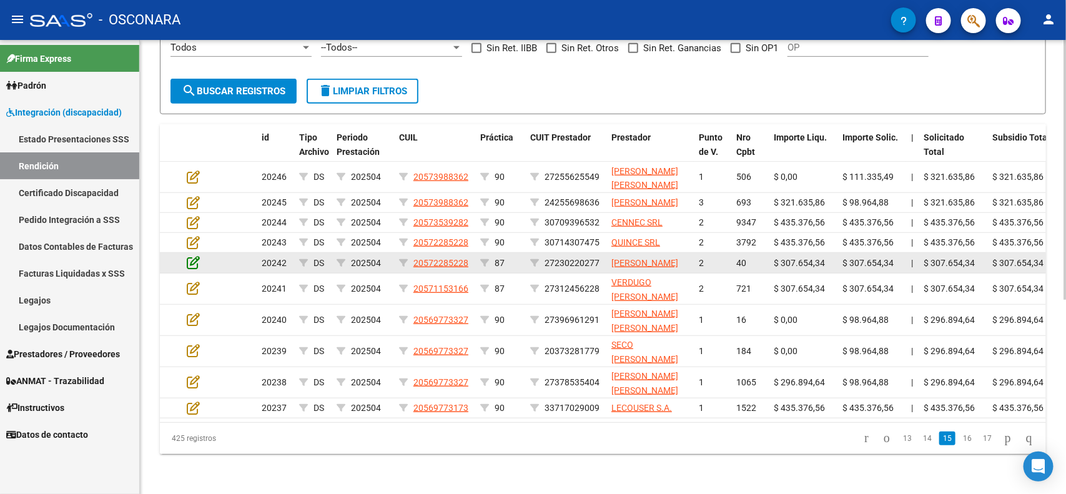
click at [190, 259] on icon at bounding box center [193, 262] width 13 height 14
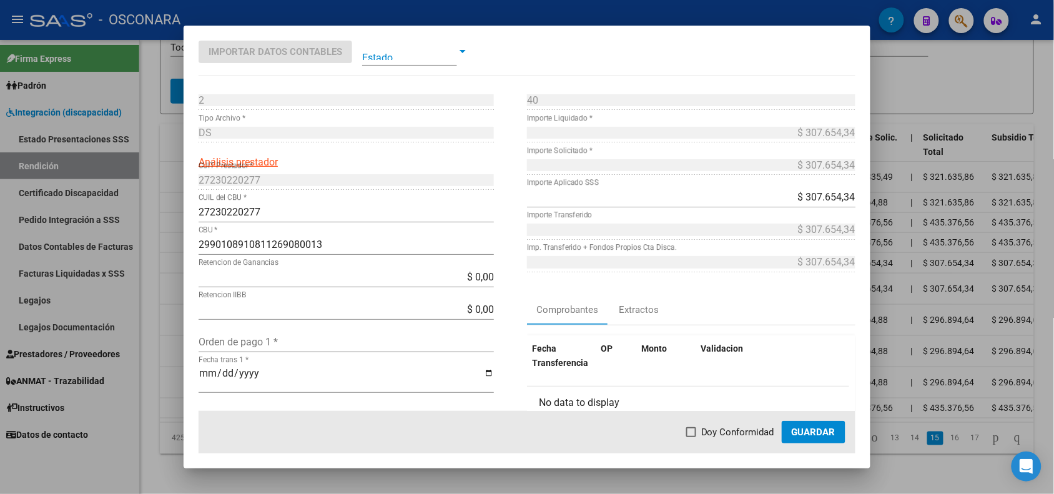
click at [173, 260] on div at bounding box center [527, 247] width 1054 height 494
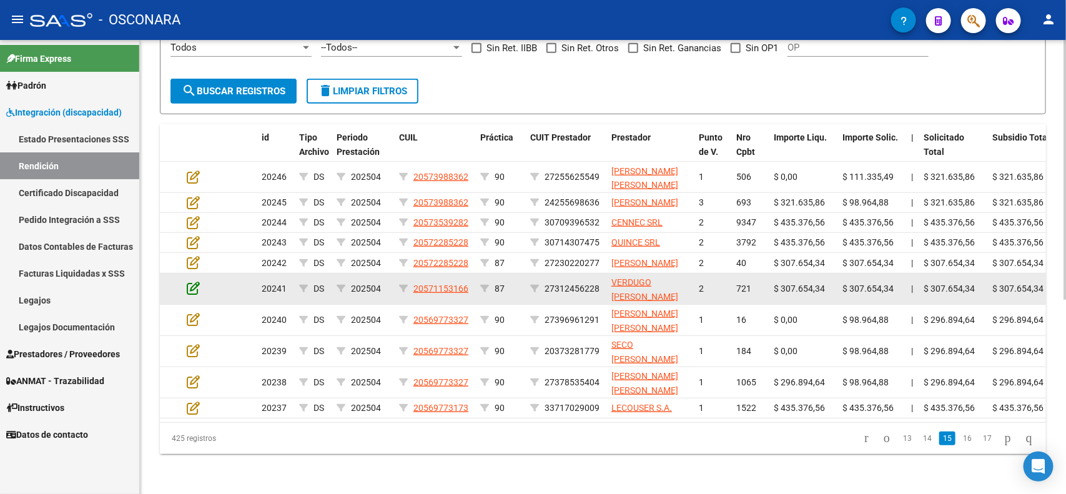
click at [192, 284] on icon at bounding box center [193, 288] width 13 height 14
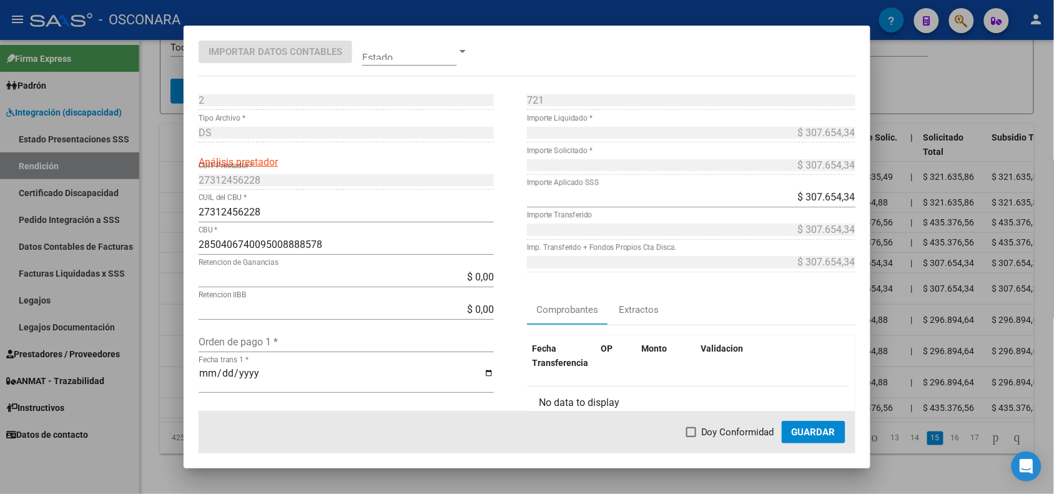
click at [172, 292] on div at bounding box center [527, 247] width 1054 height 494
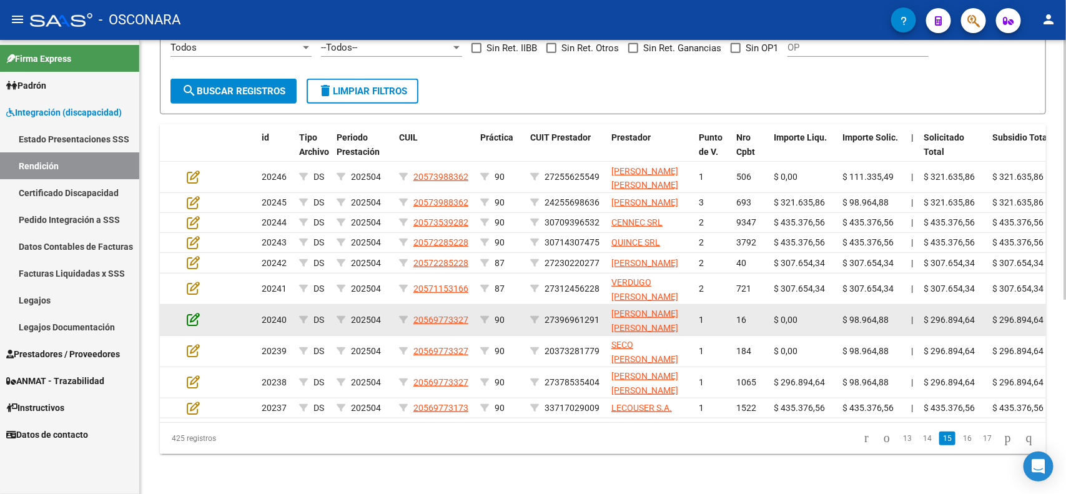
click at [187, 315] on icon at bounding box center [193, 319] width 13 height 14
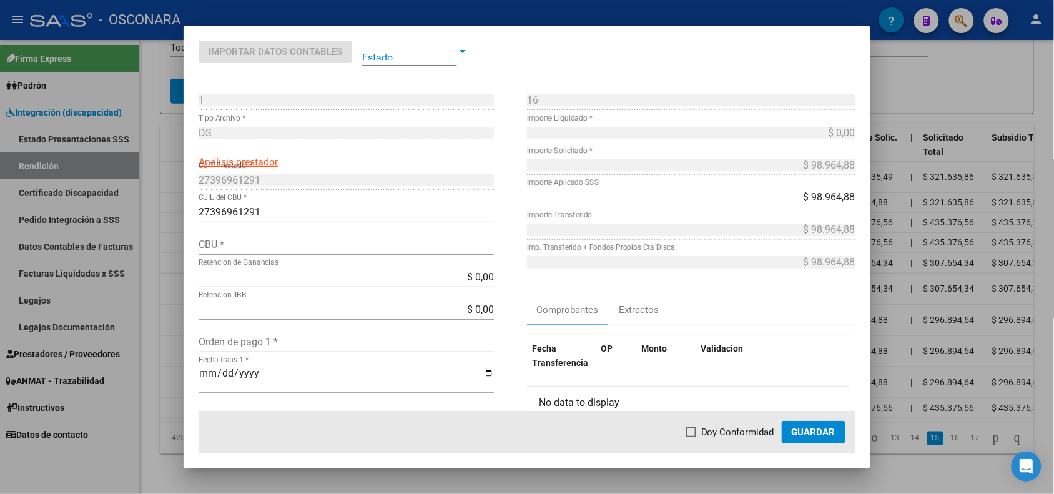
click at [169, 323] on div at bounding box center [527, 247] width 1054 height 494
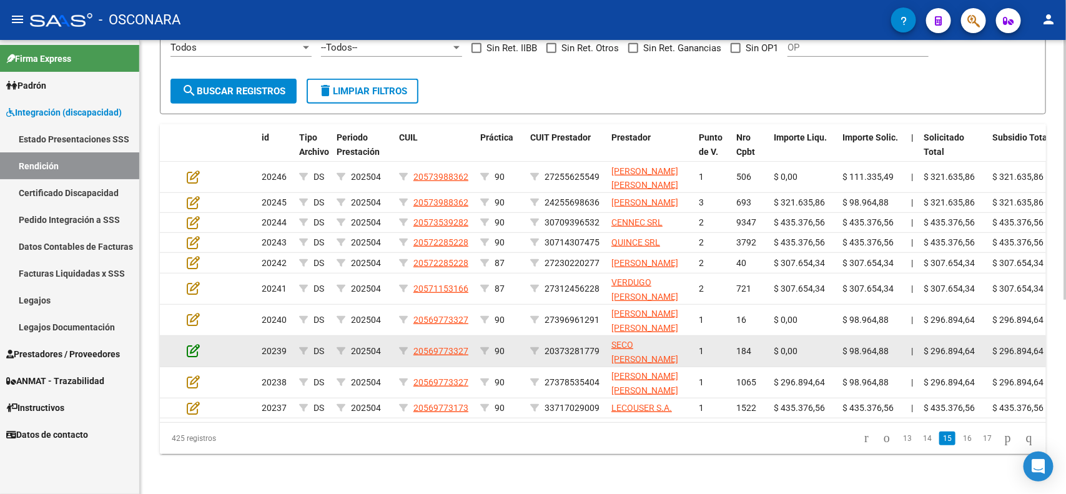
click at [192, 347] on icon at bounding box center [193, 351] width 13 height 14
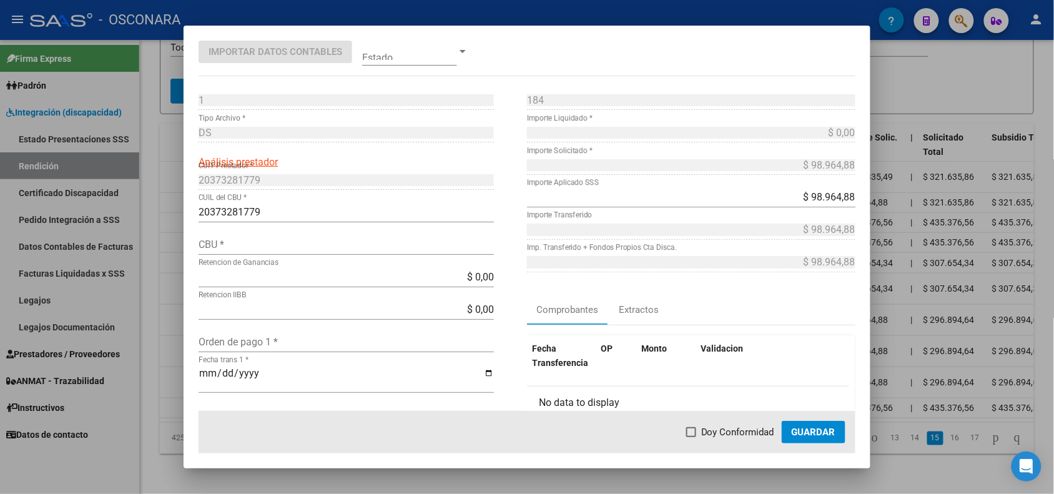
click at [176, 345] on div at bounding box center [527, 247] width 1054 height 494
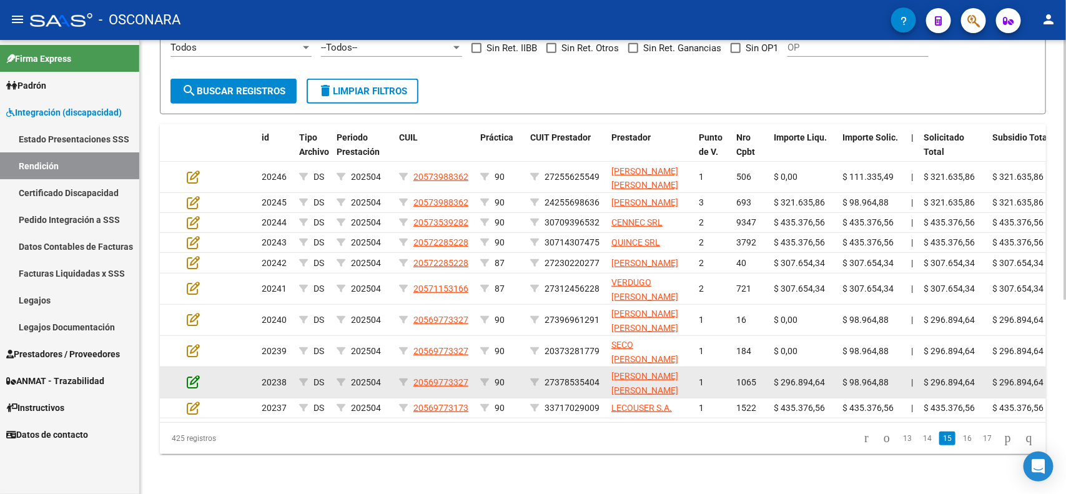
click at [192, 375] on icon at bounding box center [193, 382] width 13 height 14
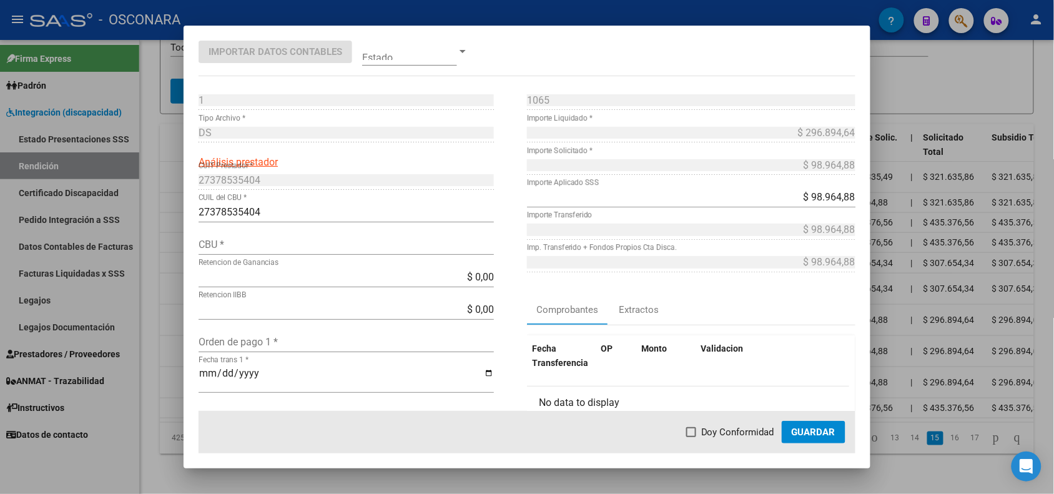
click at [176, 369] on div at bounding box center [527, 247] width 1054 height 494
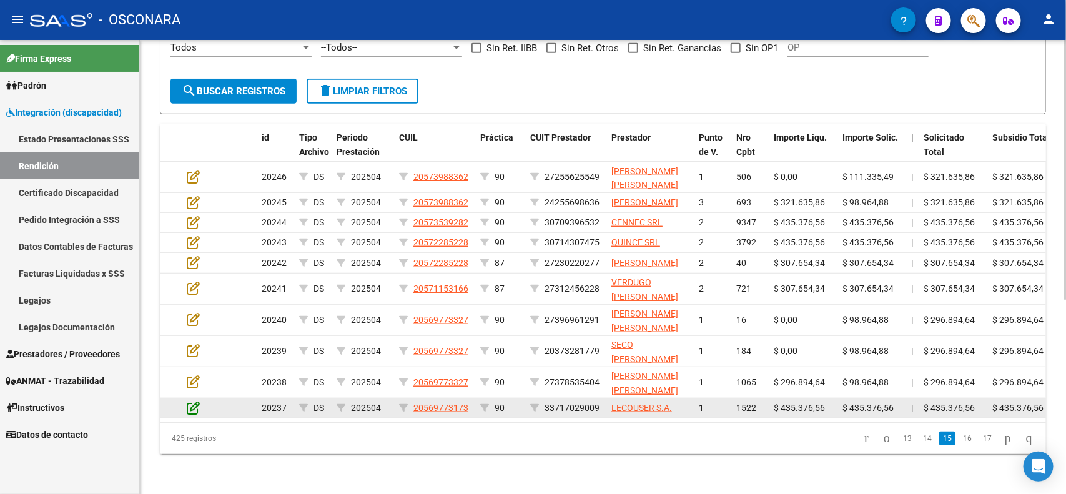
click at [194, 401] on icon at bounding box center [193, 408] width 13 height 14
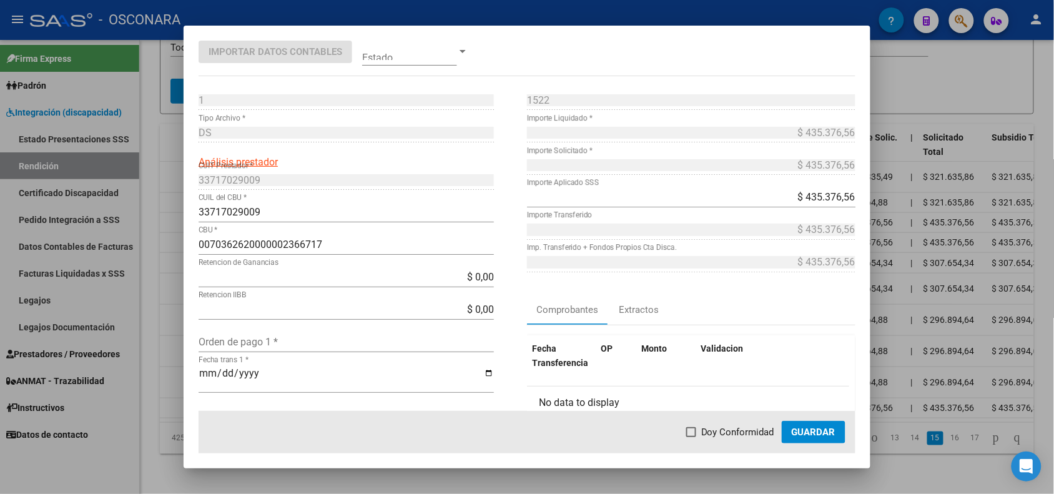
click at [170, 387] on div at bounding box center [527, 247] width 1054 height 494
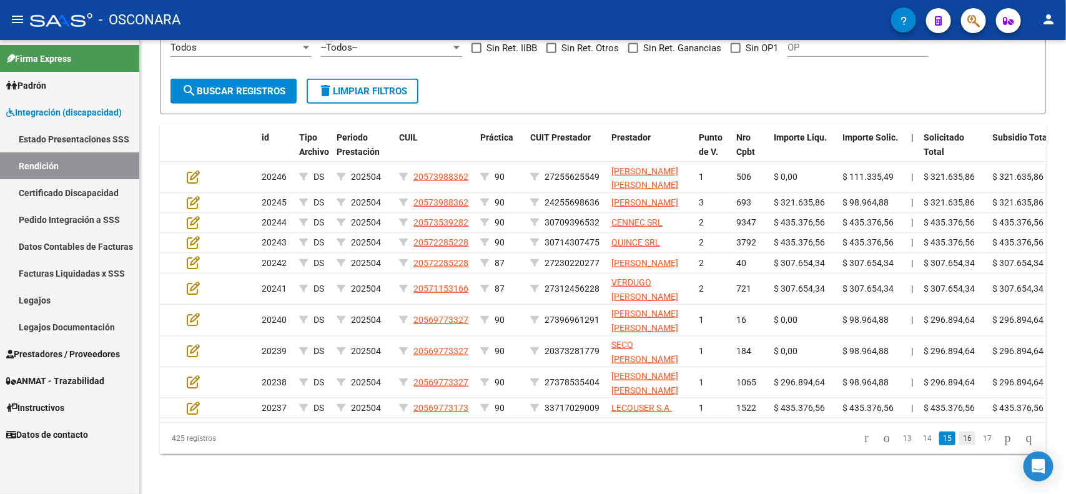
click at [959, 436] on link "16" at bounding box center [967, 439] width 16 height 14
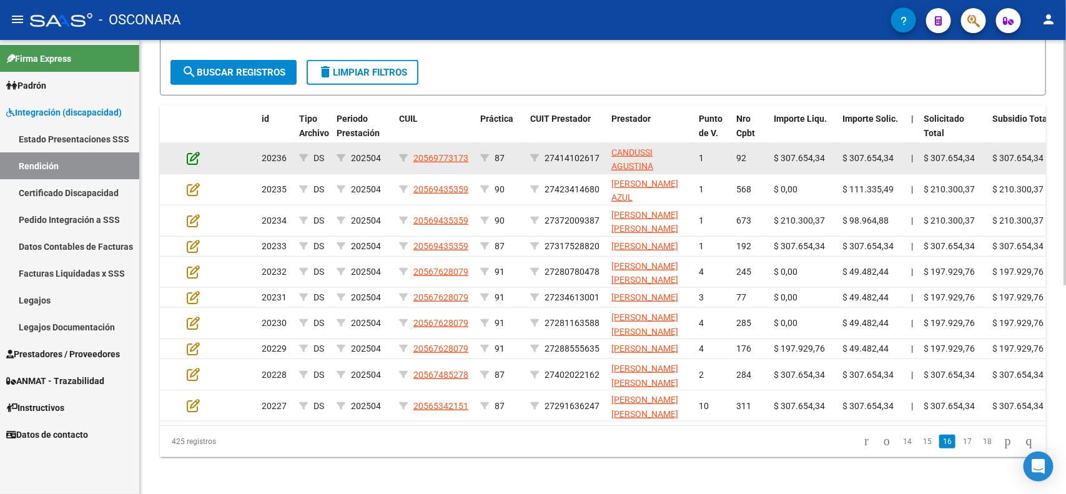
click at [192, 154] on icon at bounding box center [193, 158] width 13 height 14
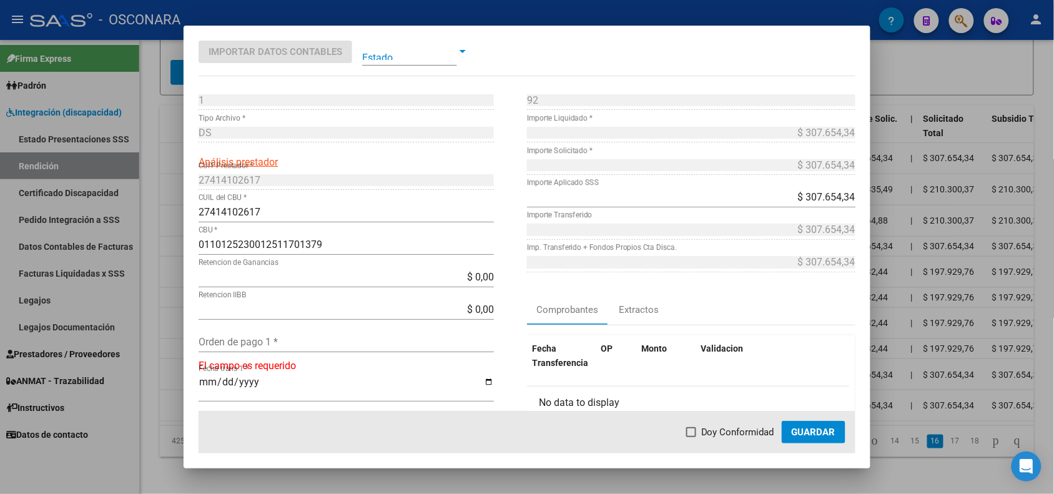
click at [166, 157] on div at bounding box center [527, 247] width 1054 height 494
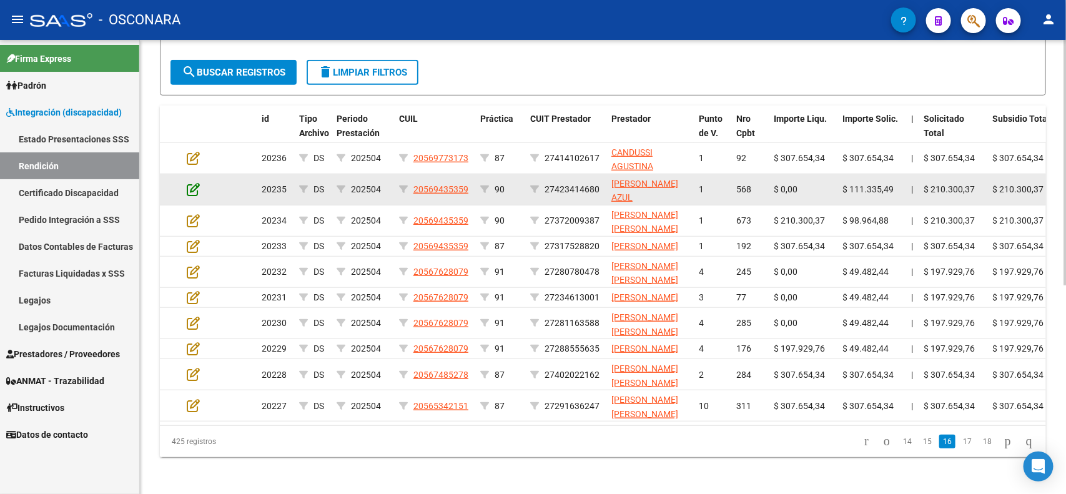
click at [189, 187] on icon at bounding box center [193, 189] width 13 height 14
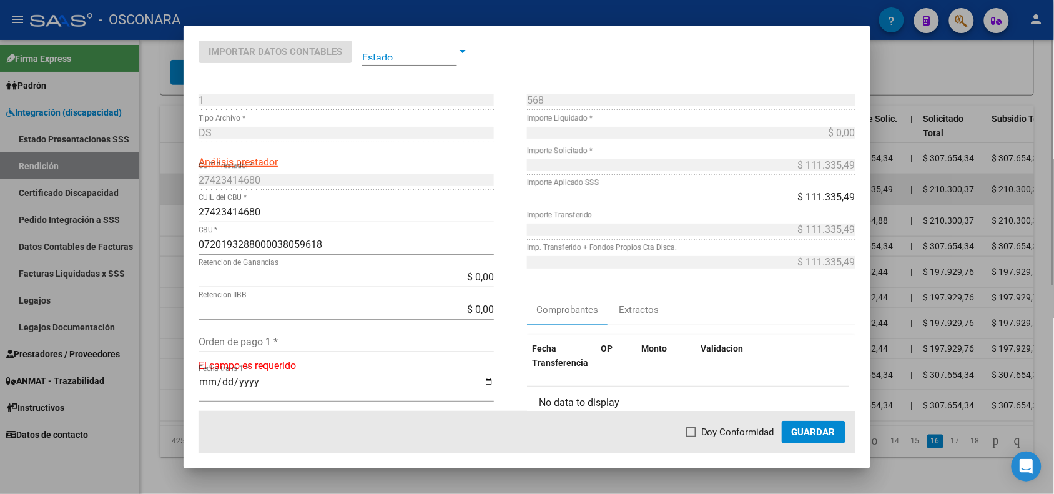
click at [176, 189] on div at bounding box center [527, 247] width 1054 height 494
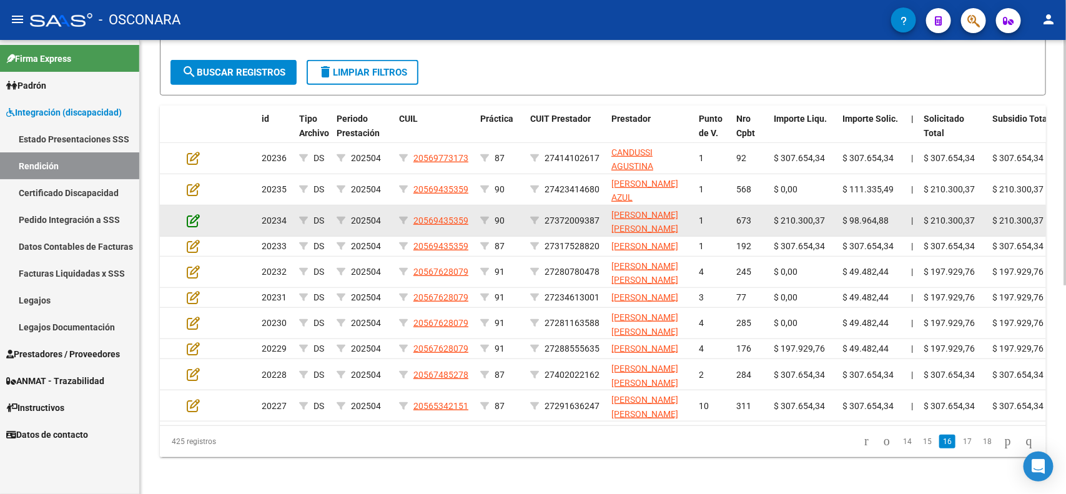
click at [195, 215] on icon at bounding box center [193, 221] width 13 height 14
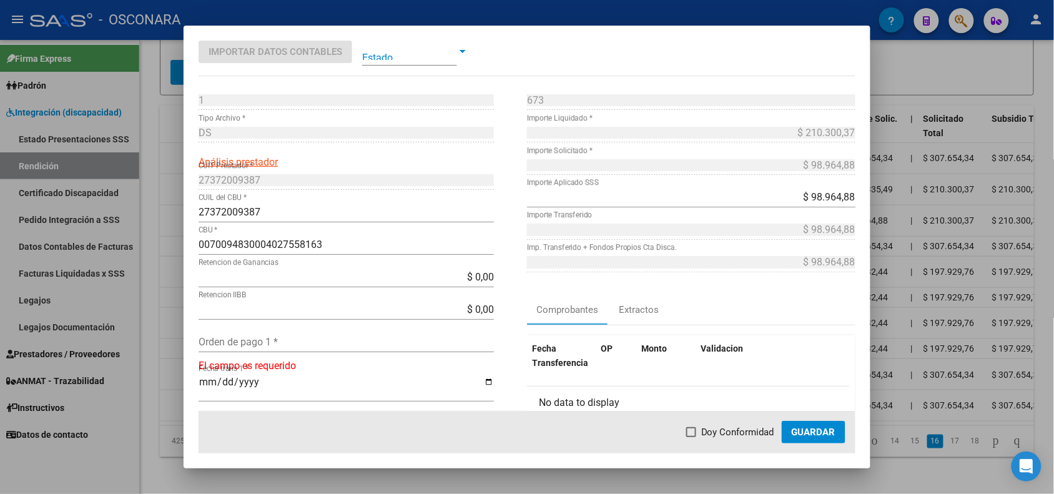
click at [172, 217] on div at bounding box center [527, 247] width 1054 height 494
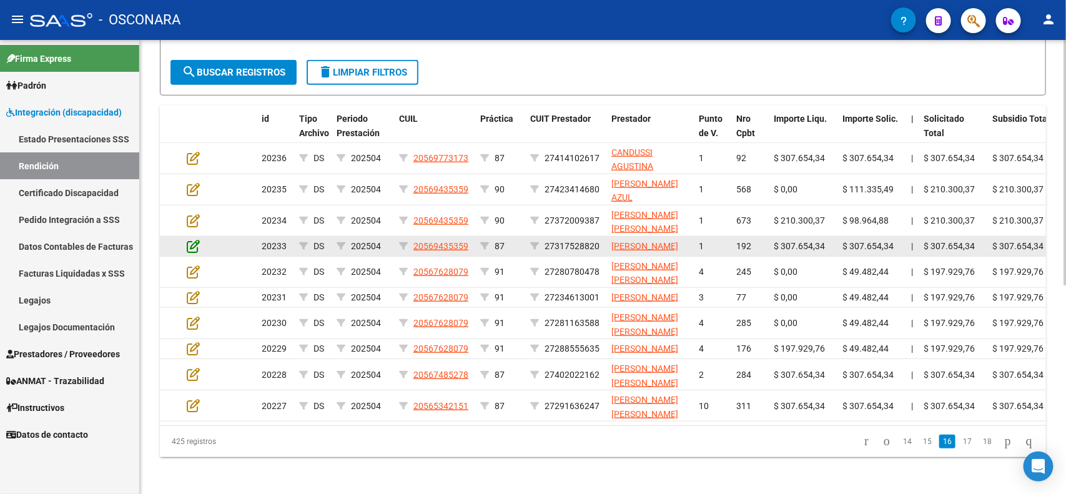
click at [195, 244] on icon at bounding box center [193, 246] width 13 height 14
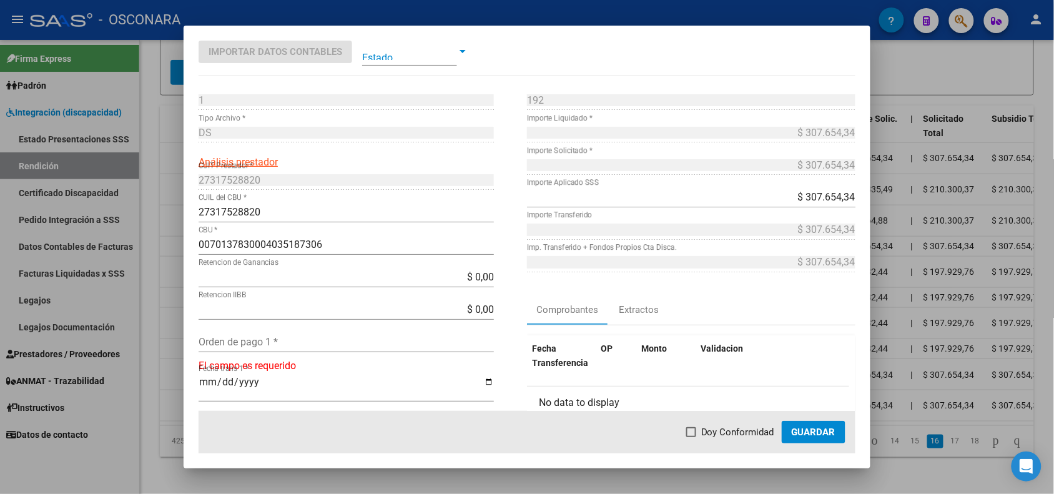
click at [173, 250] on div at bounding box center [527, 247] width 1054 height 494
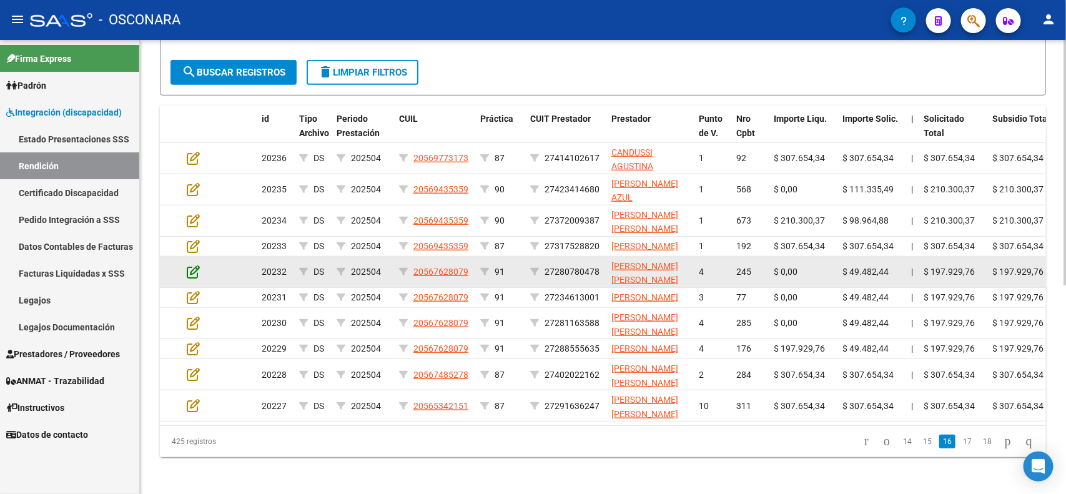
click at [187, 279] on icon at bounding box center [193, 272] width 13 height 14
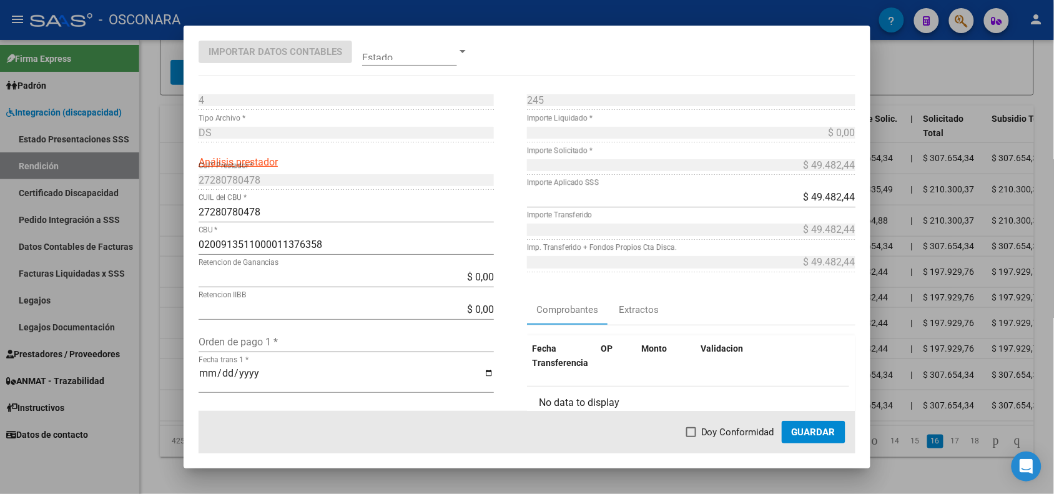
click at [174, 283] on div at bounding box center [527, 247] width 1054 height 494
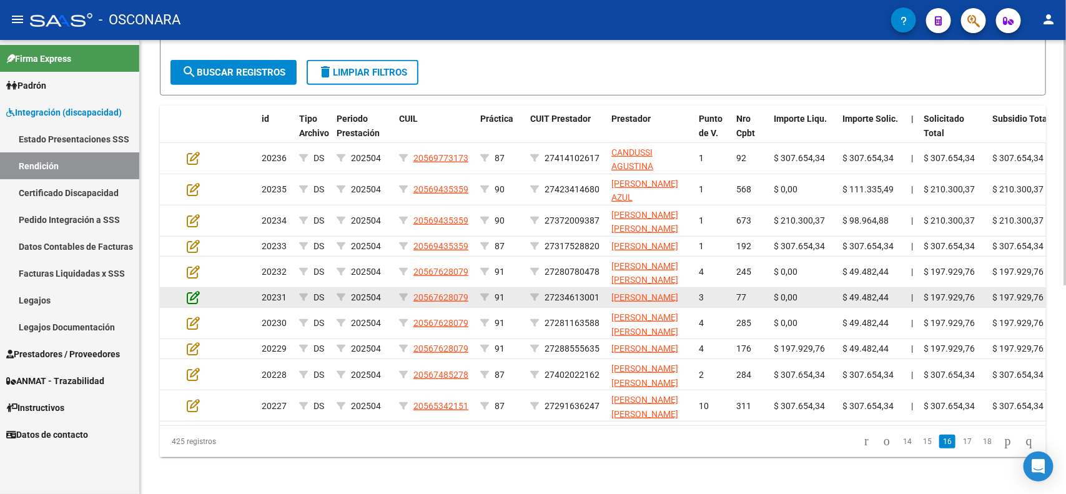
click at [188, 304] on icon at bounding box center [193, 297] width 13 height 14
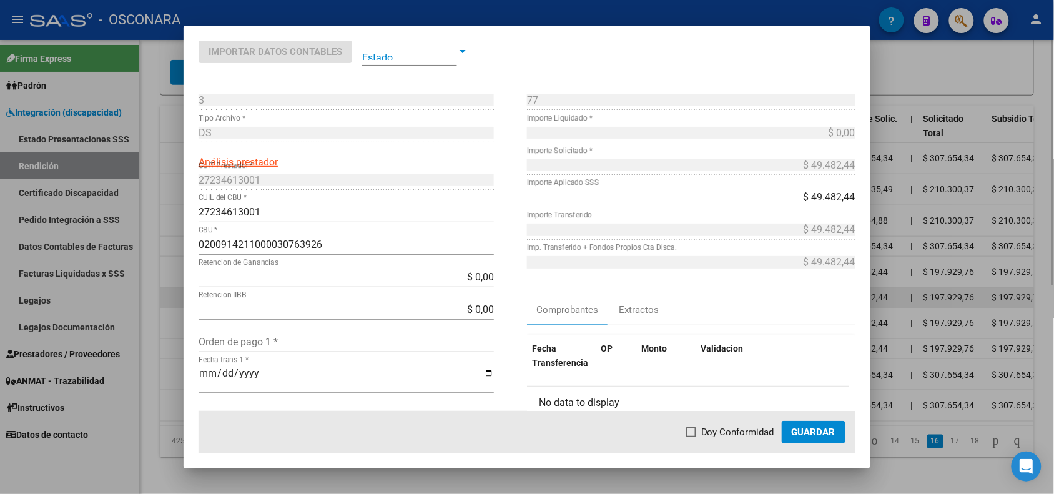
click at [169, 308] on div at bounding box center [527, 247] width 1054 height 494
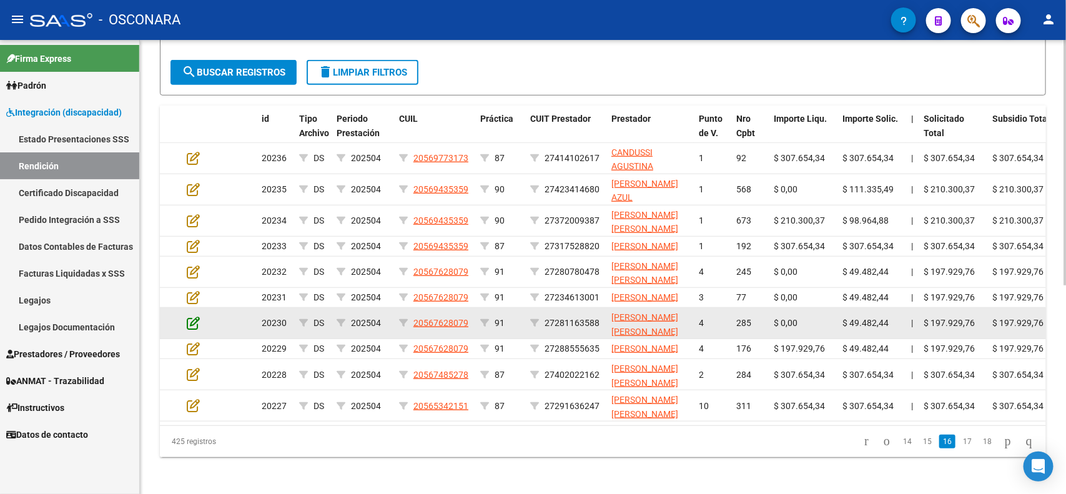
click at [194, 330] on icon at bounding box center [193, 323] width 13 height 14
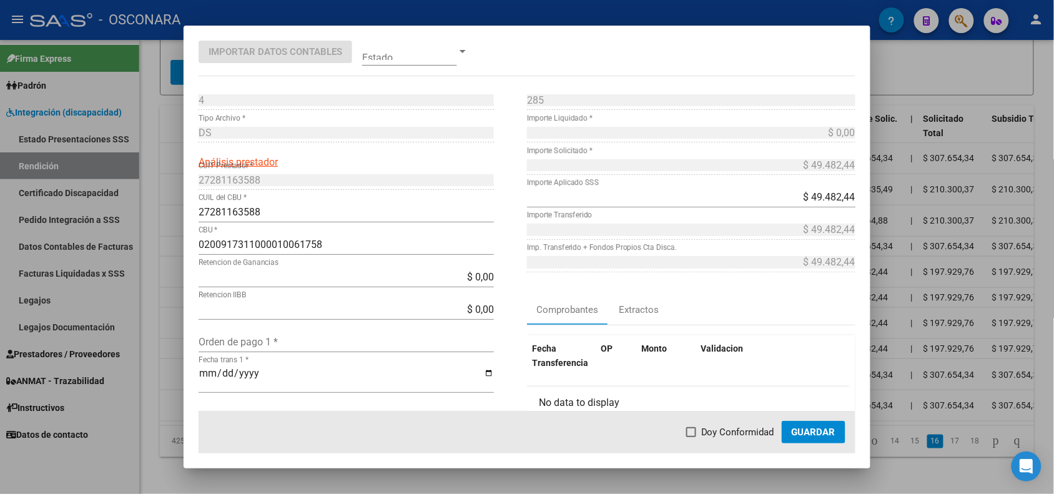
click at [174, 344] on div at bounding box center [527, 247] width 1054 height 494
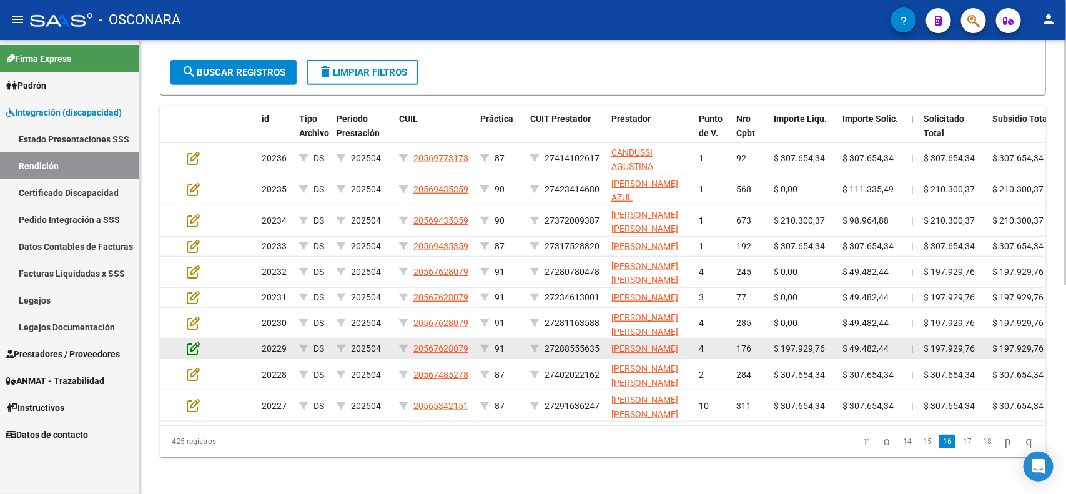
click at [194, 355] on icon at bounding box center [193, 349] width 13 height 14
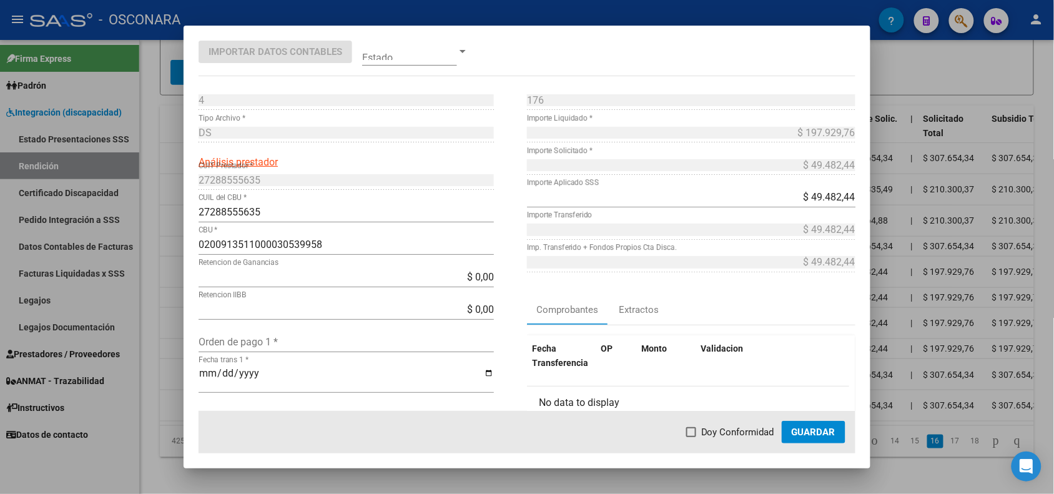
click at [175, 373] on div at bounding box center [527, 247] width 1054 height 494
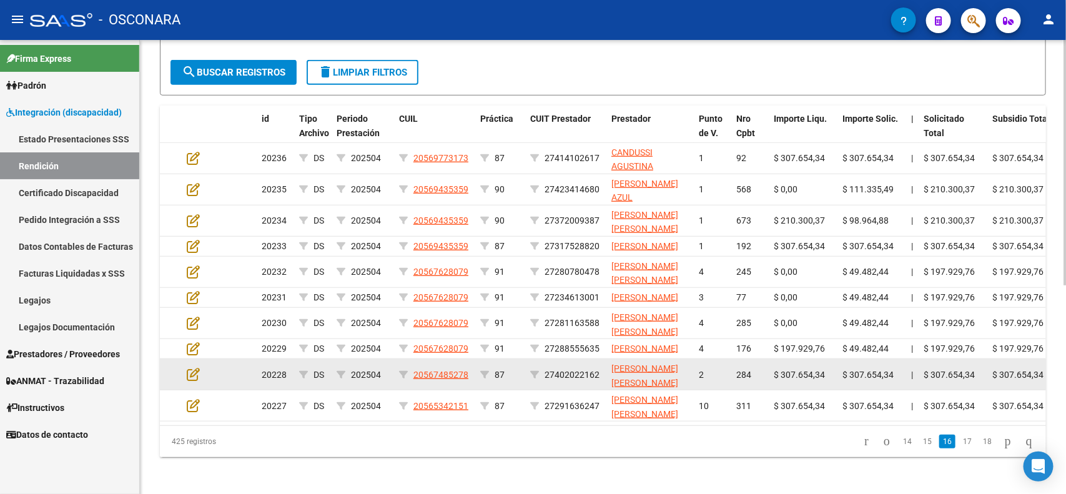
click at [189, 390] on datatable-body-cell at bounding box center [204, 374] width 44 height 31
click at [189, 381] on icon at bounding box center [193, 374] width 13 height 14
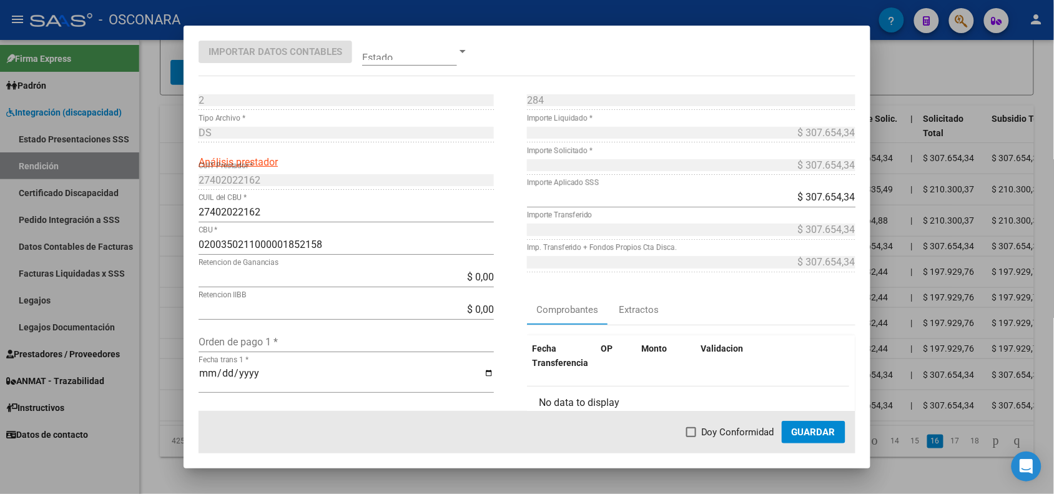
click at [173, 402] on div at bounding box center [527, 247] width 1054 height 494
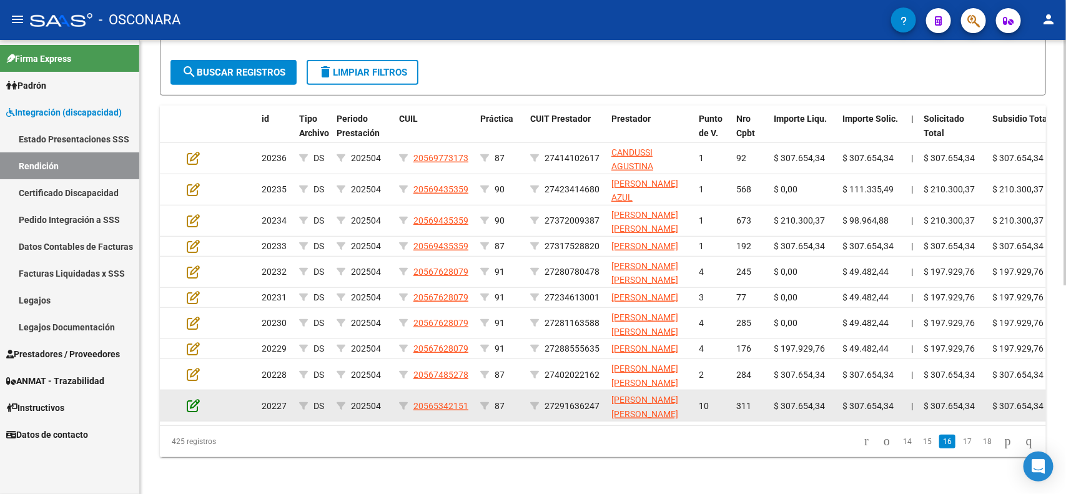
click at [190, 412] on icon at bounding box center [193, 405] width 13 height 14
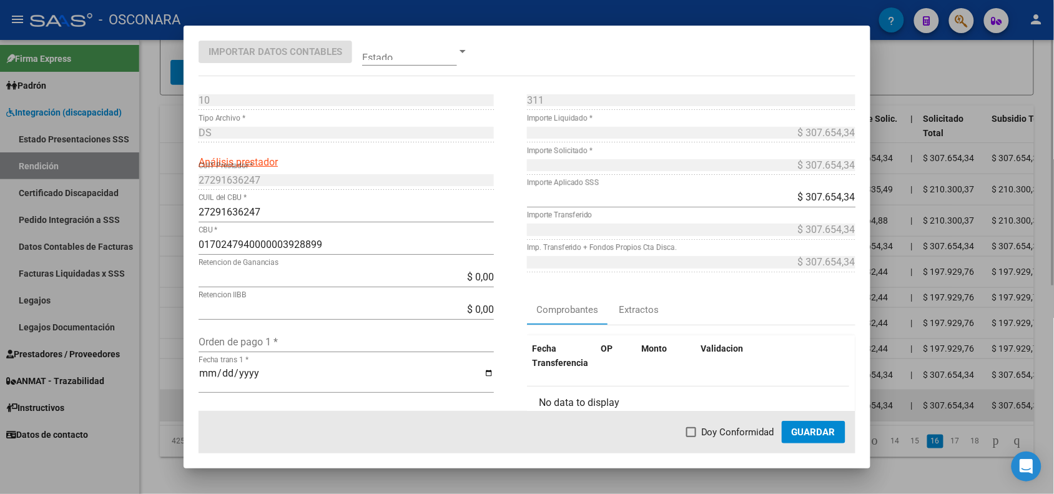
click at [176, 431] on div at bounding box center [527, 247] width 1054 height 494
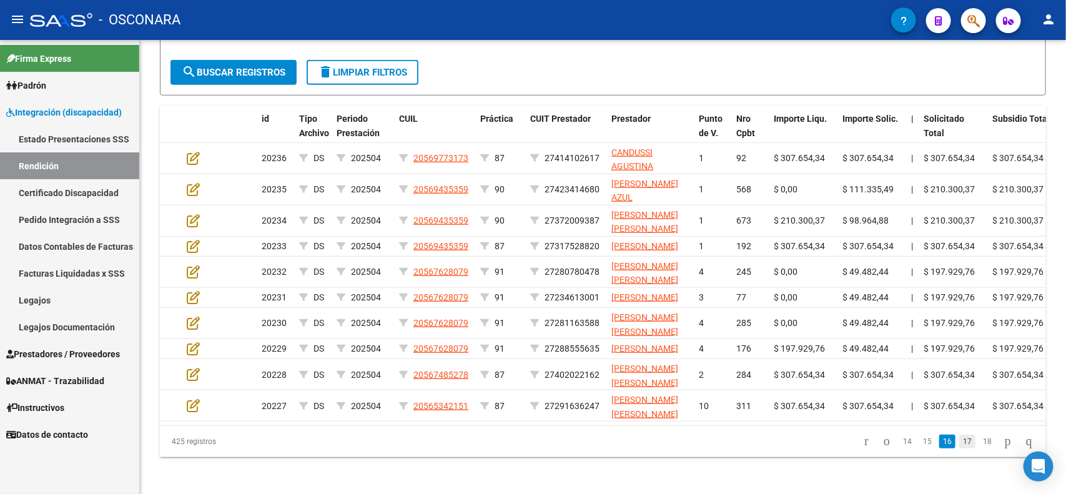
click at [961, 448] on link "17" at bounding box center [967, 442] width 16 height 14
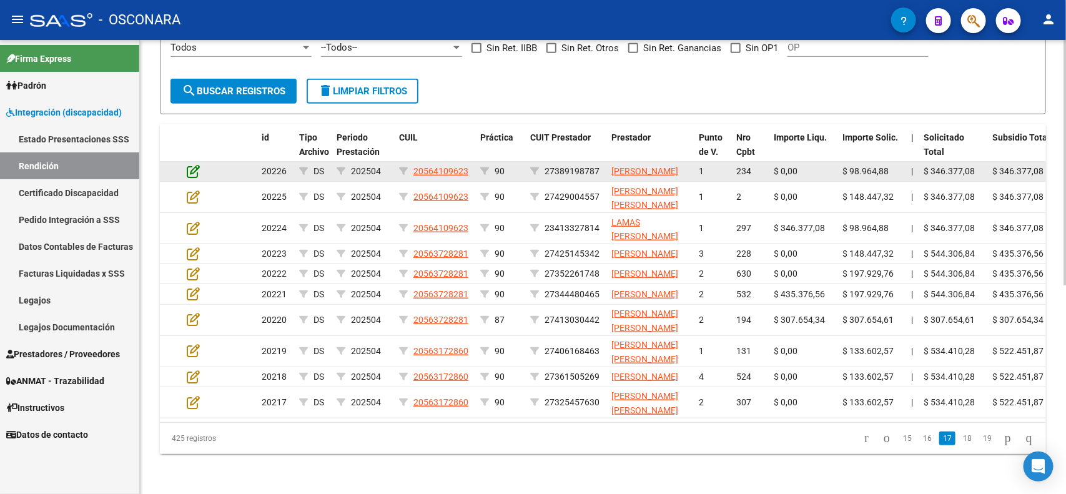
click at [199, 164] on icon at bounding box center [193, 171] width 13 height 14
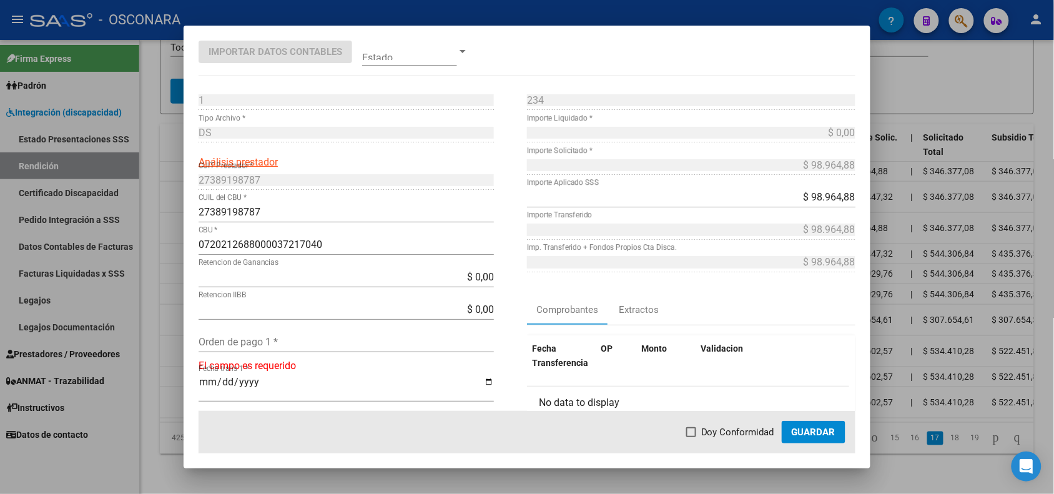
click at [167, 160] on div at bounding box center [527, 247] width 1054 height 494
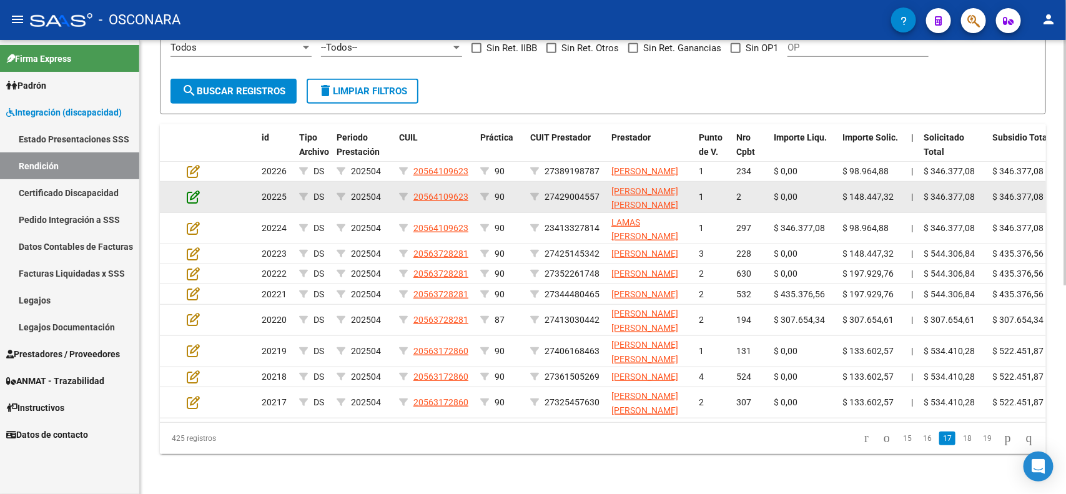
click at [195, 190] on icon at bounding box center [193, 197] width 13 height 14
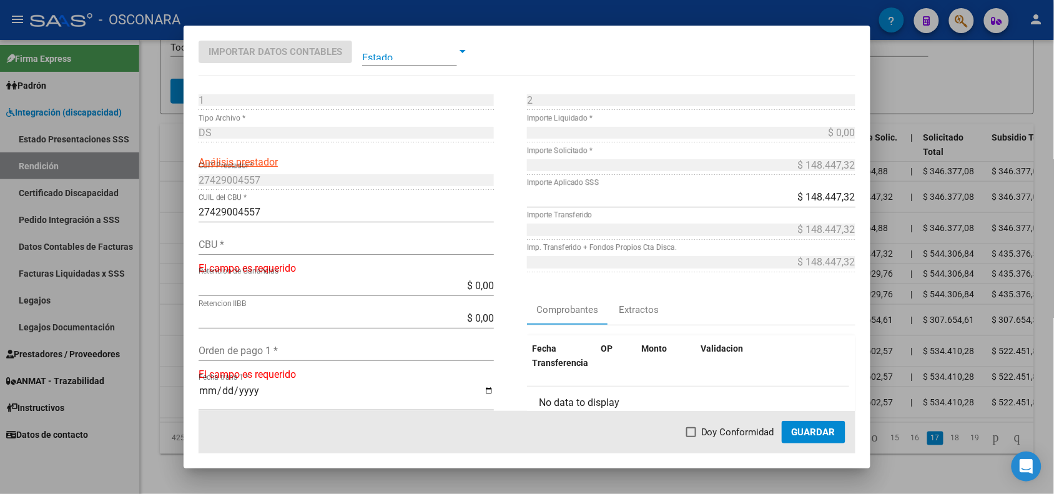
click at [173, 186] on div at bounding box center [527, 247] width 1054 height 494
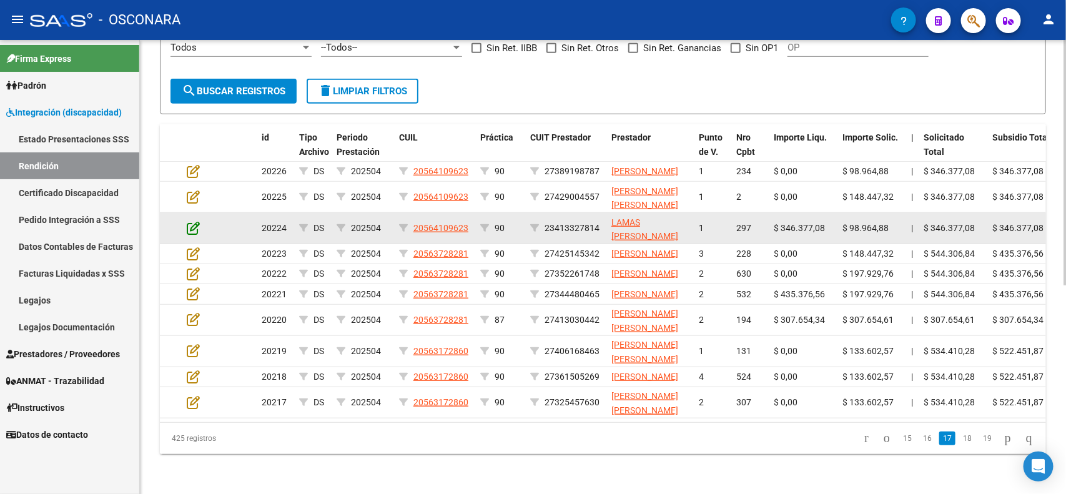
click at [198, 221] on icon at bounding box center [193, 228] width 13 height 14
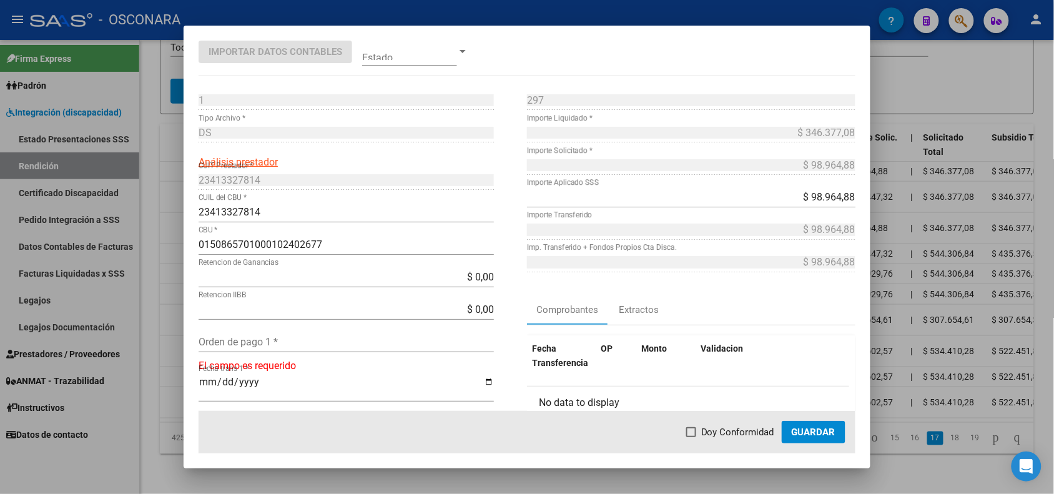
click at [175, 214] on div at bounding box center [527, 247] width 1054 height 494
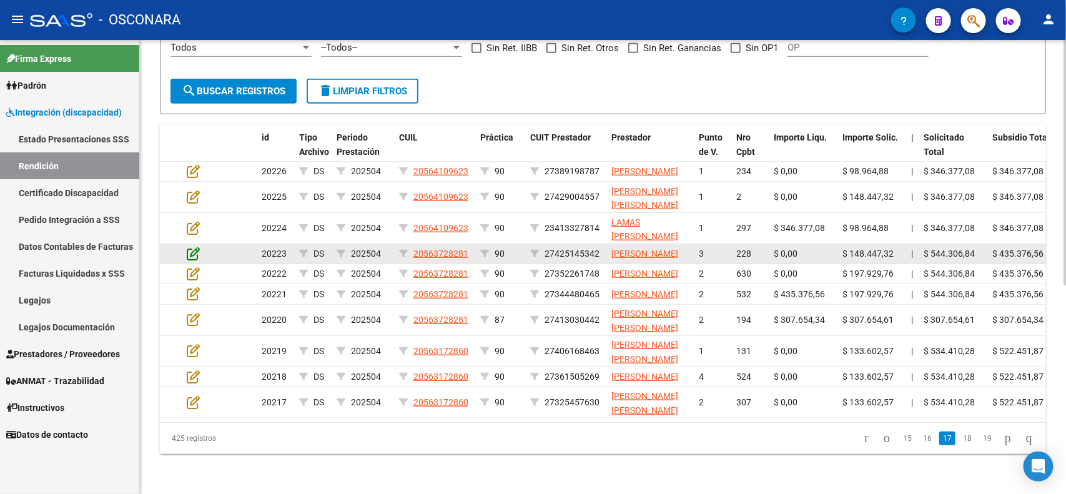
click at [192, 247] on icon at bounding box center [193, 254] width 13 height 14
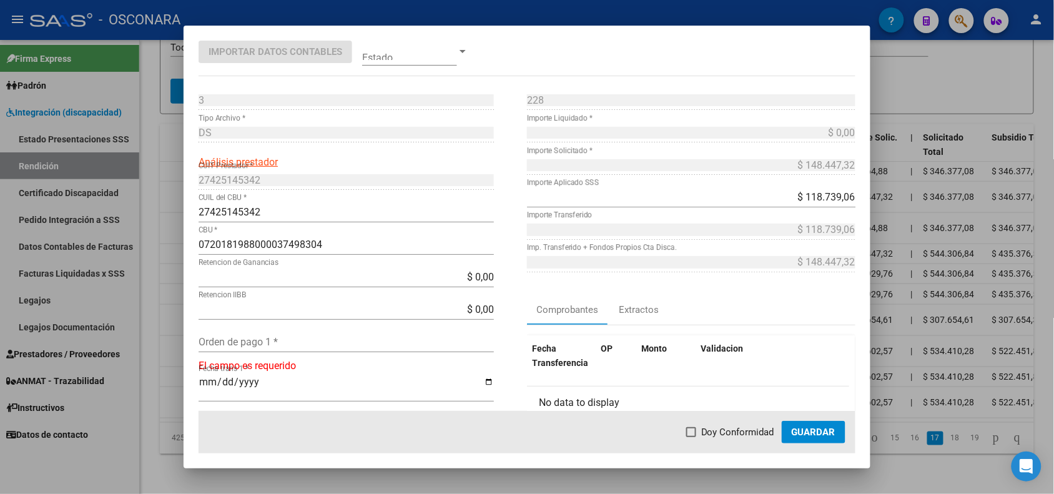
click at [170, 247] on div at bounding box center [527, 247] width 1054 height 494
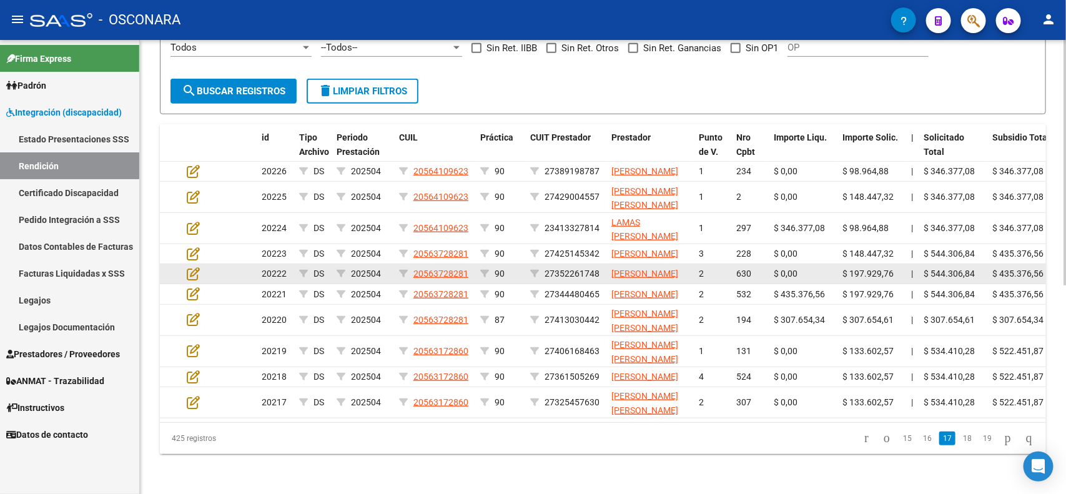
click at [194, 284] on datatable-body-cell at bounding box center [204, 273] width 44 height 19
click at [192, 279] on icon at bounding box center [193, 274] width 13 height 14
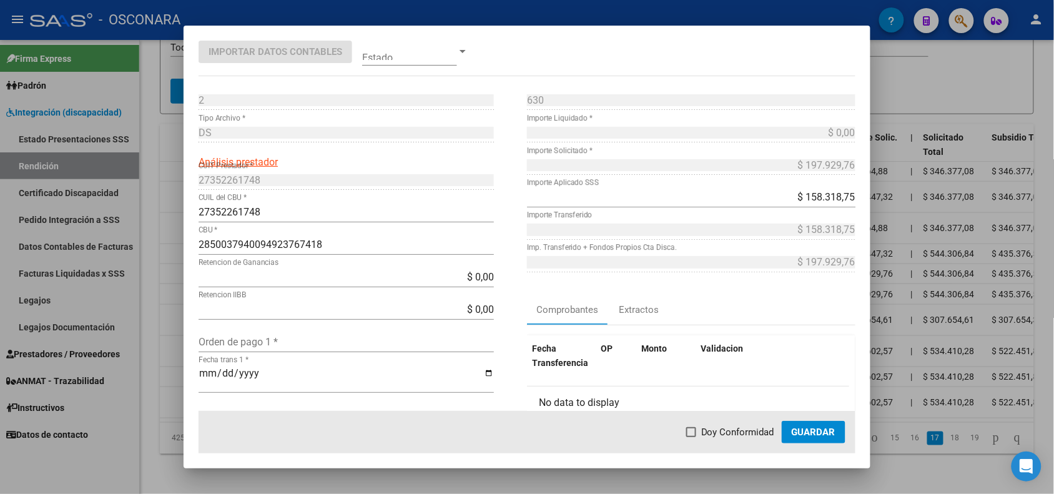
click at [170, 282] on div at bounding box center [527, 247] width 1054 height 494
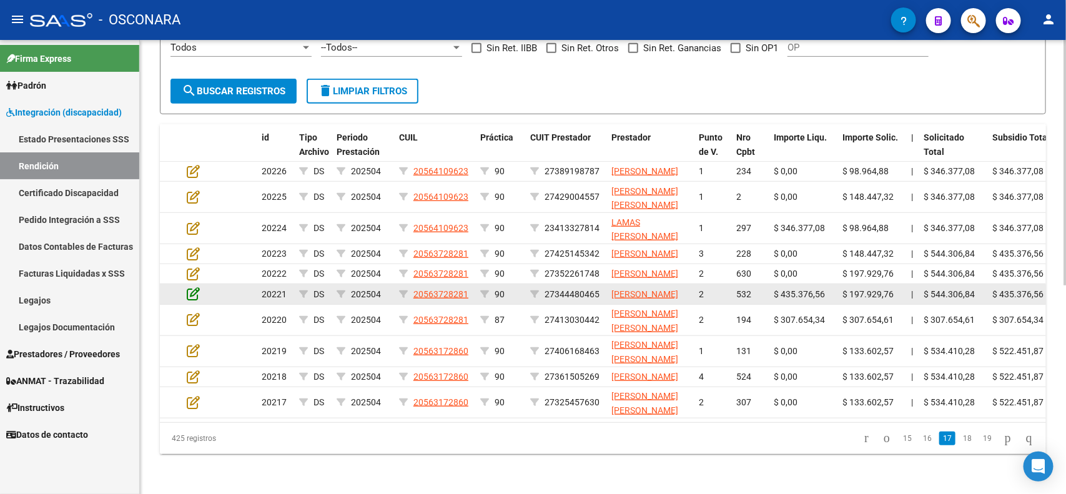
click at [192, 300] on icon at bounding box center [193, 294] width 13 height 14
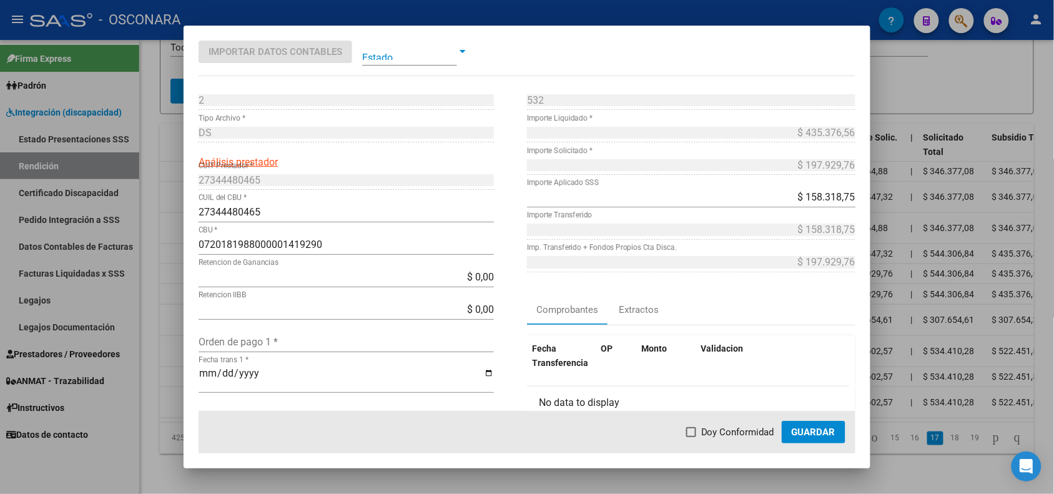
click at [176, 316] on div at bounding box center [527, 247] width 1054 height 494
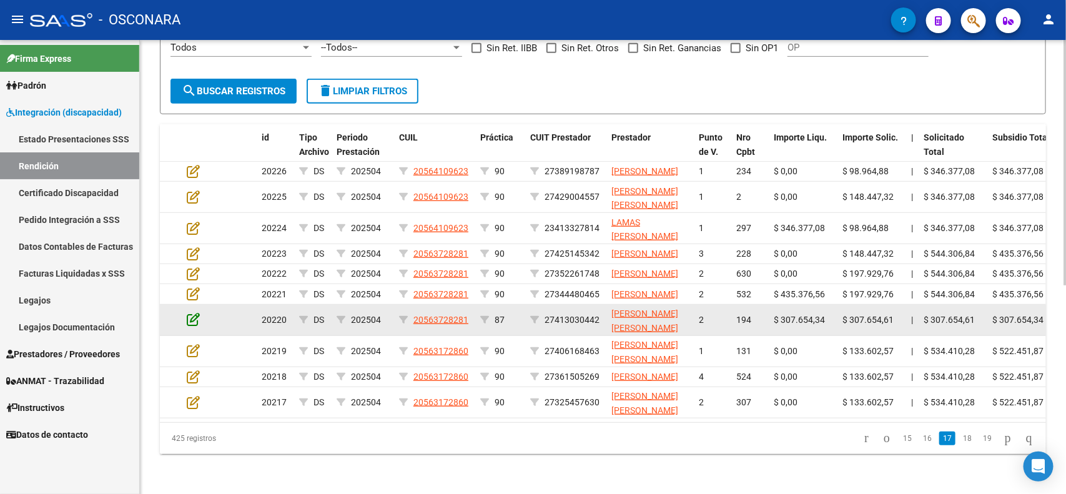
click at [192, 326] on icon at bounding box center [193, 319] width 13 height 14
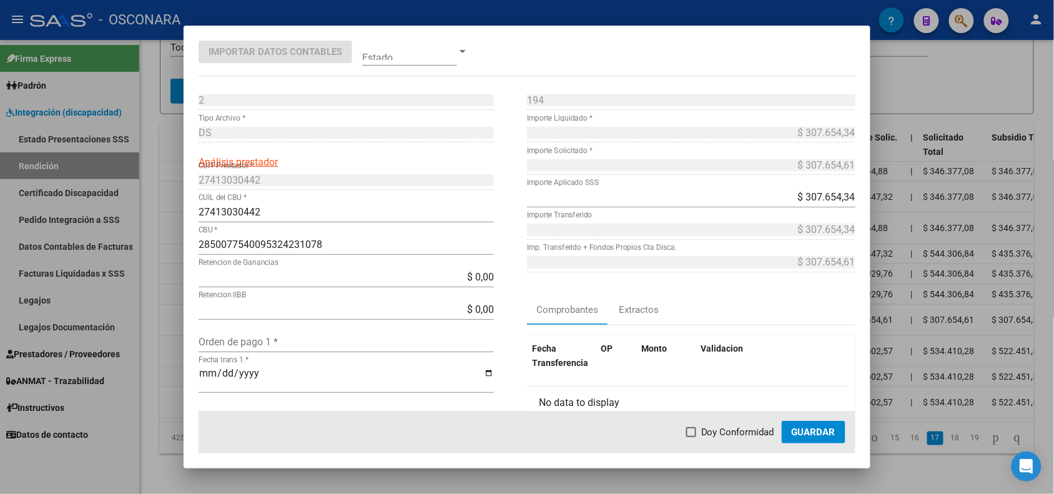
click at [176, 340] on div at bounding box center [527, 247] width 1054 height 494
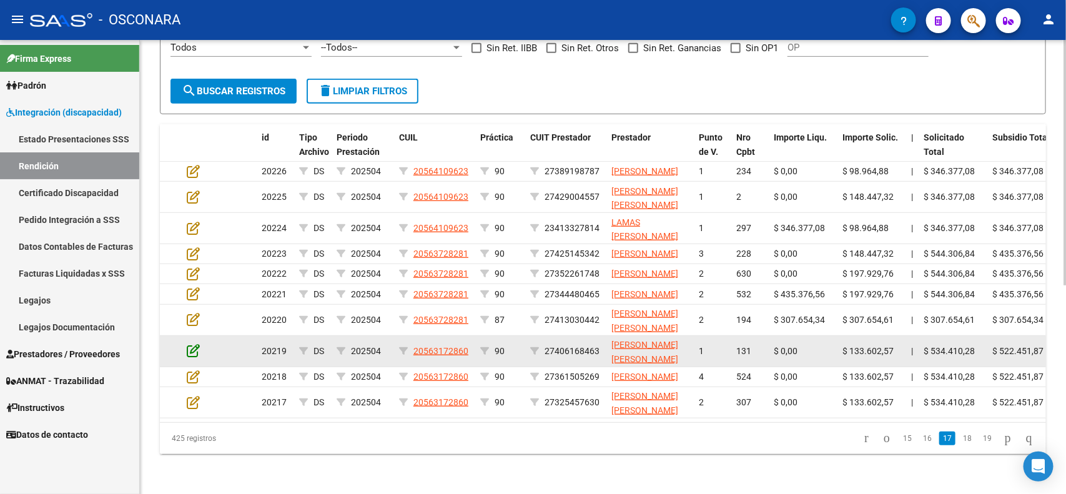
click at [190, 357] on icon at bounding box center [193, 351] width 13 height 14
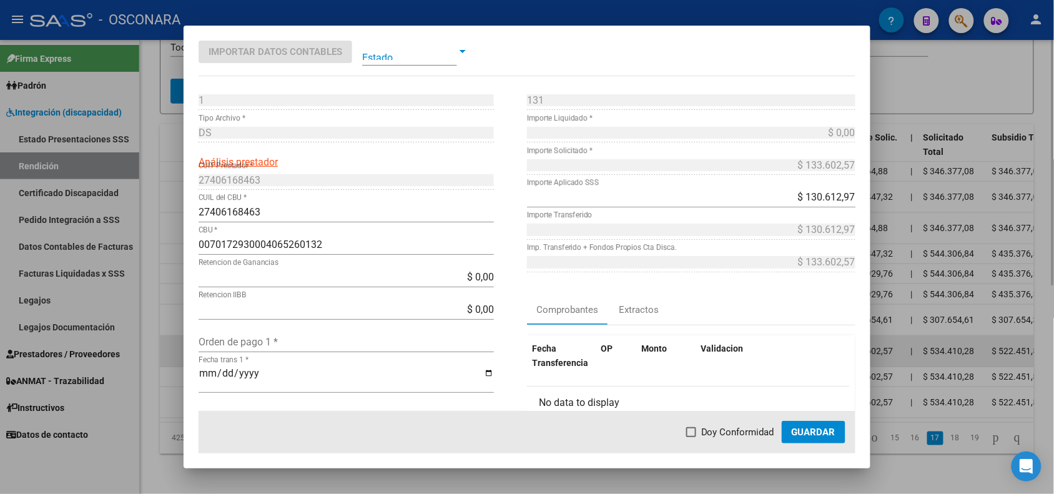
click at [173, 372] on div at bounding box center [527, 247] width 1054 height 494
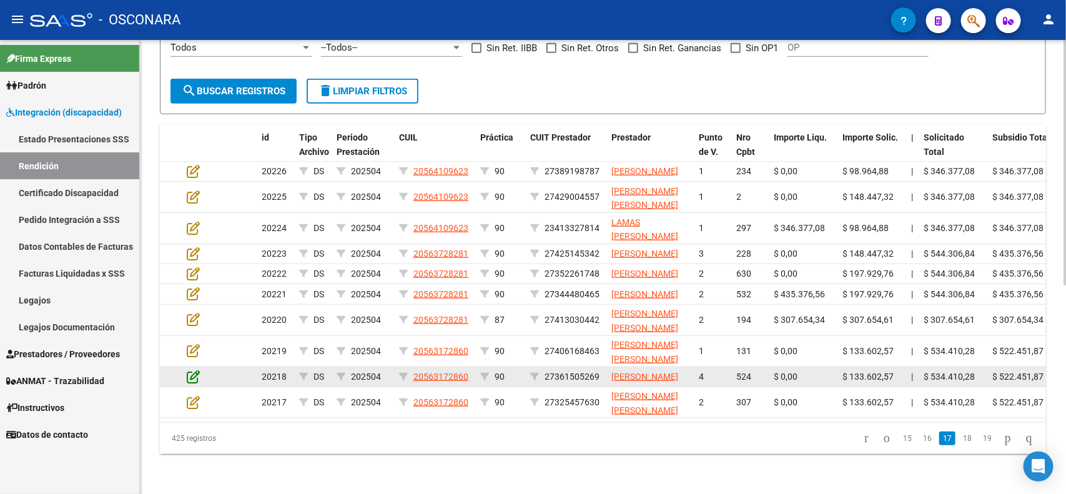
click at [189, 383] on icon at bounding box center [193, 377] width 13 height 14
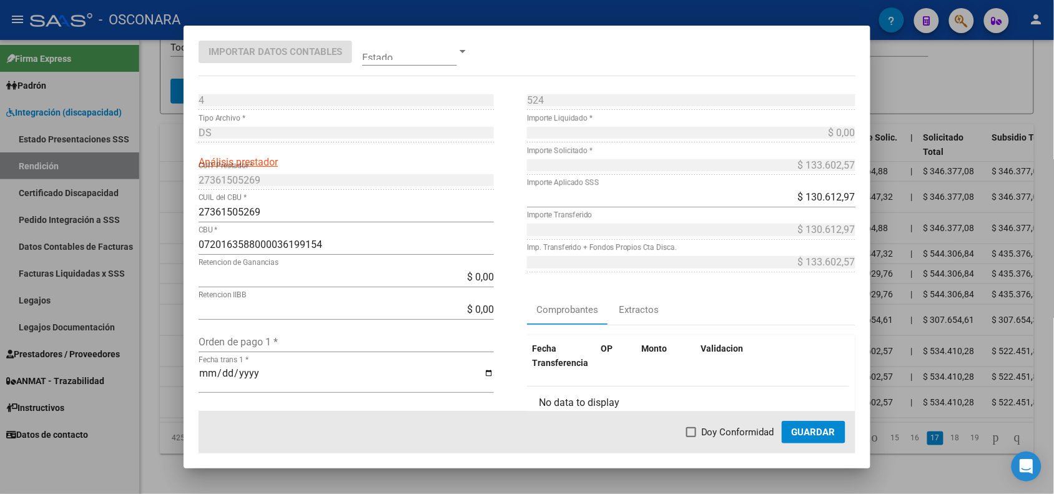
click at [176, 400] on div at bounding box center [527, 247] width 1054 height 494
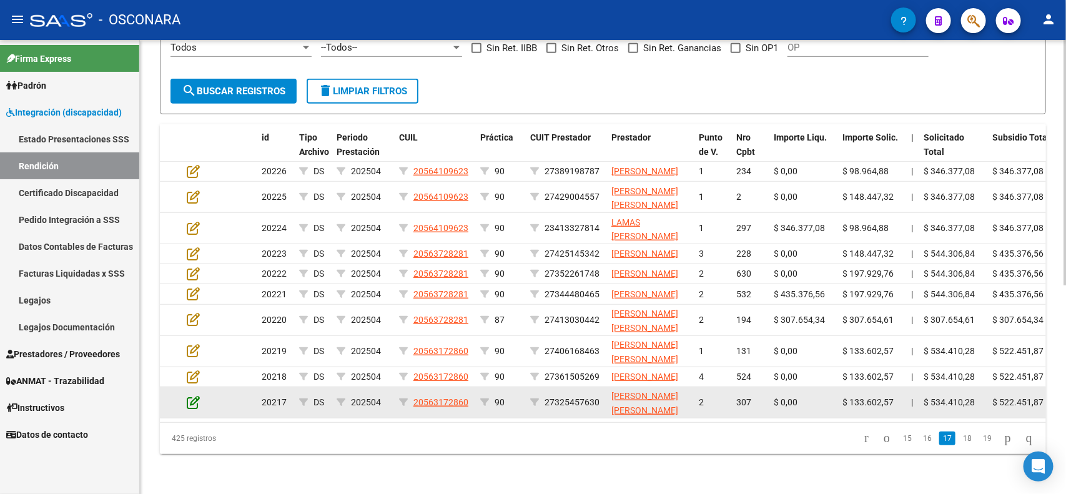
click at [187, 409] on icon at bounding box center [193, 402] width 13 height 14
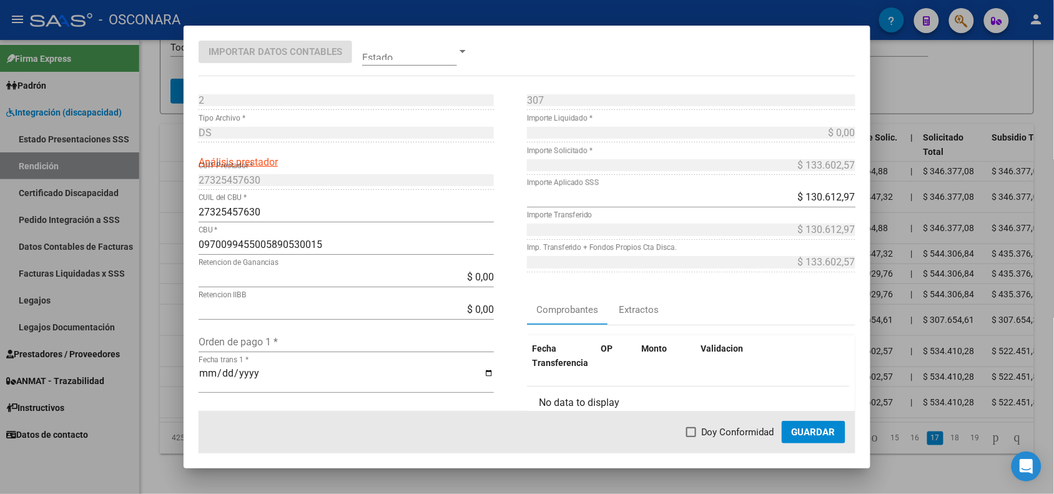
click at [171, 427] on div at bounding box center [527, 247] width 1054 height 494
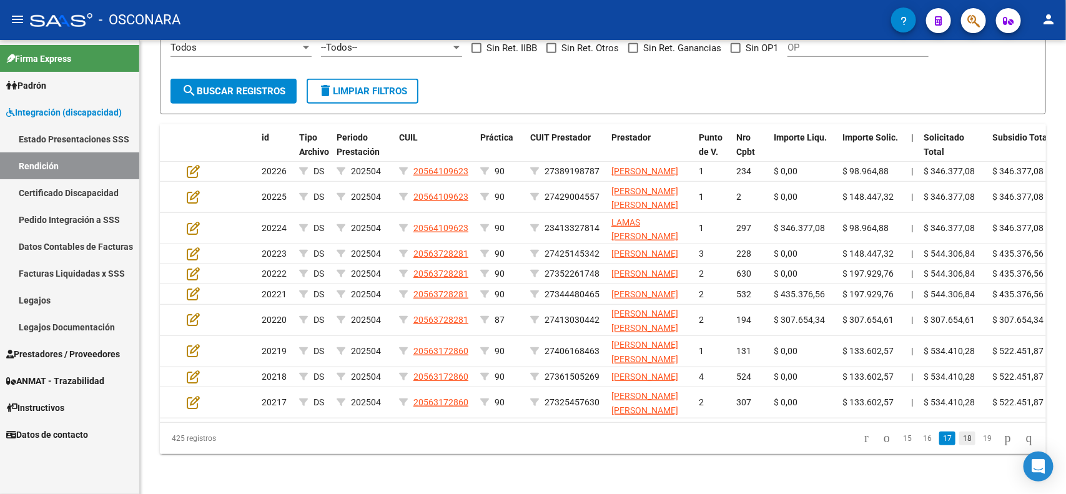
click at [959, 445] on link "18" at bounding box center [967, 439] width 16 height 14
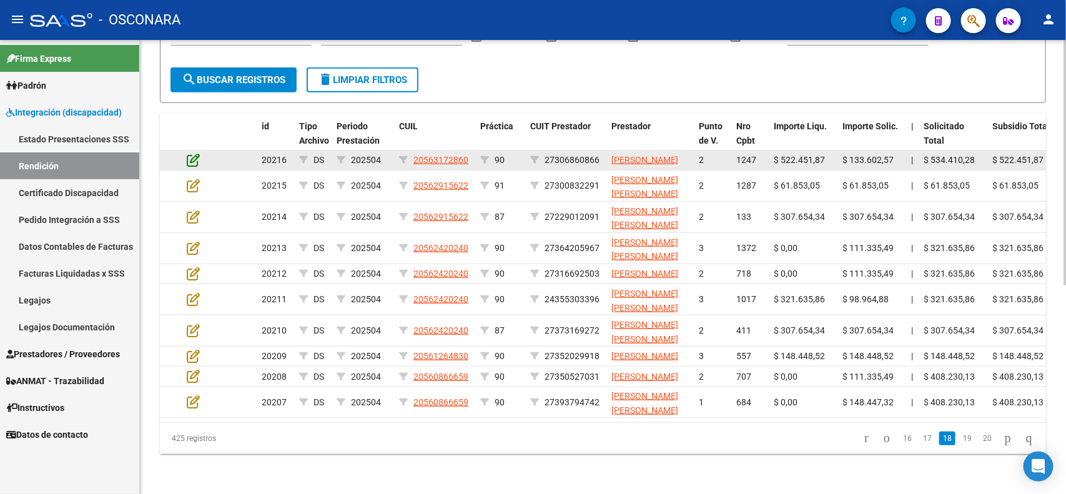
click at [194, 154] on icon at bounding box center [193, 160] width 13 height 14
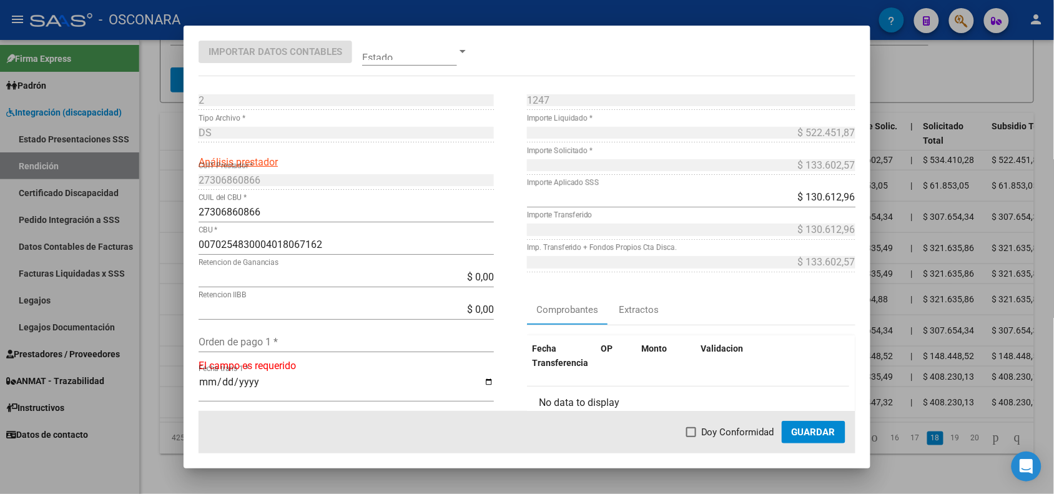
click at [167, 154] on div at bounding box center [527, 247] width 1054 height 494
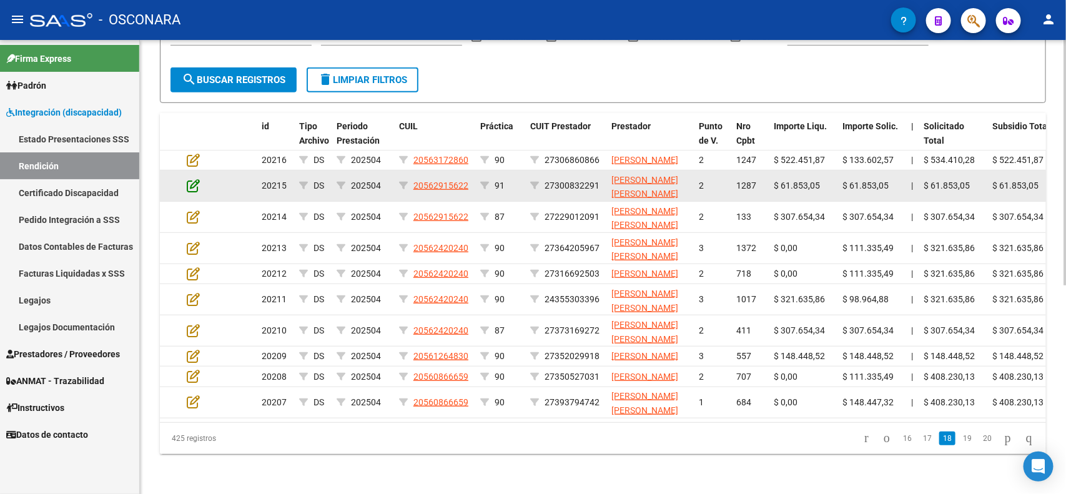
click at [187, 183] on icon at bounding box center [193, 186] width 13 height 14
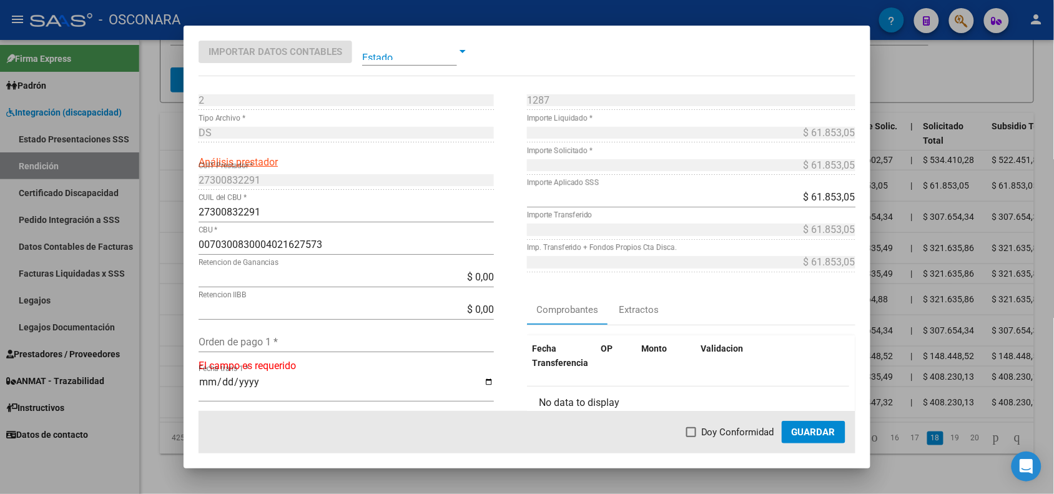
click at [167, 187] on div at bounding box center [527, 247] width 1054 height 494
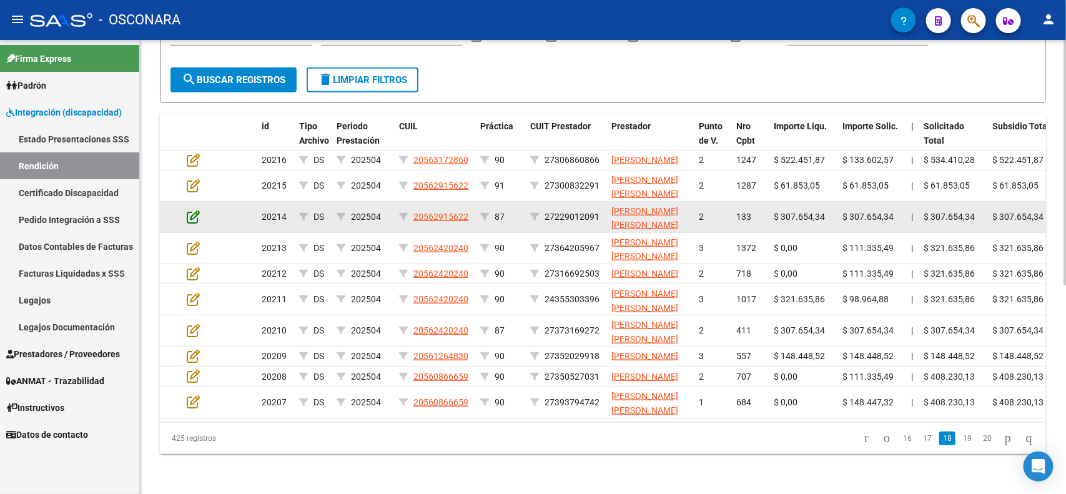
click at [191, 216] on icon at bounding box center [193, 217] width 13 height 14
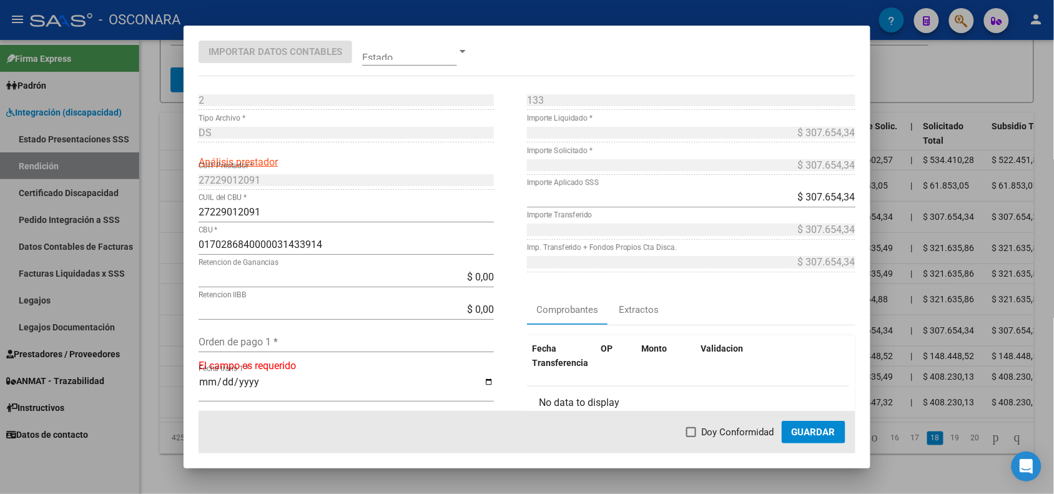
click at [172, 217] on div at bounding box center [527, 247] width 1054 height 494
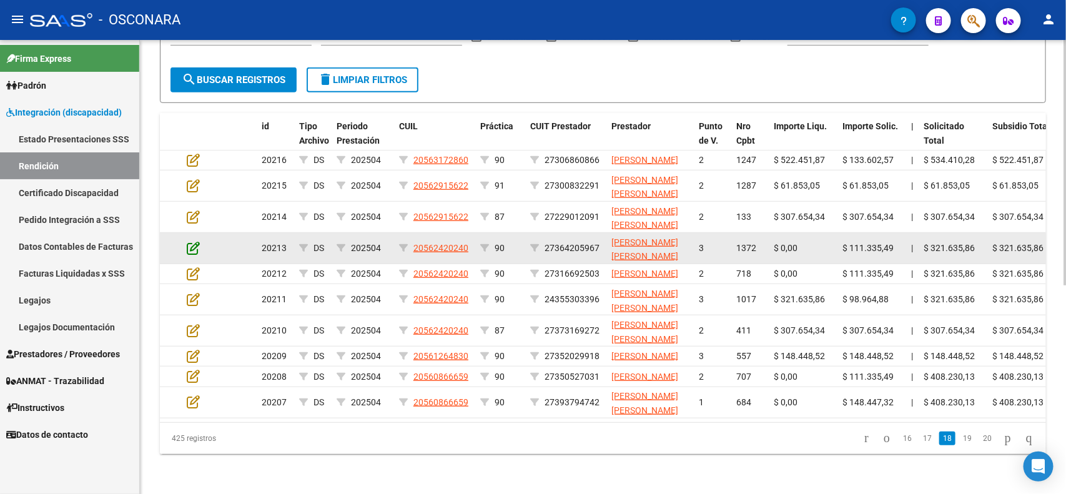
click at [195, 245] on icon at bounding box center [193, 248] width 13 height 14
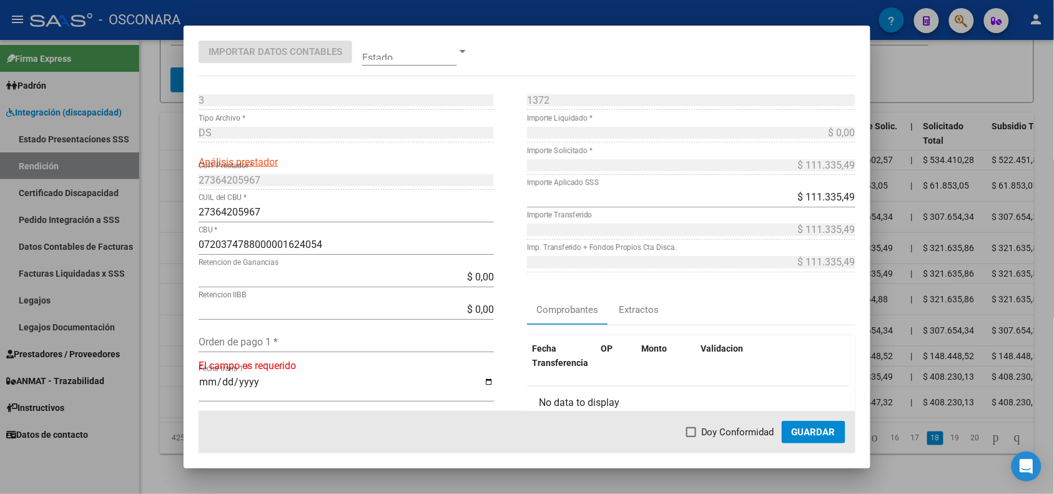
click at [170, 245] on div at bounding box center [527, 247] width 1054 height 494
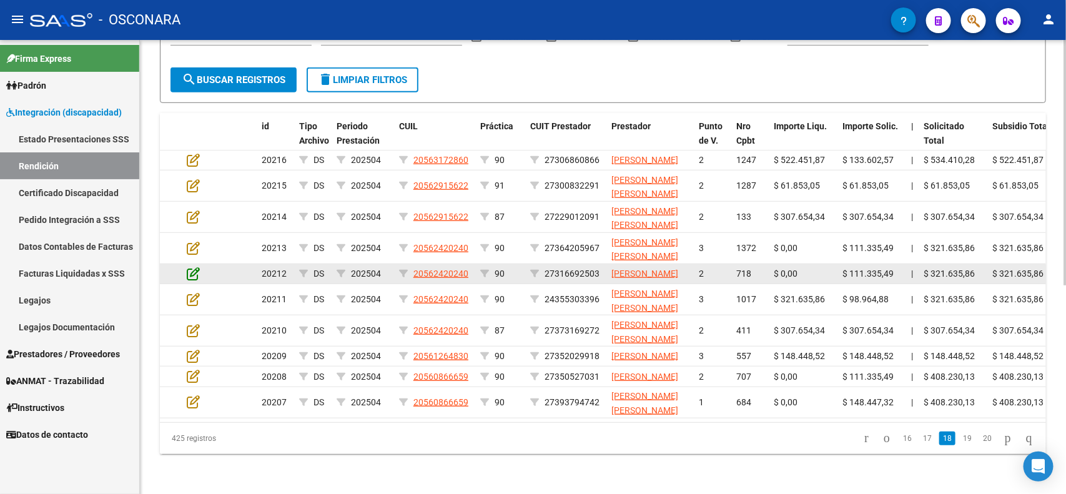
click at [191, 278] on icon at bounding box center [193, 274] width 13 height 14
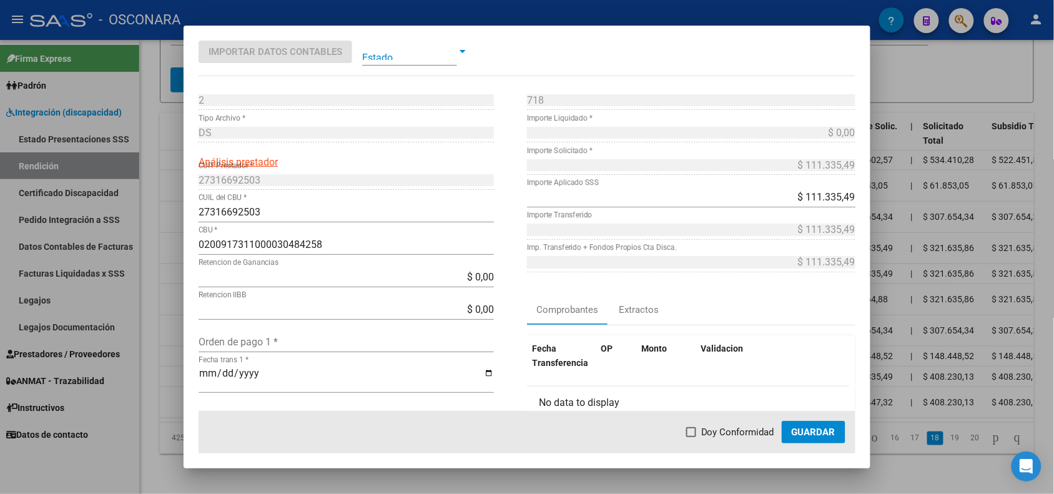
click at [170, 279] on div at bounding box center [527, 247] width 1054 height 494
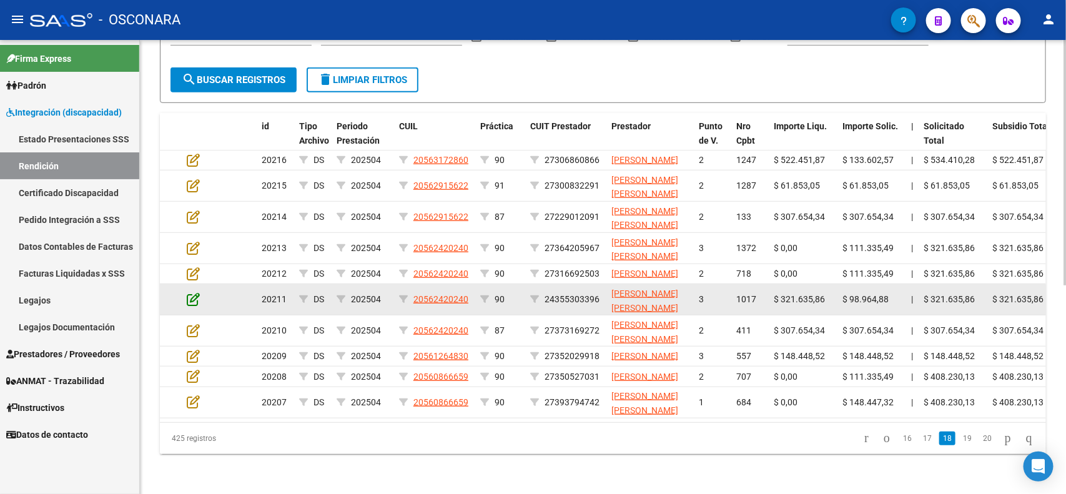
click at [189, 306] on icon at bounding box center [193, 299] width 13 height 14
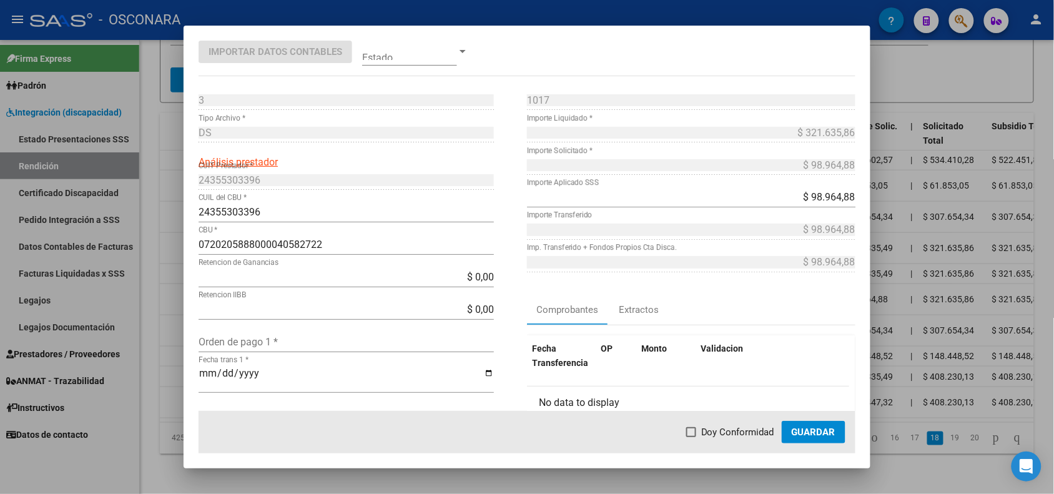
click at [172, 310] on div at bounding box center [527, 247] width 1054 height 494
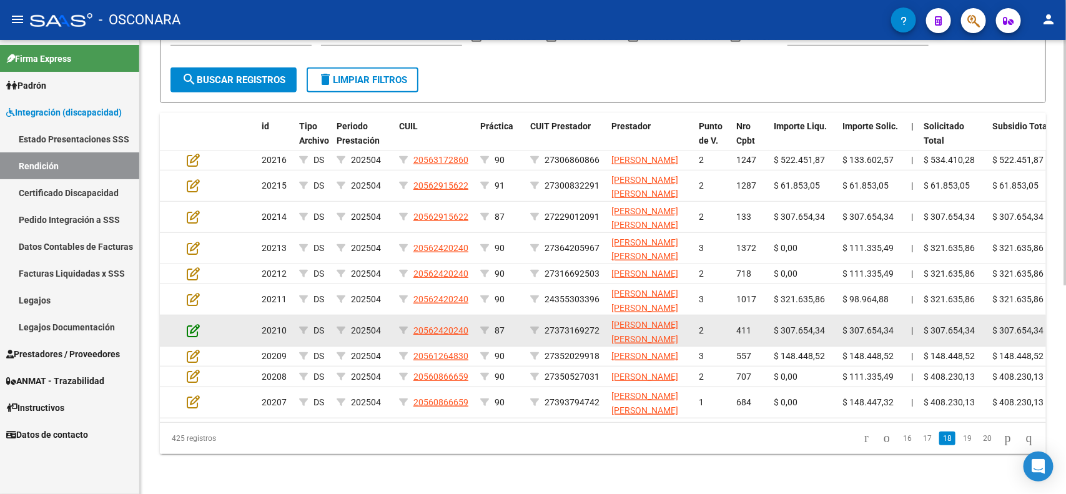
click at [192, 337] on icon at bounding box center [193, 331] width 13 height 14
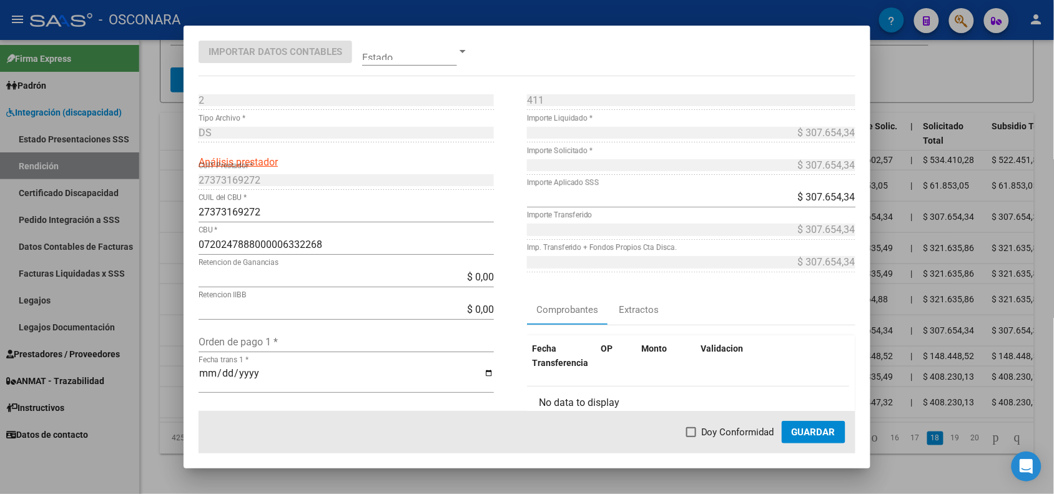
click at [167, 336] on div at bounding box center [527, 247] width 1054 height 494
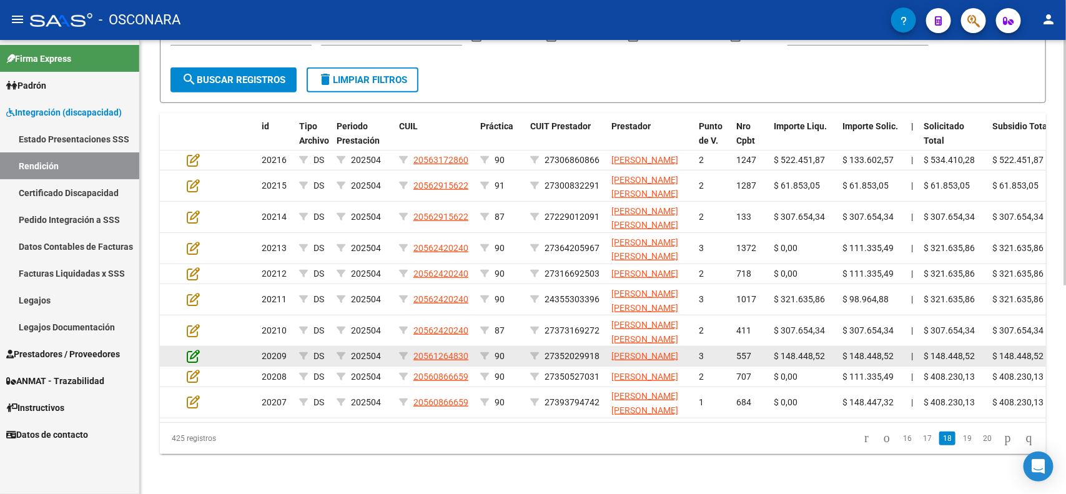
click at [190, 363] on icon at bounding box center [193, 356] width 13 height 14
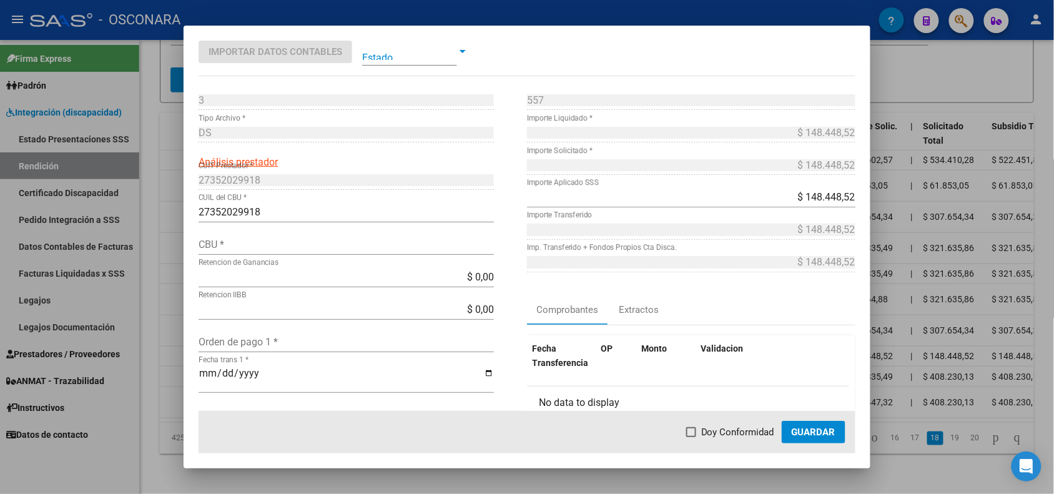
click at [173, 370] on div at bounding box center [527, 247] width 1054 height 494
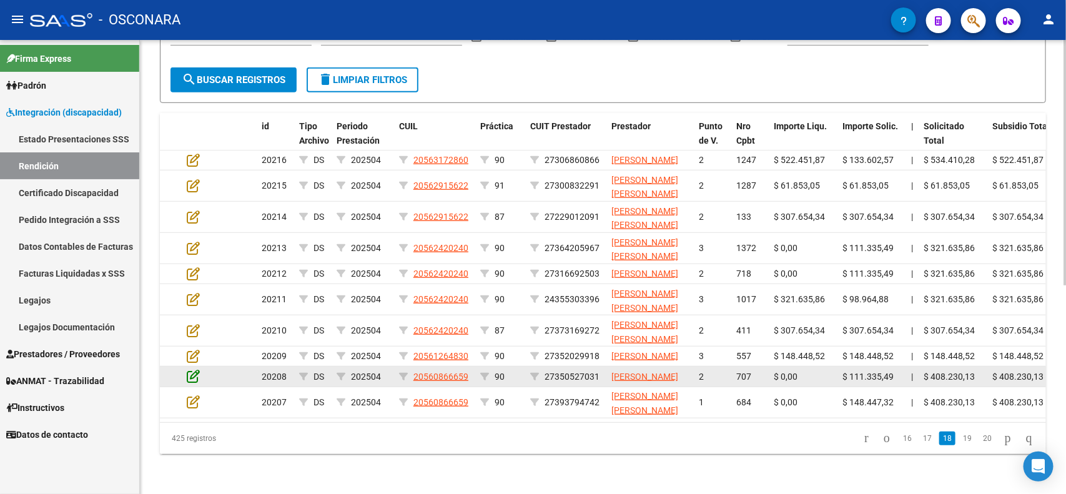
click at [189, 383] on icon at bounding box center [193, 376] width 13 height 14
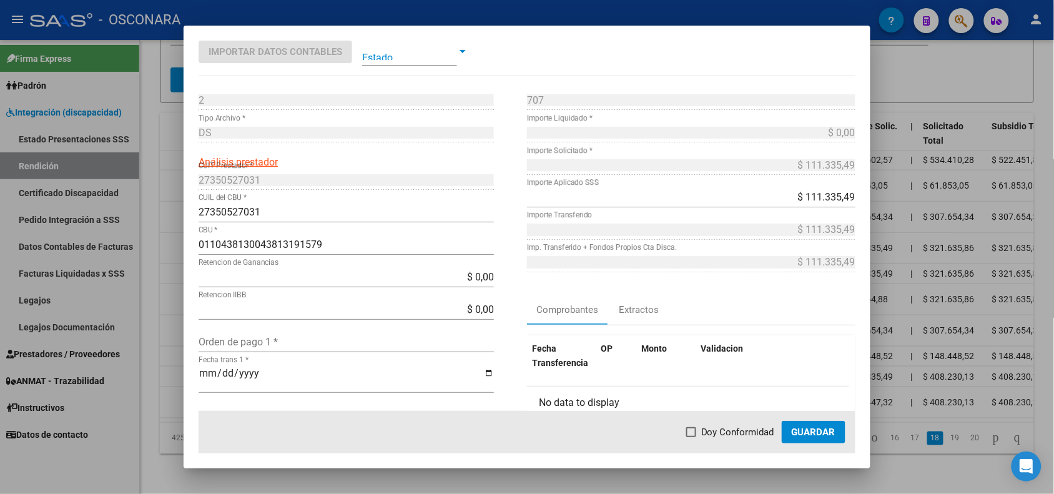
click at [172, 403] on div at bounding box center [527, 247] width 1054 height 494
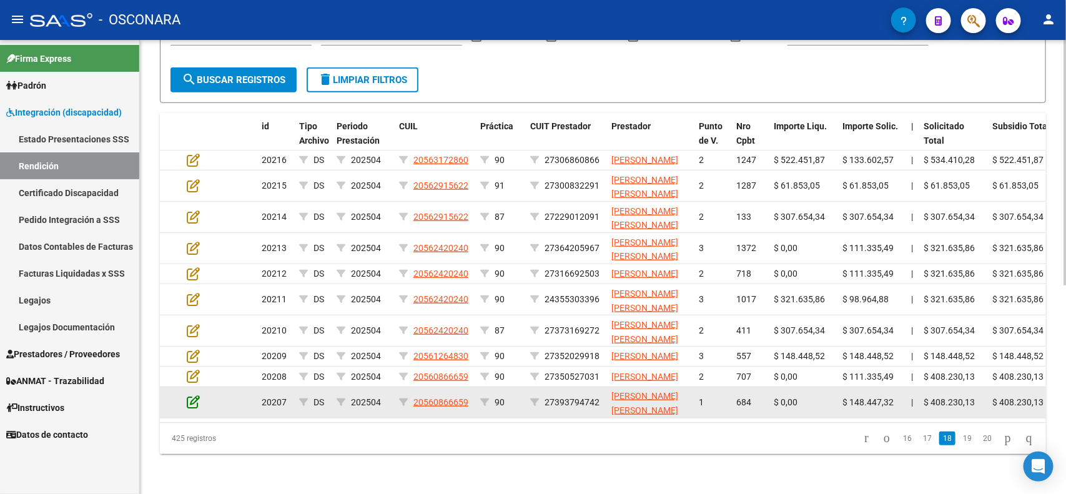
click at [189, 408] on icon at bounding box center [193, 402] width 13 height 14
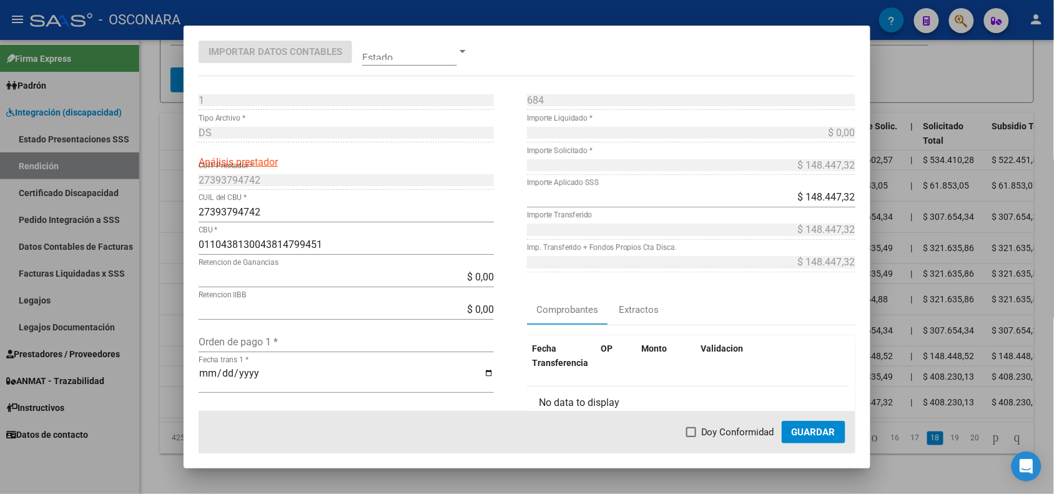
click at [167, 429] on div at bounding box center [527, 247] width 1054 height 494
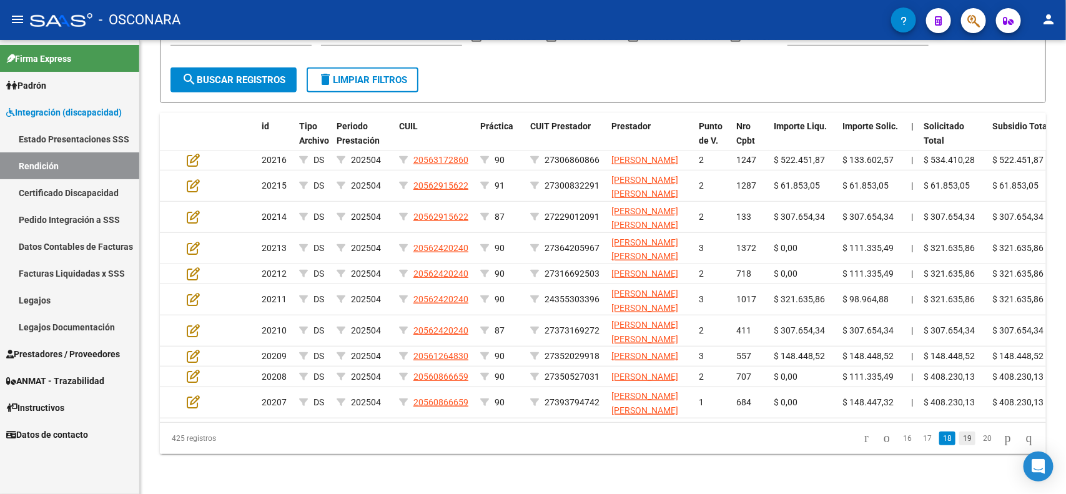
click at [959, 445] on link "19" at bounding box center [967, 439] width 16 height 14
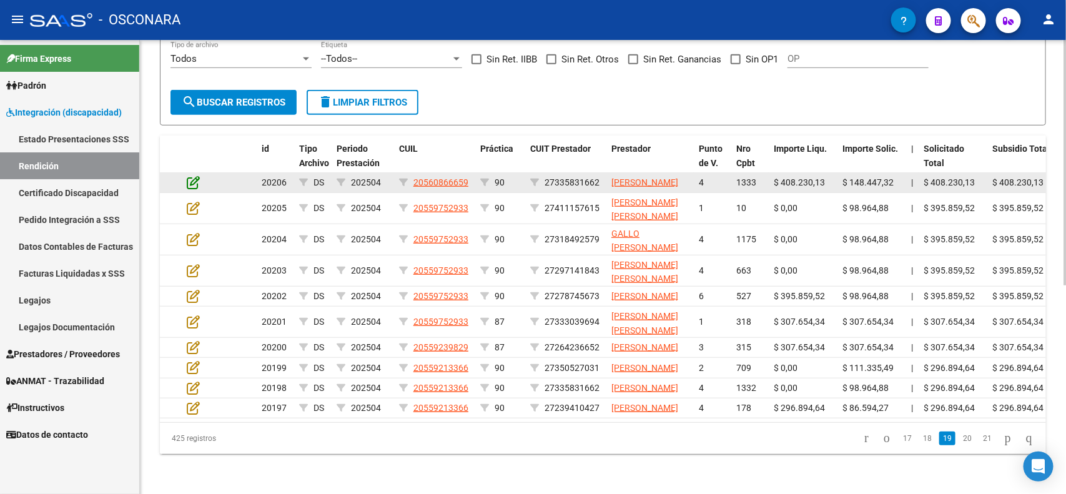
click at [192, 176] on icon at bounding box center [193, 183] width 13 height 14
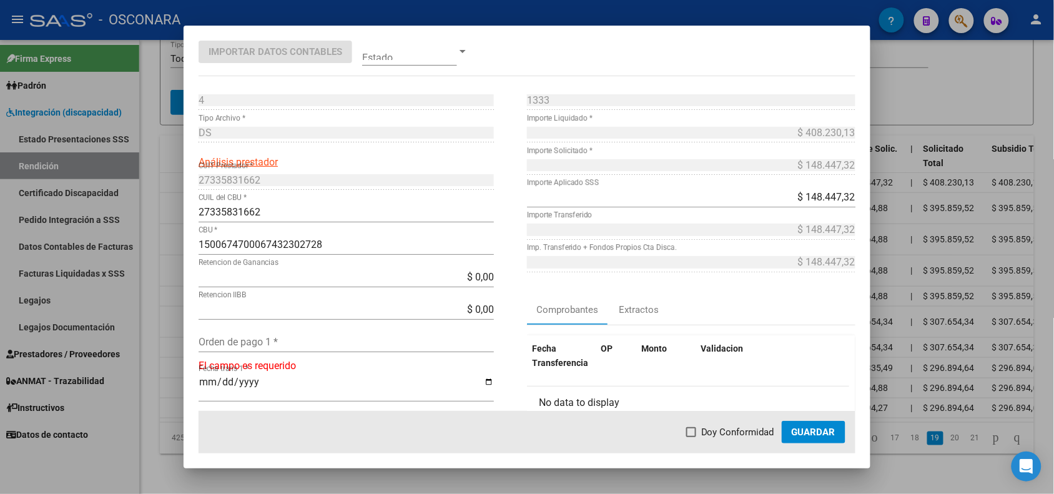
click at [176, 161] on div at bounding box center [527, 247] width 1054 height 494
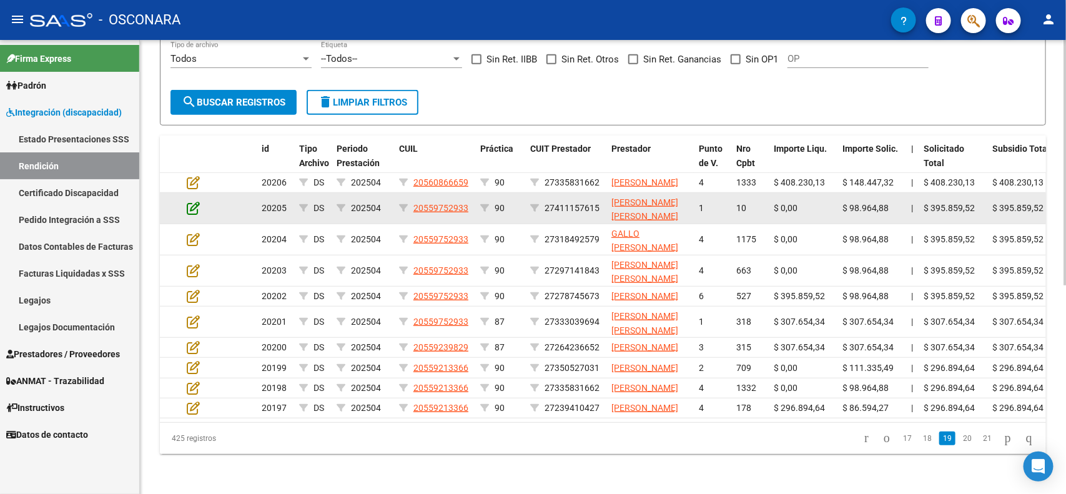
click at [192, 201] on icon at bounding box center [193, 208] width 13 height 14
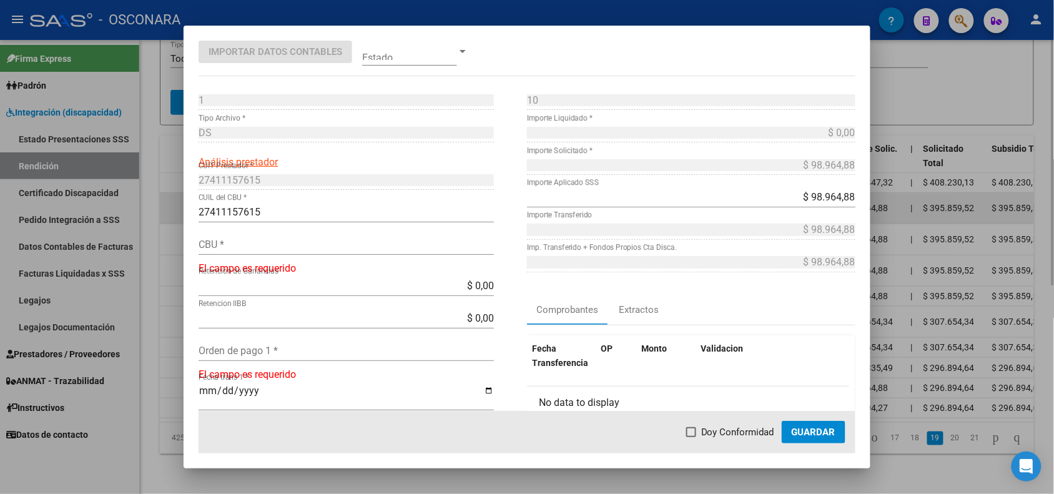
click at [178, 186] on div at bounding box center [527, 247] width 1054 height 494
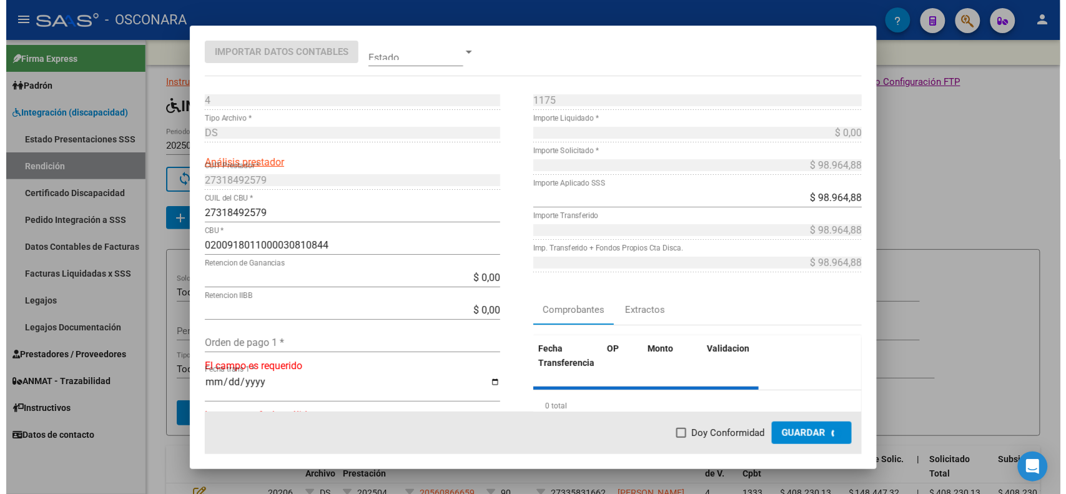
scroll to position [340, 0]
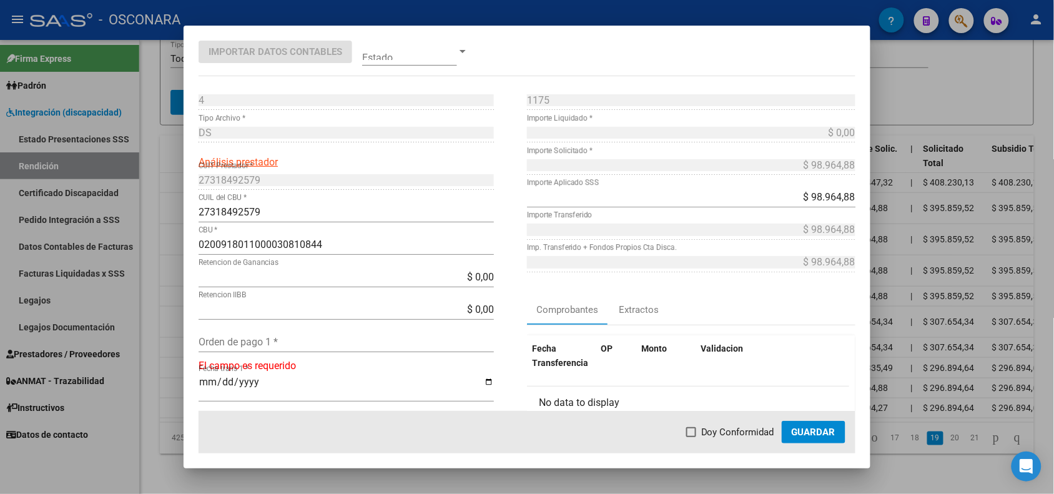
click at [176, 223] on div at bounding box center [527, 247] width 1054 height 494
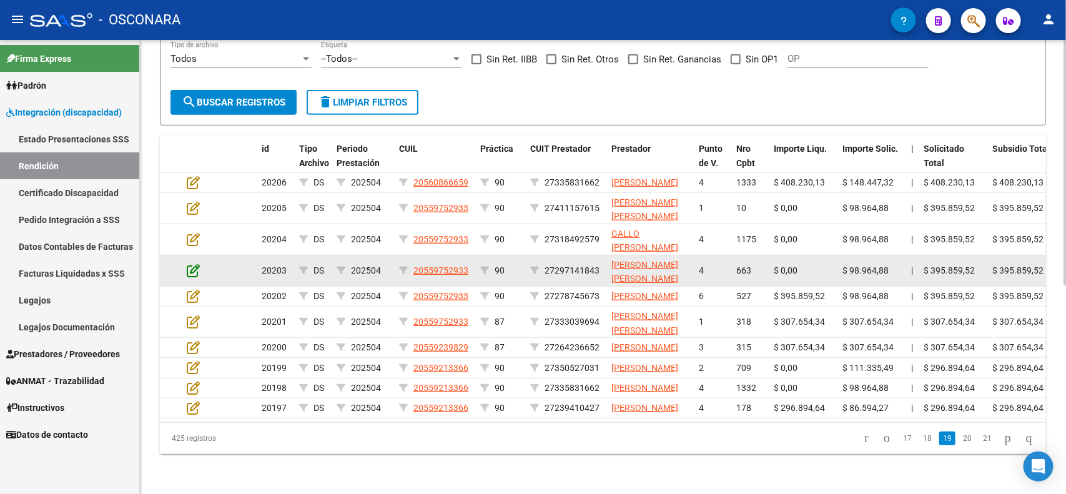
click at [191, 264] on icon at bounding box center [193, 271] width 13 height 14
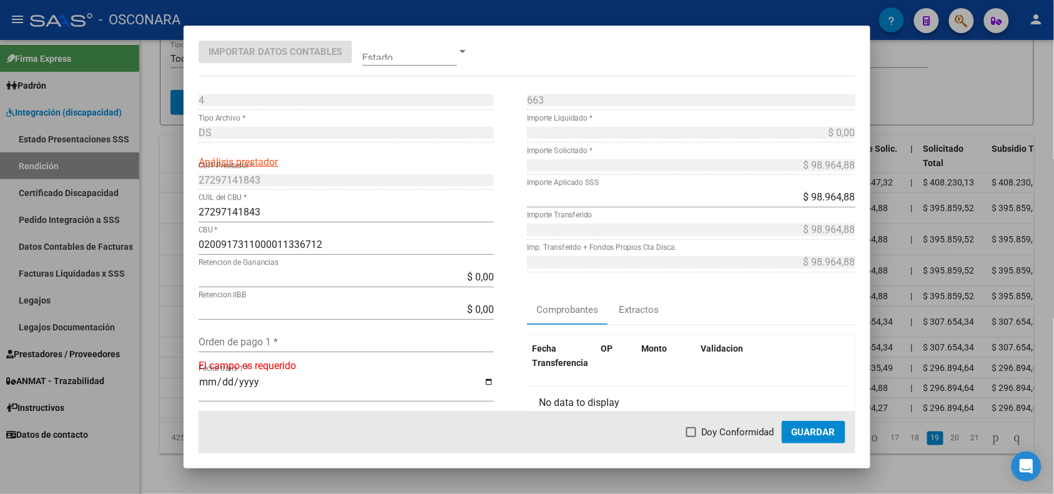
click at [172, 255] on div at bounding box center [527, 247] width 1054 height 494
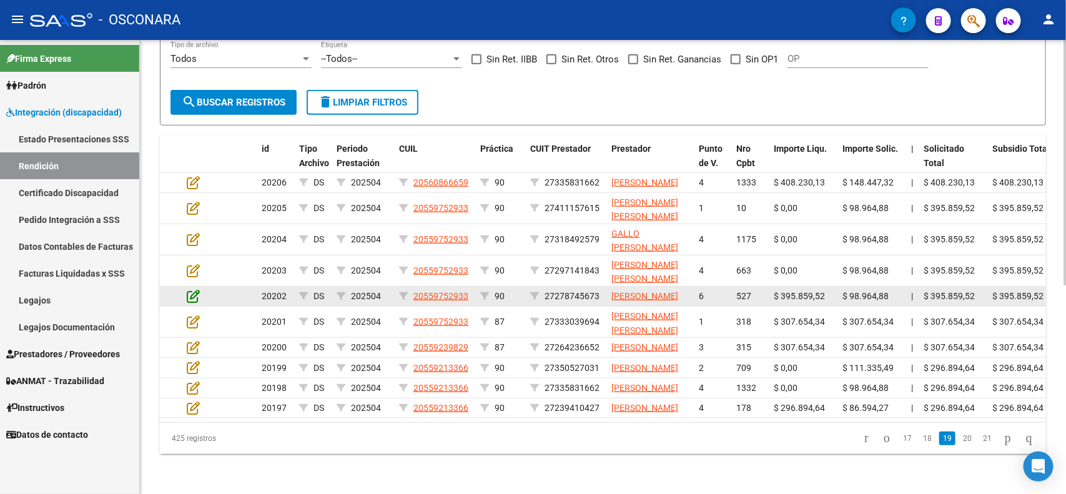
click at [188, 289] on icon at bounding box center [193, 296] width 13 height 14
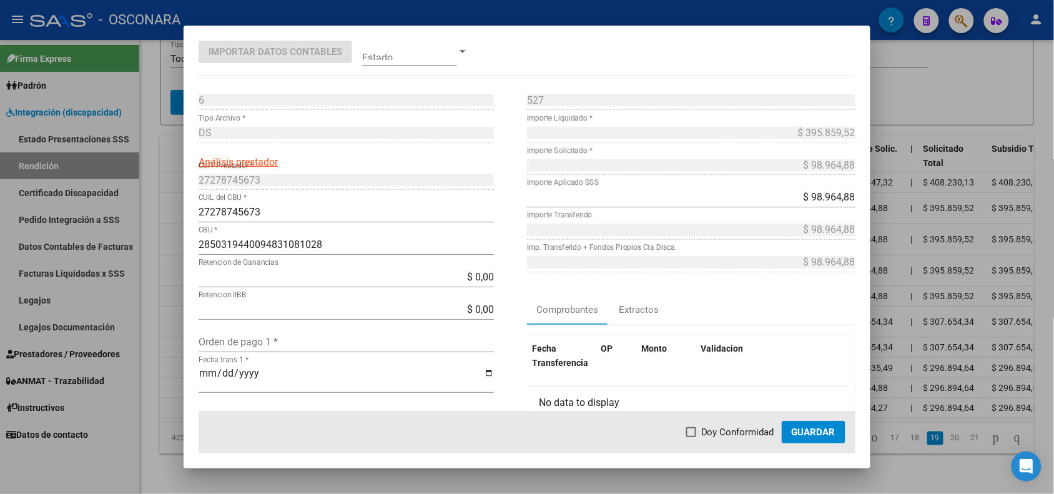
click at [176, 286] on div at bounding box center [527, 247] width 1054 height 494
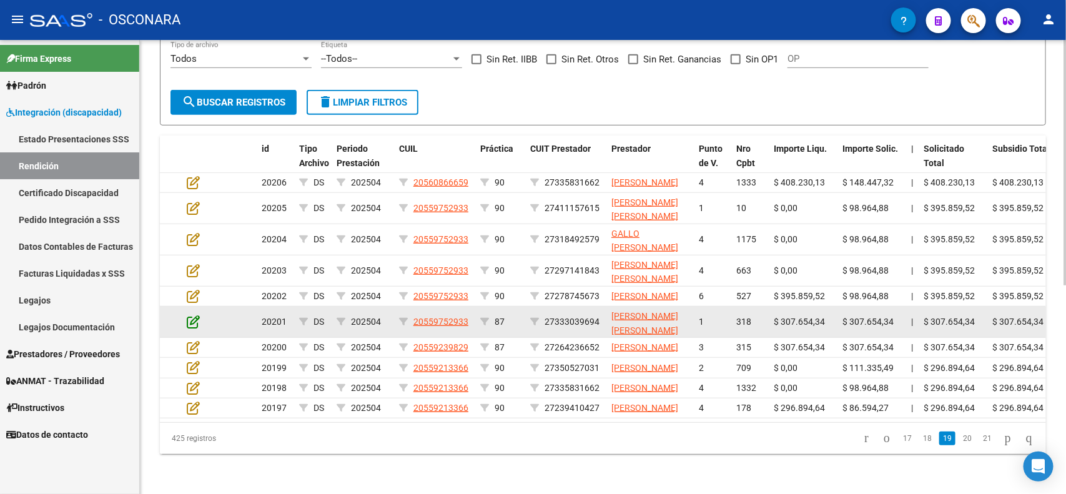
click at [189, 315] on icon at bounding box center [193, 322] width 13 height 14
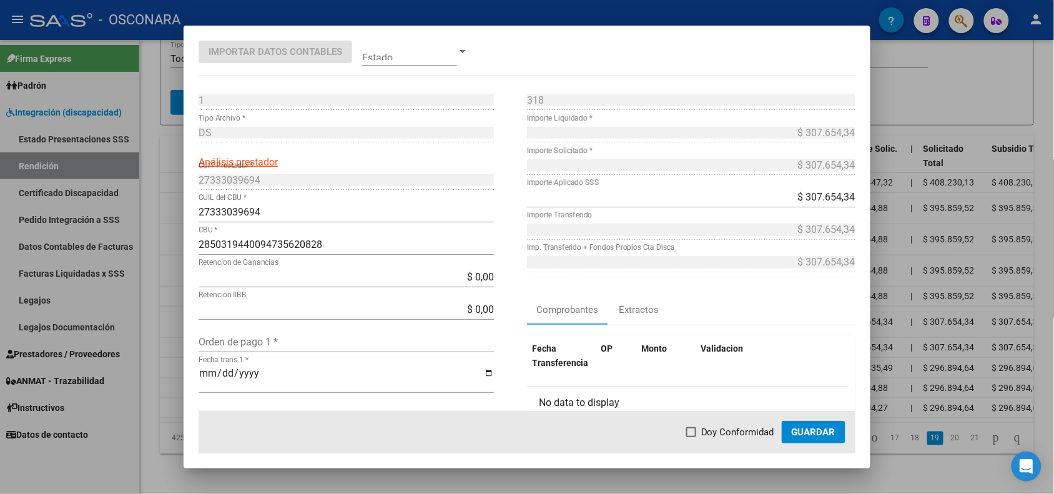
click at [173, 314] on div at bounding box center [527, 247] width 1054 height 494
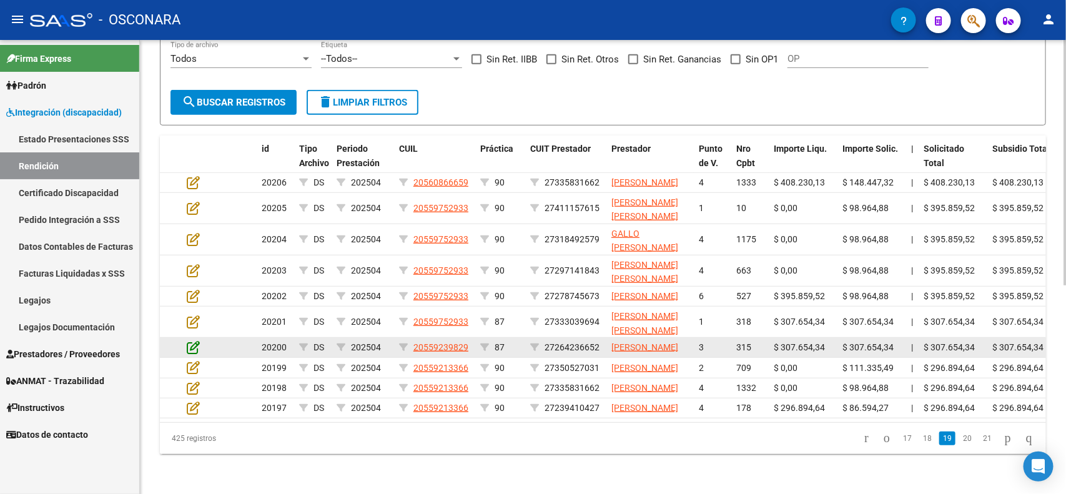
click at [187, 340] on icon at bounding box center [193, 347] width 13 height 14
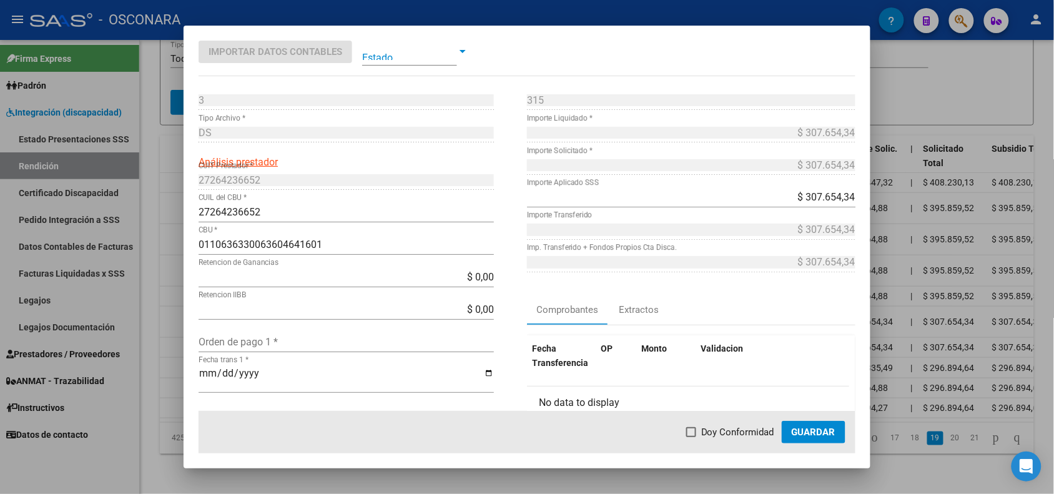
click at [164, 345] on div at bounding box center [527, 247] width 1054 height 494
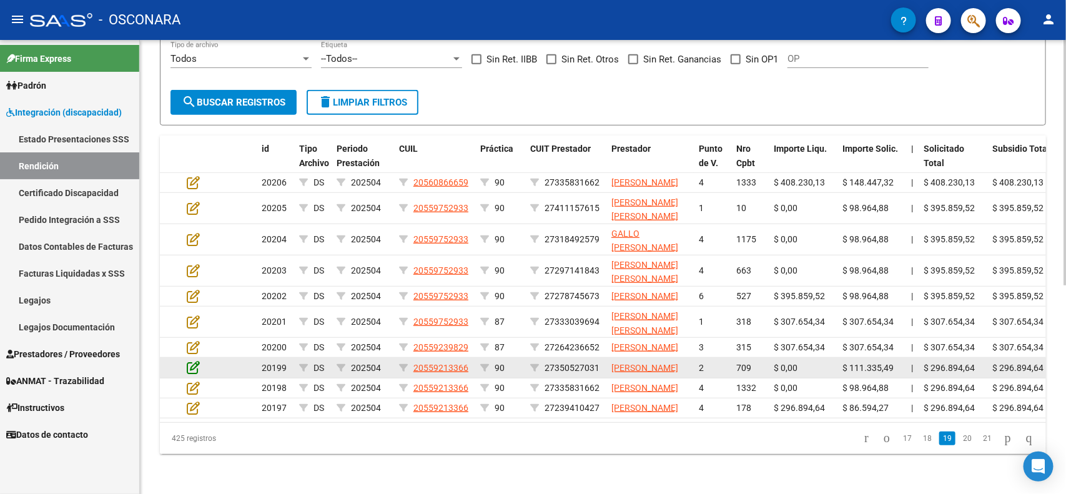
click at [187, 368] on icon at bounding box center [193, 367] width 13 height 14
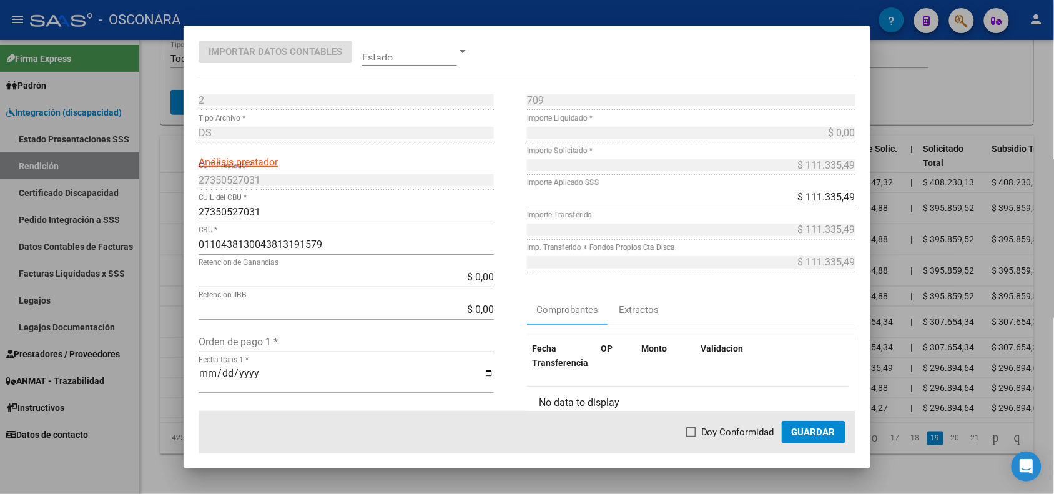
click at [170, 368] on div at bounding box center [527, 247] width 1054 height 494
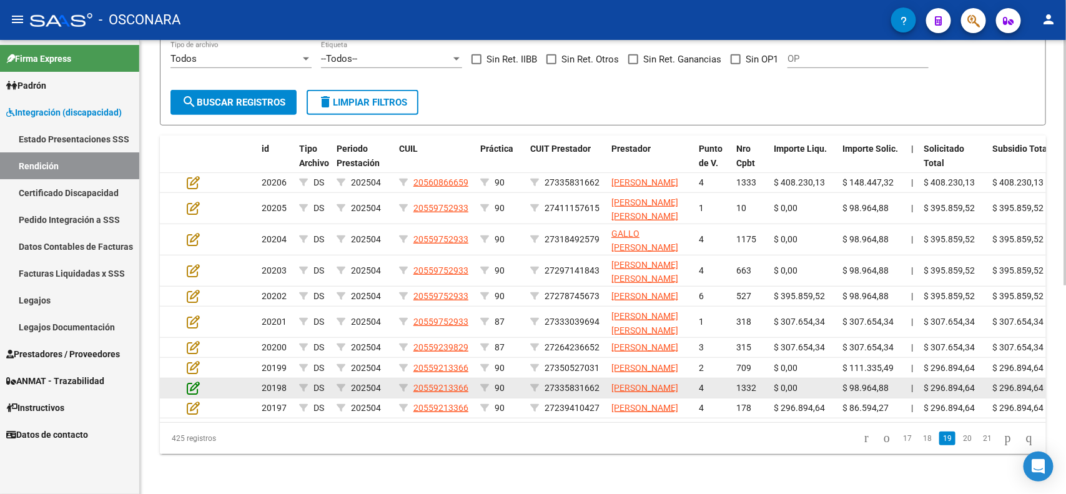
click at [187, 395] on icon at bounding box center [193, 388] width 13 height 14
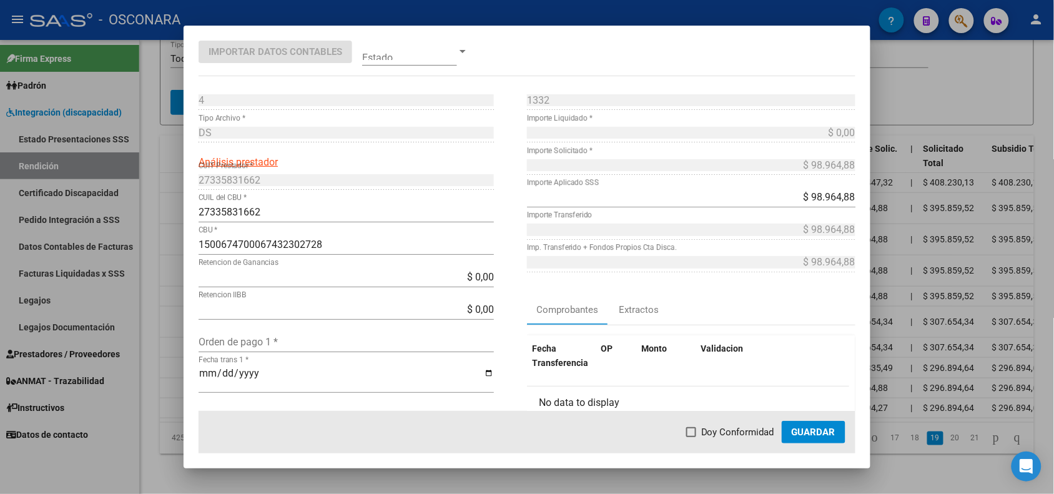
click at [171, 400] on div at bounding box center [527, 247] width 1054 height 494
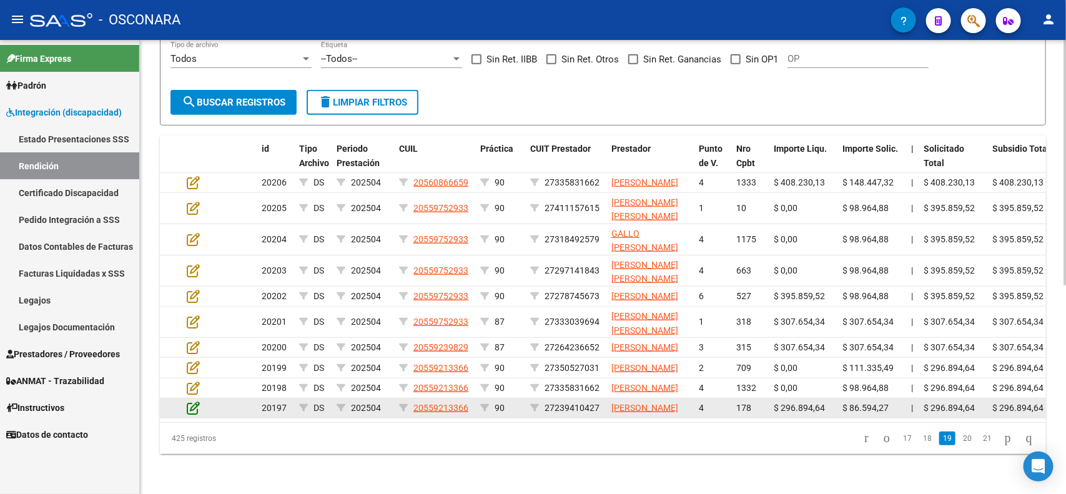
click at [191, 415] on icon at bounding box center [193, 408] width 13 height 14
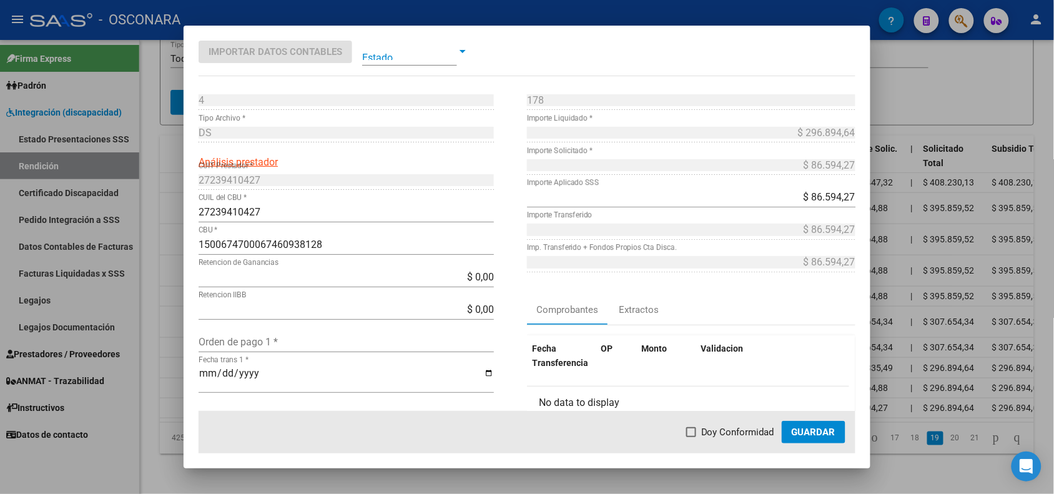
click at [176, 427] on div at bounding box center [527, 247] width 1054 height 494
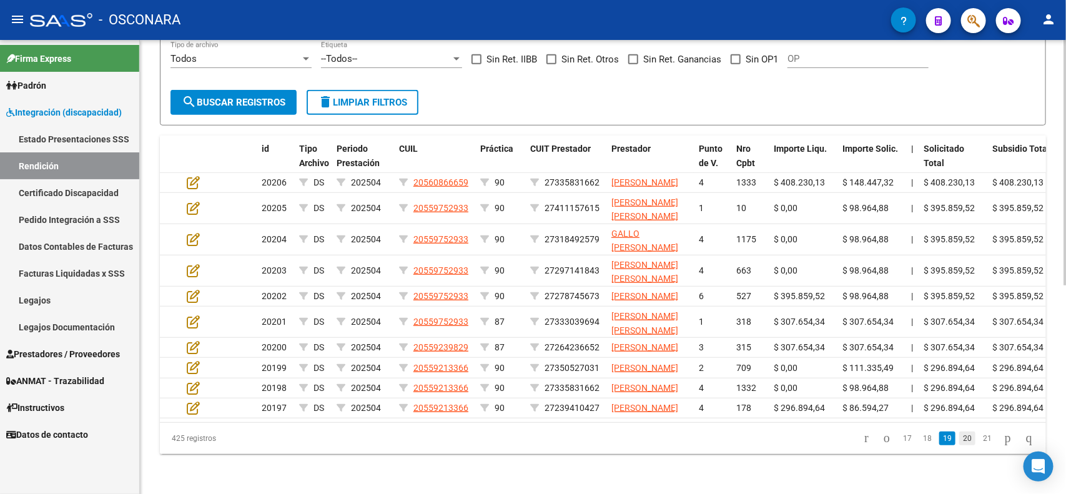
click at [959, 445] on link "20" at bounding box center [967, 439] width 16 height 14
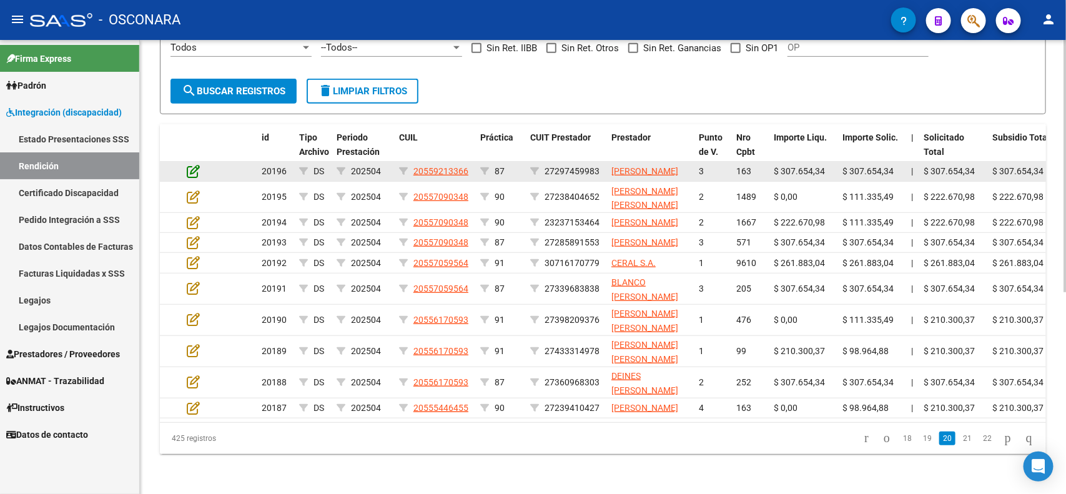
click at [192, 164] on icon at bounding box center [193, 171] width 13 height 14
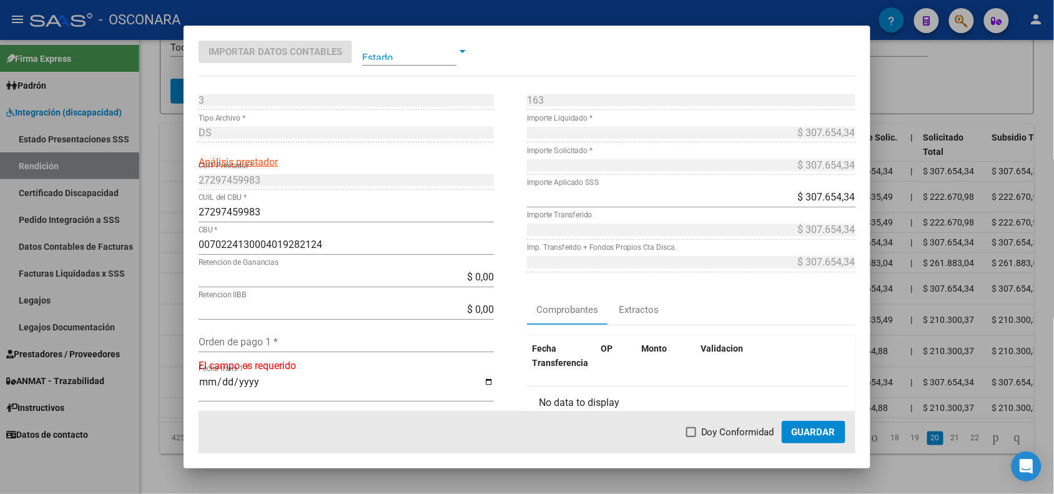
click at [169, 157] on div at bounding box center [527, 247] width 1054 height 494
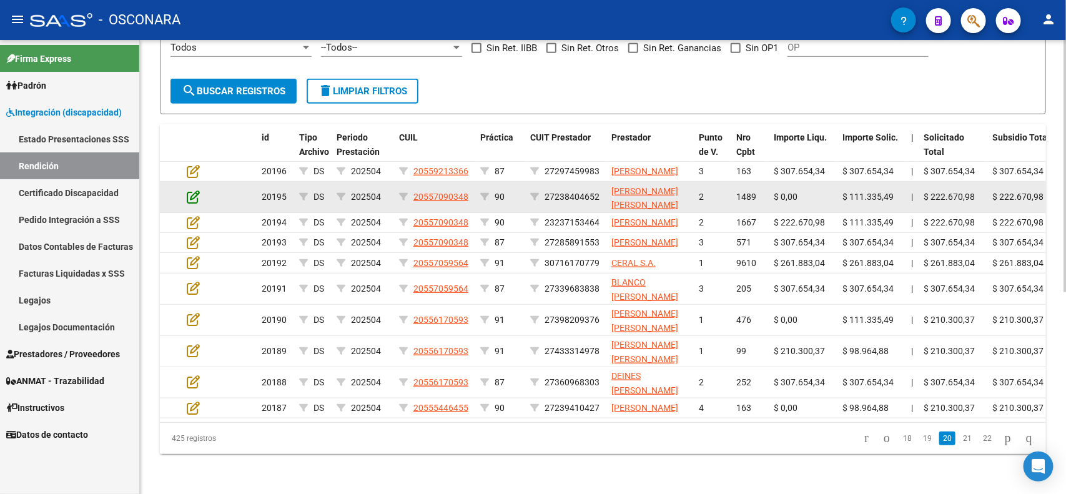
click at [197, 190] on icon at bounding box center [193, 197] width 13 height 14
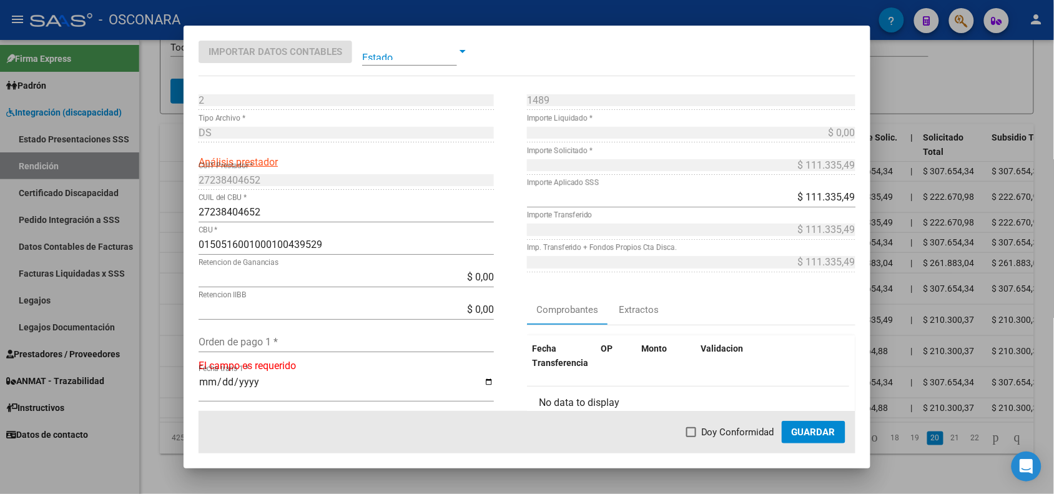
click at [172, 179] on div at bounding box center [527, 247] width 1054 height 494
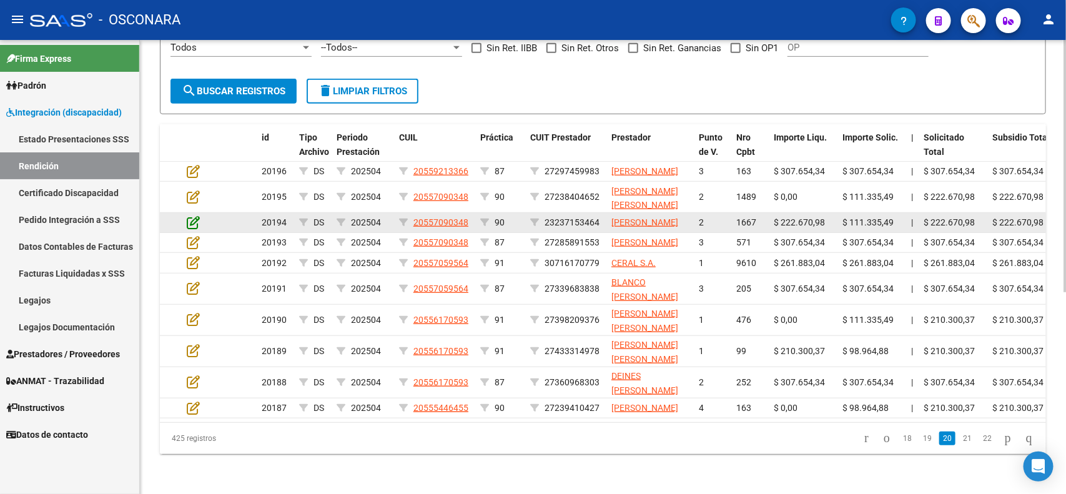
click at [191, 215] on icon at bounding box center [193, 222] width 13 height 14
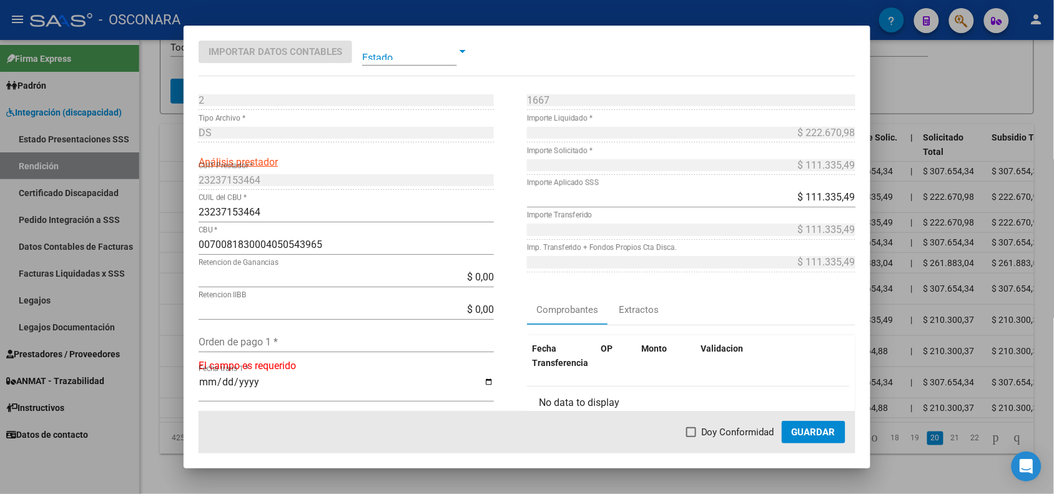
click at [169, 211] on div at bounding box center [527, 247] width 1054 height 494
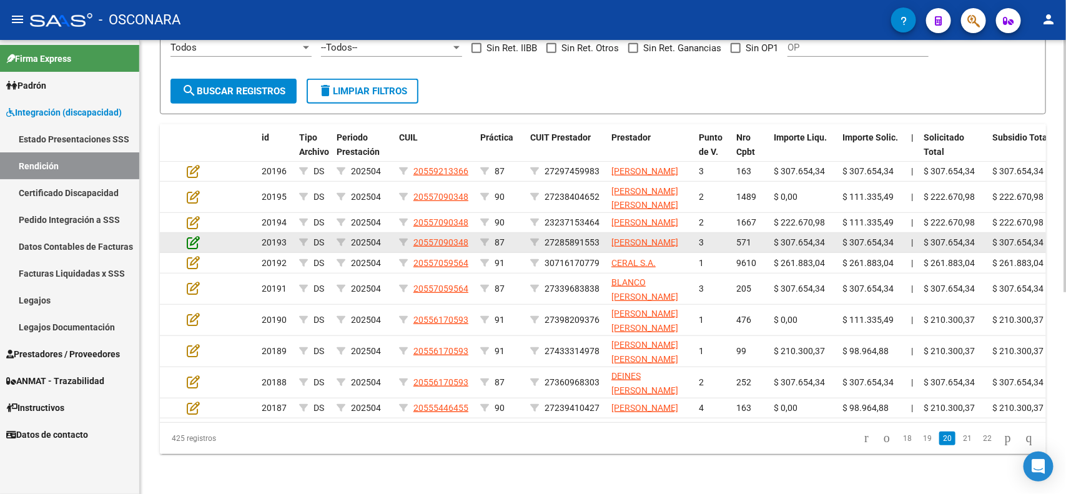
click at [190, 236] on icon at bounding box center [193, 242] width 13 height 14
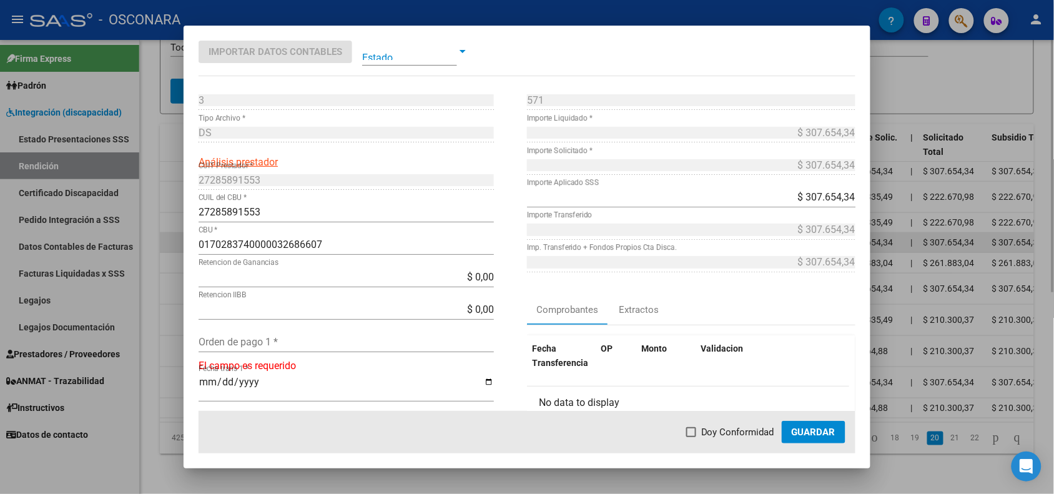
click at [170, 239] on div at bounding box center [527, 247] width 1054 height 494
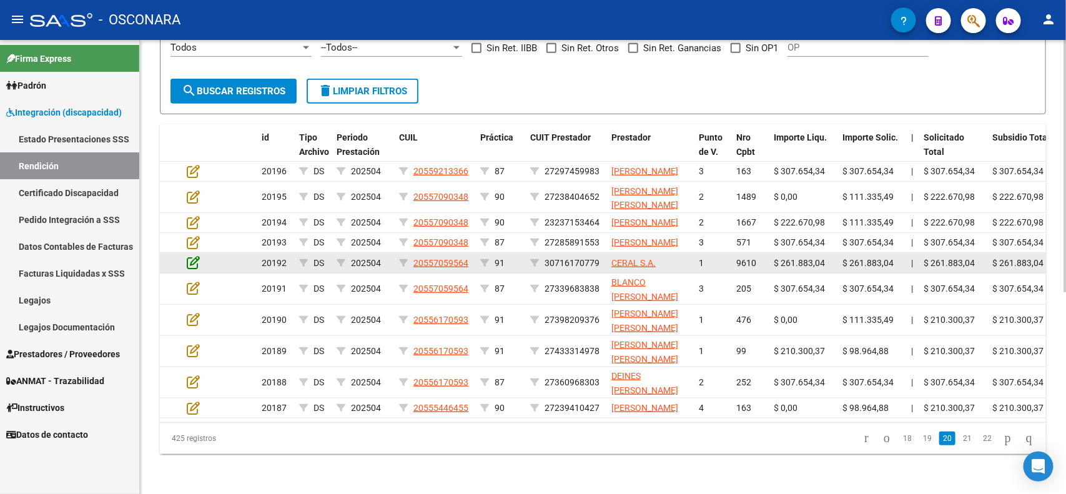
click at [197, 266] on icon at bounding box center [193, 262] width 13 height 14
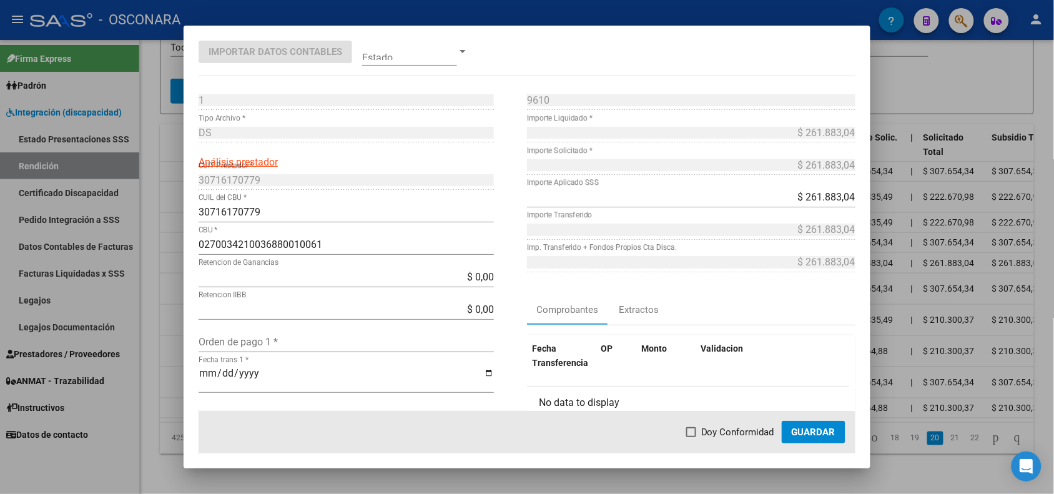
click at [174, 262] on div at bounding box center [527, 247] width 1054 height 494
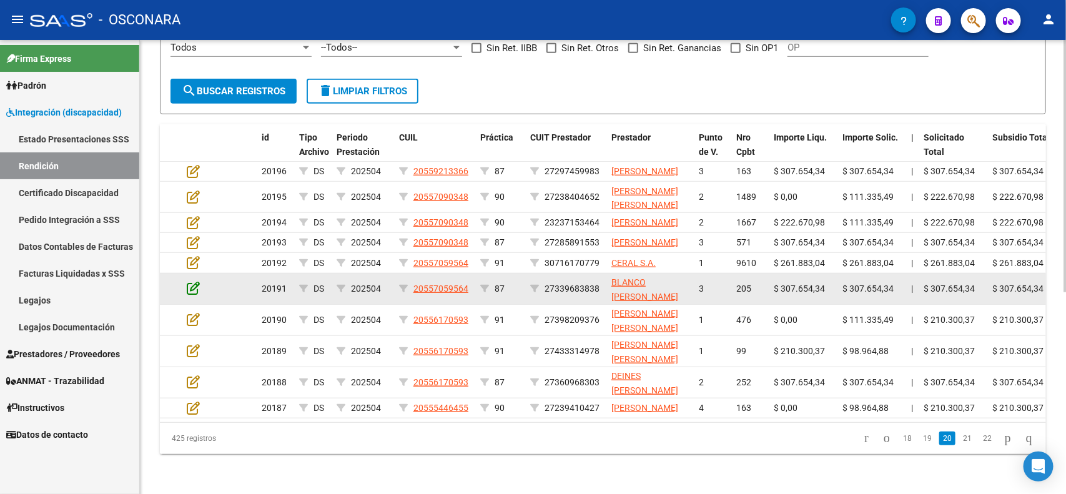
click at [192, 282] on icon at bounding box center [193, 288] width 13 height 14
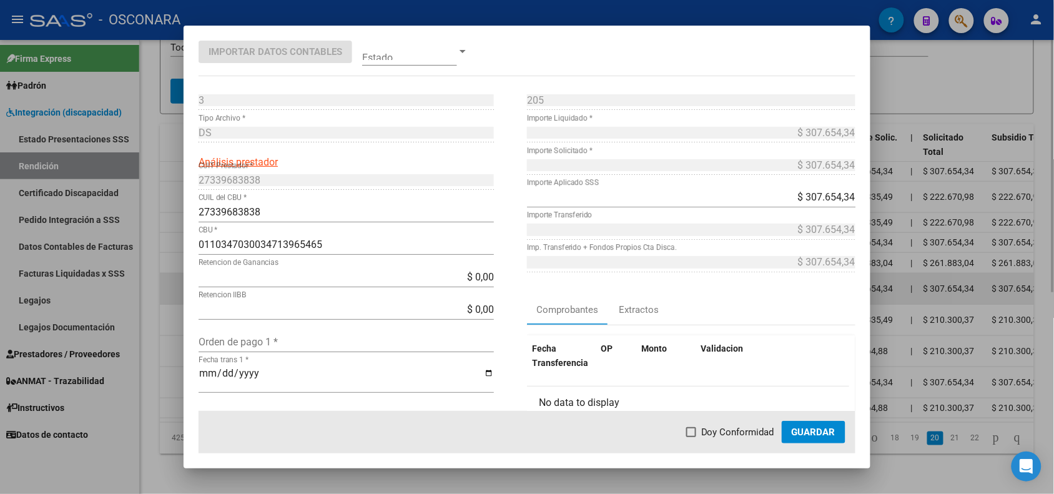
click at [176, 285] on div at bounding box center [527, 247] width 1054 height 494
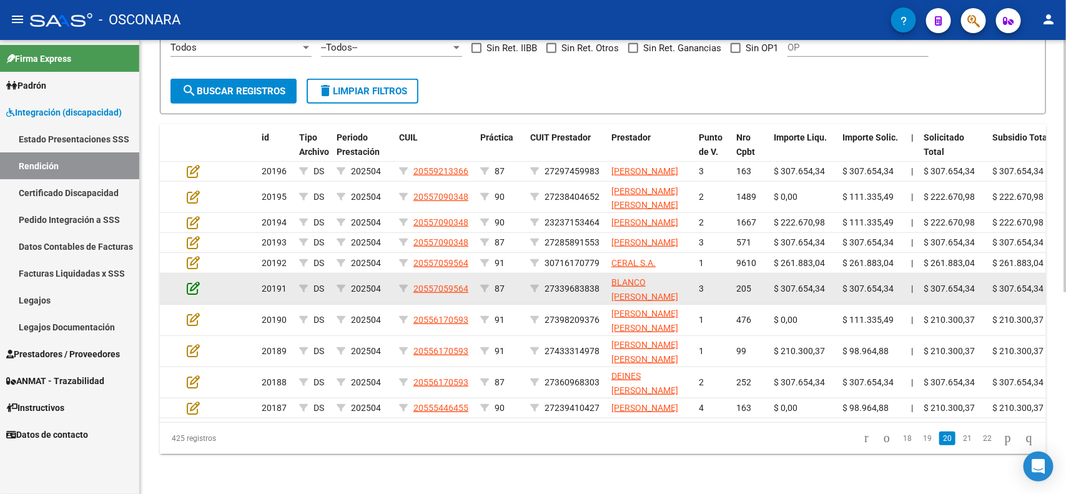
click at [194, 292] on icon at bounding box center [193, 288] width 13 height 14
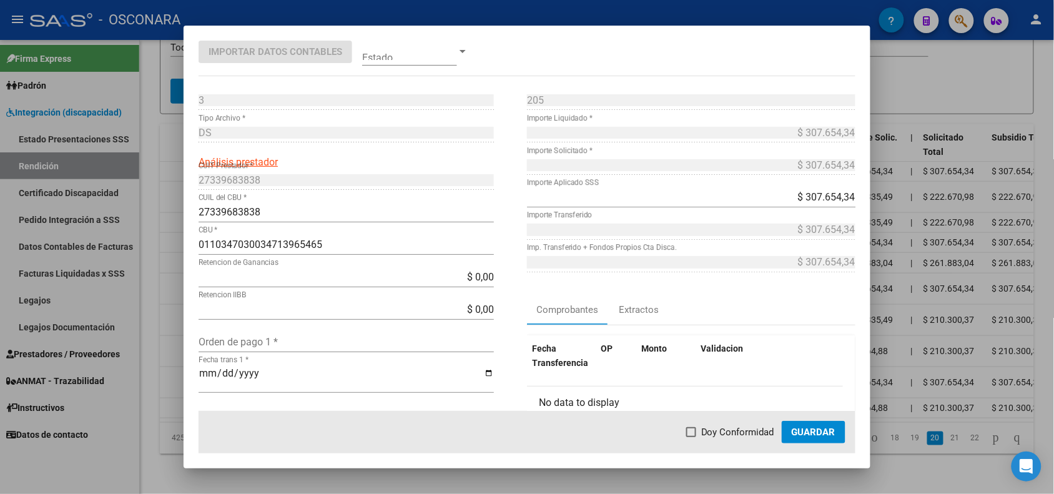
click at [172, 295] on div at bounding box center [527, 247] width 1054 height 494
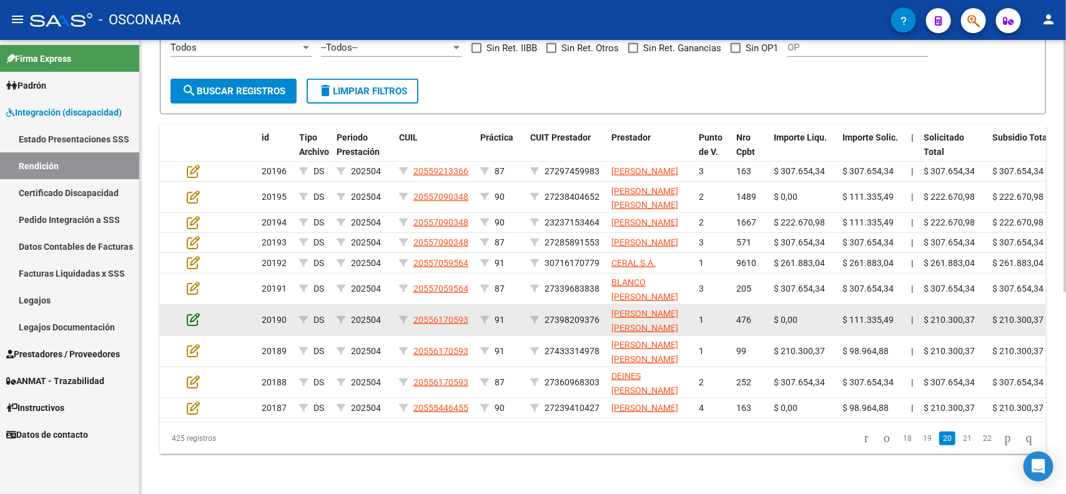
click at [190, 319] on icon at bounding box center [193, 319] width 13 height 14
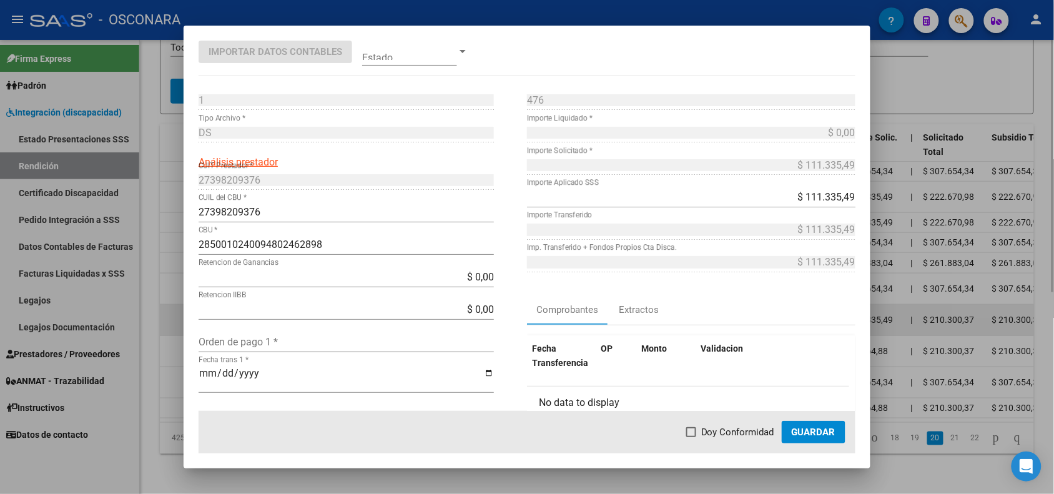
click at [169, 317] on div at bounding box center [527, 247] width 1054 height 494
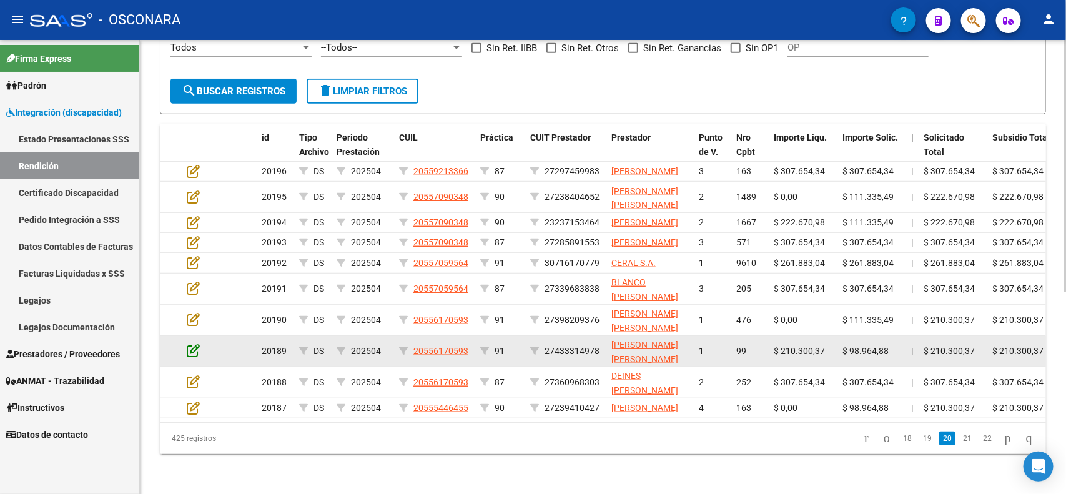
click at [189, 349] on icon at bounding box center [193, 351] width 13 height 14
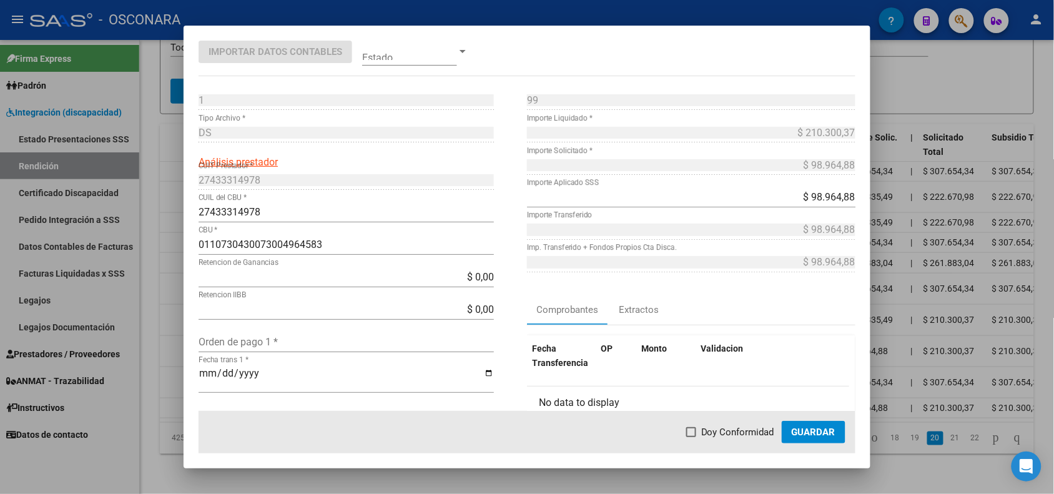
click at [175, 351] on div at bounding box center [527, 247] width 1054 height 494
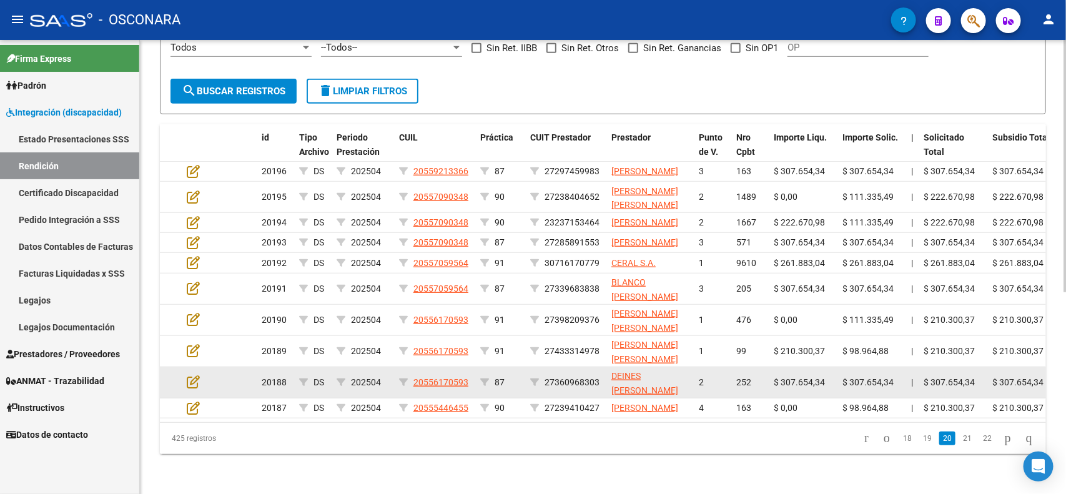
click at [194, 373] on datatable-body-cell at bounding box center [204, 382] width 44 height 31
click at [188, 377] on icon at bounding box center [193, 382] width 13 height 14
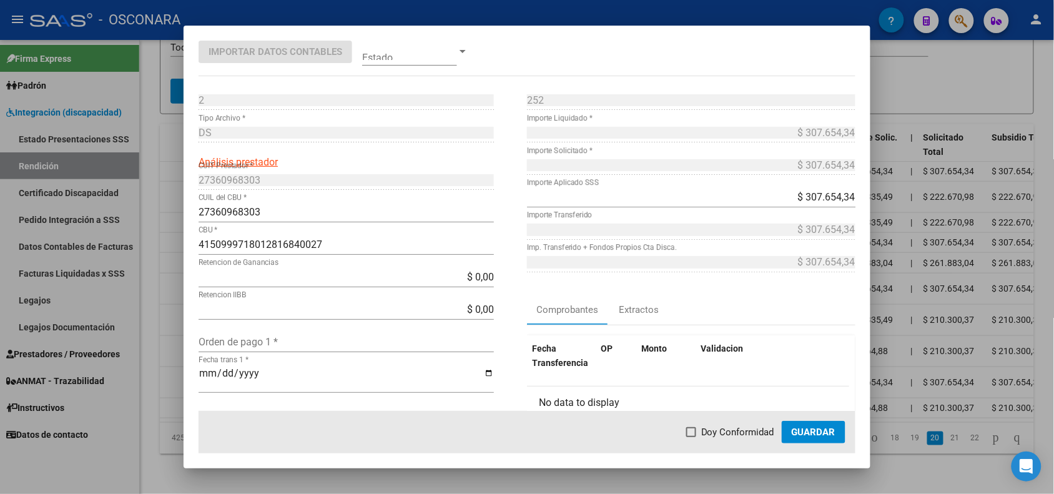
click at [171, 378] on div at bounding box center [527, 247] width 1054 height 494
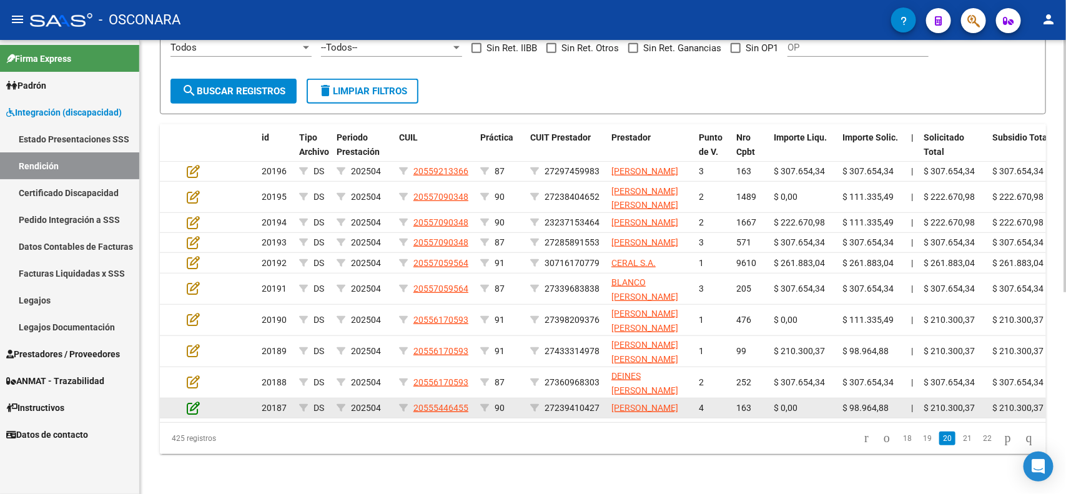
click at [195, 413] on icon at bounding box center [193, 408] width 13 height 14
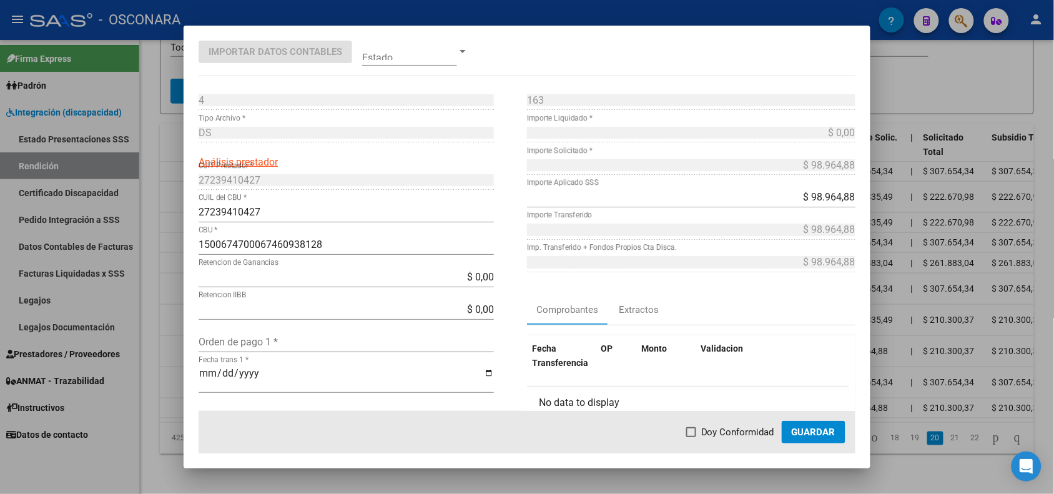
click at [159, 402] on div at bounding box center [527, 247] width 1054 height 494
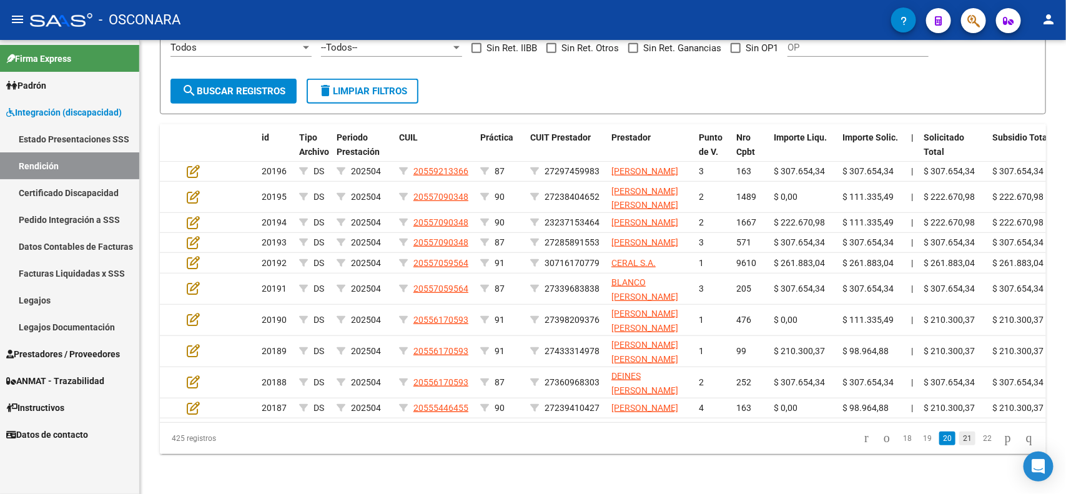
click at [959, 445] on link "21" at bounding box center [967, 439] width 16 height 14
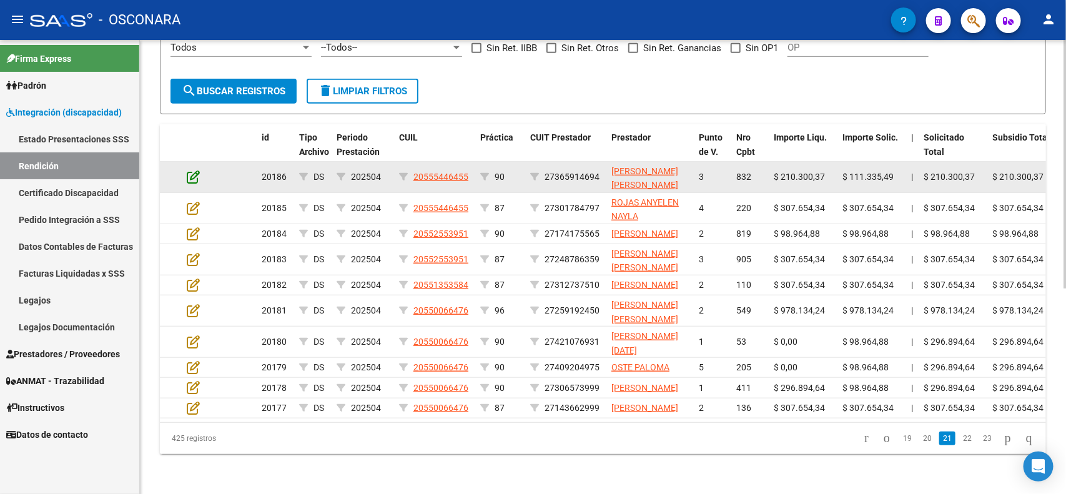
click at [194, 170] on icon at bounding box center [193, 177] width 13 height 14
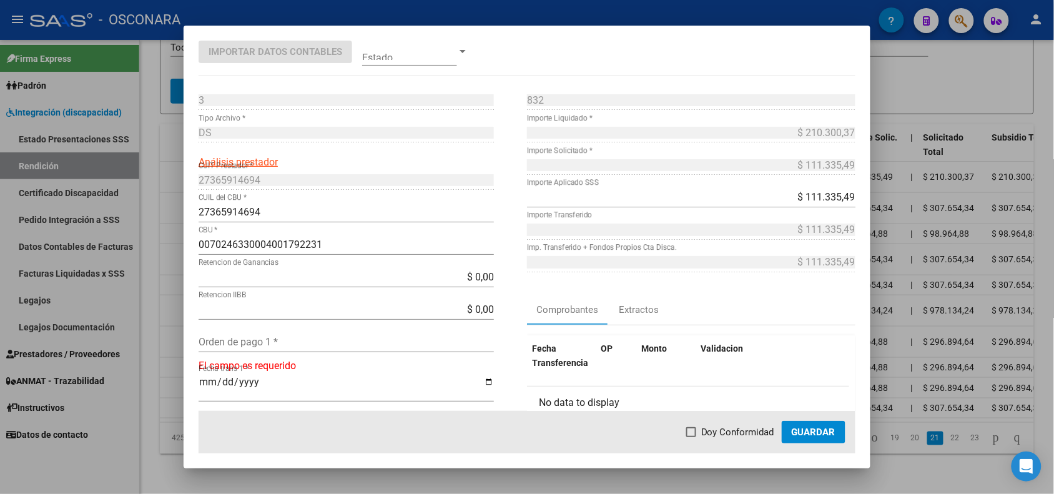
click at [172, 161] on div at bounding box center [527, 247] width 1054 height 494
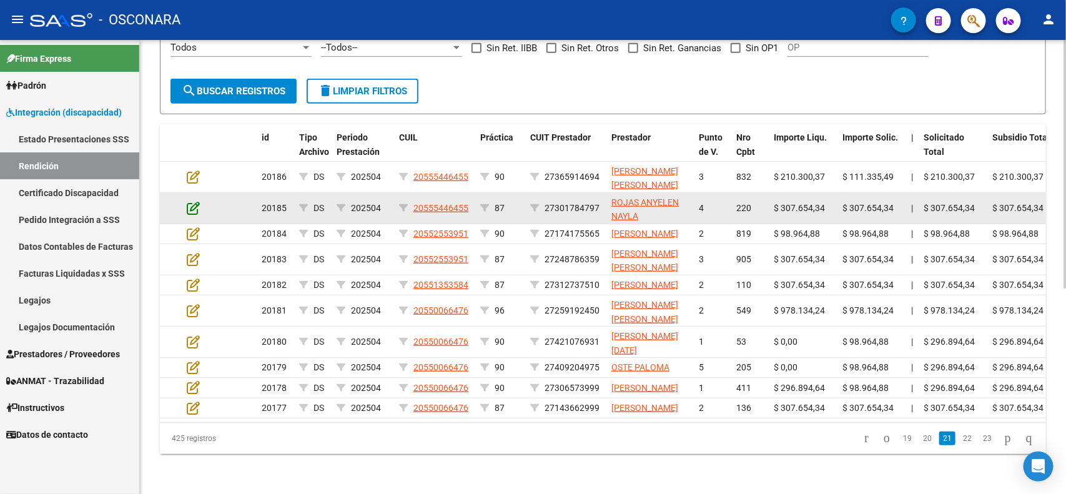
click at [192, 201] on icon at bounding box center [193, 208] width 13 height 14
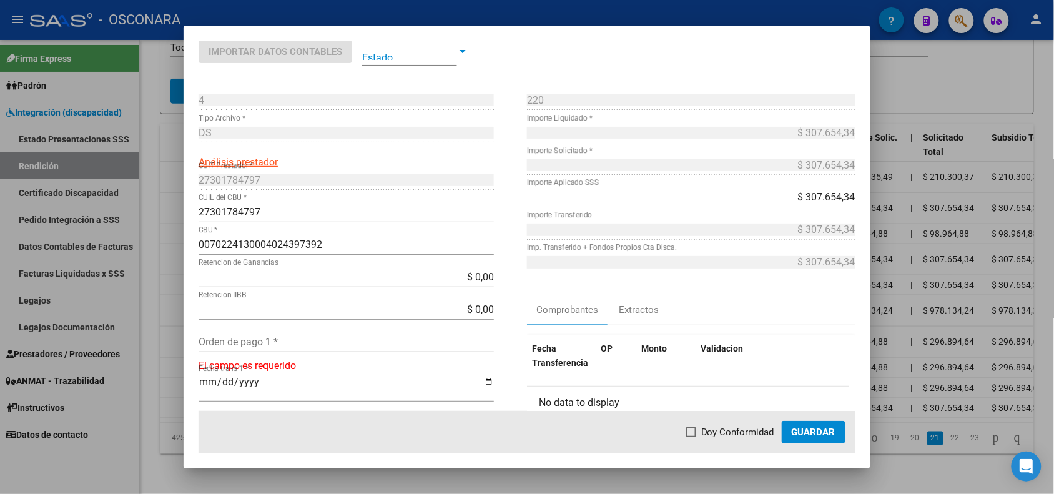
click at [176, 185] on div at bounding box center [527, 247] width 1054 height 494
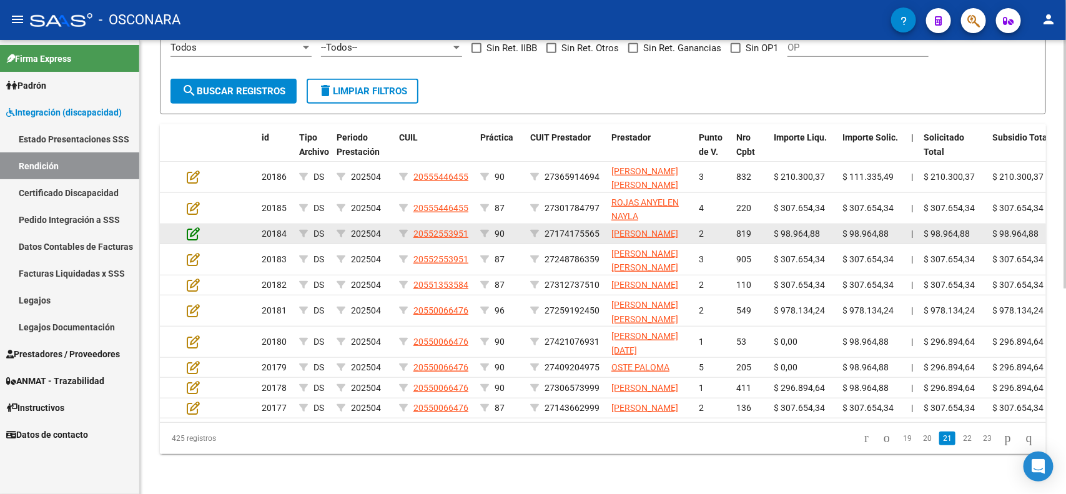
click at [191, 227] on icon at bounding box center [193, 234] width 13 height 14
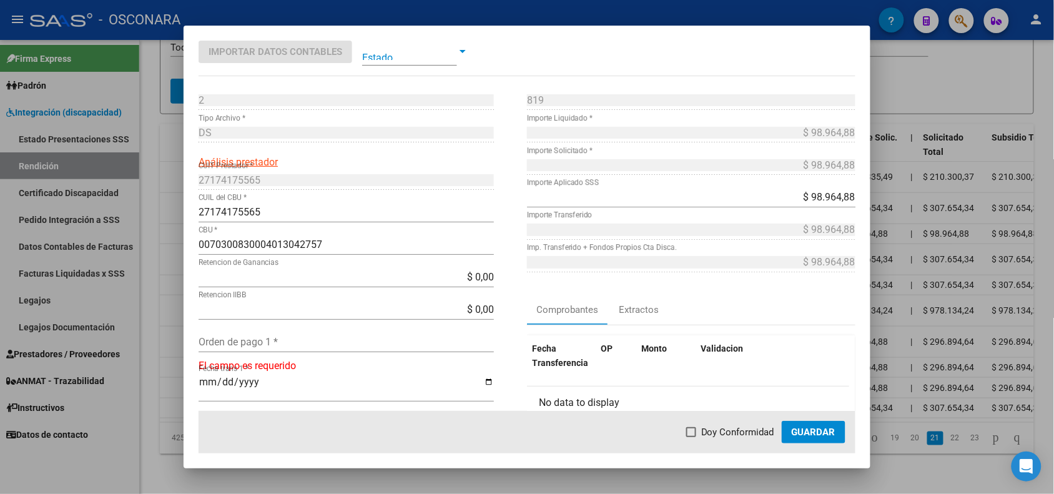
click at [169, 220] on div at bounding box center [527, 247] width 1054 height 494
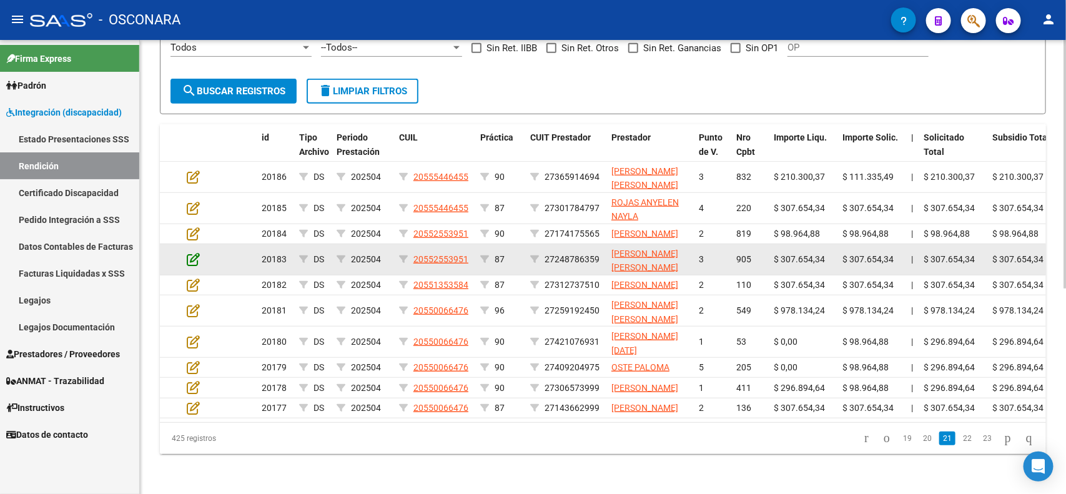
click at [192, 252] on icon at bounding box center [193, 259] width 13 height 14
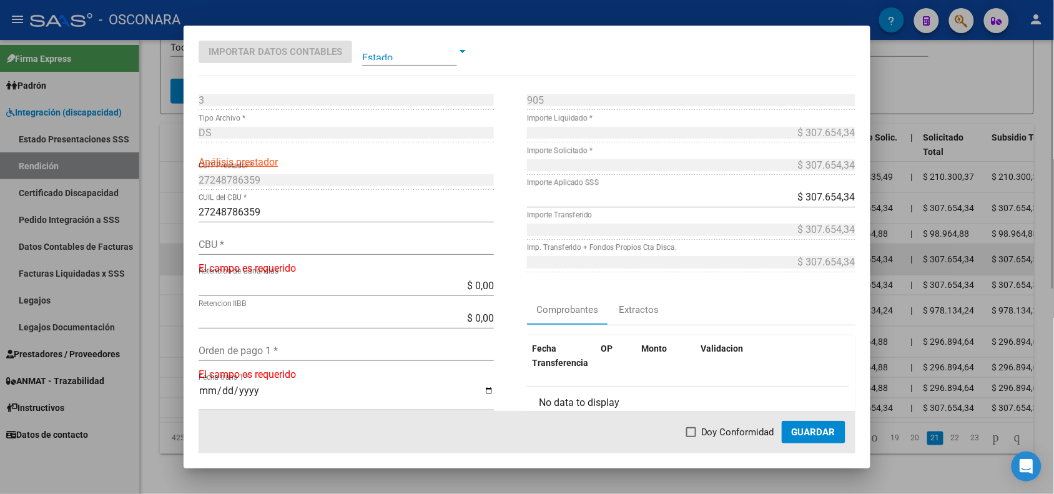
click at [169, 250] on div at bounding box center [527, 247] width 1054 height 494
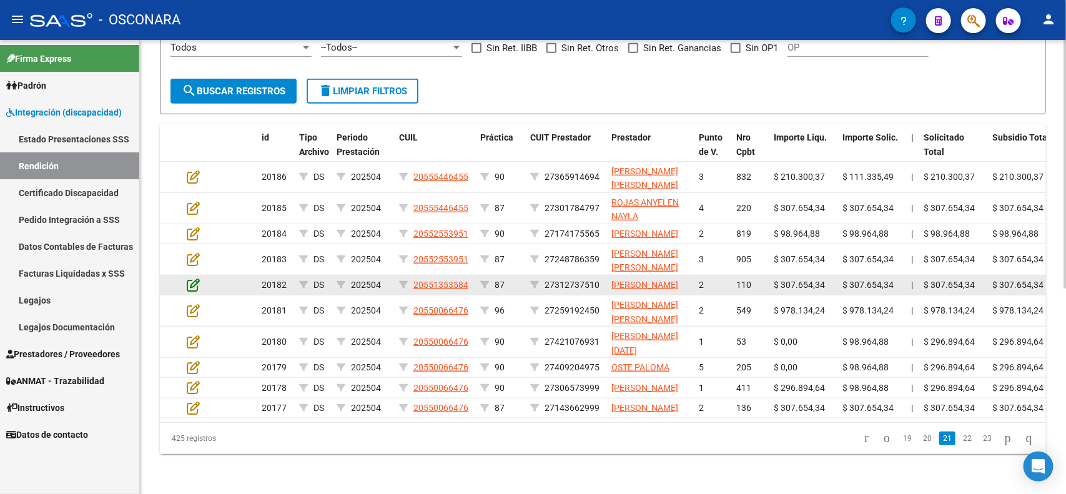
click at [192, 279] on icon at bounding box center [193, 285] width 13 height 14
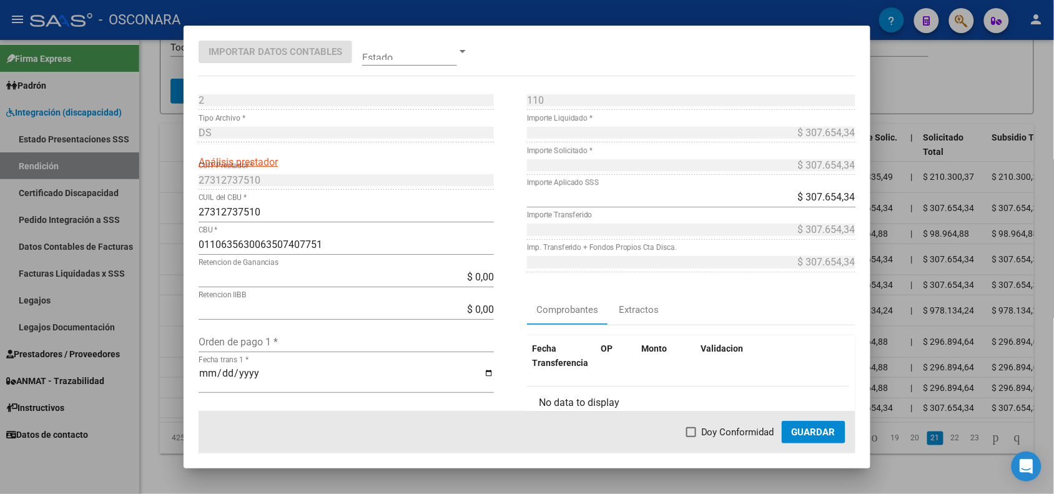
click at [170, 279] on div at bounding box center [527, 247] width 1054 height 494
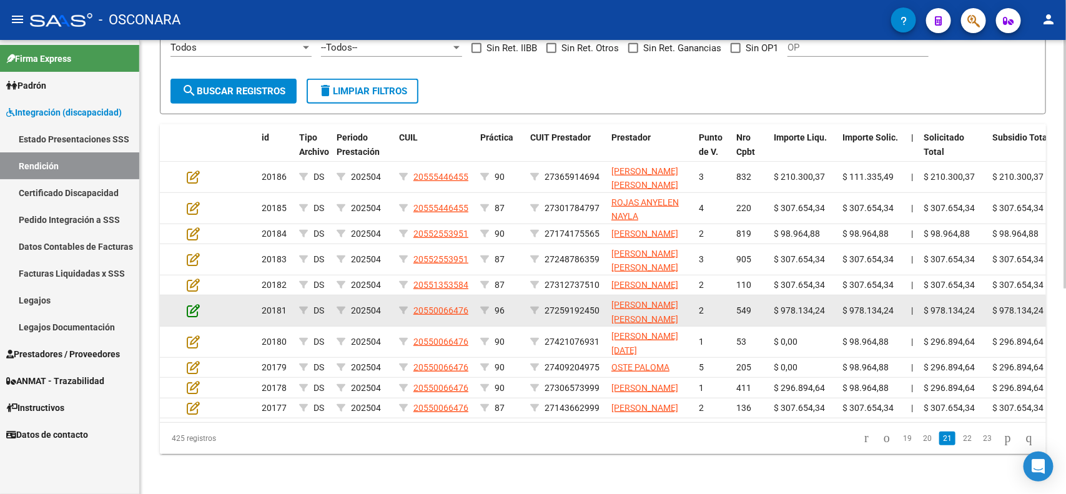
click at [195, 304] on icon at bounding box center [193, 311] width 13 height 14
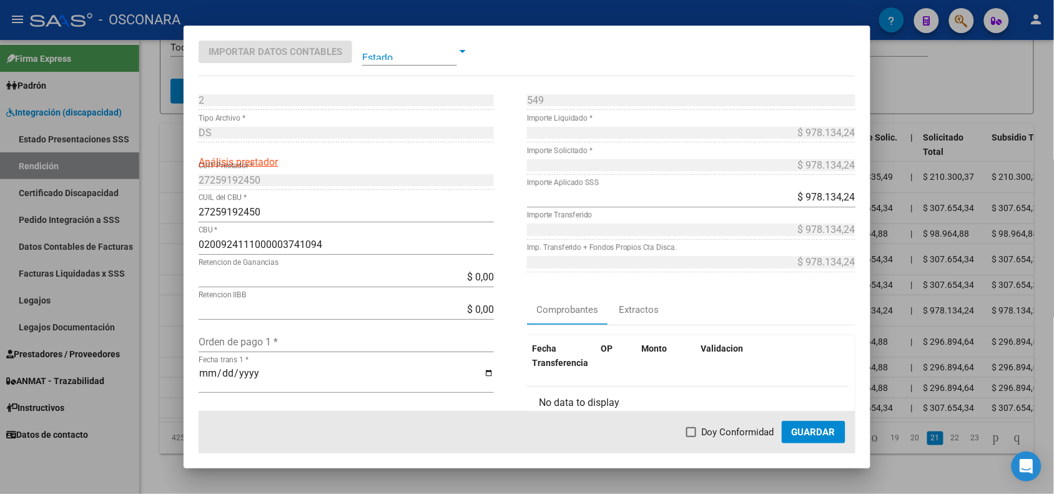
click at [169, 309] on div at bounding box center [527, 247] width 1054 height 494
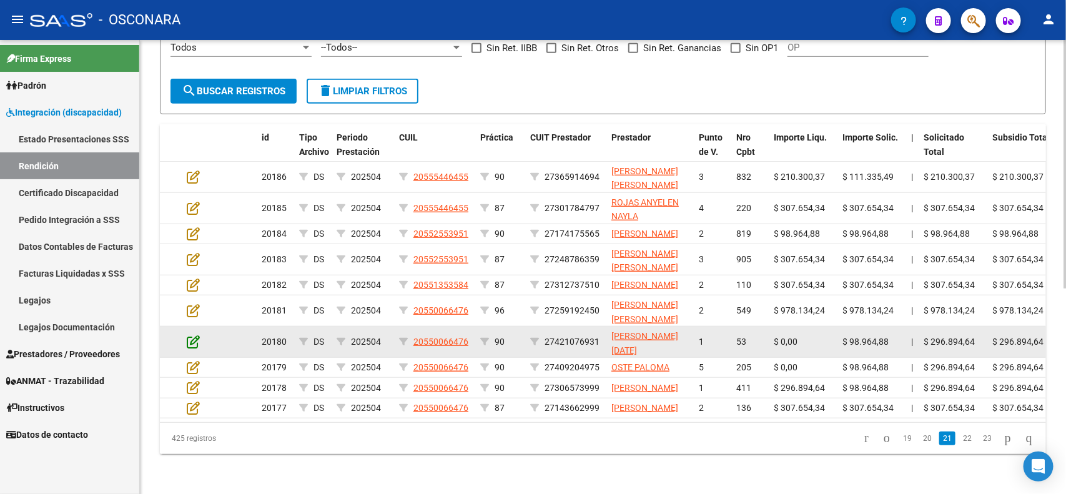
click at [189, 339] on icon at bounding box center [193, 342] width 13 height 14
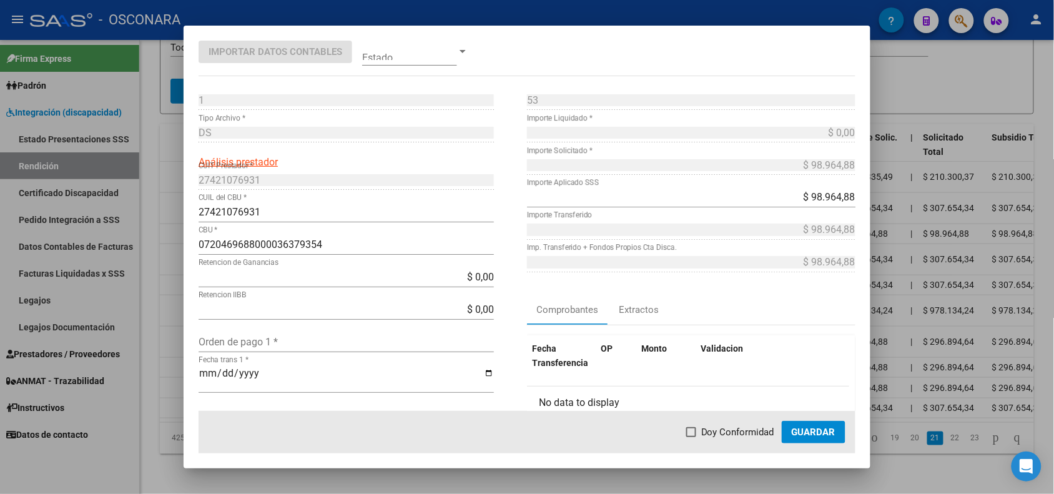
click at [169, 339] on div at bounding box center [527, 247] width 1054 height 494
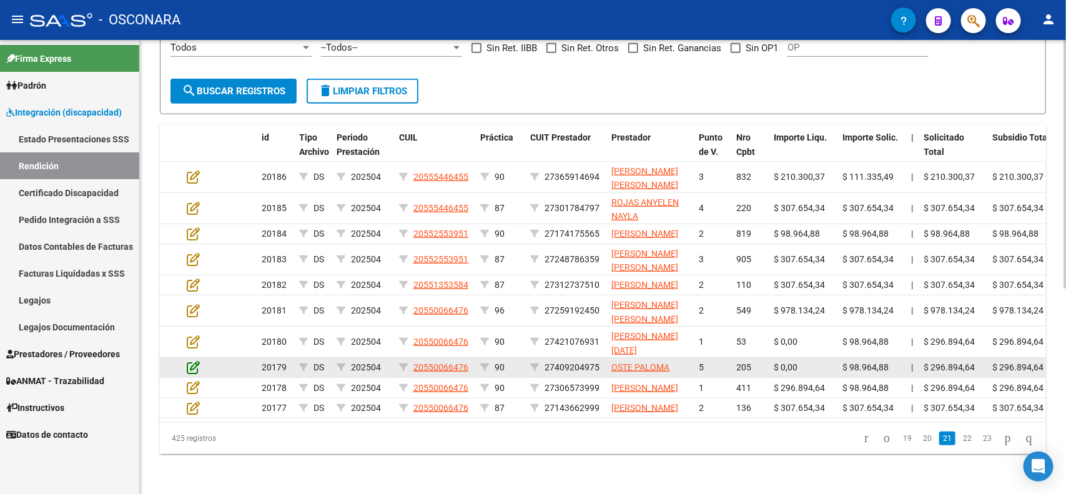
click at [187, 365] on icon at bounding box center [193, 367] width 13 height 14
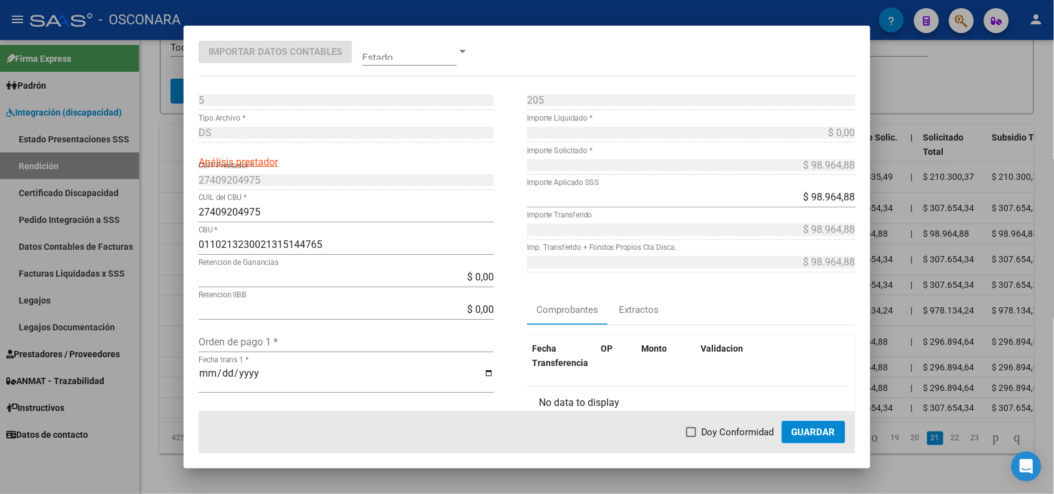
click at [172, 364] on div at bounding box center [527, 247] width 1054 height 494
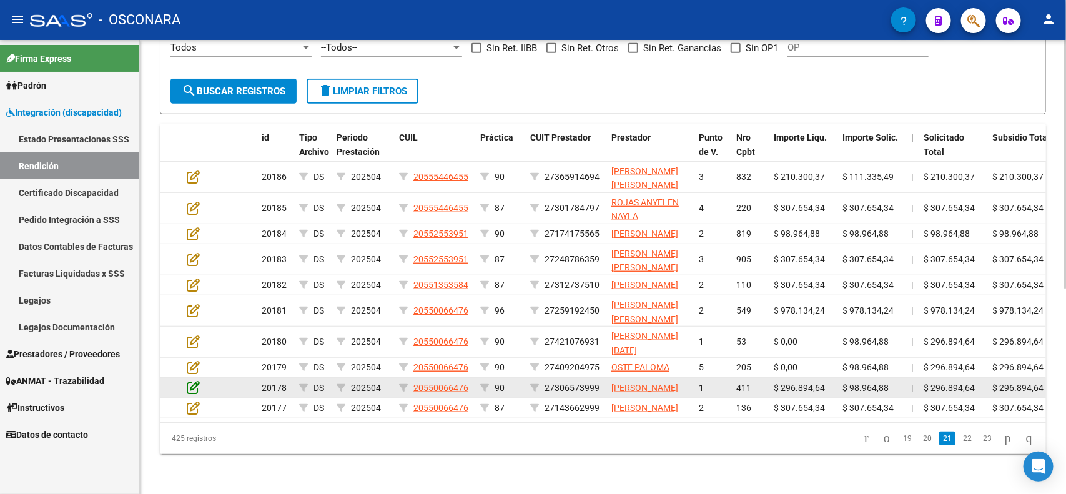
click at [198, 394] on icon at bounding box center [193, 387] width 13 height 14
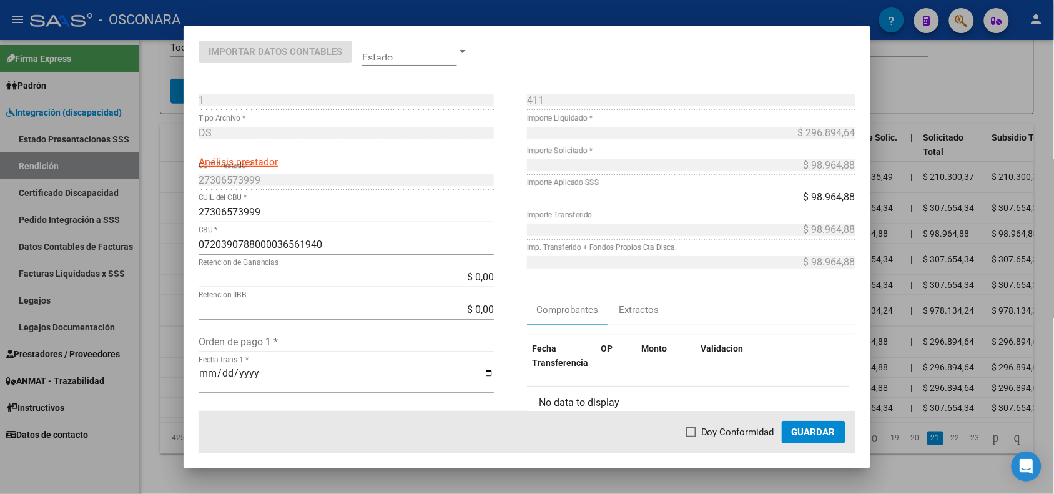
click at [177, 388] on div at bounding box center [527, 247] width 1054 height 494
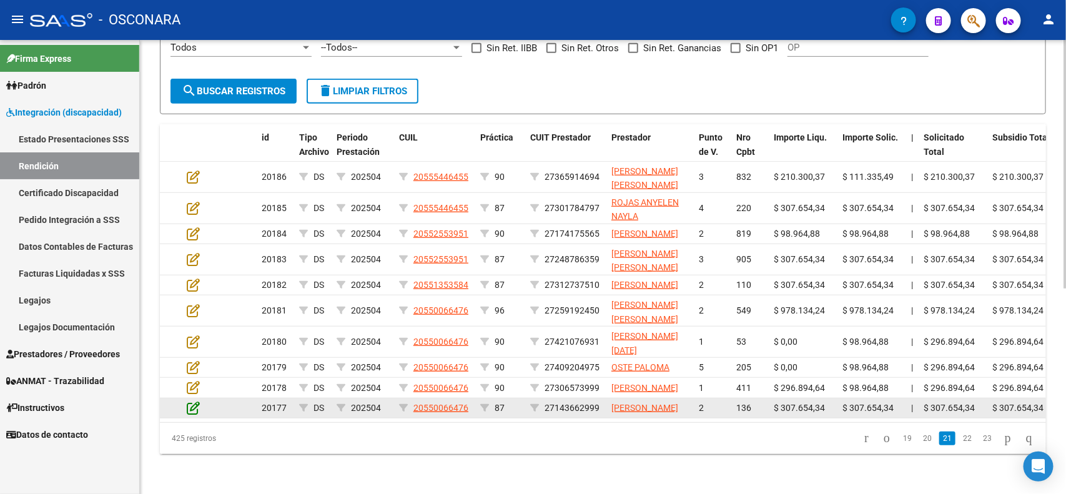
click at [191, 415] on icon at bounding box center [193, 408] width 13 height 14
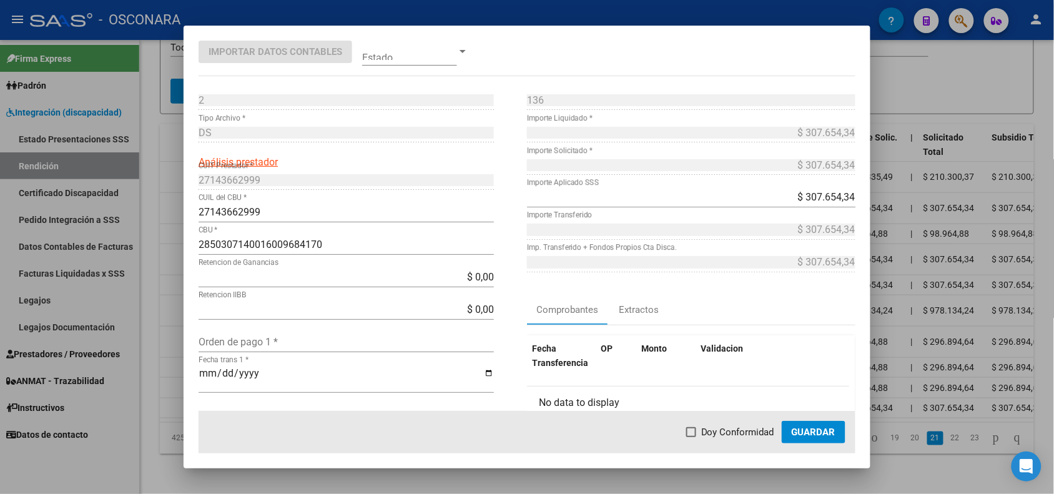
click at [167, 410] on div at bounding box center [527, 247] width 1054 height 494
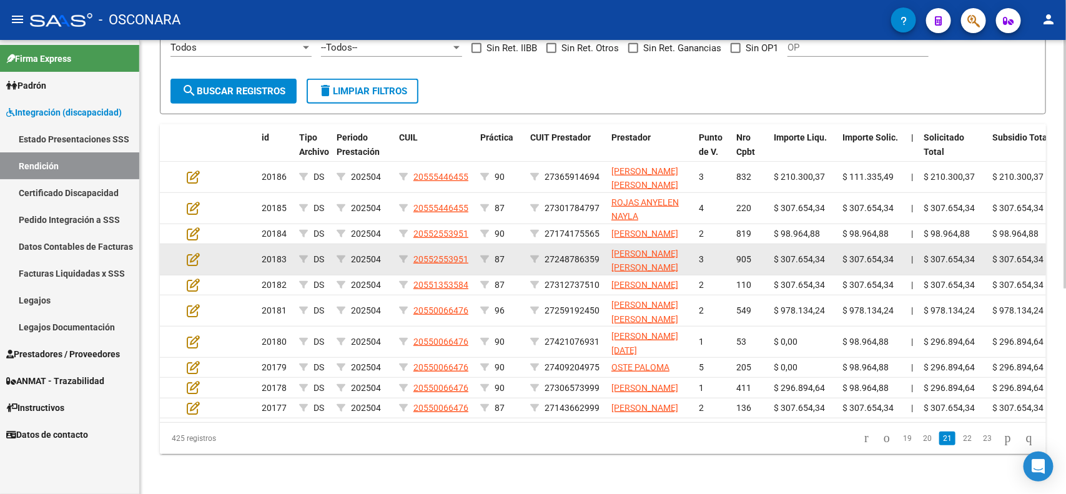
scroll to position [0, 0]
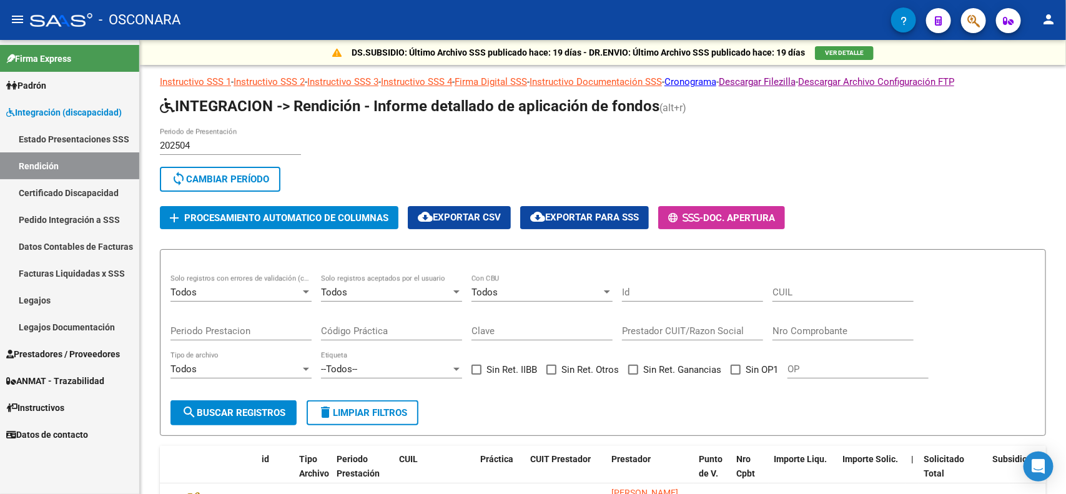
click at [76, 111] on span "Integración (discapacidad)" at bounding box center [64, 113] width 116 height 14
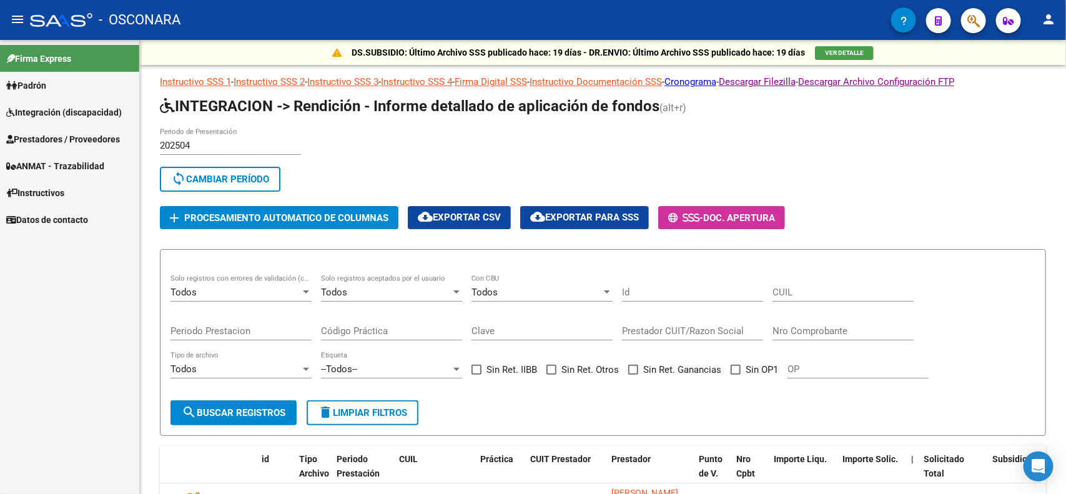
click at [79, 135] on span "Prestadores / Proveedores" at bounding box center [63, 139] width 114 height 14
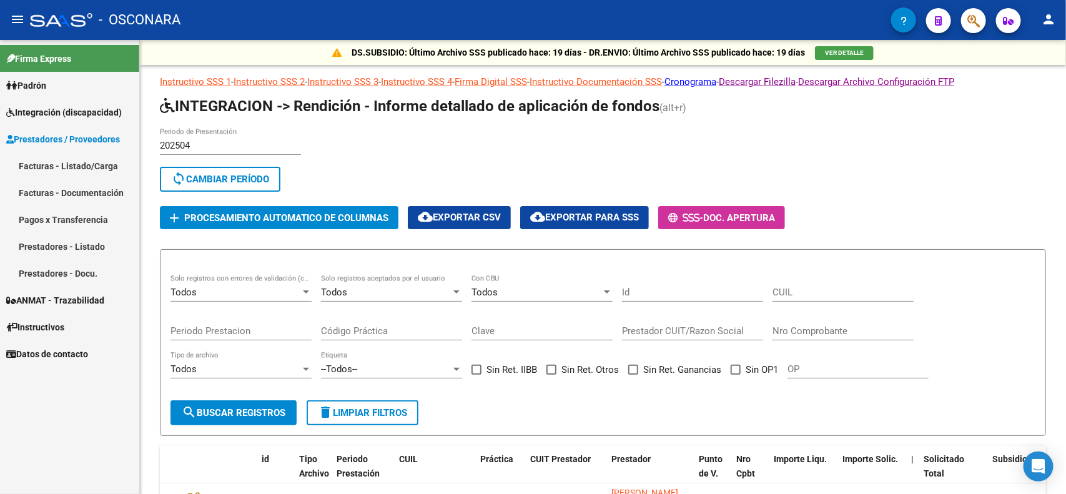
click at [76, 163] on link "Facturas - Listado/Carga" at bounding box center [69, 165] width 139 height 27
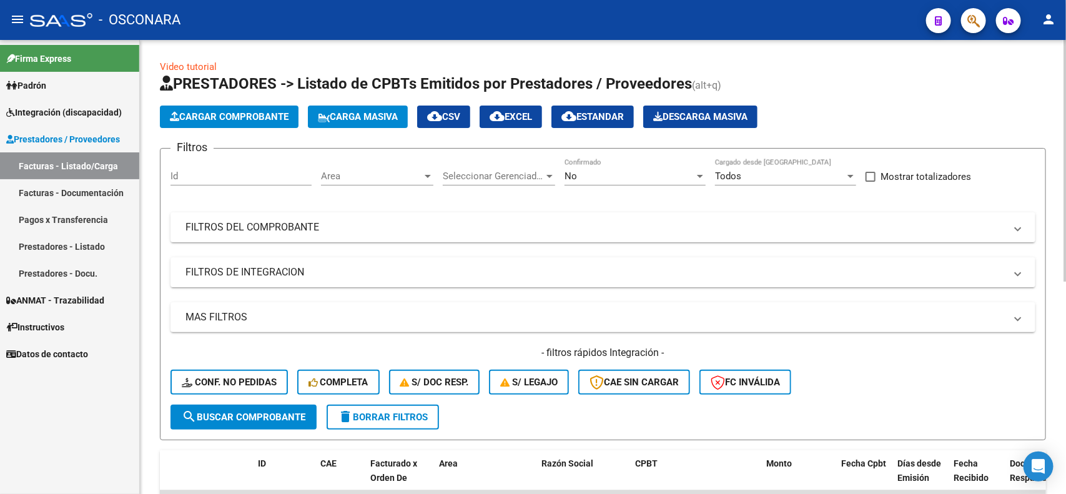
click at [576, 176] on span "No" at bounding box center [571, 176] width 12 height 11
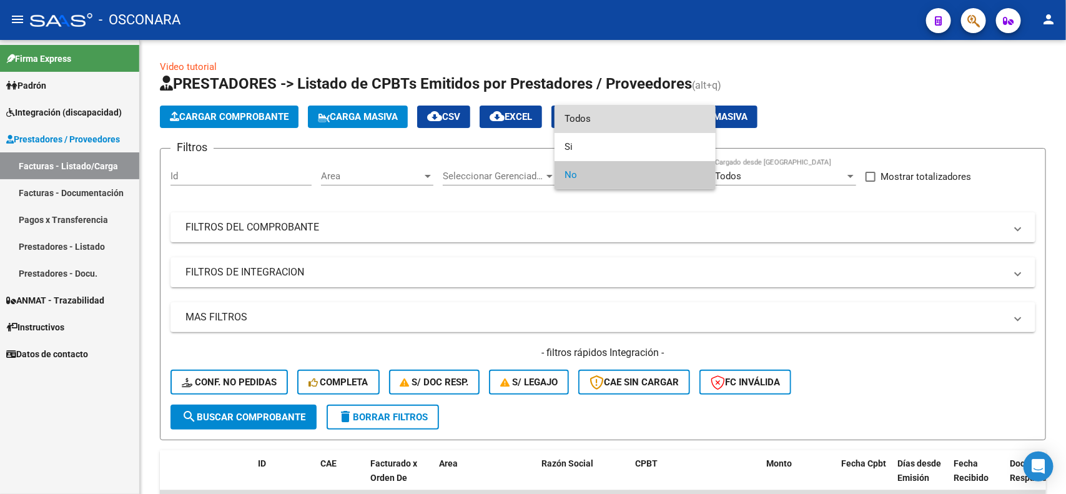
click at [595, 112] on span "Todos" at bounding box center [635, 119] width 141 height 28
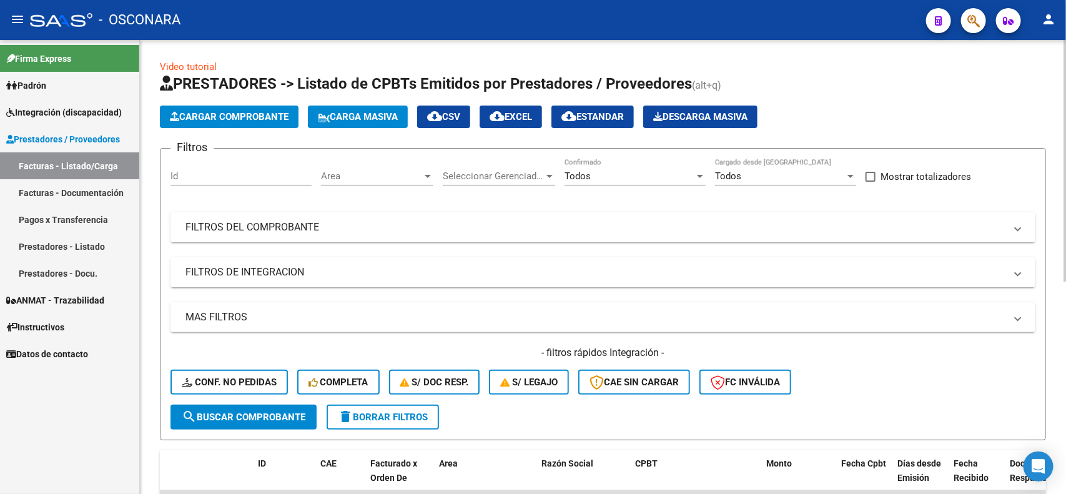
click at [359, 273] on mat-panel-title "FILTROS DE INTEGRACION" at bounding box center [595, 272] width 820 height 14
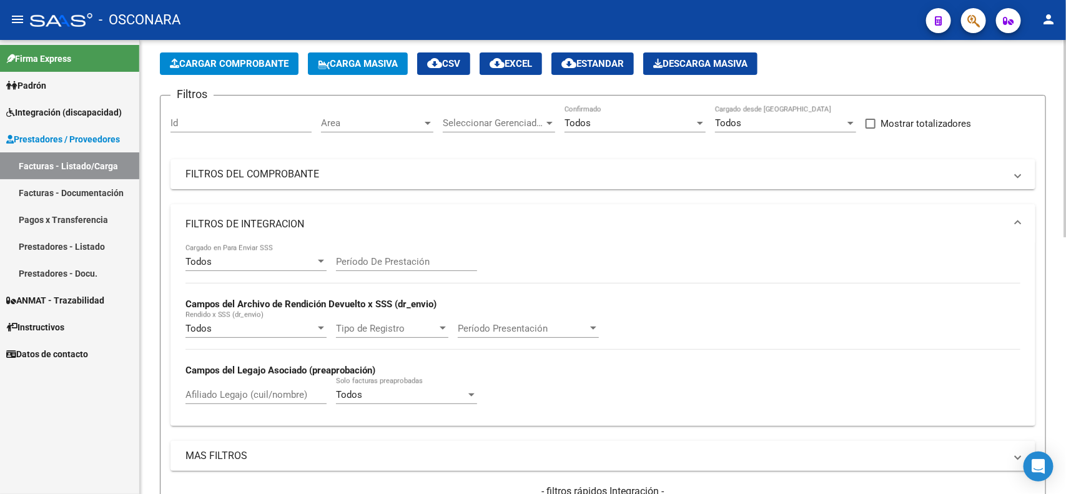
scroll to position [78, 0]
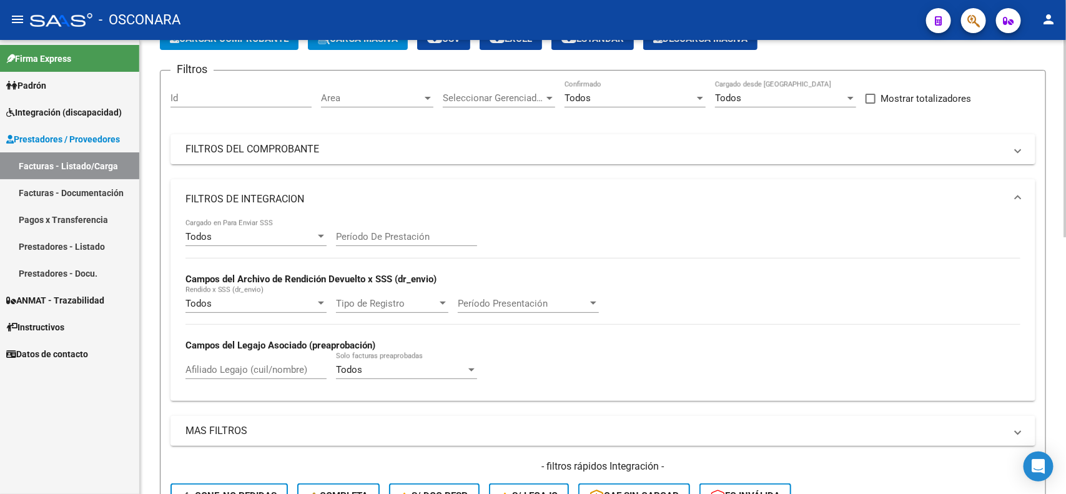
click at [267, 367] on input "Afiliado Legajo (cuil/nombre)" at bounding box center [255, 369] width 141 height 11
paste input "20529420146"
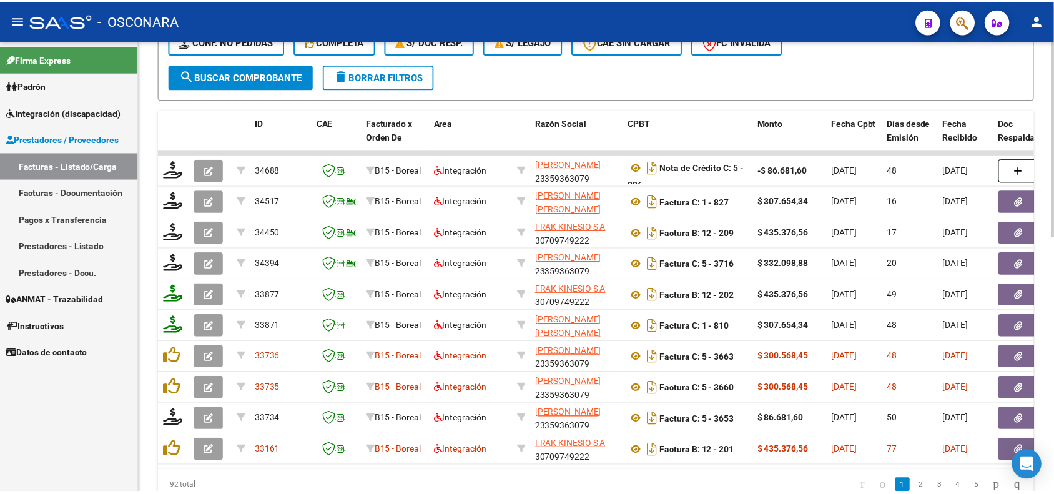
scroll to position [547, 0]
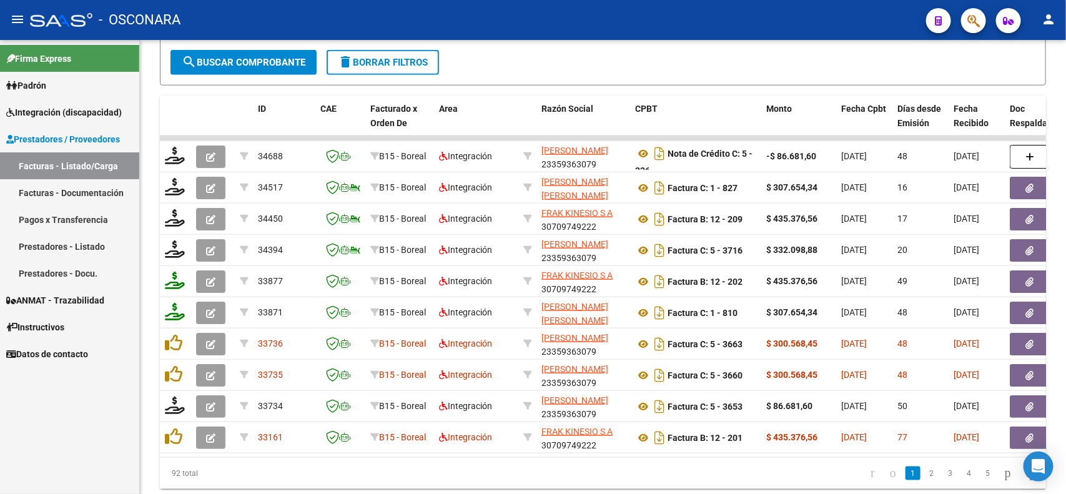
type input "20529420146"
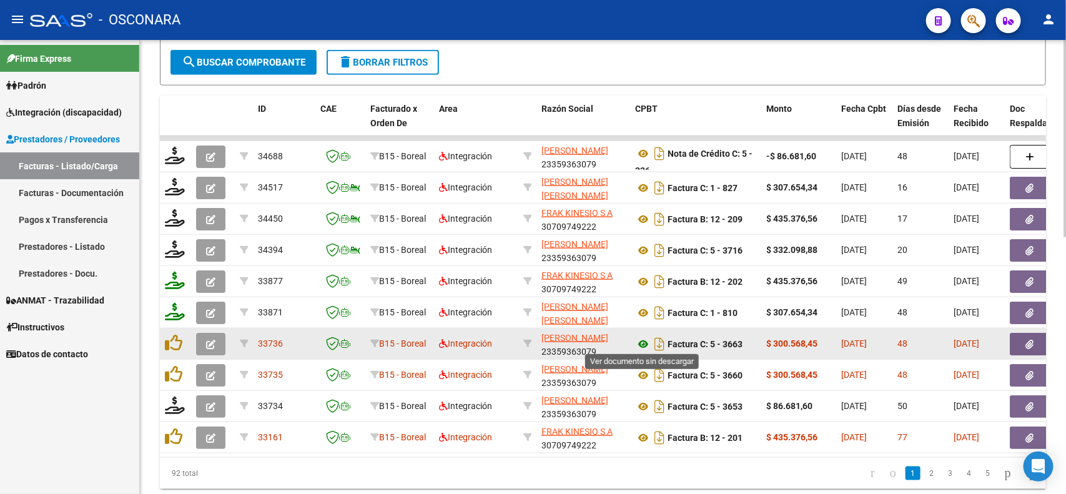
click at [645, 345] on icon at bounding box center [643, 344] width 16 height 15
click at [1019, 335] on button "button" at bounding box center [1030, 344] width 40 height 22
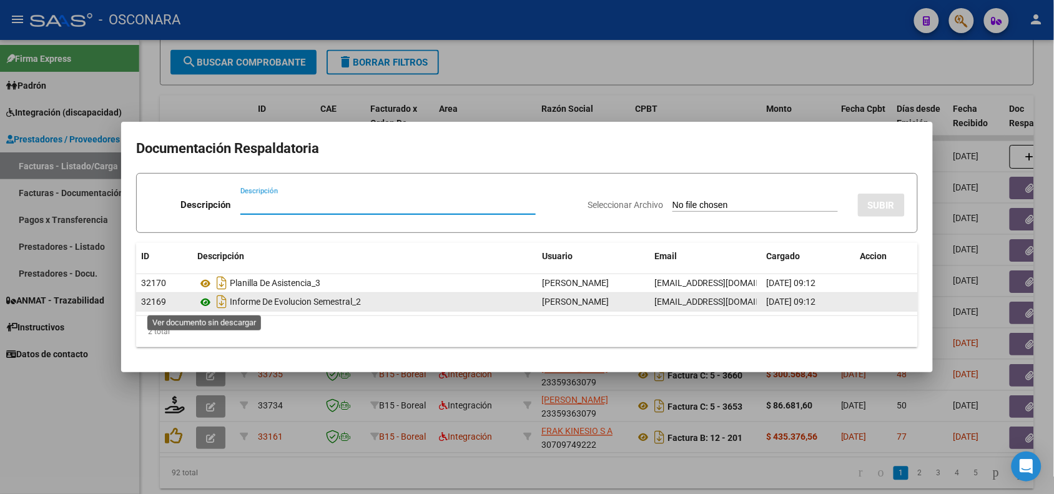
click at [202, 298] on icon at bounding box center [205, 302] width 16 height 15
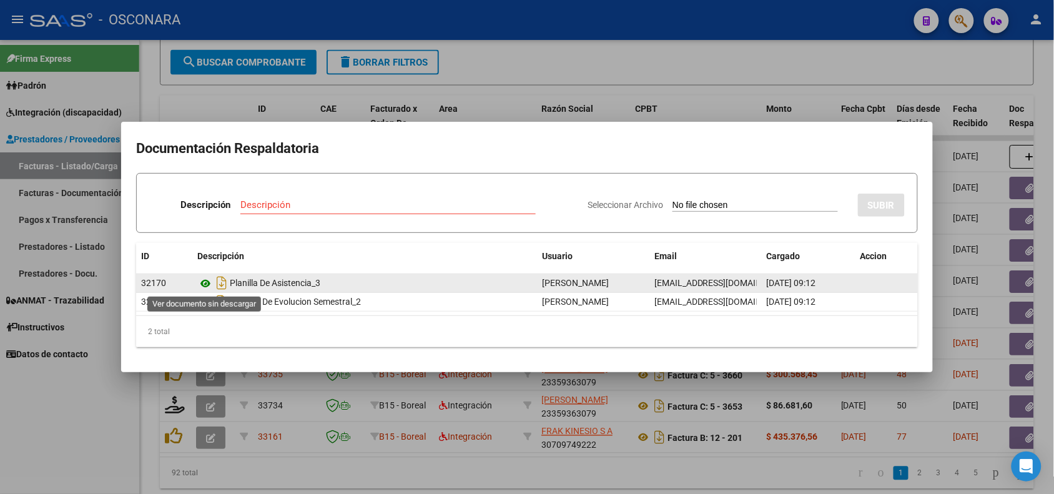
click at [206, 285] on icon at bounding box center [205, 283] width 16 height 15
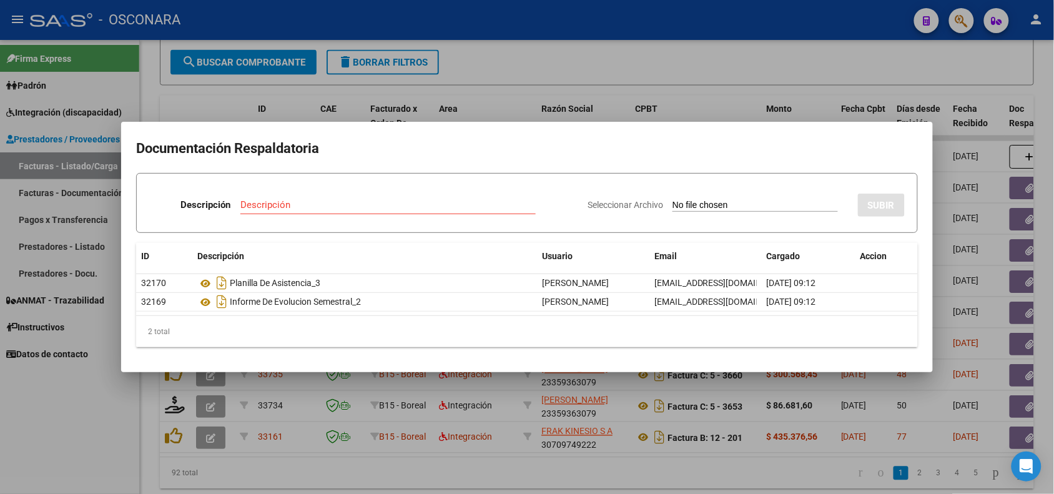
click at [411, 392] on div at bounding box center [527, 247] width 1054 height 494
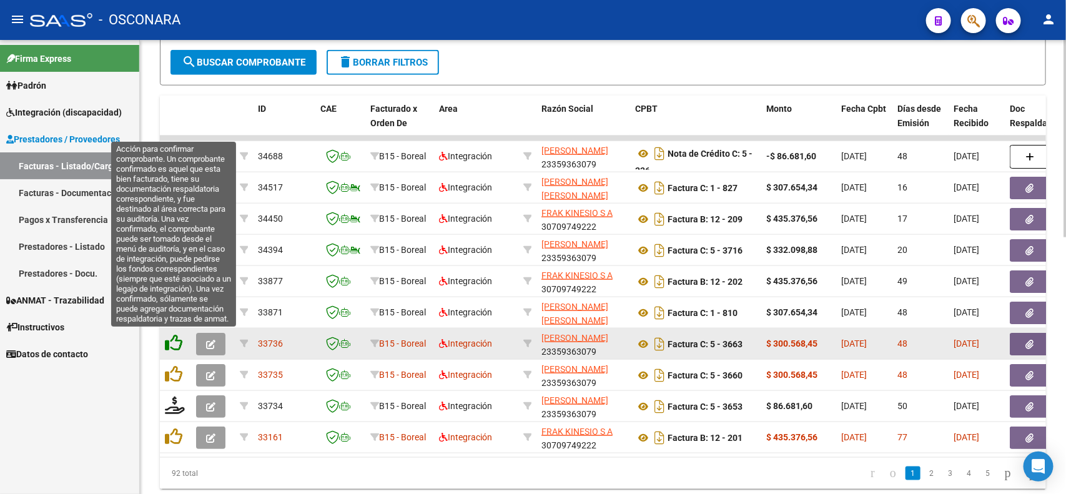
click at [176, 344] on icon at bounding box center [173, 342] width 17 height 17
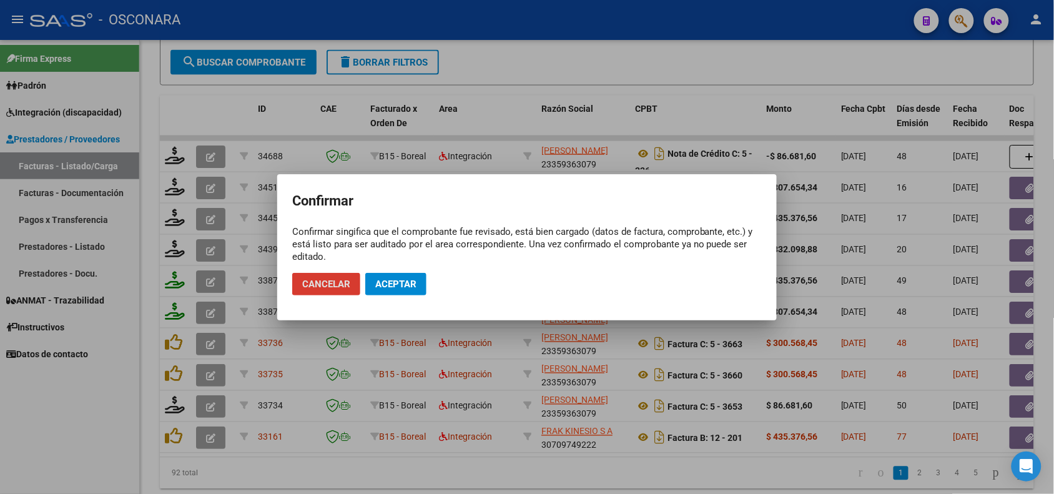
click at [392, 279] on span "Aceptar" at bounding box center [395, 284] width 41 height 11
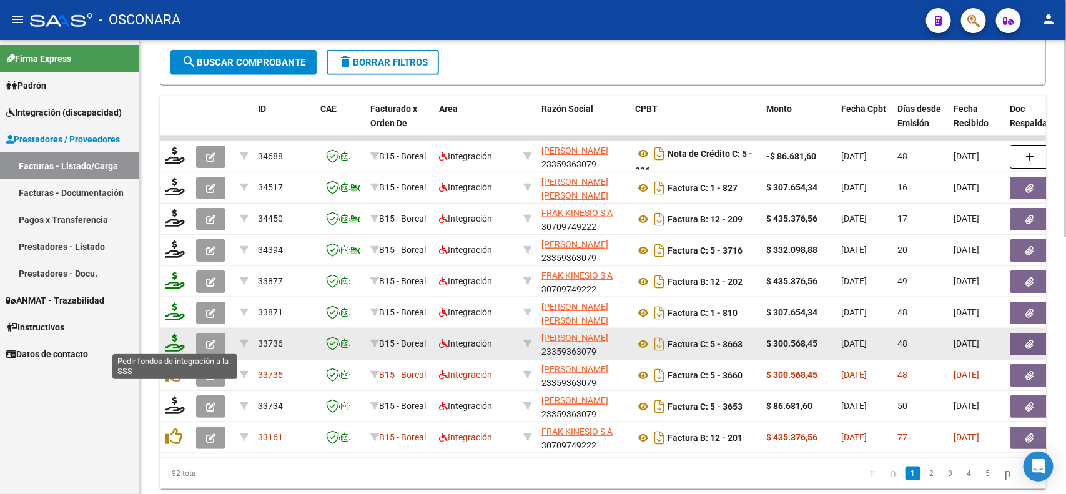
click at [177, 344] on icon at bounding box center [175, 342] width 20 height 17
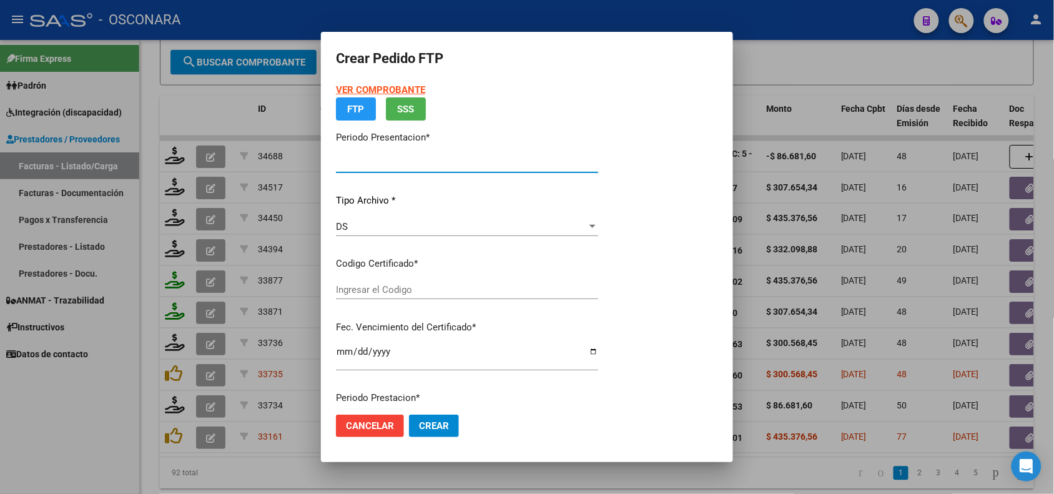
type input "202507"
type input "202506"
type input "$ 300.568,45"
type input "ARG02000529420142021090220260902MZA232"
type input "2026-09-02"
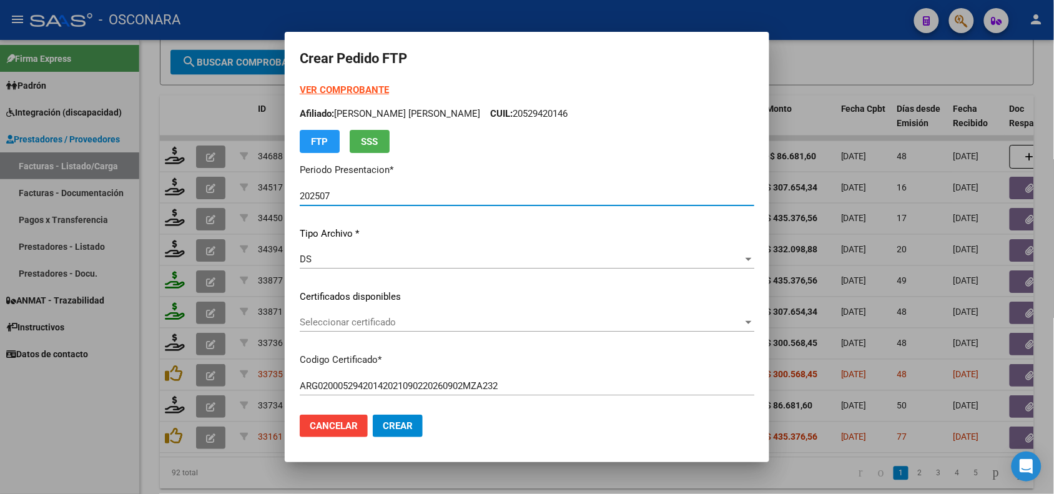
click at [423, 322] on span "Seleccionar certificado" at bounding box center [521, 322] width 443 height 11
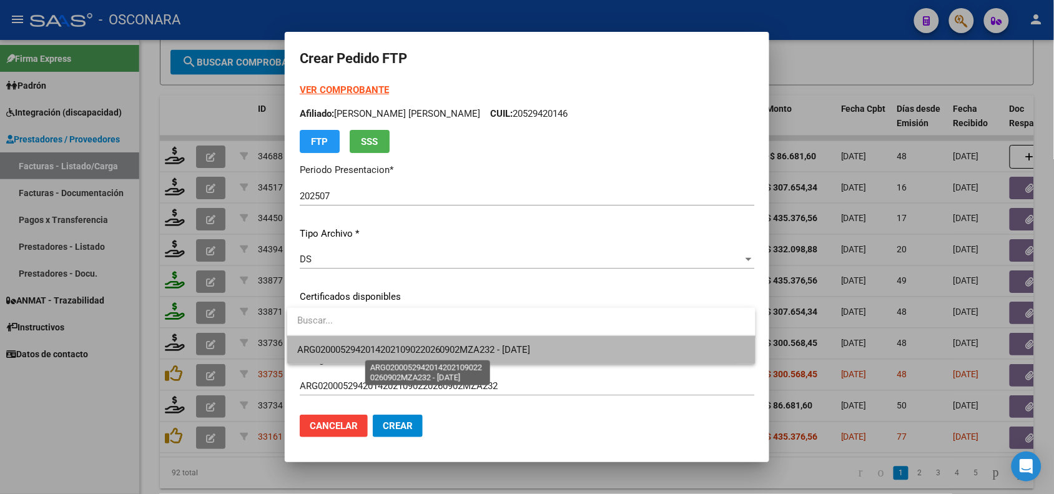
click at [428, 348] on span "ARG02000529420142021090220260902MZA232 - 2026-09-02" at bounding box center [414, 349] width 234 height 11
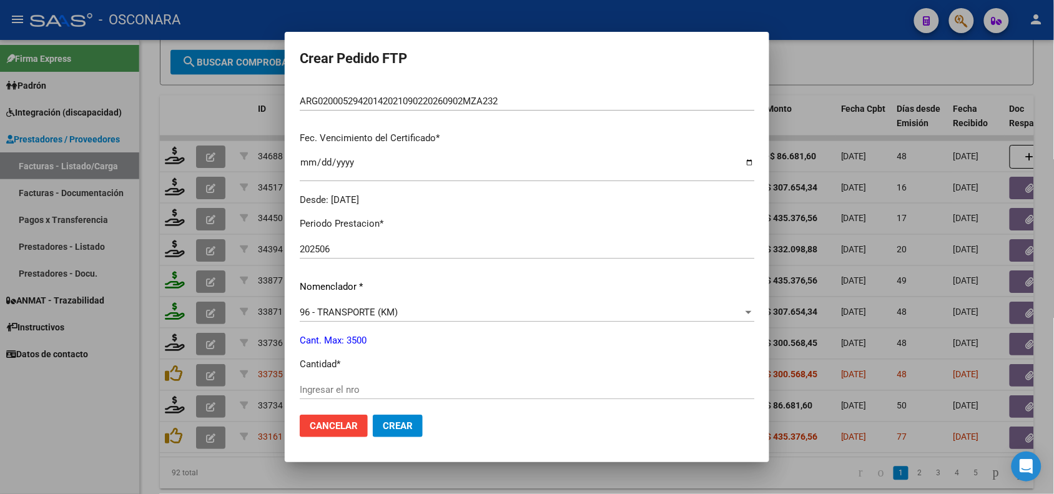
scroll to position [312, 0]
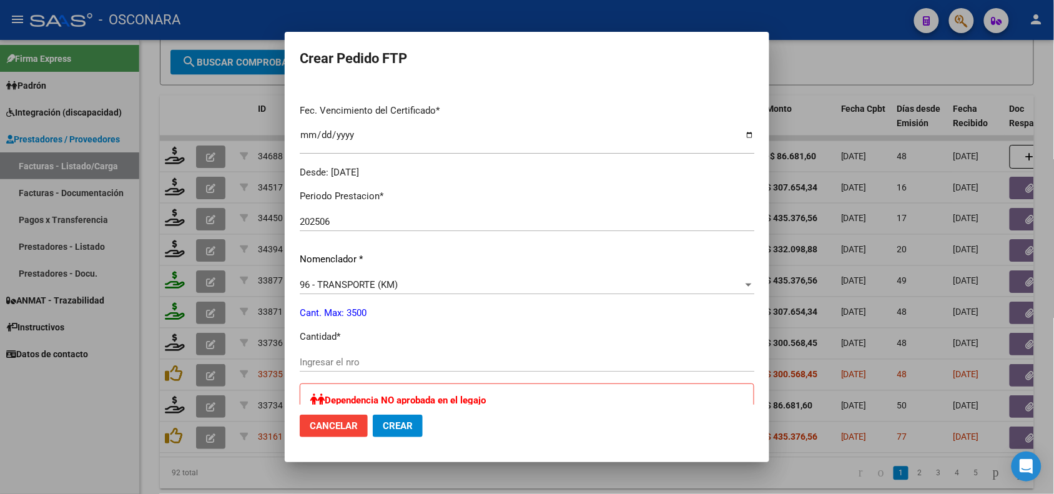
click at [333, 360] on input "Ingresar el nro" at bounding box center [527, 362] width 455 height 11
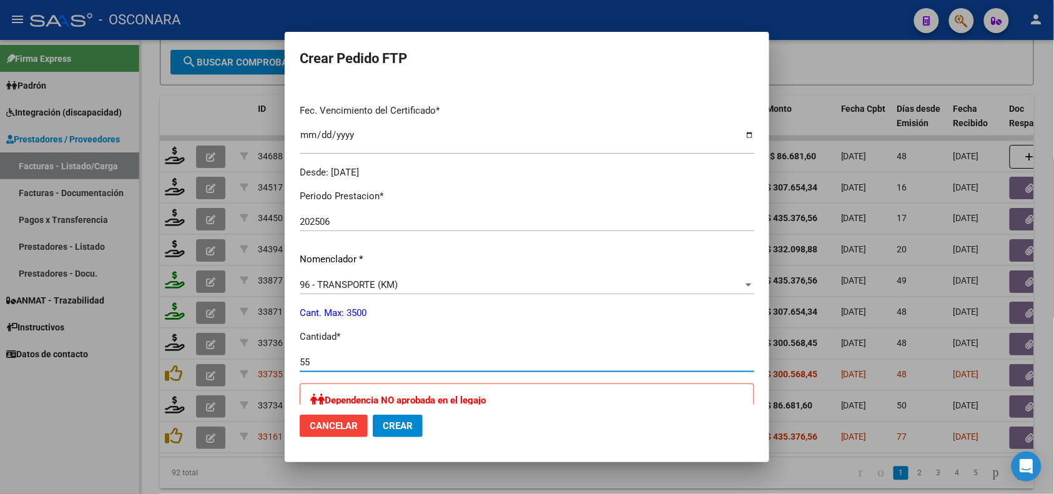
type input "554"
click at [519, 309] on p "Cant. Max: 3500" at bounding box center [527, 313] width 455 height 14
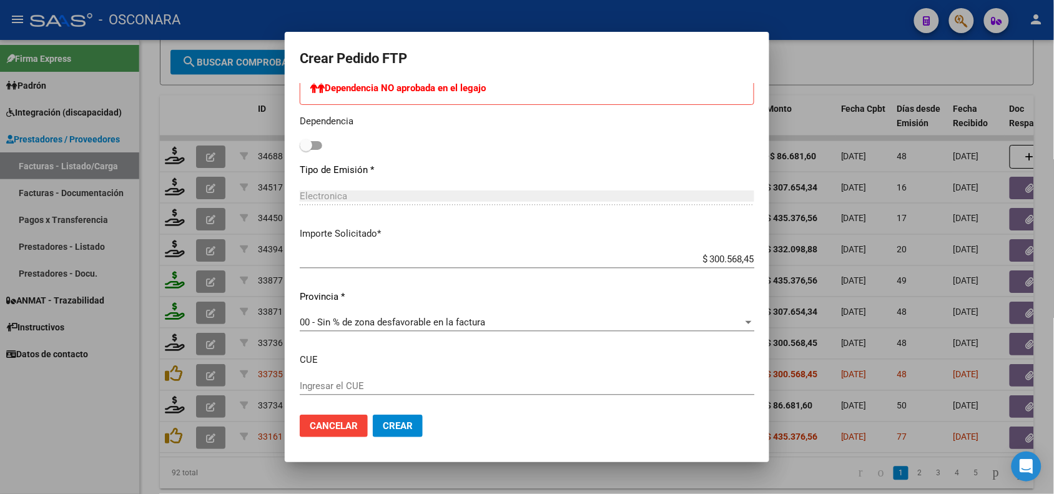
scroll to position [690, 0]
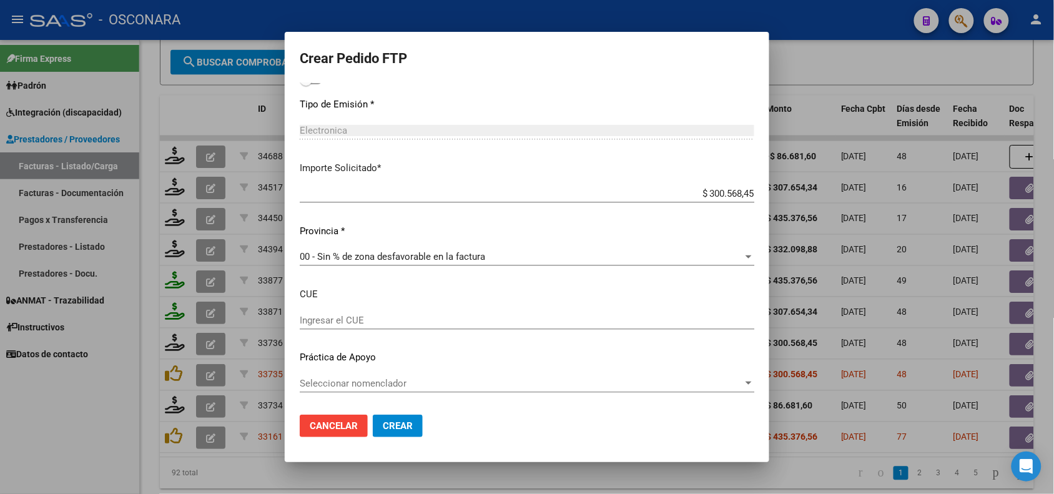
click at [390, 425] on span "Crear" at bounding box center [398, 425] width 30 height 11
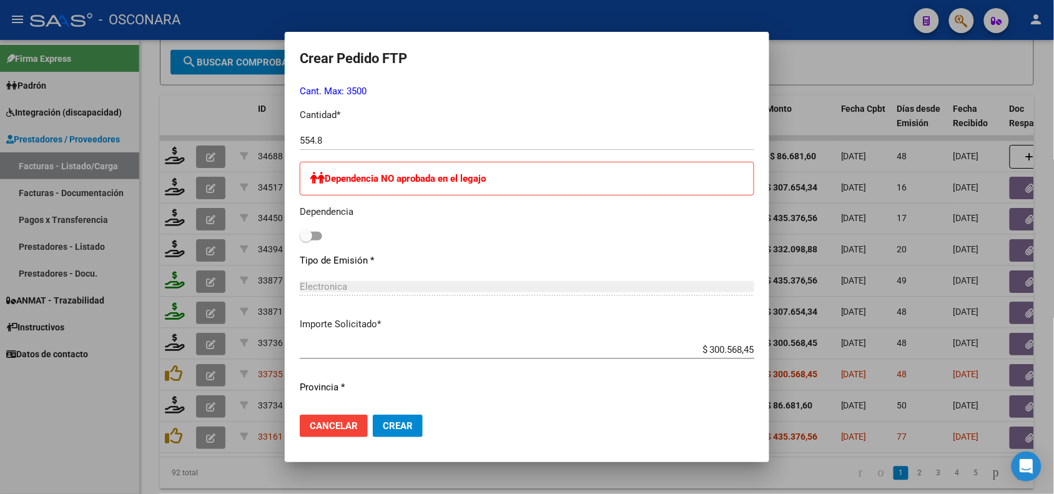
scroll to position [456, 0]
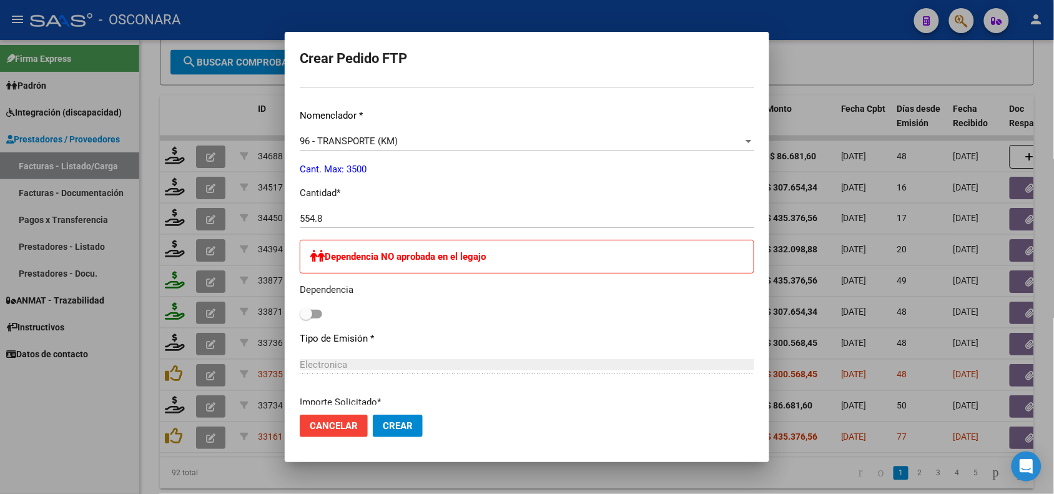
click at [317, 219] on input "554.8" at bounding box center [527, 218] width 455 height 11
click at [562, 230] on div "554.8 Ingresar el nro" at bounding box center [527, 224] width 455 height 31
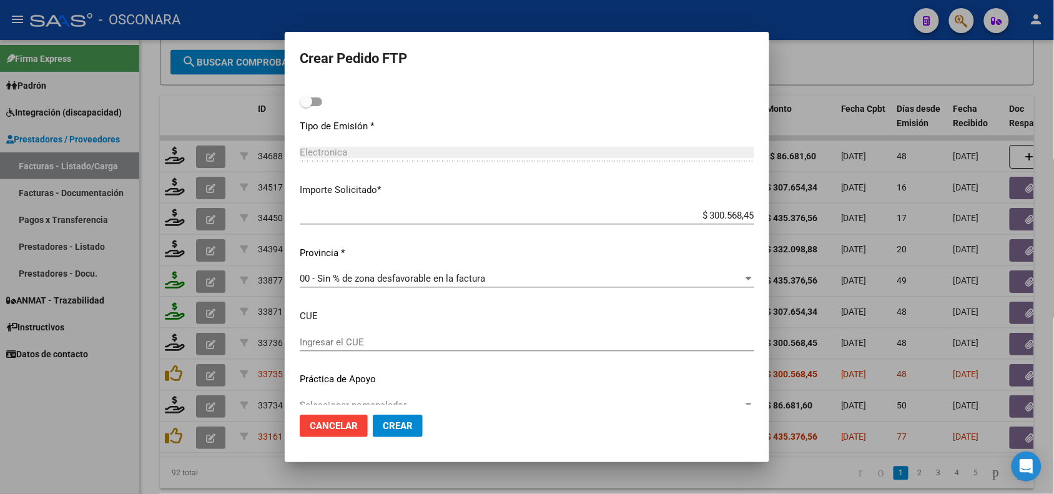
scroll to position [690, 0]
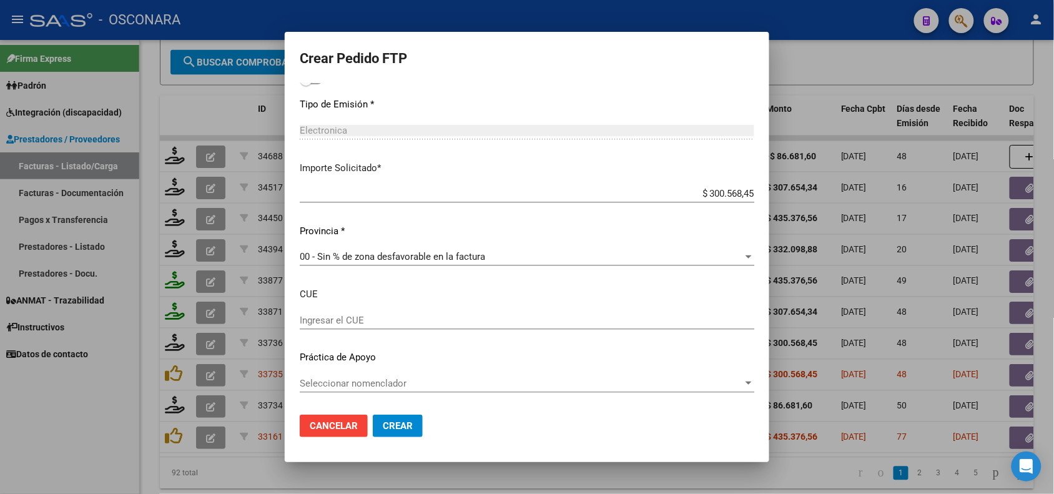
click at [407, 428] on span "Crear" at bounding box center [398, 425] width 30 height 11
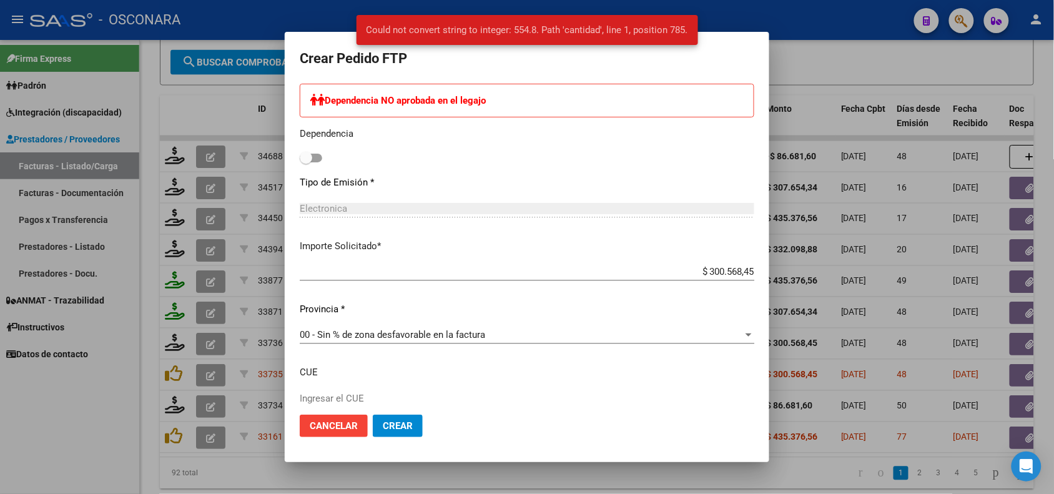
scroll to position [456, 0]
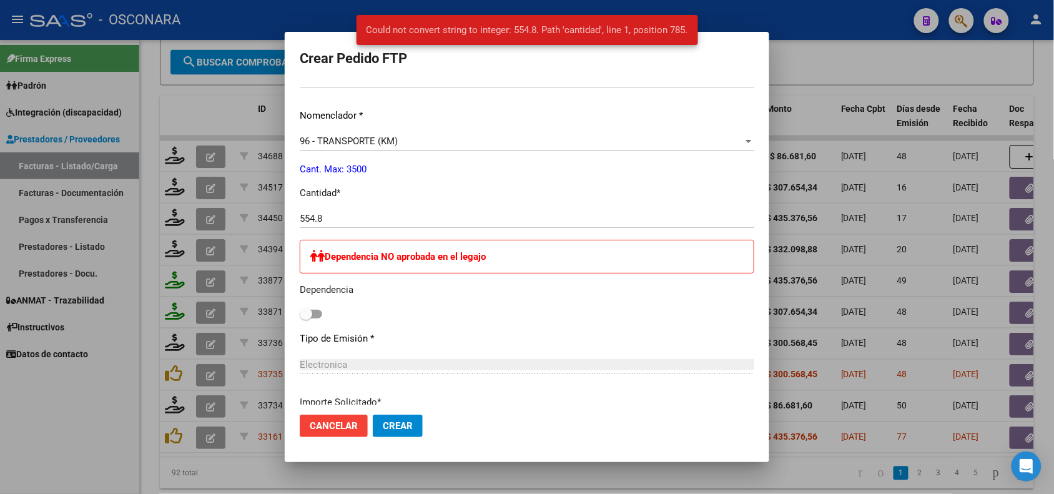
click at [406, 229] on div "554.8 Ingresar el nro" at bounding box center [527, 224] width 455 height 31
click at [409, 214] on input "554.8" at bounding box center [527, 218] width 455 height 11
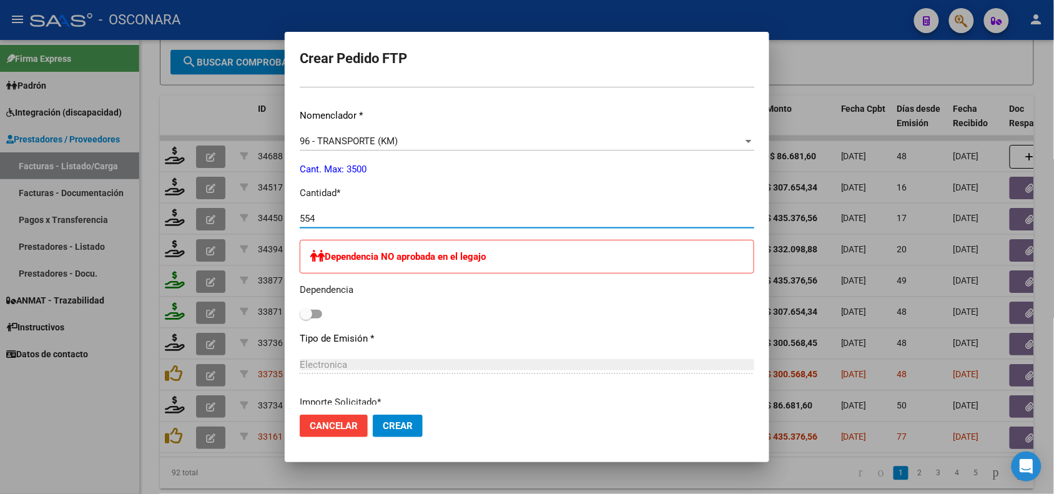
type input "554"
click at [285, 254] on mat-dialog-content "VER COMPROBANTE ARCA Padrón Afiliado: DIAZ JAIME CIRO SEBASTIAN CUIL: 205294201…" at bounding box center [527, 243] width 485 height 321
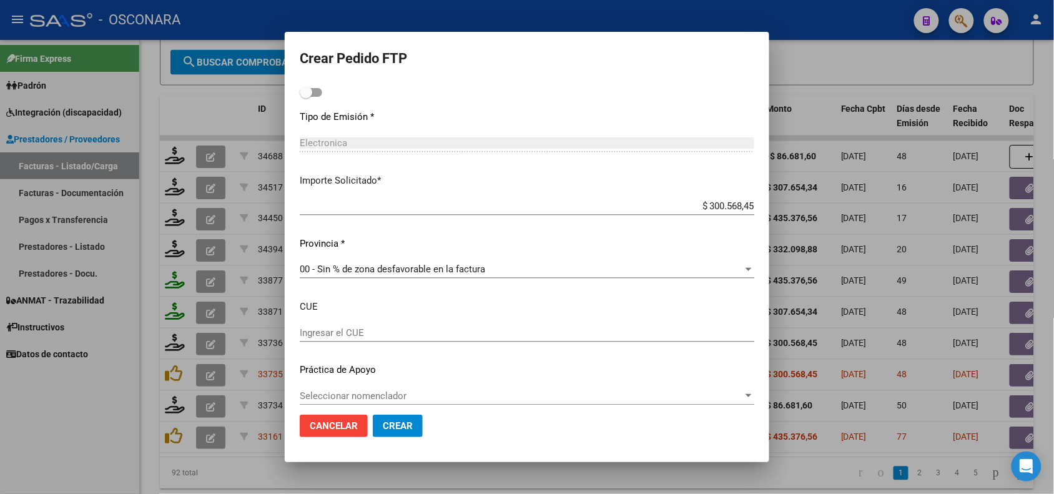
scroll to position [690, 0]
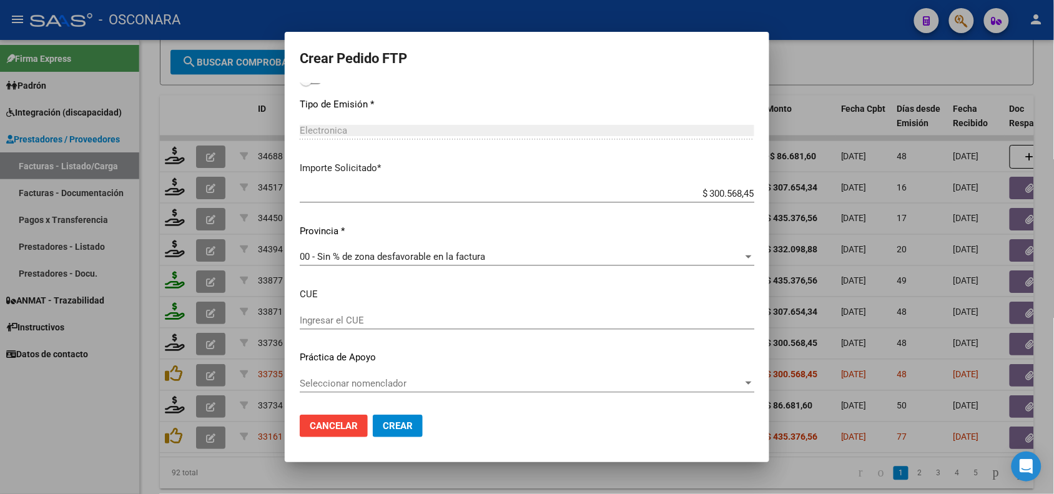
click at [395, 430] on span "Crear" at bounding box center [398, 425] width 30 height 11
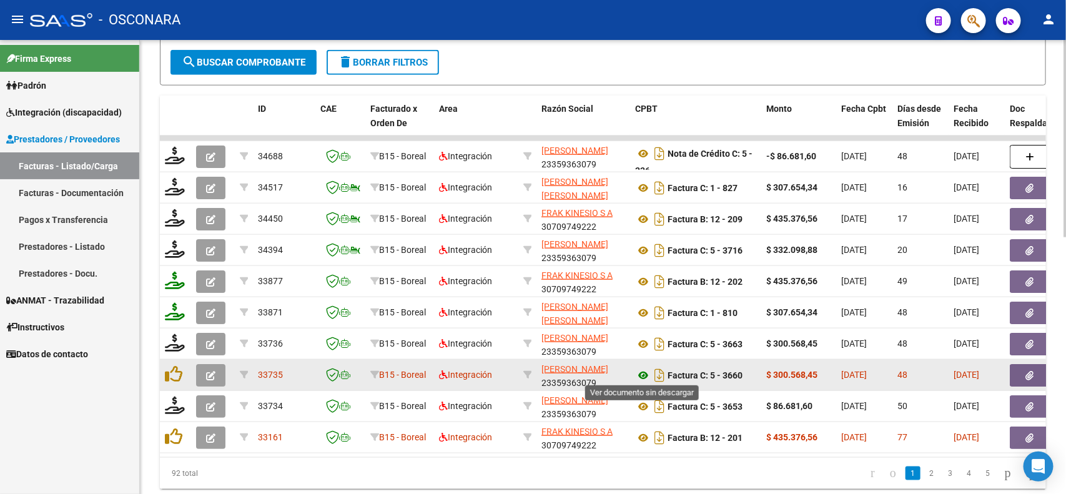
click at [645, 377] on icon at bounding box center [643, 375] width 16 height 15
click at [198, 366] on button "button" at bounding box center [210, 375] width 29 height 22
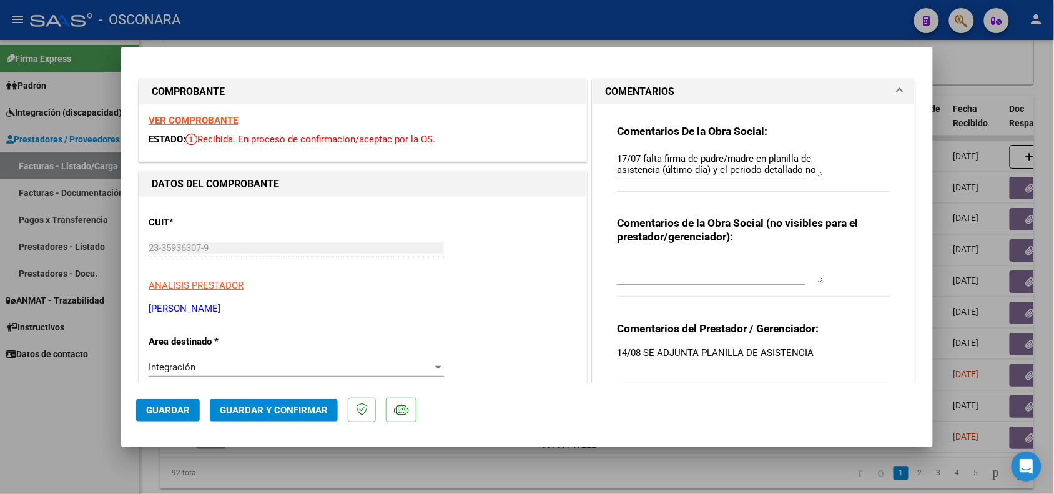
click at [775, 156] on textarea "17/07 falta firma de padre/madre en planilla de asistencia (último día) y el pe…" at bounding box center [720, 164] width 206 height 25
click at [959, 310] on div at bounding box center [527, 247] width 1054 height 494
type input "$ 0,00"
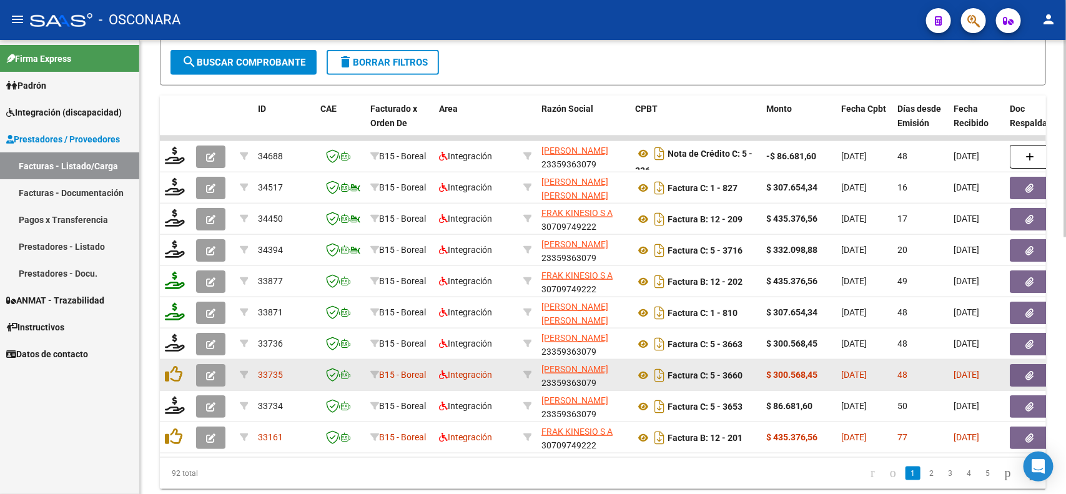
click at [1034, 378] on button "button" at bounding box center [1030, 375] width 40 height 22
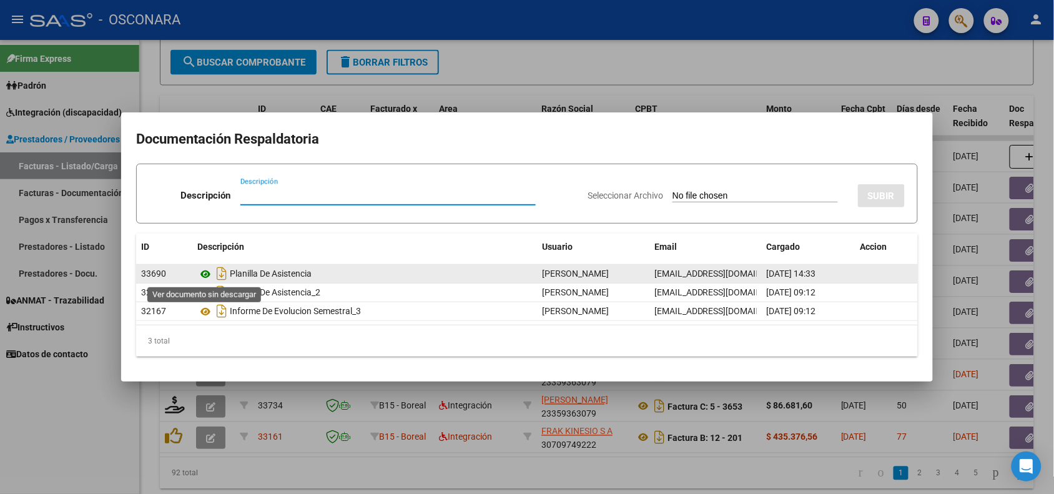
click at [207, 277] on icon at bounding box center [205, 274] width 16 height 15
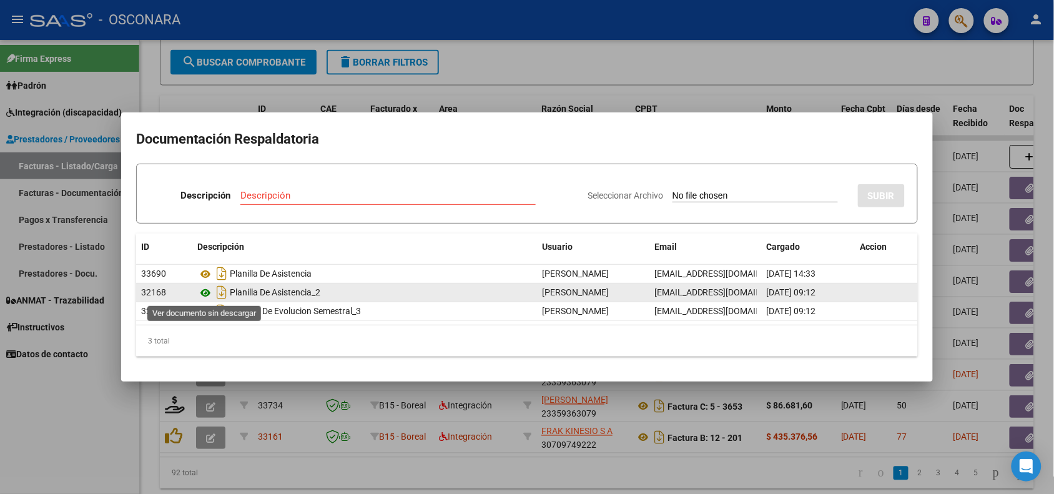
click at [204, 295] on icon at bounding box center [205, 292] width 16 height 15
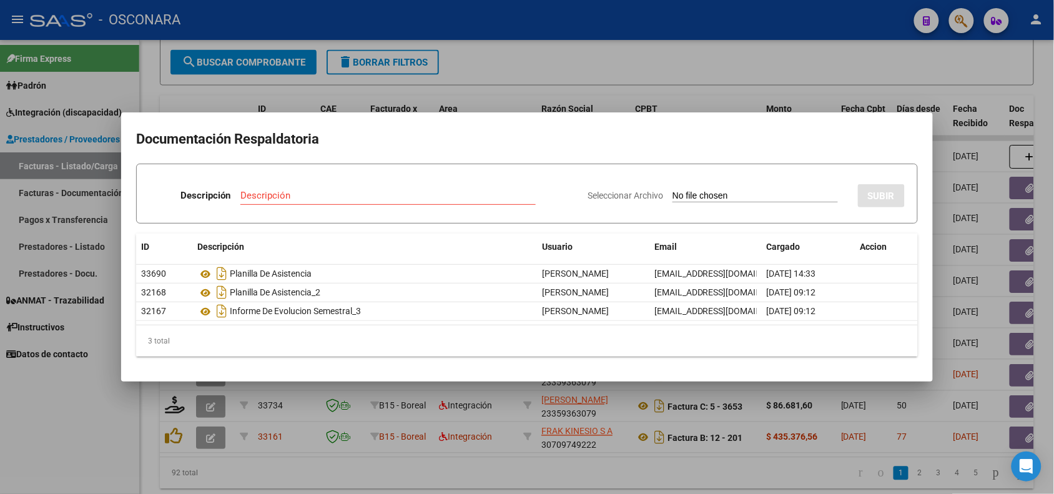
click at [203, 383] on div at bounding box center [527, 247] width 1054 height 494
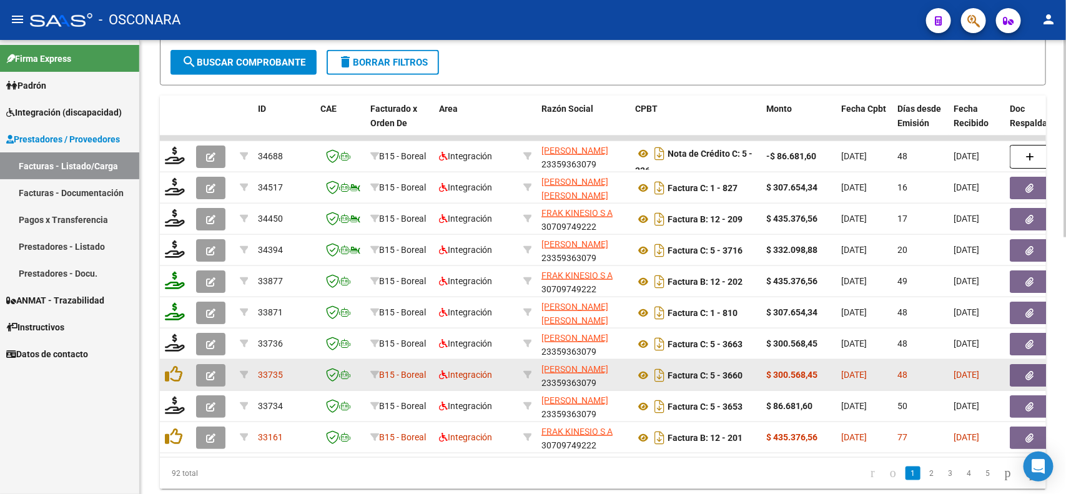
click at [207, 373] on icon "button" at bounding box center [210, 375] width 9 height 9
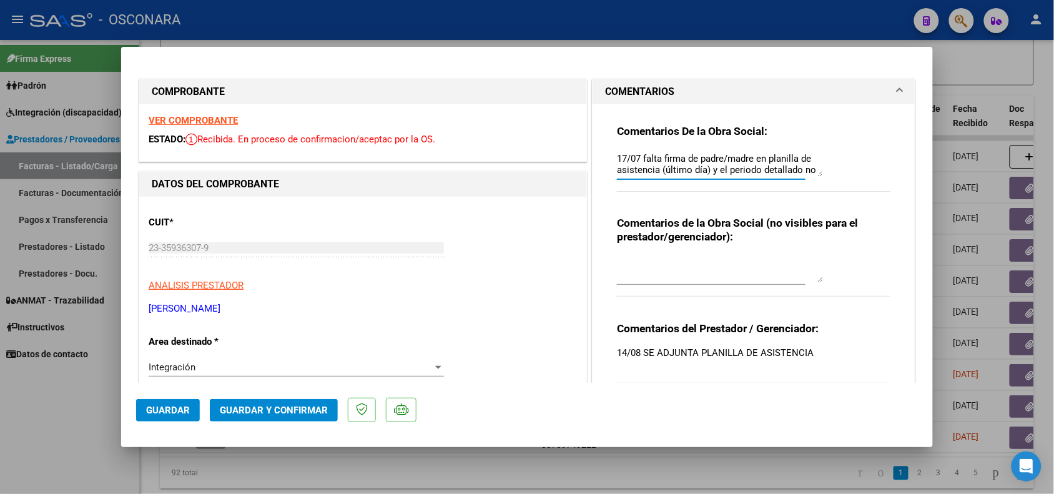
click at [617, 161] on textarea "17/07 falta firma de padre/madre en planilla de asistencia (último día) y el pe…" at bounding box center [720, 164] width 206 height 25
paste textarea "21/08 LEER OBSERVACION ANTERIOR, NO CORRESPONDE PERIODO A PRESENTAR."
type textarea "21/08 LEER OBSERVACION ANTERIOR, NO CORRESPONDE PERIODO A PRESENTAR. 17/07 falt…"
click at [174, 418] on button "Guardar" at bounding box center [168, 410] width 64 height 22
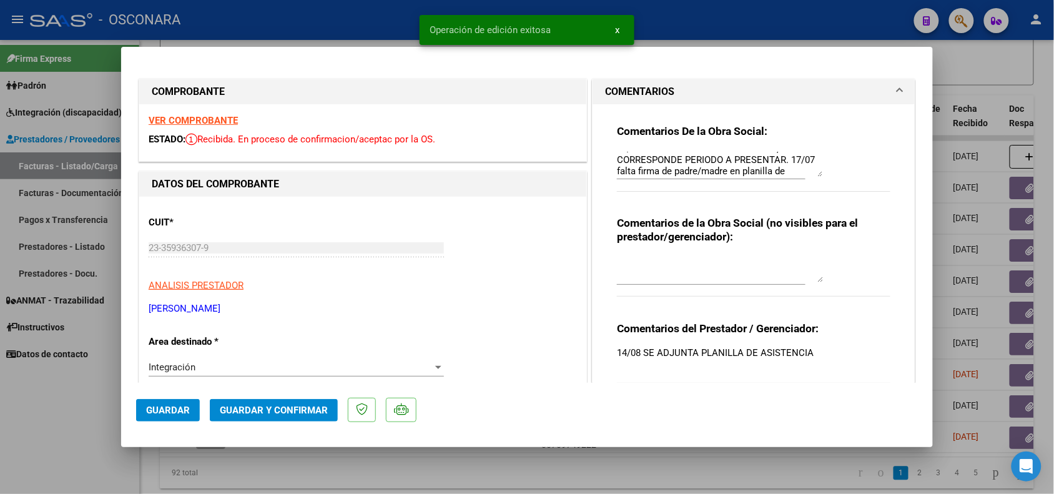
click at [98, 401] on div at bounding box center [527, 247] width 1054 height 494
type input "$ 0,00"
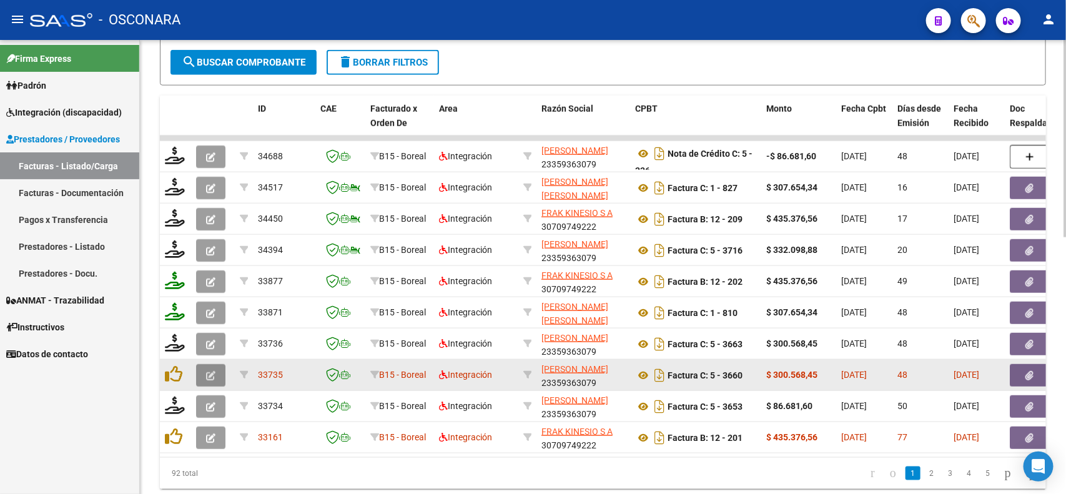
click at [210, 373] on icon "button" at bounding box center [210, 375] width 9 height 9
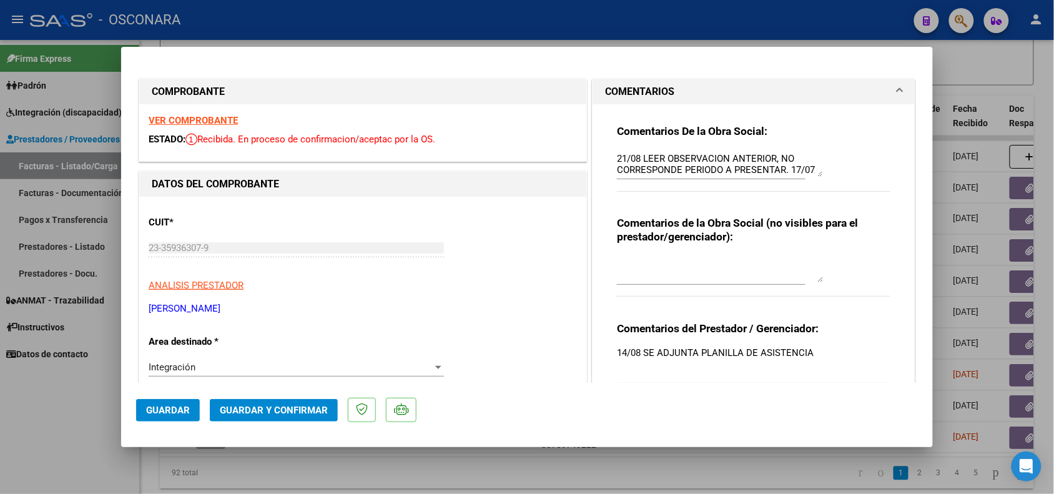
click at [656, 161] on textarea "21/08 LEER OBSERVACION ANTERIOR, NO CORRESPONDE PERIODO A PRESENTAR. 17/07 falt…" at bounding box center [720, 164] width 206 height 25
click at [703, 174] on textarea "21/08 LEER OBSERVACION ANTERIOR, NO CORRESPONDE PERIODO A PRESENTAR. 17/07 falt…" at bounding box center [720, 164] width 206 height 25
drag, startPoint x: 784, startPoint y: 166, endPoint x: 598, endPoint y: 139, distance: 188.7
click at [598, 139] on div "Comentarios De la Obra Social: 21/08 LEER OBSERVACION ANTERIOR, NO CORRESPONDE …" at bounding box center [754, 260] width 322 height 313
paste textarea "COMPLETA, LA FACTURA SUBIDA NO CORRESPONDE A JUNIO SINO A ABRIL, PERIODO VENCID…"
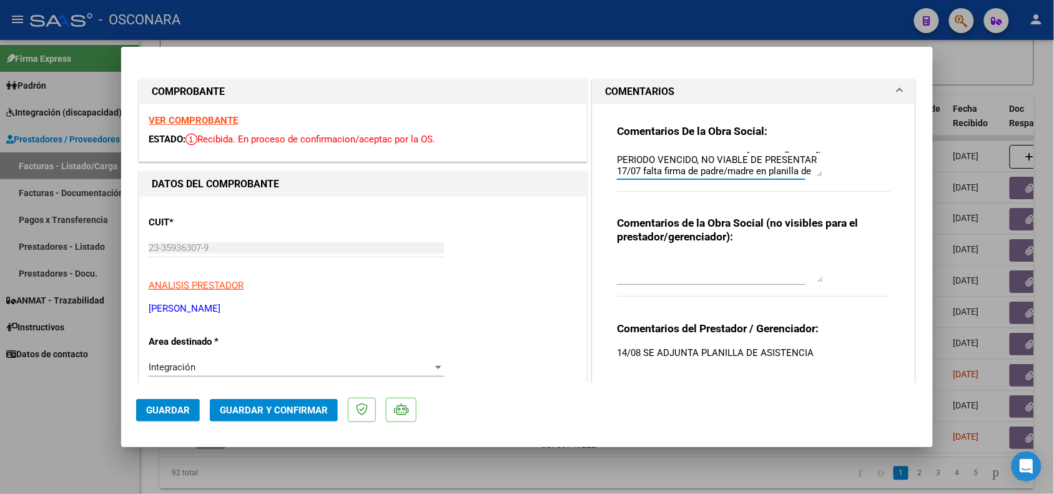
scroll to position [57, 0]
type textarea "21/08 LEER OBSERVACION ANTERIOR COMPLETA, LA FACTURA SUBIDA NO CORRESPONDE A JU…"
click at [151, 403] on button "Guardar" at bounding box center [168, 410] width 64 height 22
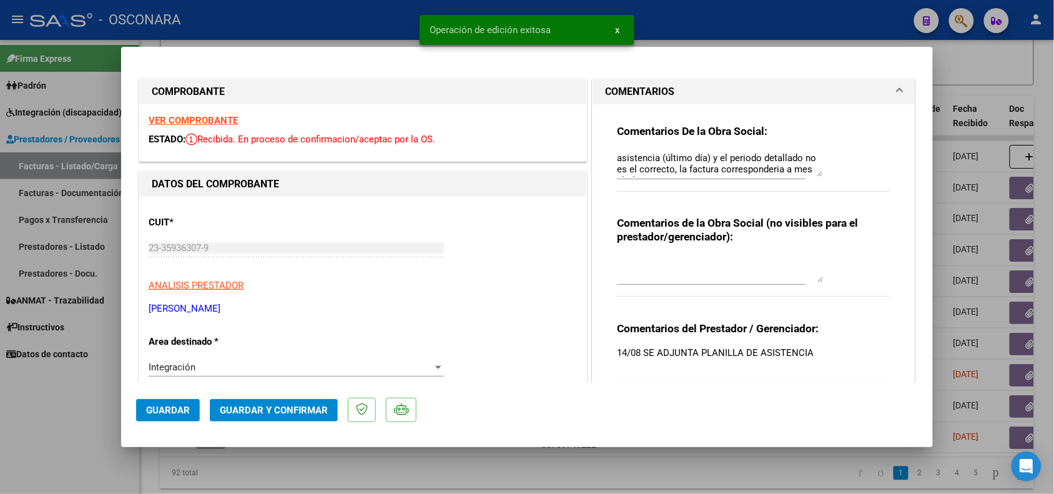
click at [89, 420] on div at bounding box center [527, 247] width 1054 height 494
type input "$ 0,00"
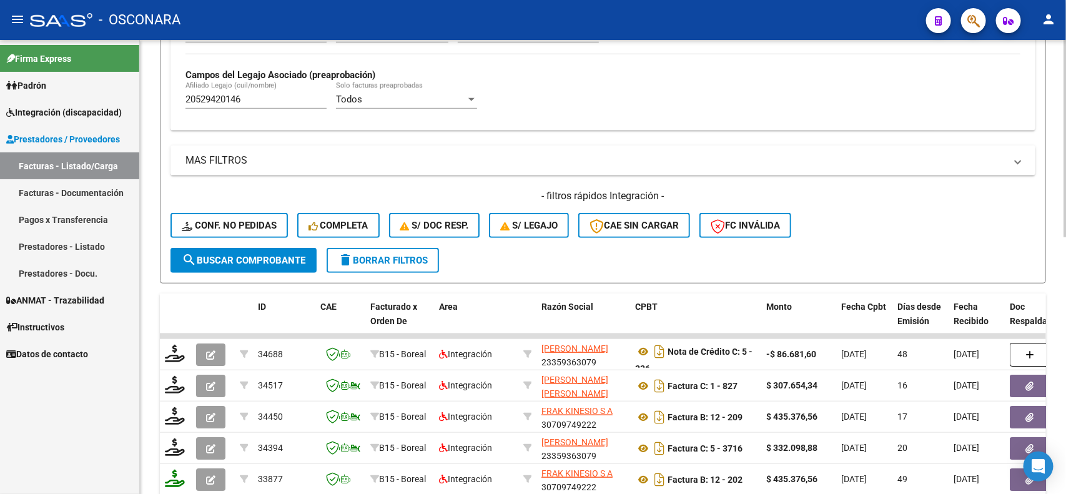
scroll to position [312, 0]
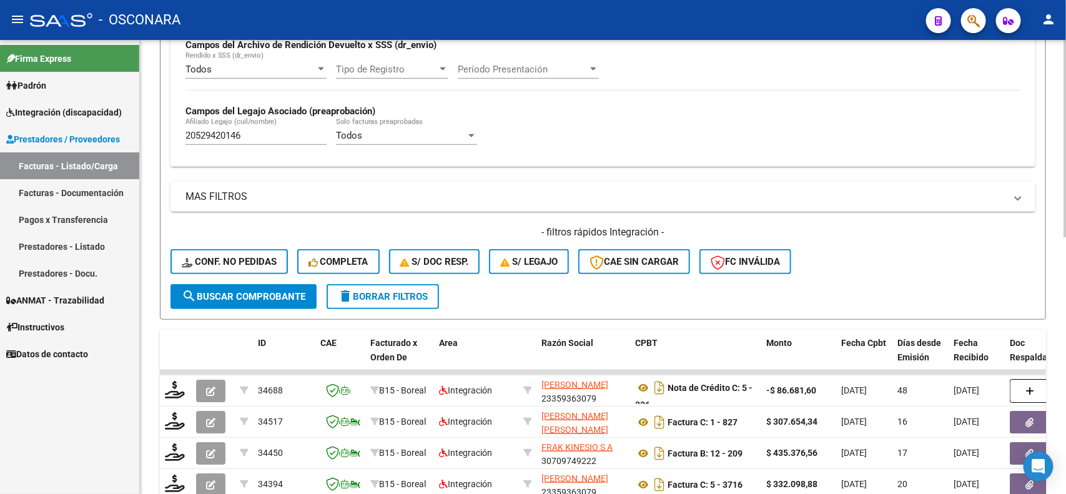
click at [241, 137] on input "20529420146" at bounding box center [255, 135] width 141 height 11
paste input "3584710179"
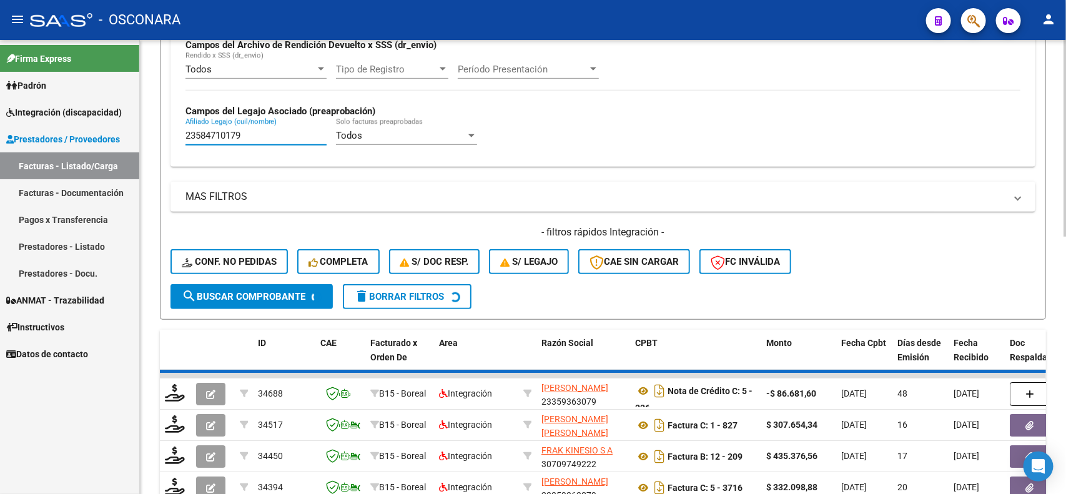
type input "23584710179"
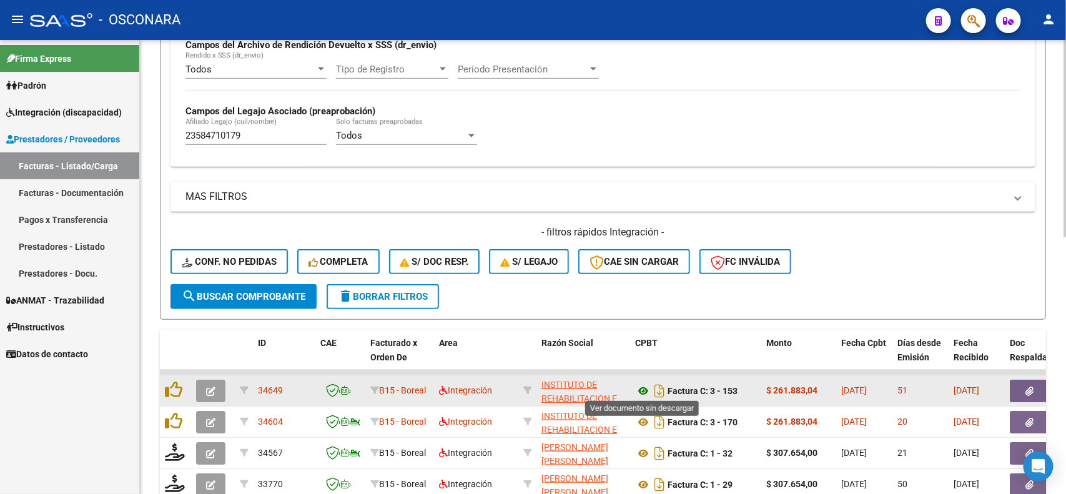
click at [635, 389] on icon at bounding box center [643, 390] width 16 height 15
click at [1042, 397] on button "button" at bounding box center [1030, 391] width 40 height 22
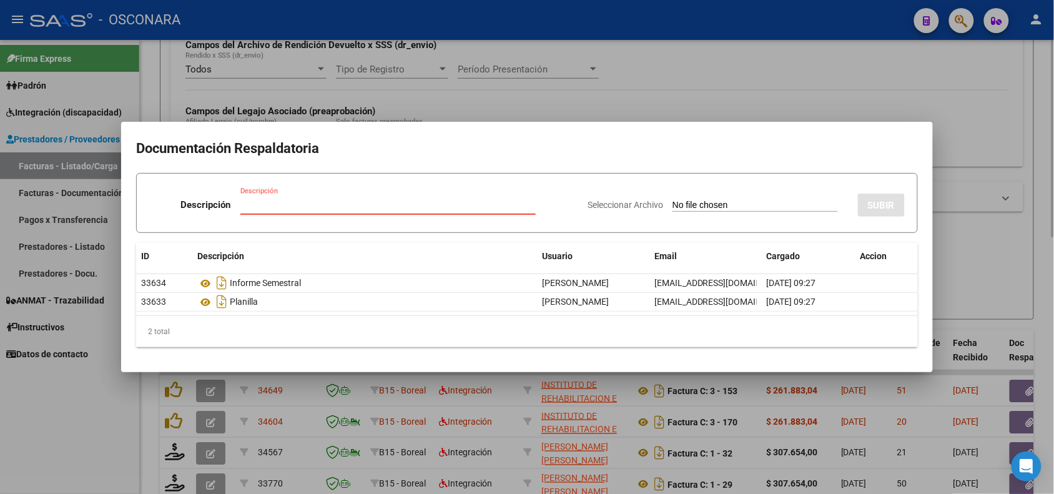
click at [544, 89] on div at bounding box center [527, 247] width 1054 height 494
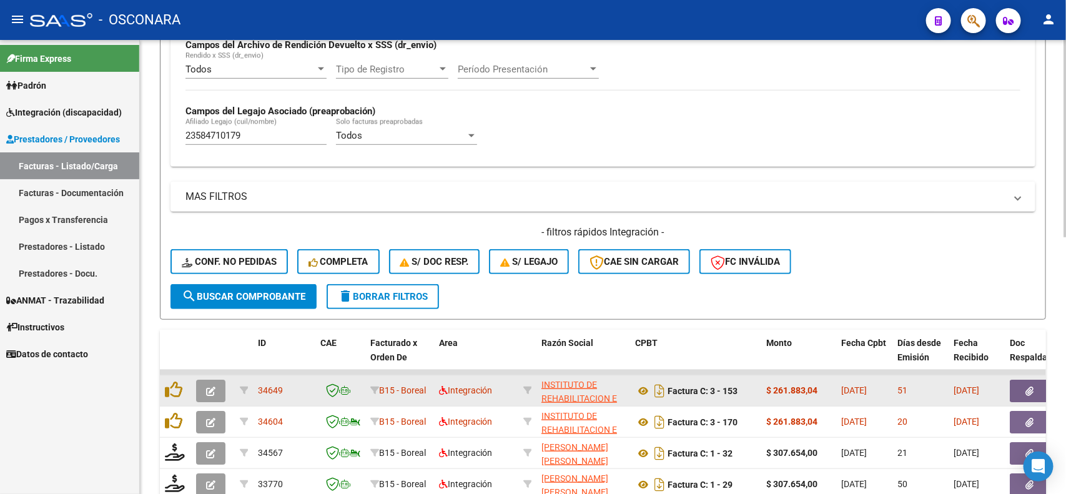
click at [1012, 380] on button "button" at bounding box center [1030, 391] width 40 height 22
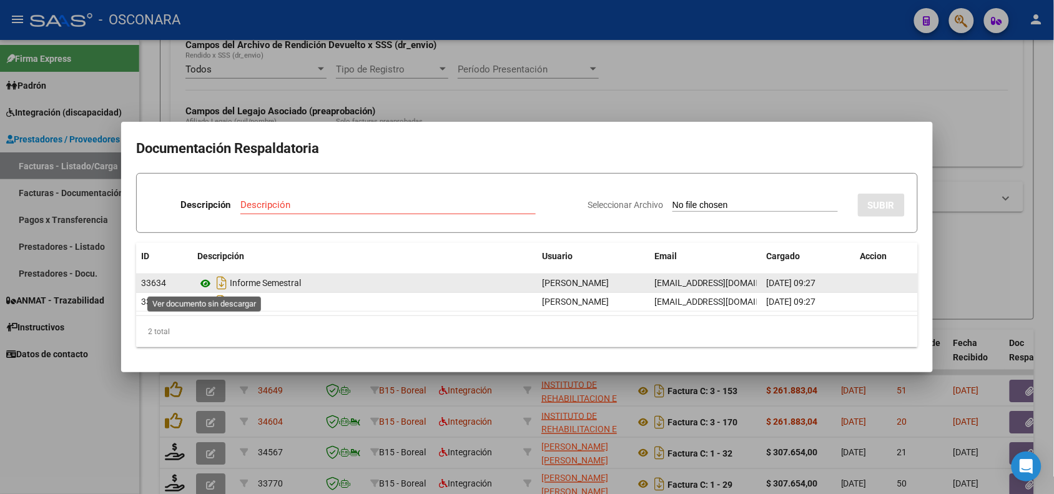
click at [203, 281] on icon at bounding box center [205, 283] width 16 height 15
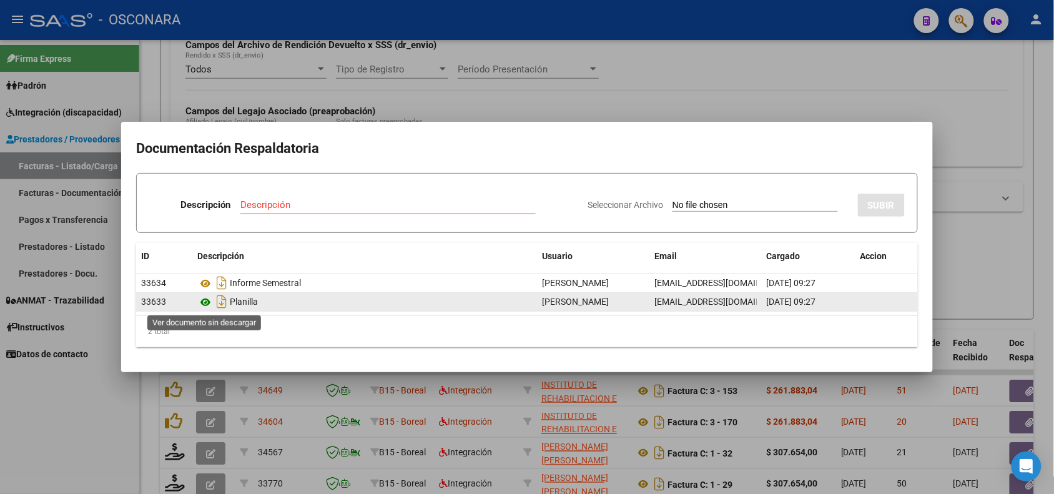
click at [201, 303] on icon at bounding box center [205, 302] width 16 height 15
click at [199, 305] on icon at bounding box center [205, 302] width 16 height 15
click at [200, 300] on icon at bounding box center [205, 302] width 16 height 15
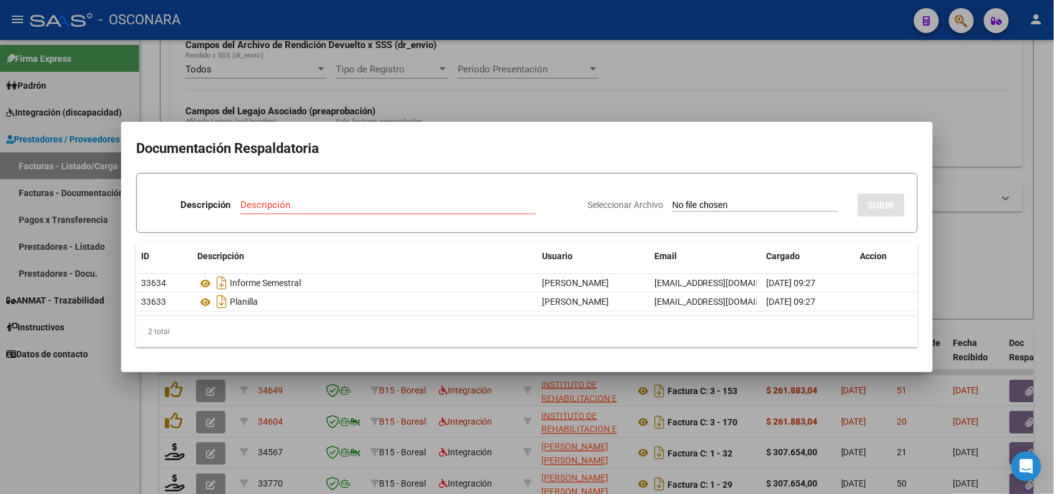
click at [364, 107] on div at bounding box center [527, 247] width 1054 height 494
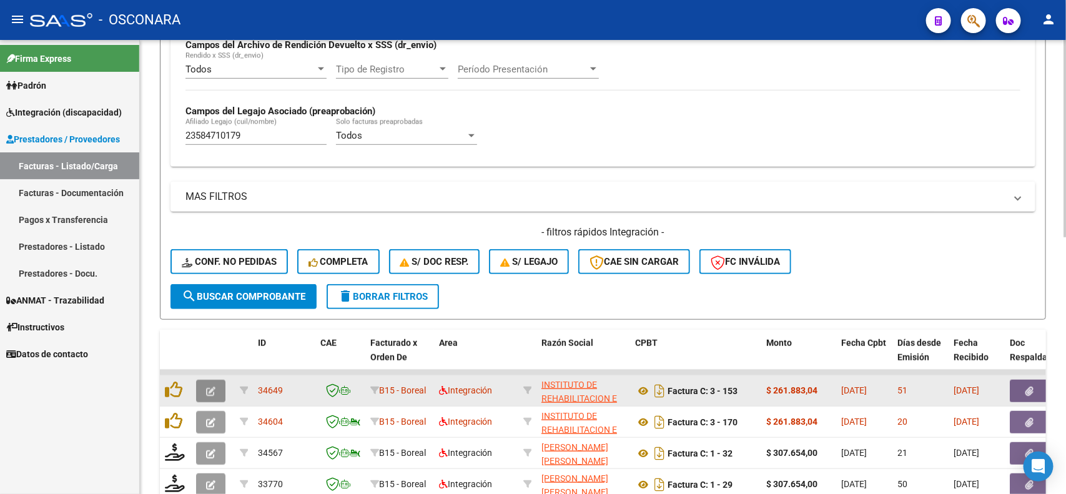
click at [209, 392] on icon "button" at bounding box center [210, 391] width 9 height 9
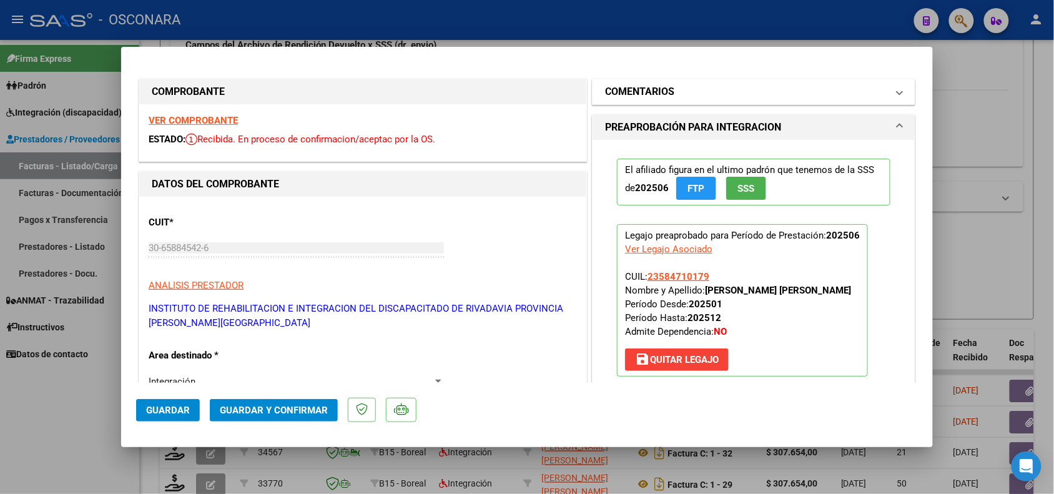
click at [669, 91] on mat-panel-title "COMENTARIOS" at bounding box center [746, 91] width 282 height 15
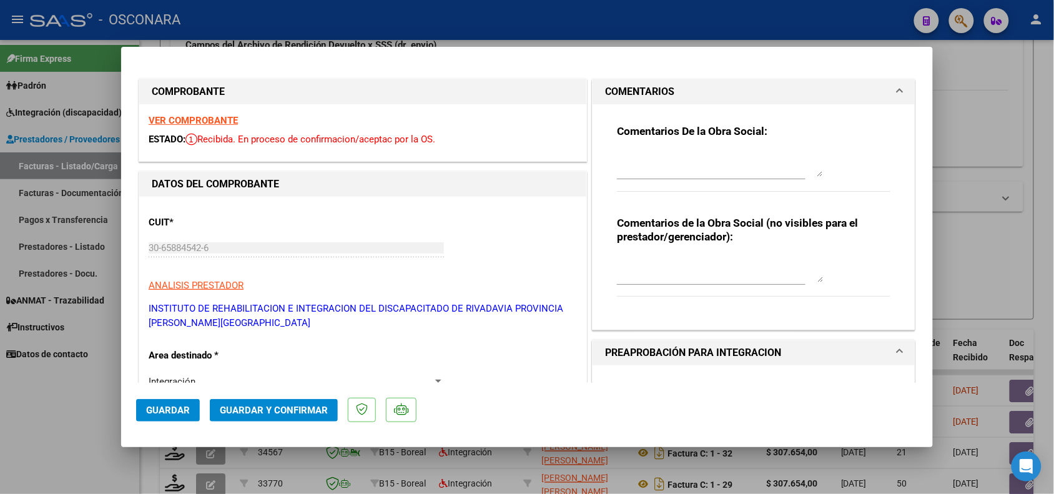
click at [656, 151] on div at bounding box center [720, 164] width 206 height 30
click at [656, 153] on textarea "21/08 Falta planilla de asistencia" at bounding box center [720, 164] width 206 height 25
drag, startPoint x: 793, startPoint y: 157, endPoint x: 413, endPoint y: 131, distance: 380.6
type textarea "21/08 Falta adjuntar planilla de asistencia"
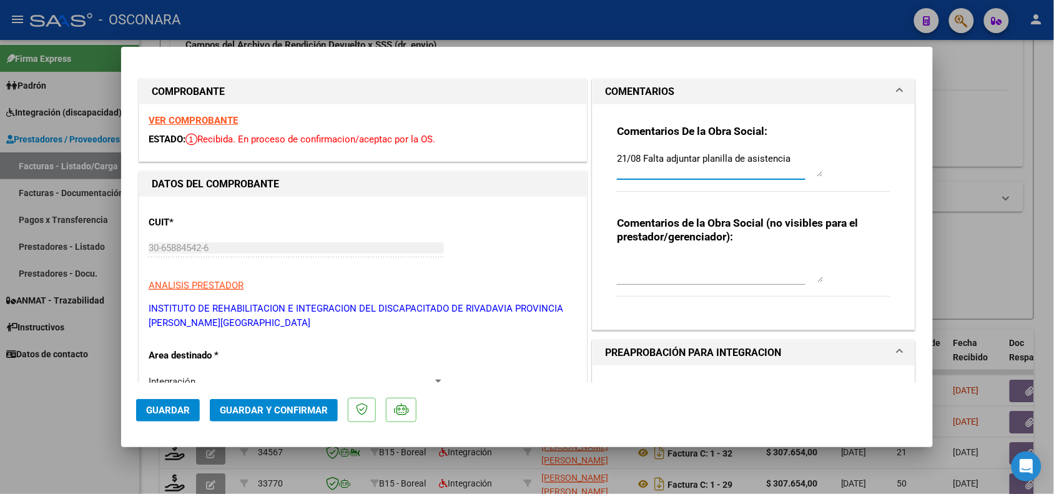
click at [189, 401] on button "Guardar" at bounding box center [168, 410] width 64 height 22
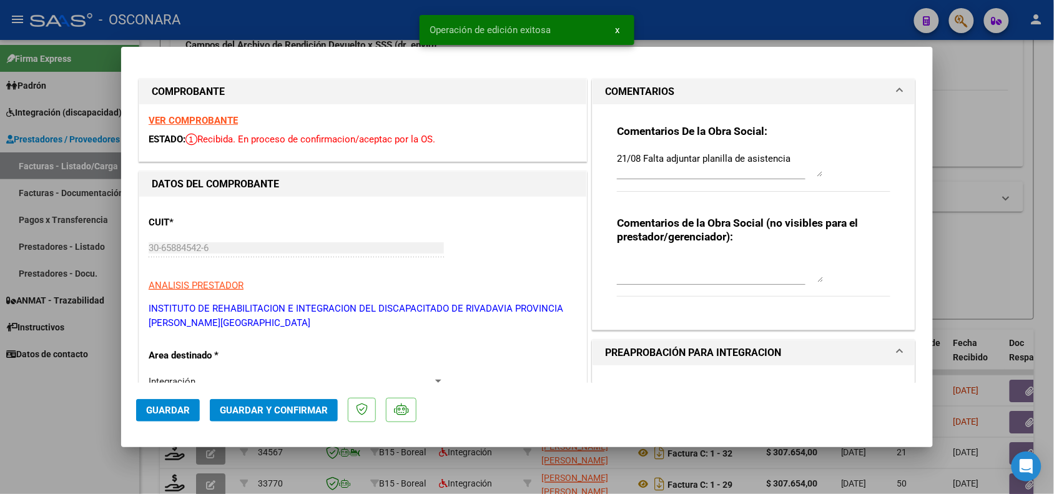
click at [73, 405] on div at bounding box center [527, 247] width 1054 height 494
type input "$ 0,00"
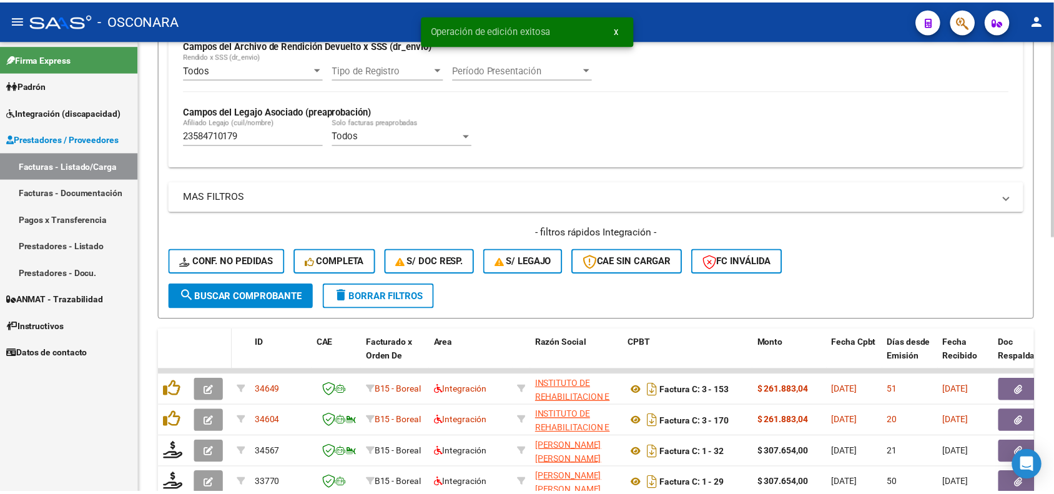
scroll to position [390, 0]
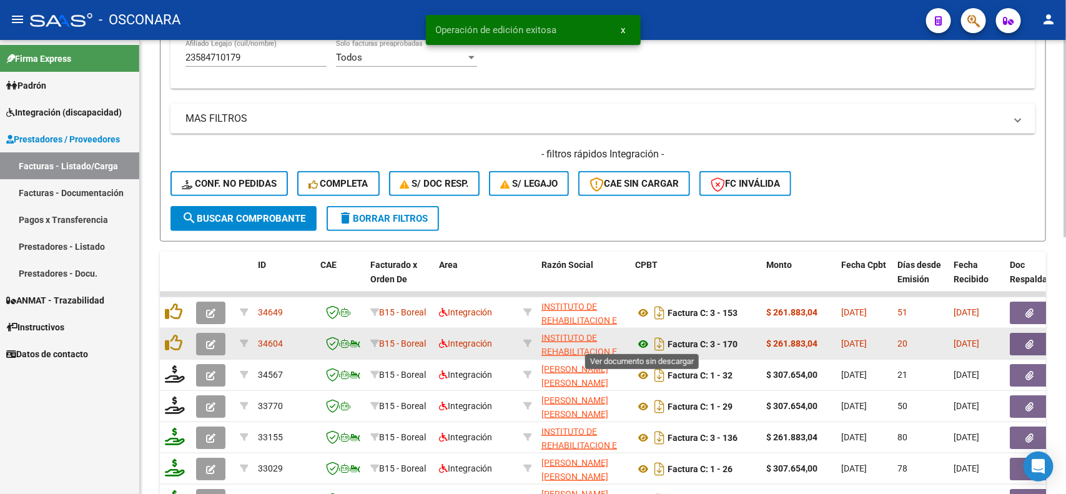
click at [643, 339] on icon at bounding box center [643, 344] width 16 height 15
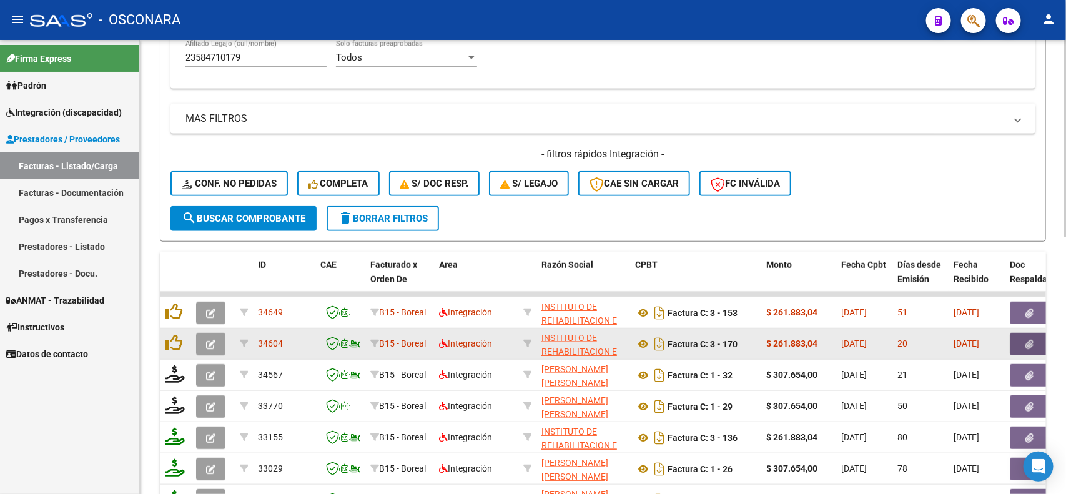
click at [1019, 342] on button "button" at bounding box center [1030, 344] width 40 height 22
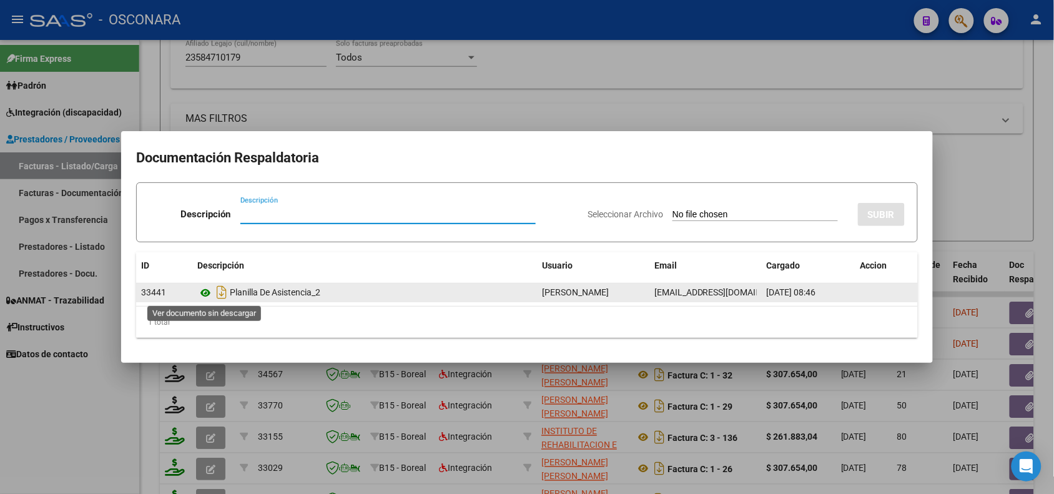
click at [204, 297] on icon at bounding box center [205, 292] width 16 height 15
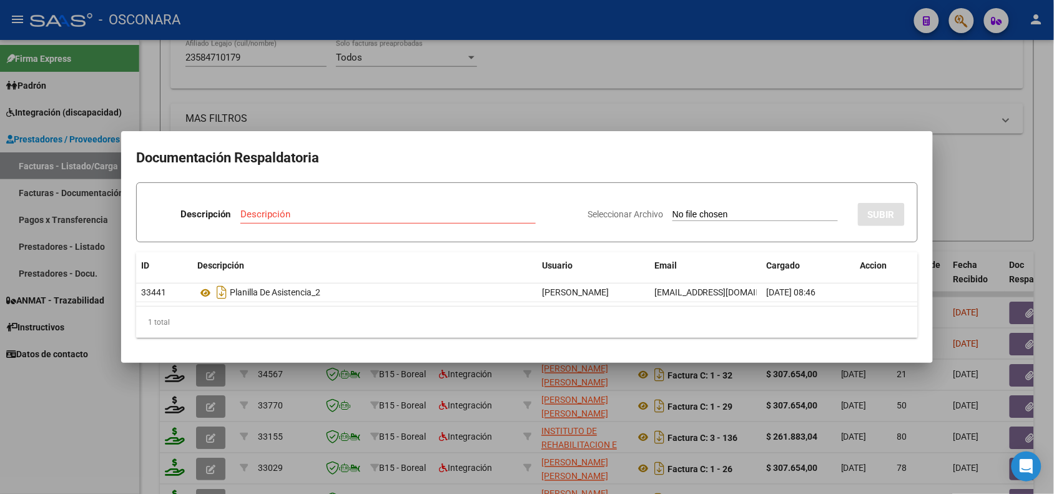
click at [258, 375] on div at bounding box center [527, 247] width 1054 height 494
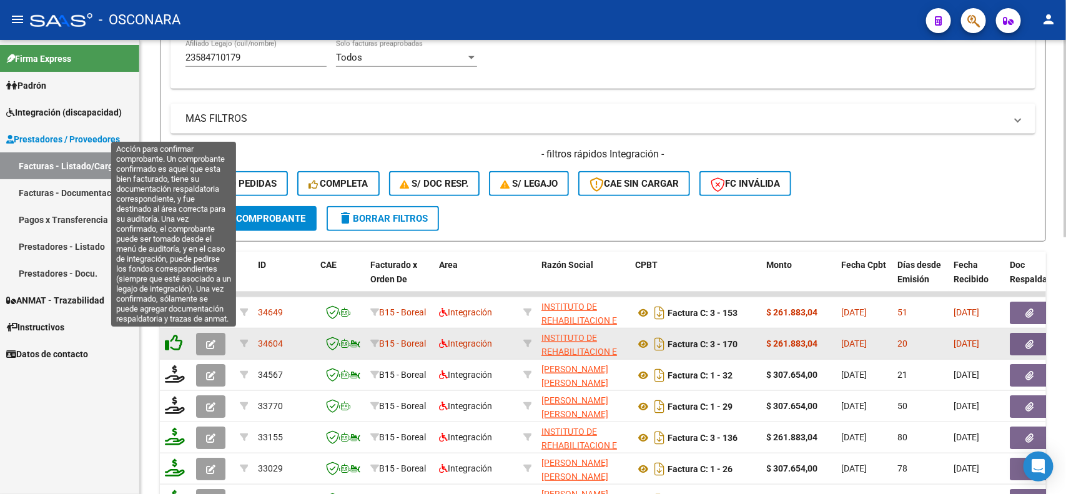
click at [176, 339] on icon at bounding box center [173, 342] width 17 height 17
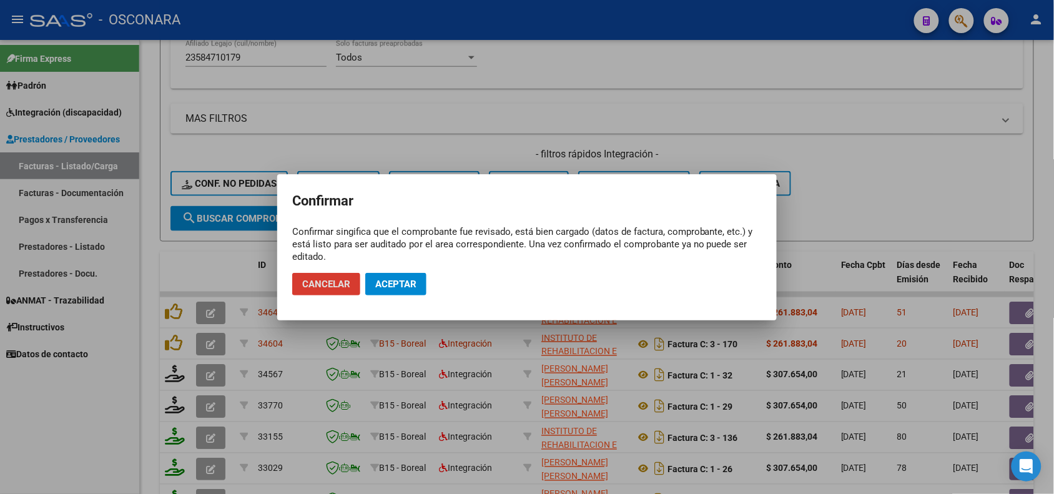
click at [380, 282] on span "Aceptar" at bounding box center [395, 284] width 41 height 11
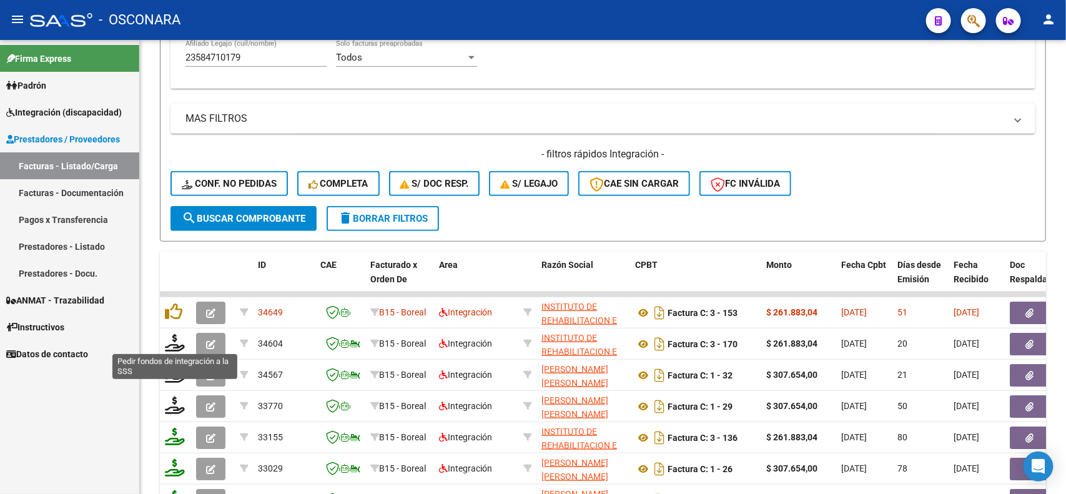
click at [173, 342] on icon at bounding box center [175, 342] width 20 height 17
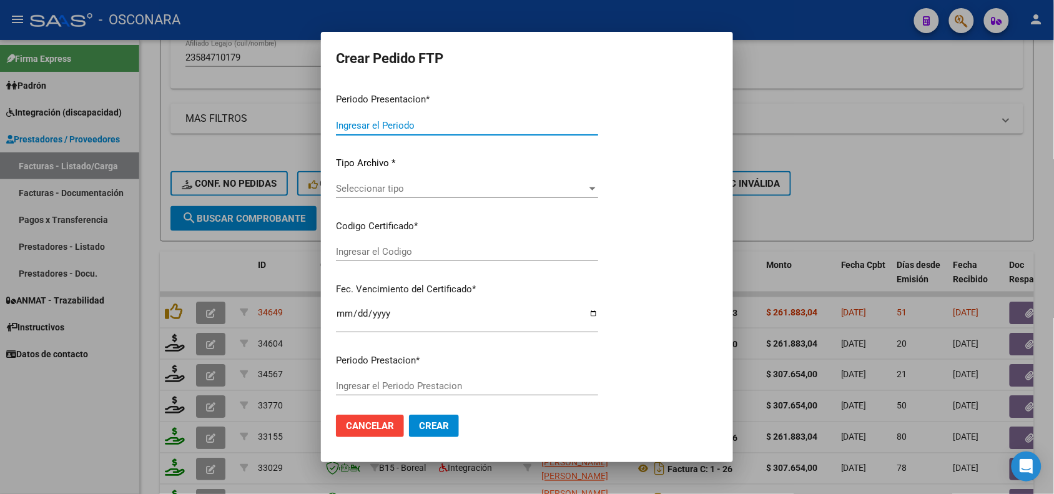
type input "202507"
type input "$ 261.883,04"
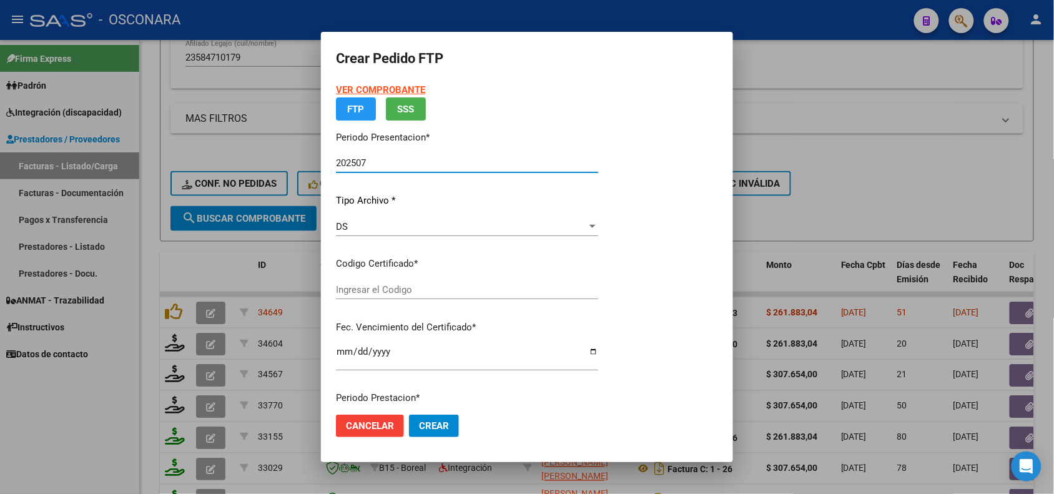
type input "ARG02000584710172024072220260722MZA212"
type input "2026-07-22"
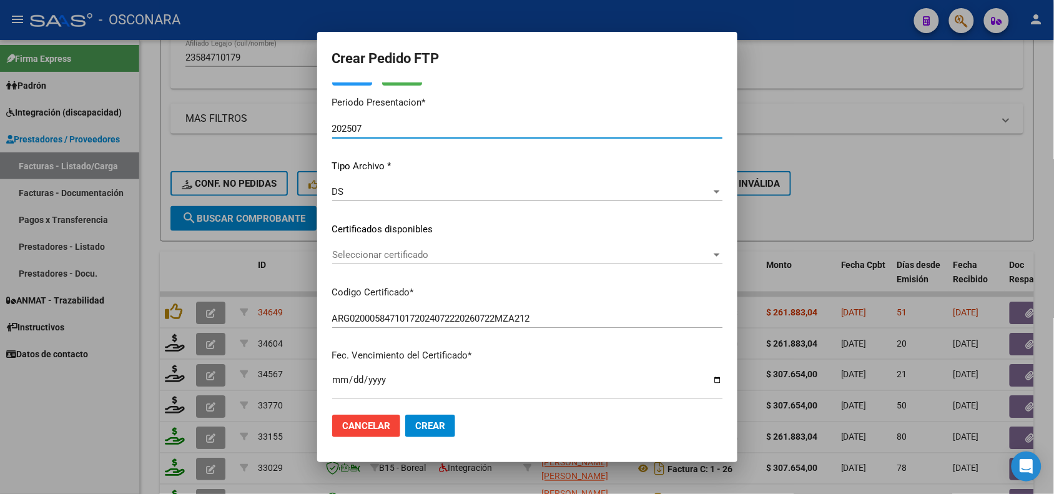
scroll to position [78, 0]
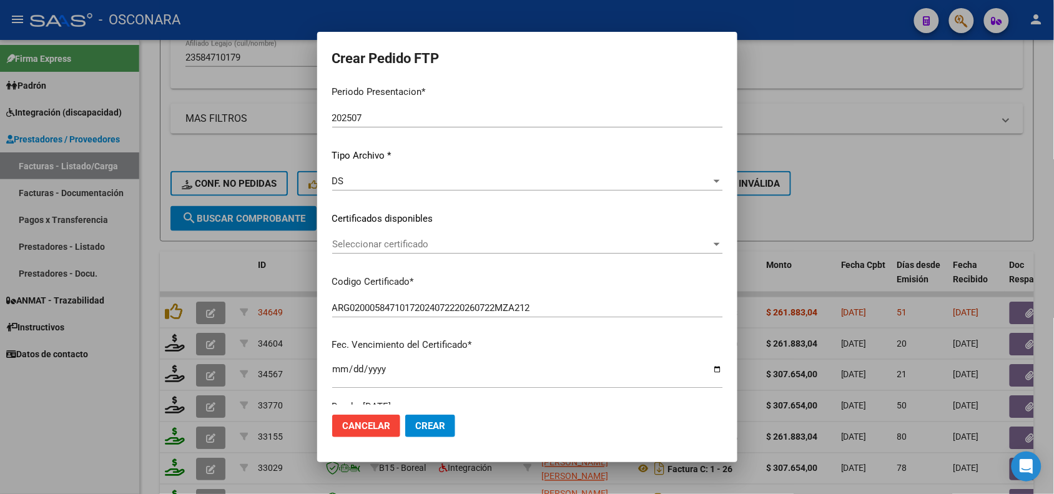
click at [460, 252] on div "Seleccionar certificado Seleccionar certificado" at bounding box center [527, 244] width 390 height 19
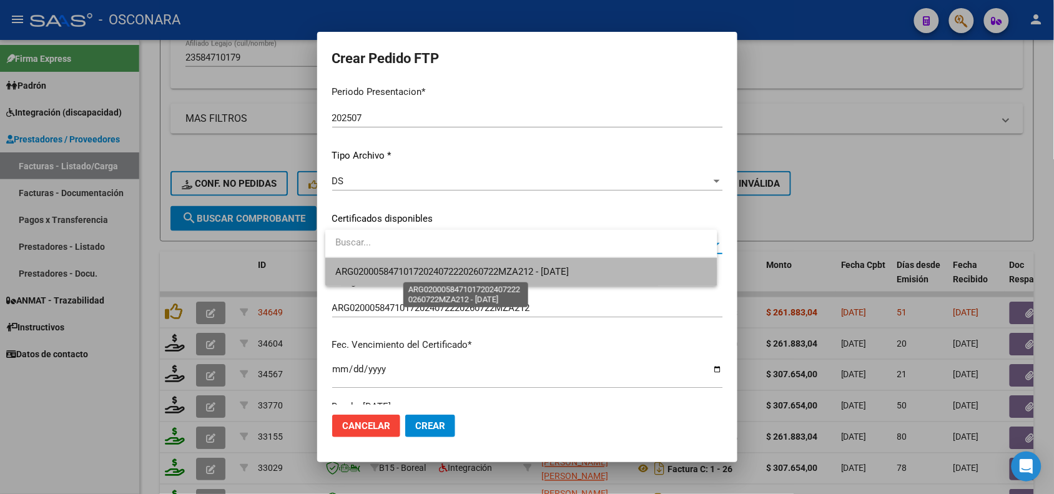
click at [450, 272] on span "ARG02000584710172024072220260722MZA212 - 2026-07-22" at bounding box center [452, 271] width 234 height 11
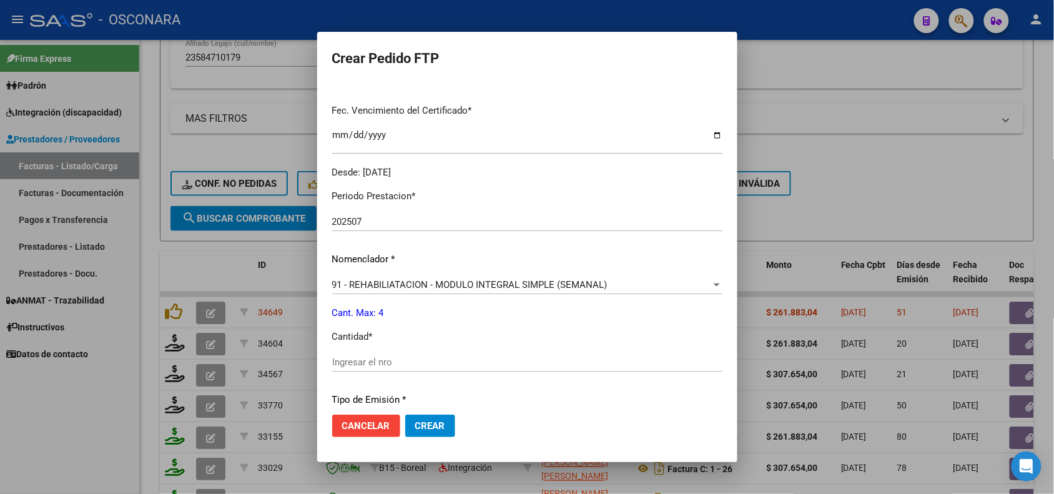
scroll to position [390, 0]
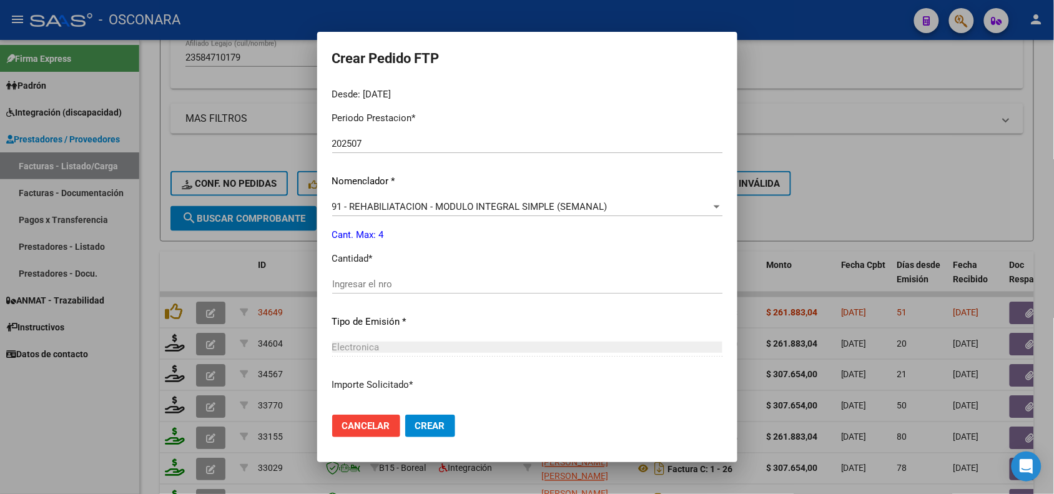
click at [378, 290] on div "Ingresar el nro" at bounding box center [527, 284] width 390 height 19
click at [382, 282] on input "Ingresar el nro" at bounding box center [527, 284] width 390 height 11
type input "4"
click at [432, 326] on p "Tipo de Emisión *" at bounding box center [527, 322] width 390 height 14
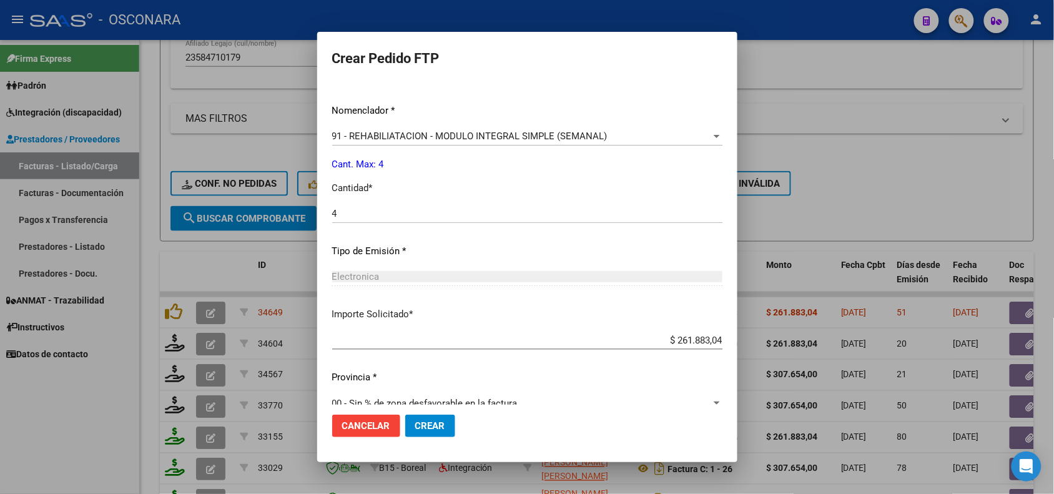
scroll to position [481, 0]
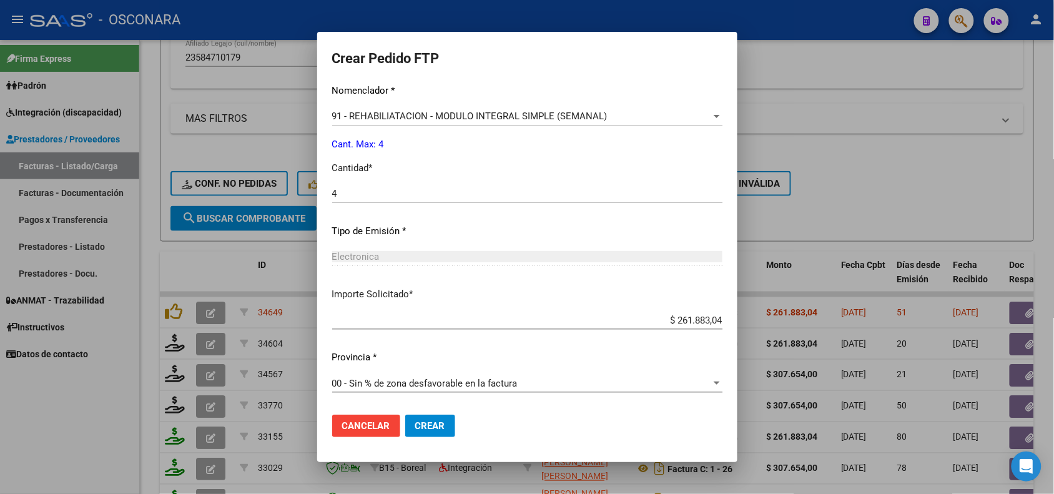
click at [445, 429] on span "Crear" at bounding box center [430, 425] width 30 height 11
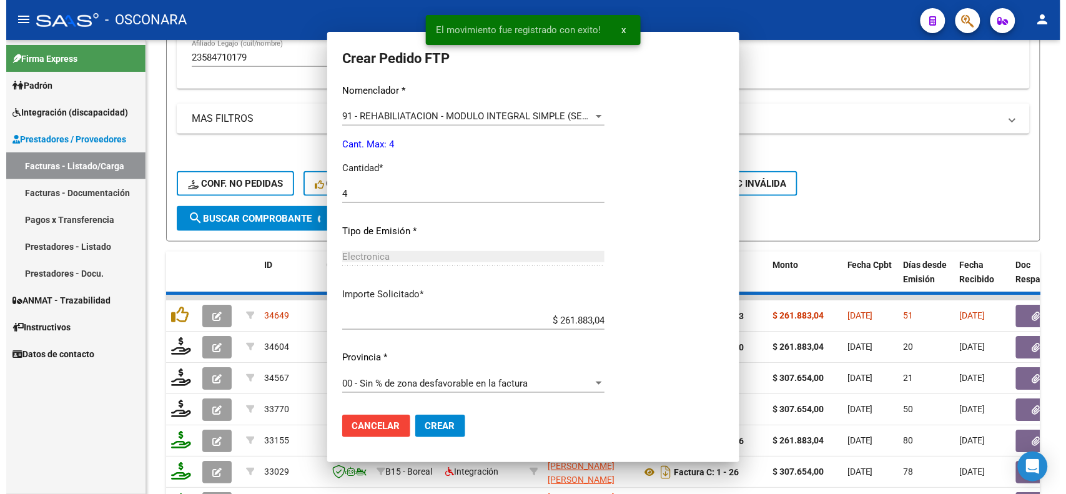
scroll to position [0, 0]
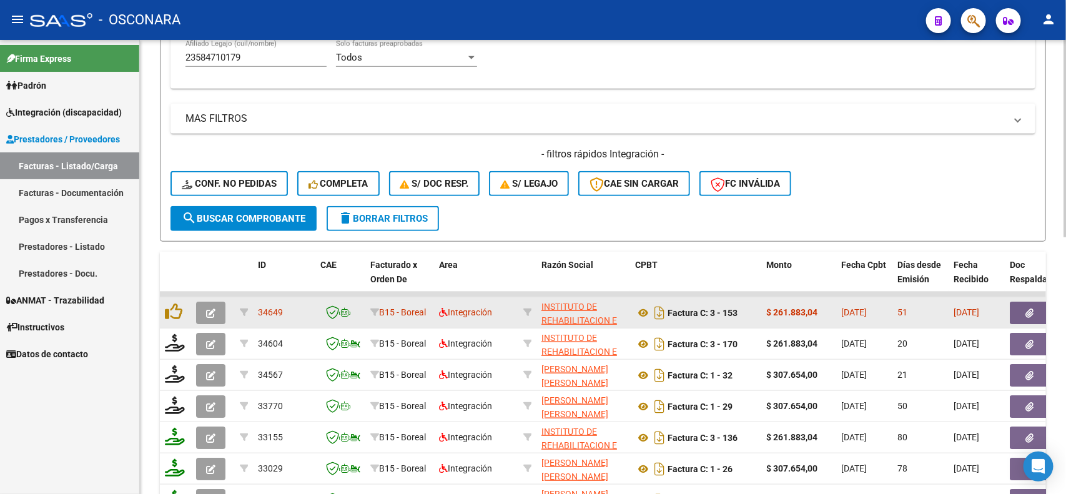
click at [1032, 309] on icon "button" at bounding box center [1030, 313] width 8 height 9
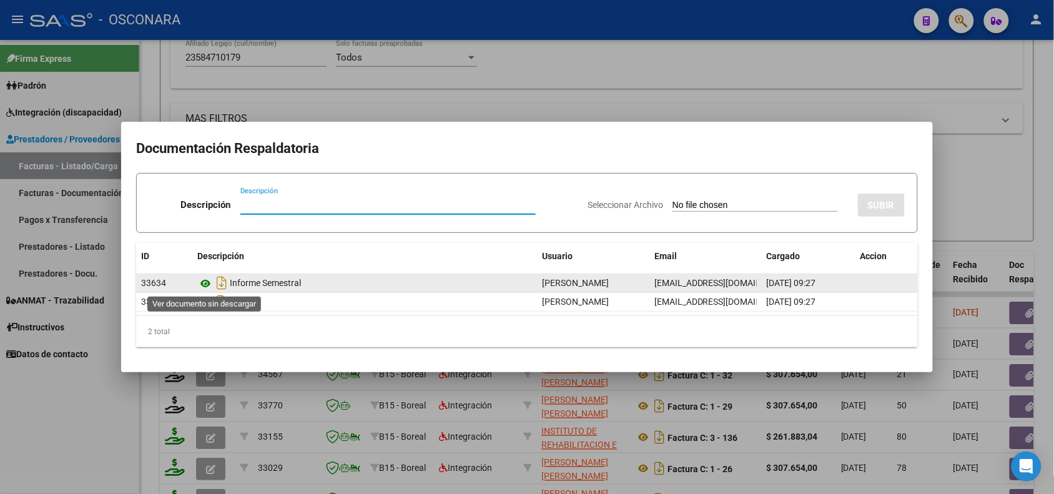
click at [206, 282] on icon at bounding box center [205, 283] width 16 height 15
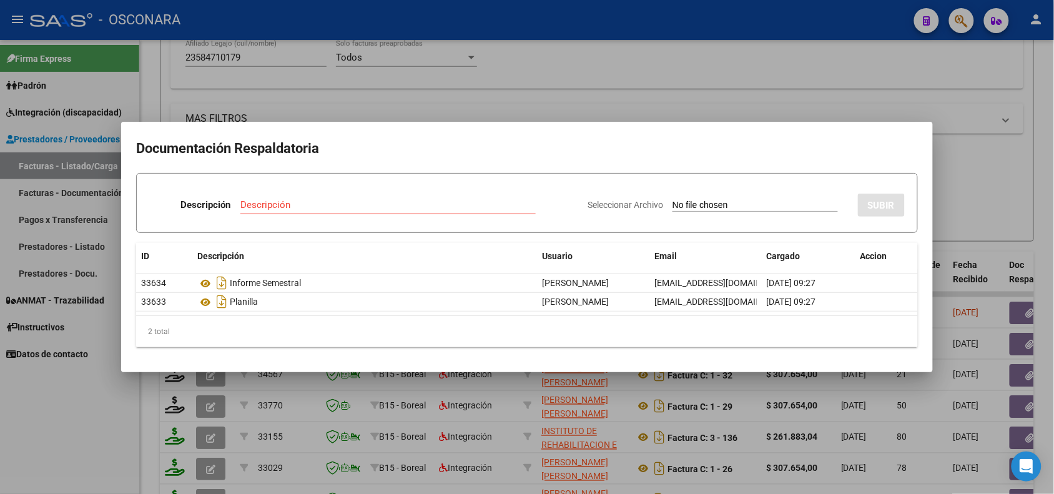
click at [465, 450] on div at bounding box center [527, 247] width 1054 height 494
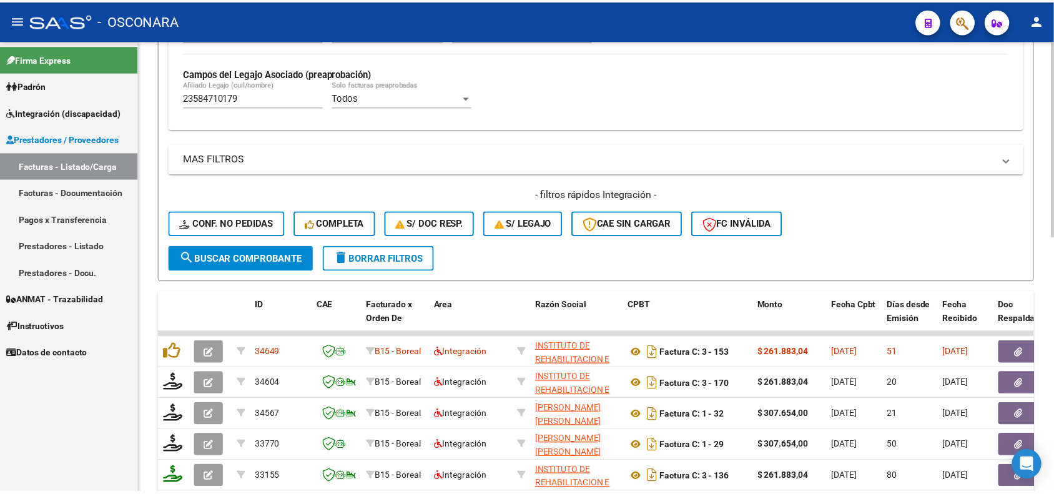
scroll to position [312, 0]
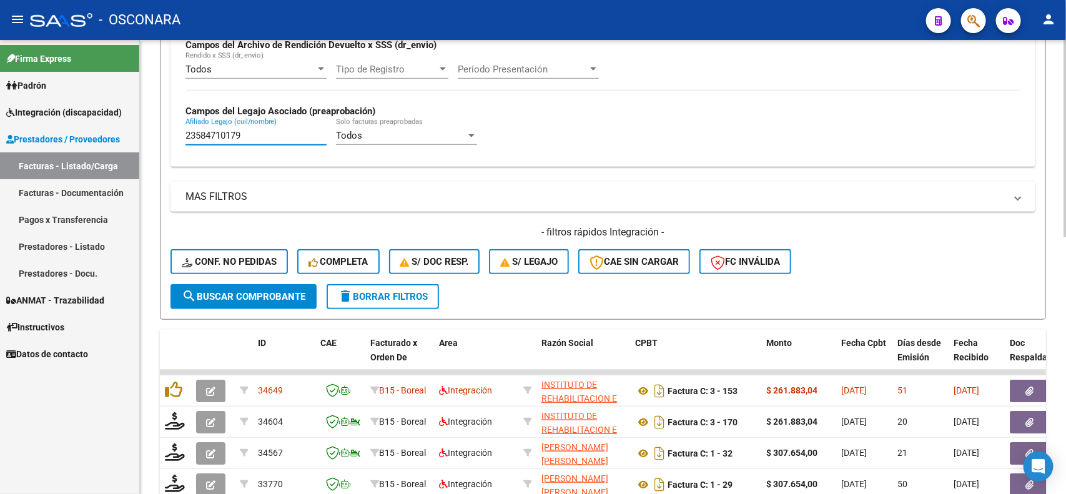
click at [245, 130] on input "23584710179" at bounding box center [255, 135] width 141 height 11
paste input "05676280"
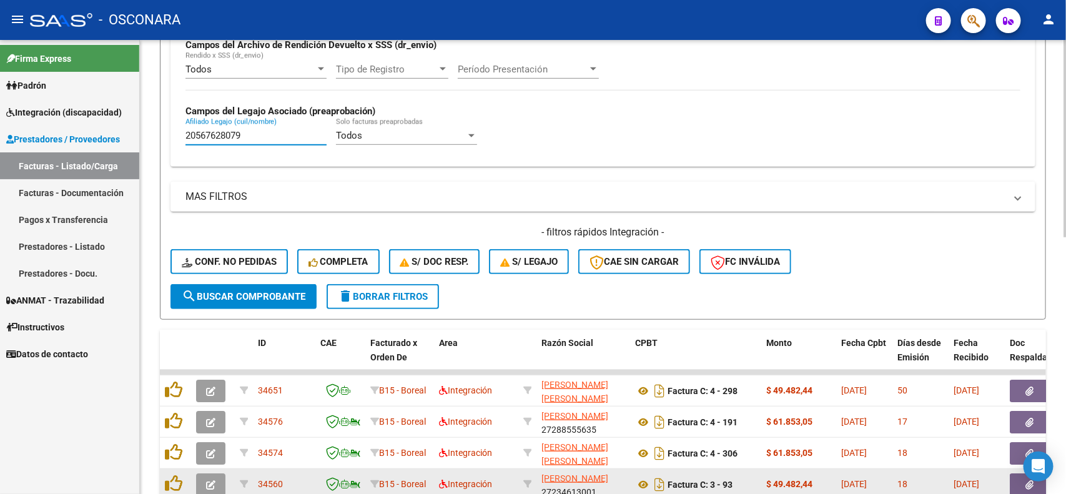
type input "20567628079"
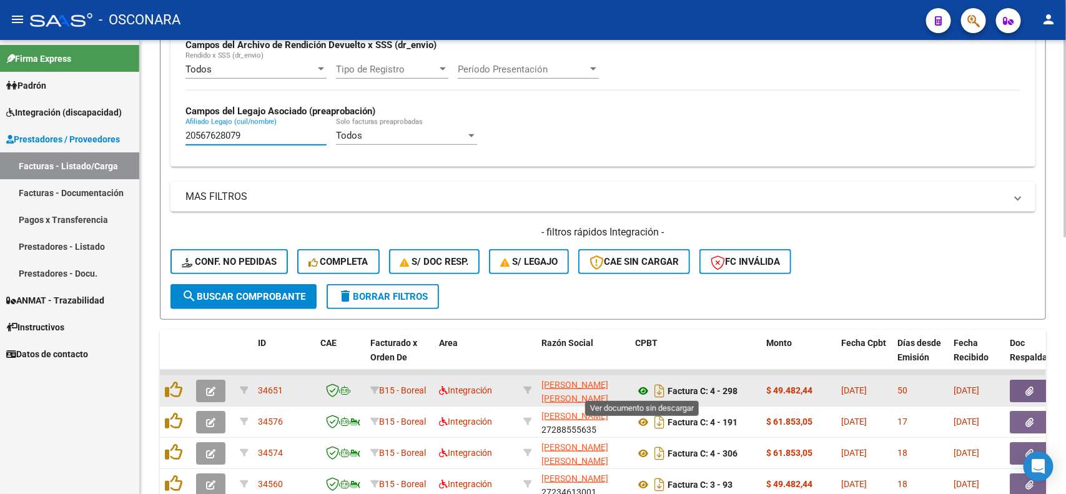
click at [638, 388] on icon at bounding box center [643, 390] width 16 height 15
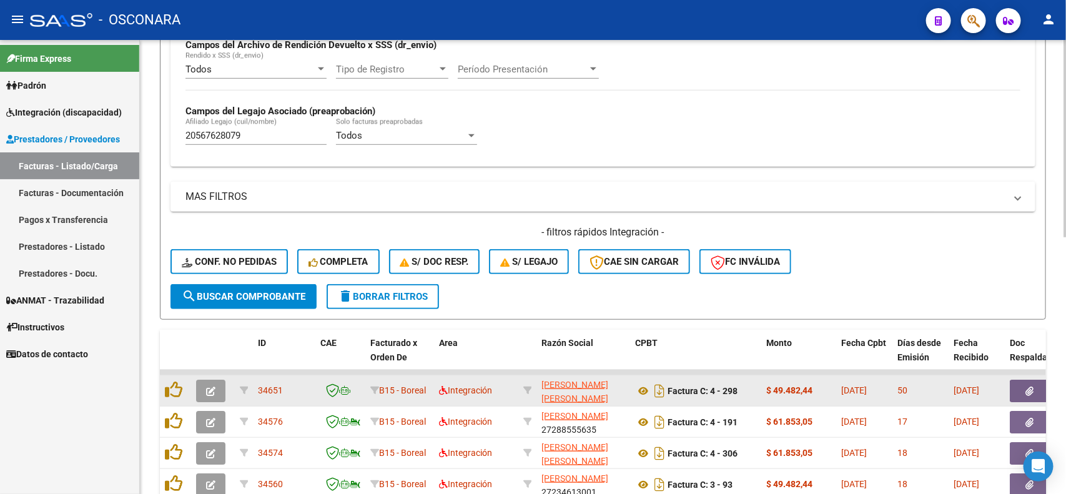
click at [1024, 389] on button "button" at bounding box center [1030, 391] width 40 height 22
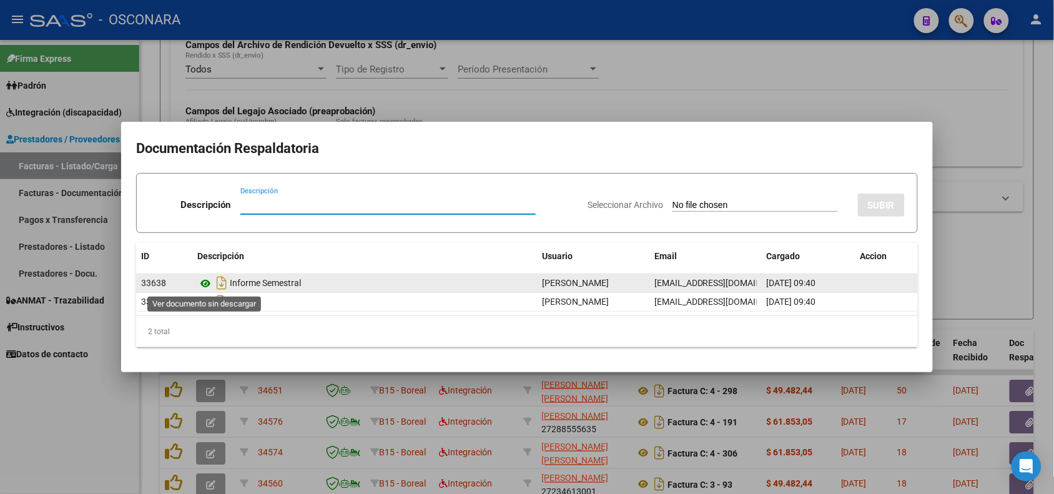
click at [204, 282] on icon at bounding box center [205, 283] width 16 height 15
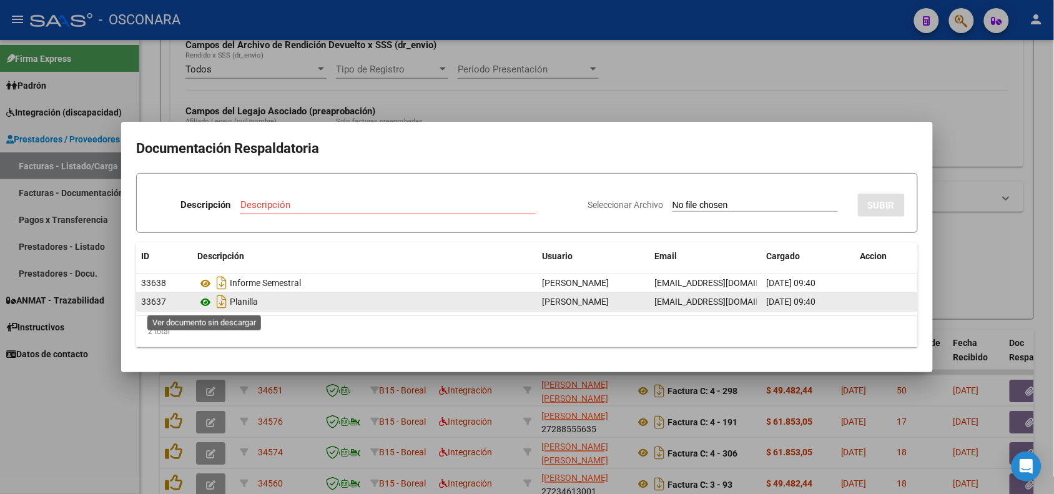
click at [200, 305] on icon at bounding box center [205, 302] width 16 height 15
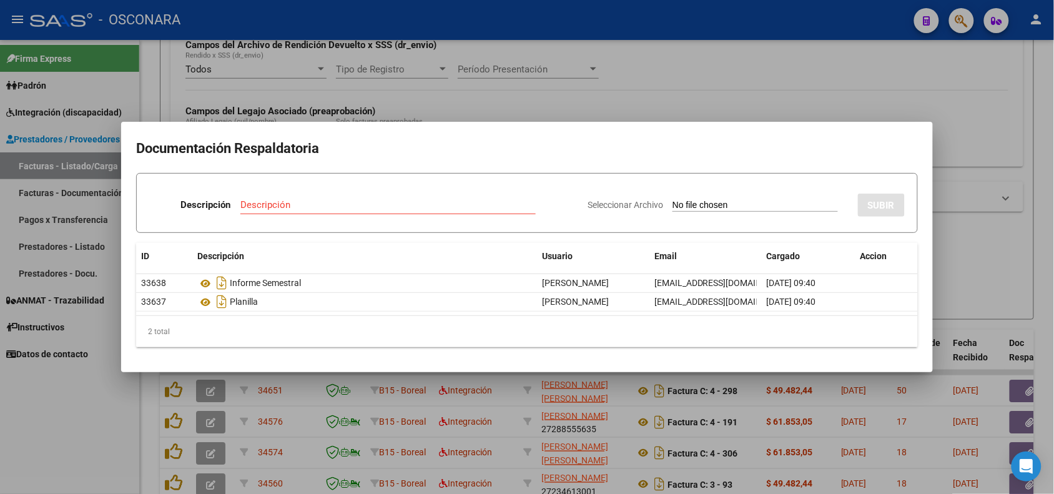
click at [287, 103] on div at bounding box center [527, 247] width 1054 height 494
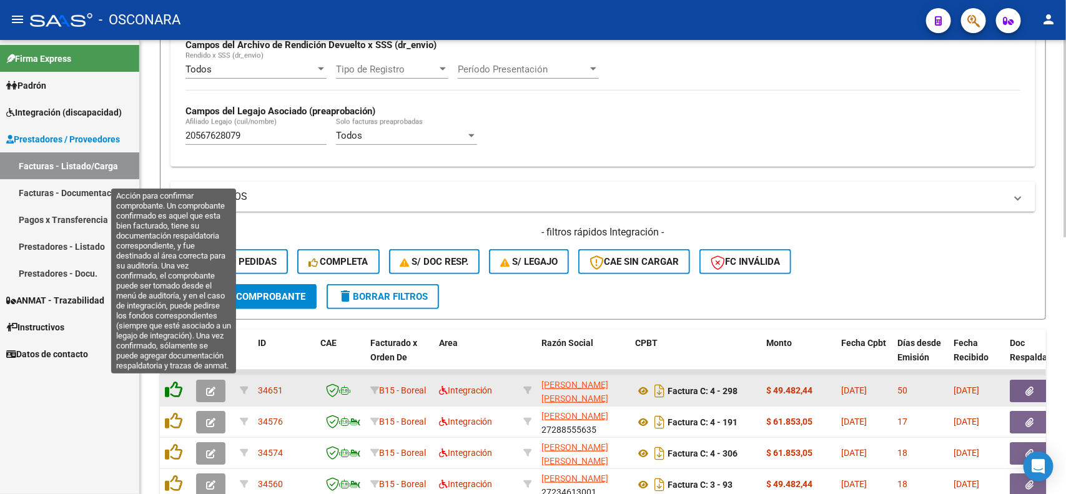
click at [169, 388] on icon at bounding box center [173, 389] width 17 height 17
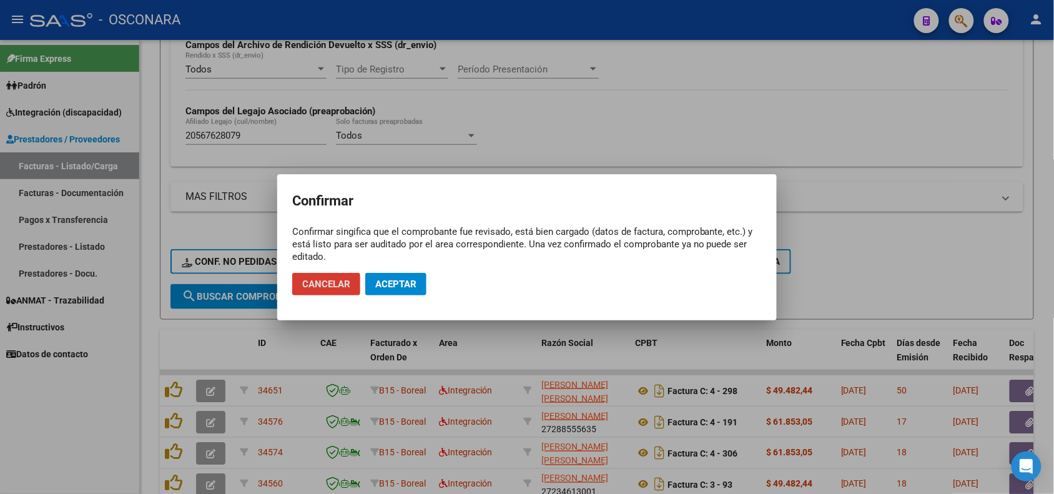
click at [393, 277] on button "Aceptar" at bounding box center [395, 284] width 61 height 22
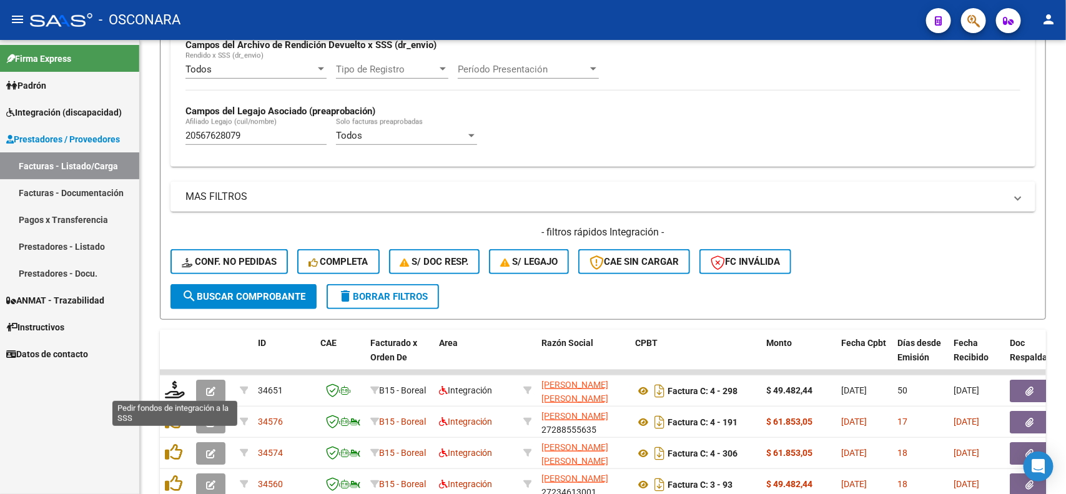
click at [167, 391] on icon at bounding box center [175, 389] width 20 height 17
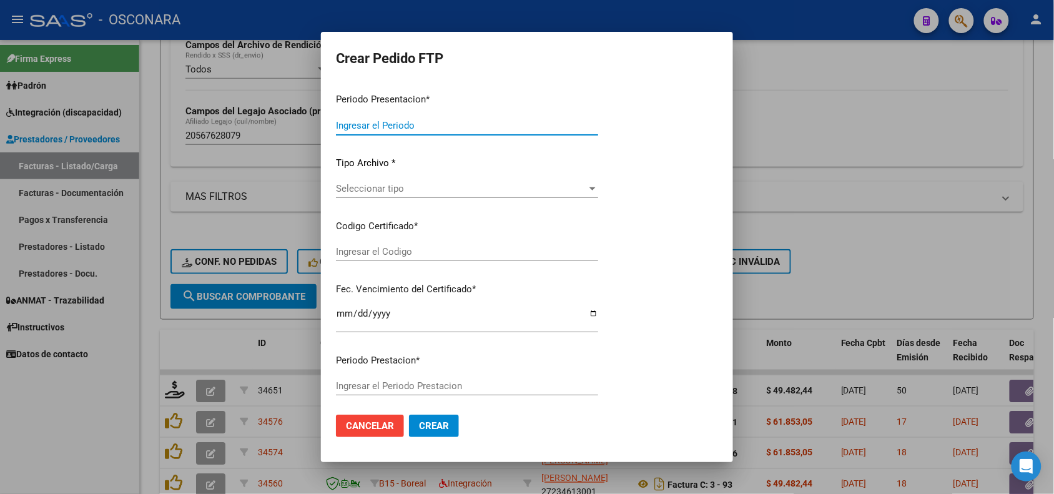
type input "202507"
type input "202506"
type input "$ 49.482,44"
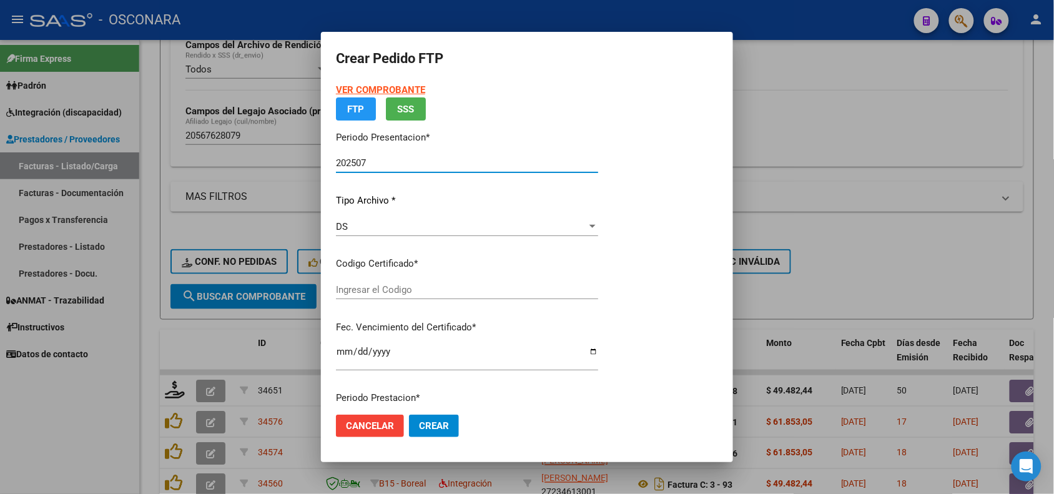
type input "arg02000567628072022011420260114cor234"
type input "2026-01-14"
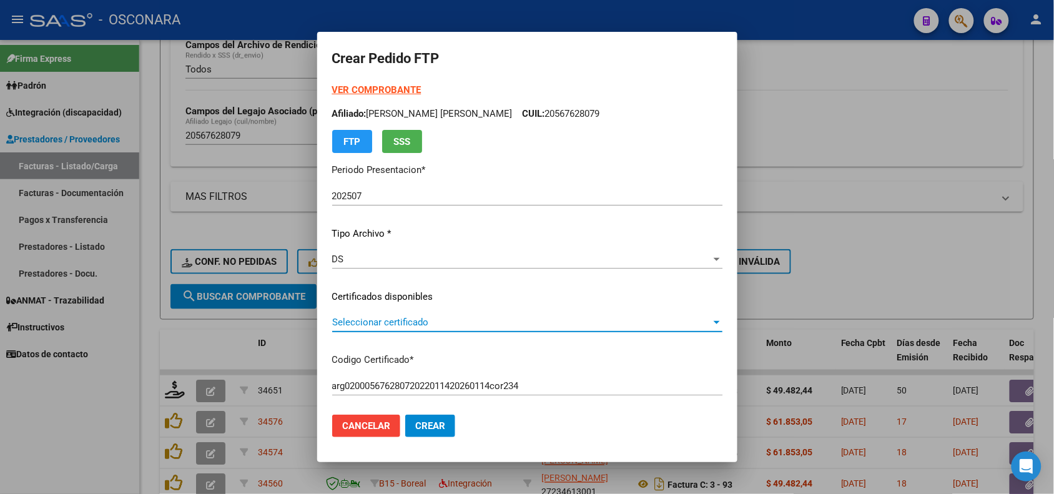
click at [443, 322] on span "Seleccionar certificado" at bounding box center [521, 322] width 379 height 11
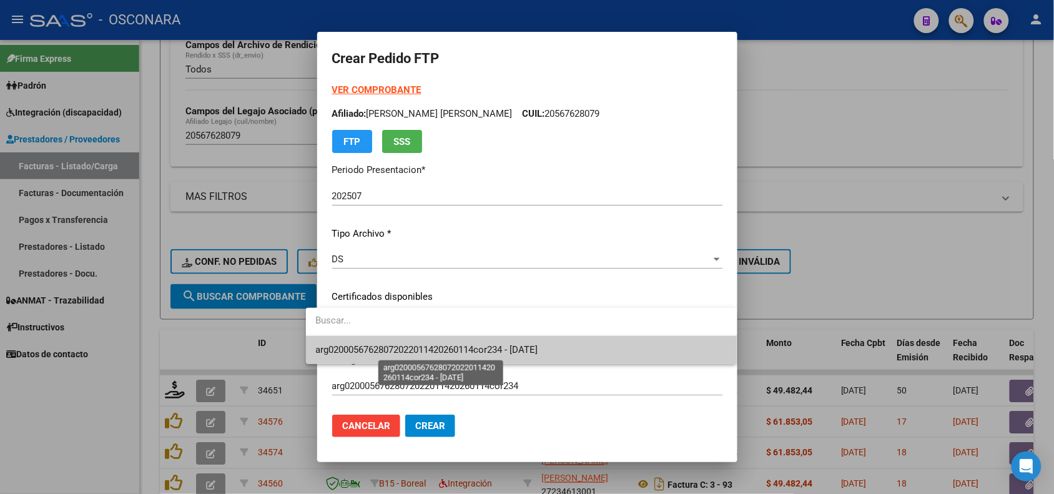
click at [432, 352] on span "arg02000567628072022011420260114cor234 - 2026-01-14" at bounding box center [427, 349] width 222 height 11
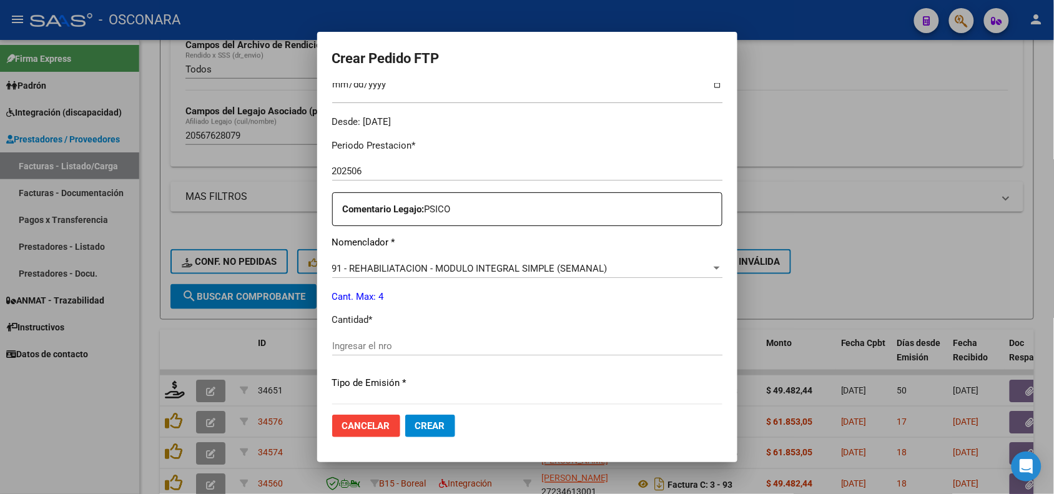
scroll to position [390, 0]
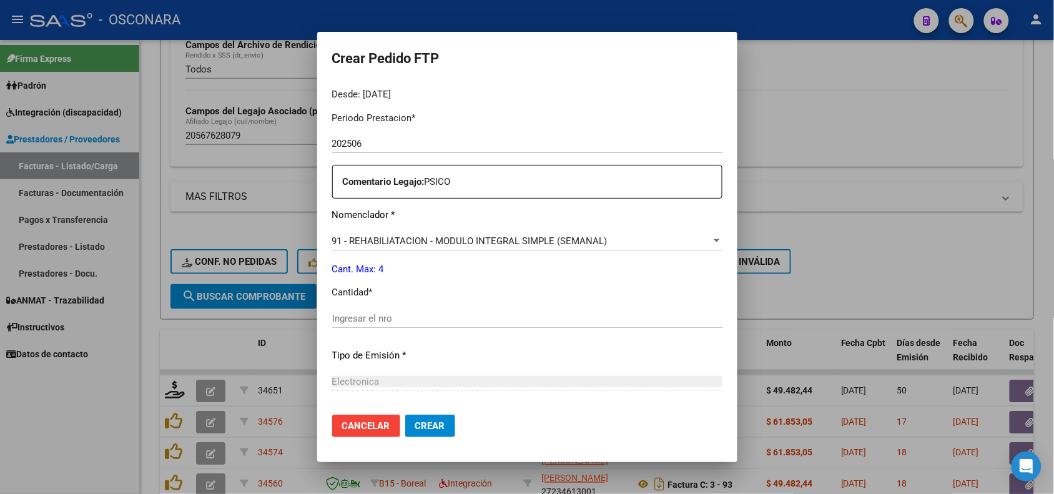
click at [451, 322] on input "Ingresar el nro" at bounding box center [527, 318] width 390 height 11
type input "4"
click at [460, 354] on p "Tipo de Emisión *" at bounding box center [527, 356] width 390 height 14
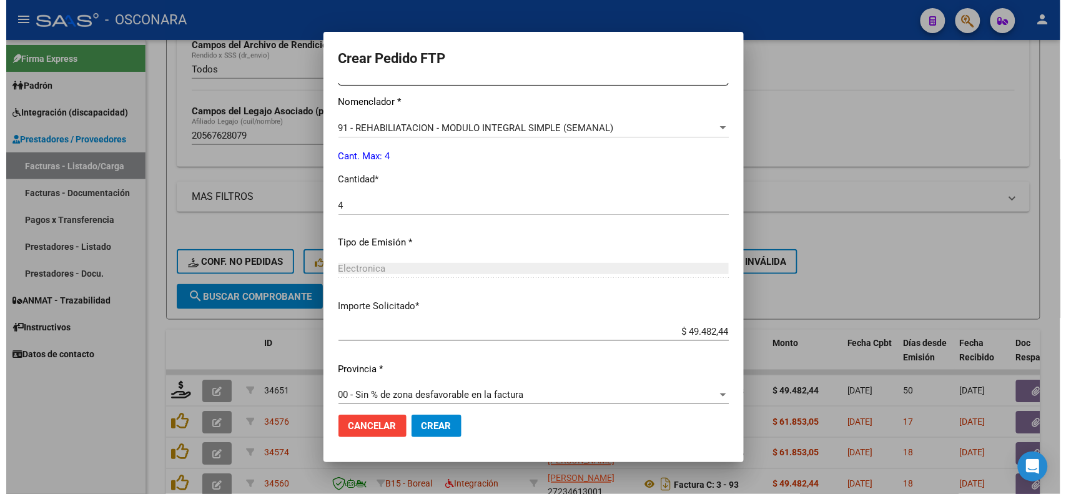
scroll to position [515, 0]
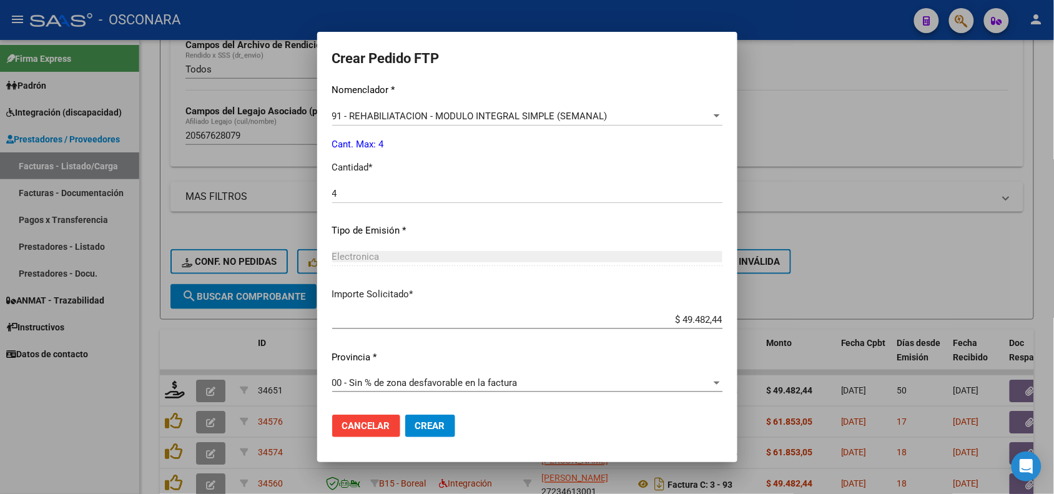
click at [415, 425] on span "Crear" at bounding box center [430, 425] width 30 height 11
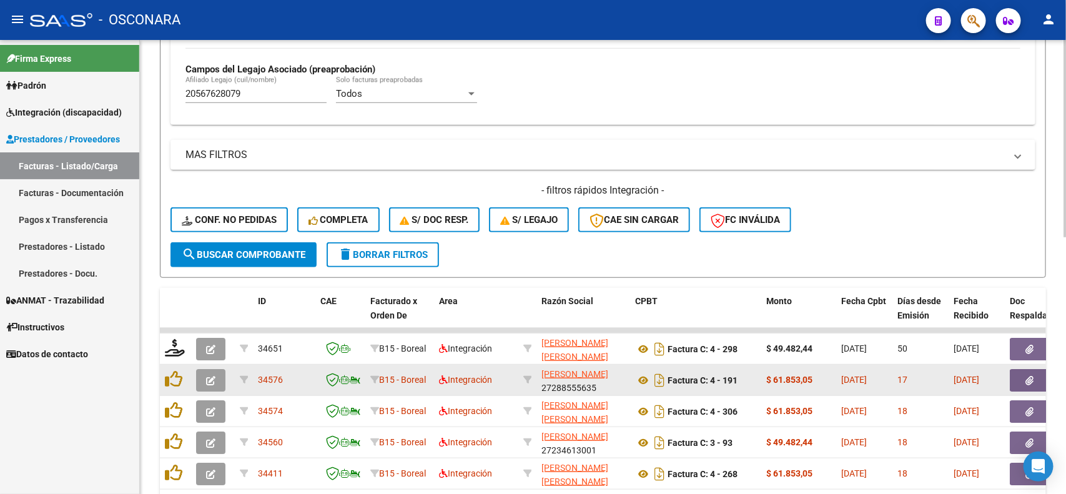
scroll to position [390, 0]
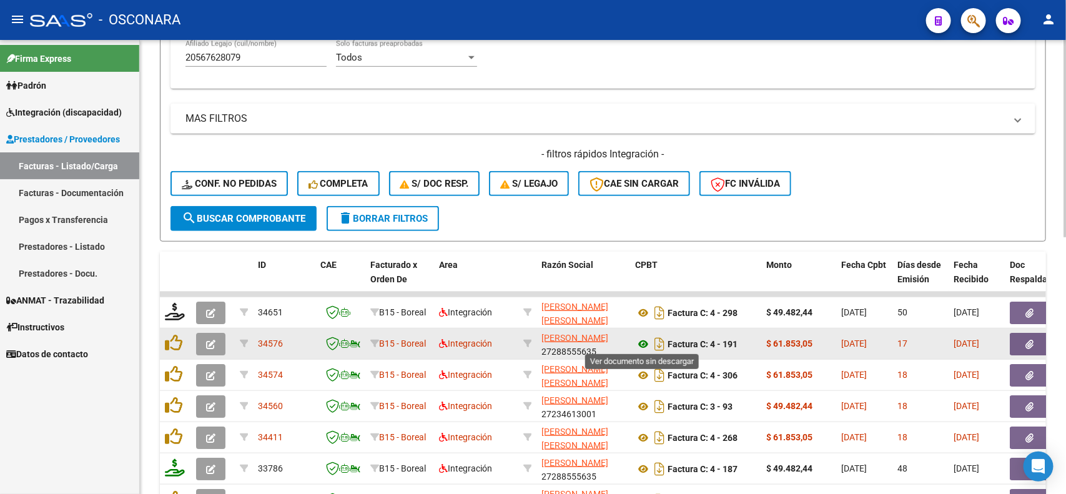
click at [642, 344] on icon at bounding box center [643, 344] width 16 height 15
click at [1032, 344] on icon "button" at bounding box center [1030, 344] width 8 height 9
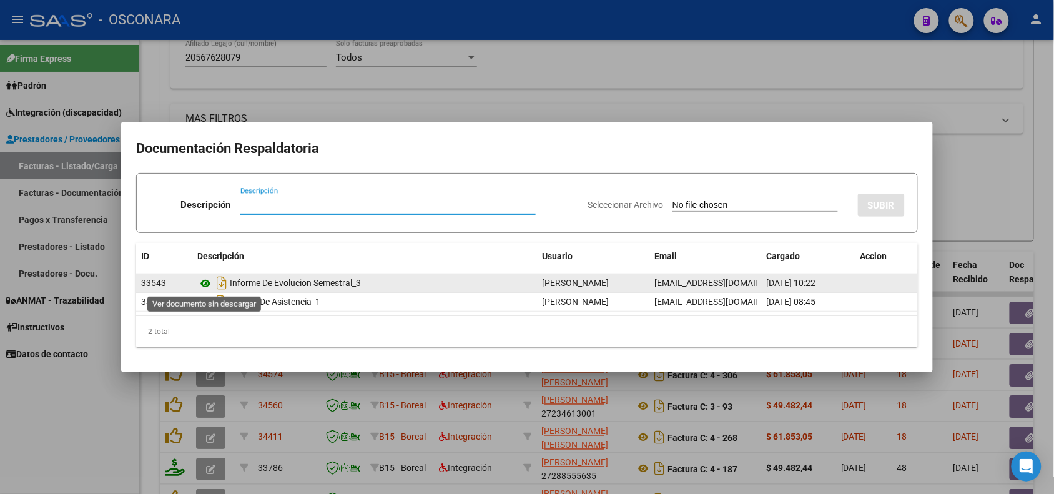
click at [207, 281] on icon at bounding box center [205, 283] width 16 height 15
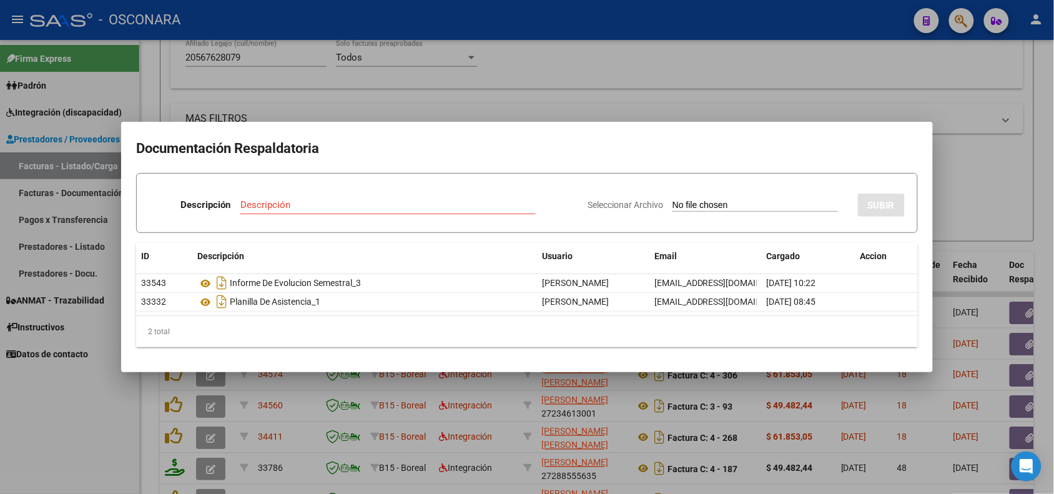
click at [326, 391] on div at bounding box center [527, 247] width 1054 height 494
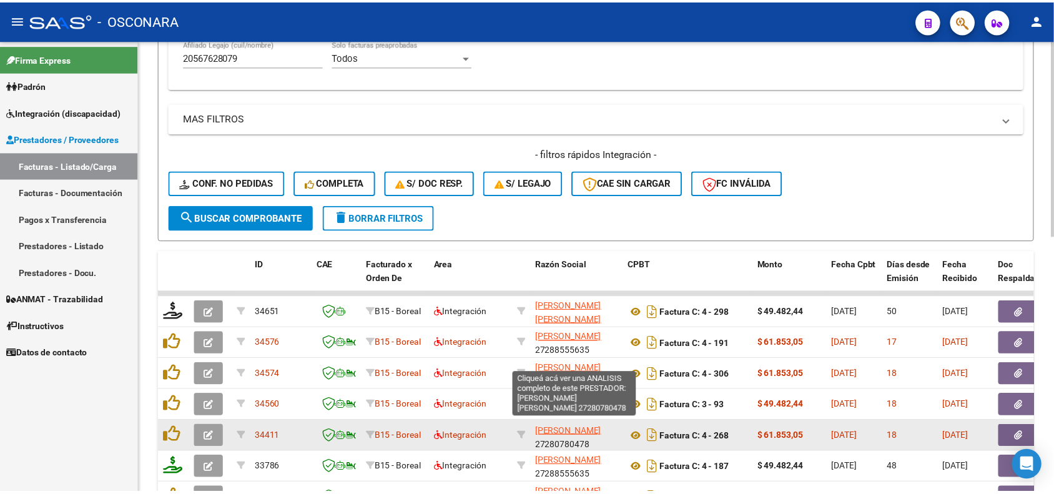
scroll to position [16, 0]
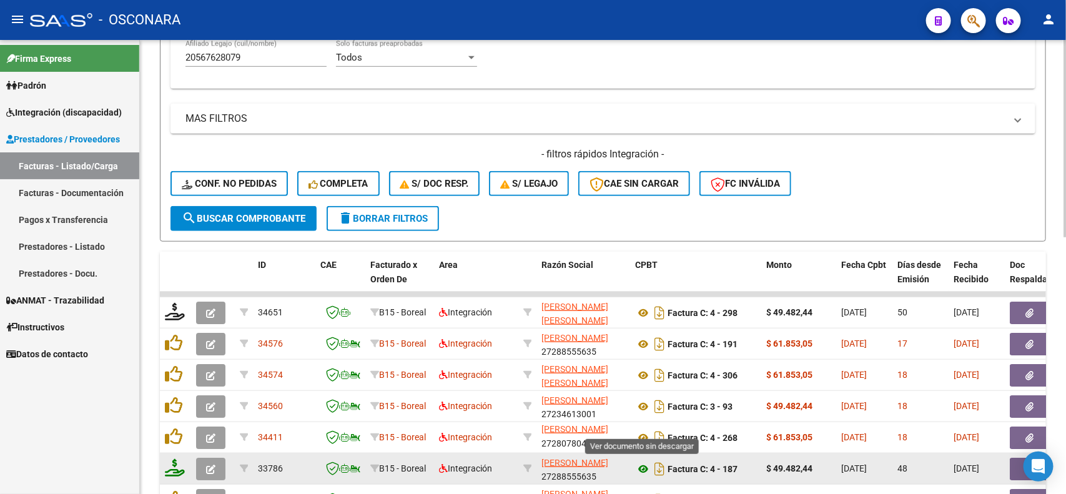
click at [638, 467] on icon at bounding box center [643, 469] width 16 height 15
click at [1011, 467] on button "button" at bounding box center [1030, 469] width 40 height 22
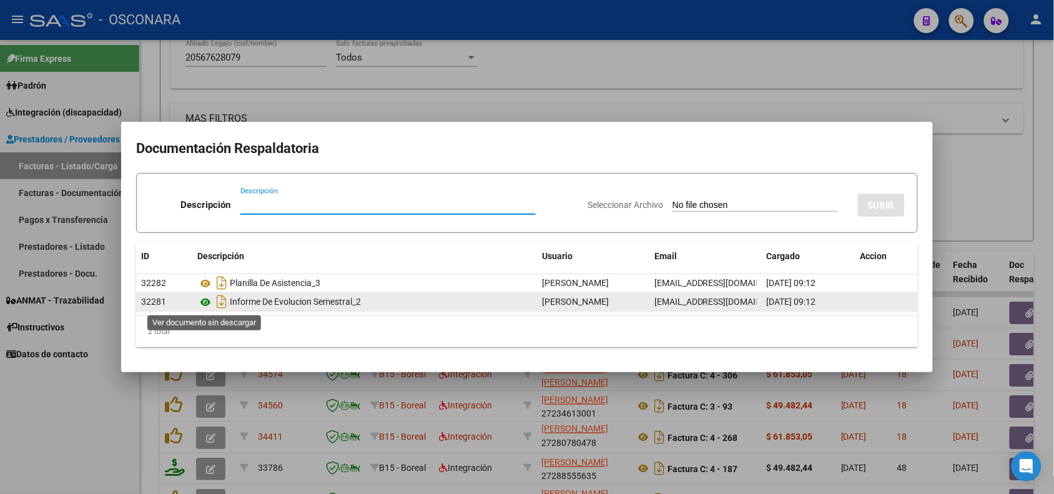
click at [205, 307] on icon at bounding box center [205, 302] width 16 height 15
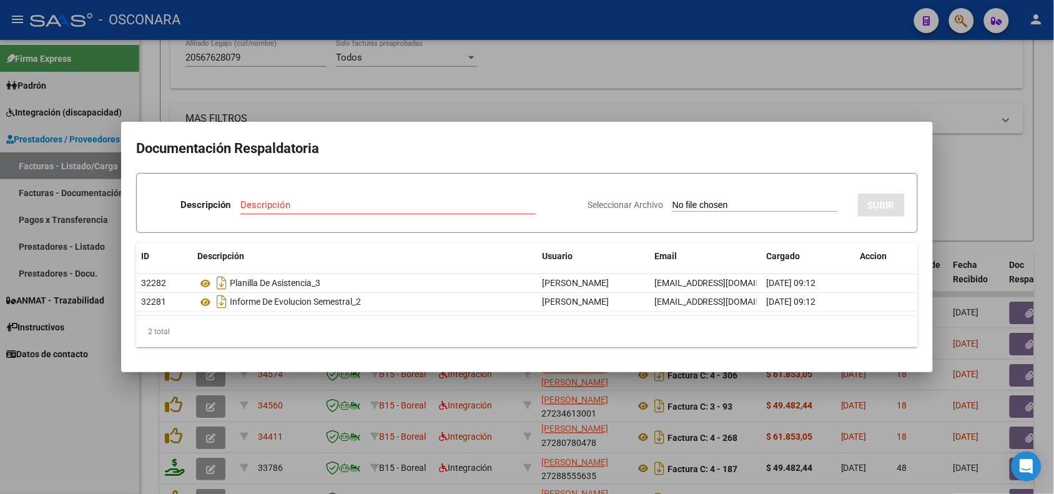
click at [402, 406] on div at bounding box center [527, 247] width 1054 height 494
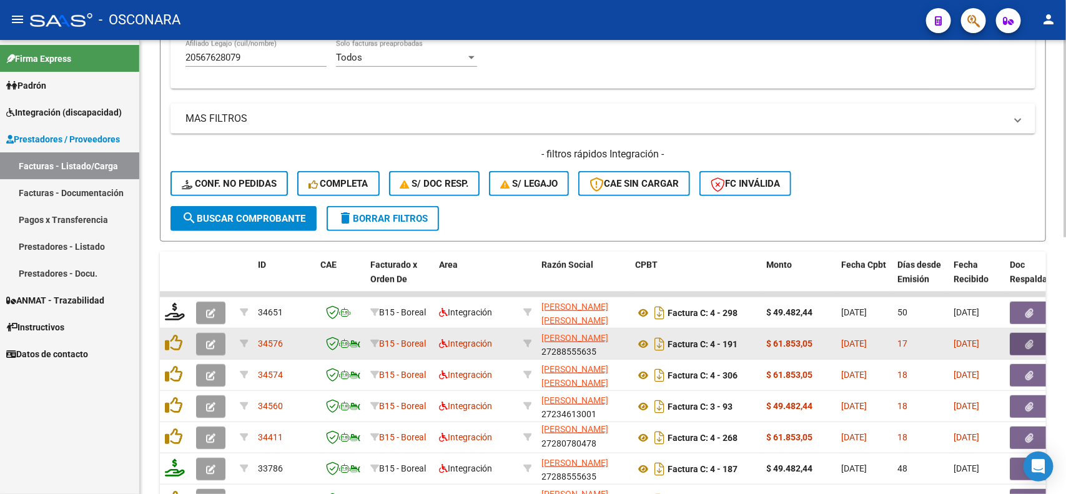
click at [1022, 342] on button "button" at bounding box center [1030, 344] width 40 height 22
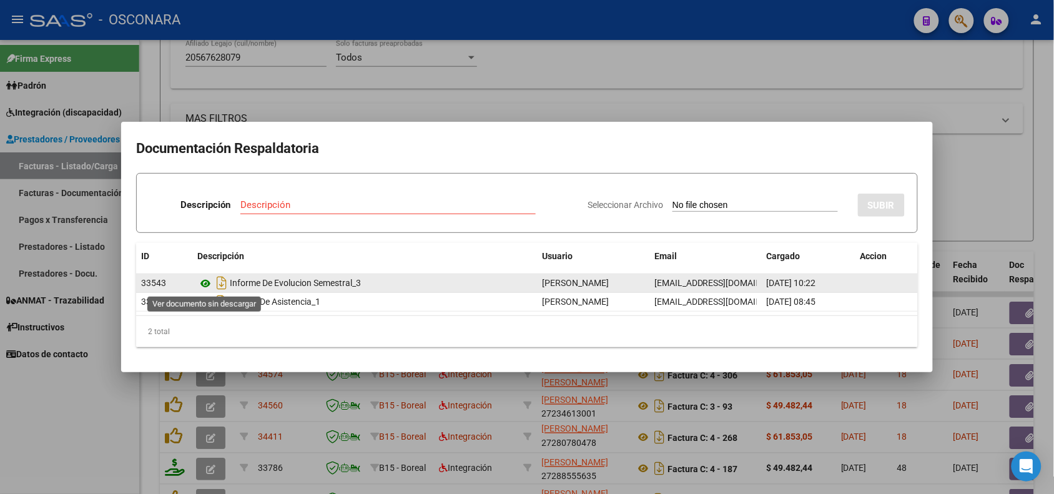
click at [200, 281] on icon at bounding box center [205, 283] width 16 height 15
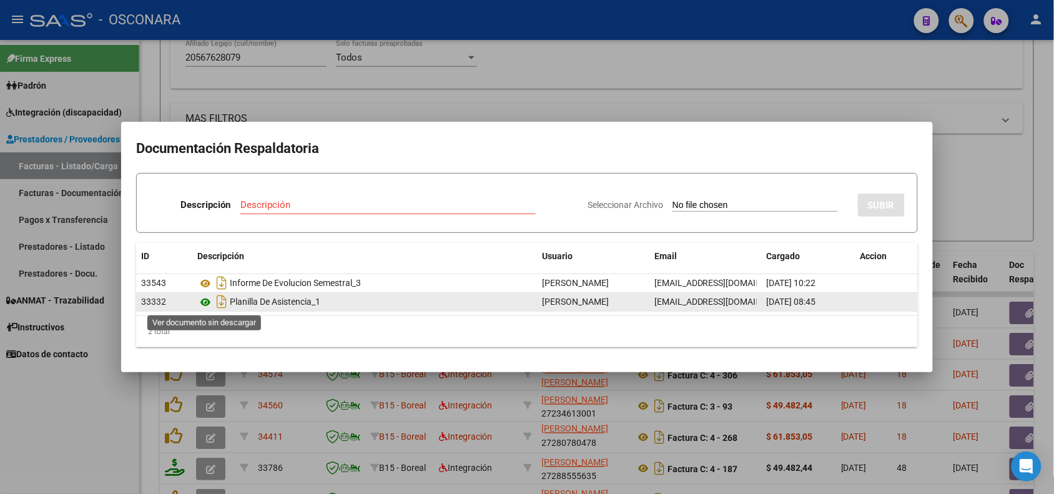
click at [205, 300] on icon at bounding box center [205, 302] width 16 height 15
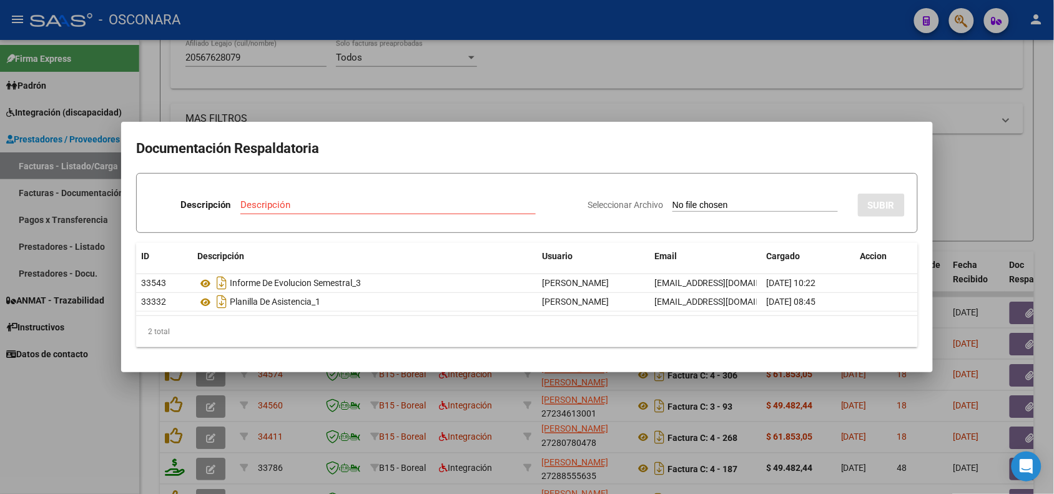
click at [348, 395] on div at bounding box center [527, 247] width 1054 height 494
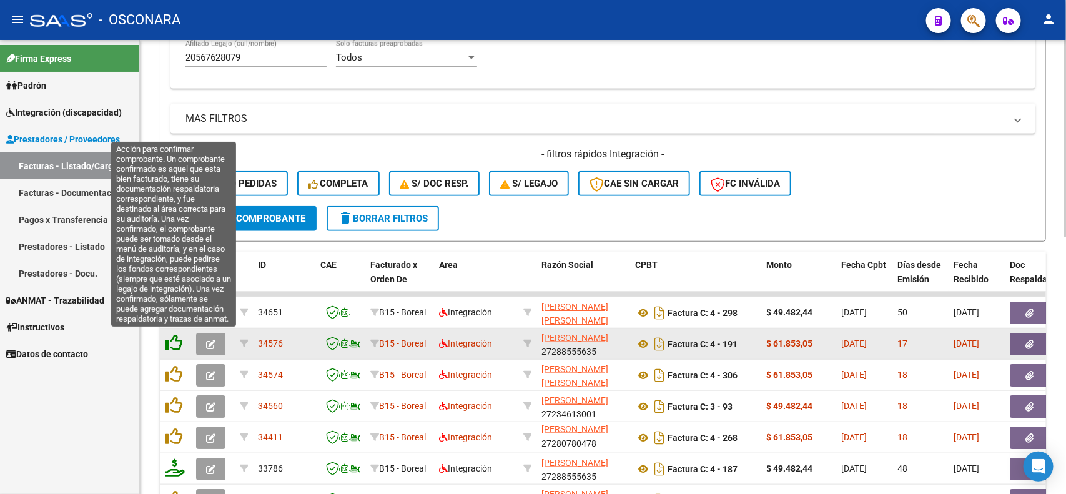
click at [175, 339] on icon at bounding box center [173, 342] width 17 height 17
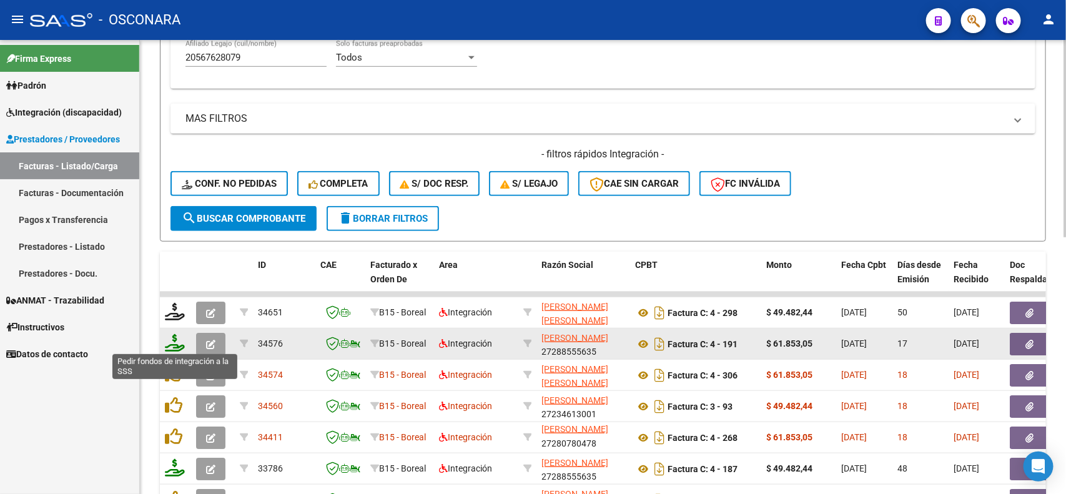
click at [174, 340] on icon at bounding box center [175, 342] width 20 height 17
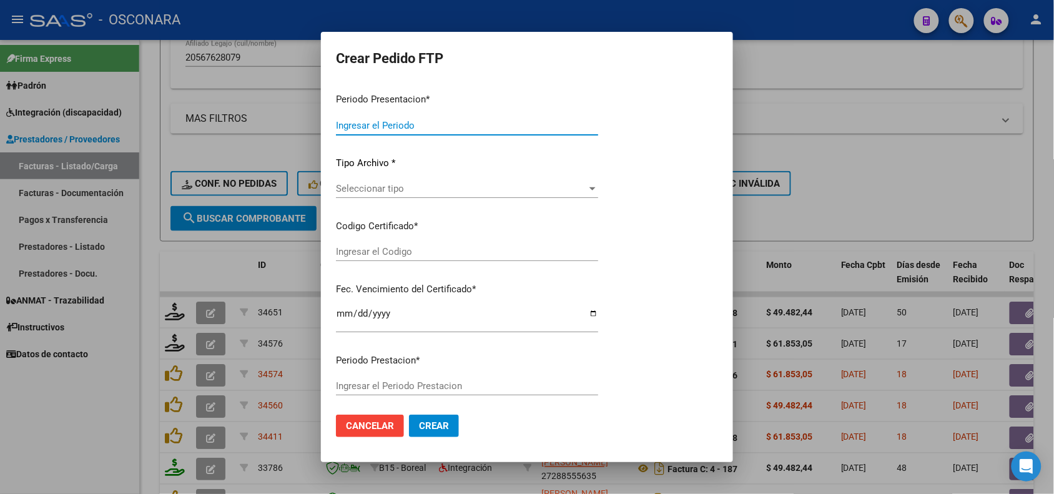
type input "202507"
type input "$ 61.853,05"
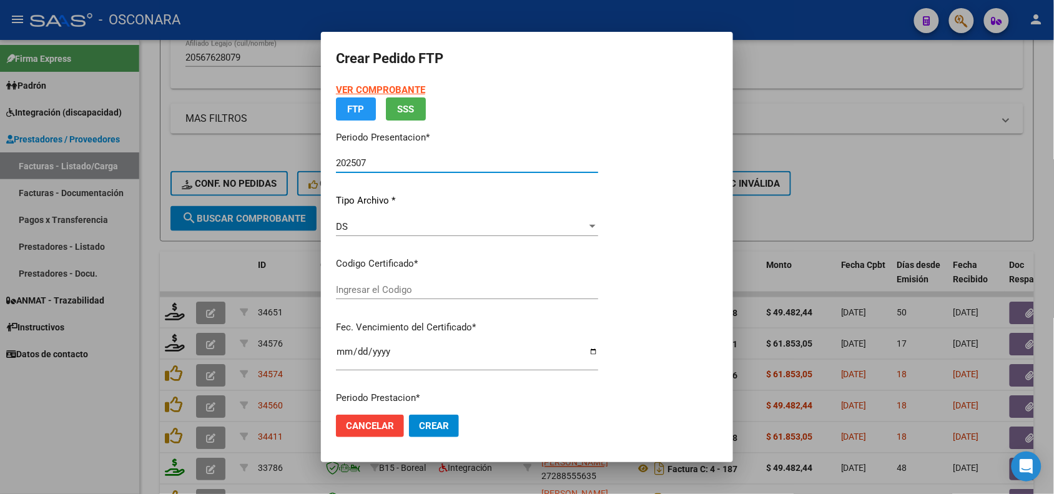
type input "arg02000567628072022011420260114cor234"
type input "2026-01-14"
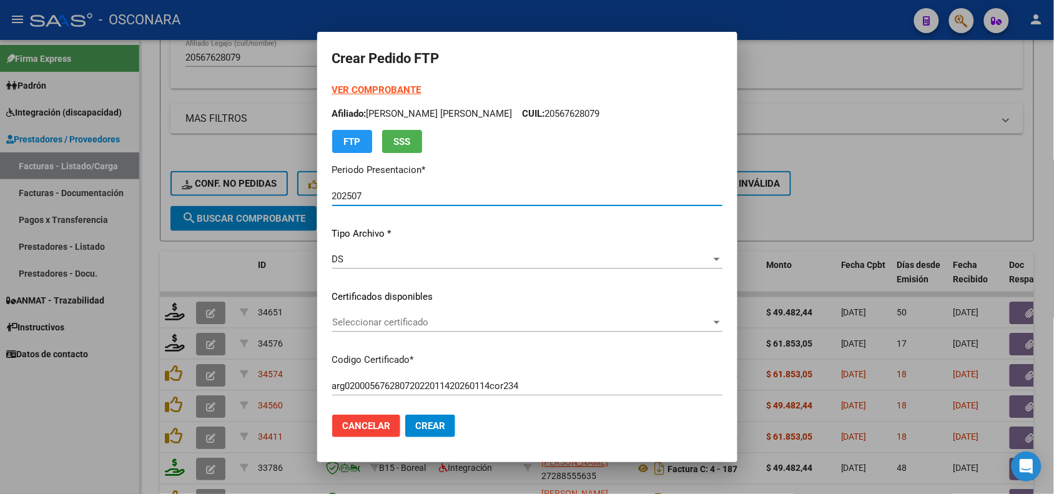
click at [447, 325] on span "Seleccionar certificado" at bounding box center [521, 322] width 379 height 11
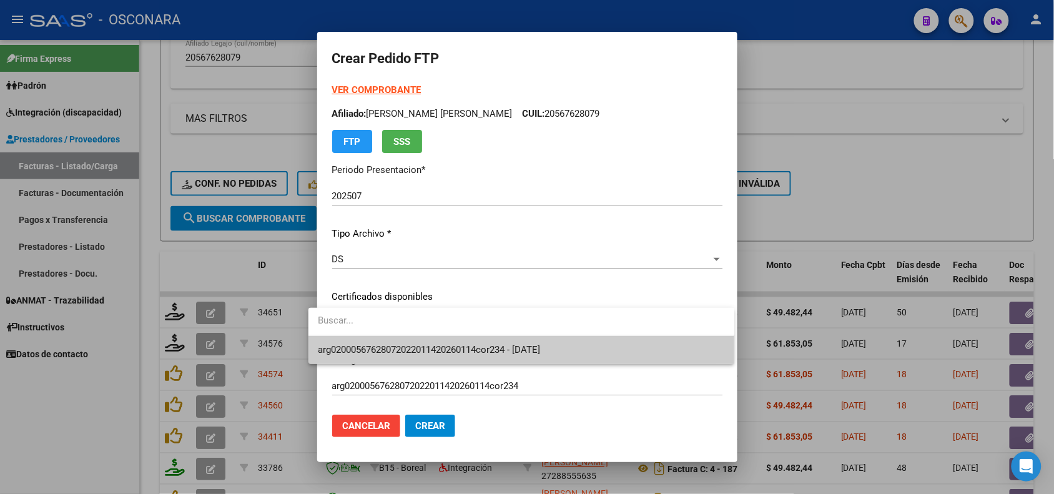
click at [434, 360] on span "arg02000567628072022011420260114cor234 - 2026-01-14" at bounding box center [522, 350] width 407 height 28
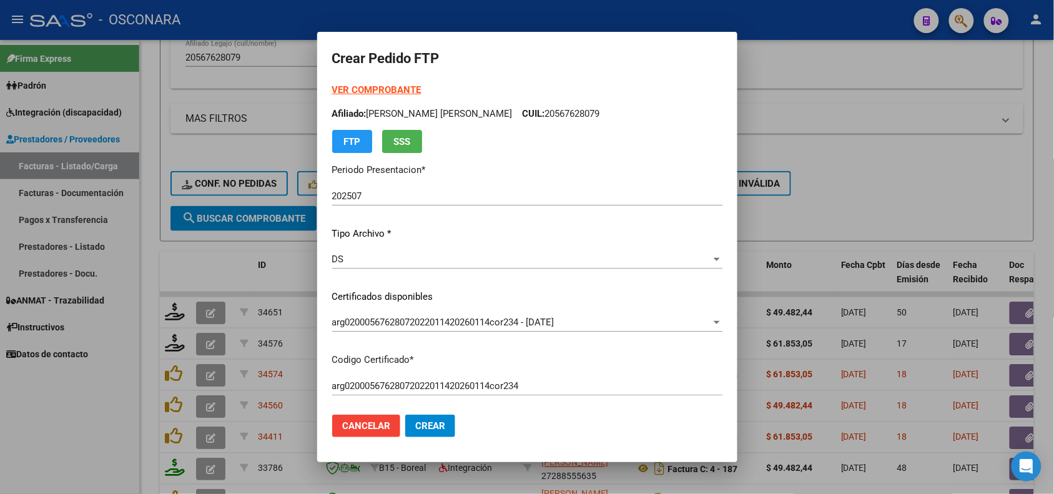
click at [370, 347] on div "VER COMPROBANTE ARCA Padrón Afiliado: FARIAS RODRIGUEZ DANTE LEONEL CUIL: 20567…" at bounding box center [527, 287] width 390 height 408
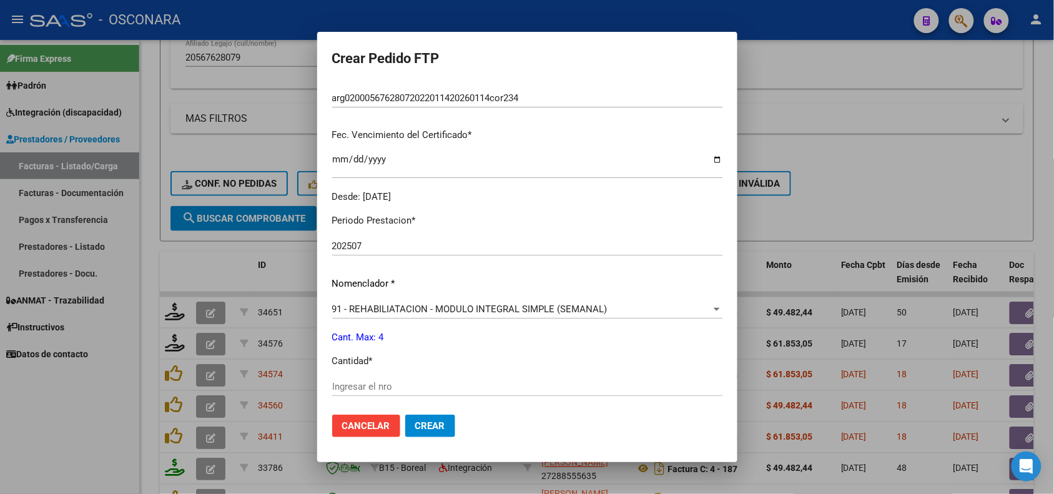
scroll to position [312, 0]
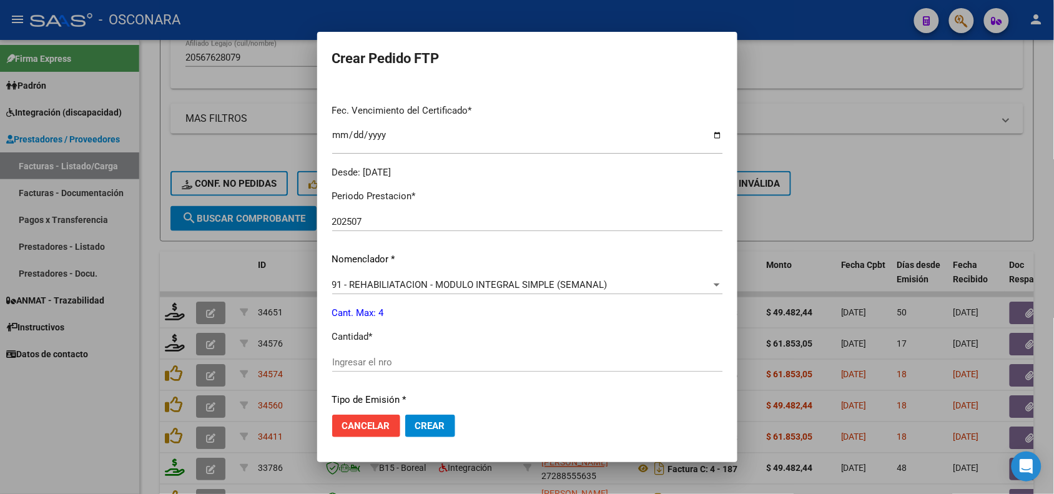
click at [344, 365] on input "Ingresar el nro" at bounding box center [527, 362] width 390 height 11
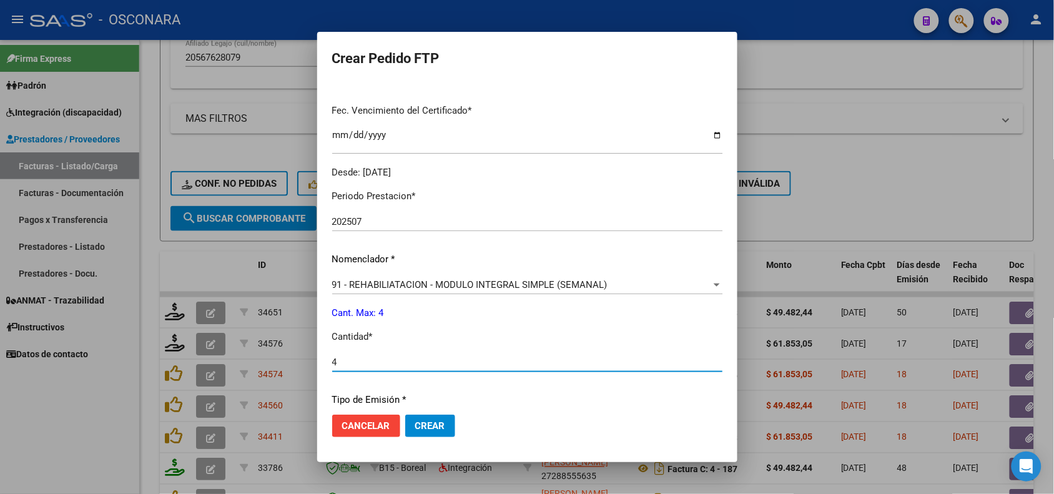
type input "4"
click at [571, 397] on p "Tipo de Emisión *" at bounding box center [527, 400] width 390 height 14
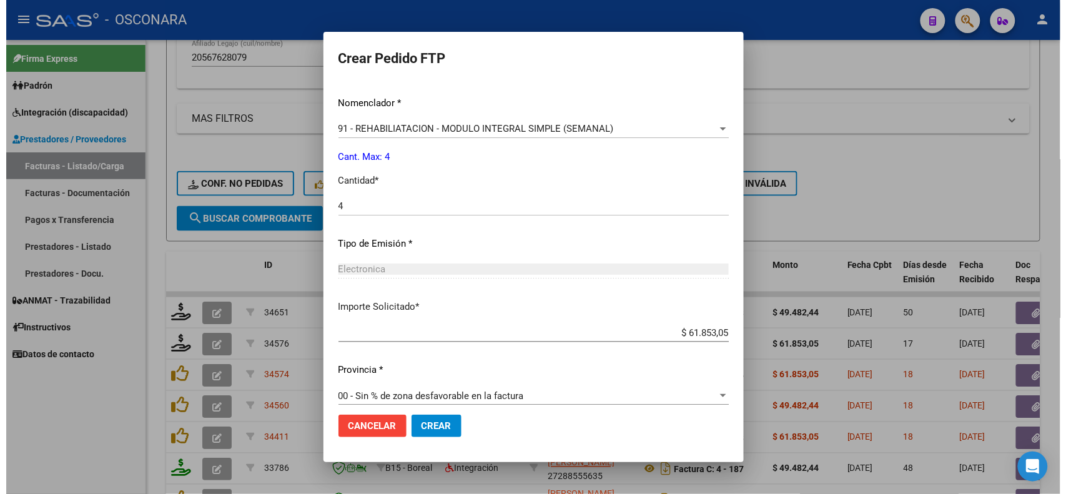
scroll to position [481, 0]
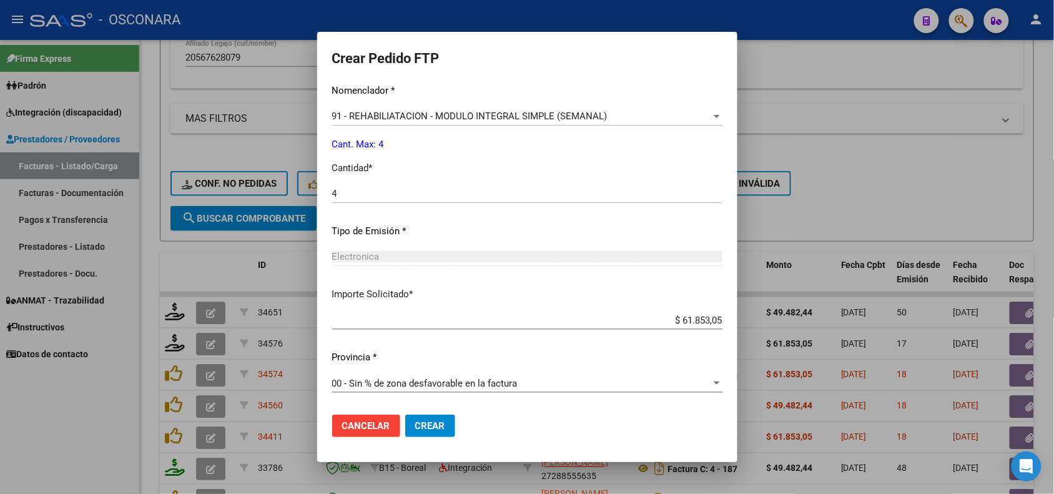
click at [405, 433] on button "Crear" at bounding box center [430, 426] width 50 height 22
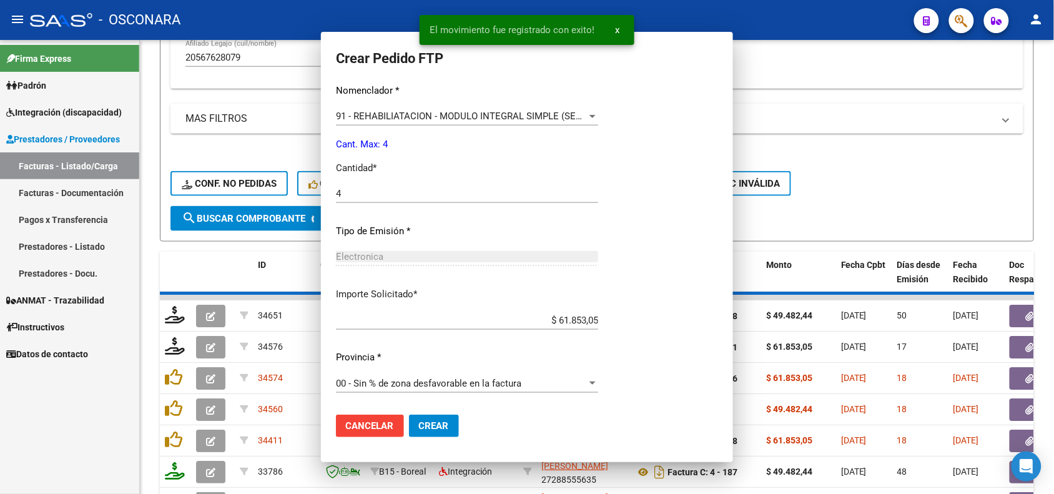
scroll to position [0, 0]
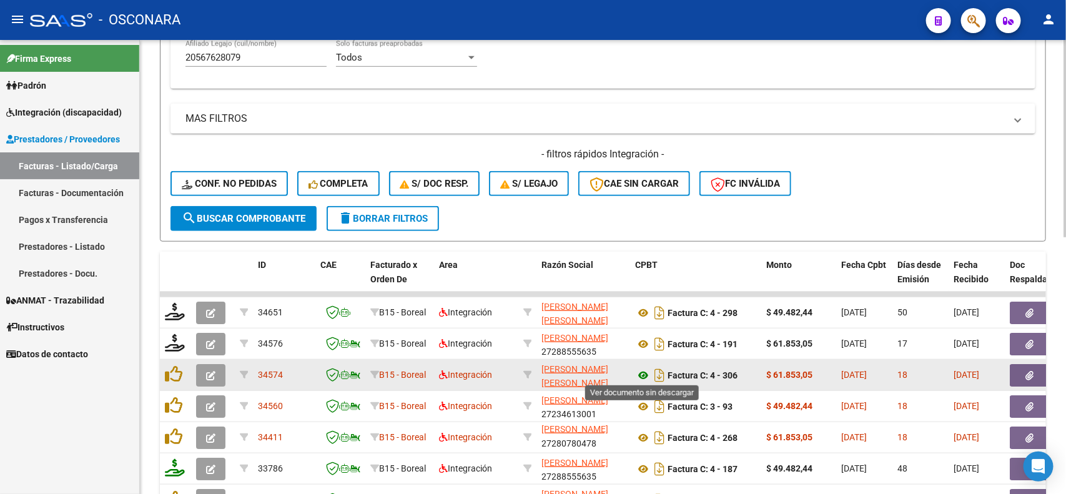
click at [647, 373] on icon at bounding box center [643, 375] width 16 height 15
click at [1024, 373] on button "button" at bounding box center [1030, 375] width 40 height 22
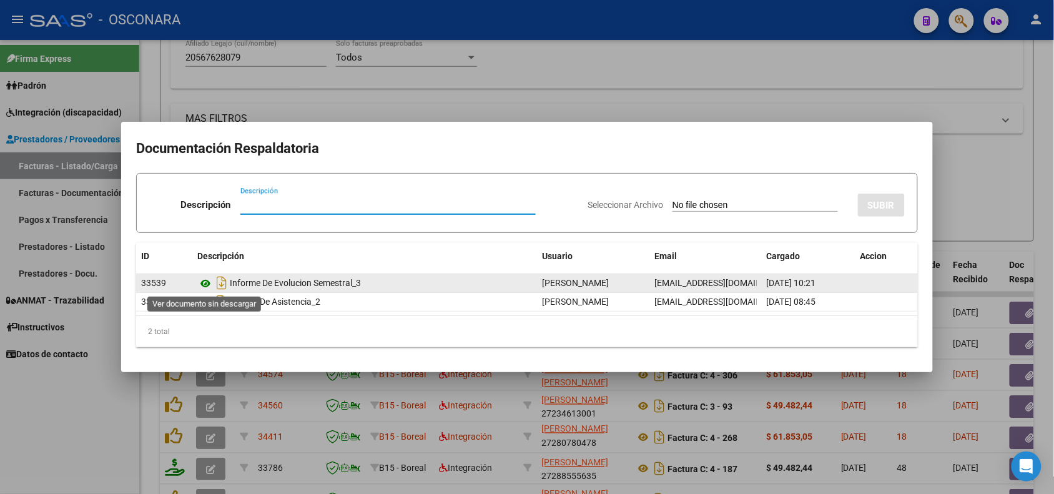
click at [204, 282] on icon at bounding box center [205, 283] width 16 height 15
click at [201, 281] on icon at bounding box center [205, 283] width 16 height 15
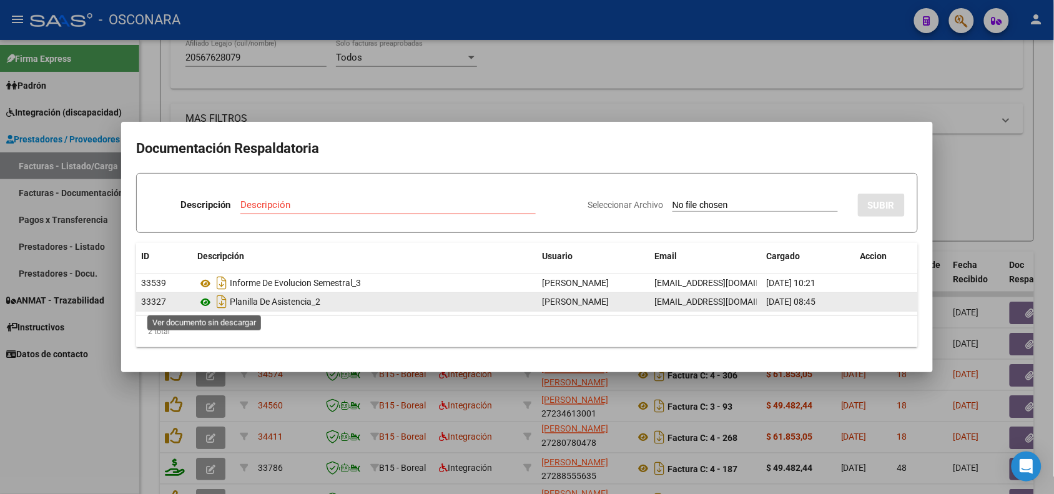
click at [207, 304] on icon at bounding box center [205, 302] width 16 height 15
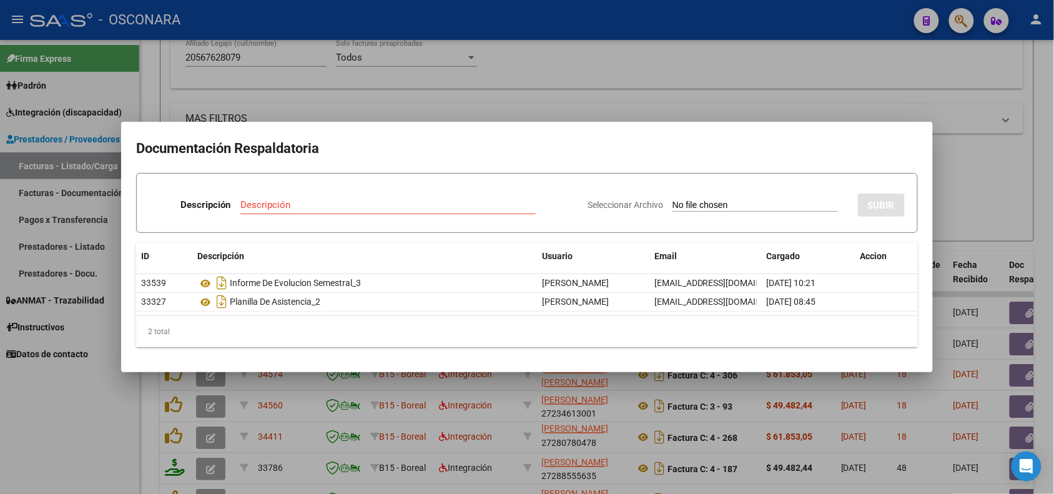
click at [294, 403] on div at bounding box center [527, 247] width 1054 height 494
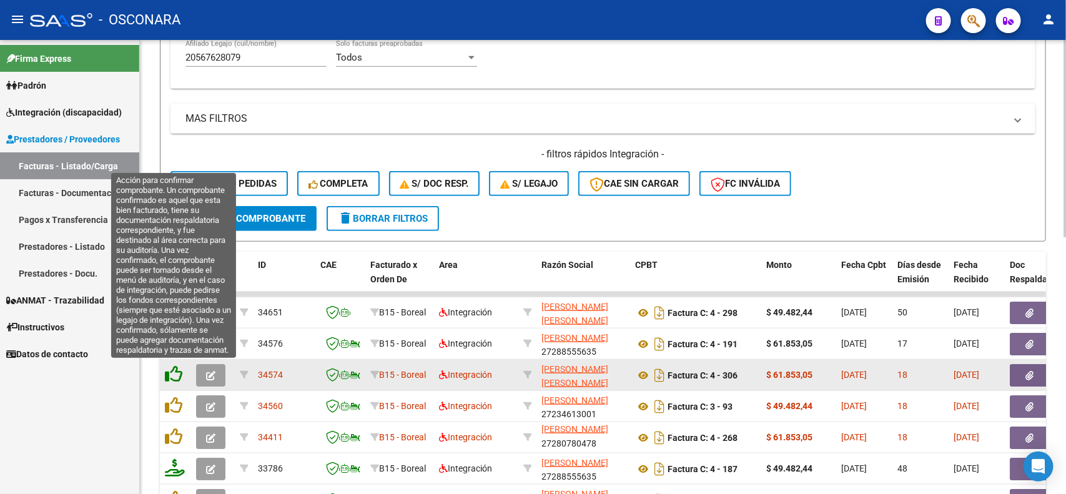
click at [172, 375] on icon at bounding box center [173, 373] width 17 height 17
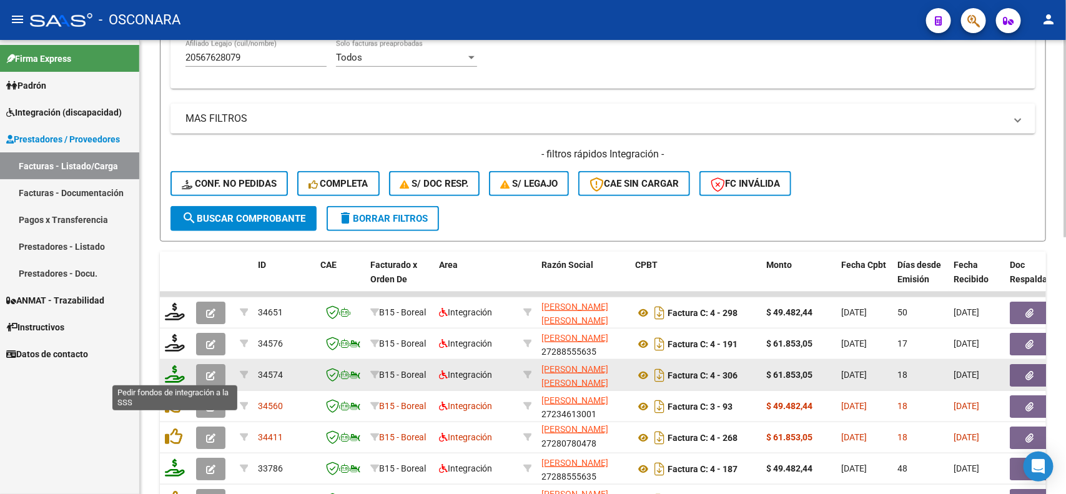
click at [171, 376] on icon at bounding box center [175, 373] width 20 height 17
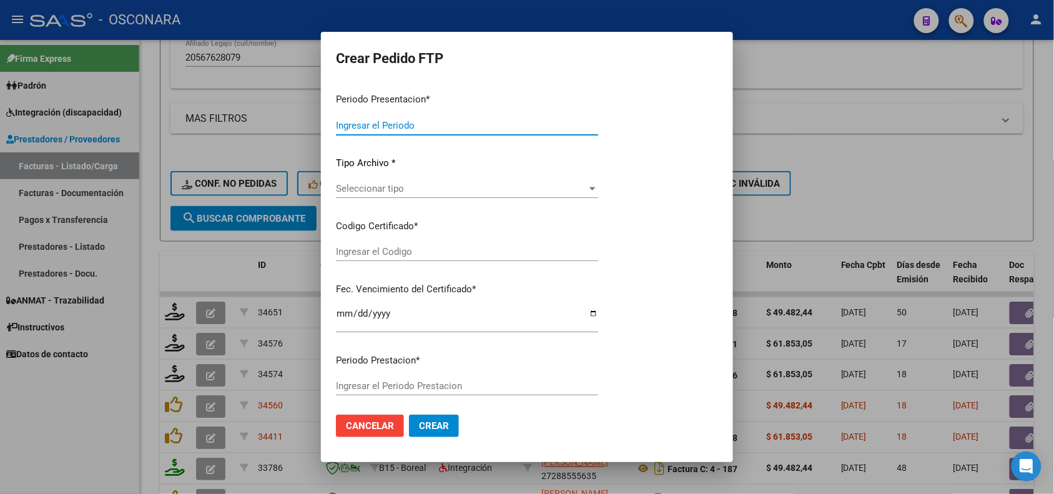
type input "202507"
type input "$ 61.853,05"
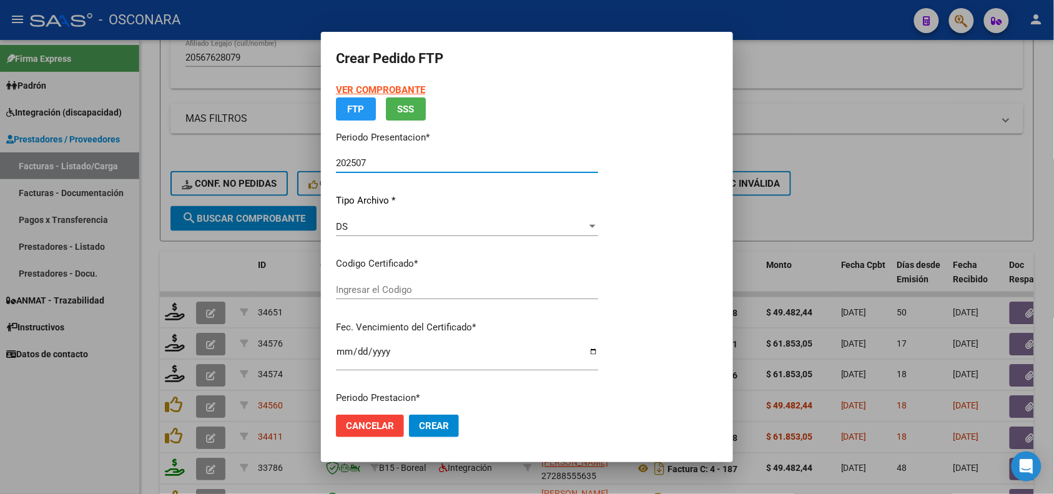
type input "arg02000567628072022011420260114cor234"
type input "2026-01-14"
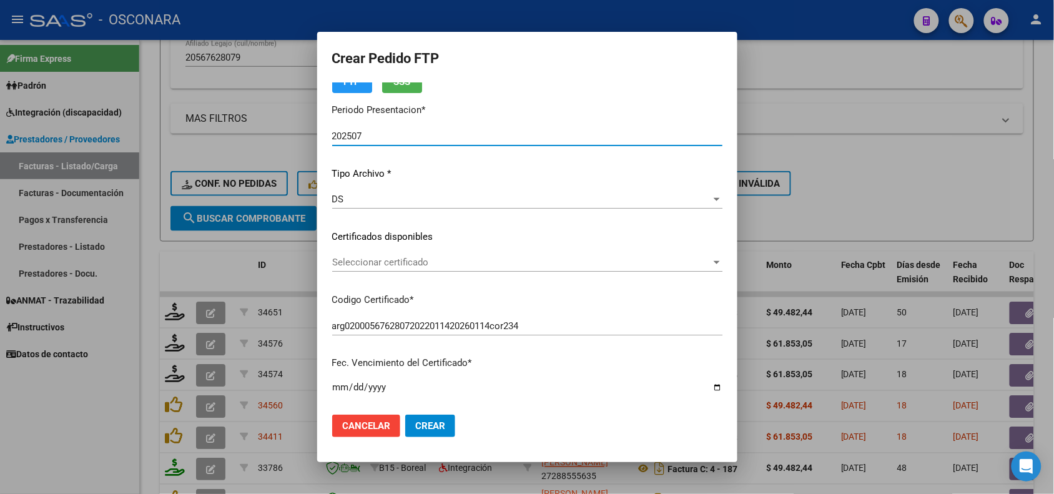
scroll to position [78, 0]
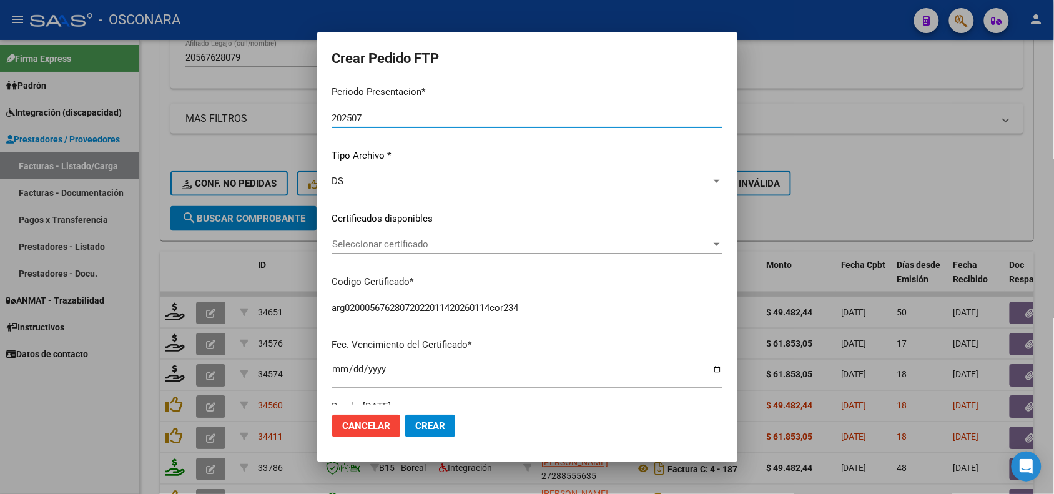
click at [410, 244] on span "Seleccionar certificado" at bounding box center [521, 244] width 379 height 11
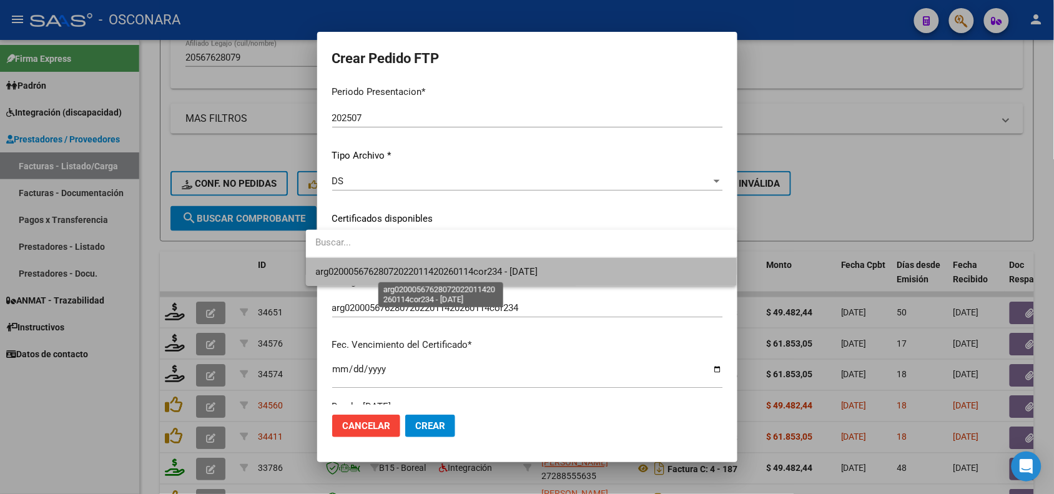
click at [418, 276] on span "arg02000567628072022011420260114cor234 - 2026-01-14" at bounding box center [427, 271] width 222 height 11
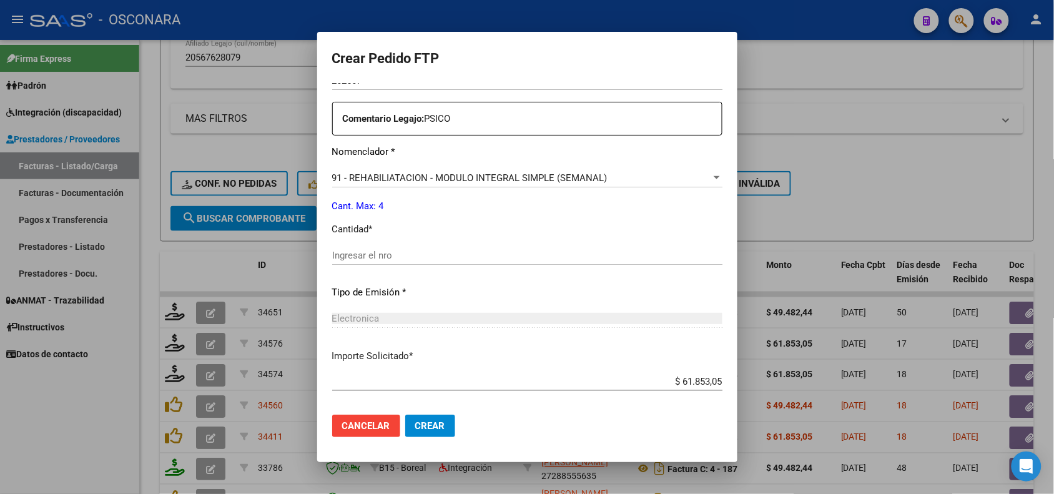
scroll to position [468, 0]
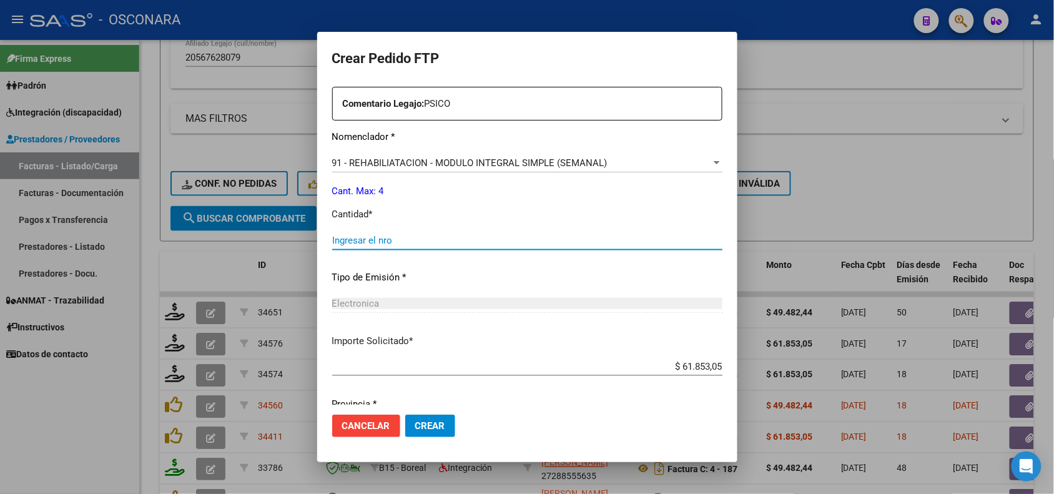
click at [341, 240] on input "Ingresar el nro" at bounding box center [527, 240] width 390 height 11
type input "4"
click at [364, 299] on div "Electronica" at bounding box center [527, 303] width 390 height 11
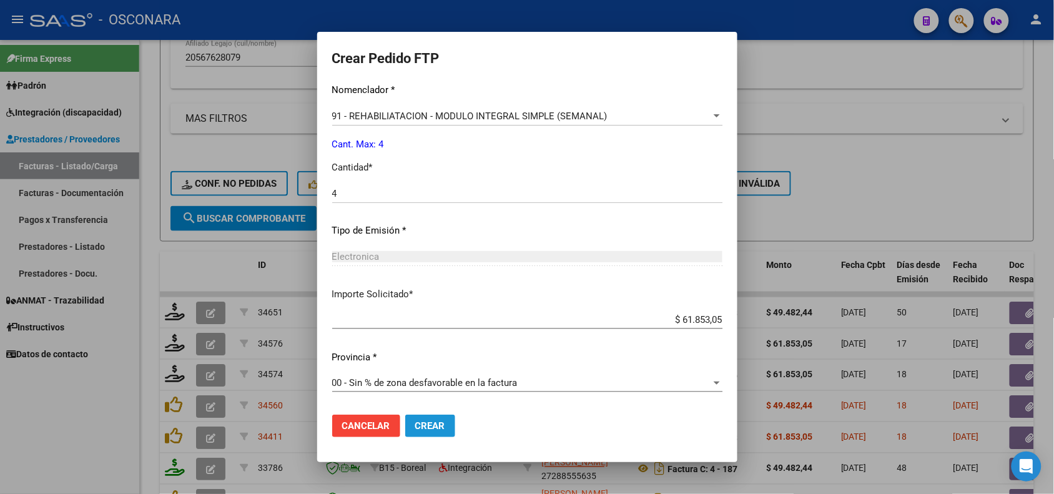
click at [422, 422] on span "Crear" at bounding box center [430, 425] width 30 height 11
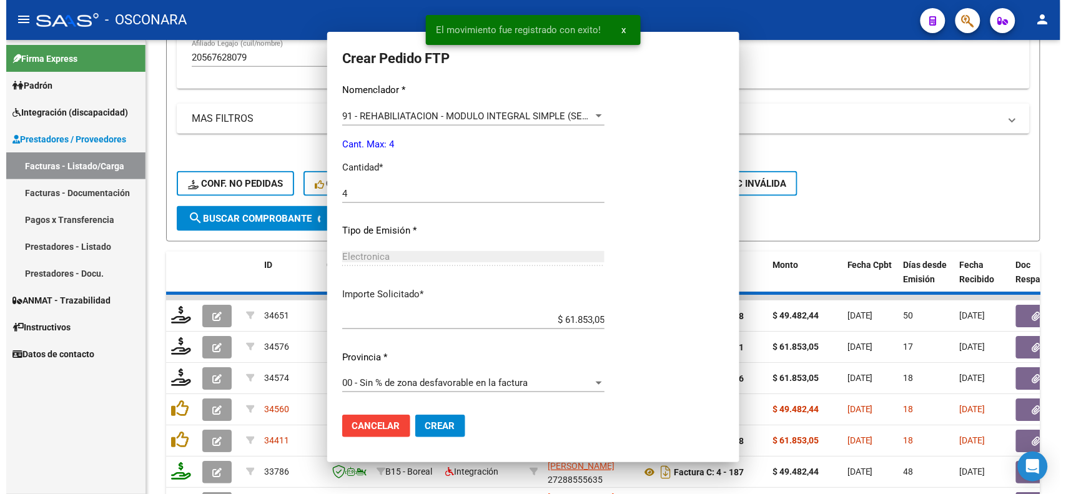
scroll to position [0, 0]
